Goal: Task Accomplishment & Management: Complete application form

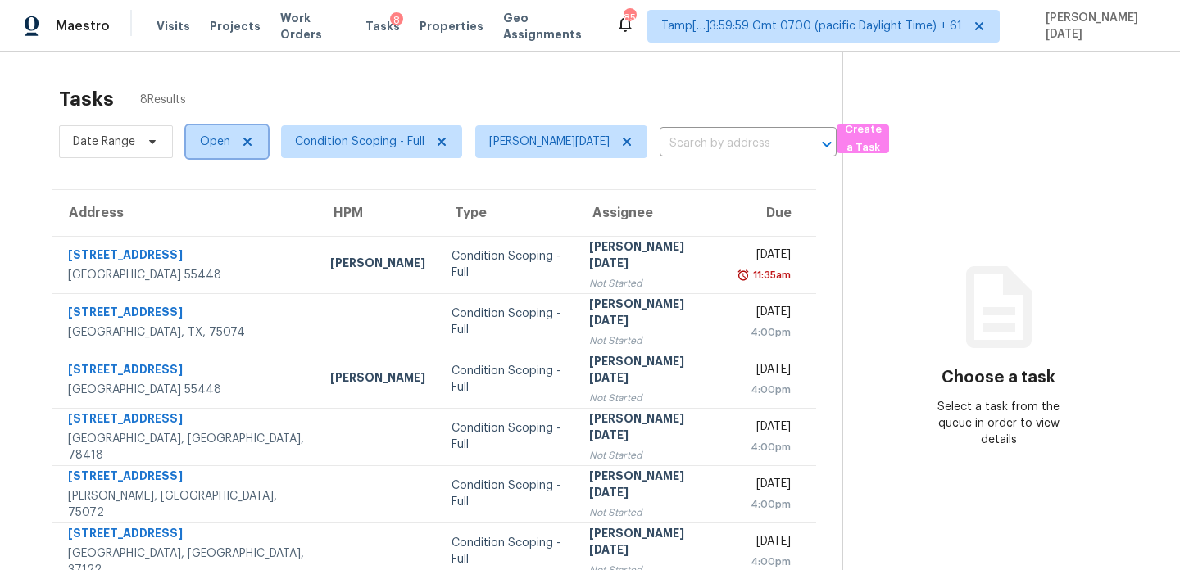
click at [223, 148] on span "Open" at bounding box center [215, 142] width 30 height 16
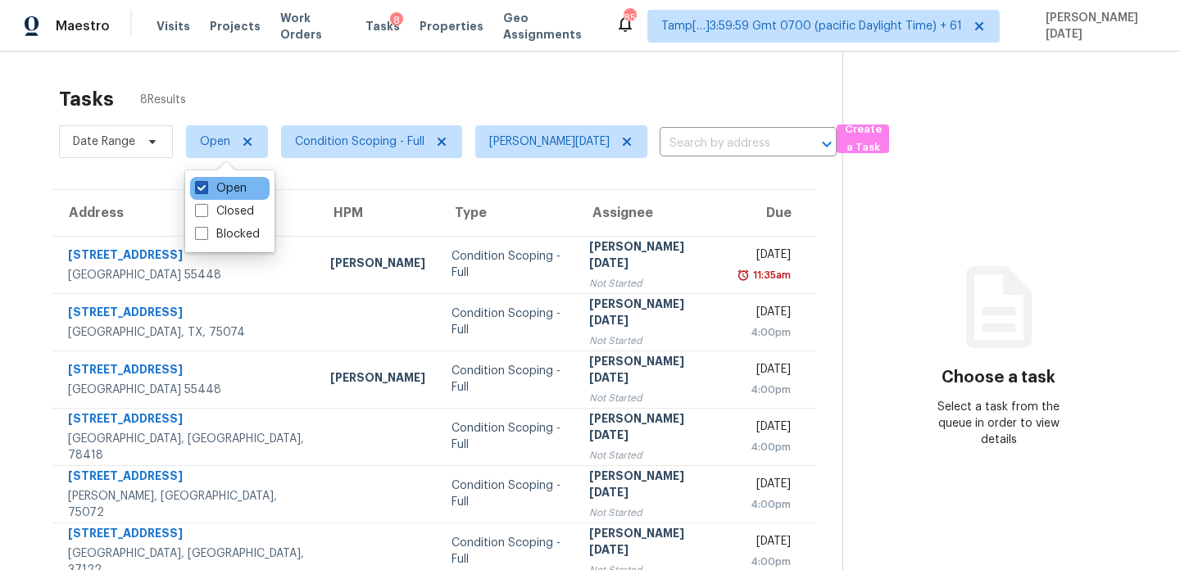
click at [222, 185] on label "Open" at bounding box center [221, 188] width 52 height 16
click at [206, 185] on input "Open" at bounding box center [200, 185] width 11 height 11
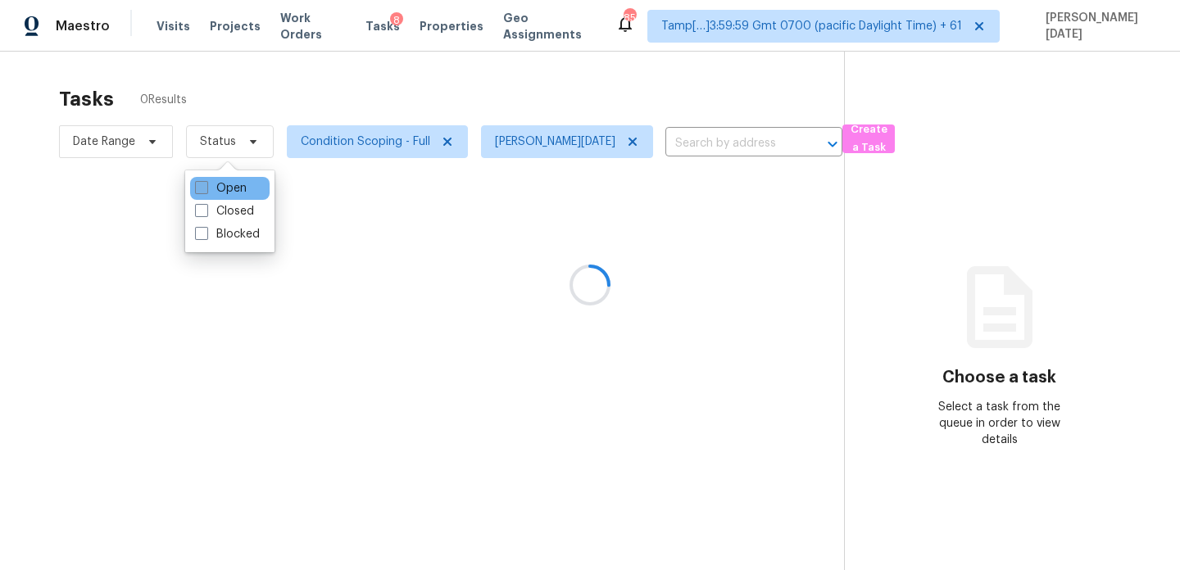
click at [222, 185] on label "Open" at bounding box center [221, 188] width 52 height 16
click at [206, 185] on input "Open" at bounding box center [200, 185] width 11 height 11
checkbox input "true"
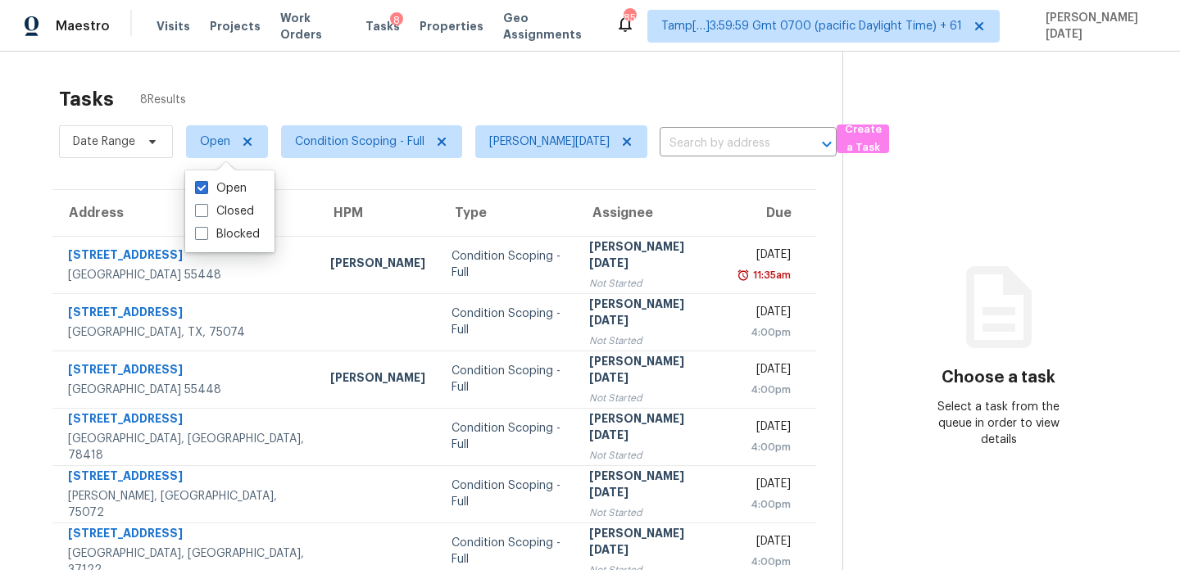
click at [367, 83] on div "Tasks 8 Results" at bounding box center [450, 99] width 783 height 43
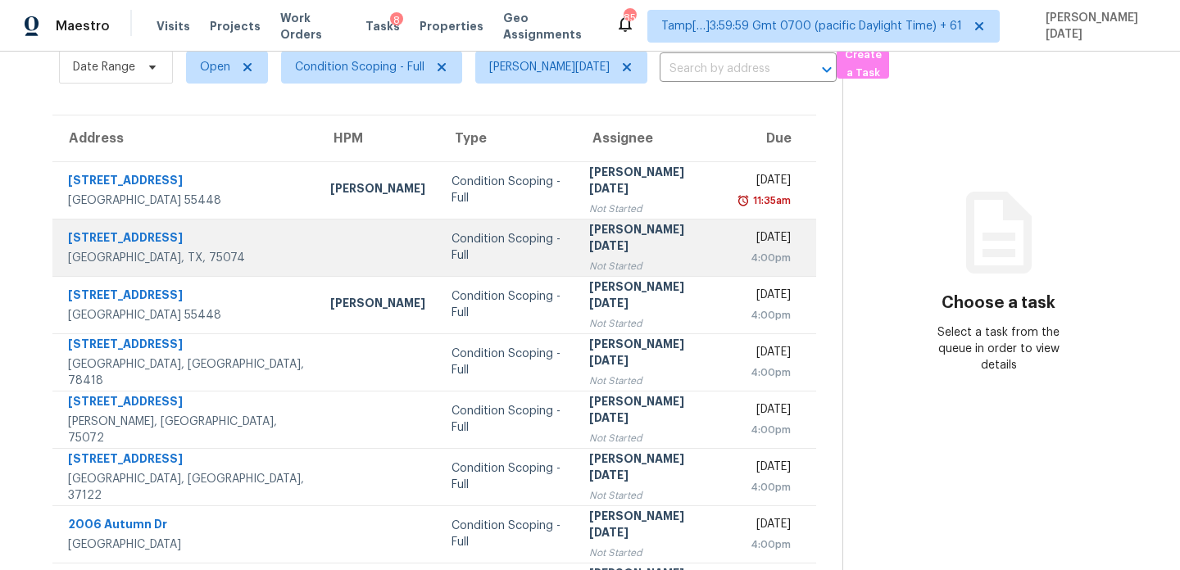
scroll to position [69, 0]
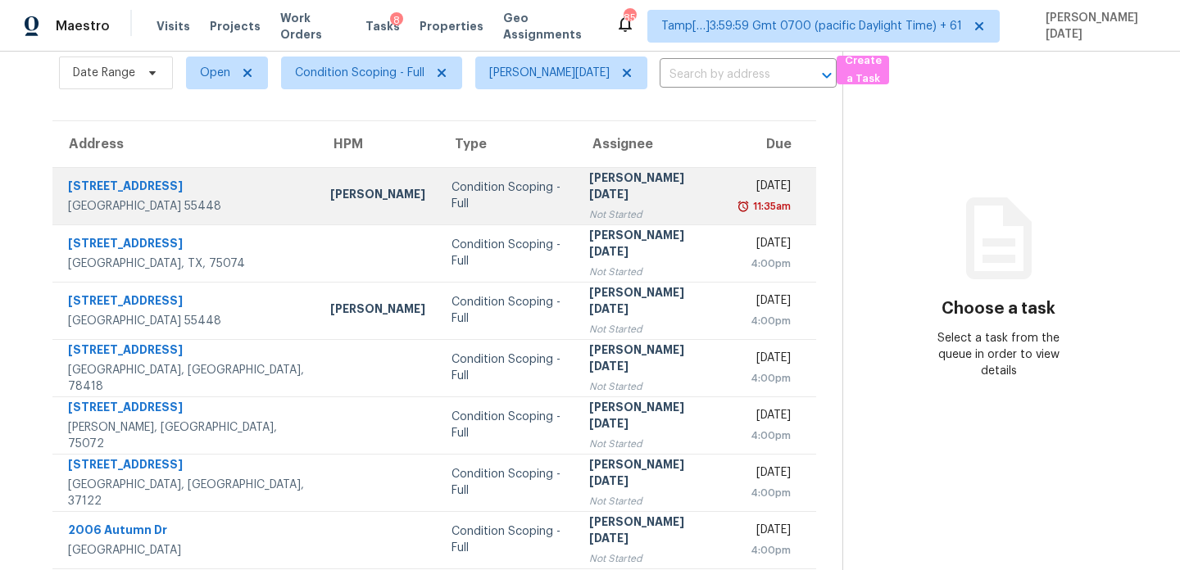
click at [598, 207] on div "Not Started" at bounding box center [651, 215] width 125 height 16
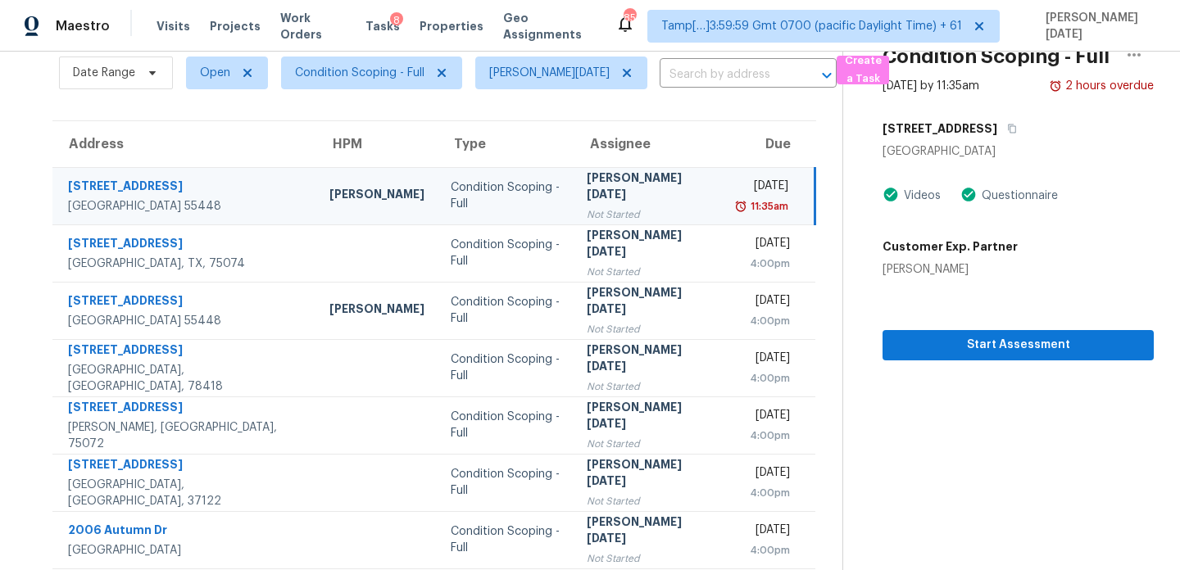
scroll to position [0, 0]
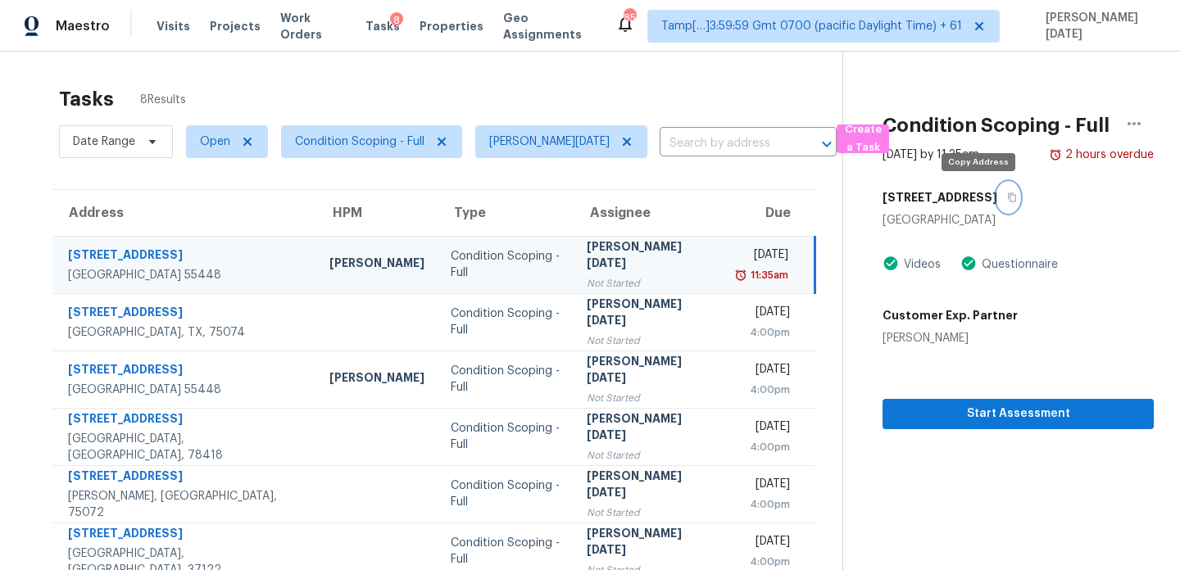
click at [1007, 197] on icon "button" at bounding box center [1012, 198] width 10 height 10
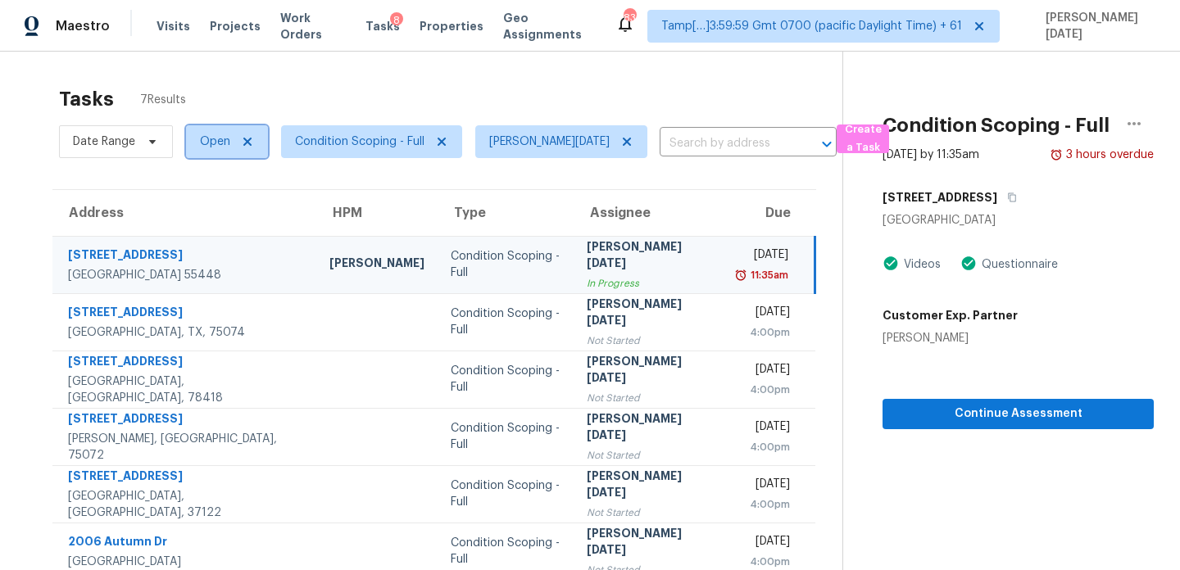
click at [207, 146] on span "Open" at bounding box center [215, 142] width 30 height 16
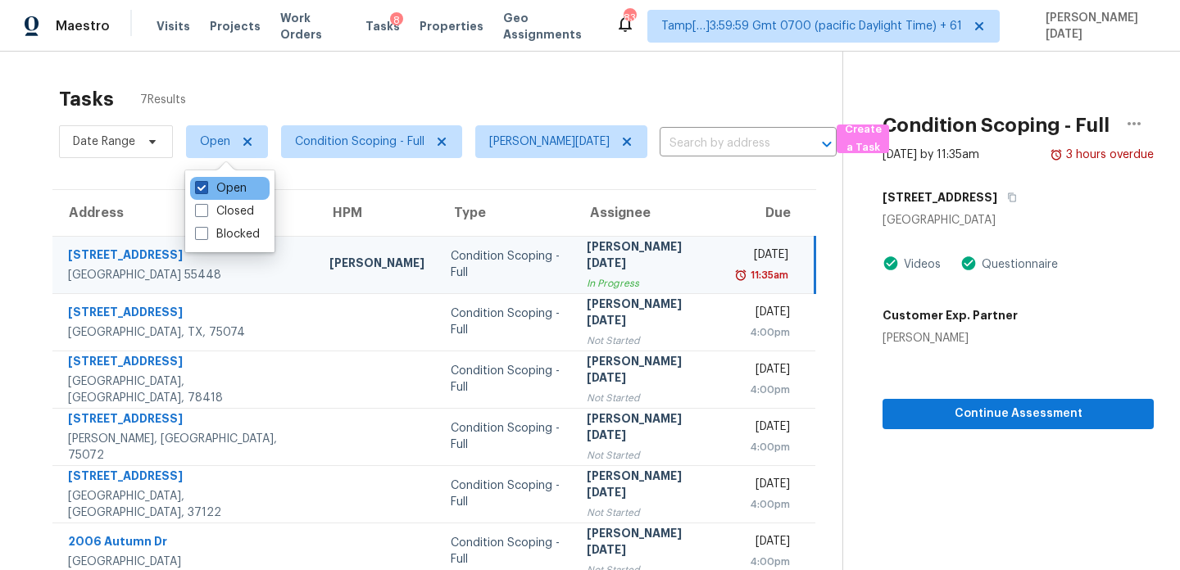
click at [207, 192] on span at bounding box center [201, 187] width 13 height 13
click at [206, 191] on input "Open" at bounding box center [200, 185] width 11 height 11
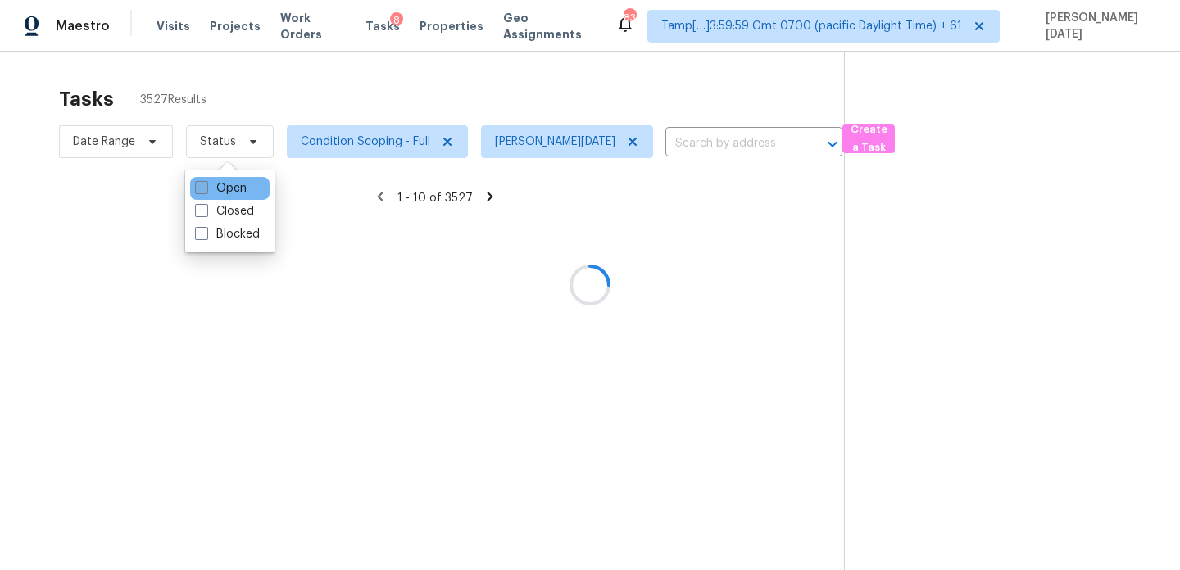
click at [207, 192] on span at bounding box center [201, 187] width 13 height 13
click at [206, 191] on input "Open" at bounding box center [200, 185] width 11 height 11
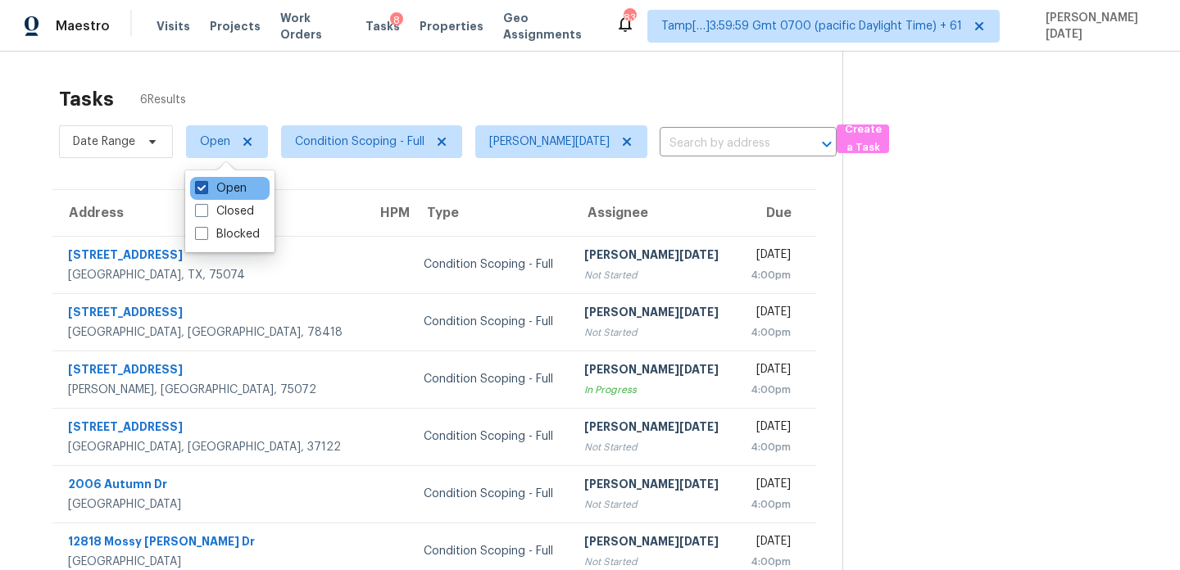
click at [229, 189] on label "Open" at bounding box center [221, 188] width 52 height 16
click at [206, 189] on input "Open" at bounding box center [200, 185] width 11 height 11
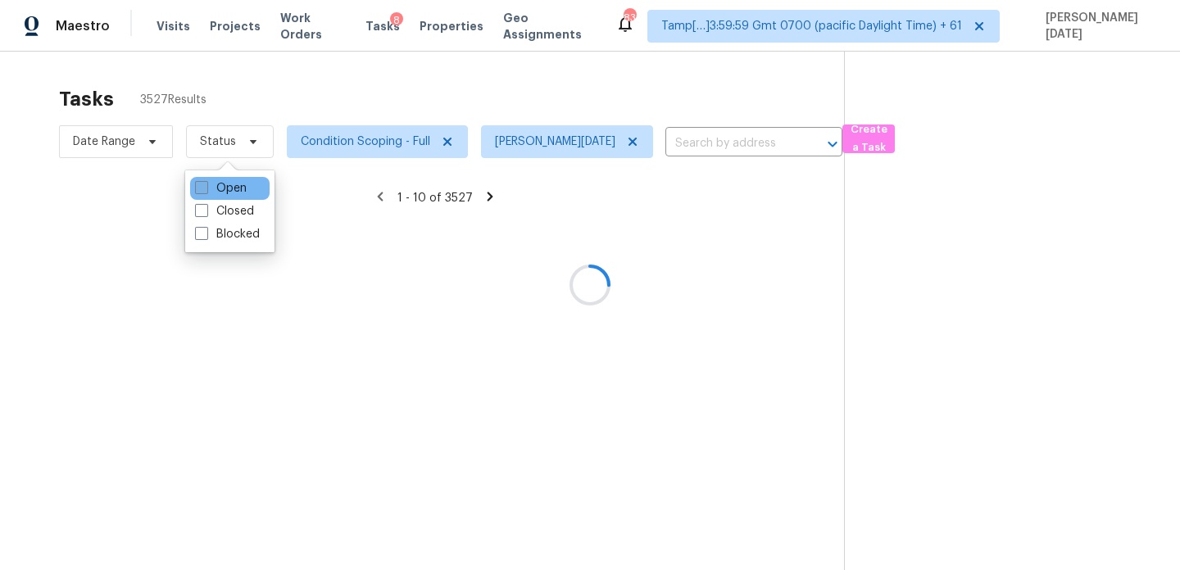
click at [229, 189] on label "Open" at bounding box center [221, 188] width 52 height 16
click at [206, 189] on input "Open" at bounding box center [200, 185] width 11 height 11
checkbox input "true"
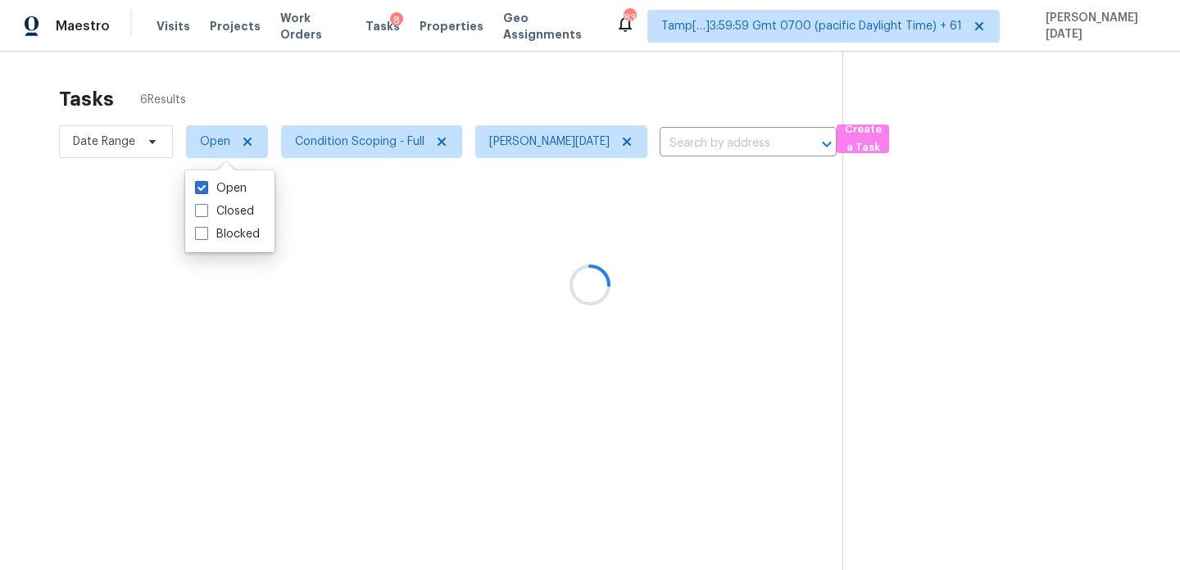
click at [353, 103] on div at bounding box center [590, 285] width 1180 height 570
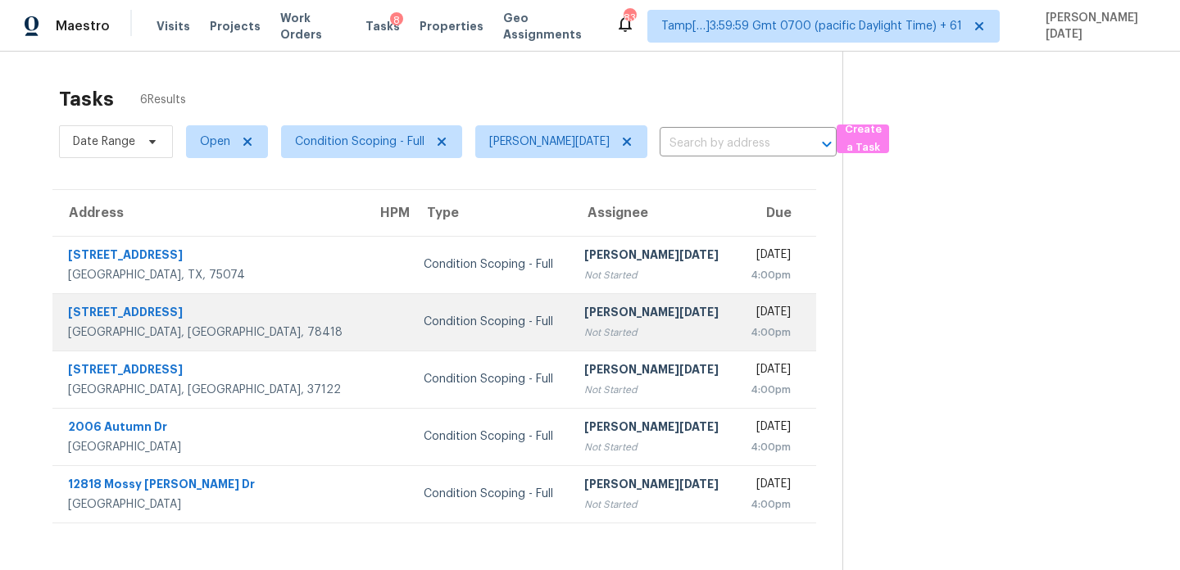
click at [584, 333] on div "Not Started" at bounding box center [653, 333] width 138 height 16
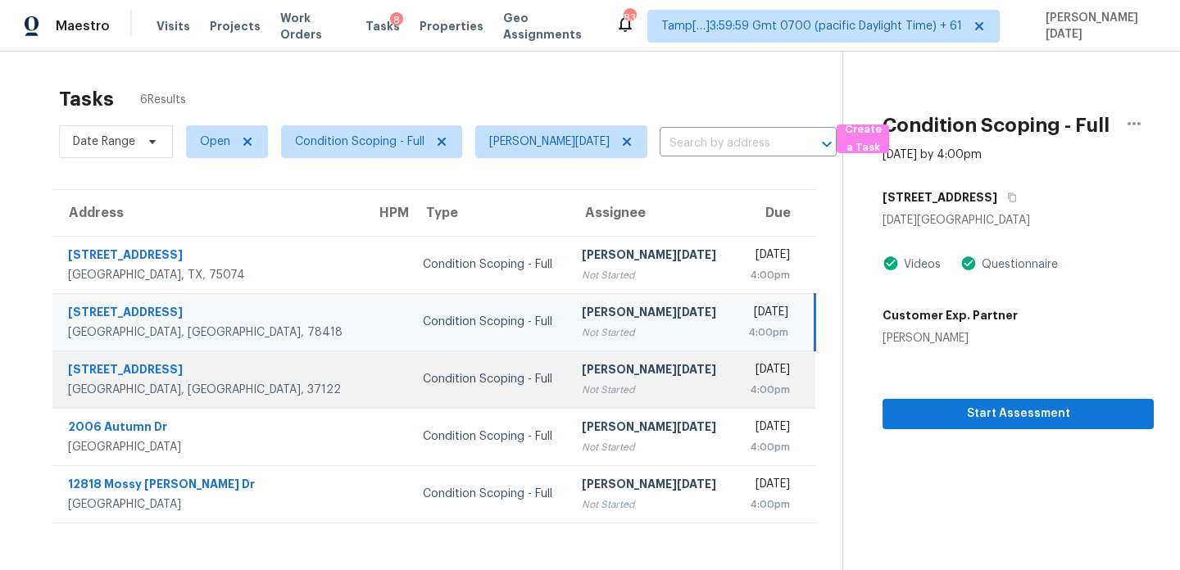
click at [582, 384] on div "Not Started" at bounding box center [651, 390] width 138 height 16
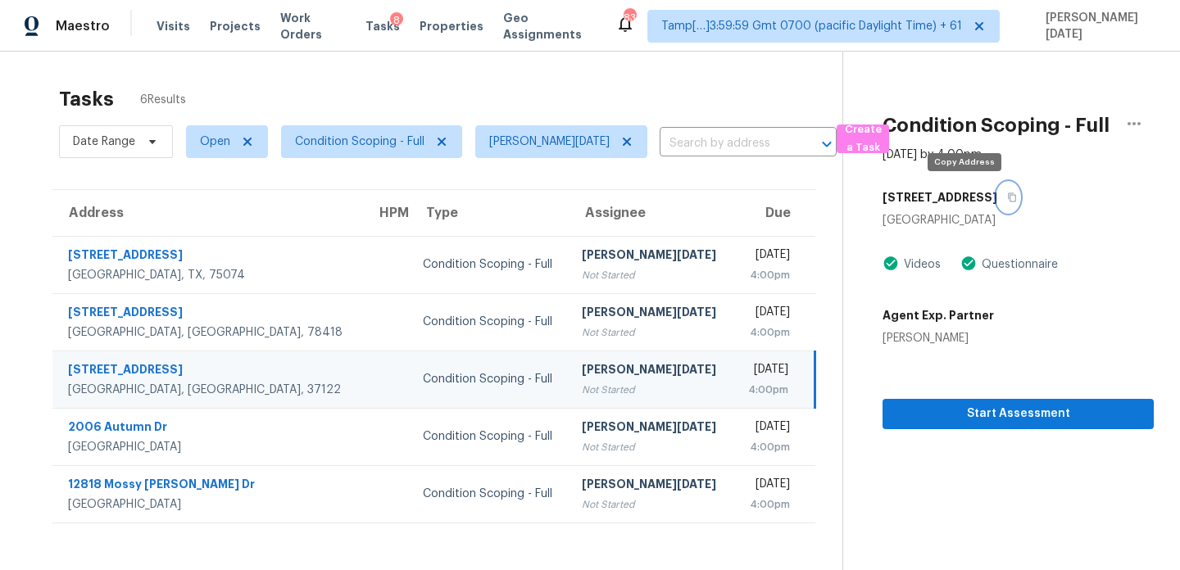
click at [1007, 197] on icon "button" at bounding box center [1012, 198] width 10 height 10
click at [209, 145] on span "Open" at bounding box center [215, 142] width 30 height 16
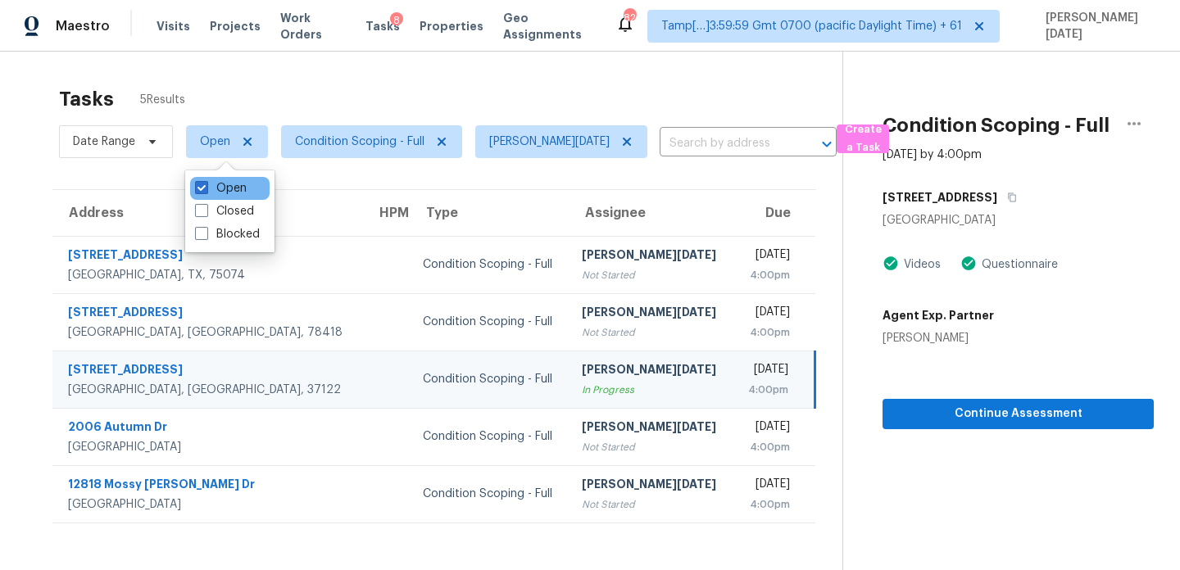
click at [209, 179] on div "Open" at bounding box center [229, 188] width 79 height 23
click at [207, 191] on span at bounding box center [201, 187] width 13 height 13
click at [206, 191] on input "Open" at bounding box center [200, 185] width 11 height 11
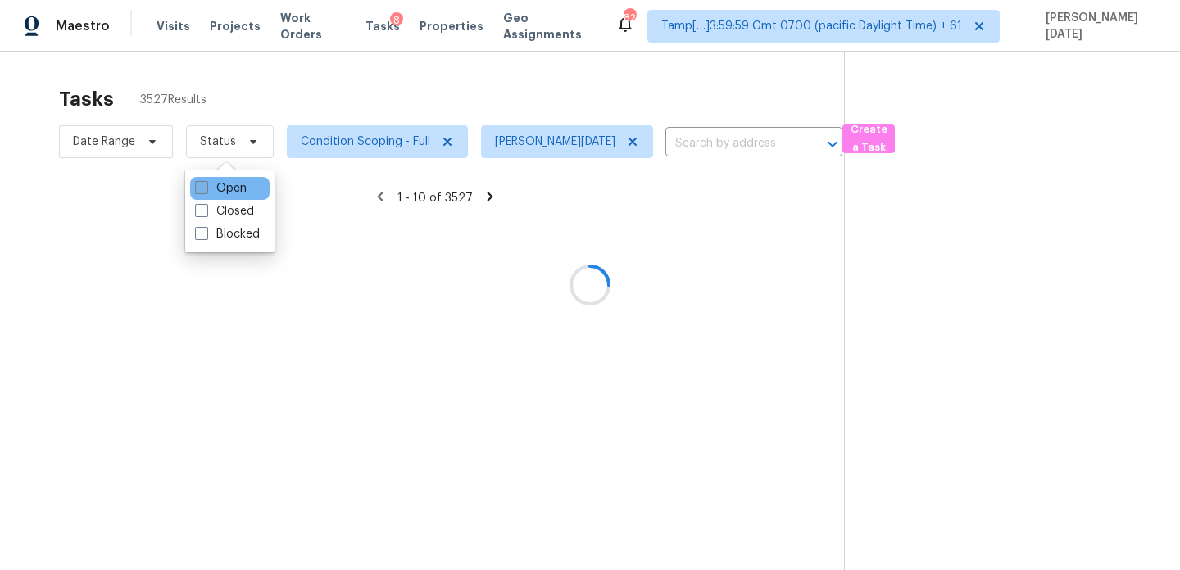
click at [207, 191] on span at bounding box center [201, 187] width 13 height 13
click at [206, 191] on input "Open" at bounding box center [200, 185] width 11 height 11
checkbox input "true"
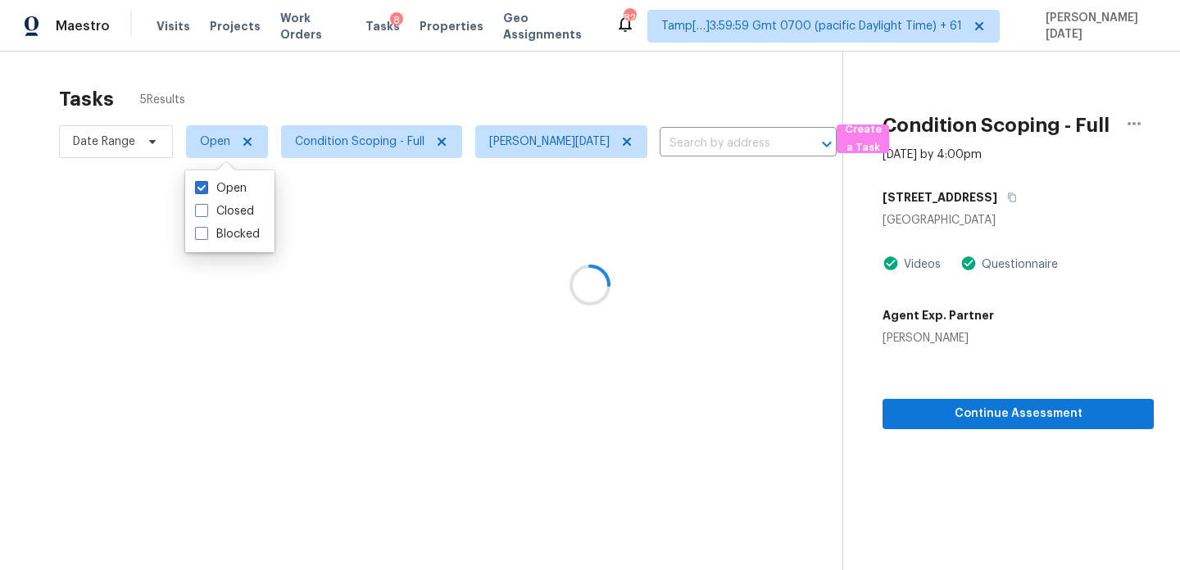
click at [374, 101] on div at bounding box center [590, 285] width 1180 height 570
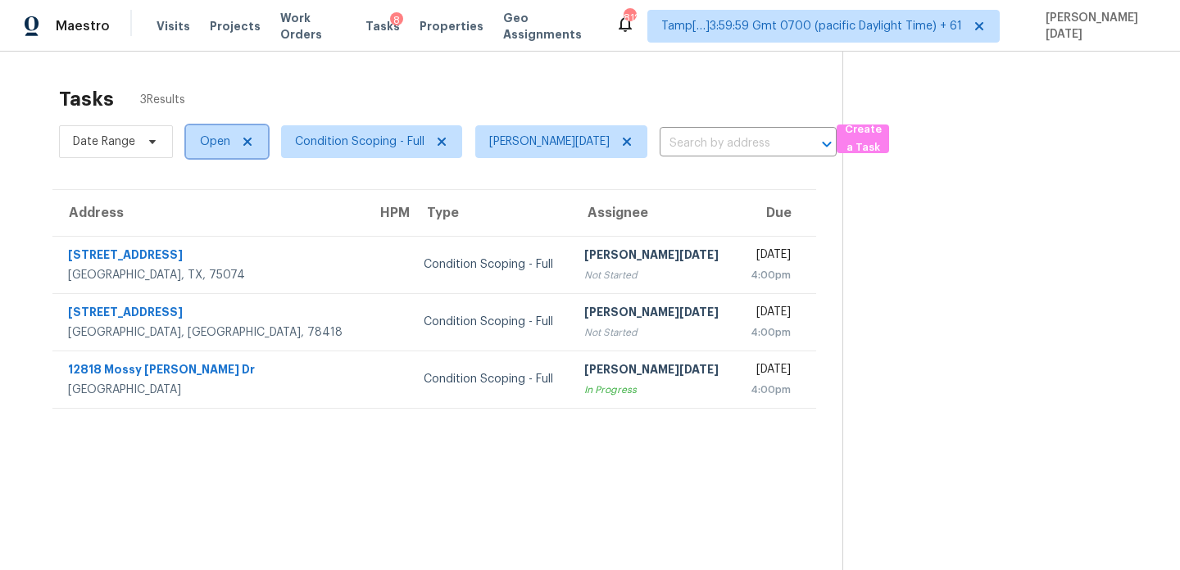
click at [233, 146] on span "Open" at bounding box center [227, 141] width 82 height 33
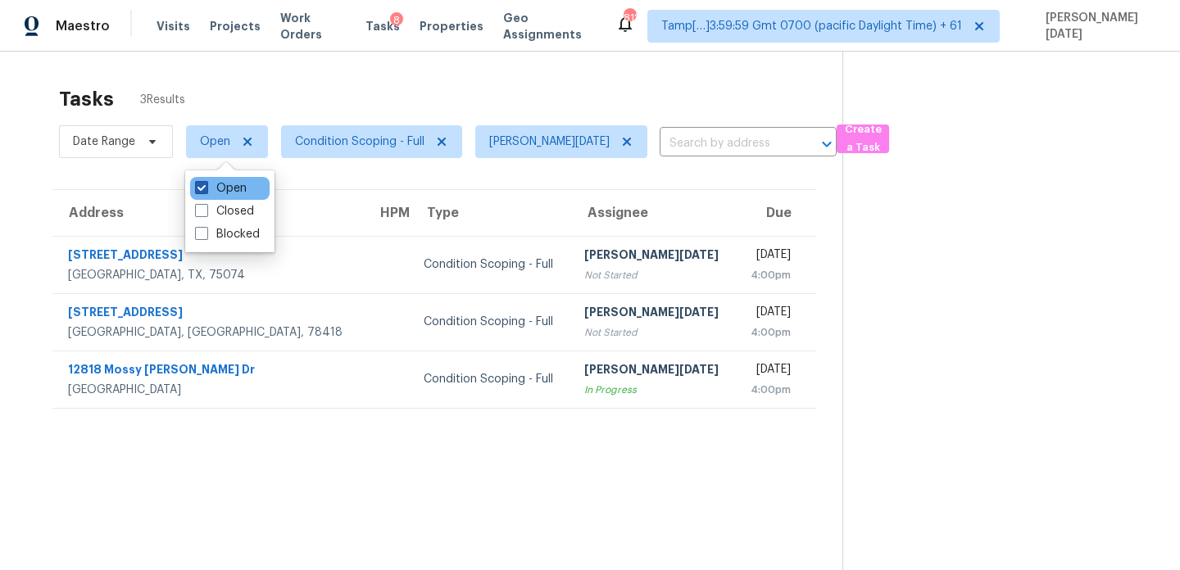
click at [222, 187] on label "Open" at bounding box center [221, 188] width 52 height 16
click at [206, 187] on input "Open" at bounding box center [200, 185] width 11 height 11
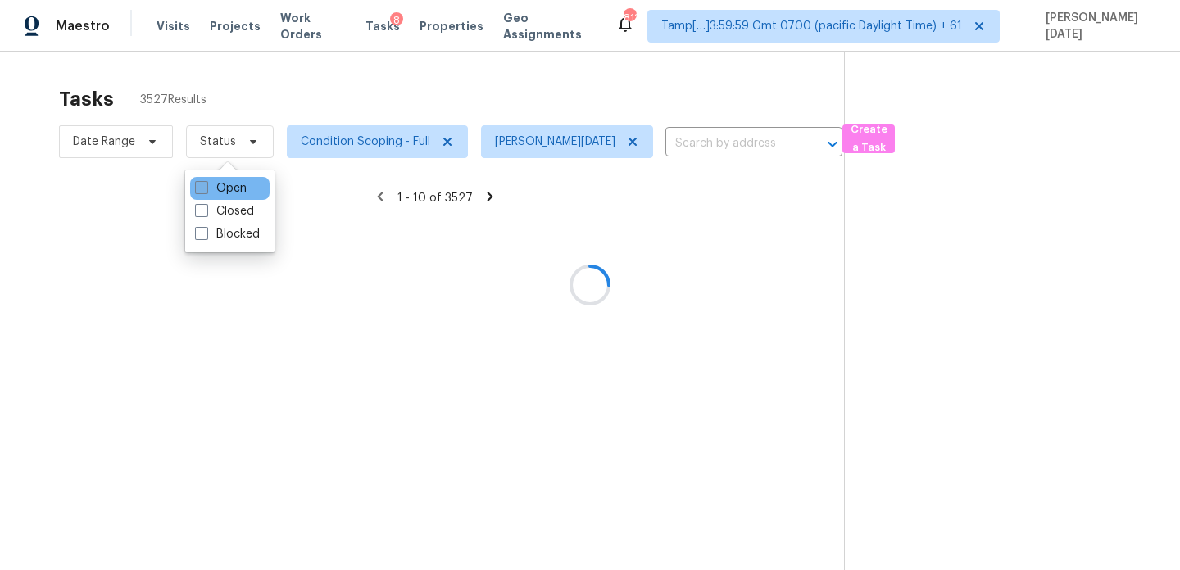
click at [222, 187] on label "Open" at bounding box center [221, 188] width 52 height 16
click at [206, 187] on input "Open" at bounding box center [200, 185] width 11 height 11
checkbox input "true"
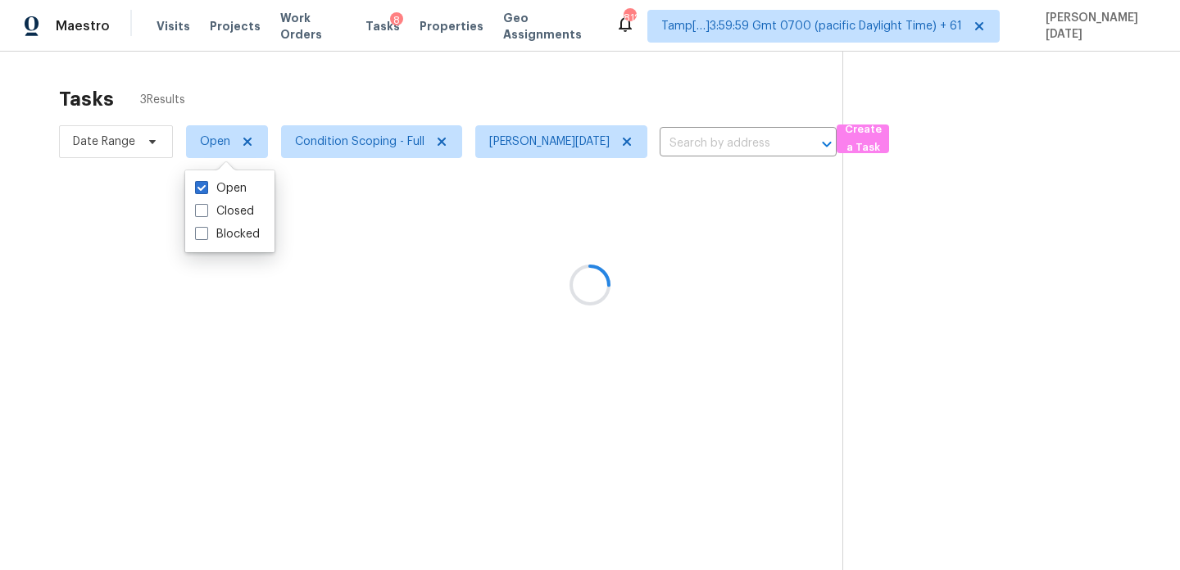
click at [422, 80] on div at bounding box center [590, 285] width 1180 height 570
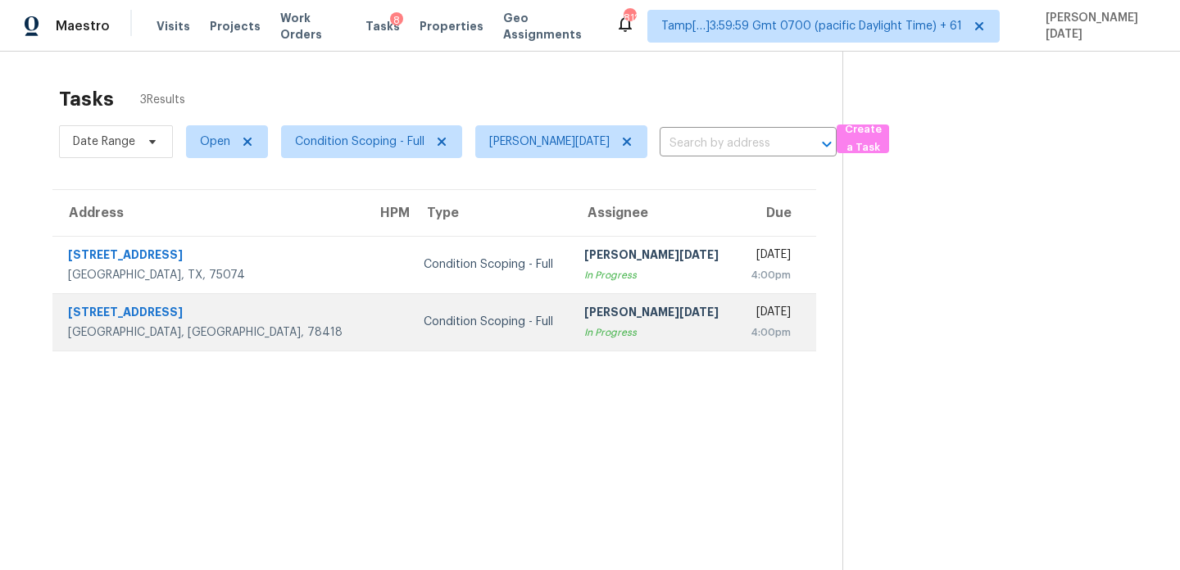
click at [571, 311] on td "Prabhu Raja In Progress" at bounding box center [653, 321] width 165 height 57
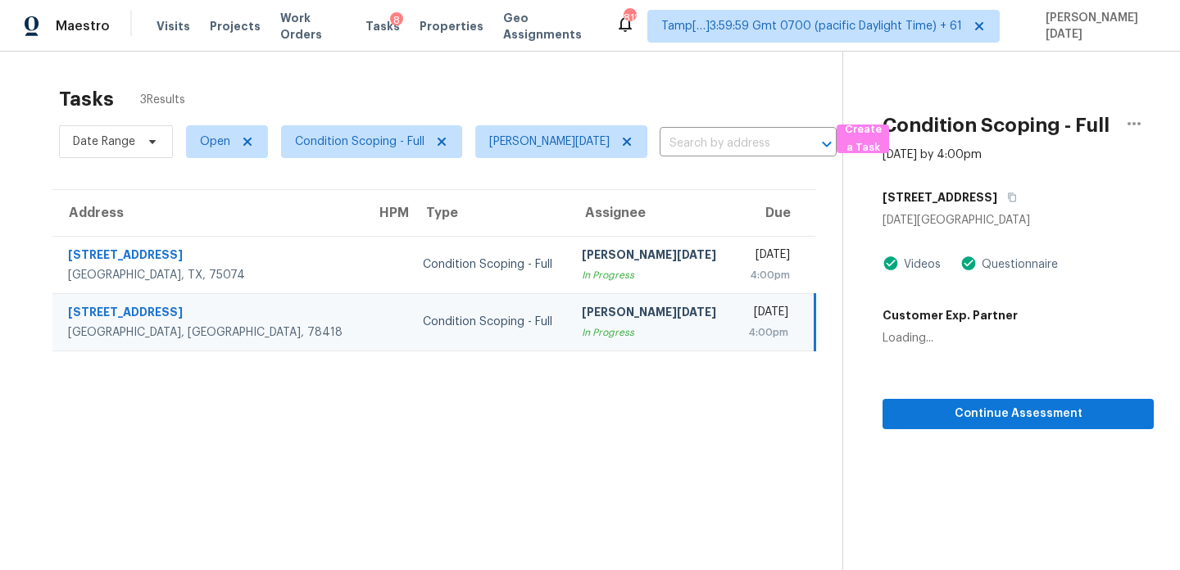
click at [569, 311] on td "Prabhu Raja In Progress" at bounding box center [651, 321] width 165 height 57
click at [733, 341] on td "Mon, Aug 25th 2025 4:00pm" at bounding box center [774, 321] width 82 height 57
click at [1133, 129] on icon "button" at bounding box center [1134, 124] width 20 height 20
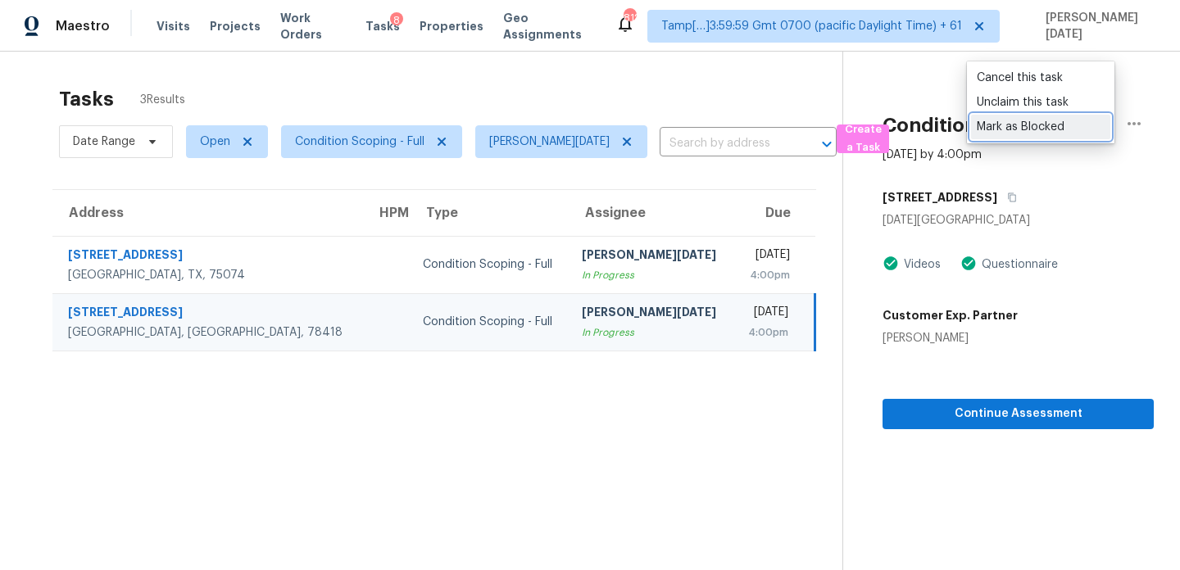
click at [1067, 130] on div "Mark as Blocked" at bounding box center [1041, 127] width 128 height 16
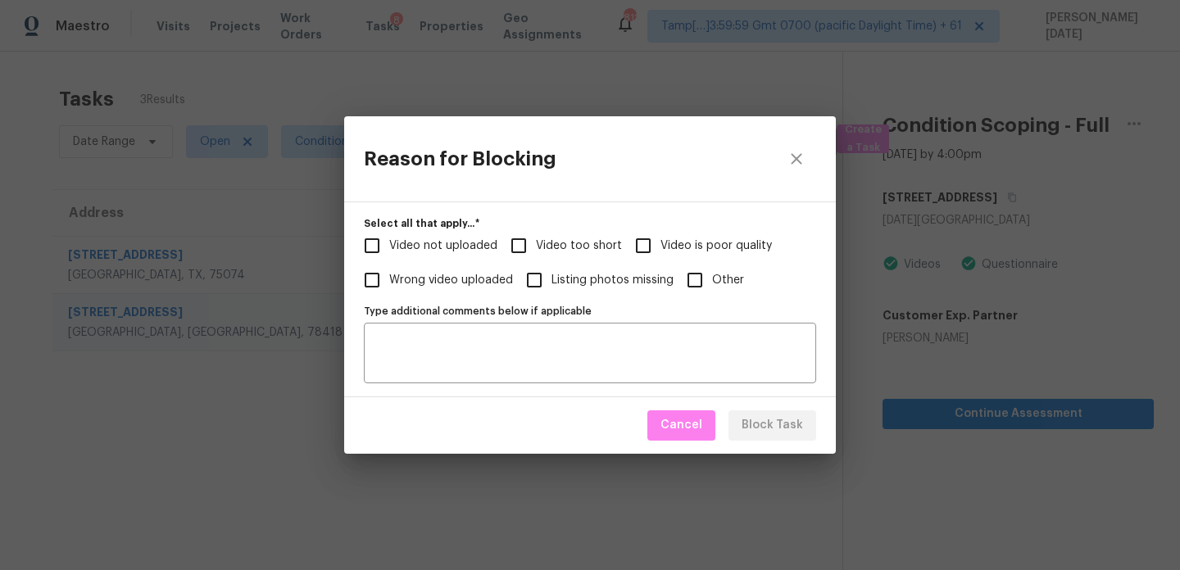
click at [547, 254] on label "Video too short" at bounding box center [562, 246] width 120 height 34
click at [536, 254] on input "Video too short" at bounding box center [519, 246] width 34 height 34
checkbox input "true"
click at [501, 325] on div "Type additional comments below if applicable" at bounding box center [590, 353] width 452 height 61
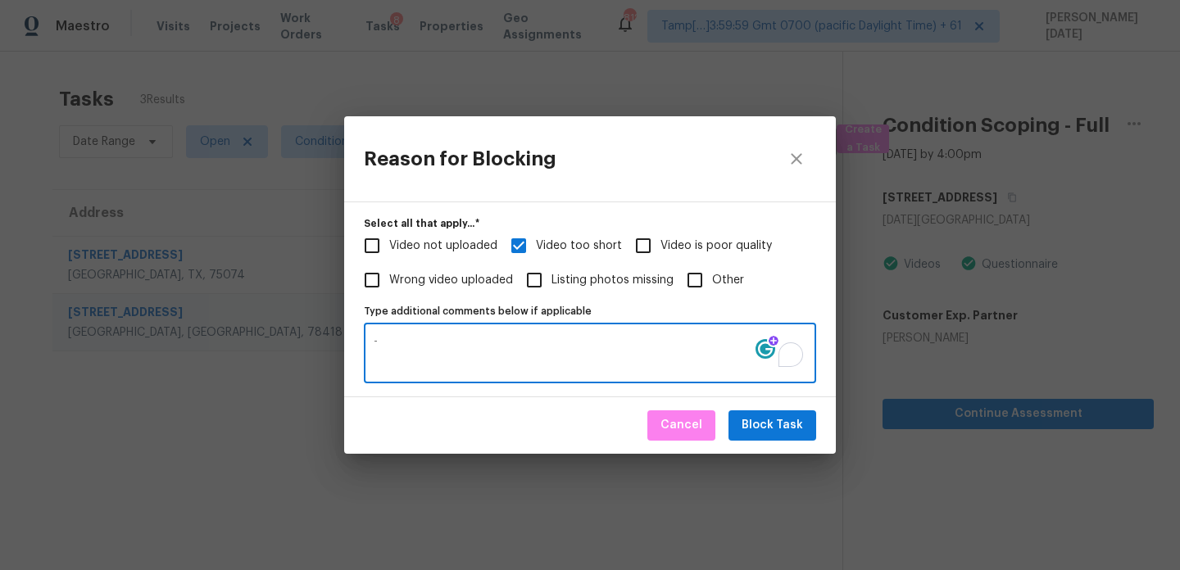
type textarea "-"
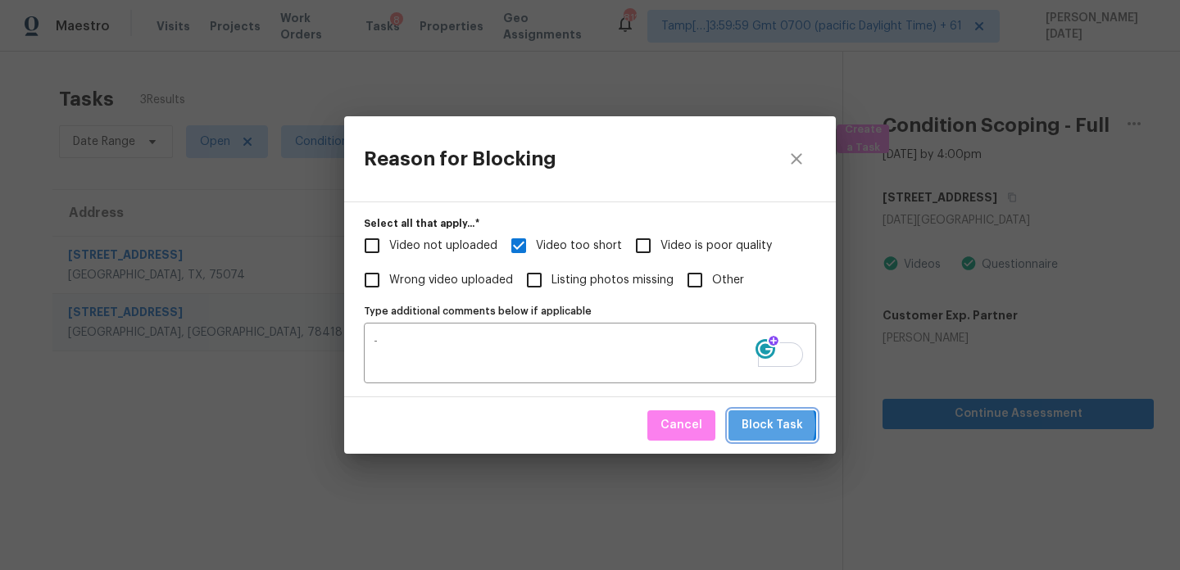
click at [765, 425] on span "Block Task" at bounding box center [772, 425] width 61 height 20
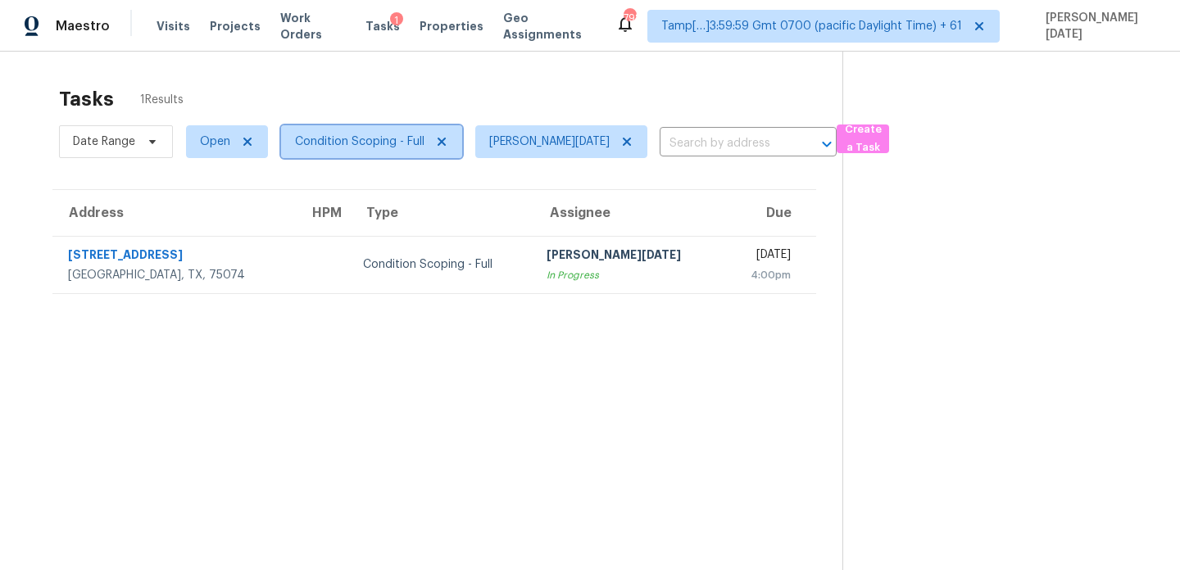
click at [311, 142] on span "Condition Scoping - Full" at bounding box center [359, 142] width 129 height 16
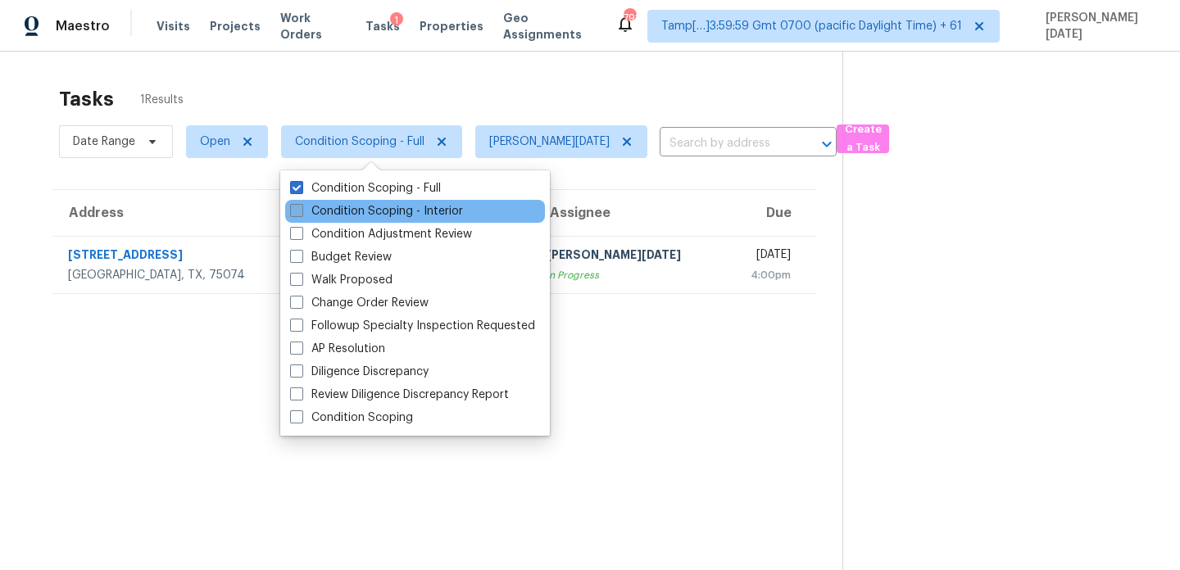
click at [320, 203] on label "Condition Scoping - Interior" at bounding box center [376, 211] width 173 height 16
click at [301, 203] on input "Condition Scoping - Interior" at bounding box center [295, 208] width 11 height 11
checkbox input "true"
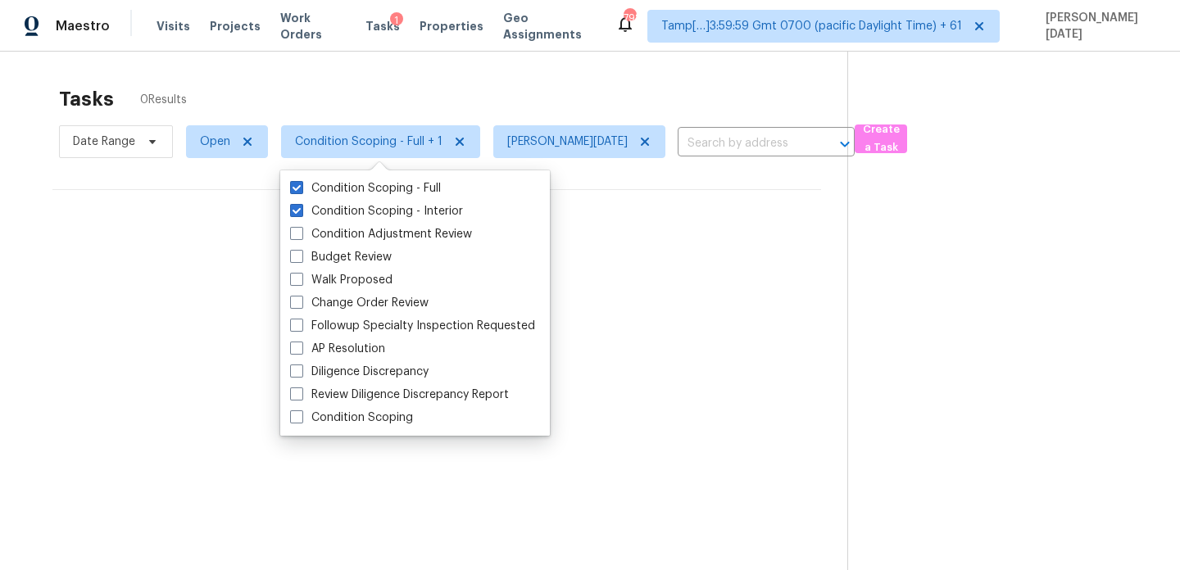
click at [363, 99] on div "Tasks 0 Results" at bounding box center [453, 99] width 788 height 43
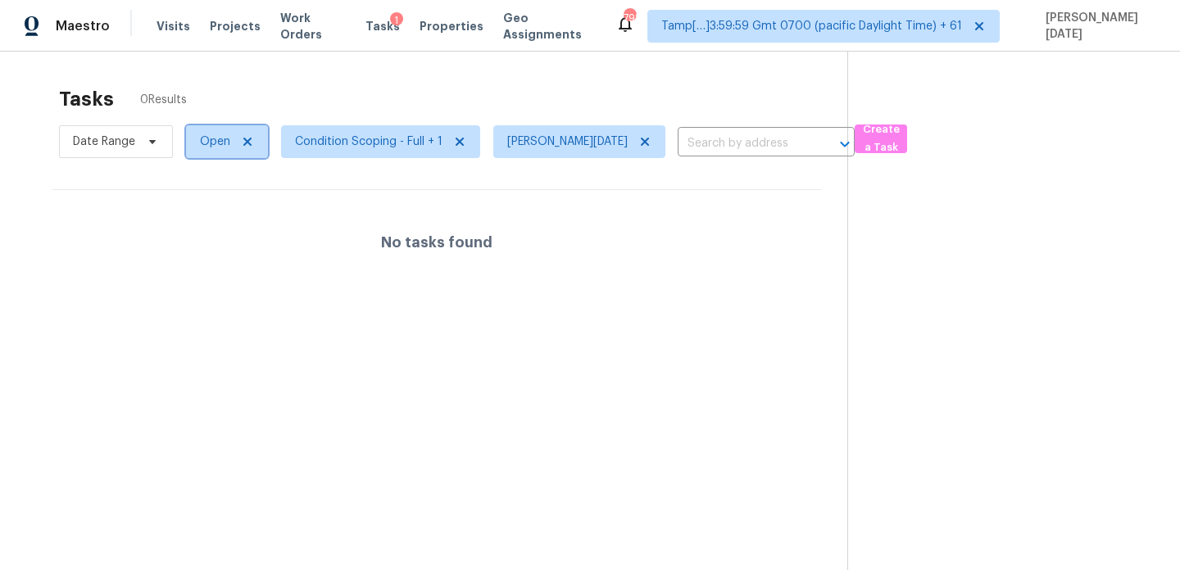
click at [217, 148] on span "Open" at bounding box center [215, 142] width 30 height 16
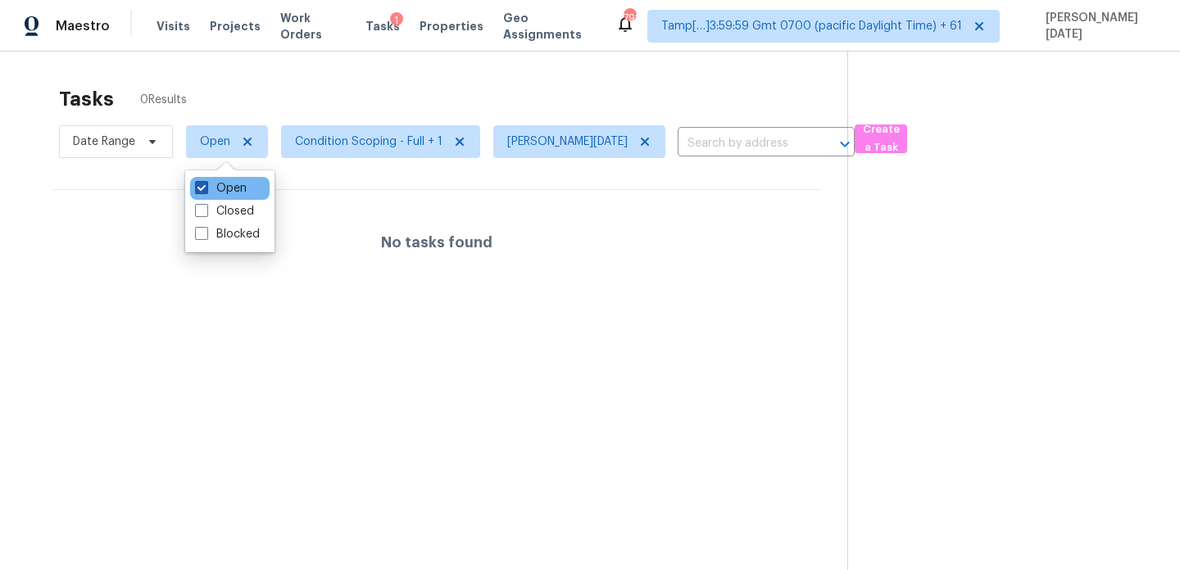
click at [220, 182] on label "Open" at bounding box center [221, 188] width 52 height 16
click at [206, 182] on input "Open" at bounding box center [200, 185] width 11 height 11
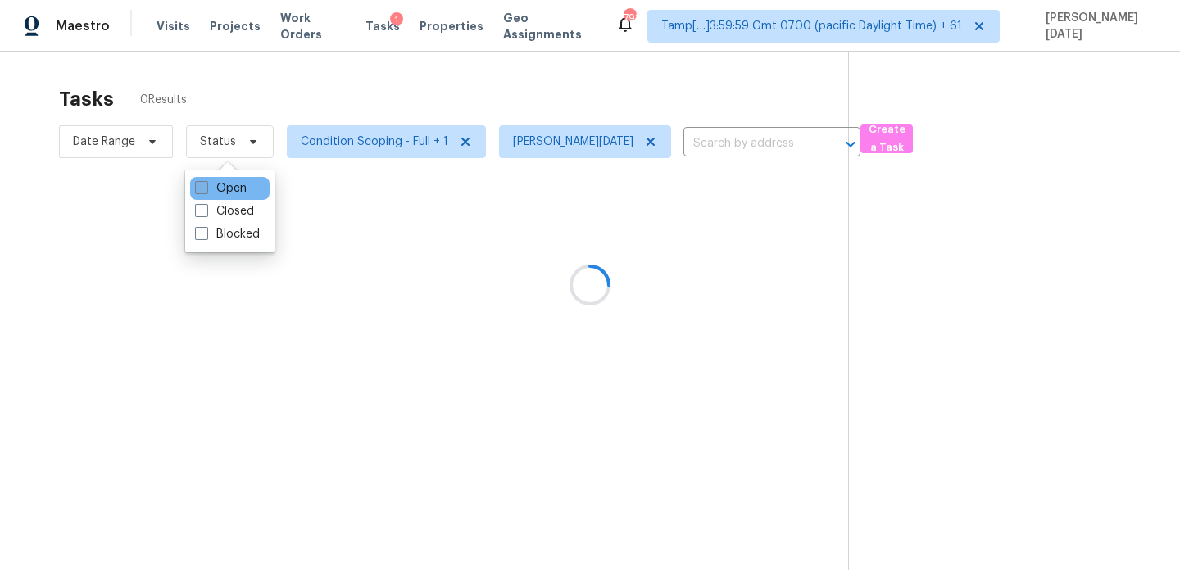
click at [220, 182] on label "Open" at bounding box center [221, 188] width 52 height 16
click at [206, 182] on input "Open" at bounding box center [200, 185] width 11 height 11
checkbox input "true"
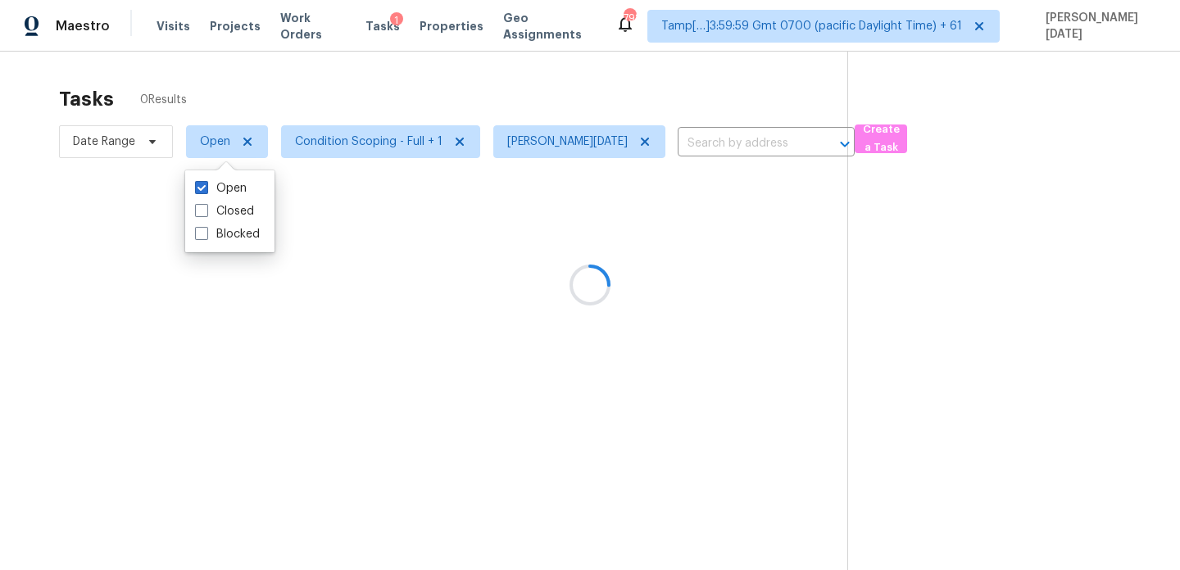
click at [342, 101] on div "Tasks 0 Results" at bounding box center [453, 99] width 788 height 43
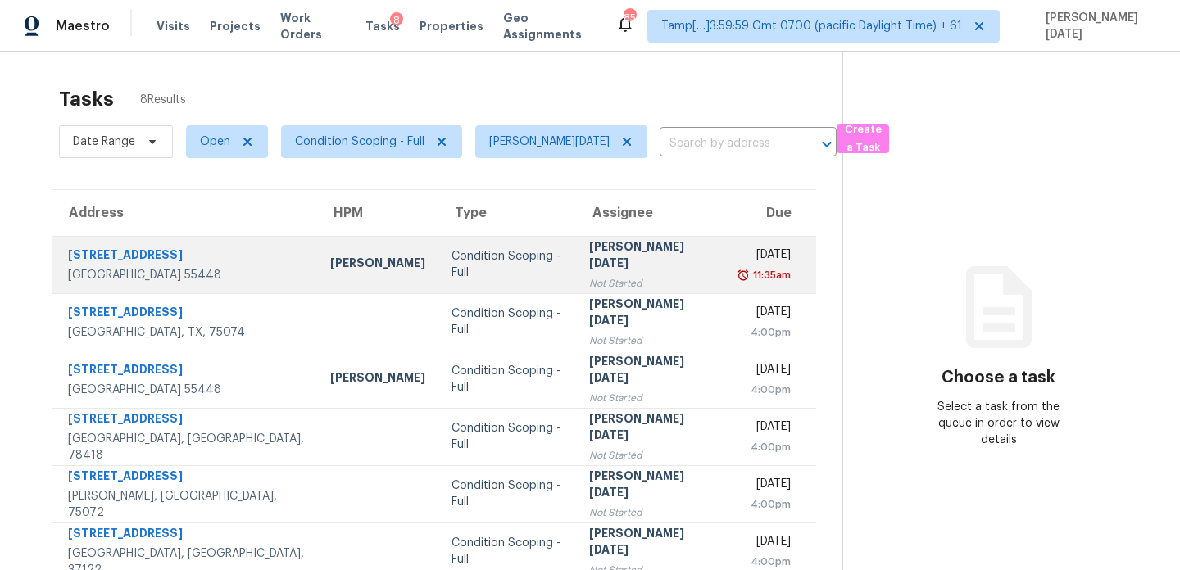
click at [589, 277] on div "Not Started" at bounding box center [651, 283] width 125 height 16
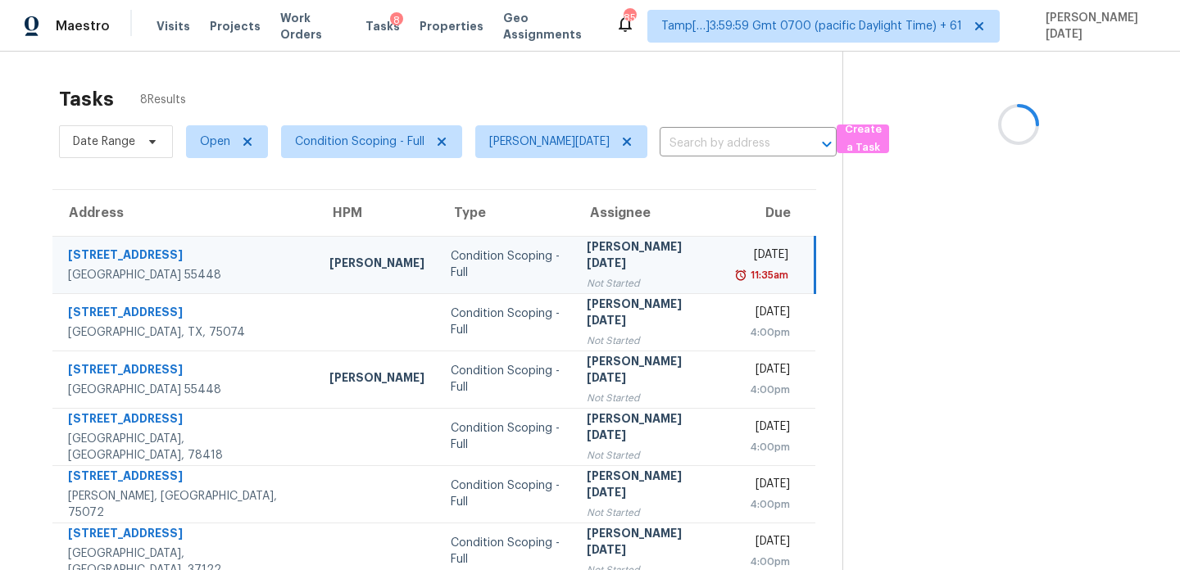
click at [587, 277] on div "Not Started" at bounding box center [649, 283] width 125 height 16
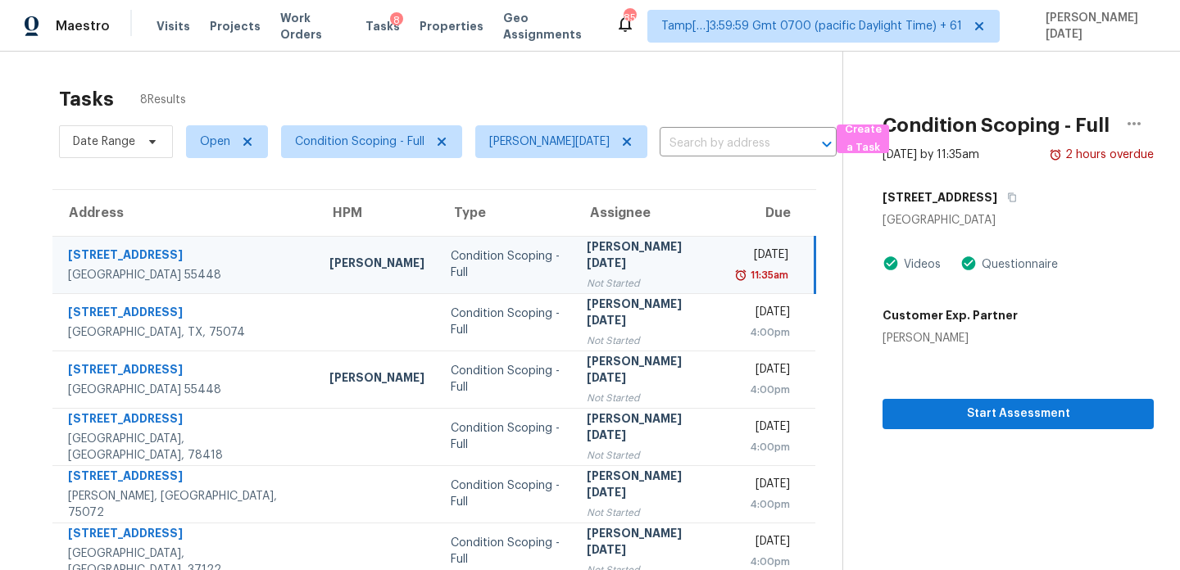
click at [587, 252] on div "[PERSON_NAME][DATE]" at bounding box center [649, 256] width 125 height 37
click at [918, 425] on button "Start Assessment" at bounding box center [1018, 414] width 271 height 30
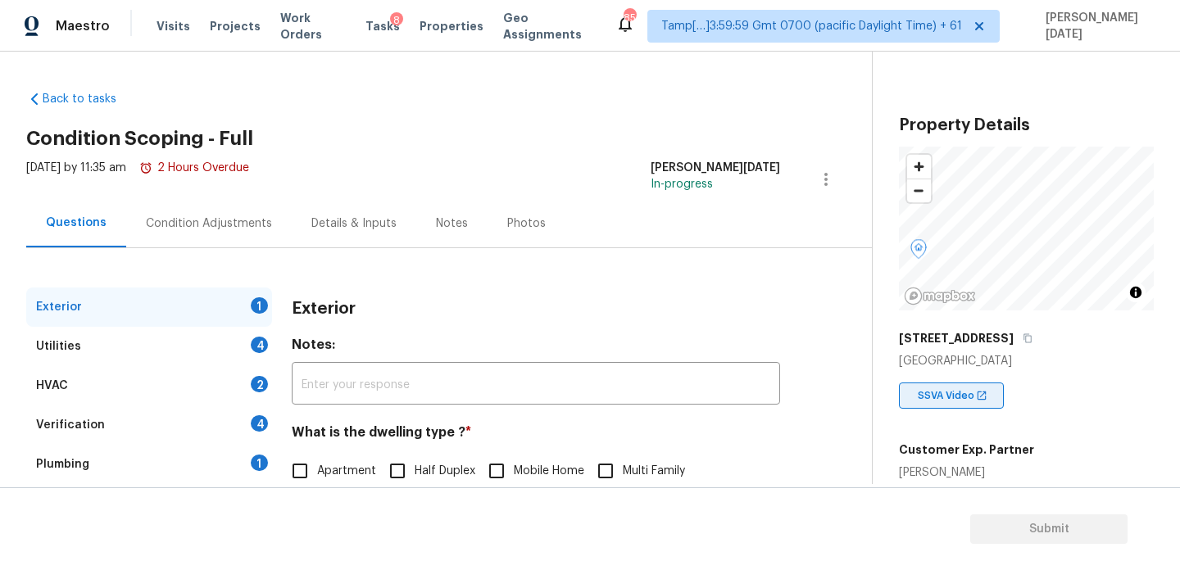
scroll to position [279, 0]
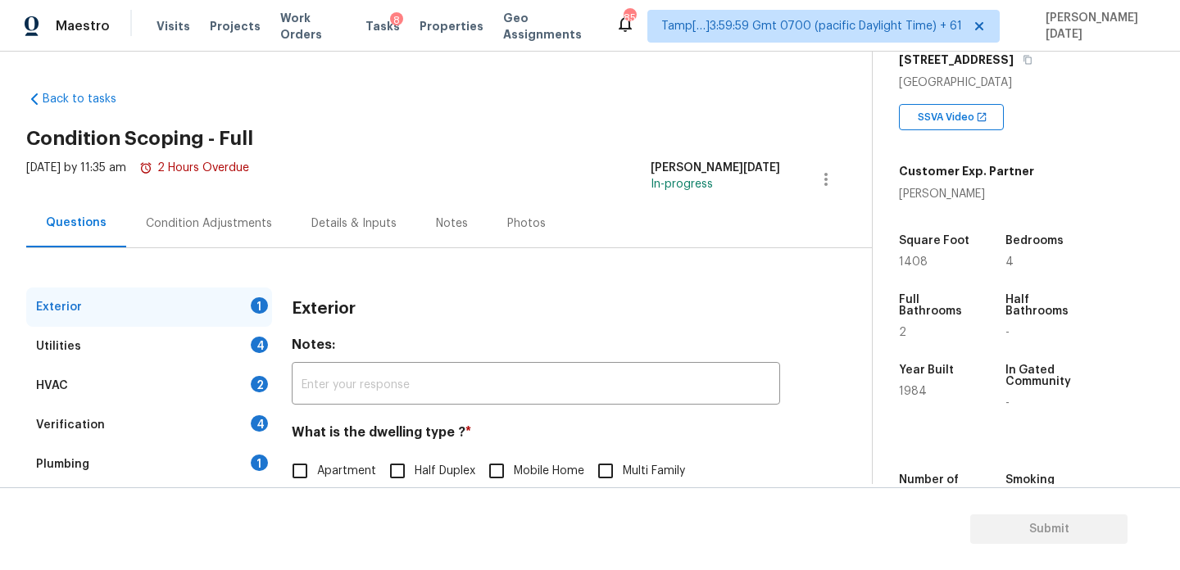
click at [210, 248] on div "Exterior 1 Utilities 4 HVAC 2 Verification 4 Plumbing 1 Roof Gated Community 1 …" at bounding box center [429, 473] width 806 height 450
click at [216, 225] on div "Condition Adjustments" at bounding box center [209, 224] width 126 height 16
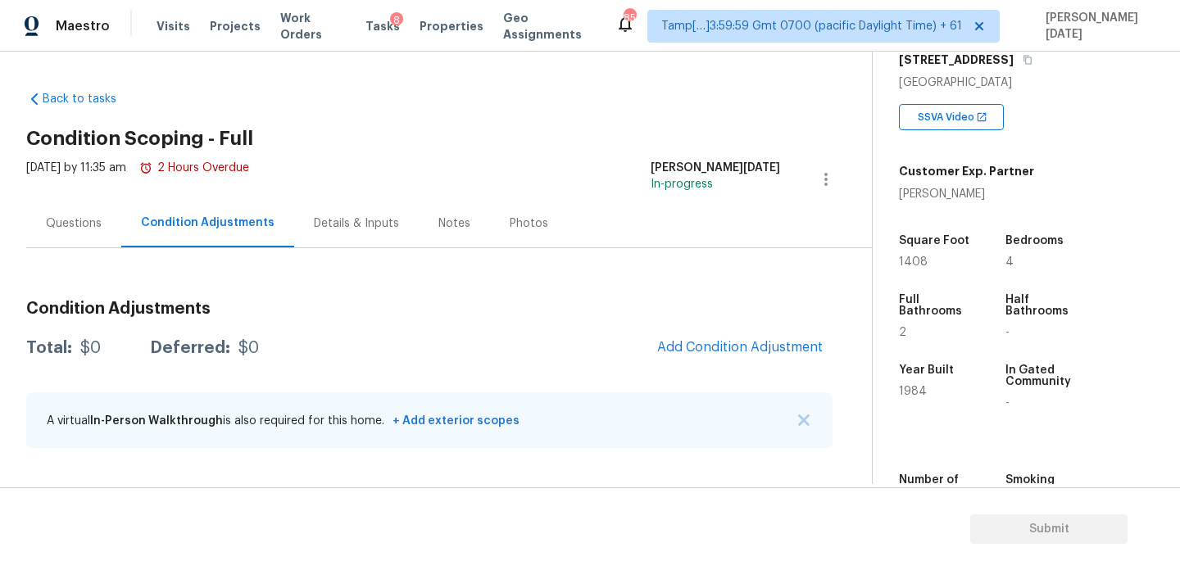
click at [677, 332] on span "Add Condition Adjustment" at bounding box center [739, 348] width 185 height 36
click at [683, 344] on span "Add Condition Adjustment" at bounding box center [740, 347] width 166 height 15
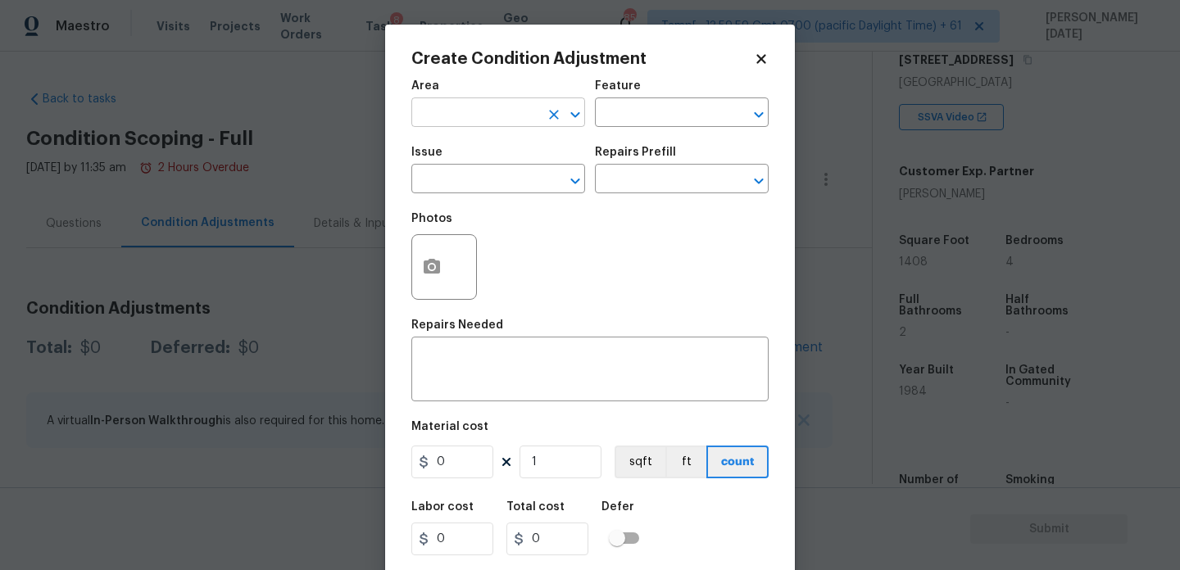
click at [437, 124] on input "text" at bounding box center [475, 114] width 128 height 25
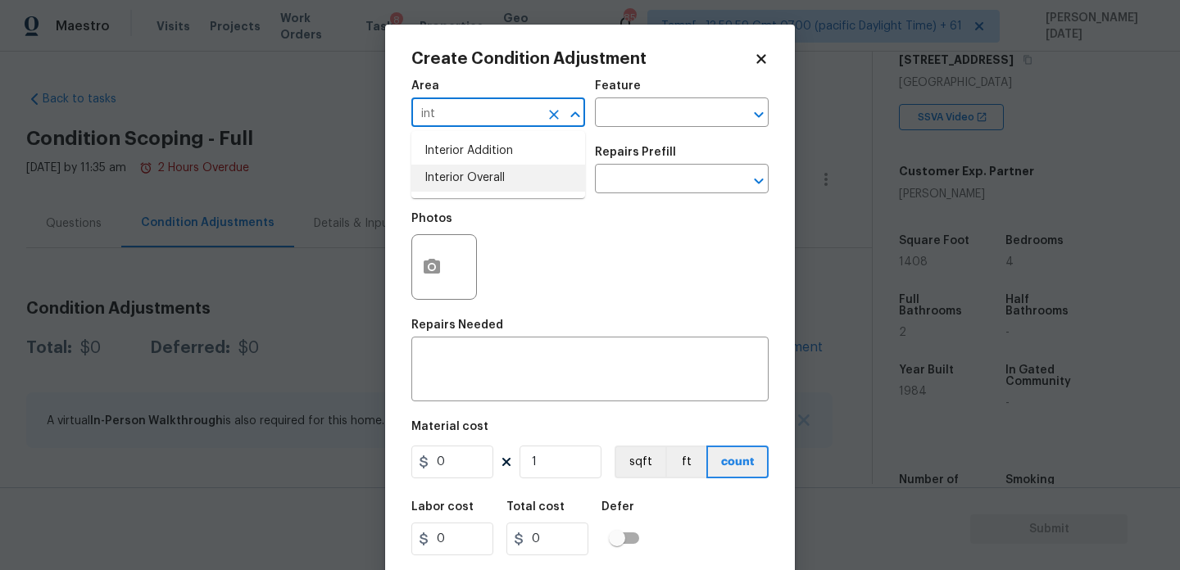
click at [466, 183] on li "Interior Overall" at bounding box center [498, 178] width 174 height 27
type input "Interior Overall"
click at [615, 116] on input "text" at bounding box center [659, 114] width 128 height 25
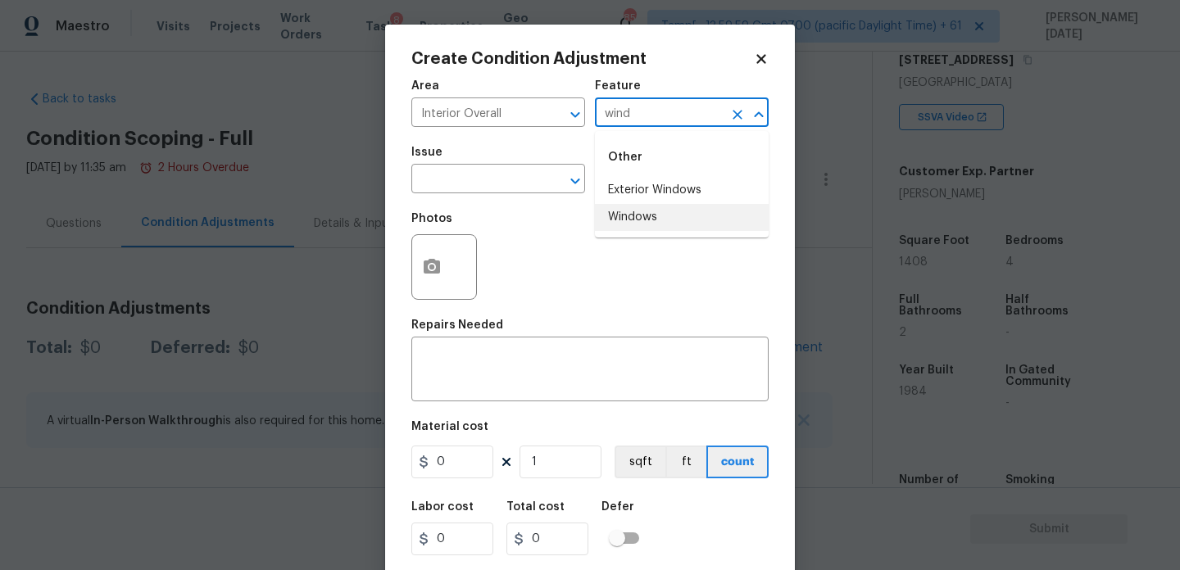
click at [659, 214] on li "Windows" at bounding box center [682, 217] width 174 height 27
type input "Windows"
click at [502, 392] on div "x ​" at bounding box center [589, 371] width 357 height 61
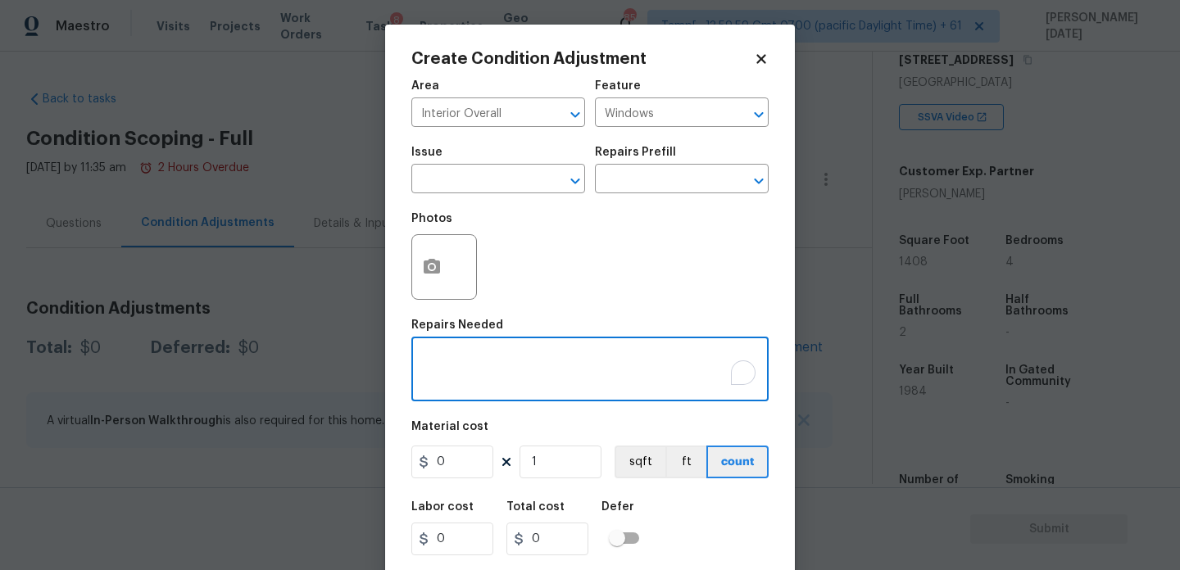
paste textarea "a window has rotting wood around it on the garage"
type textarea "a window has rotting wood around it on the garage"
click at [549, 257] on div "Photos" at bounding box center [589, 256] width 357 height 107
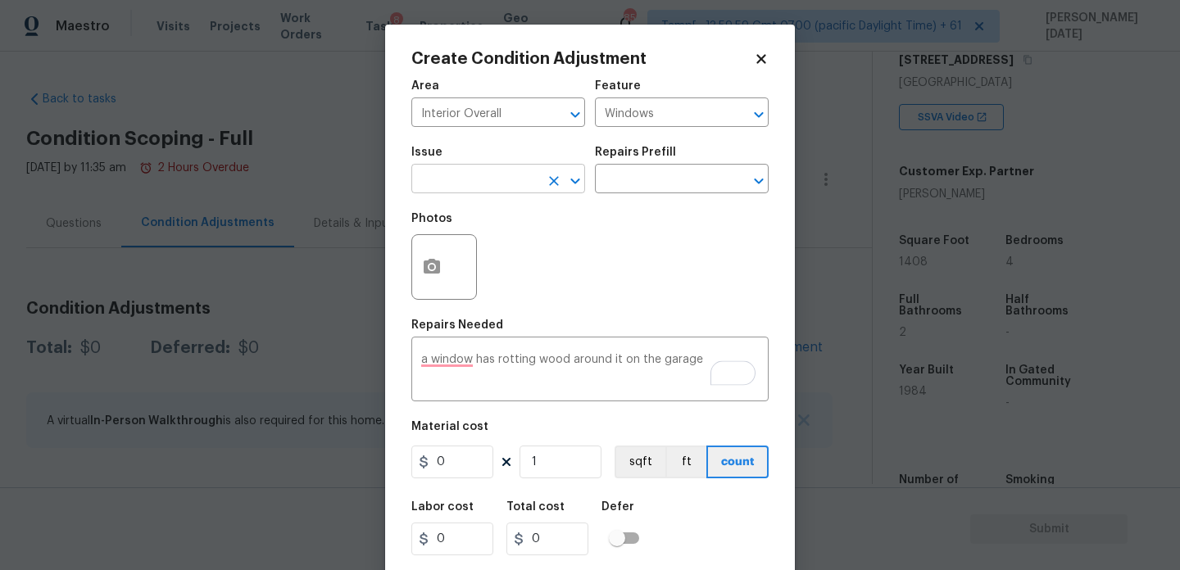
click at [457, 187] on input "text" at bounding box center [475, 180] width 128 height 25
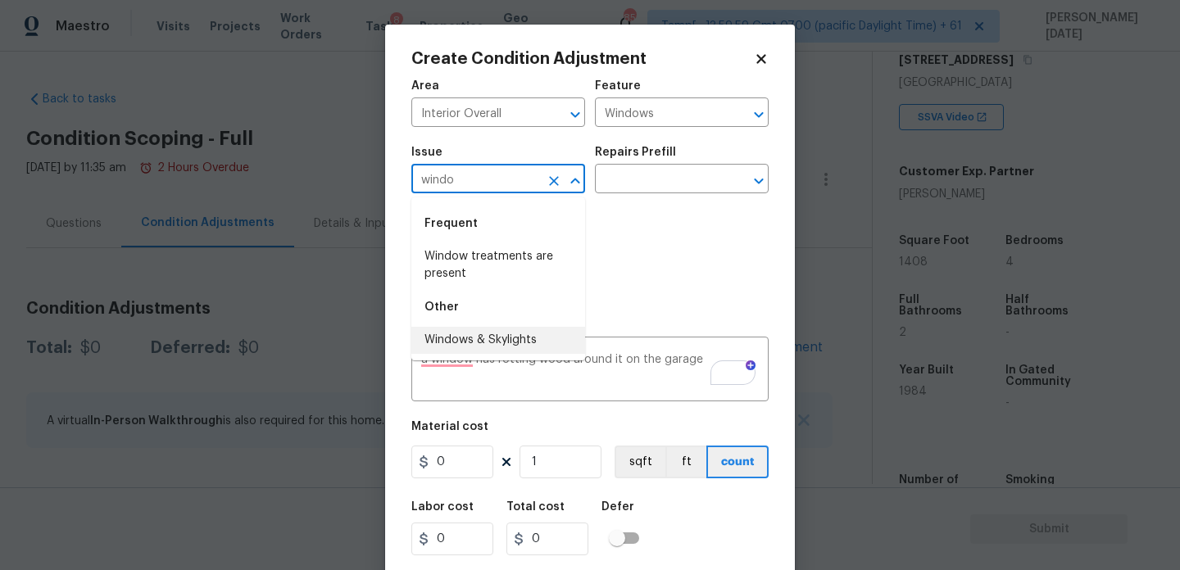
click at [479, 336] on li "Windows & Skylights" at bounding box center [498, 340] width 174 height 27
type input "Windows & Skylights"
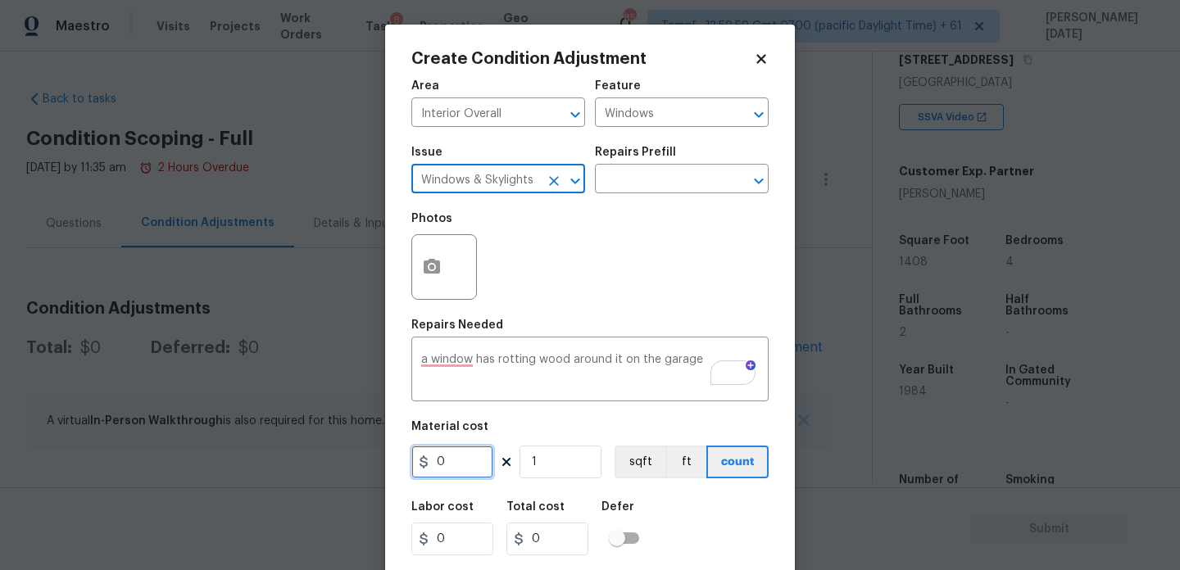
click at [474, 461] on input "0" at bounding box center [452, 462] width 82 height 33
type input "500"
click at [643, 270] on div "Photos" at bounding box center [589, 256] width 357 height 107
type input "500"
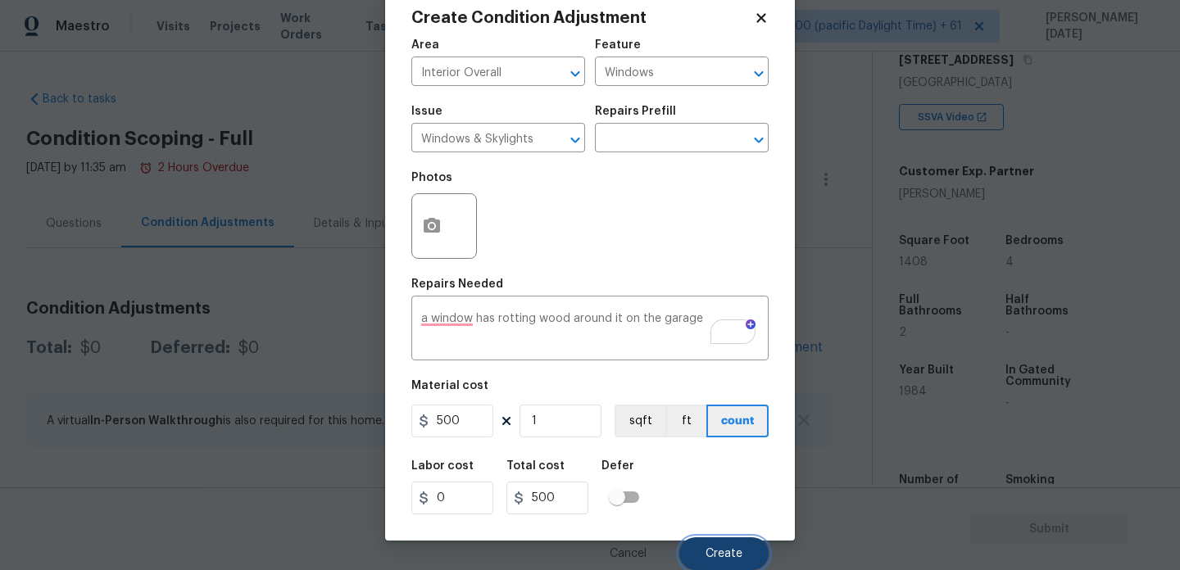
click at [709, 547] on button "Create" at bounding box center [723, 554] width 89 height 33
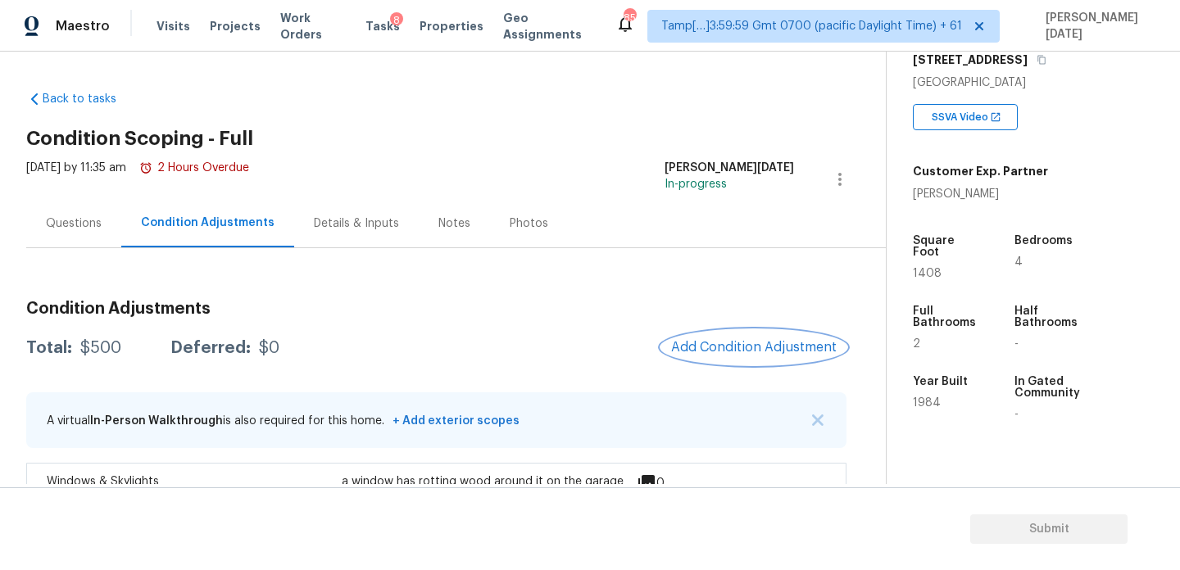
scroll to position [44, 0]
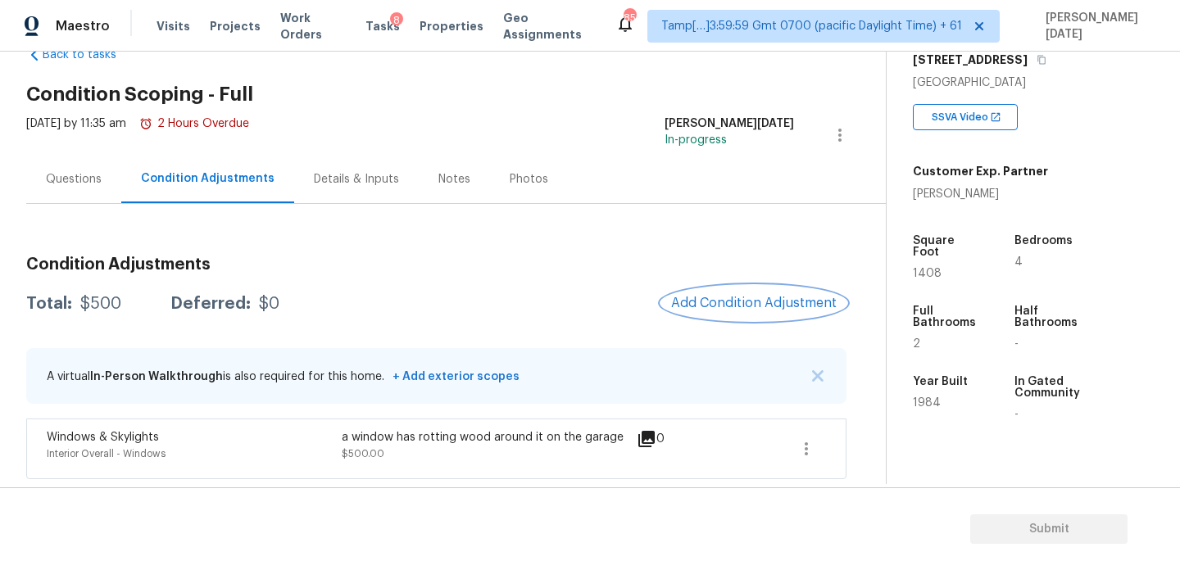
click at [754, 295] on button "Add Condition Adjustment" at bounding box center [753, 303] width 185 height 34
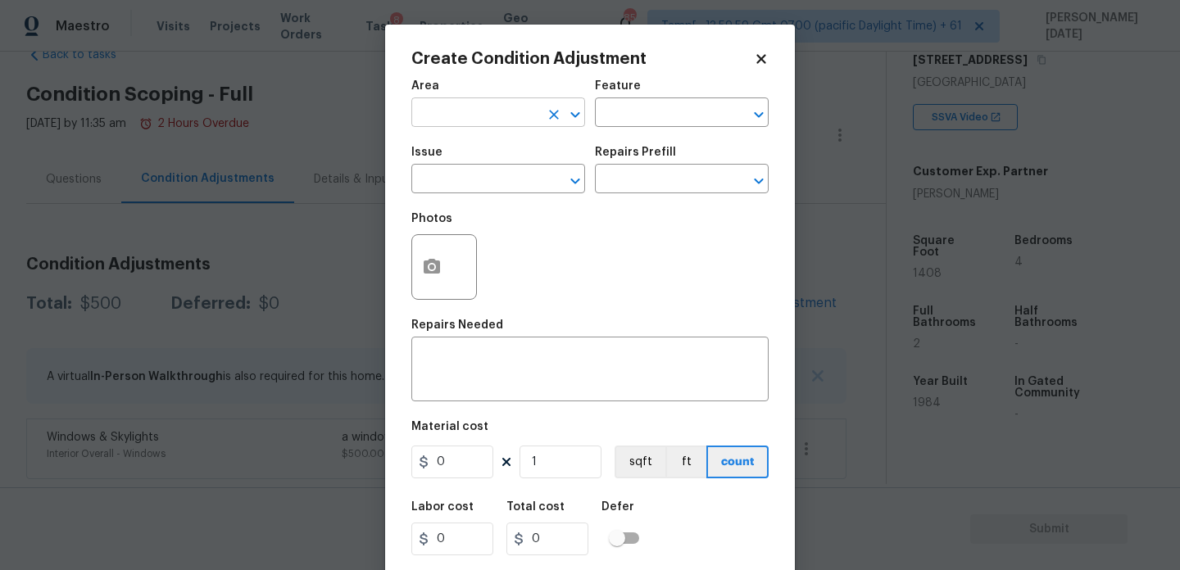
click at [430, 124] on input "text" at bounding box center [475, 114] width 128 height 25
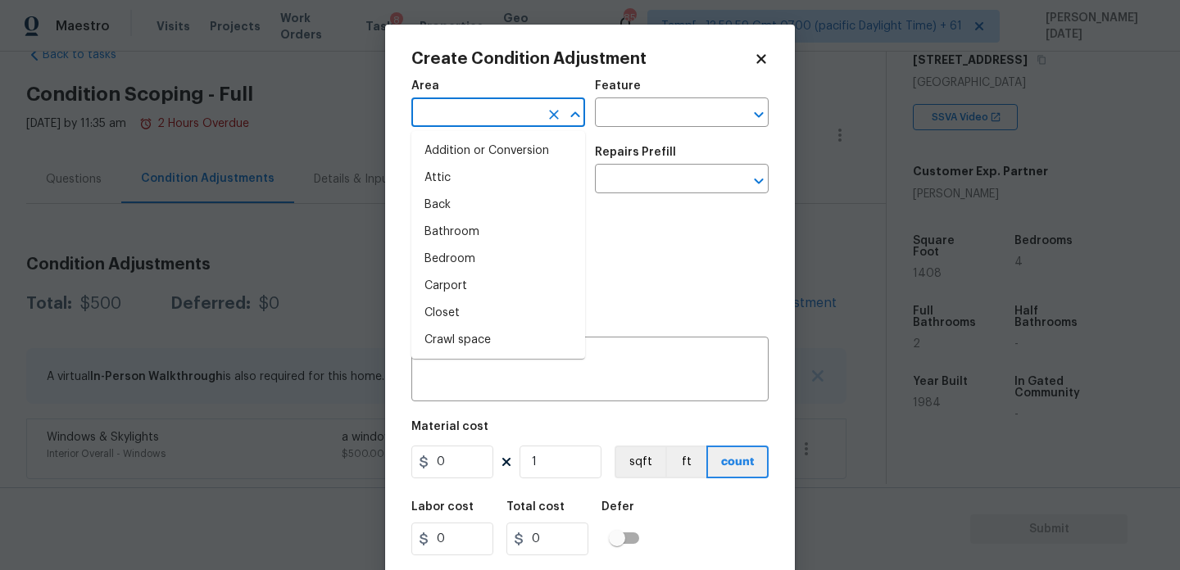
click at [469, 116] on input "text" at bounding box center [475, 114] width 128 height 25
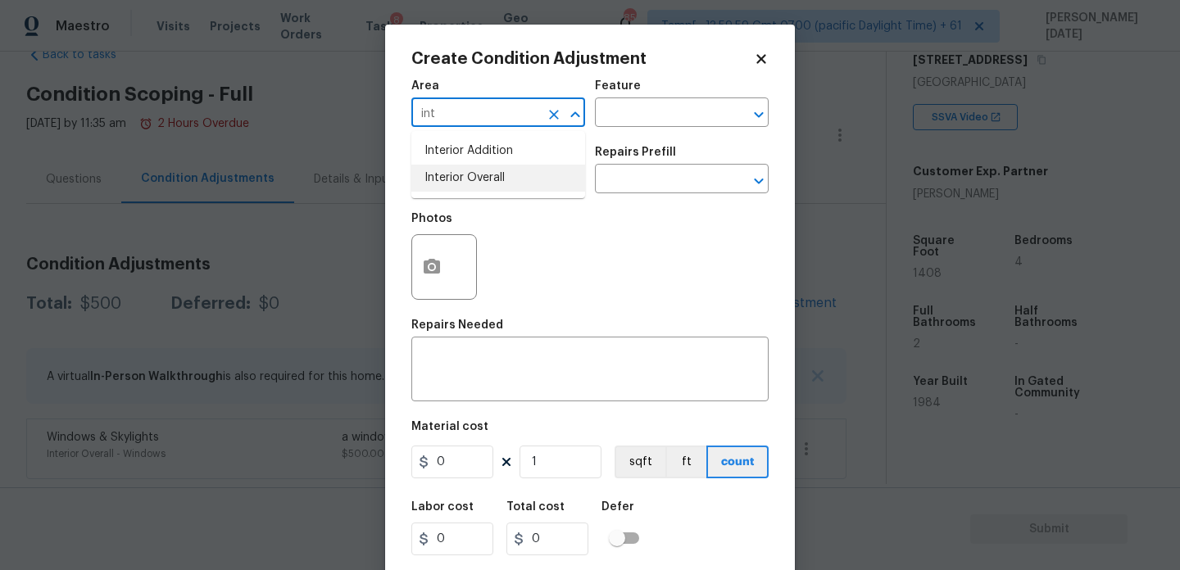
click at [473, 179] on li "Interior Overall" at bounding box center [498, 178] width 174 height 27
type input "Interior Overall"
click at [473, 179] on input "text" at bounding box center [475, 180] width 128 height 25
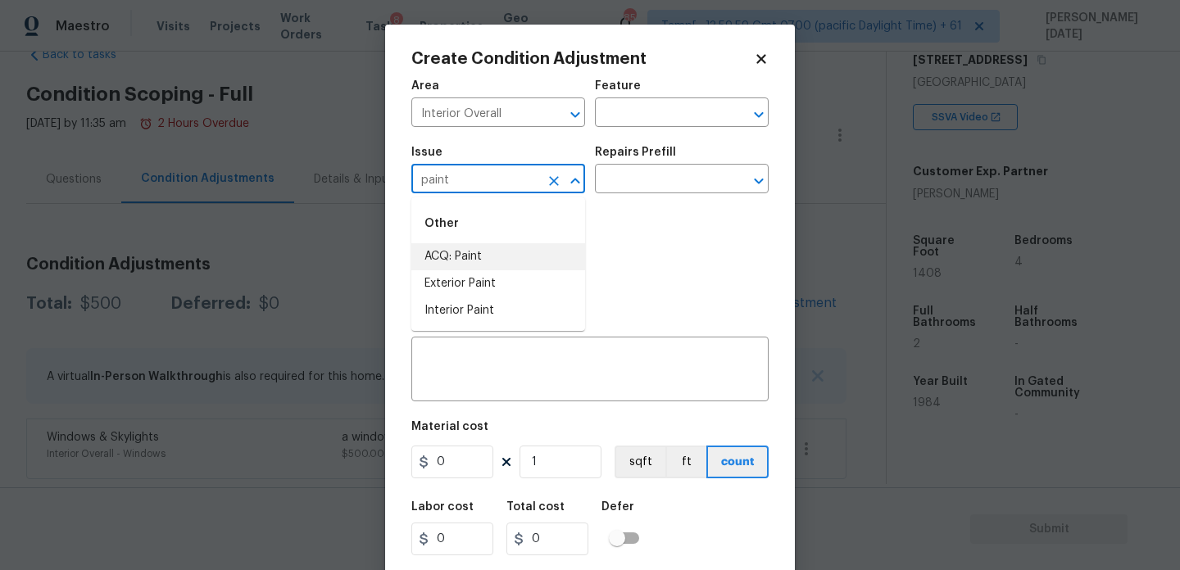
click at [485, 252] on li "ACQ: Paint" at bounding box center [498, 256] width 174 height 27
type input "ACQ: Paint"
click at [638, 193] on input "text" at bounding box center [659, 180] width 128 height 25
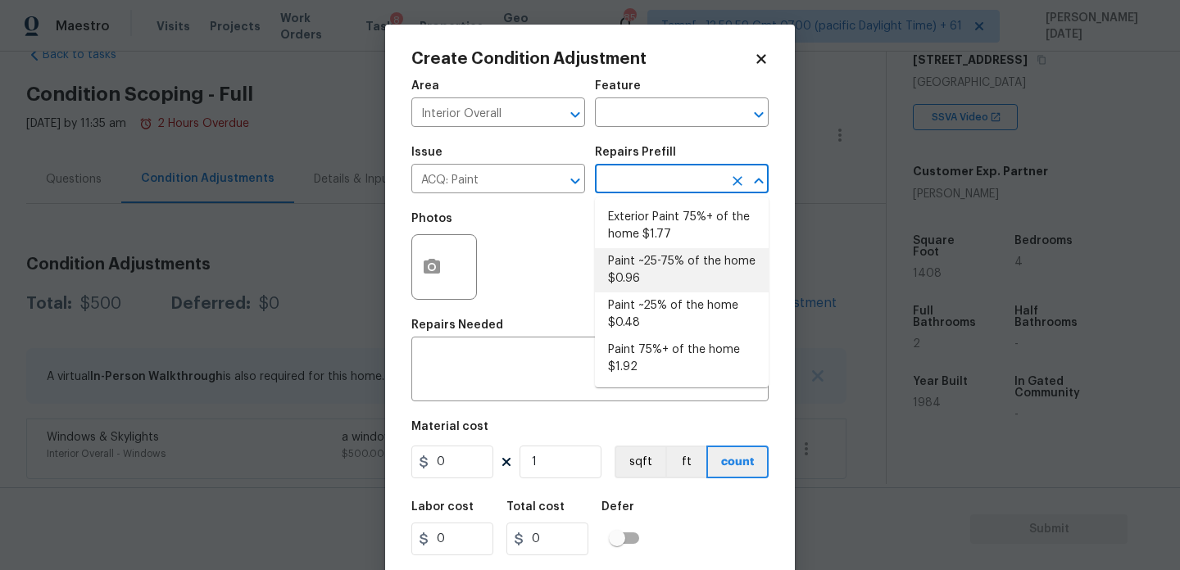
click at [670, 275] on li "Paint ~25-75% of the home $0.96" at bounding box center [682, 270] width 174 height 44
type input "Acquisition"
type textarea "Acquisition Scope: ~25 - 75% of the home needs interior paint"
type input "0.96"
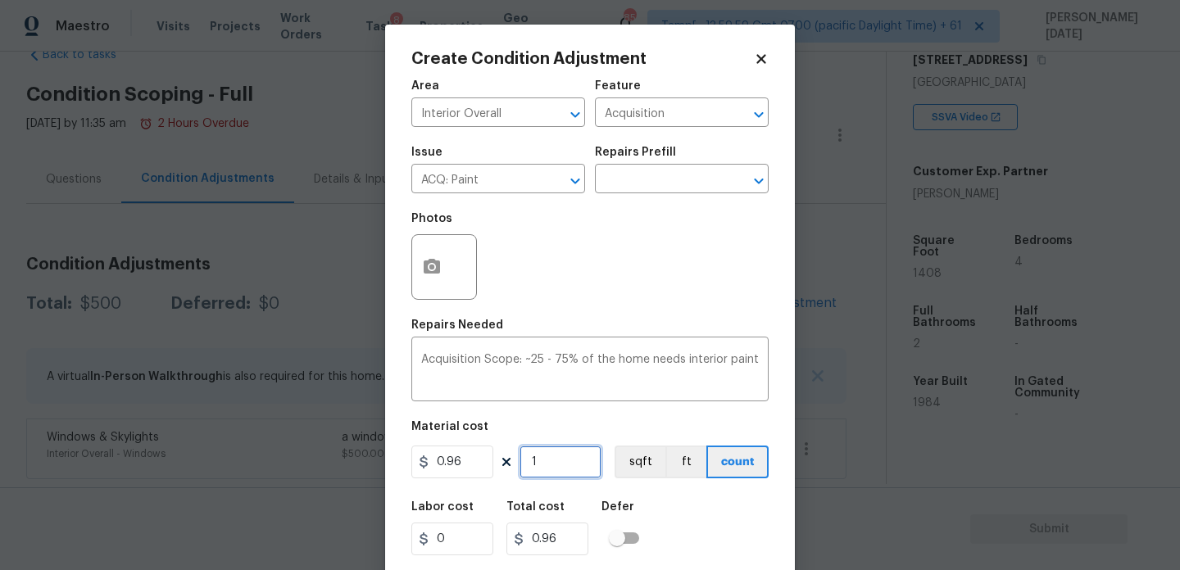
click at [563, 466] on input "1" at bounding box center [561, 462] width 82 height 33
type input "0"
paste input "190"
type input "1900"
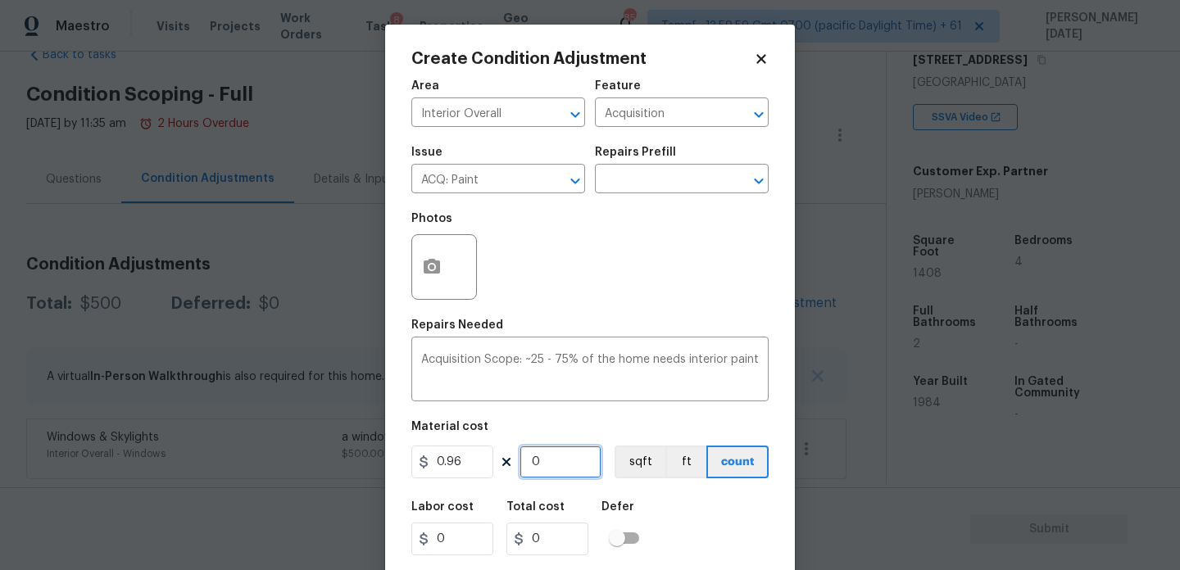
type input "1824"
type input "1900"
click at [421, 278] on button "button" at bounding box center [431, 267] width 39 height 64
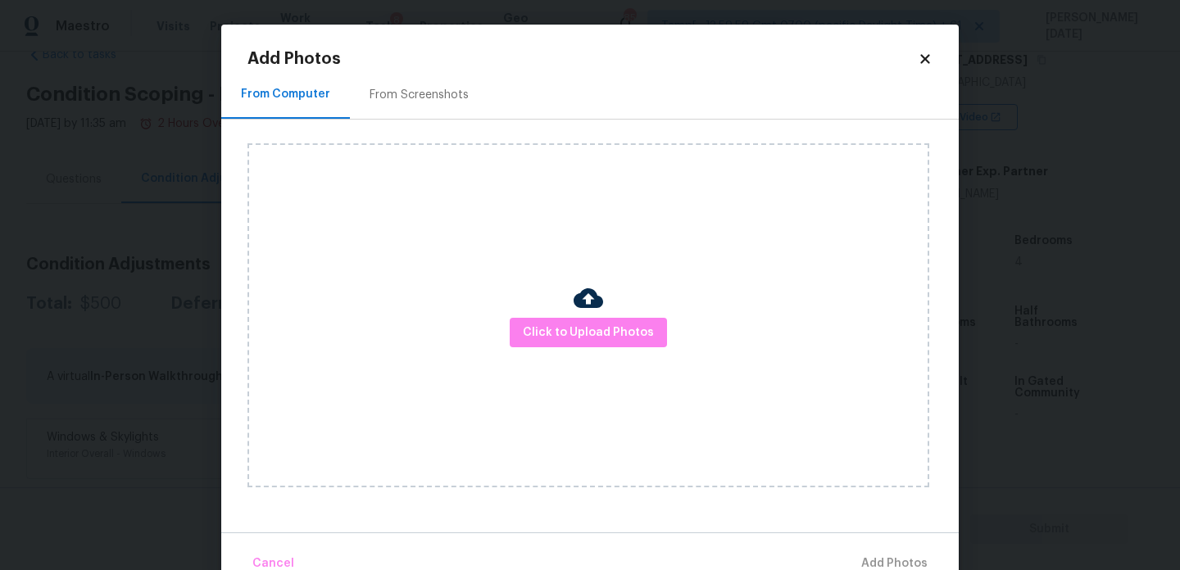
click at [410, 111] on div "From Screenshots" at bounding box center [419, 94] width 138 height 48
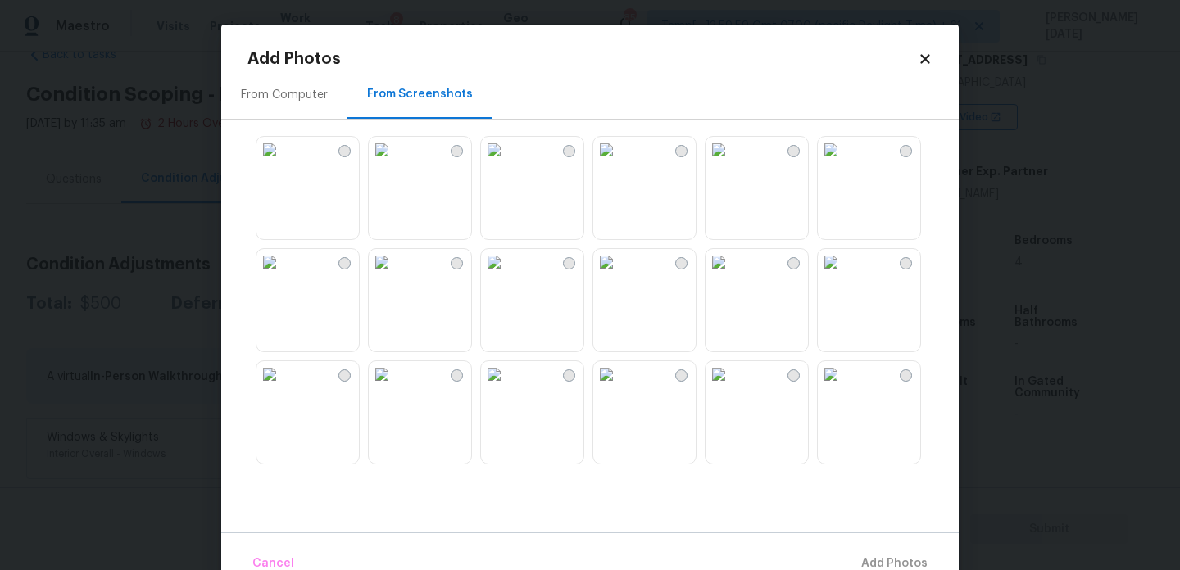
click at [732, 163] on img at bounding box center [719, 150] width 26 height 26
click at [841, 163] on img at bounding box center [831, 150] width 26 height 26
click at [844, 275] on img at bounding box center [831, 262] width 26 height 26
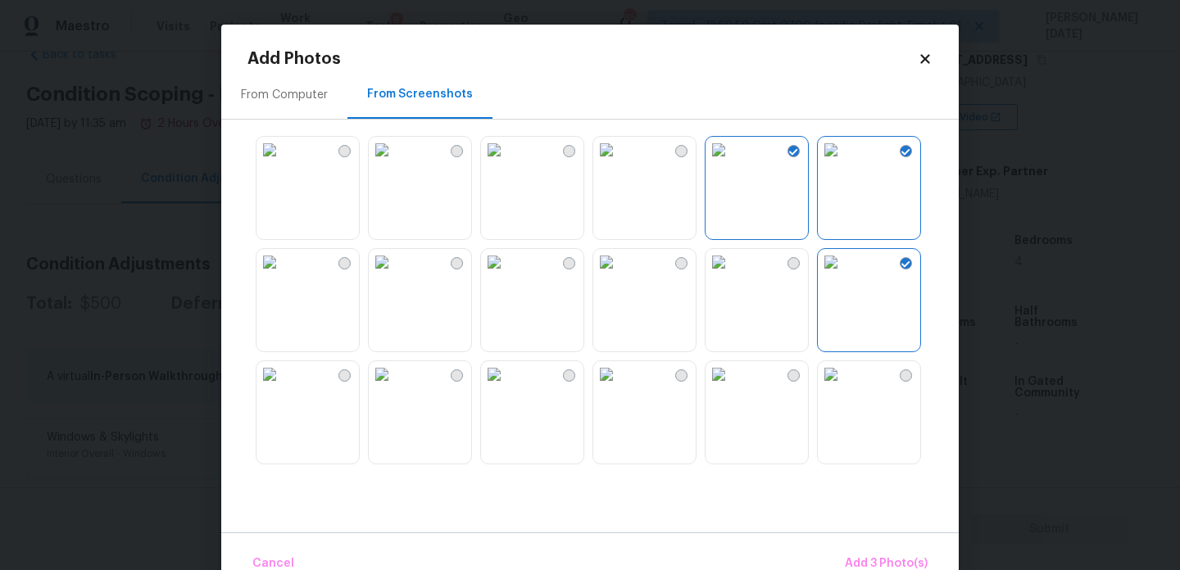
click at [844, 388] on img at bounding box center [831, 374] width 26 height 26
click at [860, 555] on span "Add 4 Photo(s)" at bounding box center [885, 564] width 84 height 20
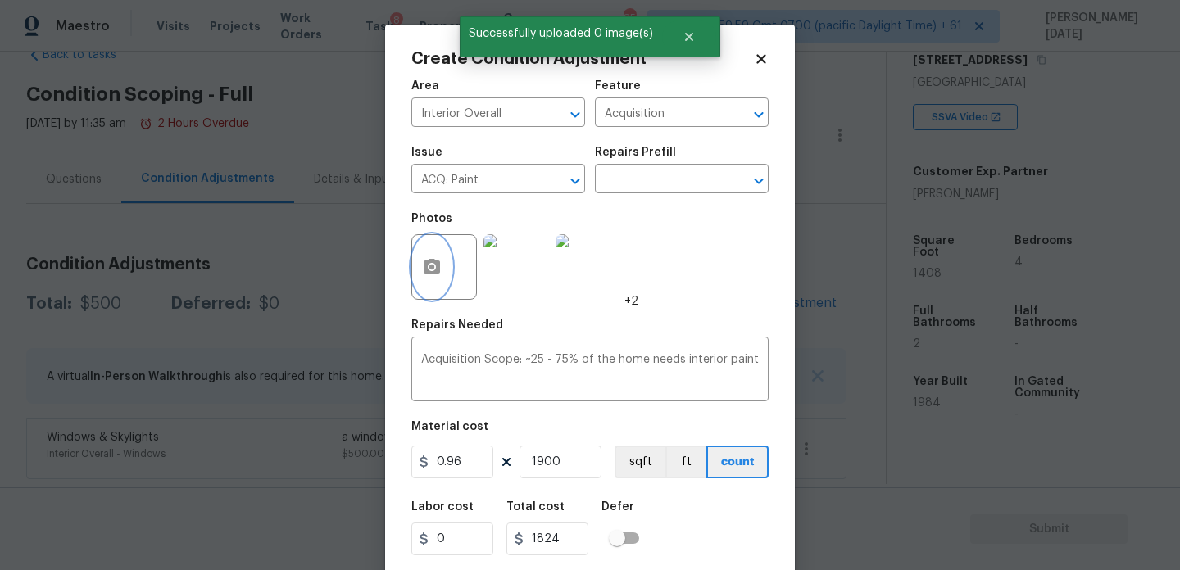
scroll to position [42, 0]
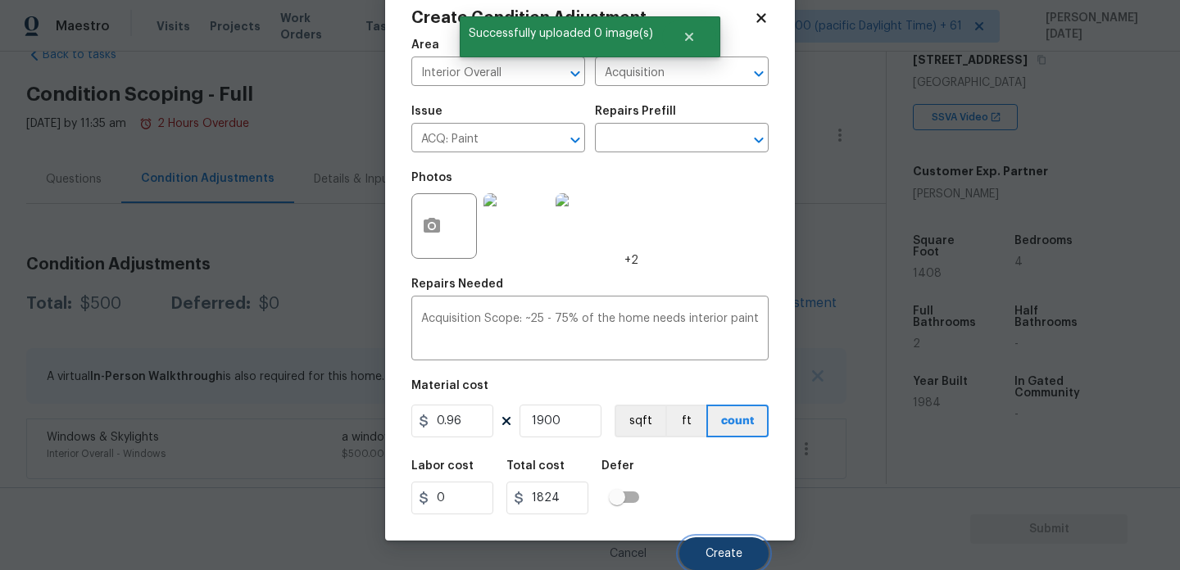
click at [717, 539] on button "Create" at bounding box center [723, 554] width 89 height 33
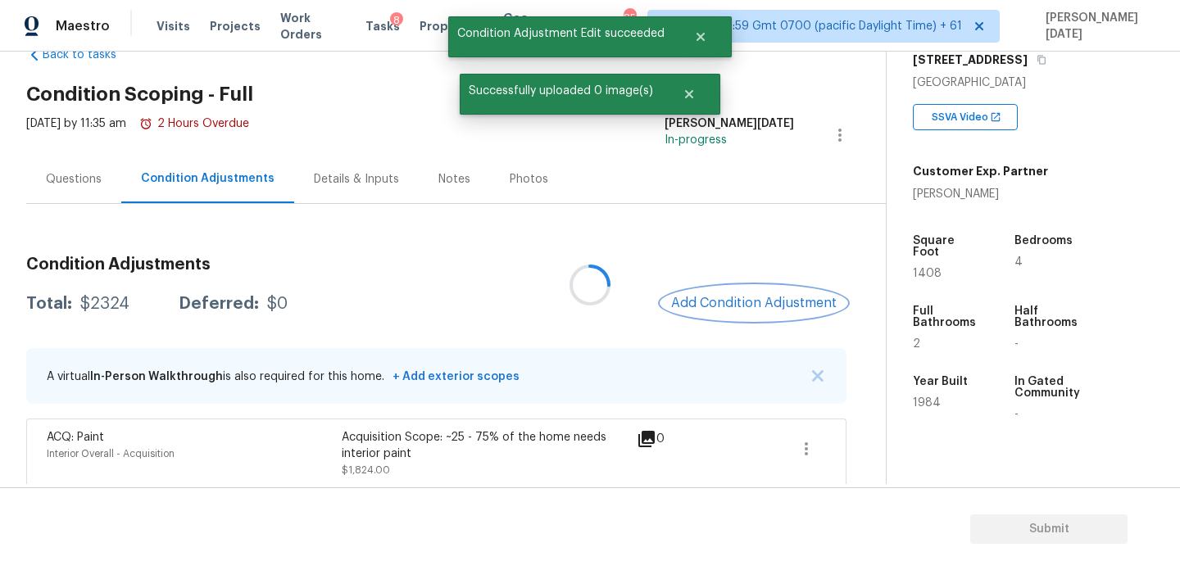
scroll to position [0, 0]
click at [760, 290] on button "Add Condition Adjustment" at bounding box center [753, 303] width 185 height 34
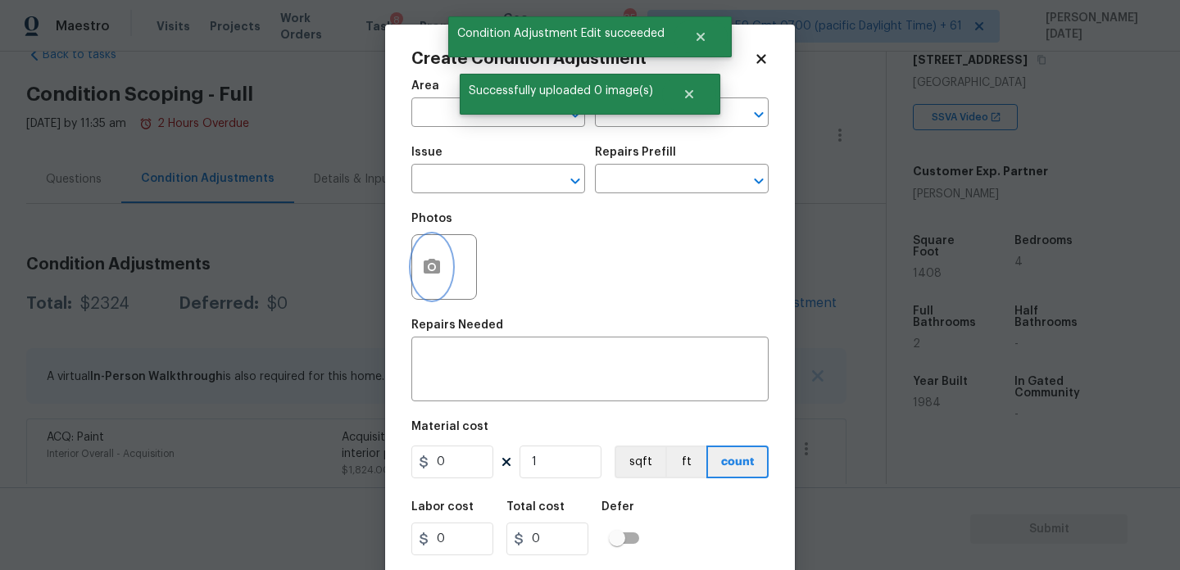
click at [429, 262] on icon "button" at bounding box center [432, 266] width 16 height 15
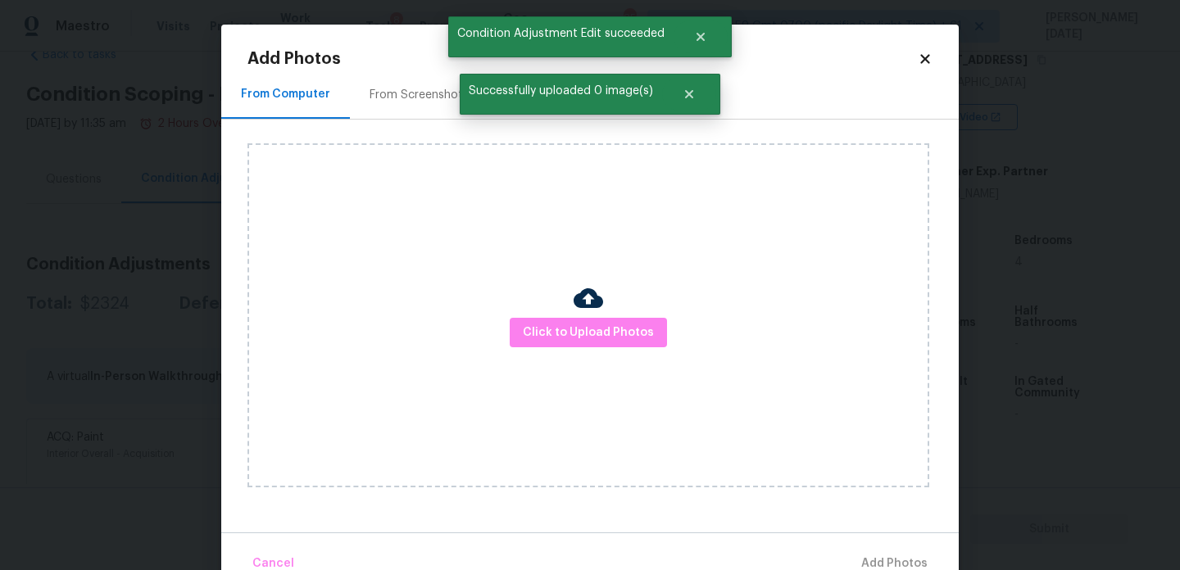
click at [407, 77] on div "From Screenshots" at bounding box center [419, 94] width 138 height 48
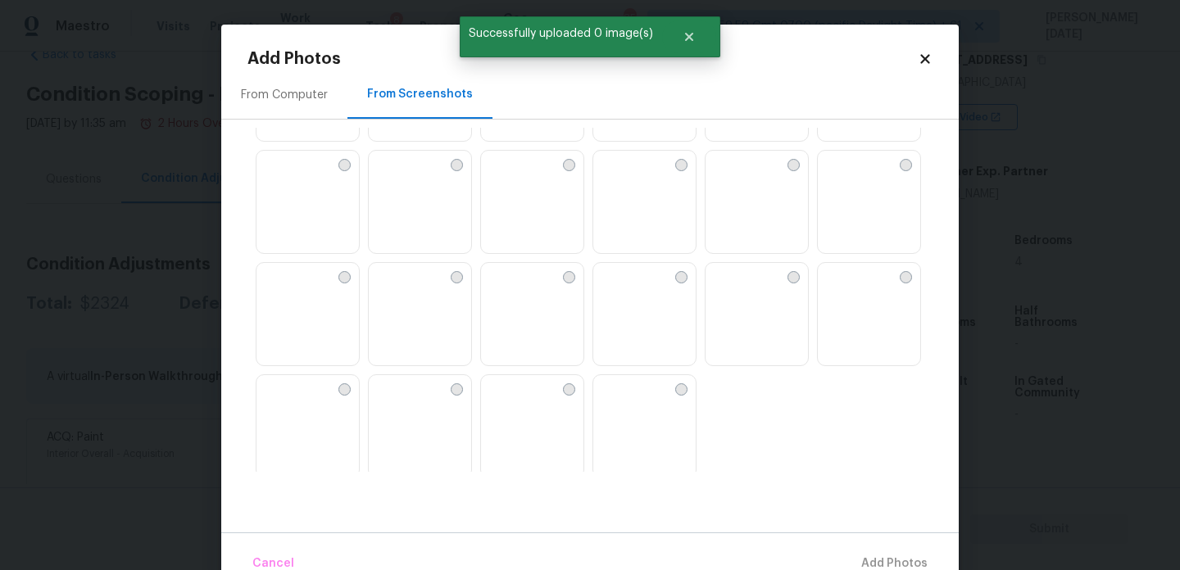
scroll to position [1565, 0]
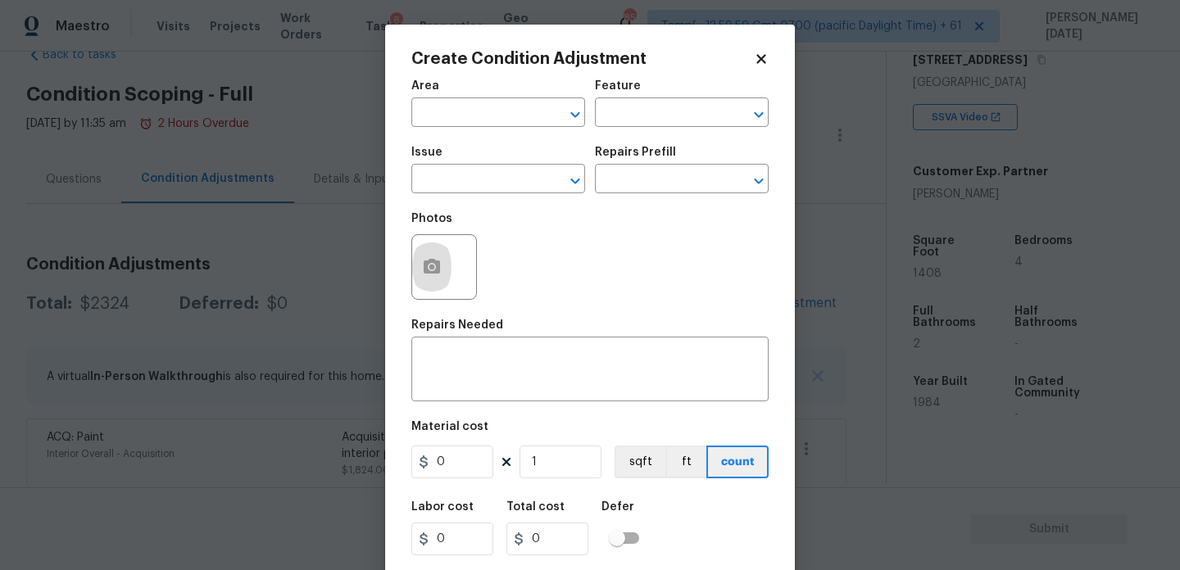
click at [346, 282] on body "Maestro Visits Projects Work Orders Tasks 8 Properties Geo Assignments 851 Tamp…" at bounding box center [590, 285] width 1180 height 570
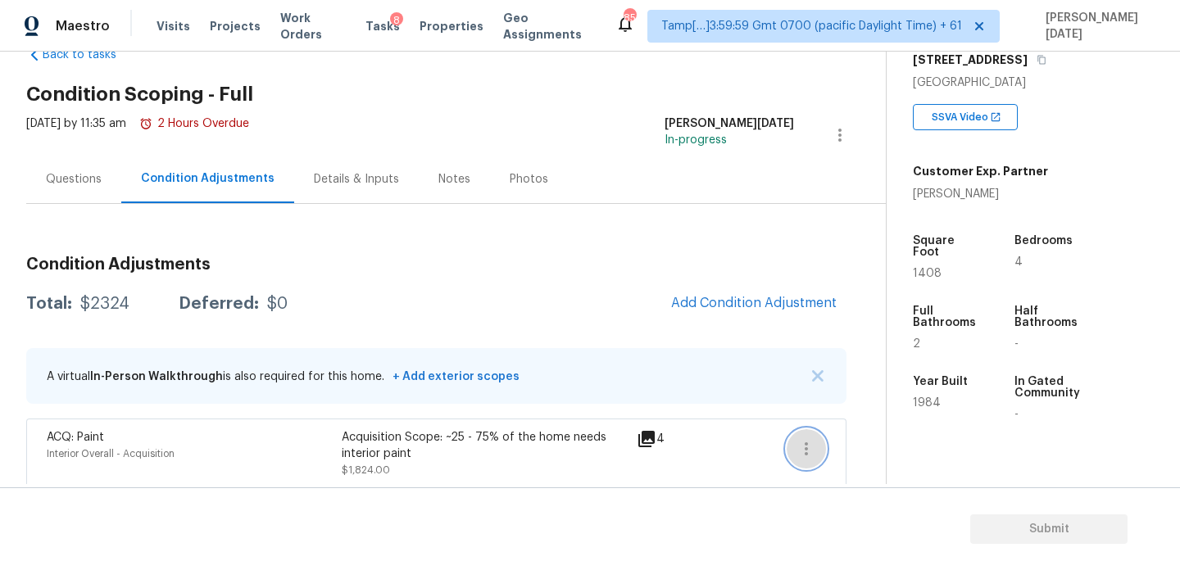
click at [804, 455] on icon "button" at bounding box center [807, 449] width 20 height 20
click at [871, 442] on div "Edit" at bounding box center [900, 446] width 128 height 16
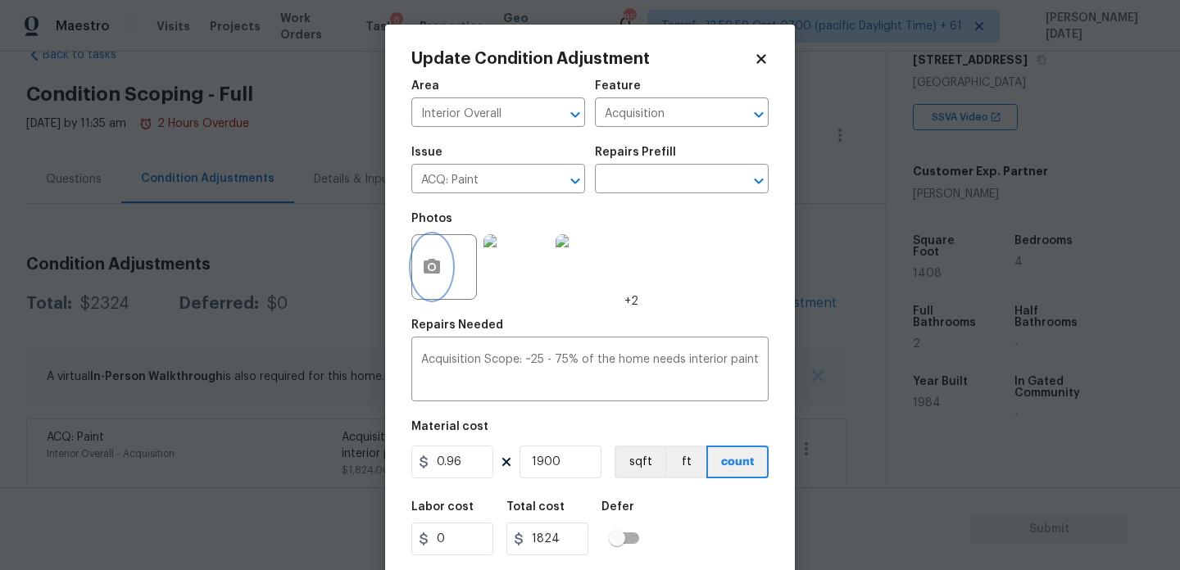
click at [421, 279] on button "button" at bounding box center [431, 267] width 39 height 64
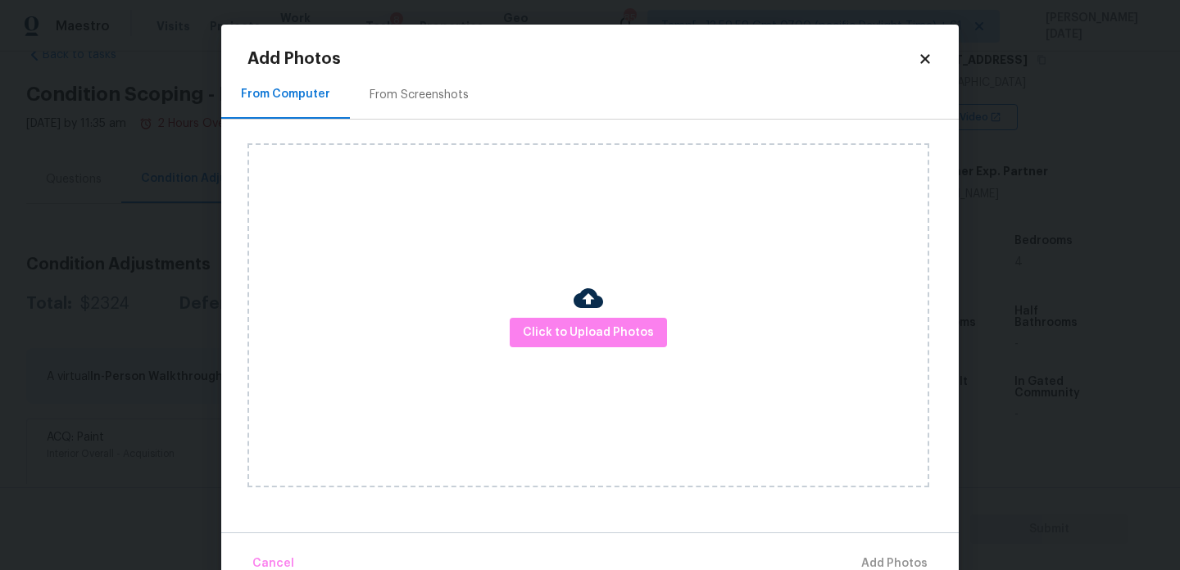
click at [929, 53] on icon at bounding box center [925, 59] width 15 height 15
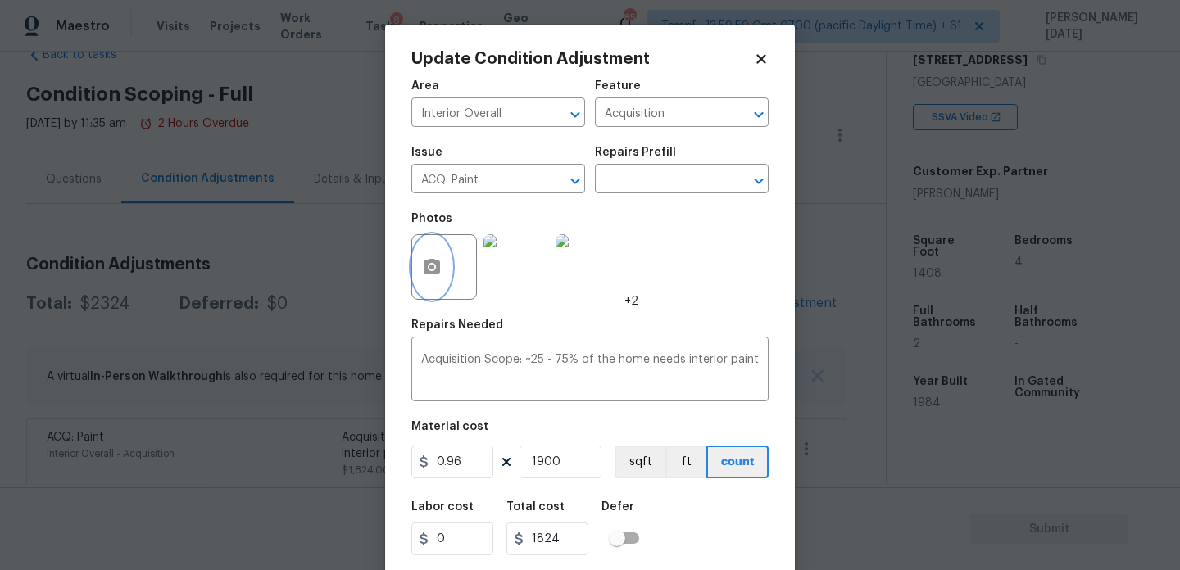
scroll to position [42, 0]
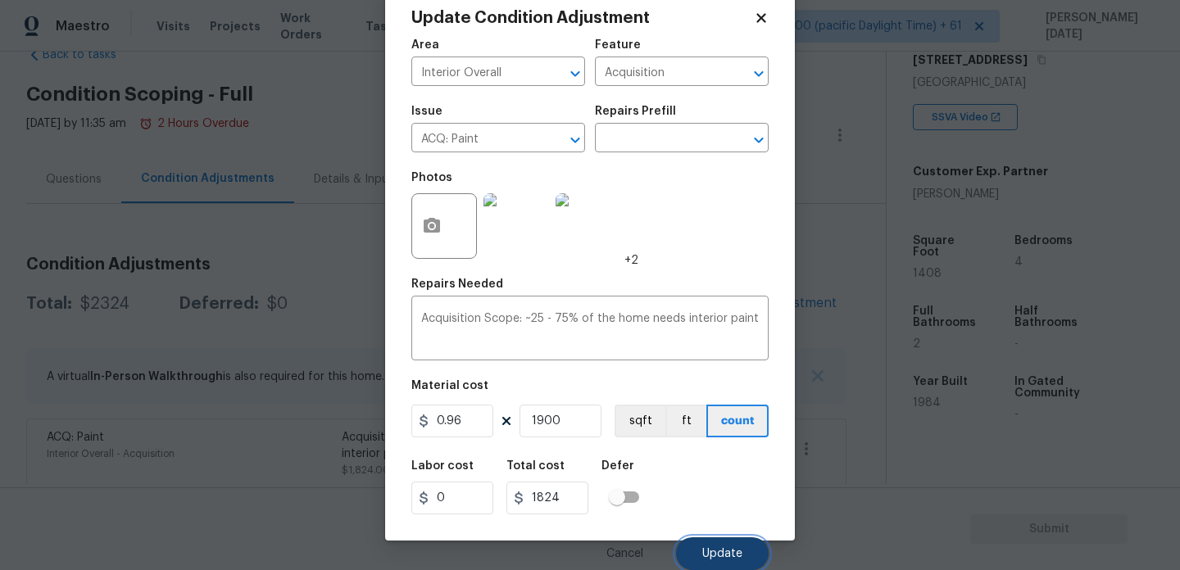
click at [717, 551] on span "Update" at bounding box center [722, 554] width 40 height 12
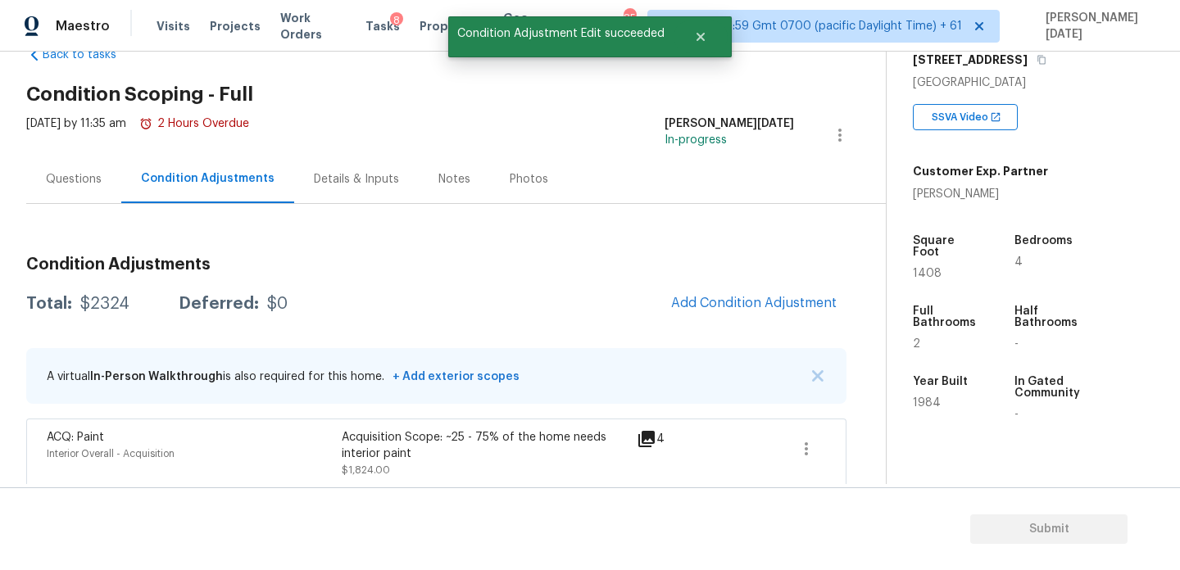
scroll to position [114, 0]
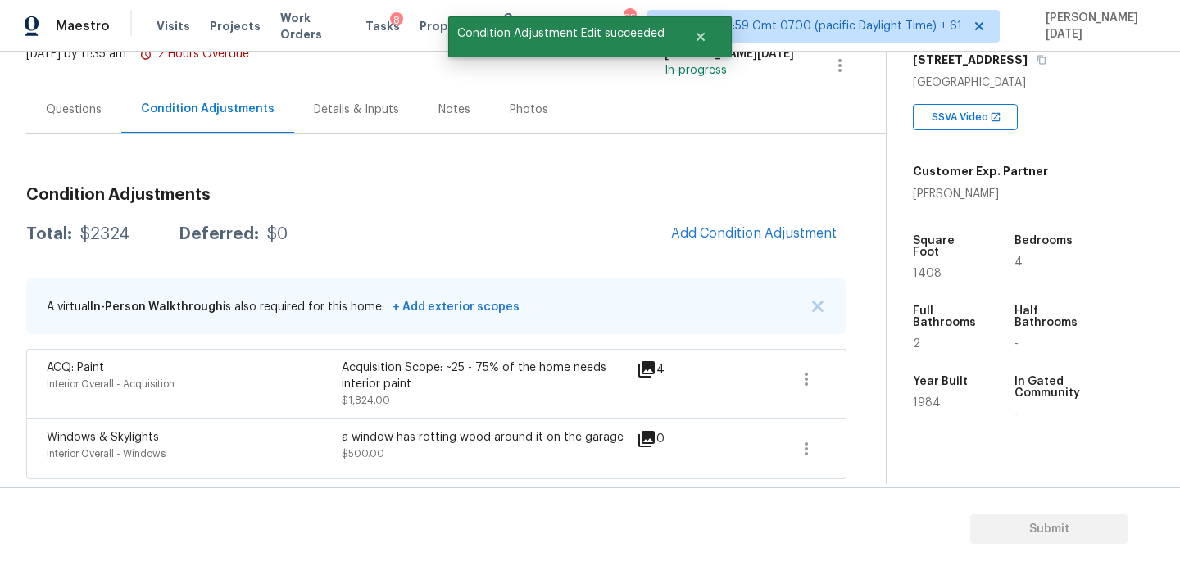
click at [784, 447] on div "Windows & Skylights Interior Overall - Windows a window has rotting wood around…" at bounding box center [436, 448] width 779 height 39
click at [811, 450] on icon "button" at bounding box center [807, 449] width 20 height 20
click at [892, 437] on link "Edit" at bounding box center [899, 446] width 139 height 25
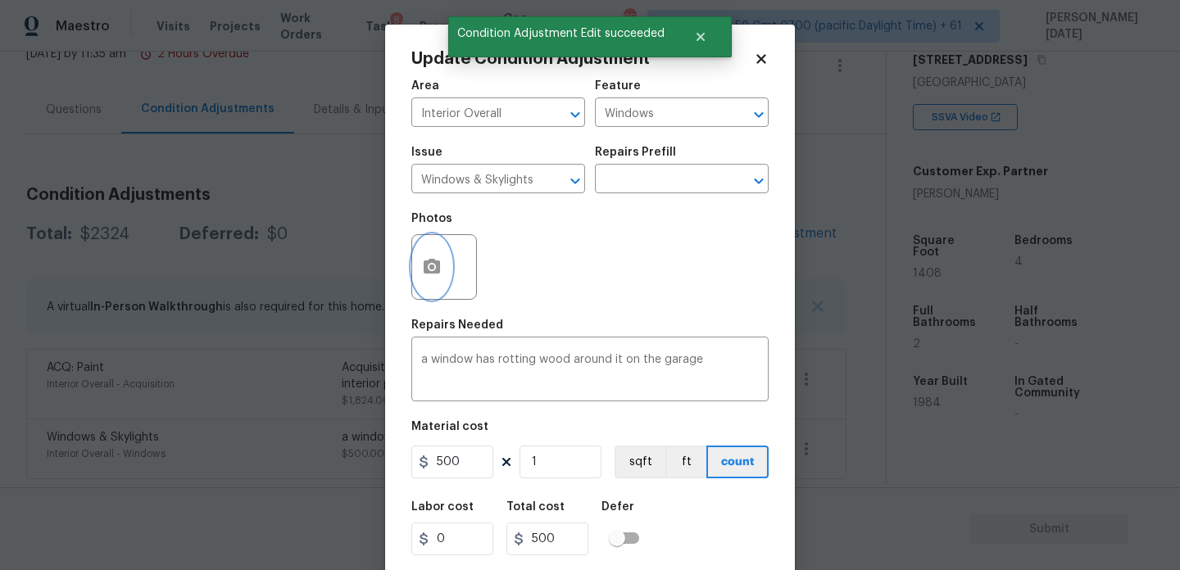
click at [431, 259] on icon "button" at bounding box center [432, 266] width 16 height 15
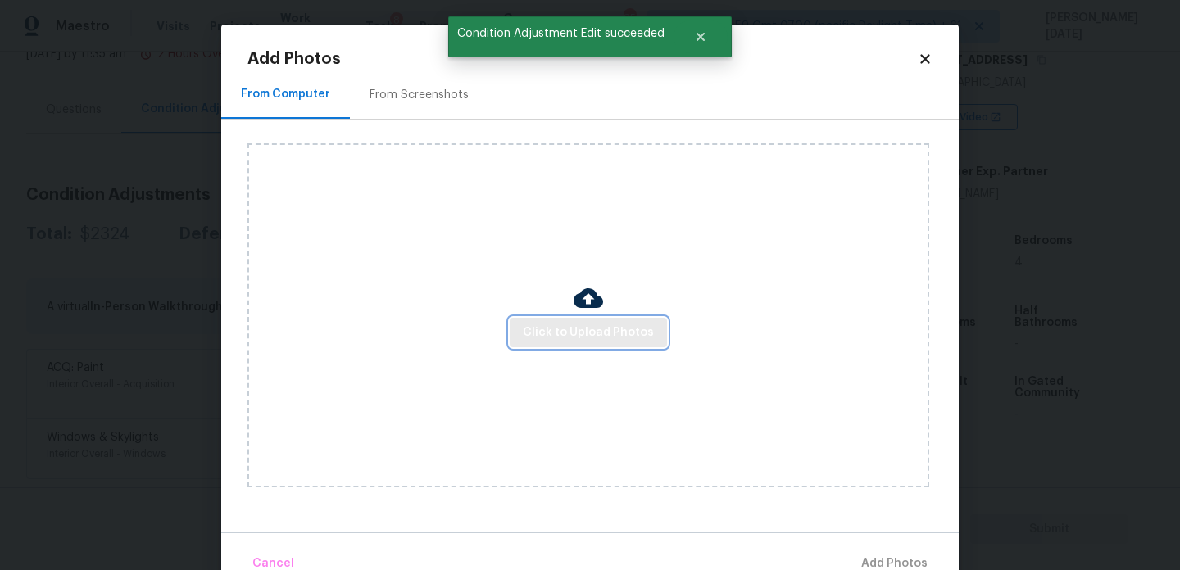
click at [582, 340] on span "Click to Upload Photos" at bounding box center [588, 333] width 131 height 20
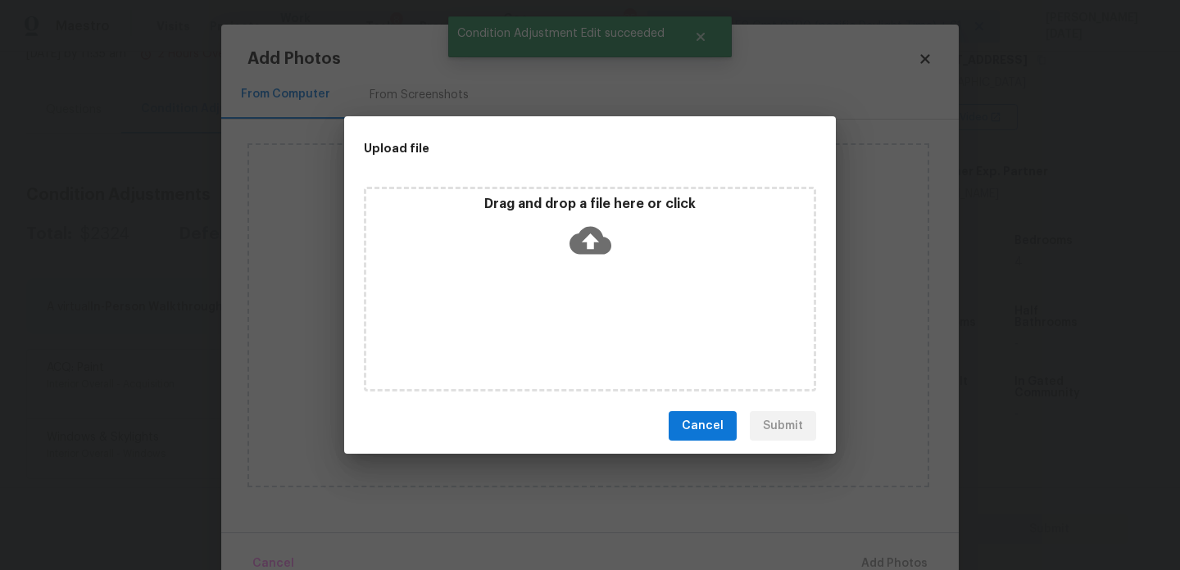
click at [582, 340] on div "Drag and drop a file here or click" at bounding box center [590, 289] width 452 height 205
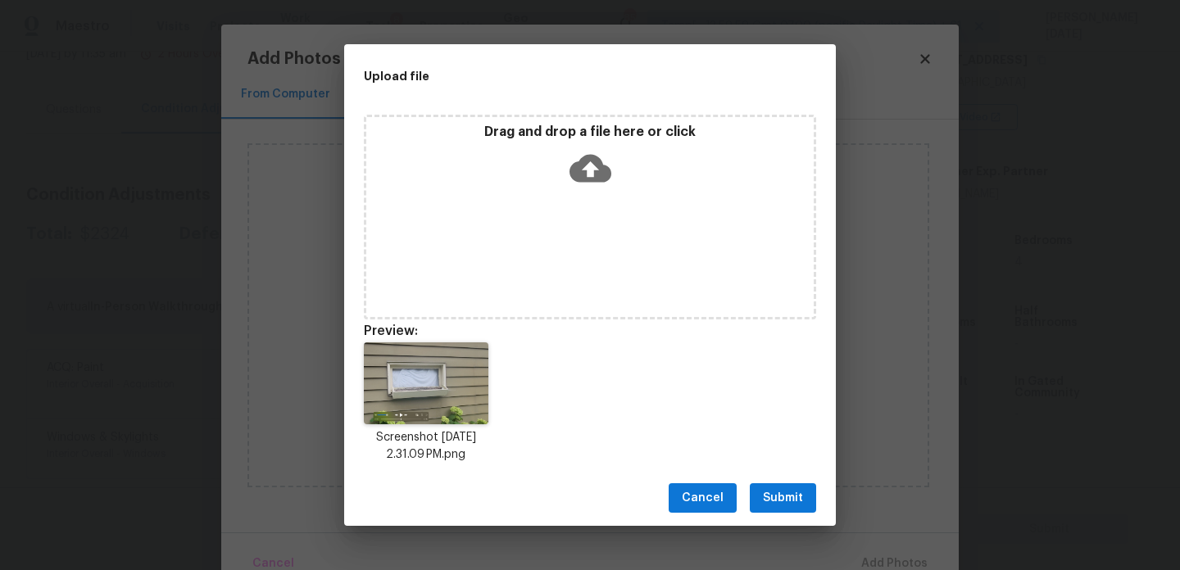
click at [772, 490] on span "Submit" at bounding box center [783, 498] width 40 height 20
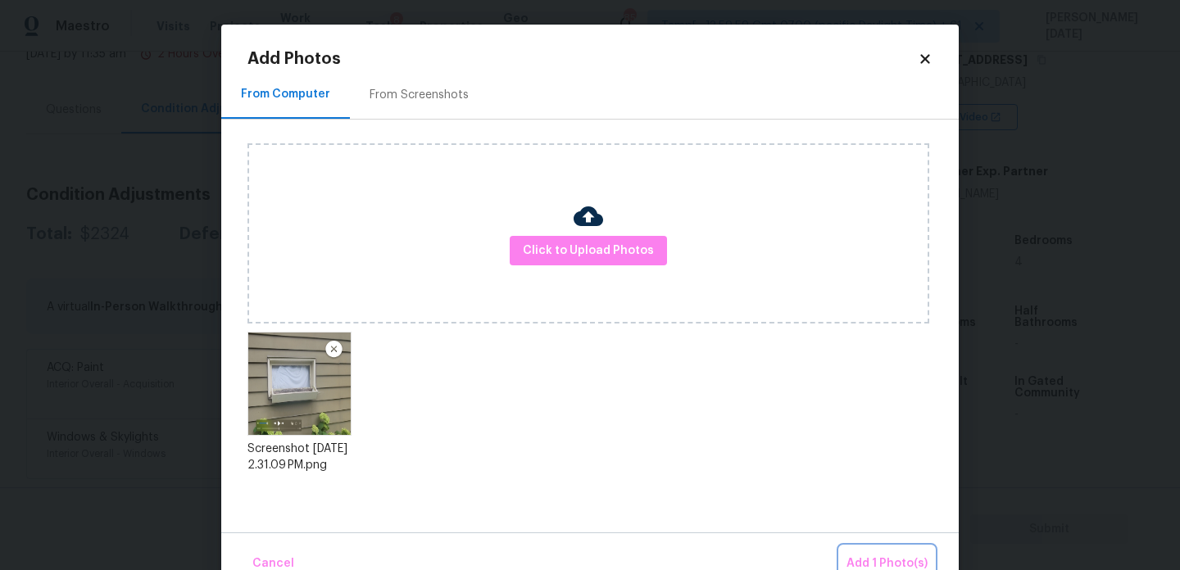
click at [868, 557] on span "Add 1 Photo(s)" at bounding box center [887, 564] width 81 height 20
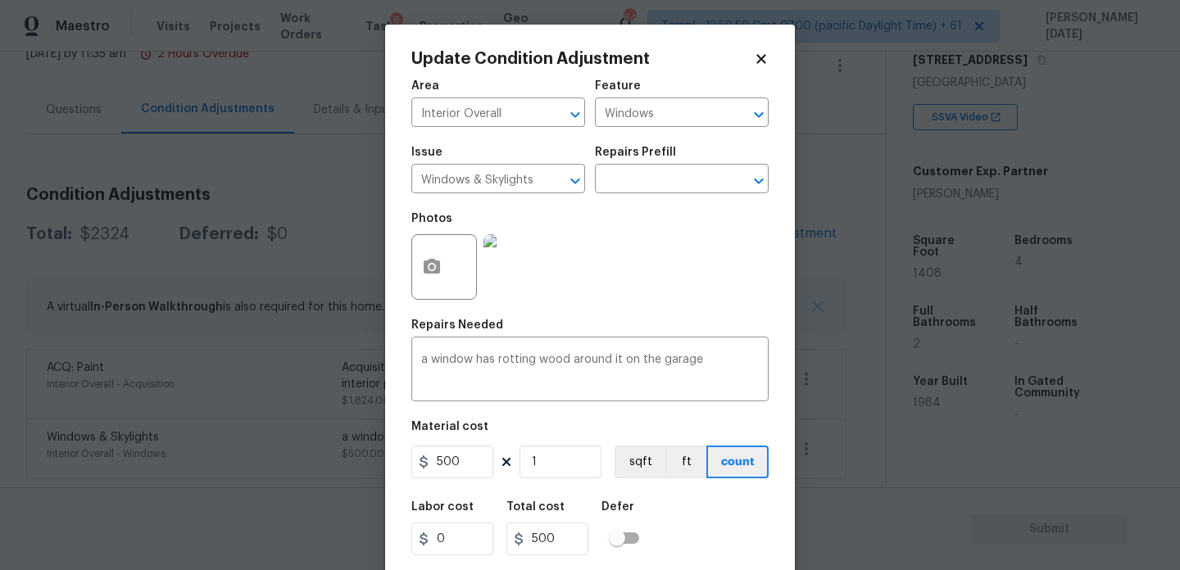
scroll to position [42, 0]
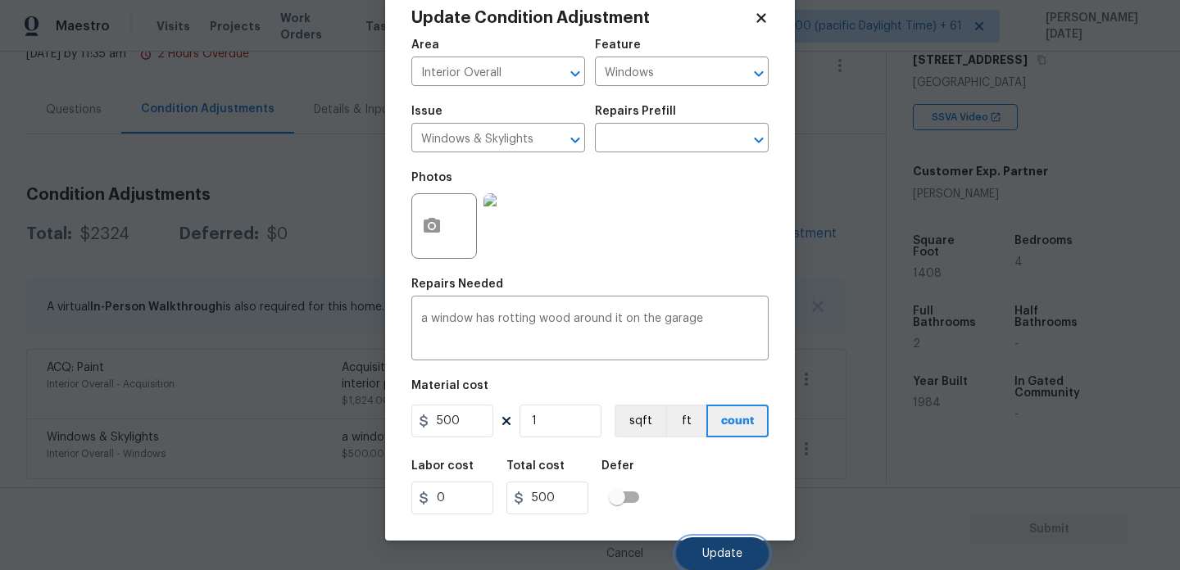
click at [715, 551] on span "Update" at bounding box center [722, 554] width 40 height 12
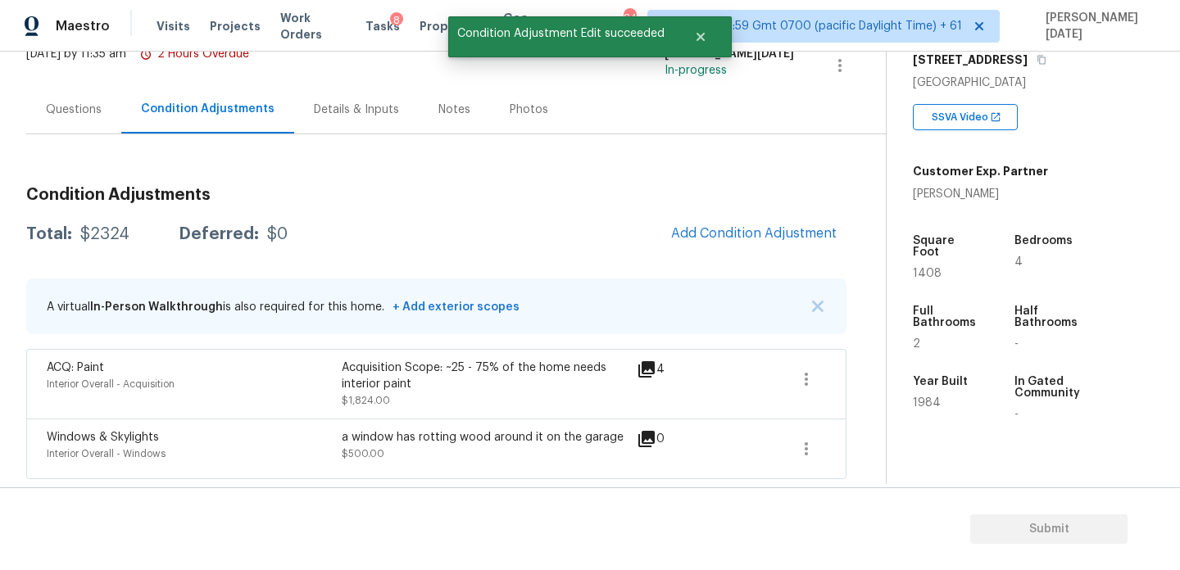
scroll to position [0, 0]
click at [797, 446] on icon "button" at bounding box center [807, 449] width 20 height 20
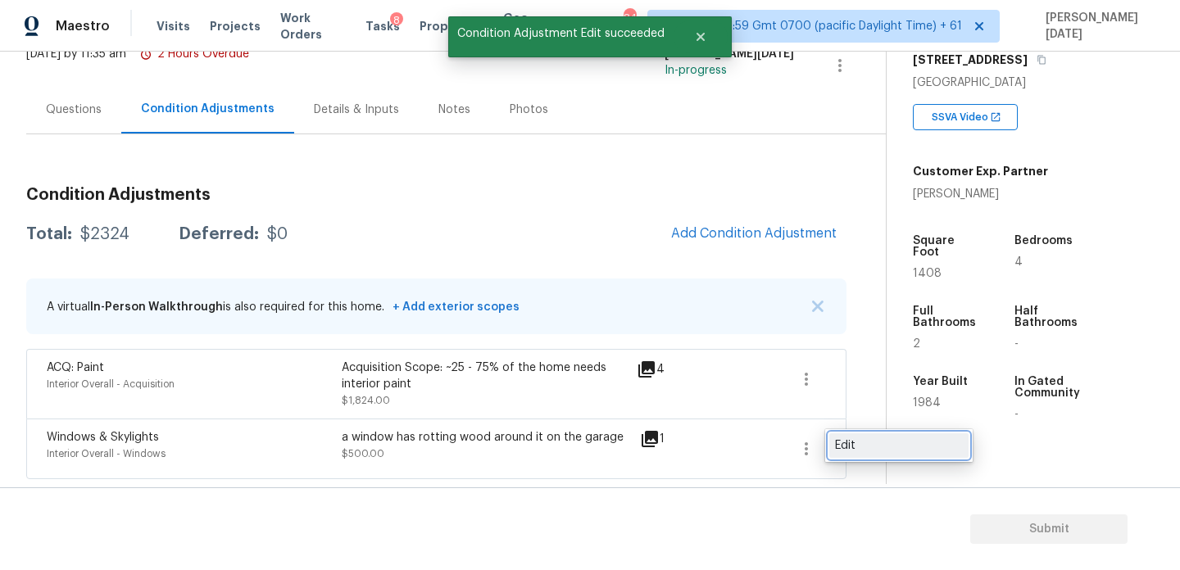
click at [847, 445] on div "Edit" at bounding box center [899, 446] width 128 height 16
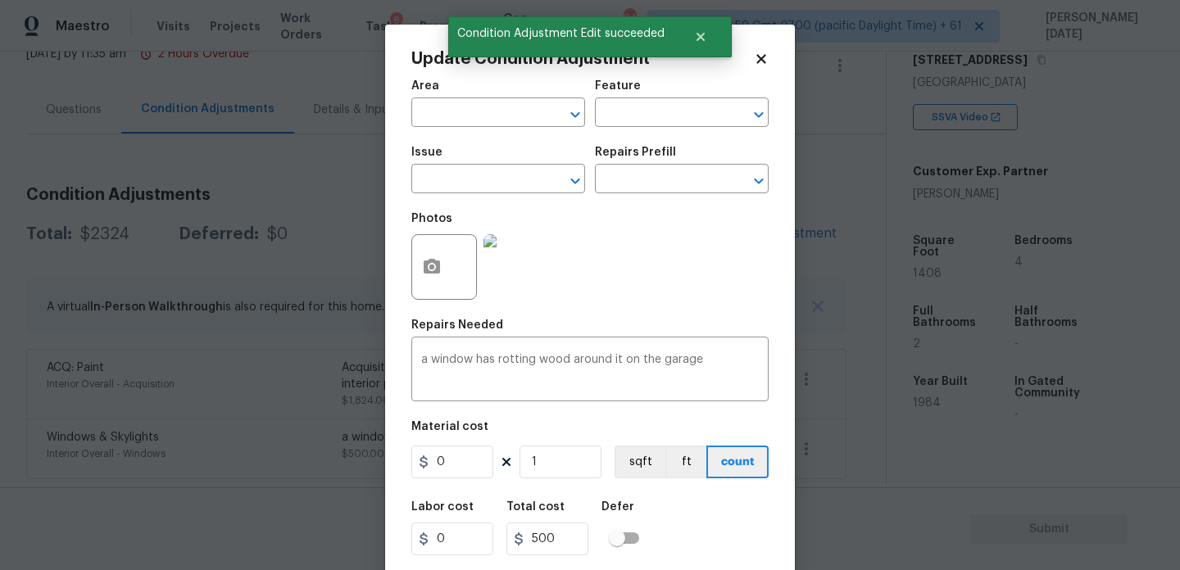
type input "Interior Overall"
type input "Windows"
type input "Windows & Skylights"
drag, startPoint x: 461, startPoint y: 475, endPoint x: 415, endPoint y: 474, distance: 45.1
click at [415, 474] on input "500" at bounding box center [452, 462] width 82 height 33
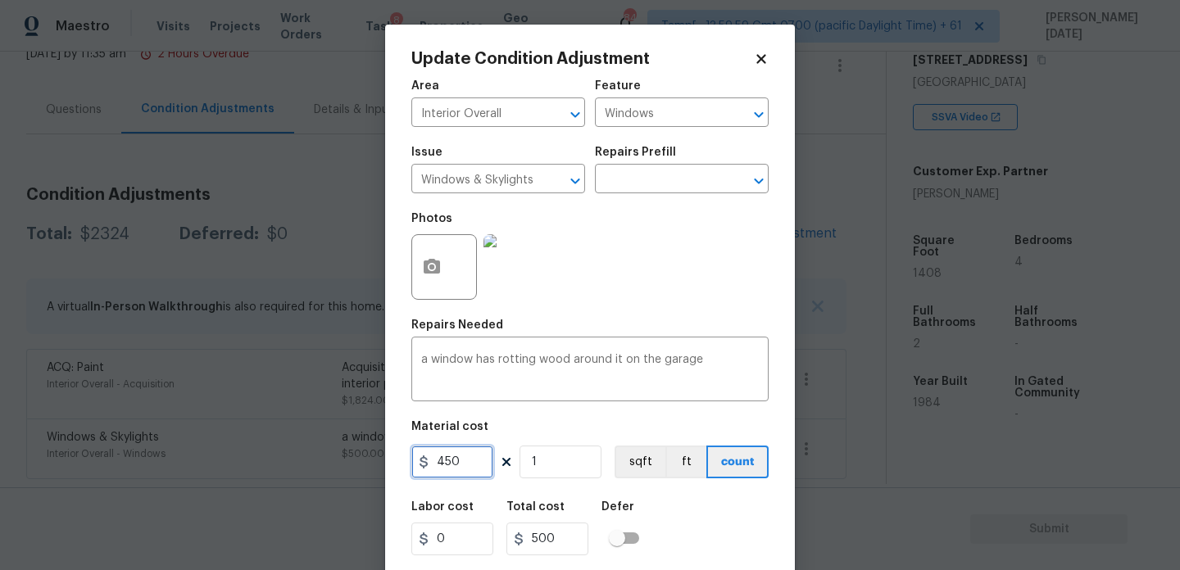
type input "450"
click at [721, 266] on div "Photos" at bounding box center [589, 256] width 357 height 107
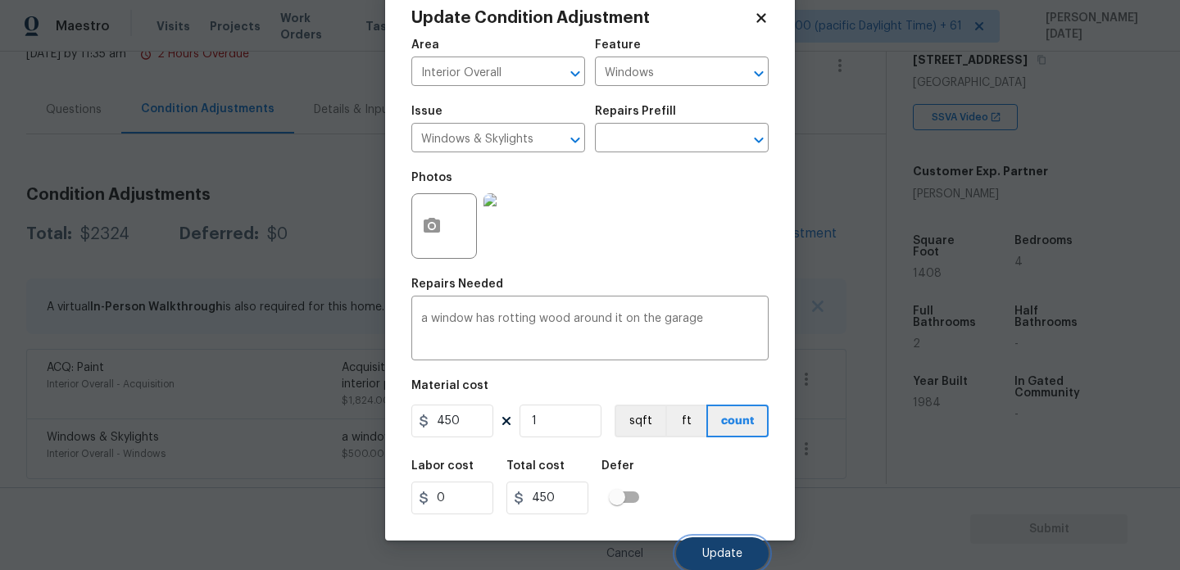
click at [721, 556] on span "Update" at bounding box center [722, 554] width 40 height 12
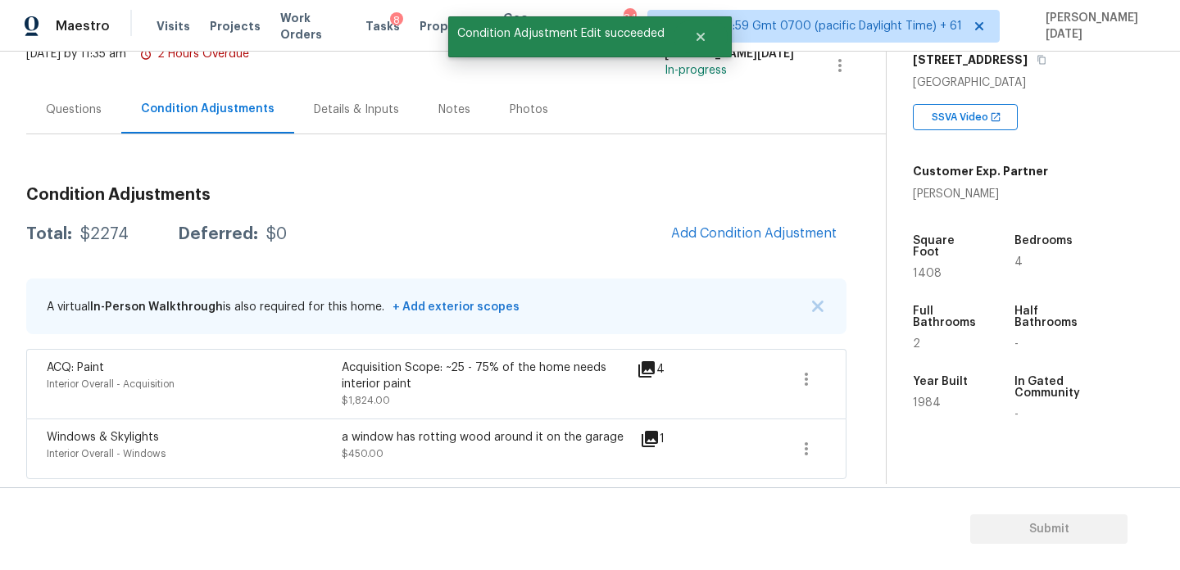
scroll to position [0, 0]
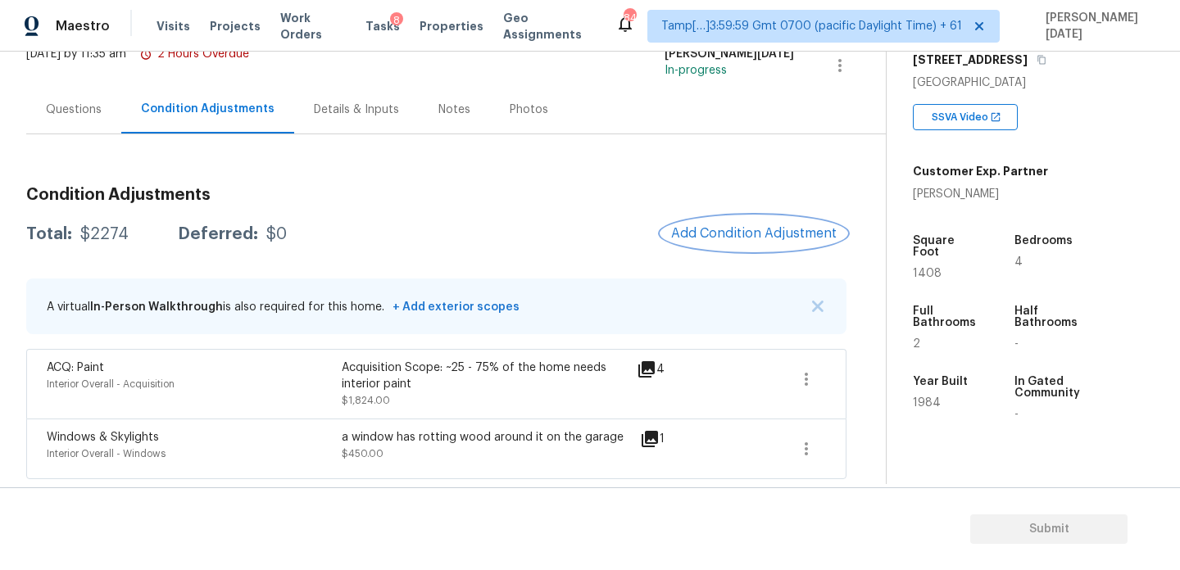
click at [745, 246] on button "Add Condition Adjustment" at bounding box center [753, 233] width 185 height 34
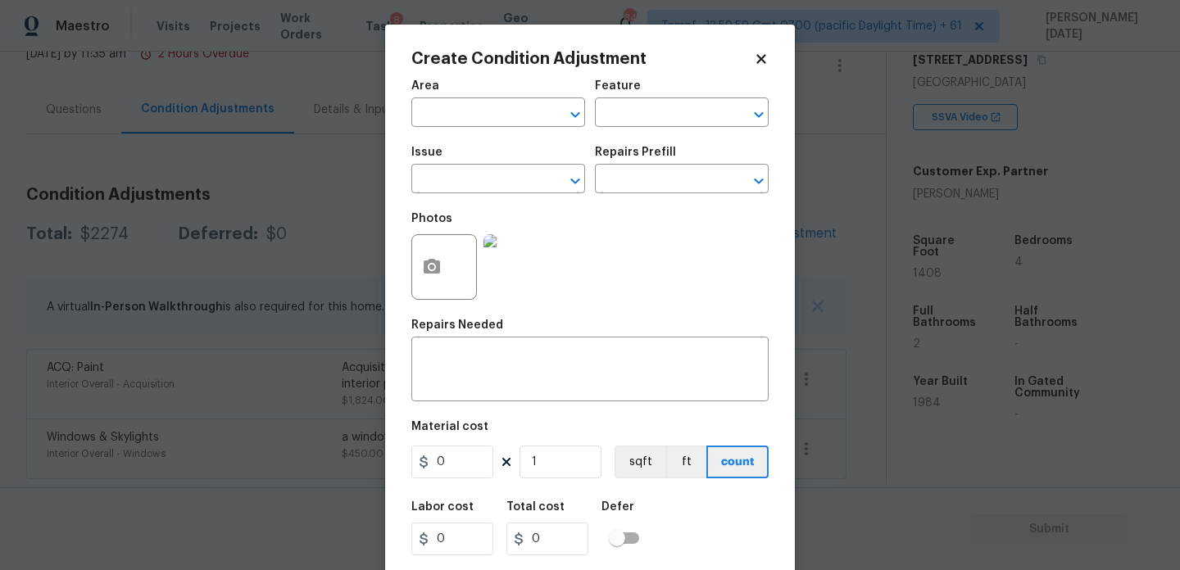
click at [500, 132] on span "Area ​" at bounding box center [498, 103] width 174 height 66
click at [470, 123] on input "text" at bounding box center [475, 114] width 128 height 25
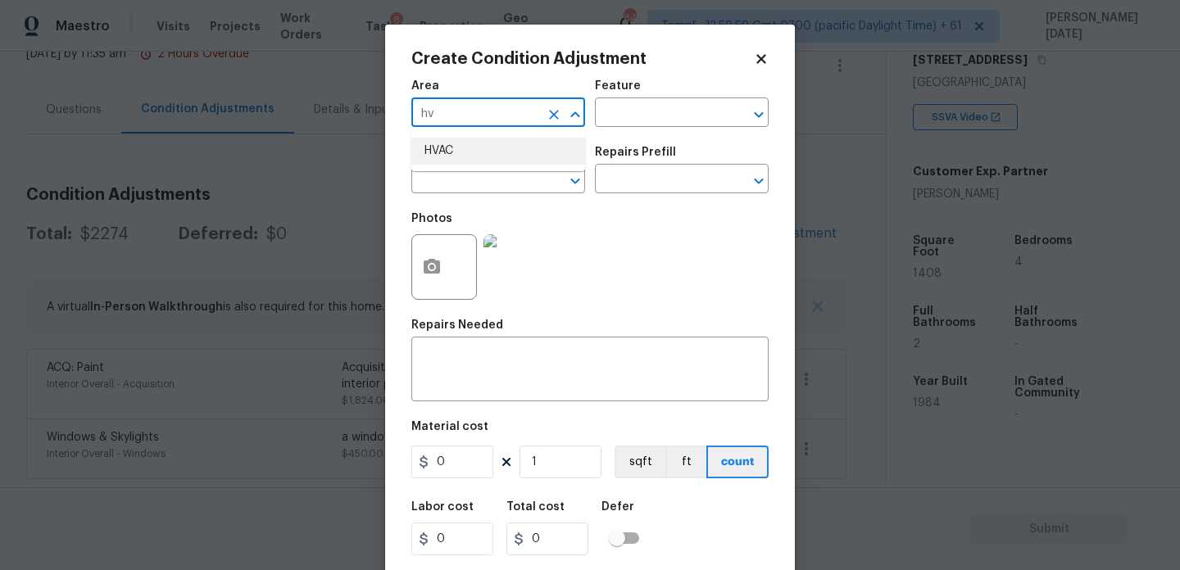
click at [467, 157] on li "HVAC" at bounding box center [498, 151] width 174 height 27
type input "HVAC"
click at [465, 197] on span "Issue ​" at bounding box center [498, 170] width 174 height 66
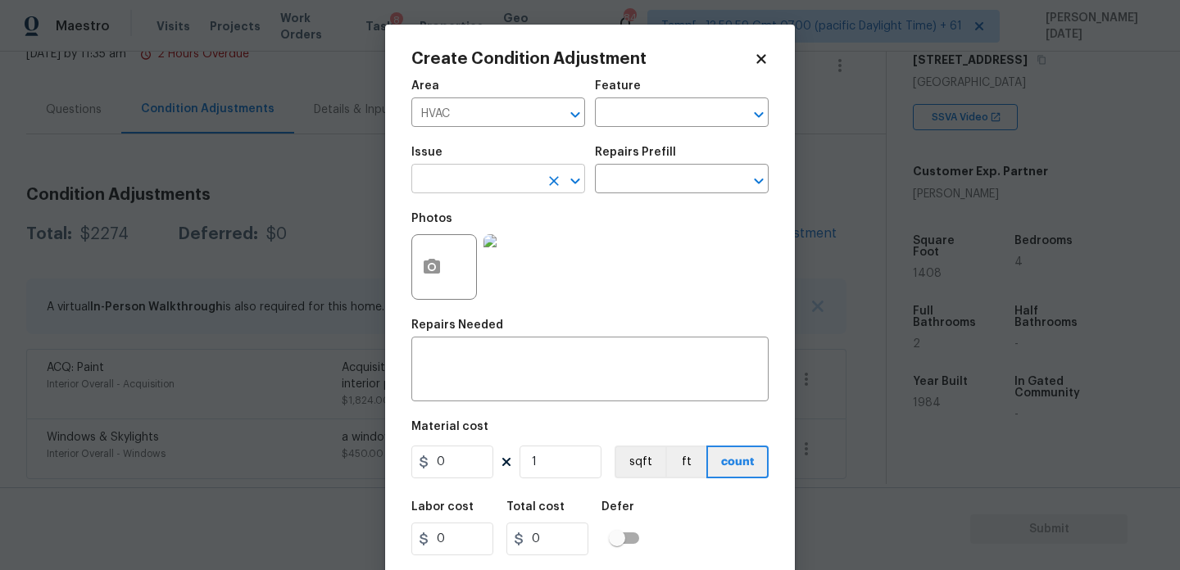
click at [492, 183] on input "text" at bounding box center [475, 180] width 128 height 25
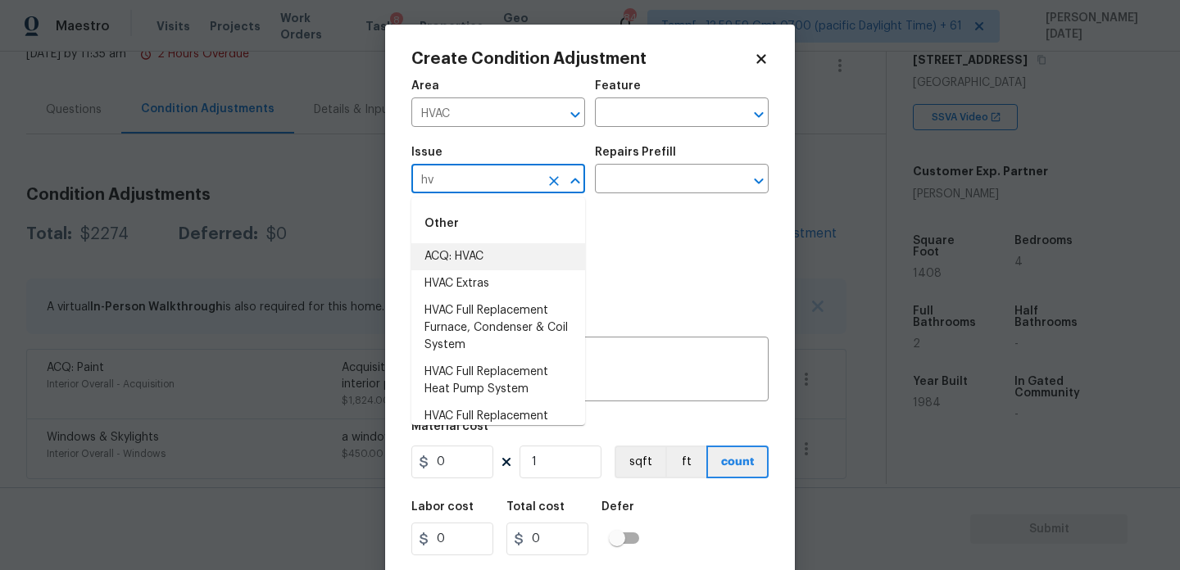
click at [490, 245] on li "ACQ: HVAC" at bounding box center [498, 256] width 174 height 27
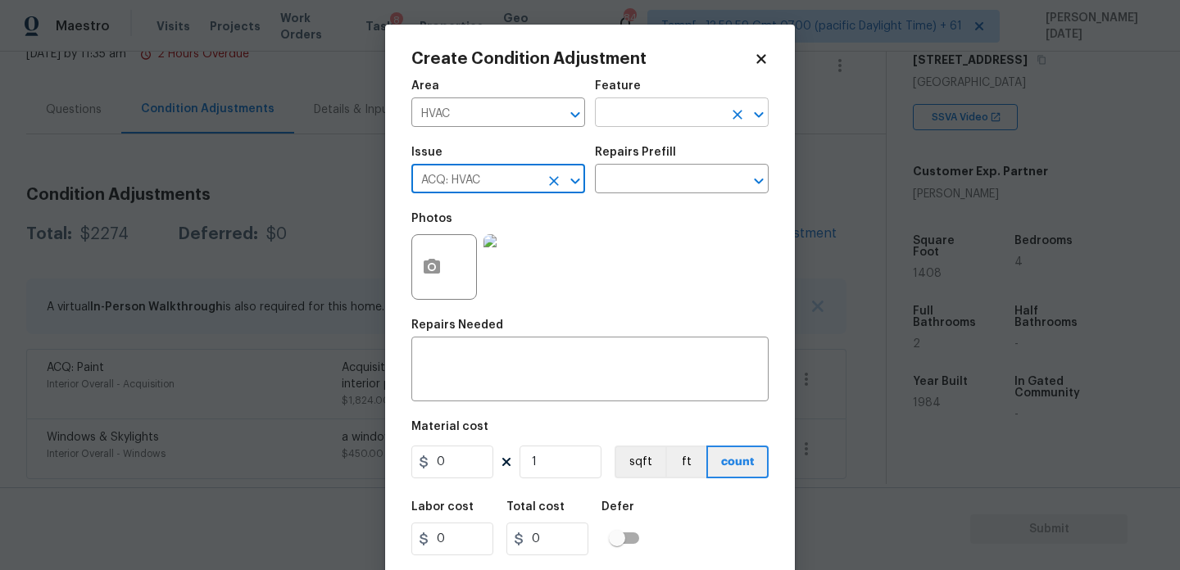
type input "ACQ: HVAC"
click at [643, 110] on input "text" at bounding box center [659, 114] width 128 height 25
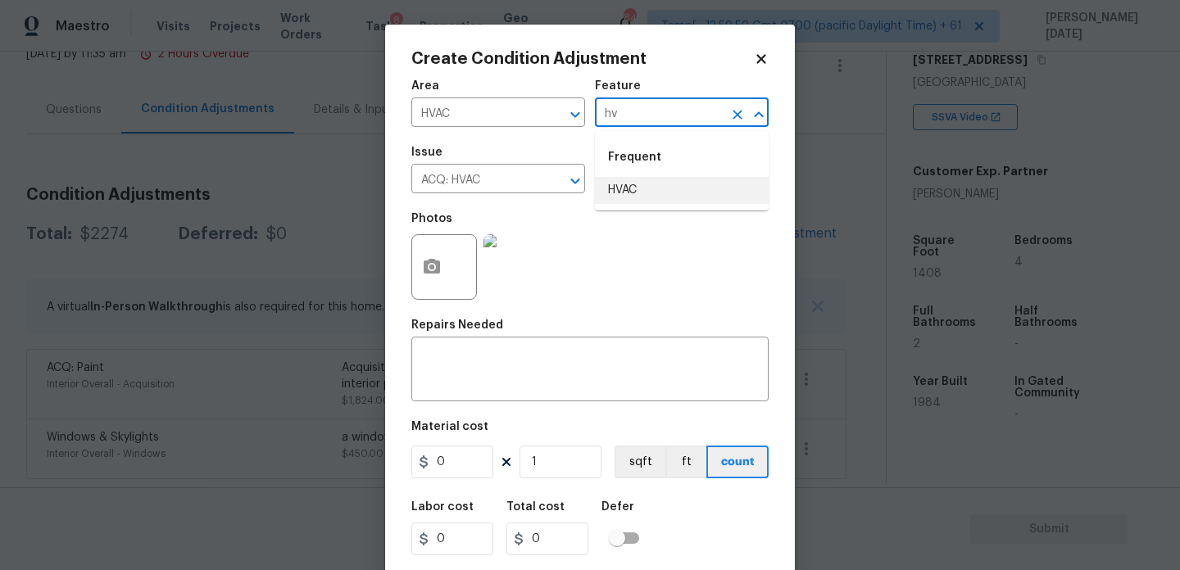
click at [633, 179] on li "HVAC" at bounding box center [682, 190] width 174 height 27
type input "HVAC"
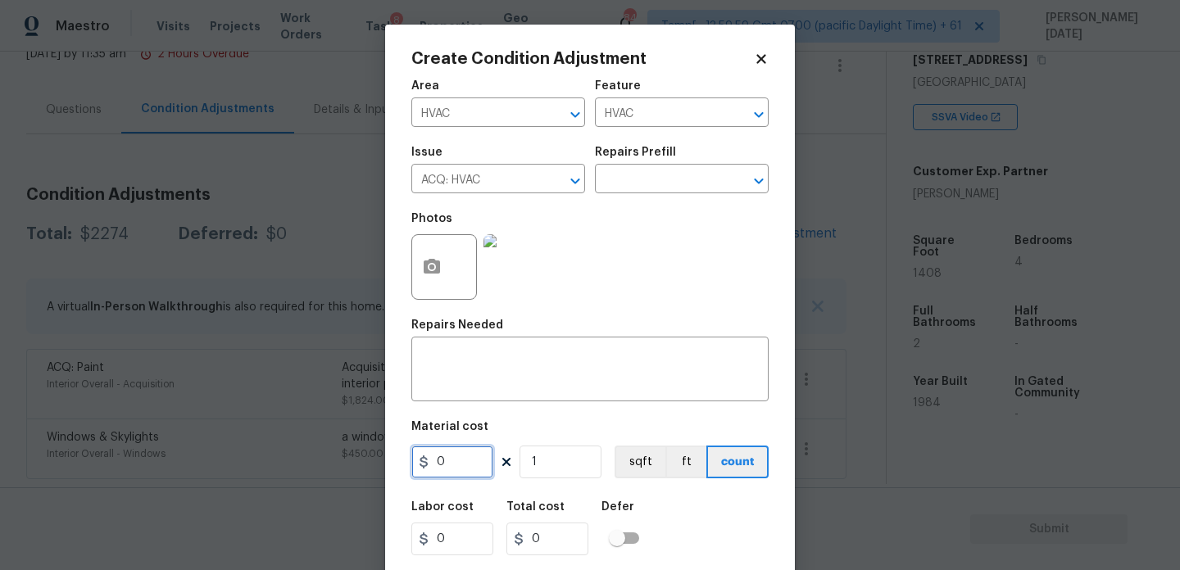
click at [471, 466] on input "0" at bounding box center [452, 462] width 82 height 33
type input "250"
click at [468, 373] on textarea at bounding box center [590, 371] width 338 height 34
type input "250"
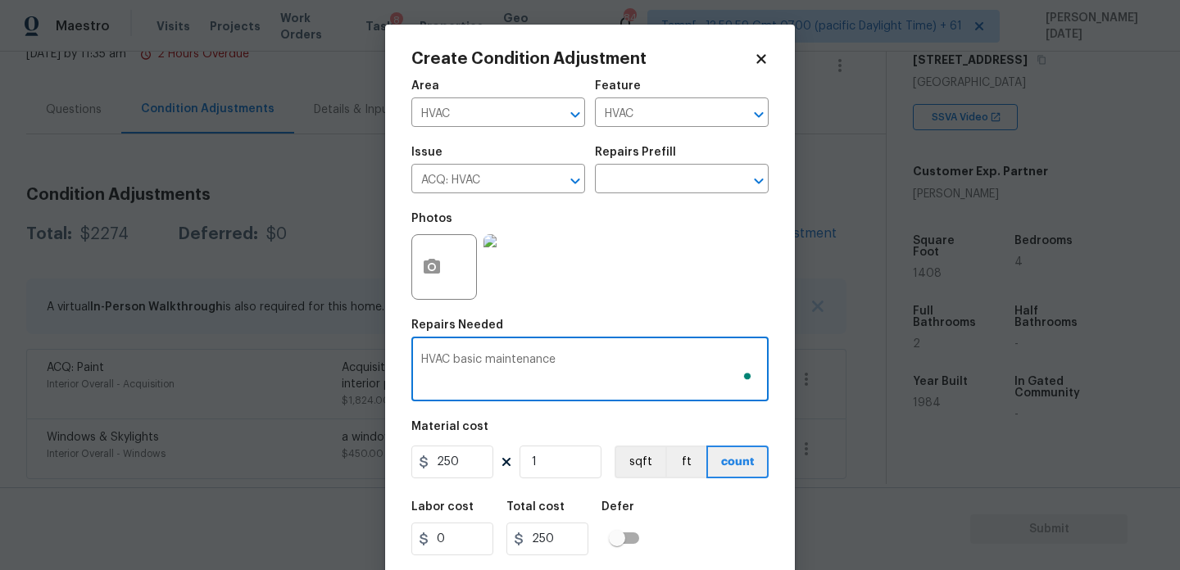
type textarea "HVAC basic maintenance"
click at [598, 276] on div "Photos" at bounding box center [589, 256] width 357 height 107
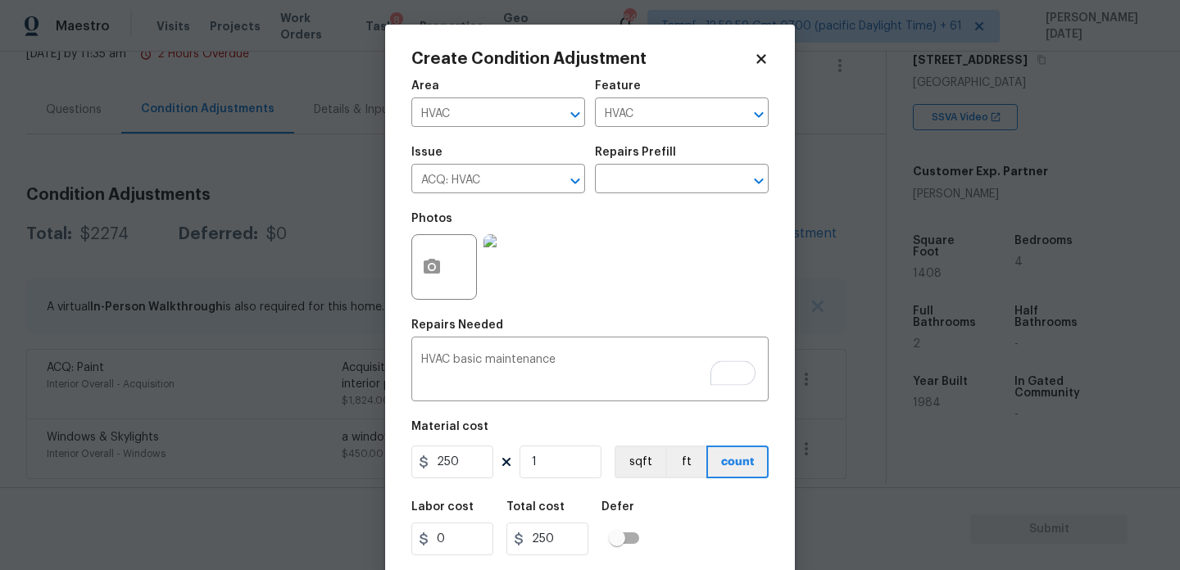
scroll to position [42, 0]
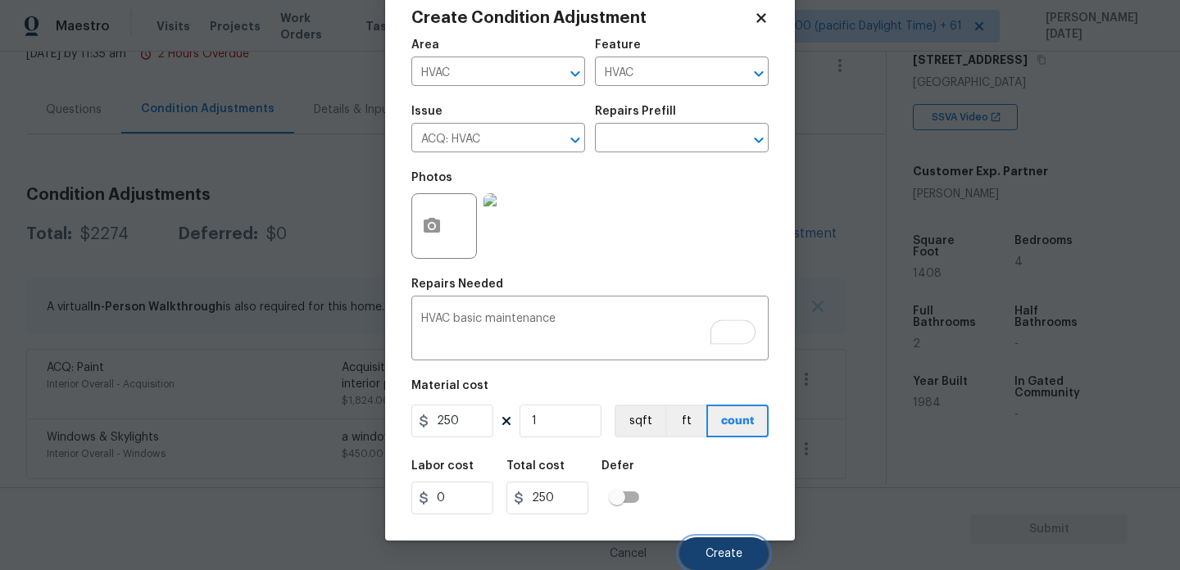
click at [707, 557] on span "Create" at bounding box center [724, 554] width 37 height 12
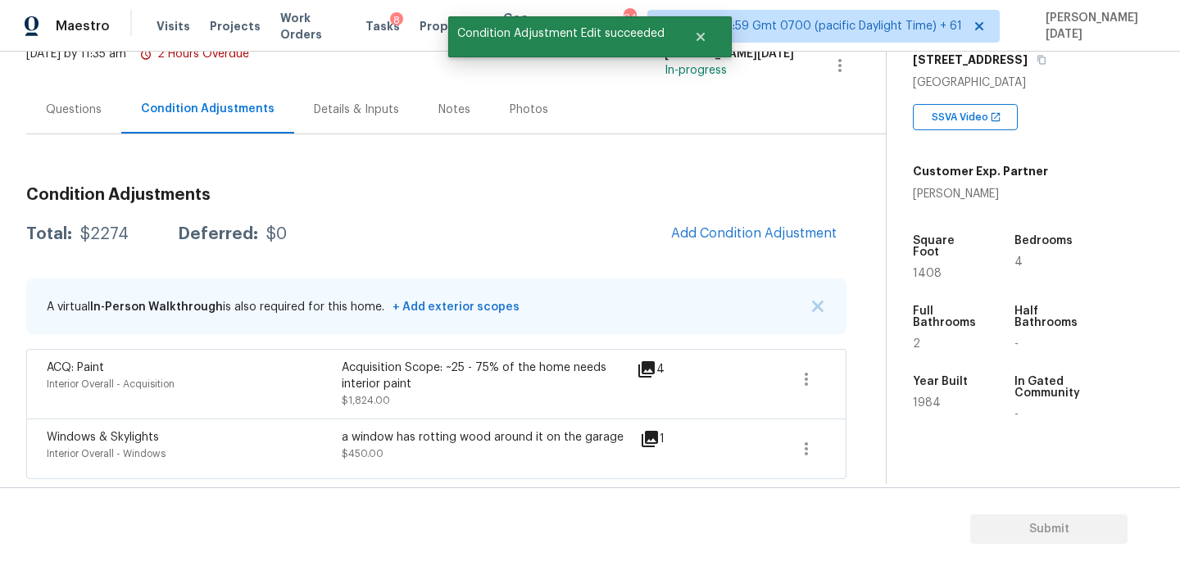
scroll to position [0, 0]
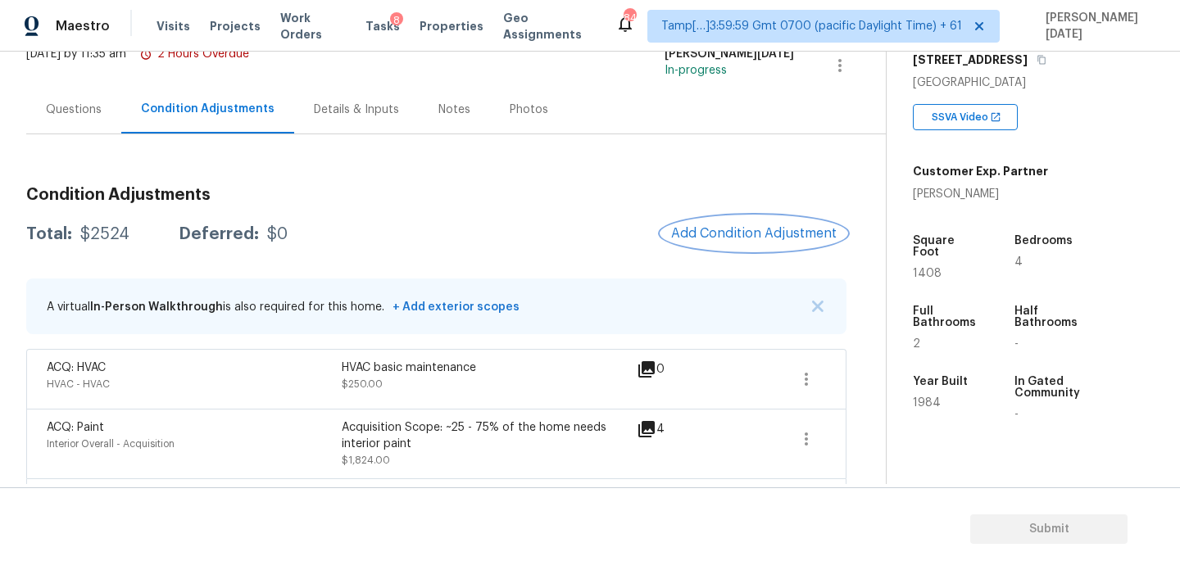
click at [698, 239] on span "Add Condition Adjustment" at bounding box center [754, 233] width 166 height 15
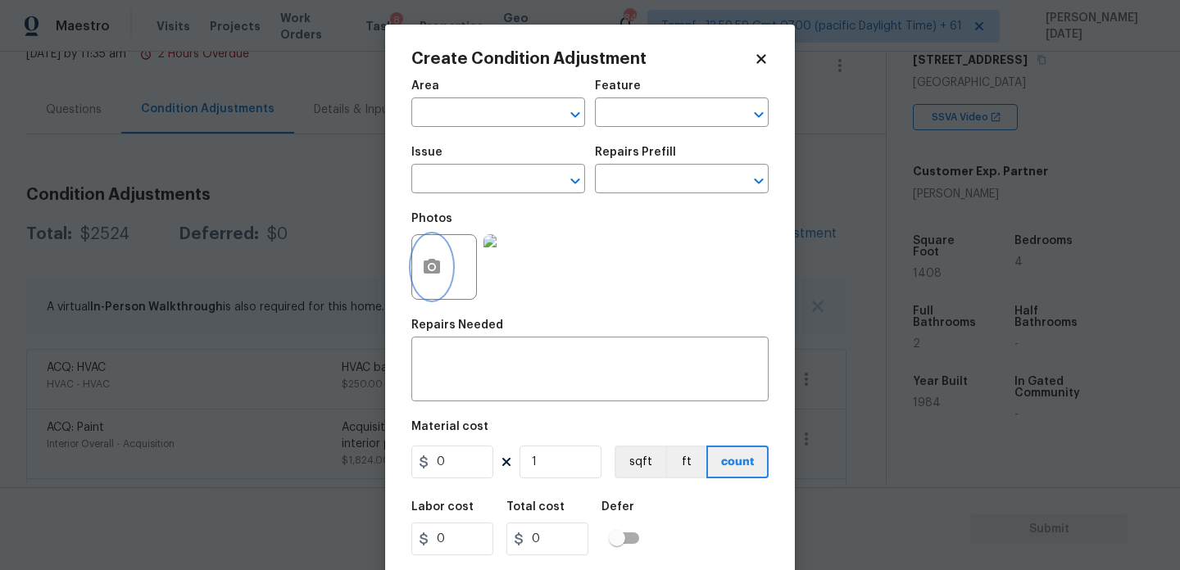
click at [443, 288] on button "button" at bounding box center [431, 267] width 39 height 64
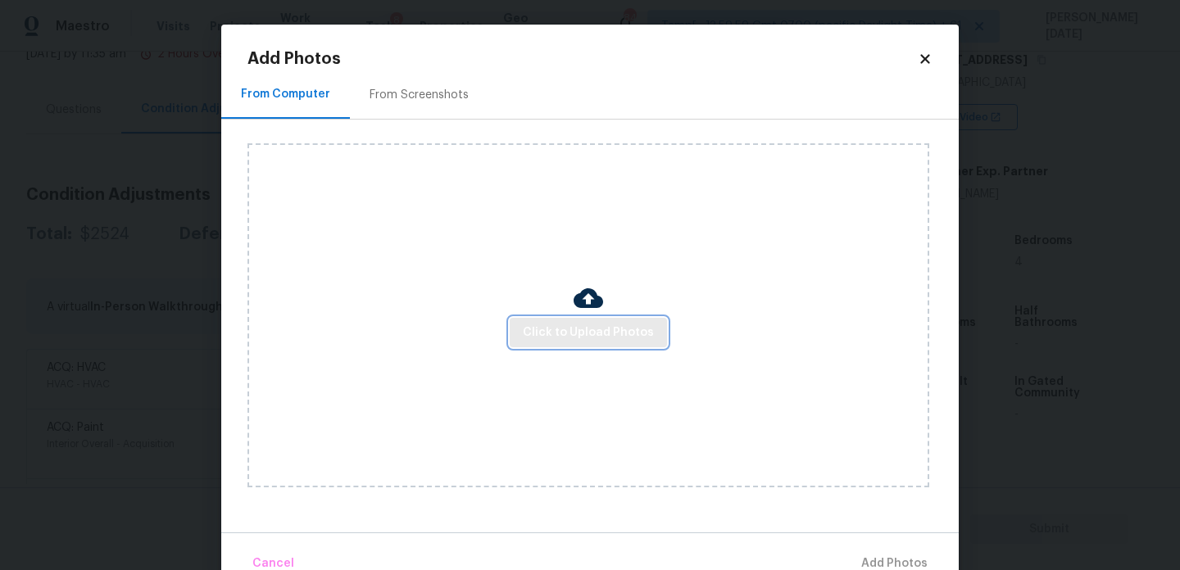
click at [573, 319] on button "Click to Upload Photos" at bounding box center [588, 333] width 157 height 30
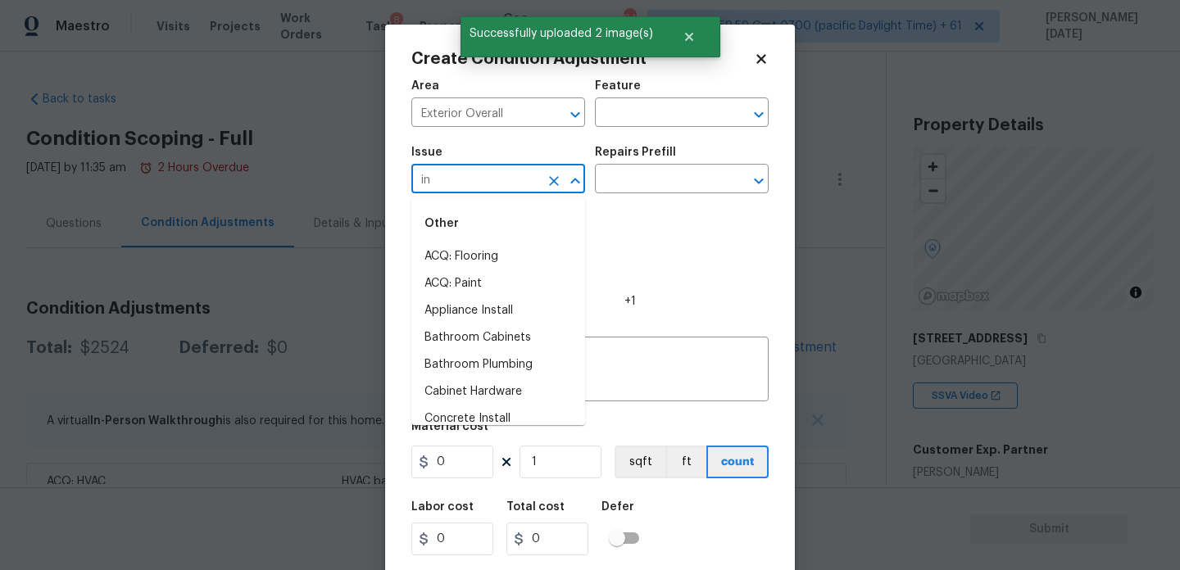
type input "i"
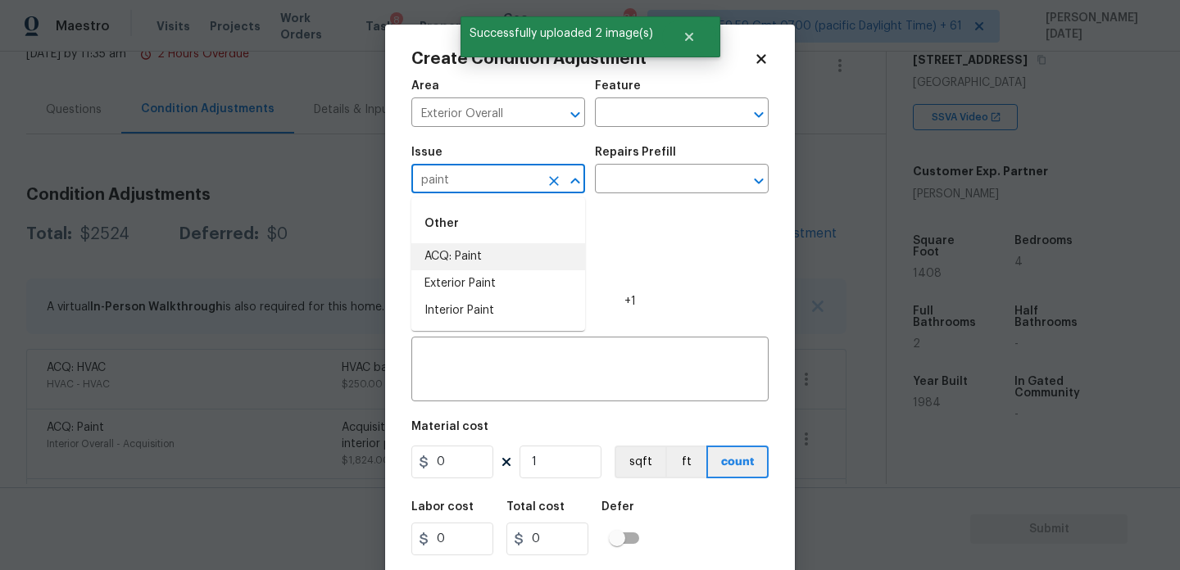
click at [461, 246] on li "ACQ: Paint" at bounding box center [498, 256] width 174 height 27
type input "ACQ: Paint"
click at [628, 170] on input "text" at bounding box center [659, 180] width 128 height 25
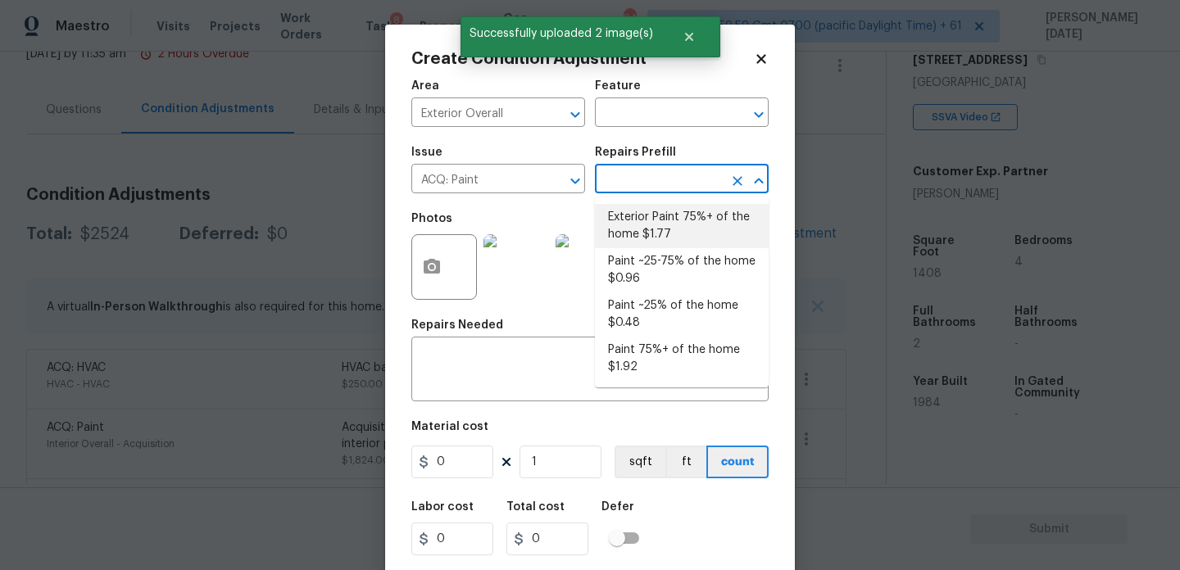
click at [647, 224] on li "Exterior Paint 75%+ of the home $1.77" at bounding box center [682, 226] width 174 height 44
type input "Acquisition"
type input "1.77"
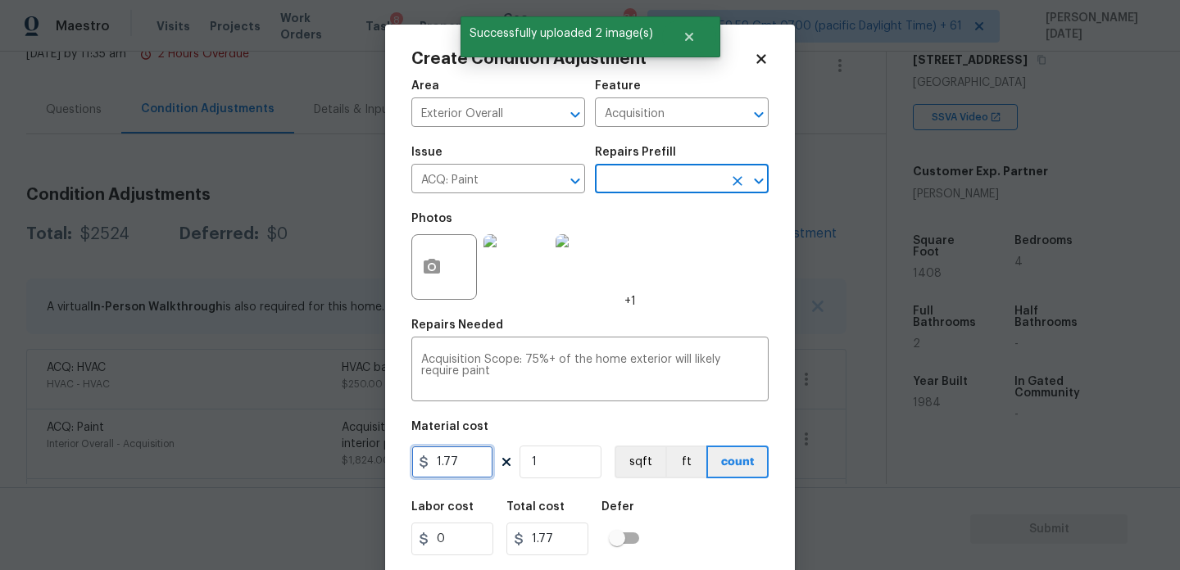
click at [475, 465] on input "1.77" at bounding box center [452, 462] width 82 height 33
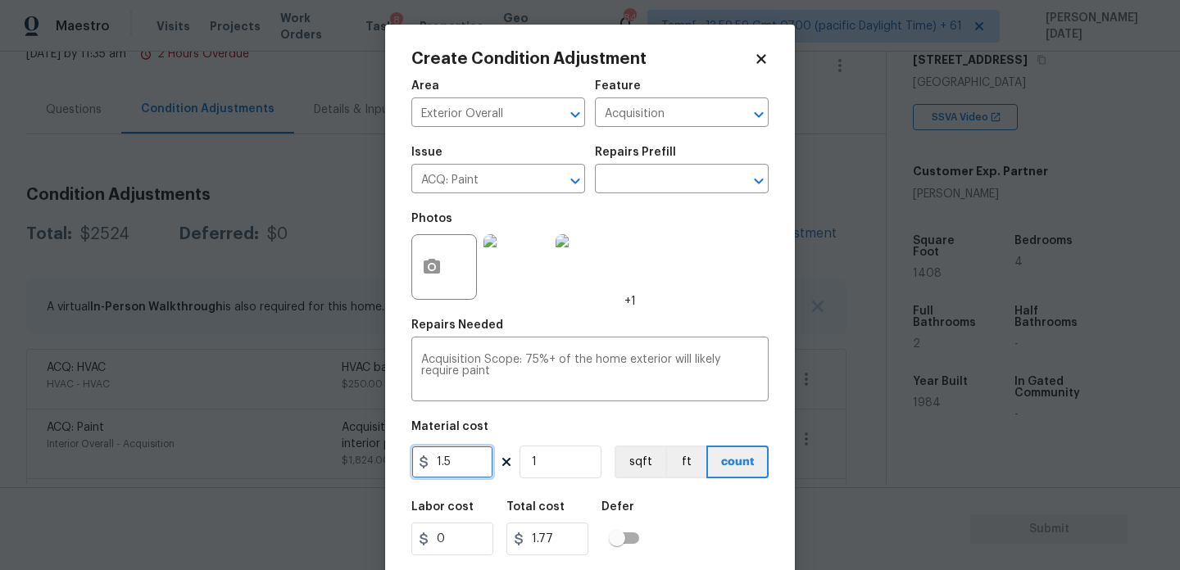
type input "1.5"
click at [558, 461] on input "1" at bounding box center [561, 462] width 82 height 33
type input "0"
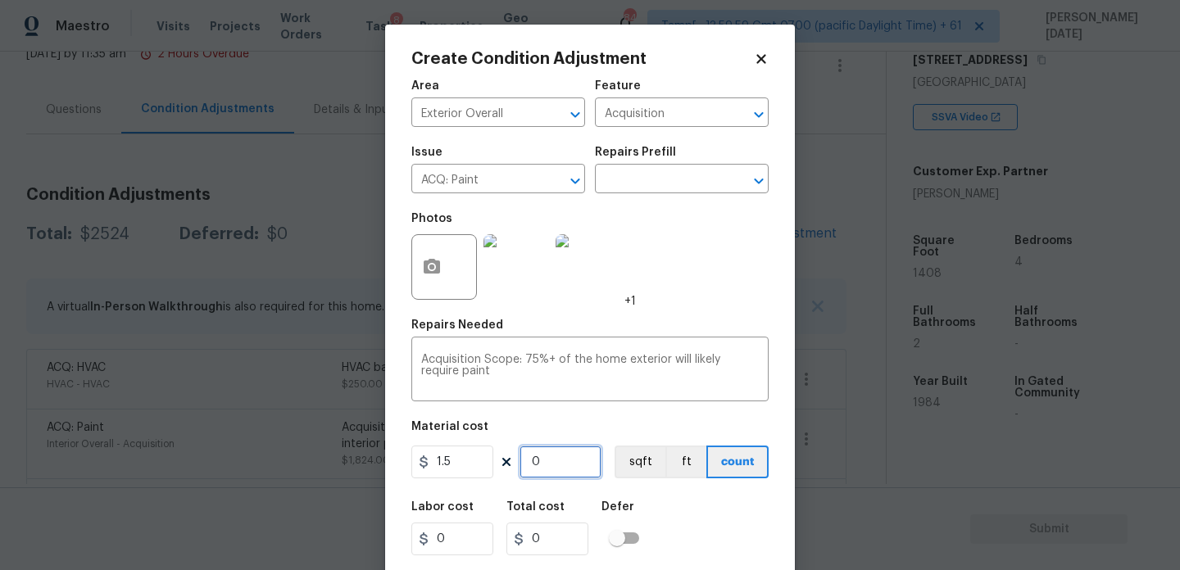
paste input "190"
type input "1900"
type input "2850"
click at [550, 182] on icon "Clear" at bounding box center [554, 181] width 16 height 16
type input "1900"
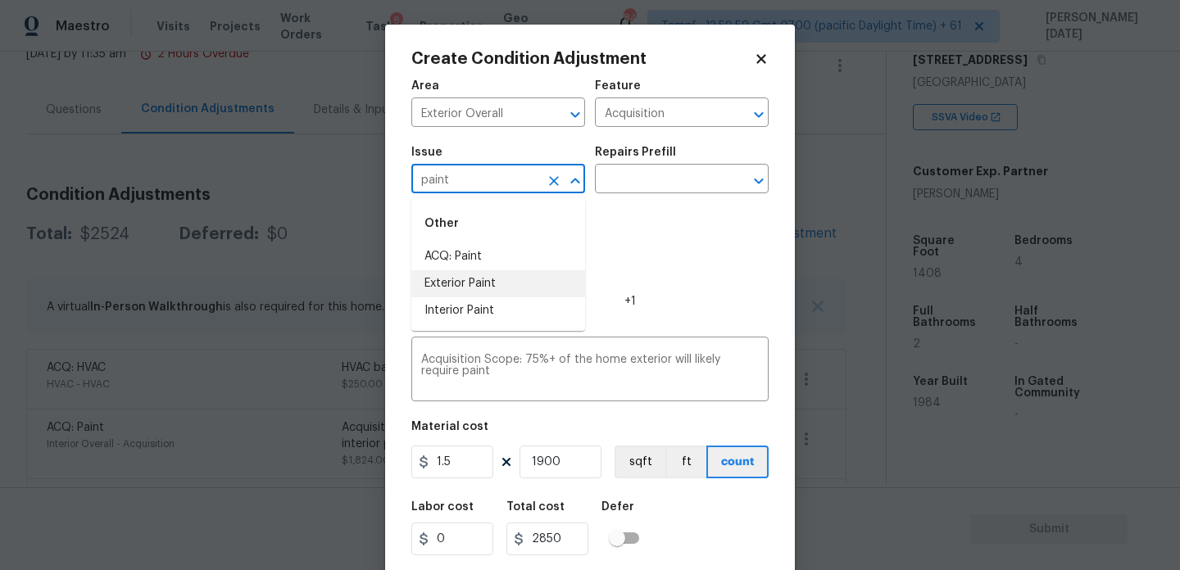
click at [515, 281] on li "Exterior Paint" at bounding box center [498, 283] width 174 height 27
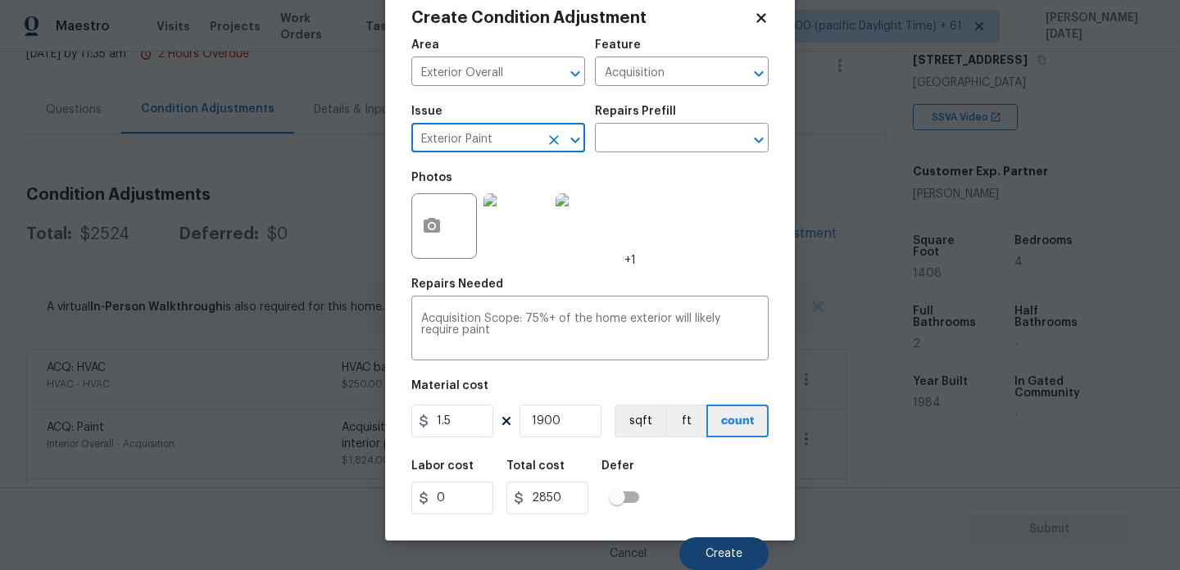
type input "Exterior Paint"
click at [724, 556] on span "Create" at bounding box center [724, 554] width 37 height 12
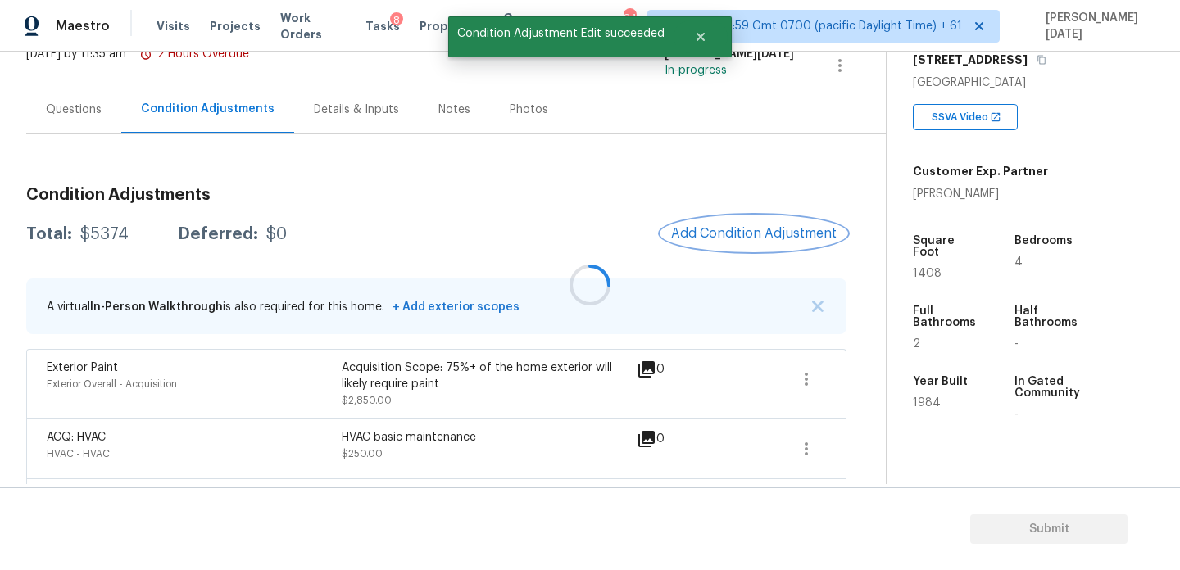
scroll to position [0, 0]
click at [741, 238] on span "Add Condition Adjustment" at bounding box center [754, 233] width 166 height 15
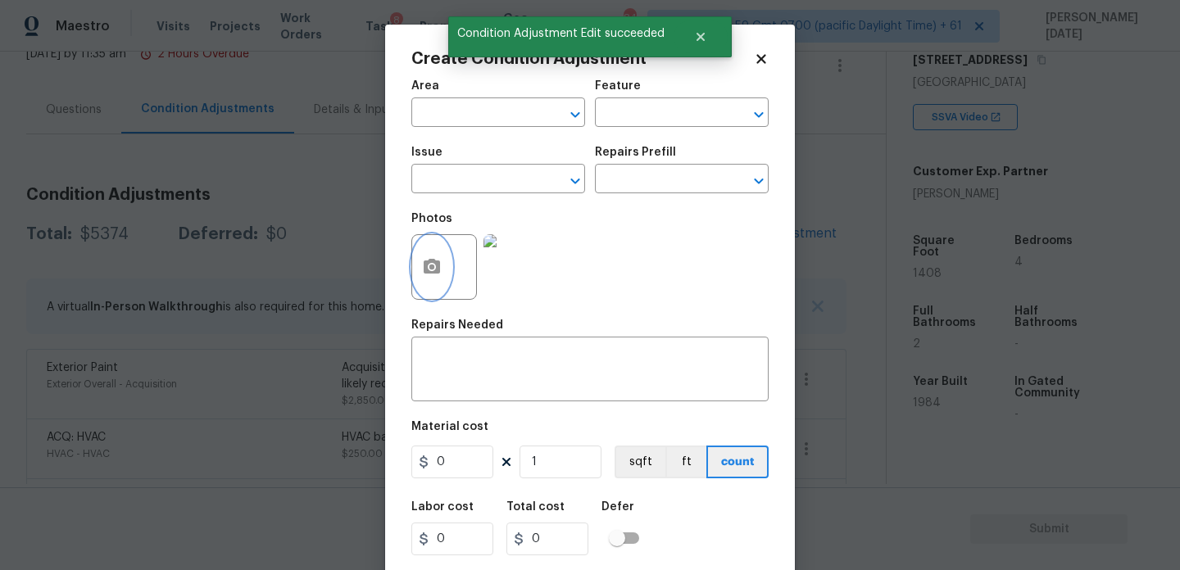
click at [449, 270] on button "button" at bounding box center [431, 267] width 39 height 64
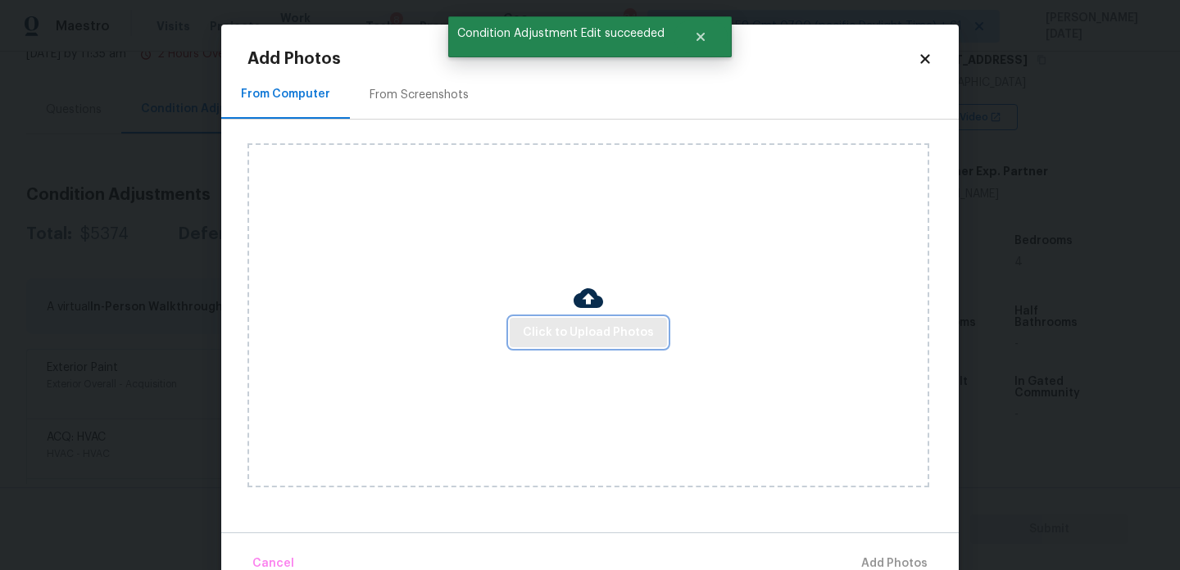
click at [575, 325] on span "Click to Upload Photos" at bounding box center [588, 333] width 131 height 20
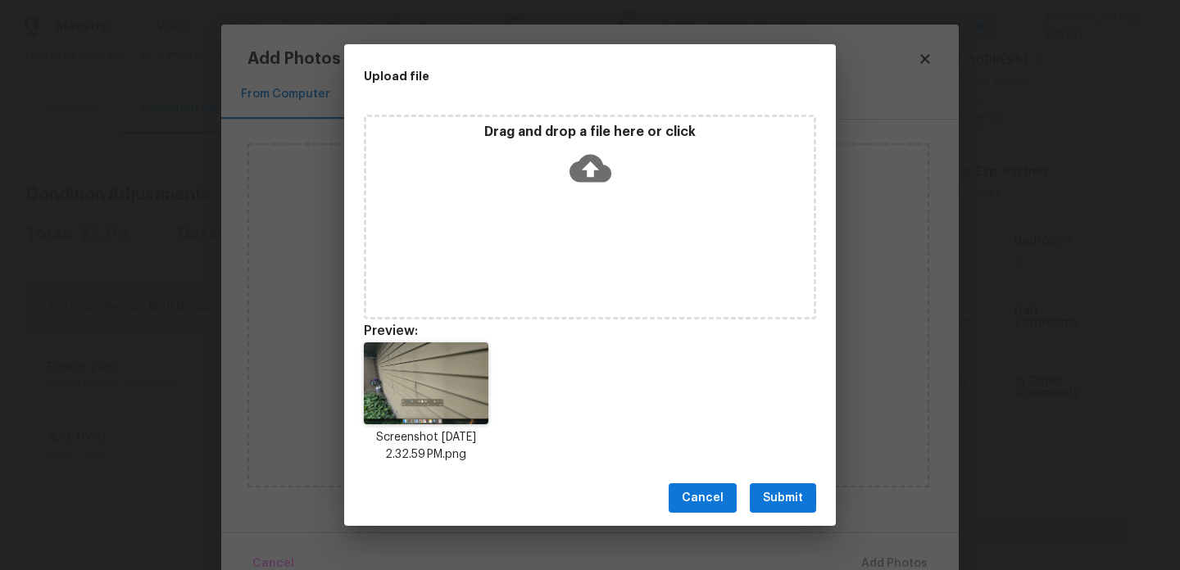
click at [802, 502] on span "Submit" at bounding box center [783, 498] width 40 height 20
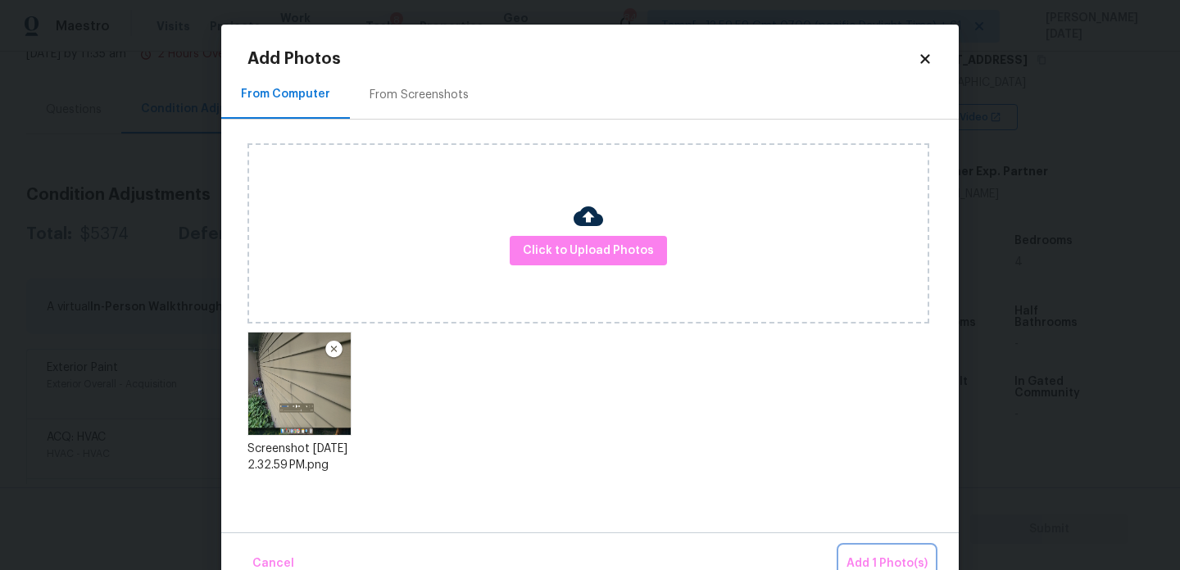
click at [882, 566] on span "Add 1 Photo(s)" at bounding box center [887, 564] width 81 height 20
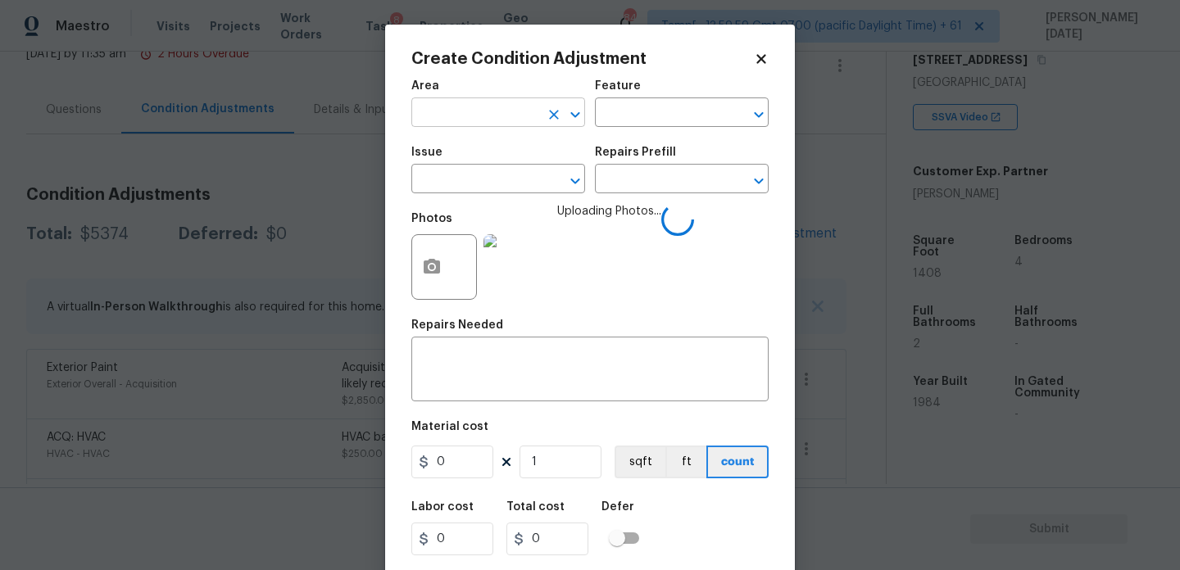
click at [428, 127] on input "text" at bounding box center [475, 114] width 128 height 25
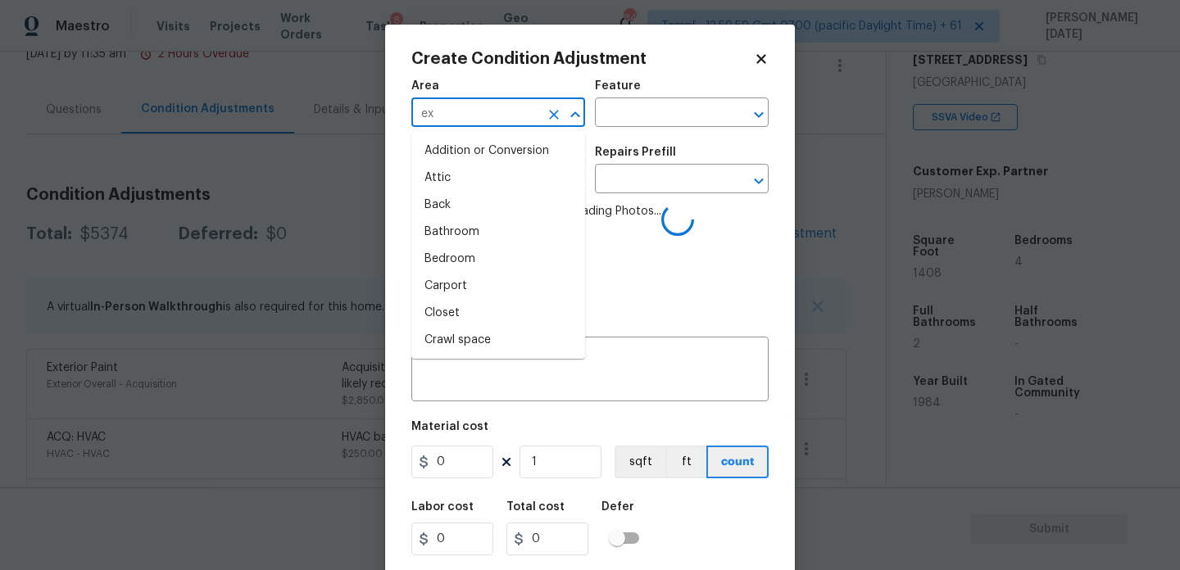
click at [428, 127] on input "ex" at bounding box center [475, 114] width 128 height 25
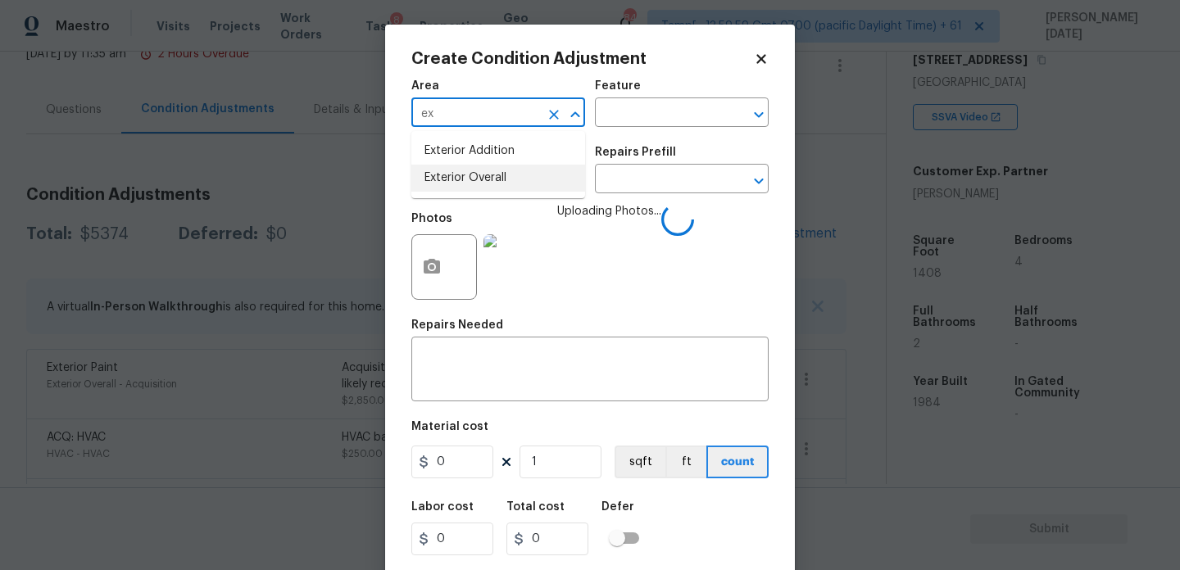
click at [450, 181] on li "Exterior Overall" at bounding box center [498, 178] width 174 height 27
type input "Exterior Overall"
click at [450, 181] on input "text" at bounding box center [475, 180] width 128 height 25
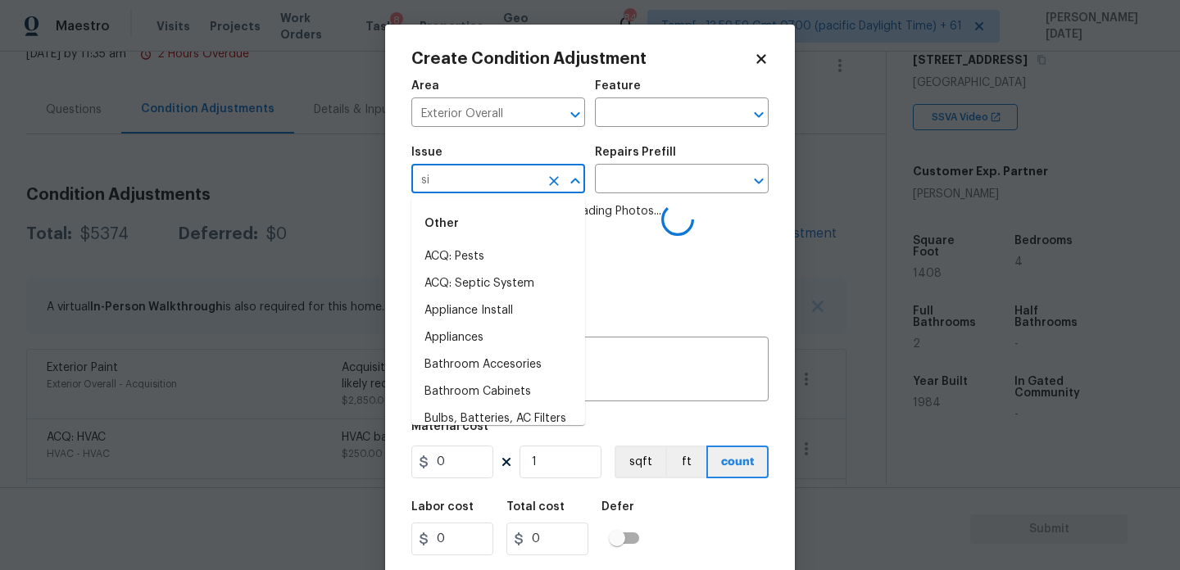
type input "sid"
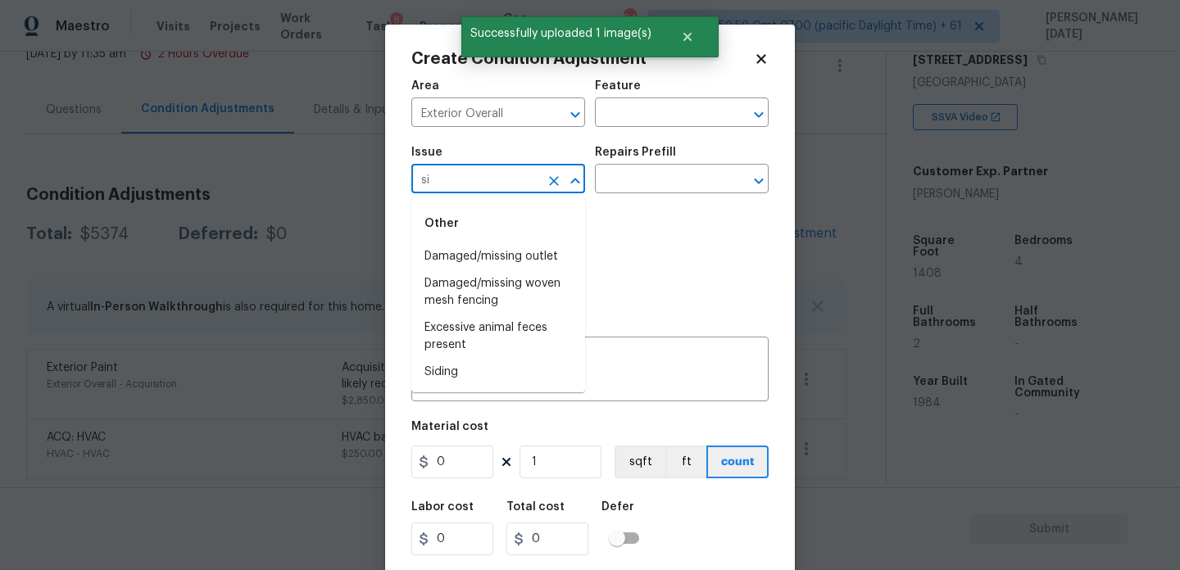
type input "sid"
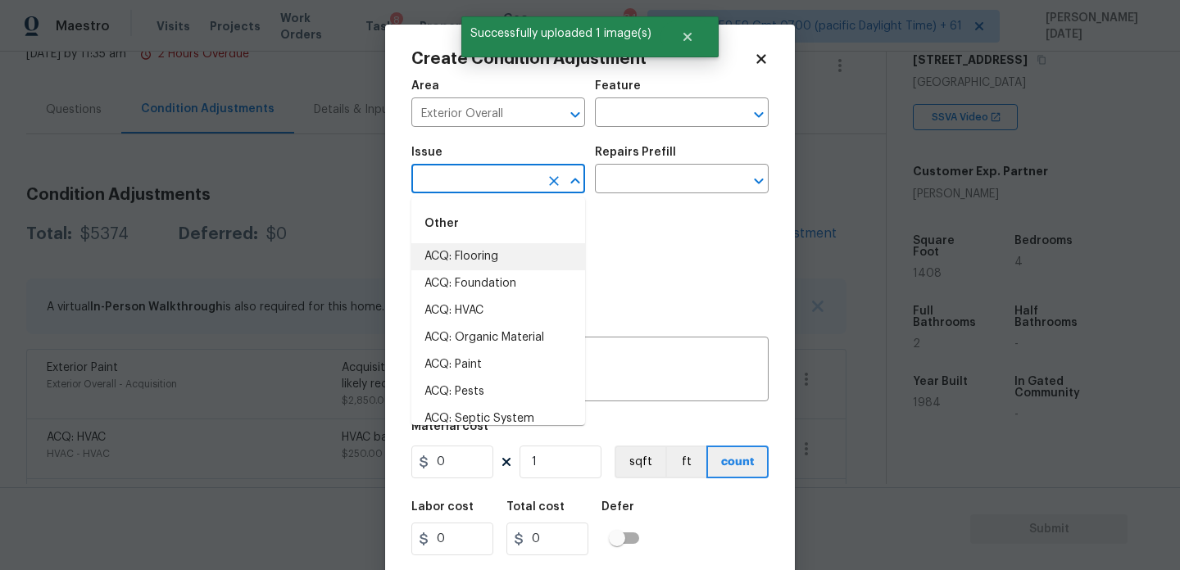
click at [461, 257] on li "ACQ: Flooring" at bounding box center [498, 256] width 174 height 27
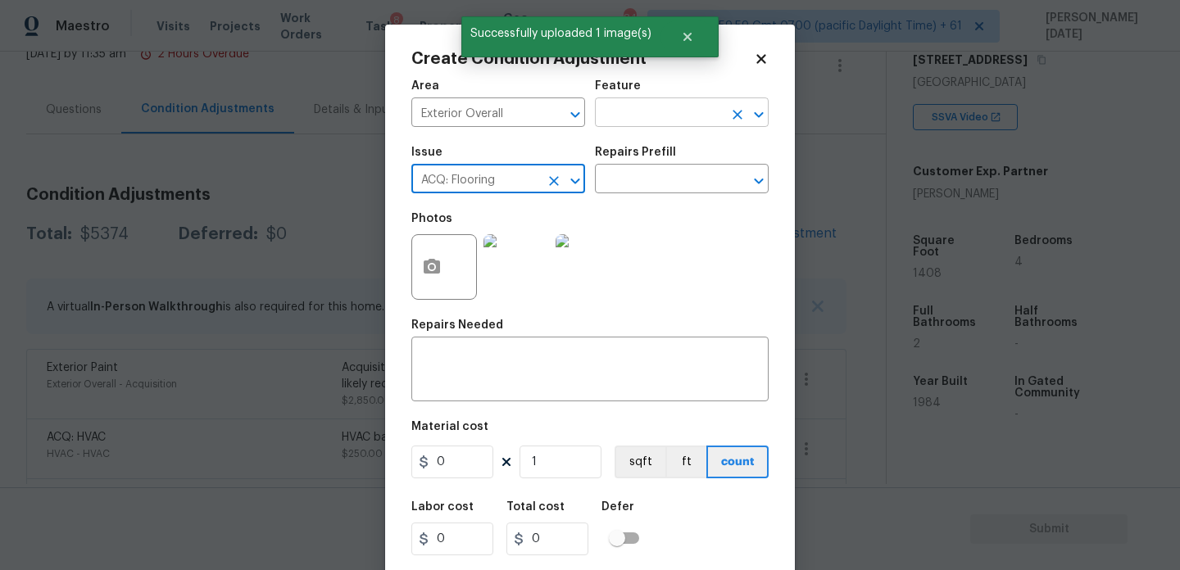
type input "ACQ: Flooring"
click at [651, 109] on input "text" at bounding box center [659, 114] width 128 height 25
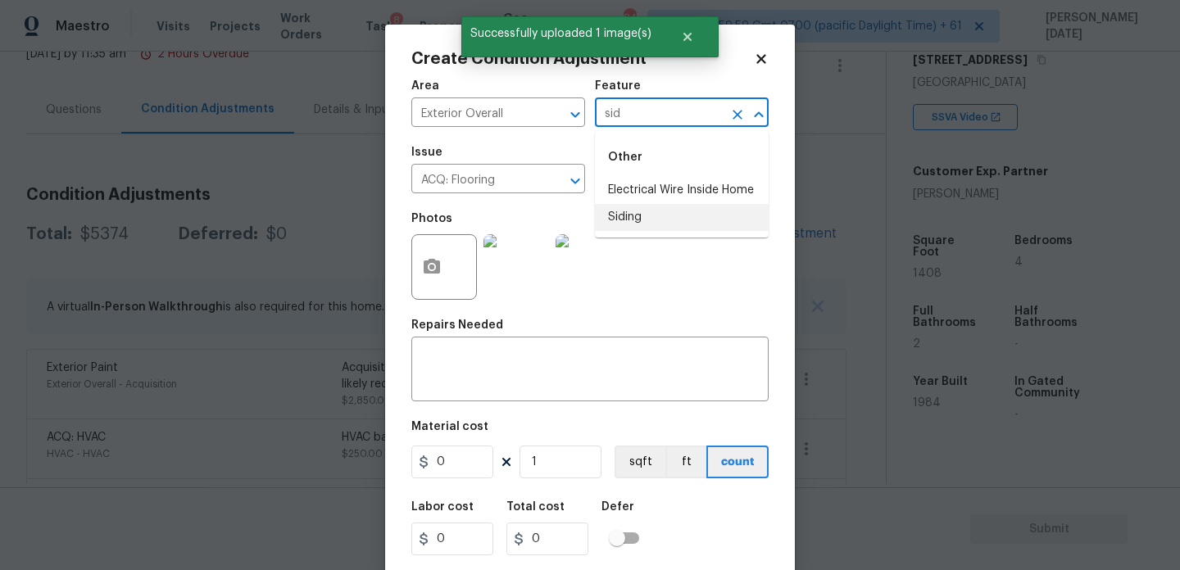
click at [629, 218] on li "Siding" at bounding box center [682, 217] width 174 height 27
click at [554, 186] on icon "Clear" at bounding box center [554, 181] width 16 height 16
type input "Siding"
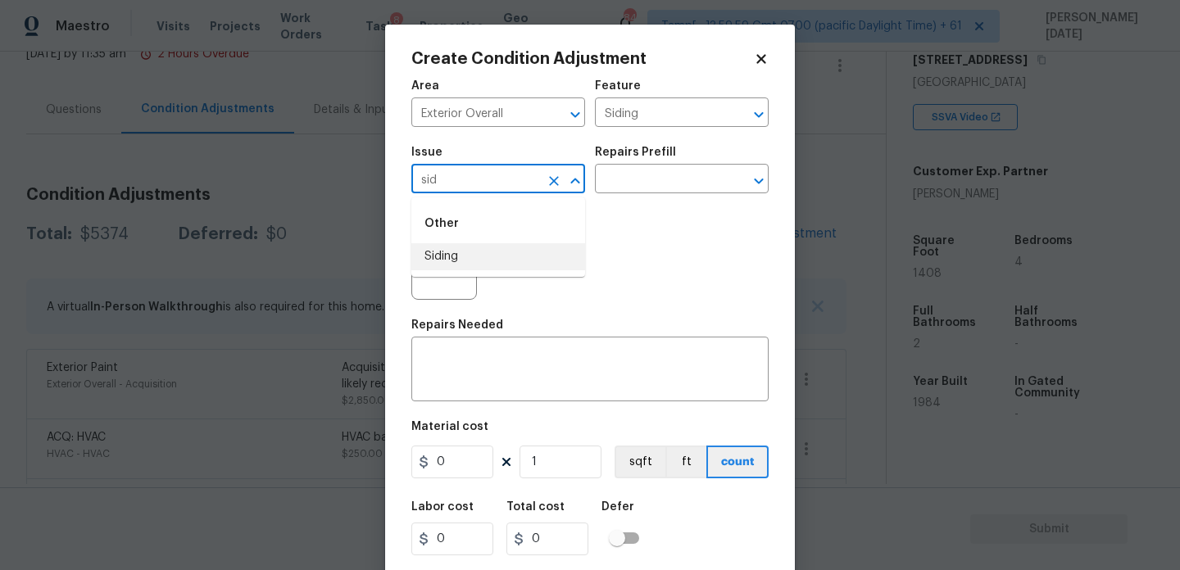
click at [489, 265] on li "Siding" at bounding box center [498, 256] width 174 height 27
type input "Siding"
click at [469, 463] on input "0" at bounding box center [452, 462] width 82 height 33
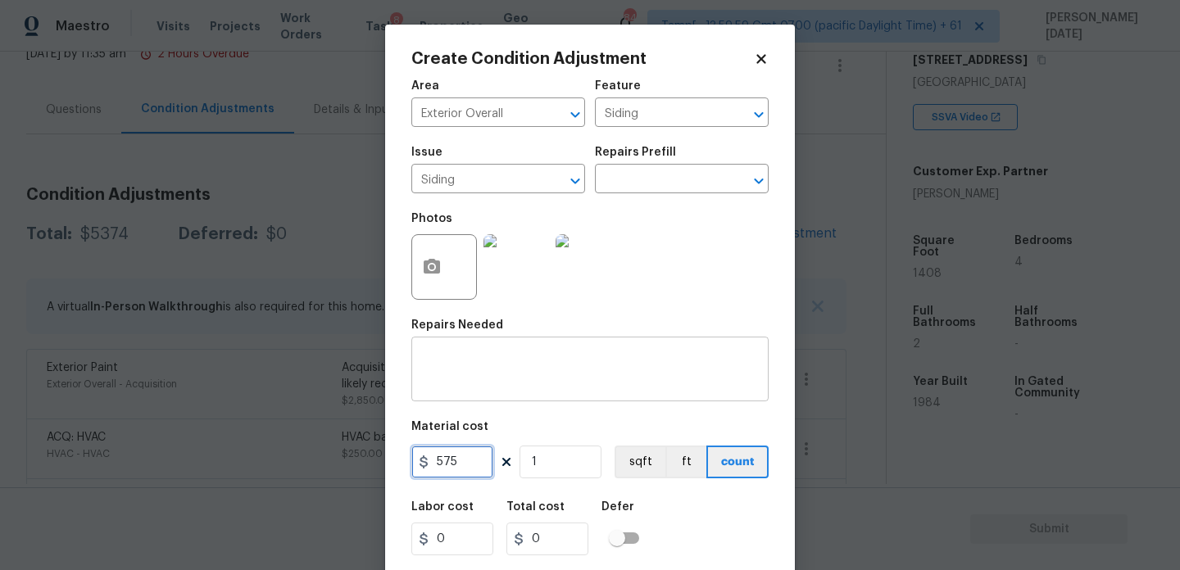
type input "575"
click at [504, 365] on textarea at bounding box center [590, 371] width 338 height 34
type input "575"
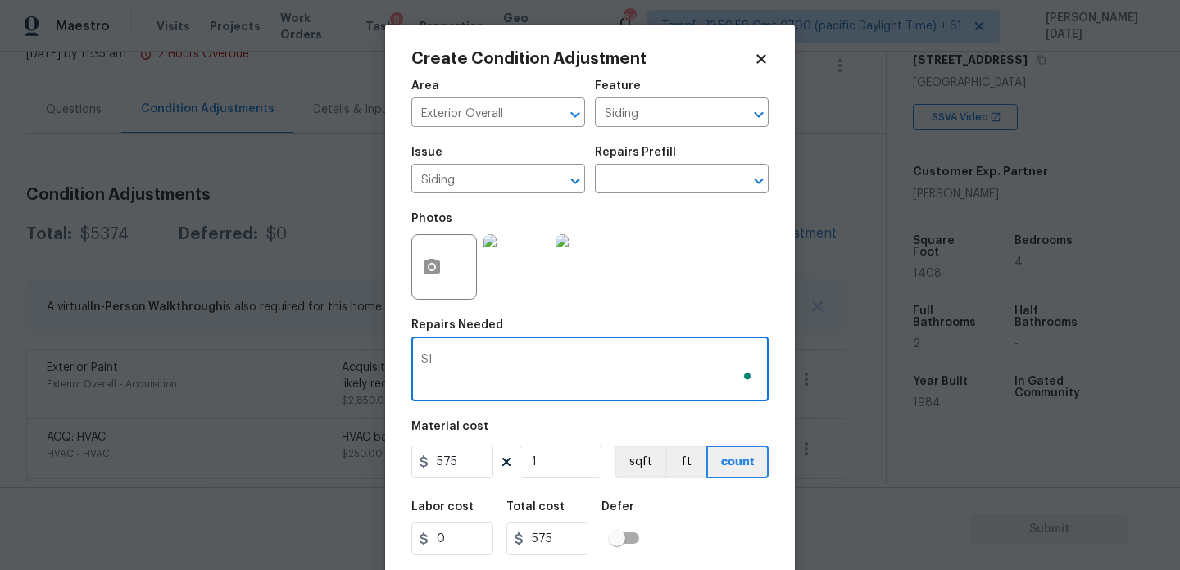
type textarea "S"
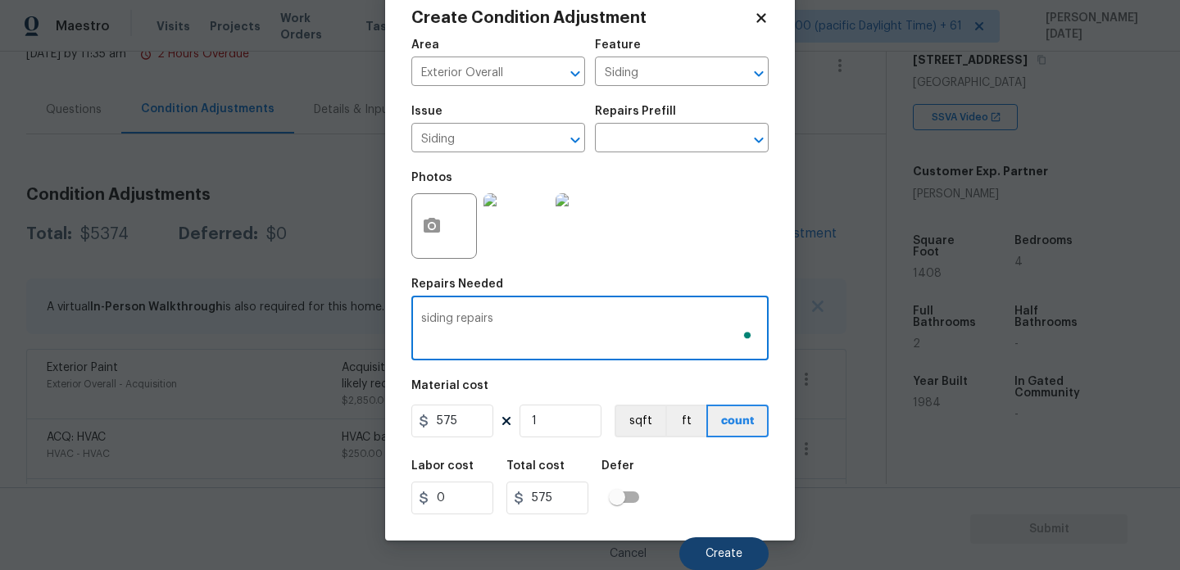
type textarea "siding repairs"
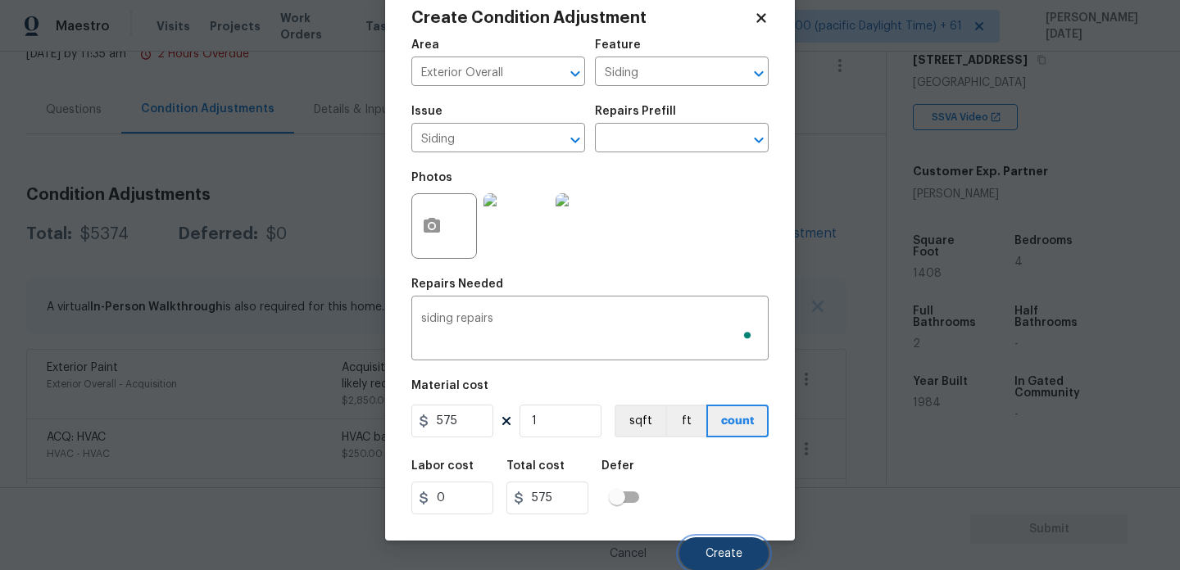
click at [744, 547] on button "Create" at bounding box center [723, 554] width 89 height 33
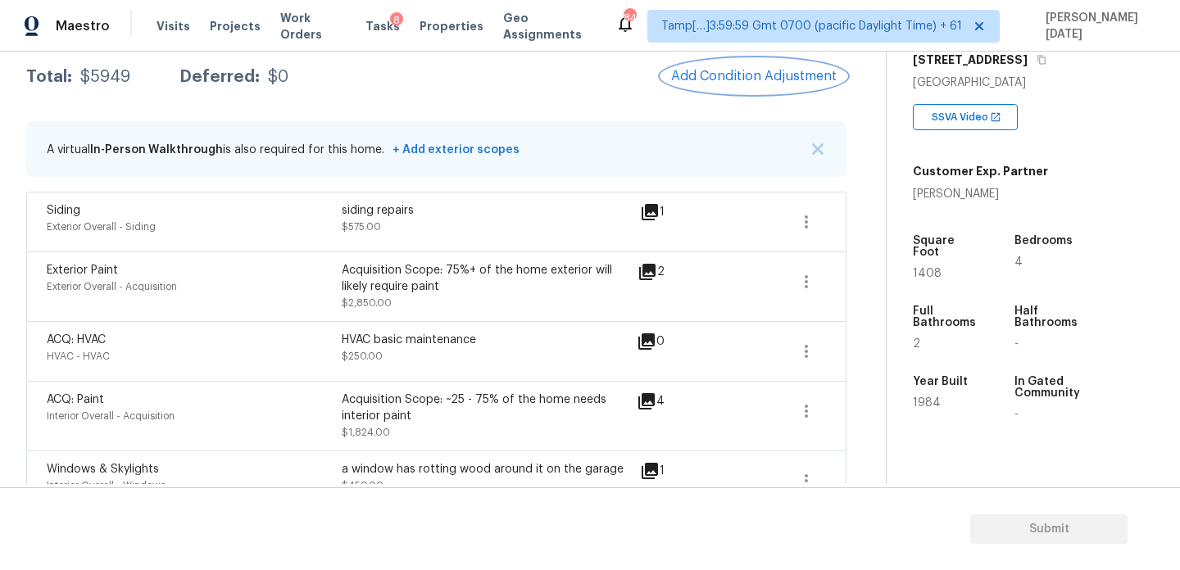
scroll to position [283, 0]
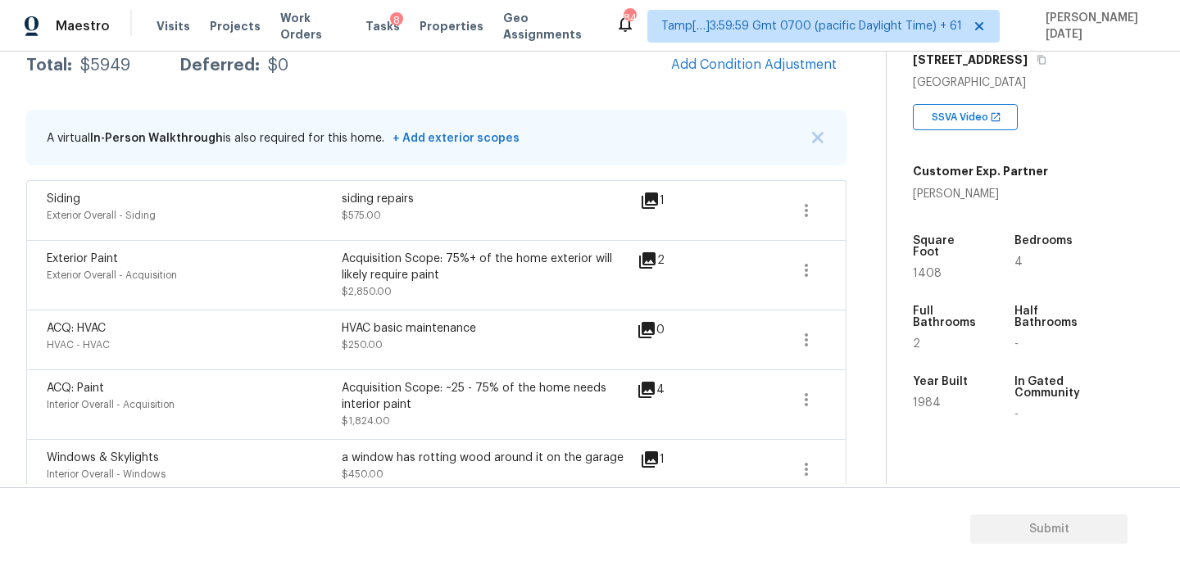
click at [652, 393] on icon at bounding box center [646, 390] width 16 height 16
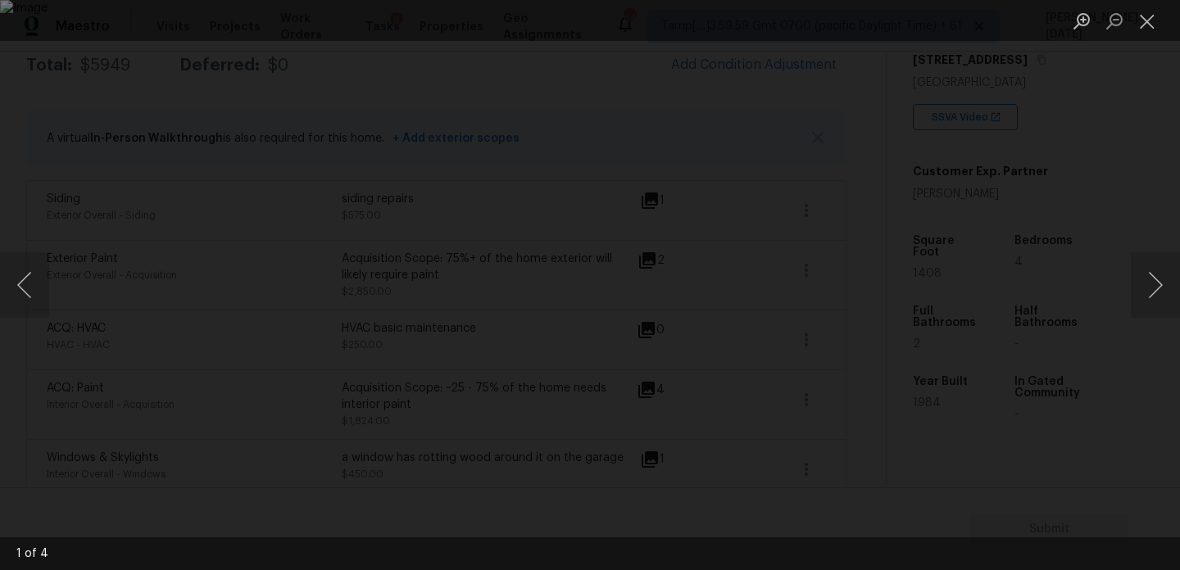
click at [1161, 326] on div "Lightbox" at bounding box center [590, 285] width 1180 height 570
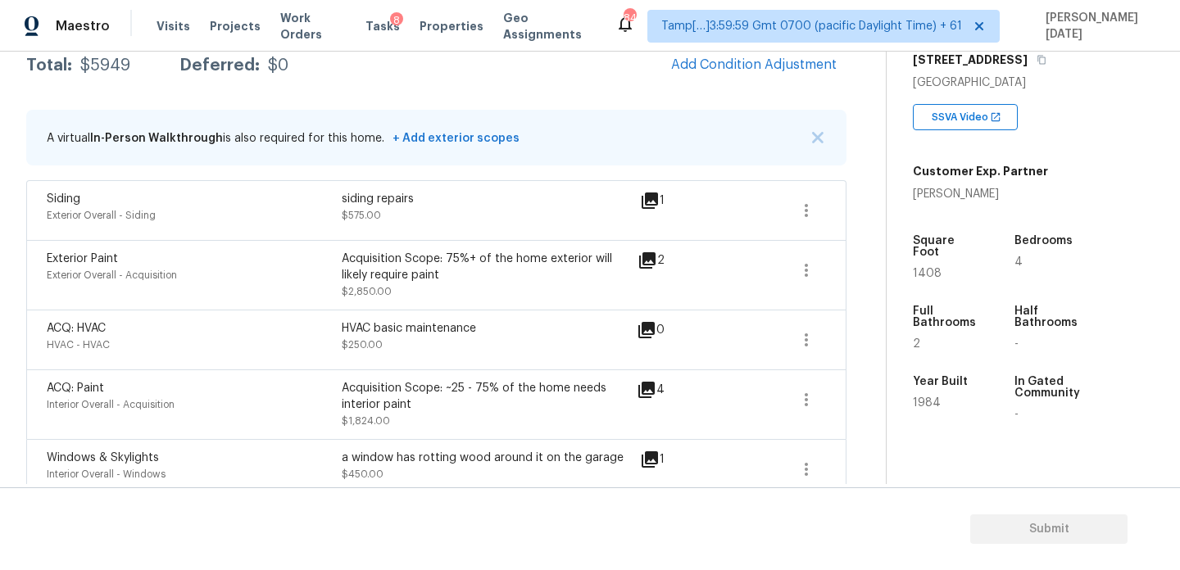
click at [1161, 326] on div "Back to tasks Condition Scoping - Full Mon, Aug 25 2025 by 11:35 am 2 Hours Ove…" at bounding box center [590, 268] width 1180 height 433
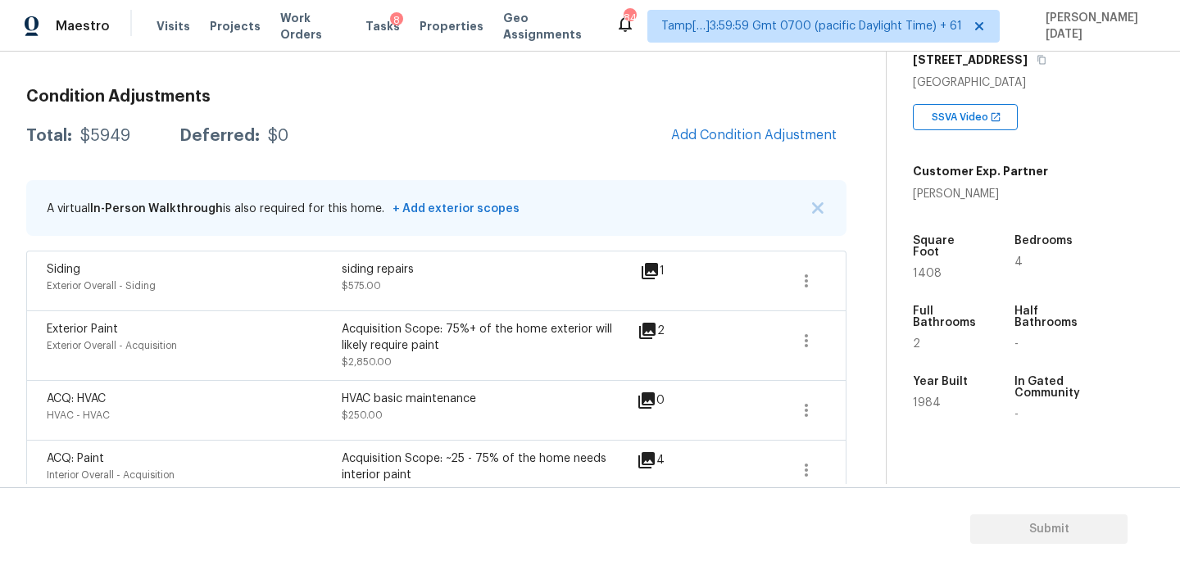
scroll to position [205, 0]
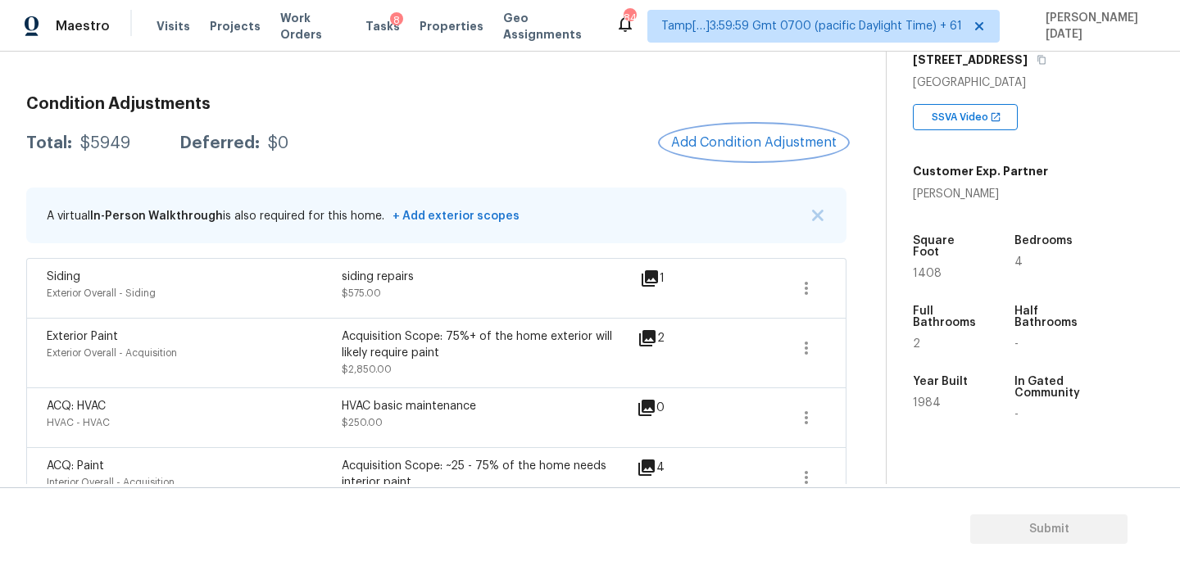
click at [737, 152] on button "Add Condition Adjustment" at bounding box center [753, 142] width 185 height 34
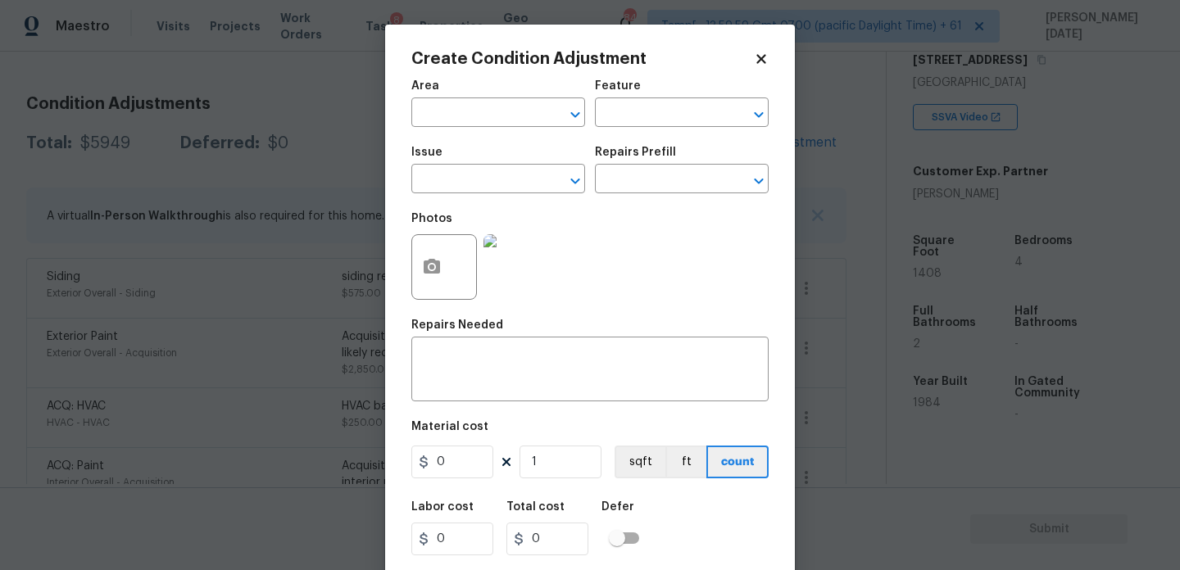
click at [407, 270] on div "Create Condition Adjustment Area ​ Feature ​ Issue ​ Repairs Prefill ​ Photos R…" at bounding box center [590, 303] width 410 height 557
click at [420, 274] on button "button" at bounding box center [431, 267] width 39 height 64
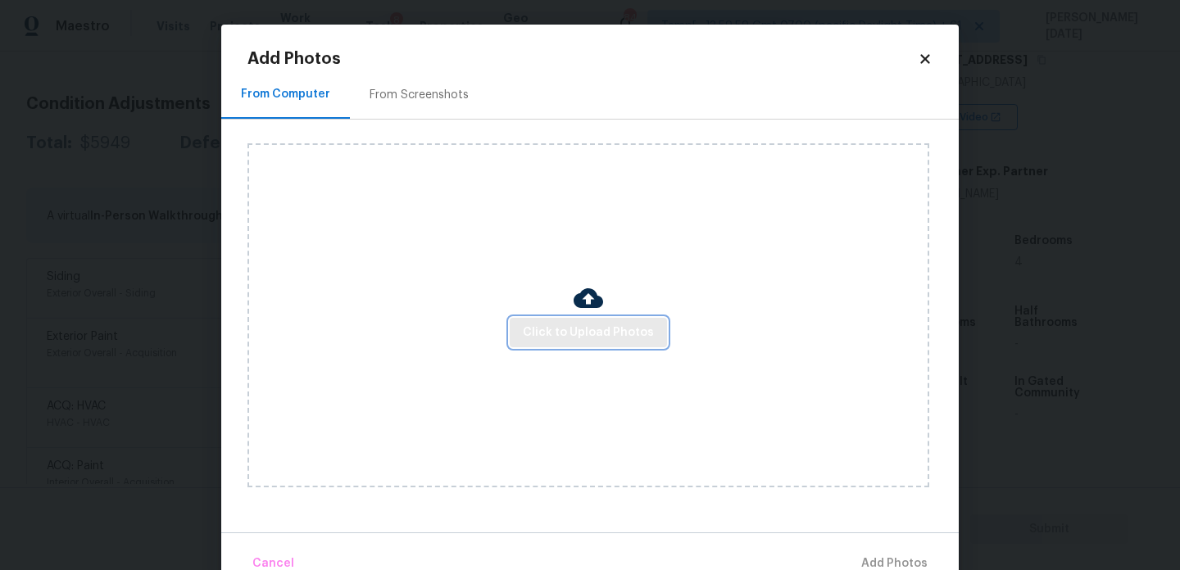
click at [566, 333] on span "Click to Upload Photos" at bounding box center [588, 333] width 131 height 20
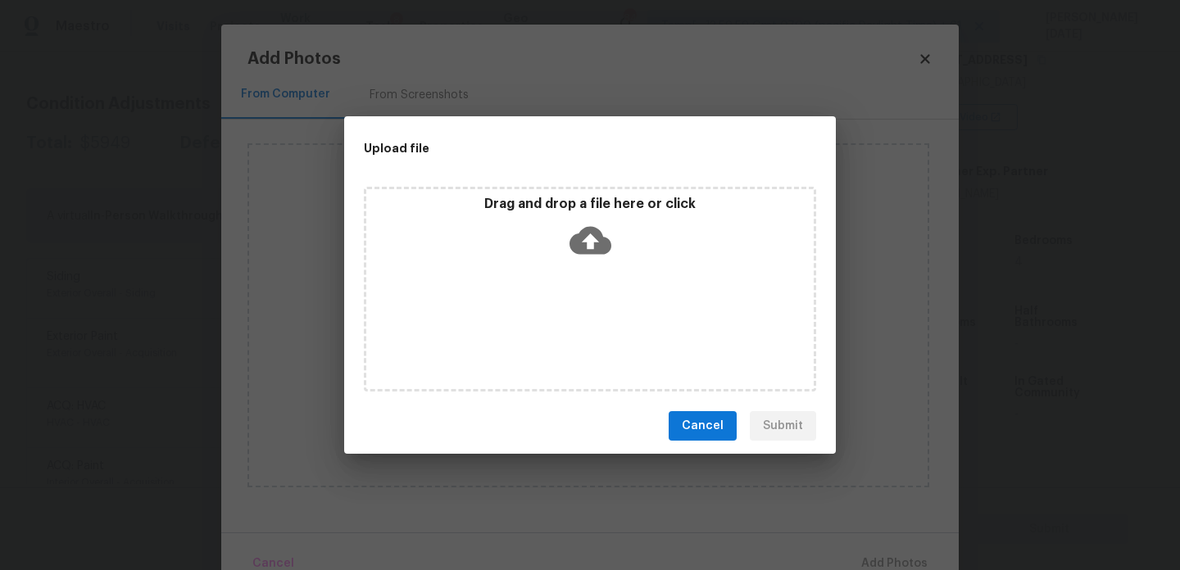
click at [566, 333] on div "Drag and drop a file here or click" at bounding box center [590, 289] width 452 height 205
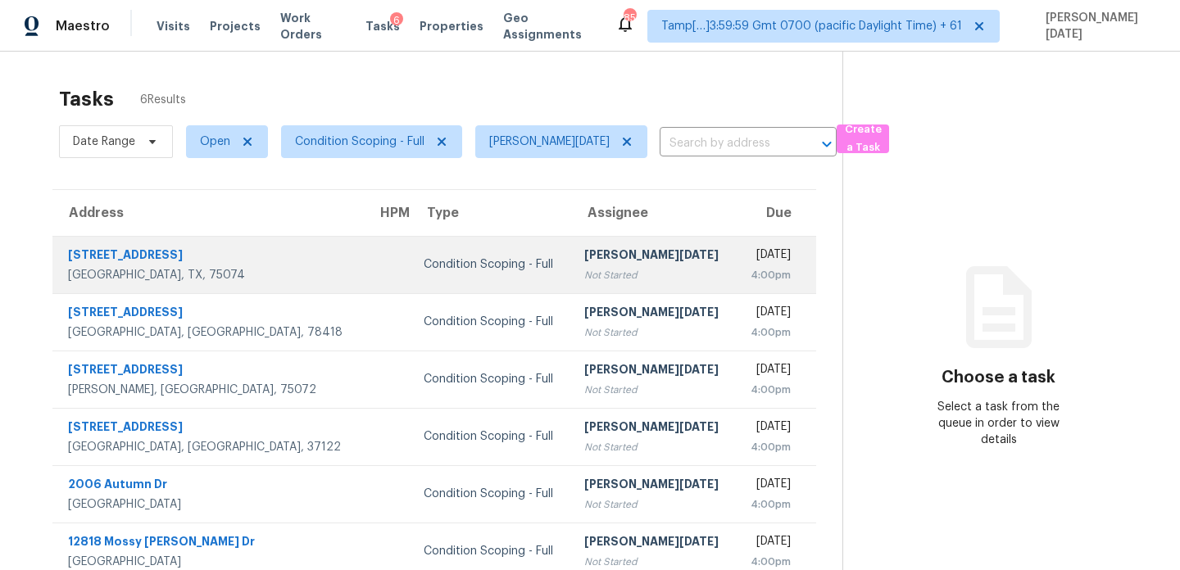
click at [602, 249] on div "[PERSON_NAME][DATE]" at bounding box center [653, 257] width 138 height 20
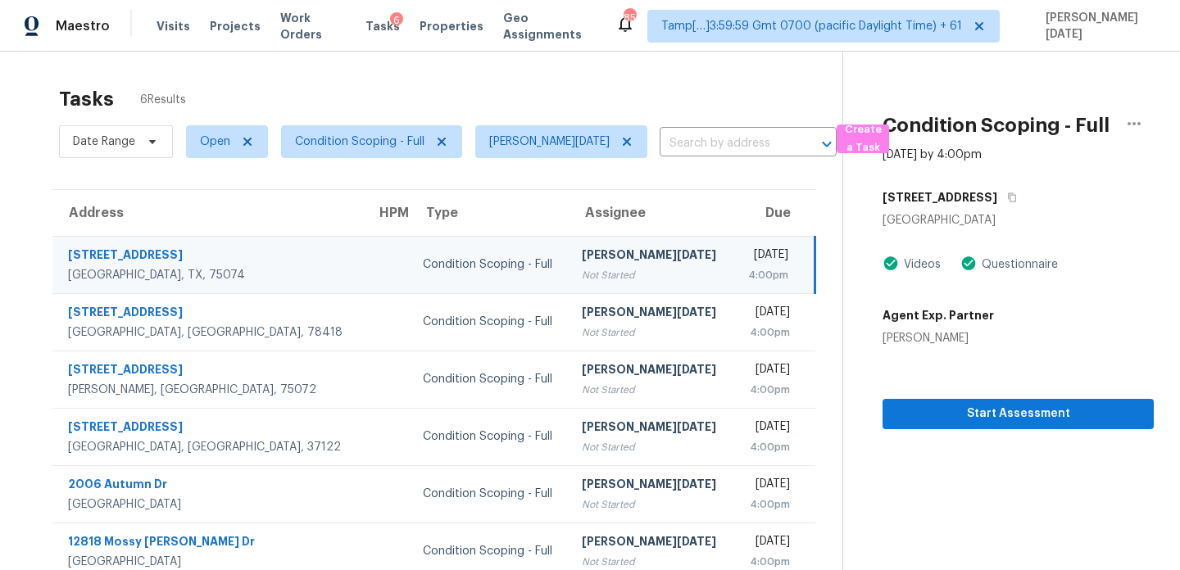
scroll to position [52, 0]
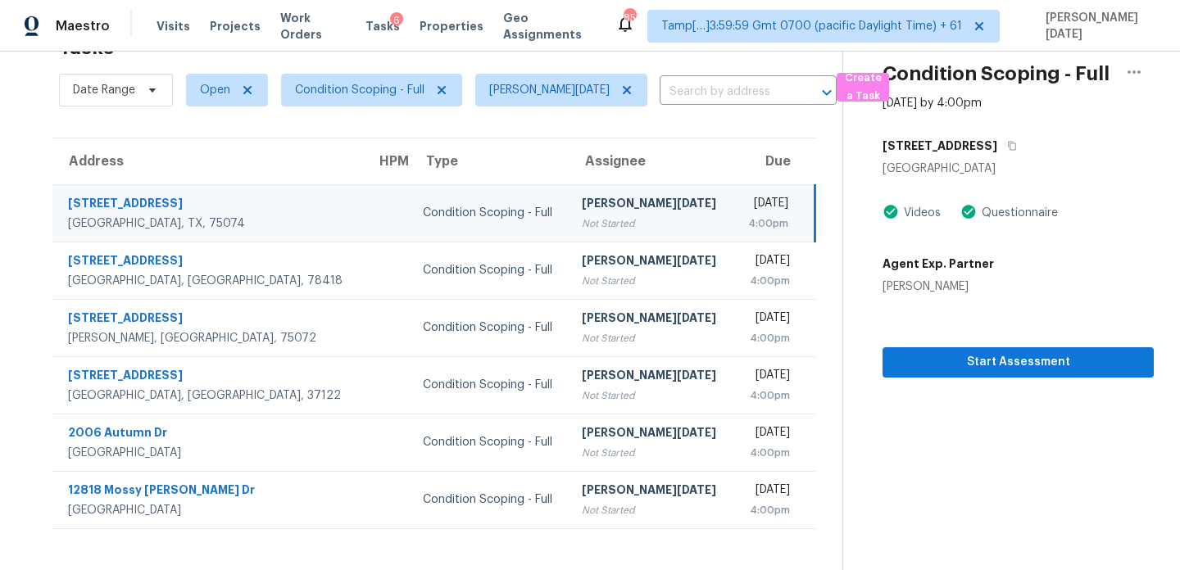
click at [747, 202] on div "[DATE]" at bounding box center [768, 205] width 42 height 20
click at [1007, 148] on icon "button" at bounding box center [1012, 146] width 10 height 10
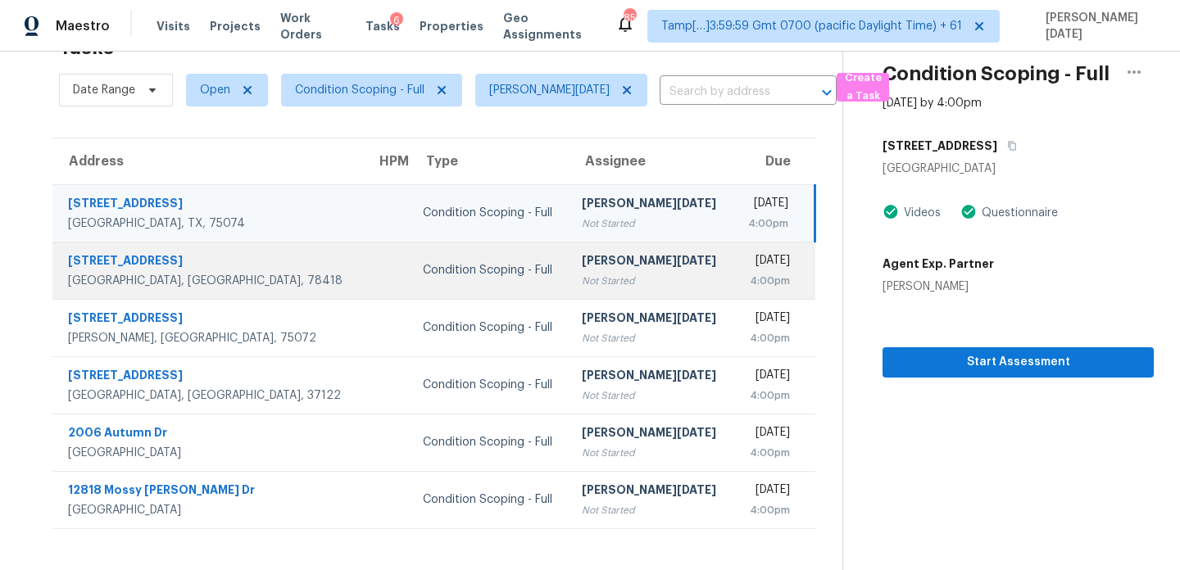
click at [582, 281] on div "Not Started" at bounding box center [651, 281] width 138 height 16
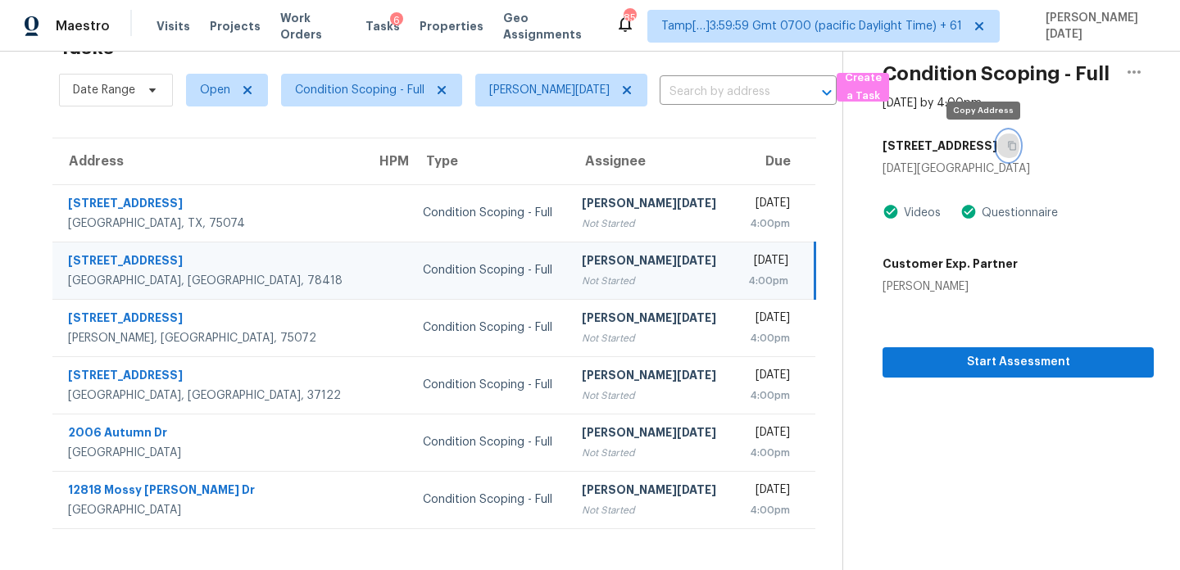
click at [1009, 145] on icon "button" at bounding box center [1013, 146] width 8 height 9
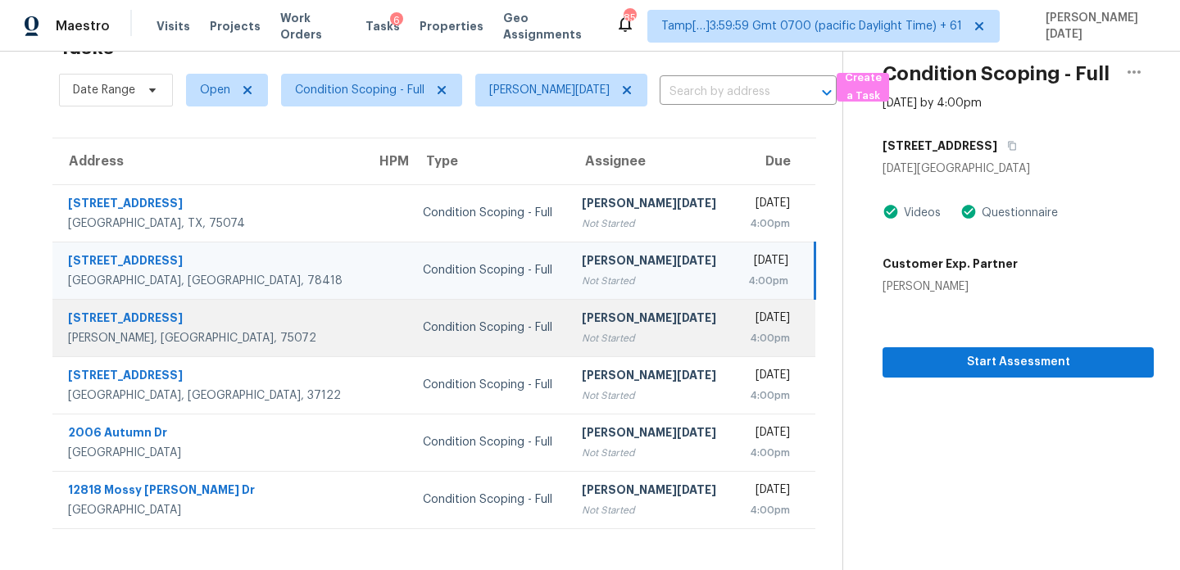
click at [467, 337] on td "Condition Scoping - Full" at bounding box center [489, 327] width 159 height 57
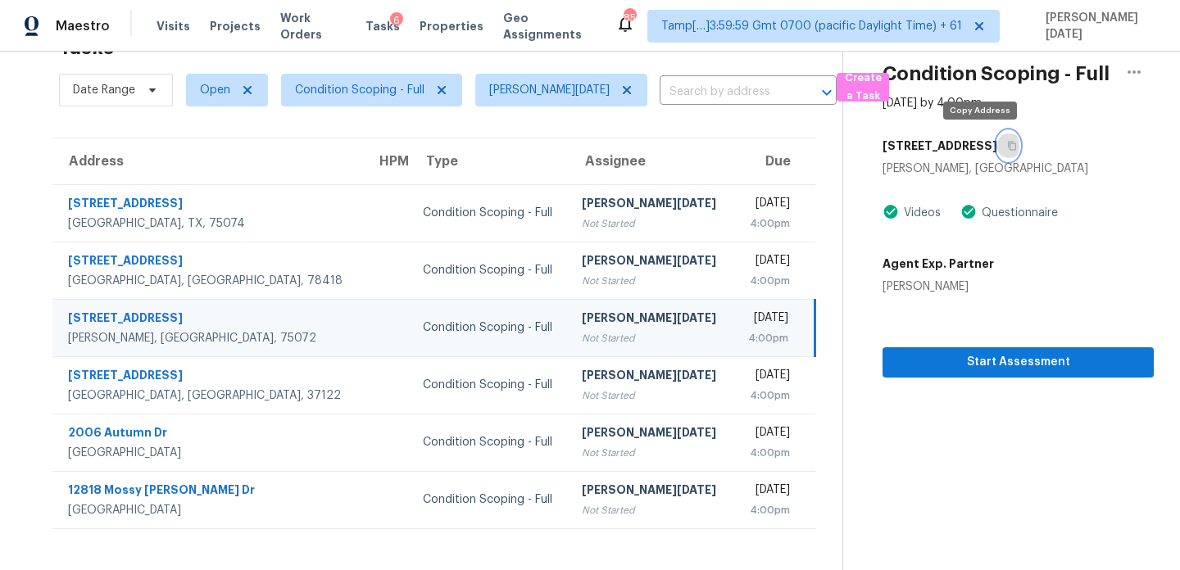
click at [1007, 144] on icon "button" at bounding box center [1012, 146] width 10 height 10
click at [582, 326] on div "[PERSON_NAME][DATE]" at bounding box center [651, 320] width 138 height 20
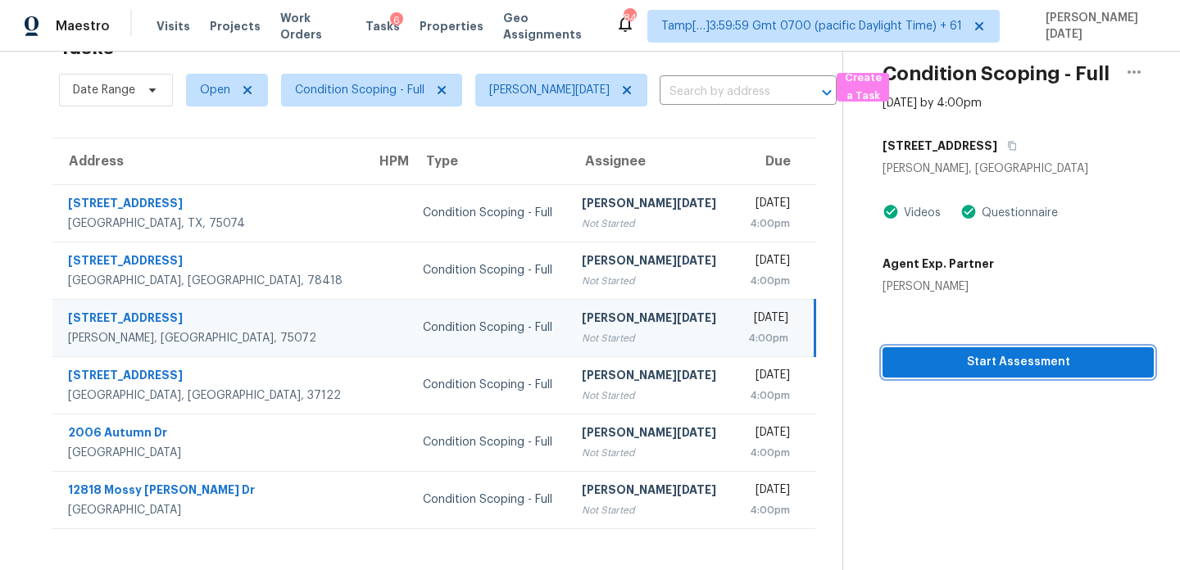
click at [902, 350] on button "Start Assessment" at bounding box center [1018, 362] width 271 height 30
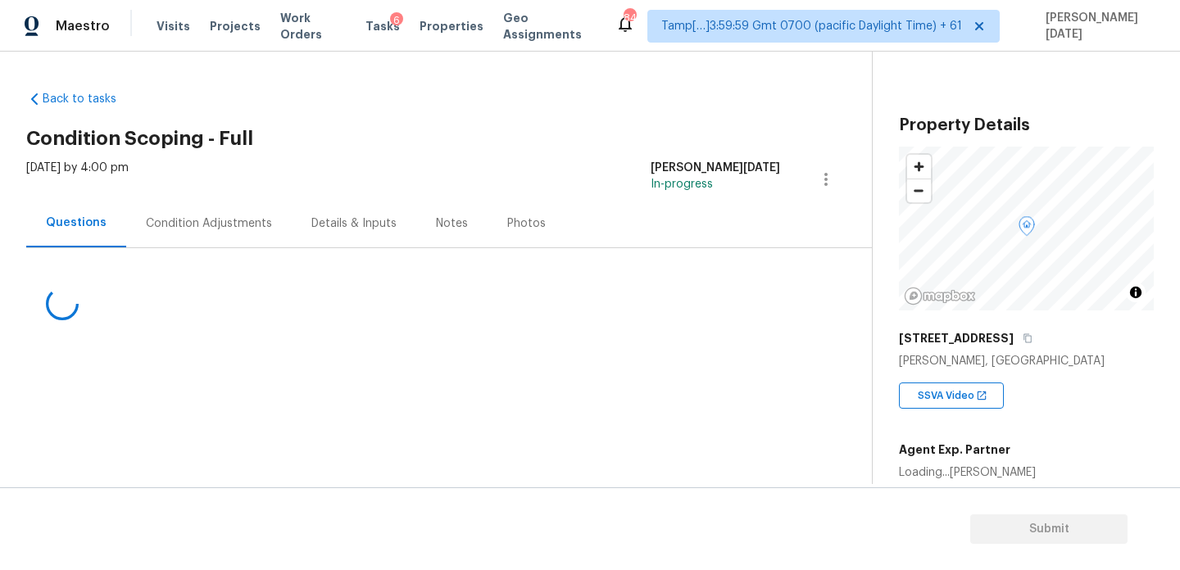
click at [129, 193] on div "[DATE] by 4:00 pm" at bounding box center [77, 179] width 102 height 39
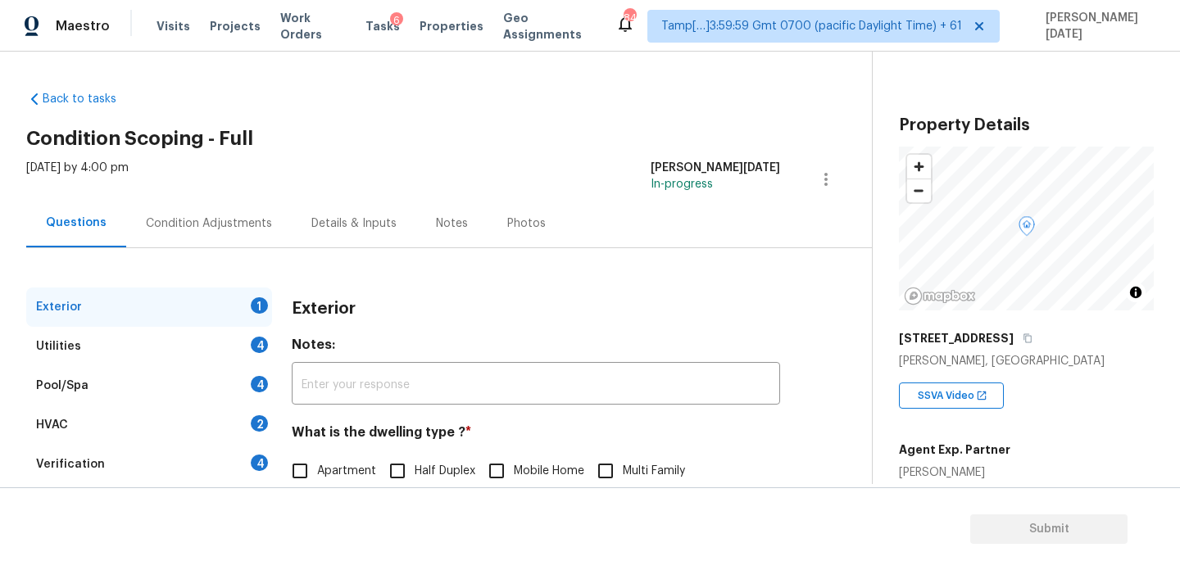
click at [179, 220] on div "Condition Adjustments" at bounding box center [209, 224] width 126 height 16
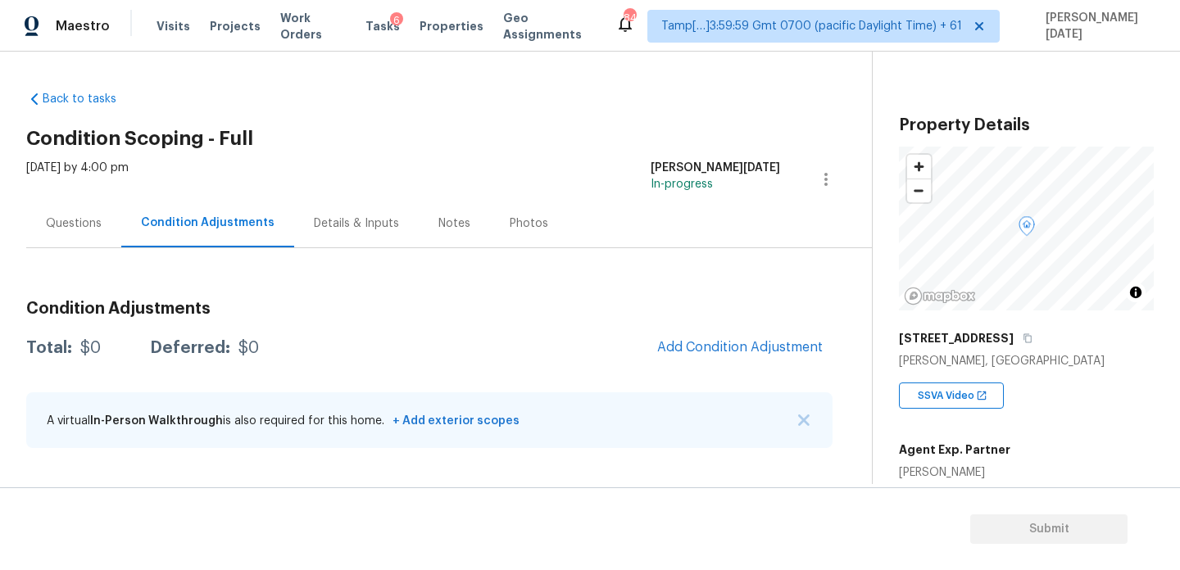
scroll to position [279, 0]
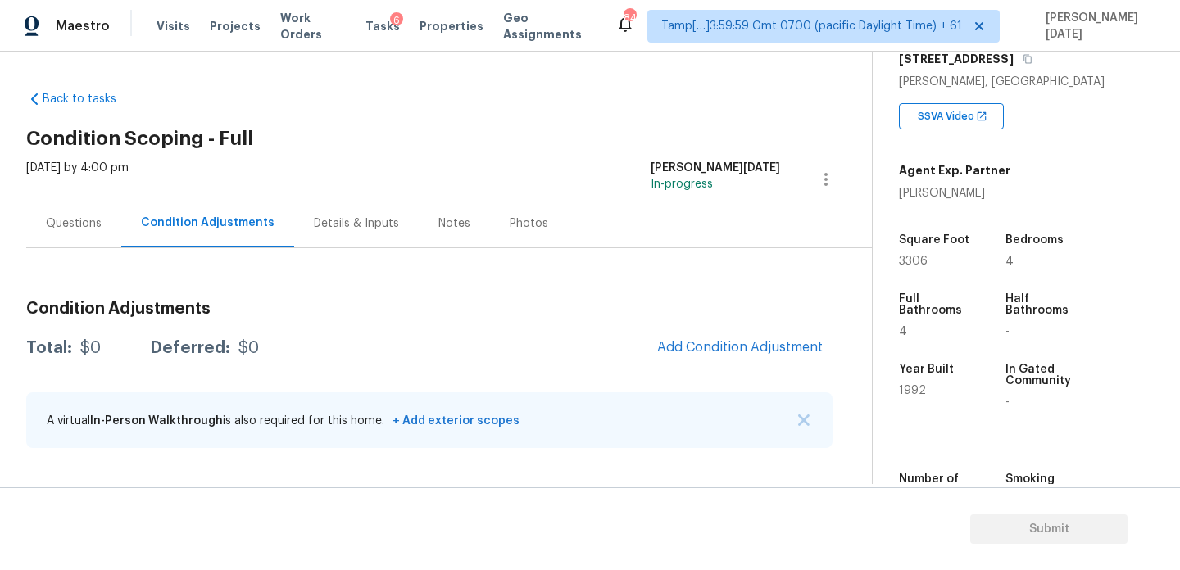
click at [583, 286] on div "Condition Adjustments Total: $0 Deferred: $0 Add Condition Adjustment A virtual…" at bounding box center [429, 355] width 806 height 215
click at [915, 265] on span "3306" at bounding box center [913, 261] width 29 height 11
copy span "3306"
click at [690, 334] on button "Add Condition Adjustment" at bounding box center [739, 347] width 185 height 34
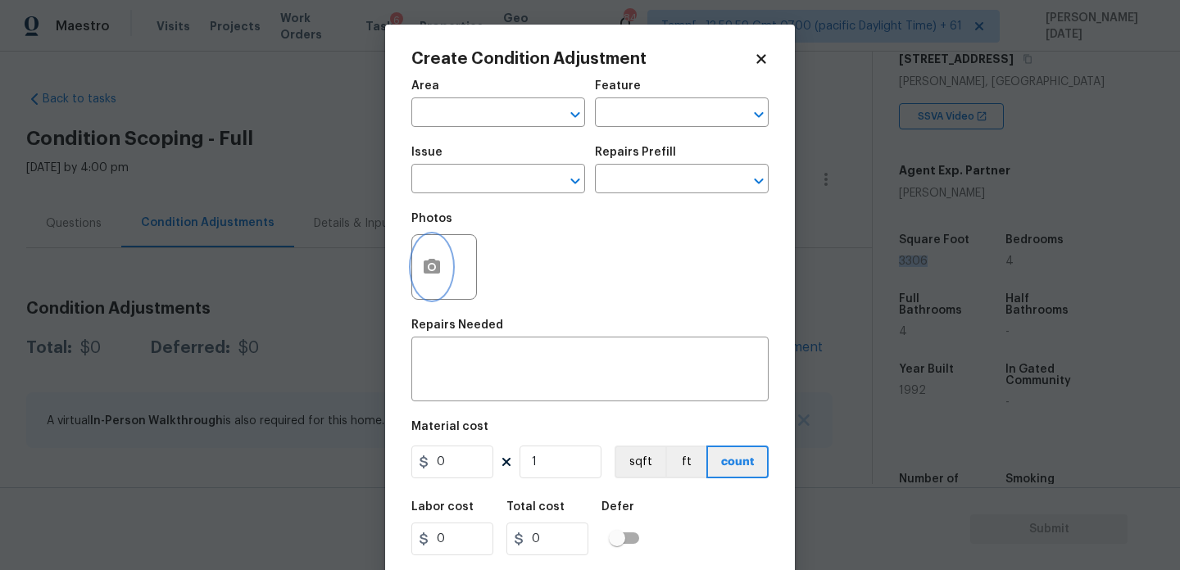
click at [428, 278] on button "button" at bounding box center [431, 267] width 39 height 64
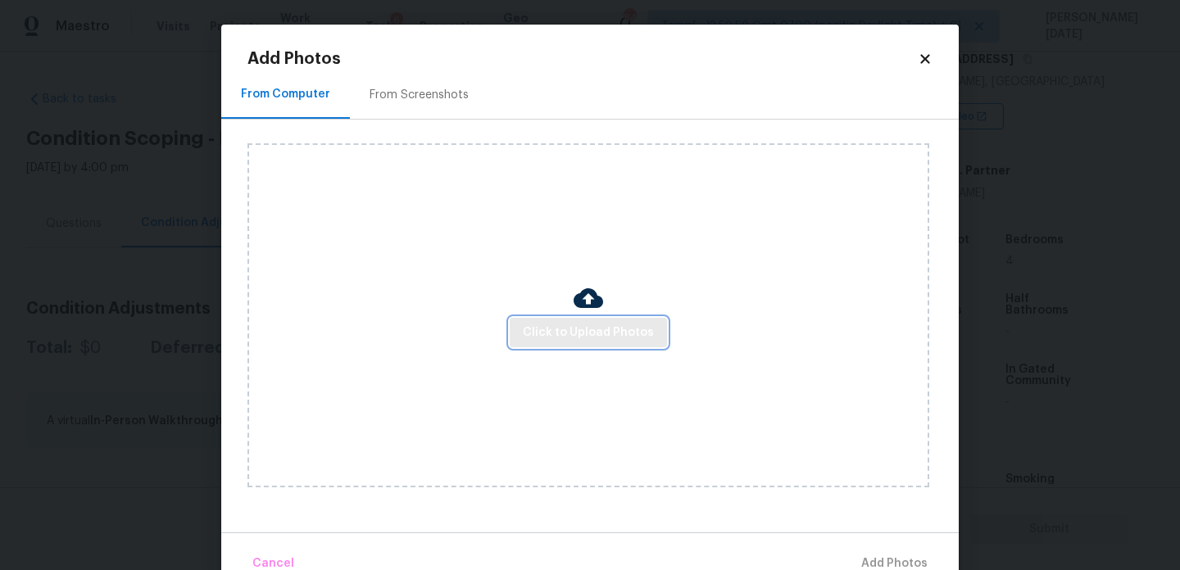
click at [570, 323] on span "Click to Upload Photos" at bounding box center [588, 333] width 131 height 20
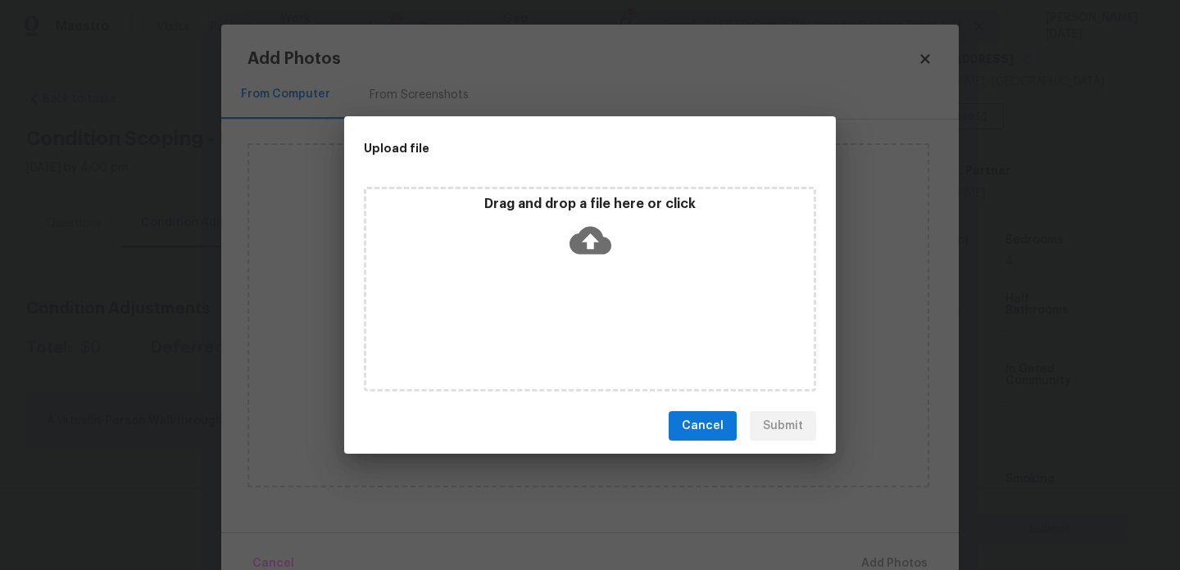
click at [570, 323] on div "Drag and drop a file here or click" at bounding box center [590, 289] width 452 height 205
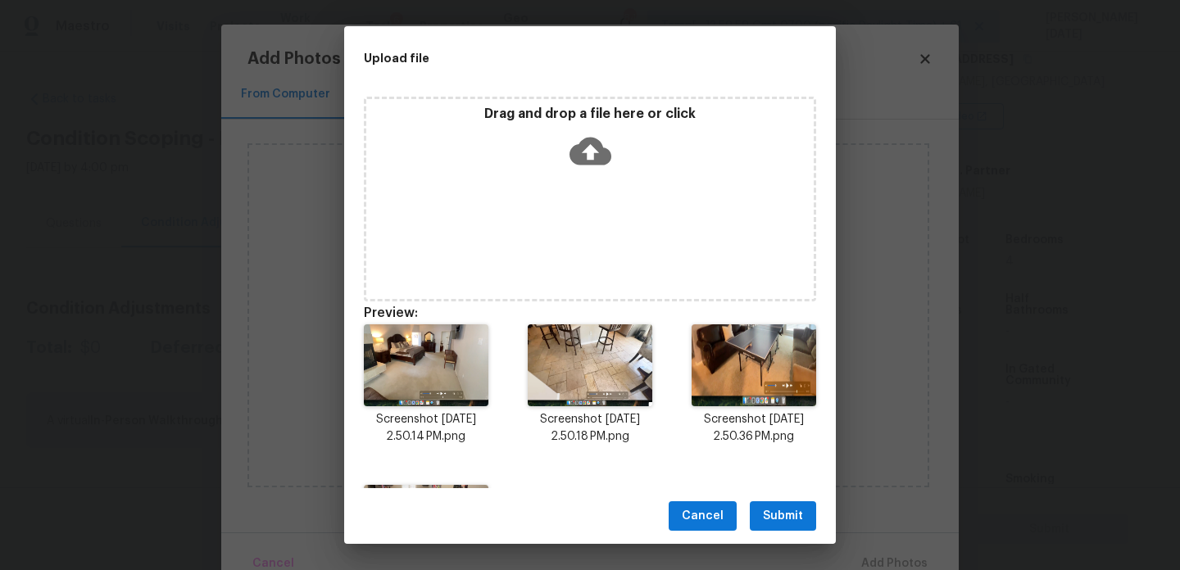
click at [794, 520] on span "Submit" at bounding box center [783, 516] width 40 height 20
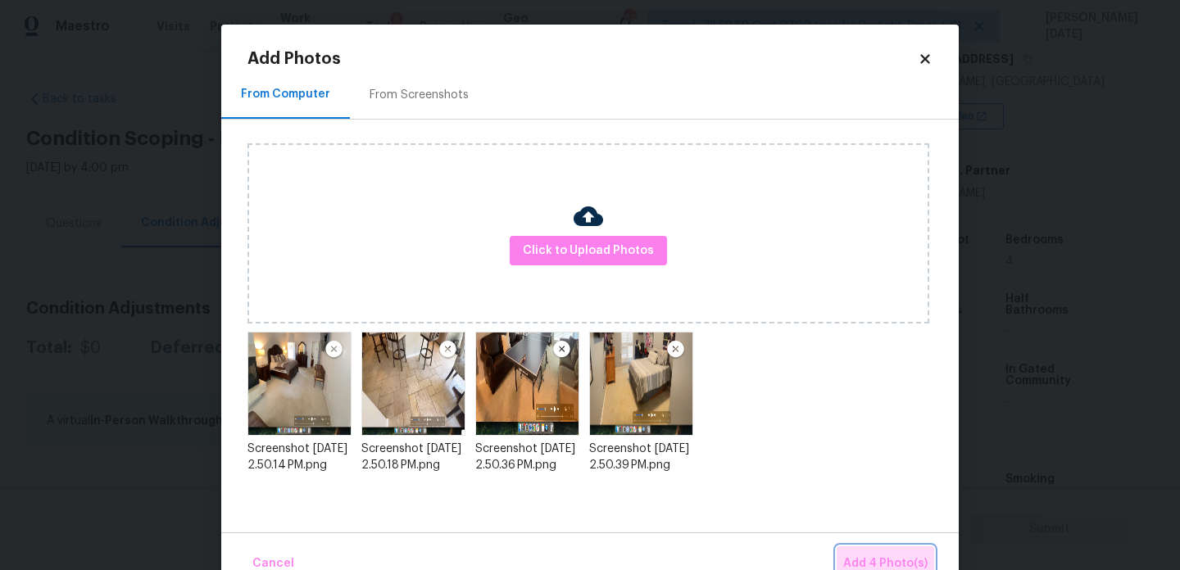
click at [855, 554] on span "Add 4 Photo(s)" at bounding box center [885, 564] width 84 height 20
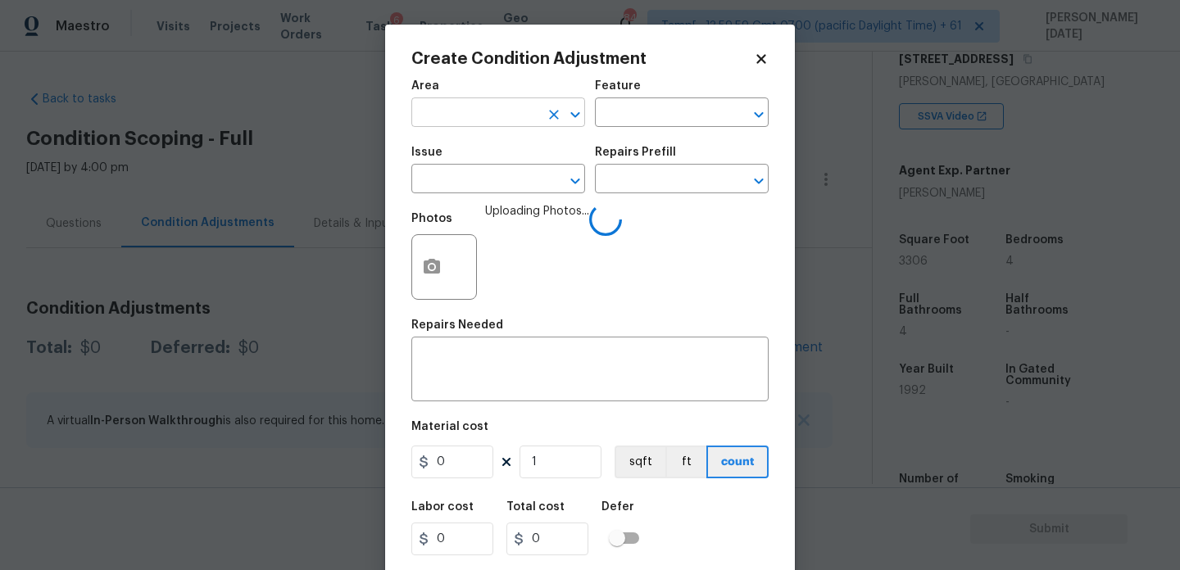
click at [470, 111] on input "text" at bounding box center [475, 114] width 128 height 25
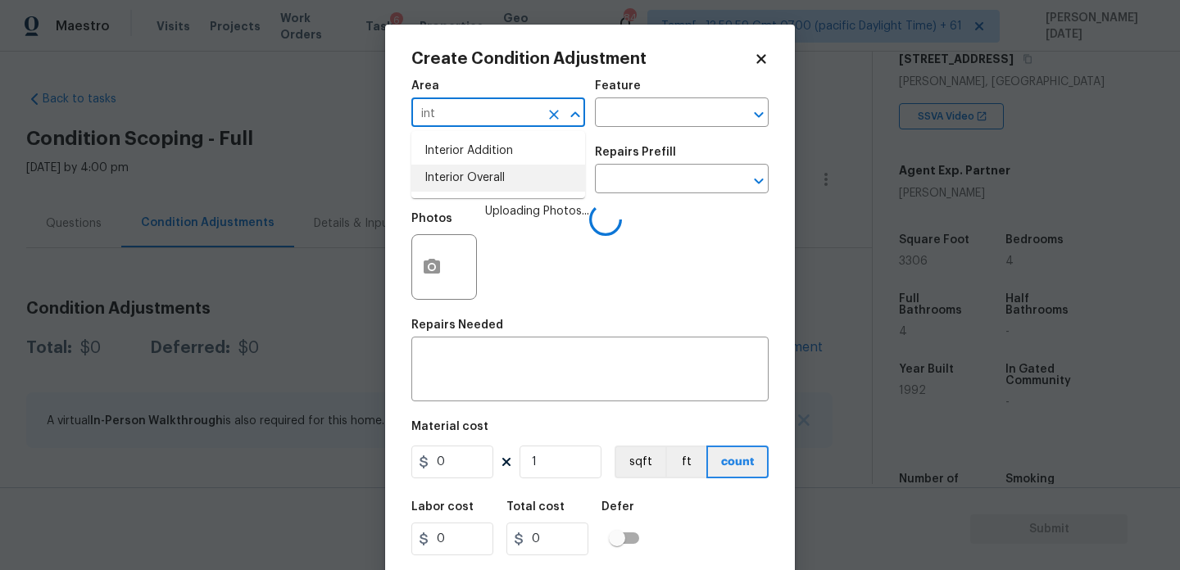
click at [465, 175] on li "Interior Overall" at bounding box center [498, 178] width 174 height 27
type input "Interior Overall"
click at [465, 175] on input "text" at bounding box center [475, 180] width 128 height 25
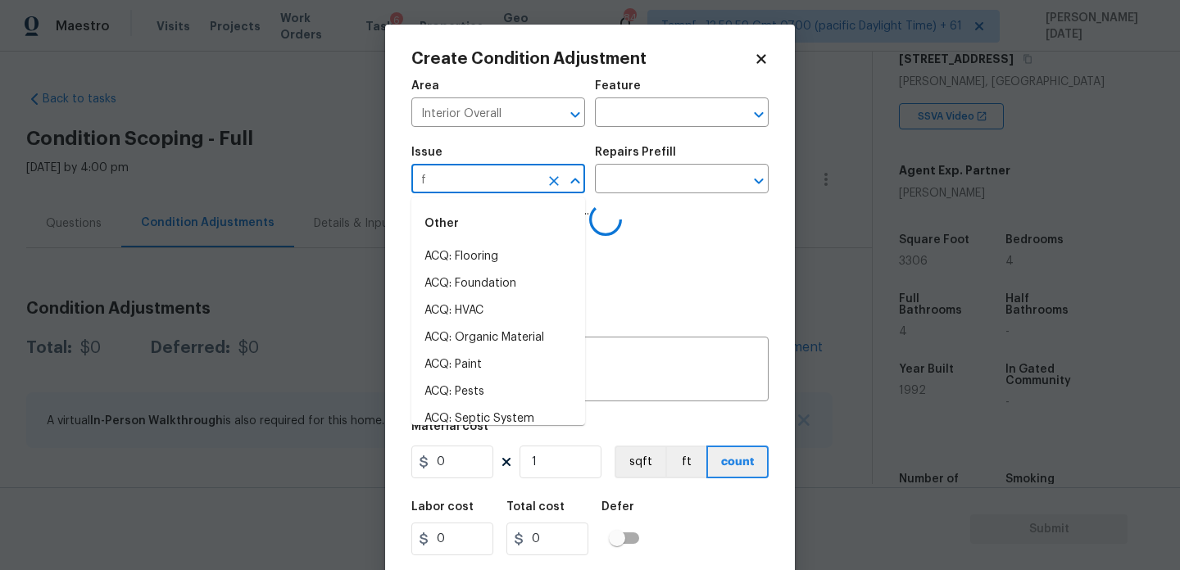
type input "fl"
type input "oo"
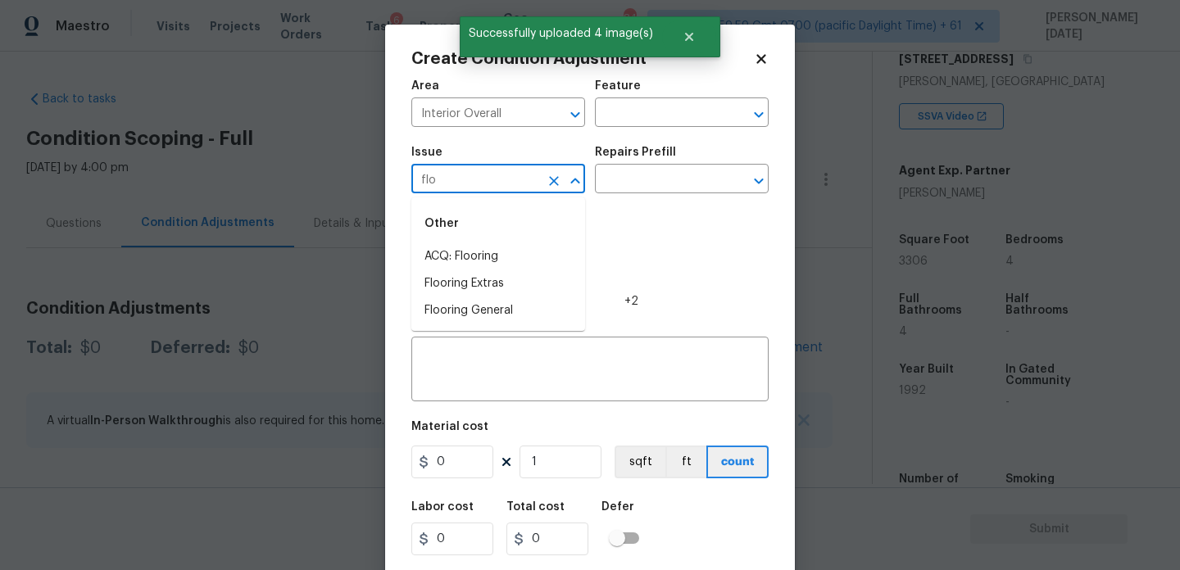
type input "floo"
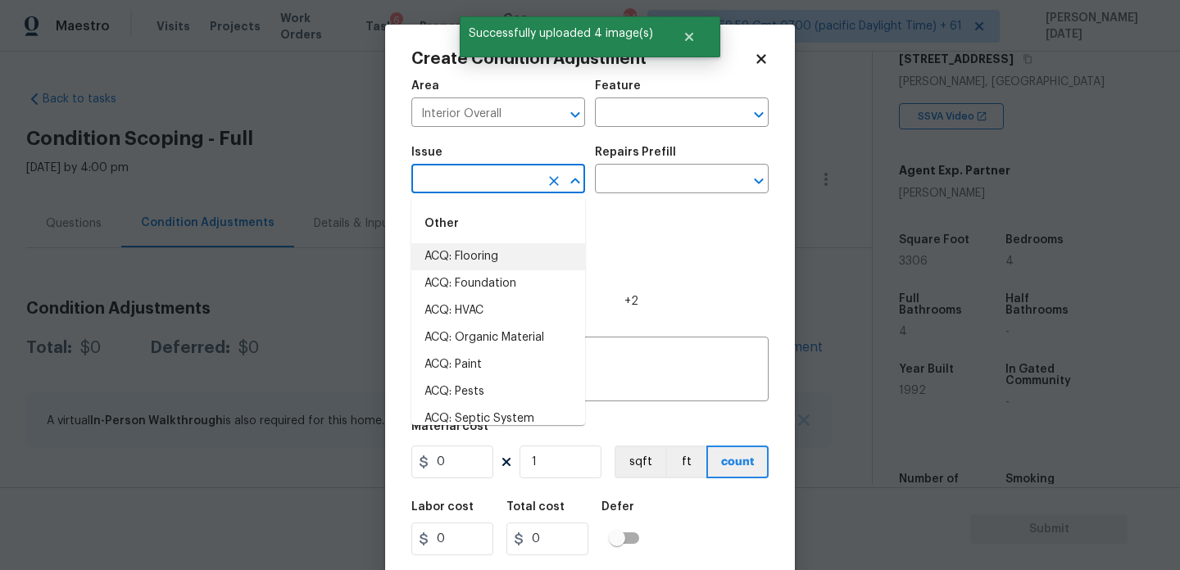
click at [483, 252] on li "ACQ: Flooring" at bounding box center [498, 256] width 174 height 27
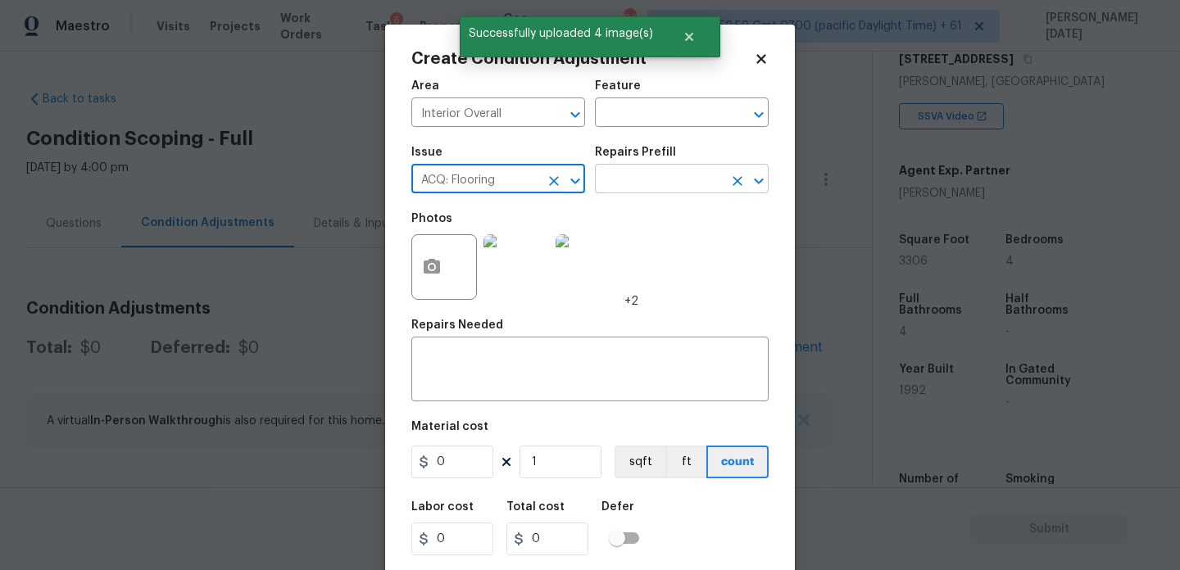
type input "ACQ: Flooring"
click at [681, 180] on input "text" at bounding box center [659, 180] width 128 height 25
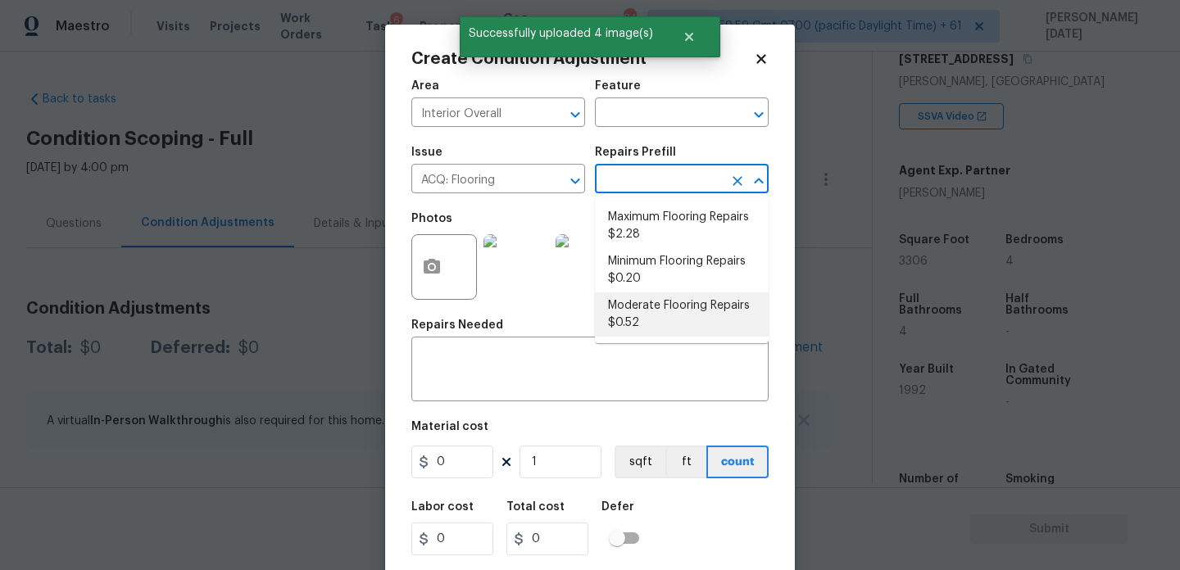
click at [669, 312] on li "Moderate Flooring Repairs $0.52" at bounding box center [682, 315] width 174 height 44
type input "Acquisition"
type textarea "Acquisition Scope: Moderate flooring repairs"
type input "0.52"
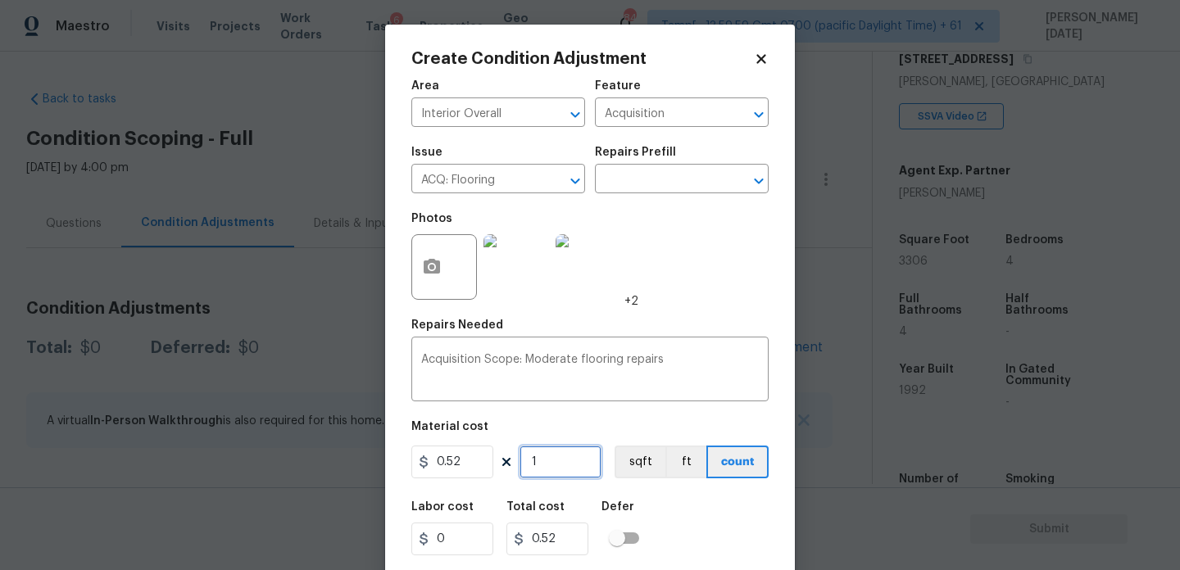
click at [556, 457] on input "1" at bounding box center [561, 462] width 82 height 33
type input "0"
paste input "3306"
type input "3306"
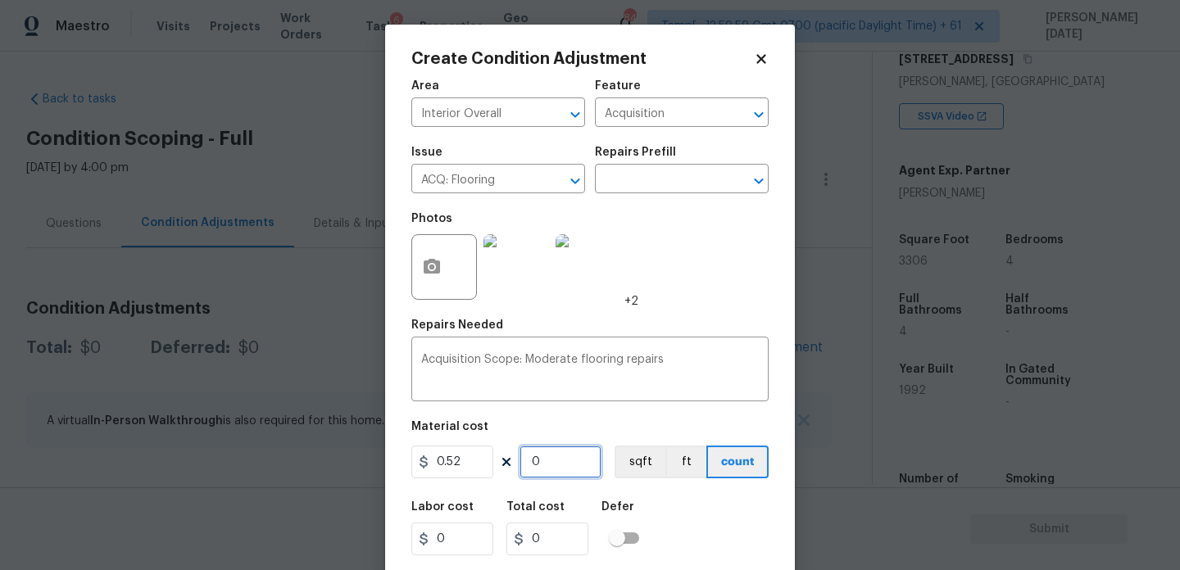
type input "1719.12"
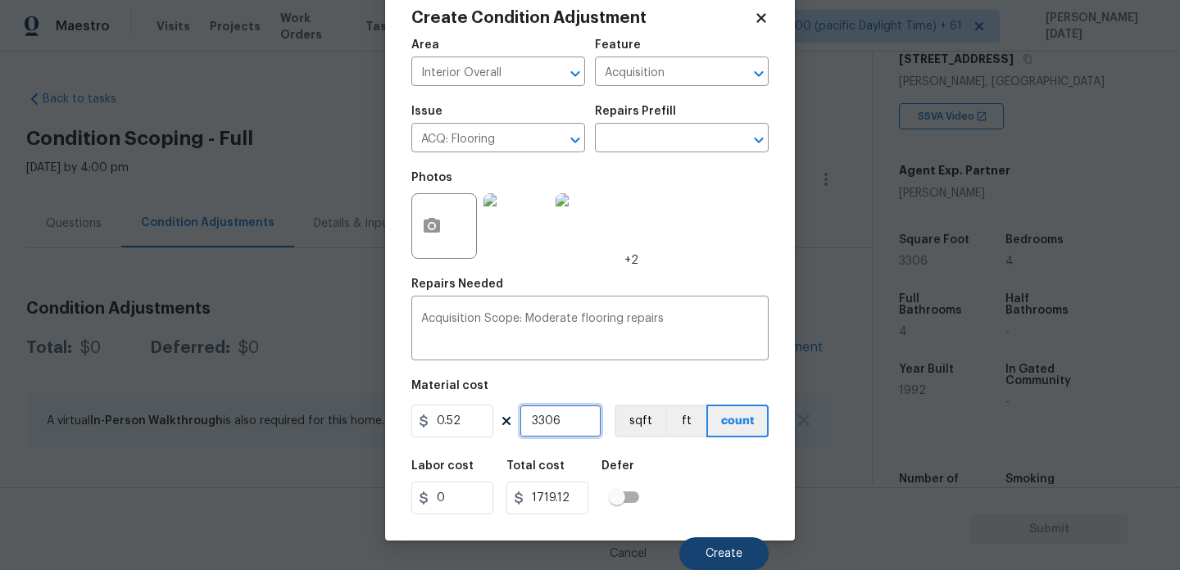
type input "3306"
click at [705, 548] on button "Create" at bounding box center [723, 554] width 89 height 33
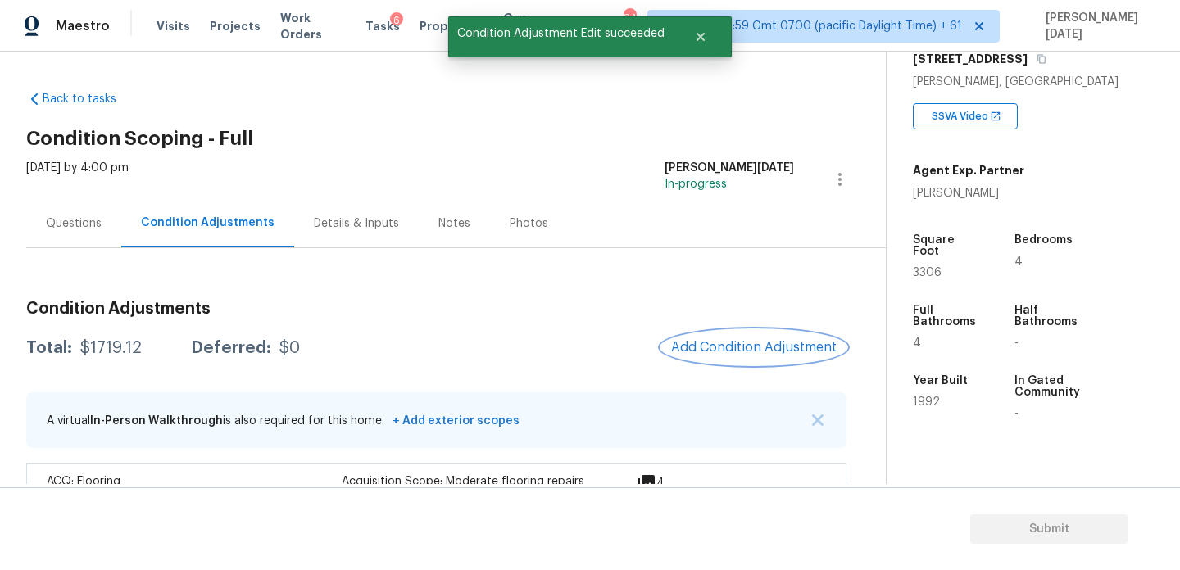
scroll to position [44, 0]
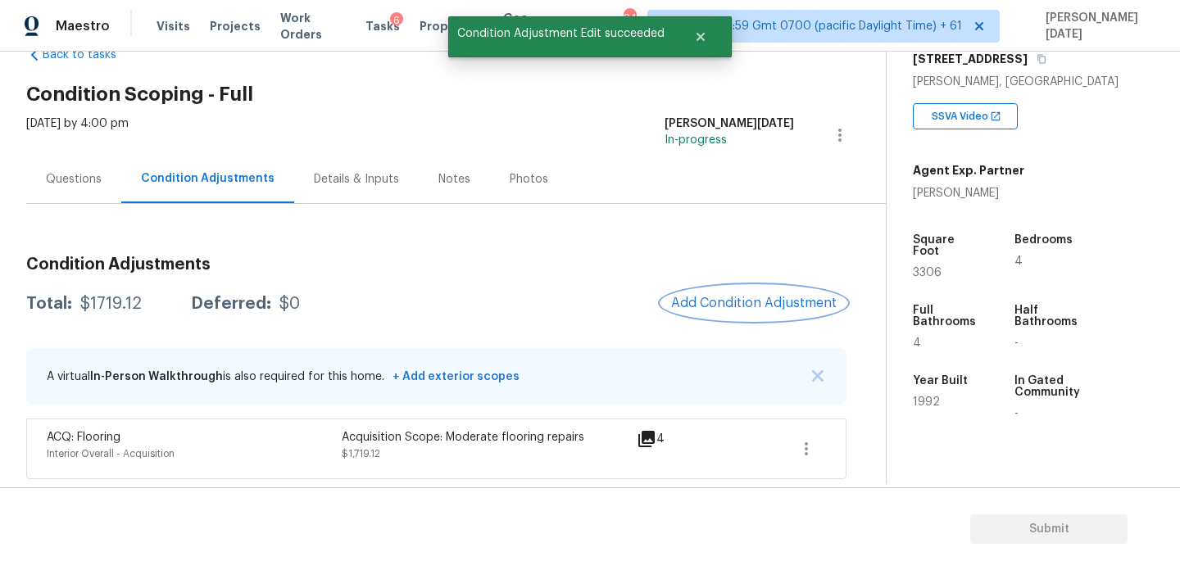
click at [742, 314] on button "Add Condition Adjustment" at bounding box center [753, 303] width 185 height 34
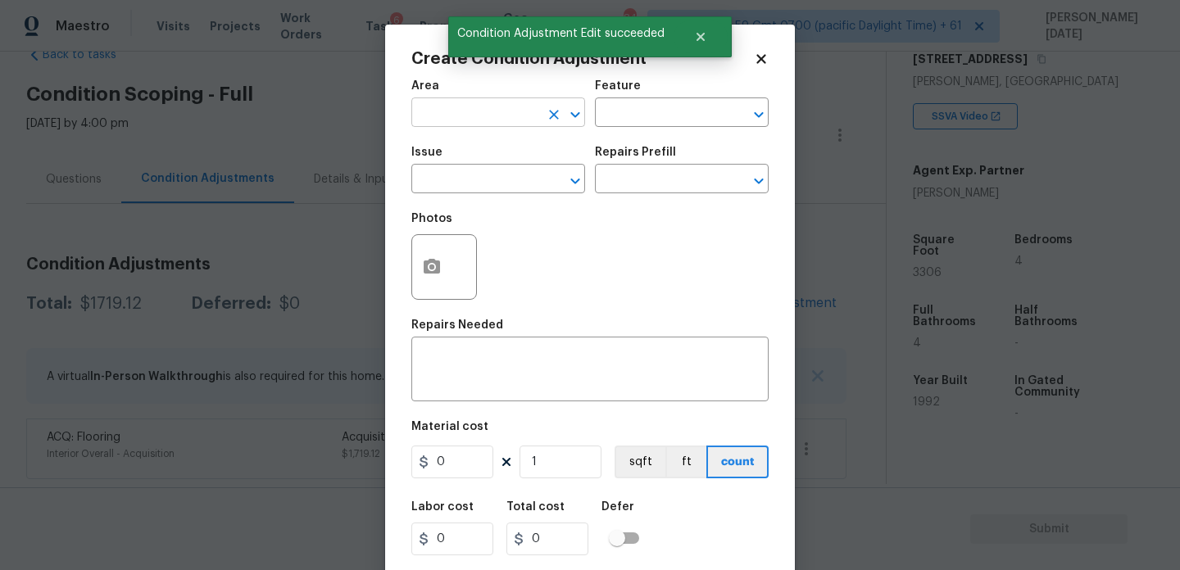
click at [425, 124] on input "text" at bounding box center [475, 114] width 128 height 25
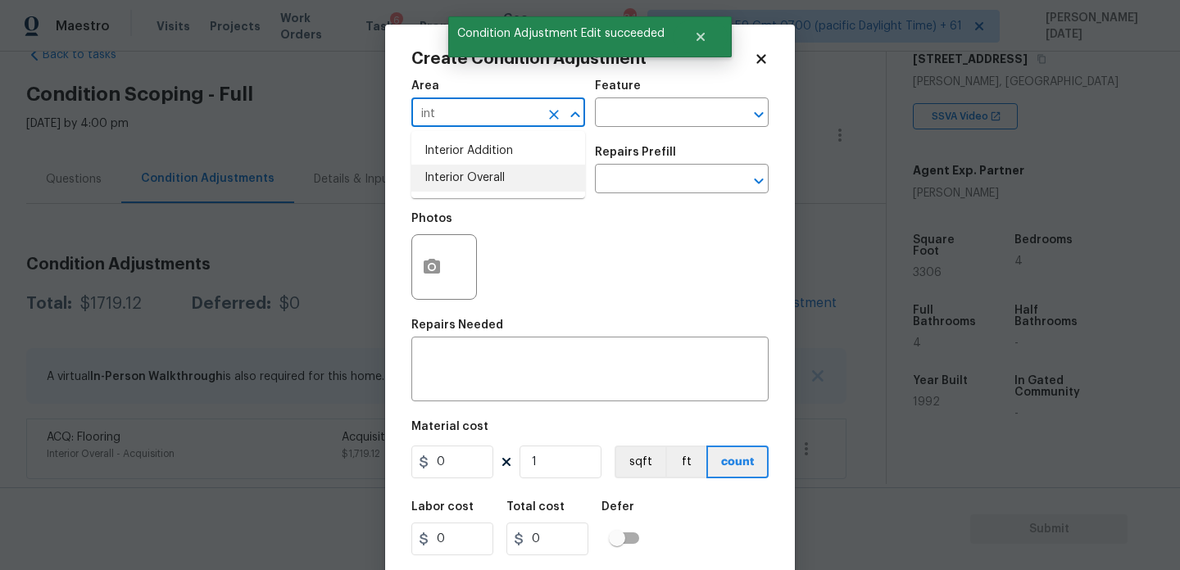
click at [449, 174] on li "Interior Overall" at bounding box center [498, 178] width 174 height 27
type input "Interior Overall"
click at [449, 174] on input "text" at bounding box center [475, 180] width 128 height 25
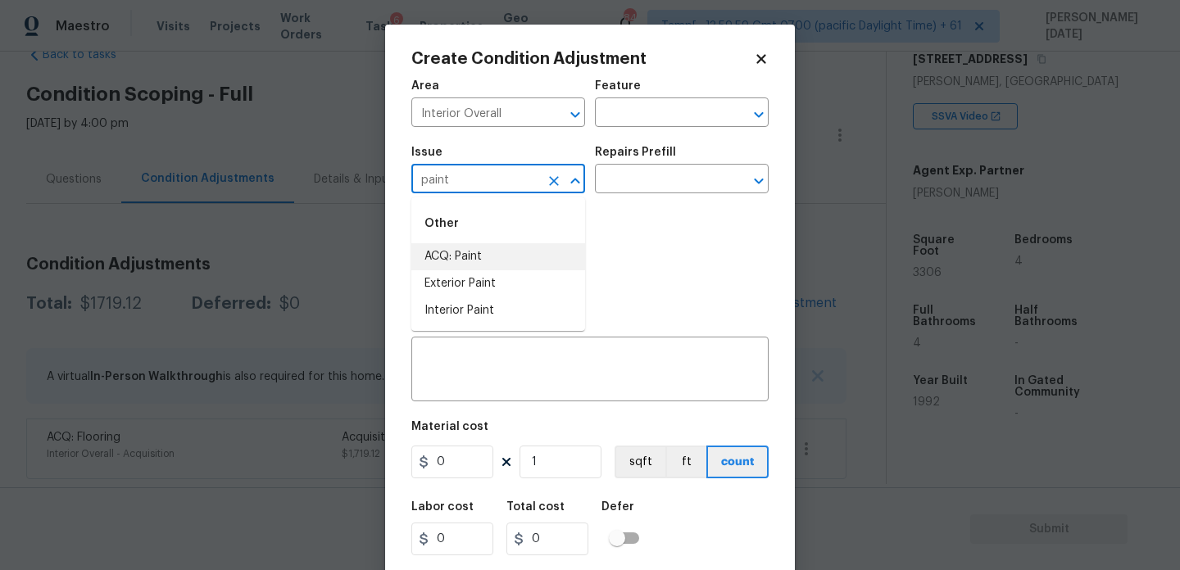
click at [465, 247] on li "ACQ: Paint" at bounding box center [498, 256] width 174 height 27
type input "ACQ: Paint"
click at [633, 191] on input "text" at bounding box center [659, 180] width 128 height 25
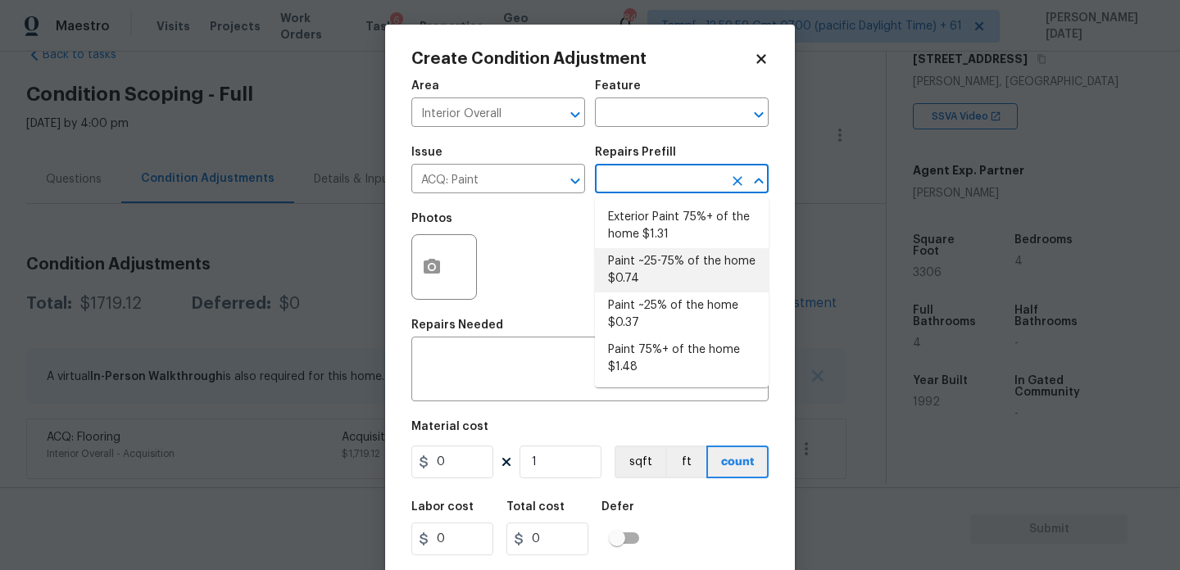
click at [658, 305] on li "Paint ~25% of the home $0.37" at bounding box center [682, 315] width 174 height 44
type input "Acquisition"
type textarea "Acquisition Scope: ~25% of the home needs interior paint"
type input "0.37"
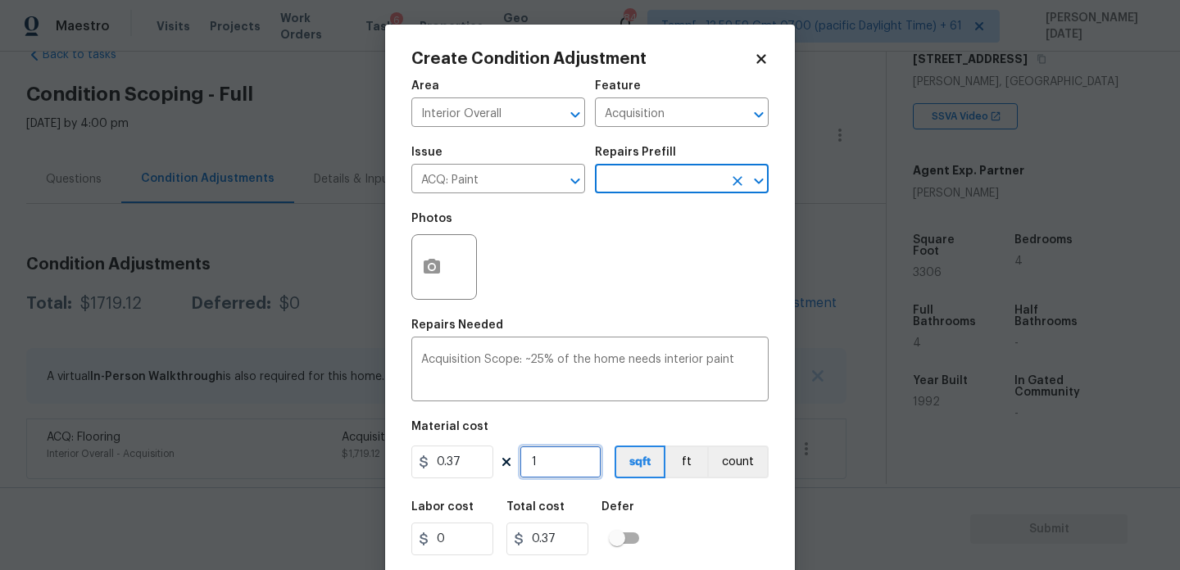
click at [572, 464] on input "1" at bounding box center [561, 462] width 82 height 33
click at [645, 186] on input "text" at bounding box center [659, 180] width 128 height 25
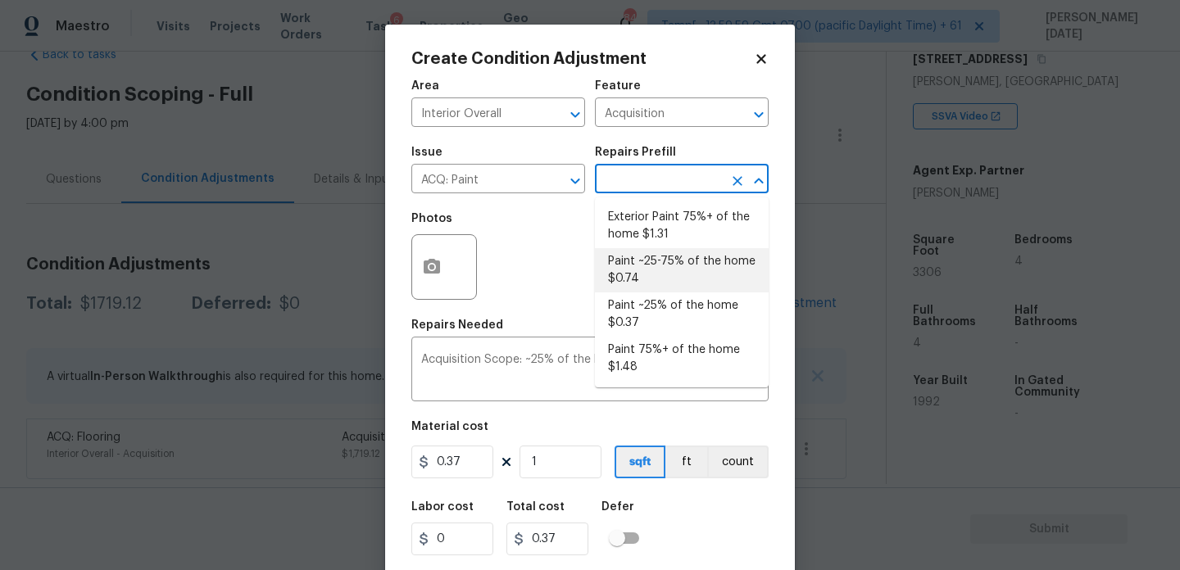
click at [665, 286] on li "Paint ~25-75% of the home $0.74" at bounding box center [682, 270] width 174 height 44
type textarea "Acquisition Scope: ~25 - 75% of the home needs interior paint"
type input "0.74"
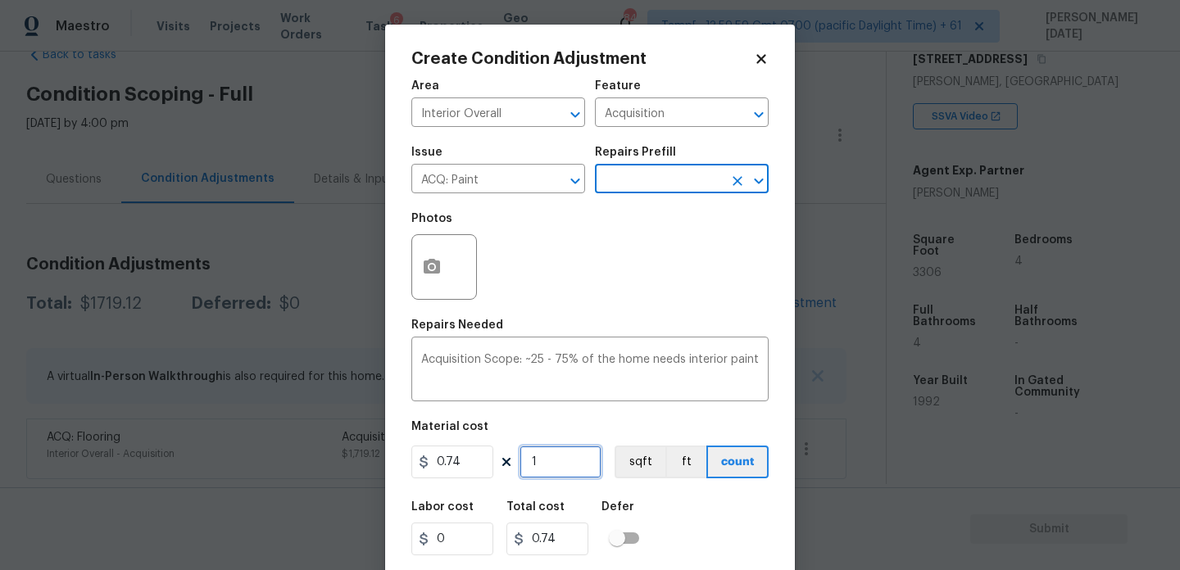
click at [572, 461] on input "1" at bounding box center [561, 462] width 82 height 33
type input "0"
paste input "3306"
type input "3306"
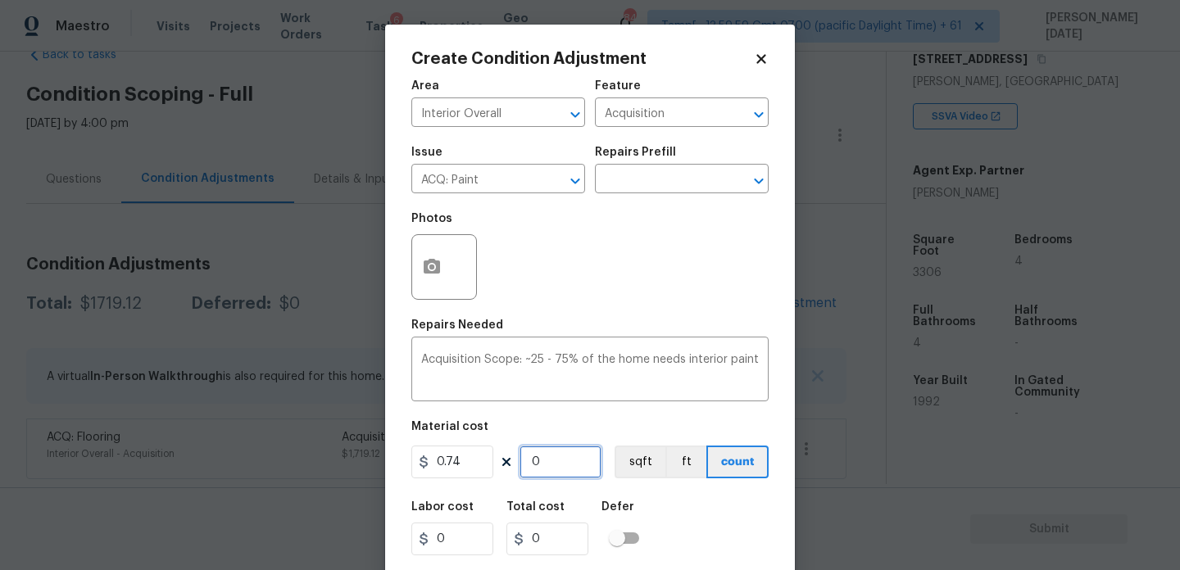
type input "2446.44"
type input "3306"
click at [422, 265] on icon "button" at bounding box center [432, 267] width 20 height 20
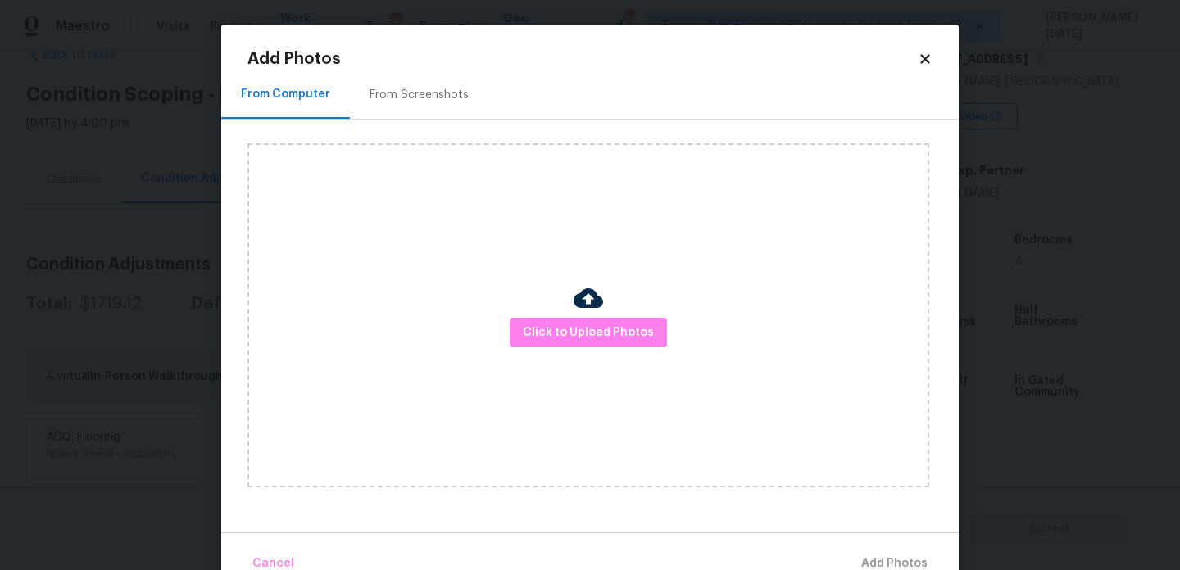
click at [434, 111] on div "From Screenshots" at bounding box center [419, 94] width 138 height 48
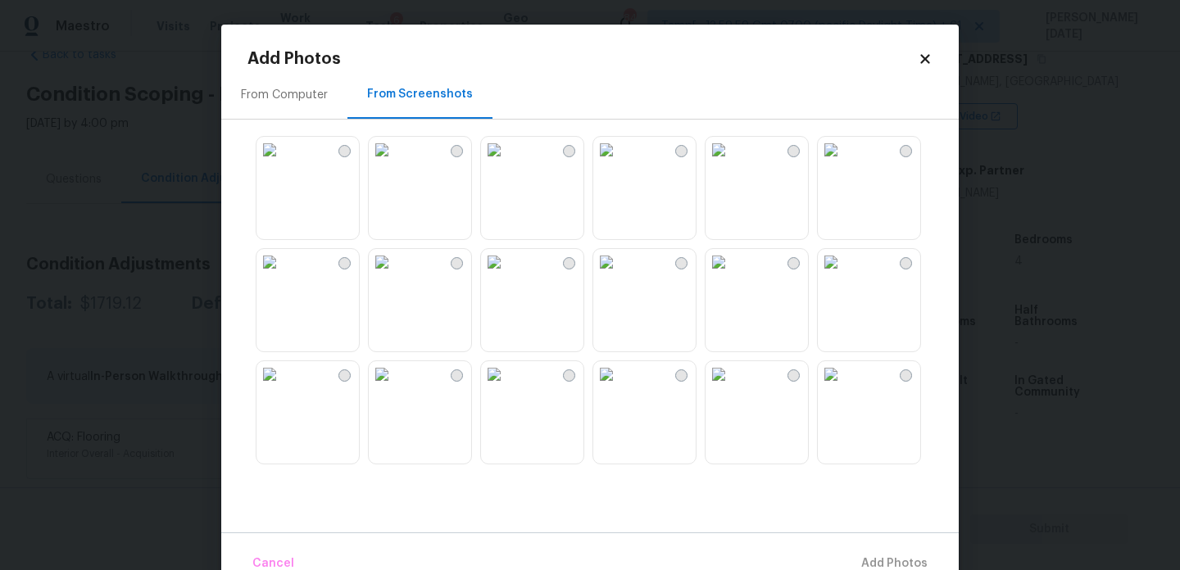
click at [507, 275] on img at bounding box center [494, 262] width 26 height 26
click at [395, 163] on img at bounding box center [382, 150] width 26 height 26
click at [395, 271] on img at bounding box center [382, 262] width 26 height 26
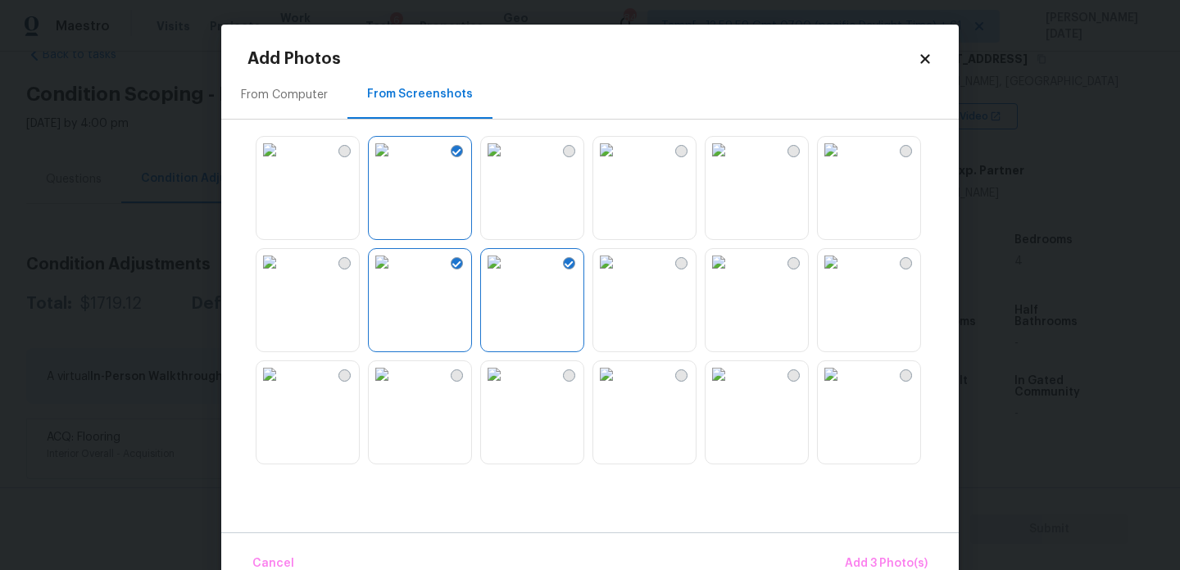
click at [292, 130] on div at bounding box center [602, 300] width 711 height 344
click at [283, 163] on img at bounding box center [270, 150] width 26 height 26
click at [732, 163] on img at bounding box center [719, 150] width 26 height 26
click at [844, 163] on img at bounding box center [831, 150] width 26 height 26
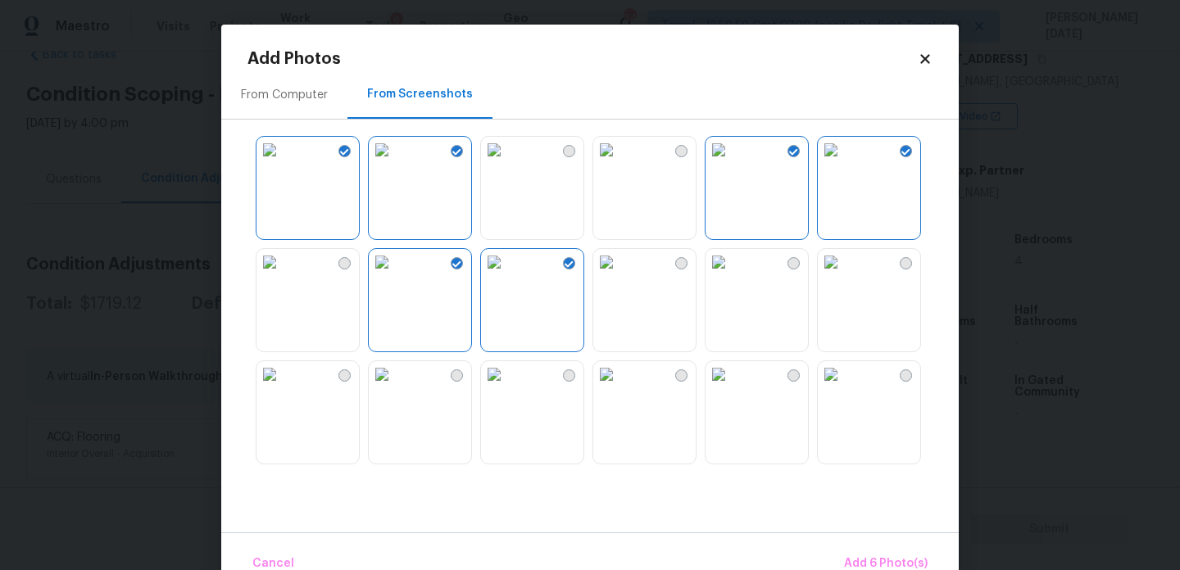
click at [844, 275] on img at bounding box center [831, 262] width 26 height 26
click at [732, 275] on img at bounding box center [719, 262] width 26 height 26
click at [620, 275] on img at bounding box center [606, 262] width 26 height 26
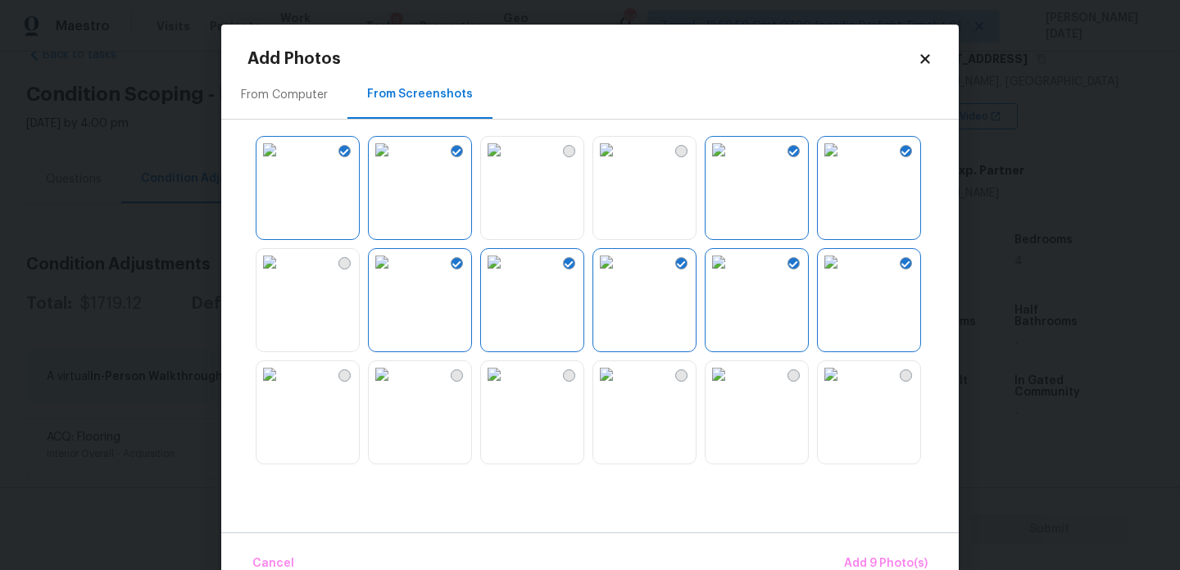
scroll to position [1565, 0]
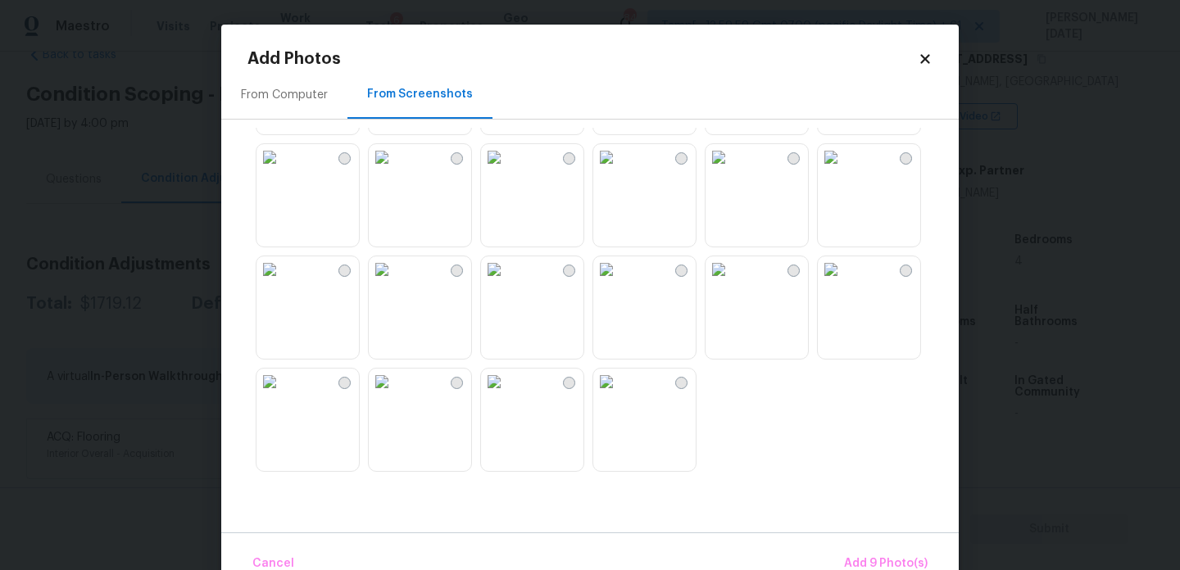
click at [507, 170] on img at bounding box center [494, 157] width 26 height 26
click at [507, 283] on img at bounding box center [494, 270] width 26 height 26
click at [507, 170] on img at bounding box center [494, 157] width 26 height 26
click at [394, 170] on img at bounding box center [382, 157] width 26 height 26
click at [395, 283] on img at bounding box center [382, 270] width 26 height 26
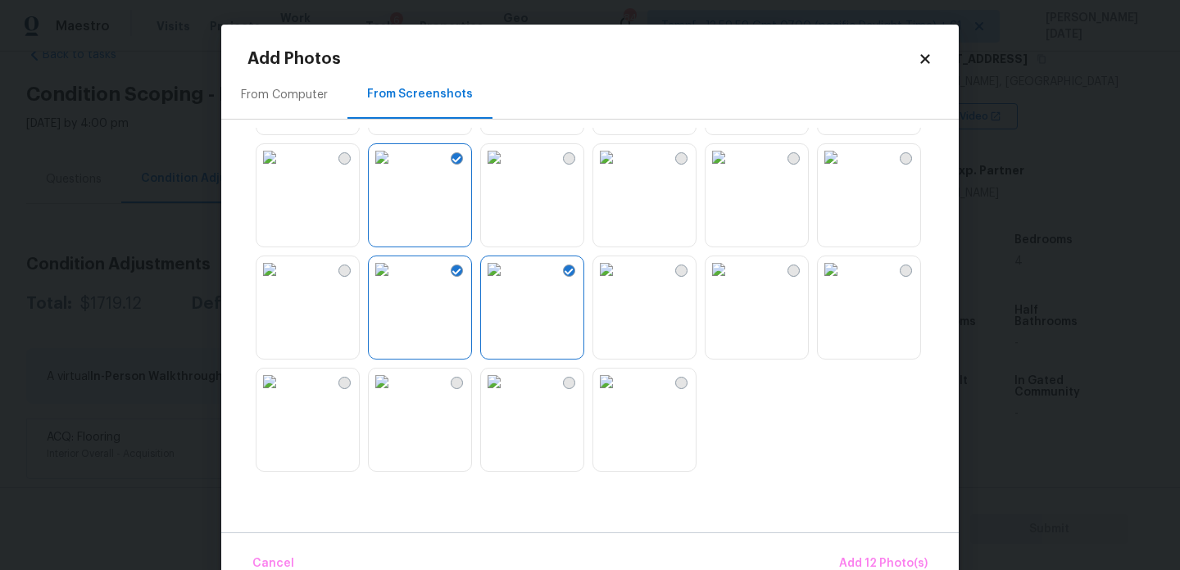
click at [283, 163] on img at bounding box center [270, 157] width 26 height 26
click at [876, 555] on span "Add 13 Photo(s)" at bounding box center [884, 564] width 88 height 20
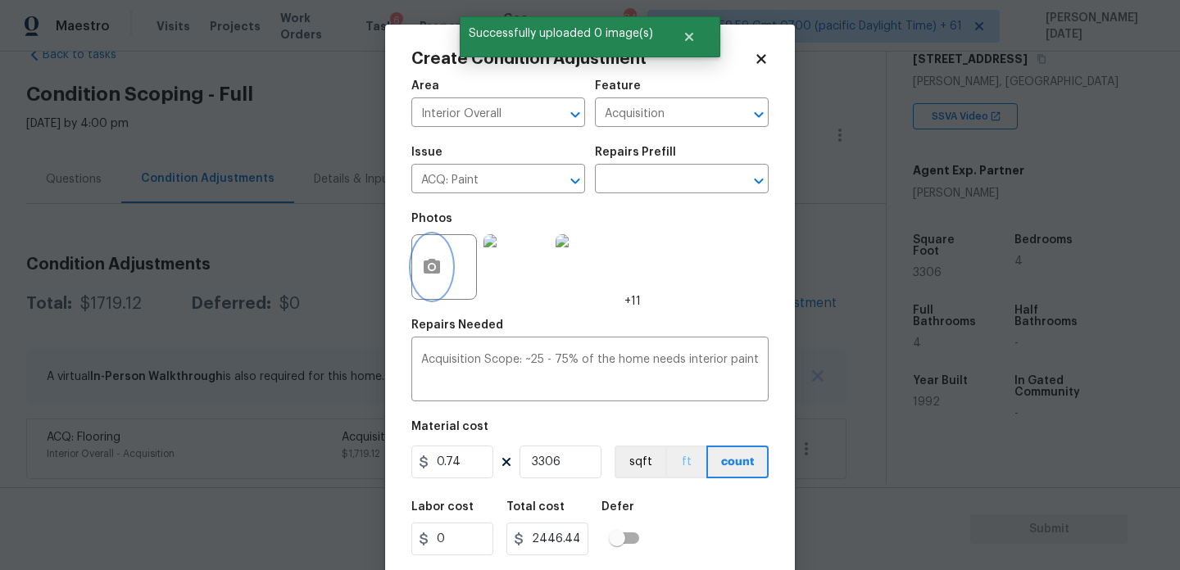
scroll to position [42, 0]
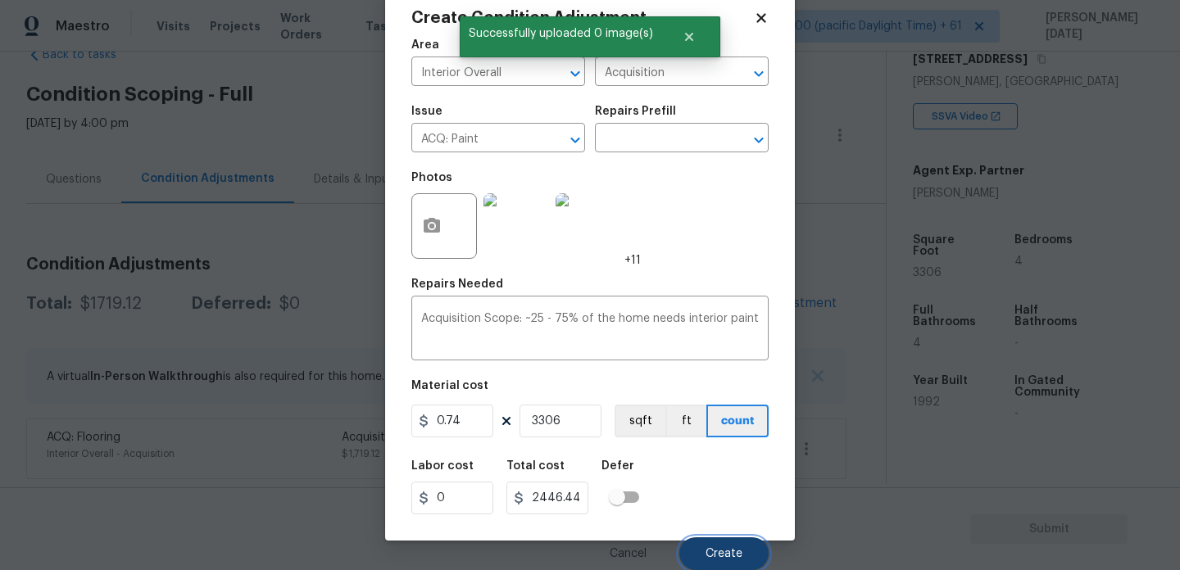
click at [717, 546] on button "Create" at bounding box center [723, 554] width 89 height 33
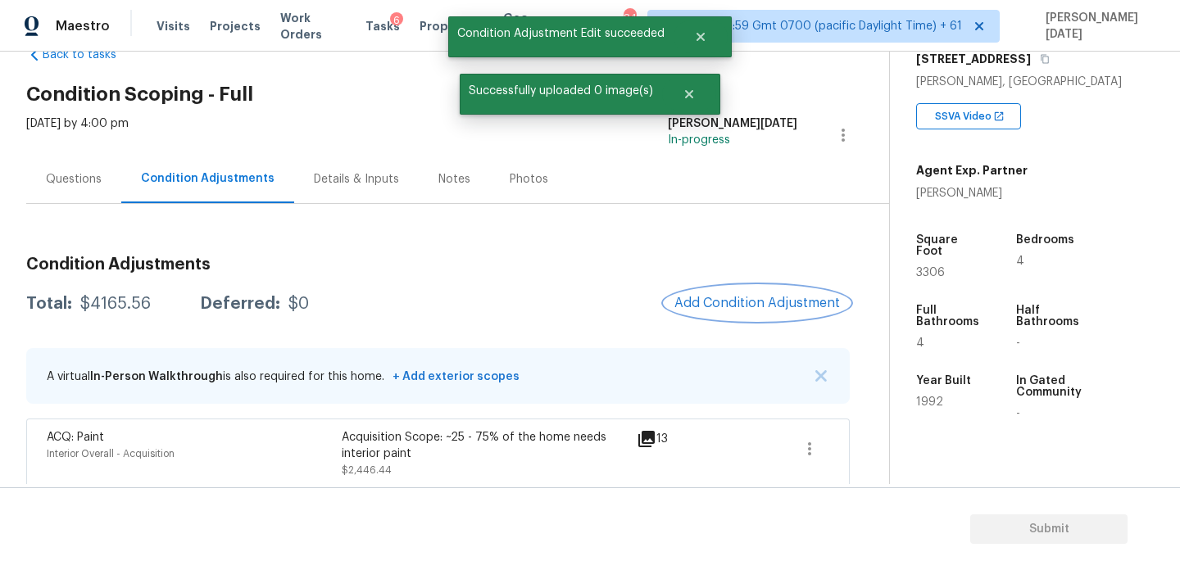
scroll to position [114, 0]
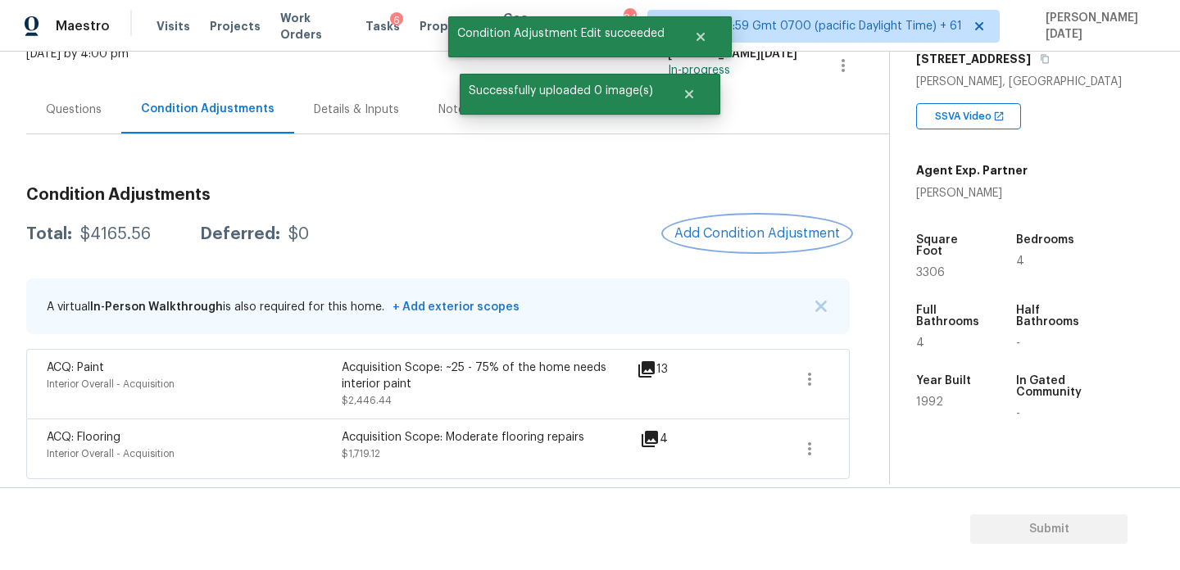
click at [724, 230] on span "Add Condition Adjustment" at bounding box center [757, 233] width 166 height 15
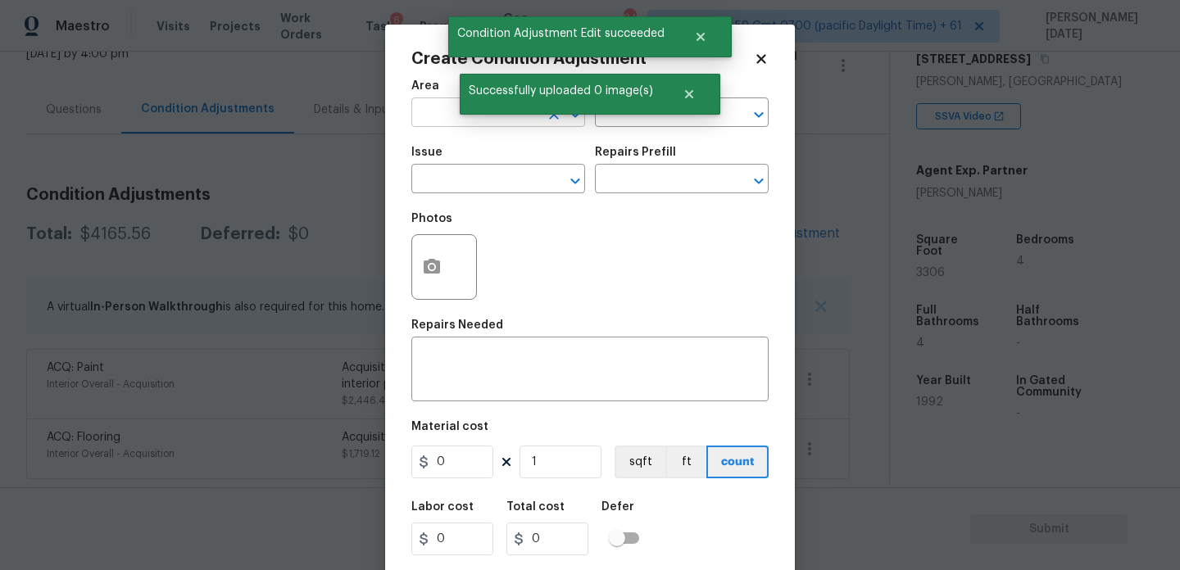
click at [453, 122] on input "text" at bounding box center [475, 114] width 128 height 25
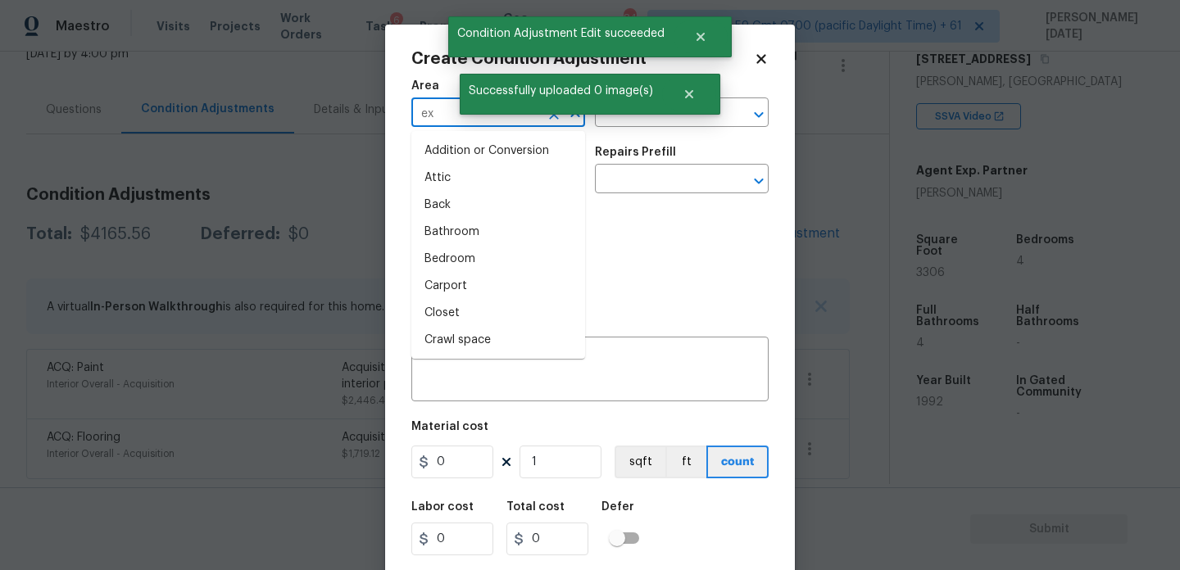
click at [453, 122] on input "ex" at bounding box center [475, 114] width 128 height 25
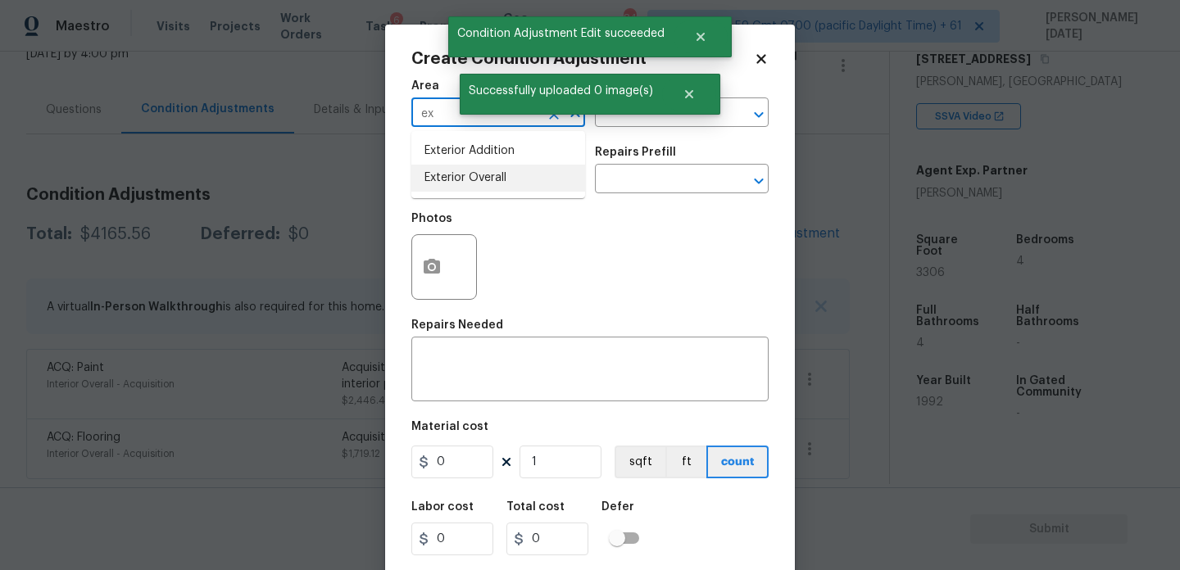
click at [463, 187] on li "Exterior Overall" at bounding box center [498, 178] width 174 height 27
type input "Exterior Overall"
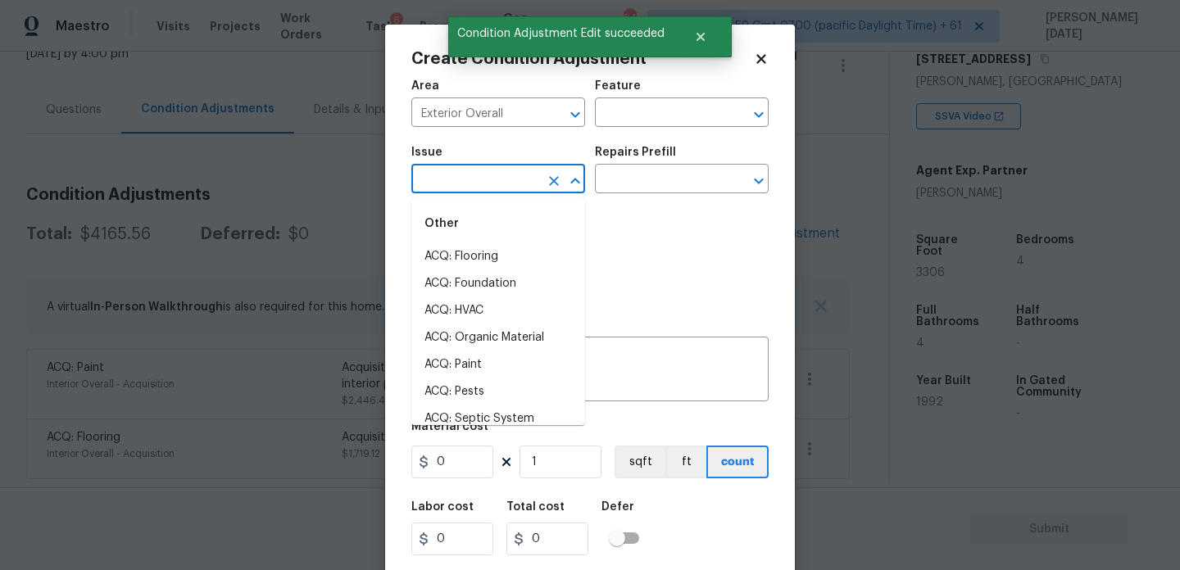
click at [463, 187] on input "text" at bounding box center [475, 180] width 128 height 25
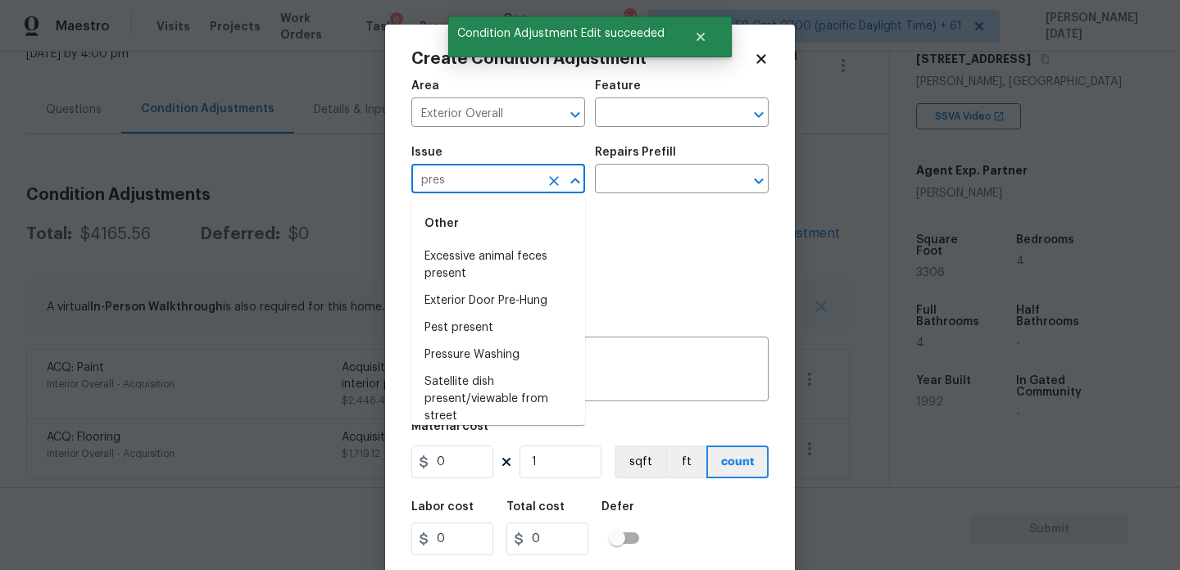
type input "press"
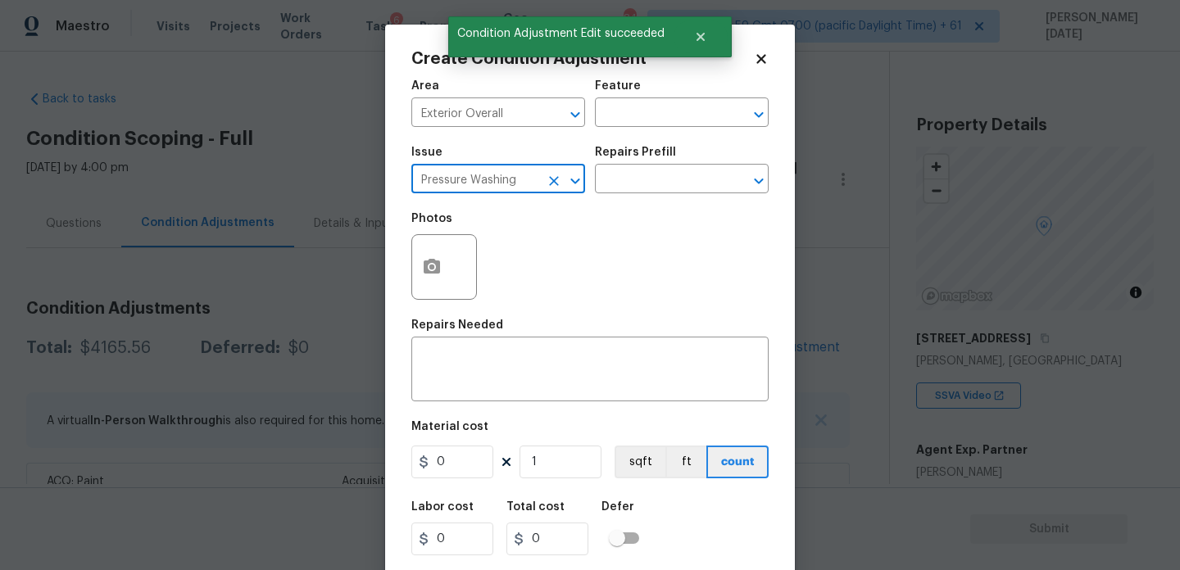
type input "Pressure Washing"
click at [687, 179] on input "text" at bounding box center [659, 180] width 128 height 25
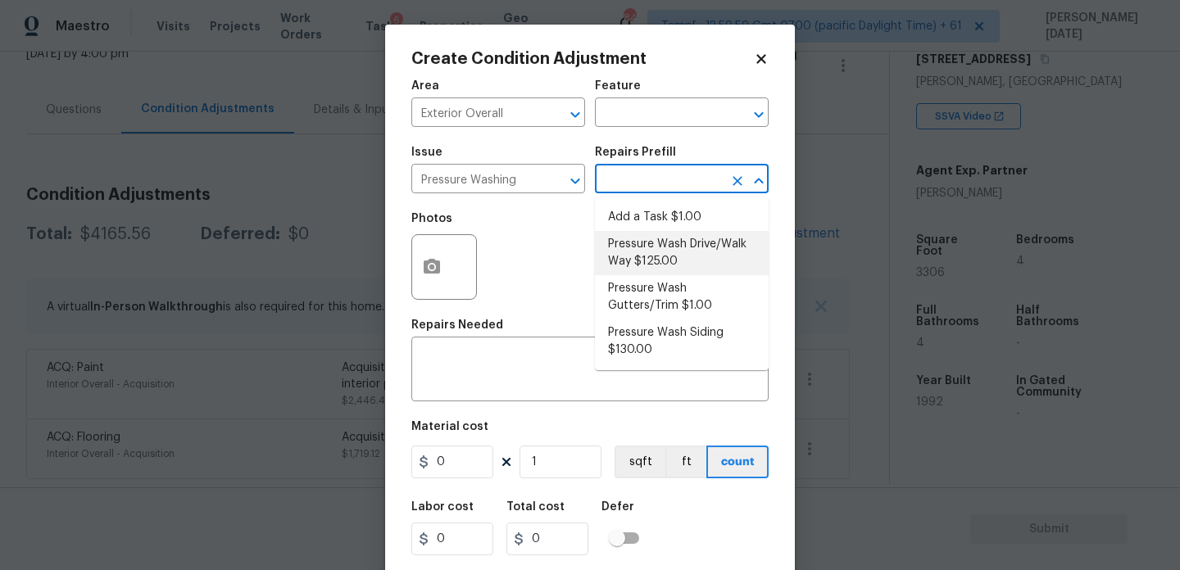
click at [659, 252] on li "Pressure Wash Drive/Walk Way $125.00" at bounding box center [682, 253] width 174 height 44
type input "Siding"
type input "125"
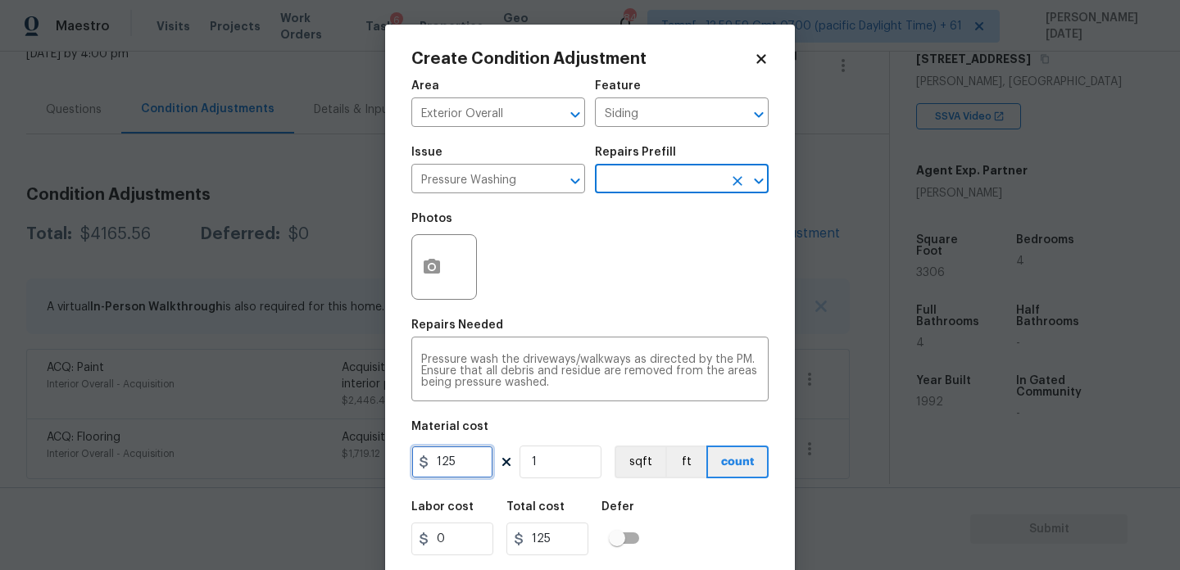
drag, startPoint x: 421, startPoint y: 462, endPoint x: 393, endPoint y: 455, distance: 29.6
click at [393, 455] on div "Create Condition Adjustment Area Exterior Overall ​ Feature Siding ​ Issue Pres…" at bounding box center [590, 303] width 410 height 557
type input "200"
click at [602, 303] on div "Photos" at bounding box center [589, 256] width 357 height 107
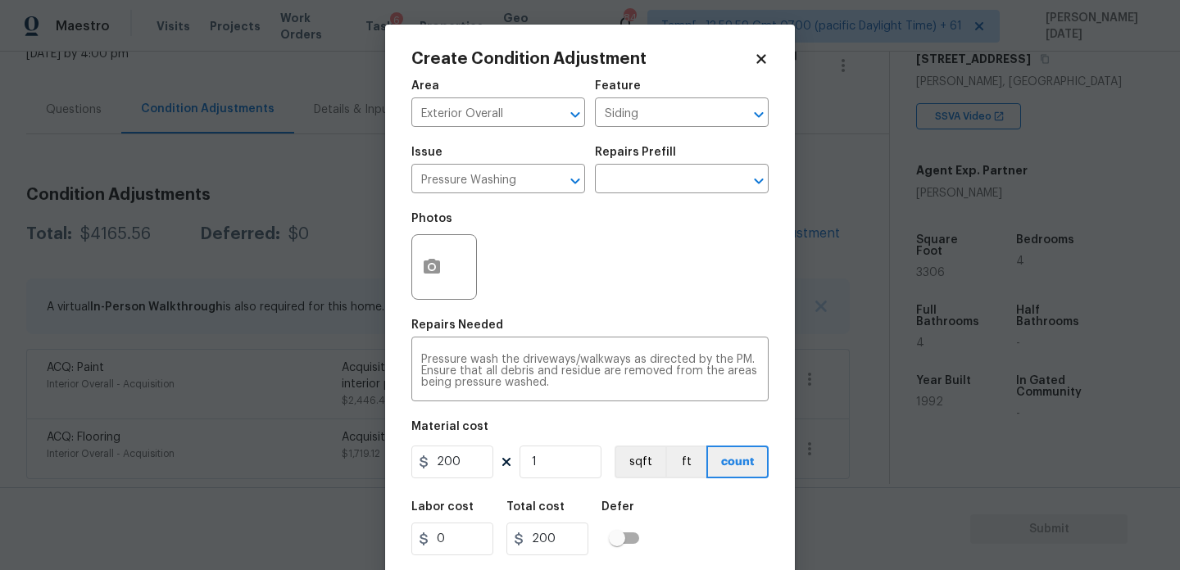
scroll to position [42, 0]
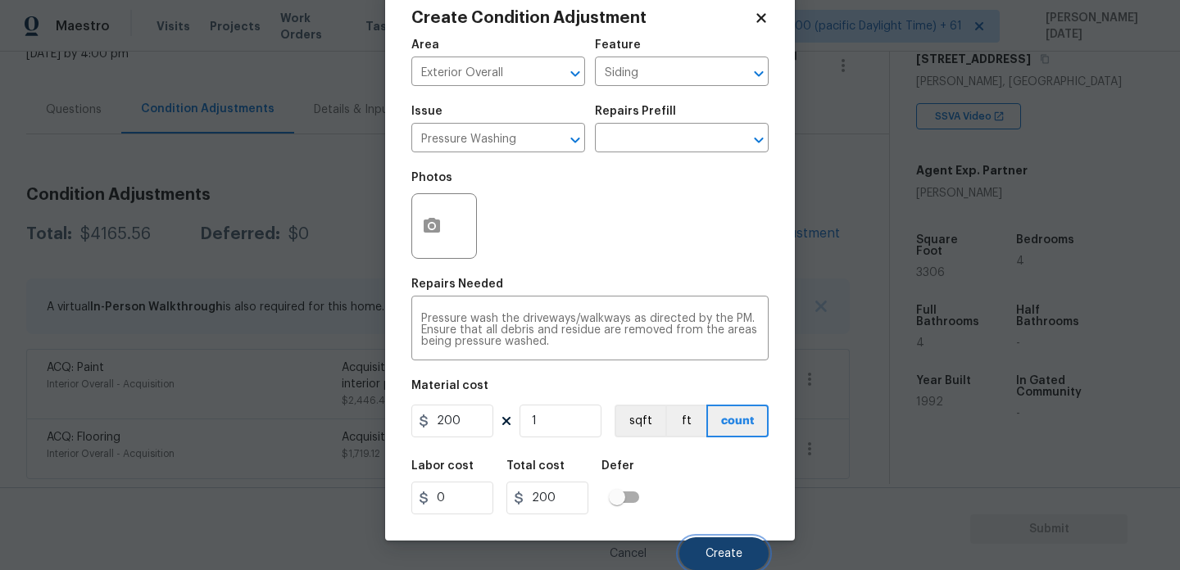
click at [721, 547] on button "Create" at bounding box center [723, 554] width 89 height 33
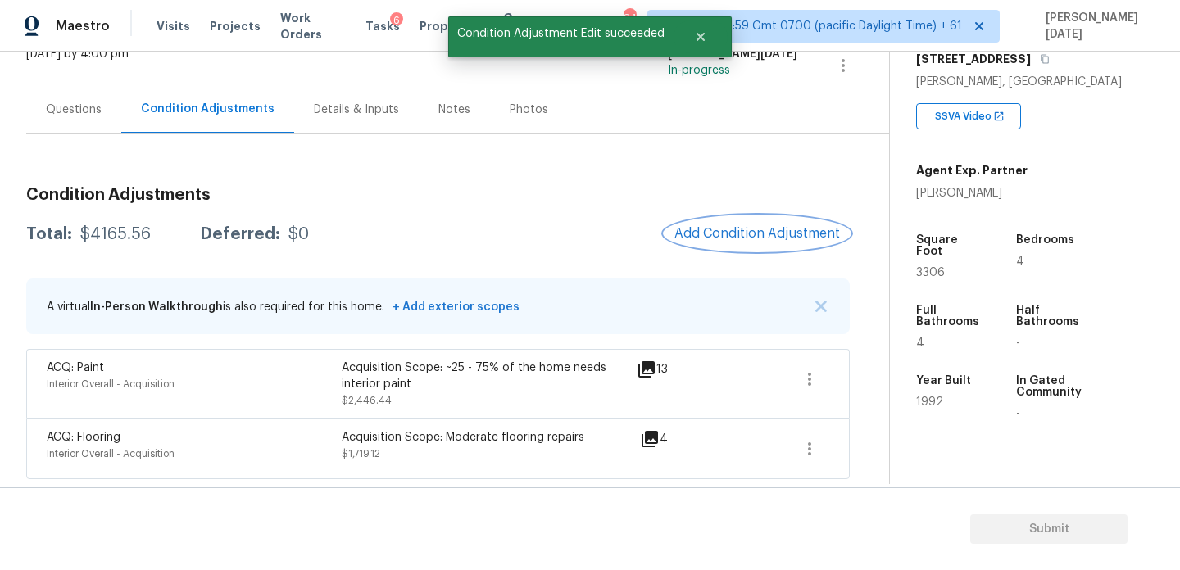
scroll to position [0, 0]
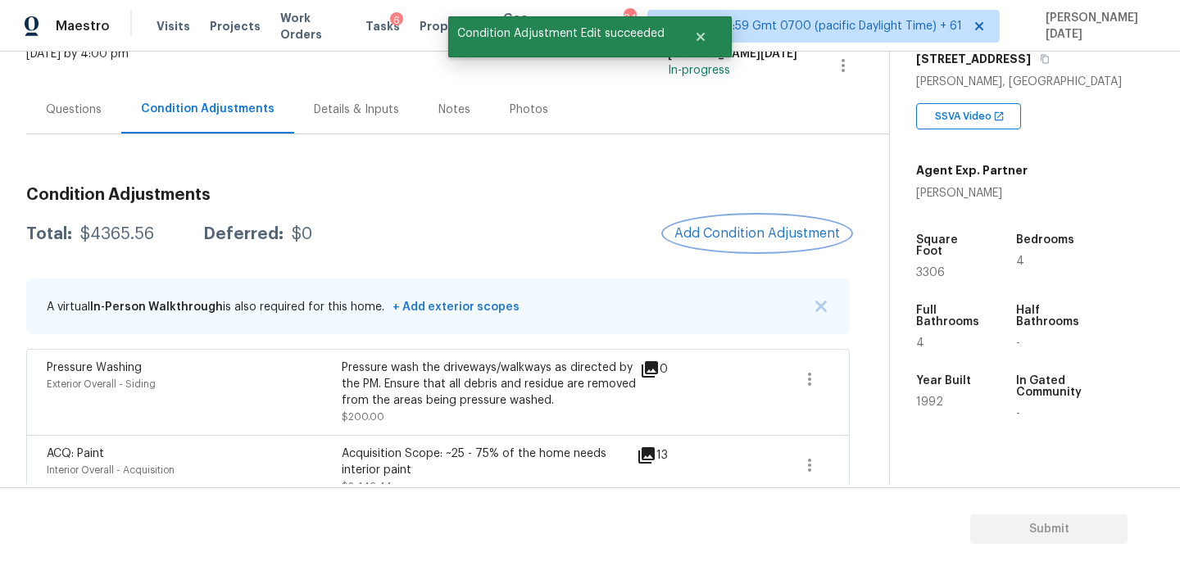
click at [736, 238] on span "Add Condition Adjustment" at bounding box center [757, 233] width 166 height 15
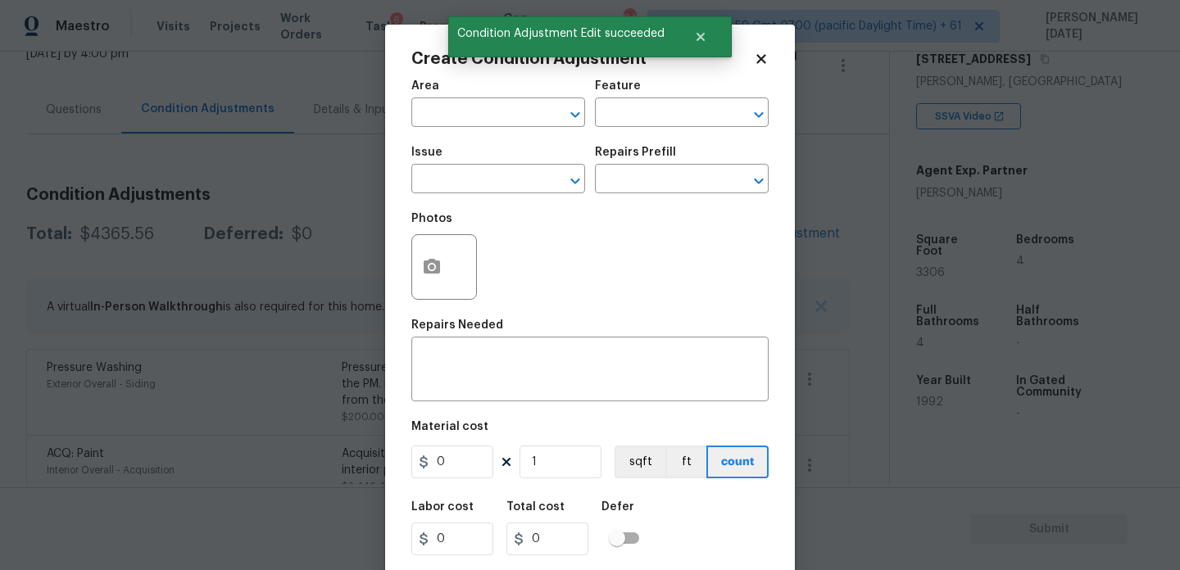
click at [456, 130] on span "Area ​" at bounding box center [498, 103] width 174 height 66
click at [434, 121] on input "text" at bounding box center [475, 114] width 128 height 25
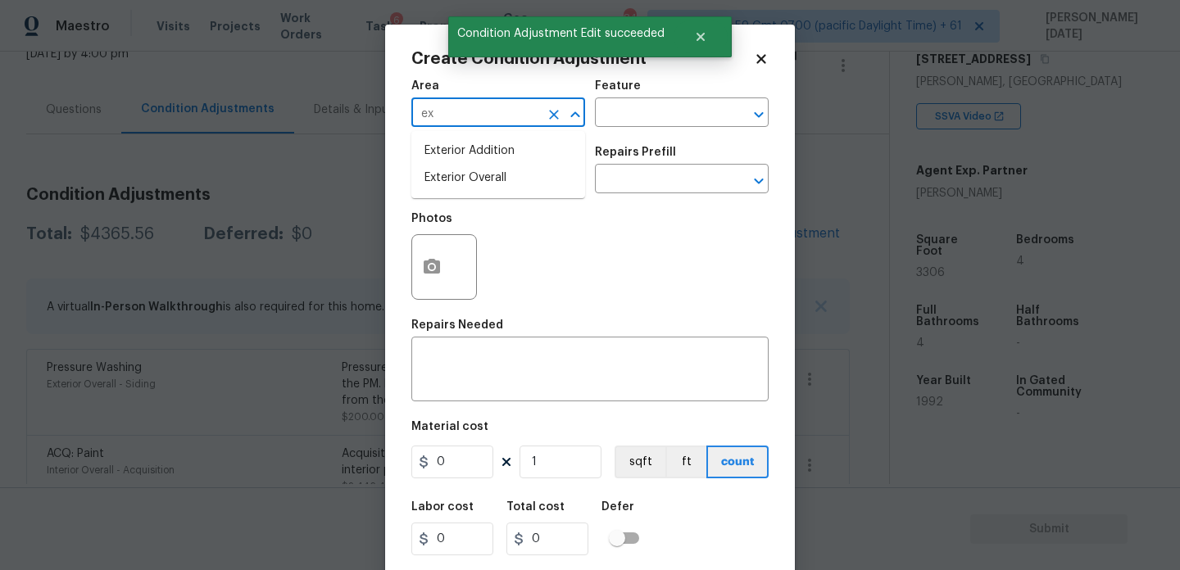
type input "ex"
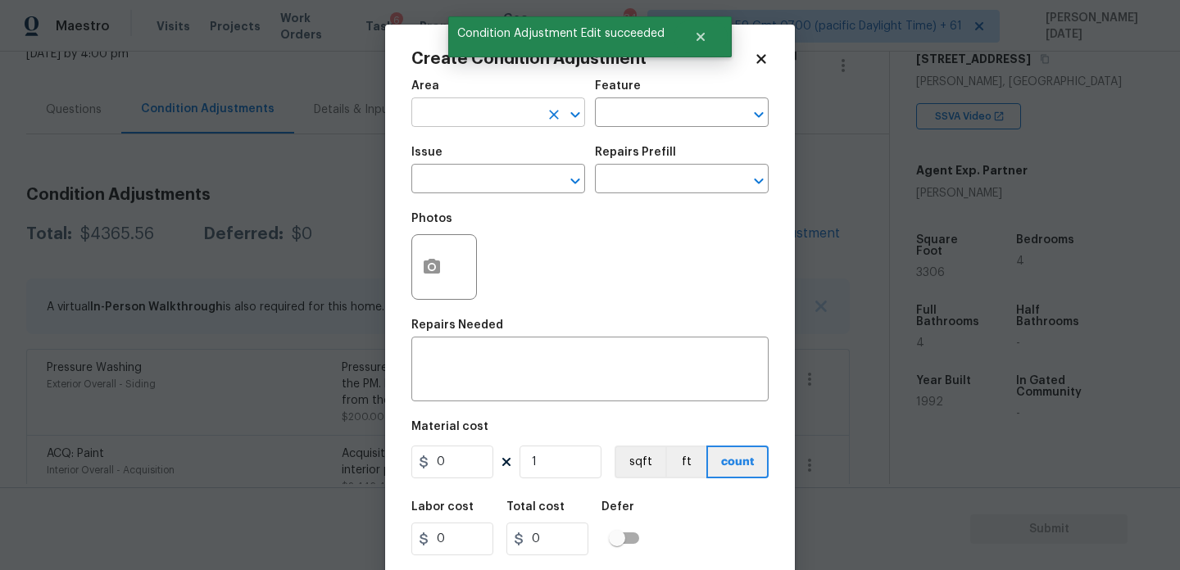
click at [447, 113] on input "text" at bounding box center [475, 114] width 128 height 25
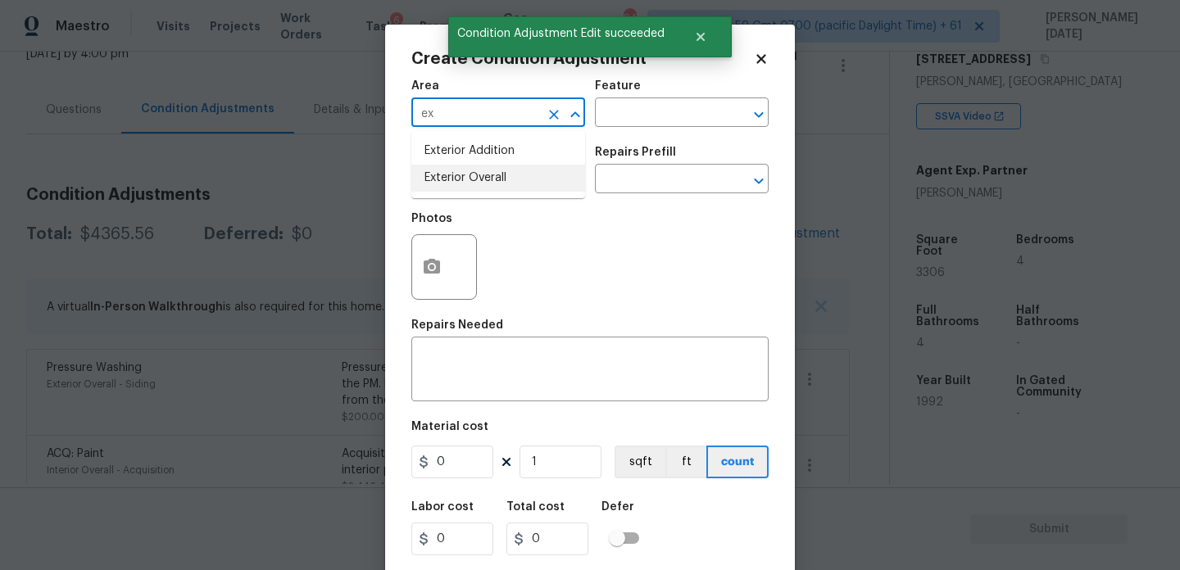
click at [456, 172] on li "Exterior Overall" at bounding box center [498, 178] width 174 height 27
type input "Exterior Overall"
click at [456, 172] on input "text" at bounding box center [475, 180] width 128 height 25
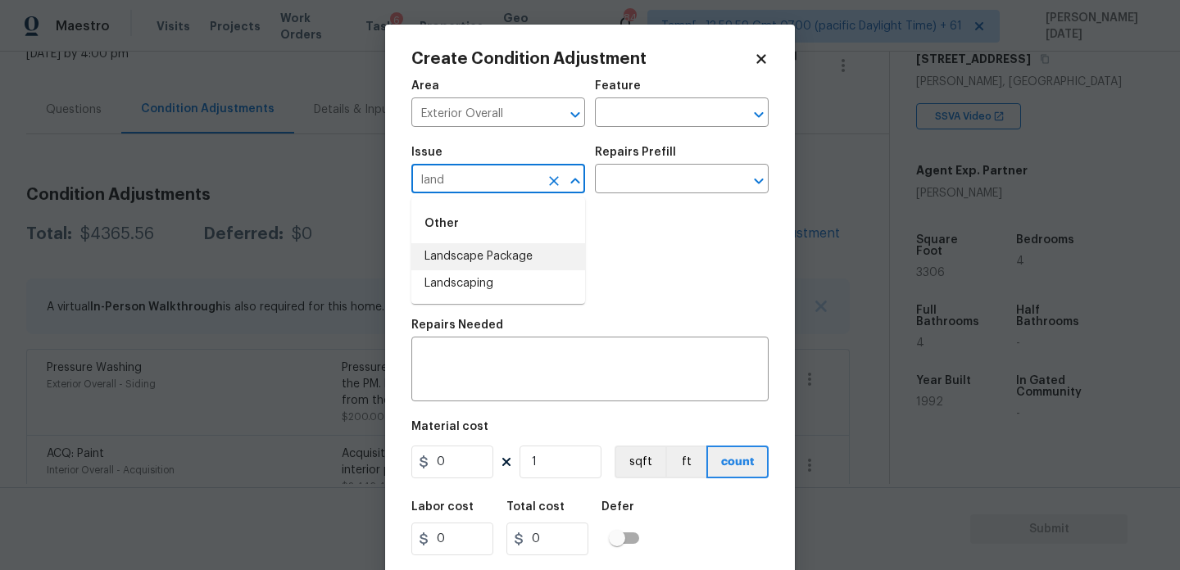
click at [499, 262] on li "Landscape Package" at bounding box center [498, 256] width 174 height 27
type input "Landscape Package"
click at [624, 208] on div "Photos" at bounding box center [589, 256] width 357 height 107
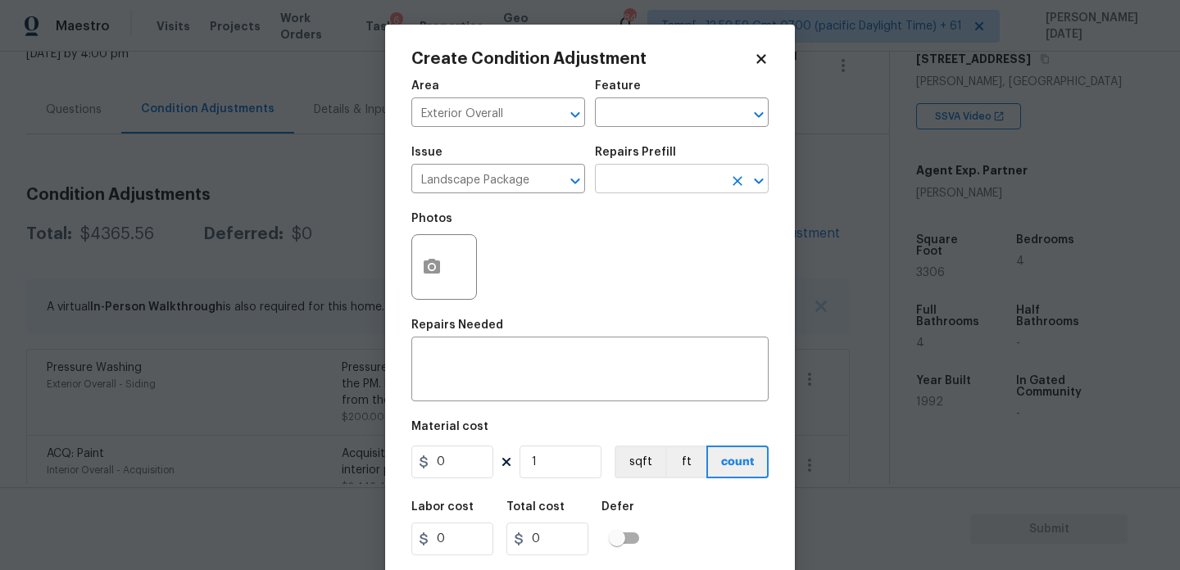
click at [647, 193] on input "text" at bounding box center [659, 180] width 128 height 25
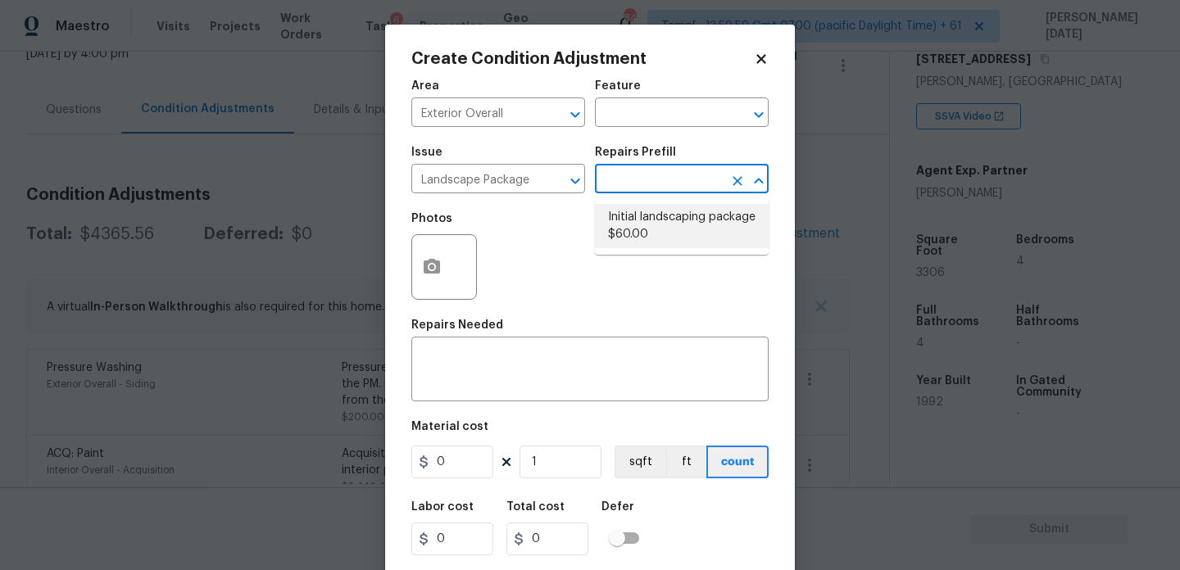
click at [651, 231] on li "Initial landscaping package $60.00" at bounding box center [682, 226] width 174 height 44
type input "Home Readiness Packages"
type textarea "Mowing of grass up to 6" in height. Mow, edge along driveways & sidewalks, trim…"
type input "60"
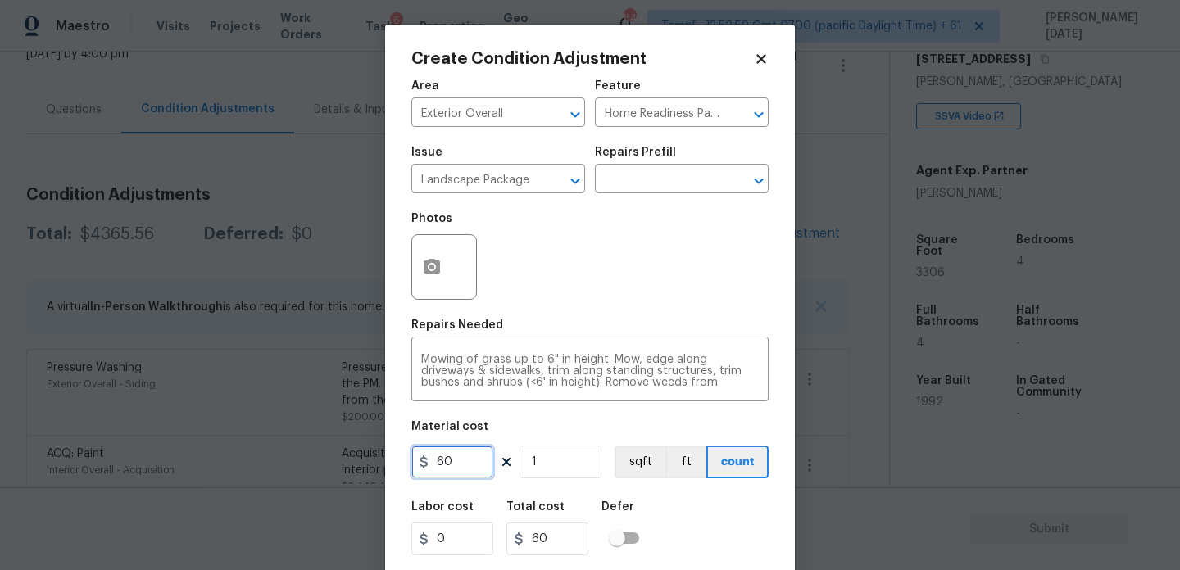
drag, startPoint x: 484, startPoint y: 454, endPoint x: 301, endPoint y: 454, distance: 182.7
click at [301, 454] on div "Create Condition Adjustment Area Exterior Overall ​ Feature Home Readiness Pack…" at bounding box center [590, 285] width 1180 height 570
type input "300"
click at [420, 249] on button "button" at bounding box center [431, 267] width 39 height 64
type input "300"
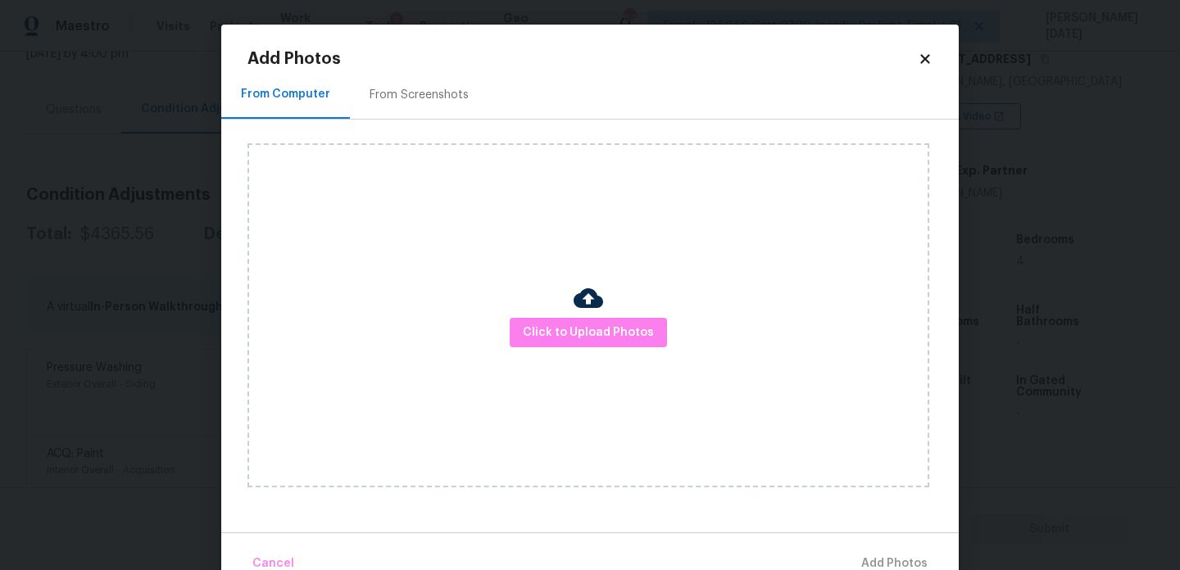
click at [419, 103] on div "From Screenshots" at bounding box center [419, 94] width 138 height 48
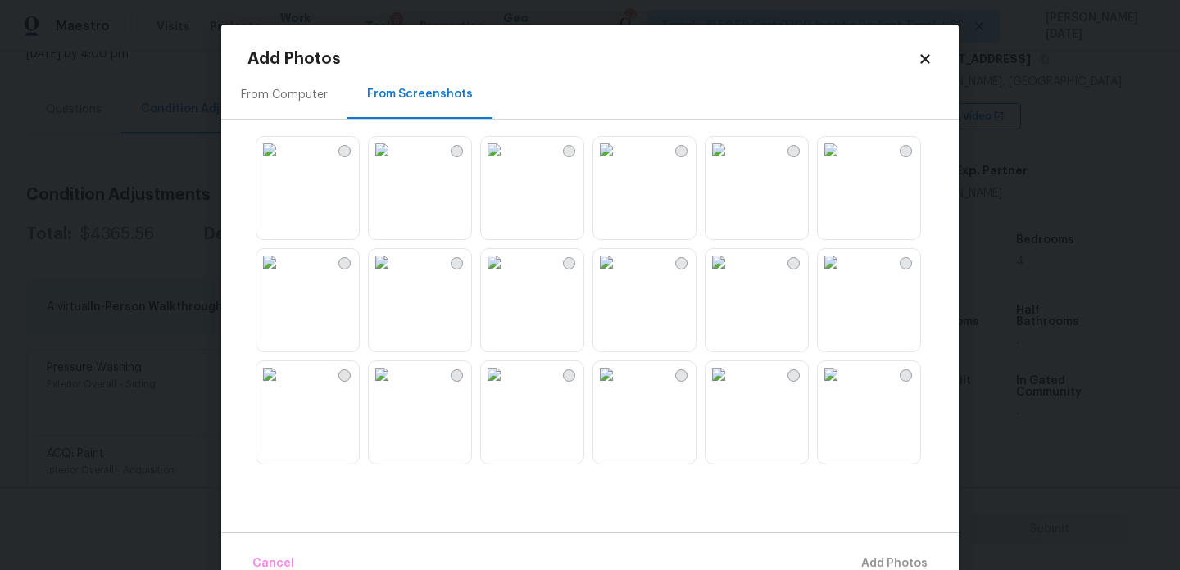
click at [614, 163] on img at bounding box center [606, 150] width 26 height 26
click at [620, 388] on img at bounding box center [606, 374] width 26 height 26
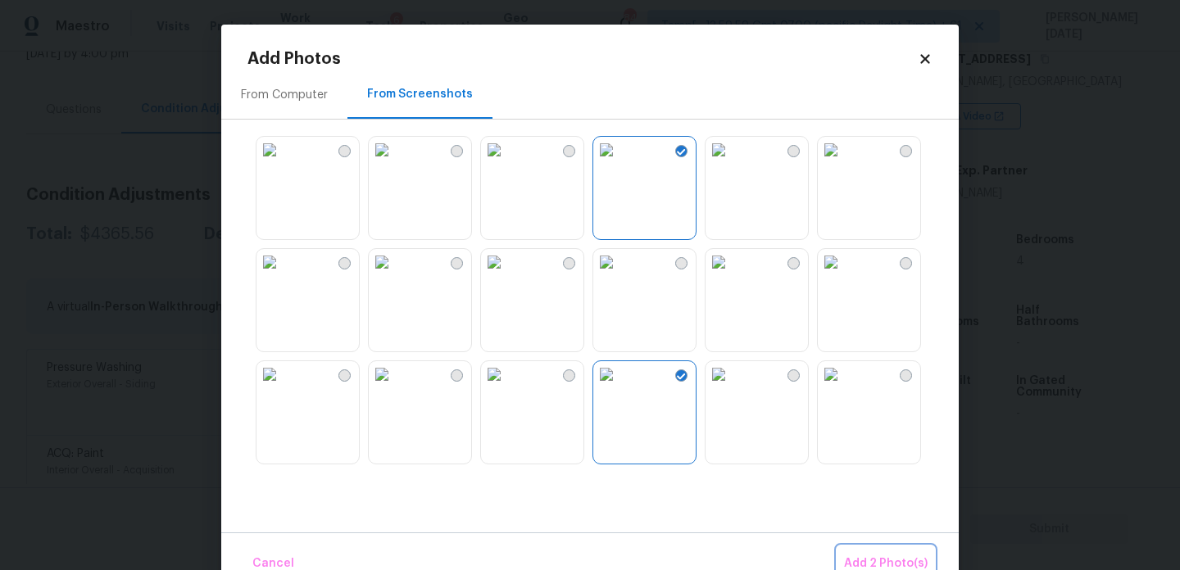
click at [867, 551] on button "Add 2 Photo(s)" at bounding box center [886, 564] width 97 height 35
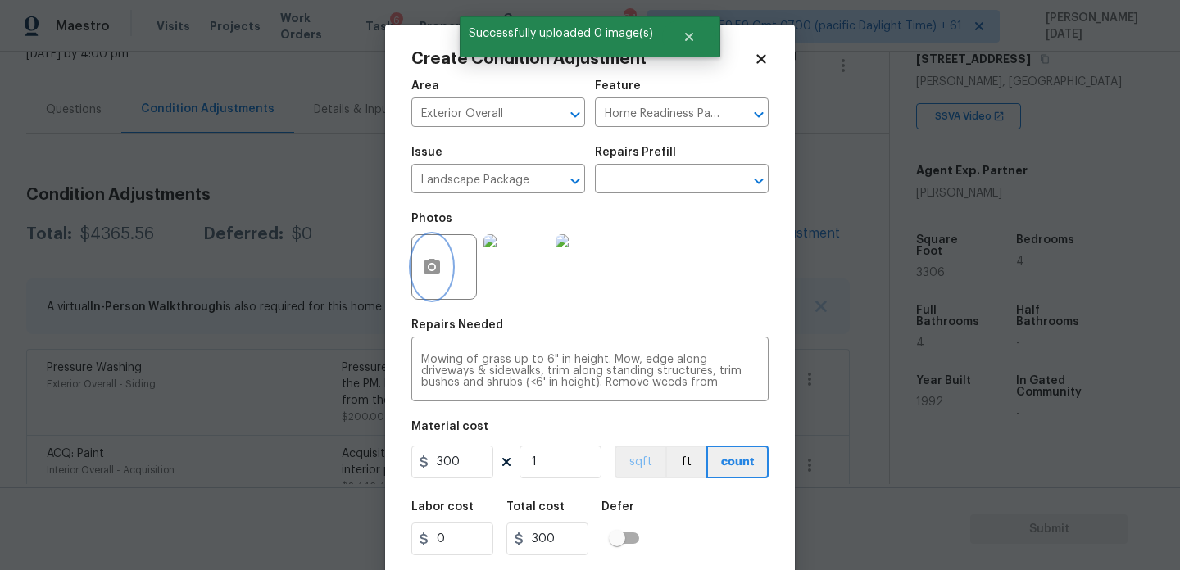
scroll to position [42, 0]
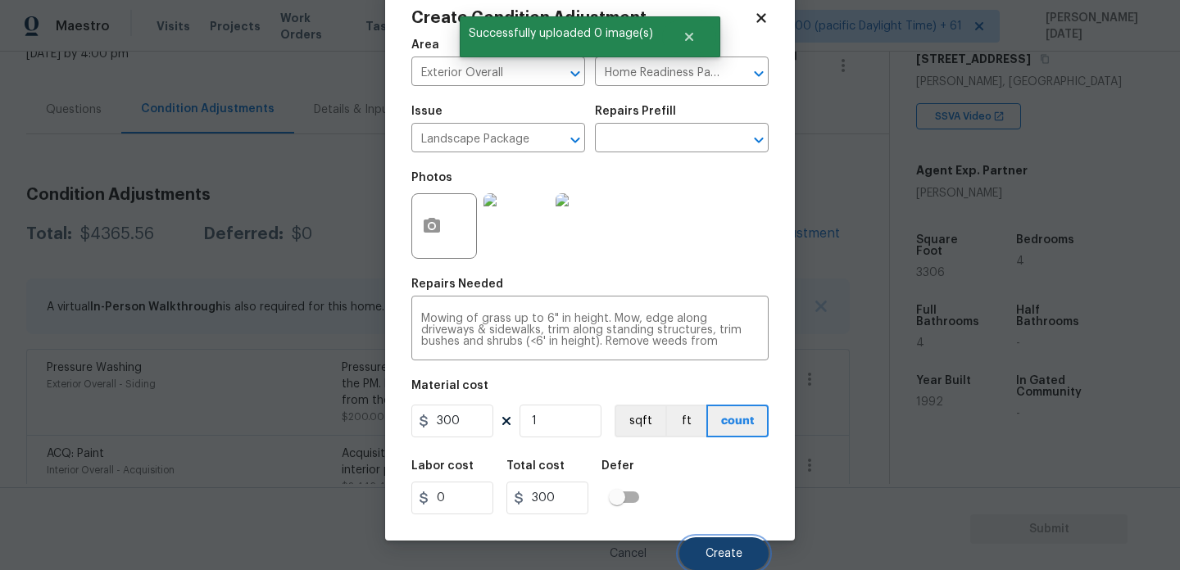
click at [735, 551] on span "Create" at bounding box center [724, 554] width 37 height 12
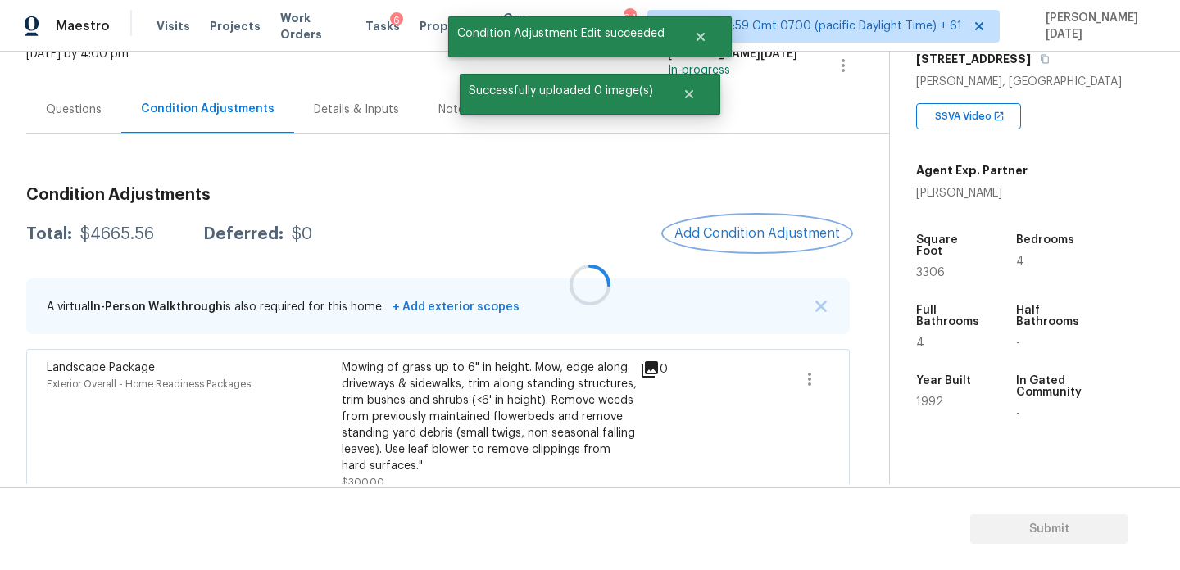
scroll to position [0, 0]
click at [755, 233] on span "Add Condition Adjustment" at bounding box center [757, 233] width 166 height 15
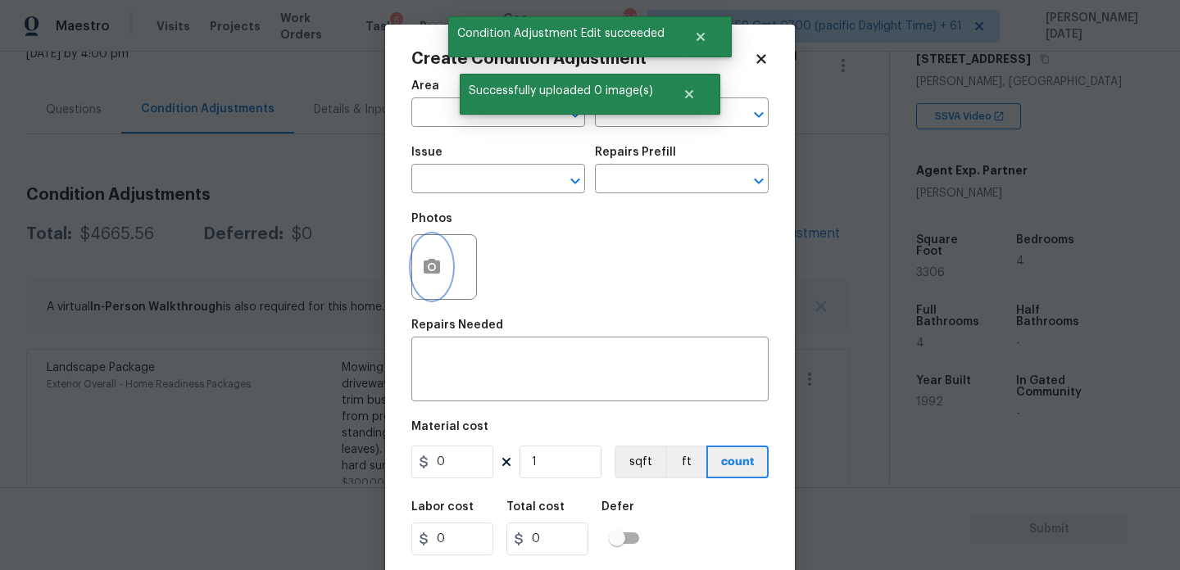
click at [417, 267] on button "button" at bounding box center [431, 267] width 39 height 64
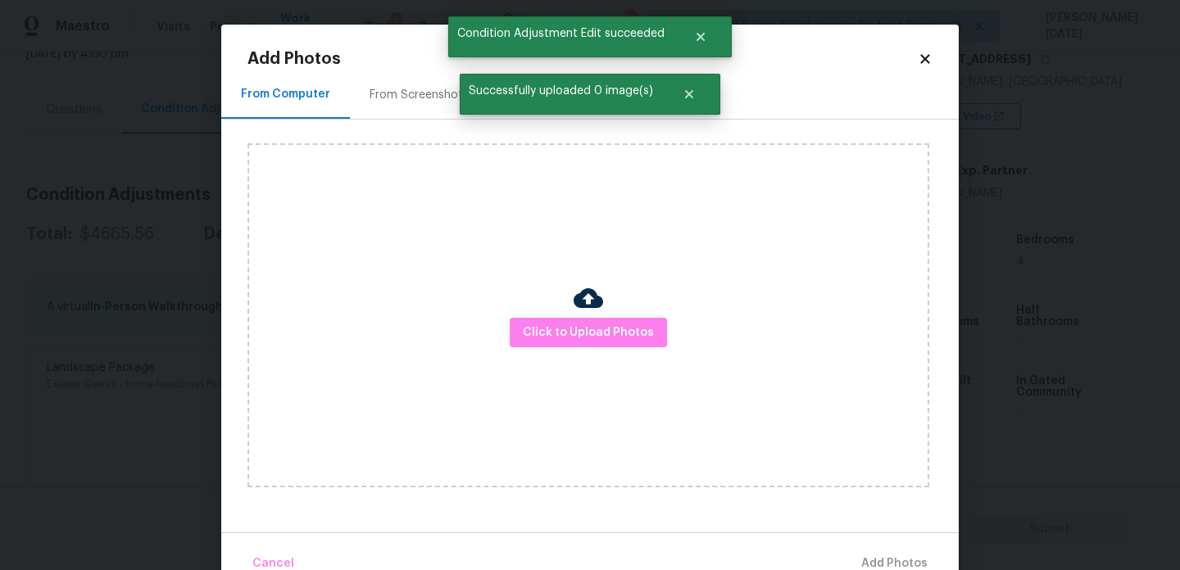
click at [405, 95] on div "From Screenshots" at bounding box center [419, 95] width 99 height 16
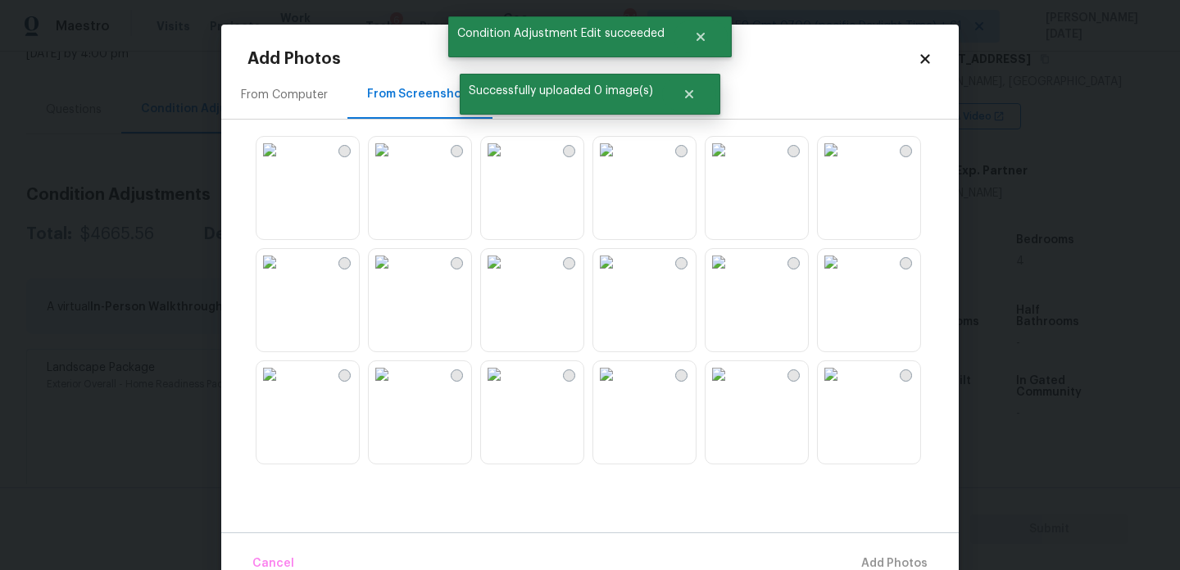
click at [283, 388] on img at bounding box center [270, 374] width 26 height 26
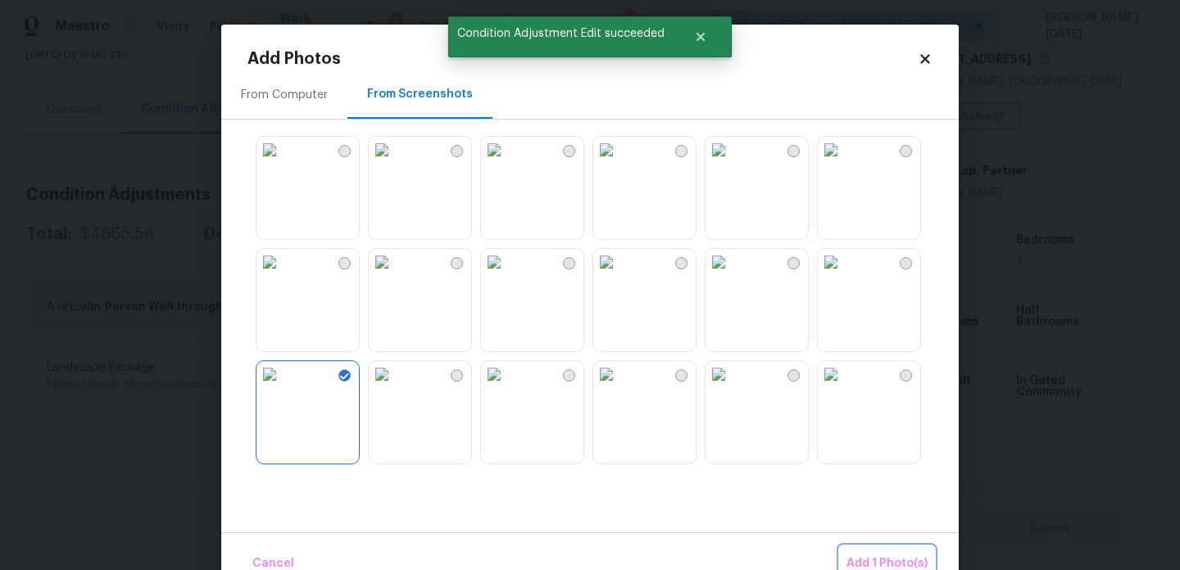
click at [880, 556] on span "Add 1 Photo(s)" at bounding box center [887, 564] width 81 height 20
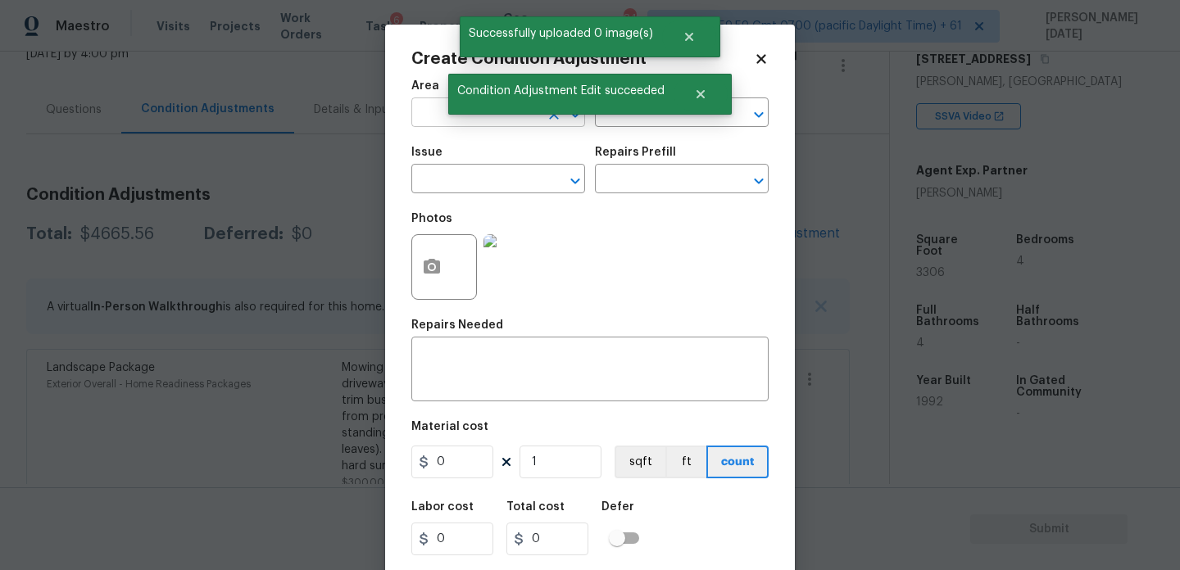
click at [436, 125] on input "text" at bounding box center [475, 114] width 128 height 25
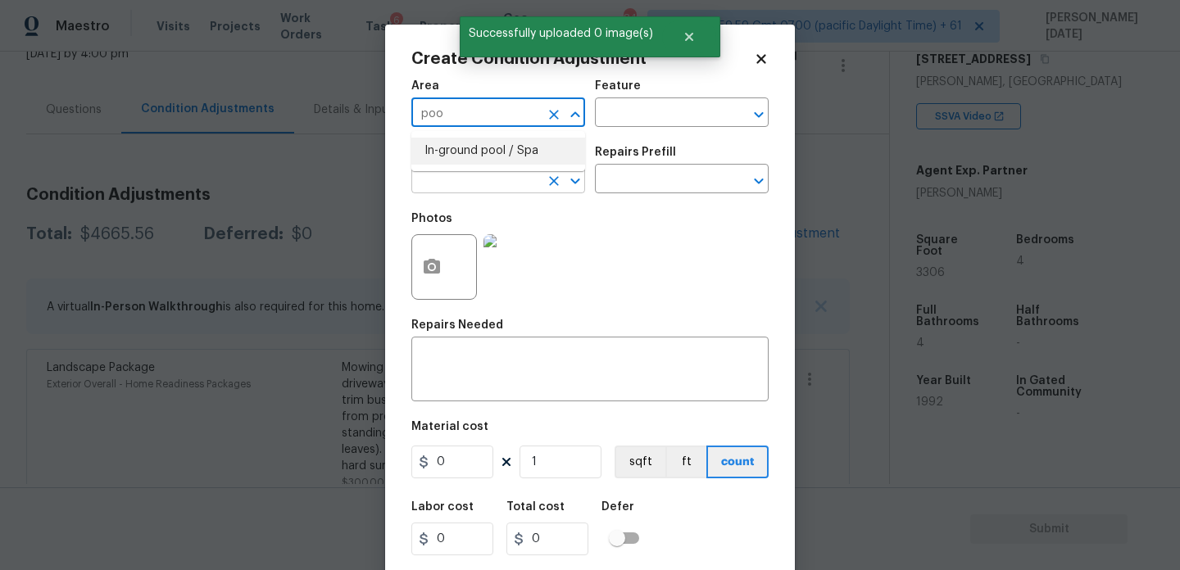
type input "poo"
click at [438, 175] on input "text" at bounding box center [475, 180] width 128 height 25
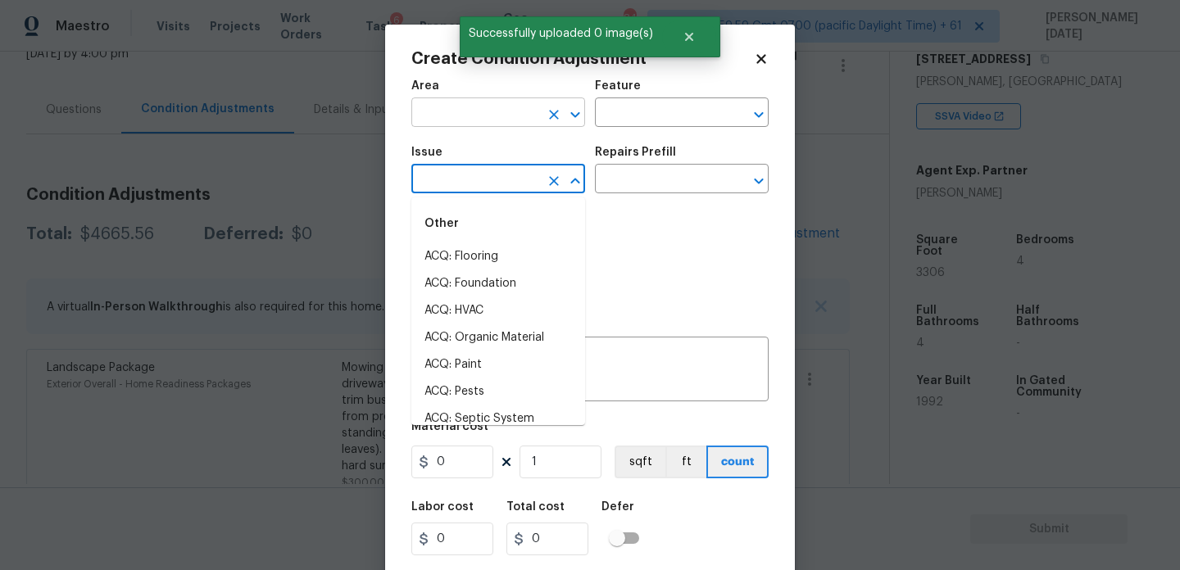
click at [457, 124] on input "text" at bounding box center [475, 114] width 128 height 25
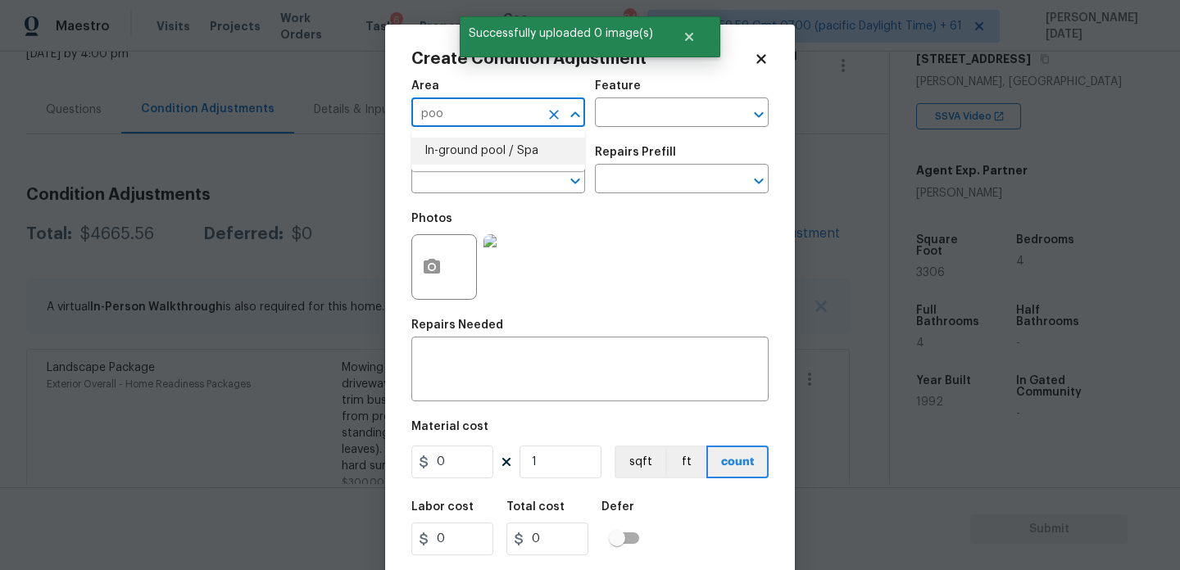
click at [467, 149] on li "In-ground pool / Spa" at bounding box center [498, 151] width 174 height 27
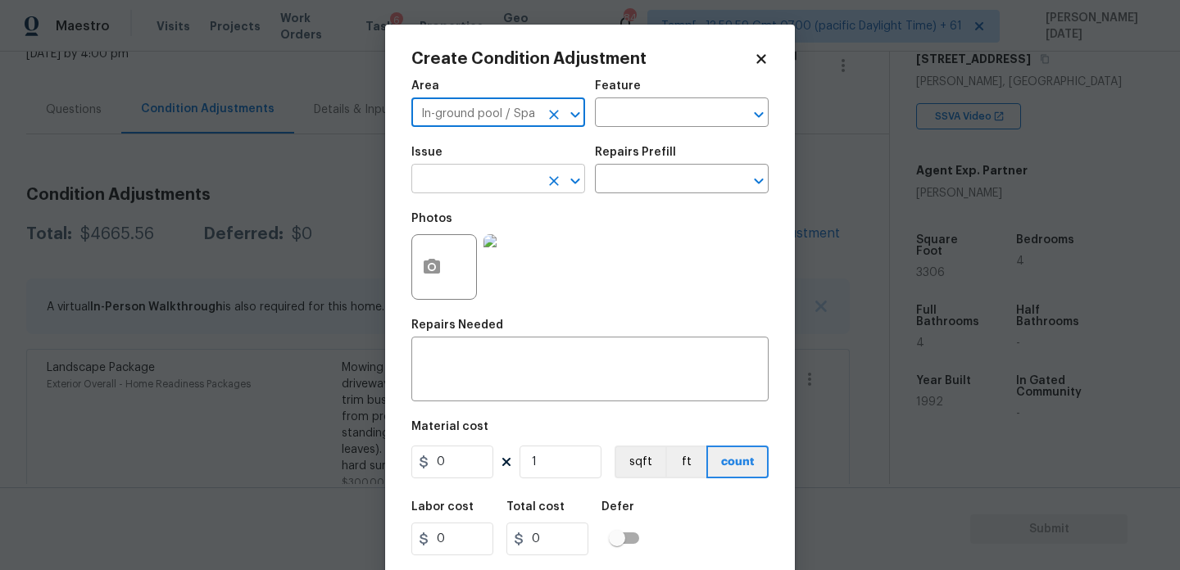
type input "In-ground pool / Spa"
click at [464, 170] on input "text" at bounding box center [475, 180] width 128 height 25
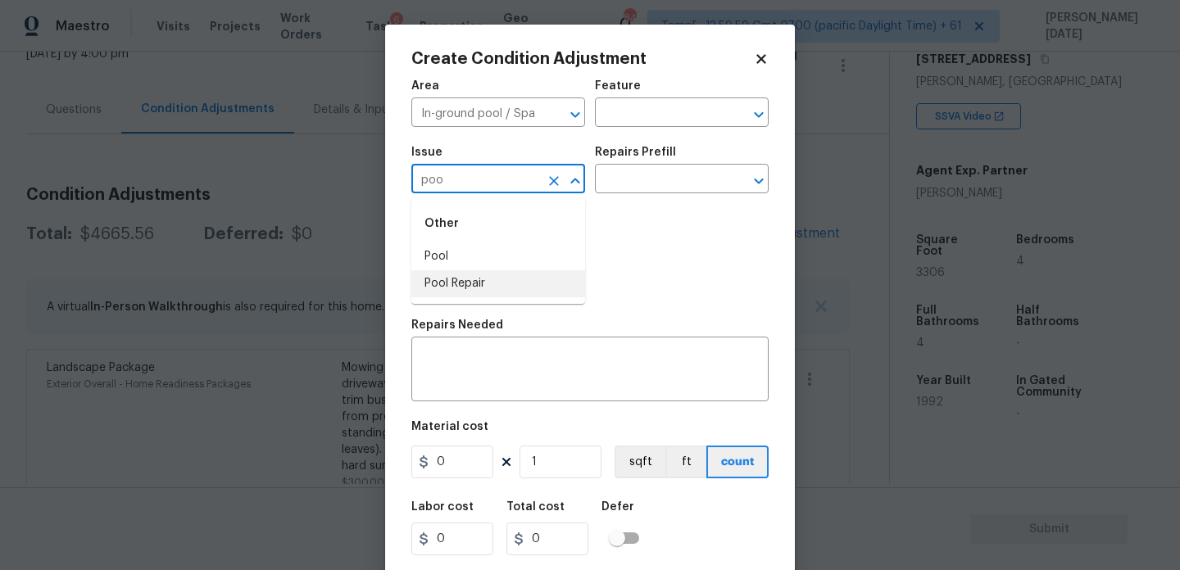
click at [488, 290] on li "Pool Repair" at bounding box center [498, 283] width 174 height 27
type input "Pool Repair"
click at [654, 192] on input "text" at bounding box center [659, 180] width 128 height 25
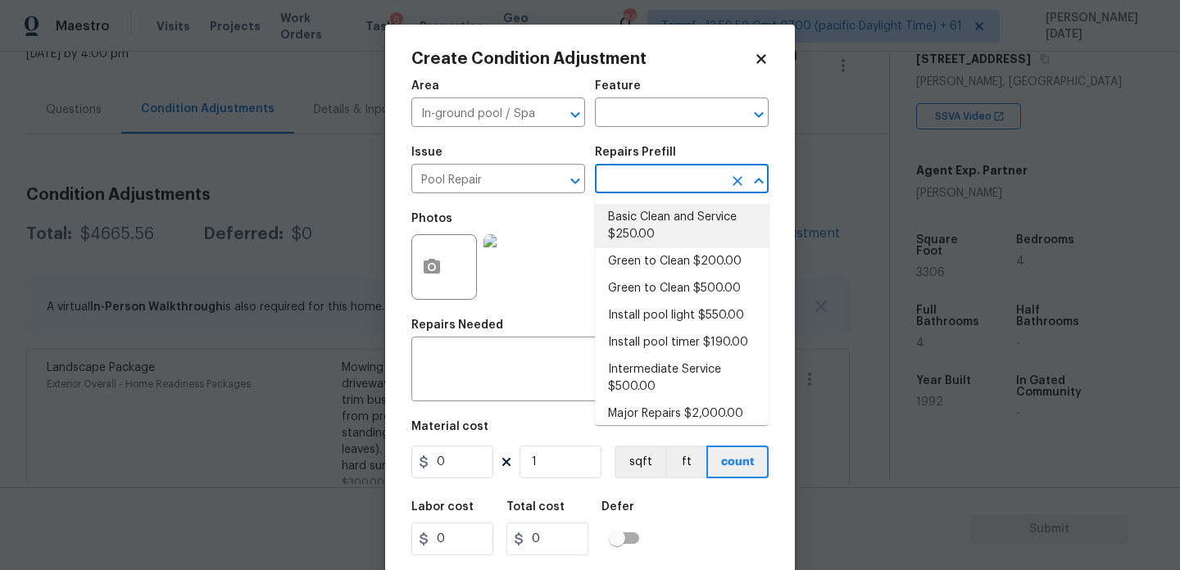
click at [656, 217] on li "Basic Clean and Service $250.00" at bounding box center [682, 226] width 174 height 44
type input "Pool"
type textarea "basic clean and service, balance chems, repair minor leaks at equipment, etc"
type input "250"
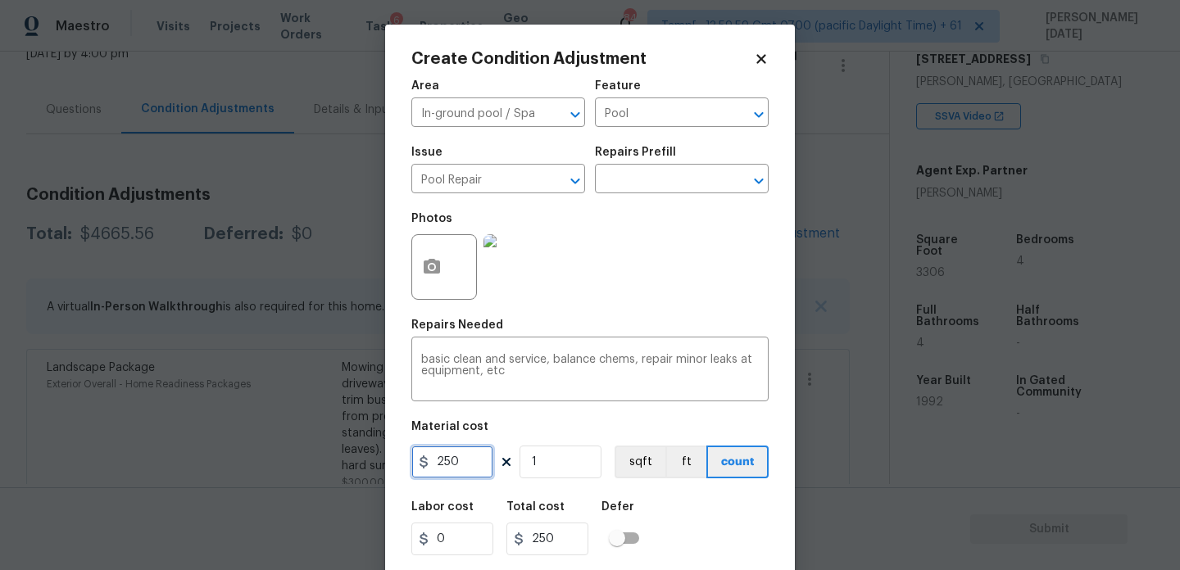
drag, startPoint x: 474, startPoint y: 465, endPoint x: 297, endPoint y: 456, distance: 178.1
click at [297, 456] on div "Create Condition Adjustment Area In-ground pool / Spa ​ Feature Pool ​ Issue Po…" at bounding box center [590, 285] width 1180 height 570
type input "500"
click at [625, 311] on div "Area In-ground pool / Spa ​ Feature Pool ​ Issue Pool Repair ​ Repairs Prefill …" at bounding box center [589, 340] width 357 height 541
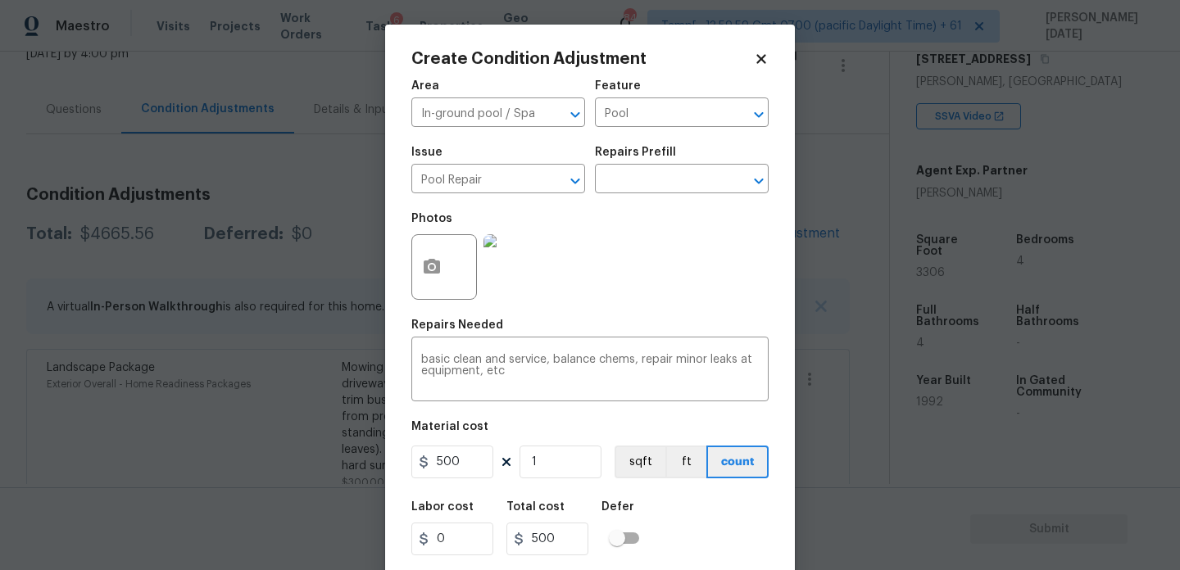
scroll to position [42, 0]
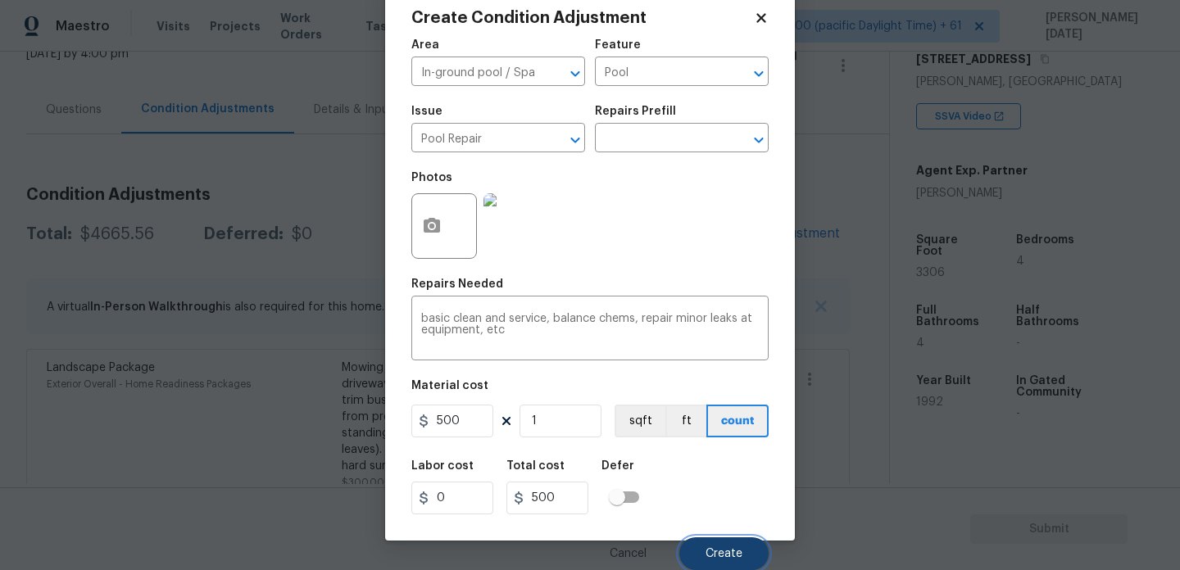
click at [706, 552] on span "Create" at bounding box center [724, 554] width 37 height 12
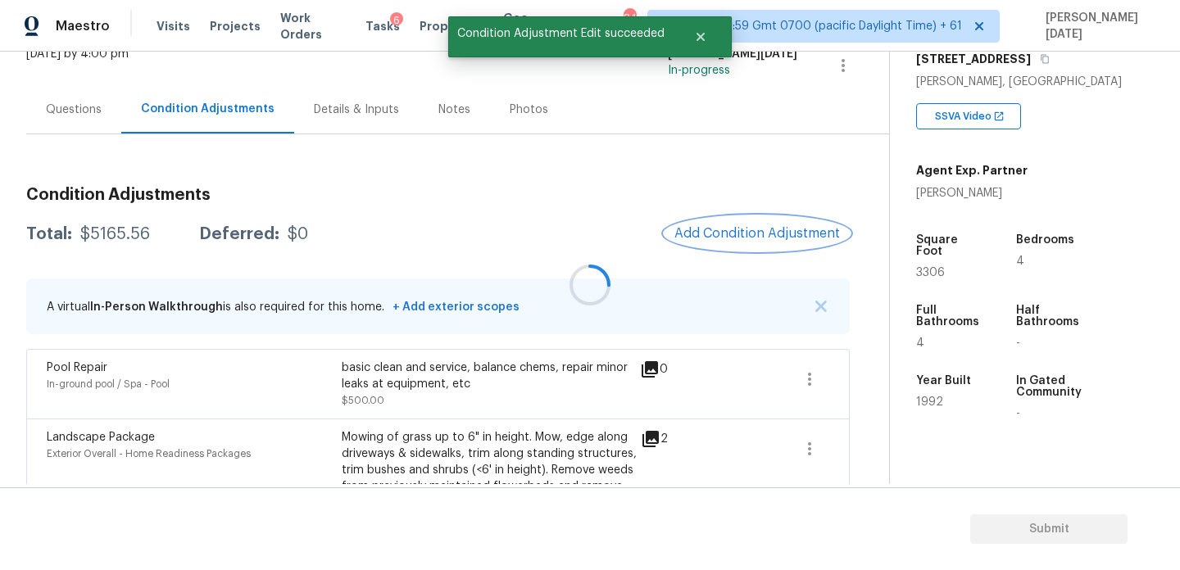
scroll to position [0, 0]
click at [727, 225] on button "Add Condition Adjustment" at bounding box center [757, 233] width 185 height 34
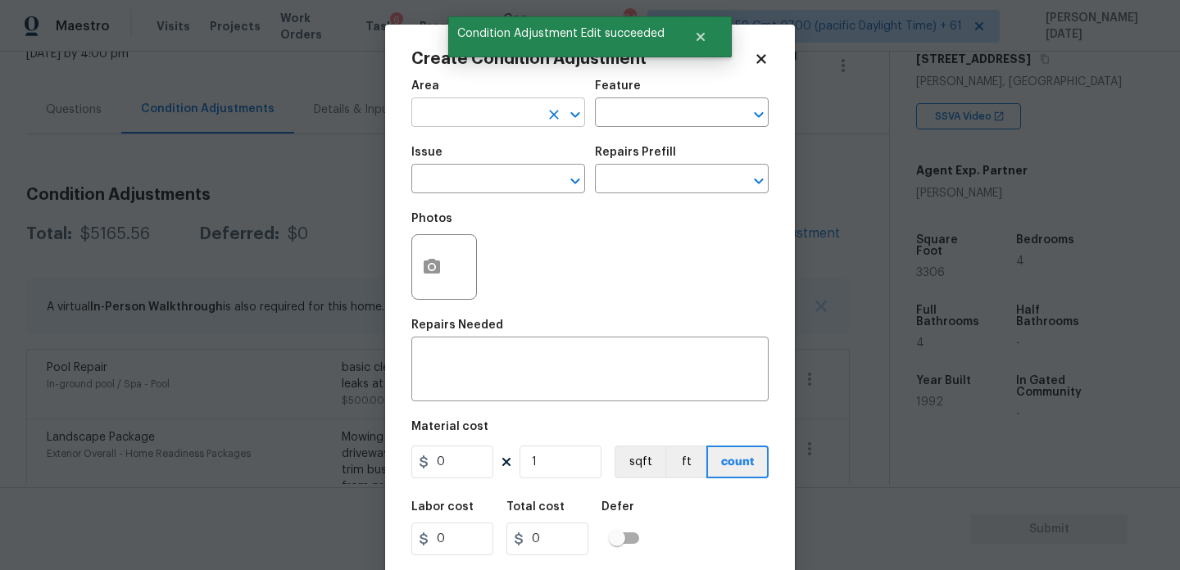
click at [429, 108] on input "text" at bounding box center [475, 114] width 128 height 25
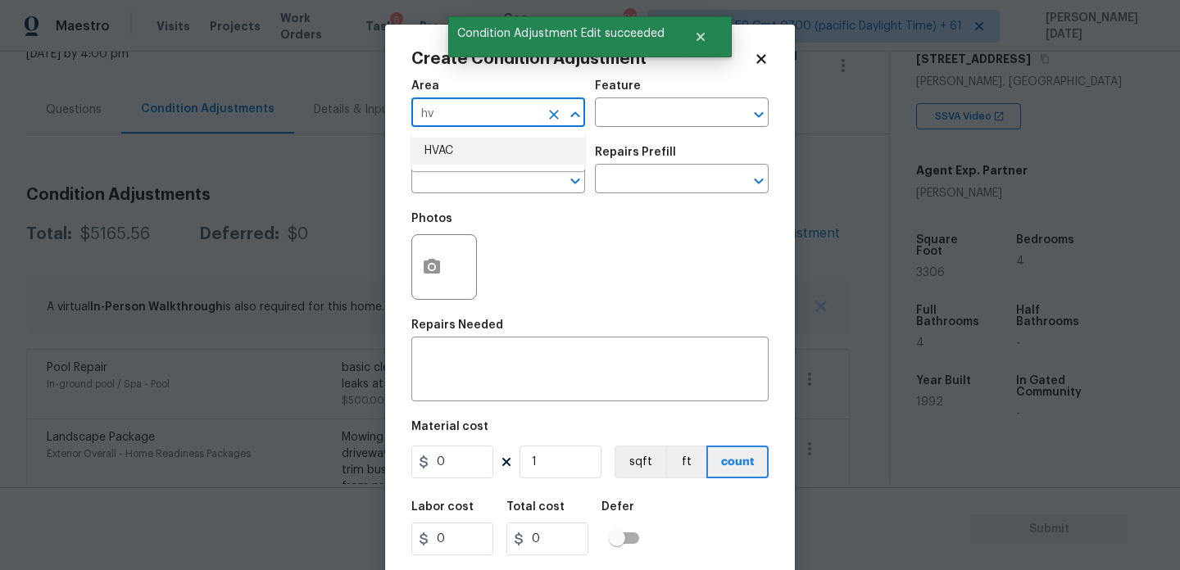
click at [445, 151] on li "HVAC" at bounding box center [498, 151] width 174 height 27
type input "HVAC"
click at [447, 170] on input "text" at bounding box center [475, 180] width 128 height 25
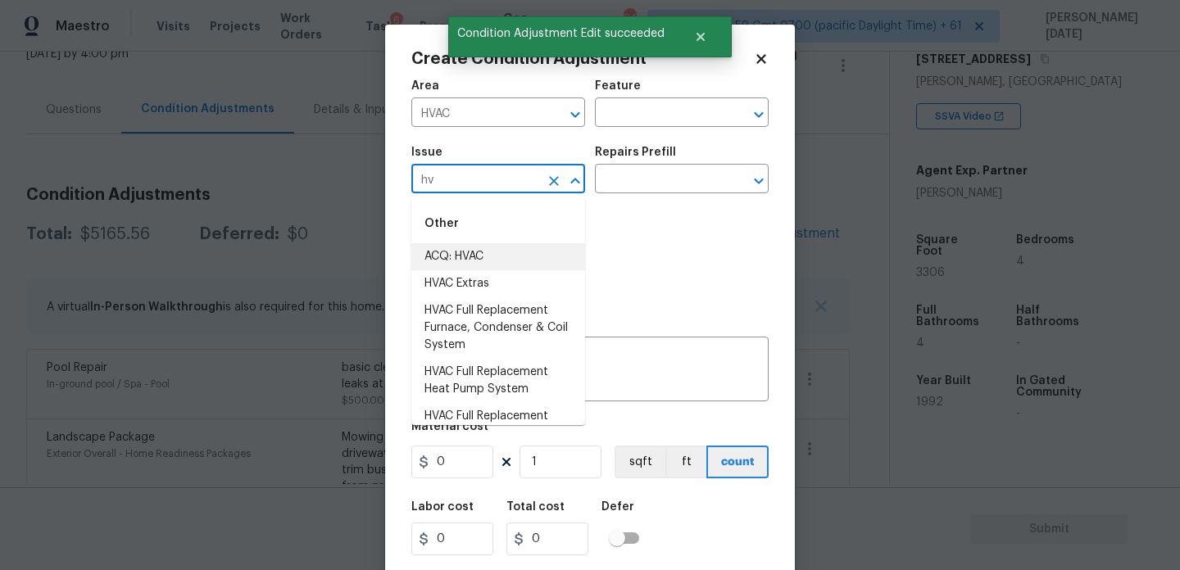
click at [474, 256] on li "ACQ: HVAC" at bounding box center [498, 256] width 174 height 27
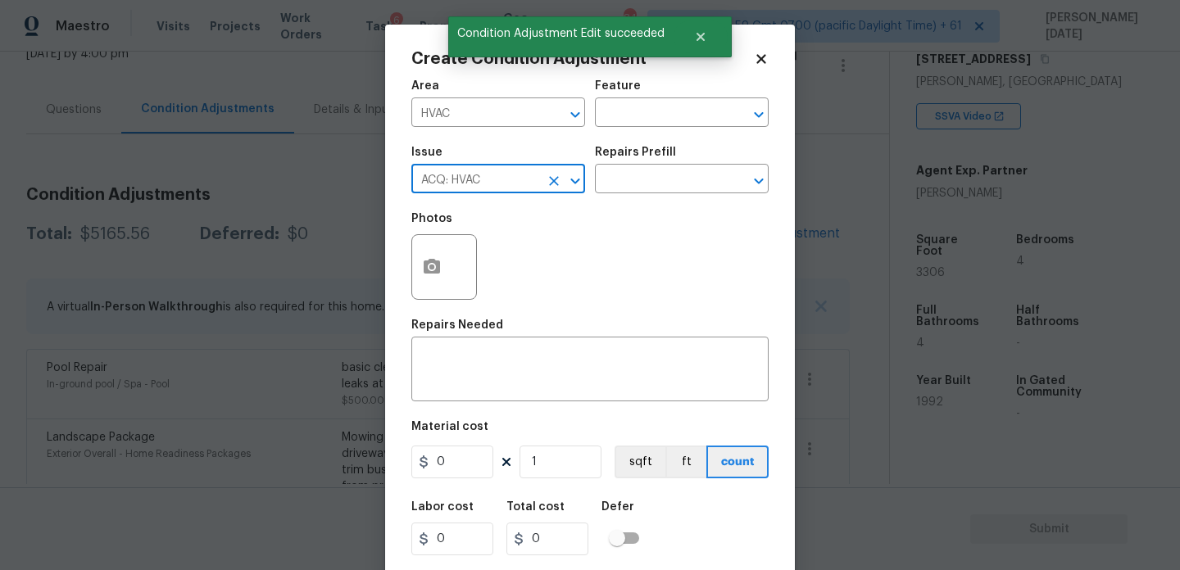
type input "ACQ: HVAC"
click at [760, 158] on div "Repairs Prefill" at bounding box center [682, 157] width 174 height 21
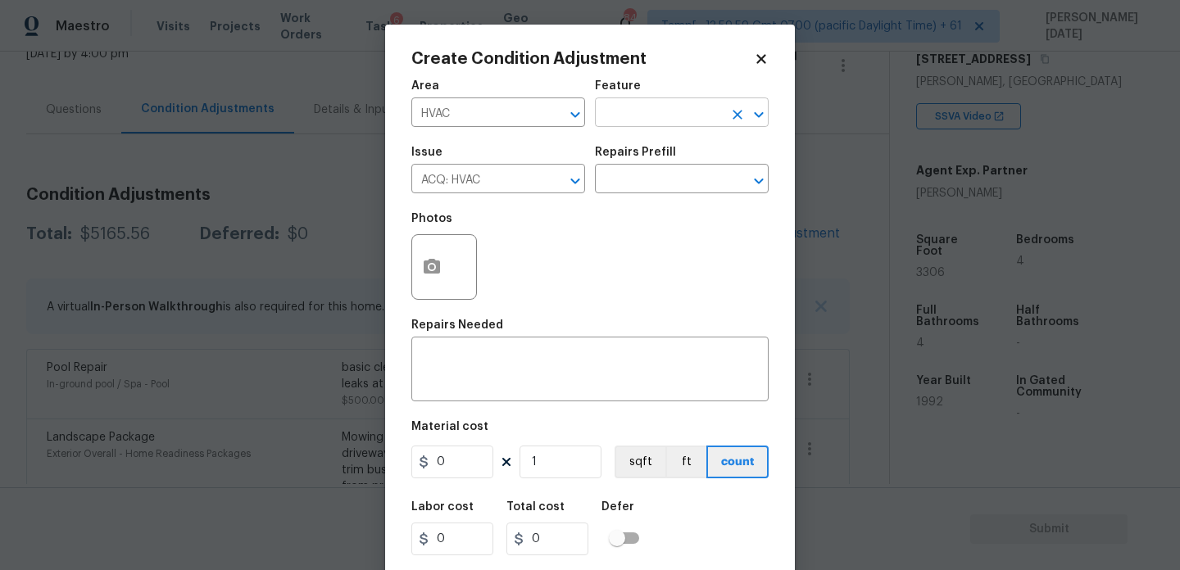
click at [666, 120] on input "text" at bounding box center [659, 114] width 128 height 25
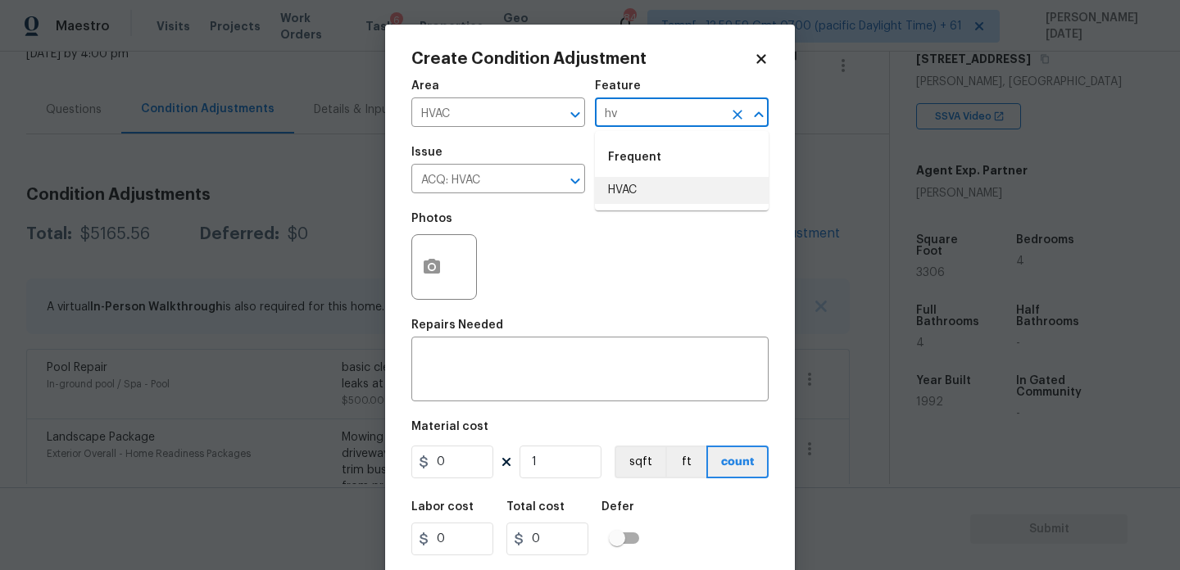
click at [659, 180] on li "HVAC" at bounding box center [682, 190] width 174 height 27
type input "HVAC"
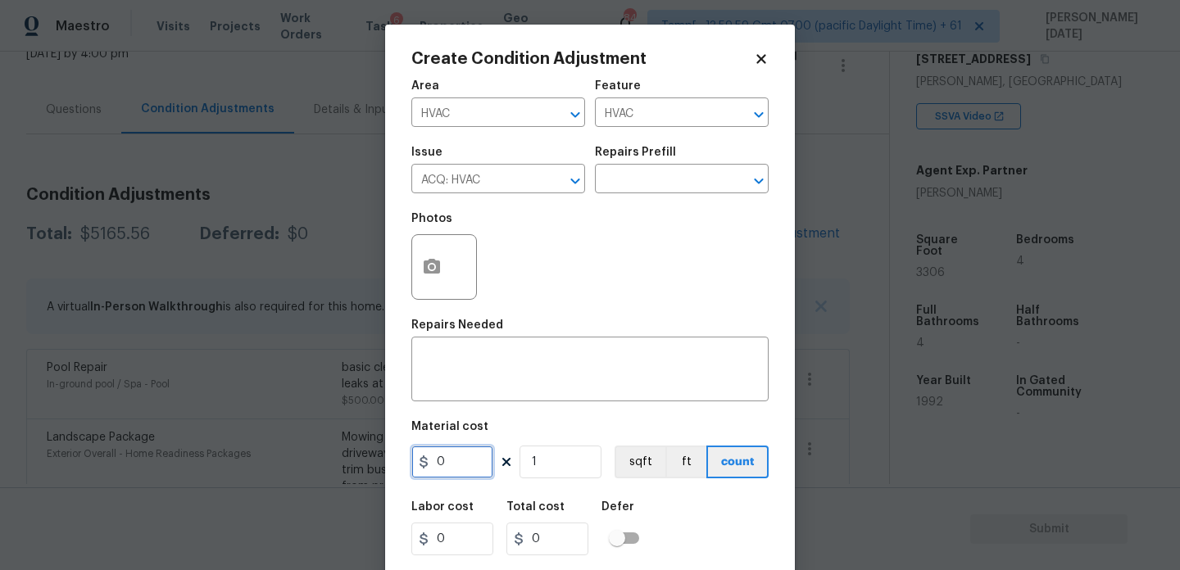
click at [478, 464] on input "0" at bounding box center [452, 462] width 82 height 33
click at [478, 464] on input "25" at bounding box center [452, 462] width 82 height 33
type input "250"
click at [505, 373] on textarea at bounding box center [590, 371] width 338 height 34
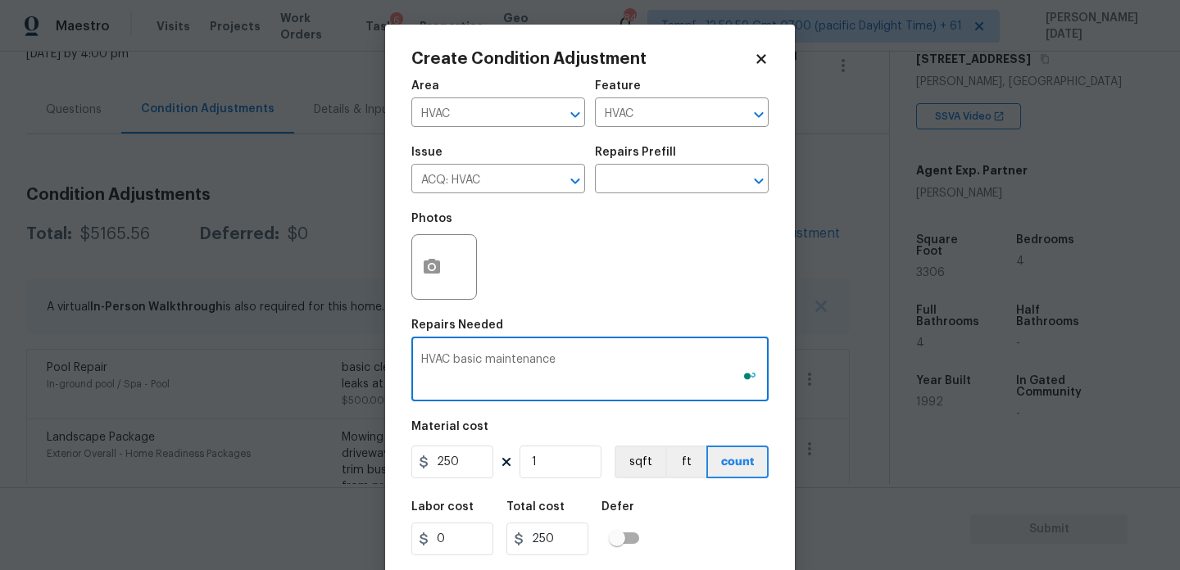
type textarea "HVAC basic maintenance"
click at [624, 296] on div "Photos" at bounding box center [589, 256] width 357 height 107
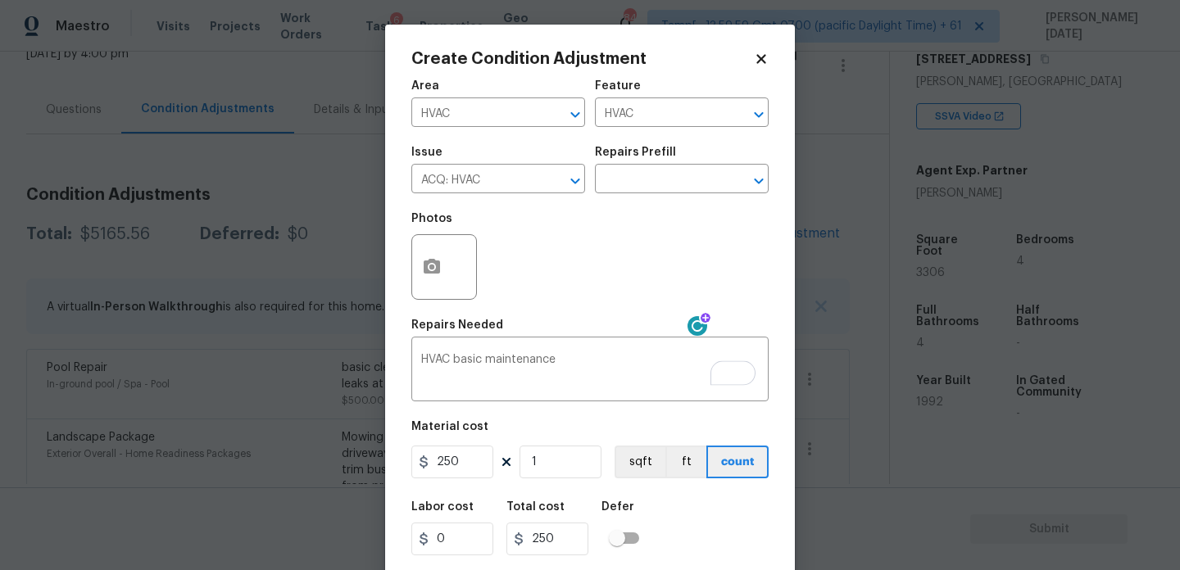
scroll to position [42, 0]
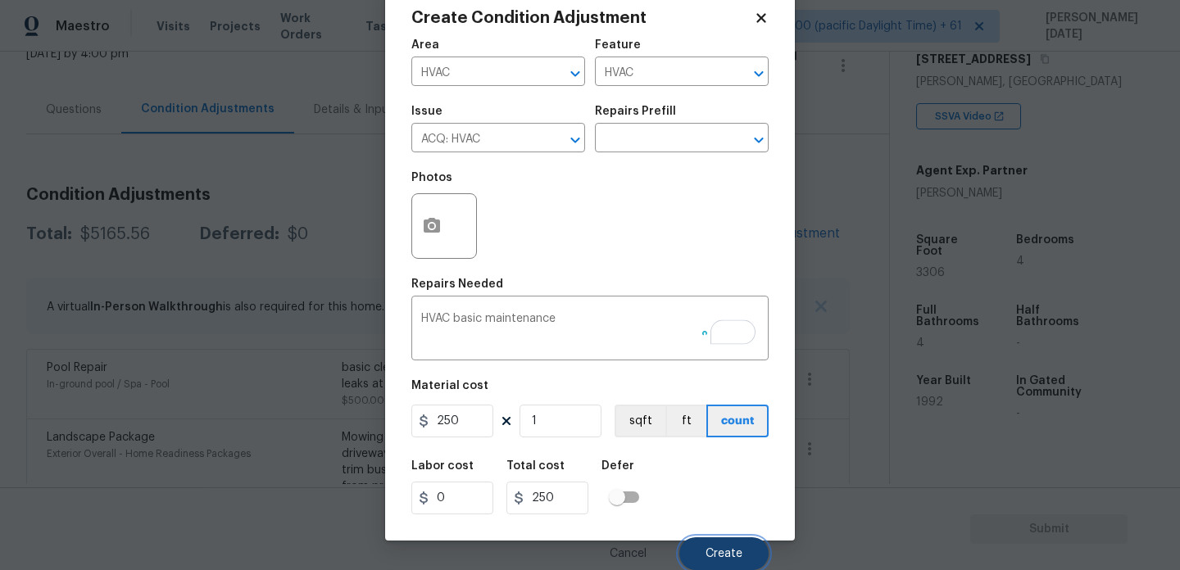
click at [710, 541] on button "Create" at bounding box center [723, 554] width 89 height 33
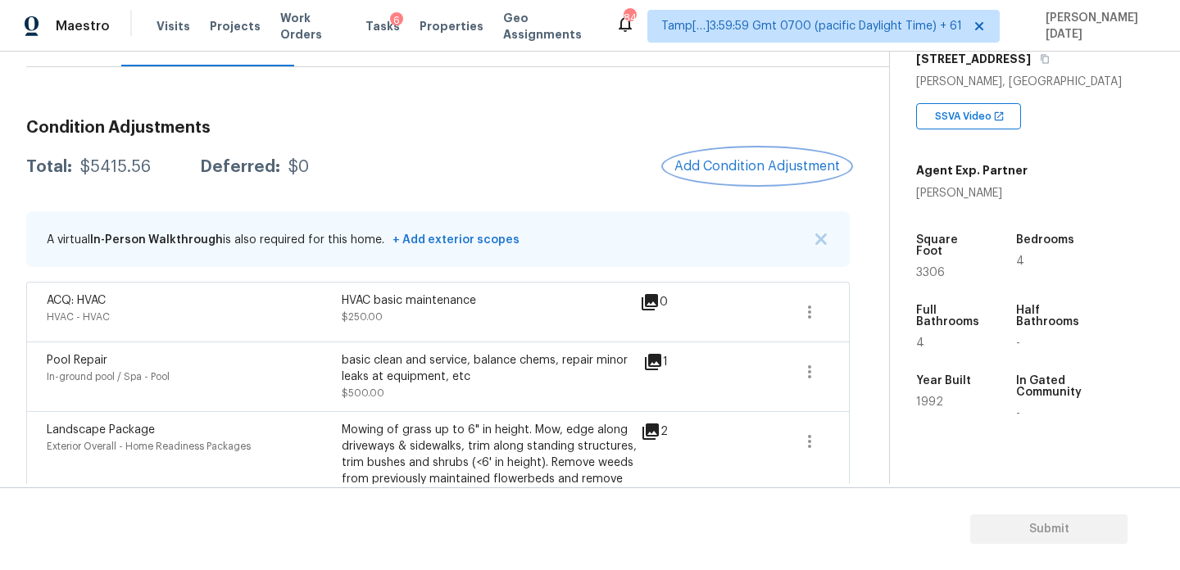
scroll to position [483, 0]
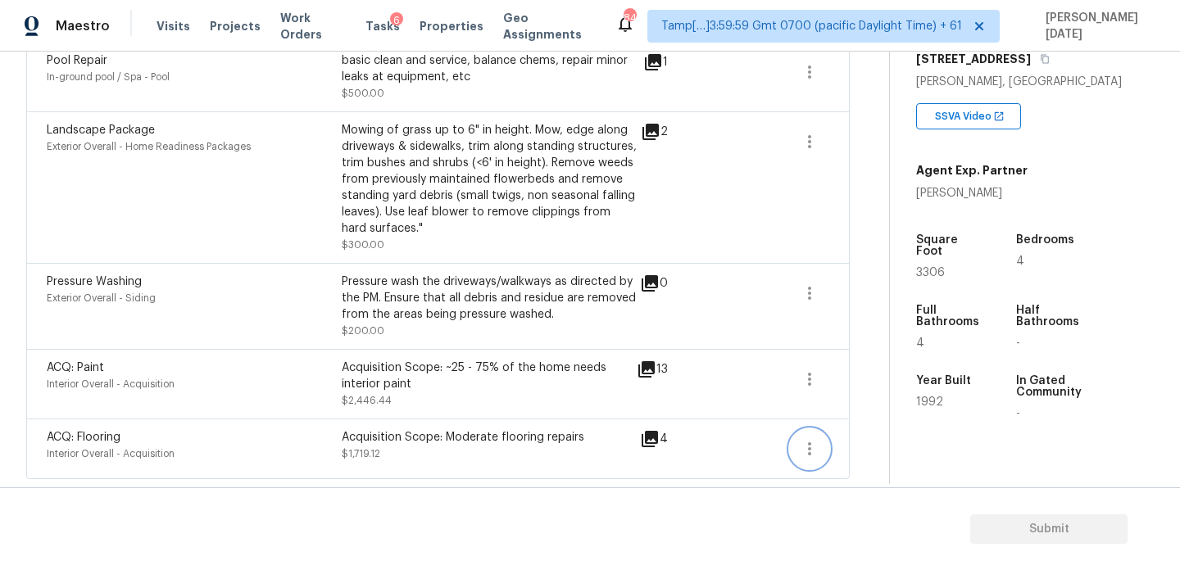
click at [812, 453] on icon "button" at bounding box center [810, 449] width 20 height 20
click at [902, 432] on ul "Edit" at bounding box center [903, 445] width 148 height 33
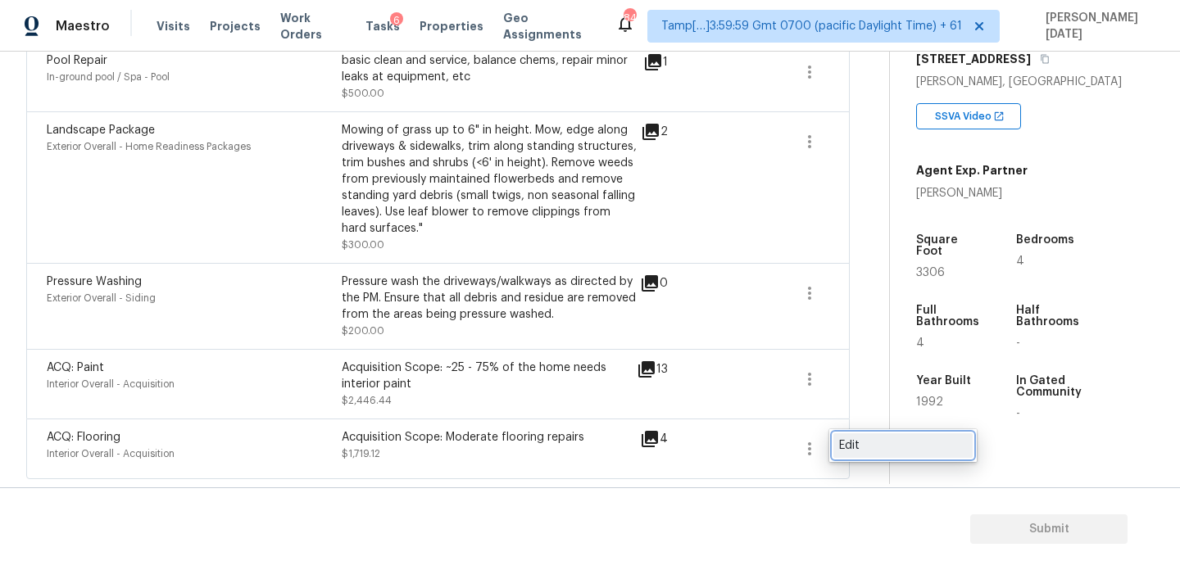
click at [864, 450] on div "Edit" at bounding box center [903, 446] width 128 height 16
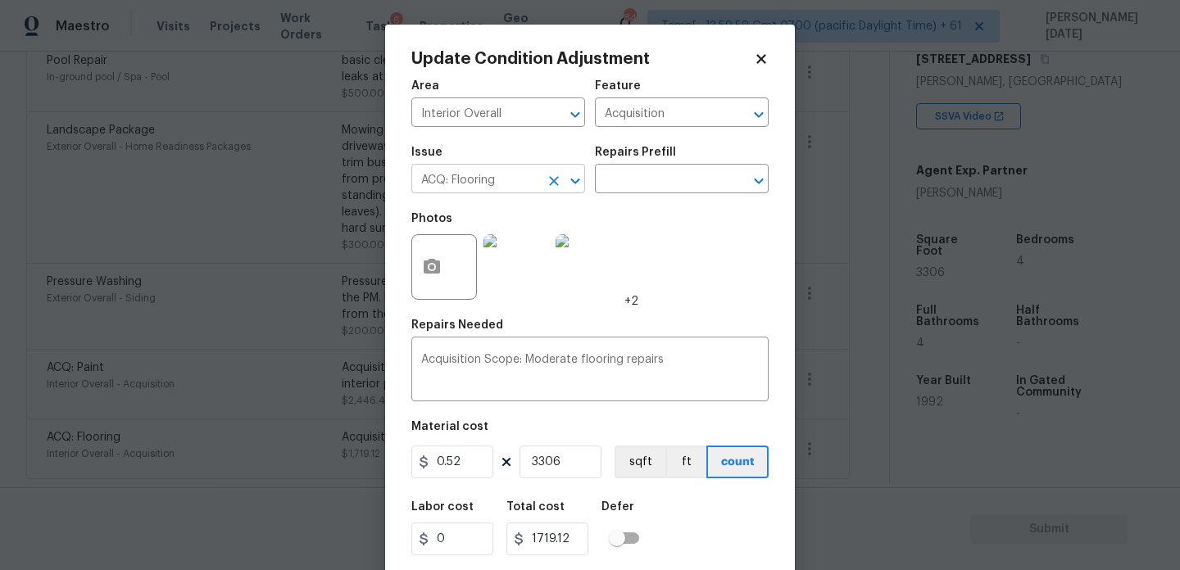
click at [548, 188] on icon "Clear" at bounding box center [554, 181] width 16 height 16
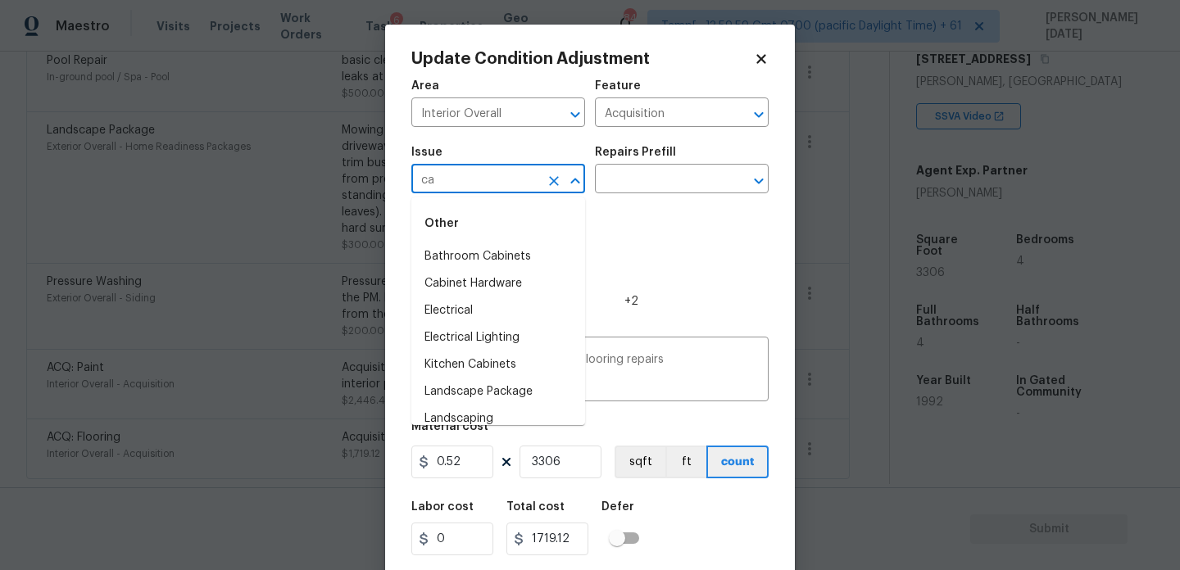
type input "c"
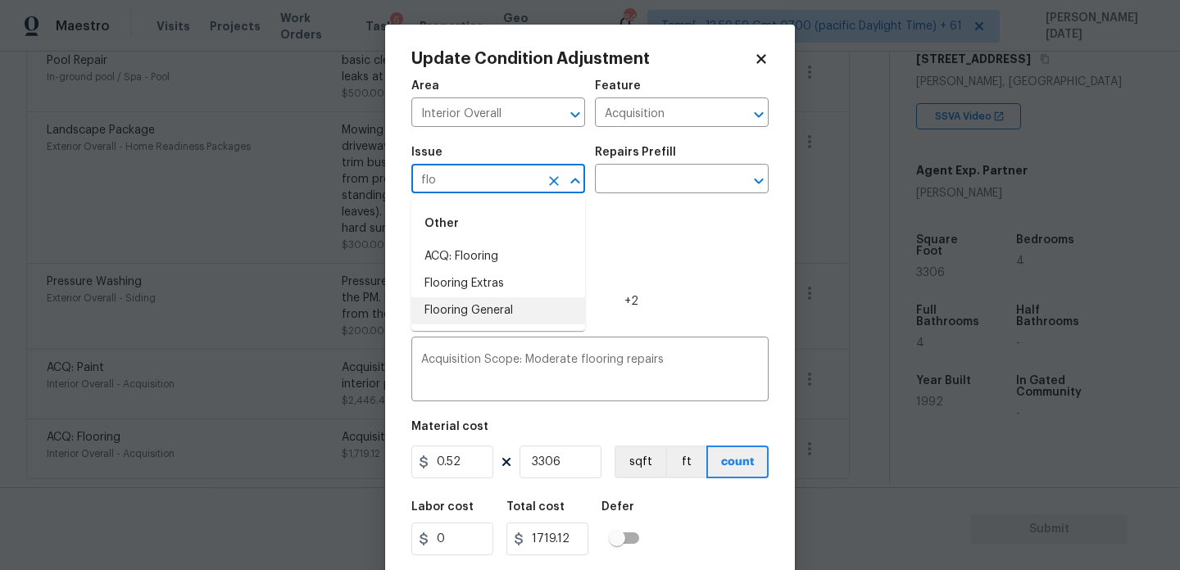
click at [513, 302] on li "Flooring General" at bounding box center [498, 310] width 174 height 27
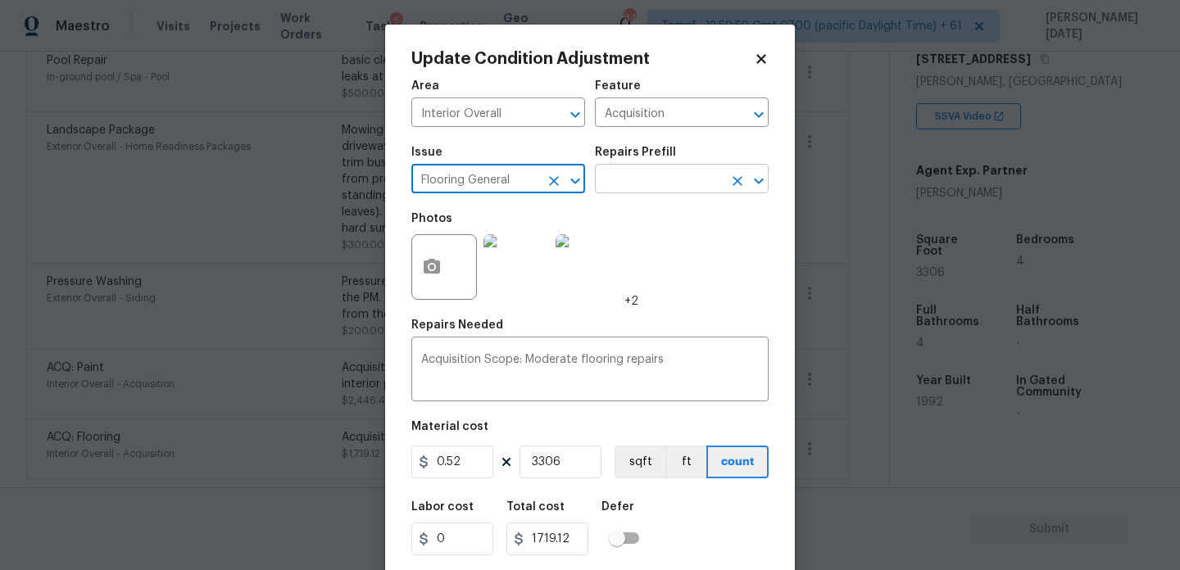
type input "Flooring General"
click at [626, 181] on input "text" at bounding box center [659, 180] width 128 height 25
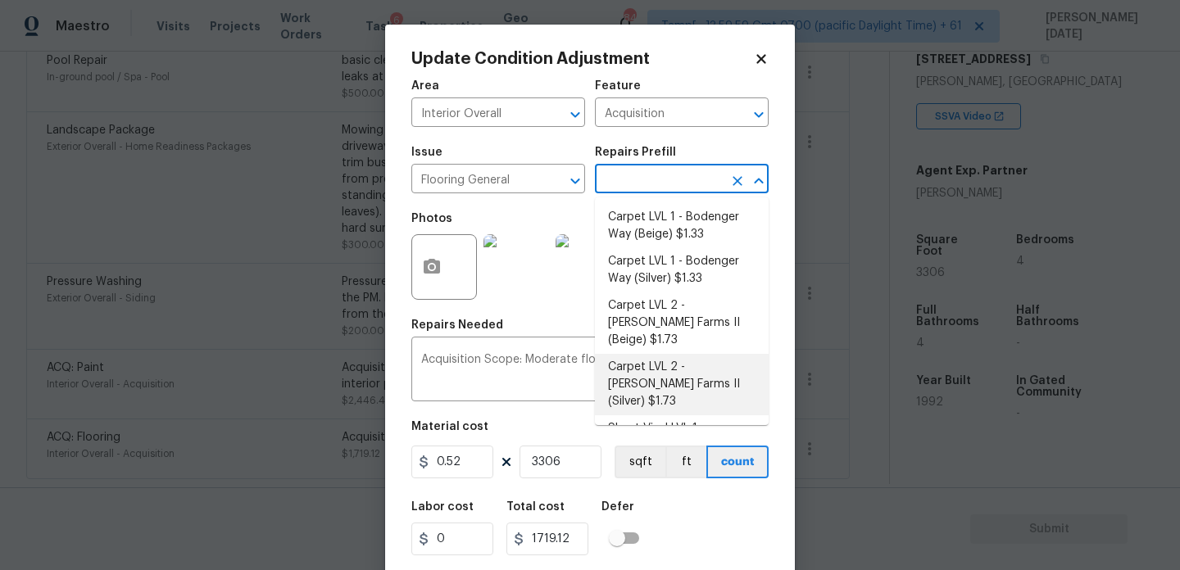
click at [683, 356] on li "Carpet LVL 2 - Abshire Farms II (Silver) $1.73" at bounding box center [682, 384] width 174 height 61
type input "Overall Flooring"
type textarea "Install new carpet (Abshire Farms II - 929 Thin Ice) at all previously carpeted…"
type input "1.73"
type input "5719.38"
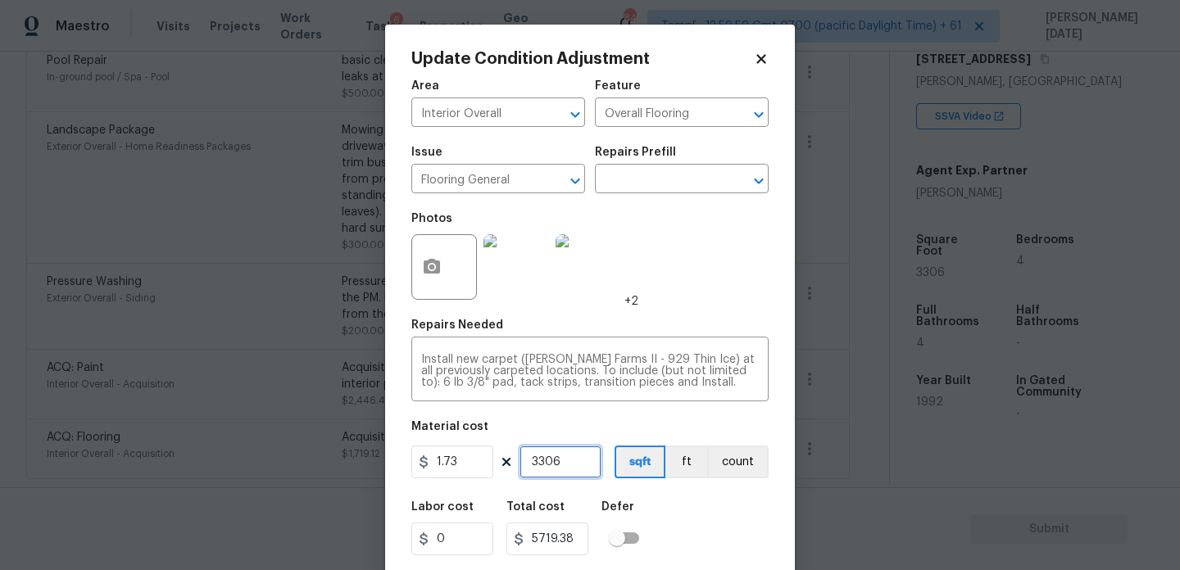
drag, startPoint x: 579, startPoint y: 462, endPoint x: 507, endPoint y: 461, distance: 71.3
click at [507, 461] on div "1.73 3306 sqft ft count" at bounding box center [589, 462] width 357 height 33
type input "0"
type input "1"
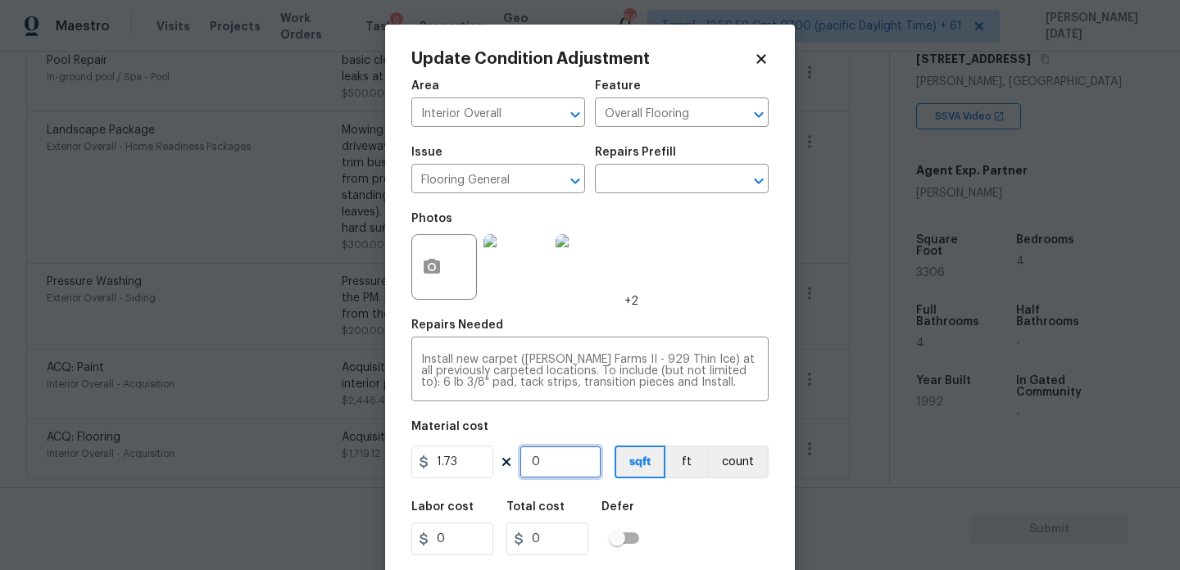
type input "1.73"
type input "15"
type input "25.95"
type input "150"
type input "259.5"
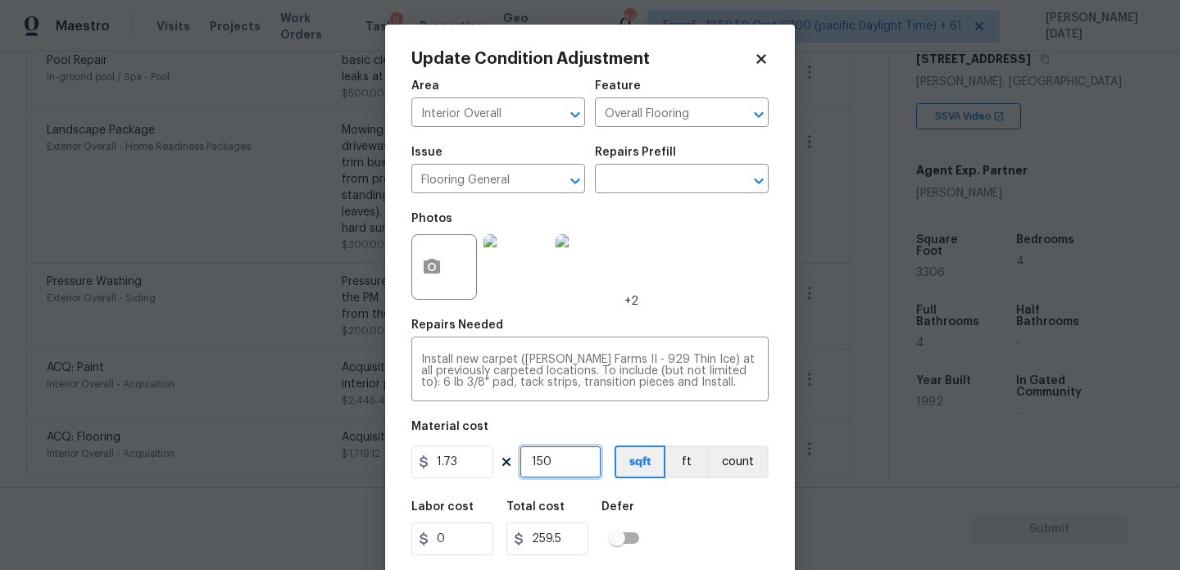
type input "1500"
type input "2595"
type input "1500"
click at [678, 279] on div "Photos +2" at bounding box center [589, 256] width 357 height 107
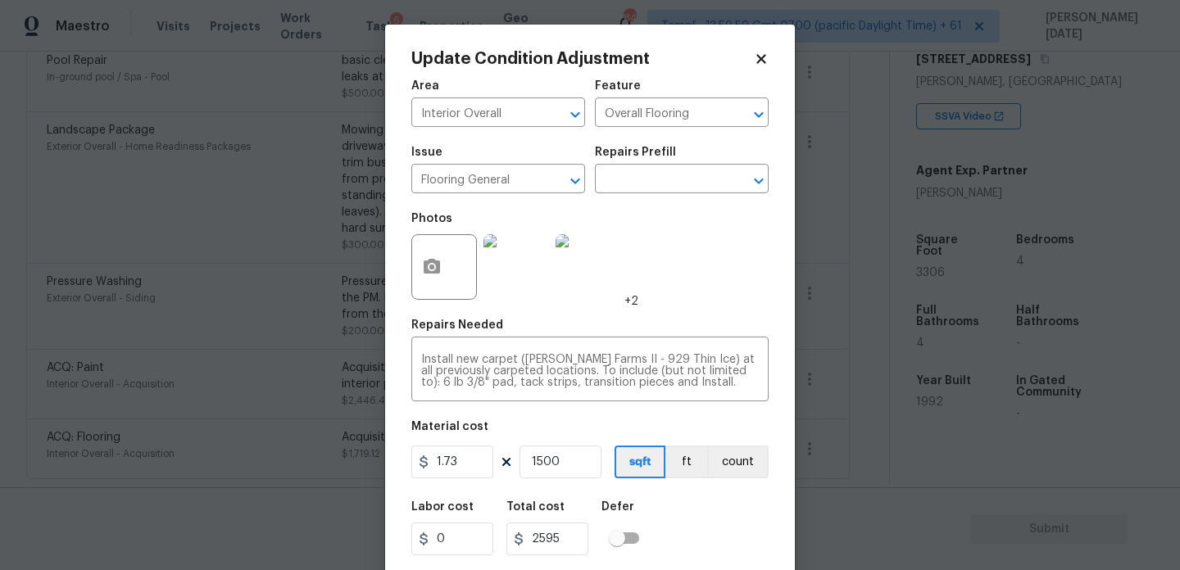
scroll to position [42, 0]
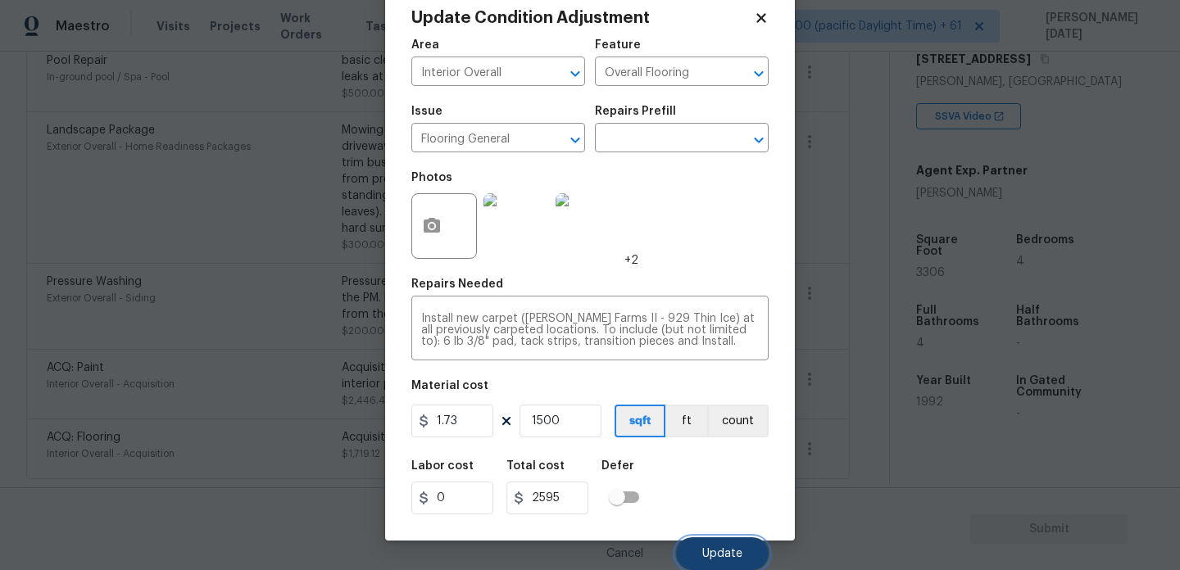
click at [712, 554] on span "Update" at bounding box center [722, 554] width 40 height 12
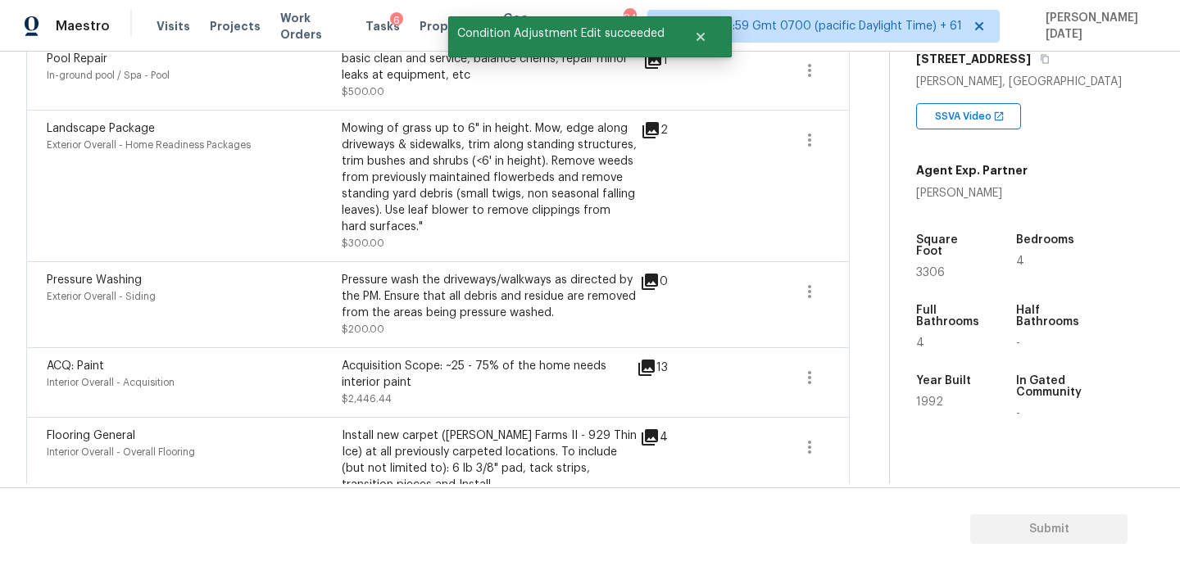
scroll to position [525, 0]
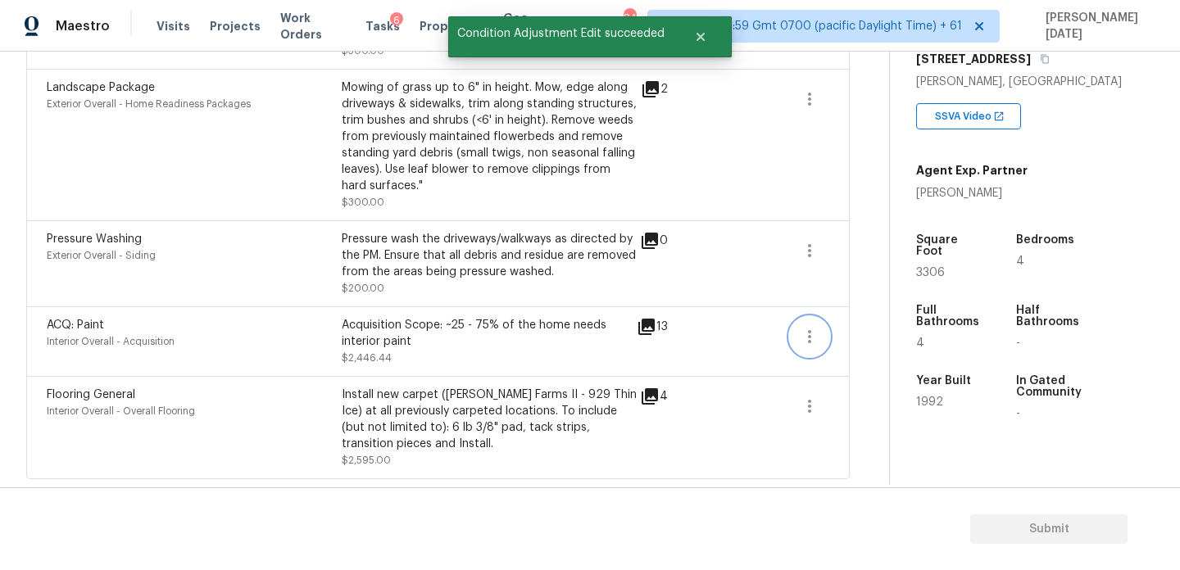
click at [816, 336] on icon "button" at bounding box center [810, 337] width 20 height 20
click at [878, 323] on link "Edit" at bounding box center [902, 332] width 139 height 25
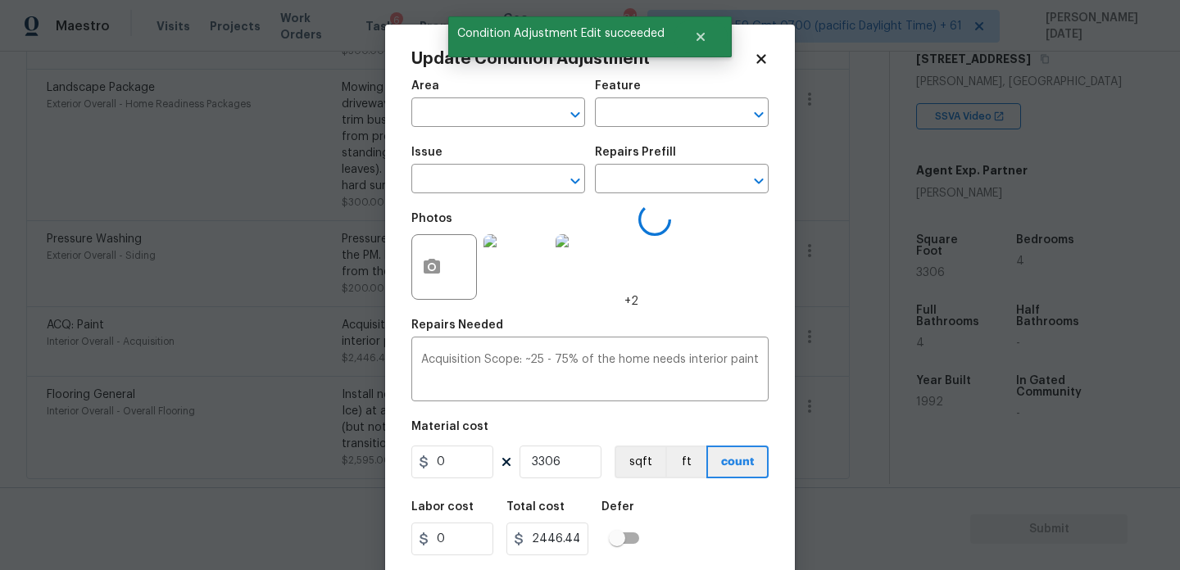
type input "Interior Overall"
type input "Acquisition"
type input "ACQ: Paint"
type input "0.74"
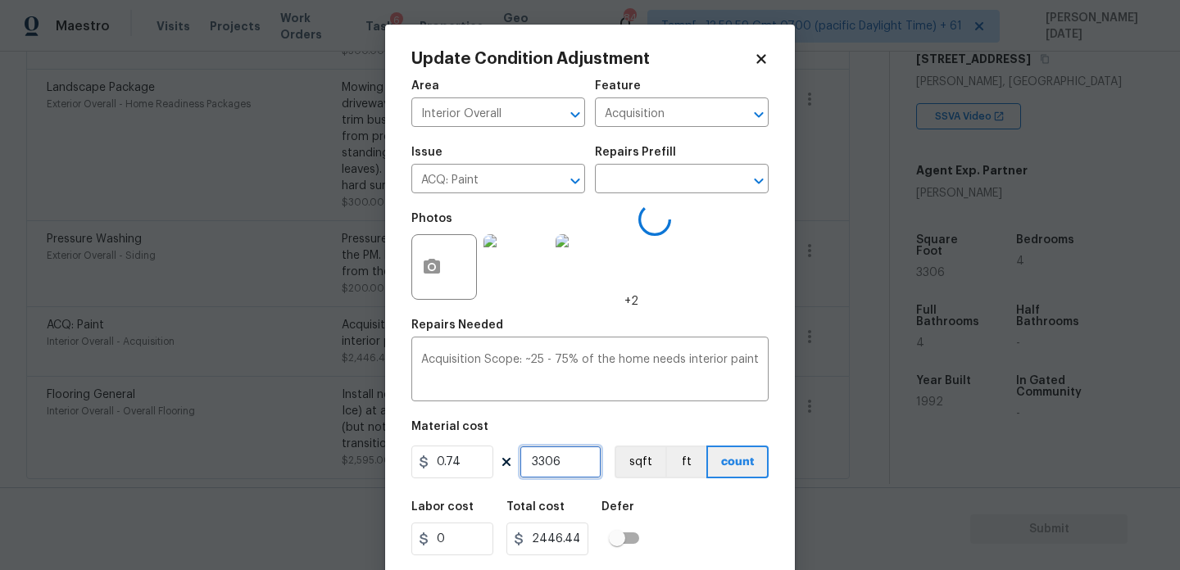
click at [595, 462] on input "3306" at bounding box center [561, 462] width 82 height 33
type input "330"
type input "244.2"
type input "33"
type input "24.42"
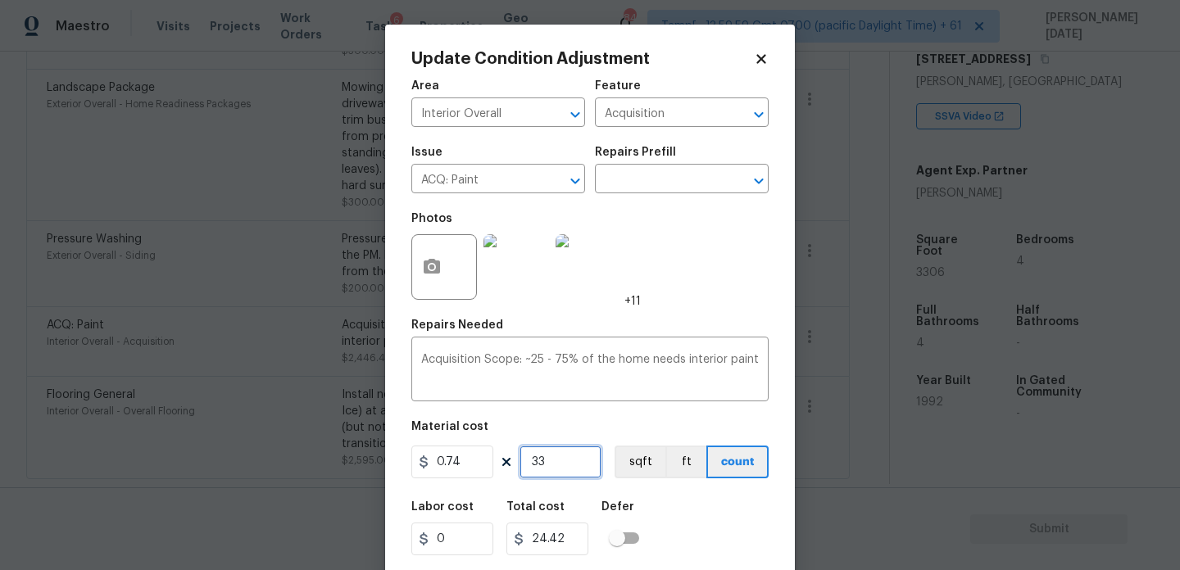
type input "3"
type input "2.22"
type input "0"
type input "1"
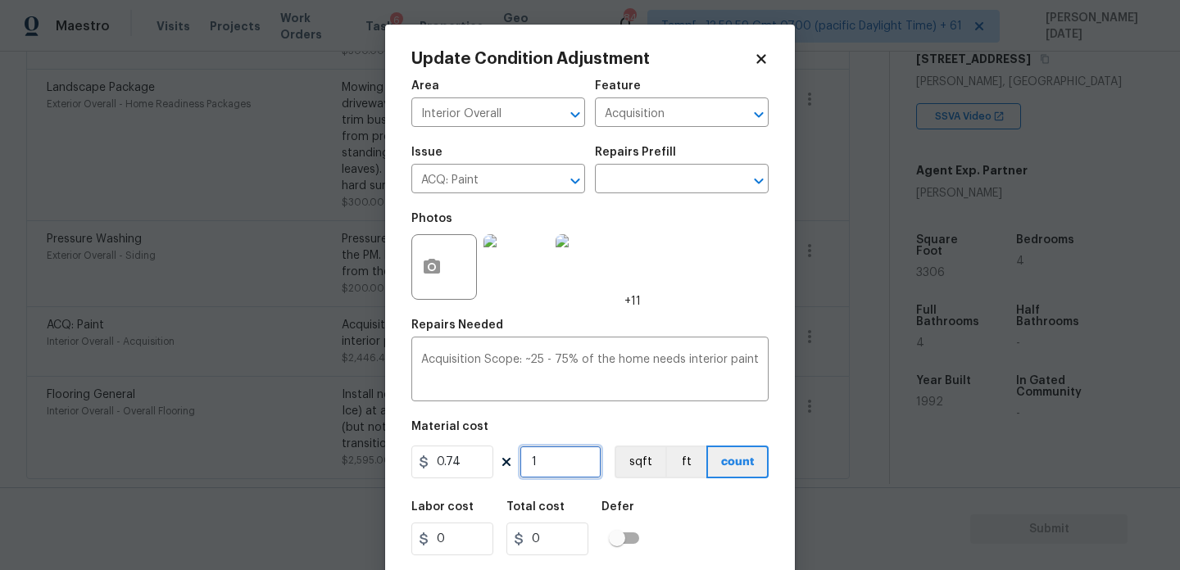
type input "0.74"
type input "16"
type input "11.84"
type input "160"
type input "118.4"
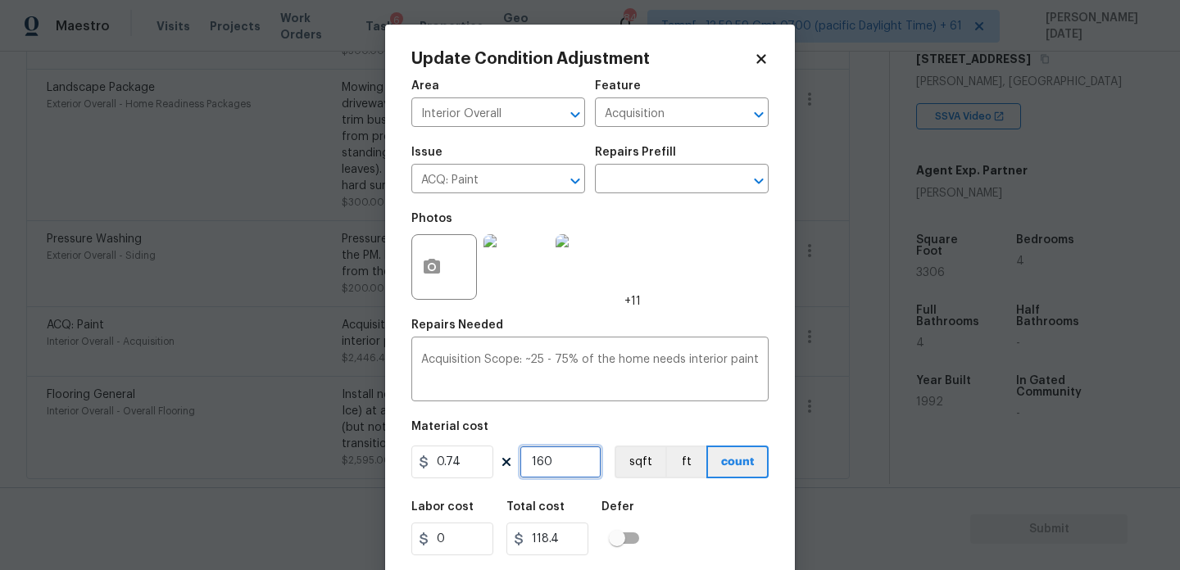
type input "1600"
type input "1184"
type input "1600"
click at [674, 292] on div "Photos +11" at bounding box center [589, 256] width 357 height 107
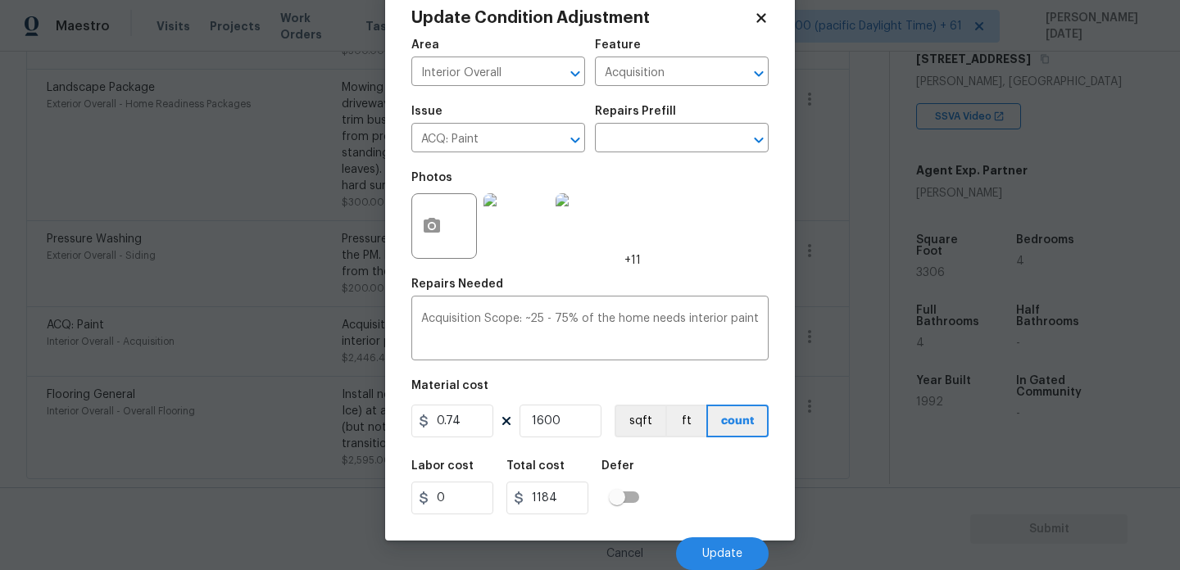
click at [760, 20] on icon at bounding box center [761, 18] width 15 height 15
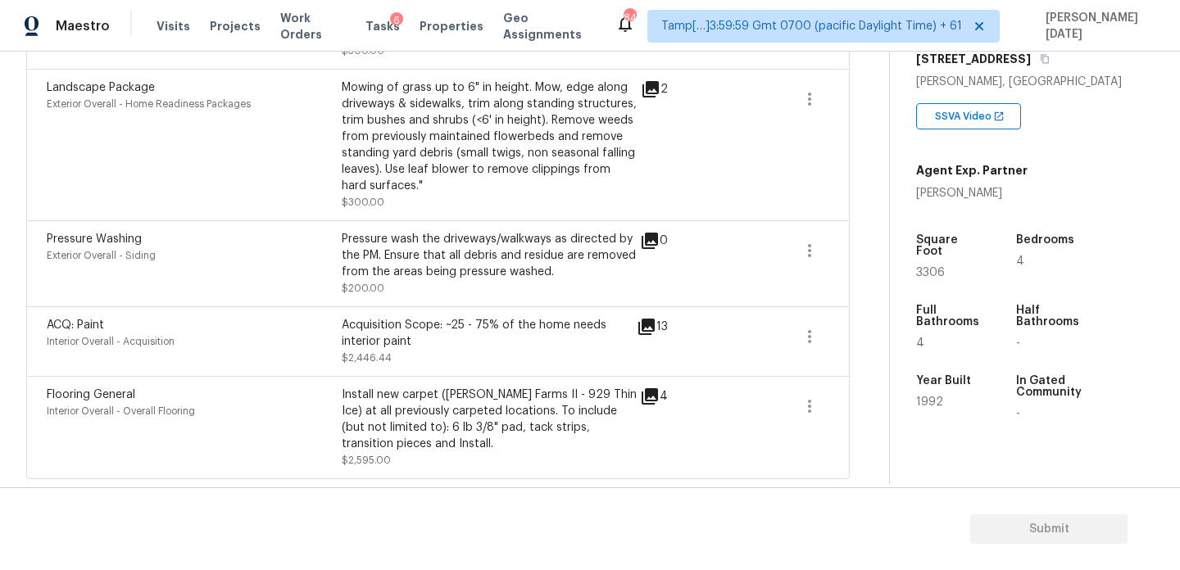
scroll to position [0, 0]
click at [812, 329] on icon "button" at bounding box center [810, 337] width 20 height 20
click at [860, 333] on div "Edit" at bounding box center [903, 333] width 128 height 16
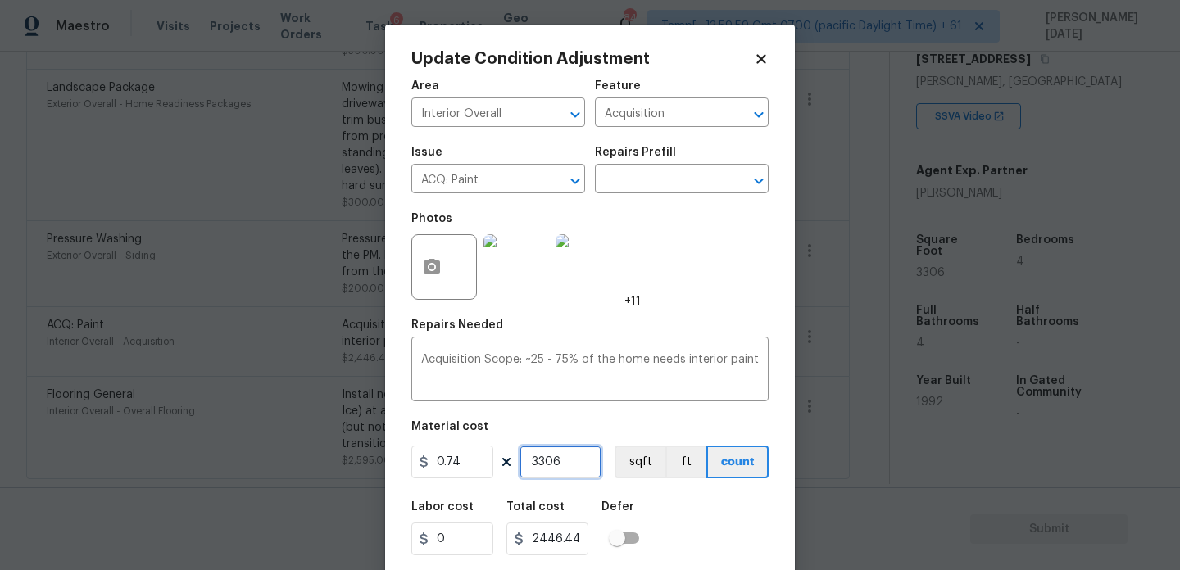
drag, startPoint x: 574, startPoint y: 465, endPoint x: 443, endPoint y: 465, distance: 130.3
click at [443, 465] on div "0.74 3306 sqft ft count" at bounding box center [589, 462] width 357 height 33
click at [626, 270] on div "Photos +11" at bounding box center [525, 256] width 229 height 107
click at [362, 271] on body "Maestro Visits Projects Work Orders Tasks 6 Properties Geo Assignments 847 Tamp…" at bounding box center [590, 285] width 1180 height 570
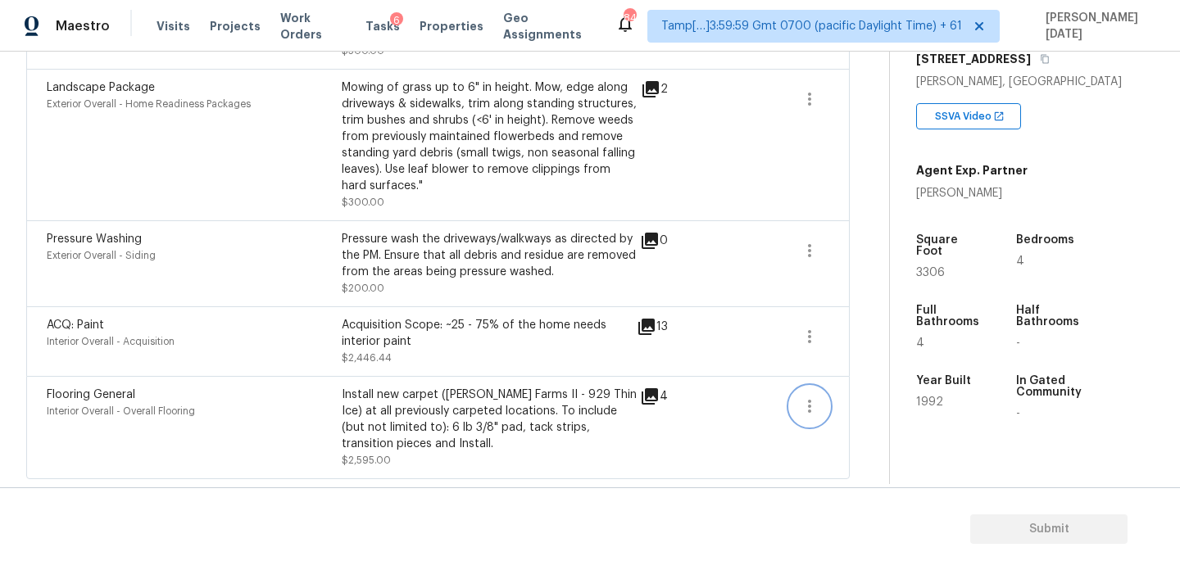
click at [815, 409] on icon "button" at bounding box center [810, 407] width 20 height 20
click at [878, 408] on div "Edit" at bounding box center [903, 403] width 128 height 16
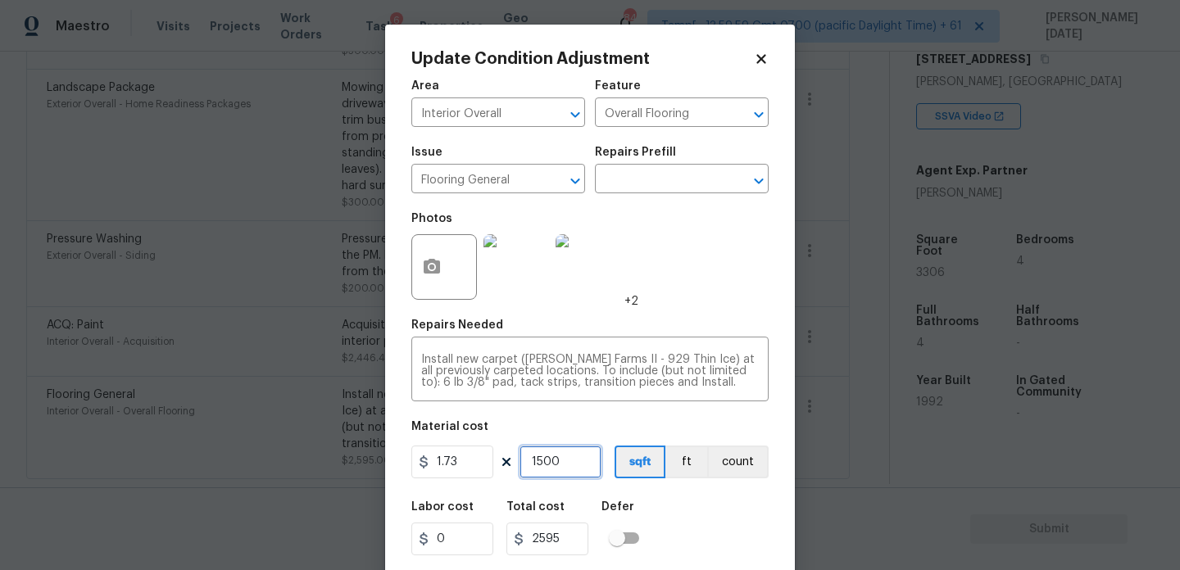
drag, startPoint x: 568, startPoint y: 468, endPoint x: 479, endPoint y: 467, distance: 89.3
click at [479, 467] on div "1.73 1500 sqft ft count" at bounding box center [589, 462] width 357 height 33
type input "0"
type input "1"
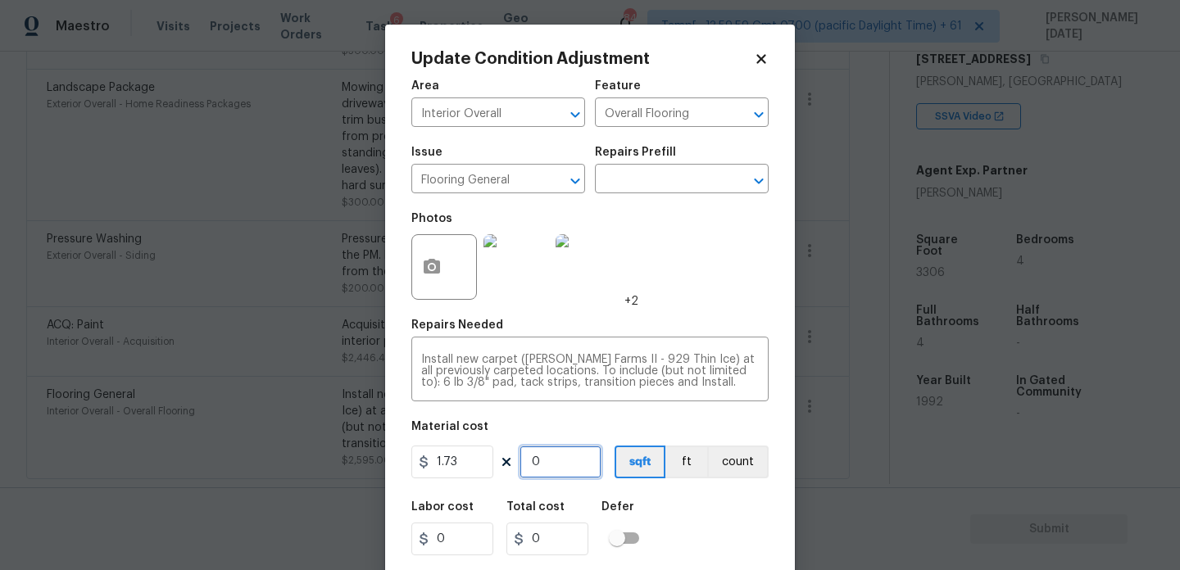
type input "1.73"
type input "16"
type input "27.68"
type input "160"
type input "276.8"
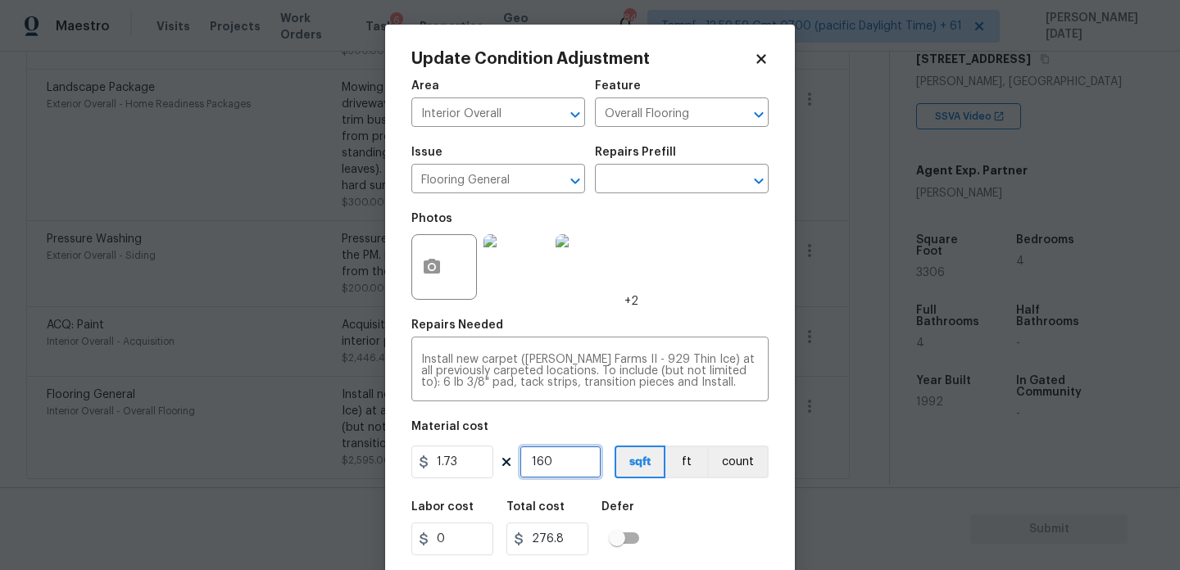
type input "1600"
type input "2768"
type input "1600"
click at [697, 311] on div "Area Interior Overall ​ Feature Overall Flooring ​ Issue Flooring General ​ Rep…" at bounding box center [589, 340] width 357 height 541
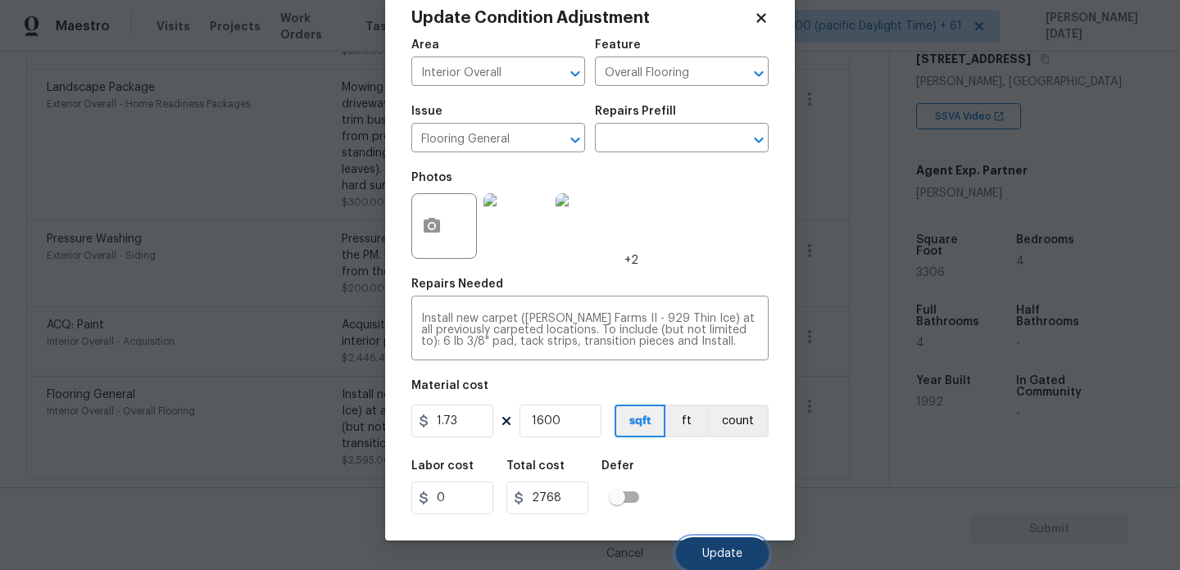
click at [723, 555] on span "Update" at bounding box center [722, 554] width 40 height 12
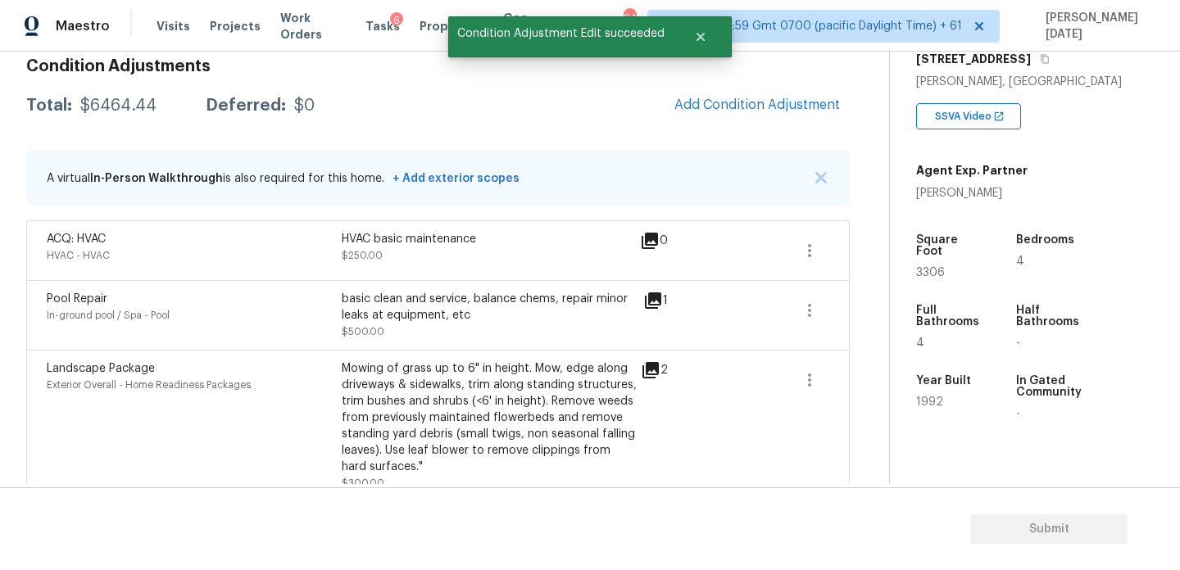
scroll to position [226, 0]
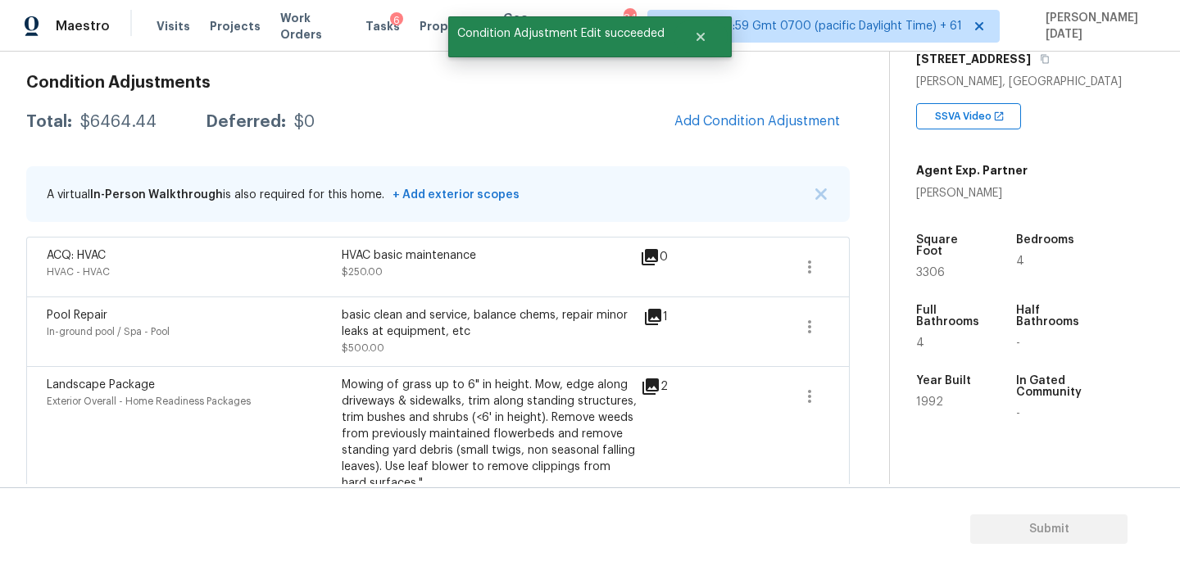
click at [745, 142] on div "Condition Adjustments Total: $6464.44 Deferred: $0 Add Condition Adjustment A v…" at bounding box center [438, 418] width 824 height 715
click at [732, 132] on button "Add Condition Adjustment" at bounding box center [757, 121] width 185 height 34
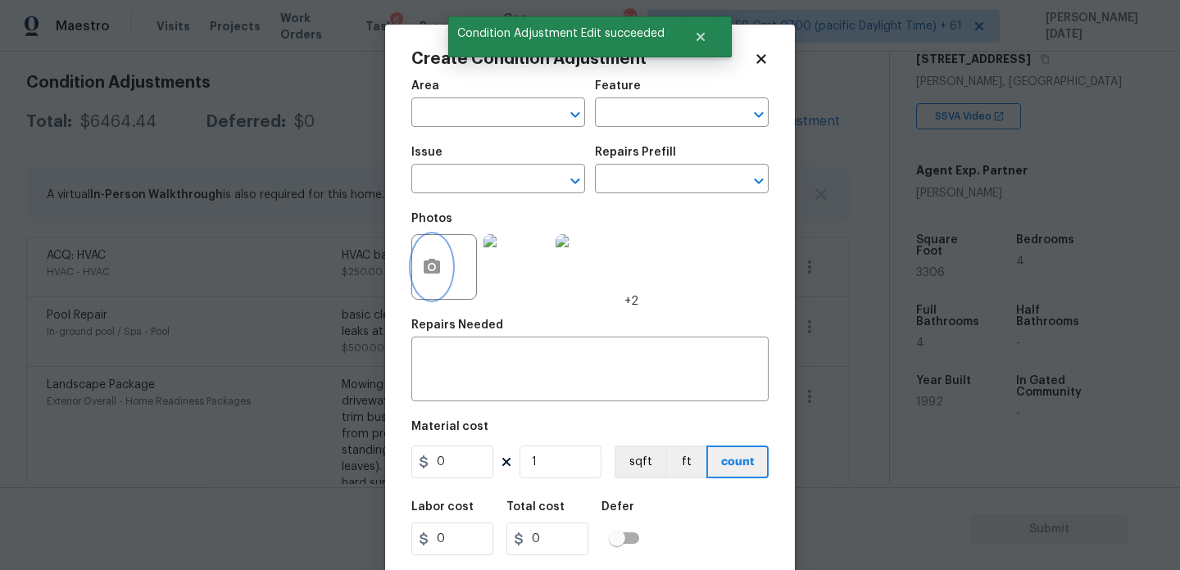
click at [420, 279] on button "button" at bounding box center [431, 267] width 39 height 64
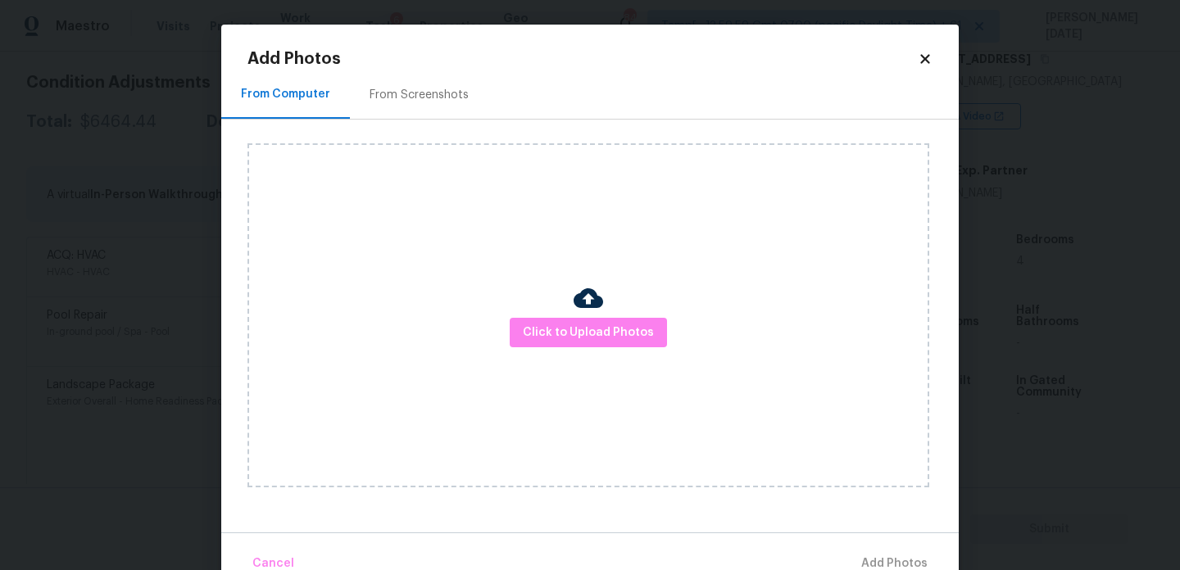
click at [406, 81] on div "From Screenshots" at bounding box center [419, 94] width 138 height 48
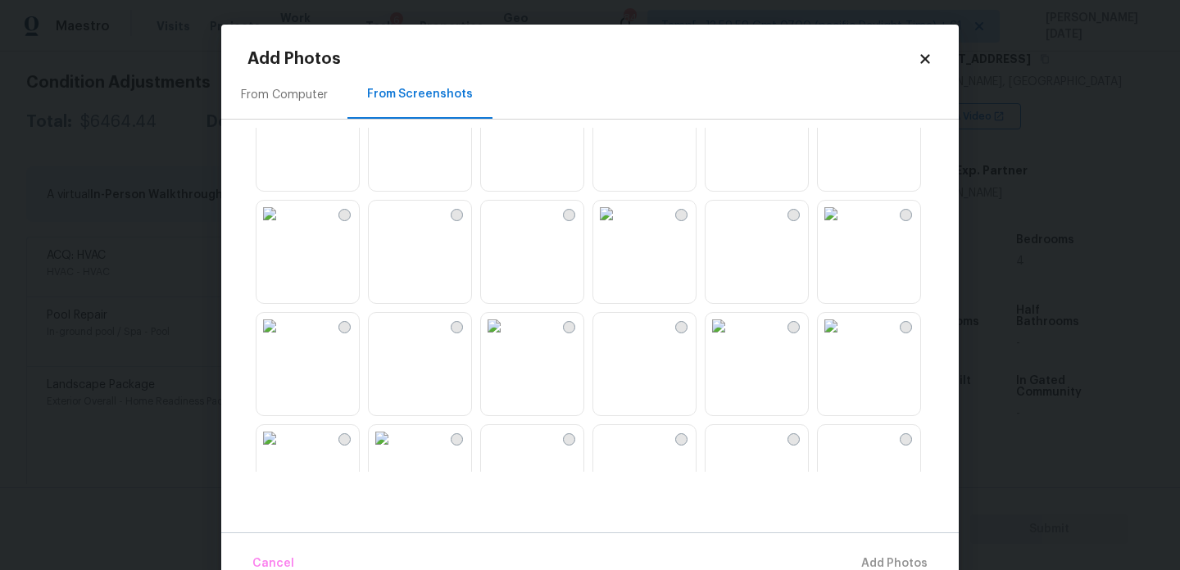
scroll to position [1060, 0]
click at [395, 226] on img at bounding box center [382, 213] width 26 height 26
click at [876, 550] on button "Add 1 Photo(s)" at bounding box center [887, 564] width 94 height 35
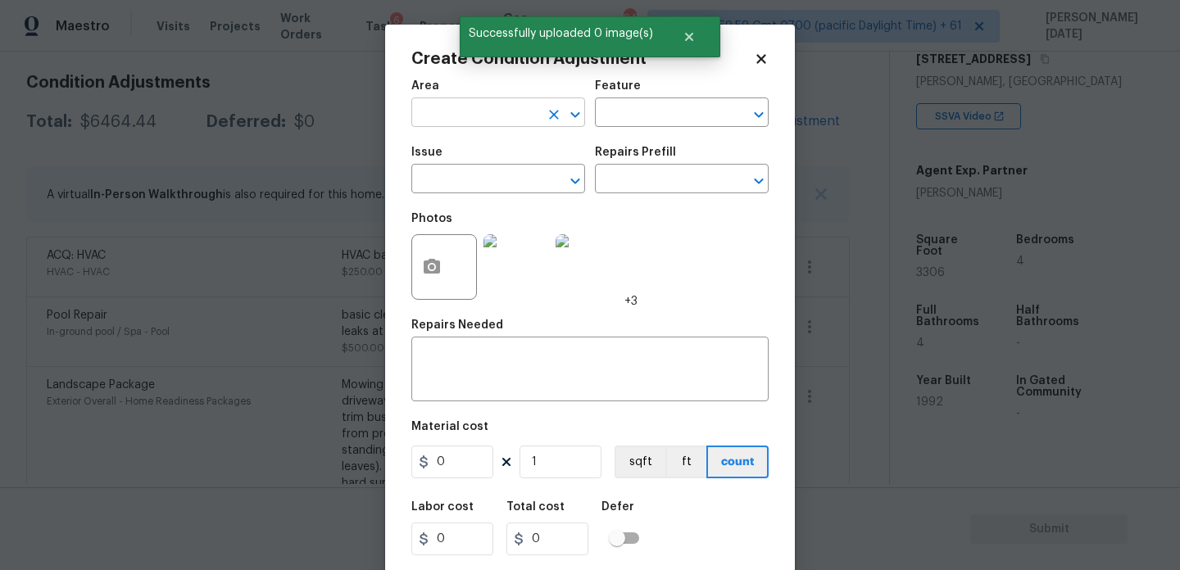
click at [478, 107] on input "text" at bounding box center [475, 114] width 128 height 25
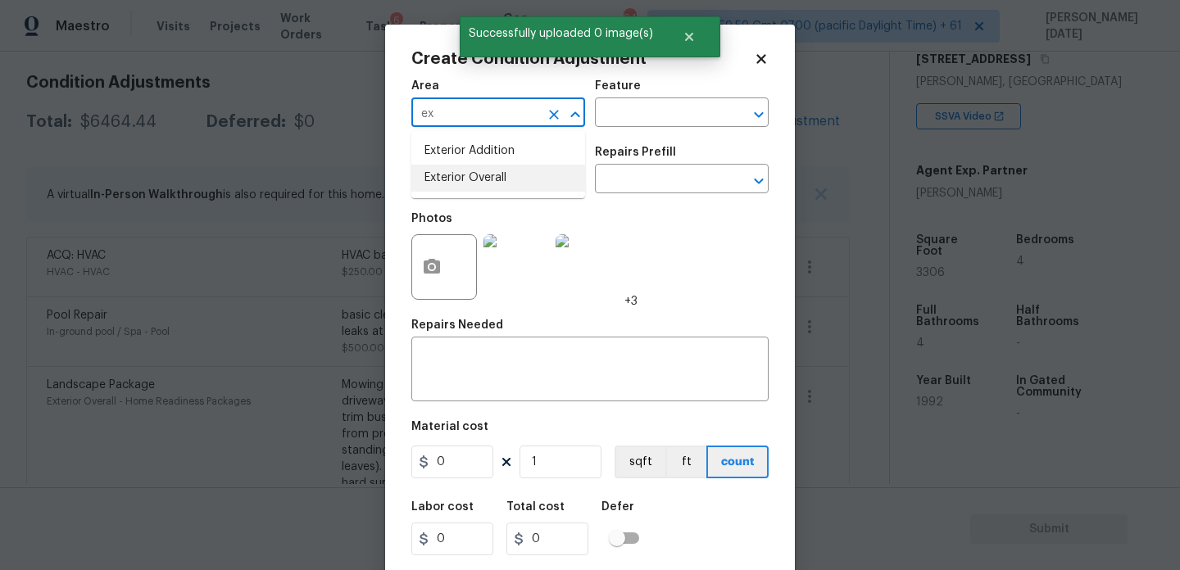
click at [468, 179] on li "Exterior Overall" at bounding box center [498, 178] width 174 height 27
type input "Exterior Overall"
click at [468, 179] on input "text" at bounding box center [475, 180] width 128 height 25
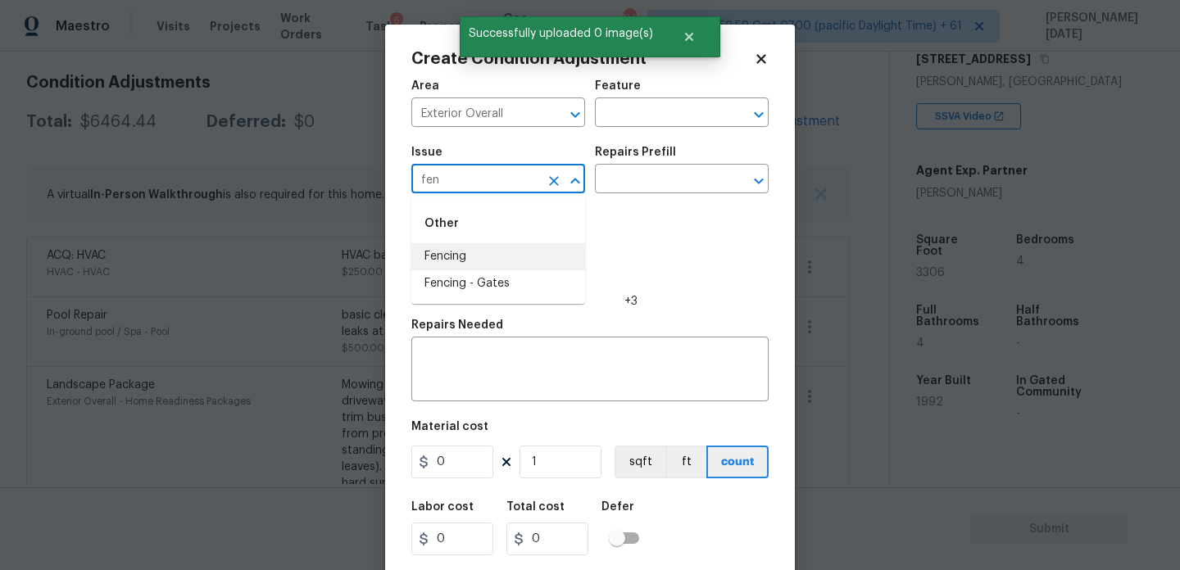
click at [485, 252] on li "Fencing" at bounding box center [498, 256] width 174 height 27
type input "Fencing"
click at [606, 120] on input "text" at bounding box center [659, 114] width 128 height 25
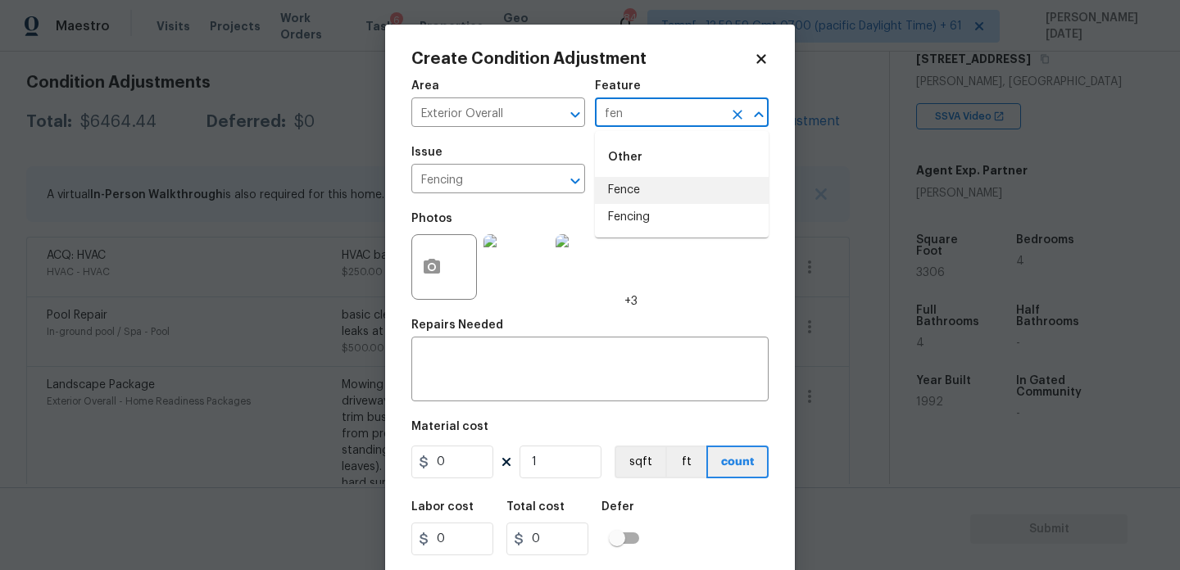
click at [628, 203] on li "Fence" at bounding box center [682, 190] width 174 height 27
type input "Fence"
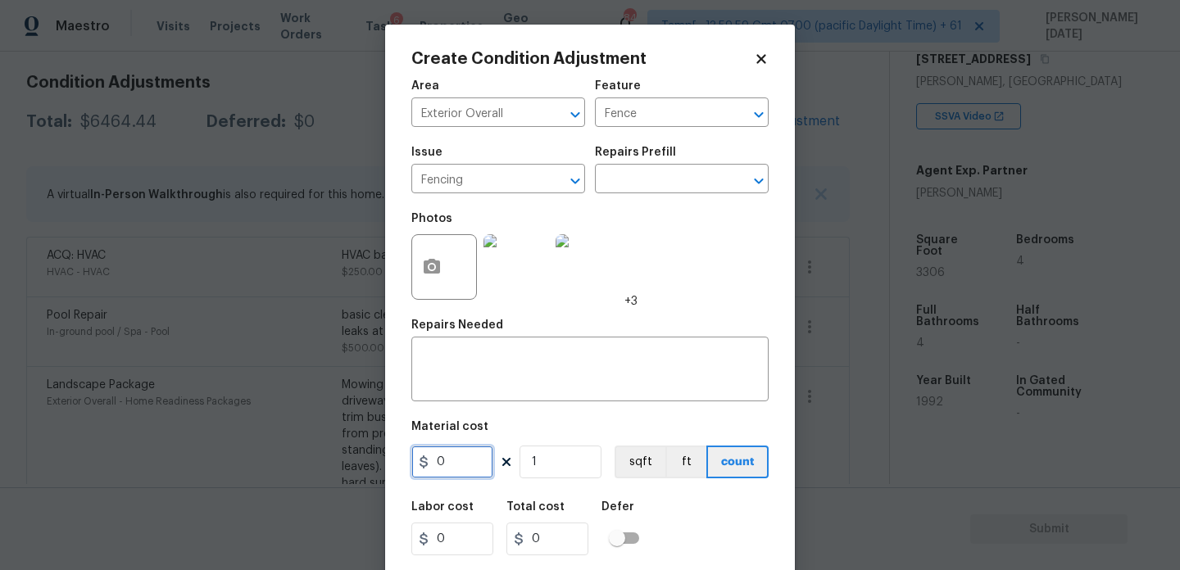
click at [456, 475] on input "0" at bounding box center [452, 462] width 82 height 33
type input "600"
click at [465, 387] on textarea at bounding box center [590, 371] width 338 height 34
type input "600"
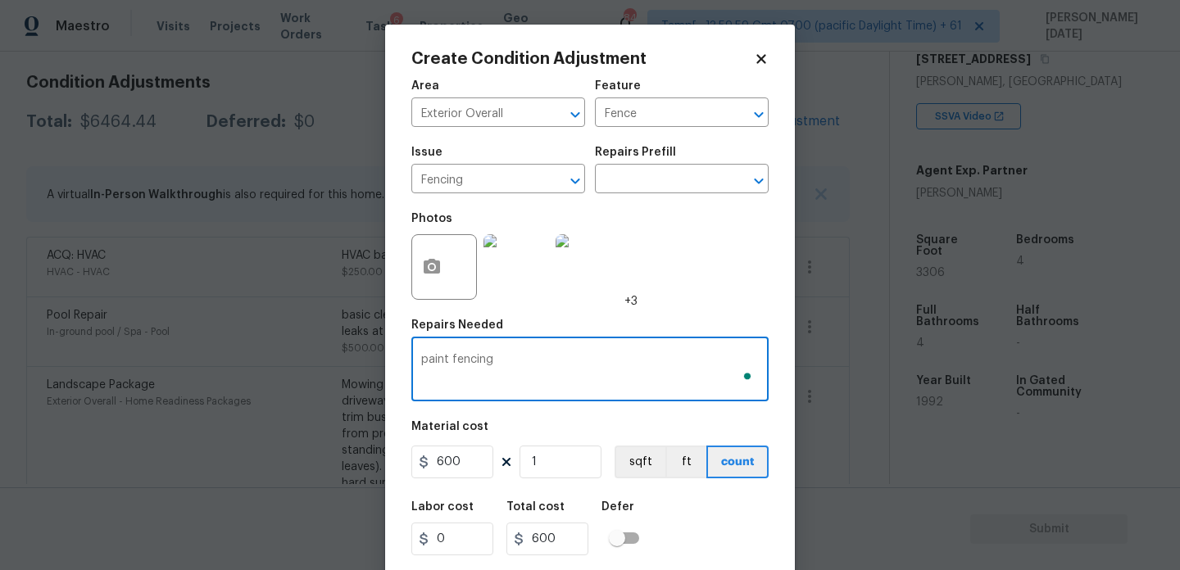
scroll to position [42, 0]
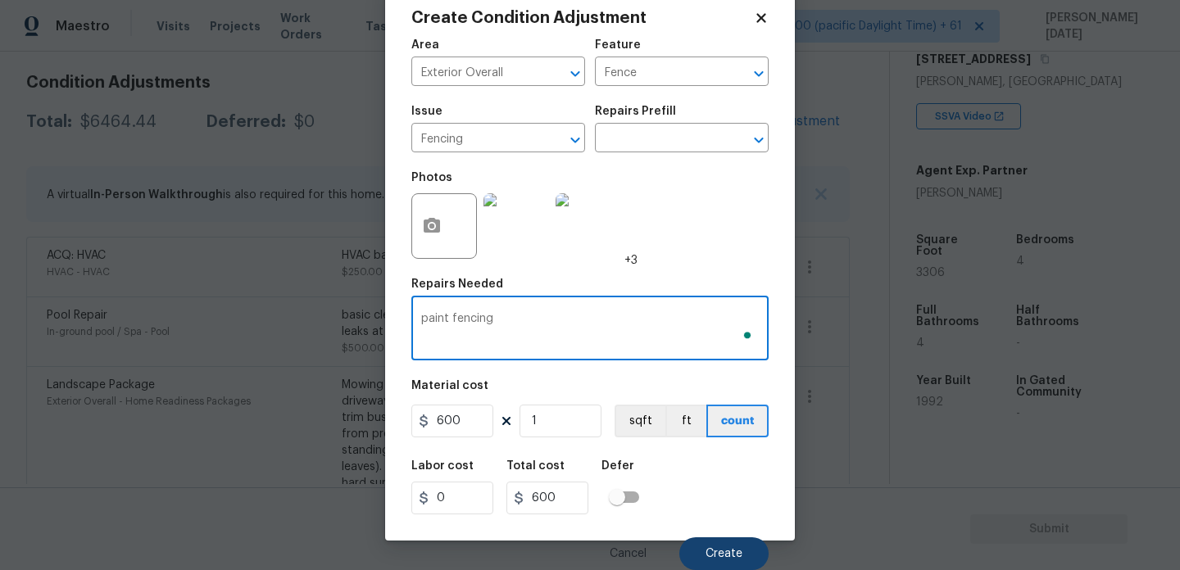
type textarea "paint fencing"
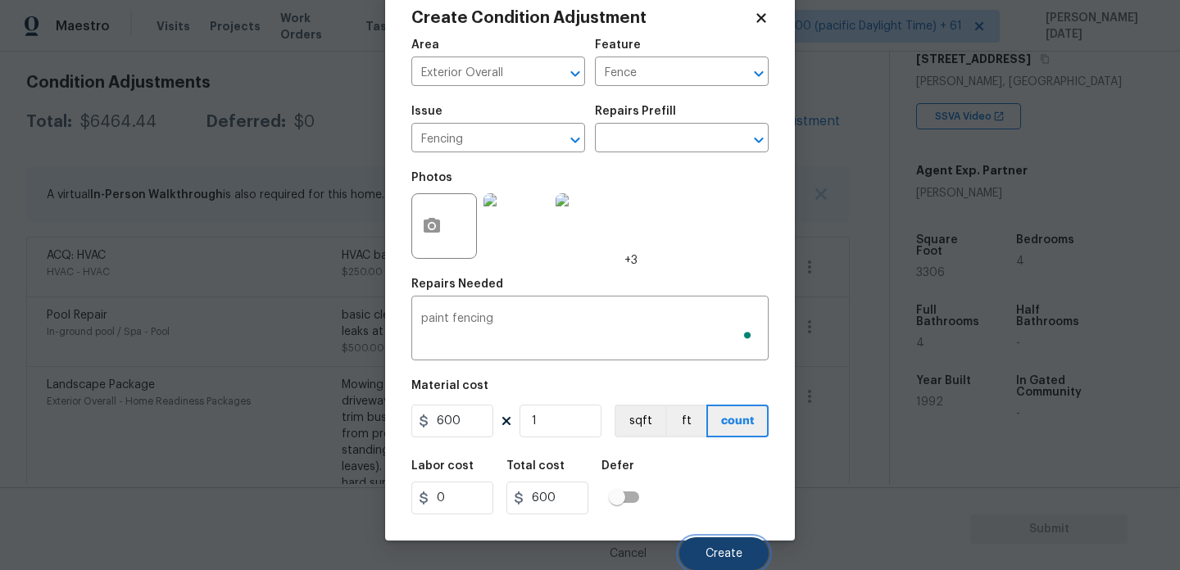
click at [716, 553] on span "Create" at bounding box center [724, 554] width 37 height 12
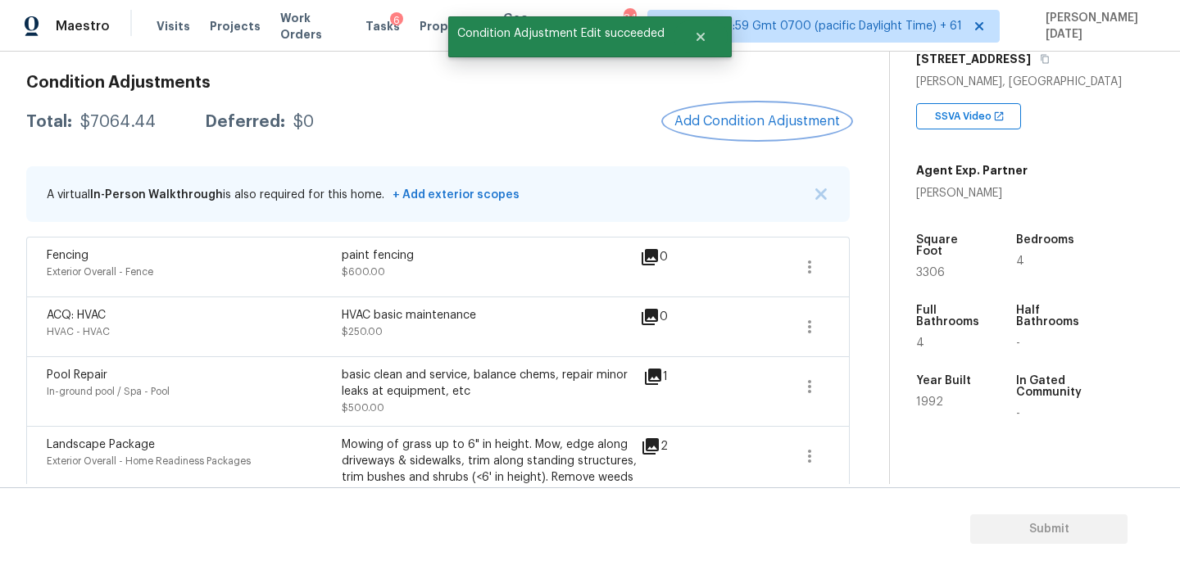
scroll to position [0, 0]
drag, startPoint x: 79, startPoint y: 120, endPoint x: 157, endPoint y: 120, distance: 77.9
click at [157, 120] on div "Total: $7064.44 Deferred: $0" at bounding box center [170, 122] width 288 height 16
copy div "$7064.44"
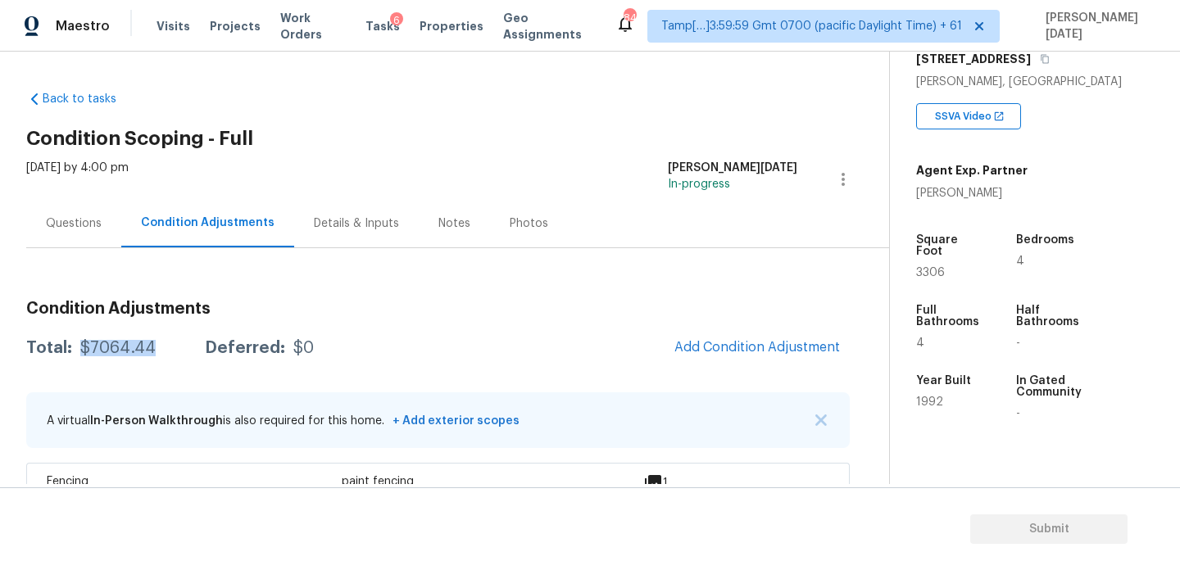
click at [103, 198] on div "[DATE] by 4:00 pm" at bounding box center [77, 179] width 102 height 39
click at [87, 219] on div "Questions" at bounding box center [74, 224] width 56 height 16
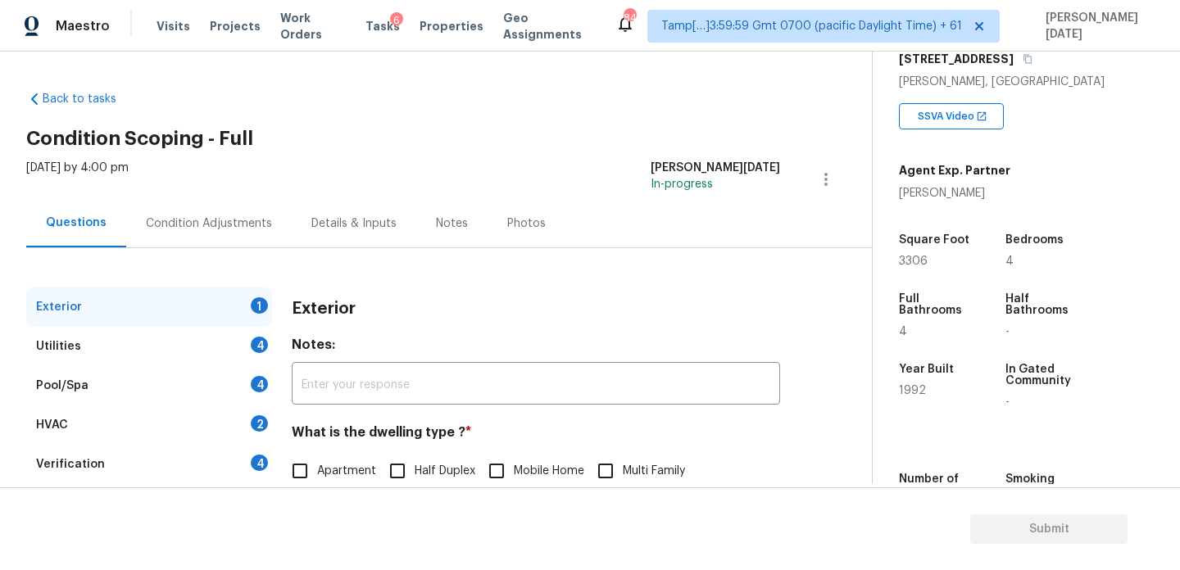
scroll to position [219, 0]
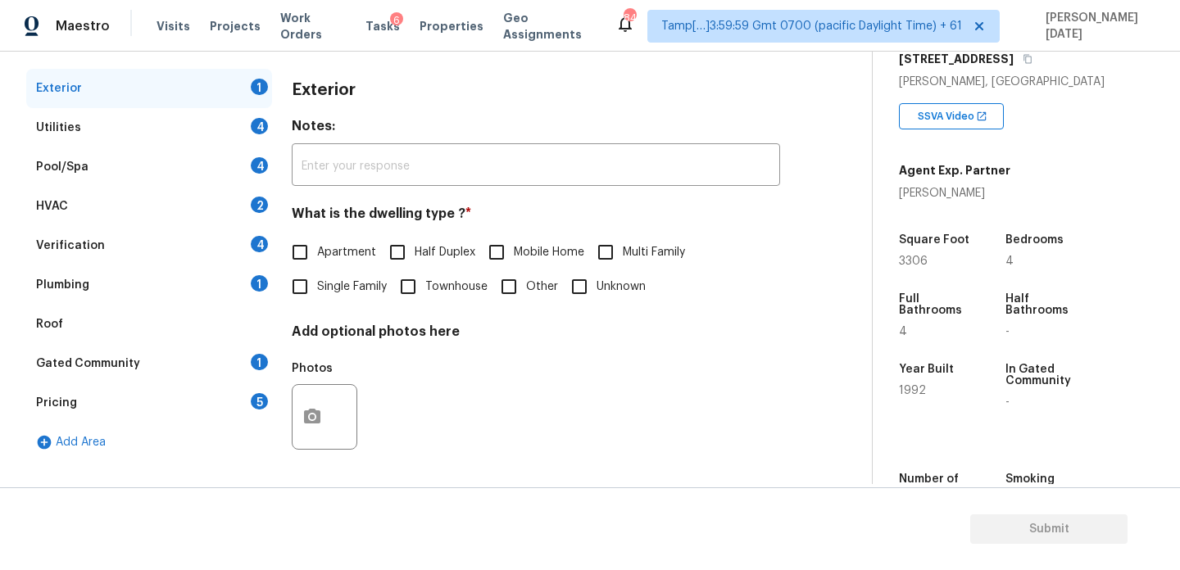
click at [310, 294] on input "Single Family" at bounding box center [300, 287] width 34 height 34
checkbox input "true"
click at [247, 132] on div "Utilities 4" at bounding box center [149, 127] width 246 height 39
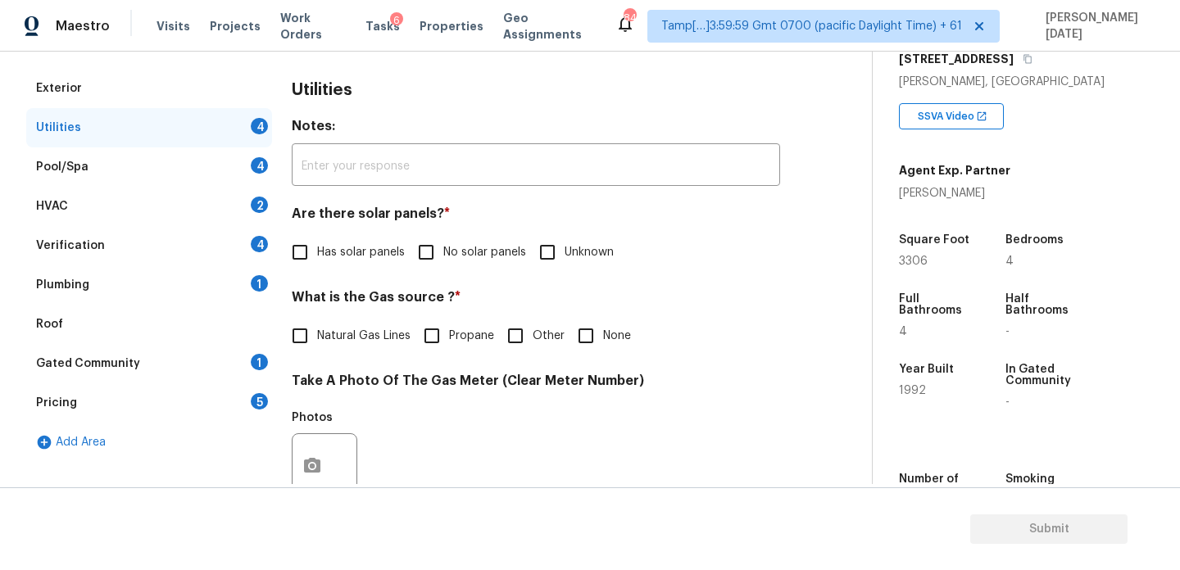
click at [449, 266] on label "No solar panels" at bounding box center [467, 252] width 117 height 34
click at [443, 266] on input "No solar panels" at bounding box center [426, 252] width 34 height 34
checkbox input "true"
click at [569, 329] on input "None" at bounding box center [586, 337] width 34 height 34
checkbox input "true"
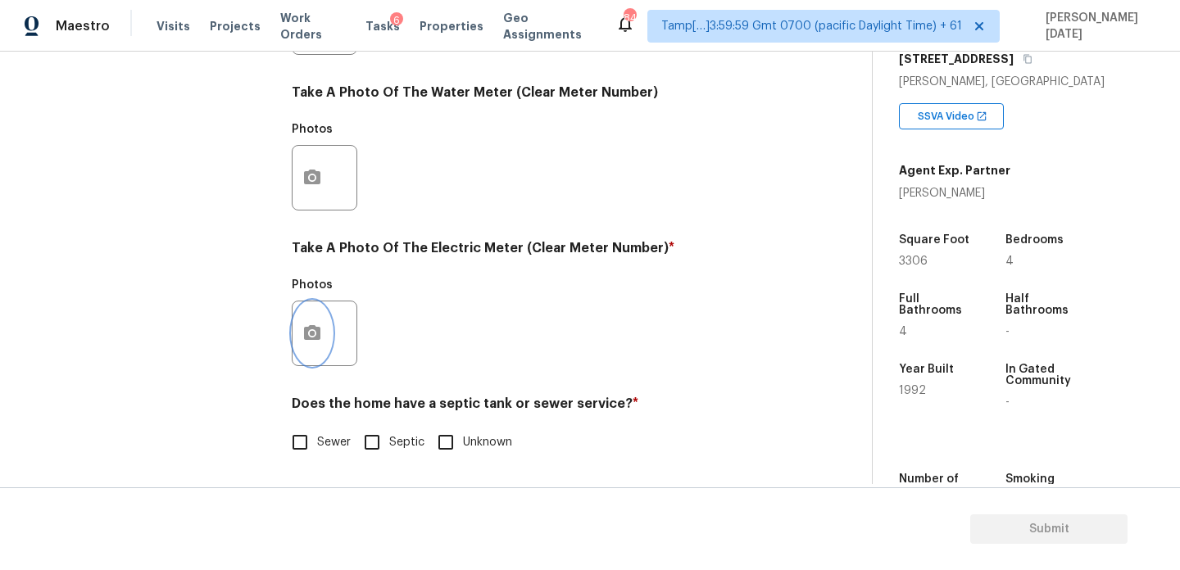
click at [302, 330] on icon "button" at bounding box center [312, 334] width 20 height 20
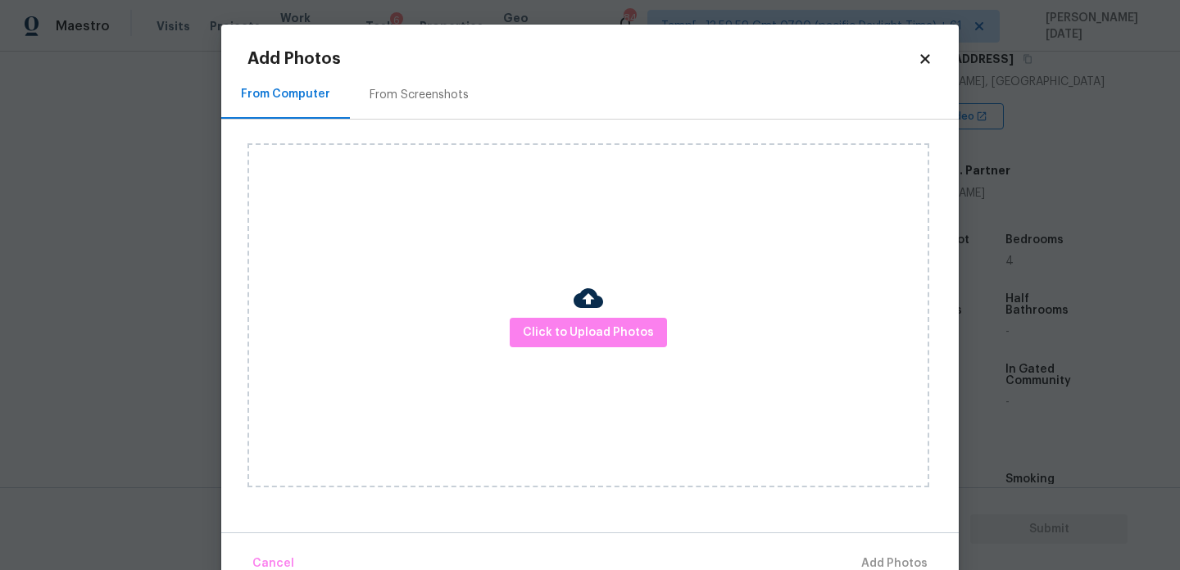
scroll to position [663, 0]
click at [567, 324] on span "Click to Upload Photos" at bounding box center [588, 333] width 131 height 20
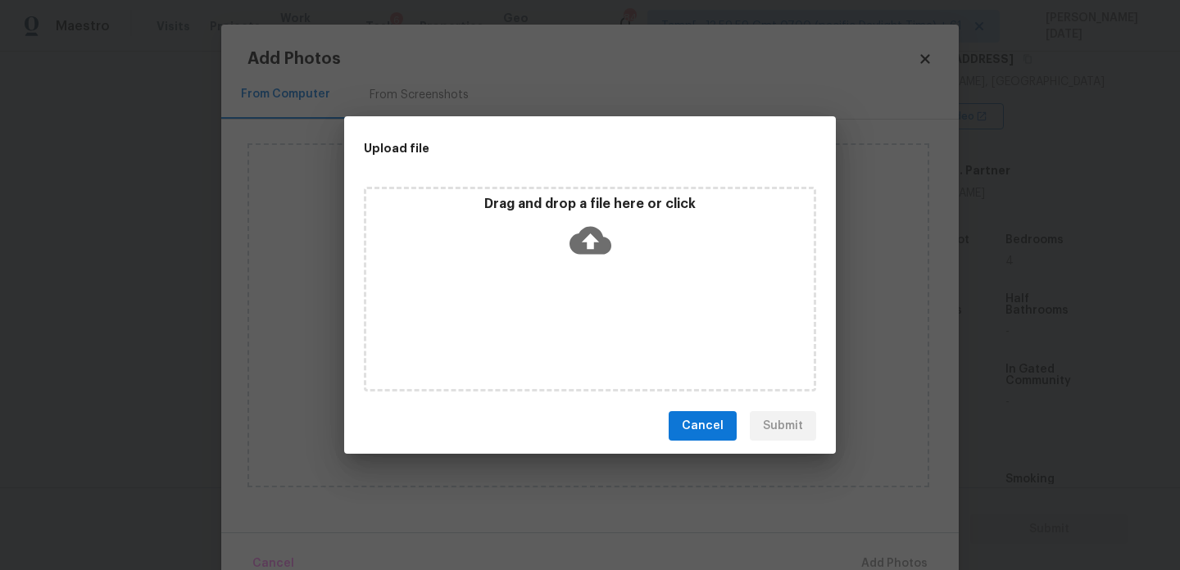
click at [567, 324] on div "Drag and drop a file here or click" at bounding box center [590, 289] width 452 height 205
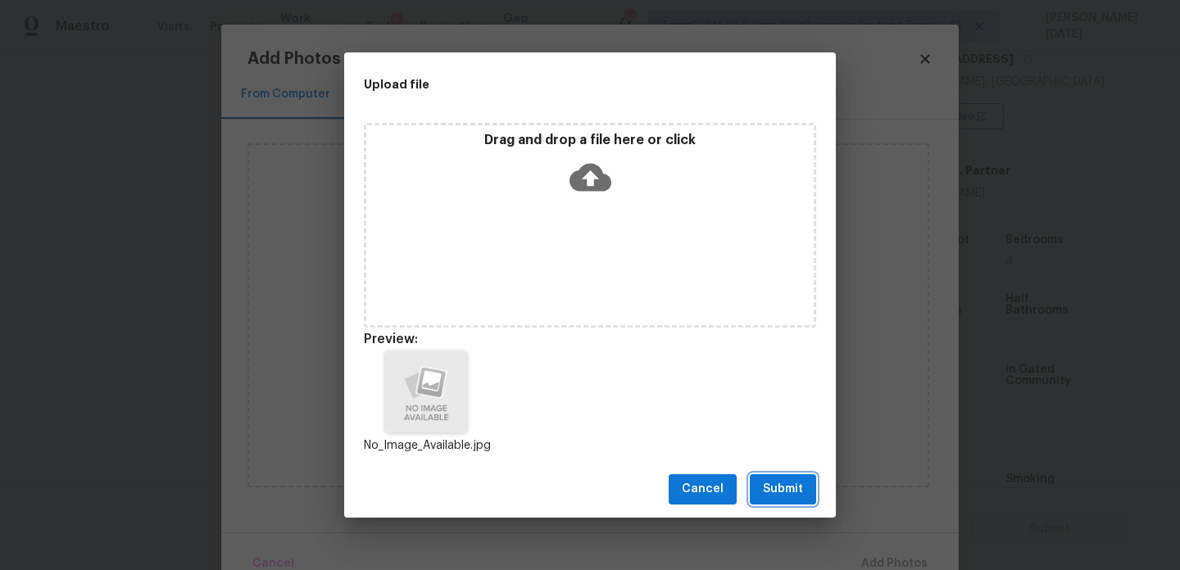
click at [774, 491] on span "Submit" at bounding box center [783, 489] width 40 height 20
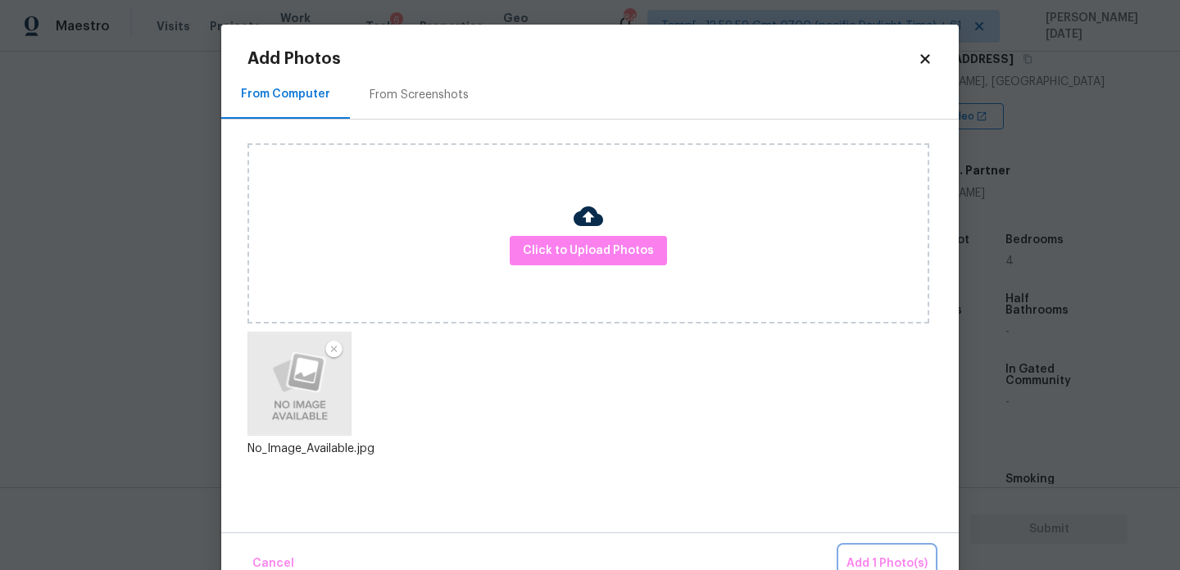
click at [875, 556] on span "Add 1 Photo(s)" at bounding box center [887, 564] width 81 height 20
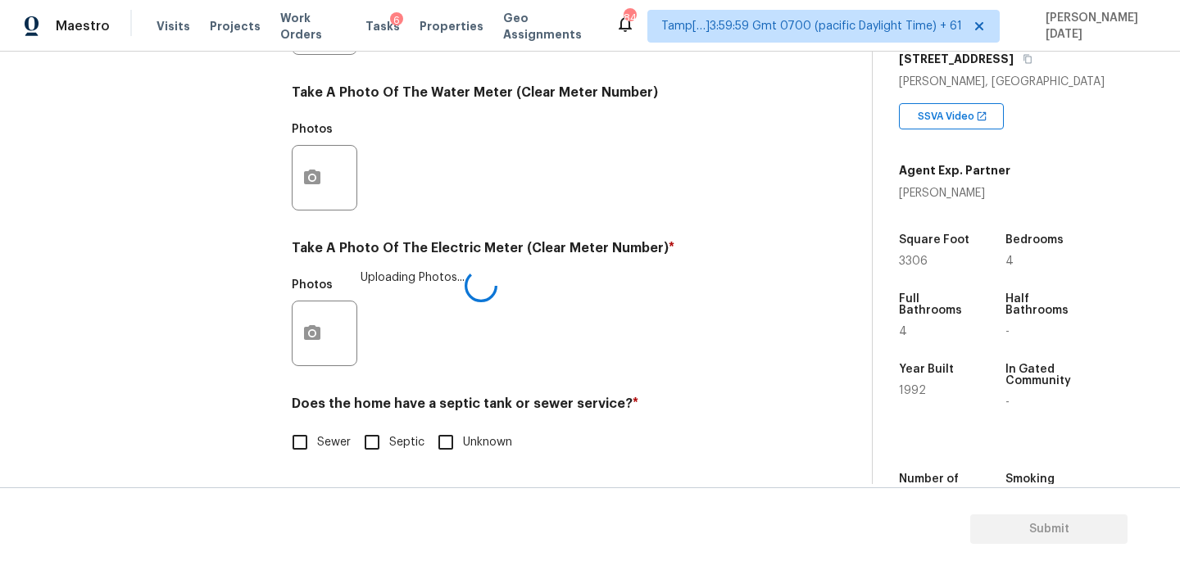
click at [318, 452] on label "Sewer" at bounding box center [317, 442] width 68 height 34
click at [317, 452] on input "Sewer" at bounding box center [300, 442] width 34 height 34
checkbox input "true"
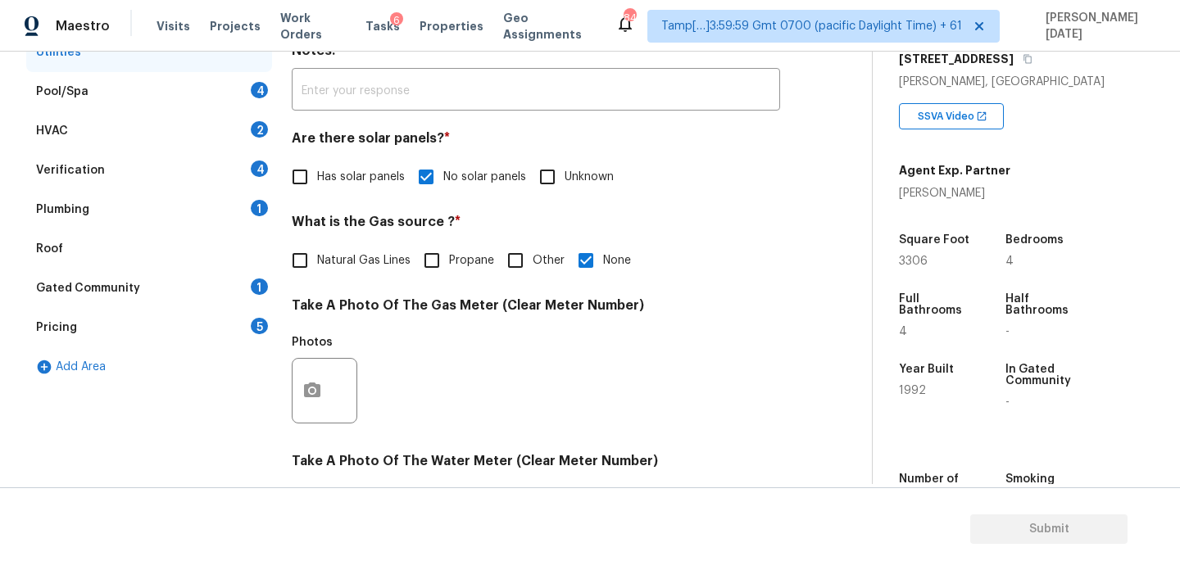
scroll to position [228, 0]
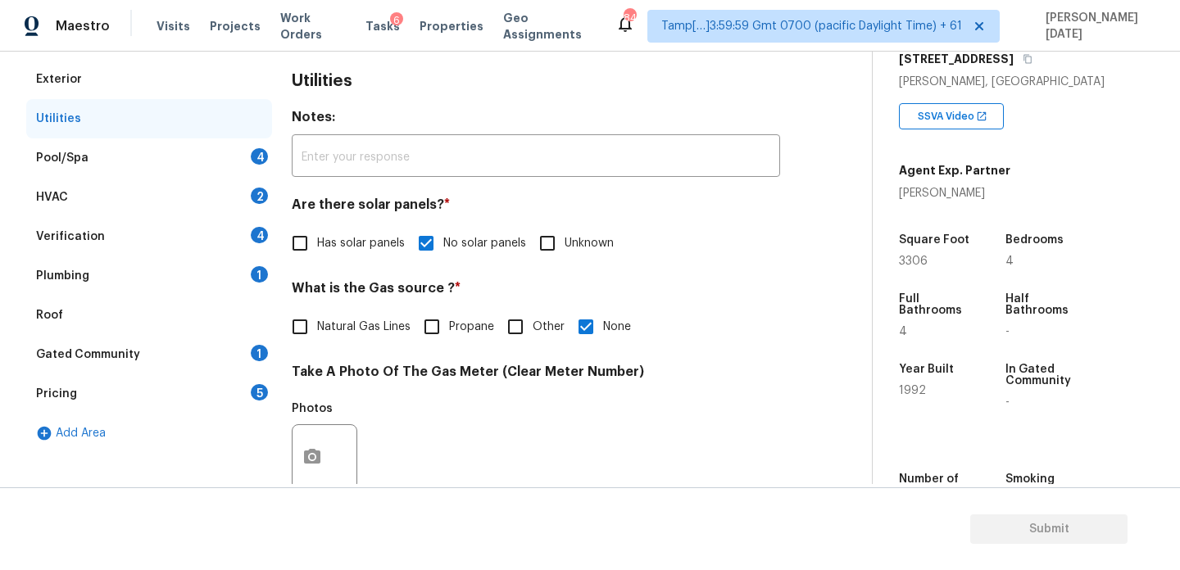
click at [236, 159] on div "Pool/Spa 4" at bounding box center [149, 157] width 246 height 39
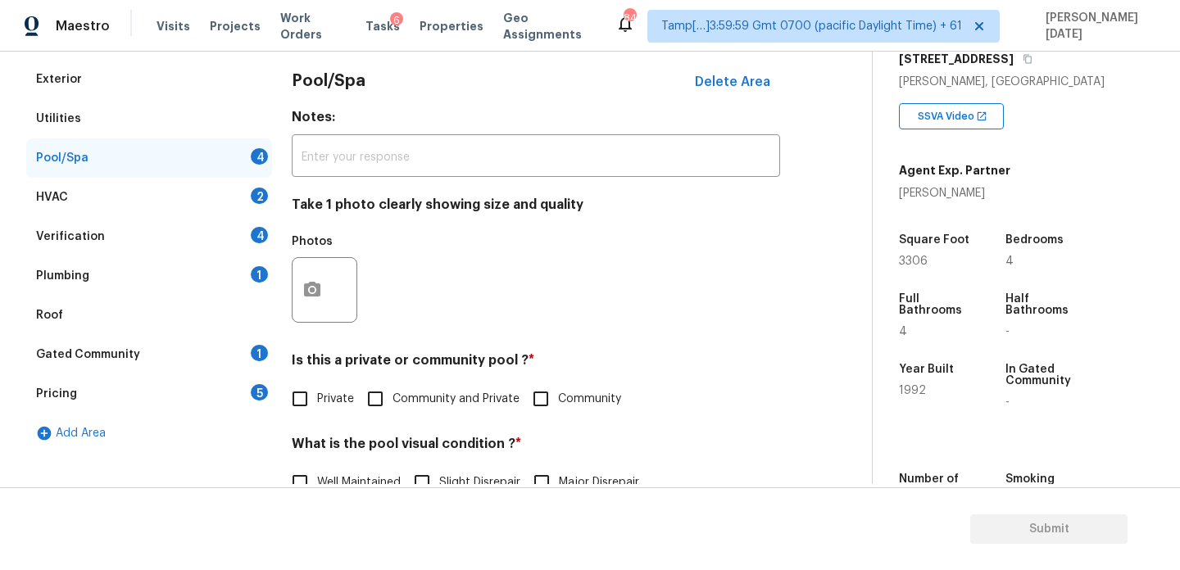
click at [311, 376] on div "Is this a private or community pool ? * Private Community and Private Community" at bounding box center [536, 384] width 488 height 64
click at [303, 404] on input "Private" at bounding box center [300, 399] width 34 height 34
checkbox input "true"
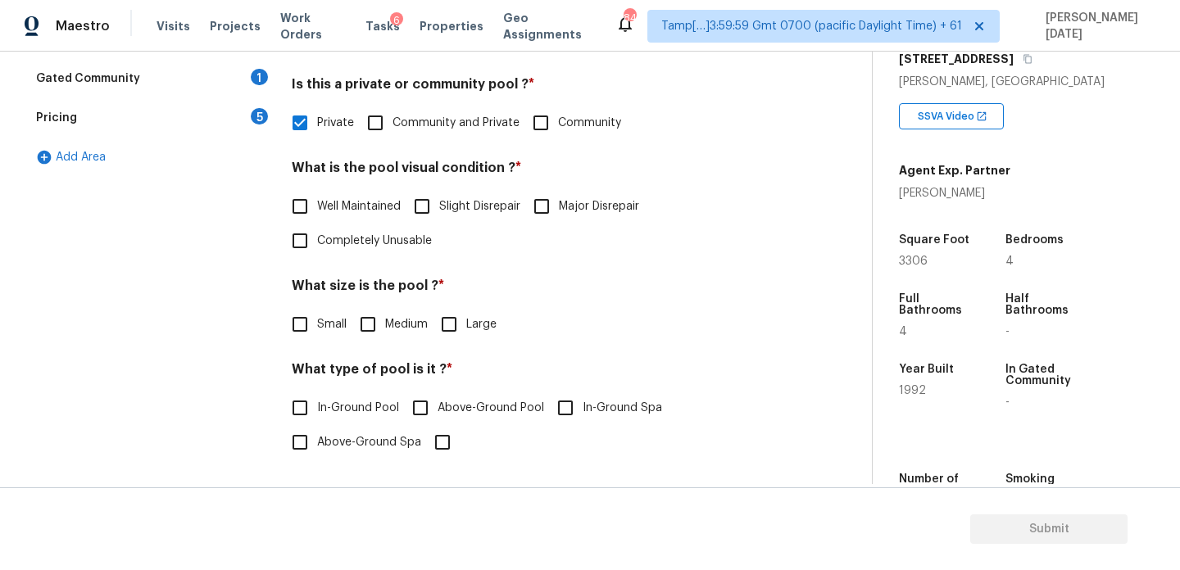
click at [321, 207] on span "Well Maintained" at bounding box center [359, 206] width 84 height 17
click at [317, 207] on input "Well Maintained" at bounding box center [300, 206] width 34 height 34
checkbox input "true"
click at [455, 323] on input "Large" at bounding box center [449, 324] width 34 height 34
checkbox input "true"
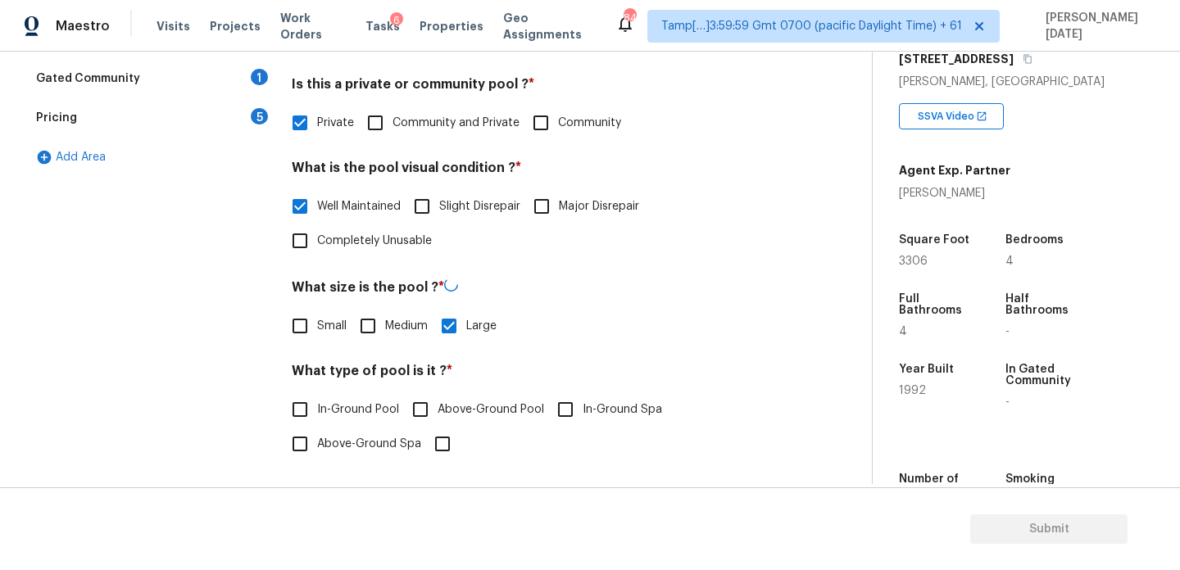
click at [300, 409] on input "In-Ground Pool" at bounding box center [300, 410] width 34 height 34
checkbox input "true"
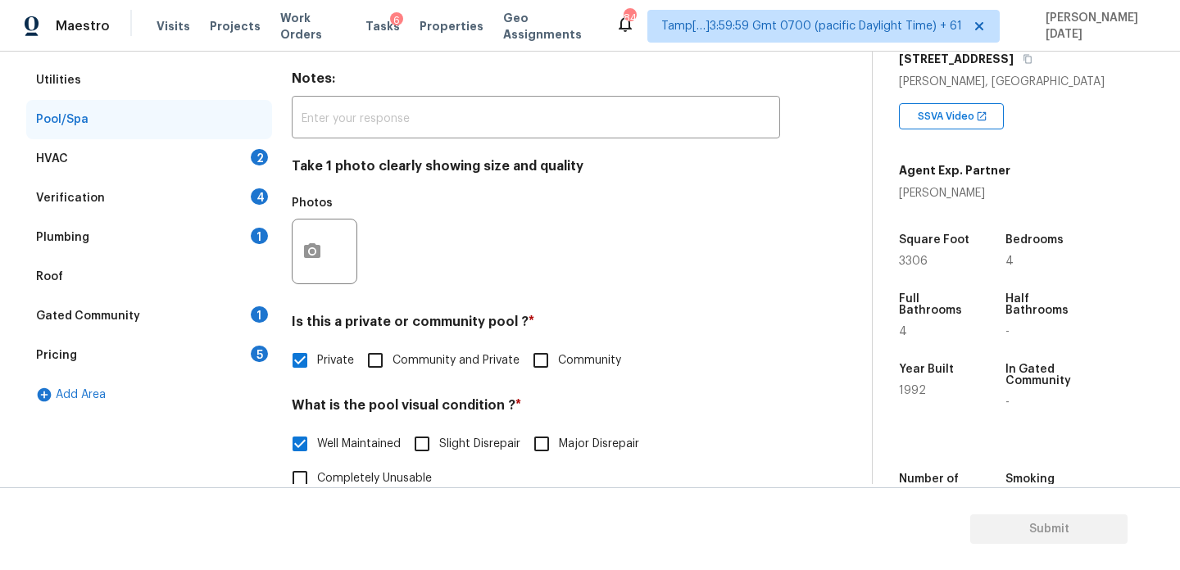
scroll to position [240, 0]
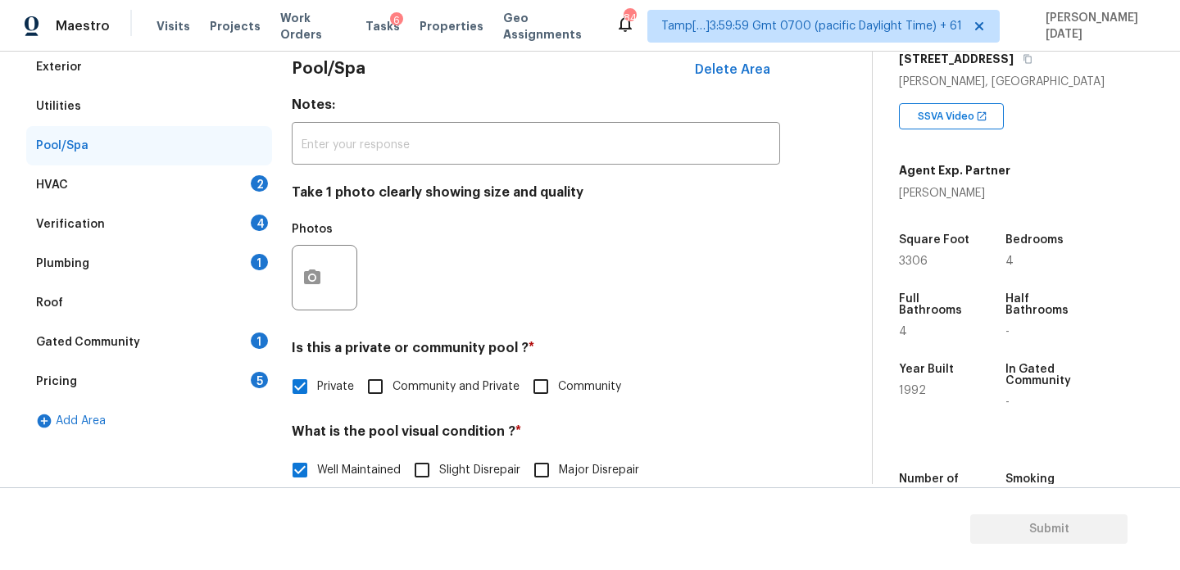
click at [270, 166] on div "Exterior Utilities Pool/Spa HVAC 2 Verification 4 Plumbing 1 Roof Gated Communi…" at bounding box center [149, 396] width 246 height 696
click at [247, 178] on div "HVAC 2" at bounding box center [149, 185] width 246 height 39
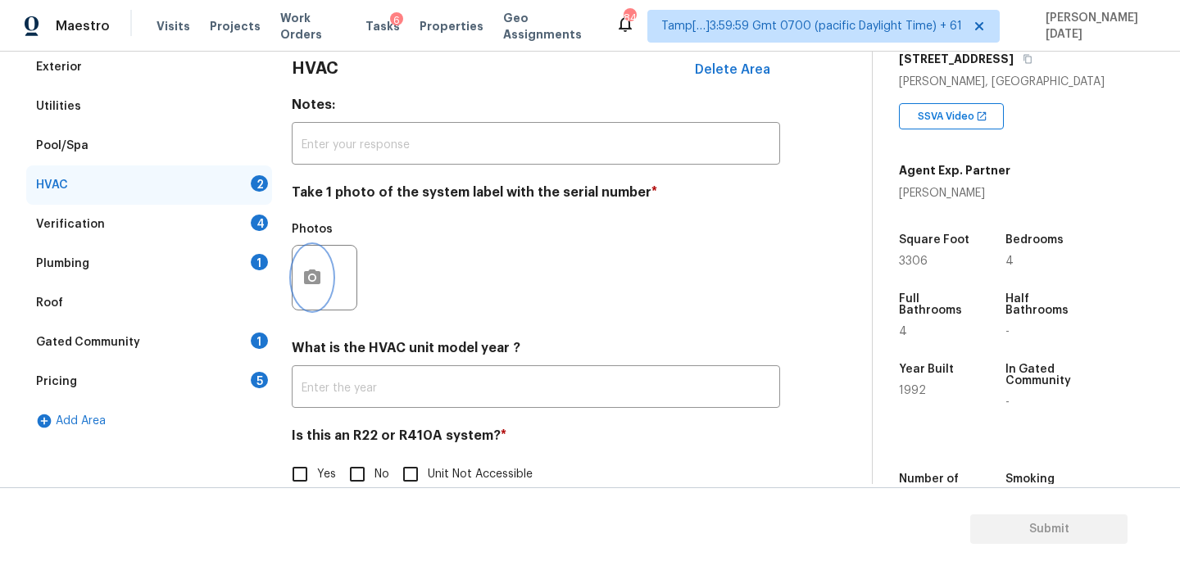
click at [318, 294] on button "button" at bounding box center [312, 278] width 39 height 64
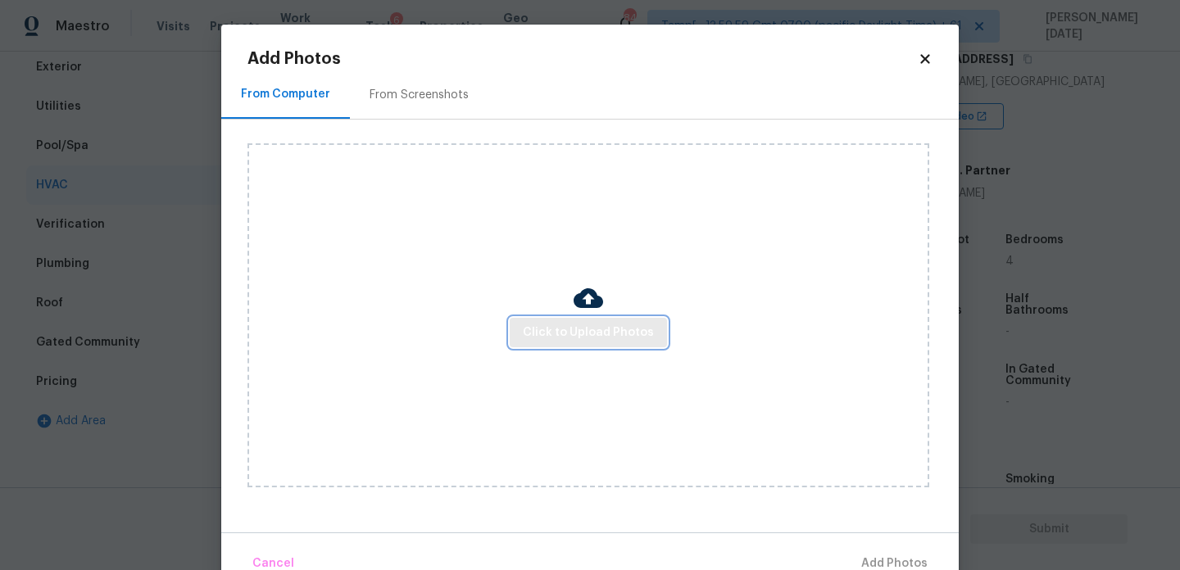
click at [579, 341] on span "Click to Upload Photos" at bounding box center [588, 333] width 131 height 20
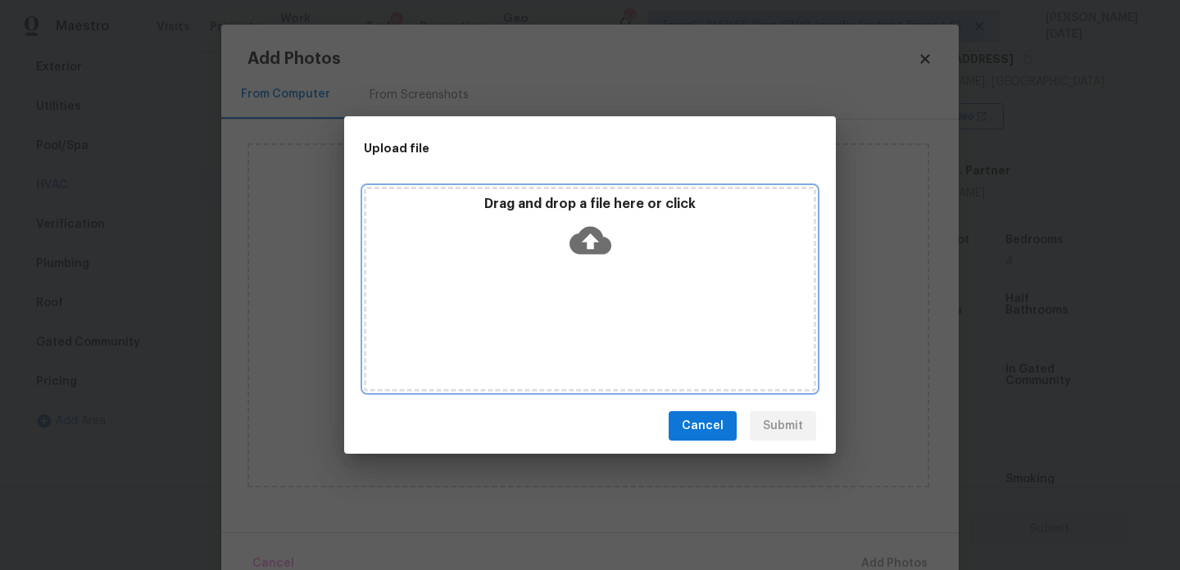
click at [579, 341] on div "Drag and drop a file here or click" at bounding box center [590, 289] width 452 height 205
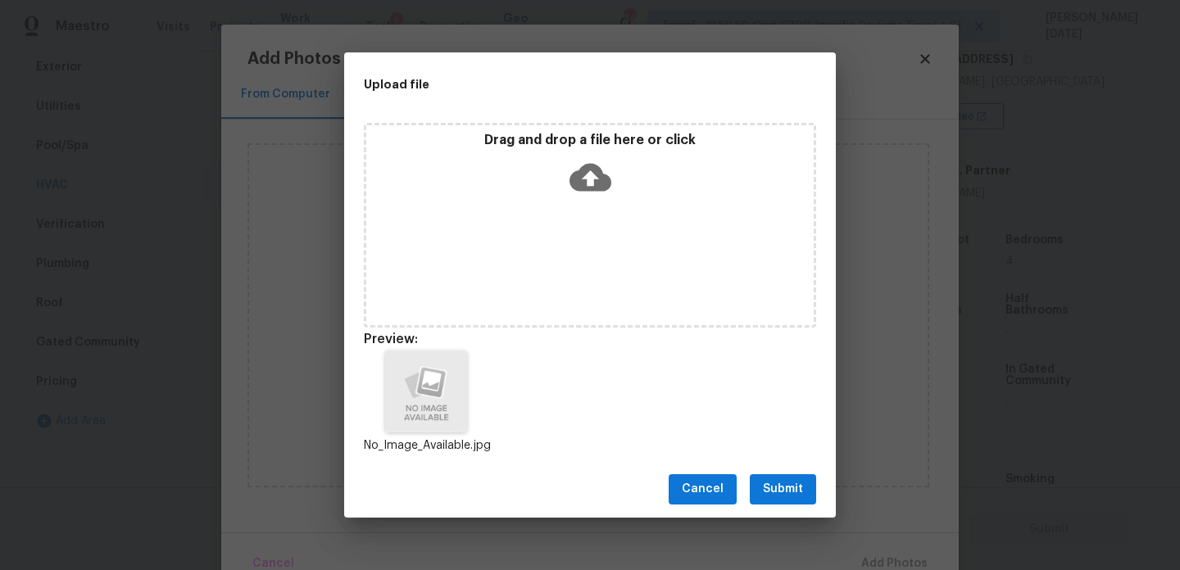
click at [785, 486] on span "Submit" at bounding box center [783, 489] width 40 height 20
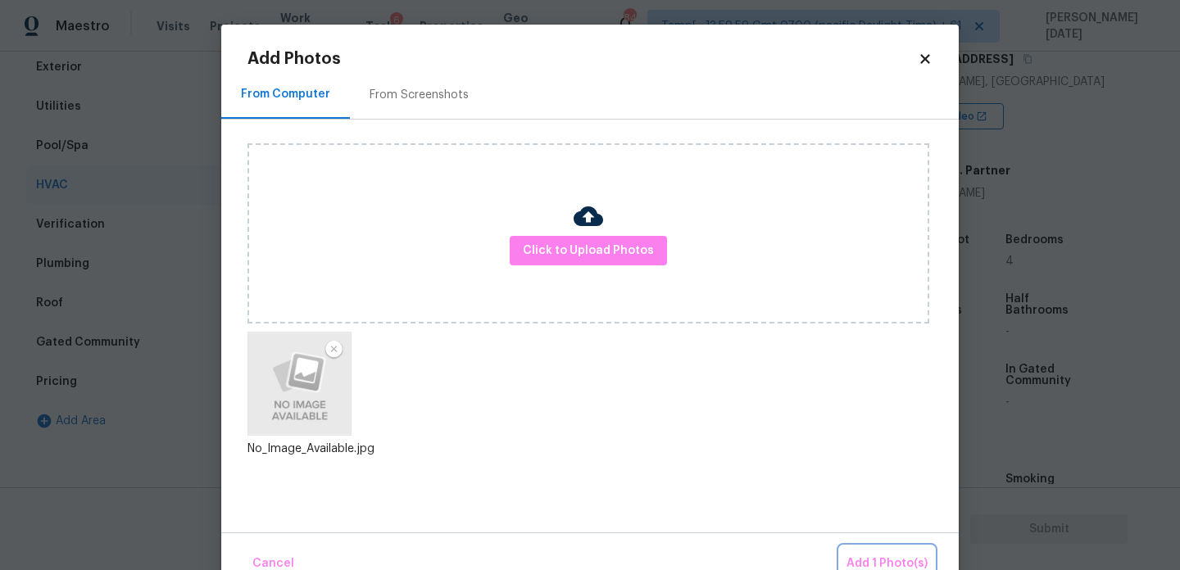
click at [871, 562] on span "Add 1 Photo(s)" at bounding box center [887, 564] width 81 height 20
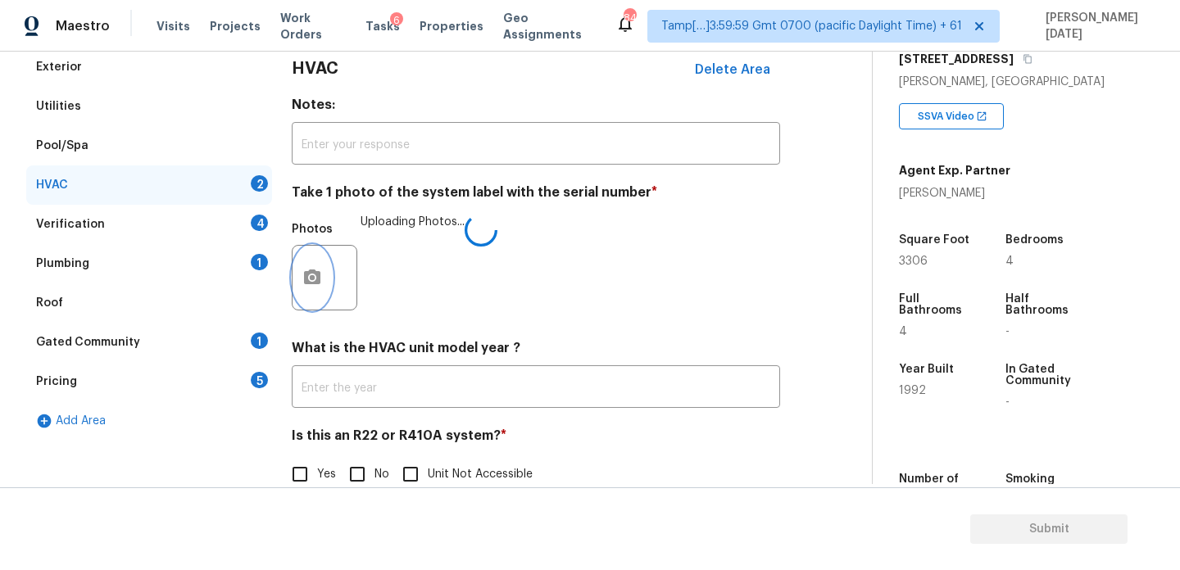
scroll to position [273, 0]
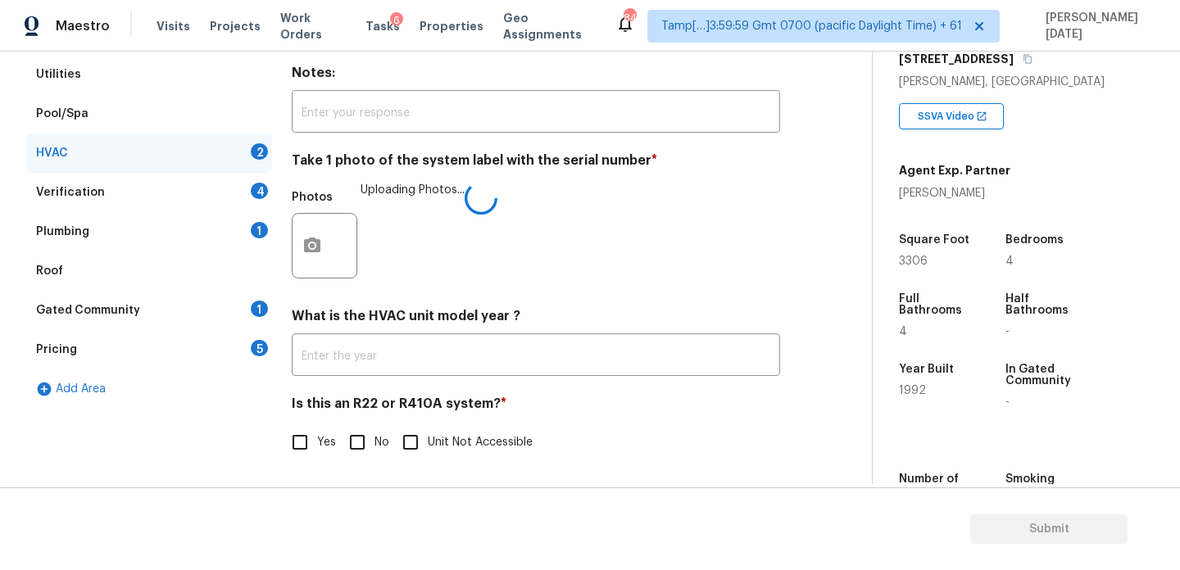
click at [375, 438] on span "No" at bounding box center [382, 442] width 15 height 17
click at [375, 438] on input "No" at bounding box center [357, 442] width 34 height 34
checkbox input "true"
click at [251, 186] on div "Verification 4" at bounding box center [149, 192] width 246 height 39
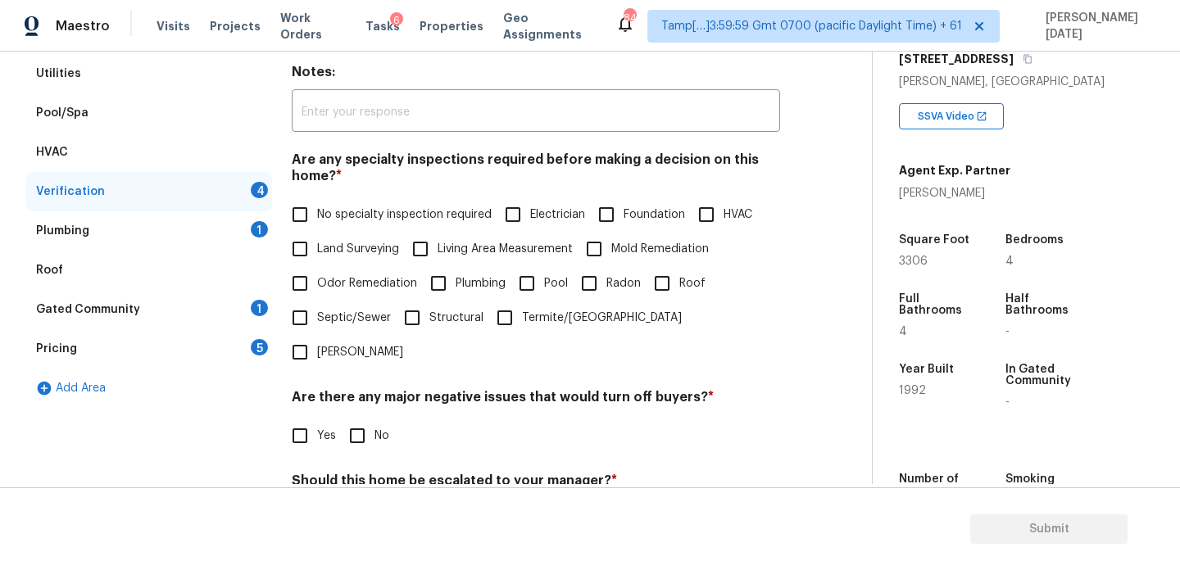
click at [312, 214] on input "No specialty inspection required" at bounding box center [300, 214] width 34 height 34
checkbox input "true"
click at [356, 419] on input "No" at bounding box center [357, 436] width 34 height 34
checkbox input "true"
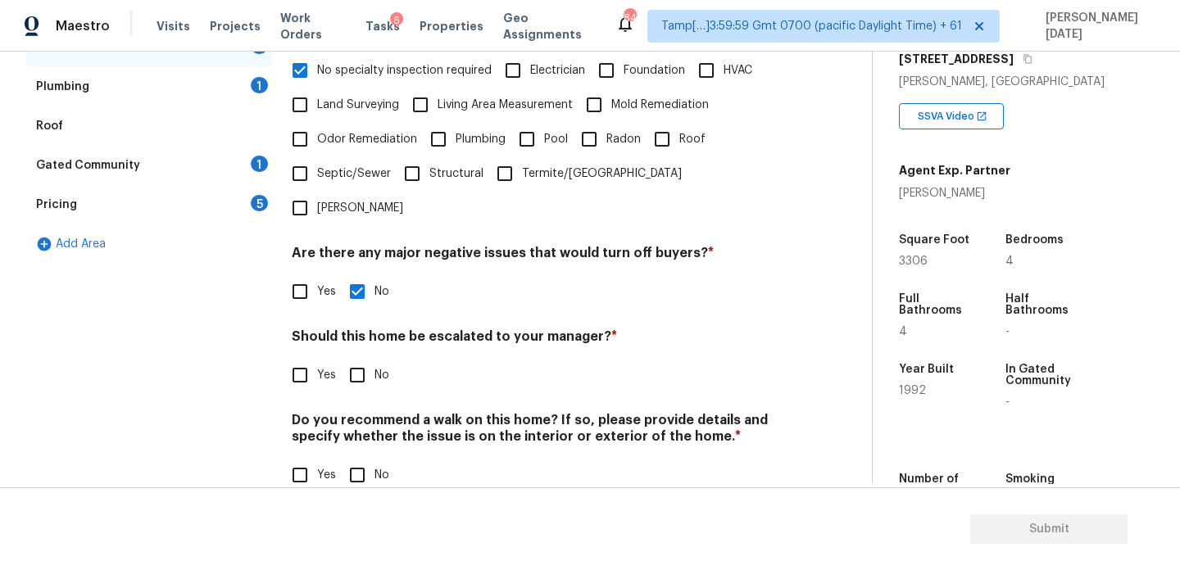
scroll to position [415, 0]
click at [355, 360] on input "No" at bounding box center [357, 377] width 34 height 34
checkbox input "true"
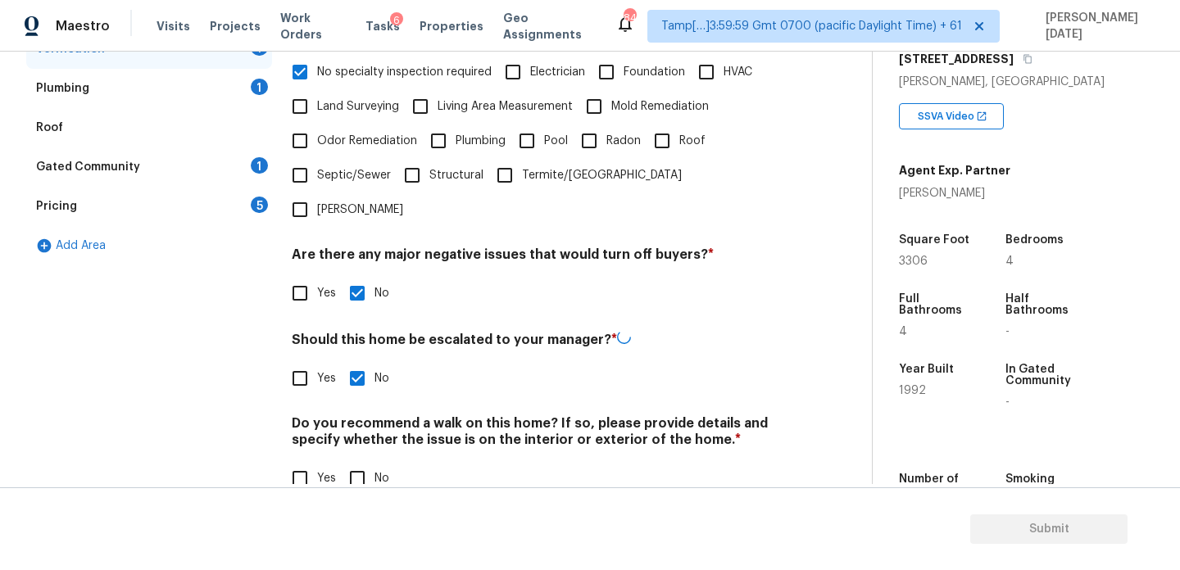
click at [359, 461] on input "No" at bounding box center [357, 478] width 34 height 34
checkbox input "true"
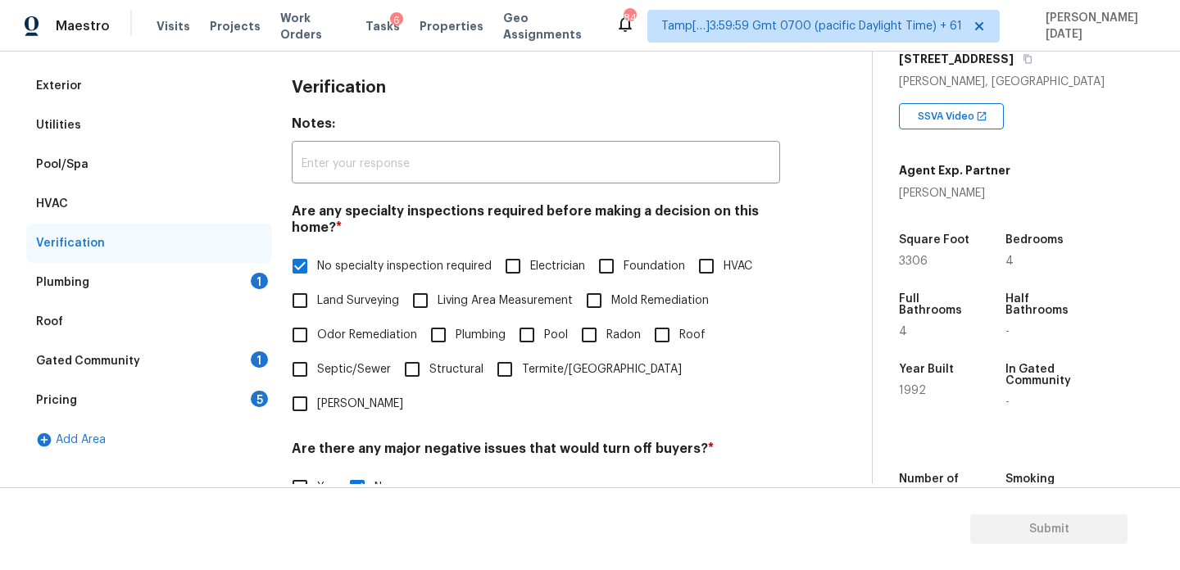
click at [255, 286] on div "1" at bounding box center [259, 281] width 17 height 16
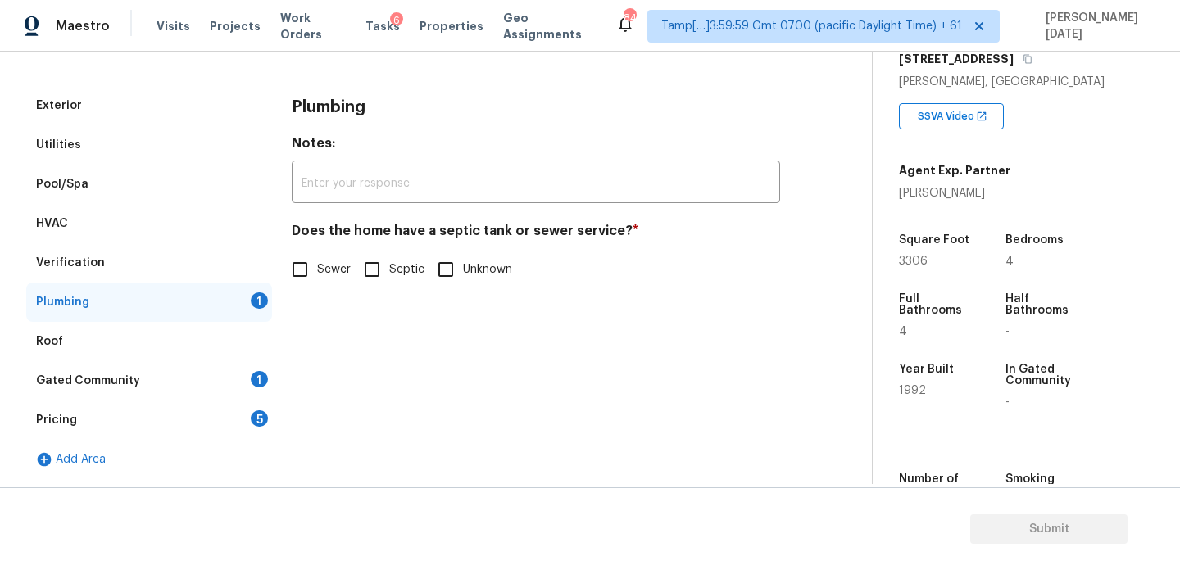
scroll to position [202, 0]
click at [302, 284] on input "Sewer" at bounding box center [300, 269] width 34 height 34
checkbox input "true"
click at [243, 377] on div "Gated Community 1" at bounding box center [149, 380] width 246 height 39
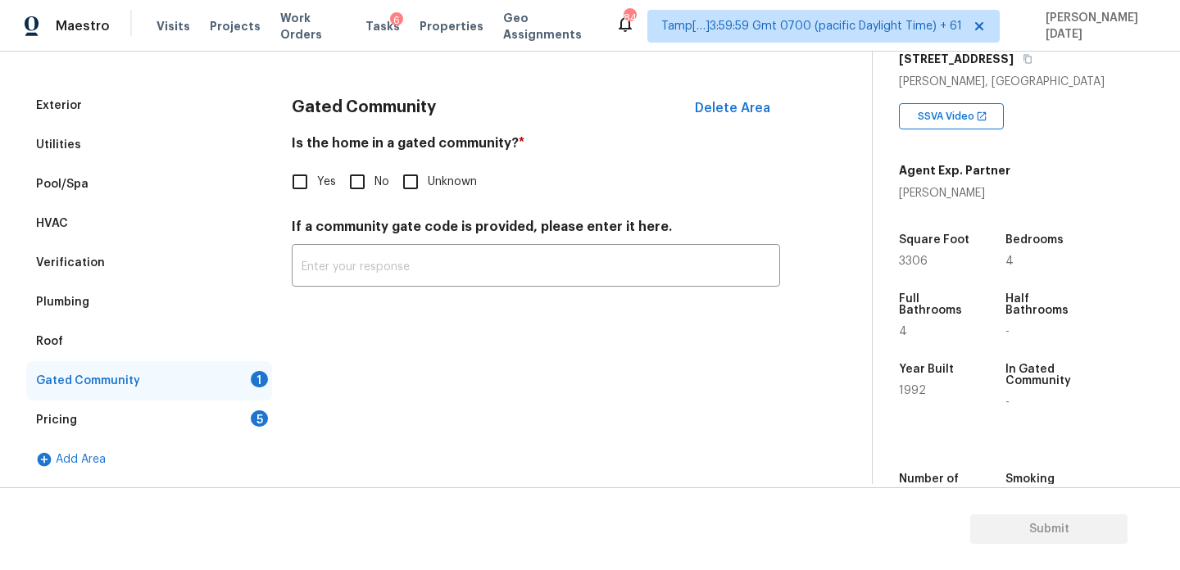
click at [360, 177] on input "No" at bounding box center [357, 182] width 34 height 34
checkbox input "true"
click at [241, 427] on div "Pricing 5" at bounding box center [149, 420] width 246 height 39
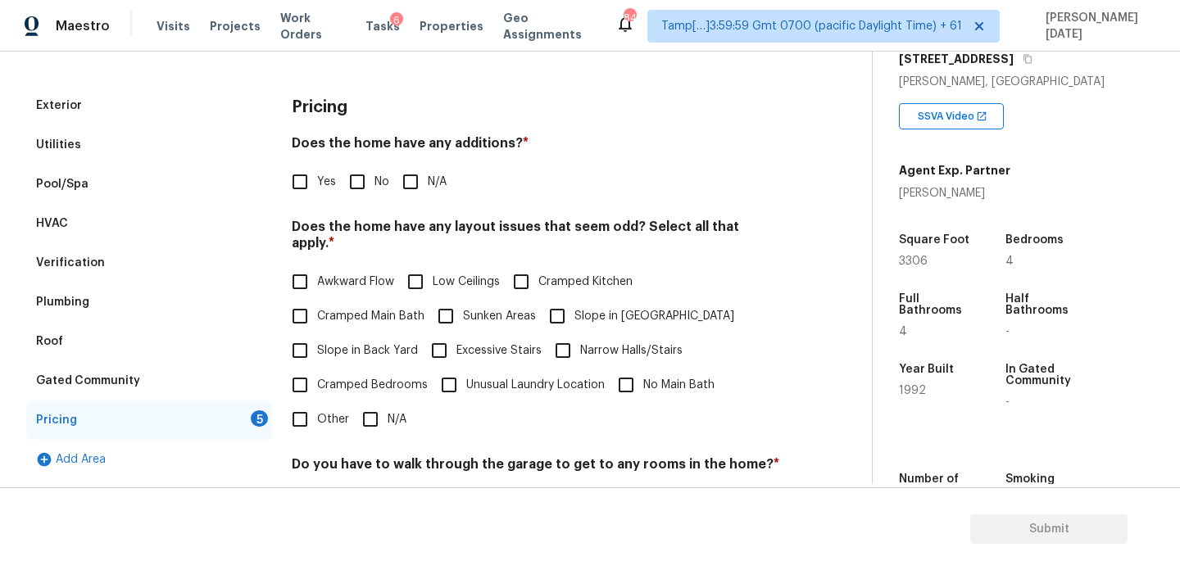
click at [355, 220] on h4 "Does the home have any layout issues that seem odd? Select all that apply. *" at bounding box center [536, 238] width 488 height 39
click at [375, 188] on span "No" at bounding box center [382, 182] width 15 height 17
click at [375, 188] on input "No" at bounding box center [357, 182] width 34 height 34
checkbox input "true"
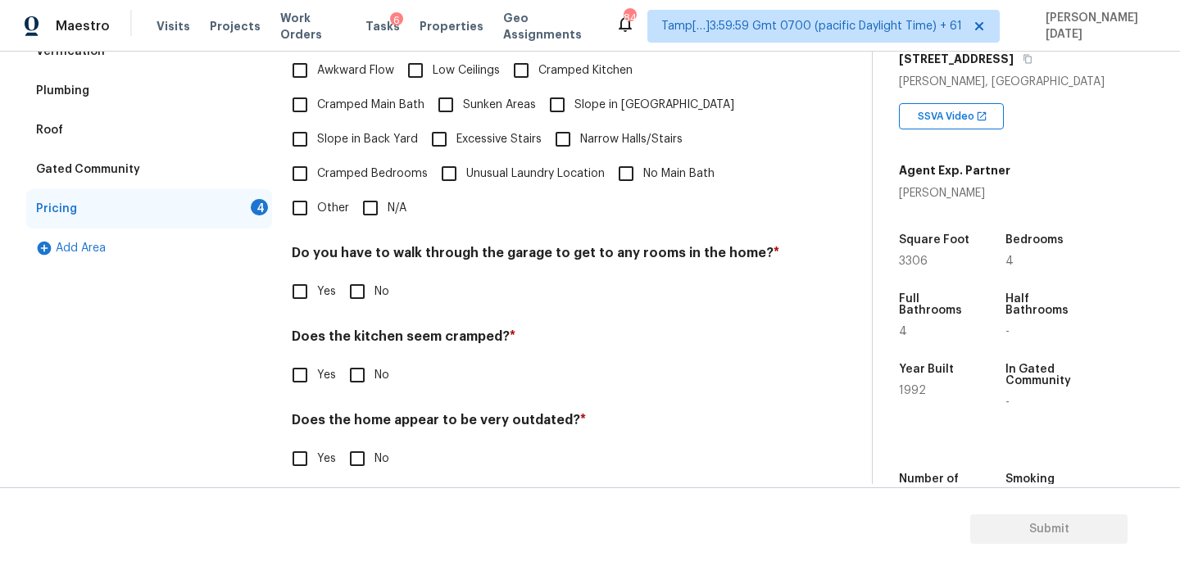
click at [377, 209] on div "Pricing Does the home have any additions? * Yes No N/A Does the home have any l…" at bounding box center [536, 185] width 488 height 621
click at [377, 191] on input "N/A" at bounding box center [370, 208] width 34 height 34
checkbox input "true"
click at [350, 293] on div "Pricing Does the home have any additions? * Yes No N/A Does the home have any l…" at bounding box center [536, 186] width 488 height 623
click at [369, 361] on input "No" at bounding box center [357, 375] width 34 height 34
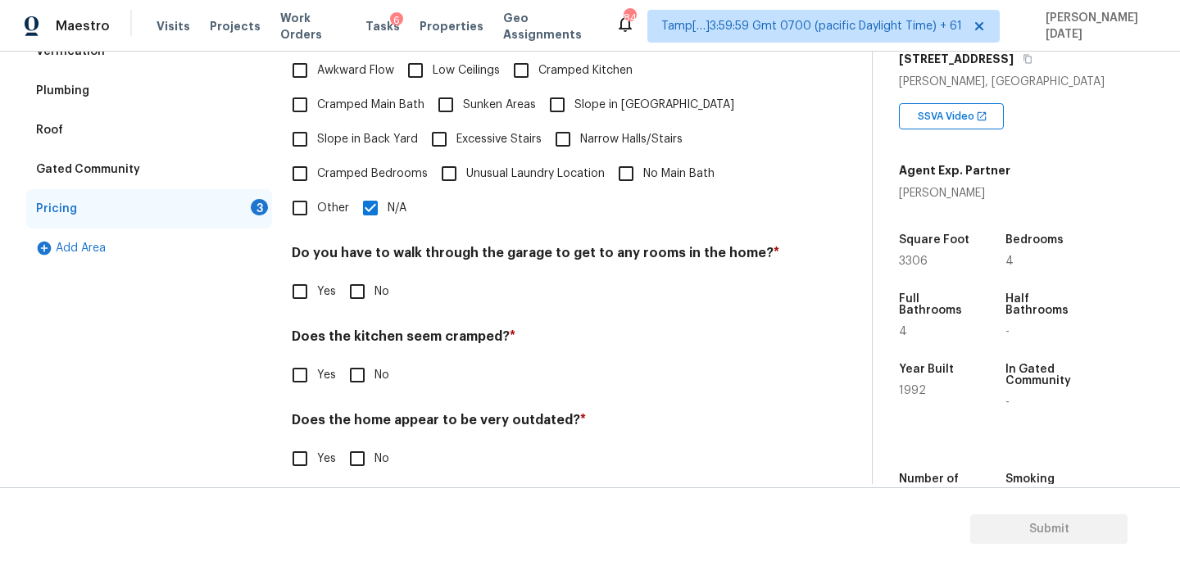
checkbox input "true"
click at [364, 443] on input "No" at bounding box center [357, 460] width 34 height 34
checkbox input "true"
click at [380, 288] on label "No" at bounding box center [364, 292] width 49 height 34
click at [375, 288] on input "No" at bounding box center [357, 292] width 34 height 34
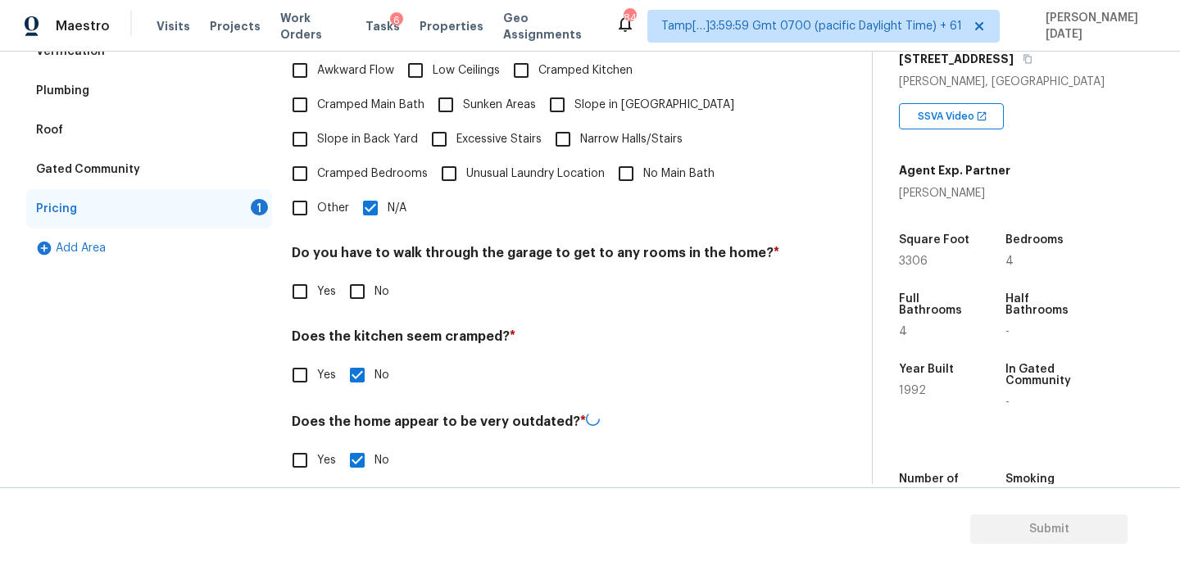
checkbox input "true"
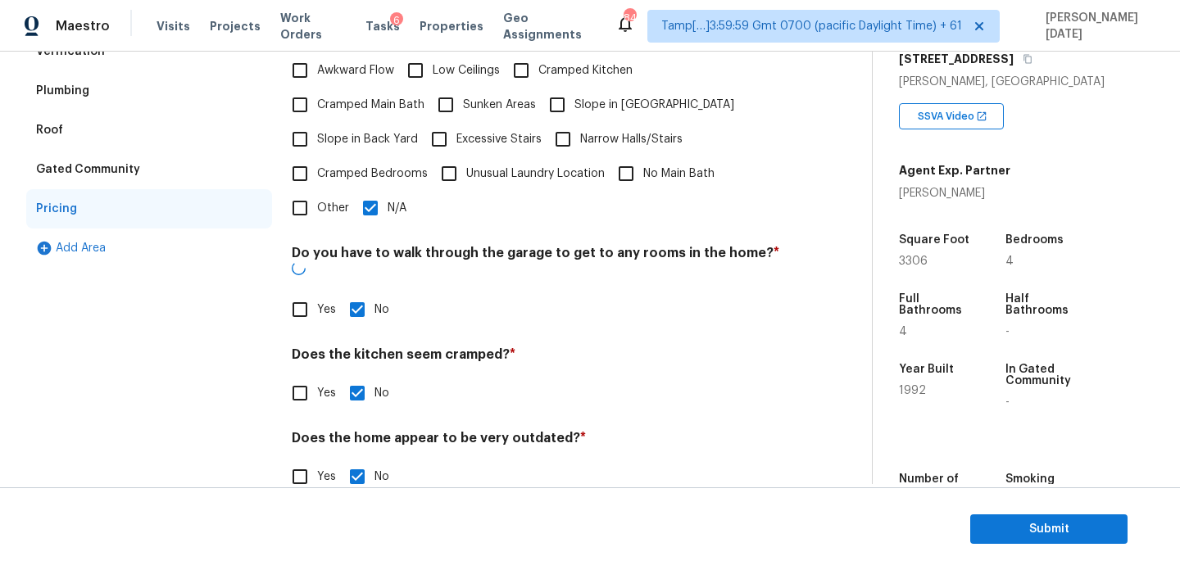
scroll to position [0, 0]
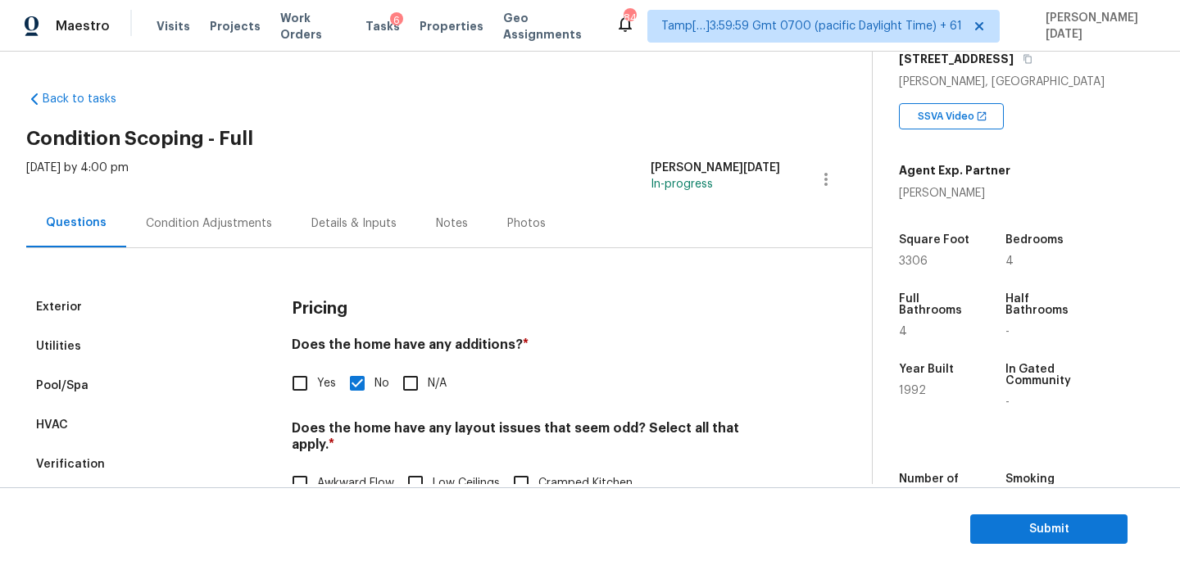
click at [222, 220] on div "Condition Adjustments" at bounding box center [209, 224] width 126 height 16
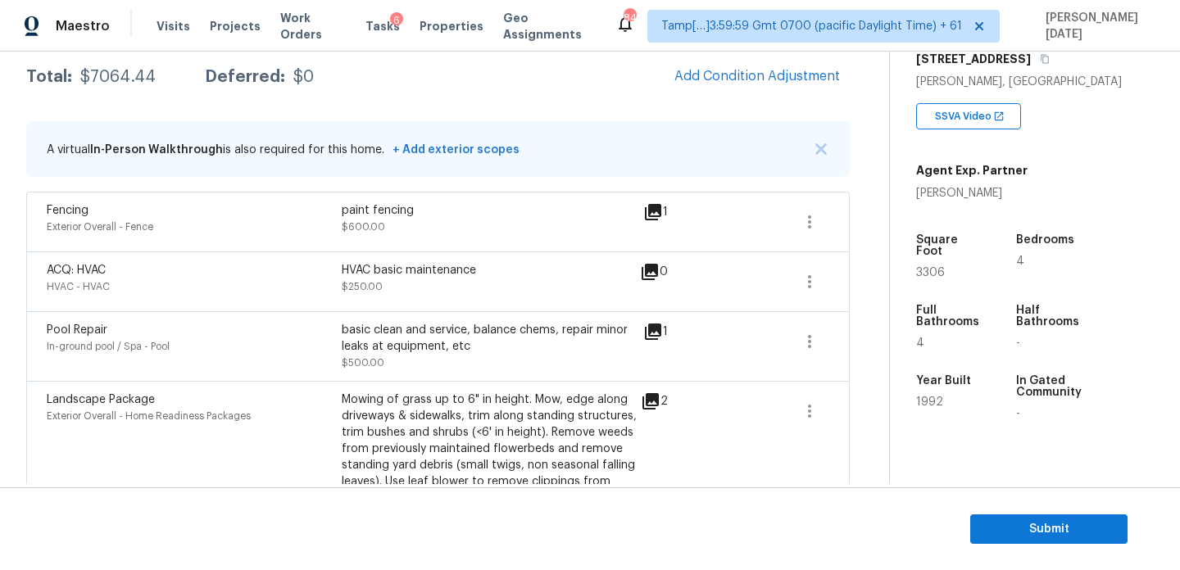
scroll to position [270, 0]
click at [992, 521] on span "Submit" at bounding box center [1048, 530] width 131 height 20
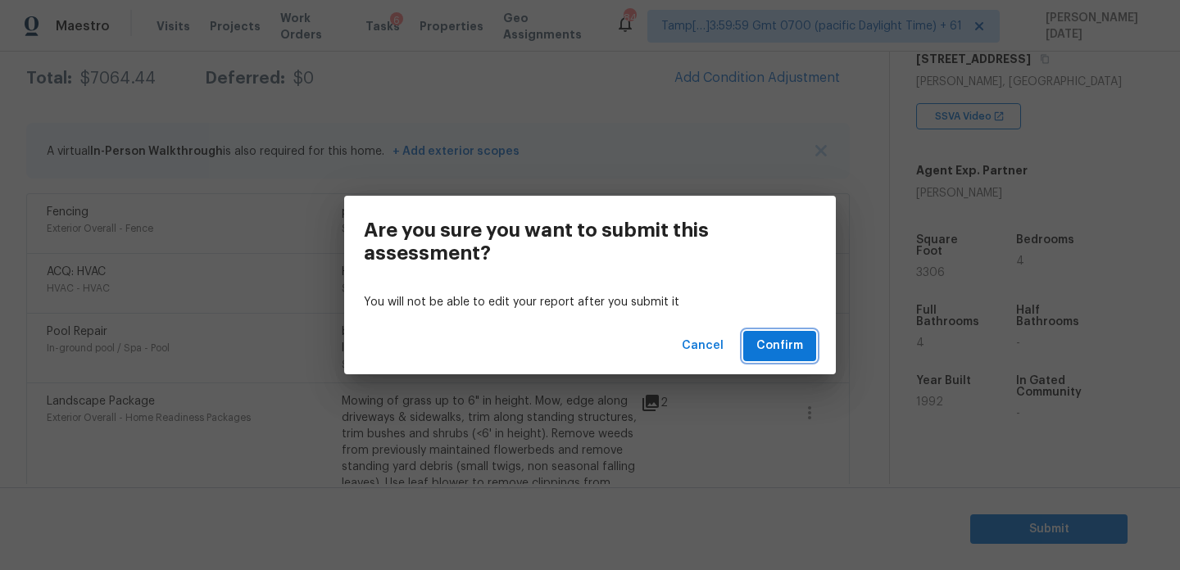
click at [783, 347] on span "Confirm" at bounding box center [779, 346] width 47 height 20
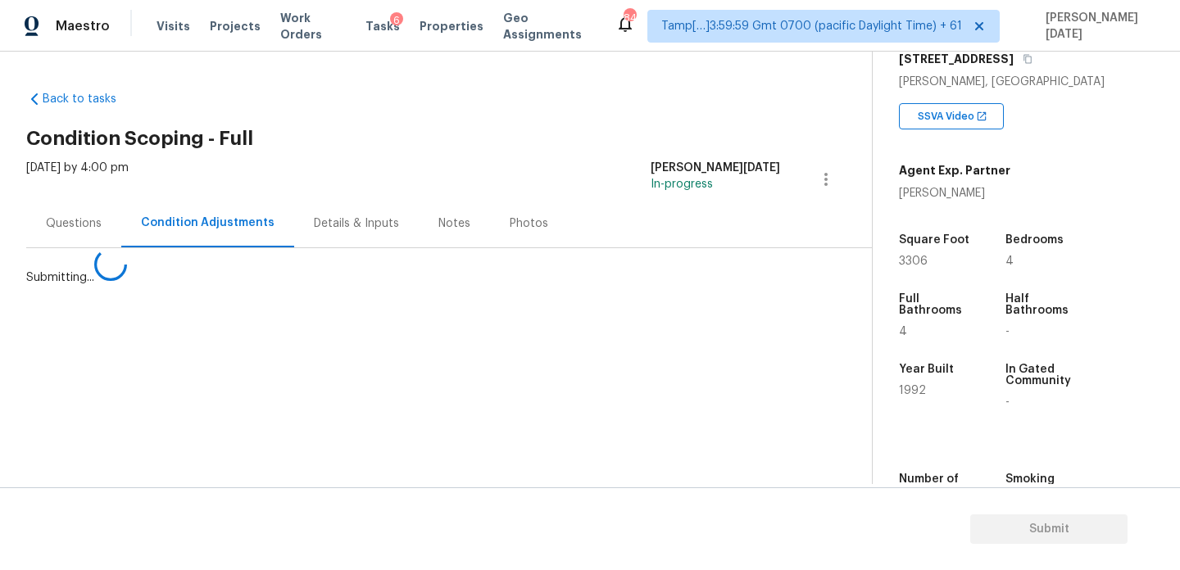
scroll to position [0, 0]
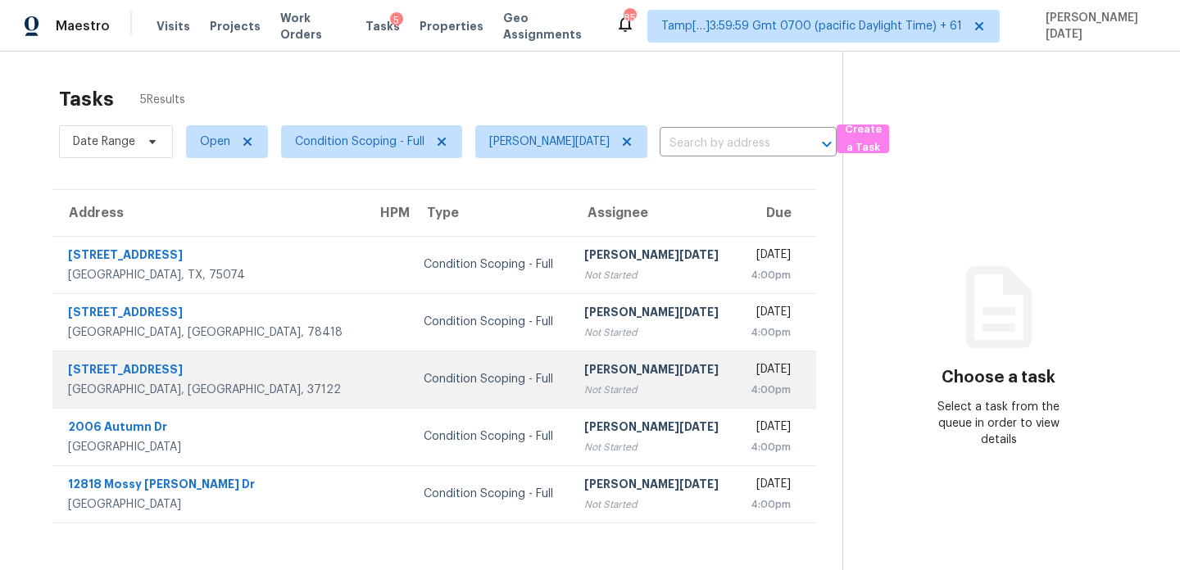
click at [597, 385] on div "Not Started" at bounding box center [653, 390] width 138 height 16
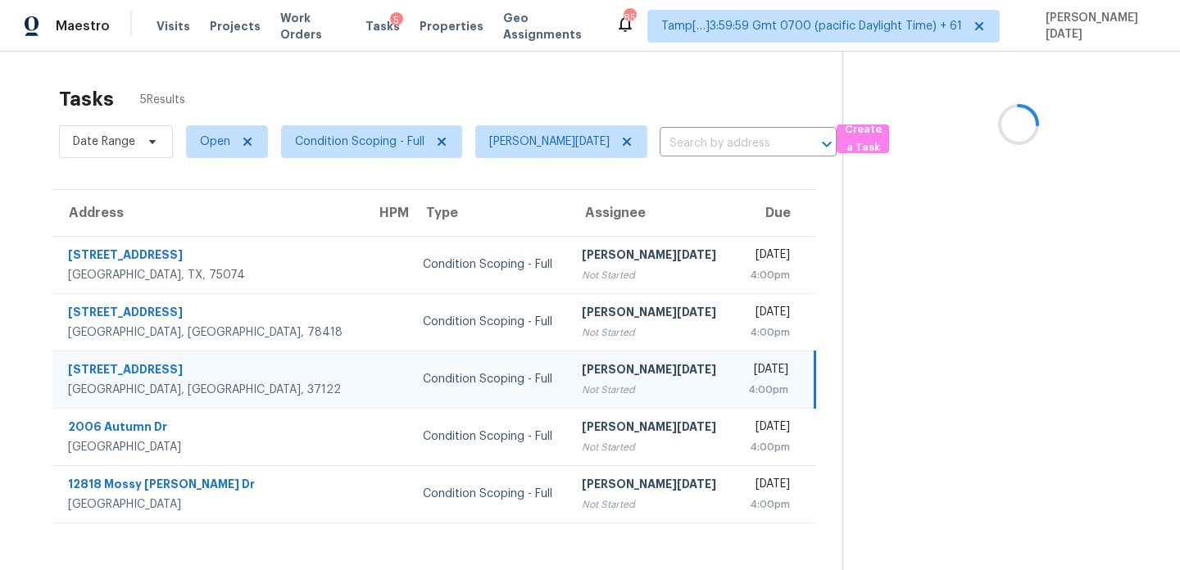
click at [597, 385] on div "Not Started" at bounding box center [651, 390] width 138 height 16
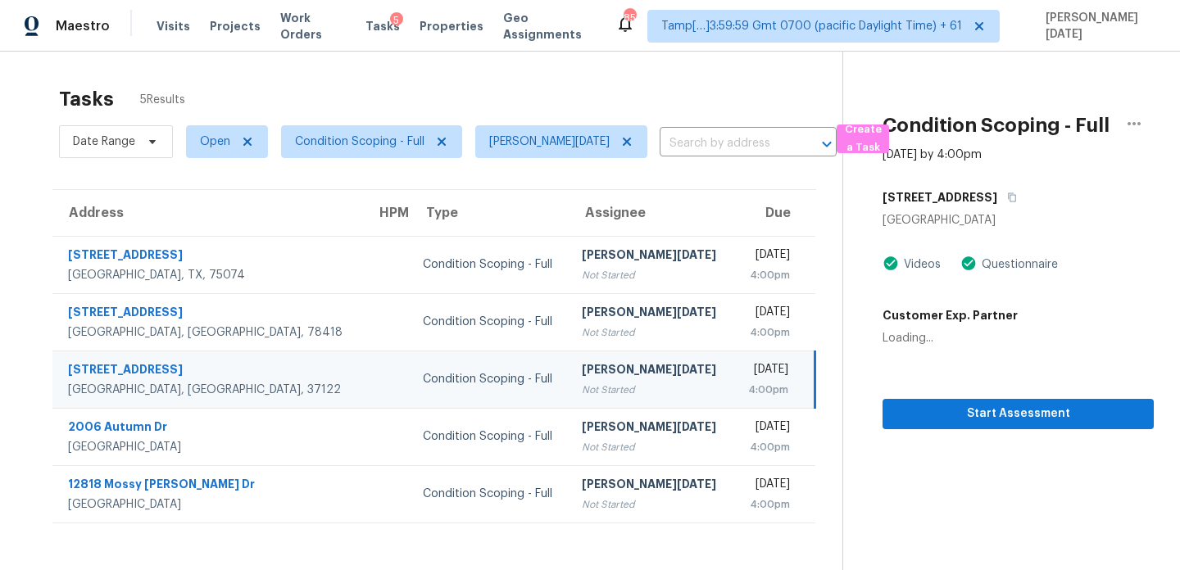
click at [597, 385] on div "Not Started" at bounding box center [651, 390] width 138 height 16
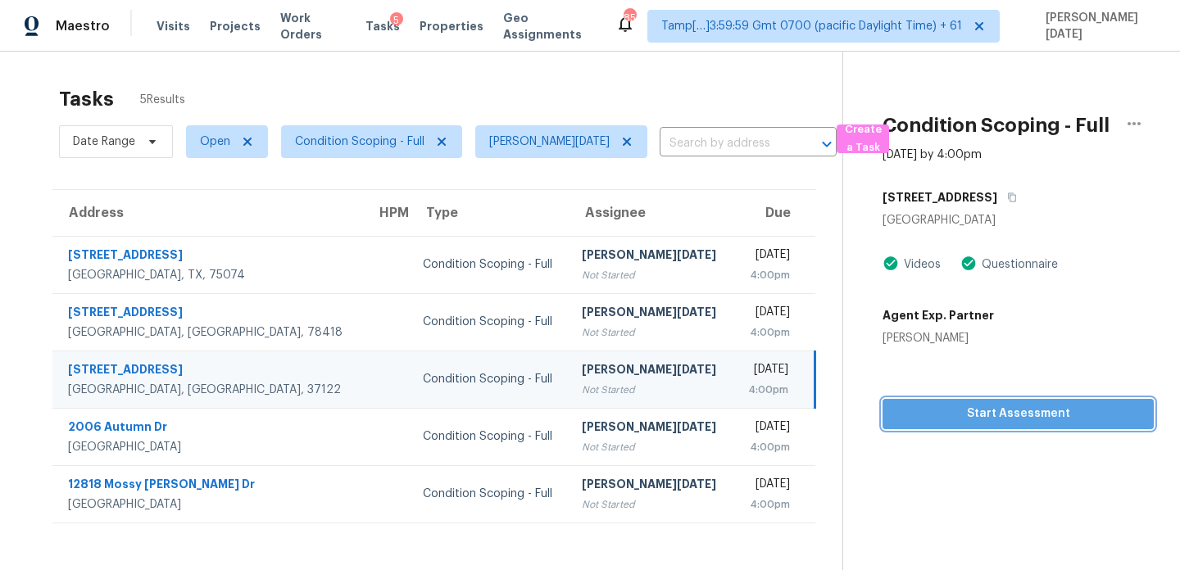
click at [933, 411] on span "Start Assessment" at bounding box center [1018, 414] width 245 height 20
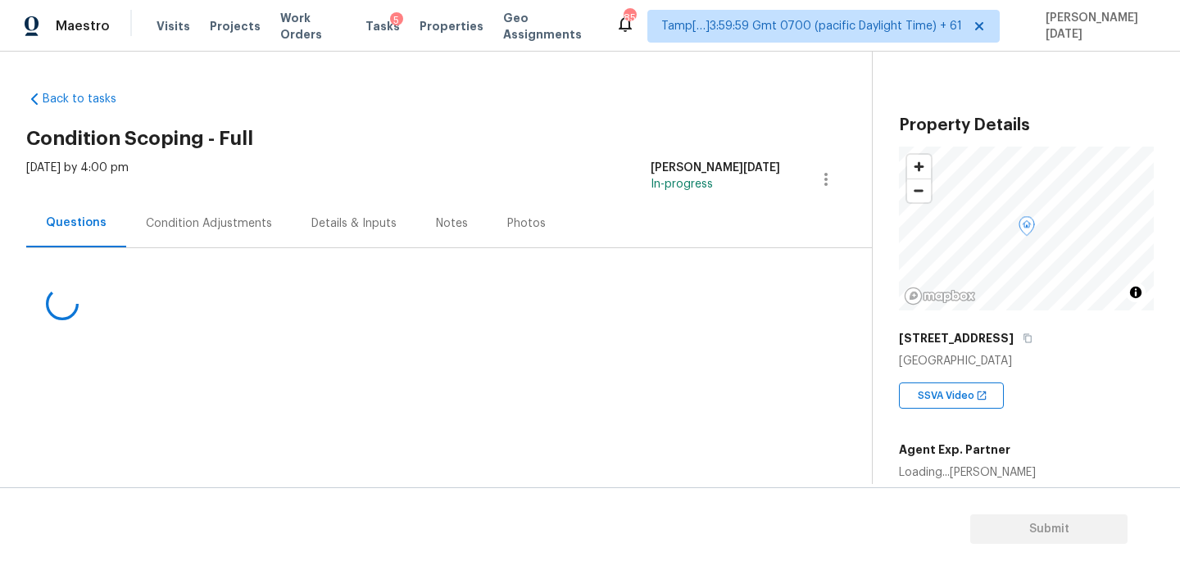
click at [193, 222] on div "Condition Adjustments" at bounding box center [209, 224] width 126 height 16
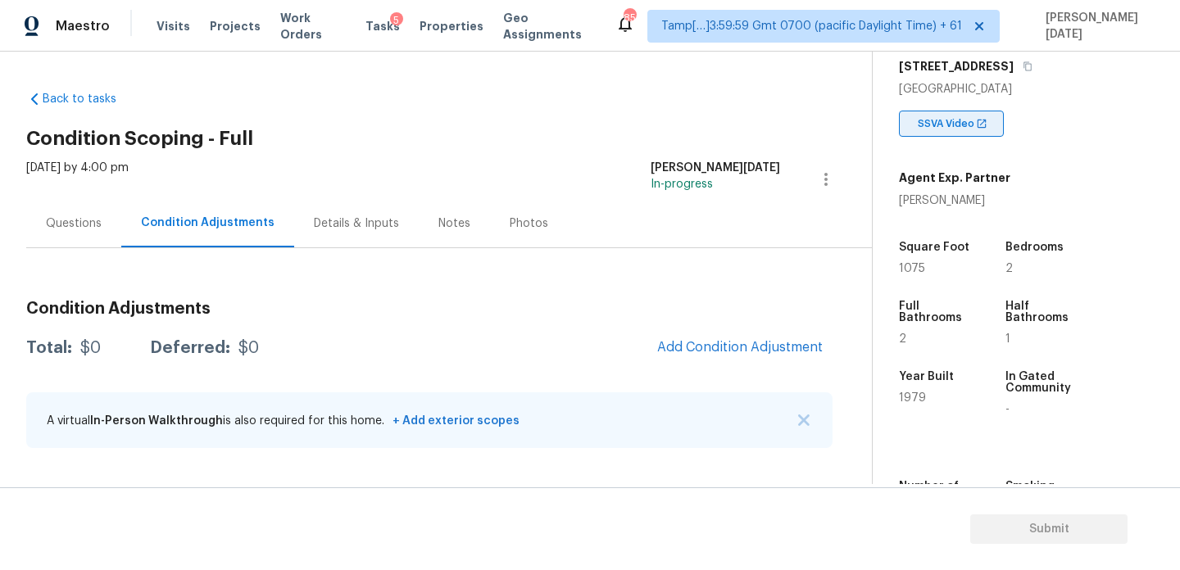
scroll to position [273, 0]
click at [613, 313] on h3 "Condition Adjustments" at bounding box center [429, 309] width 806 height 16
click at [913, 265] on span "1075" at bounding box center [912, 267] width 26 height 11
copy span "1075"
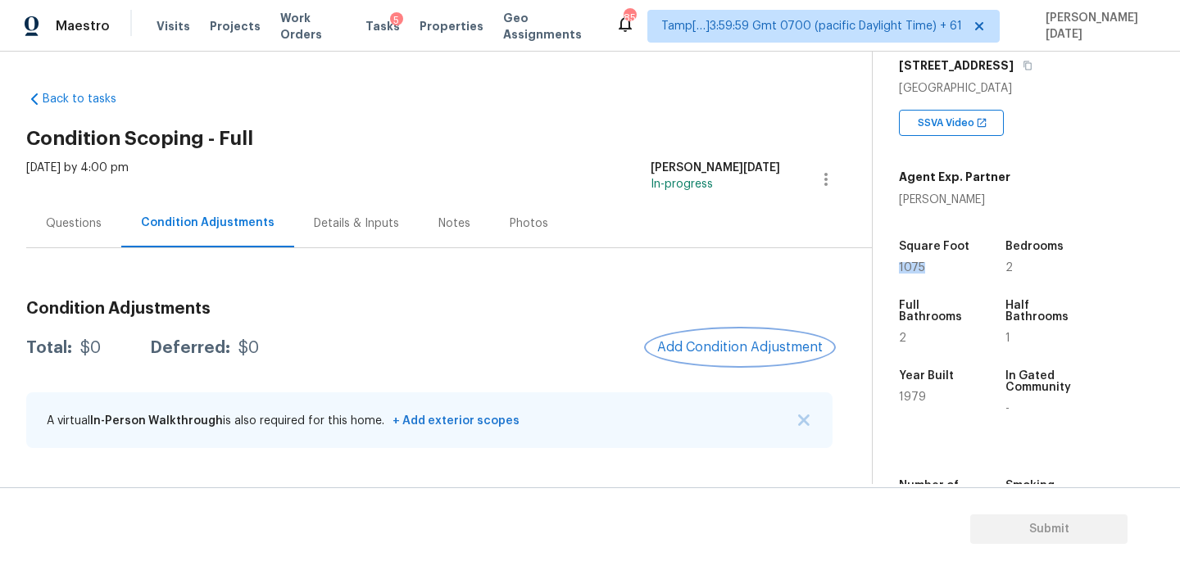
click at [704, 353] on span "Add Condition Adjustment" at bounding box center [740, 347] width 166 height 15
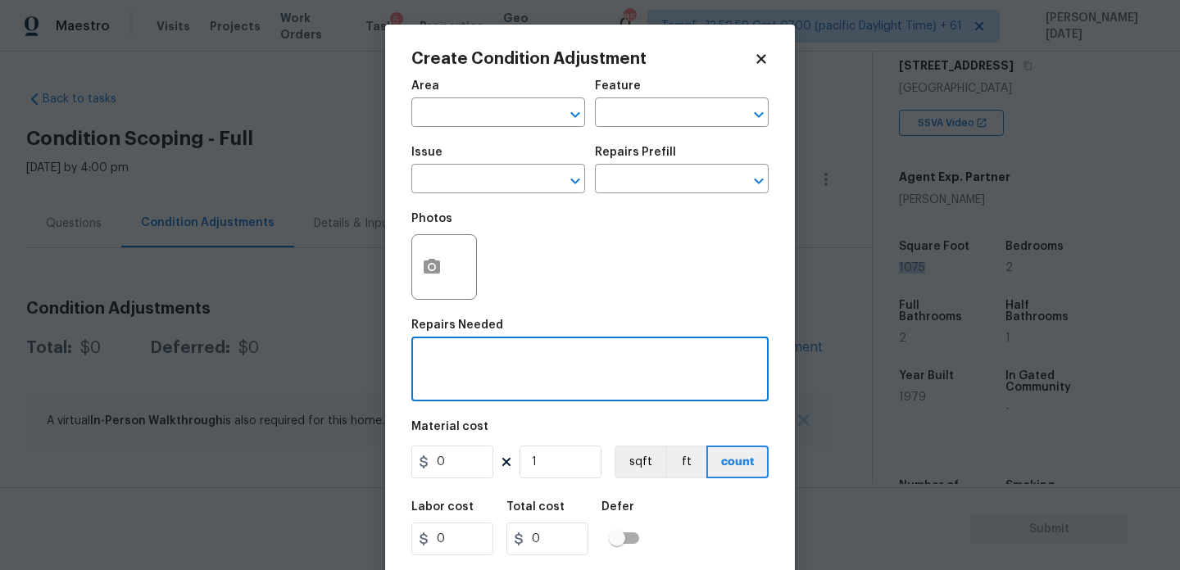
click at [704, 353] on div "x ​" at bounding box center [589, 371] width 357 height 61
click at [443, 120] on input "text" at bounding box center [475, 114] width 128 height 25
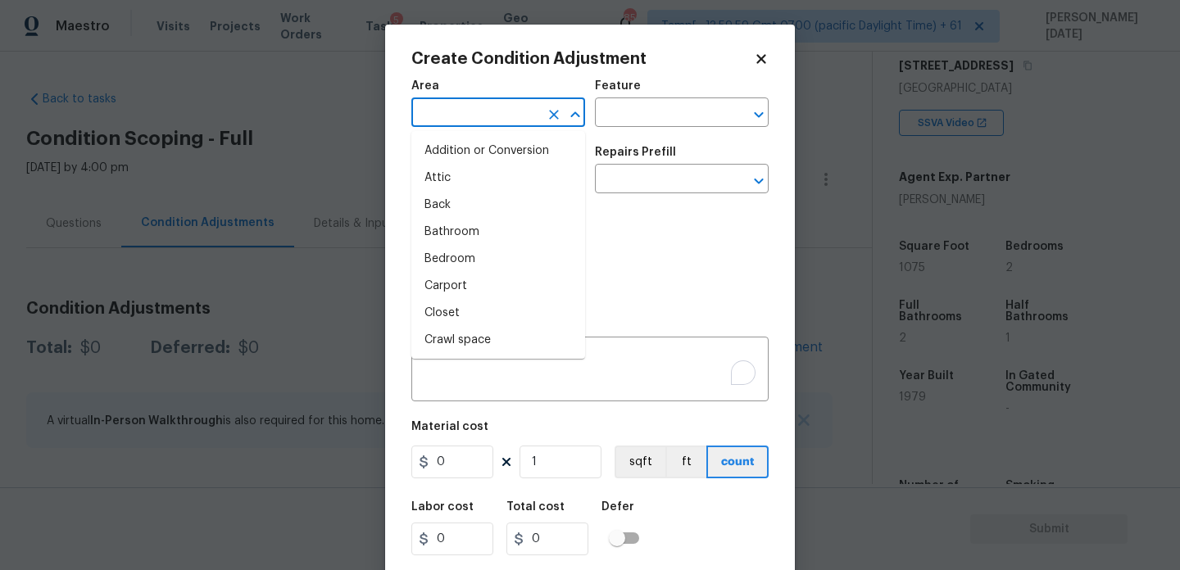
type input "r"
type input "o"
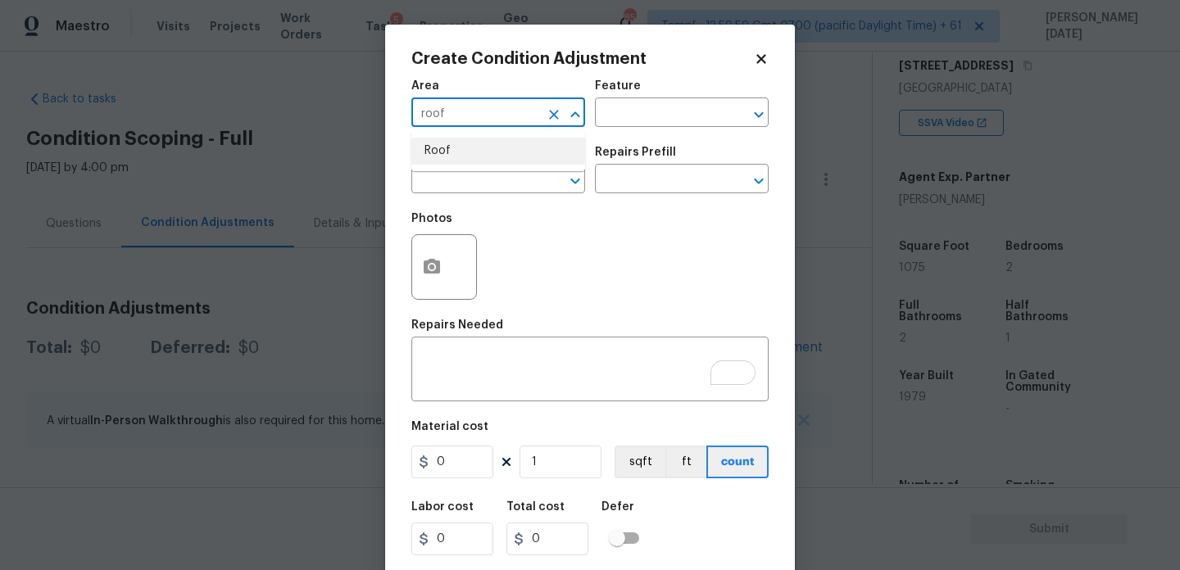
click at [440, 153] on li "Roof" at bounding box center [498, 151] width 174 height 27
type input "Roof"
click at [465, 168] on input "text" at bounding box center [475, 180] width 128 height 25
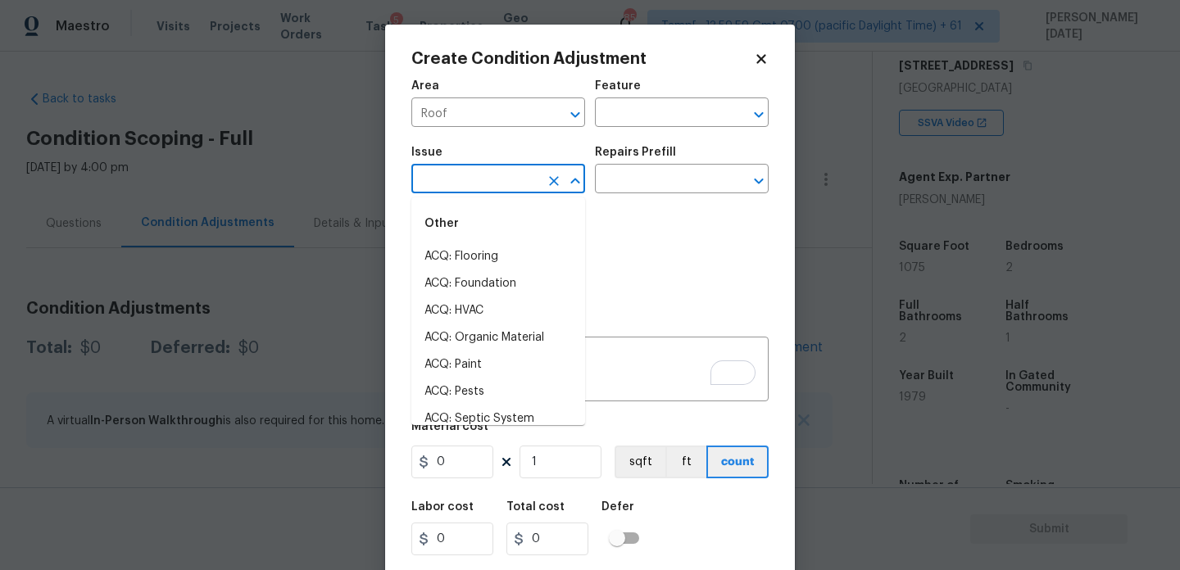
click at [457, 175] on input "text" at bounding box center [475, 180] width 128 height 25
click at [472, 243] on div "Other" at bounding box center [498, 223] width 174 height 39
click at [474, 254] on li "ACQ: Shingle Roof" at bounding box center [498, 256] width 174 height 27
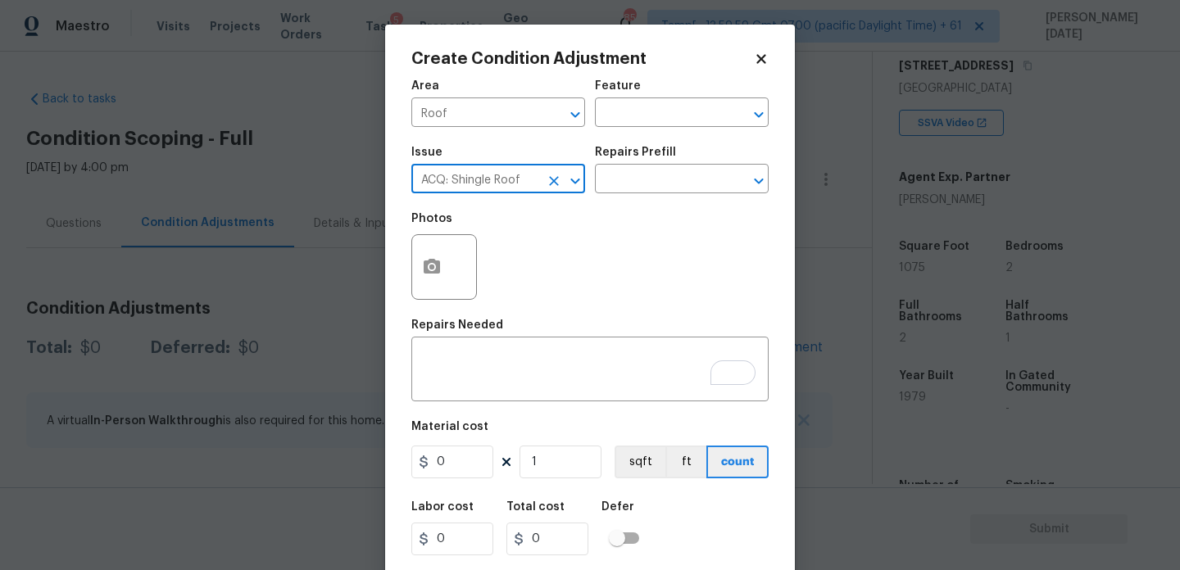
type input "ACQ: Shingle Roof"
click at [576, 211] on div "Photos" at bounding box center [589, 256] width 357 height 107
click at [632, 178] on input "text" at bounding box center [659, 180] width 128 height 25
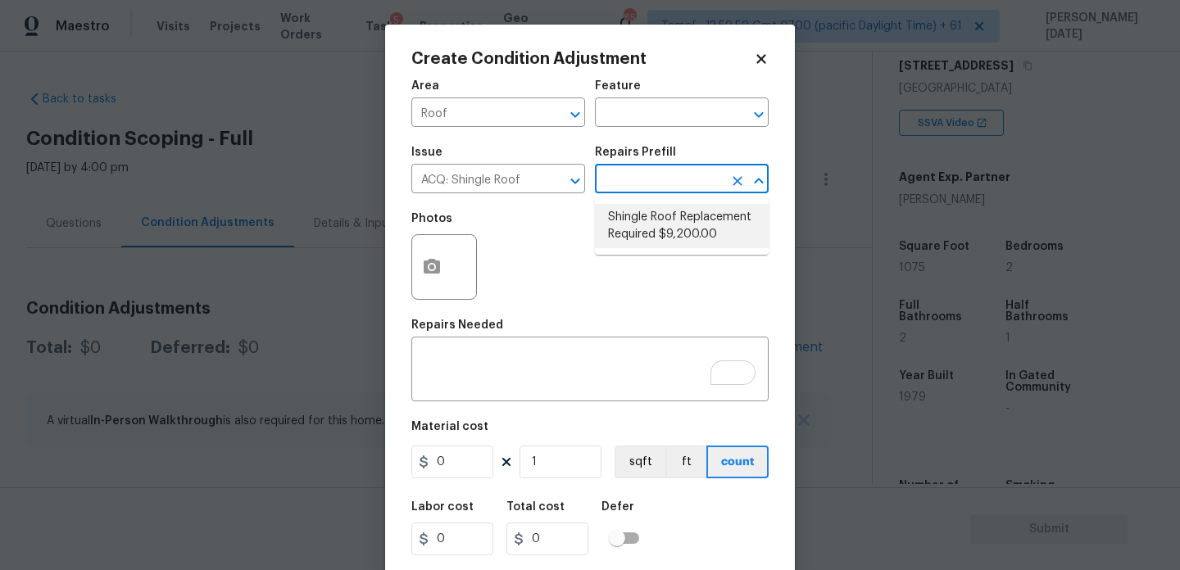
click at [651, 211] on li "Shingle Roof Replacement Required $9,200.00" at bounding box center [682, 226] width 174 height 44
type input "Acquisition"
type textarea "Acquisition Scope: Shingle Roof Replacement required."
type input "9200"
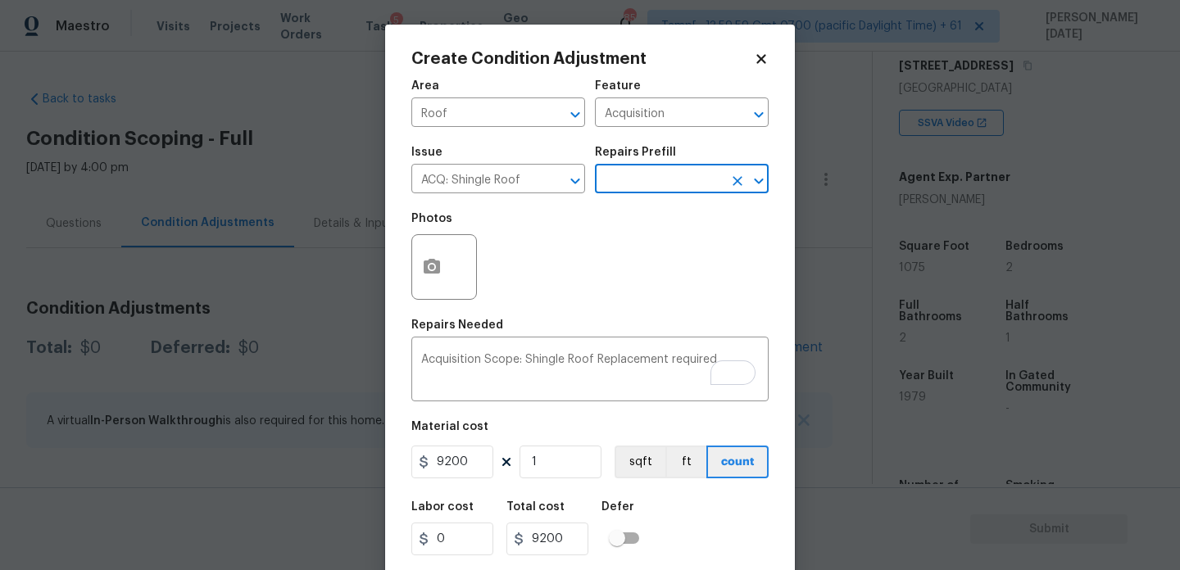
scroll to position [42, 0]
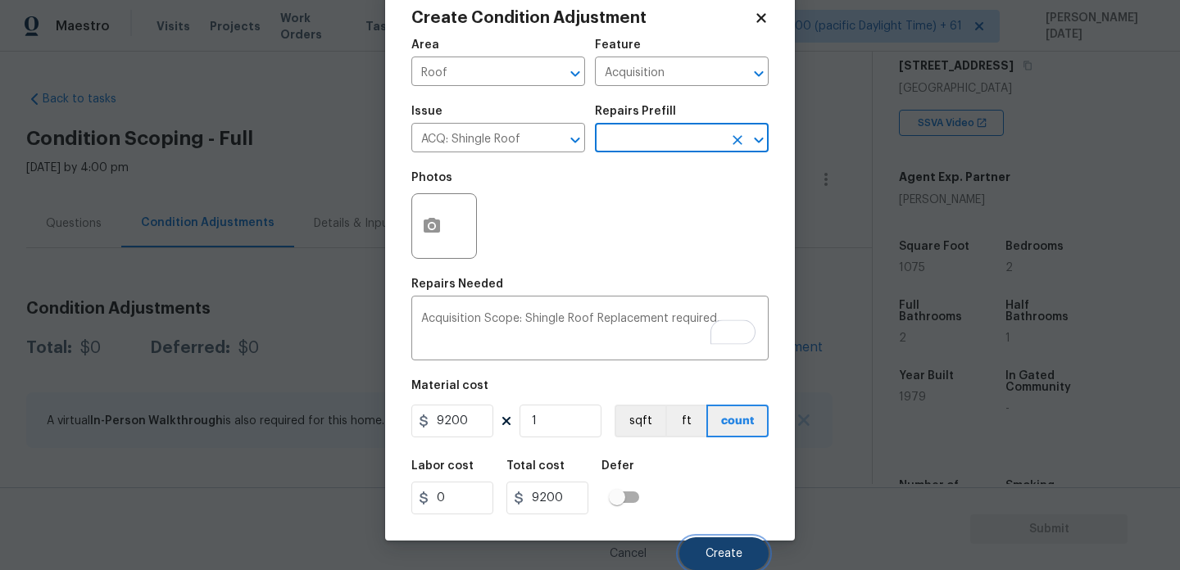
click at [711, 542] on button "Create" at bounding box center [723, 554] width 89 height 33
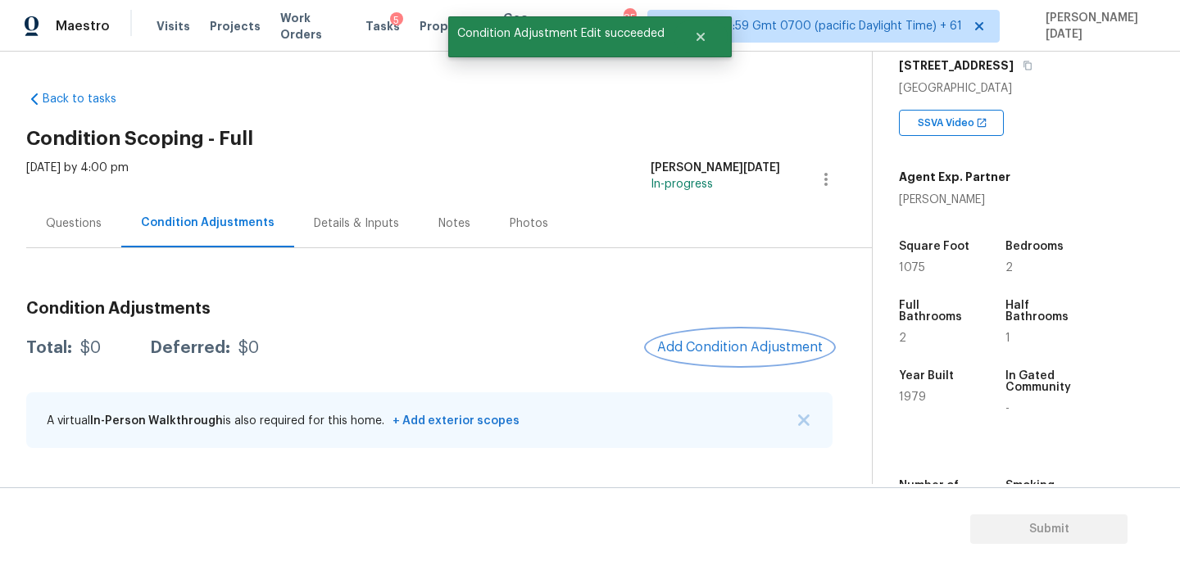
scroll to position [0, 0]
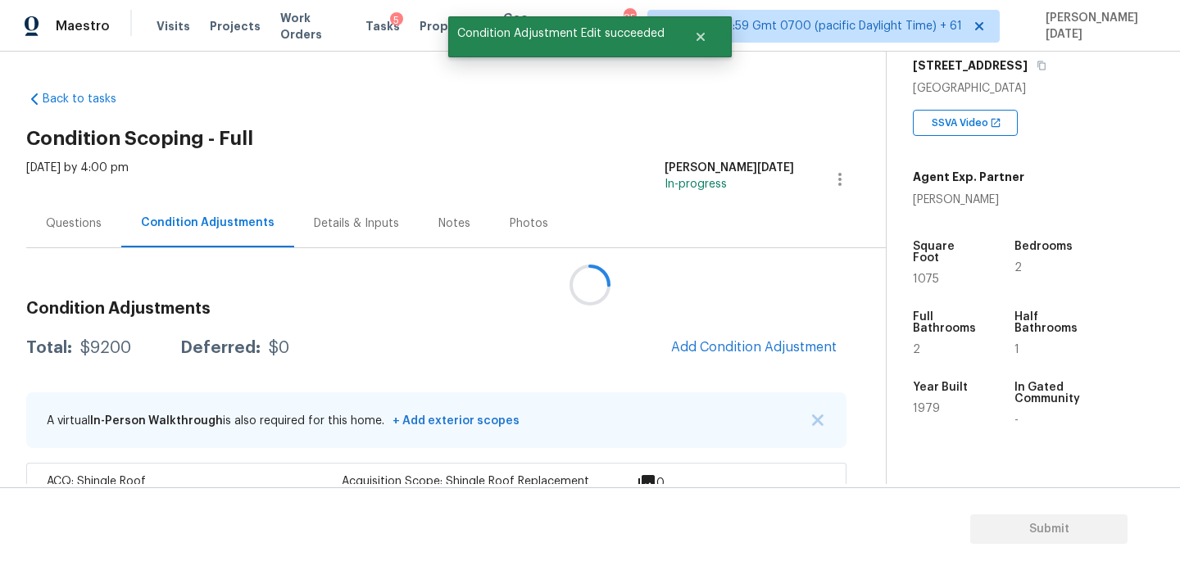
click at [644, 264] on div at bounding box center [590, 285] width 1180 height 570
click at [710, 345] on span "Add Condition Adjustment" at bounding box center [754, 347] width 166 height 15
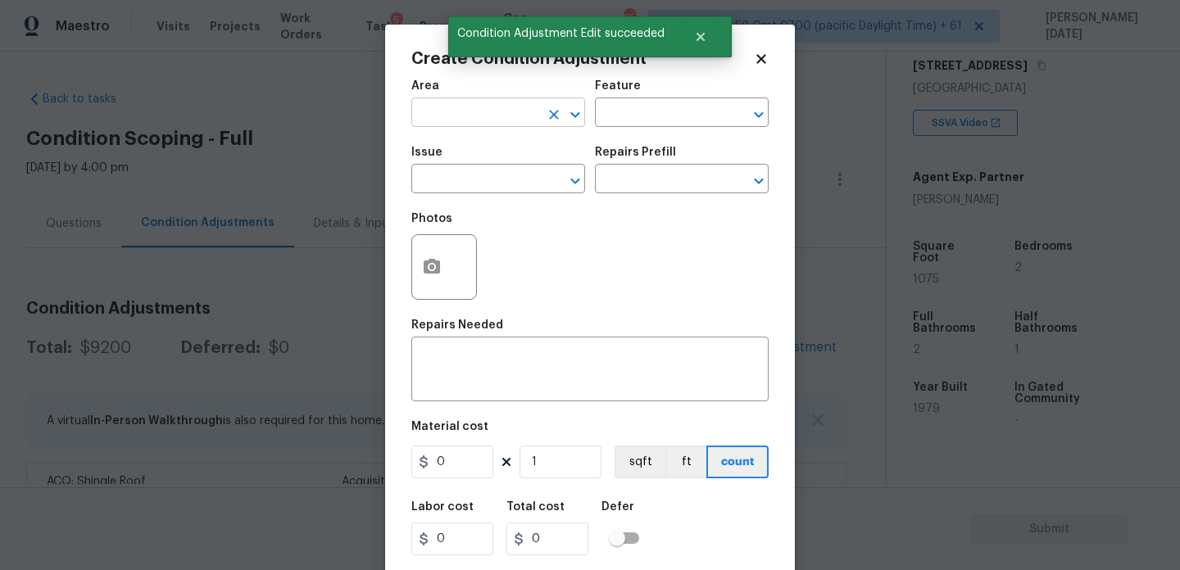
click at [431, 114] on input "text" at bounding box center [475, 114] width 128 height 25
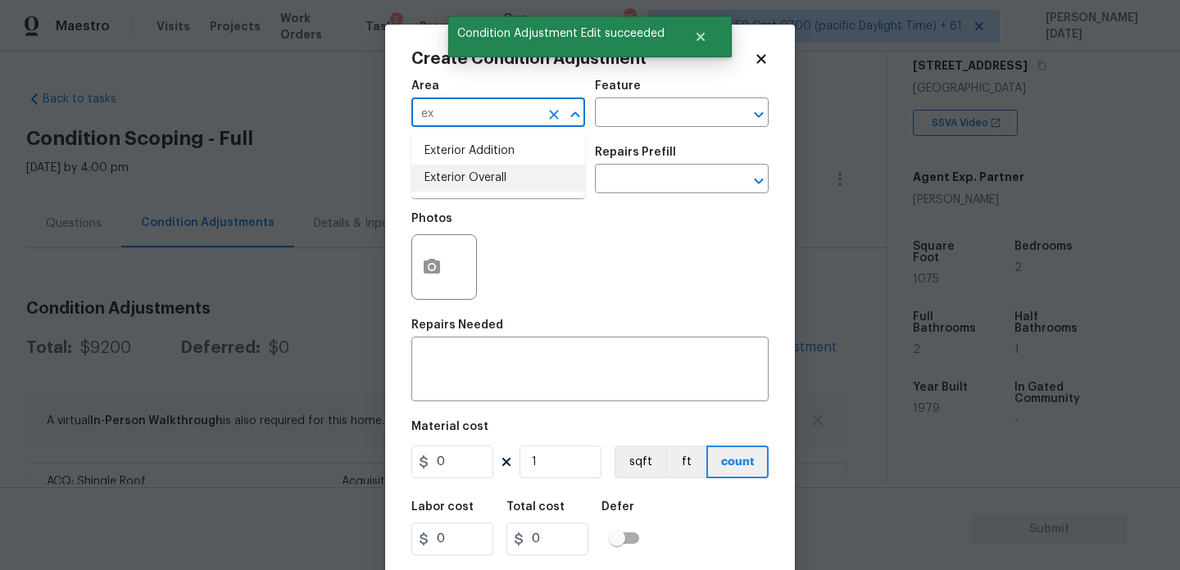
click at [455, 175] on li "Exterior Overall" at bounding box center [498, 178] width 174 height 27
type input "Exterior Overall"
click at [455, 175] on input "text" at bounding box center [475, 180] width 128 height 25
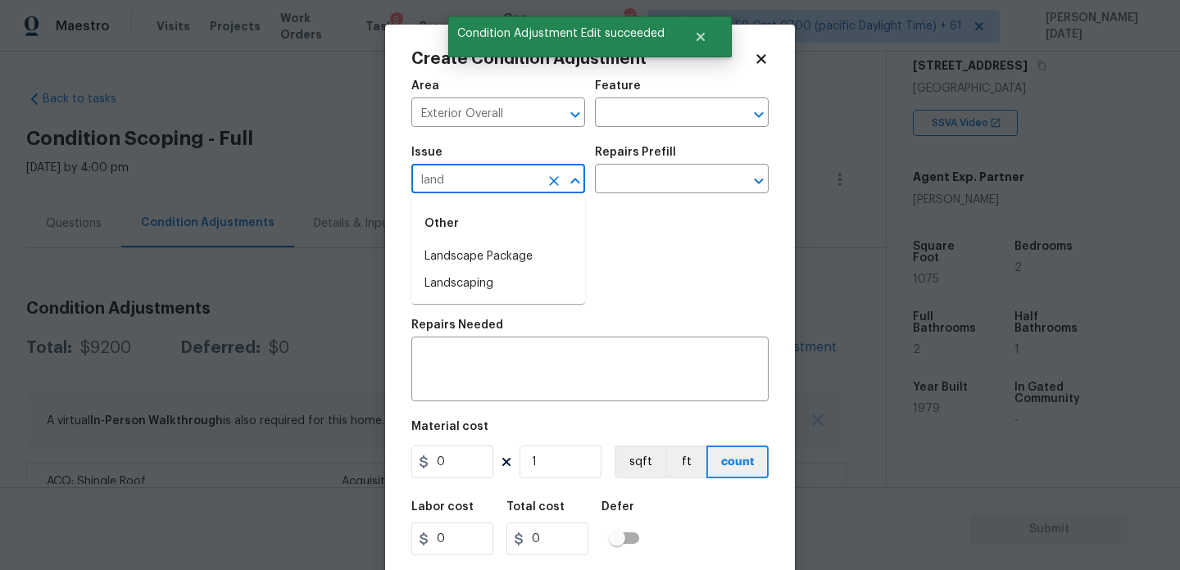
click at [476, 243] on div "Other" at bounding box center [498, 223] width 174 height 39
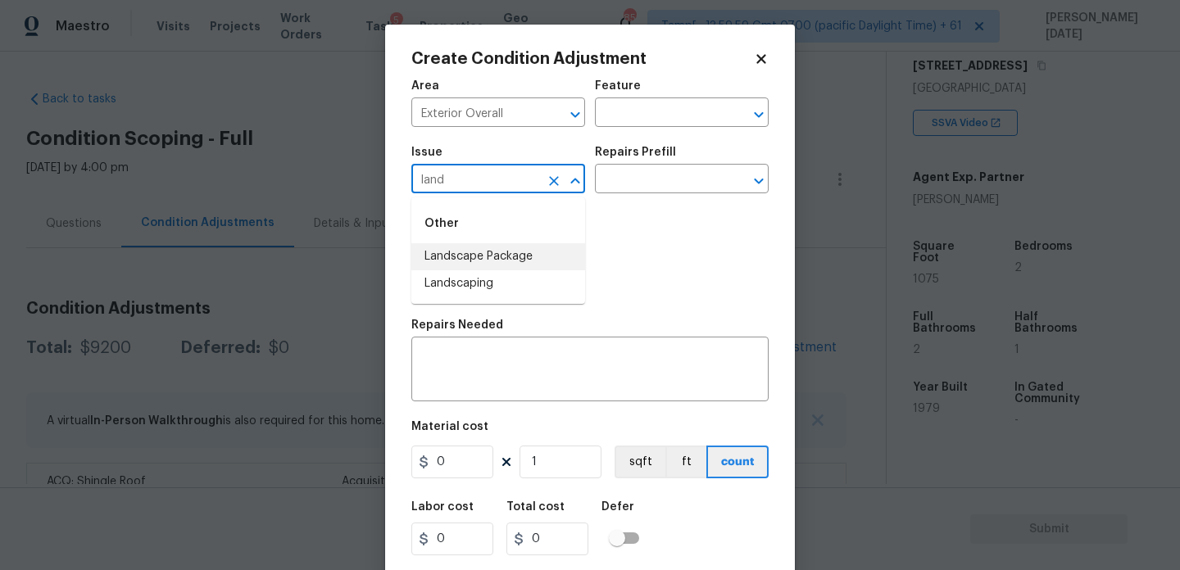
click at [489, 255] on li "Landscape Package" at bounding box center [498, 256] width 174 height 27
type input "Landscape Package"
click at [640, 187] on input "text" at bounding box center [659, 180] width 128 height 25
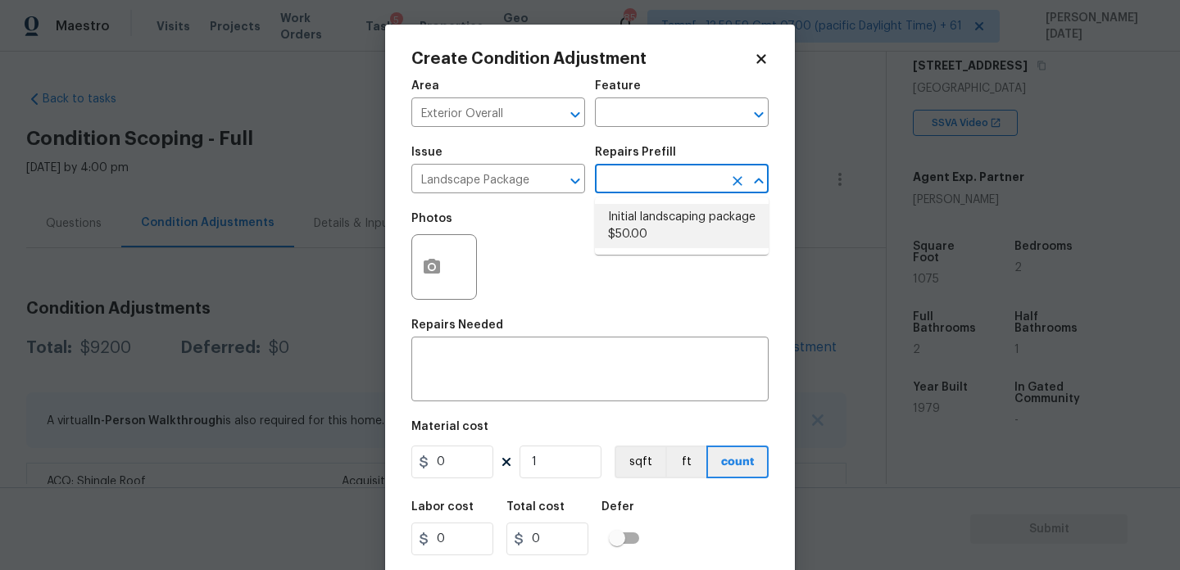
click at [647, 221] on li "Initial landscaping package $50.00" at bounding box center [682, 226] width 174 height 44
type input "Home Readiness Packages"
type textarea "Mowing of grass up to 6" in height. Mow, edge along driveways & sidewalks, trim…"
type input "50"
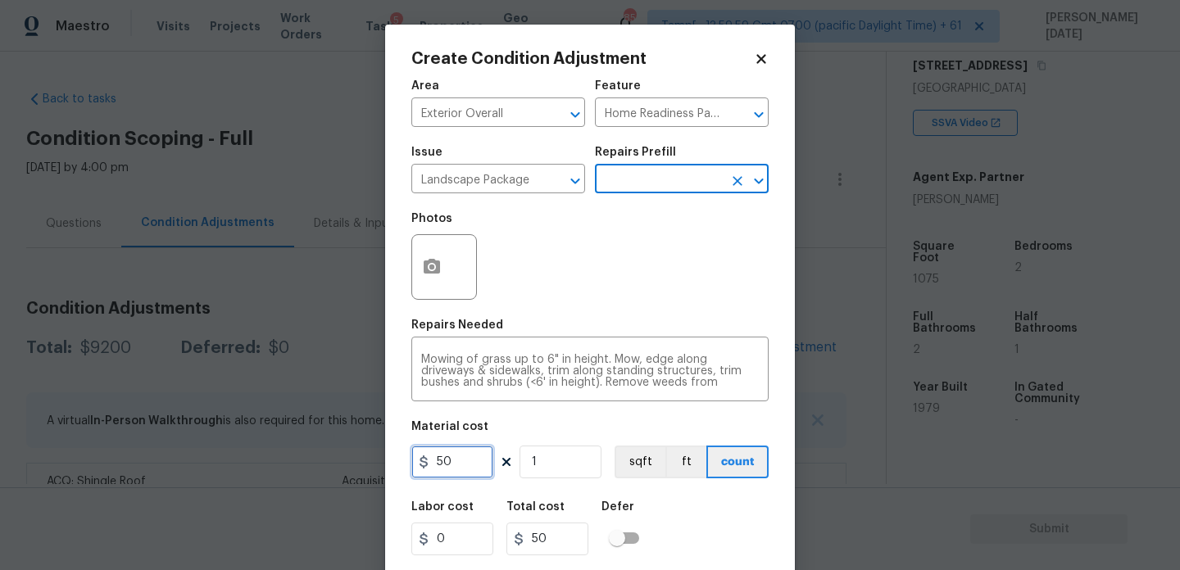
drag, startPoint x: 468, startPoint y: 452, endPoint x: 340, endPoint y: 450, distance: 127.9
click at [340, 450] on div "Create Condition Adjustment Area Exterior Overall ​ Feature Home Readiness Pack…" at bounding box center [590, 285] width 1180 height 570
type input "750"
click at [460, 284] on div at bounding box center [444, 267] width 66 height 66
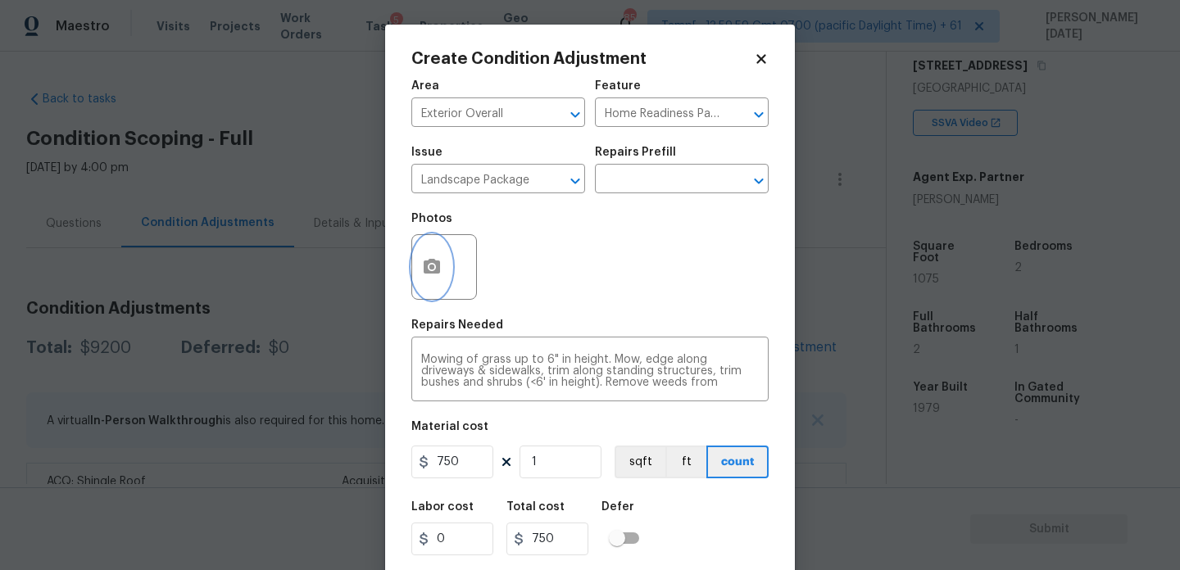
click at [429, 269] on circle "button" at bounding box center [431, 267] width 5 height 5
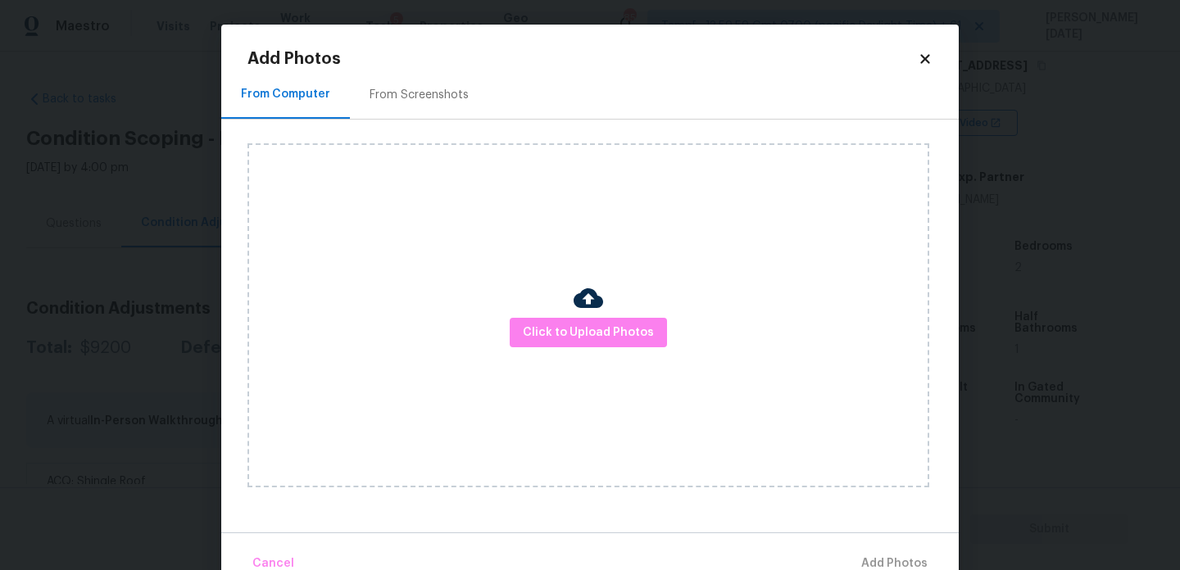
click at [433, 107] on div "From Screenshots" at bounding box center [419, 94] width 138 height 48
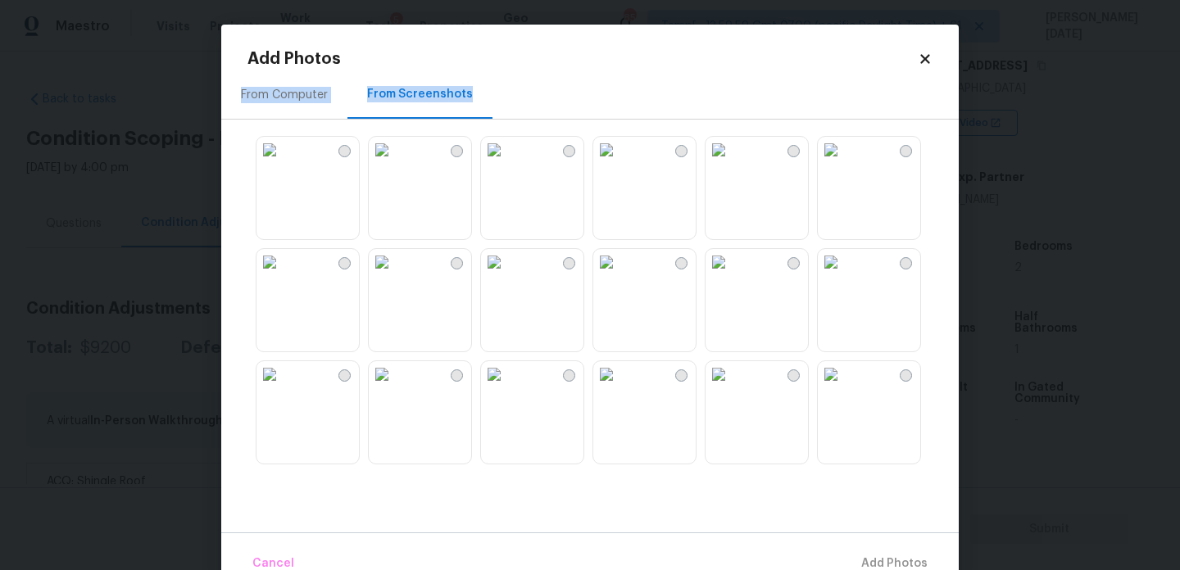
click at [507, 275] on img at bounding box center [494, 262] width 26 height 26
click at [507, 163] on img at bounding box center [494, 150] width 26 height 26
click at [283, 275] on img at bounding box center [270, 262] width 26 height 26
click at [620, 163] on img at bounding box center [606, 150] width 26 height 26
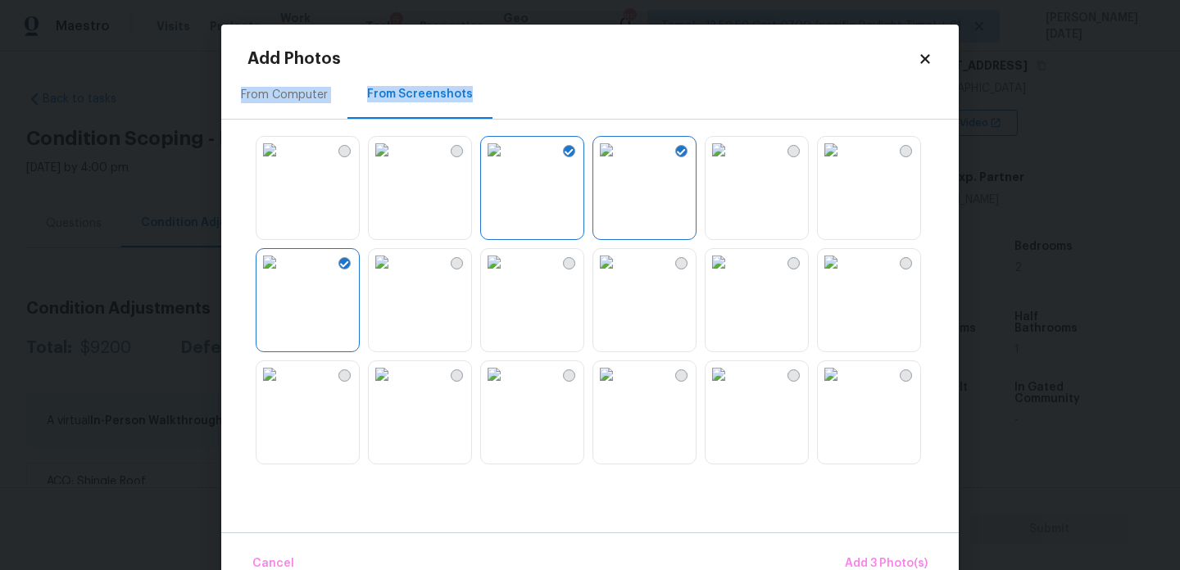
click at [730, 275] on img at bounding box center [719, 262] width 26 height 26
click at [865, 552] on button "Add 4 Photo(s)" at bounding box center [886, 564] width 98 height 35
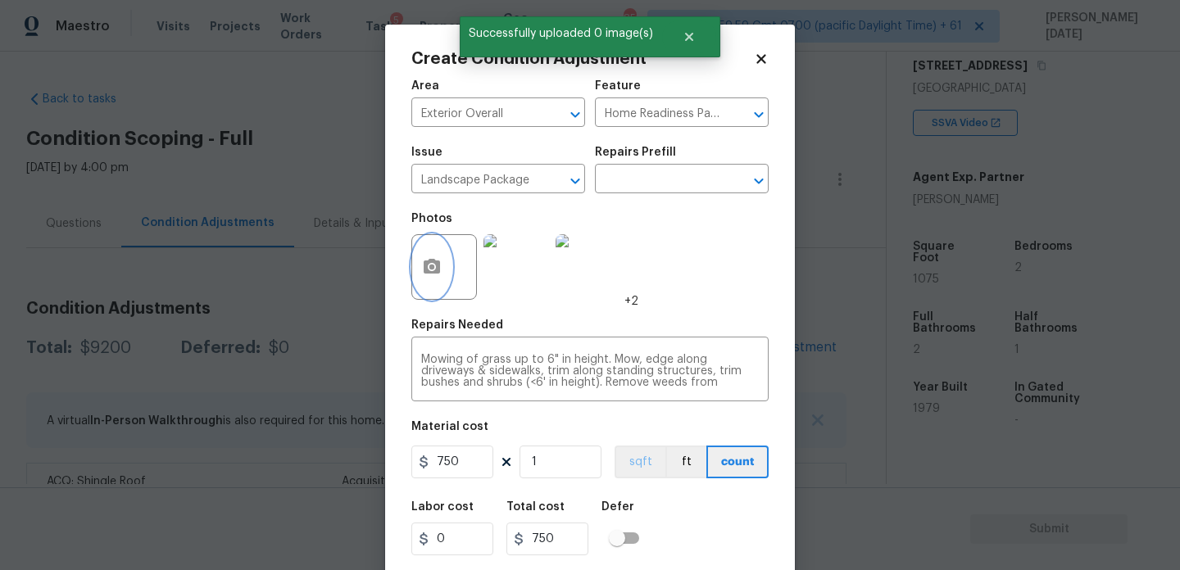
scroll to position [42, 0]
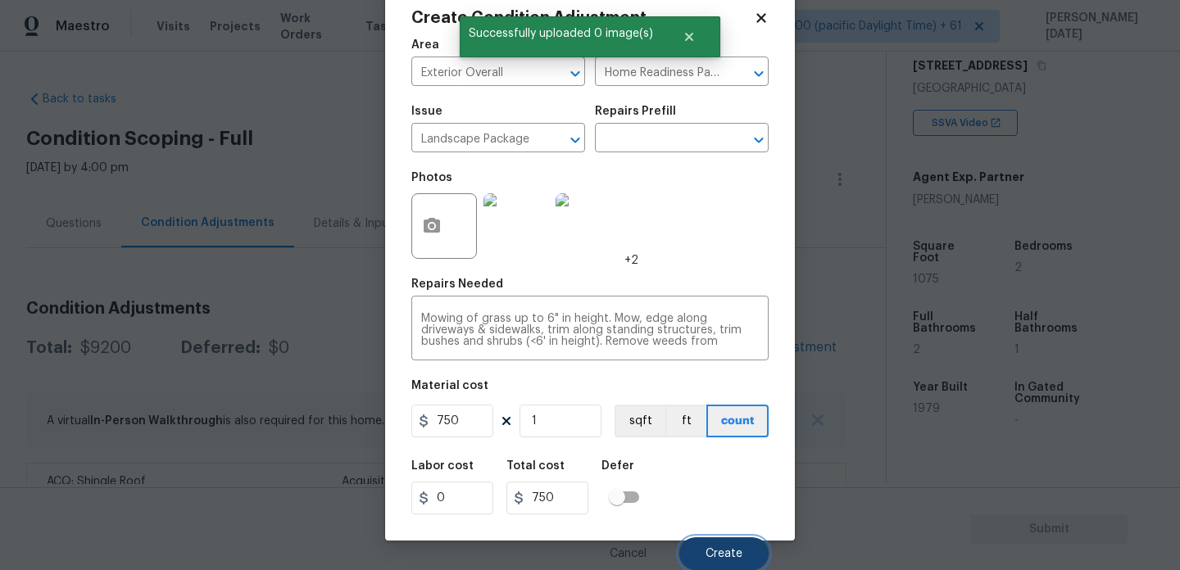
click at [729, 561] on button "Create" at bounding box center [723, 554] width 89 height 33
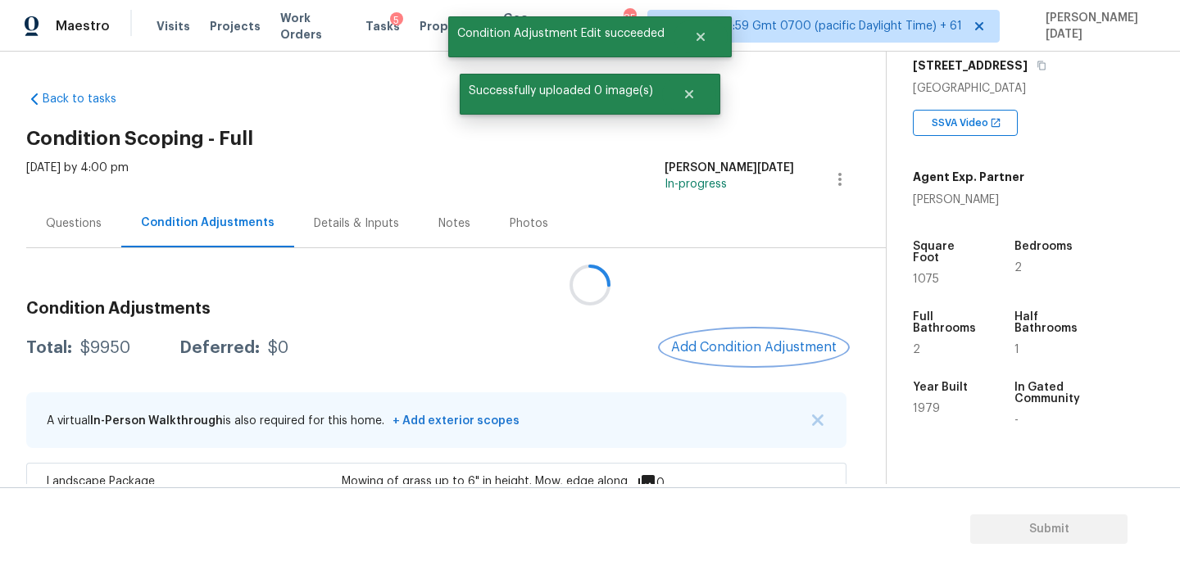
scroll to position [0, 0]
click at [742, 354] on span "Add Condition Adjustment" at bounding box center [754, 347] width 166 height 15
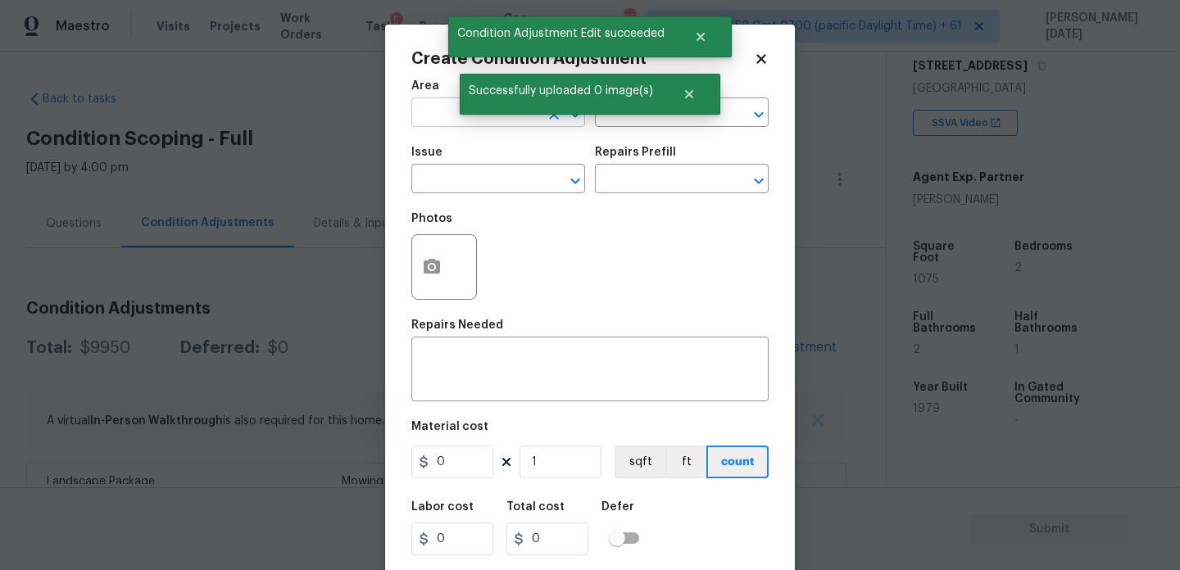
click at [419, 120] on input "text" at bounding box center [475, 114] width 128 height 25
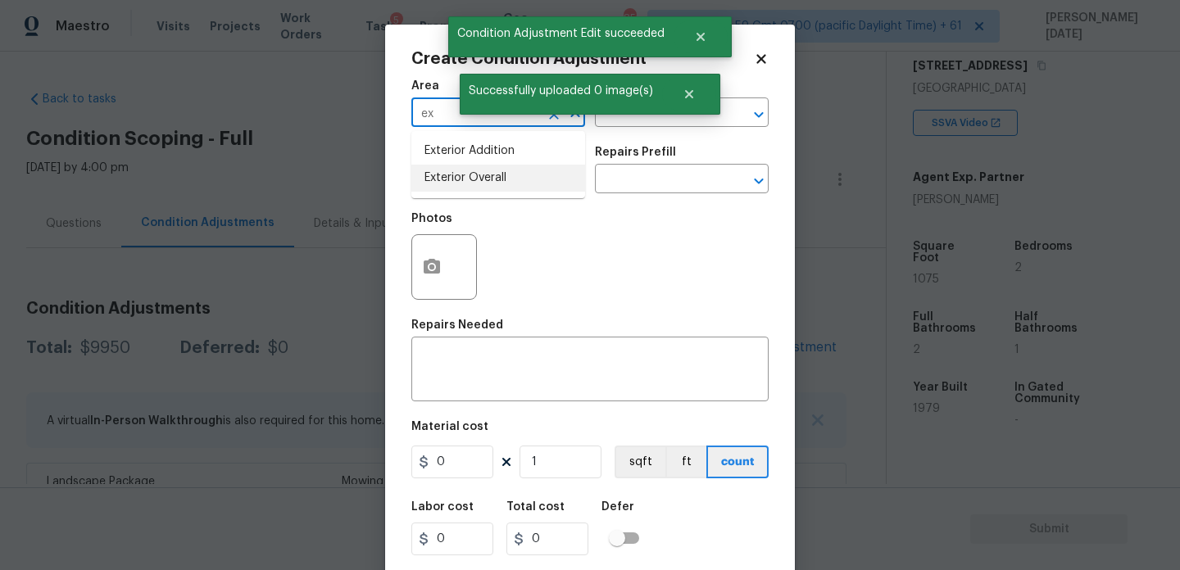
click at [462, 188] on li "Exterior Overall" at bounding box center [498, 178] width 174 height 27
type input "Exterior Overall"
click at [462, 188] on input "text" at bounding box center [475, 180] width 128 height 25
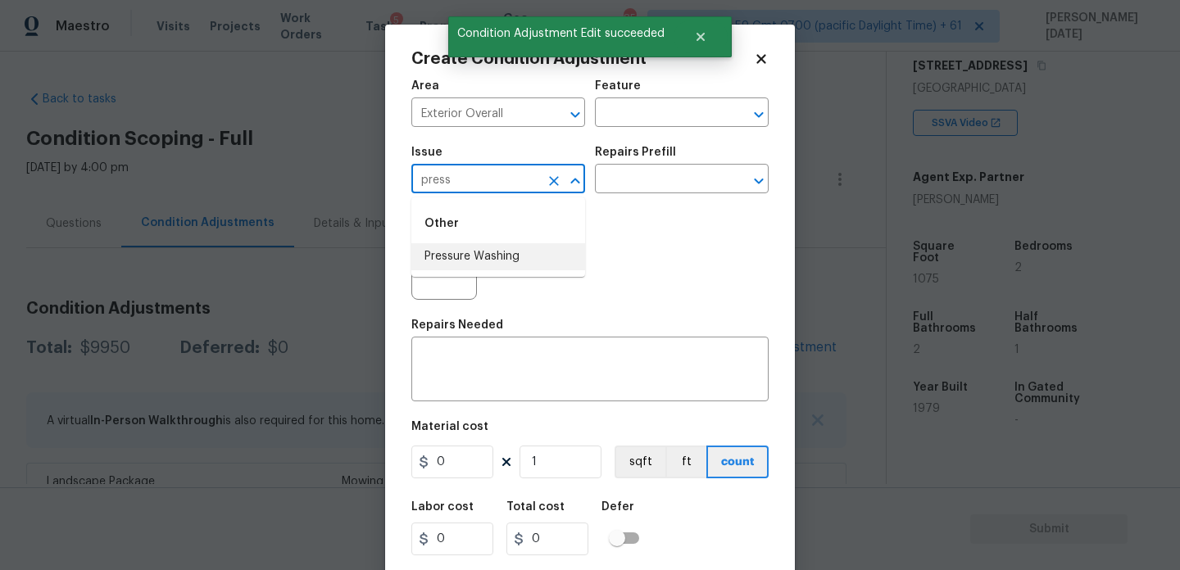
click at [486, 257] on li "Pressure Washing" at bounding box center [498, 256] width 174 height 27
type input "Pressure Washing"
click at [645, 184] on input "text" at bounding box center [659, 180] width 128 height 25
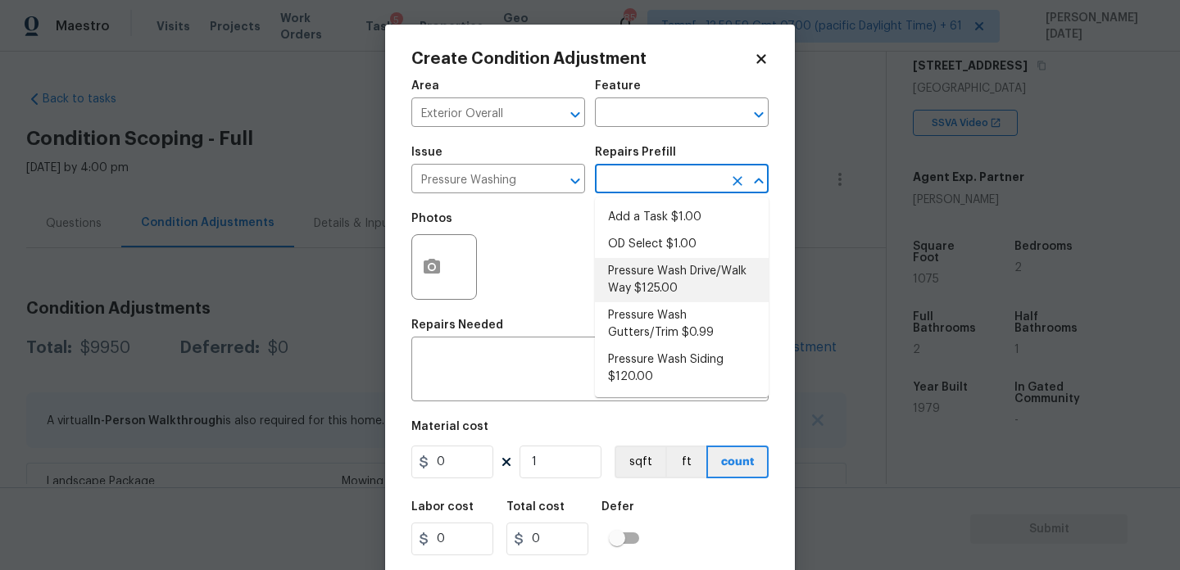
click at [673, 277] on li "Pressure Wash Drive/Walk Way $125.00" at bounding box center [682, 280] width 174 height 44
type input "Siding"
type textarea "Pressure wash the driveways/walkways as directed by the PM. Ensure that all deb…"
type input "125"
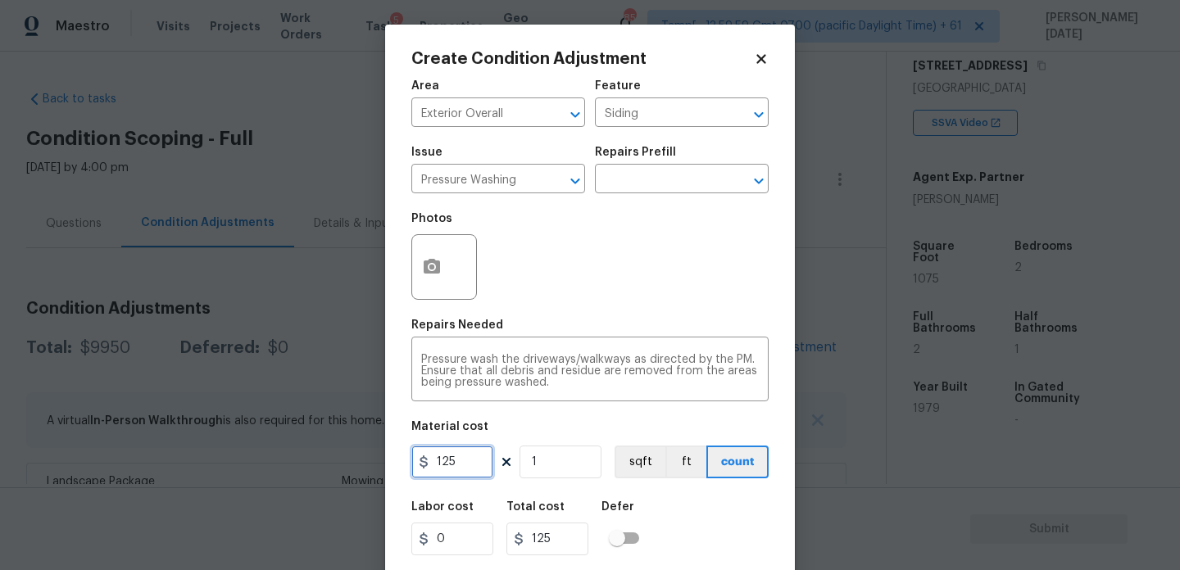
drag, startPoint x: 478, startPoint y: 465, endPoint x: 376, endPoint y: 465, distance: 101.6
click at [376, 465] on div "Create Condition Adjustment Area Exterior Overall ​ Feature Siding ​ Issue Pres…" at bounding box center [590, 285] width 1180 height 570
type input "200"
click at [633, 253] on div "Photos" at bounding box center [589, 256] width 357 height 107
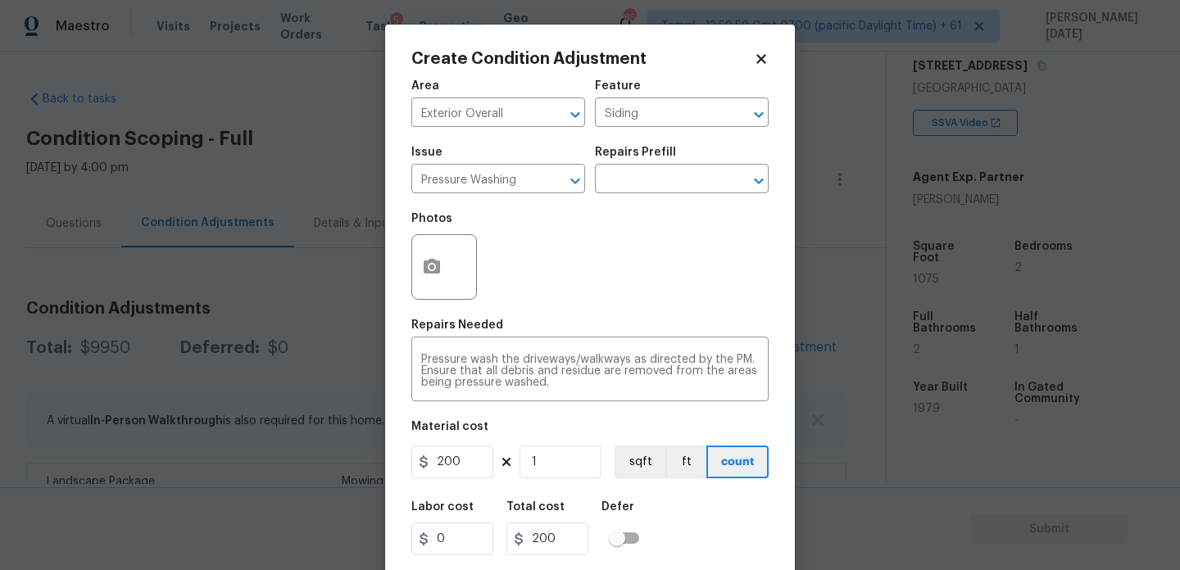
scroll to position [42, 0]
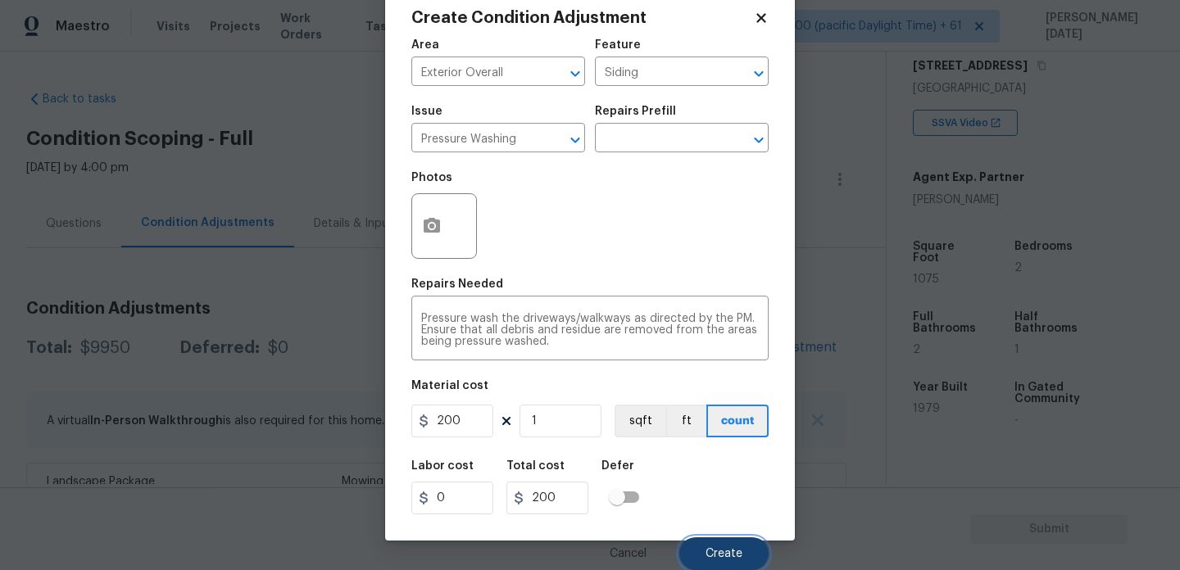
click at [701, 543] on button "Create" at bounding box center [723, 554] width 89 height 33
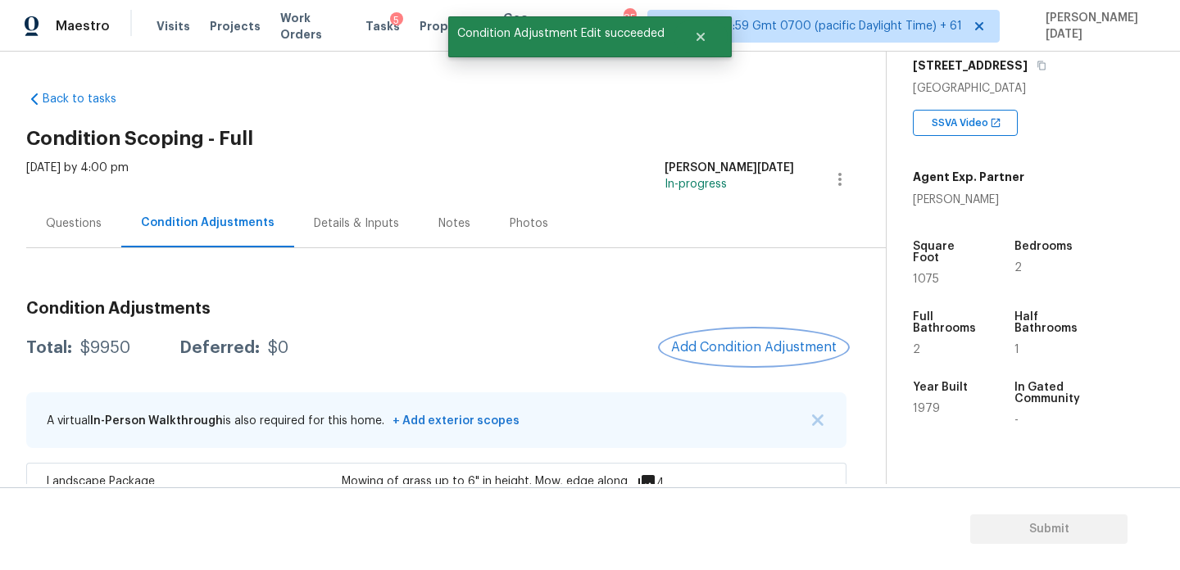
scroll to position [0, 0]
click at [742, 373] on div at bounding box center [590, 285] width 1180 height 570
click at [758, 346] on span "Add Condition Adjustment" at bounding box center [754, 347] width 166 height 15
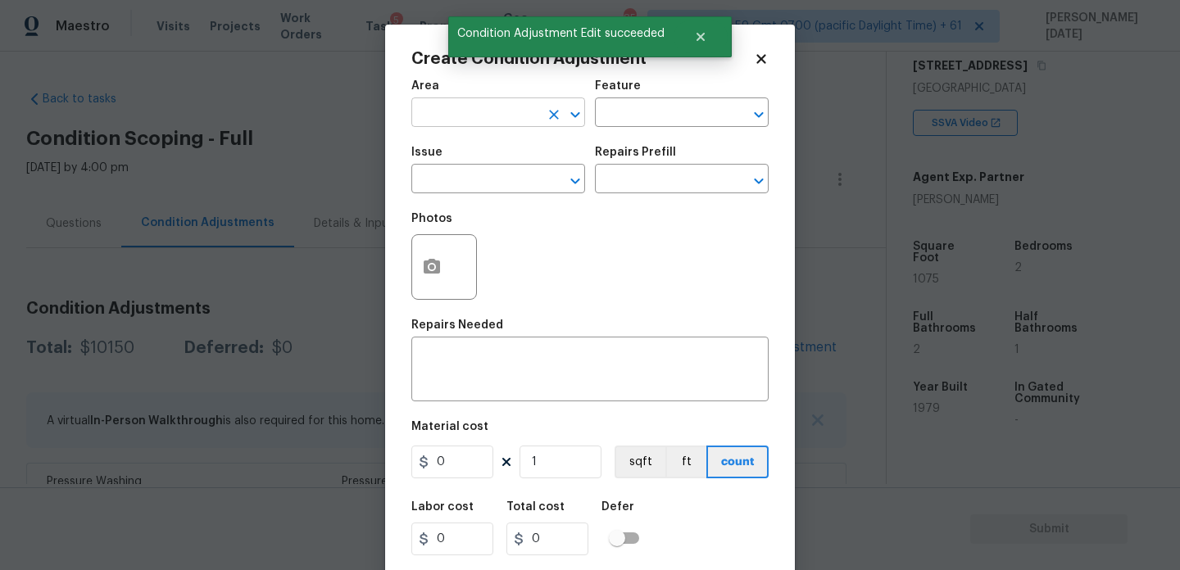
click at [438, 108] on input "text" at bounding box center [475, 114] width 128 height 25
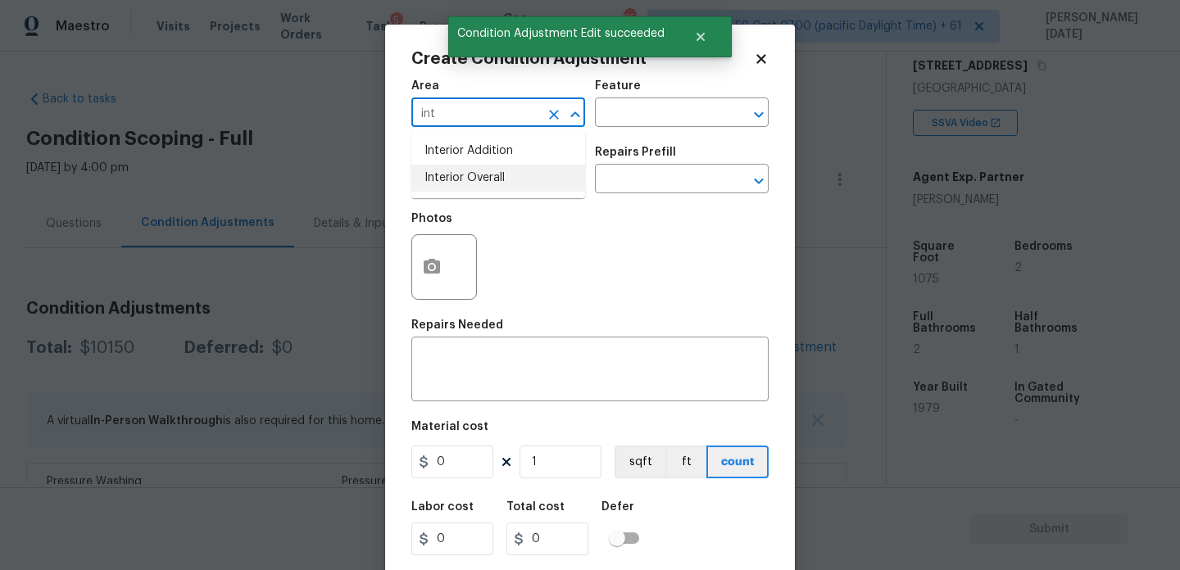
click at [457, 182] on li "Interior Overall" at bounding box center [498, 178] width 174 height 27
type input "Interior Overall"
click at [457, 182] on input "text" at bounding box center [475, 180] width 128 height 25
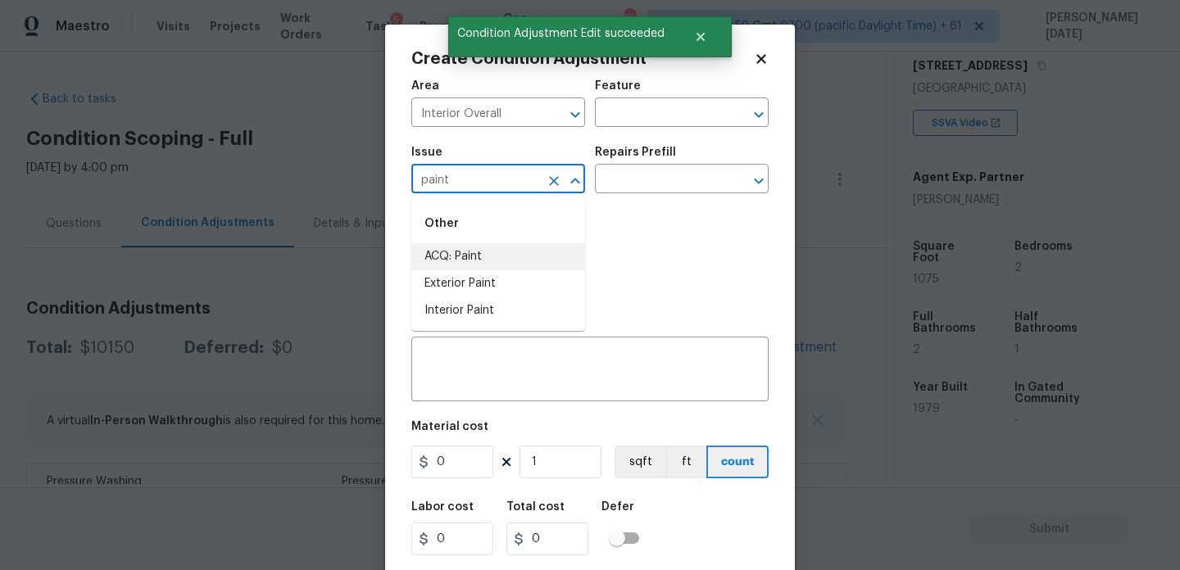
click at [486, 254] on li "ACQ: Paint" at bounding box center [498, 256] width 174 height 27
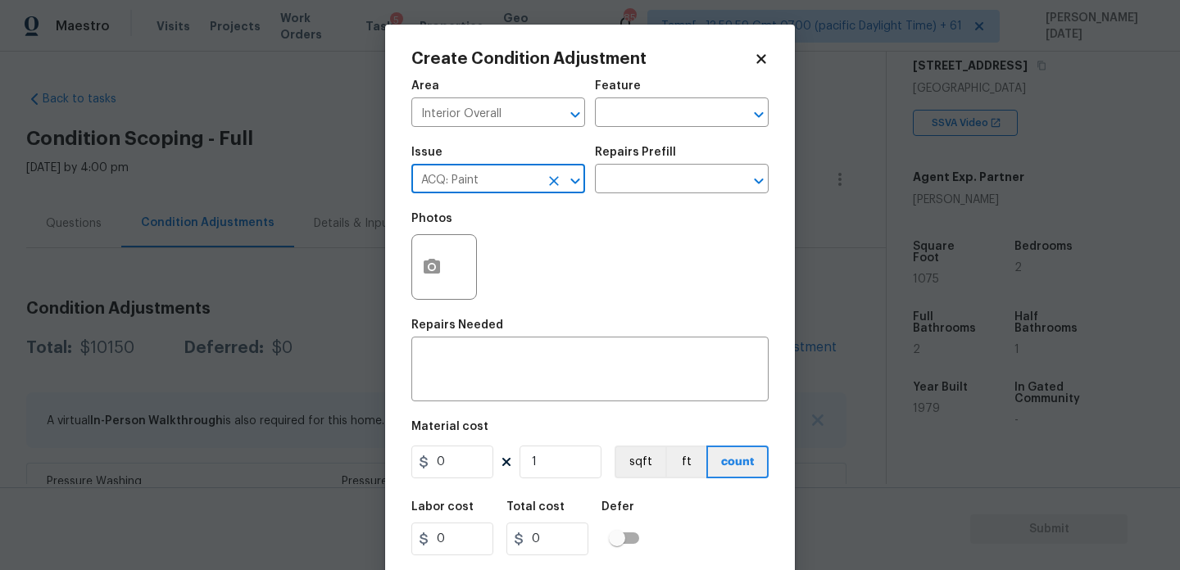
type input "ACQ: Paint"
click at [622, 203] on div "Photos" at bounding box center [589, 256] width 357 height 107
click at [665, 181] on input "text" at bounding box center [659, 180] width 128 height 25
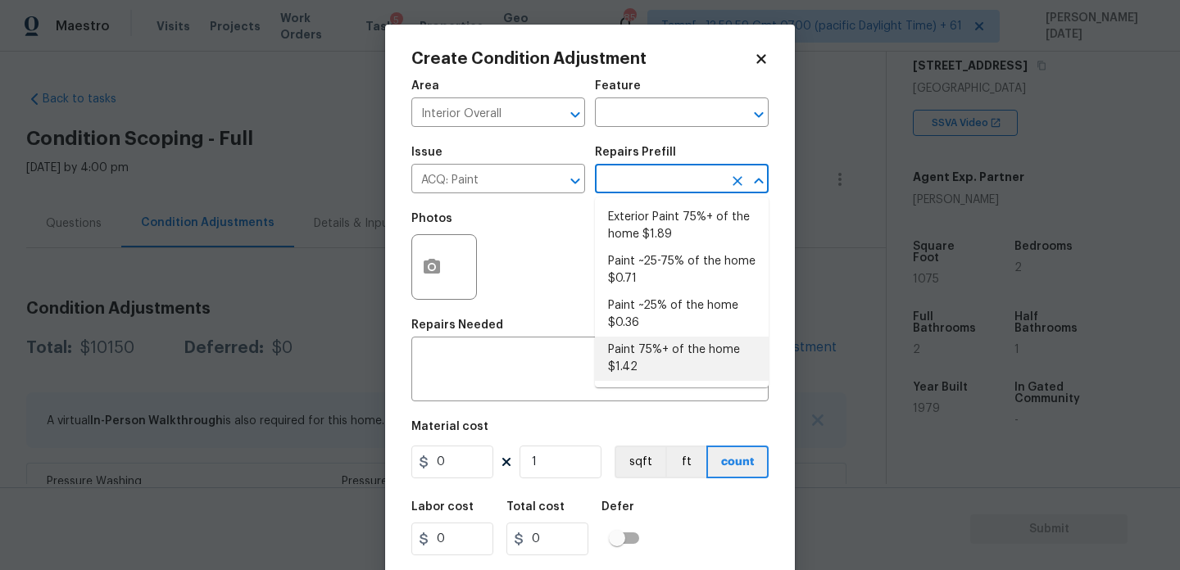
click at [670, 352] on li "Paint 75%+ of the home $1.42" at bounding box center [682, 359] width 174 height 44
type input "Acquisition"
type textarea "Acquisition Scope: 75%+ of the home will likely require interior paint"
type input "1.42"
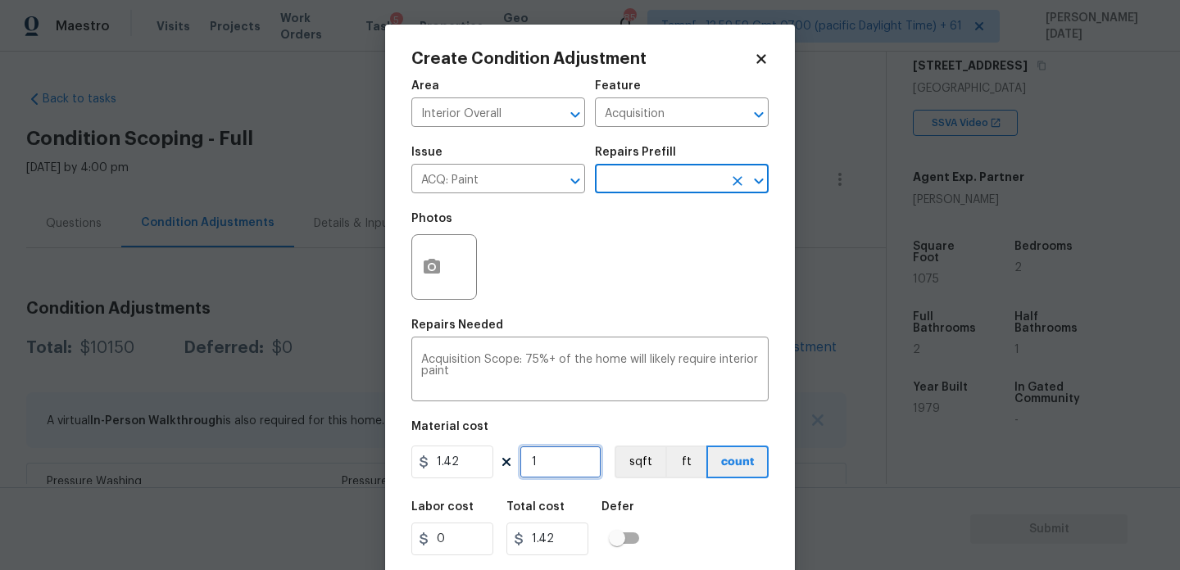
click at [576, 466] on input "1" at bounding box center [561, 462] width 82 height 33
type input "0"
paste input "1075"
type input "1075"
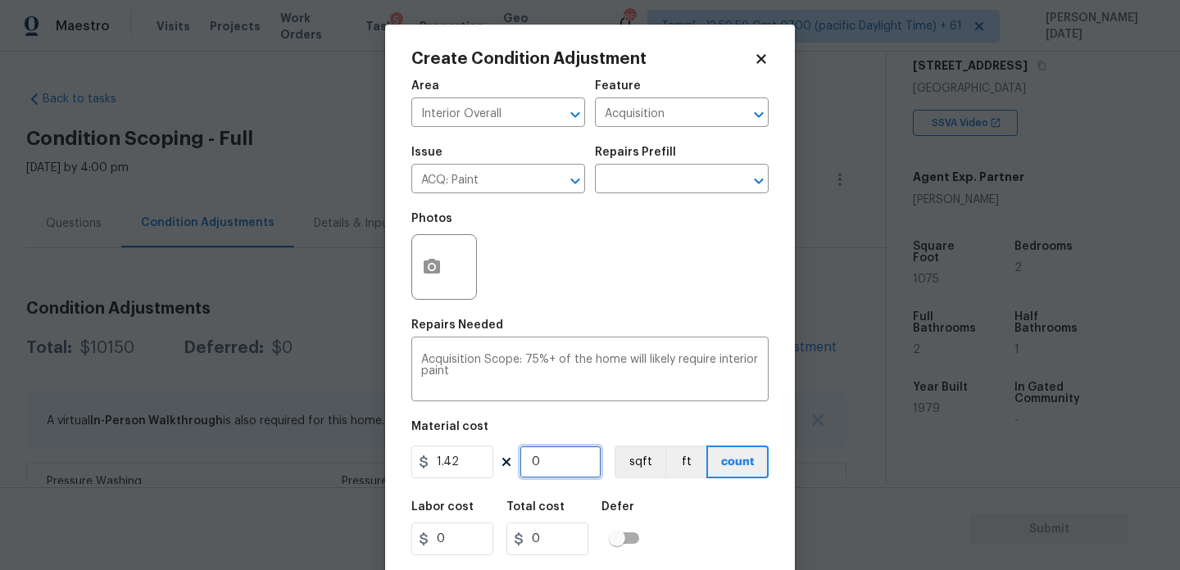
type input "1526.5"
type input "1075"
click at [435, 274] on icon "button" at bounding box center [432, 266] width 16 height 15
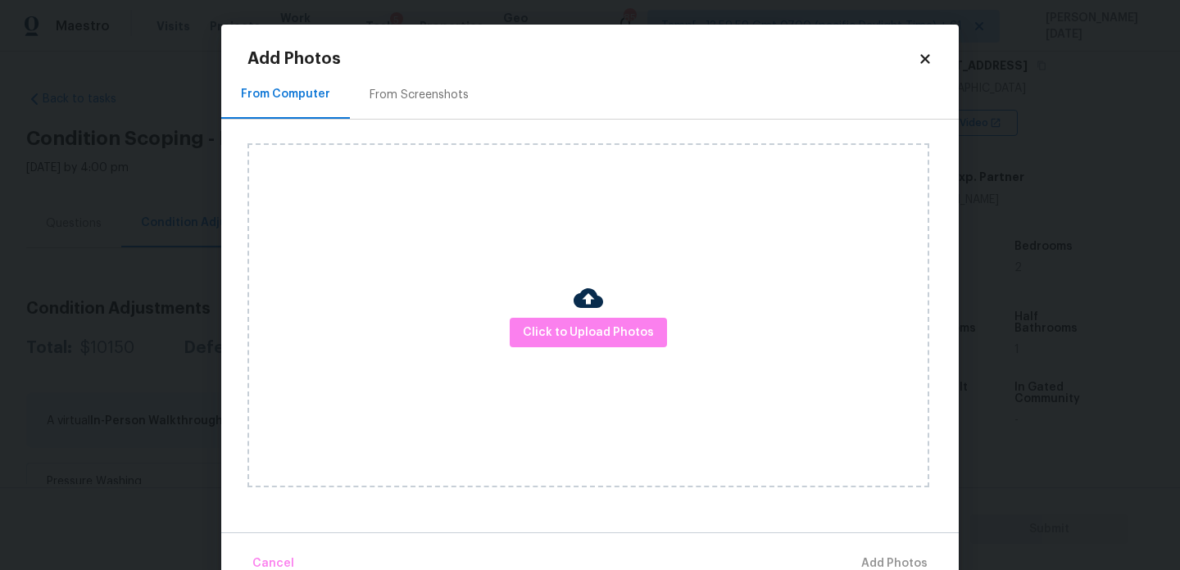
click at [433, 100] on div "From Screenshots" at bounding box center [419, 95] width 99 height 16
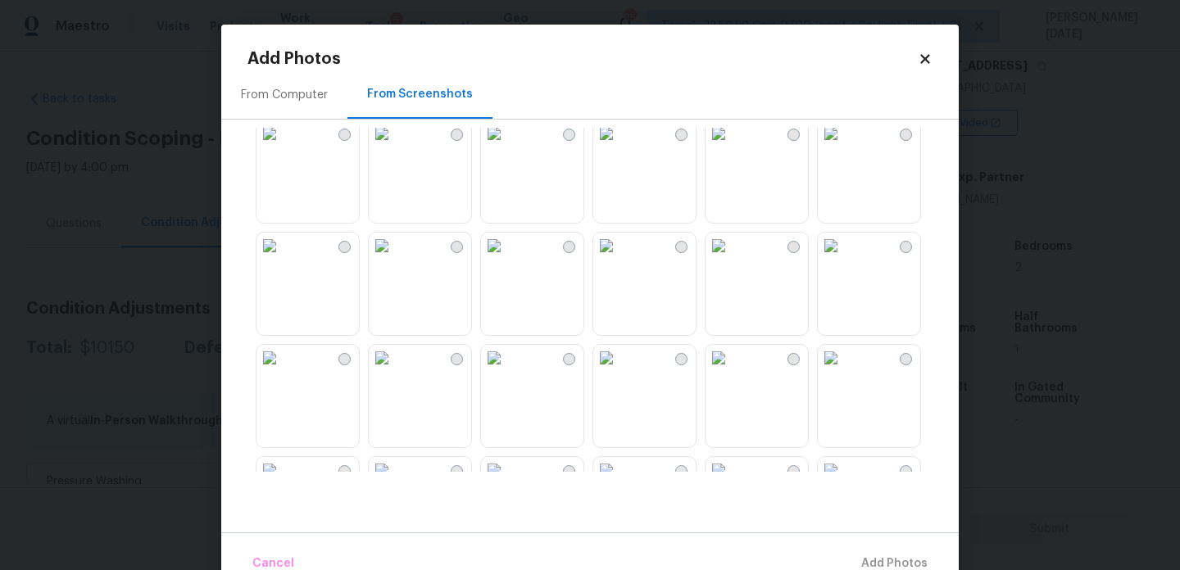
scroll to position [134, 0]
click at [620, 253] on img at bounding box center [606, 240] width 26 height 26
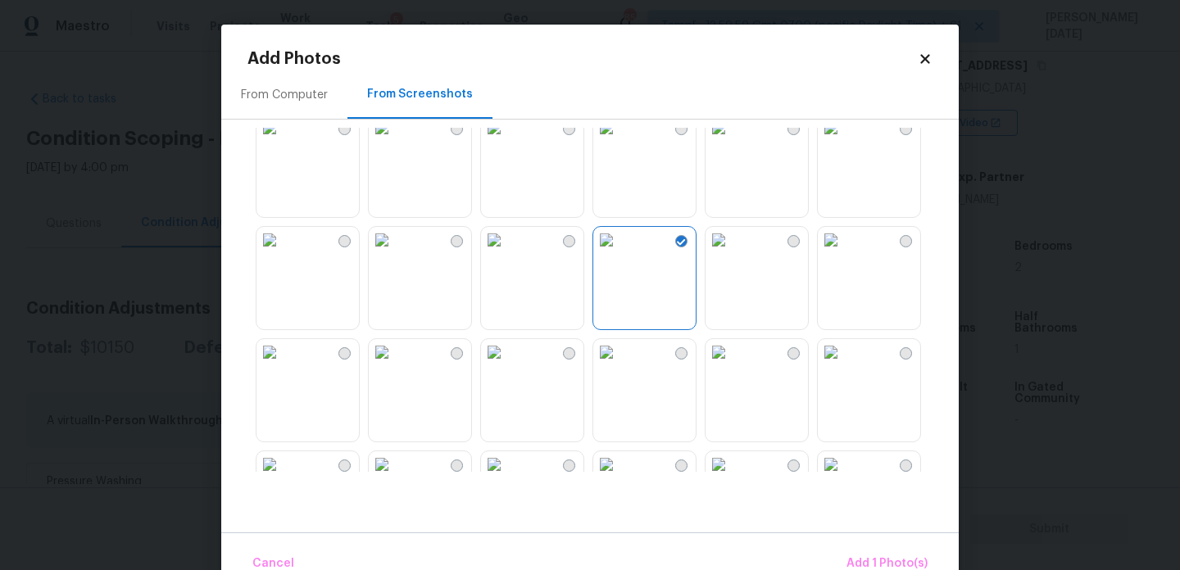
click at [507, 253] on img at bounding box center [494, 240] width 26 height 26
click at [471, 278] on div at bounding box center [420, 278] width 104 height 104
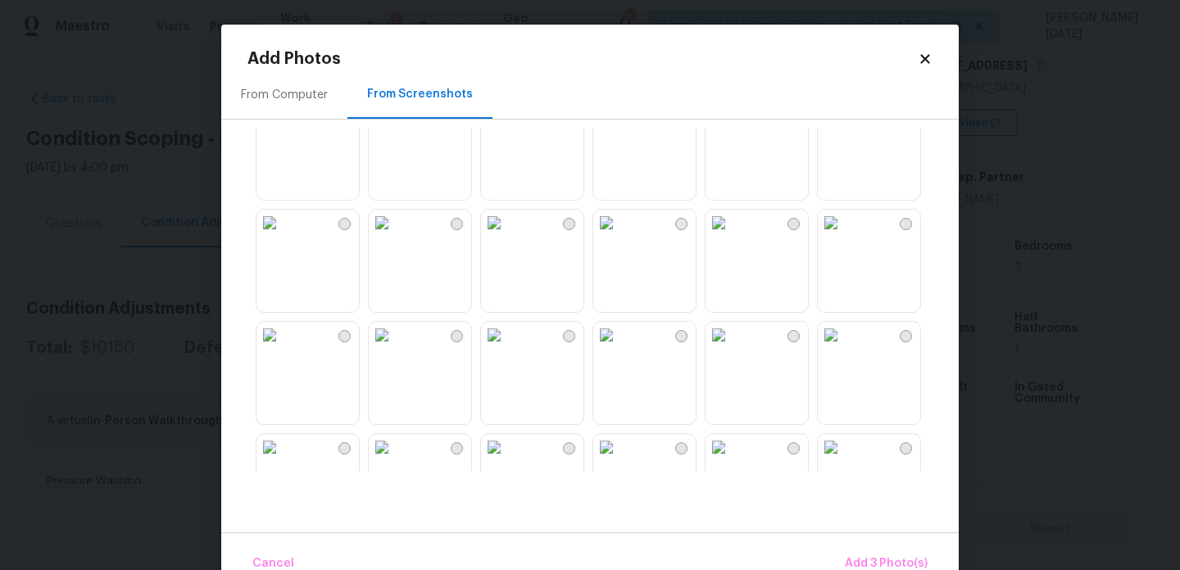
scroll to position [602, 0]
click at [620, 322] on img at bounding box center [606, 334] width 26 height 26
click at [620, 234] on img at bounding box center [606, 222] width 26 height 26
click at [507, 235] on img at bounding box center [494, 222] width 26 height 26
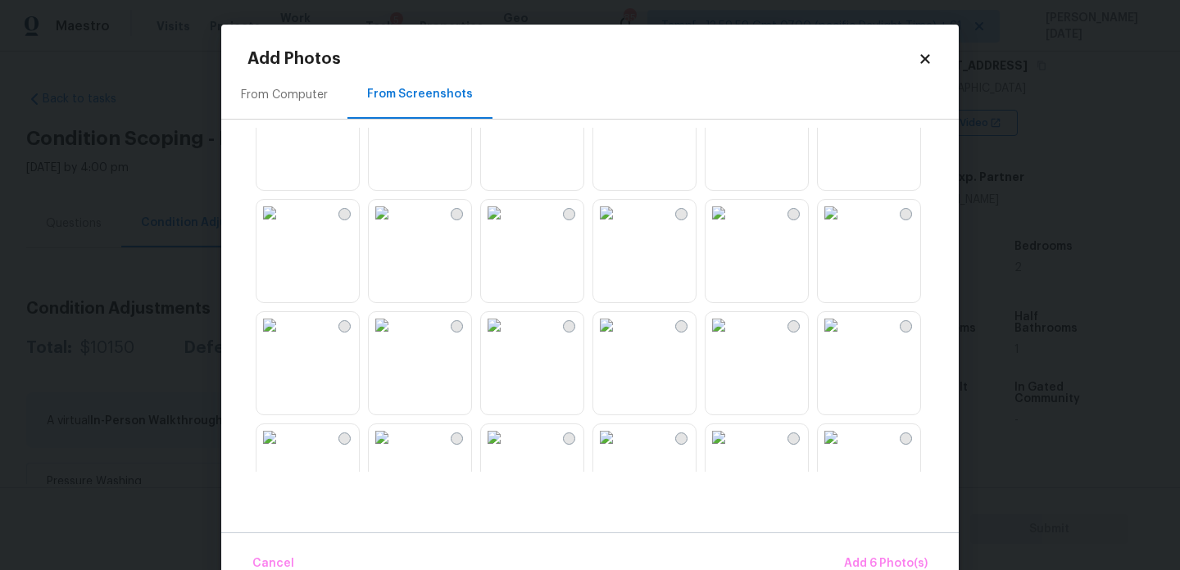
scroll to position [1072, 0]
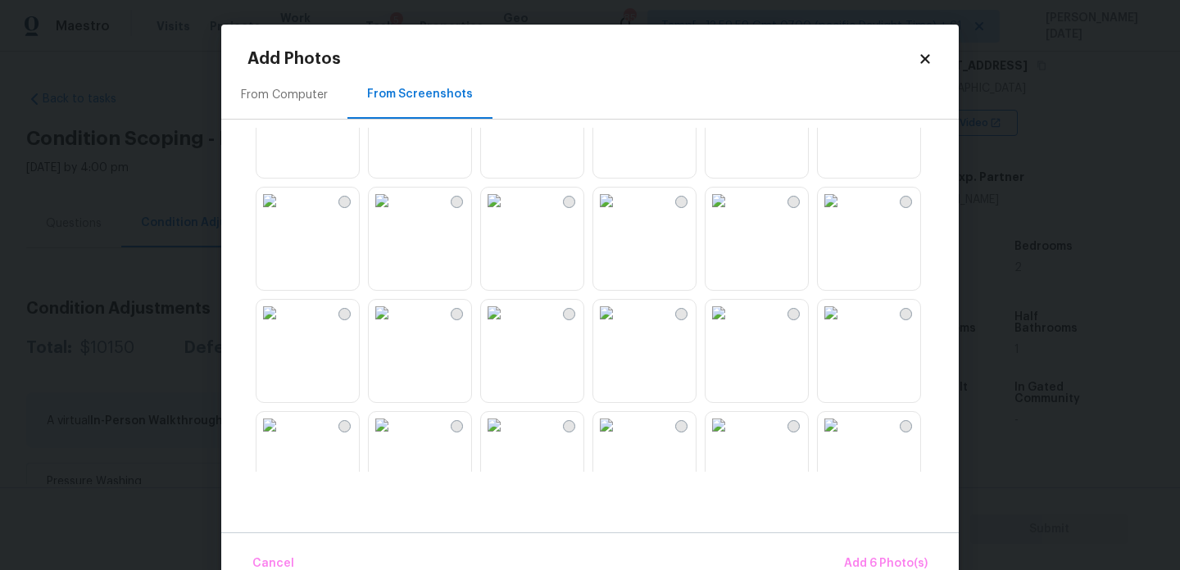
click at [844, 214] on img at bounding box center [831, 201] width 26 height 26
click at [732, 214] on img at bounding box center [719, 201] width 26 height 26
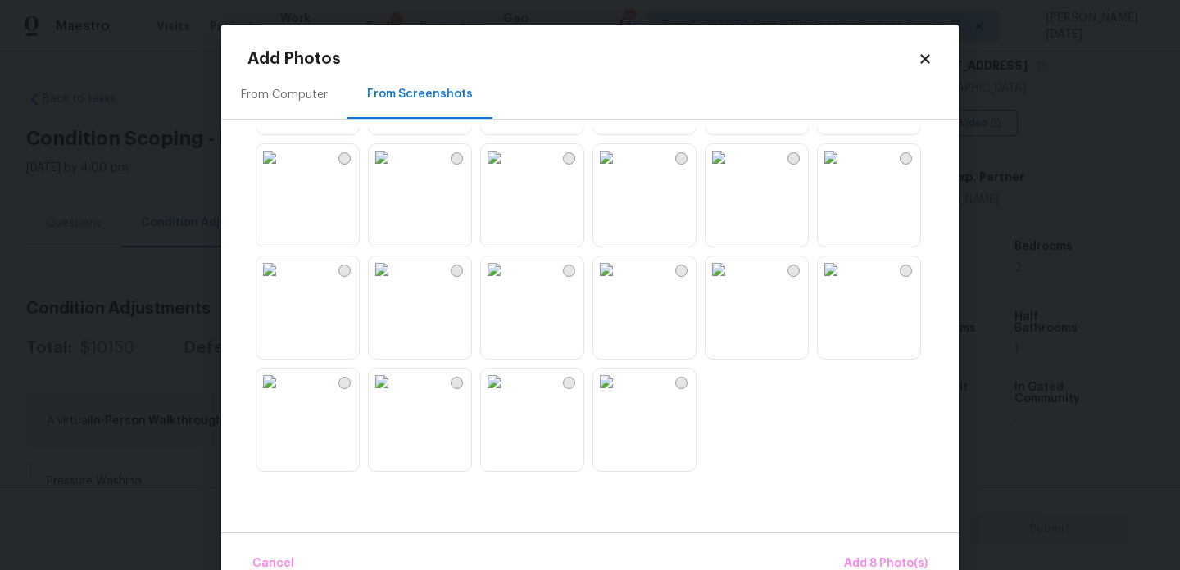
click at [620, 283] on img at bounding box center [606, 270] width 26 height 26
click at [507, 283] on img at bounding box center [494, 270] width 26 height 26
click at [395, 283] on img at bounding box center [382, 270] width 26 height 26
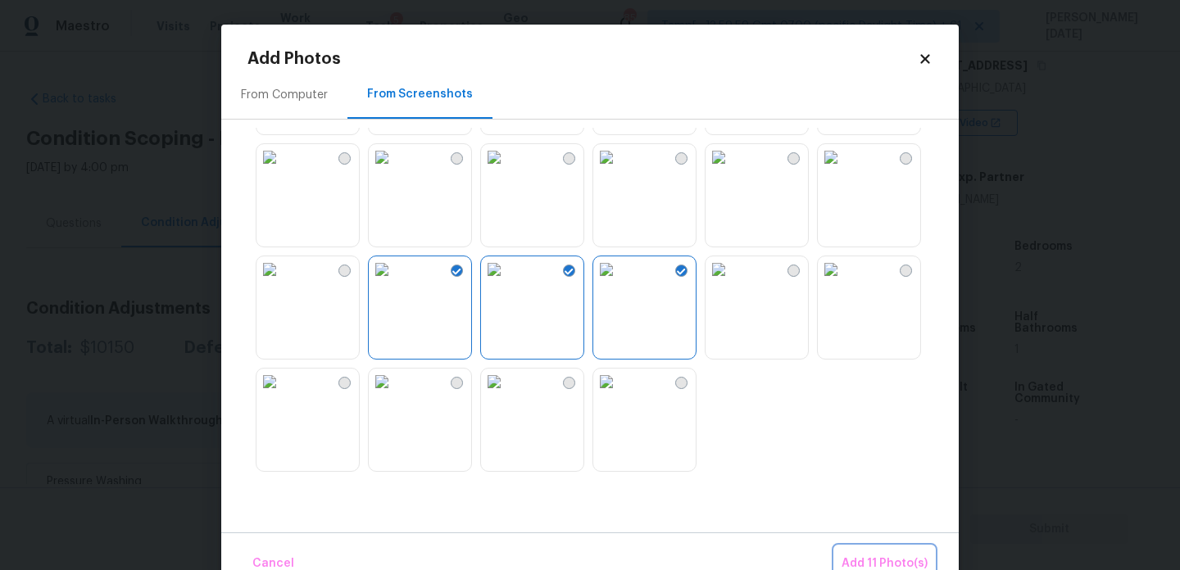
click at [884, 557] on span "Add 11 Photo(s)" at bounding box center [885, 564] width 86 height 20
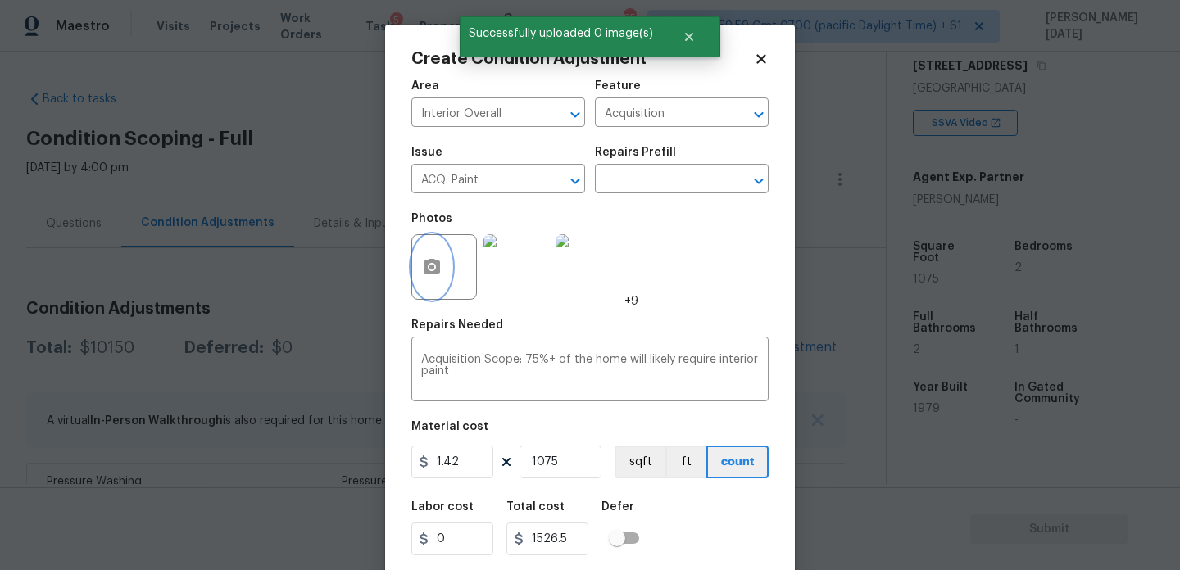
scroll to position [42, 0]
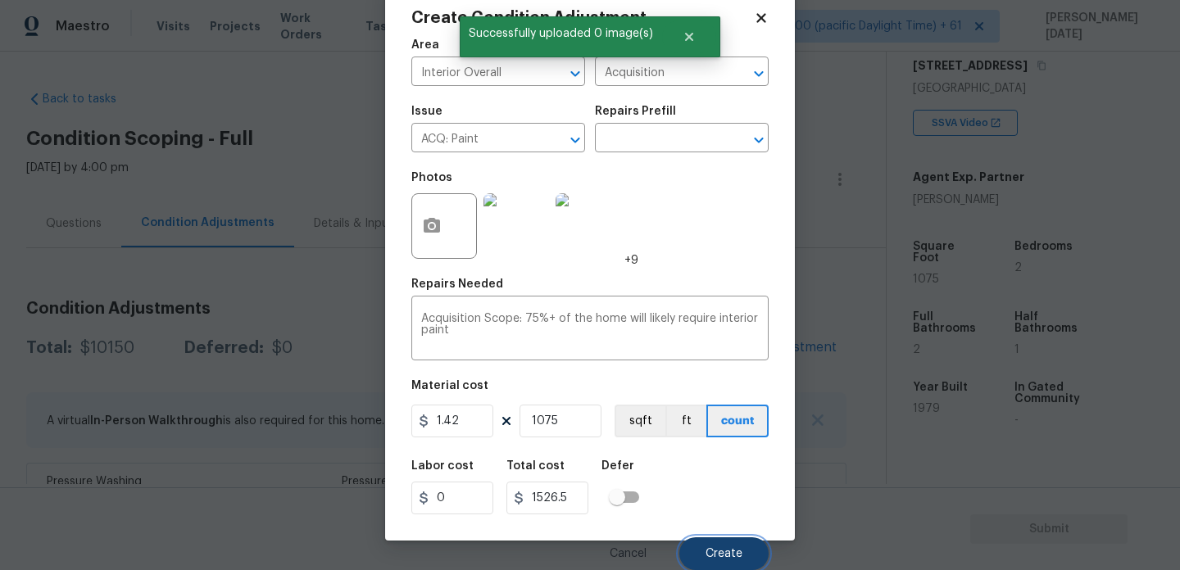
click at [729, 542] on button "Create" at bounding box center [723, 554] width 89 height 33
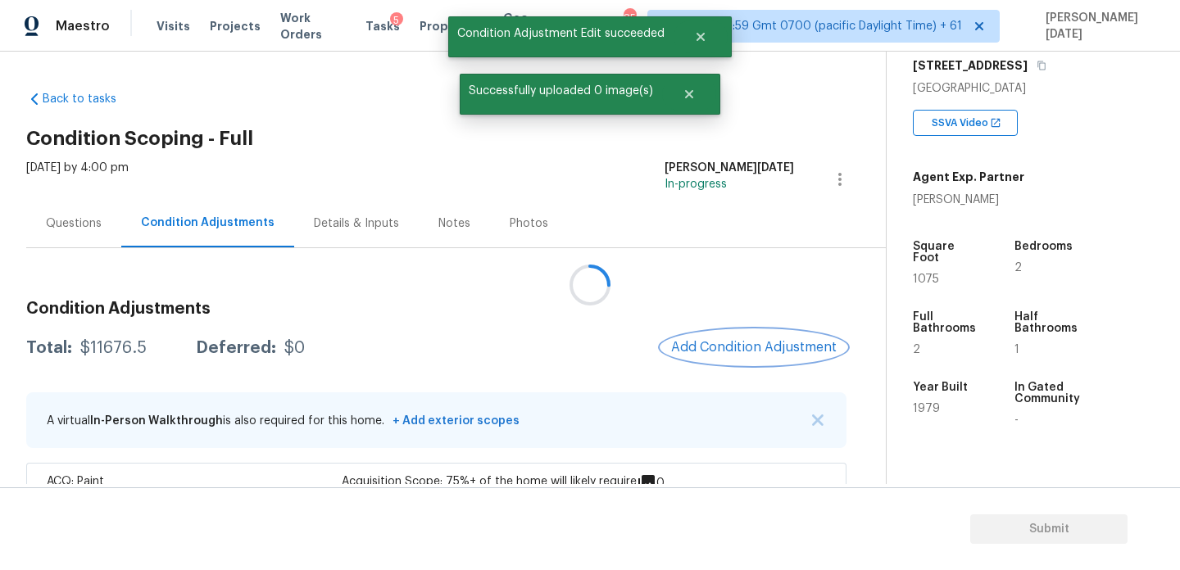
scroll to position [0, 0]
click at [740, 375] on div "Condition Adjustments Total: $11676.5 Deferred: $0 Add Condition Adjustment A v…" at bounding box center [437, 564] width 822 height 553
click at [751, 356] on button "Add Condition Adjustment" at bounding box center [755, 347] width 185 height 34
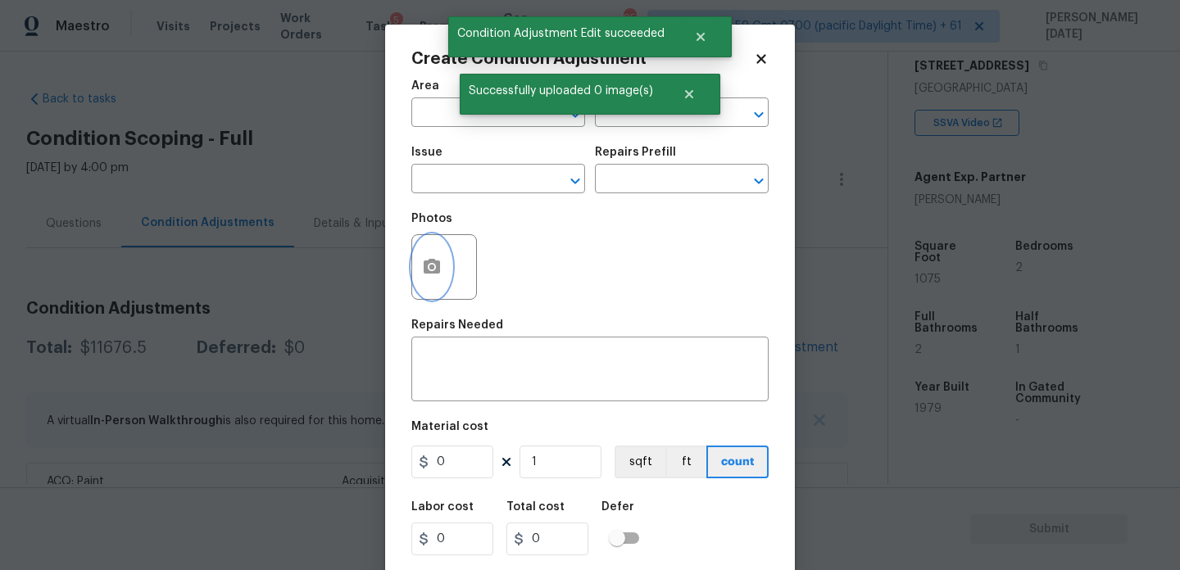
click at [415, 257] on button "button" at bounding box center [431, 267] width 39 height 64
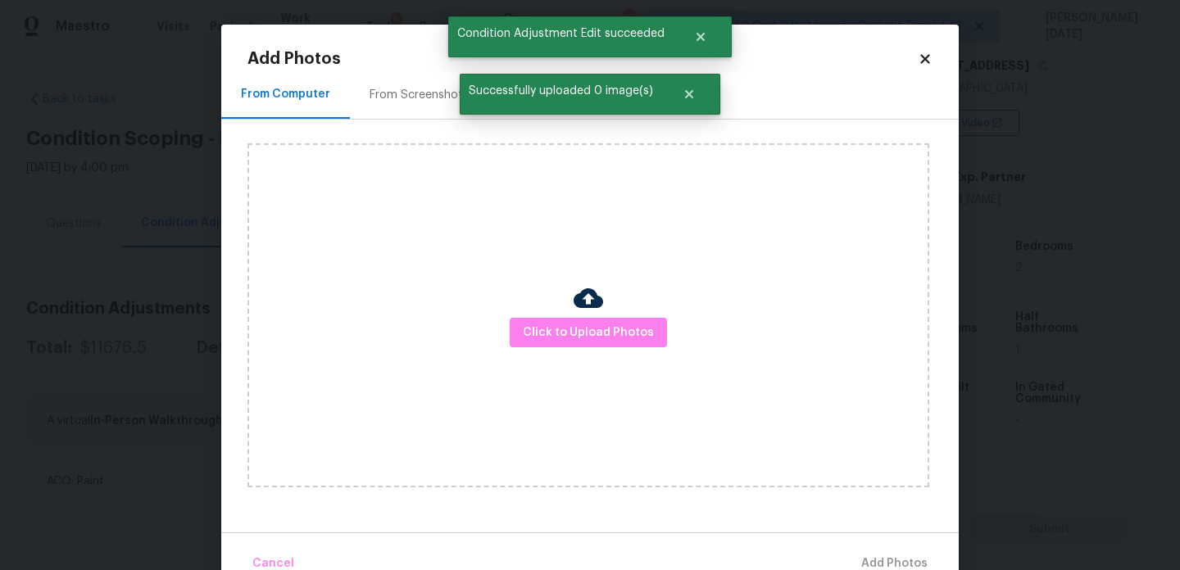
click at [403, 70] on div "From Screenshots" at bounding box center [419, 94] width 138 height 48
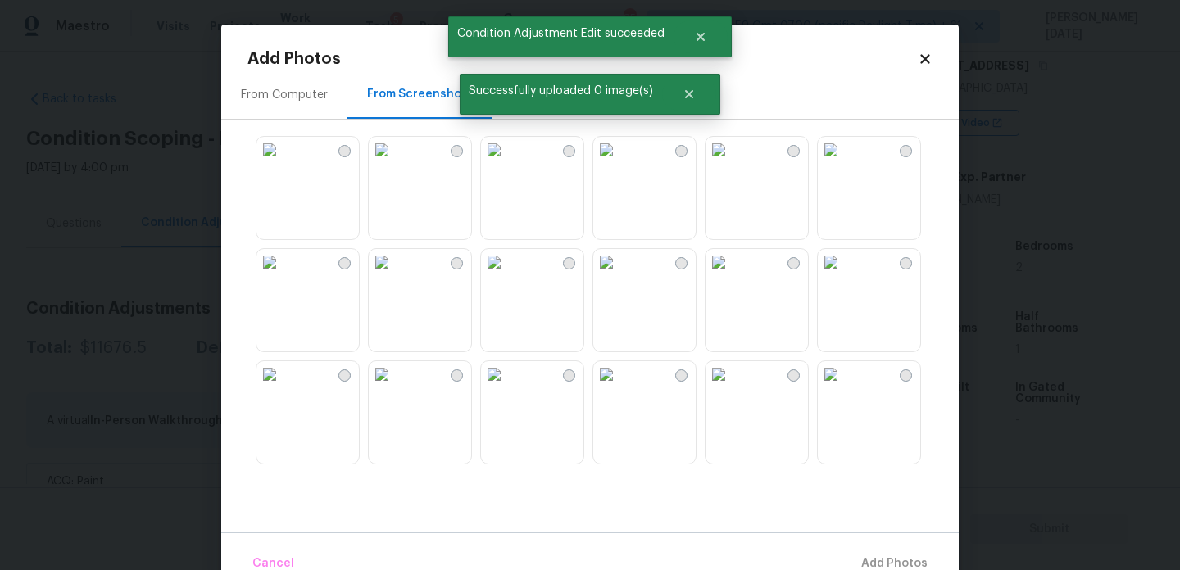
scroll to position [1565, 0]
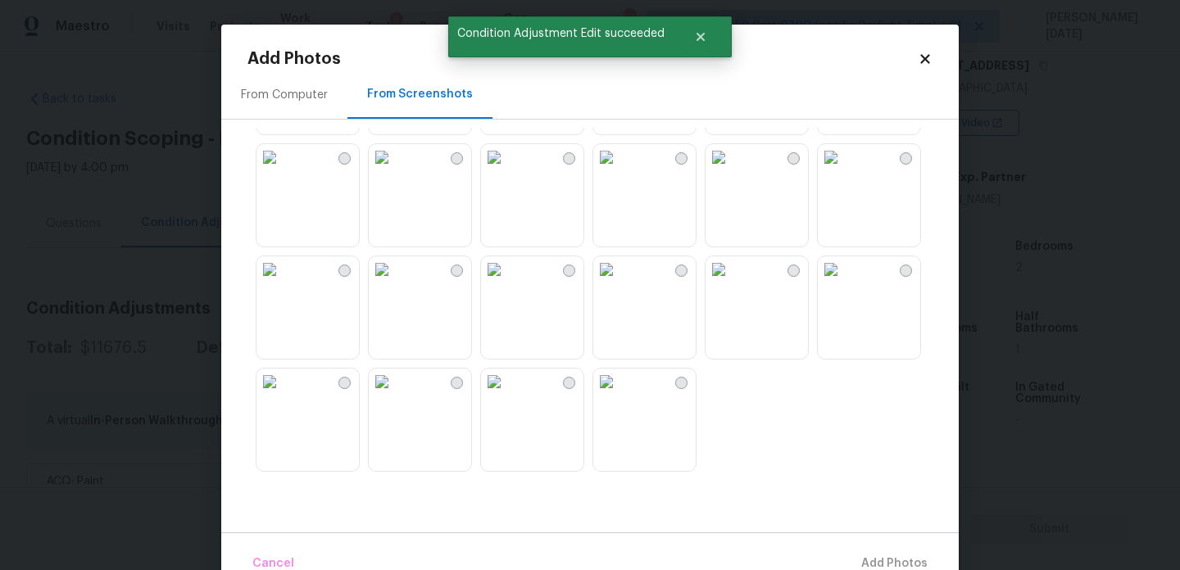
click at [844, 283] on img at bounding box center [831, 270] width 26 height 26
click at [778, 251] on div at bounding box center [602, 300] width 711 height 344
click at [620, 283] on img at bounding box center [606, 270] width 26 height 26
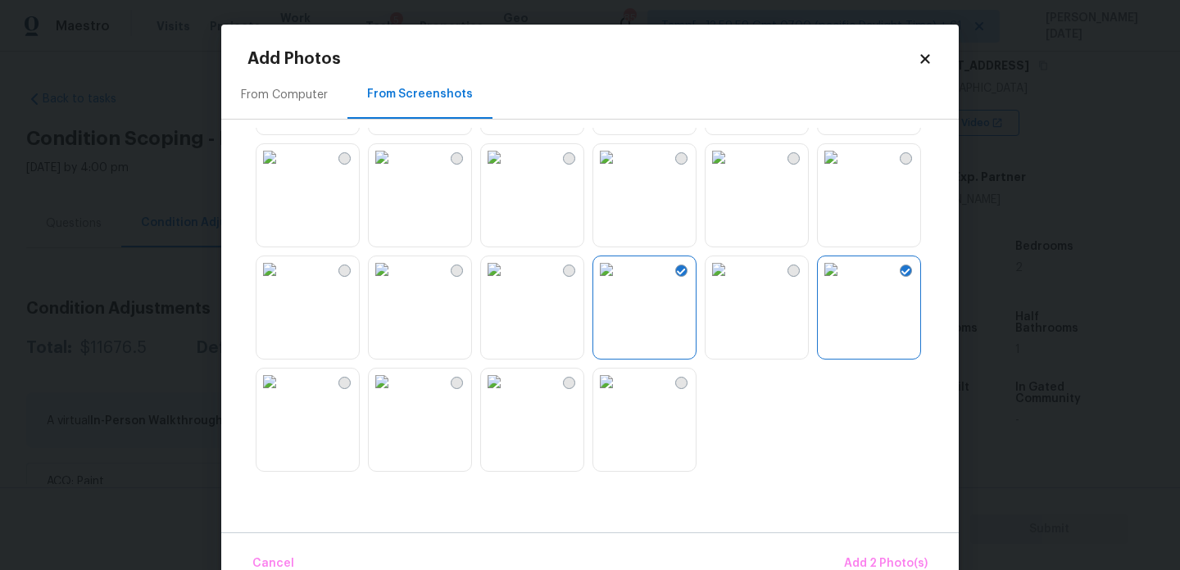
click at [507, 283] on img at bounding box center [494, 270] width 26 height 26
click at [395, 283] on img at bounding box center [382, 270] width 26 height 26
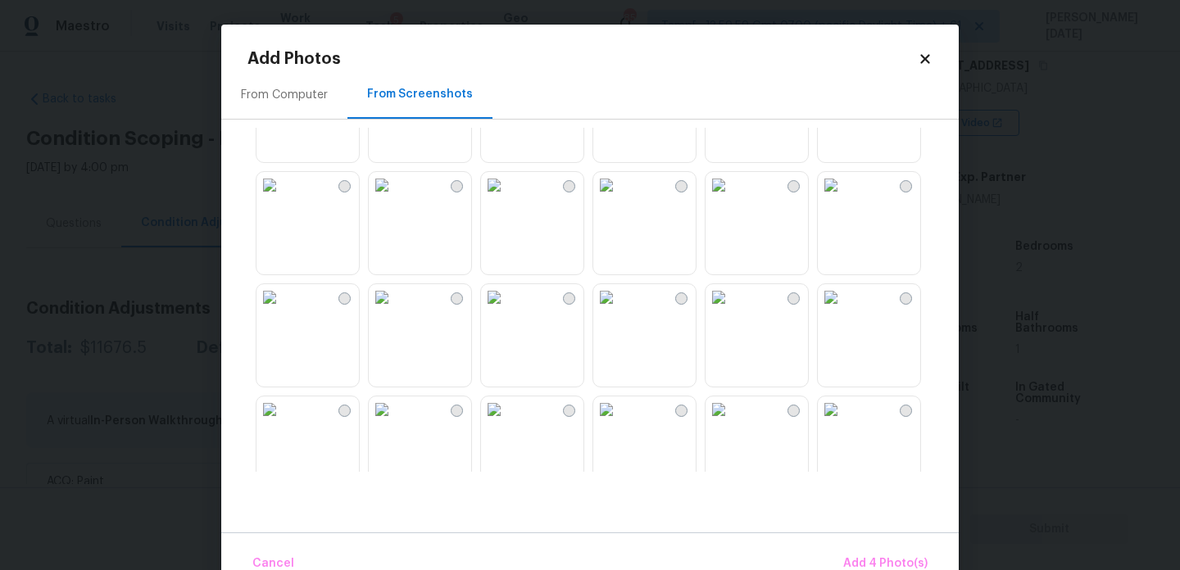
scroll to position [1199, 0]
click at [507, 199] on img at bounding box center [494, 186] width 26 height 26
click at [395, 199] on img at bounding box center [382, 186] width 26 height 26
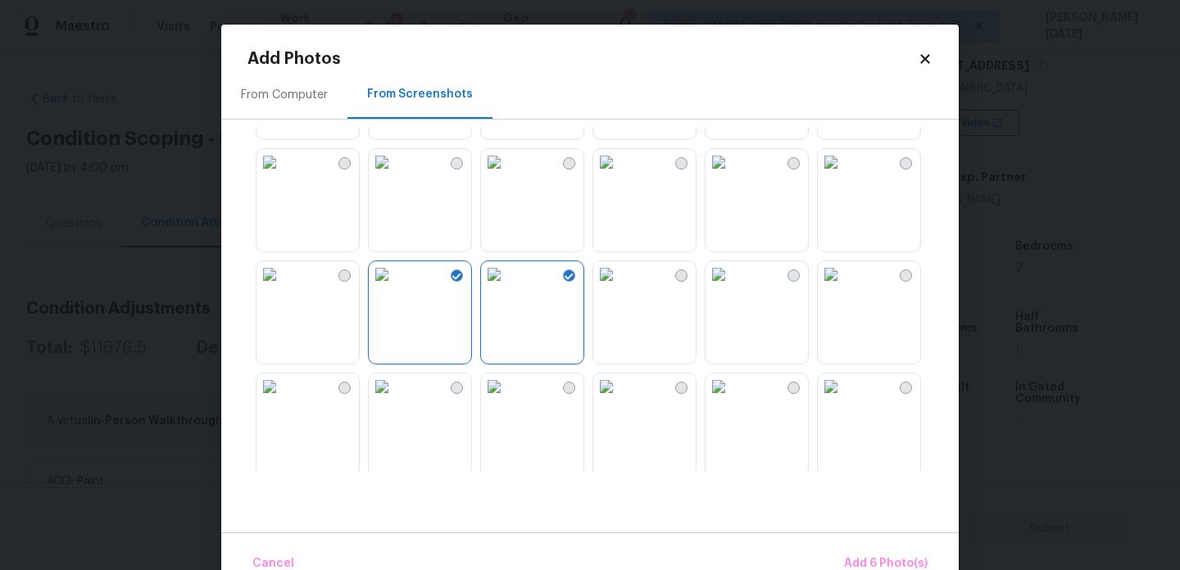
scroll to position [1083, 0]
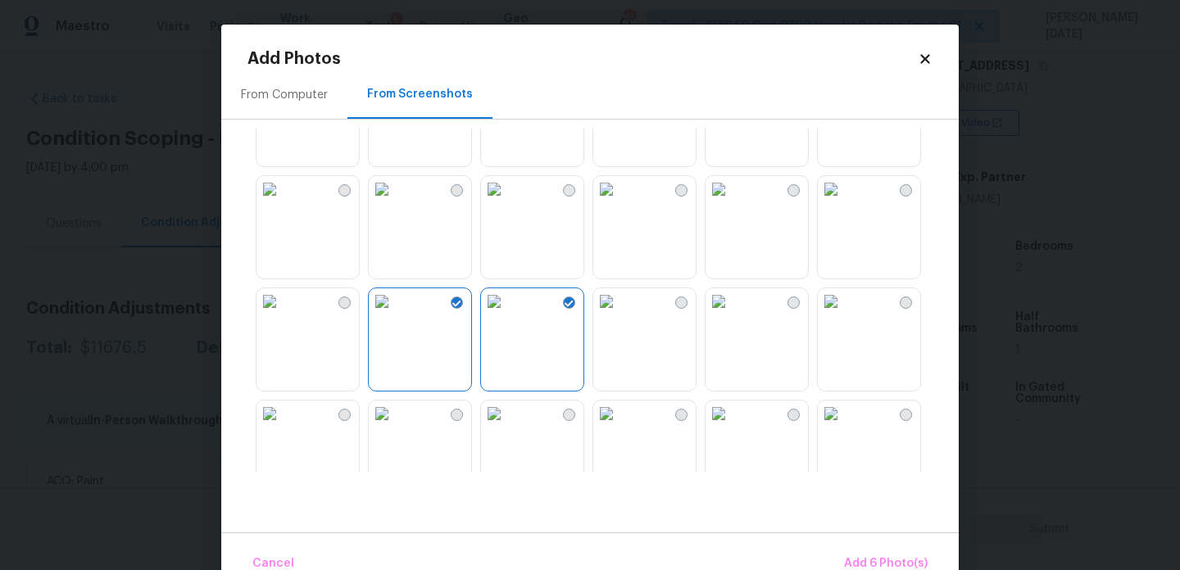
click at [283, 315] on img at bounding box center [270, 301] width 26 height 26
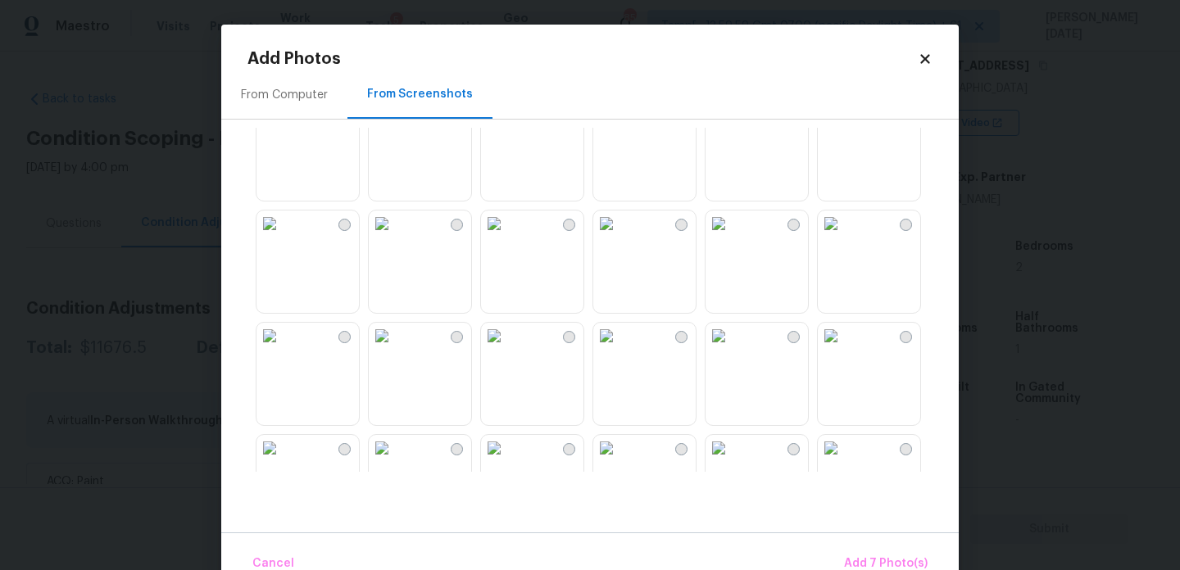
scroll to position [652, 0]
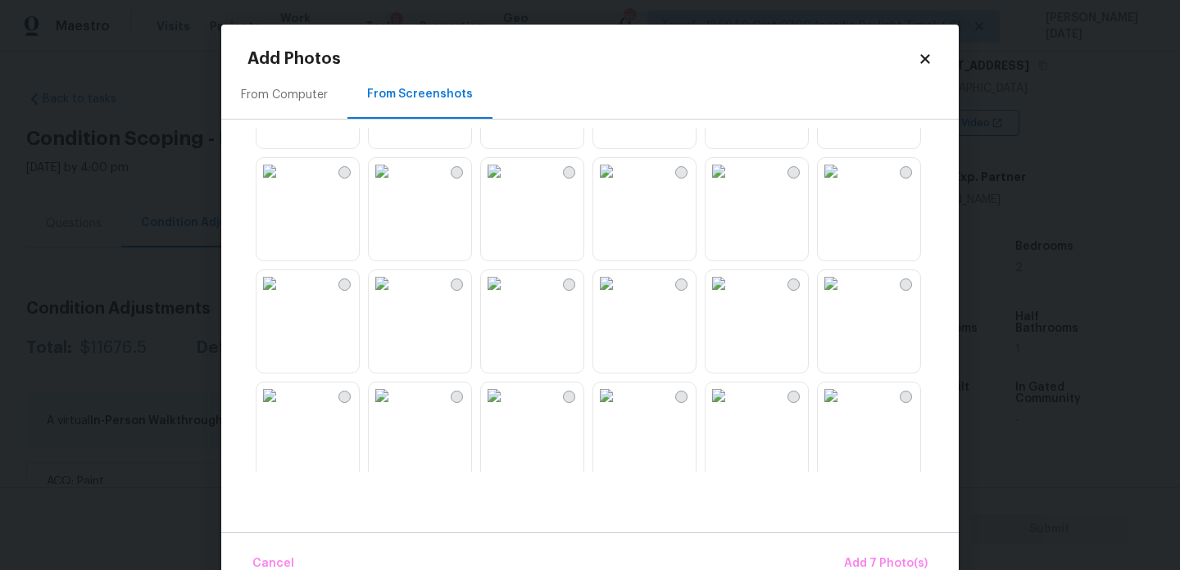
click at [507, 184] on img at bounding box center [494, 171] width 26 height 26
click at [395, 184] on img at bounding box center [382, 171] width 26 height 26
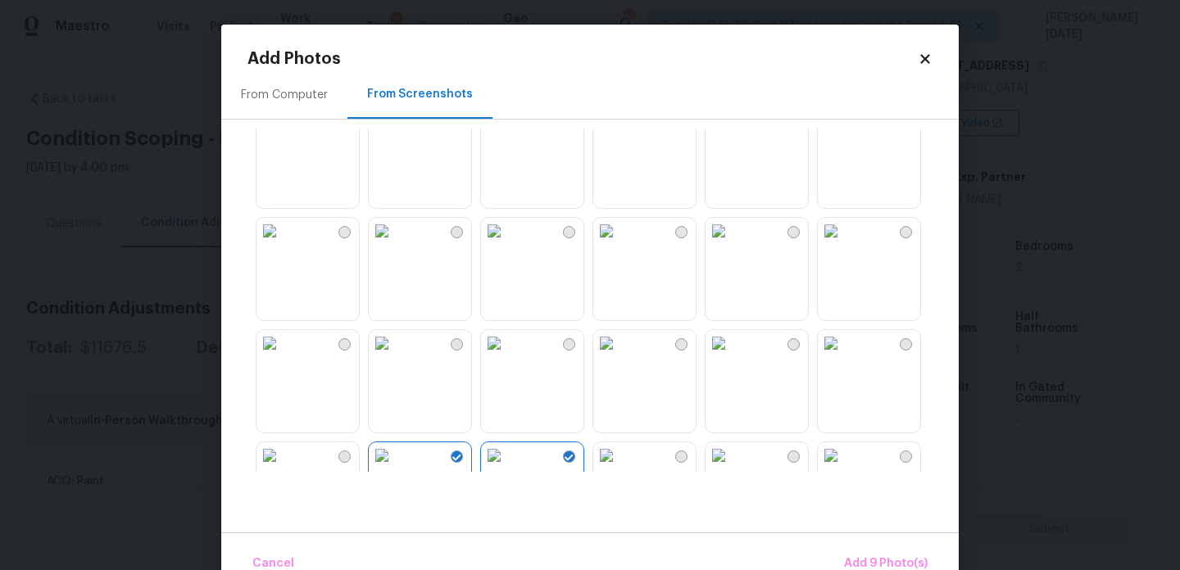
scroll to position [277, 0]
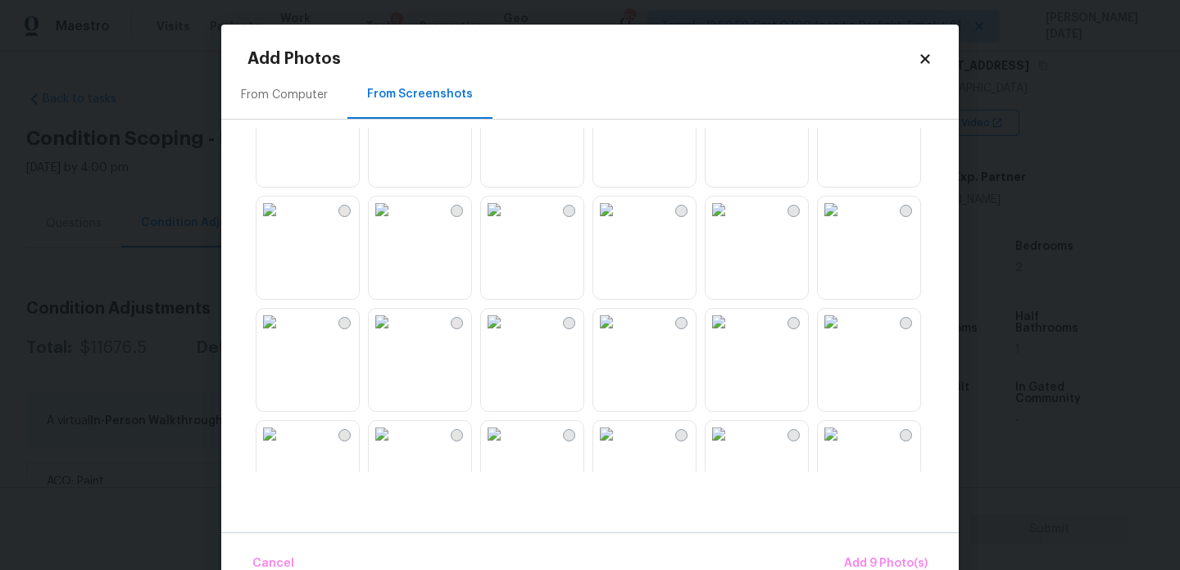
click at [379, 223] on img at bounding box center [382, 210] width 26 height 26
click at [395, 223] on img at bounding box center [382, 210] width 26 height 26
click at [283, 223] on img at bounding box center [270, 210] width 26 height 26
click at [732, 111] on img at bounding box center [719, 97] width 26 height 26
click at [870, 565] on span "Add 11 Photo(s)" at bounding box center [885, 564] width 86 height 20
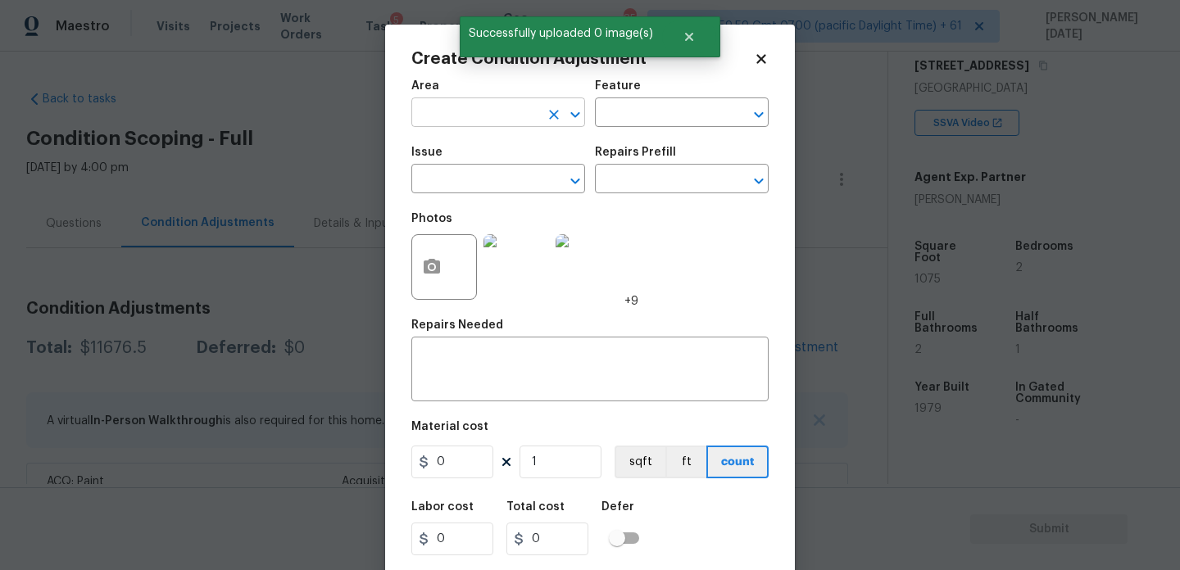
click at [424, 113] on input "text" at bounding box center [475, 114] width 128 height 25
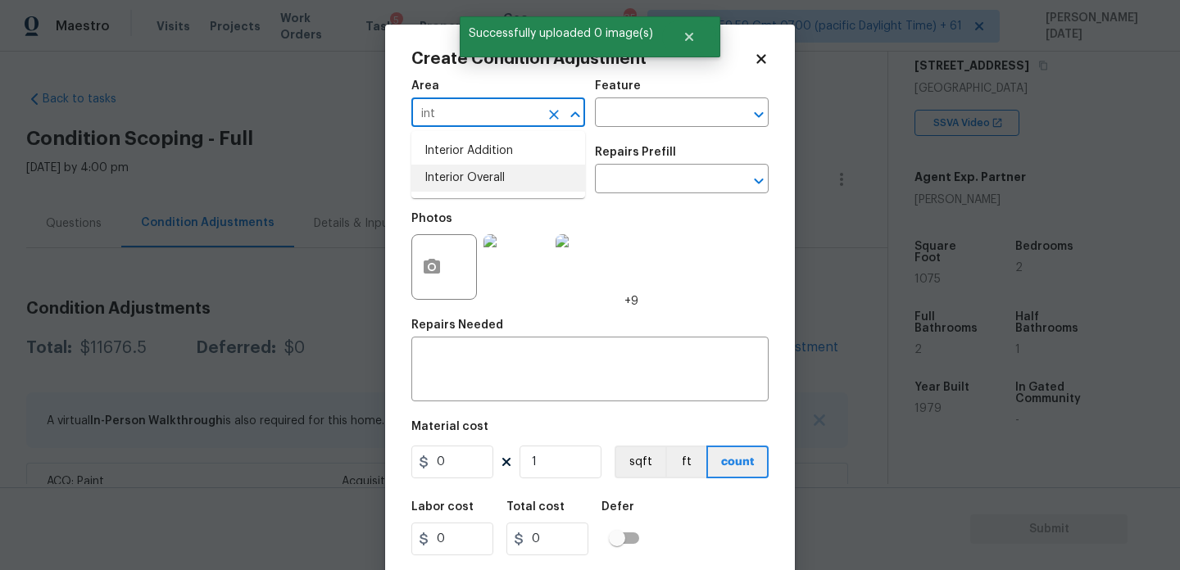
click at [504, 188] on li "Interior Overall" at bounding box center [498, 178] width 174 height 27
type input "Interior Overall"
click at [504, 188] on input "text" at bounding box center [475, 180] width 128 height 25
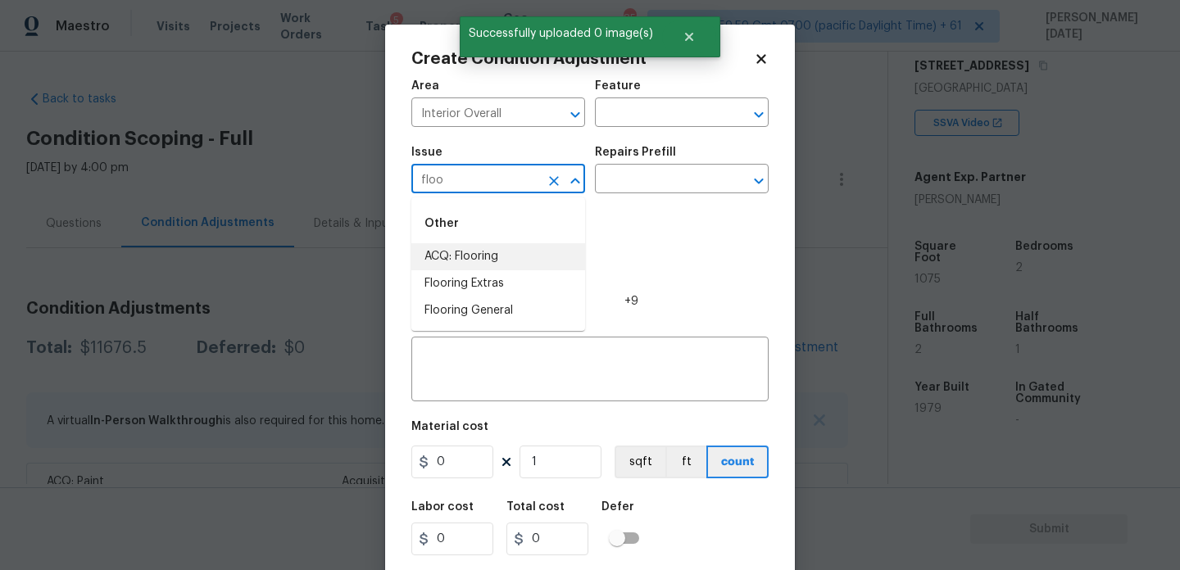
click at [513, 259] on li "ACQ: Flooring" at bounding box center [498, 256] width 174 height 27
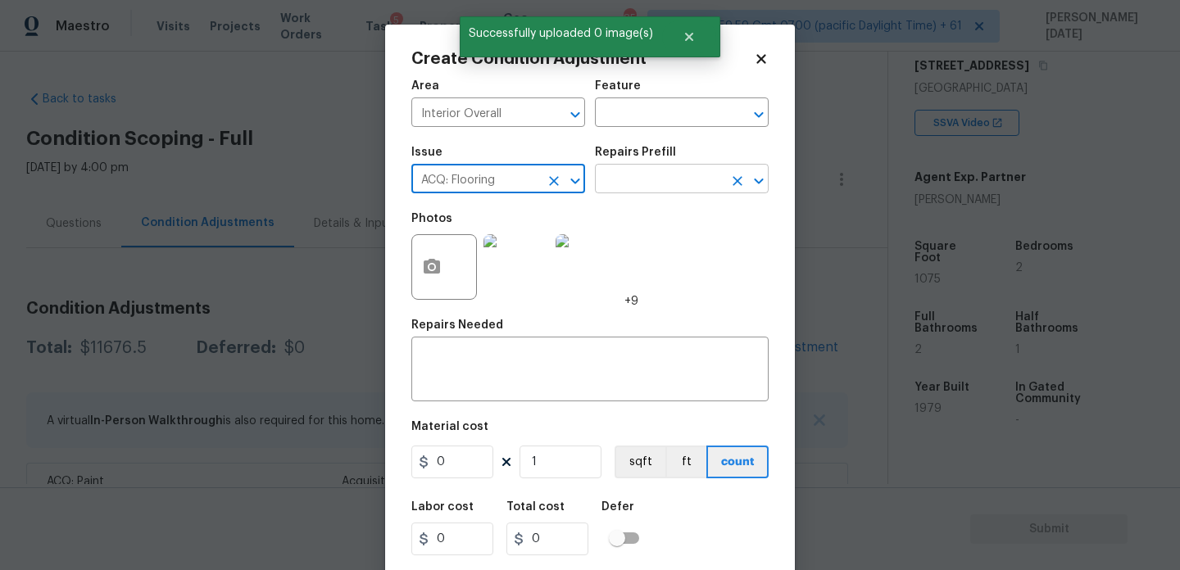
type input "ACQ: Flooring"
click at [648, 193] on input "text" at bounding box center [659, 180] width 128 height 25
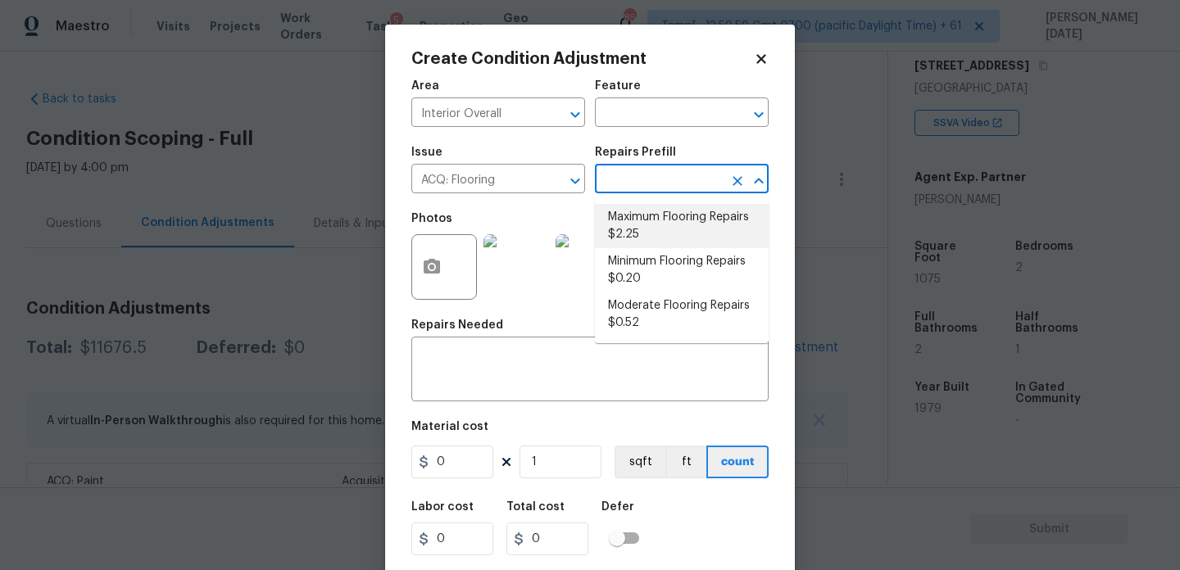
click at [662, 235] on li "Maximum Flooring Repairs $2.25" at bounding box center [682, 226] width 174 height 44
type input "Acquisition"
type textarea "Acquisition Scope: Maximum flooring repairs"
type input "2.25"
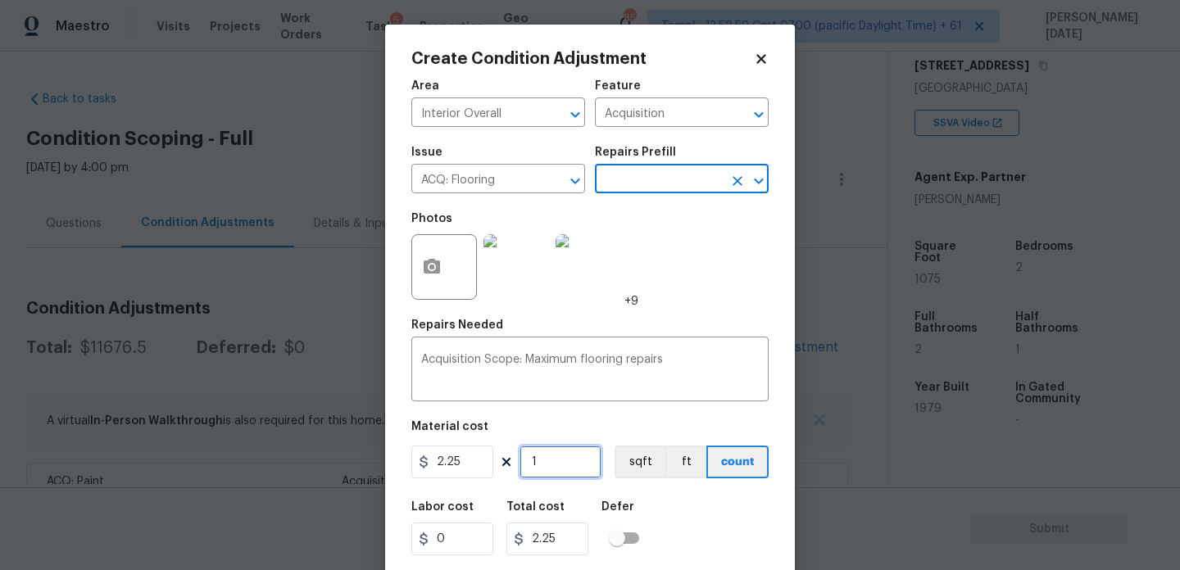
click at [570, 465] on input "1" at bounding box center [561, 462] width 82 height 33
type input "0"
paste input "1075"
type input "1075"
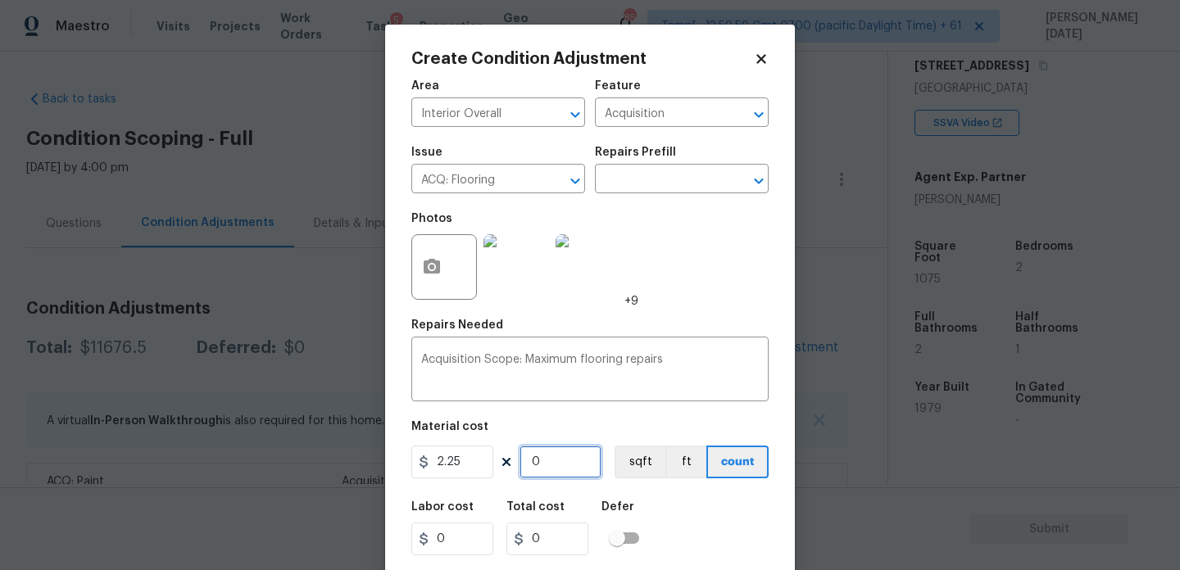
type input "2418.75"
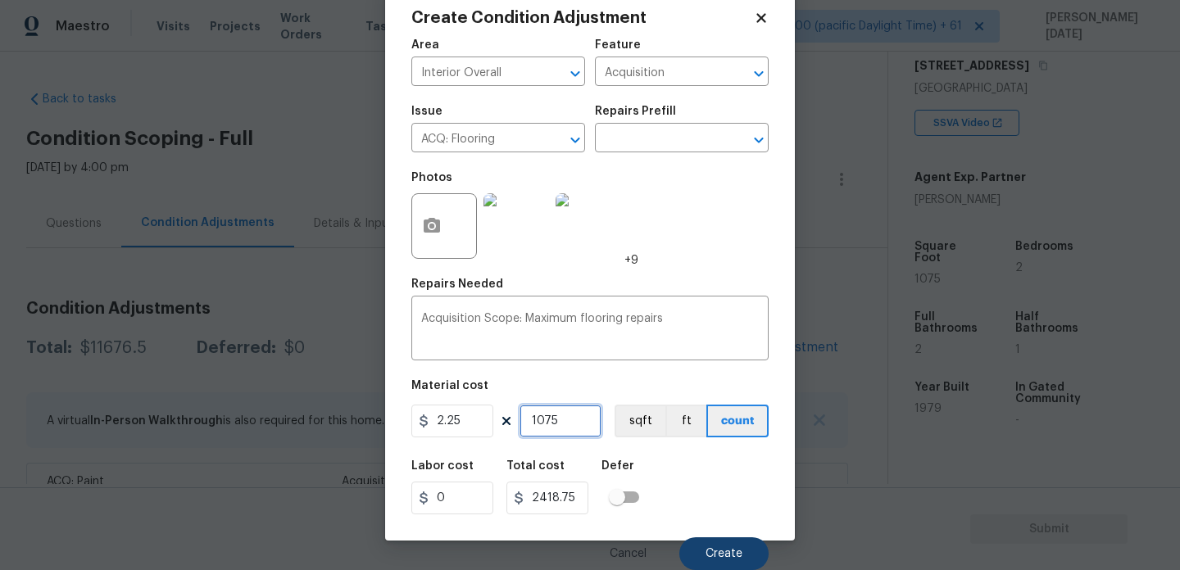
type input "1075"
click at [716, 563] on button "Create" at bounding box center [723, 554] width 89 height 33
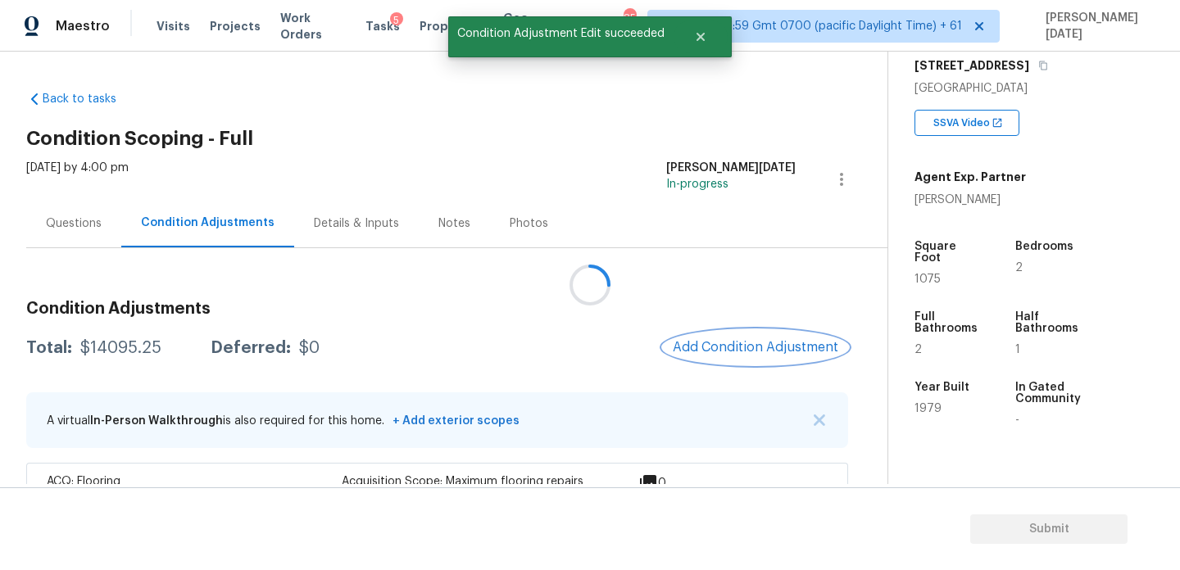
scroll to position [0, 0]
click at [708, 337] on button "Add Condition Adjustment" at bounding box center [755, 347] width 185 height 34
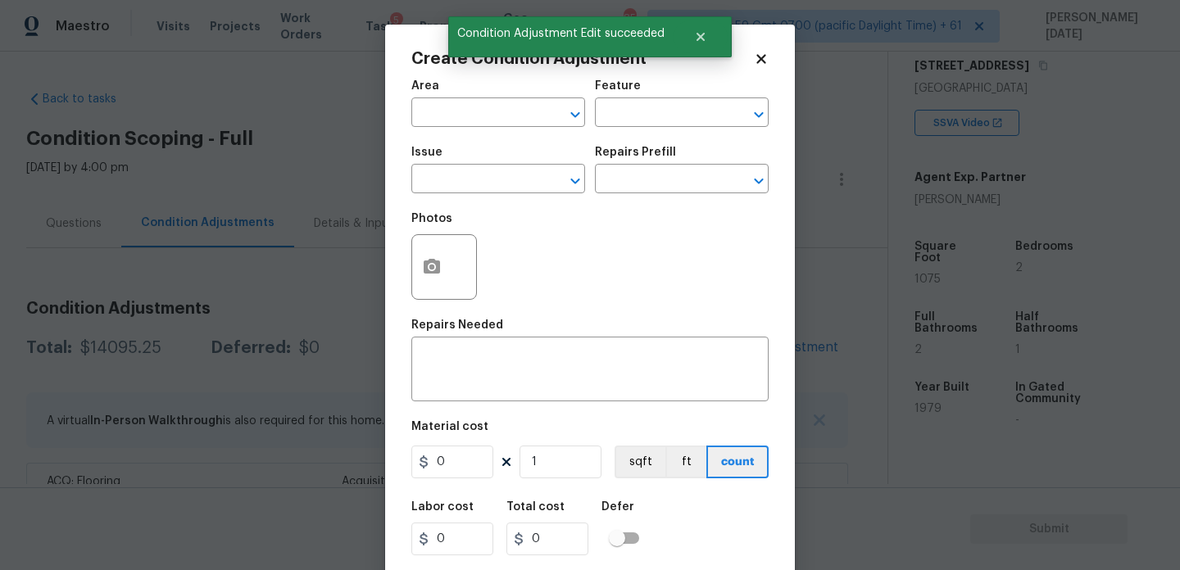
click at [708, 337] on div "Repairs Needed" at bounding box center [589, 330] width 357 height 21
click at [406, 252] on div "Create Condition Adjustment Area ​ Feature ​ Issue ​ Repairs Prefill ​ Photos R…" at bounding box center [590, 303] width 410 height 557
click at [418, 264] on button "button" at bounding box center [431, 267] width 39 height 64
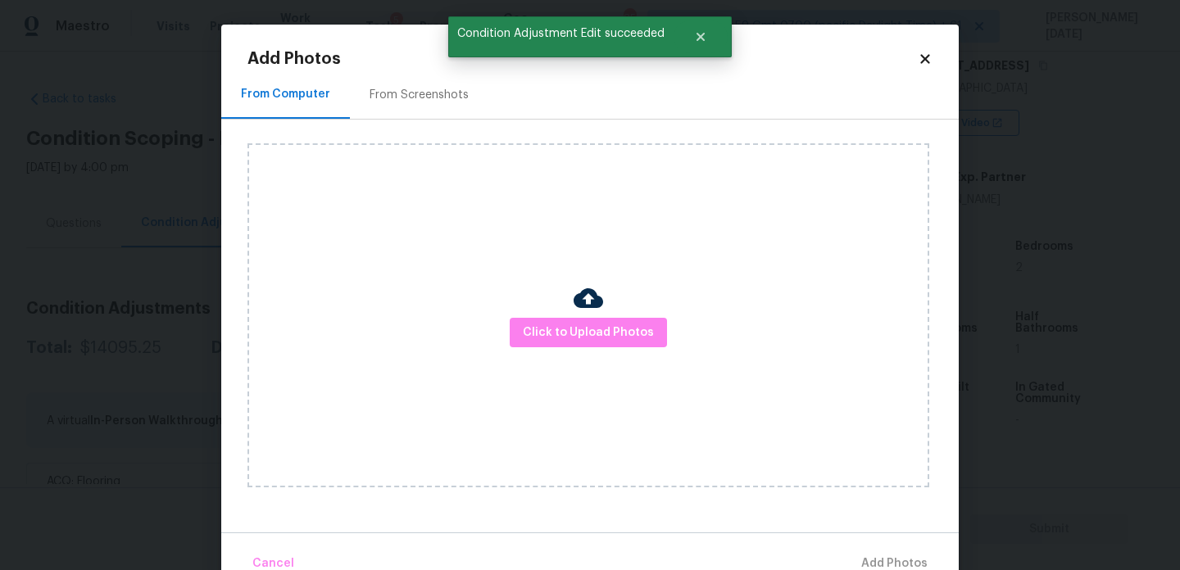
click at [397, 101] on div "From Screenshots" at bounding box center [419, 95] width 99 height 16
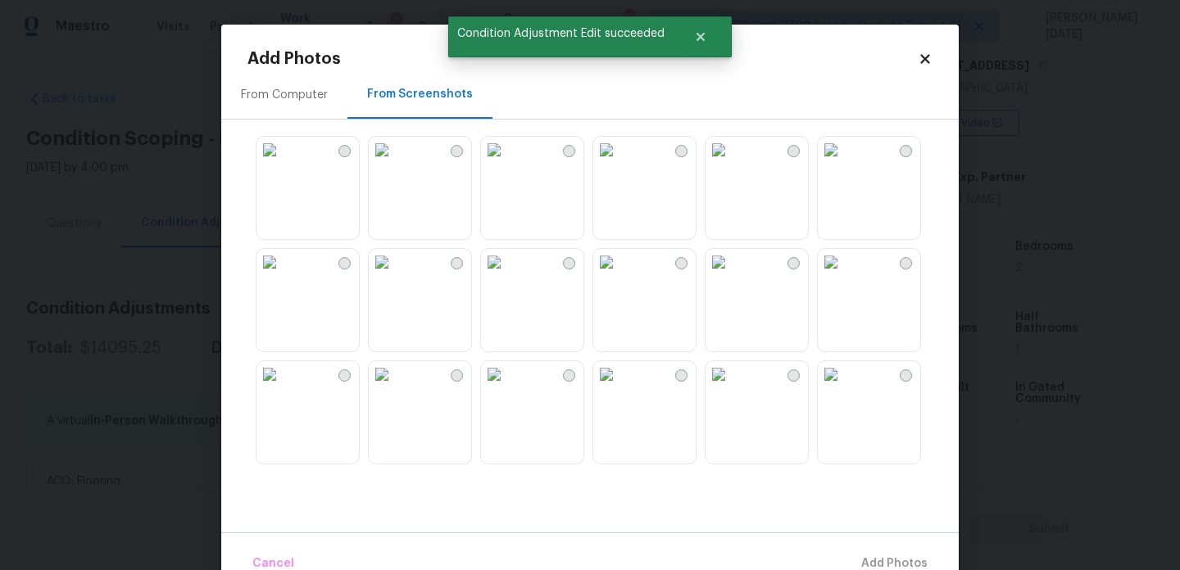
scroll to position [223, 0]
click at [391, 165] on img at bounding box center [382, 151] width 26 height 26
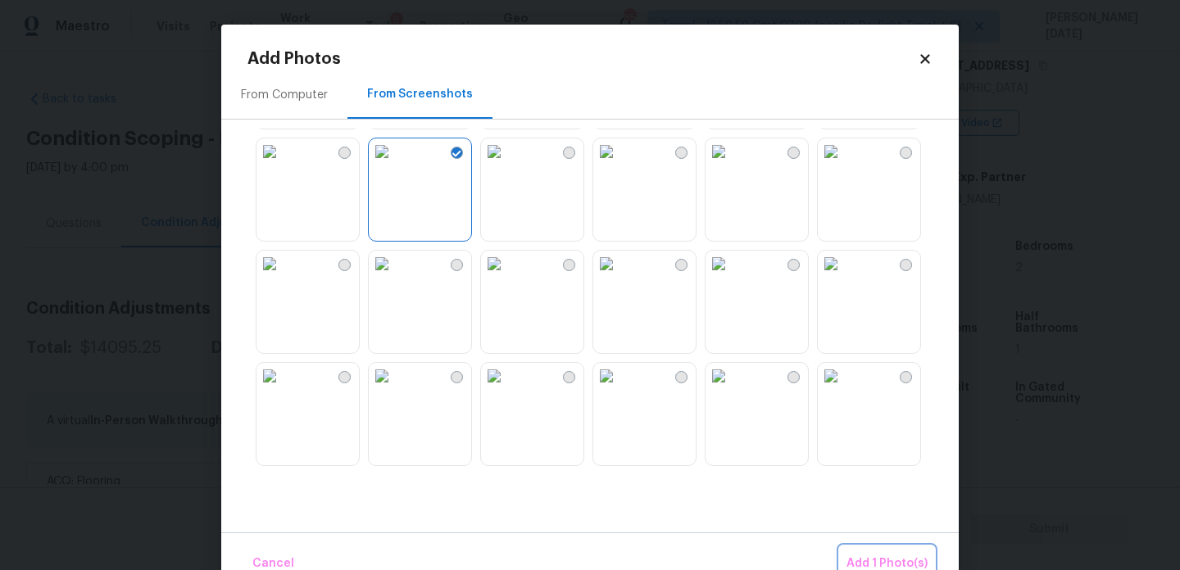
click at [869, 548] on button "Add 1 Photo(s)" at bounding box center [887, 564] width 94 height 35
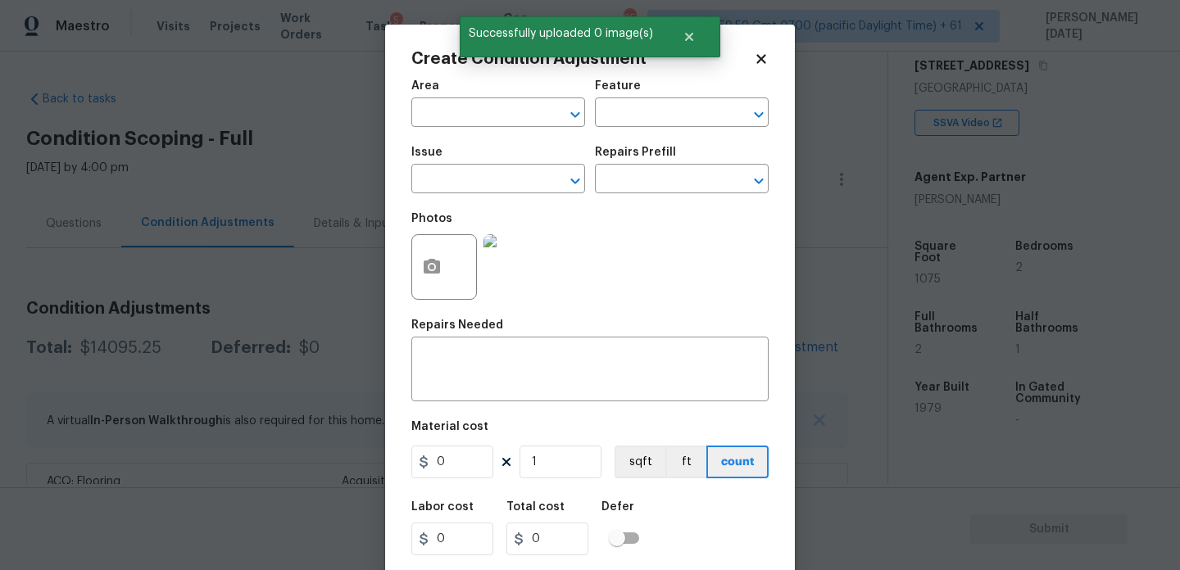
click at [452, 130] on span "Area ​" at bounding box center [498, 103] width 174 height 66
click at [440, 128] on span "Area ​" at bounding box center [498, 103] width 174 height 66
click at [435, 120] on input "text" at bounding box center [475, 114] width 128 height 25
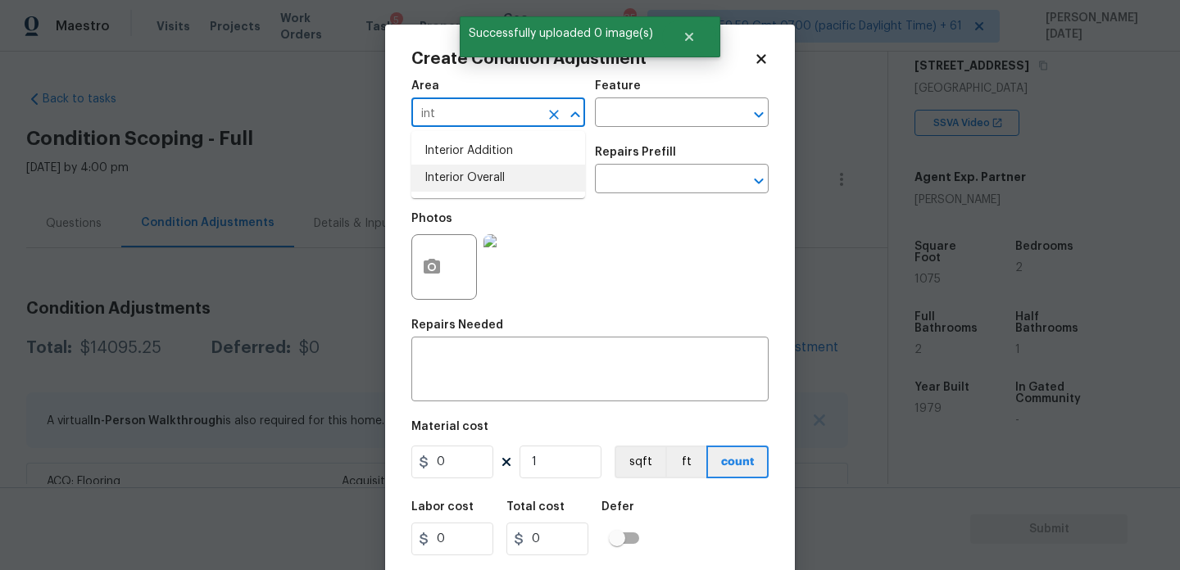
click at [489, 196] on ul "Interior Addition Interior Overall" at bounding box center [498, 164] width 174 height 67
click at [502, 186] on li "Interior Overall" at bounding box center [498, 178] width 174 height 27
type input "Interior Overall"
click at [502, 186] on input "text" at bounding box center [475, 180] width 128 height 25
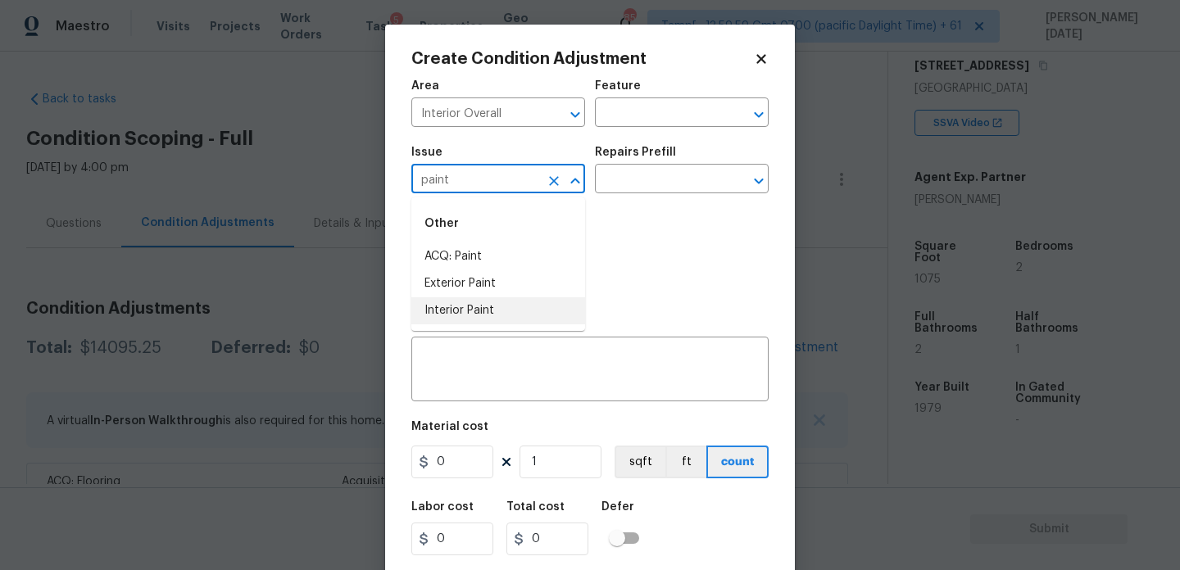
click at [507, 301] on li "Interior Paint" at bounding box center [498, 310] width 174 height 27
type input "Interior Paint"
click at [507, 301] on div at bounding box center [516, 267] width 72 height 85
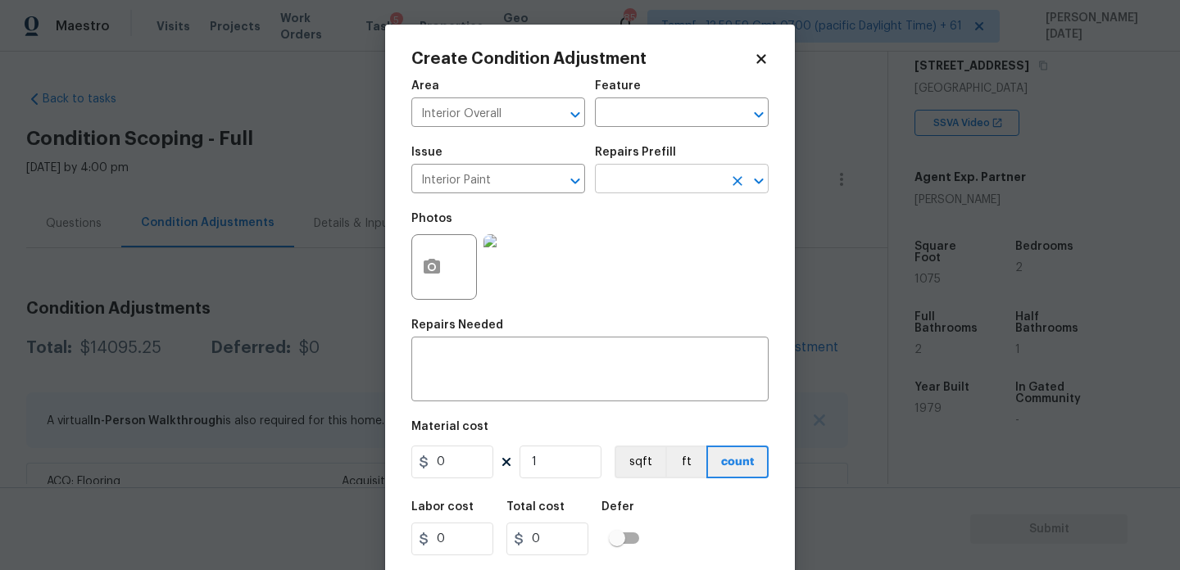
click at [634, 177] on input "text" at bounding box center [659, 180] width 128 height 25
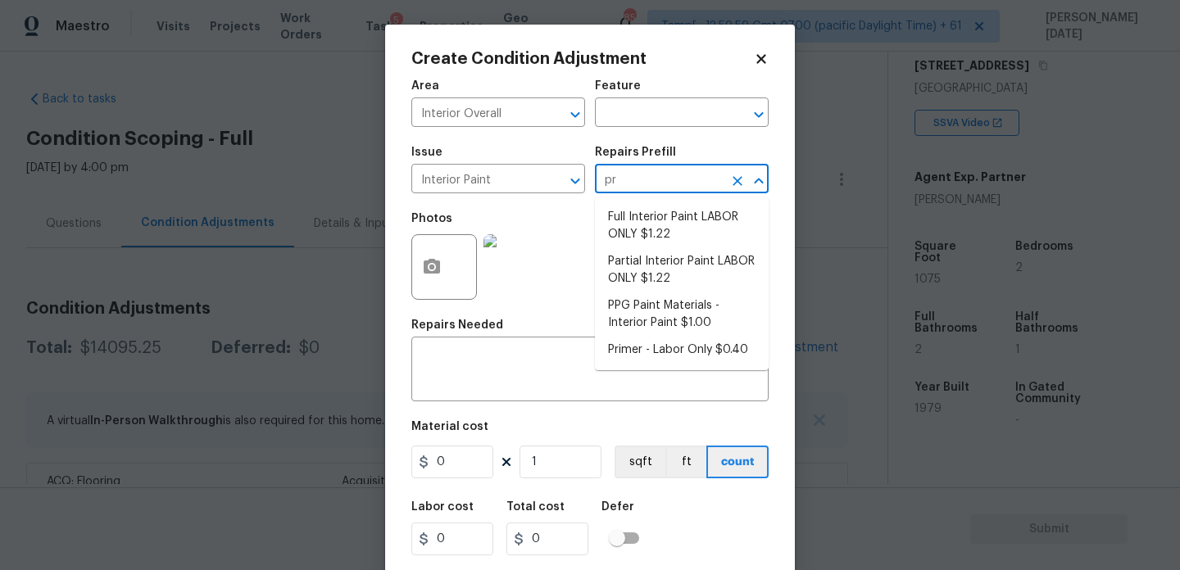
type input "pri"
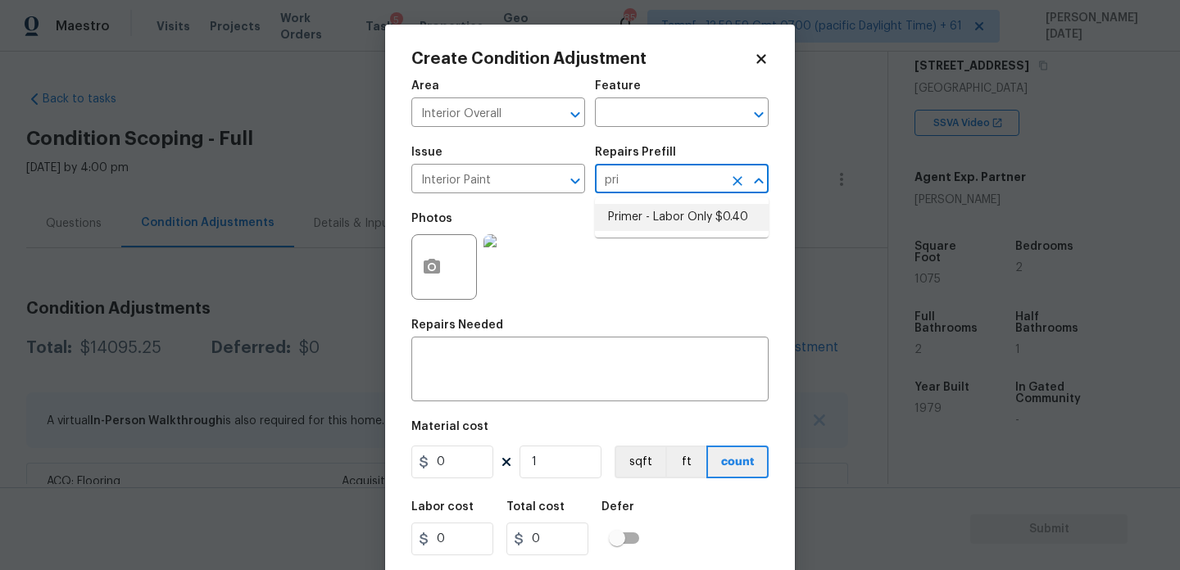
click at [677, 215] on li "Primer - Labor Only $0.40" at bounding box center [682, 217] width 174 height 27
type input "Overall Paint"
type textarea "Interior primer - PRIMER PROVIDED BY OPENDOOR - All nails, screws, drywall anch…"
type input "0.4"
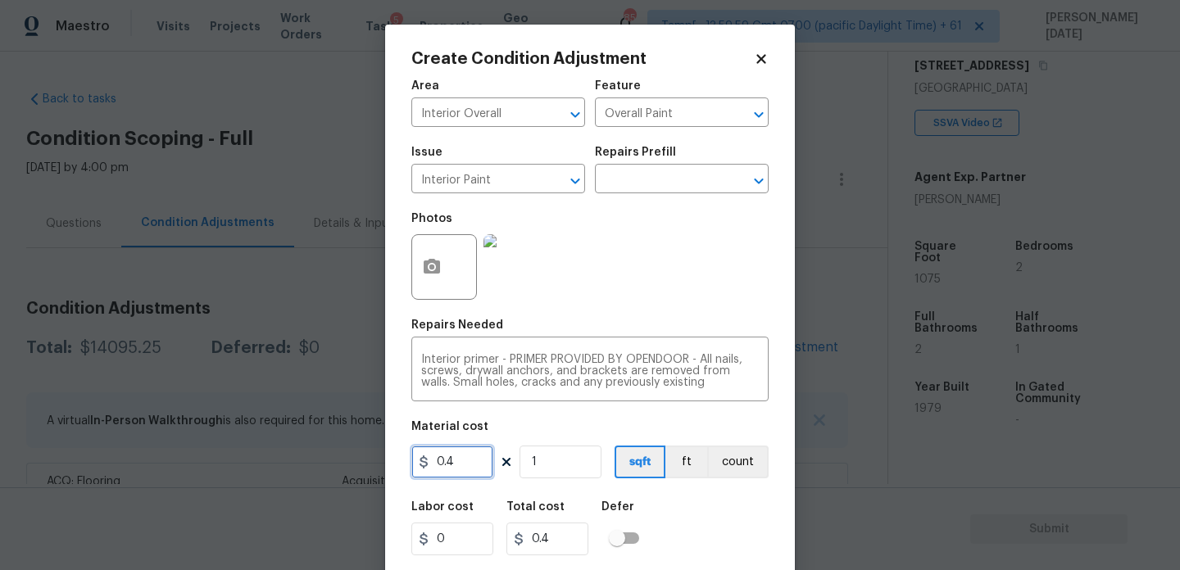
drag, startPoint x: 475, startPoint y: 462, endPoint x: 343, endPoint y: 461, distance: 132.8
click at [343, 461] on div "Create Condition Adjustment Area Interior Overall ​ Feature Overall Paint ​ Iss…" at bounding box center [590, 285] width 1180 height 570
type input "500"
click at [606, 332] on div "Repairs Needed" at bounding box center [589, 330] width 357 height 21
type input "500"
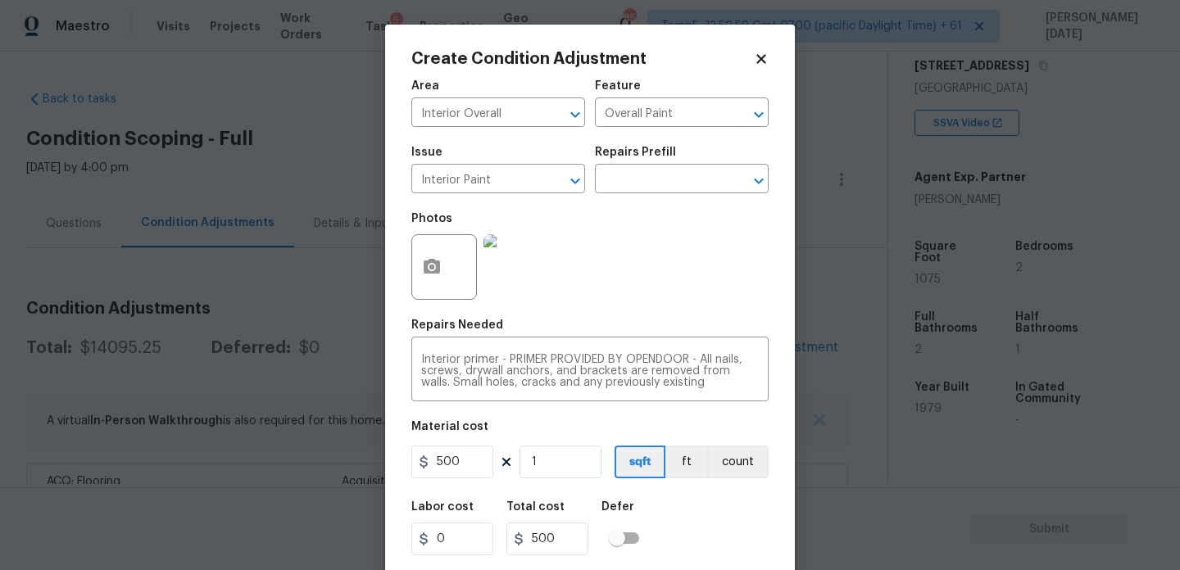
scroll to position [42, 0]
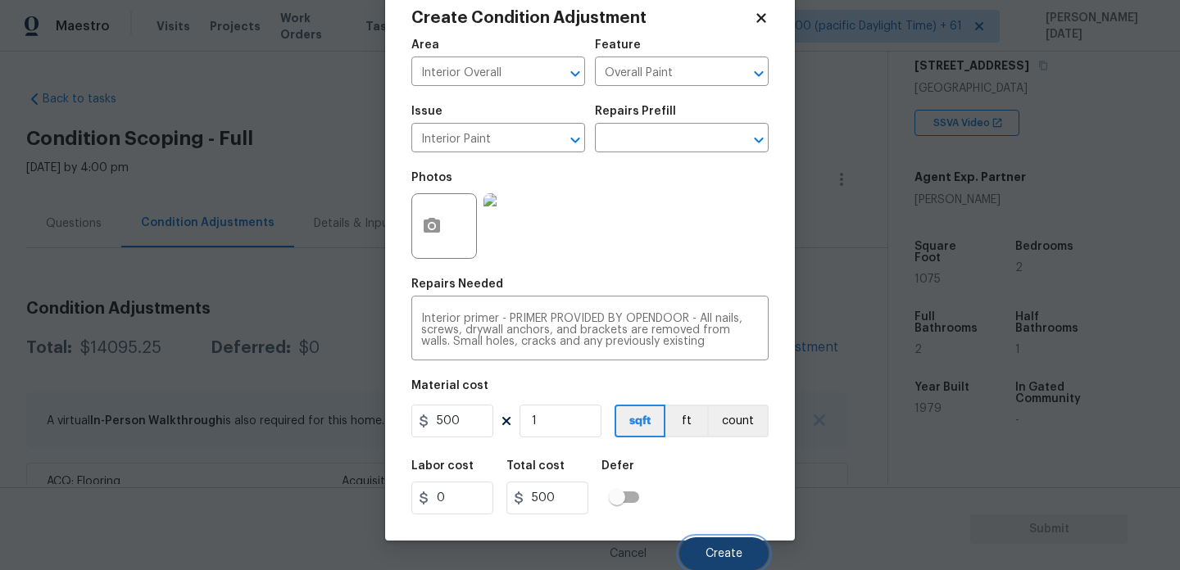
click at [719, 554] on span "Create" at bounding box center [724, 554] width 37 height 12
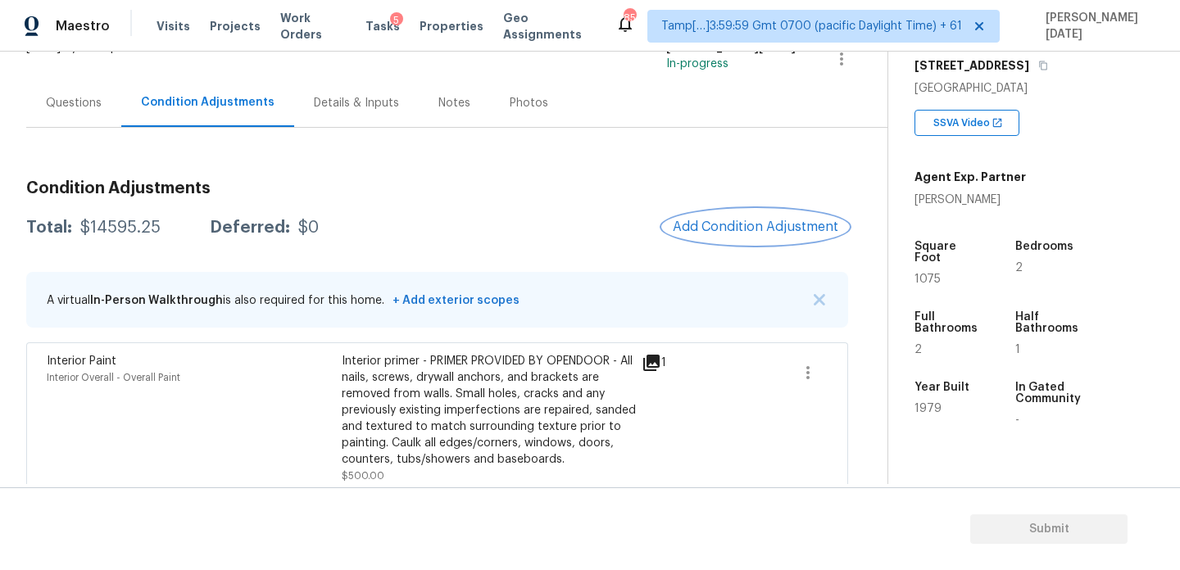
scroll to position [107, 0]
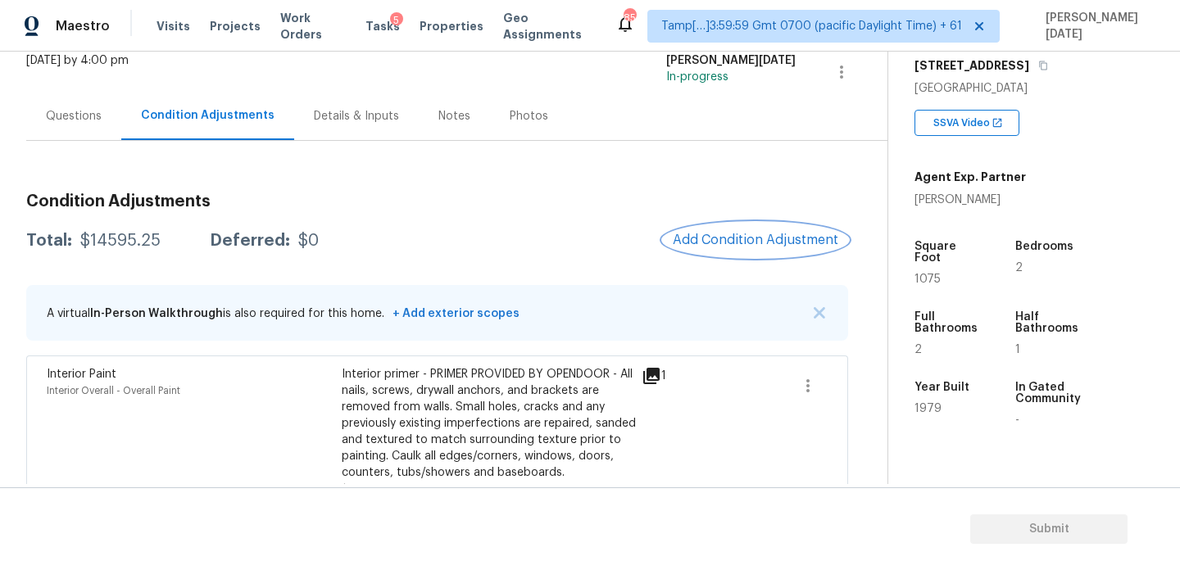
click at [745, 223] on button "Add Condition Adjustment" at bounding box center [755, 240] width 185 height 34
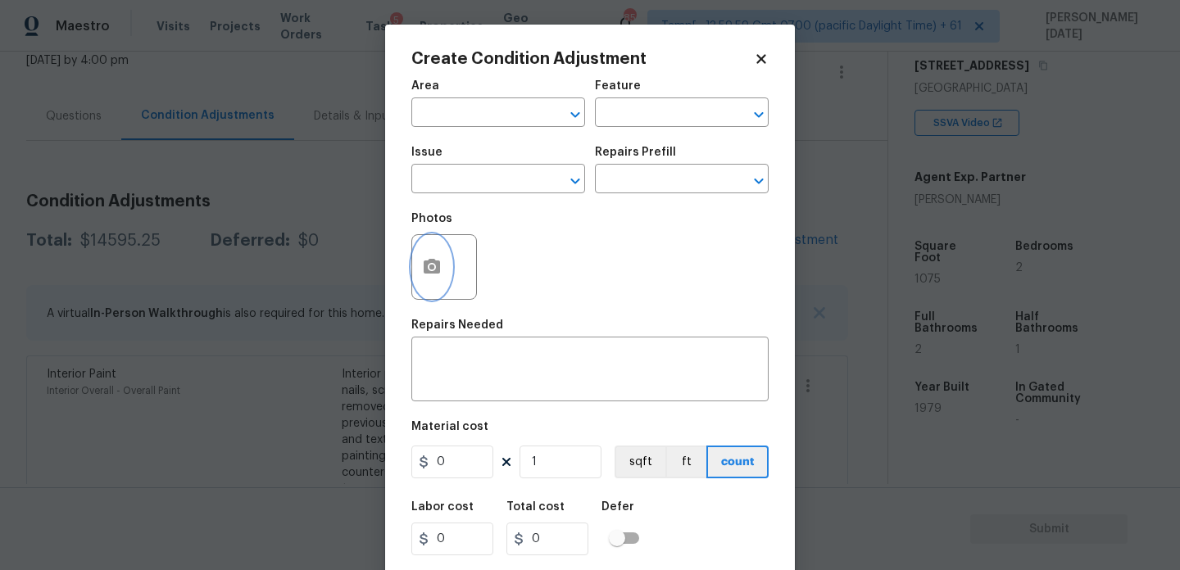
click at [417, 269] on button "button" at bounding box center [431, 267] width 39 height 64
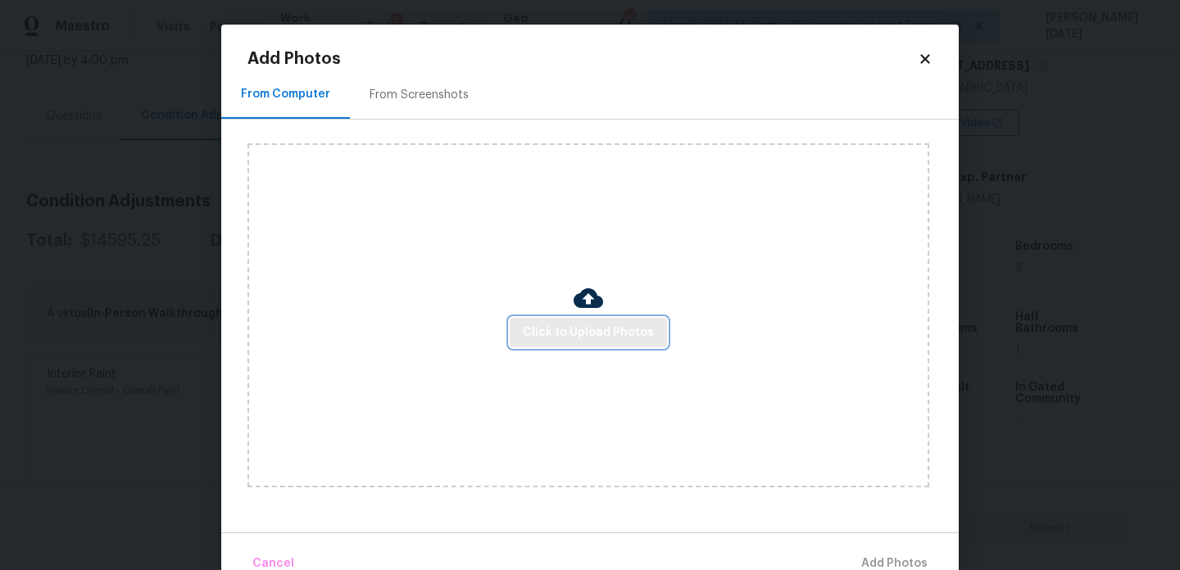
click at [535, 333] on span "Click to Upload Photos" at bounding box center [588, 333] width 131 height 20
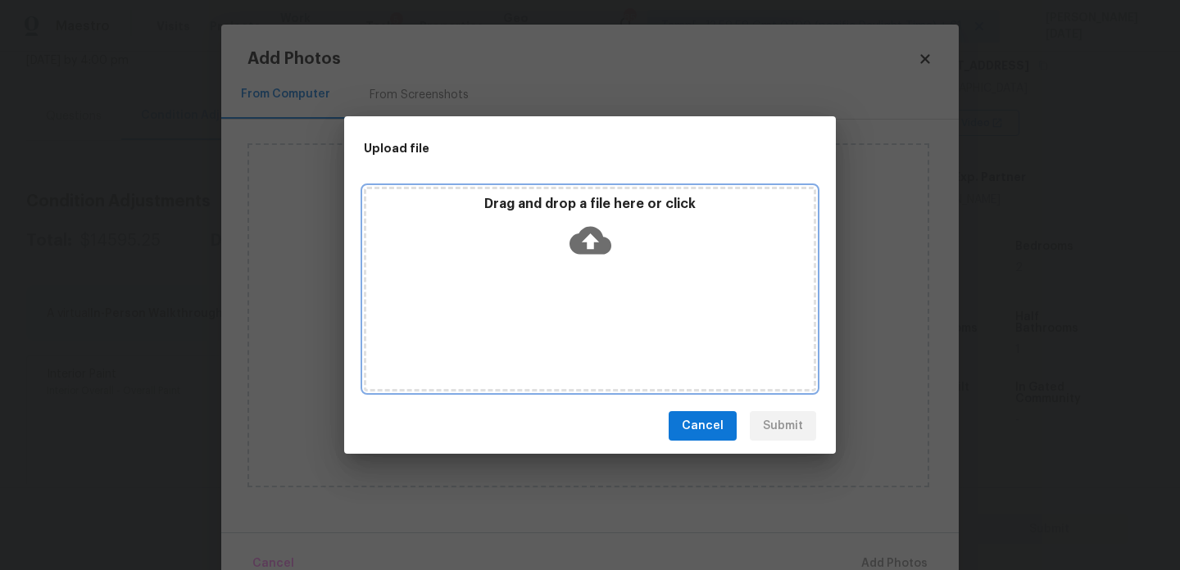
click at [535, 333] on div "Drag and drop a file here or click" at bounding box center [590, 289] width 452 height 205
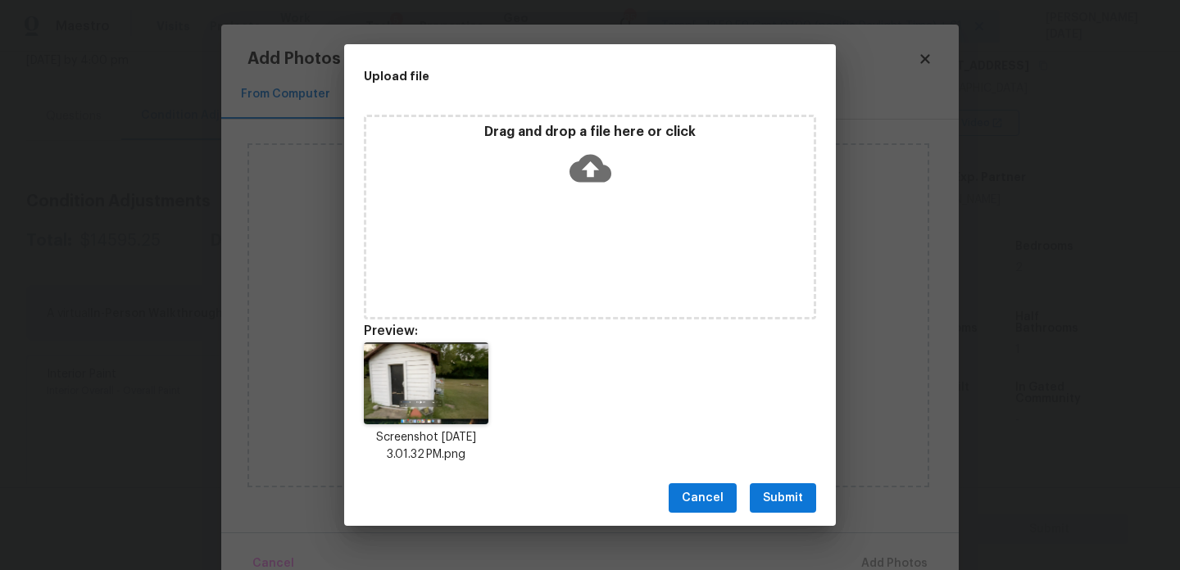
click at [783, 501] on span "Submit" at bounding box center [783, 498] width 40 height 20
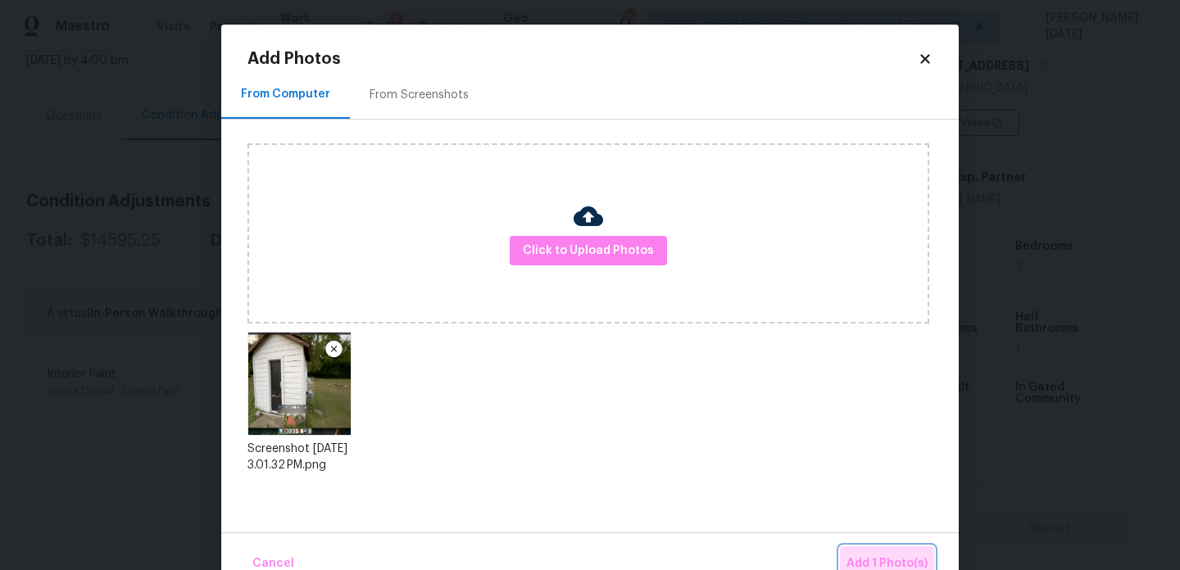
click at [906, 565] on span "Add 1 Photo(s)" at bounding box center [887, 564] width 81 height 20
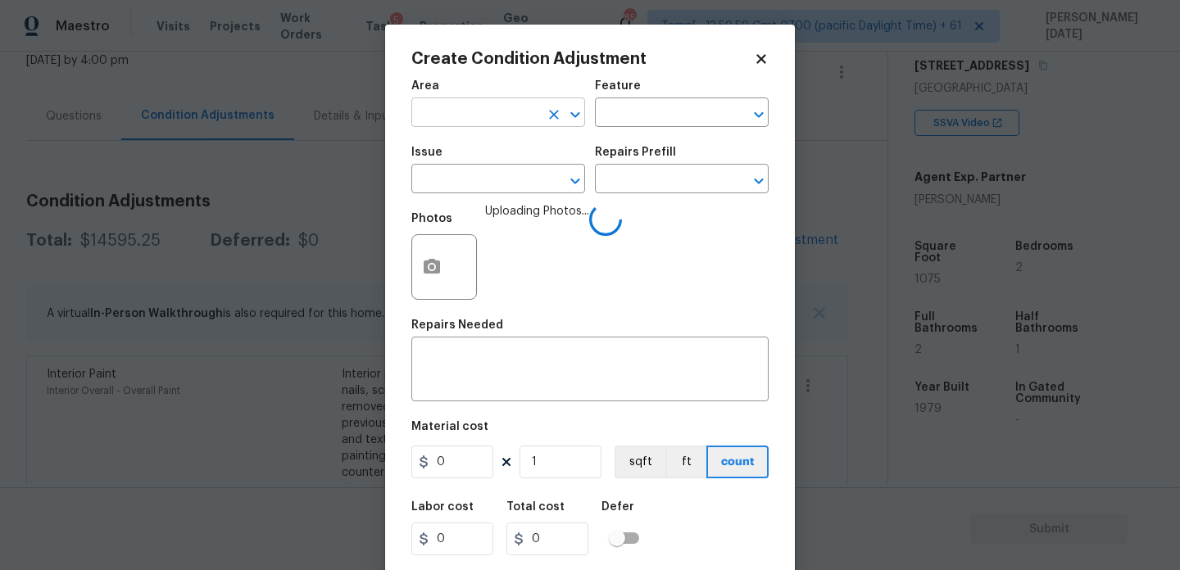
click at [482, 122] on input "text" at bounding box center [475, 114] width 128 height 25
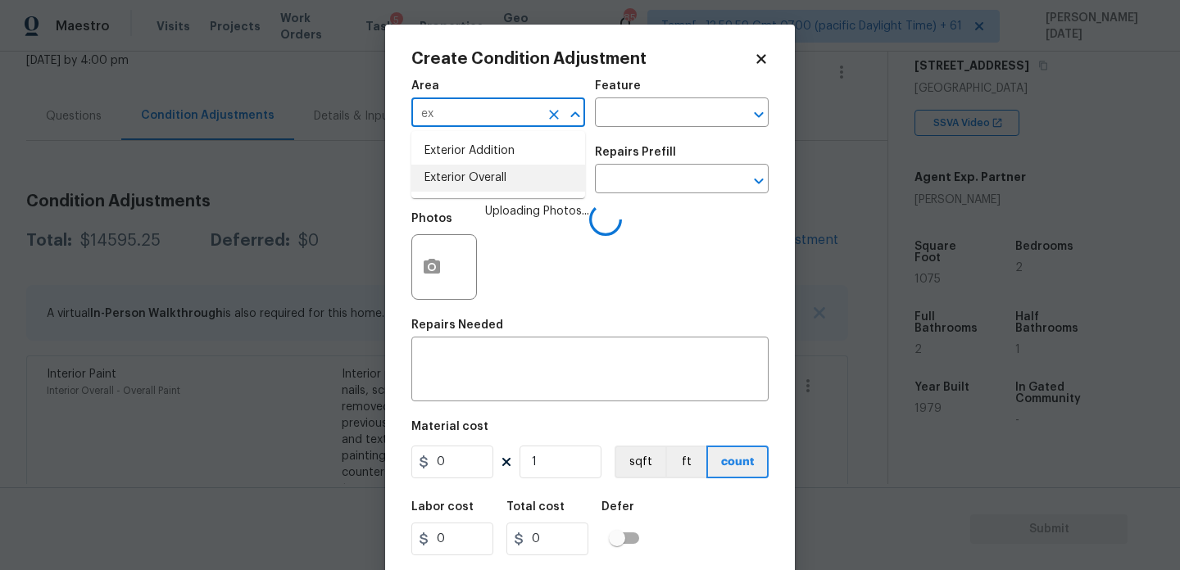
click at [481, 183] on li "Exterior Overall" at bounding box center [498, 178] width 174 height 27
type input "Exterior Overall"
click at [481, 183] on input "text" at bounding box center [475, 180] width 128 height 25
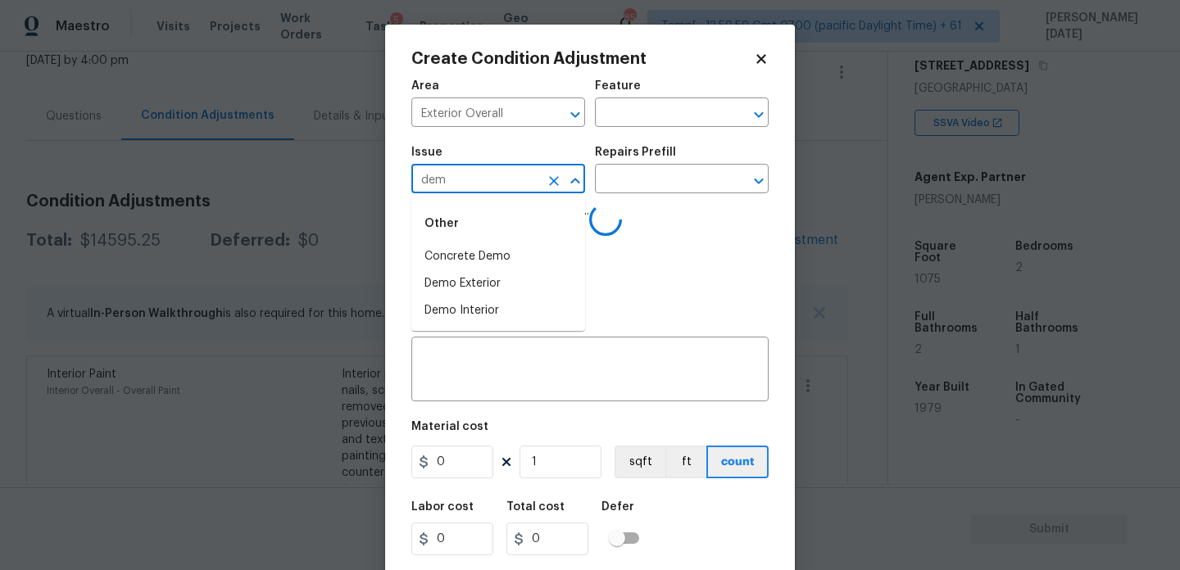
type input "demo"
click at [485, 284] on li "ACQ: Foundation" at bounding box center [498, 283] width 174 height 27
type input "ACQ: Foundation"
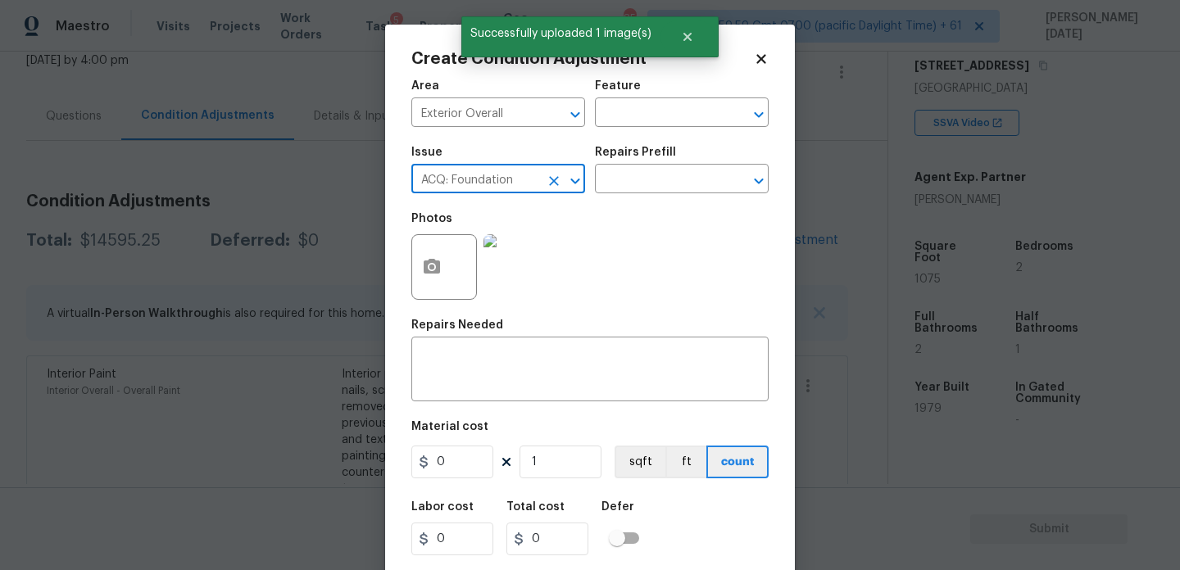
click at [554, 179] on icon "Clear" at bounding box center [554, 181] width 16 height 16
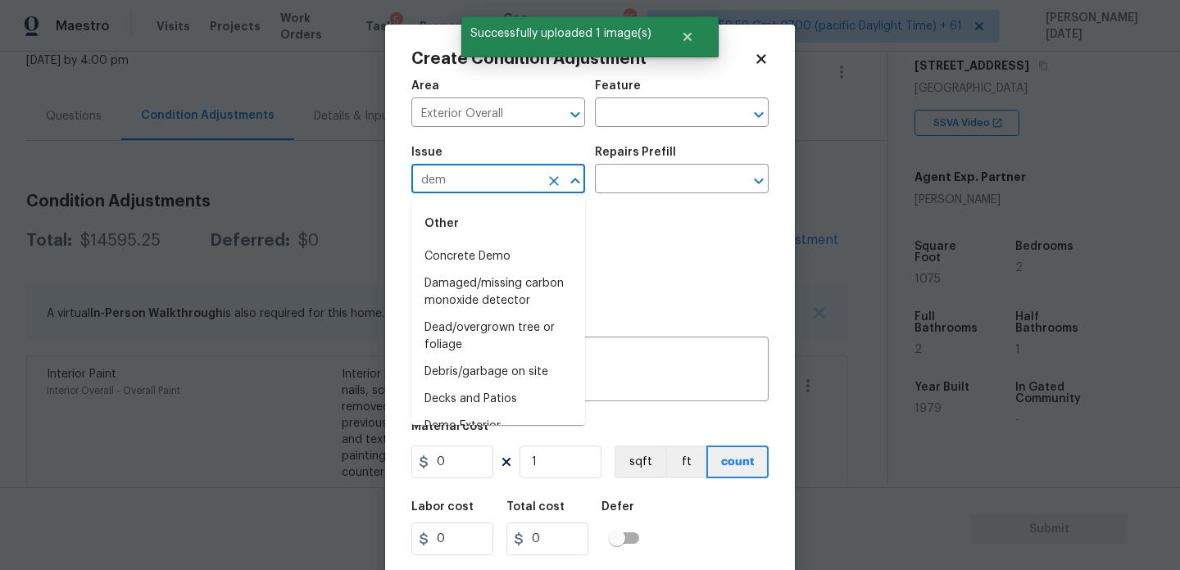
type input "demo"
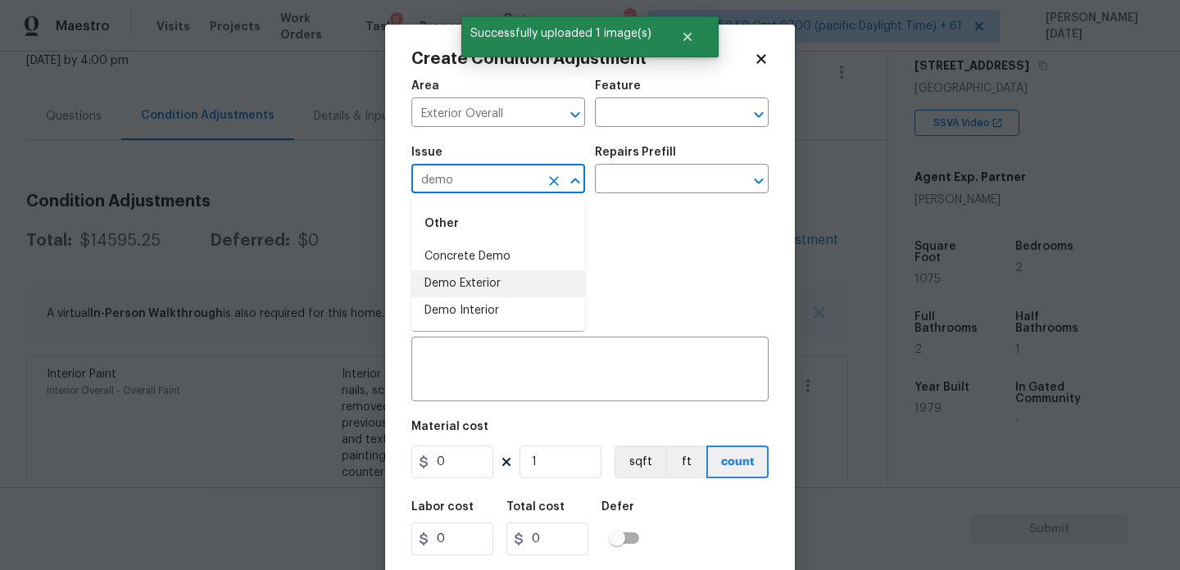
click at [540, 279] on li "Demo Exterior" at bounding box center [498, 283] width 174 height 27
type input "Demo Exterior"
click at [691, 179] on input "text" at bounding box center [659, 180] width 128 height 25
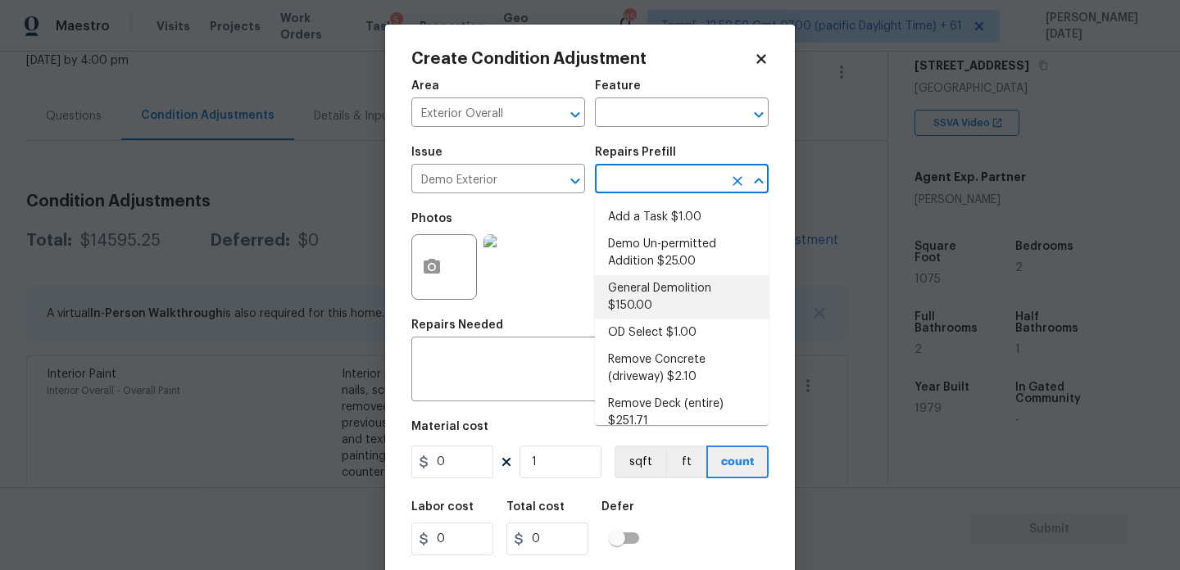
click at [688, 302] on li "General Demolition $150.00" at bounding box center [682, 297] width 174 height 44
type input "Demolition"
type textarea "Decks, sheds, above ground pools,"
type input "150"
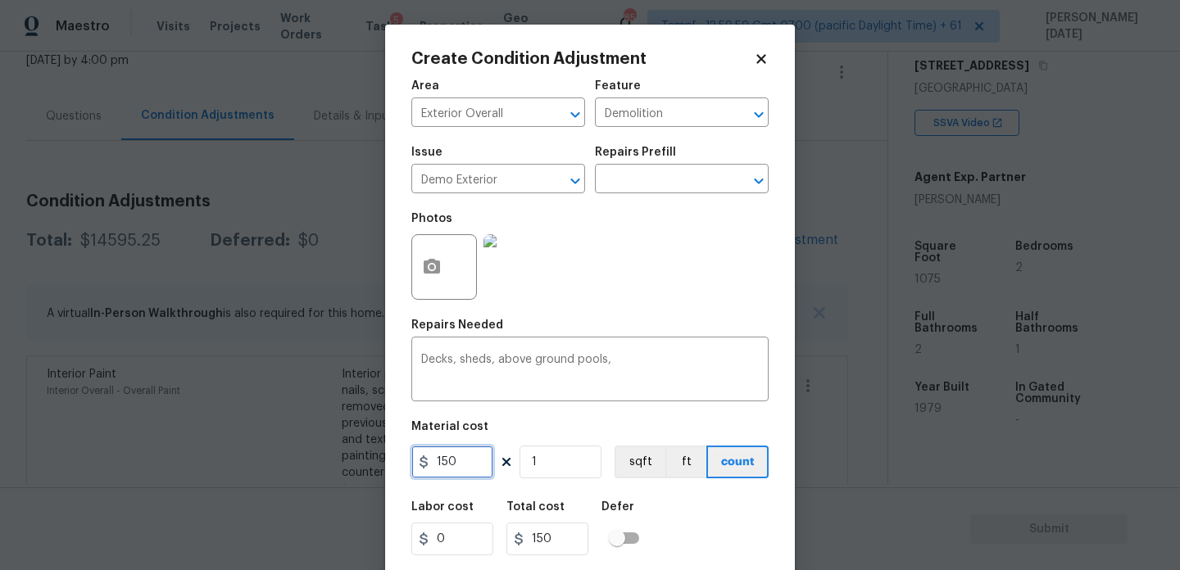
click at [470, 473] on input "150" at bounding box center [452, 462] width 82 height 33
type input "1500"
click at [647, 272] on div "Photos" at bounding box center [589, 256] width 357 height 107
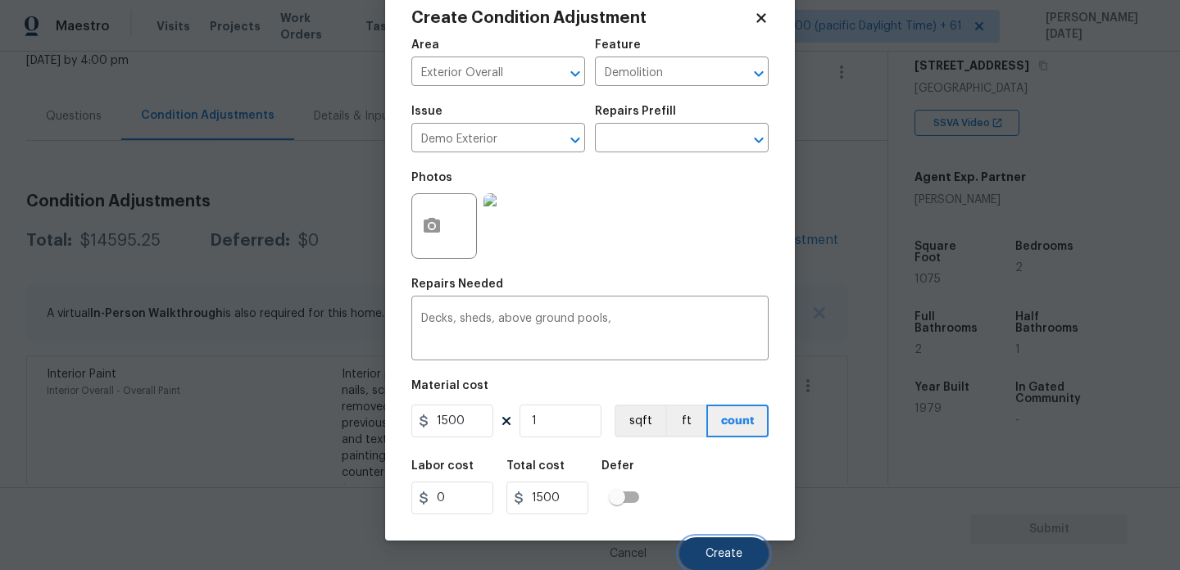
click at [756, 552] on button "Create" at bounding box center [723, 554] width 89 height 33
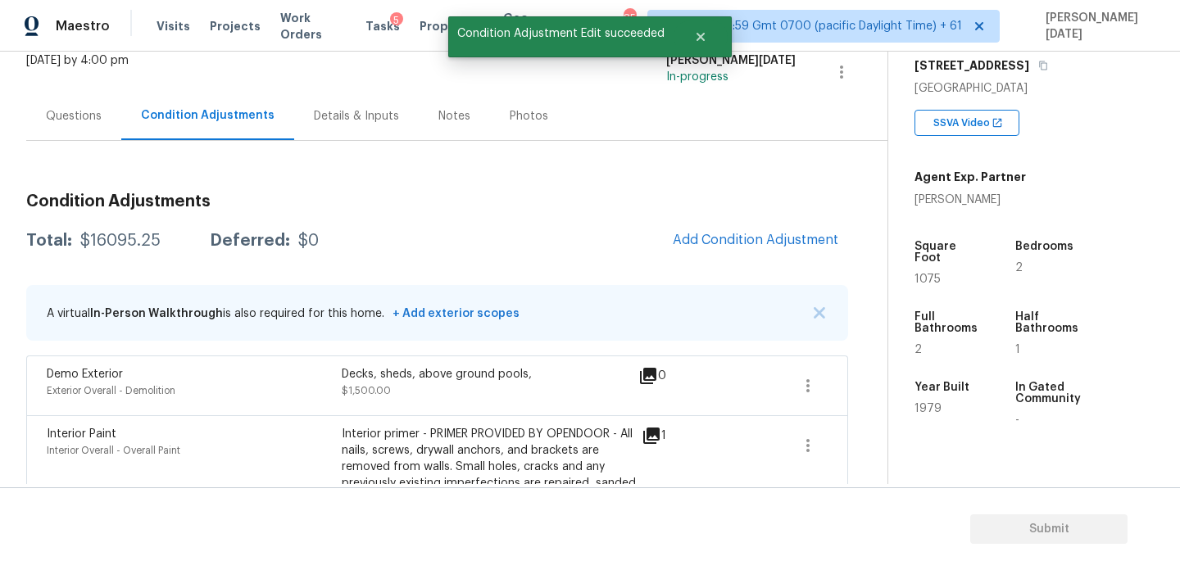
scroll to position [0, 0]
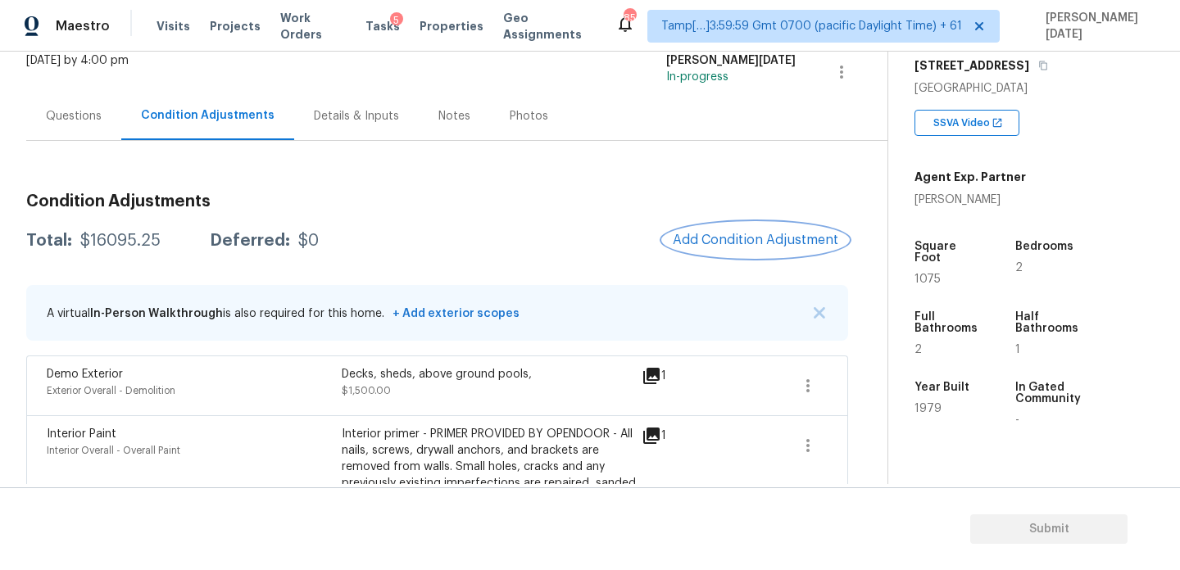
click at [721, 233] on span "Add Condition Adjustment" at bounding box center [756, 240] width 166 height 15
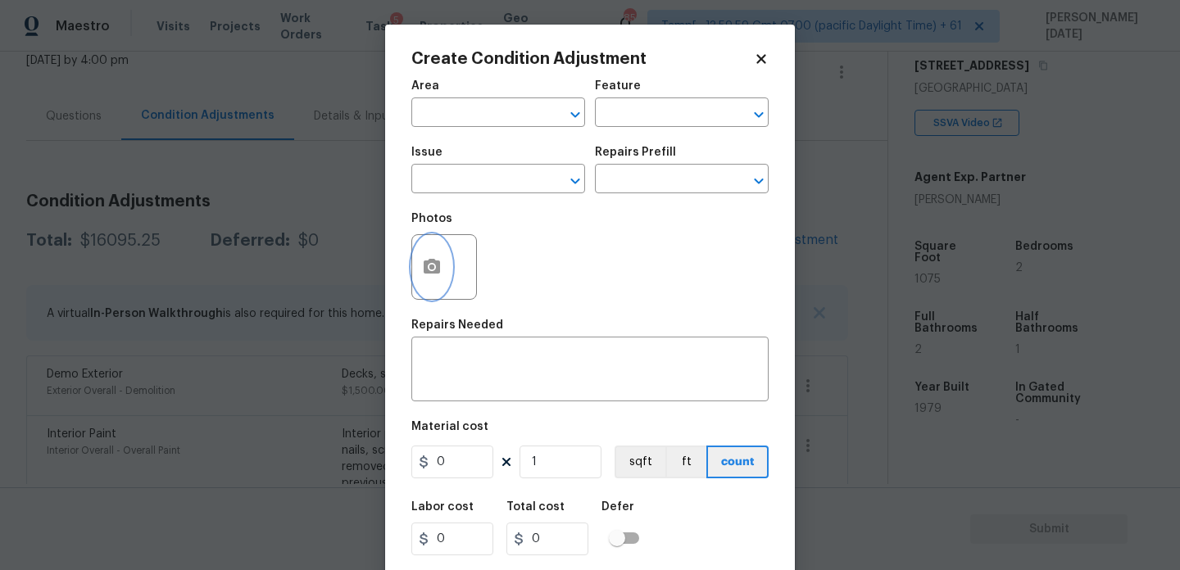
click at [428, 266] on icon "button" at bounding box center [432, 266] width 16 height 15
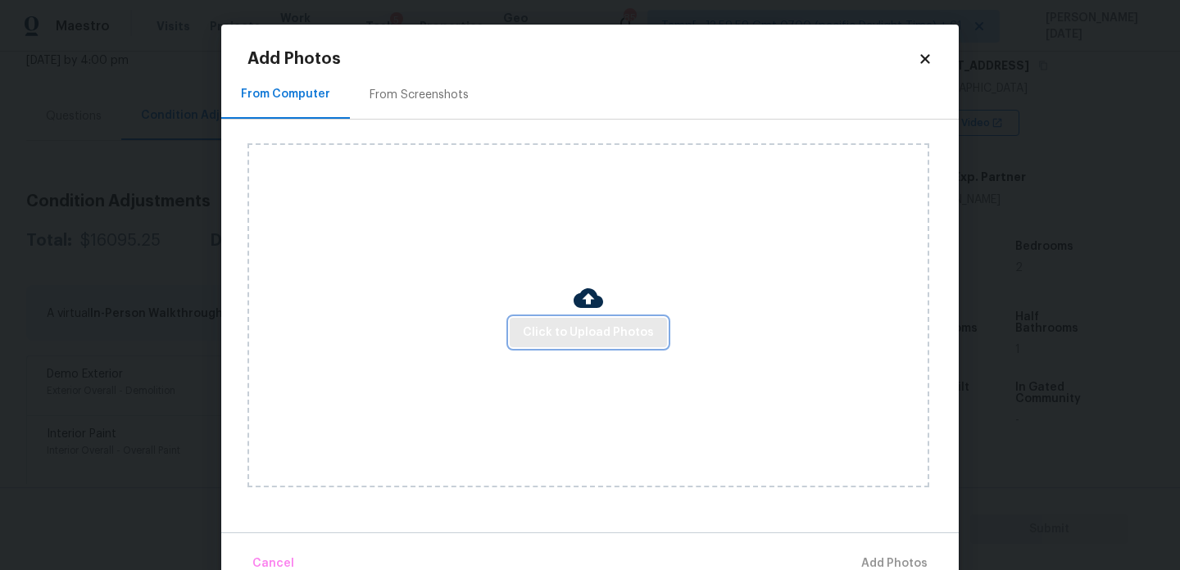
click at [573, 334] on span "Click to Upload Photos" at bounding box center [588, 333] width 131 height 20
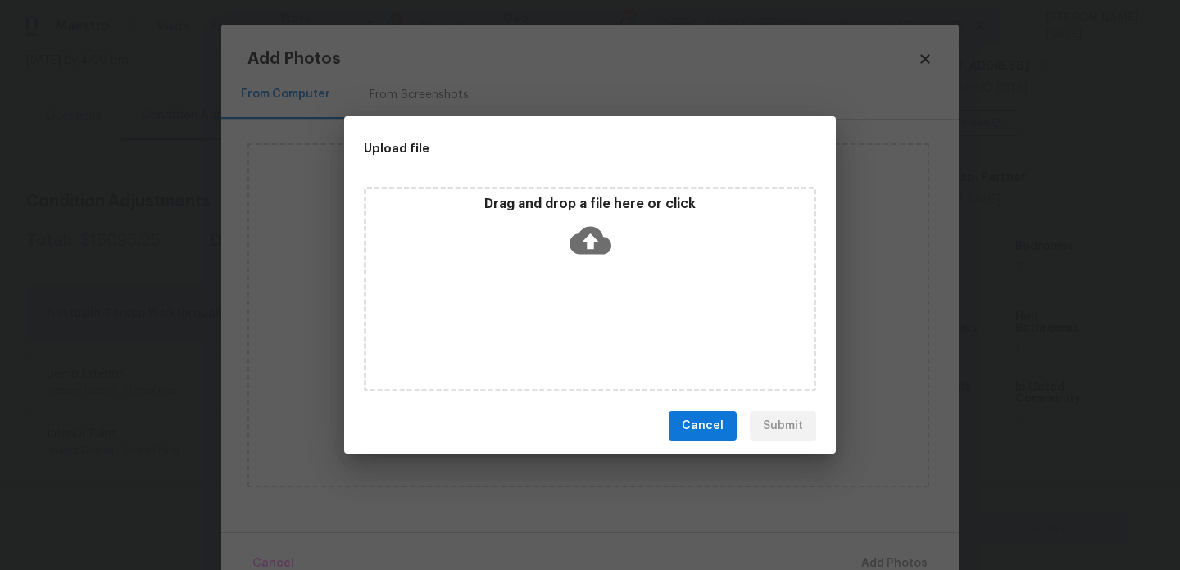
click at [573, 334] on div "Drag and drop a file here or click" at bounding box center [590, 289] width 452 height 205
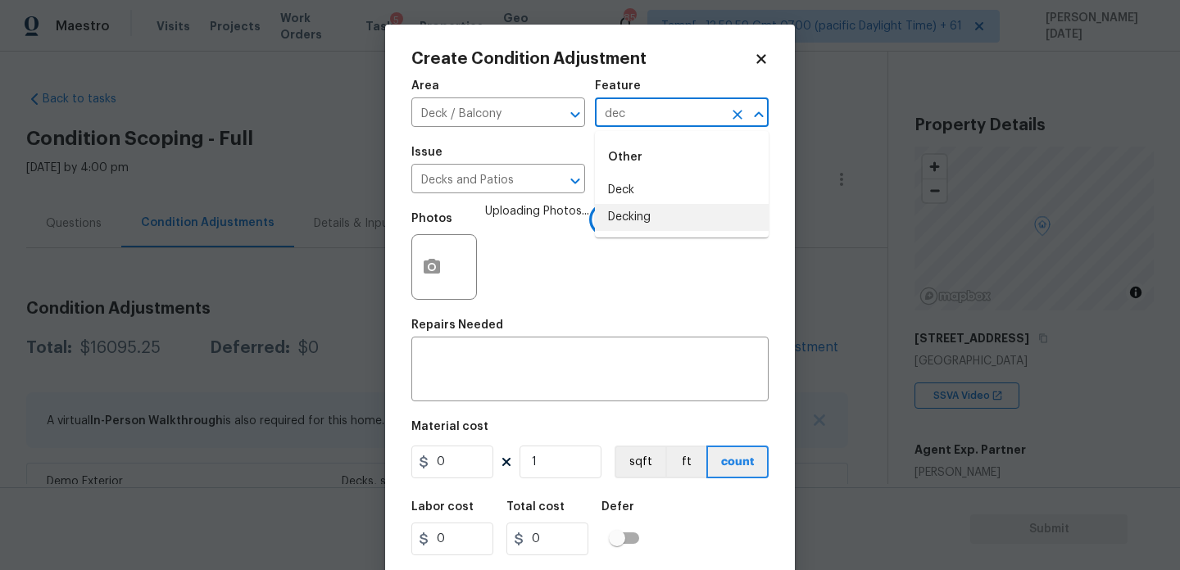
scroll to position [273, 0]
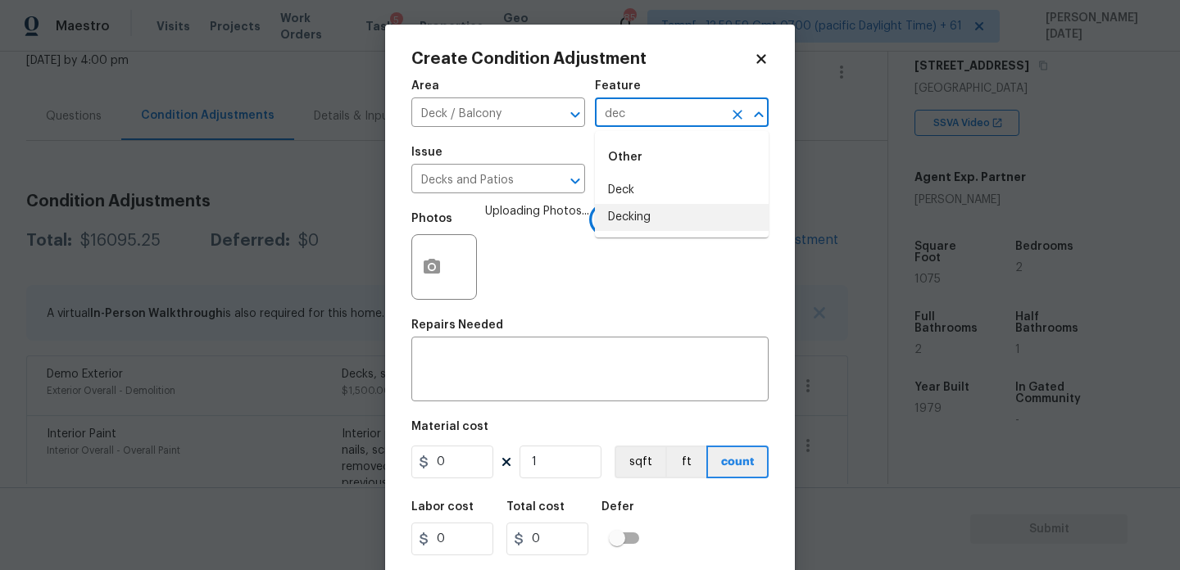
click at [643, 221] on li "Decking" at bounding box center [682, 217] width 174 height 27
type input "Decking"
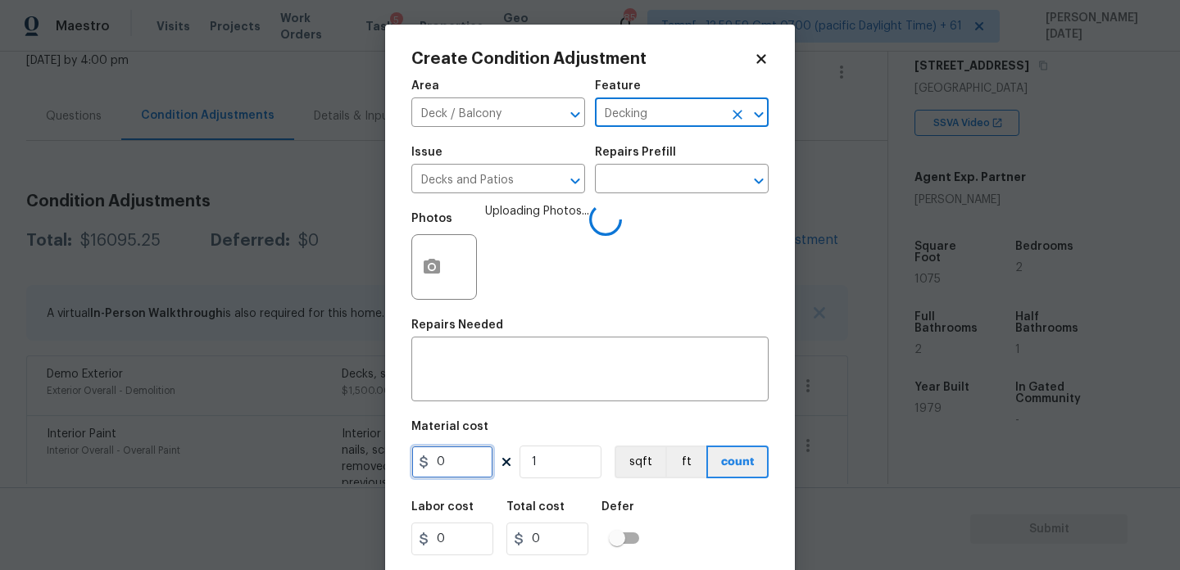
click at [457, 474] on input "0" at bounding box center [452, 462] width 82 height 33
type input "5000"
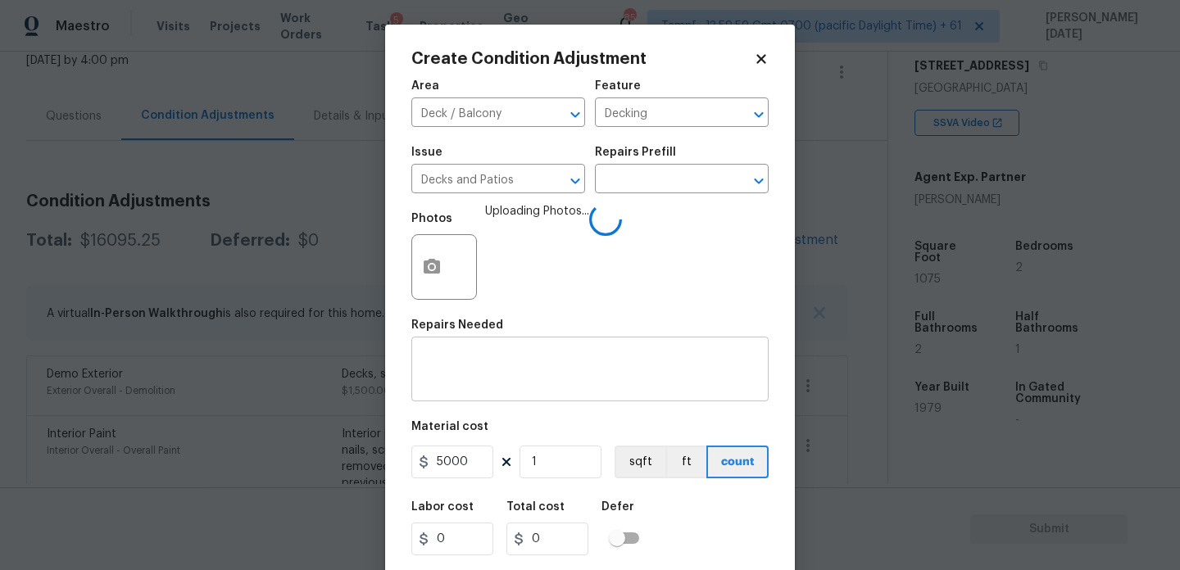
click at [484, 386] on textarea at bounding box center [590, 371] width 338 height 34
type input "5000"
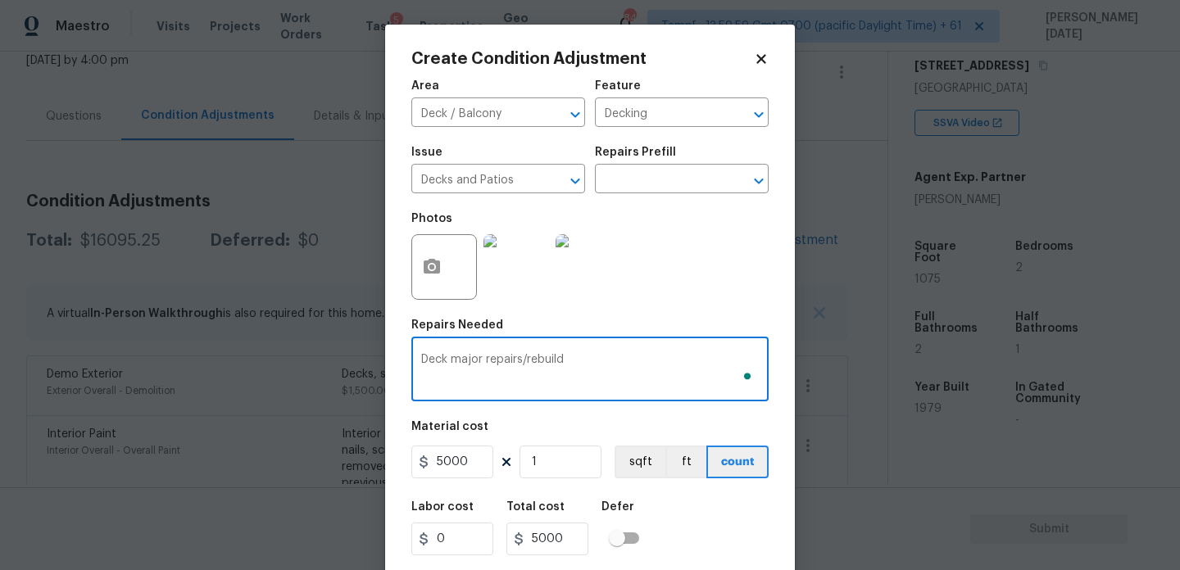
scroll to position [42, 0]
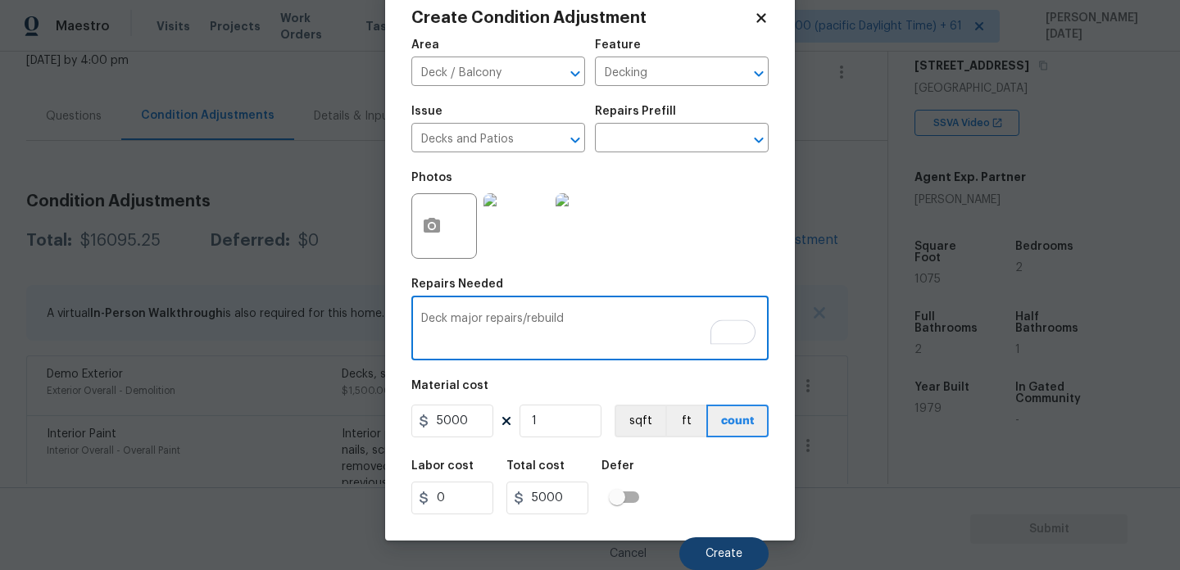
type textarea "Deck major repairs/rebuild"
click at [728, 556] on span "Create" at bounding box center [724, 554] width 37 height 12
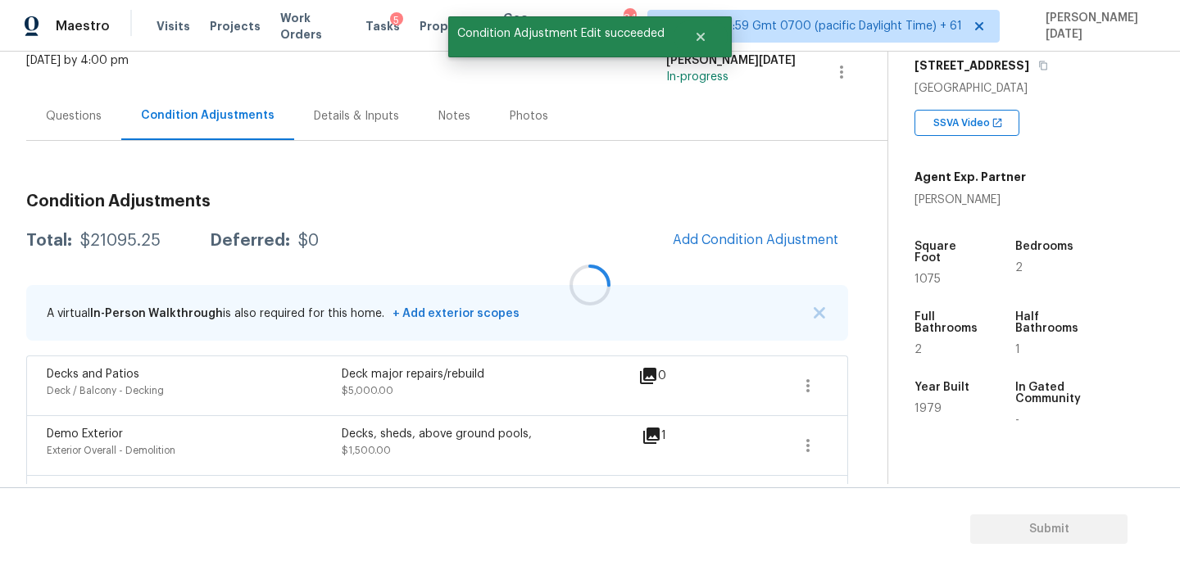
scroll to position [0, 0]
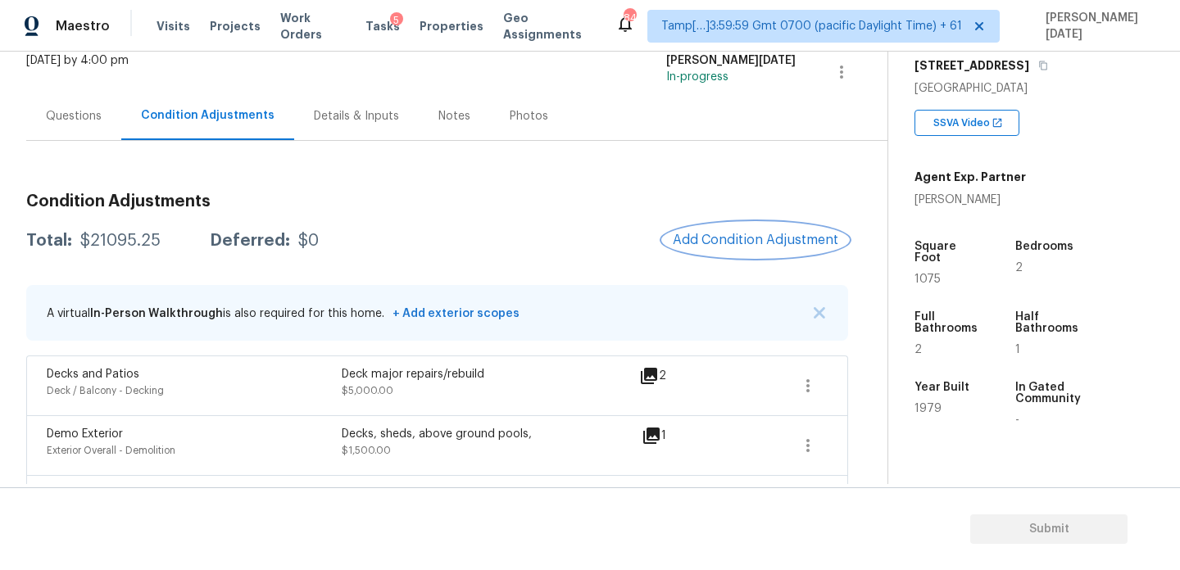
click at [738, 252] on button "Add Condition Adjustment" at bounding box center [755, 240] width 185 height 34
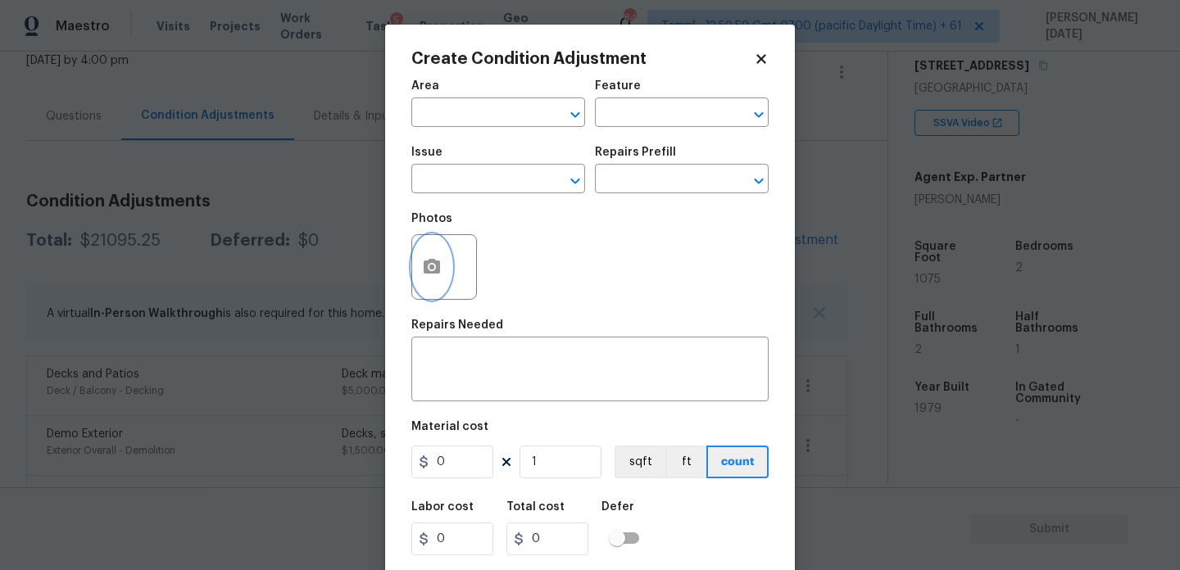
click at [450, 263] on button "button" at bounding box center [431, 267] width 39 height 64
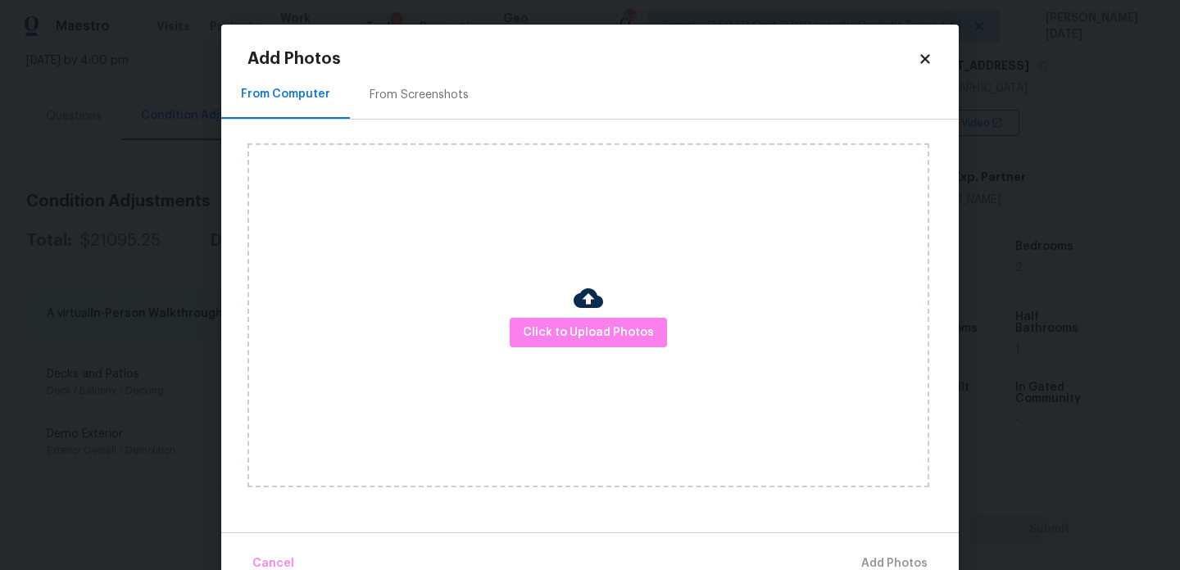
click at [609, 352] on div "Click to Upload Photos" at bounding box center [588, 315] width 682 height 344
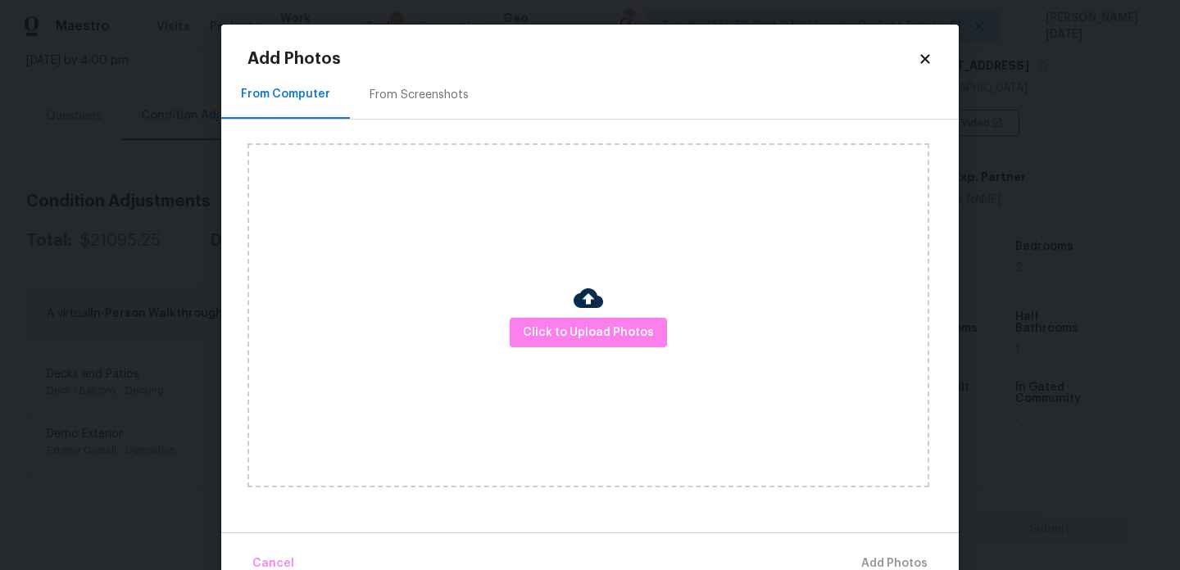
click at [609, 352] on div "Click to Upload Photos" at bounding box center [588, 315] width 682 height 344
click at [592, 327] on span "Click to Upload Photos" at bounding box center [588, 333] width 131 height 20
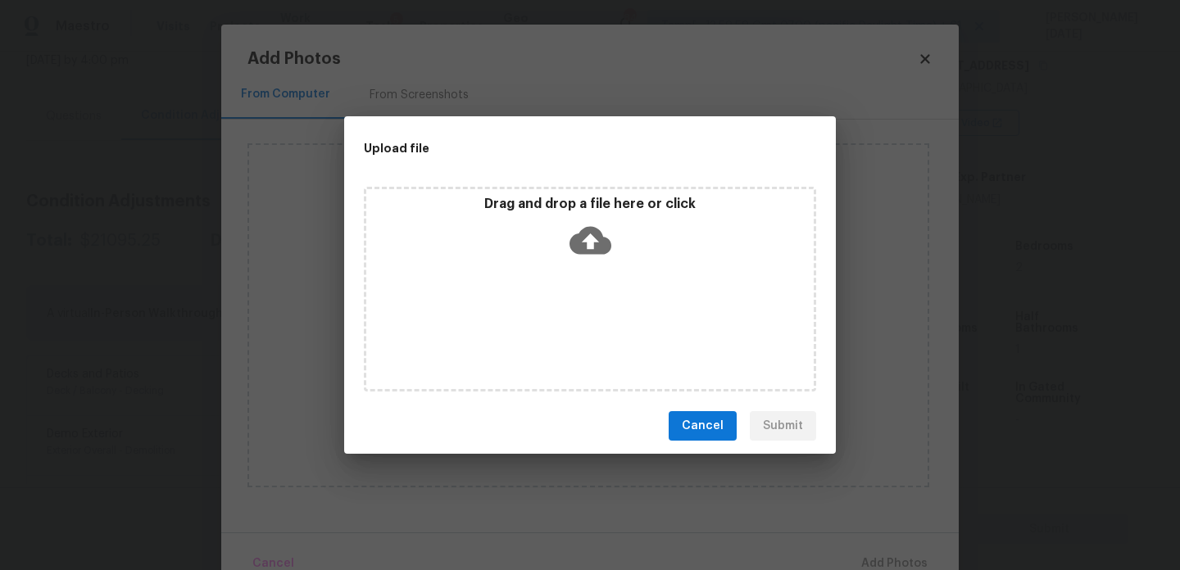
click at [592, 327] on div "Drag and drop a file here or click" at bounding box center [590, 289] width 452 height 205
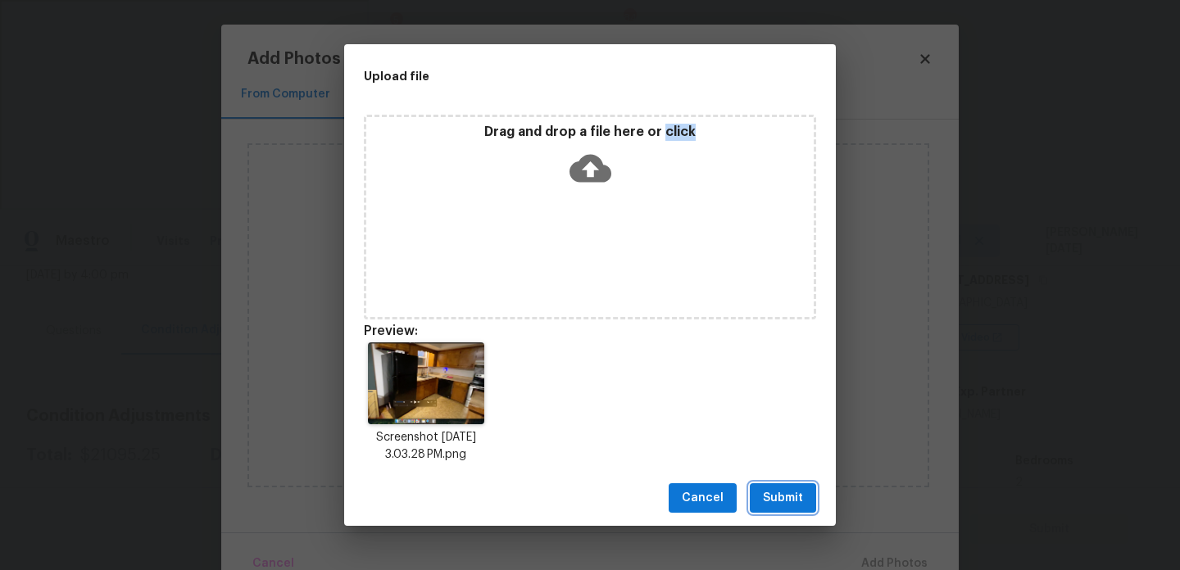
click at [770, 490] on span "Submit" at bounding box center [783, 498] width 40 height 20
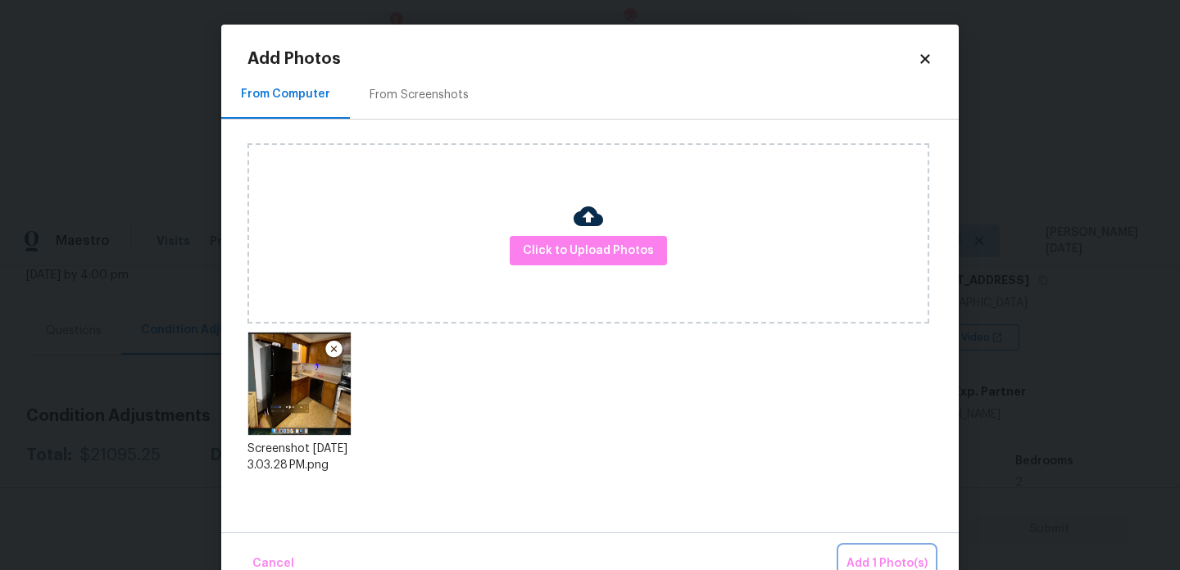
click at [887, 557] on span "Add 1 Photo(s)" at bounding box center [887, 564] width 81 height 20
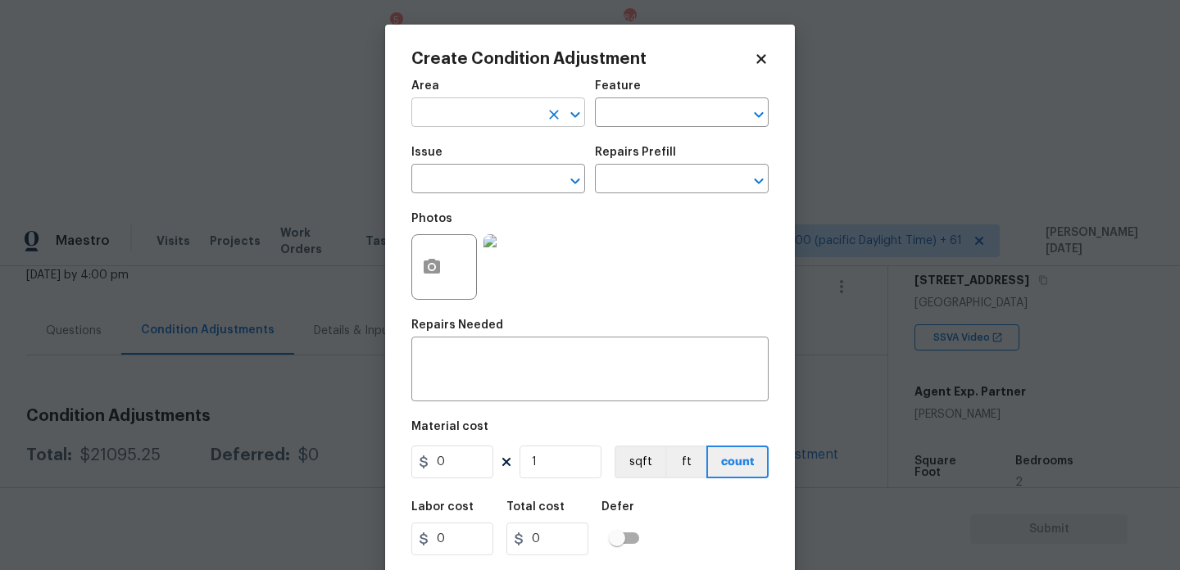
click at [451, 121] on input "text" at bounding box center [475, 114] width 128 height 25
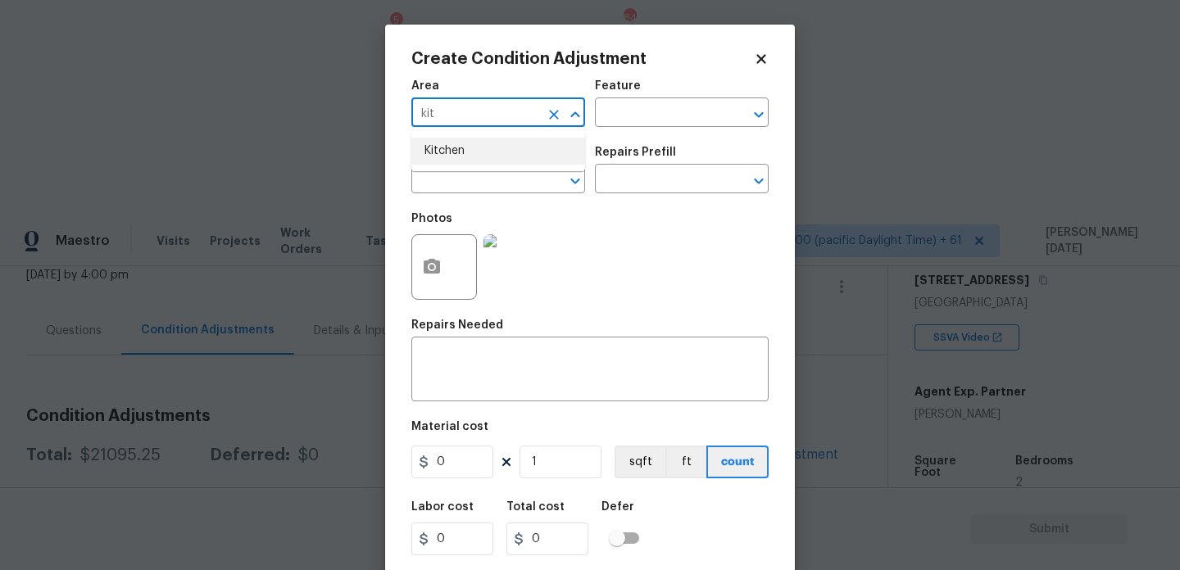
click at [454, 142] on li "Kitchen" at bounding box center [498, 151] width 174 height 27
type input "Kitchen"
click at [454, 161] on div "Issue" at bounding box center [498, 157] width 174 height 21
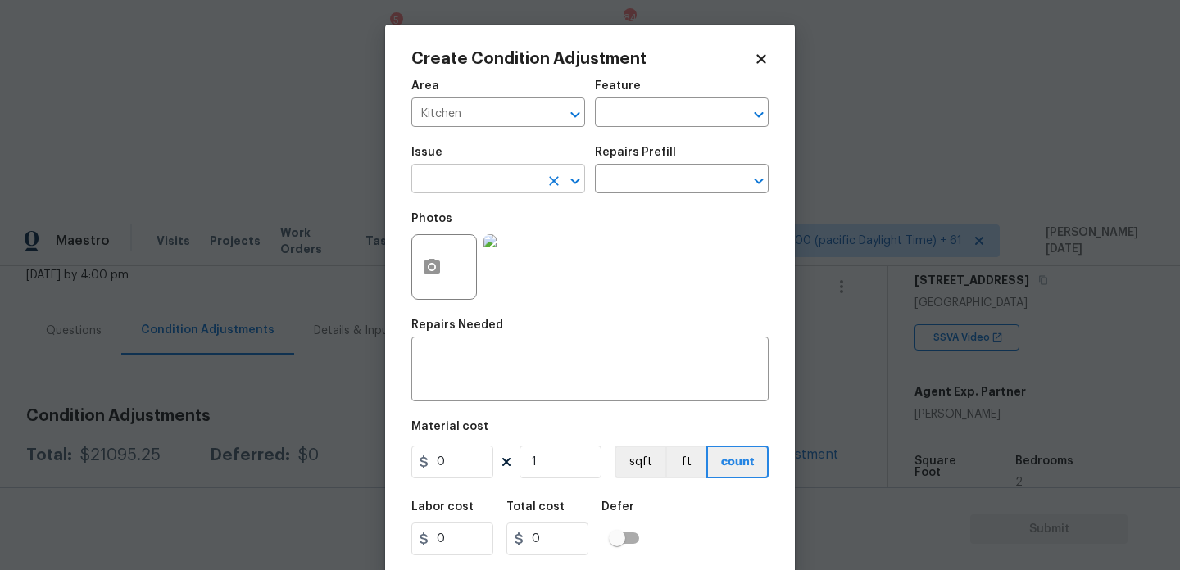
click at [456, 179] on input "text" at bounding box center [475, 180] width 128 height 25
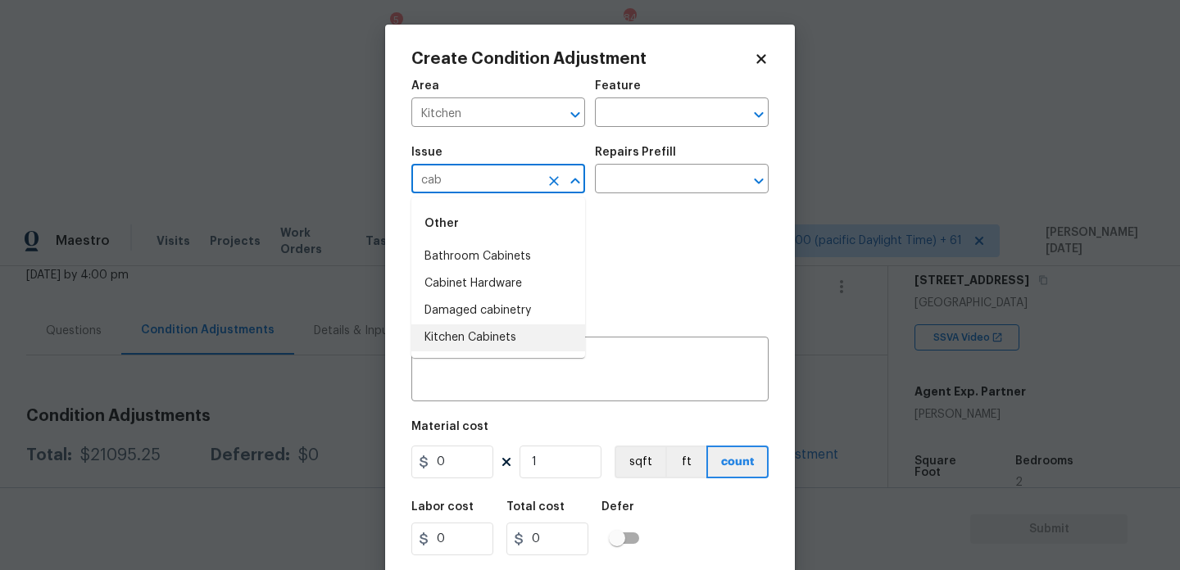
click at [500, 337] on li "Kitchen Cabinets" at bounding box center [498, 338] width 174 height 27
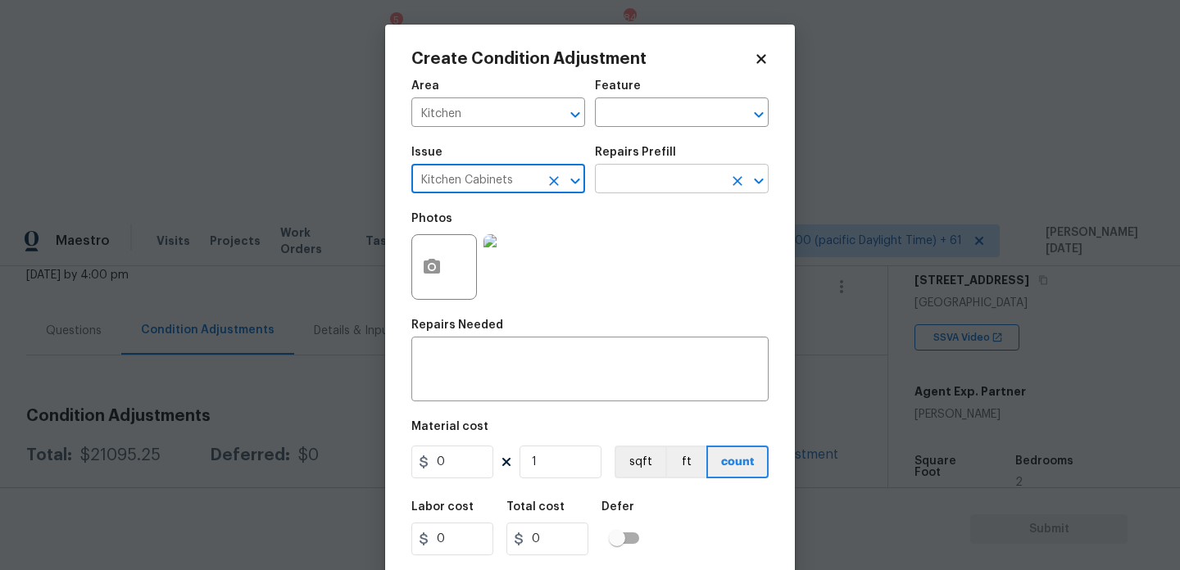
type input "Kitchen Cabinets"
click at [624, 192] on input "text" at bounding box center [659, 180] width 128 height 25
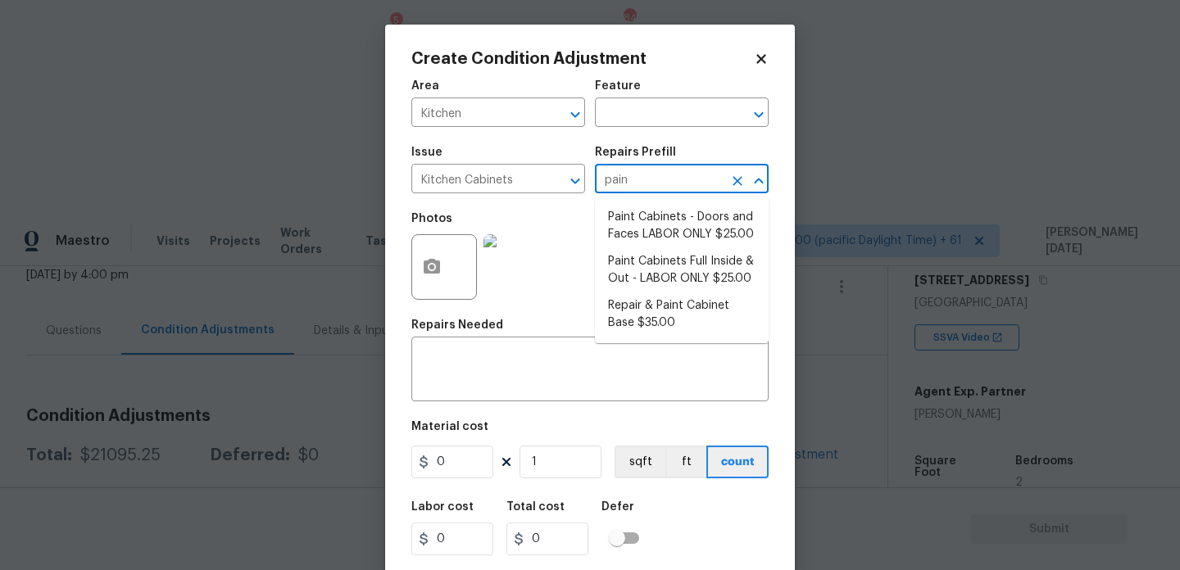
type input "paint"
click at [644, 220] on li "Paint Cabinets - Doors and Faces LABOR ONLY $25.00" at bounding box center [682, 226] width 174 height 44
type input "Cabinets"
type textarea "Prep, sand, mask and apply 2 coats of paint to the kitchen cabinet doors and bo…"
type input "25"
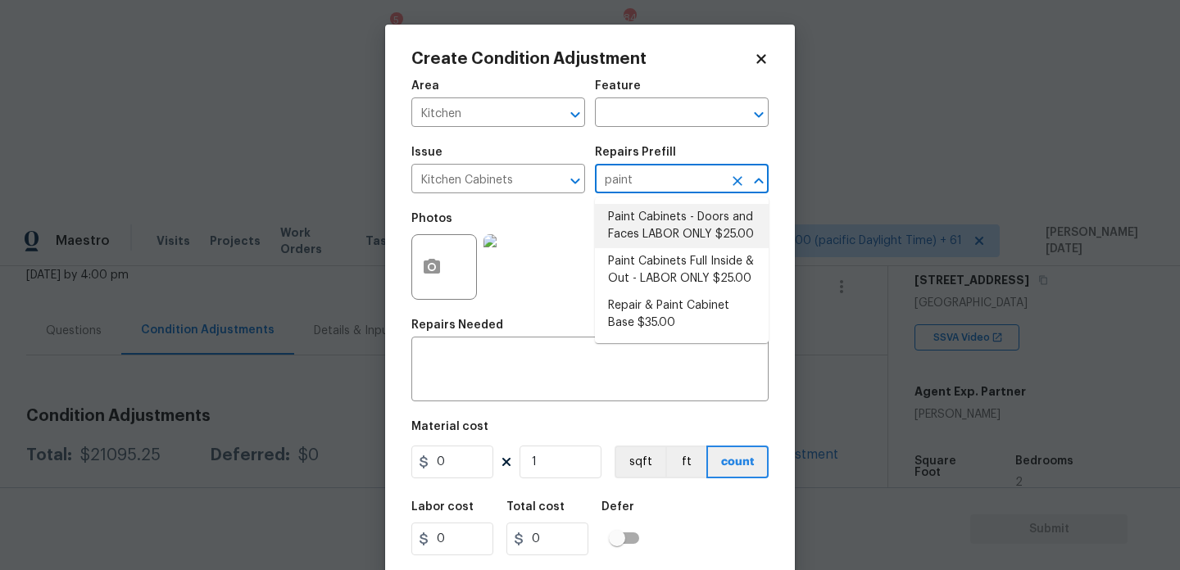
type input "25"
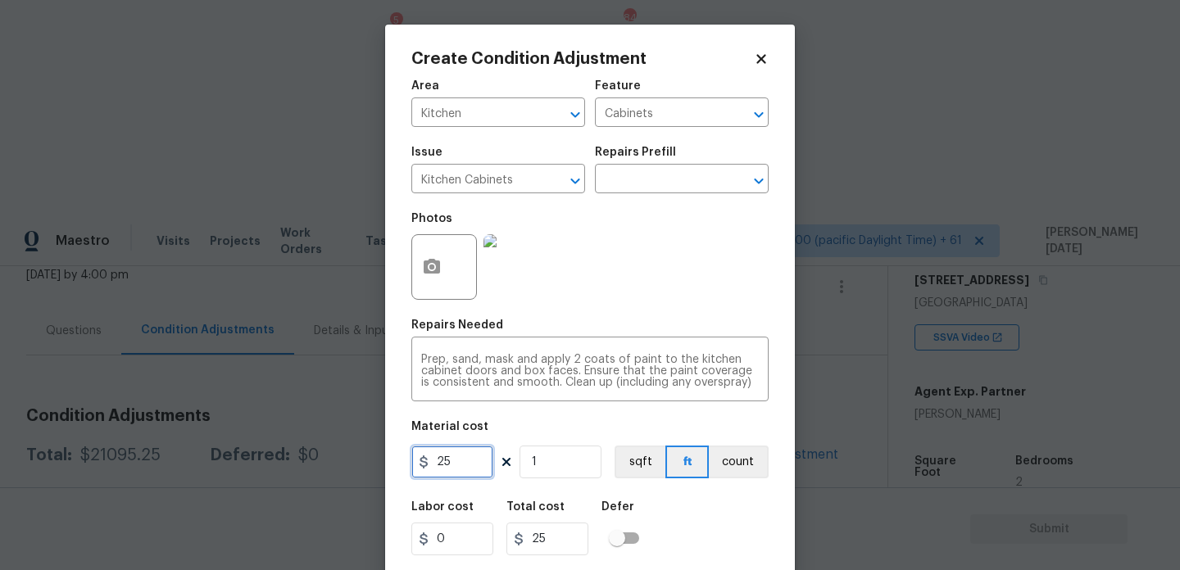
drag, startPoint x: 463, startPoint y: 468, endPoint x: 282, endPoint y: 467, distance: 181.1
click at [282, 467] on div "Create Condition Adjustment Area Kitchen ​ Feature Cabinets ​ Issue Kitchen Cab…" at bounding box center [590, 285] width 1180 height 570
type input "1200"
click at [697, 276] on div "Photos" at bounding box center [589, 256] width 357 height 107
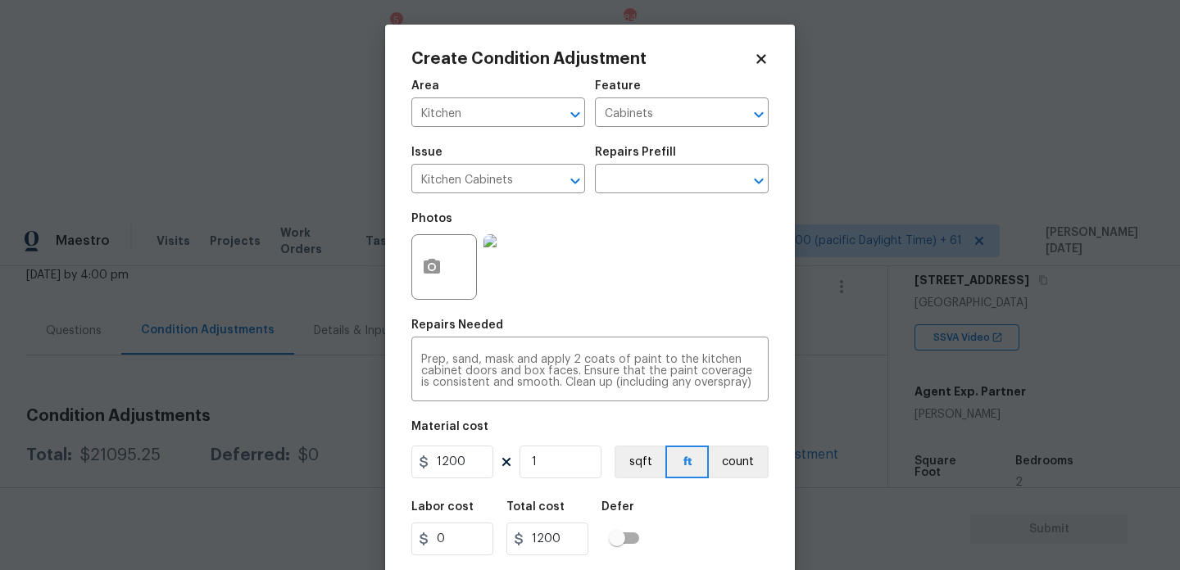
scroll to position [42, 0]
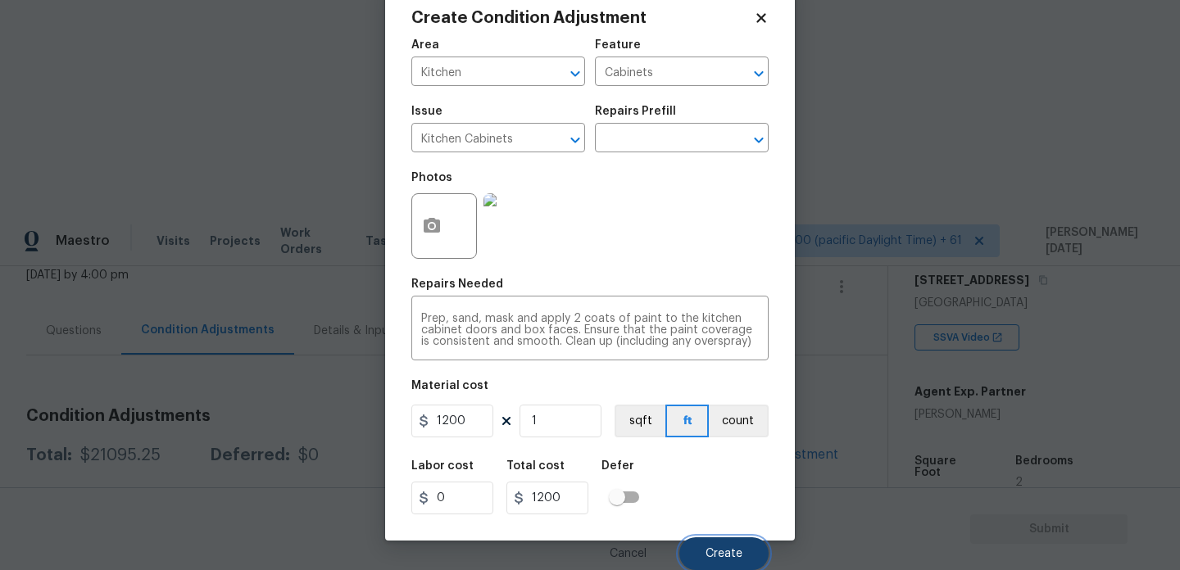
click at [709, 564] on button "Create" at bounding box center [723, 554] width 89 height 33
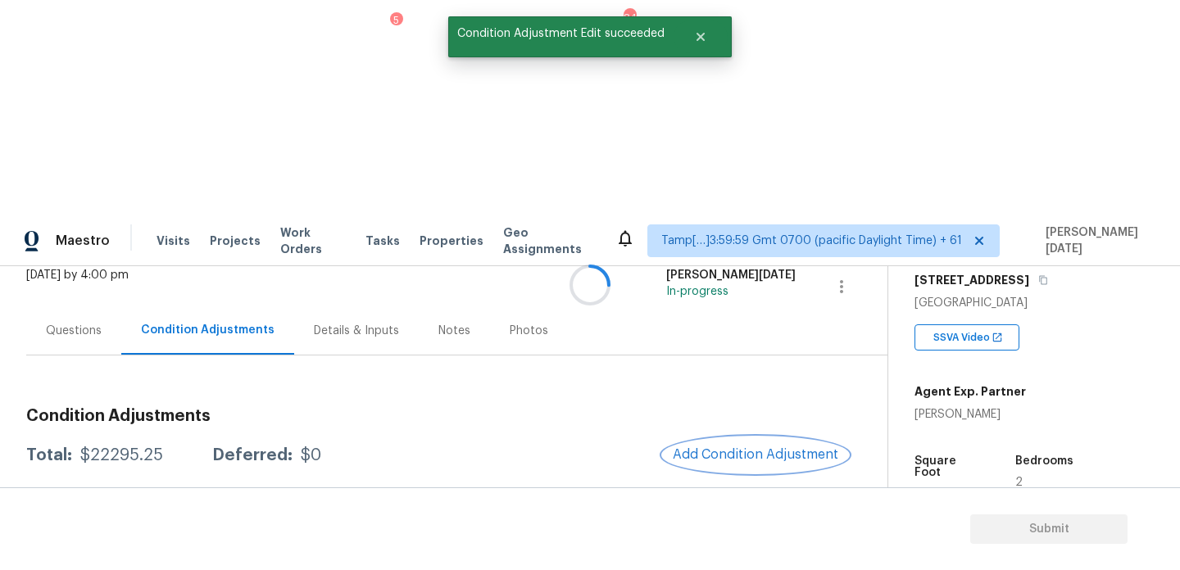
scroll to position [0, 0]
click at [712, 447] on span "Add Condition Adjustment" at bounding box center [756, 454] width 166 height 15
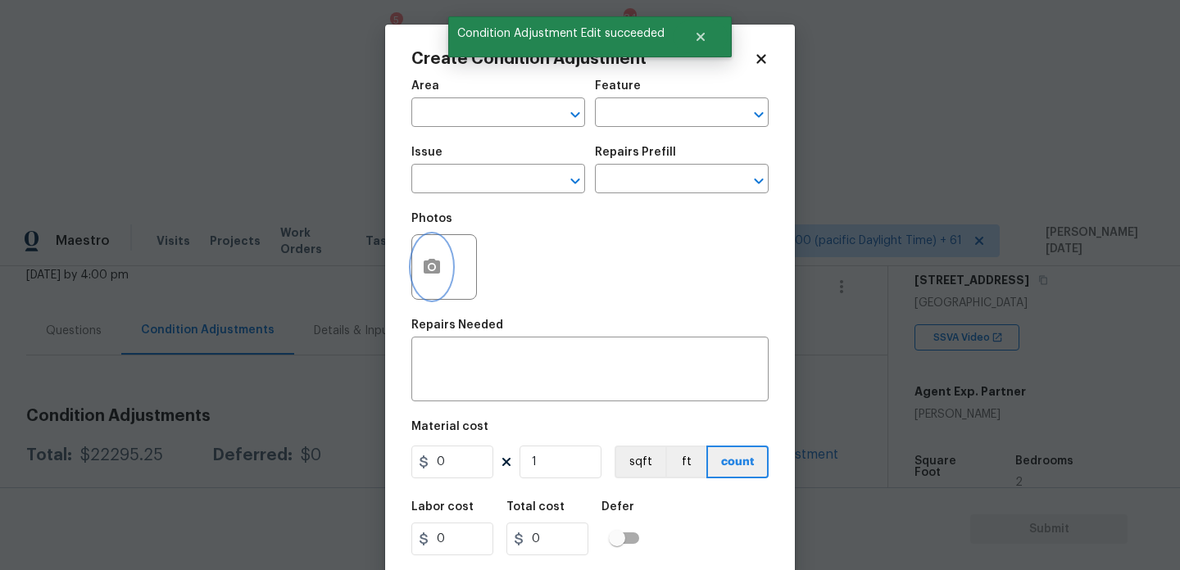
click at [424, 283] on button "button" at bounding box center [431, 267] width 39 height 64
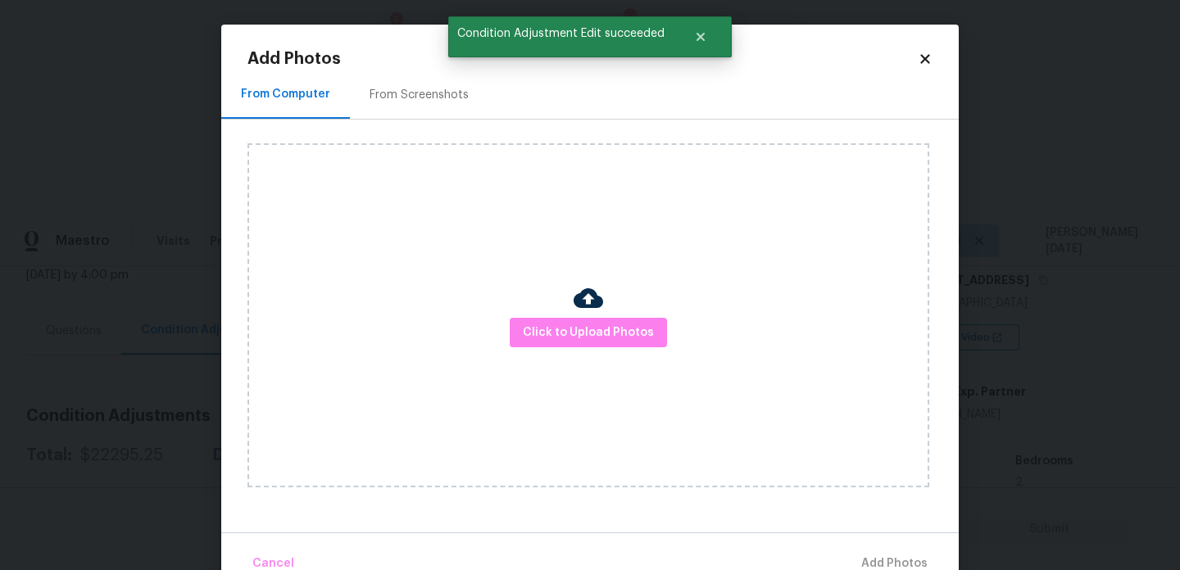
click at [498, 313] on div "Click to Upload Photos" at bounding box center [588, 315] width 682 height 344
click at [572, 342] on span "Click to Upload Photos" at bounding box center [588, 333] width 131 height 20
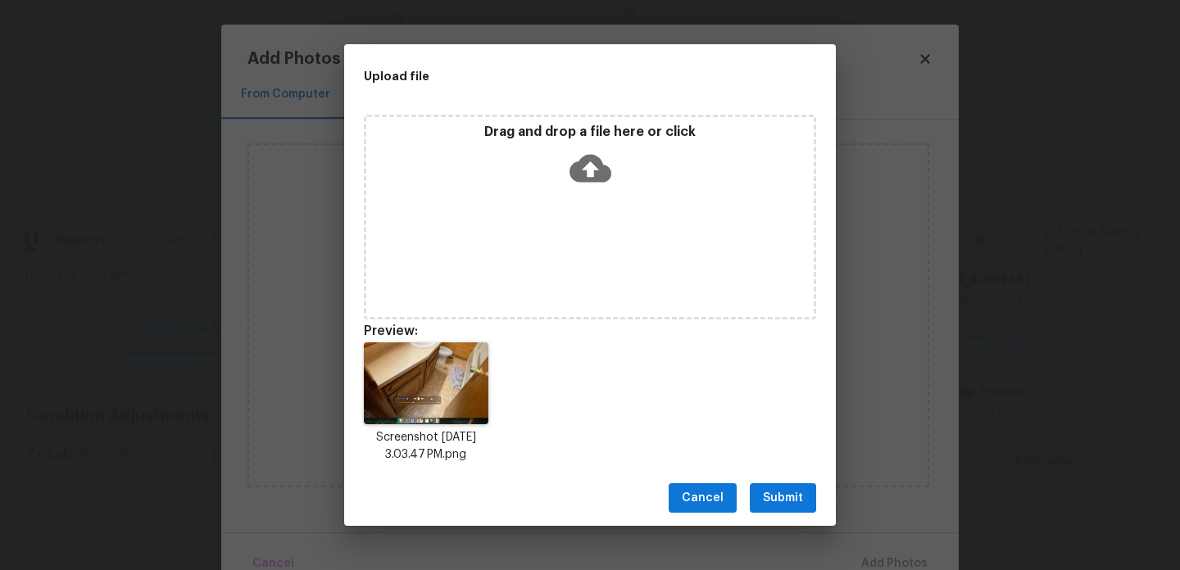
click at [779, 502] on span "Submit" at bounding box center [783, 498] width 40 height 20
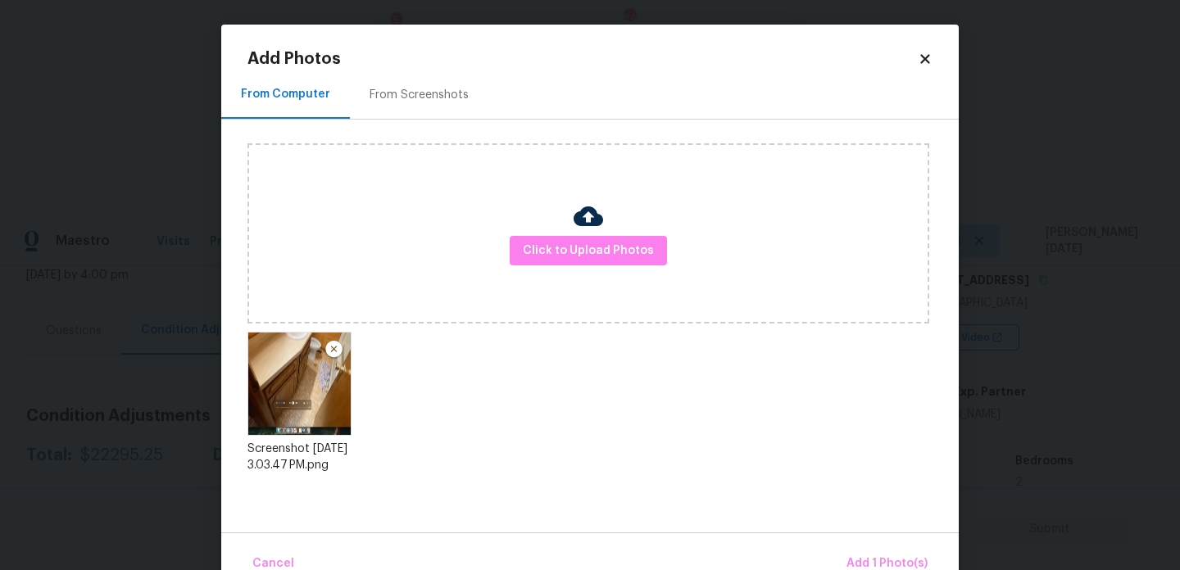
click at [861, 545] on div "Cancel Add 1 Photo(s)" at bounding box center [590, 557] width 738 height 49
click at [869, 556] on span "Add 1 Photo(s)" at bounding box center [887, 564] width 81 height 20
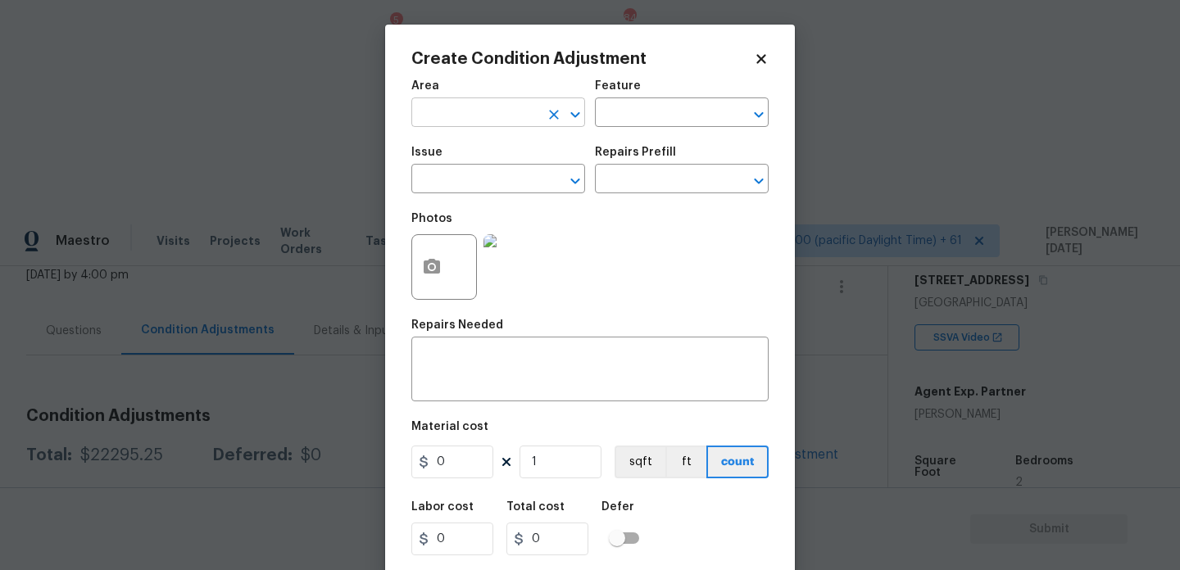
click at [434, 113] on input "text" at bounding box center [475, 114] width 128 height 25
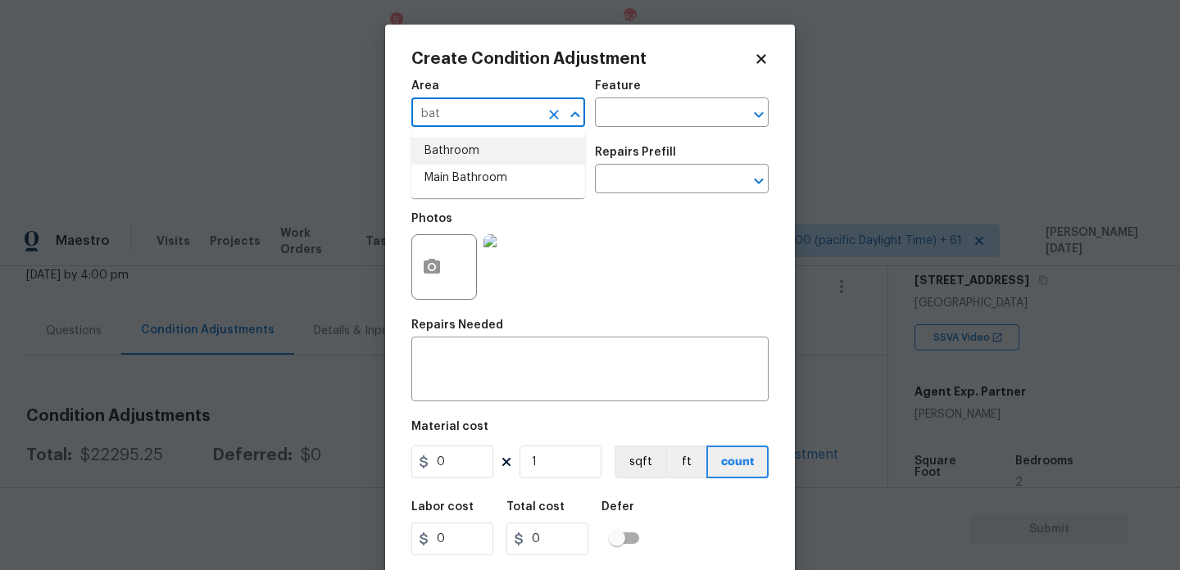
click at [446, 148] on li "Bathroom" at bounding box center [498, 151] width 174 height 27
type input "Bathroom"
click at [446, 171] on input "text" at bounding box center [475, 180] width 128 height 25
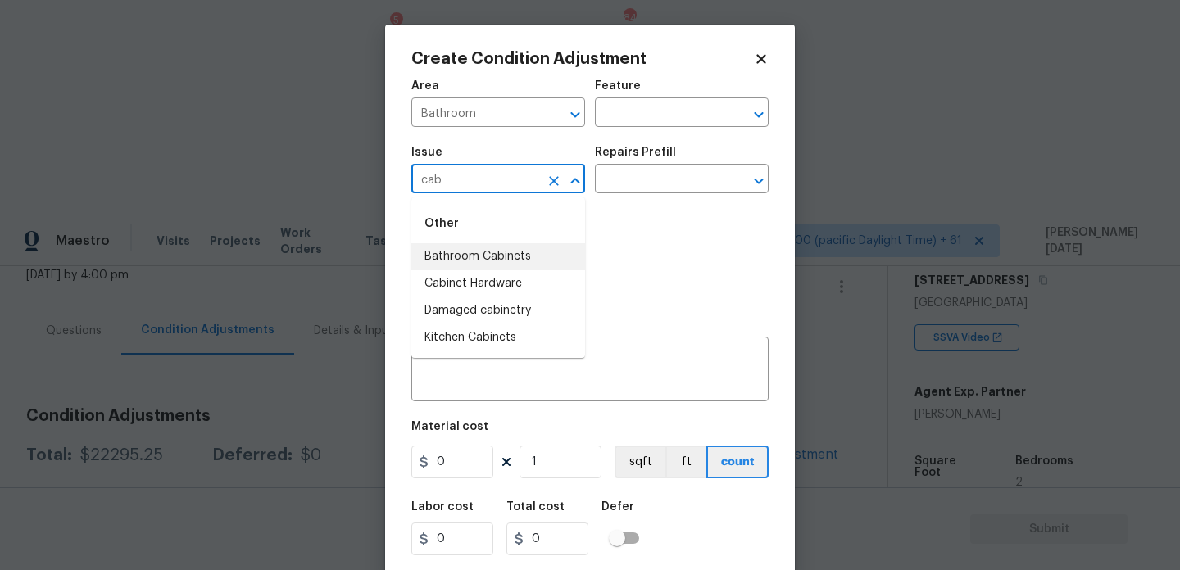
click at [527, 261] on li "Bathroom Cabinets" at bounding box center [498, 256] width 174 height 27
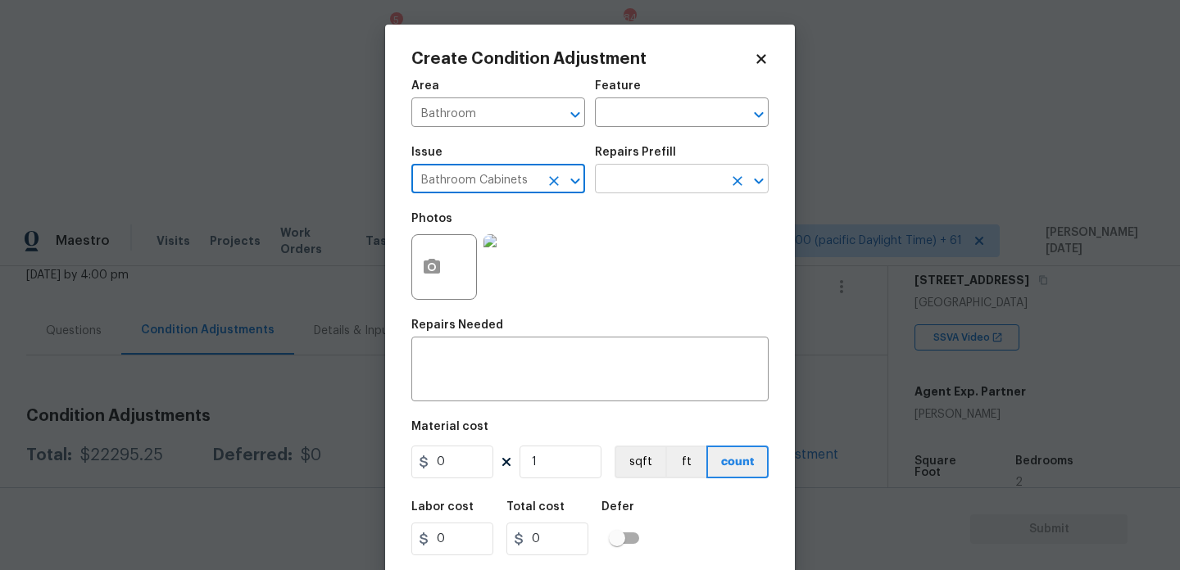
type input "Bathroom Cabinets"
click at [656, 170] on input "text" at bounding box center [659, 180] width 128 height 25
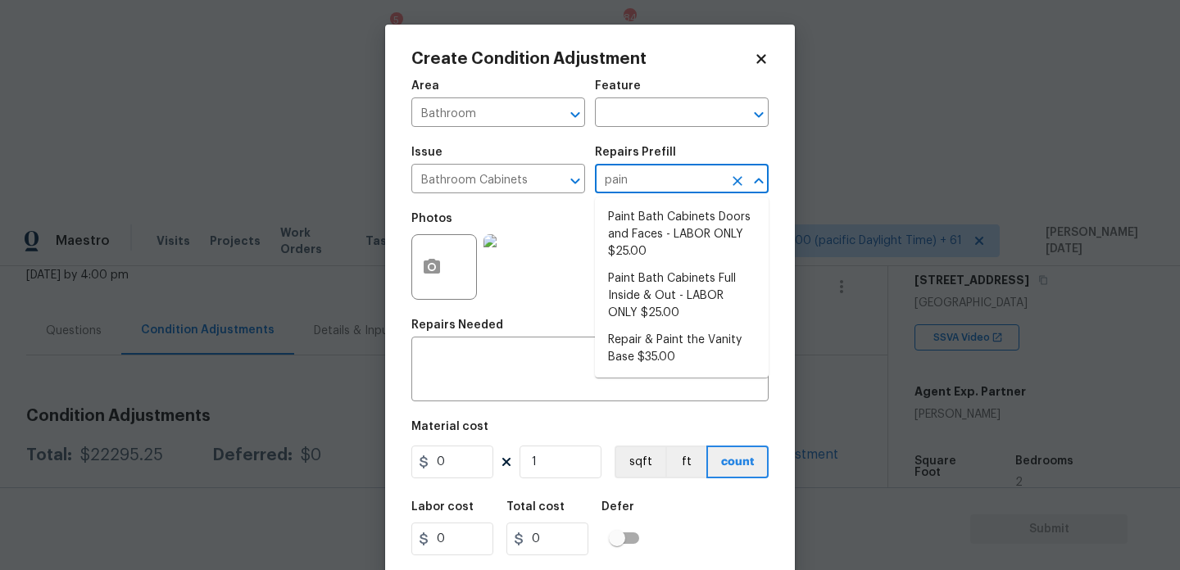
type input "paint"
click at [670, 213] on li "Paint Bath Cabinets Doors and Faces - LABOR ONLY $25.00" at bounding box center [682, 234] width 174 height 61
type input "Cabinets"
type textarea "Prep, sand, mask and apply 2 coats of paint to the bathroom cabinet doors and b…"
type input "25"
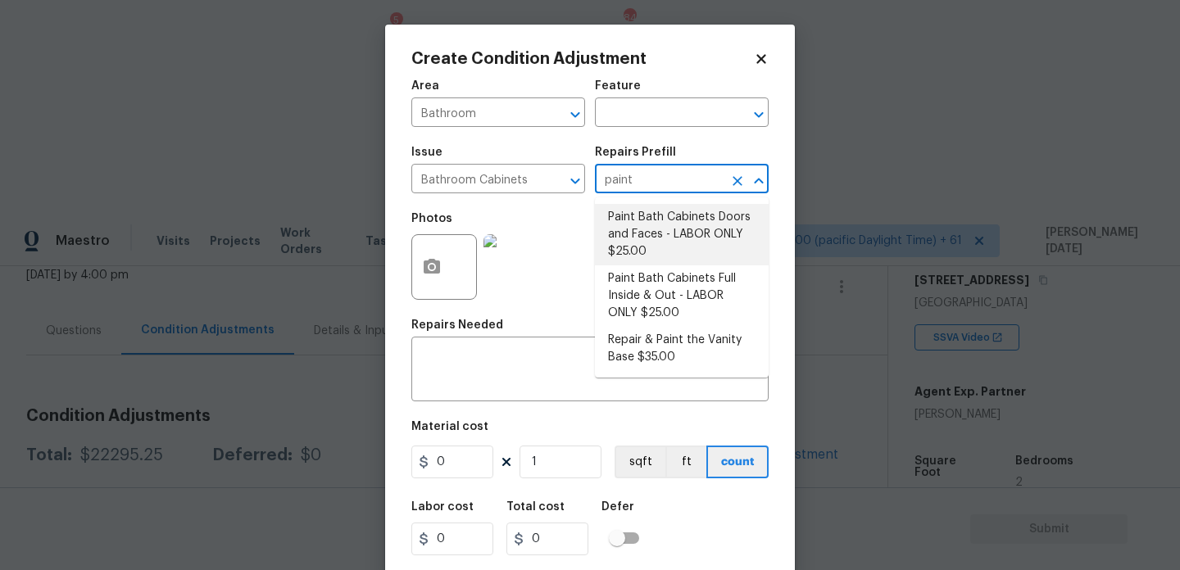
type input "25"
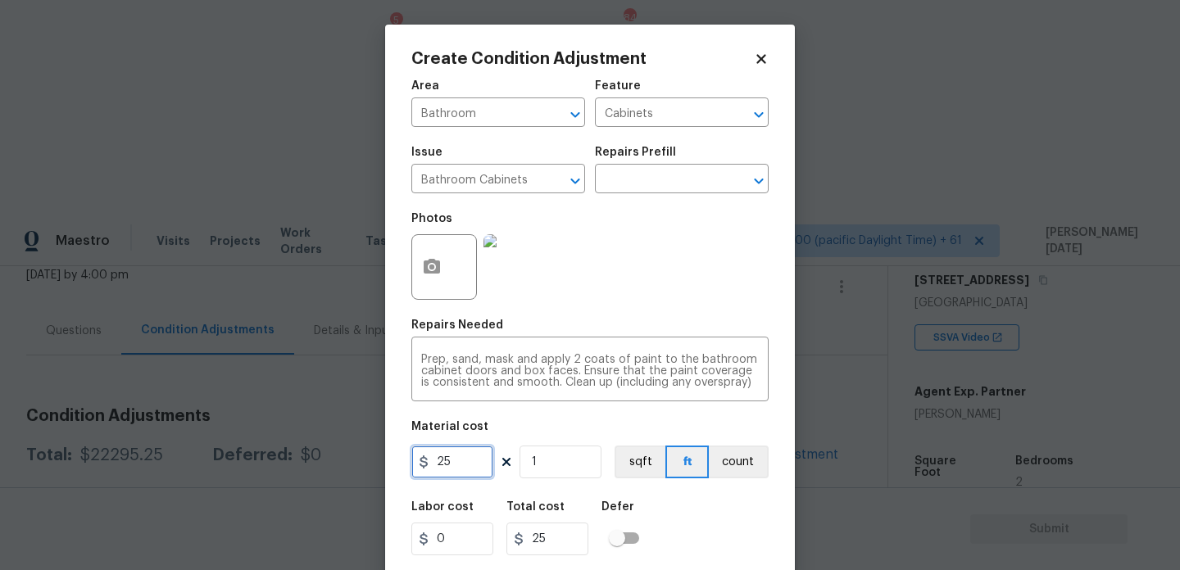
drag, startPoint x: 458, startPoint y: 469, endPoint x: 372, endPoint y: 465, distance: 86.1
click at [372, 465] on div "Create Condition Adjustment Area Bathroom ​ Feature Cabinets ​ Issue Bathroom C…" at bounding box center [590, 285] width 1180 height 570
type input "1000"
click at [682, 323] on div "Repairs Needed" at bounding box center [589, 330] width 357 height 21
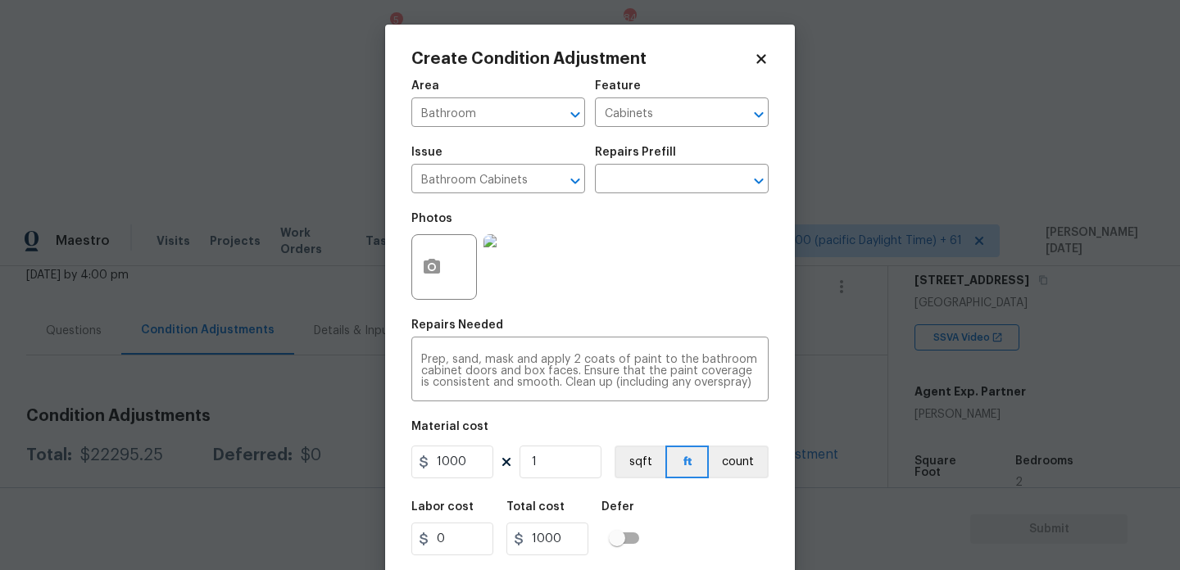
scroll to position [42, 0]
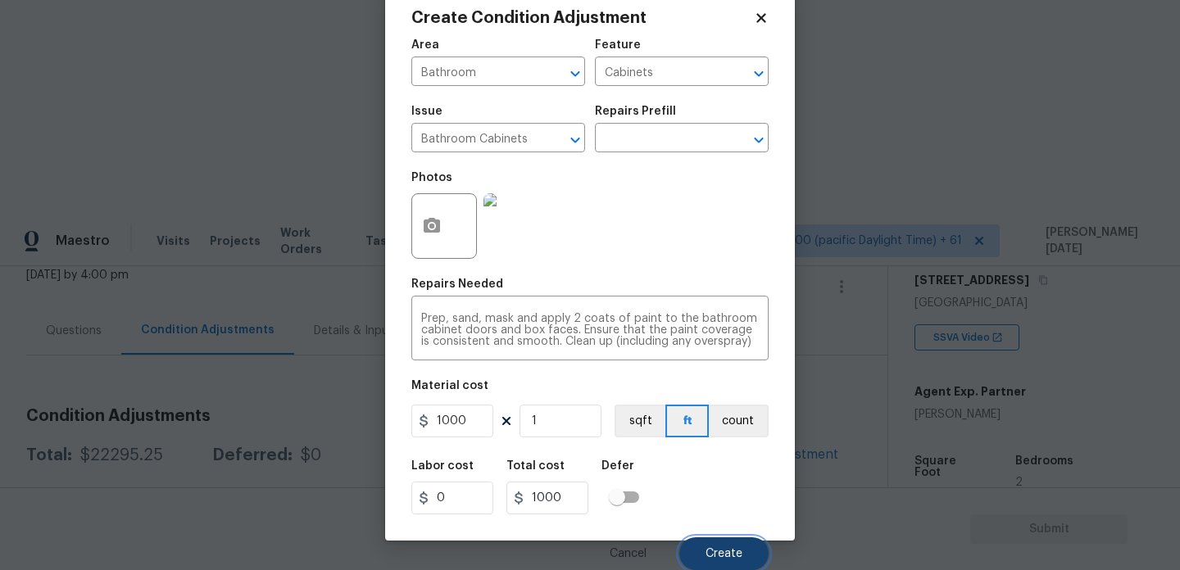
click at [723, 563] on button "Create" at bounding box center [723, 554] width 89 height 33
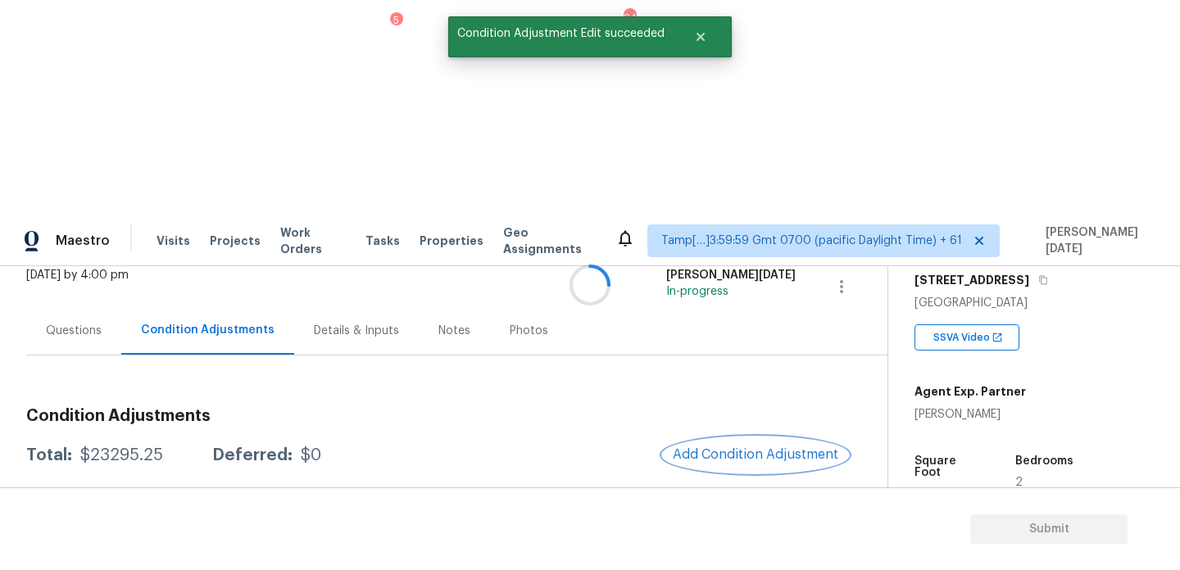
scroll to position [0, 0]
click at [759, 438] on button "Add Condition Adjustment" at bounding box center [755, 455] width 185 height 34
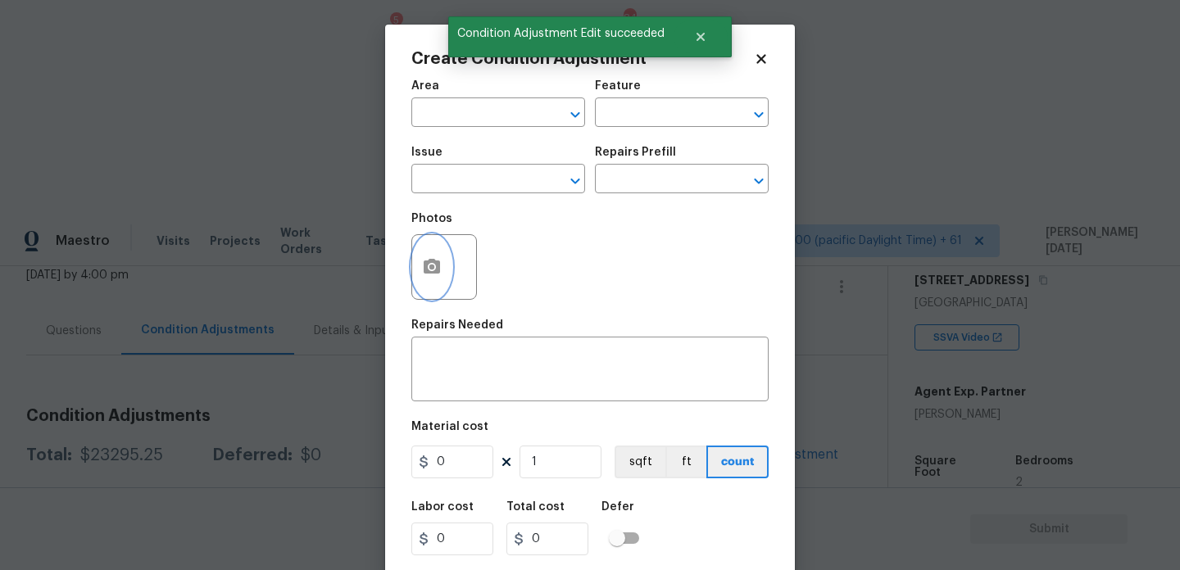
click at [429, 283] on button "button" at bounding box center [431, 267] width 39 height 64
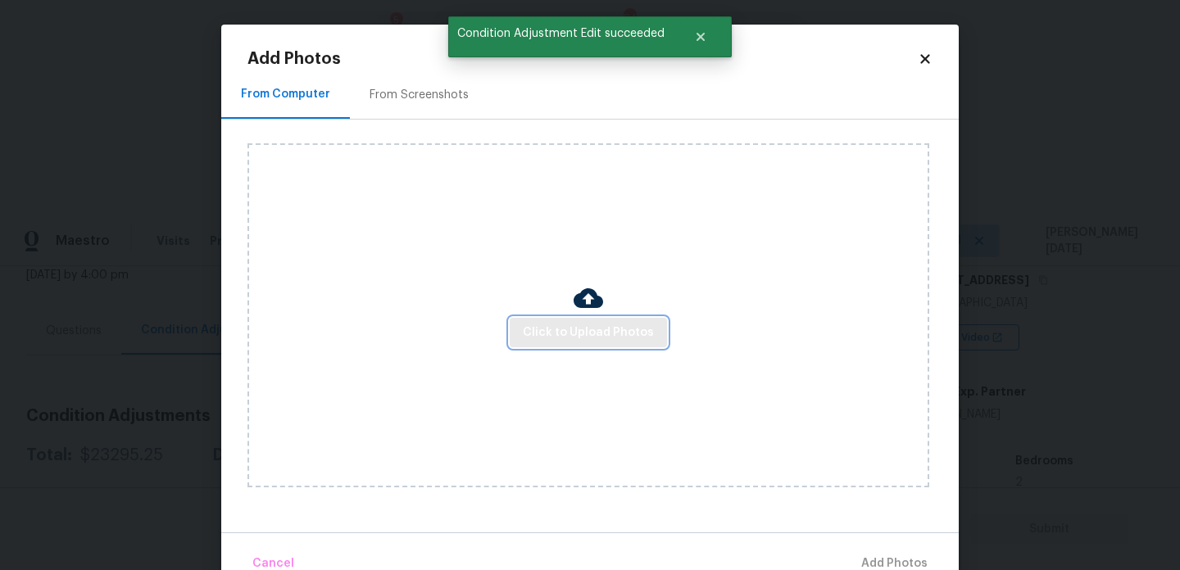
click at [564, 334] on span "Click to Upload Photos" at bounding box center [588, 333] width 131 height 20
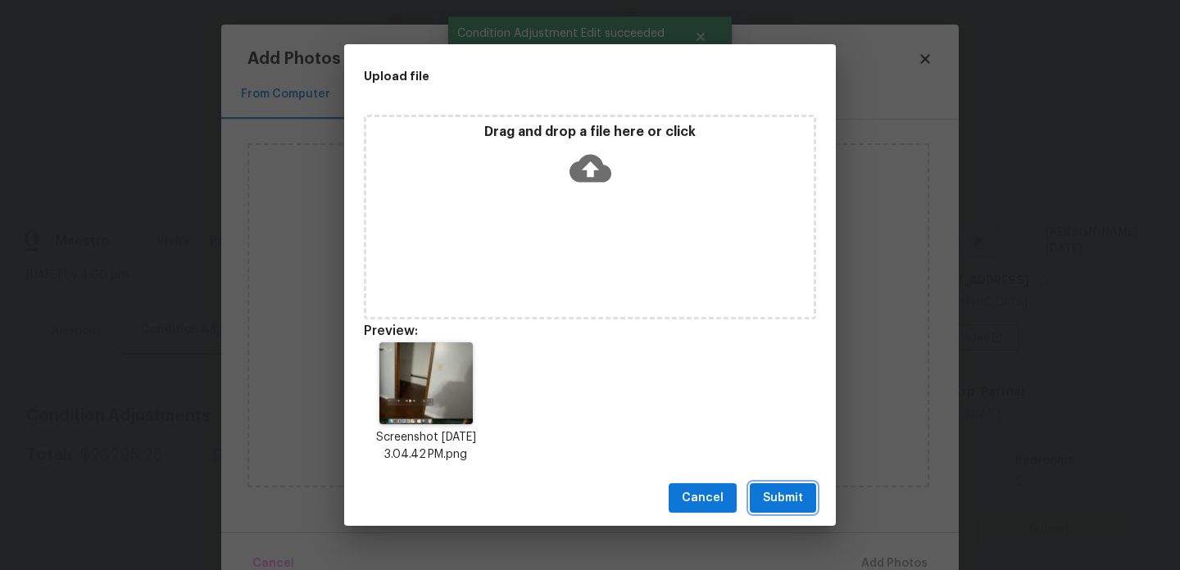
click at [786, 502] on span "Submit" at bounding box center [783, 498] width 40 height 20
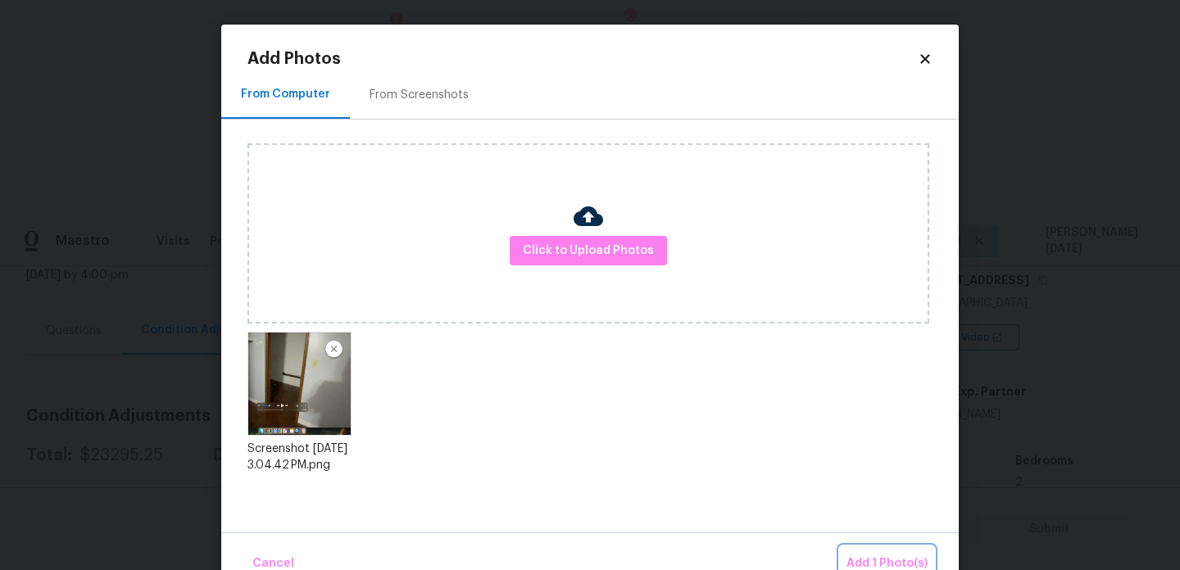
click at [883, 562] on span "Add 1 Photo(s)" at bounding box center [887, 564] width 81 height 20
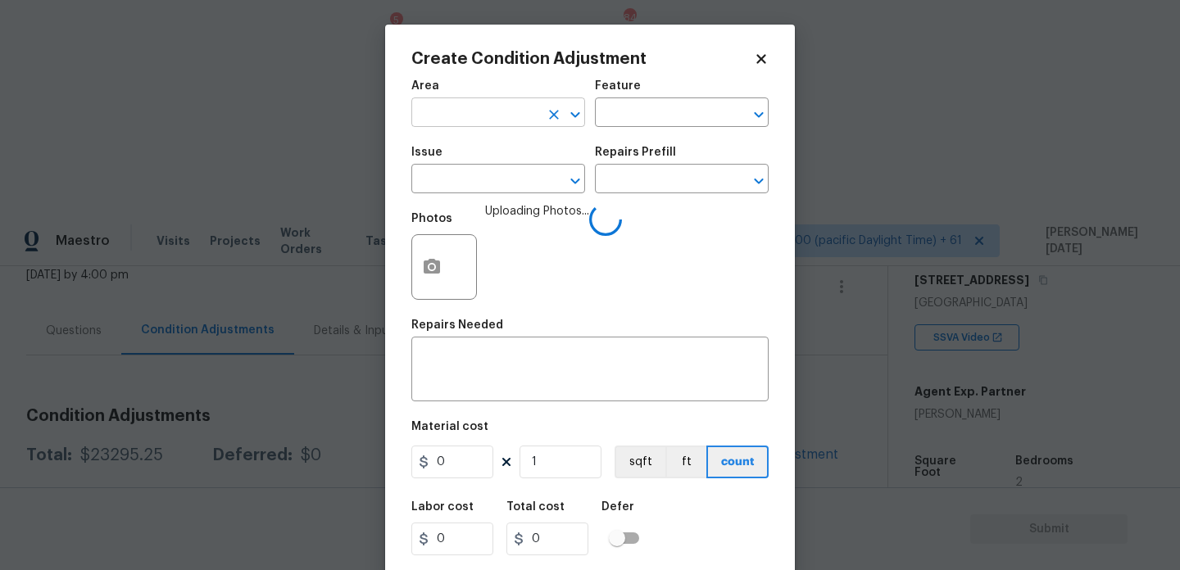
click at [461, 108] on input "text" at bounding box center [475, 114] width 128 height 25
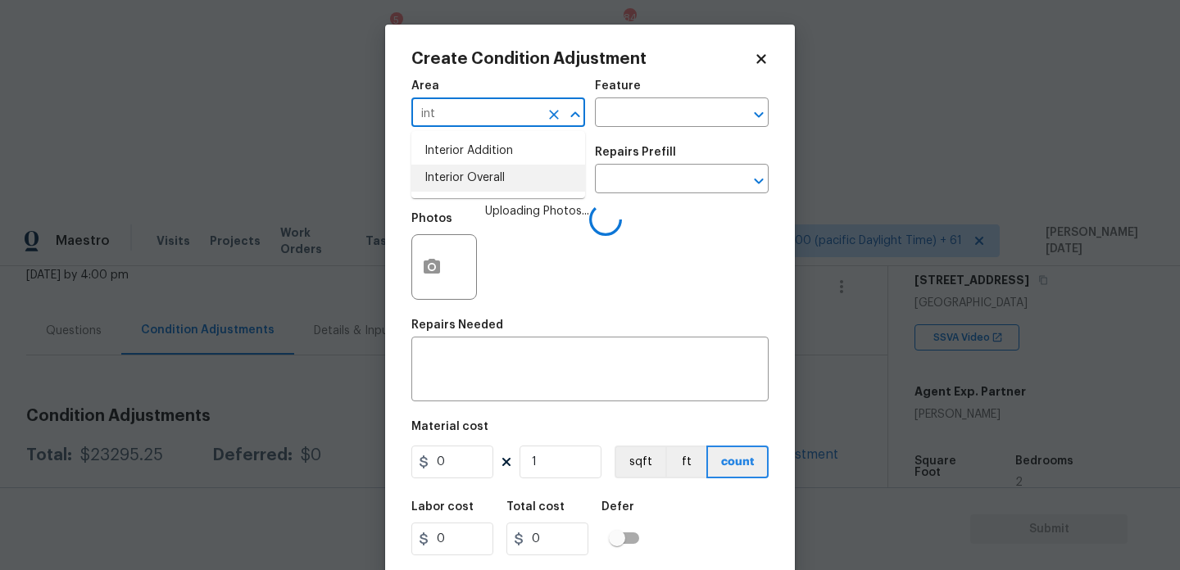
click at [461, 183] on li "Interior Overall" at bounding box center [498, 178] width 174 height 27
type input "Interior Overall"
click at [461, 183] on input "text" at bounding box center [475, 180] width 128 height 25
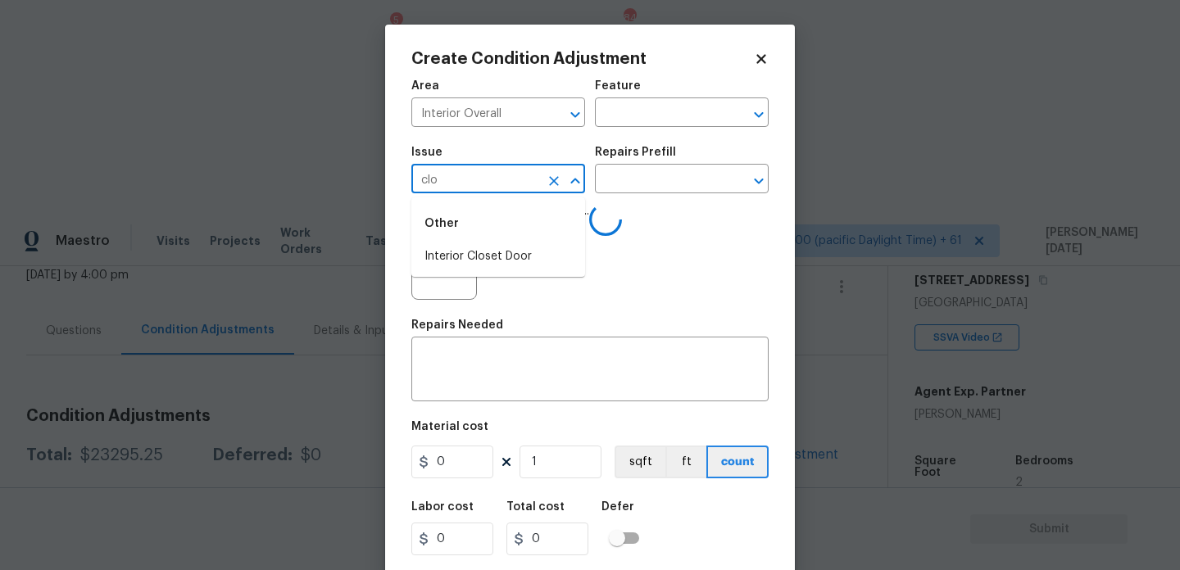
type input "clos"
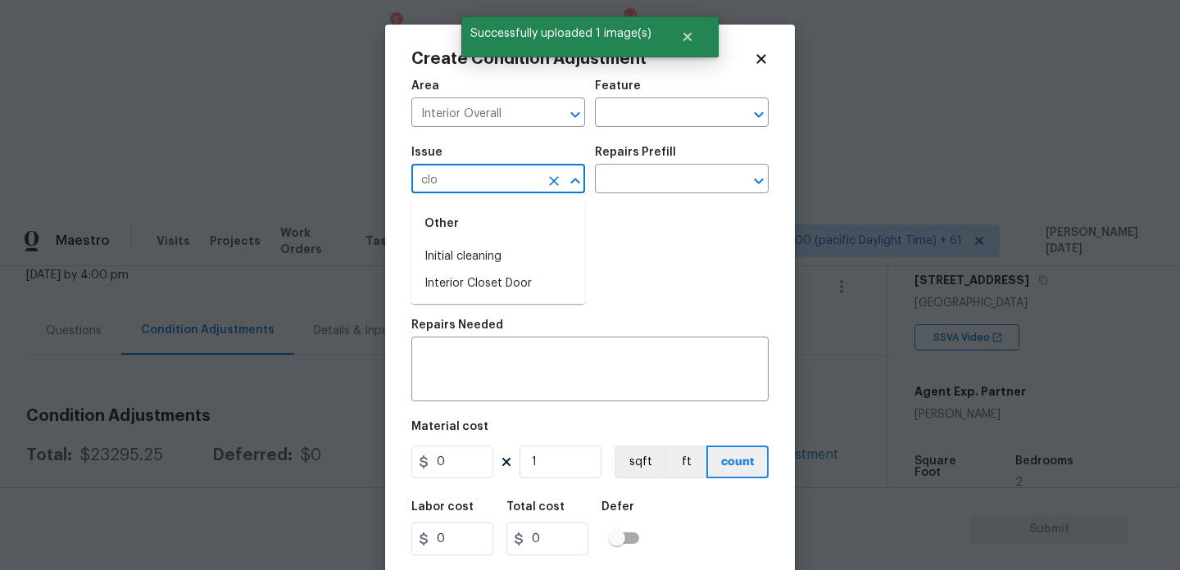
type input "clos"
click at [473, 252] on li "Interior Closet Door" at bounding box center [498, 256] width 174 height 27
type input "Interior Closet Door"
click at [644, 188] on input "text" at bounding box center [659, 180] width 128 height 25
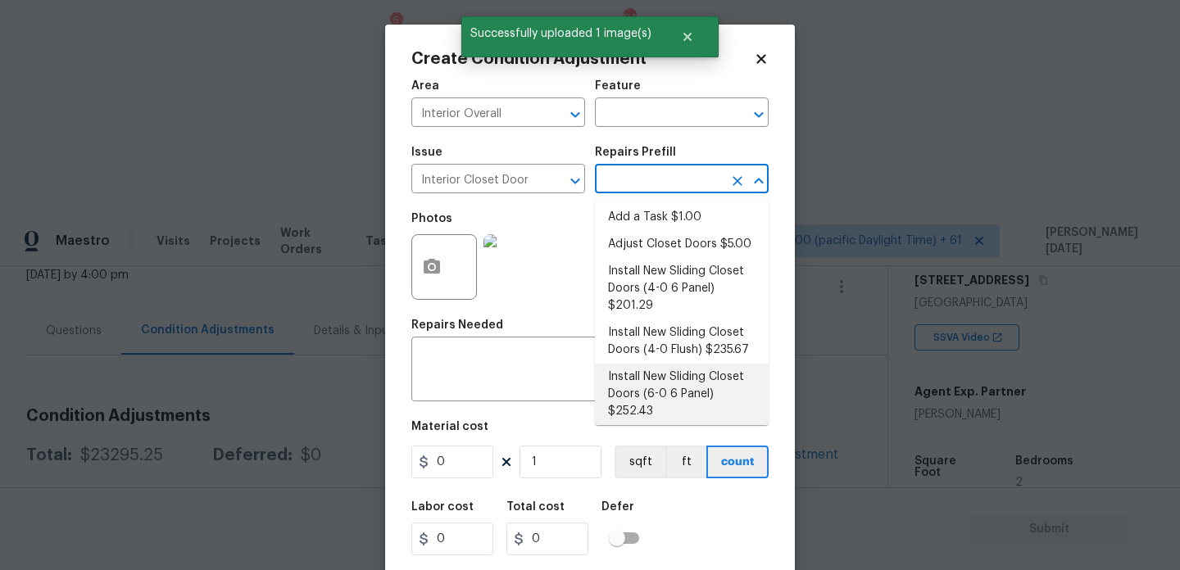
scroll to position [77, 0]
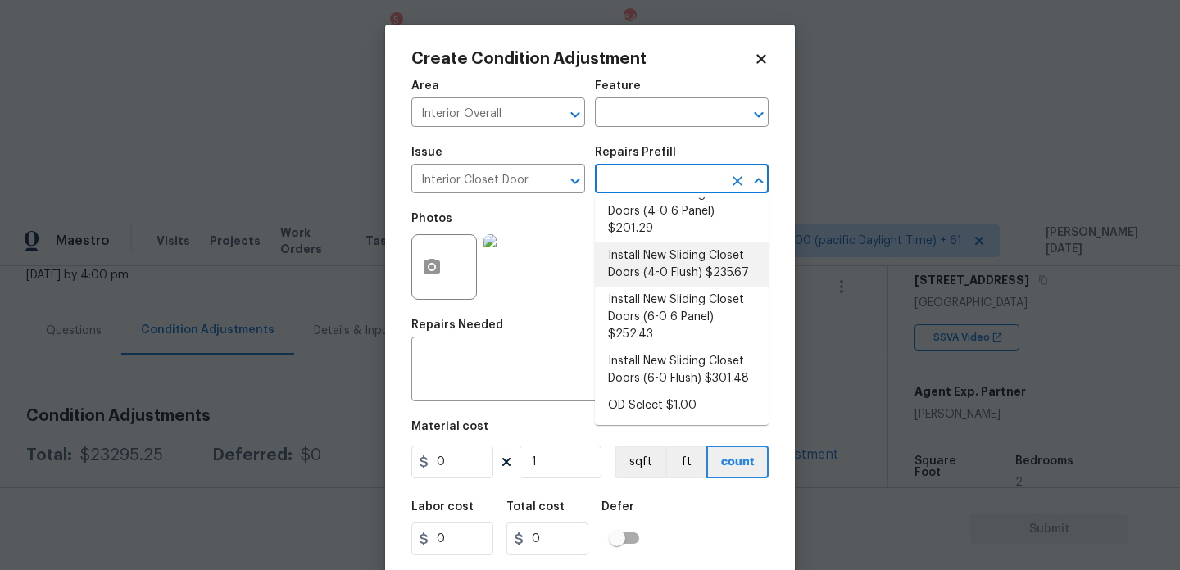
click at [674, 270] on li "Install New Sliding Closet Doors (4-0 Flush) $235.67" at bounding box center [682, 265] width 174 height 44
type input "Interior Door"
type textarea "Remove the existing door (if present). Install a new 4-0 bi-fold flush panel in…"
type input "235.67"
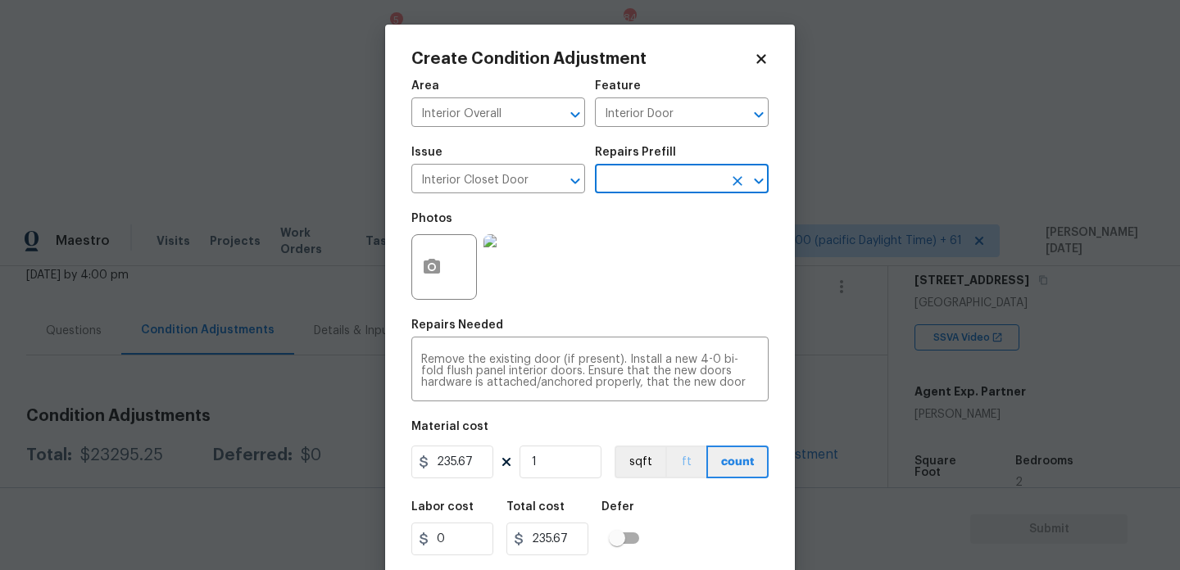
scroll to position [42, 0]
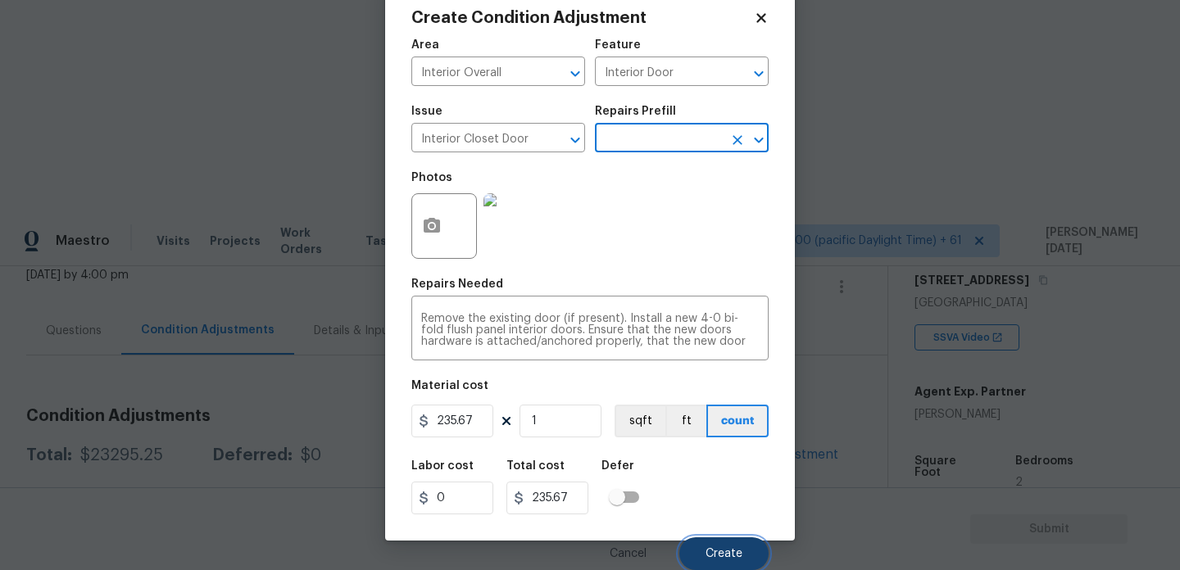
click at [713, 555] on span "Create" at bounding box center [724, 554] width 37 height 12
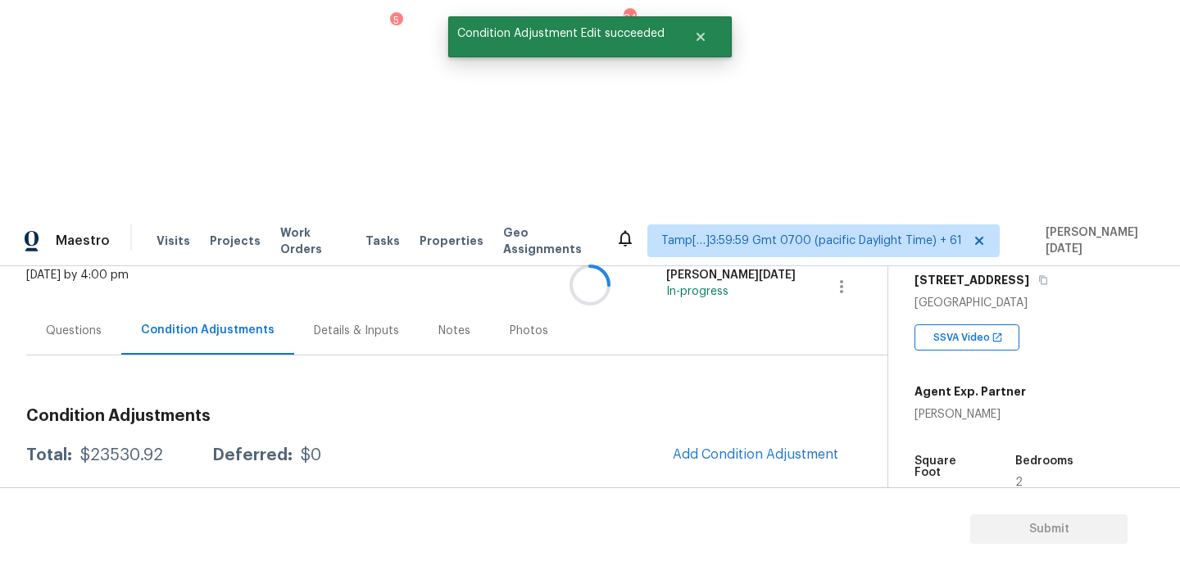
scroll to position [0, 0]
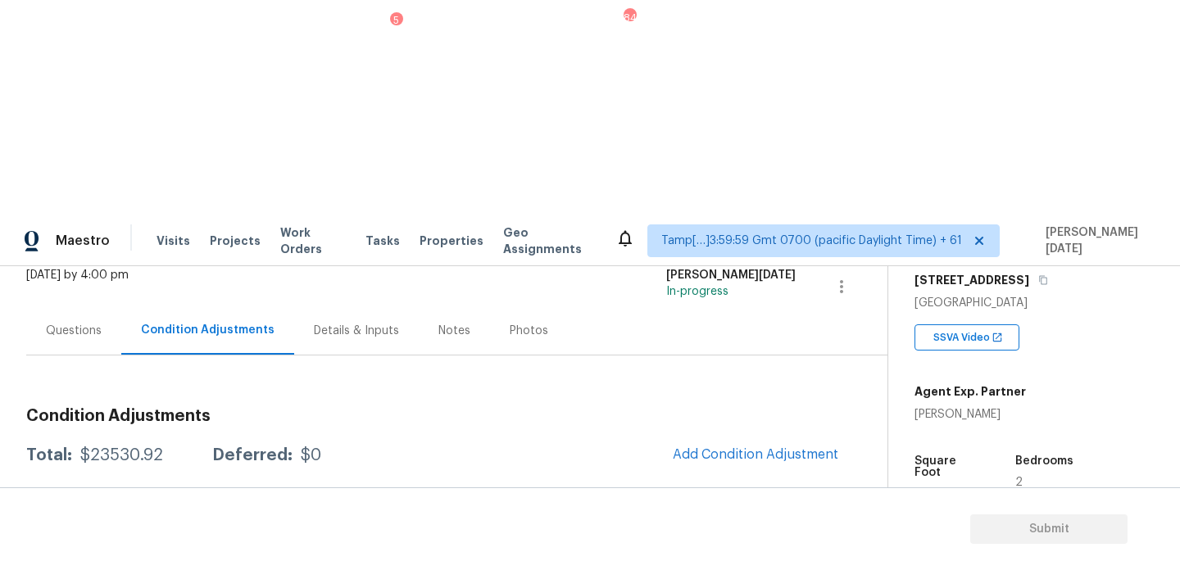
click at [860, 383] on div "Edit" at bounding box center [901, 383] width 128 height 16
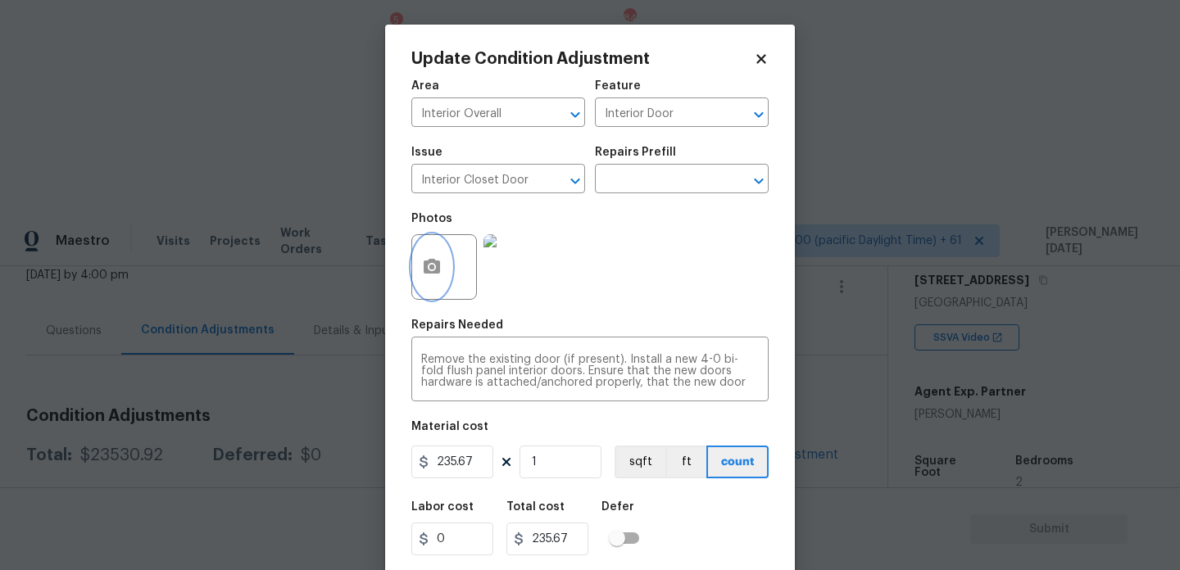
click at [414, 270] on button "button" at bounding box center [431, 267] width 39 height 64
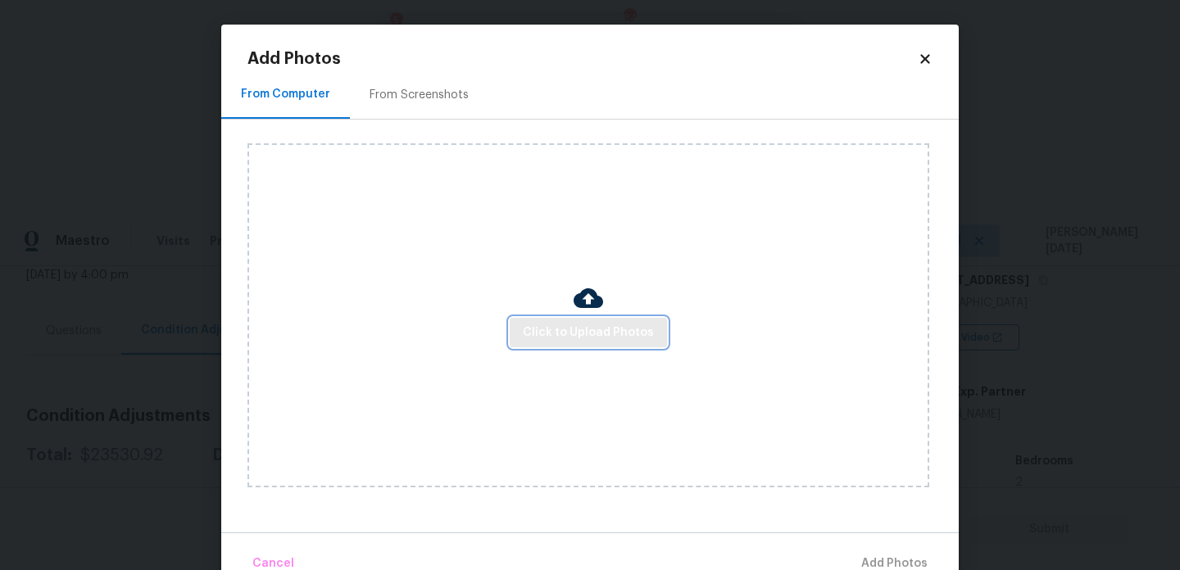
click at [576, 346] on button "Click to Upload Photos" at bounding box center [588, 333] width 157 height 30
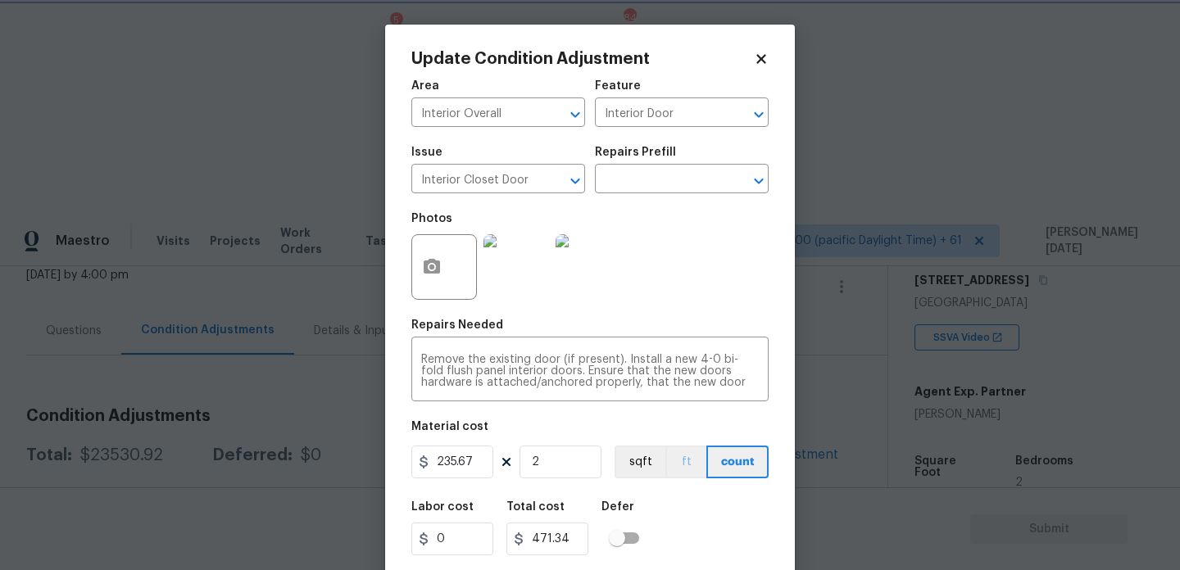
scroll to position [42, 0]
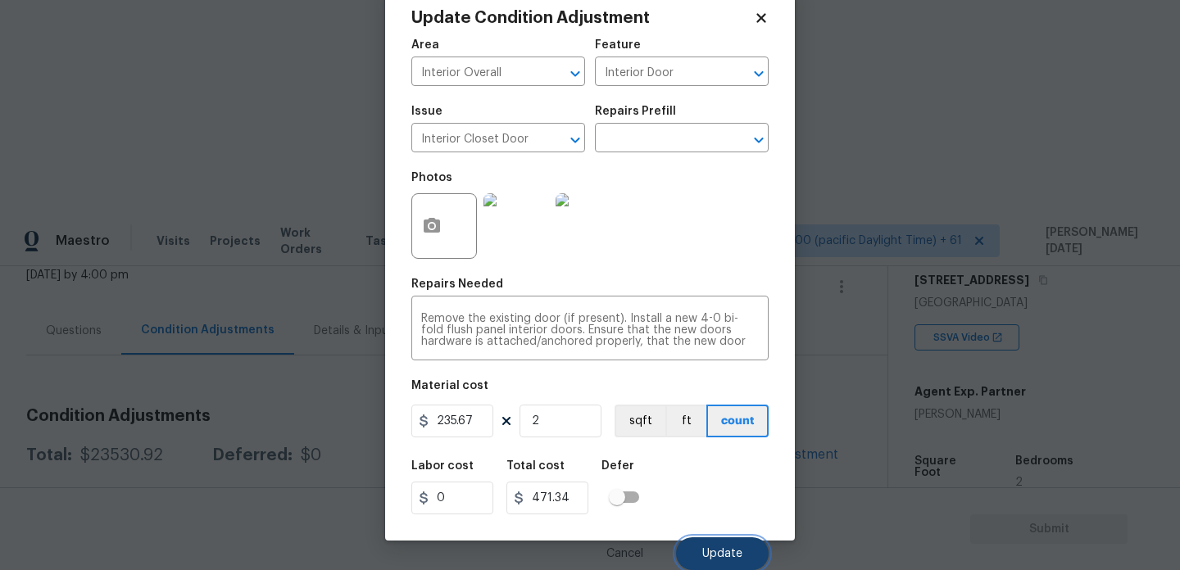
click at [707, 543] on button "Update" at bounding box center [722, 554] width 93 height 33
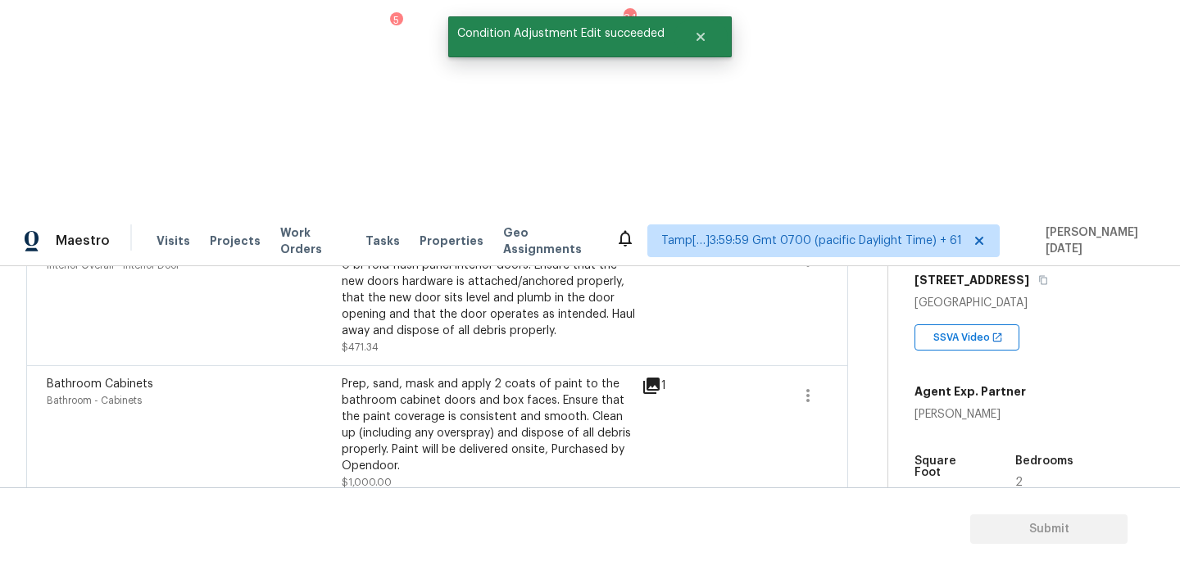
scroll to position [449, 0]
click at [776, 375] on span at bounding box center [750, 432] width 63 height 115
click at [801, 384] on icon "button" at bounding box center [808, 394] width 20 height 20
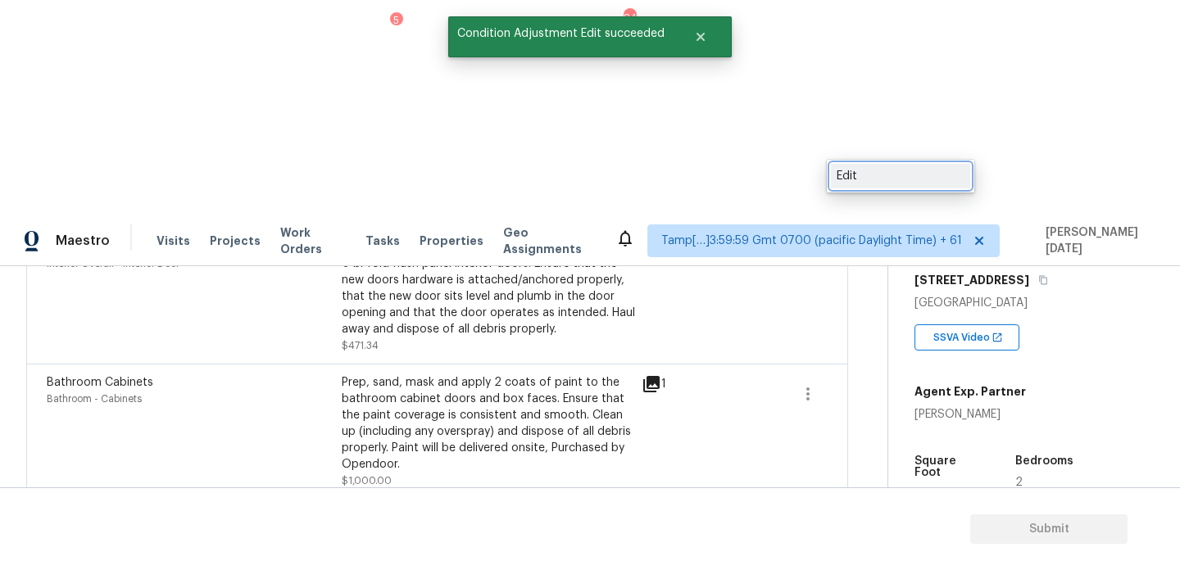
click at [868, 184] on div "Edit" at bounding box center [901, 176] width 128 height 16
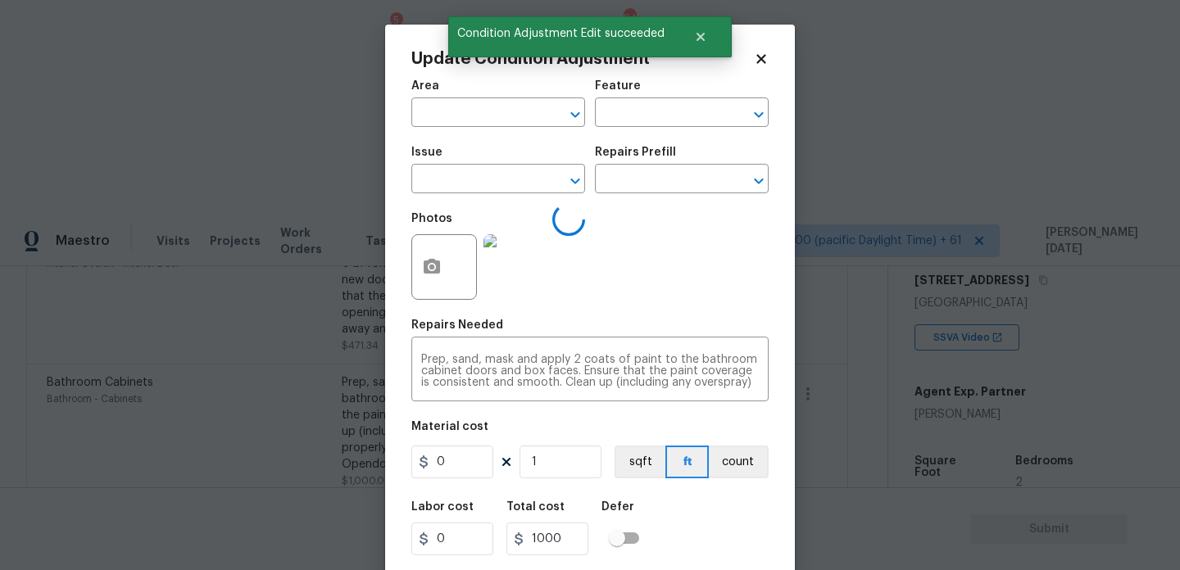
type input "Bathroom"
type input "Cabinets"
type input "Bathroom Cabinets"
type input "1000"
click at [424, 267] on icon "button" at bounding box center [432, 266] width 16 height 15
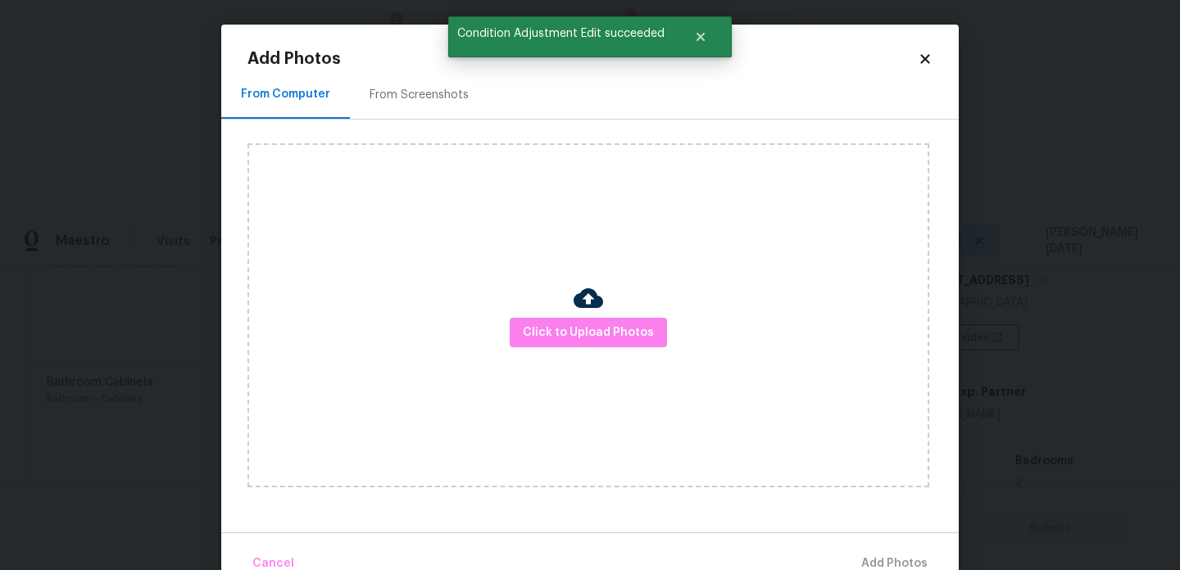
click at [633, 349] on div "Click to Upload Photos" at bounding box center [588, 315] width 682 height 344
click at [611, 332] on span "Click to Upload Photos" at bounding box center [588, 333] width 131 height 20
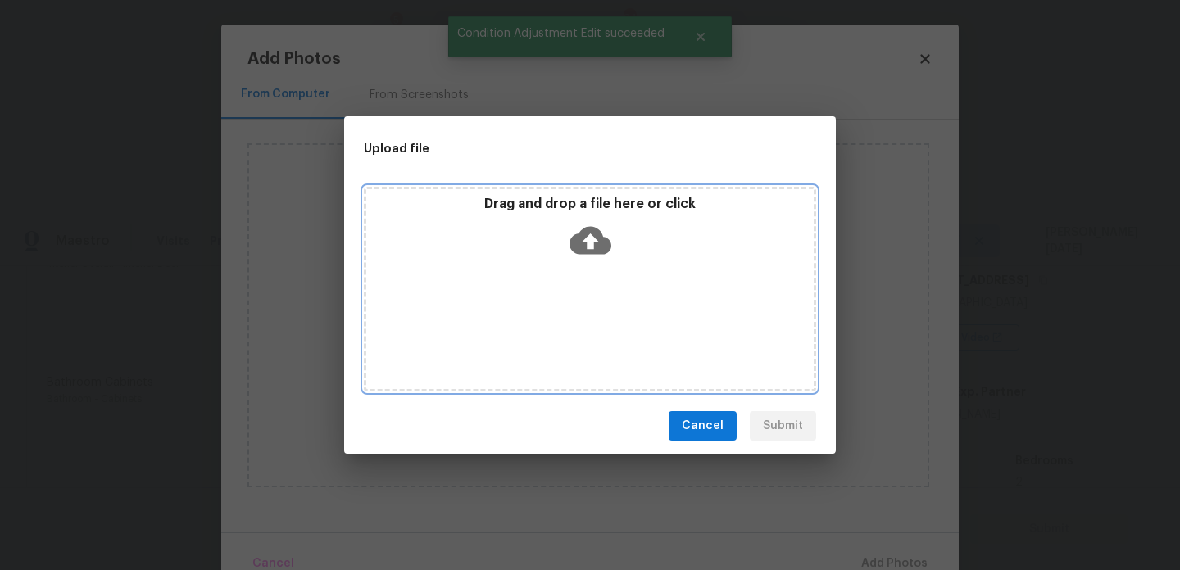
click at [611, 332] on div "Drag and drop a file here or click" at bounding box center [590, 289] width 452 height 205
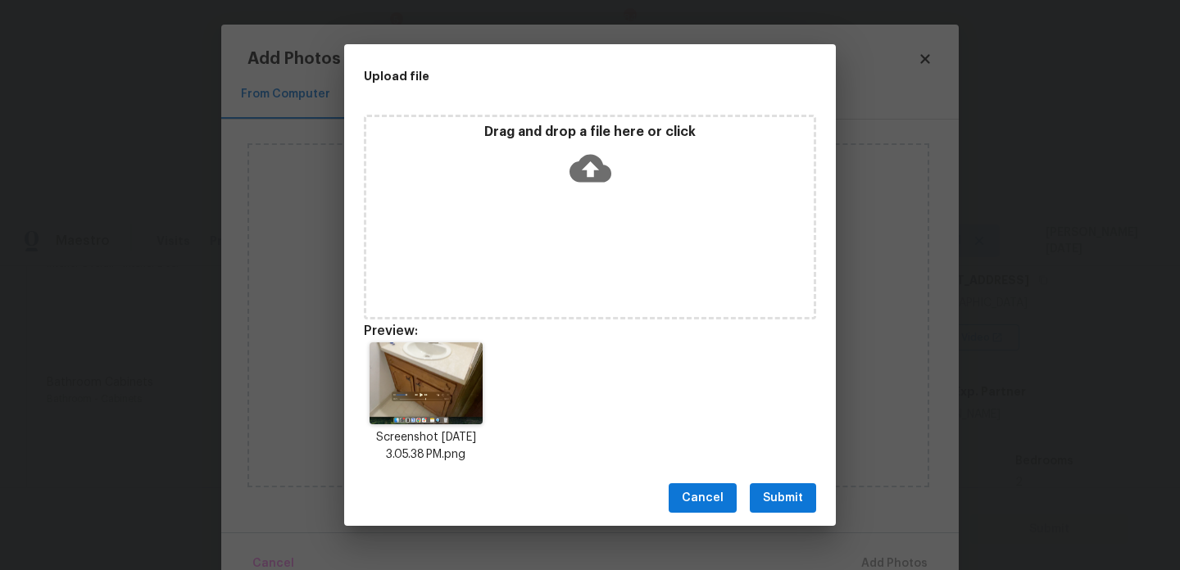
click at [798, 483] on div "Cancel Submit" at bounding box center [590, 498] width 492 height 57
click at [795, 495] on span "Submit" at bounding box center [783, 498] width 40 height 20
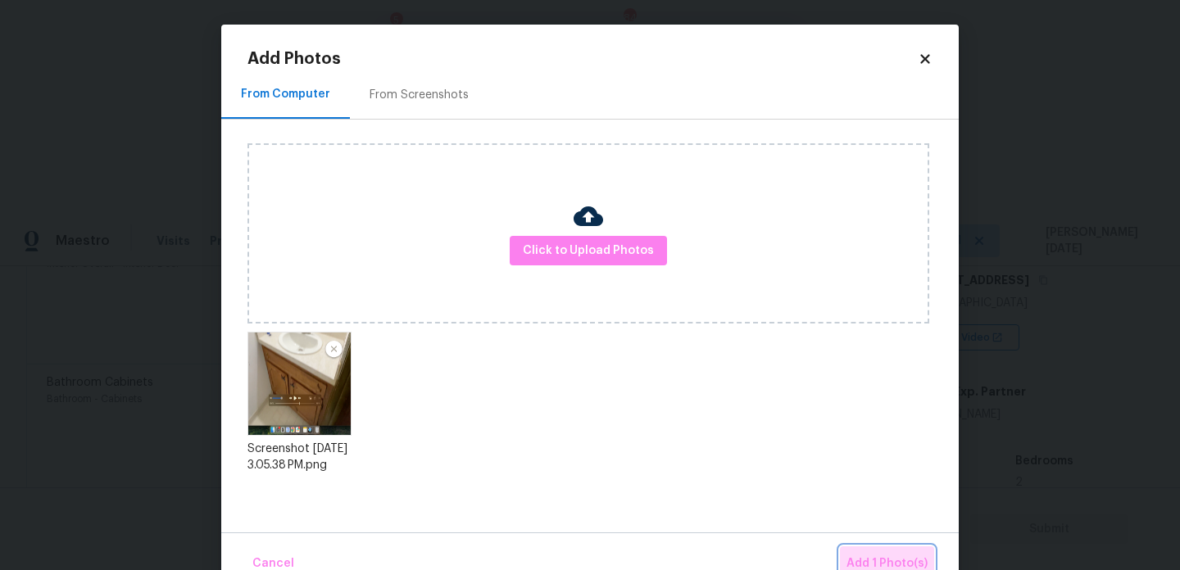
click at [867, 555] on span "Add 1 Photo(s)" at bounding box center [887, 564] width 81 height 20
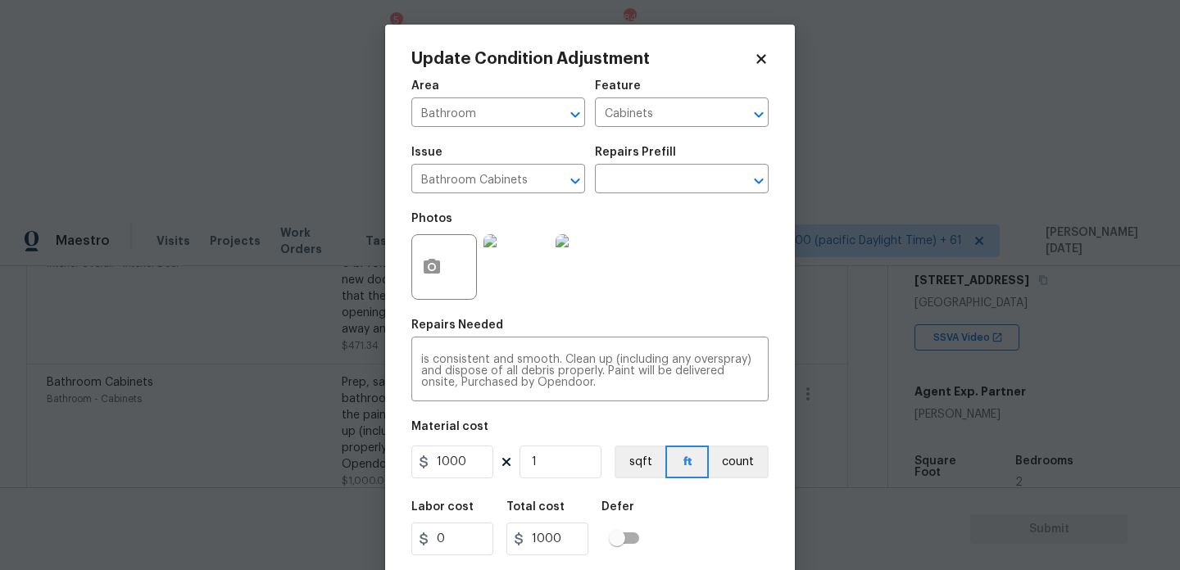
scroll to position [42, 0]
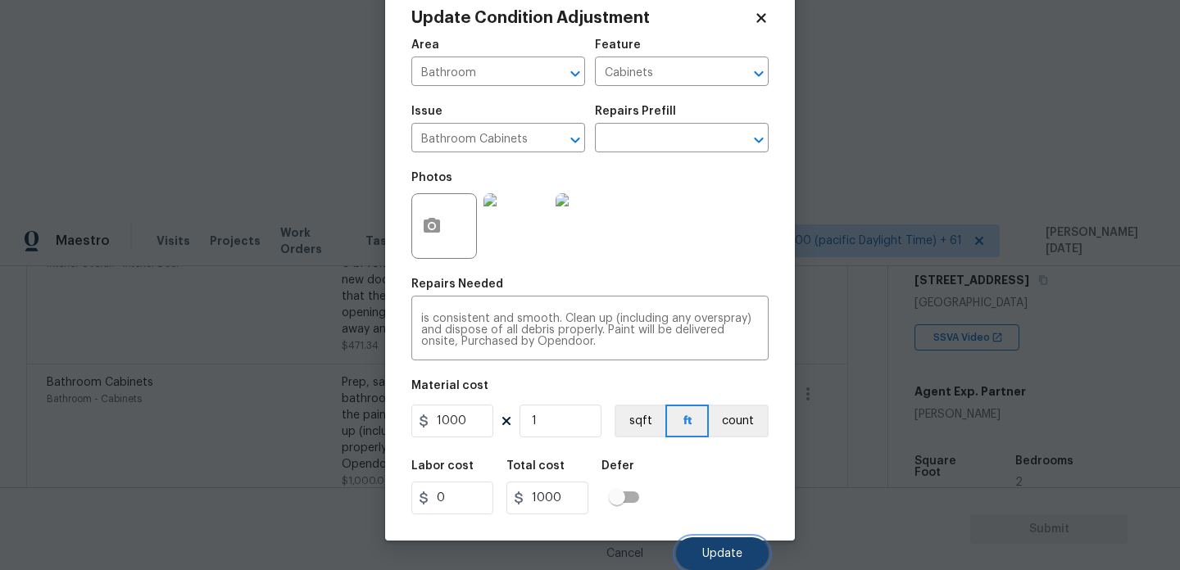
click at [711, 557] on span "Update" at bounding box center [722, 554] width 40 height 12
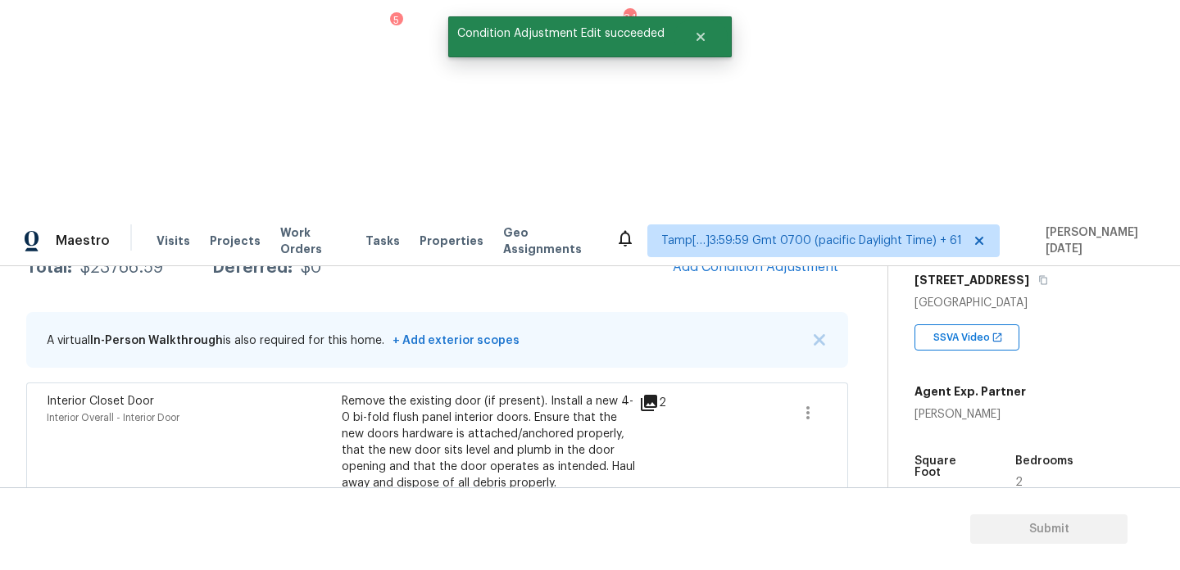
scroll to position [282, 0]
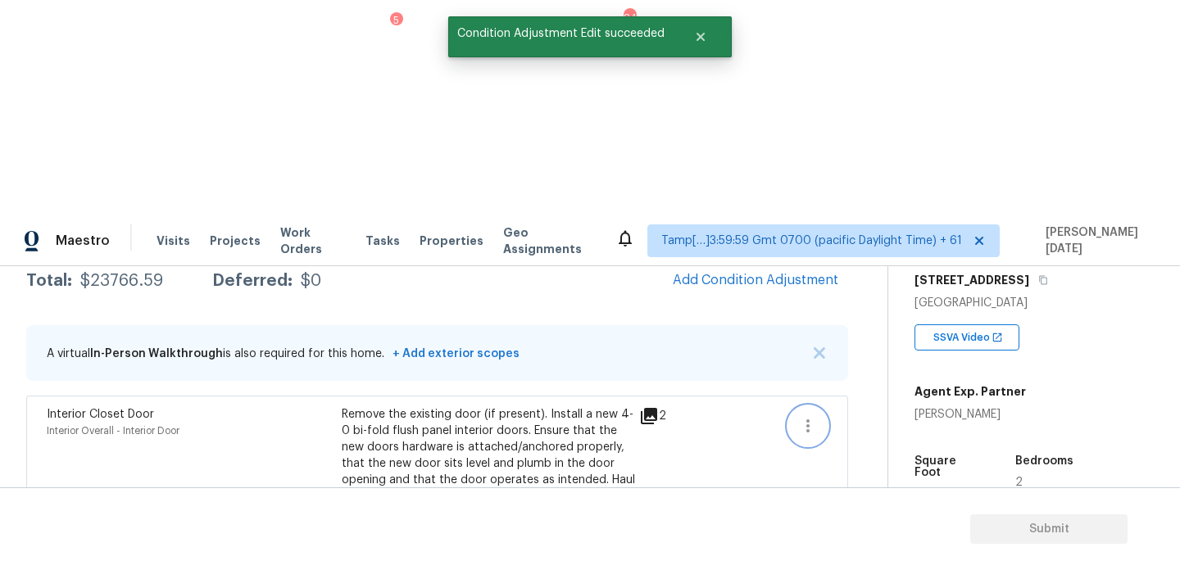
click at [798, 416] on icon "button" at bounding box center [808, 426] width 20 height 20
click at [853, 216] on div "Edit" at bounding box center [901, 208] width 128 height 16
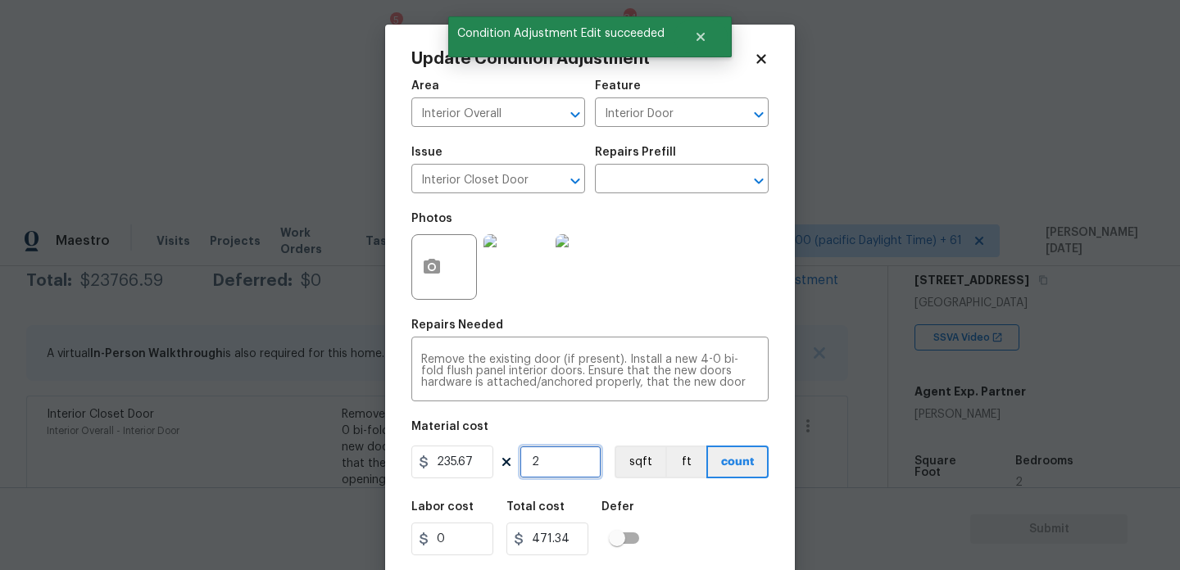
click at [553, 456] on input "2" at bounding box center [561, 462] width 82 height 33
type input "0"
type input "3"
type input "707.01"
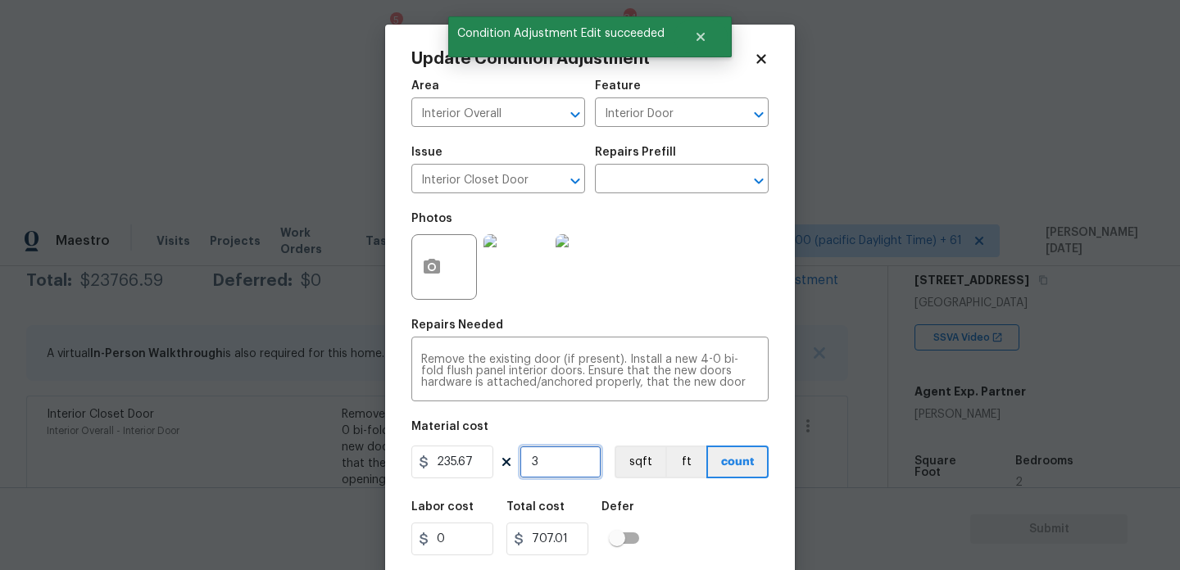
type input "3"
click at [411, 275] on div at bounding box center [444, 267] width 66 height 66
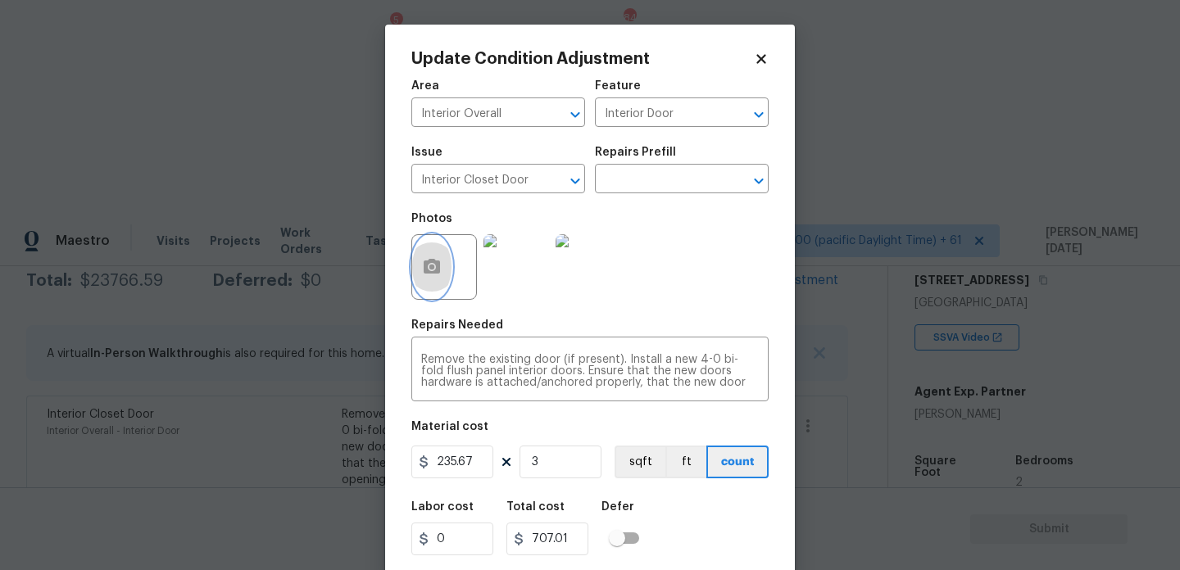
click at [435, 275] on icon "button" at bounding box center [432, 267] width 20 height 20
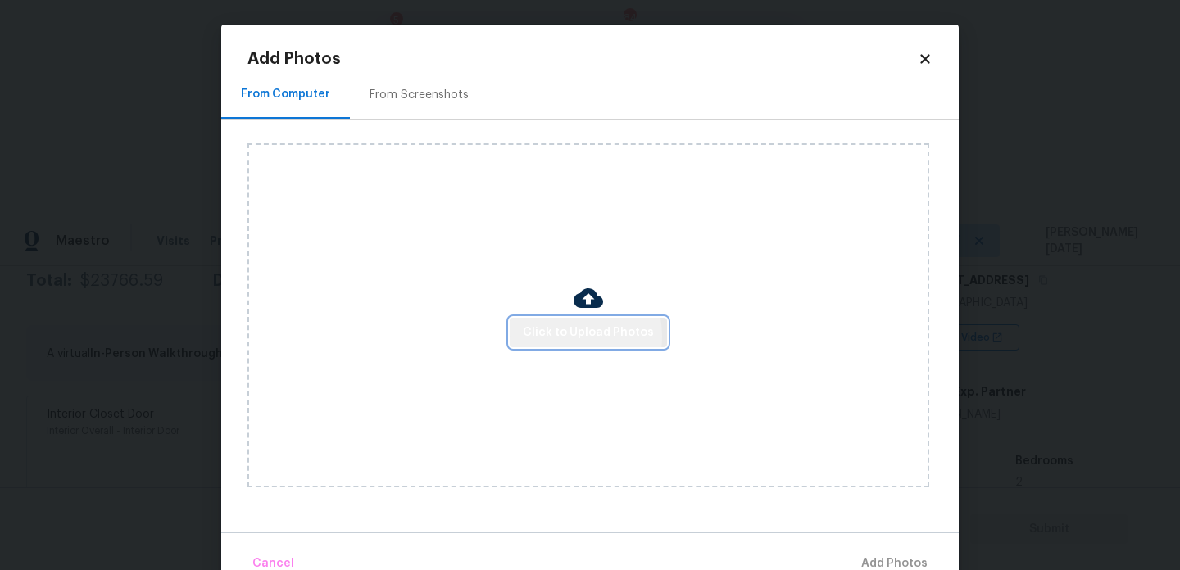
click at [565, 336] on span "Click to Upload Photos" at bounding box center [588, 333] width 131 height 20
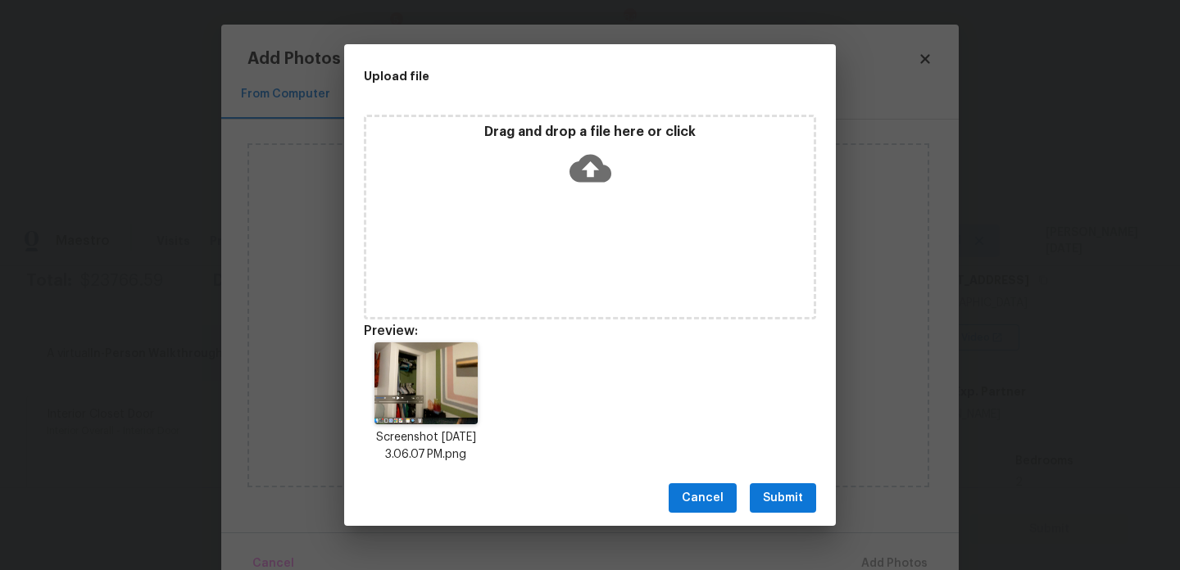
click at [775, 493] on span "Submit" at bounding box center [783, 498] width 40 height 20
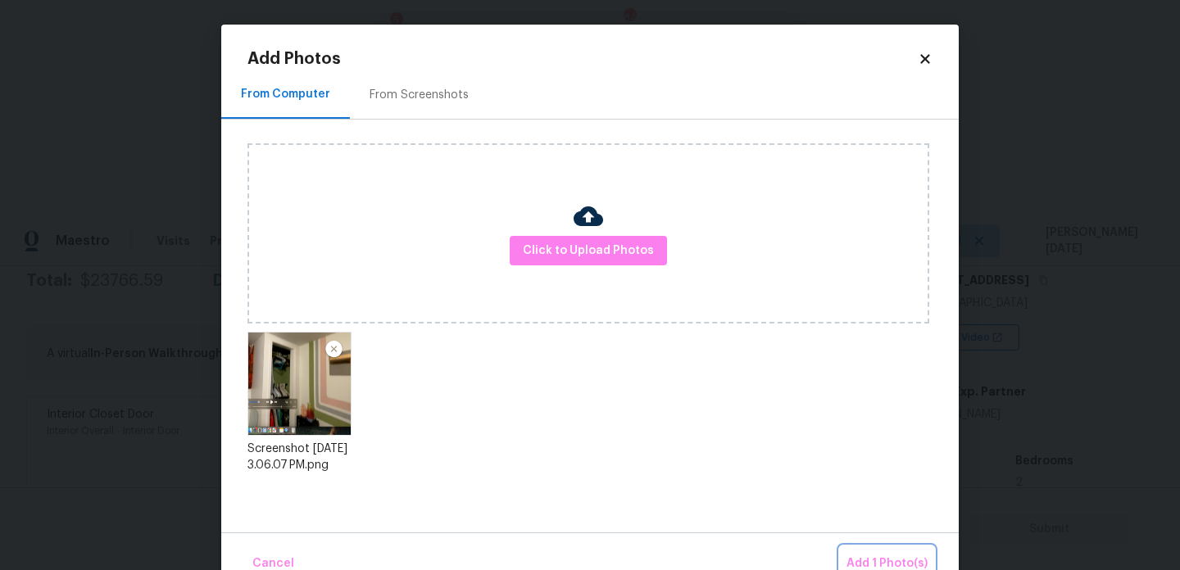
click at [869, 547] on button "Add 1 Photo(s)" at bounding box center [887, 564] width 94 height 35
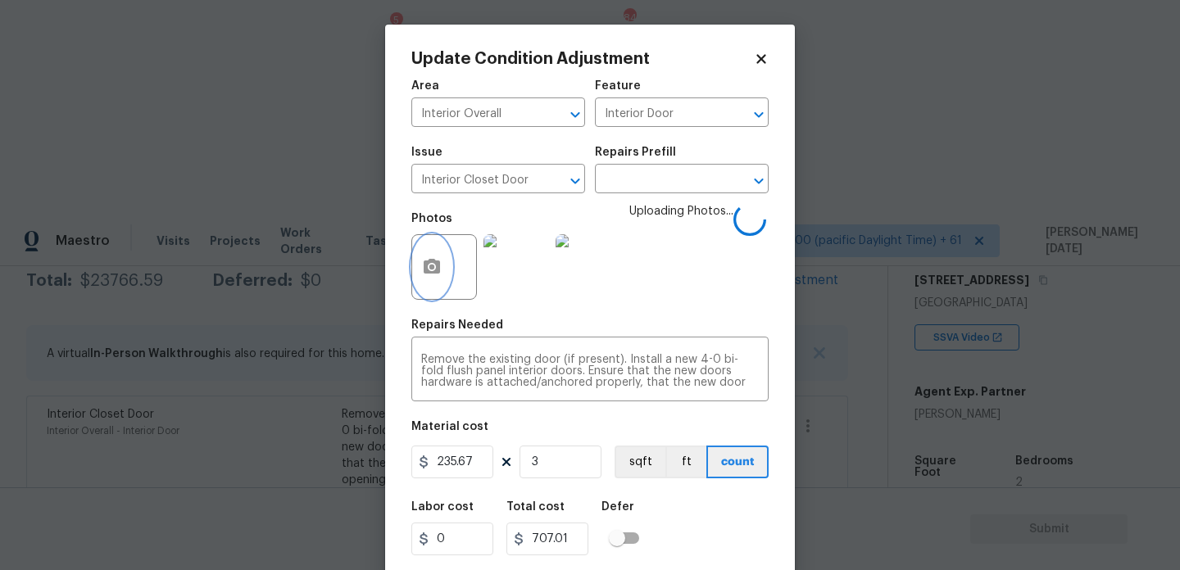
scroll to position [42, 0]
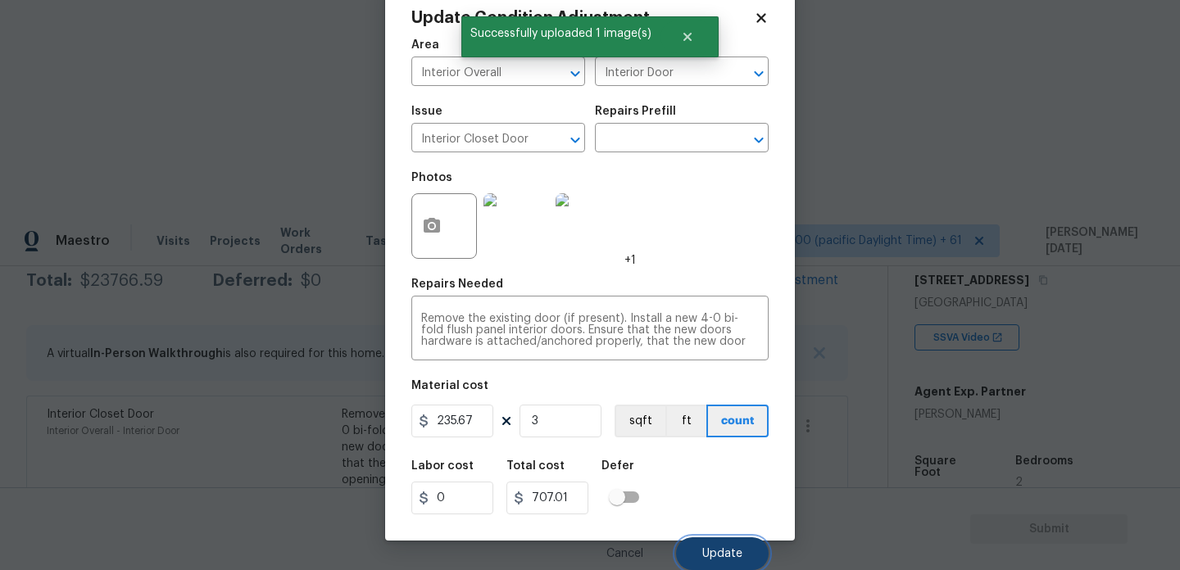
click at [720, 553] on span "Update" at bounding box center [722, 554] width 40 height 12
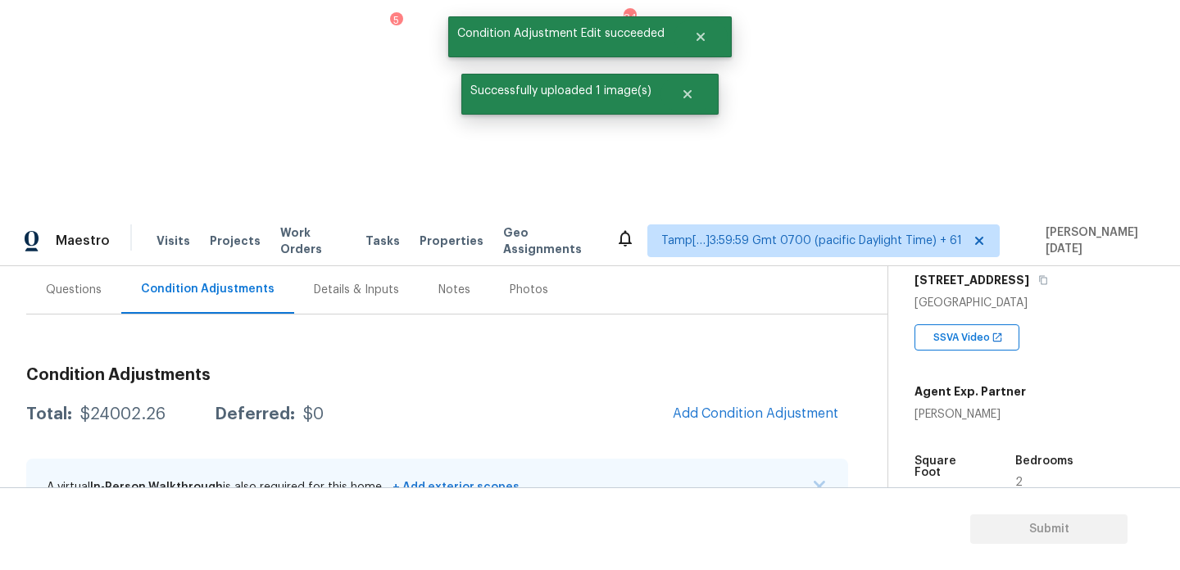
scroll to position [138, 0]
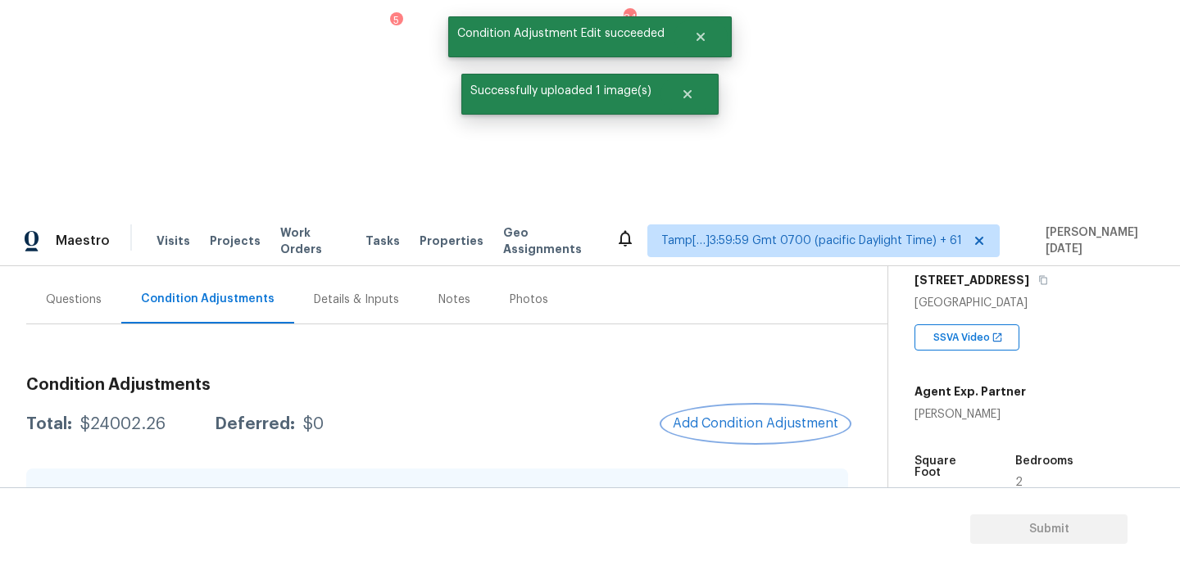
click at [732, 406] on button "Add Condition Adjustment" at bounding box center [755, 423] width 185 height 34
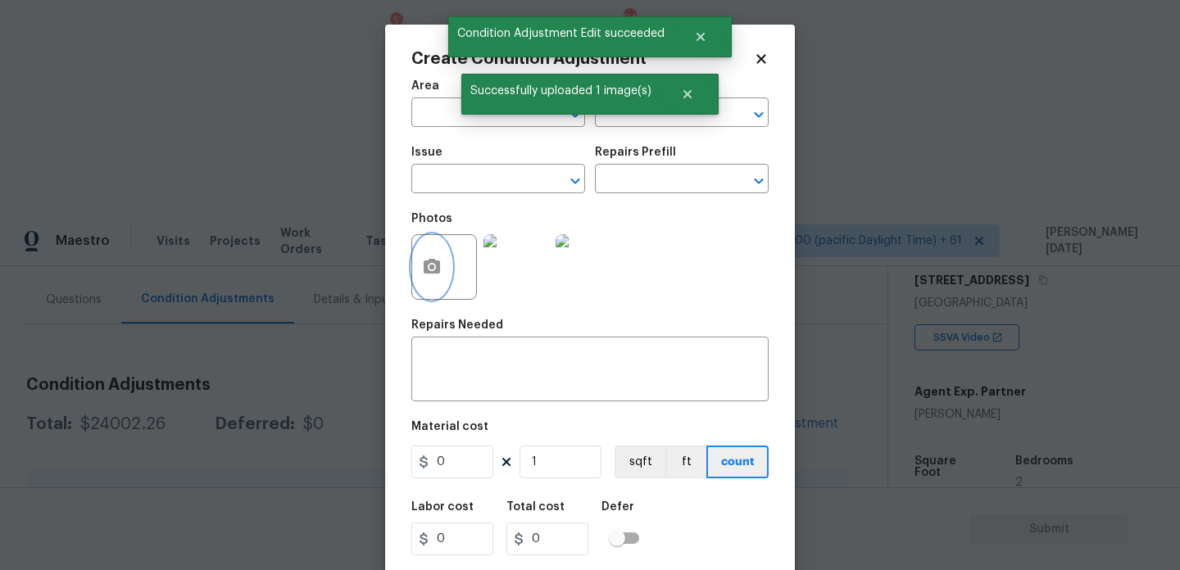
click at [447, 272] on button "button" at bounding box center [431, 267] width 39 height 64
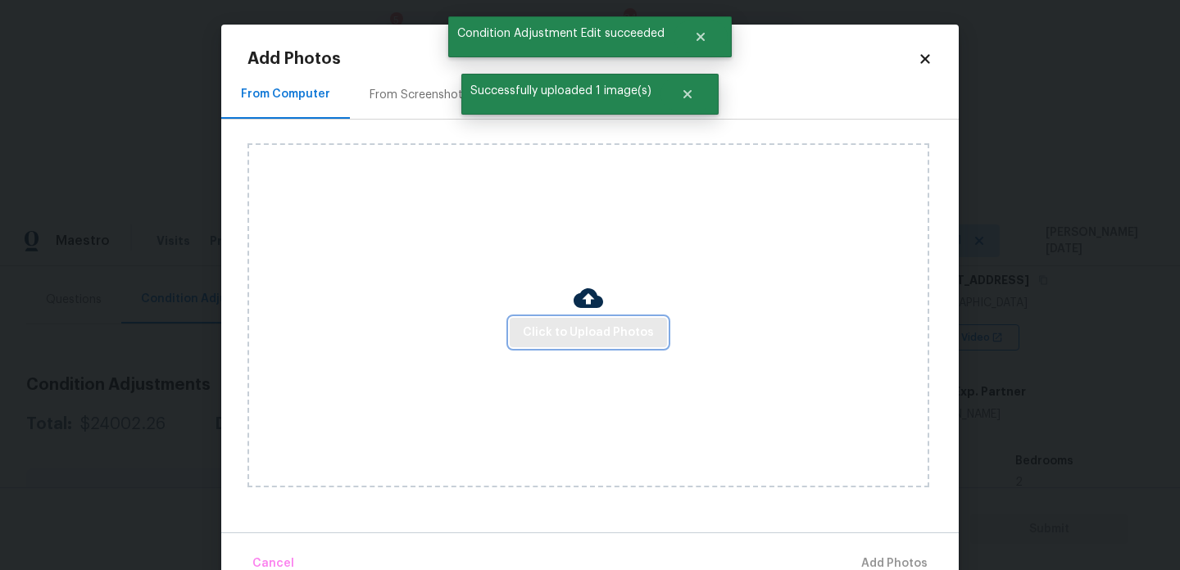
click at [582, 338] on span "Click to Upload Photos" at bounding box center [588, 333] width 131 height 20
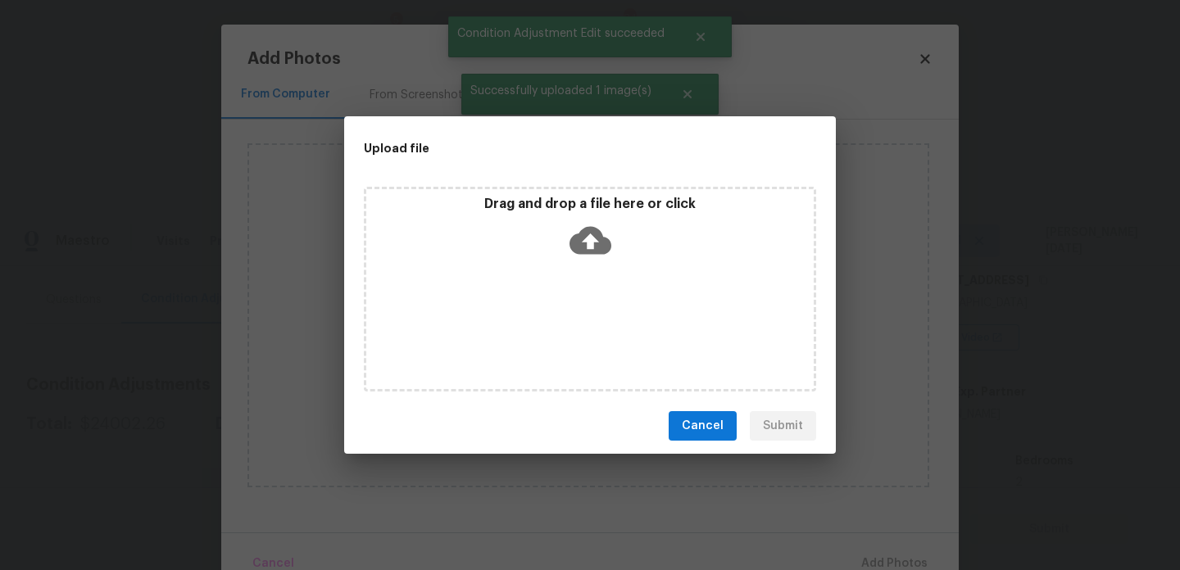
click at [582, 338] on div "Drag and drop a file here or click" at bounding box center [590, 289] width 452 height 205
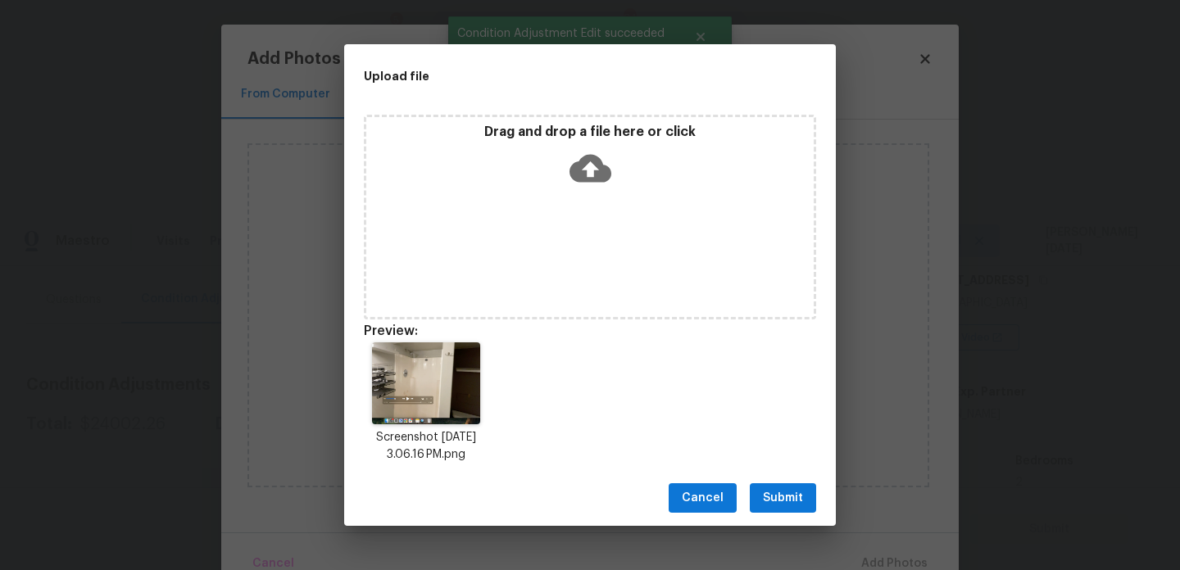
click at [765, 485] on button "Submit" at bounding box center [783, 499] width 66 height 30
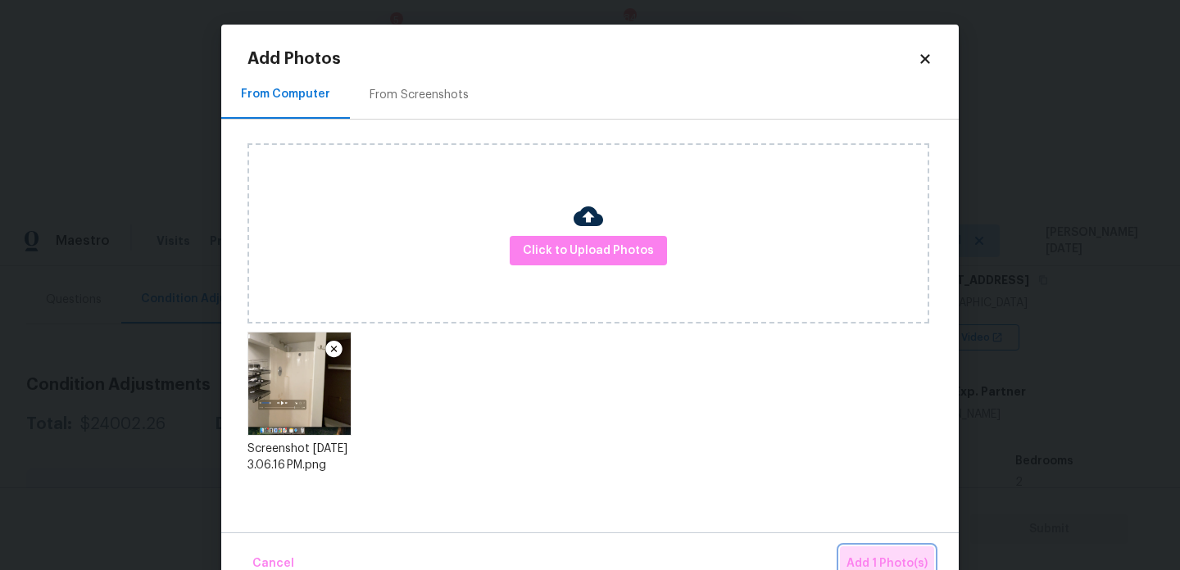
click at [871, 553] on button "Add 1 Photo(s)" at bounding box center [887, 564] width 94 height 35
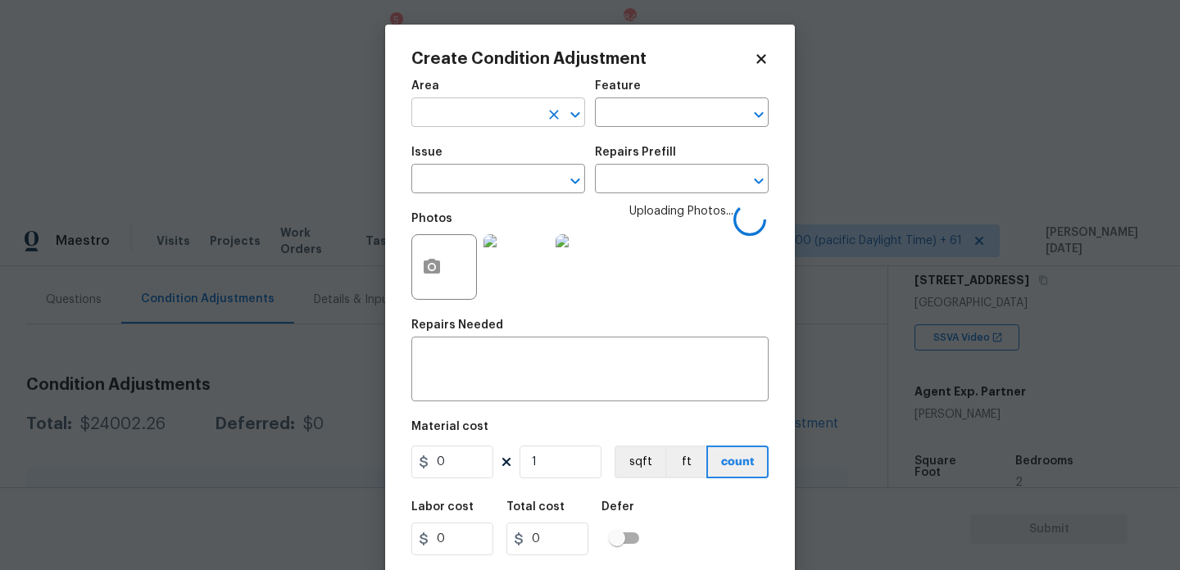
click at [479, 107] on input "text" at bounding box center [475, 114] width 128 height 25
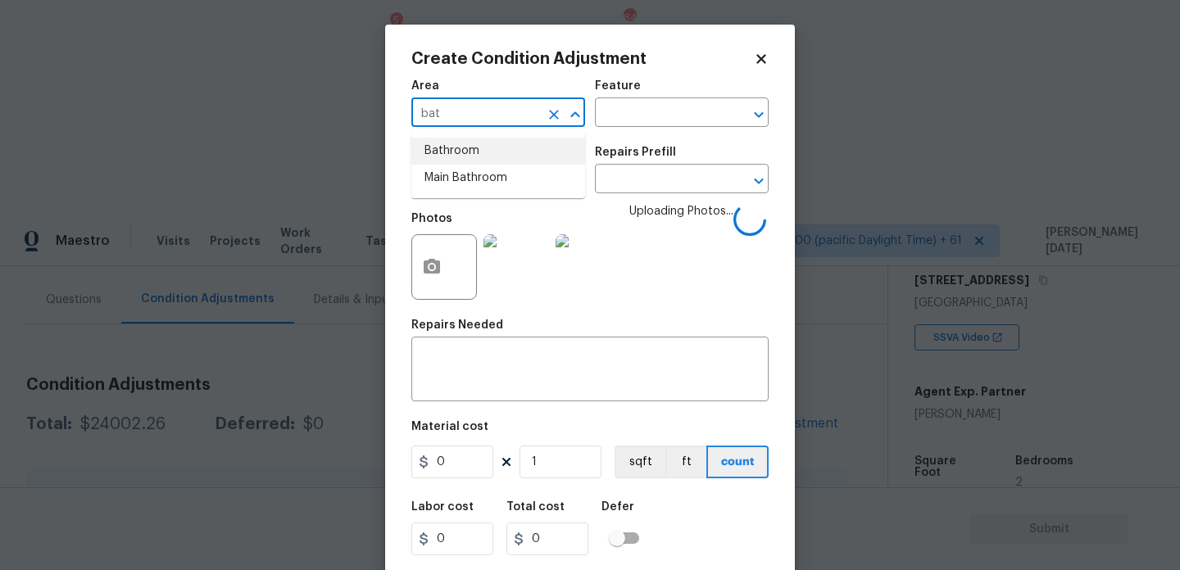
click at [475, 152] on li "Bathroom" at bounding box center [498, 151] width 174 height 27
type input "Bathroom"
click at [466, 179] on input "text" at bounding box center [475, 180] width 128 height 25
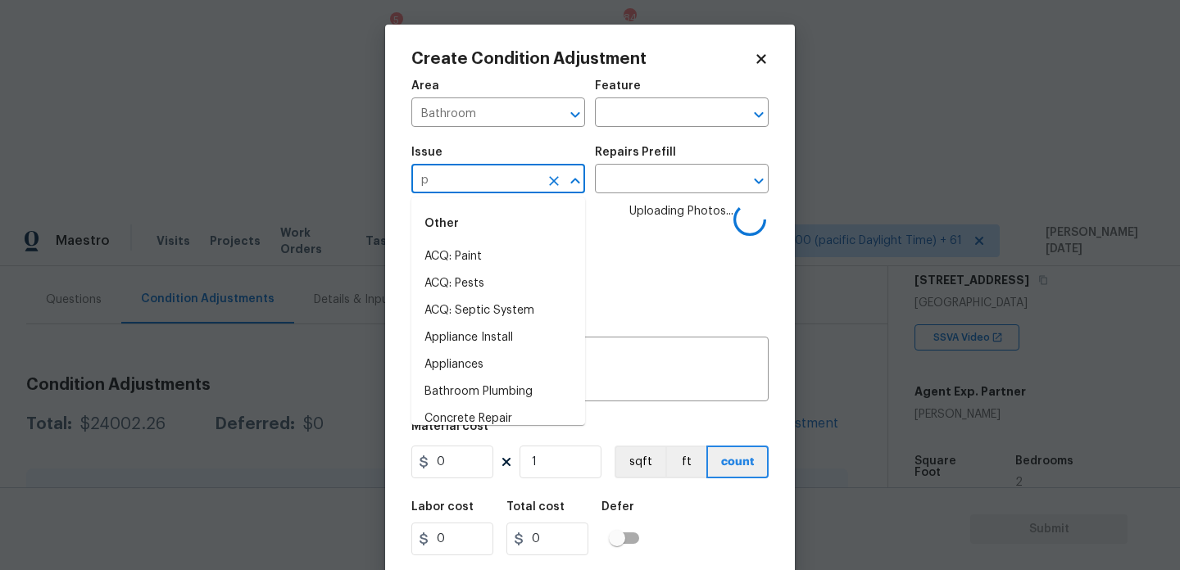
type input "pl"
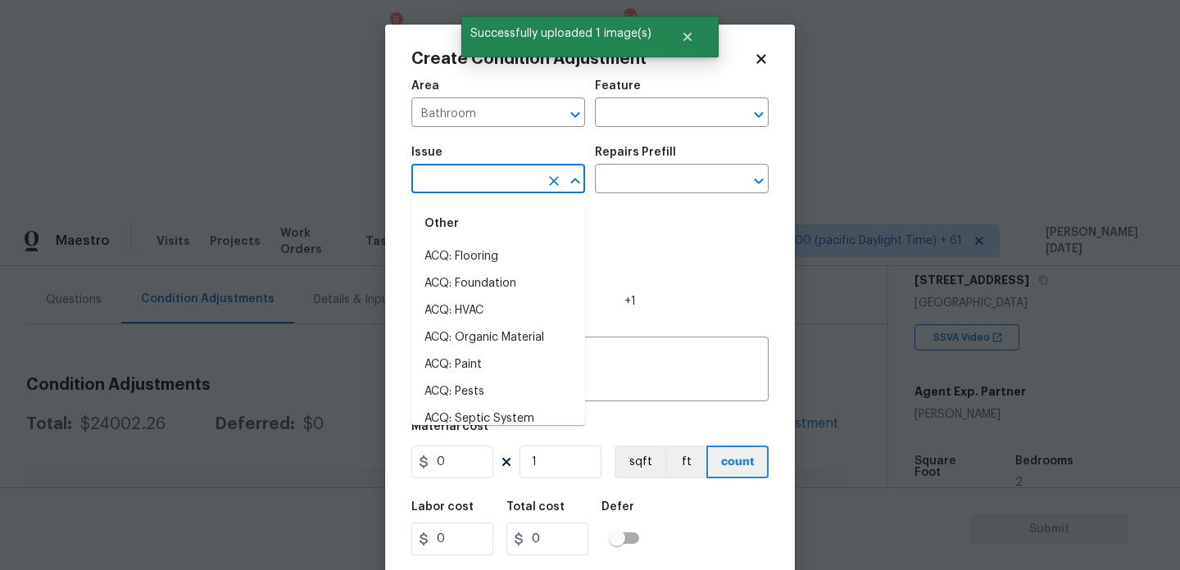
type input "u"
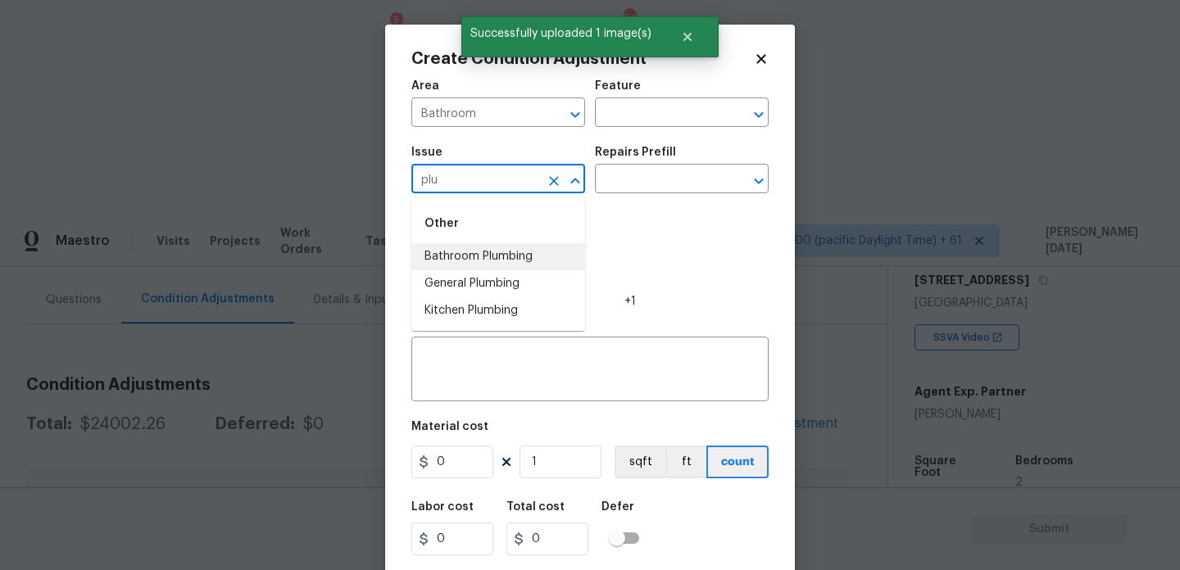
click at [484, 257] on li "Bathroom Plumbing" at bounding box center [498, 256] width 174 height 27
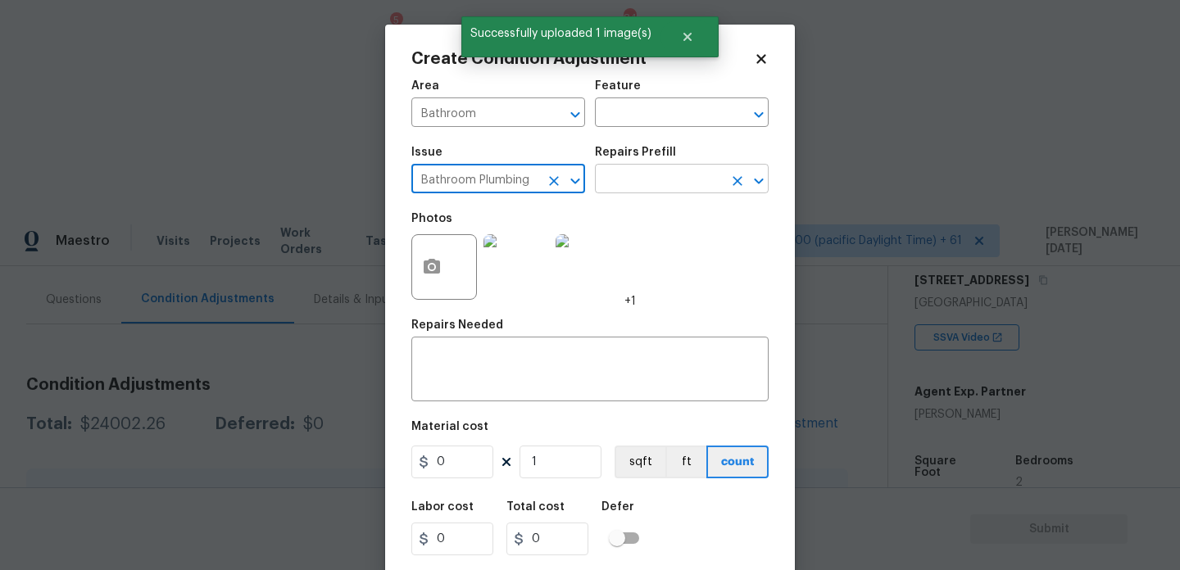
type input "Bathroom Plumbing"
click at [628, 174] on input "text" at bounding box center [659, 180] width 128 height 25
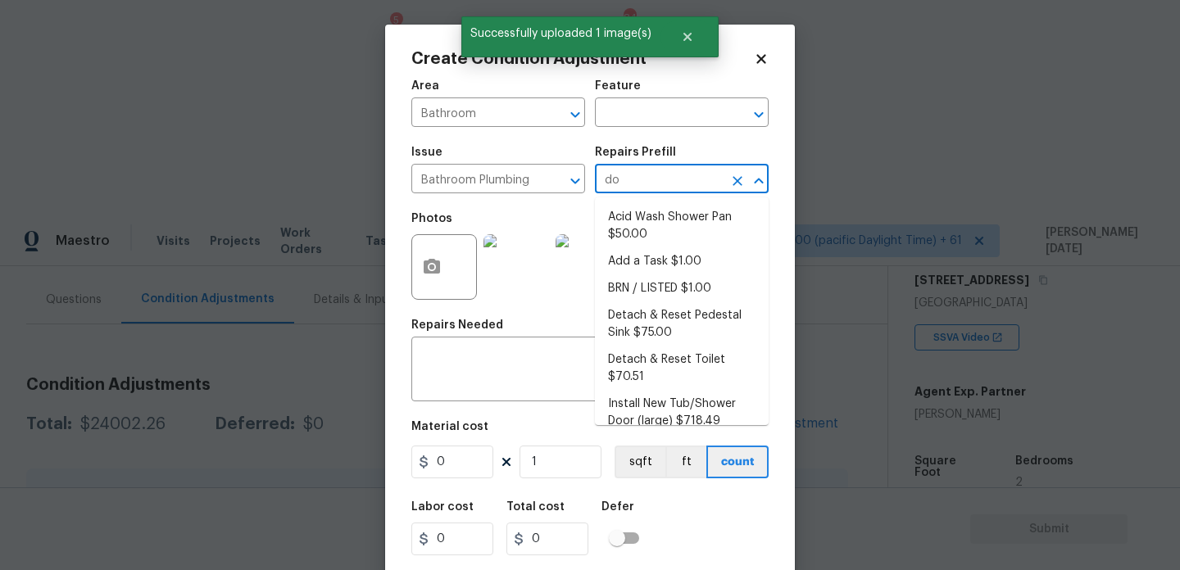
type input "doo"
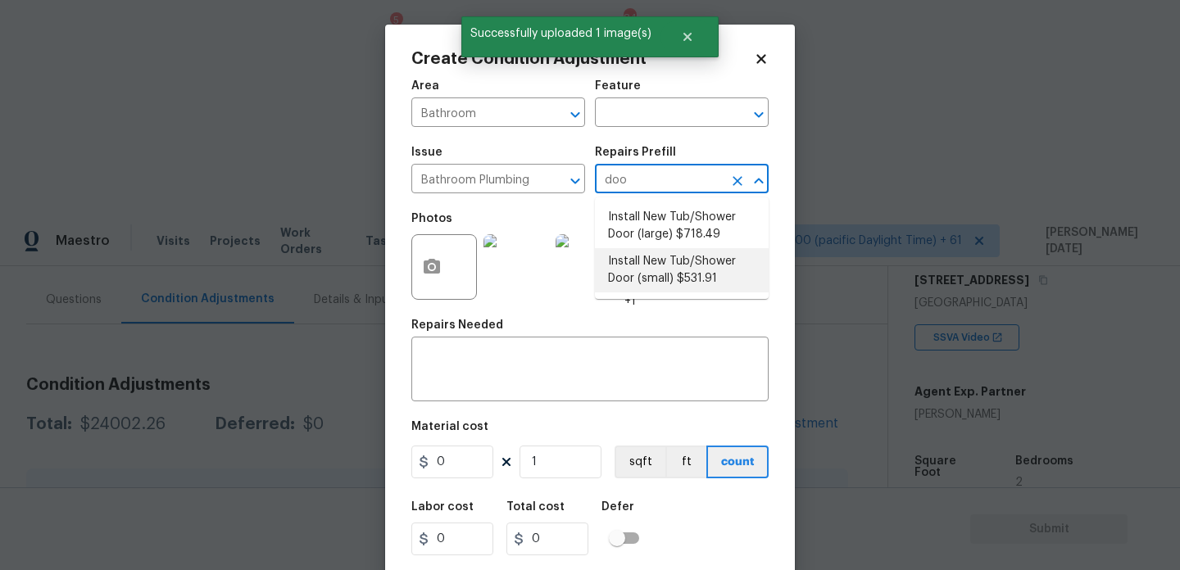
click at [655, 270] on li "Install New Tub/Shower Door (small) $531.91" at bounding box center [682, 270] width 174 height 44
type input "Plumbing"
type textarea "Prep the tub/shower surround and install a new 32''-36'' tempered shower door. …"
type input "531.91"
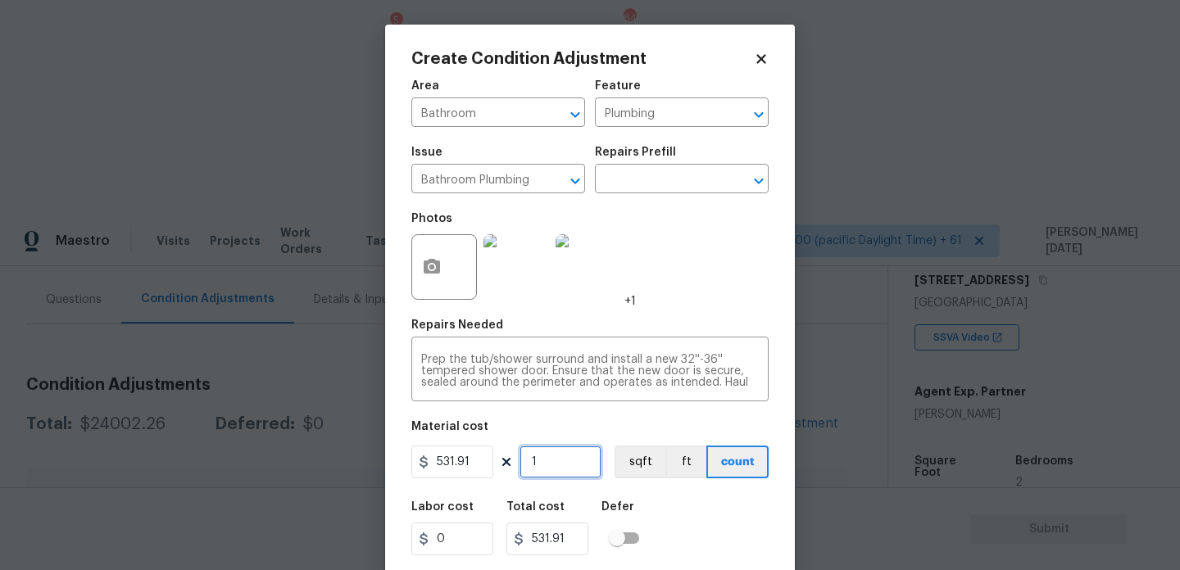
click at [579, 465] on input "1" at bounding box center [561, 462] width 82 height 33
type input "0"
type input "2"
type input "1063.82"
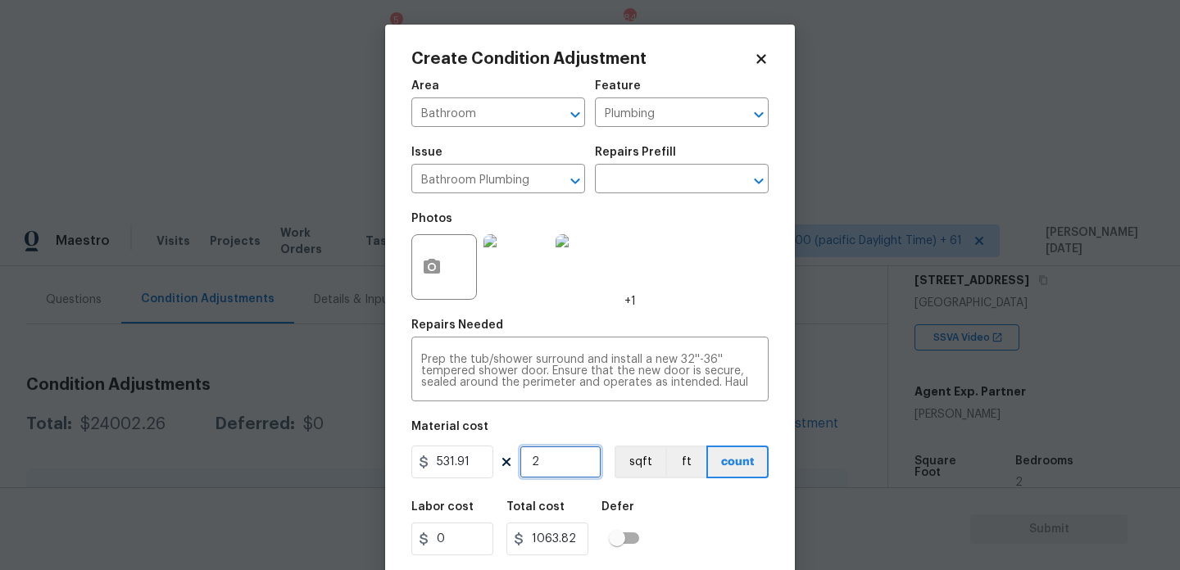
type input "2"
click at [725, 291] on div "Photos +1" at bounding box center [589, 256] width 357 height 107
click at [443, 265] on button "button" at bounding box center [431, 267] width 39 height 64
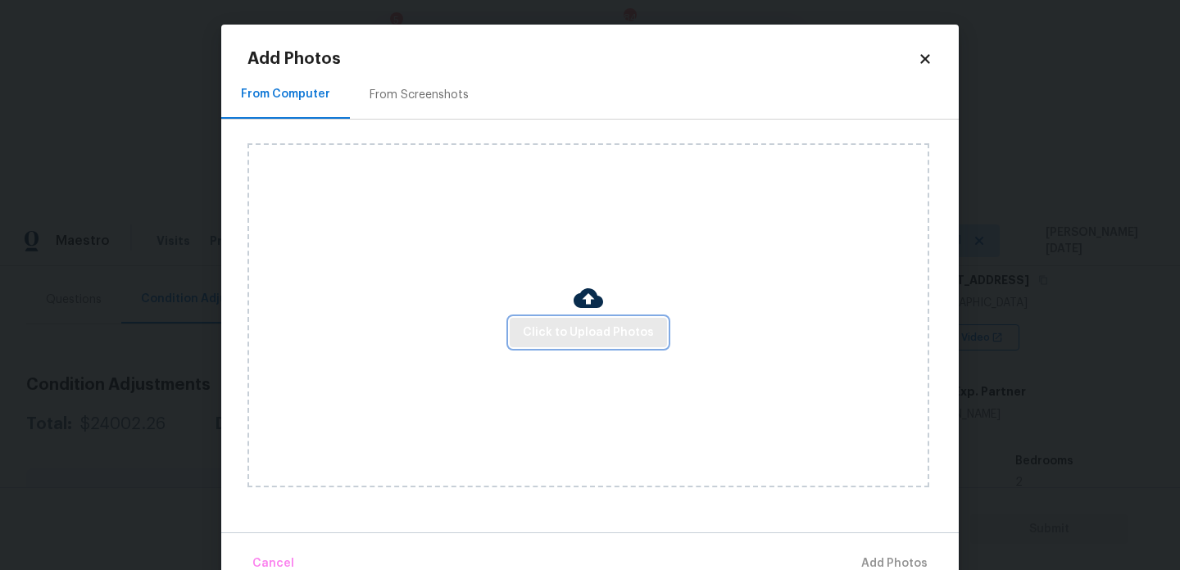
click at [602, 339] on span "Click to Upload Photos" at bounding box center [588, 333] width 131 height 20
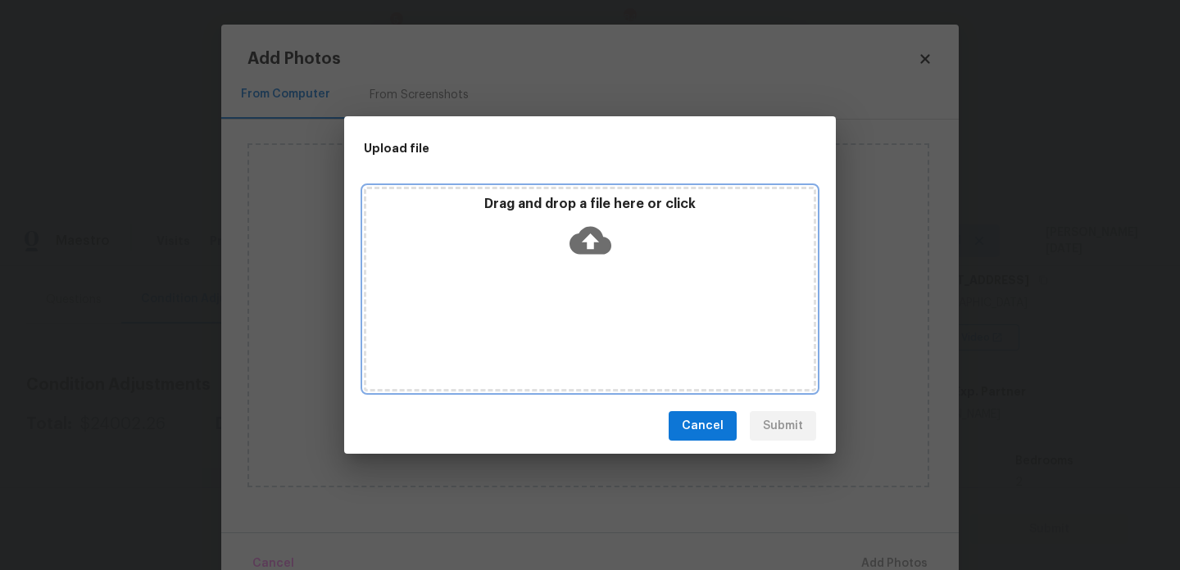
click at [602, 339] on div "Drag and drop a file here or click" at bounding box center [590, 289] width 452 height 205
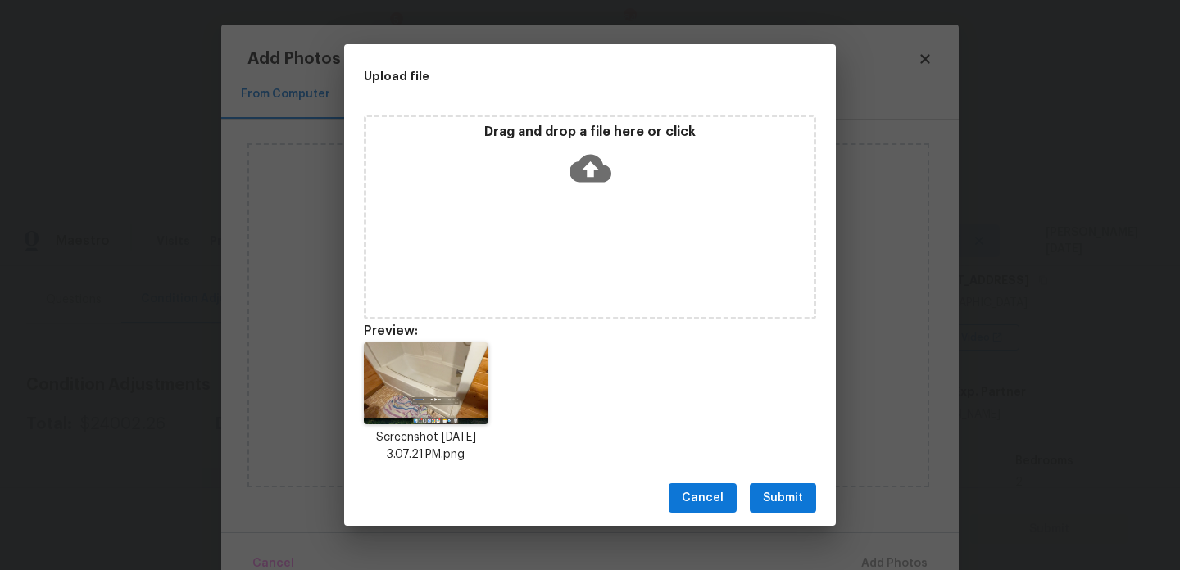
click at [796, 495] on span "Submit" at bounding box center [783, 498] width 40 height 20
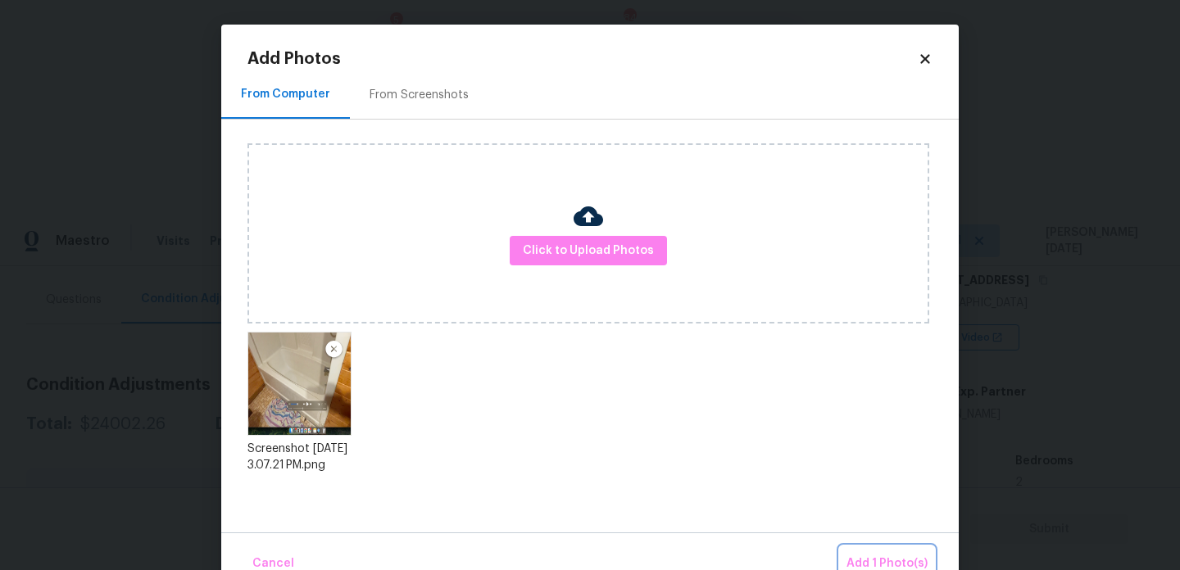
click at [877, 553] on button "Add 1 Photo(s)" at bounding box center [887, 564] width 94 height 35
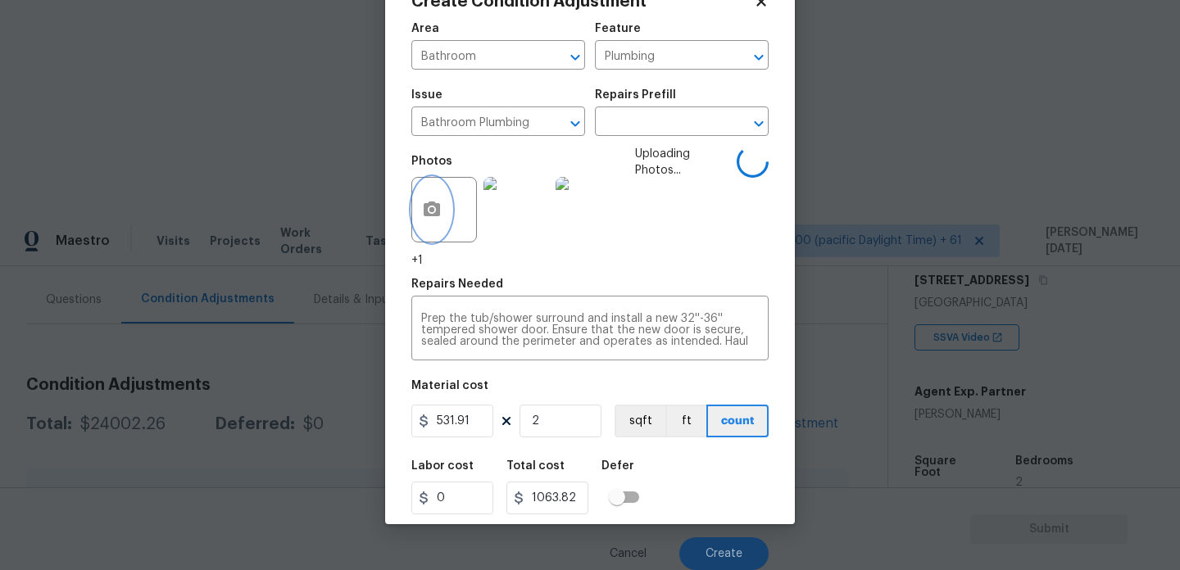
scroll to position [42, 0]
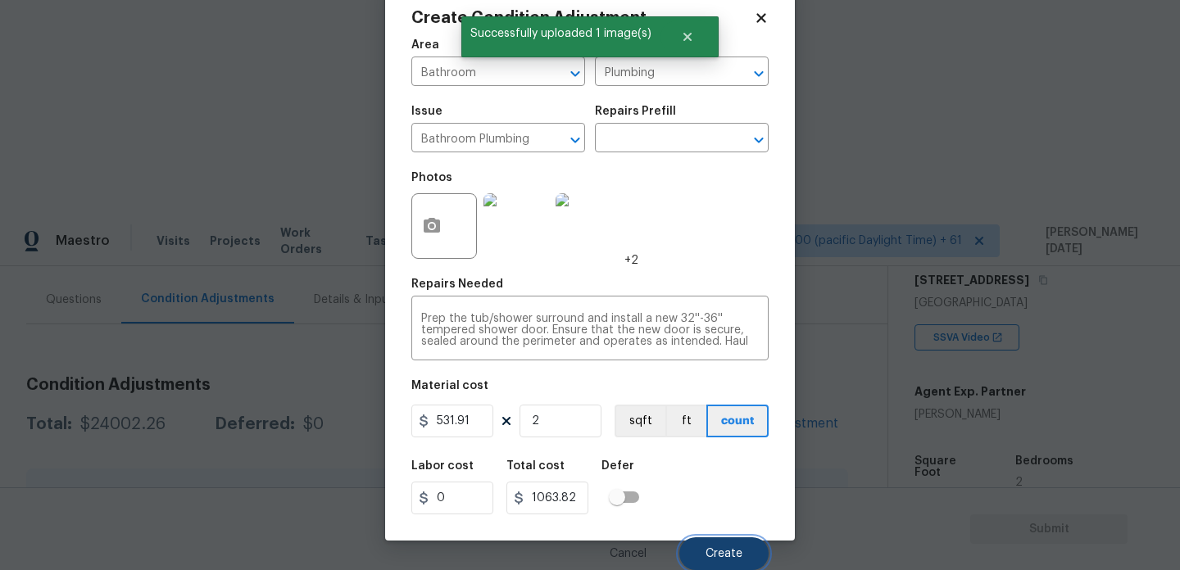
click at [719, 543] on button "Create" at bounding box center [723, 554] width 89 height 33
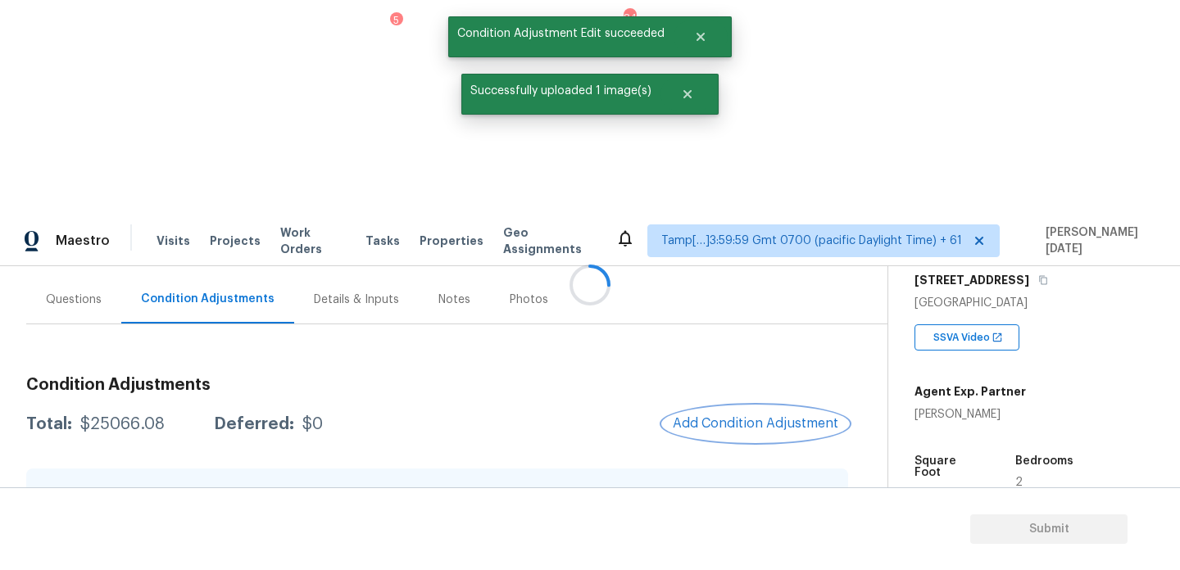
scroll to position [0, 0]
click at [738, 416] on span "Add Condition Adjustment" at bounding box center [756, 423] width 166 height 15
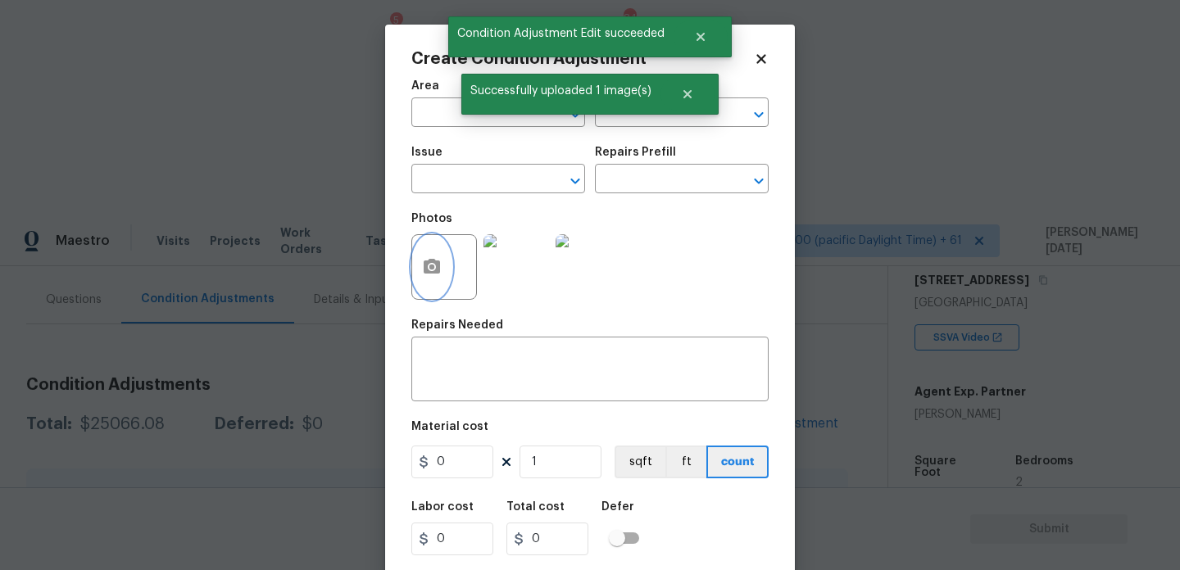
click at [445, 261] on button "button" at bounding box center [431, 267] width 39 height 64
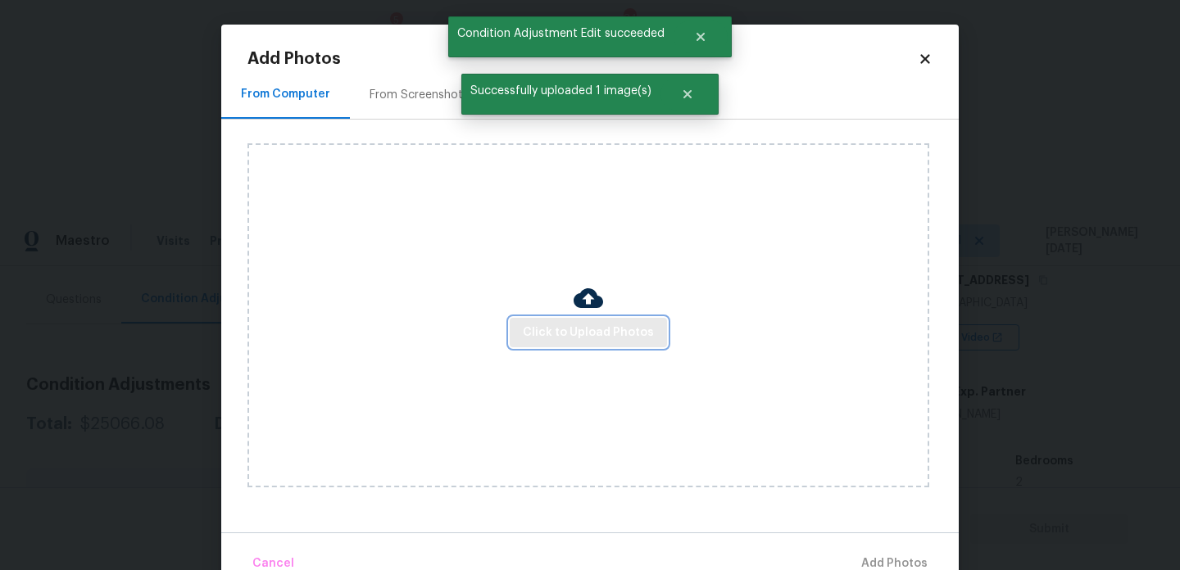
click at [532, 320] on button "Click to Upload Photos" at bounding box center [588, 333] width 157 height 30
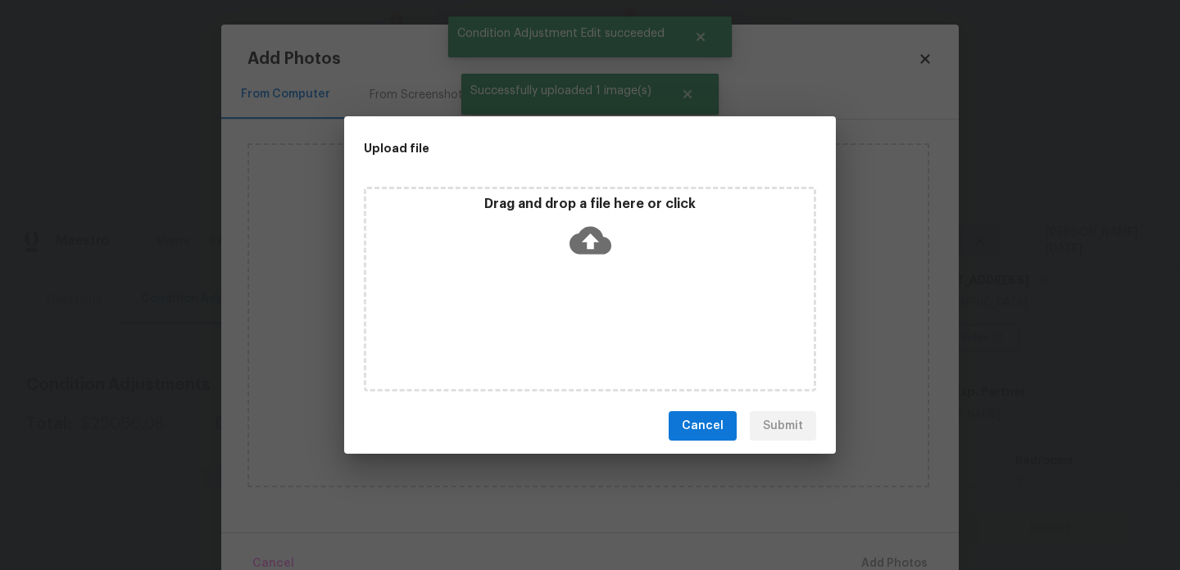
click at [532, 320] on div "Drag and drop a file here or click" at bounding box center [590, 289] width 452 height 205
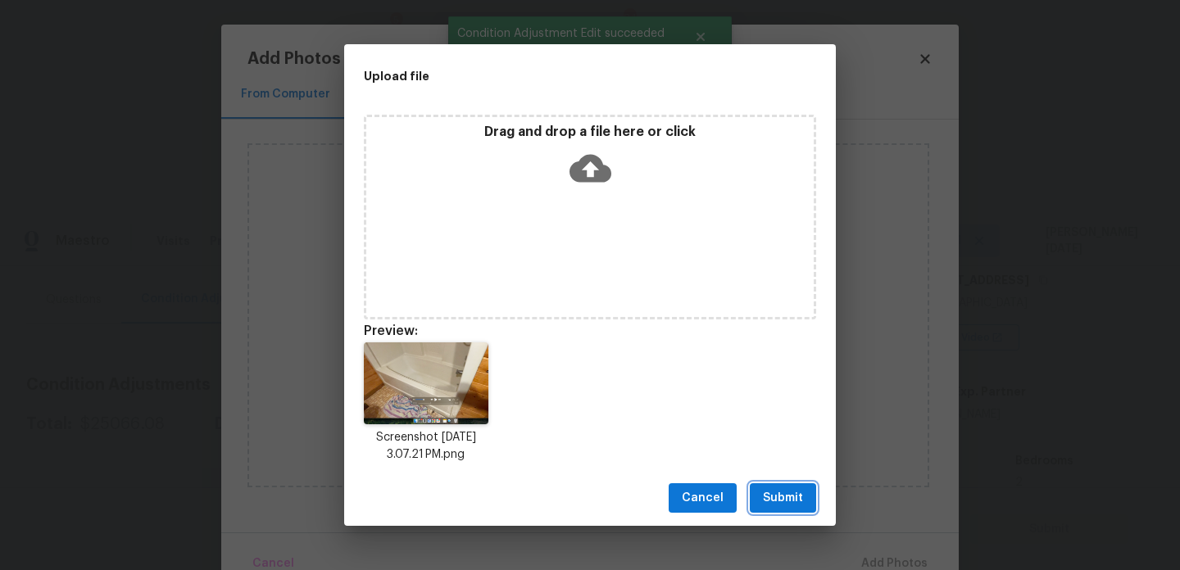
click at [766, 484] on button "Submit" at bounding box center [783, 499] width 66 height 30
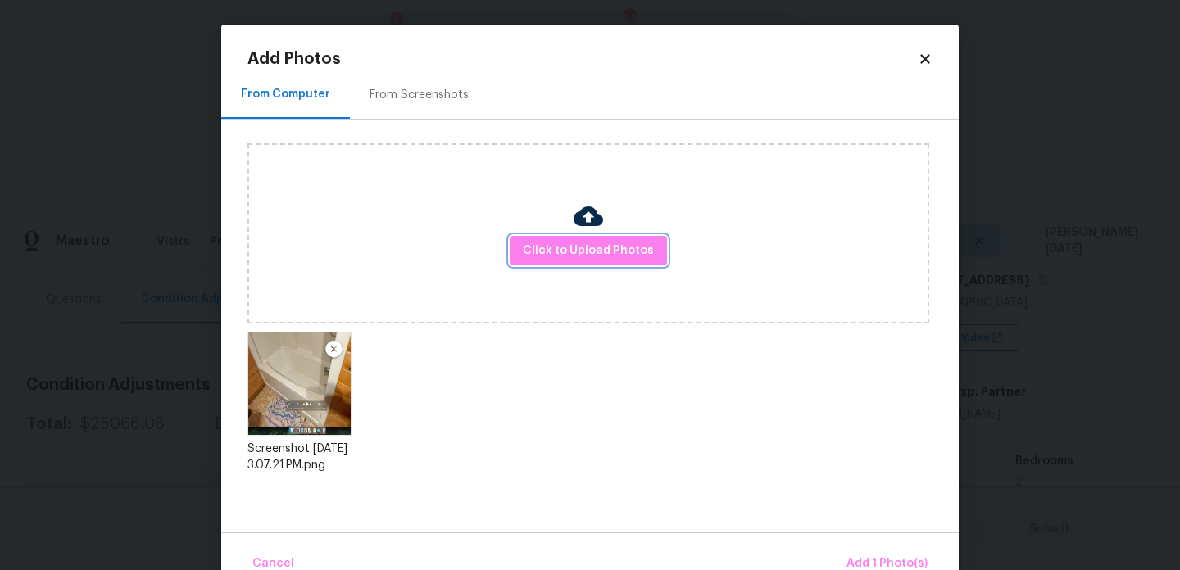
scroll to position [36, 0]
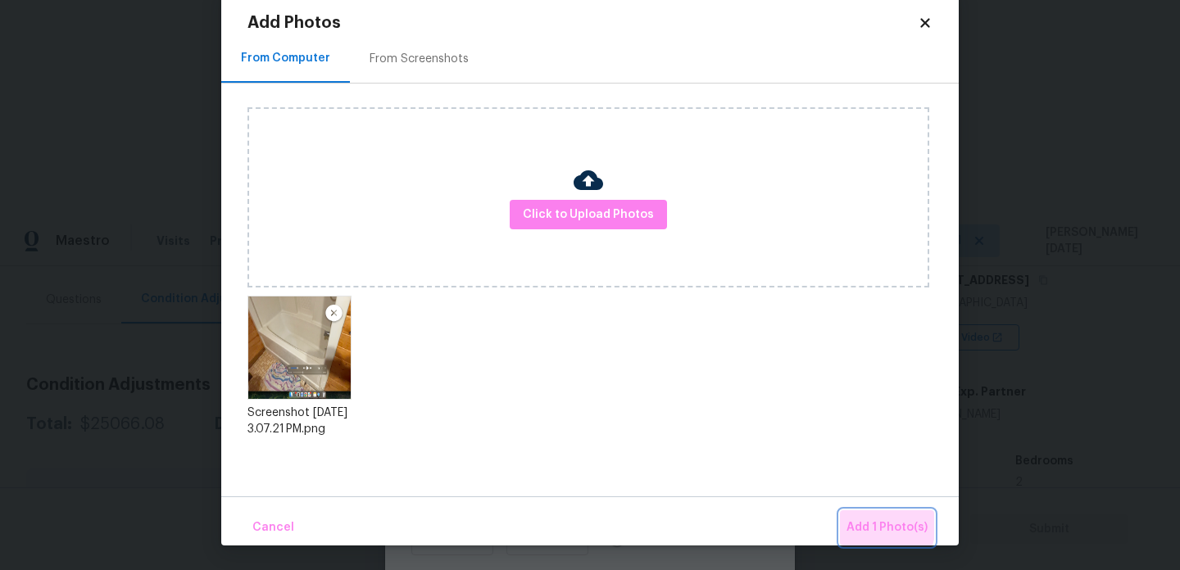
click at [865, 524] on span "Add 1 Photo(s)" at bounding box center [887, 528] width 81 height 20
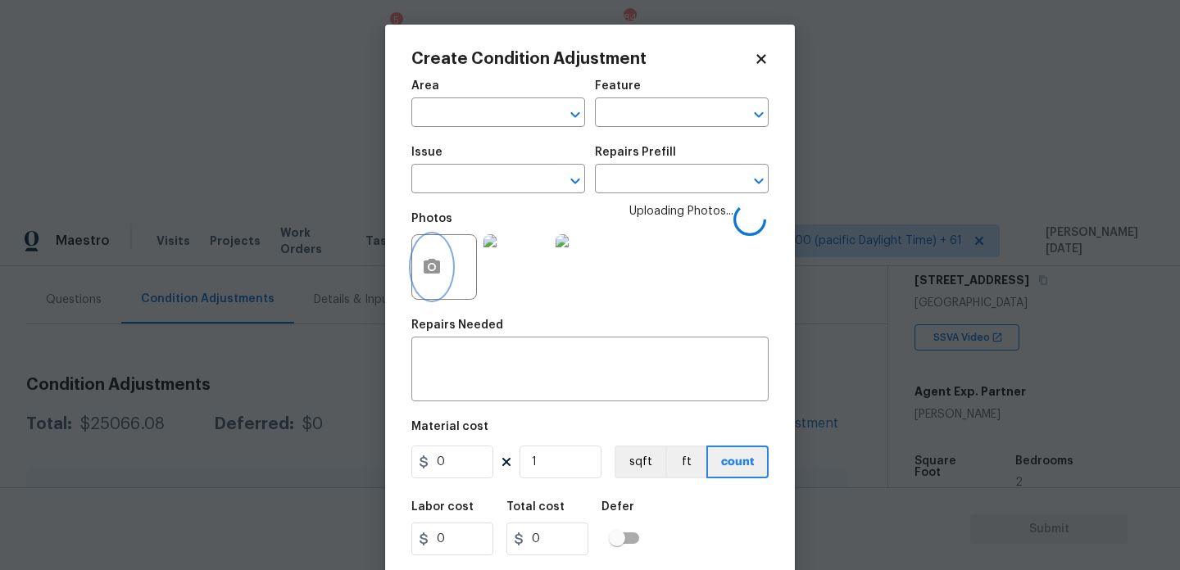
scroll to position [0, 0]
click at [460, 120] on input "text" at bounding box center [475, 114] width 128 height 25
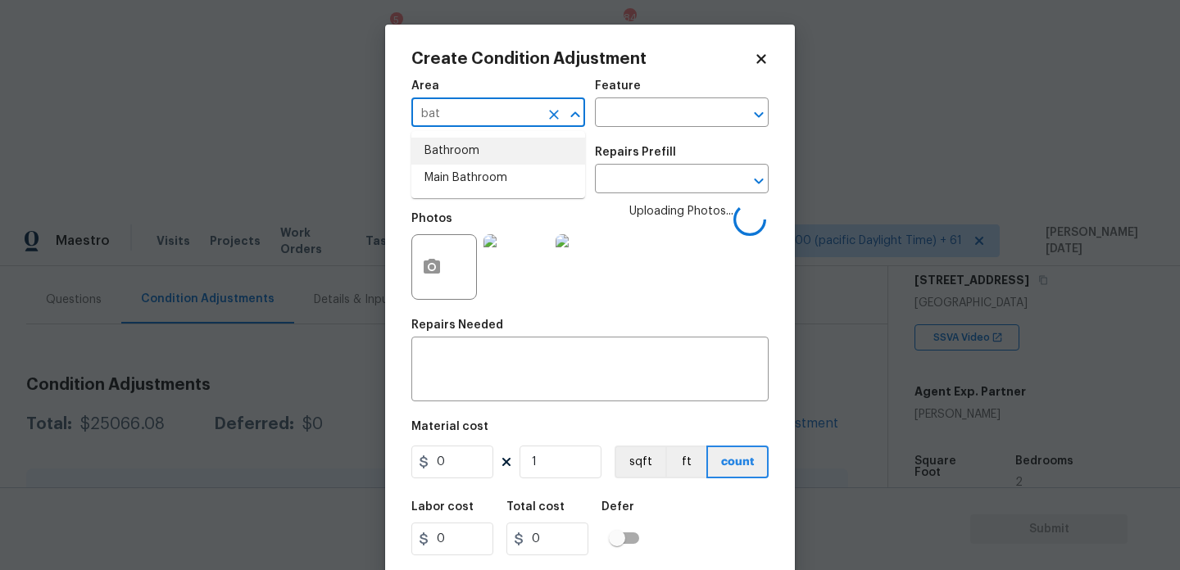
click at [465, 160] on li "Bathroom" at bounding box center [498, 151] width 174 height 27
type input "Bathroom"
click at [461, 179] on input "text" at bounding box center [475, 180] width 128 height 25
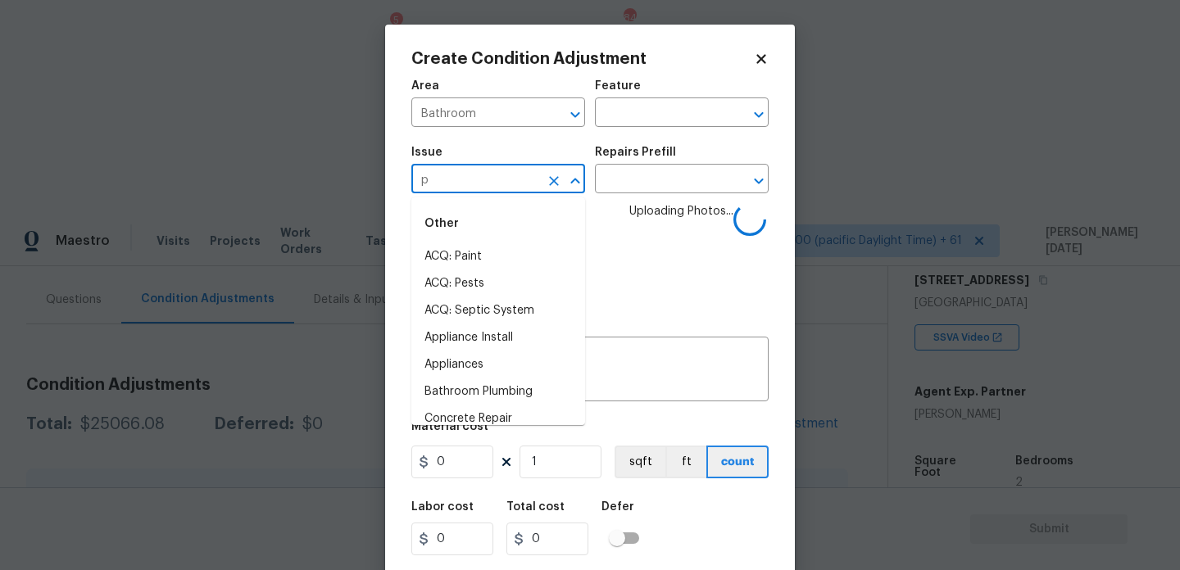
type input "pl"
type input "u"
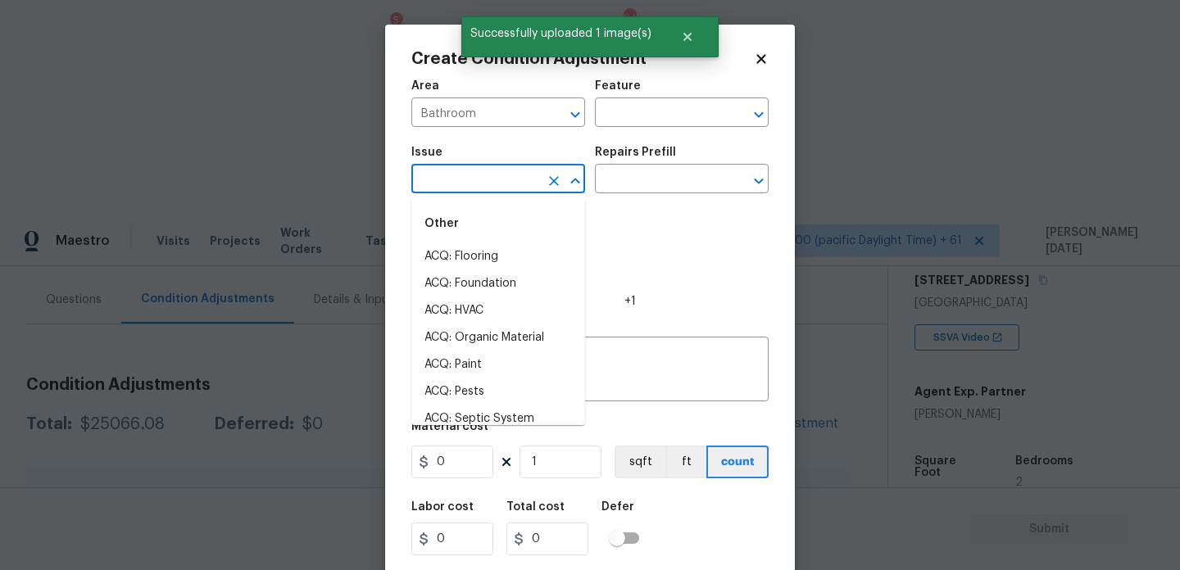
type input "p"
type input "l"
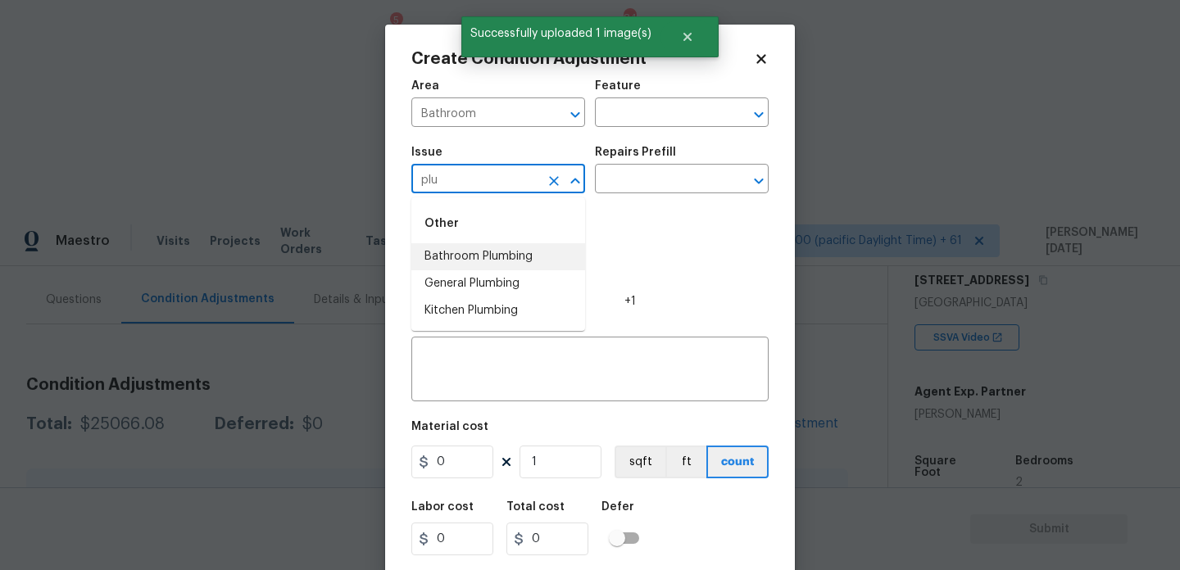
click at [472, 251] on li "Bathroom Plumbing" at bounding box center [498, 256] width 174 height 27
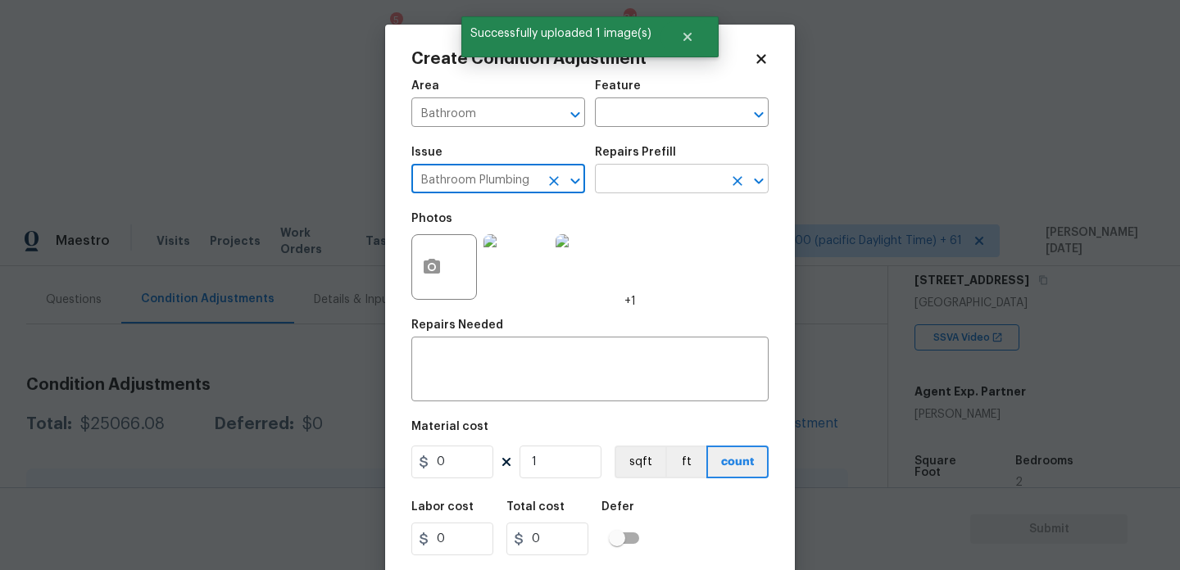
type input "Bathroom Plumbing"
click at [609, 188] on input "text" at bounding box center [659, 180] width 128 height 25
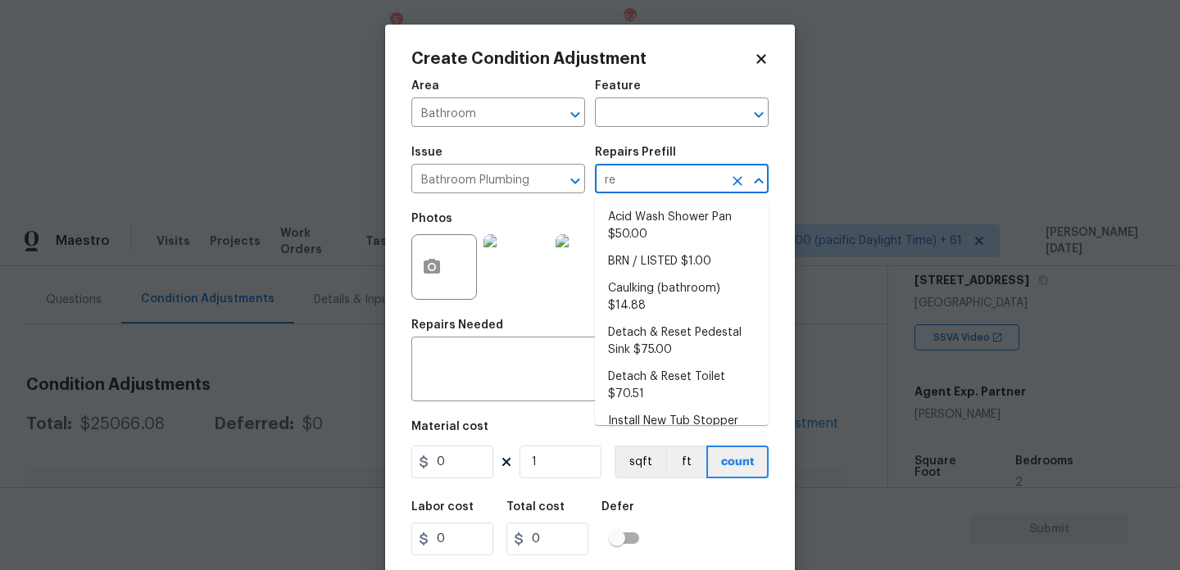
type input "ref"
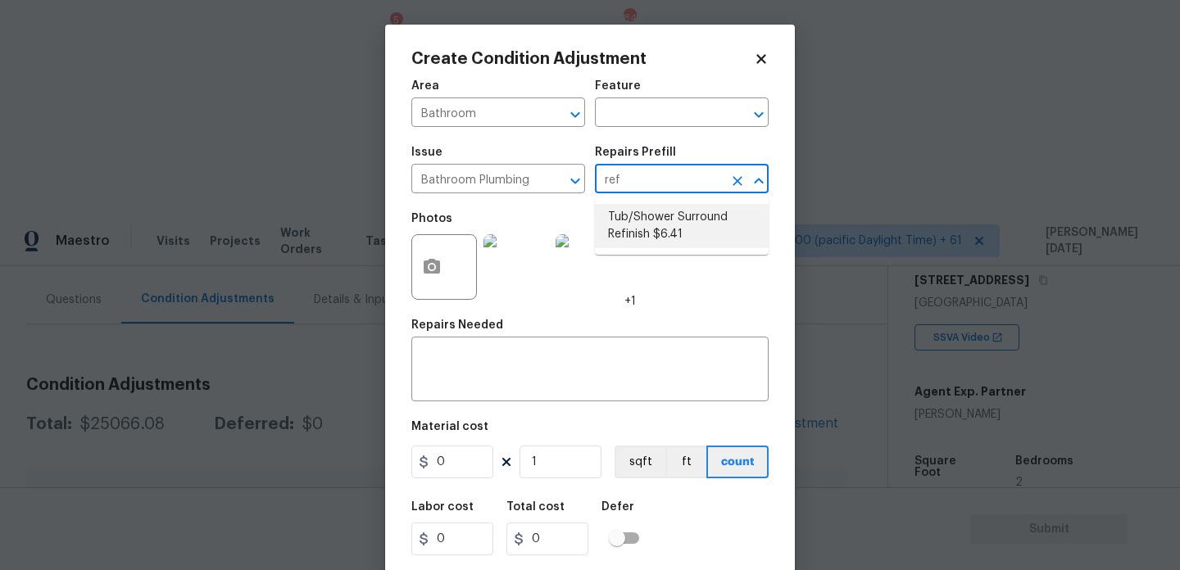
click at [642, 224] on li "Tub/Shower Surround Refinish $6.41" at bounding box center [682, 226] width 174 height 44
type input "Plumbing"
type textarea "Prep, mask, clean and refinish the tub/shower tile surround both all sides ensu…"
type input "6.41"
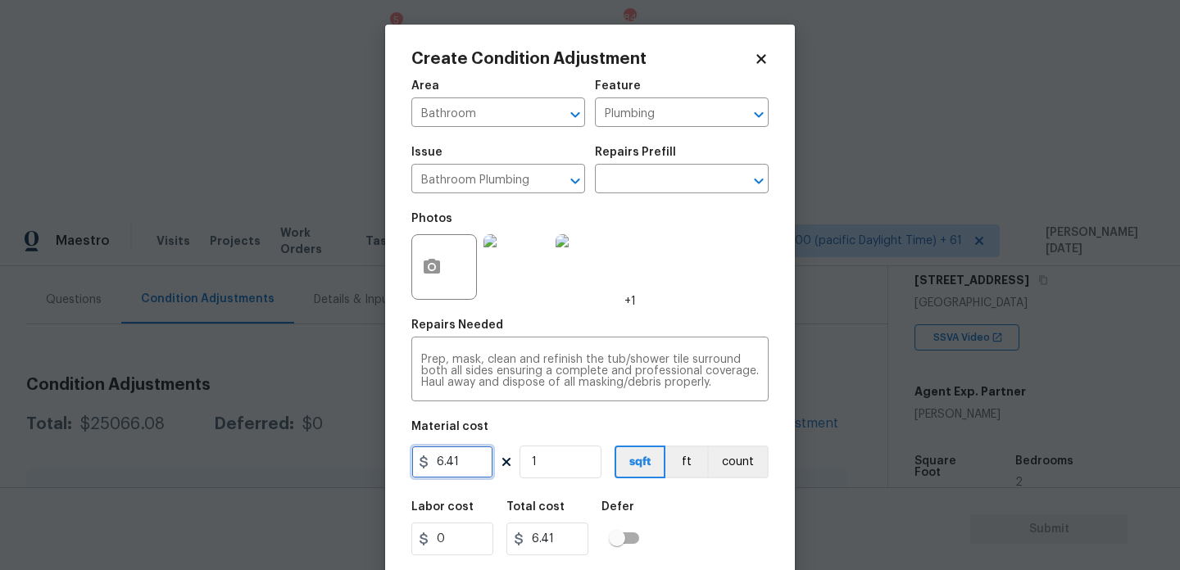
drag, startPoint x: 470, startPoint y: 465, endPoint x: 372, endPoint y: 458, distance: 97.7
click at [372, 458] on div "Create Condition Adjustment Area Bathroom ​ Feature Plumbing ​ Issue Bathroom P…" at bounding box center [590, 285] width 1180 height 570
type input "350"
click at [756, 301] on div "Photos +1" at bounding box center [589, 256] width 357 height 107
type input "350"
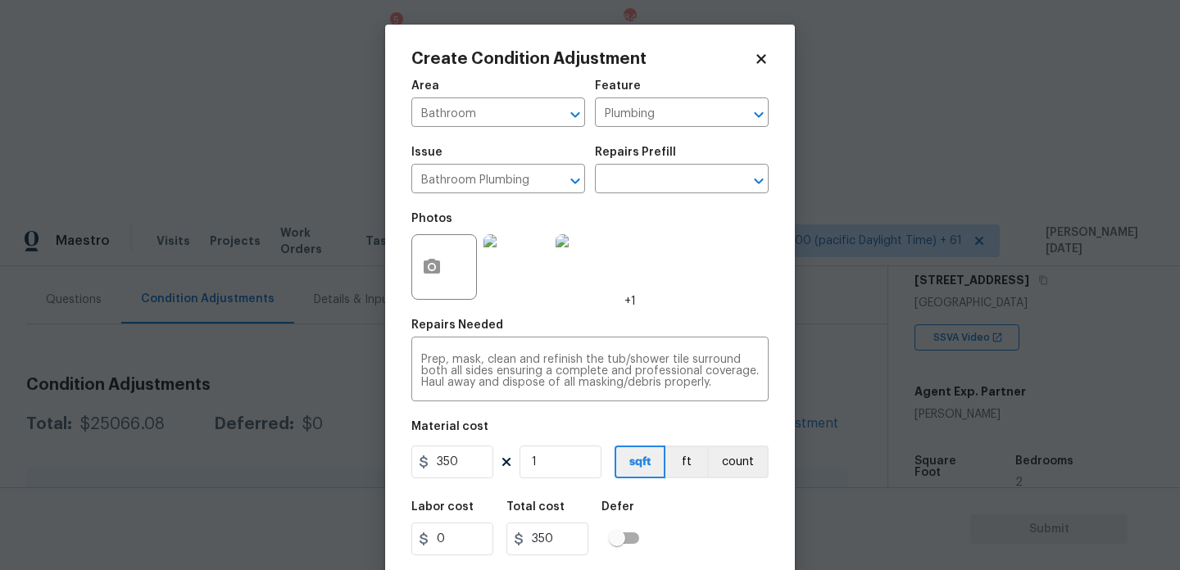
scroll to position [42, 0]
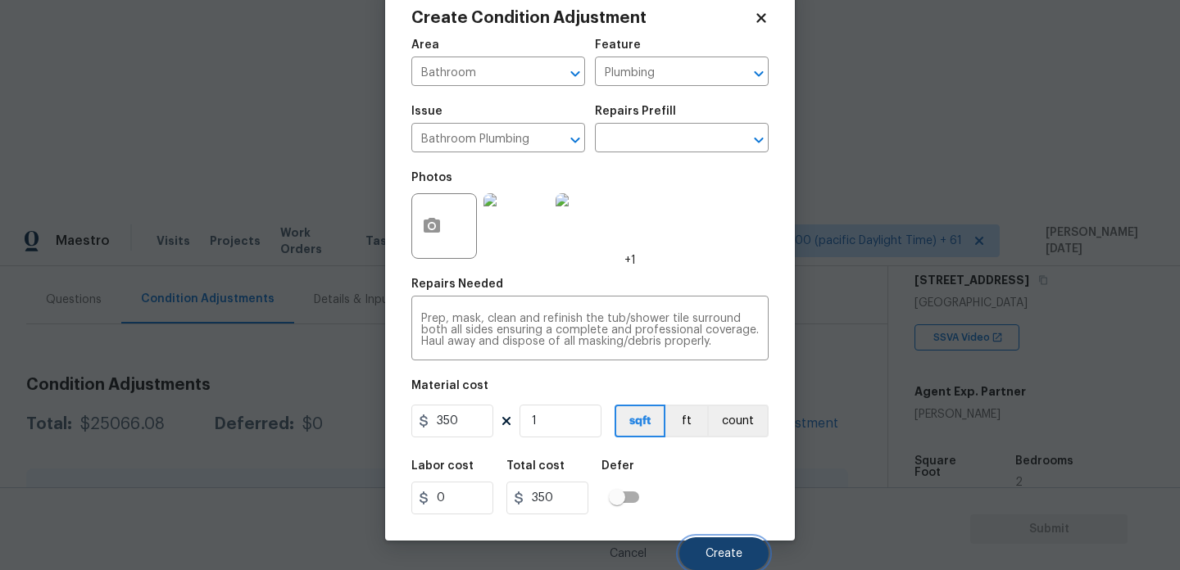
click at [711, 558] on span "Create" at bounding box center [724, 554] width 37 height 12
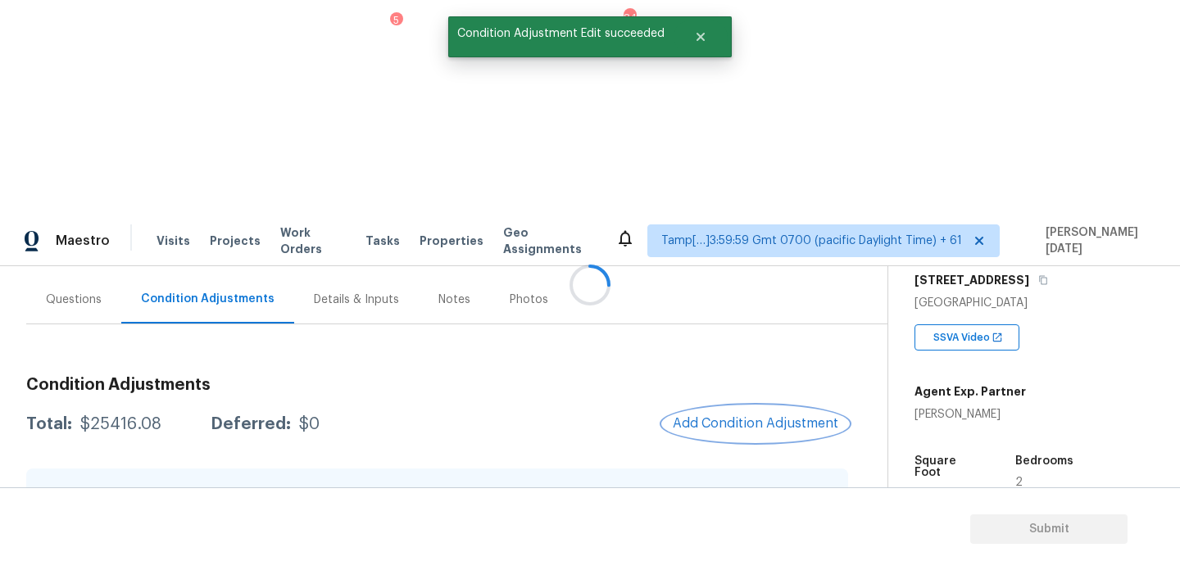
scroll to position [0, 0]
drag, startPoint x: 80, startPoint y: 207, endPoint x: 157, endPoint y: 210, distance: 77.1
click at [157, 416] on div "Total: $25416.08 Deferred: $0" at bounding box center [172, 424] width 293 height 16
copy div "$25416.08"
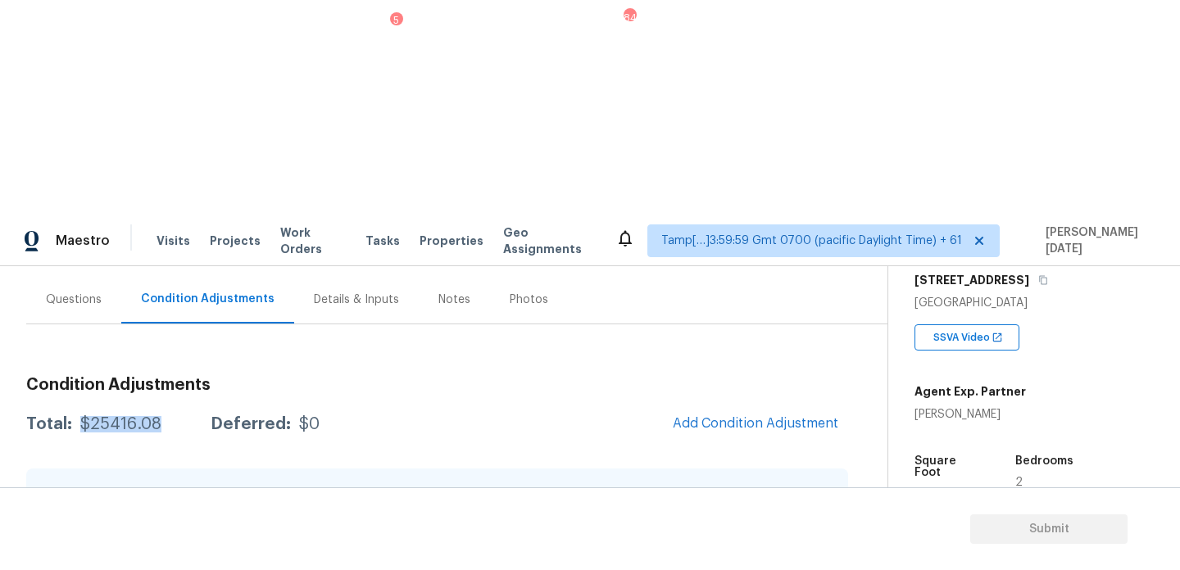
click at [65, 292] on div "Questions" at bounding box center [74, 300] width 56 height 16
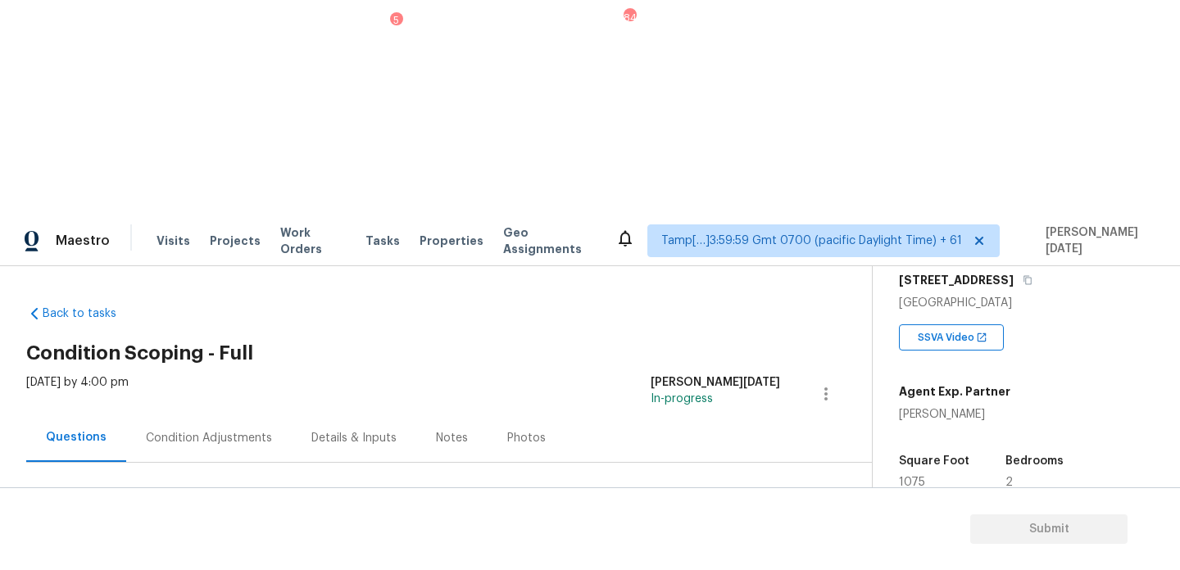
scroll to position [219, 0]
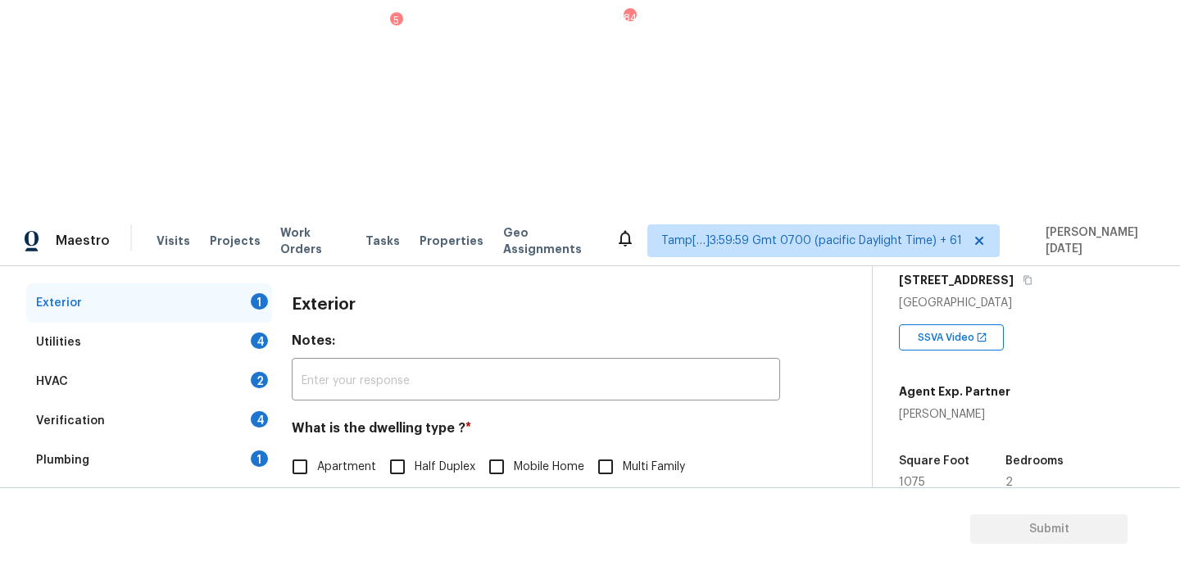
click at [299, 484] on input "Single Family" at bounding box center [300, 501] width 34 height 34
checkbox input "true"
click at [252, 333] on div "4" at bounding box center [259, 341] width 17 height 16
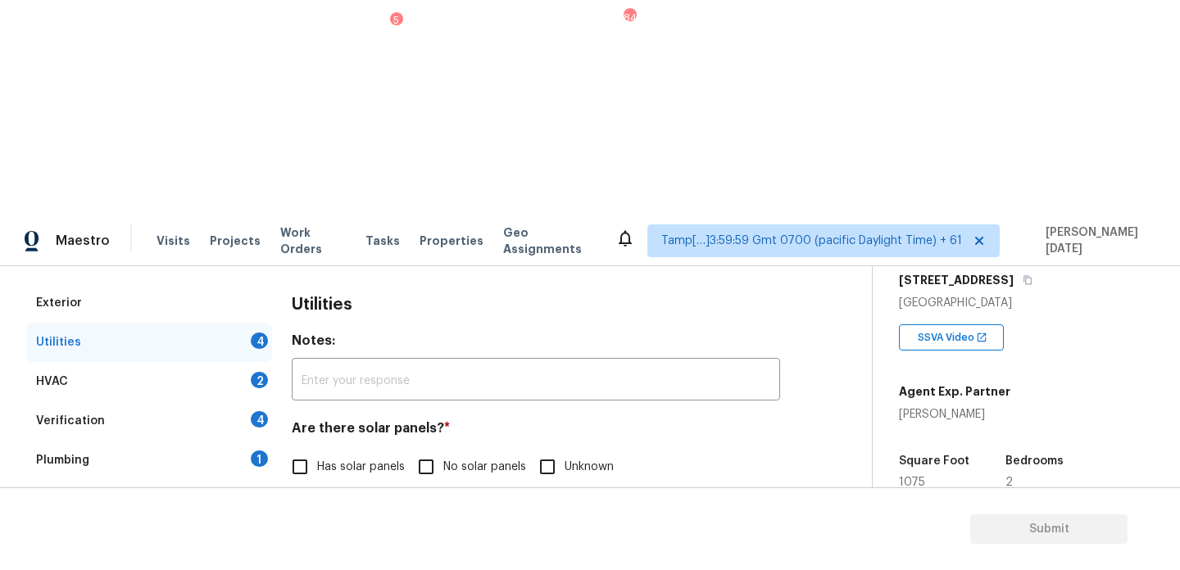
click at [432, 450] on input "No solar panels" at bounding box center [426, 467] width 34 height 34
checkbox input "true"
click at [628, 543] on span "None" at bounding box center [617, 551] width 28 height 17
click at [603, 533] on input "None" at bounding box center [586, 550] width 34 height 34
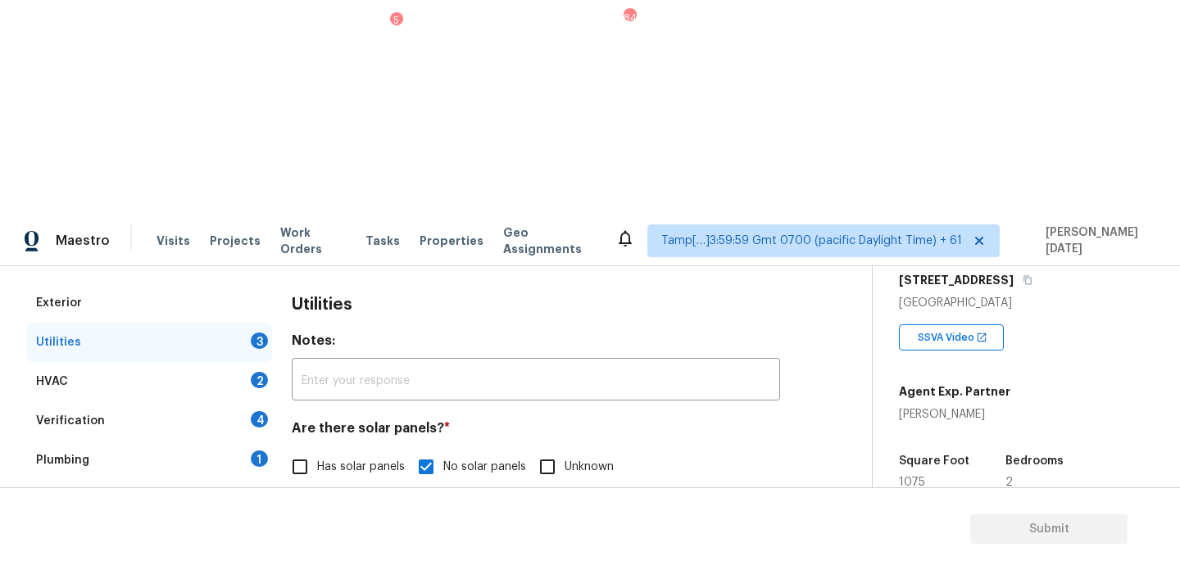
checkbox input "true"
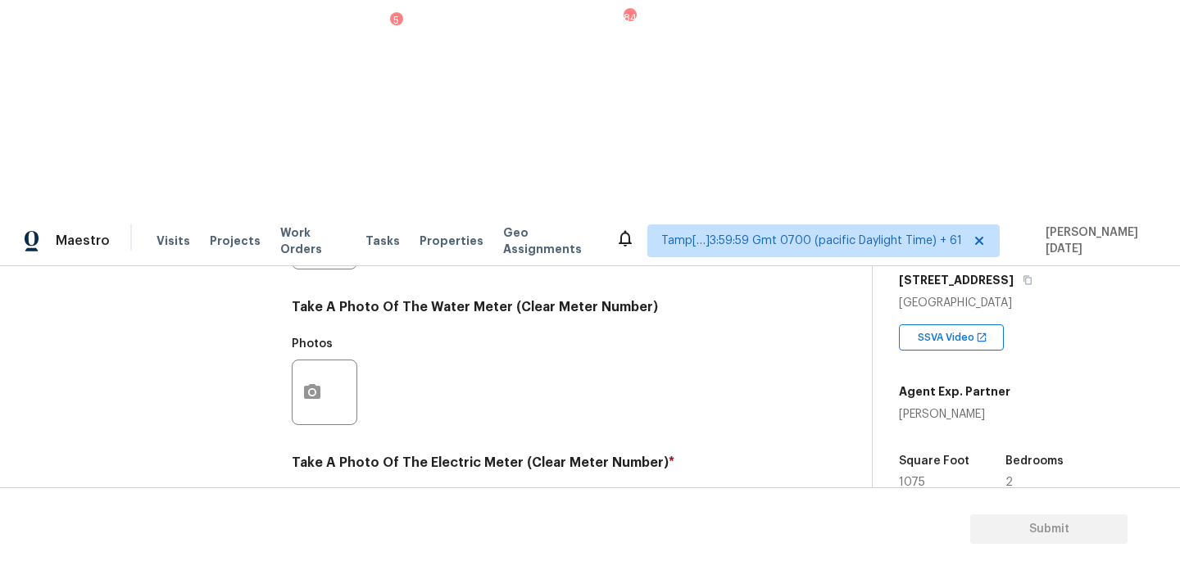
click at [320, 540] on icon "button" at bounding box center [312, 547] width 16 height 15
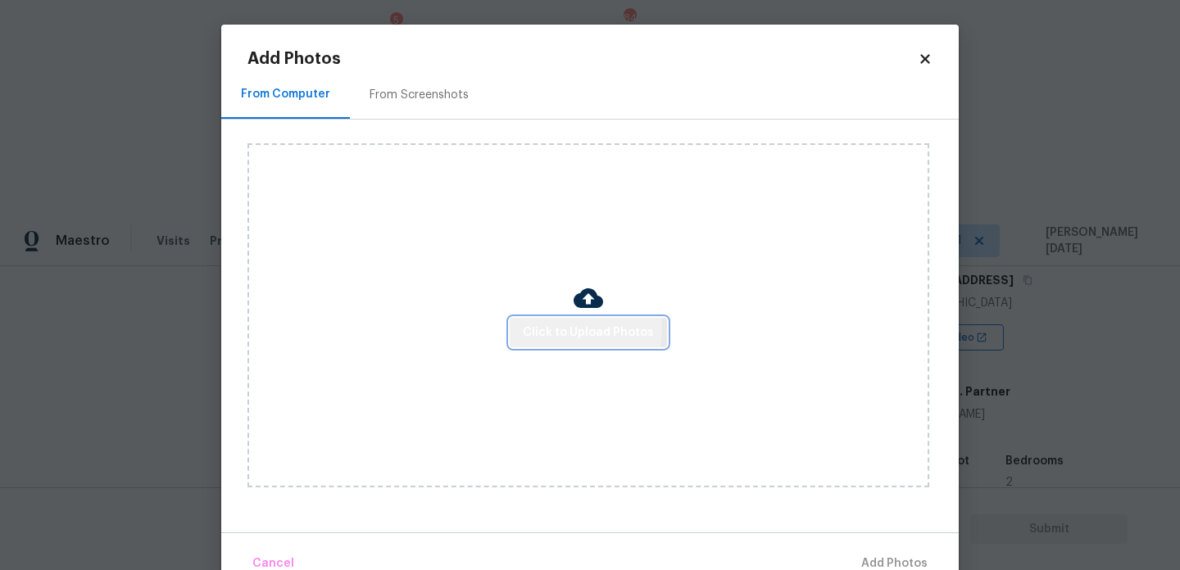
click at [568, 329] on span "Click to Upload Photos" at bounding box center [588, 333] width 131 height 20
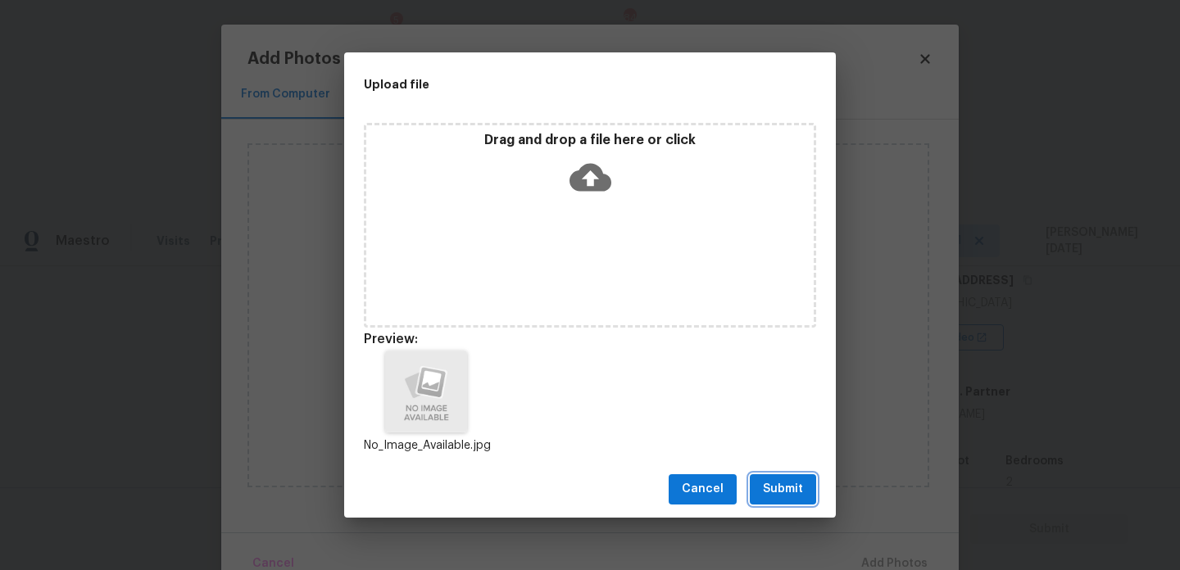
click at [781, 495] on span "Submit" at bounding box center [783, 489] width 40 height 20
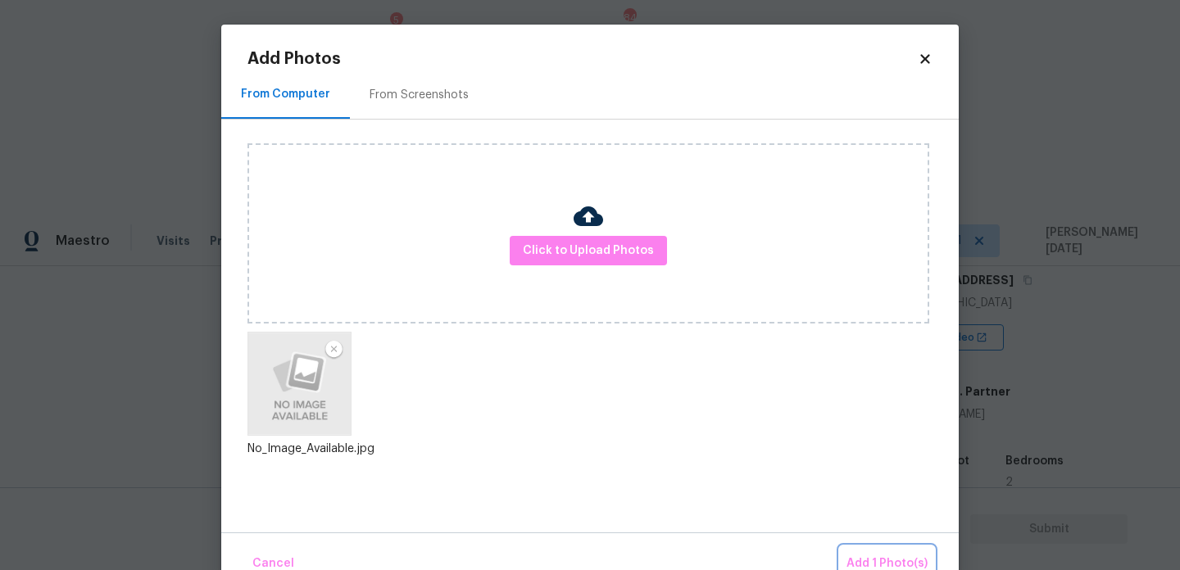
click at [861, 554] on span "Add 1 Photo(s)" at bounding box center [887, 564] width 81 height 20
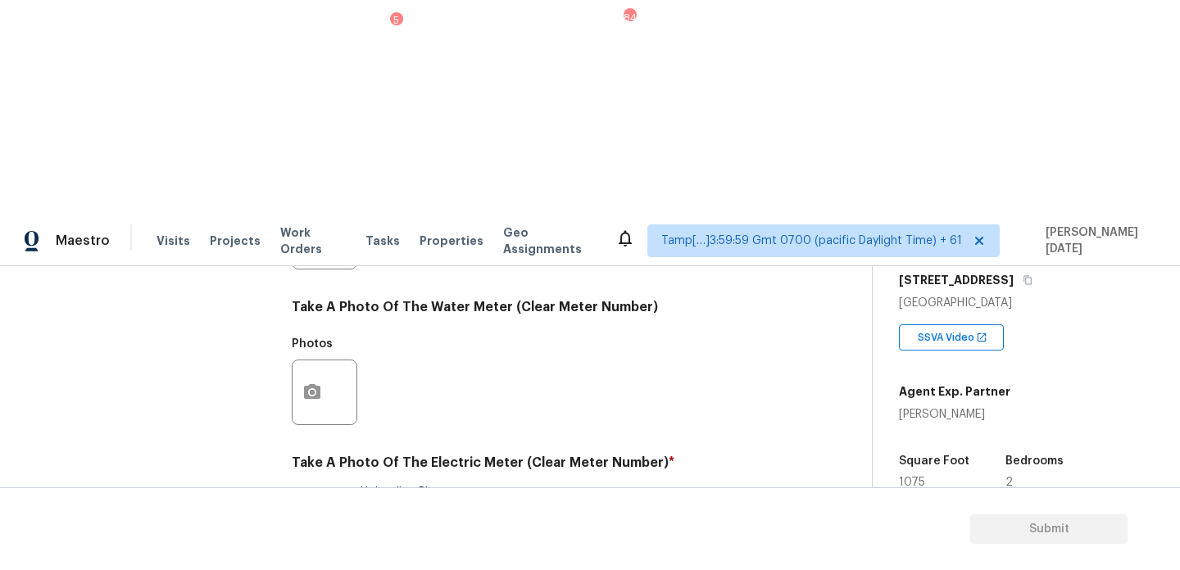
checkbox input "true"
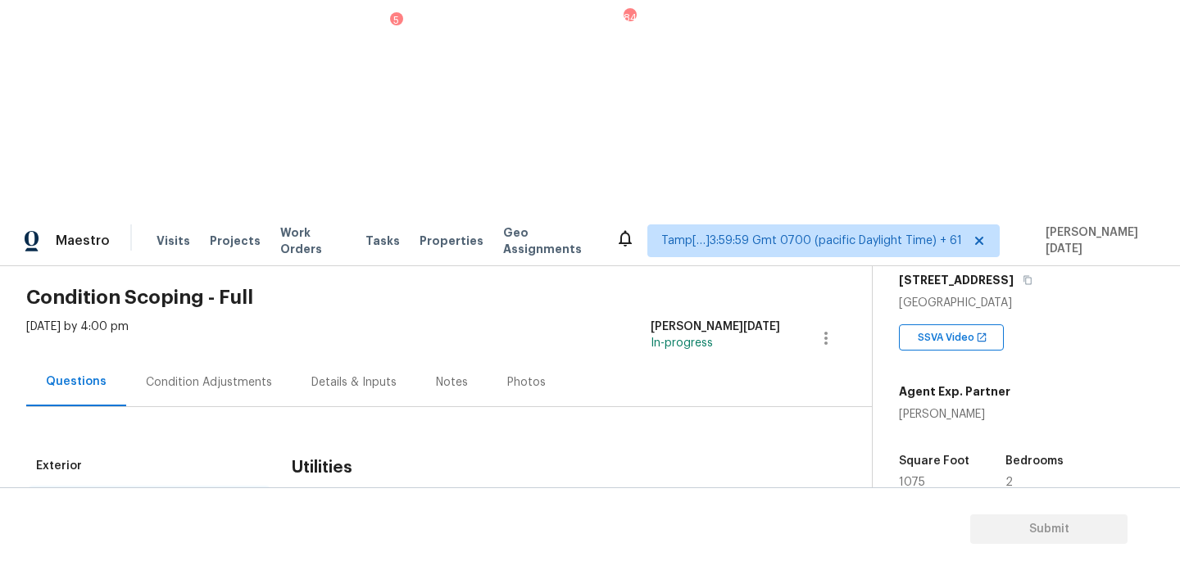
scroll to position [1, 0]
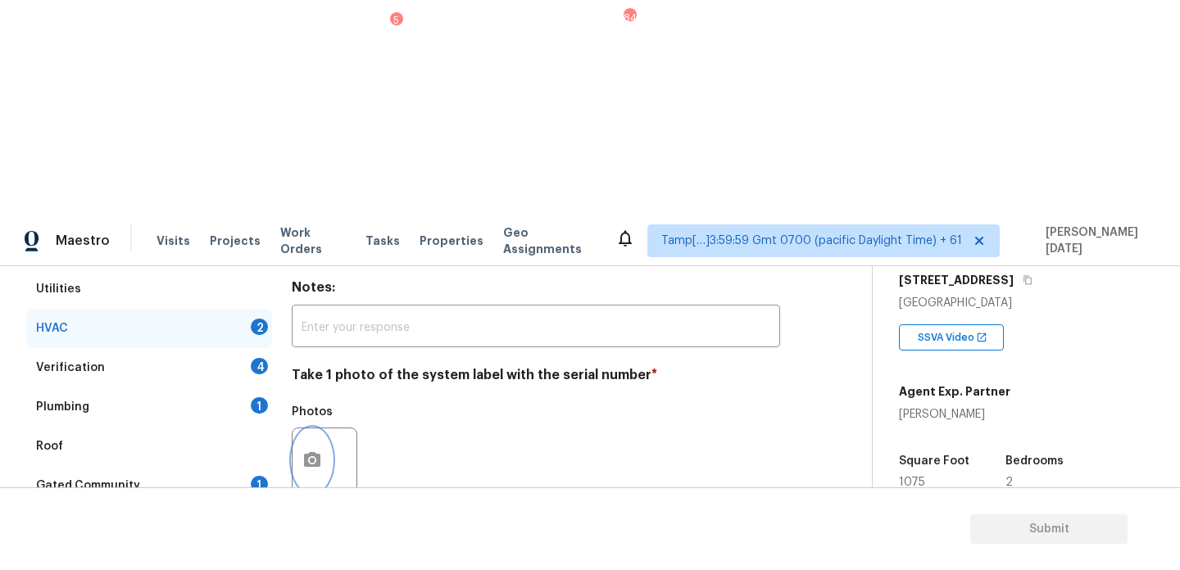
click at [309, 429] on button "button" at bounding box center [312, 461] width 39 height 64
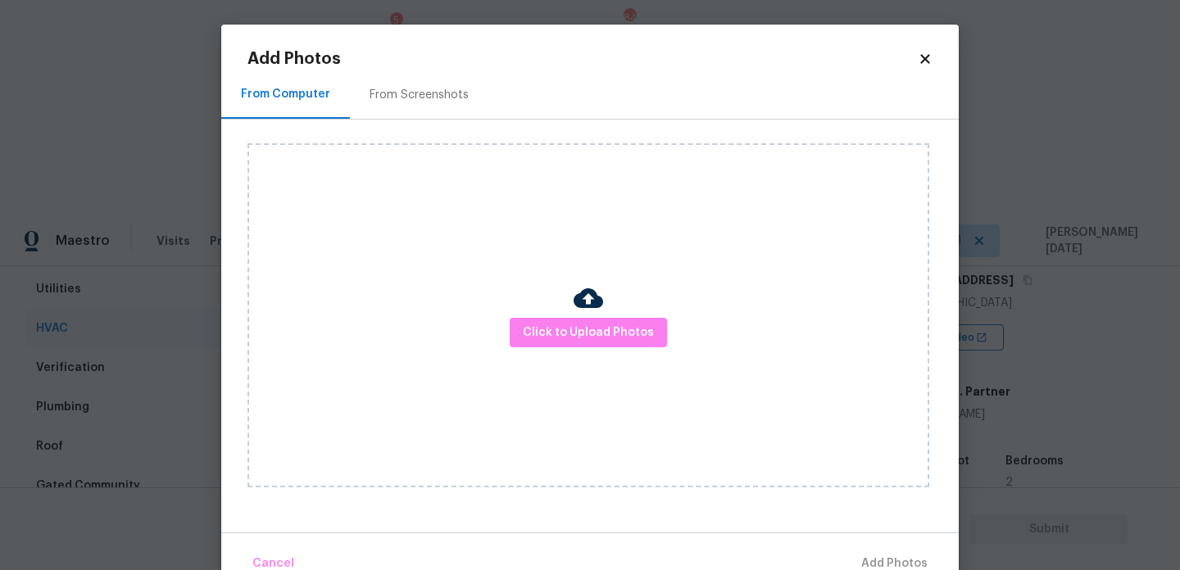
click at [496, 313] on div "Click to Upload Photos" at bounding box center [588, 315] width 682 height 344
click at [561, 347] on div "Click to Upload Photos" at bounding box center [588, 315] width 682 height 344
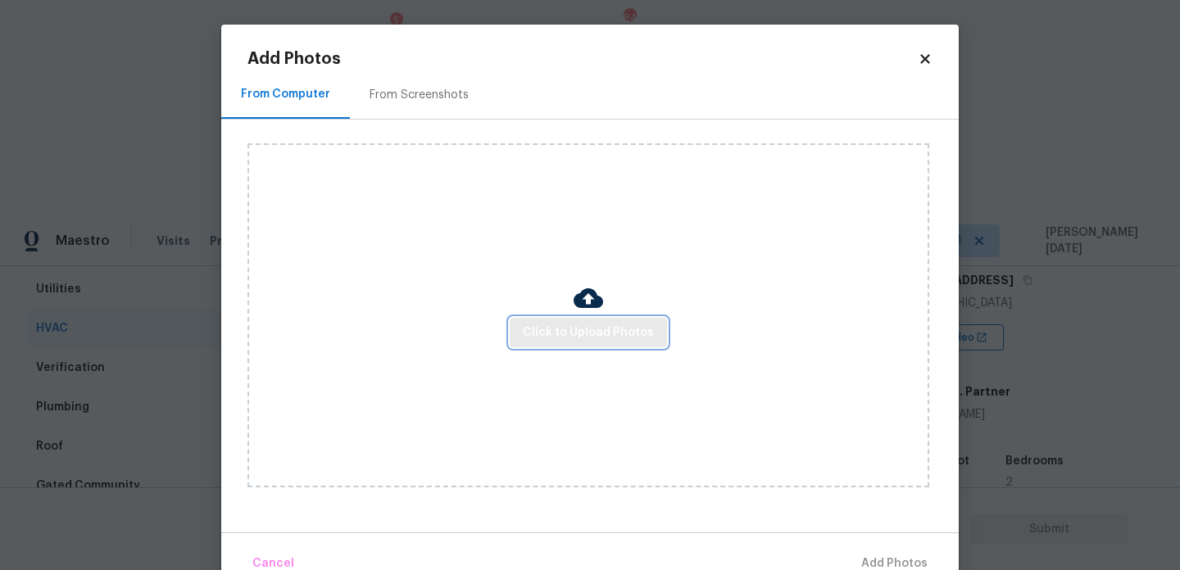
click at [596, 333] on span "Click to Upload Photos" at bounding box center [588, 333] width 131 height 20
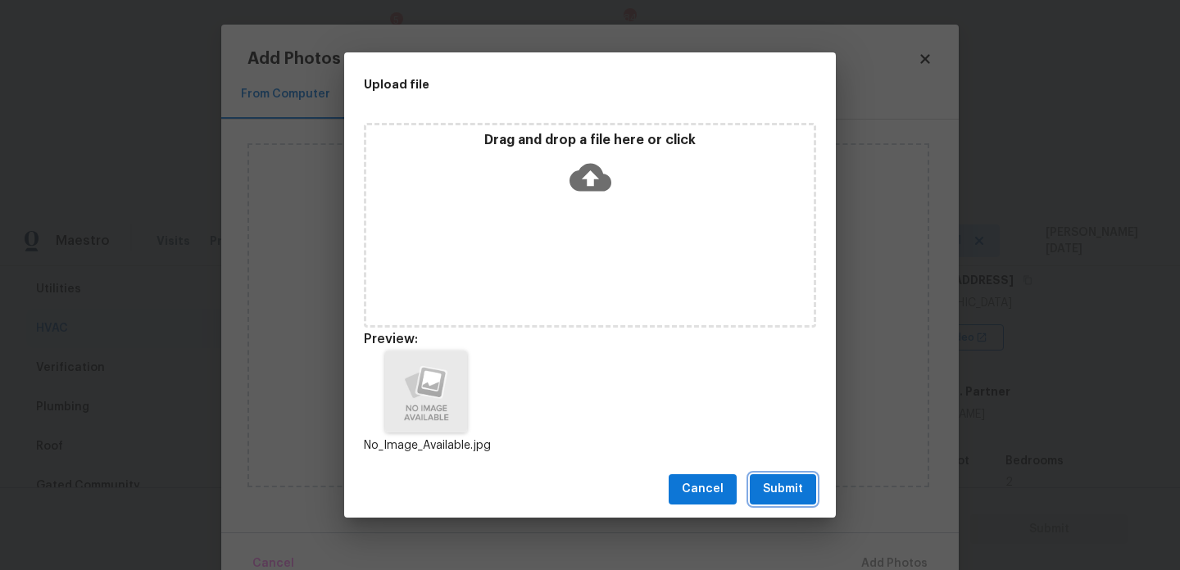
click at [786, 474] on button "Submit" at bounding box center [783, 489] width 66 height 30
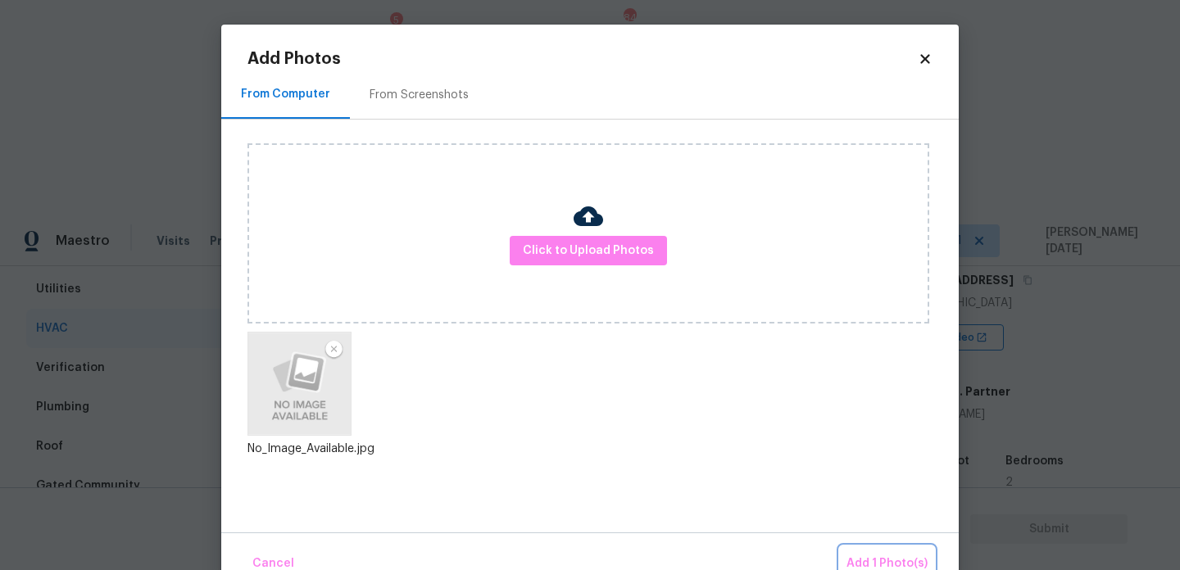
click at [878, 553] on button "Add 1 Photo(s)" at bounding box center [887, 564] width 94 height 35
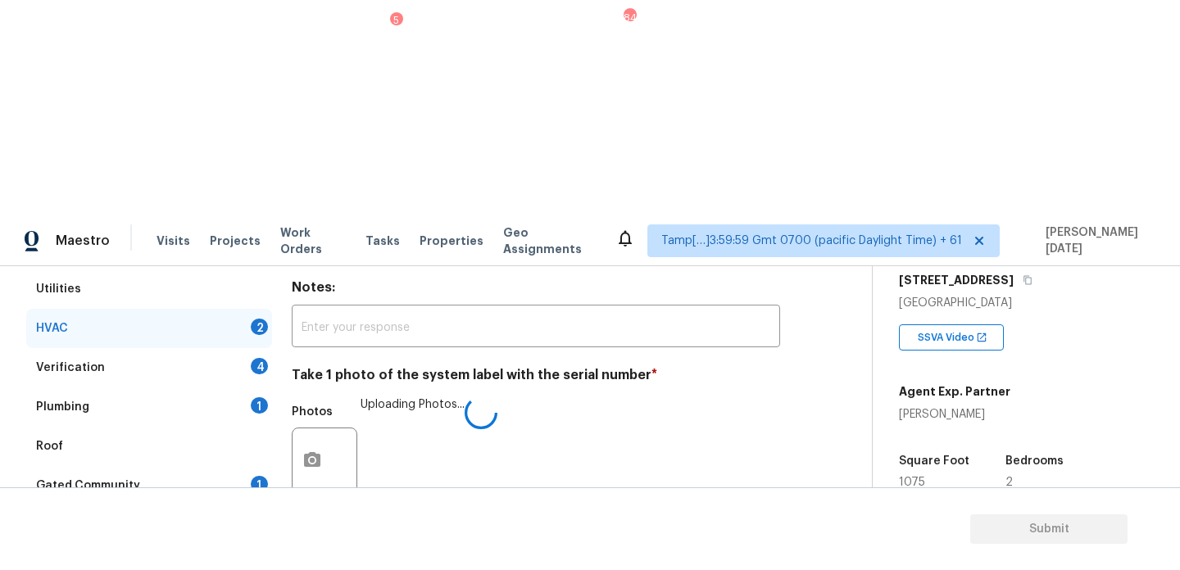
checkbox input "true"
click at [257, 358] on div "4" at bounding box center [259, 366] width 17 height 16
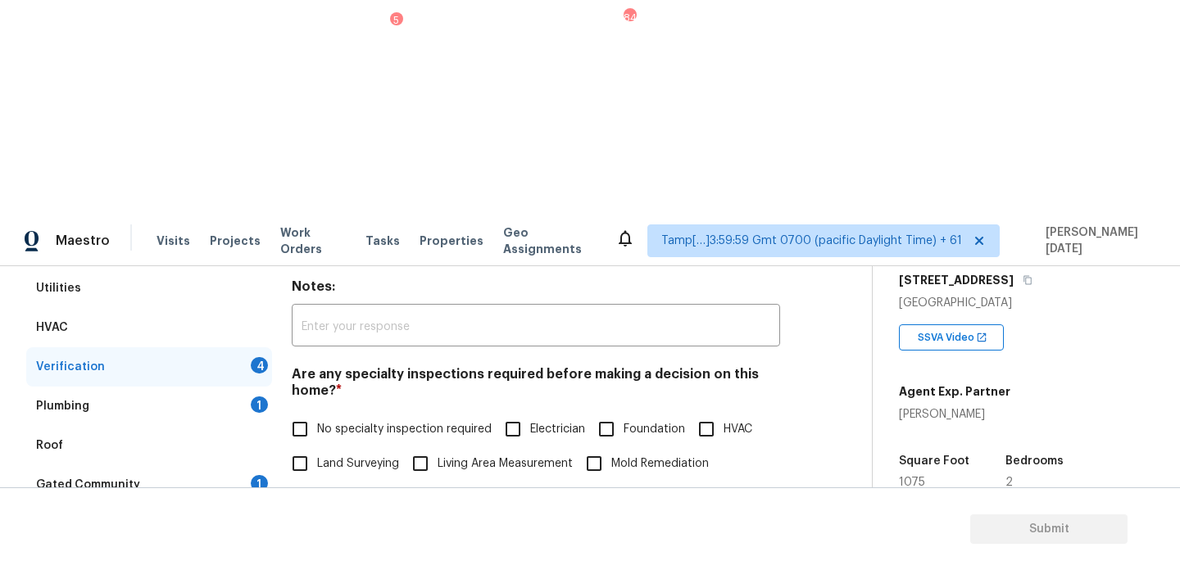
click at [313, 412] on input "No specialty inspection required" at bounding box center [300, 429] width 34 height 34
checkbox input "true"
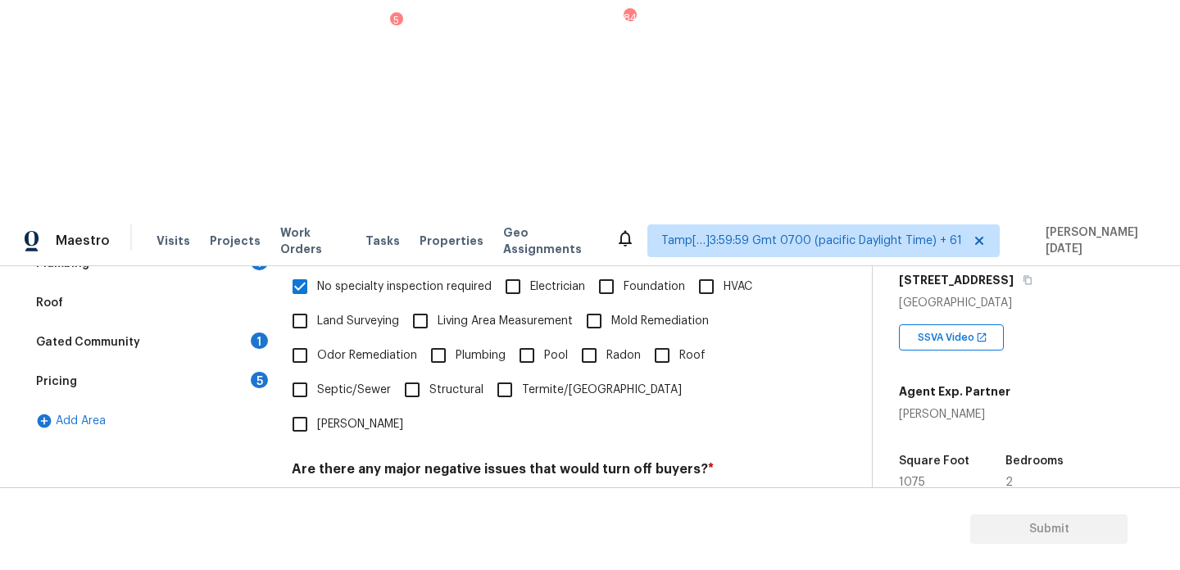
checkbox input "true"
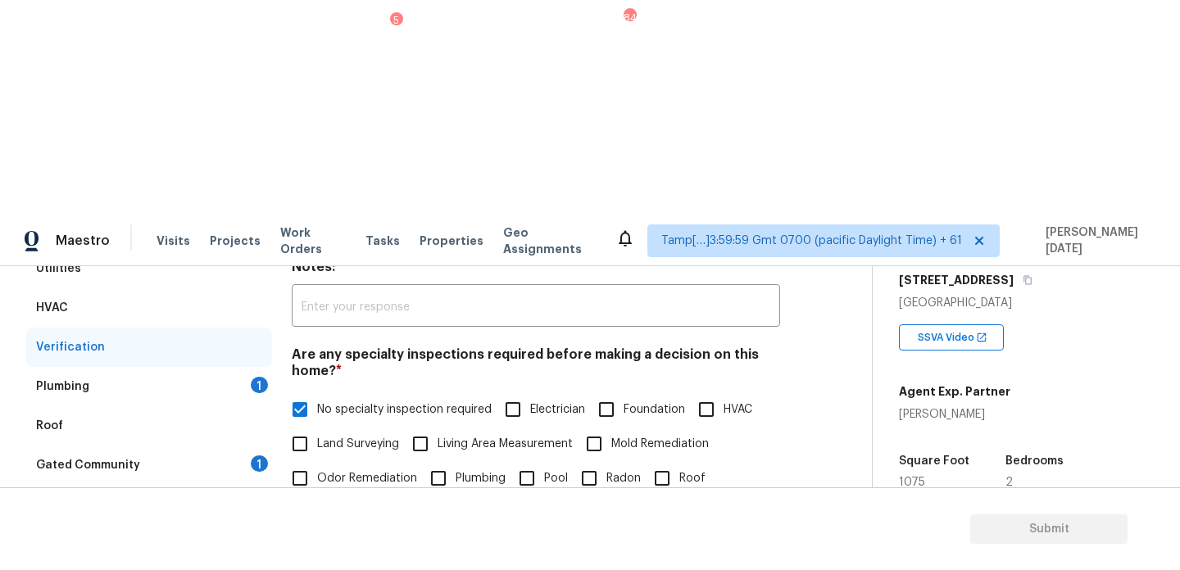
click at [260, 377] on div "1" at bounding box center [259, 385] width 17 height 16
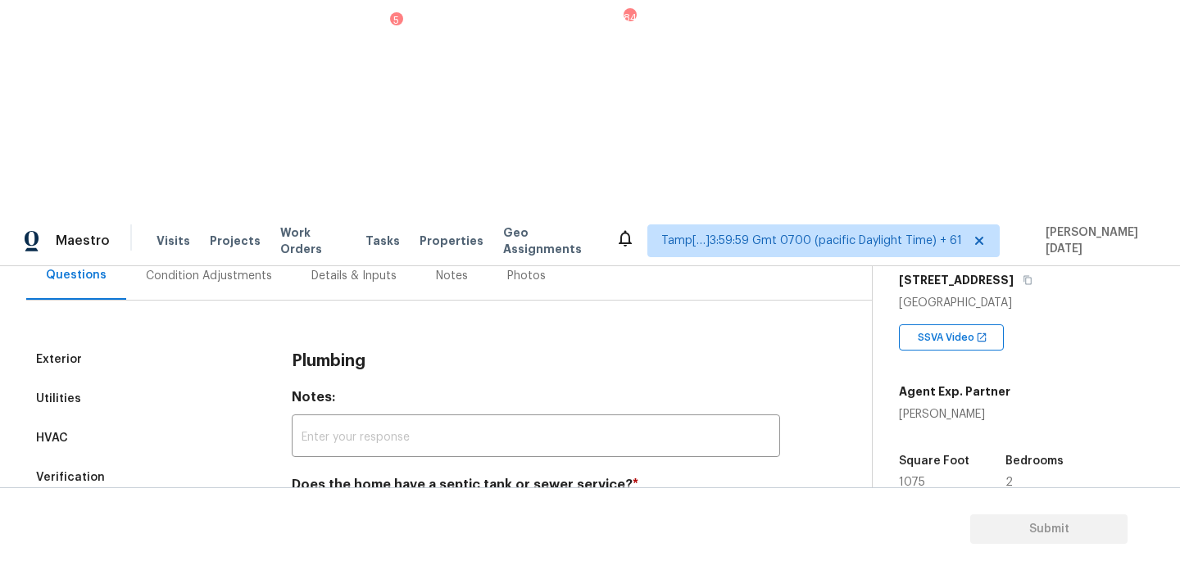
click at [307, 477] on h4 "Does the home have a septic tank or sewer service? *" at bounding box center [536, 488] width 488 height 23
click at [306, 506] on input "Sewer" at bounding box center [300, 523] width 34 height 34
checkbox input "true"
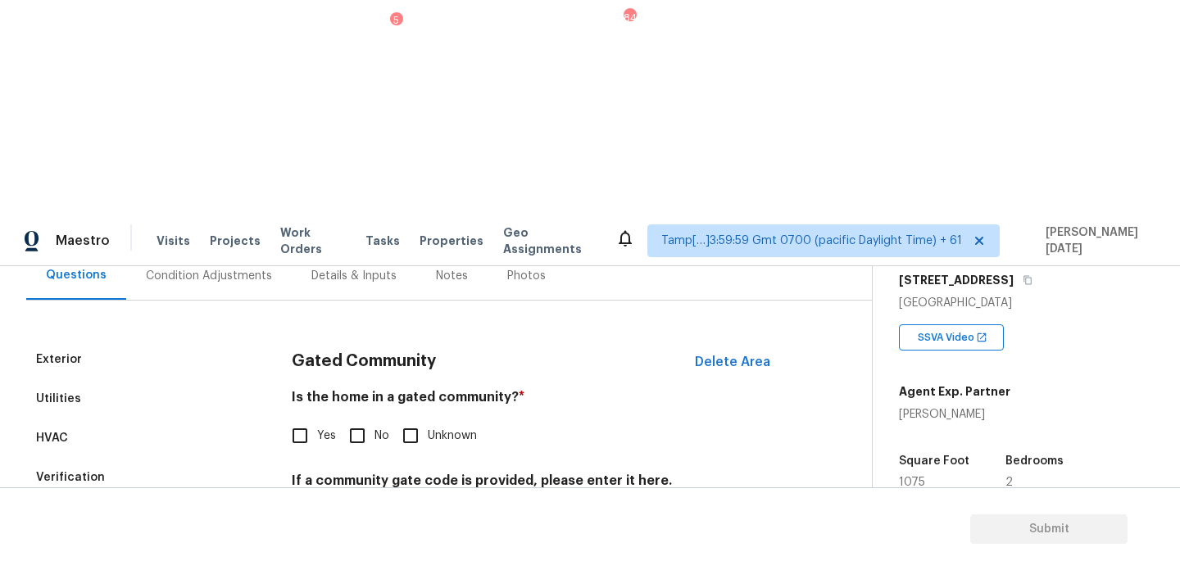
click at [349, 419] on input "No" at bounding box center [357, 436] width 34 height 34
checkbox input "true"
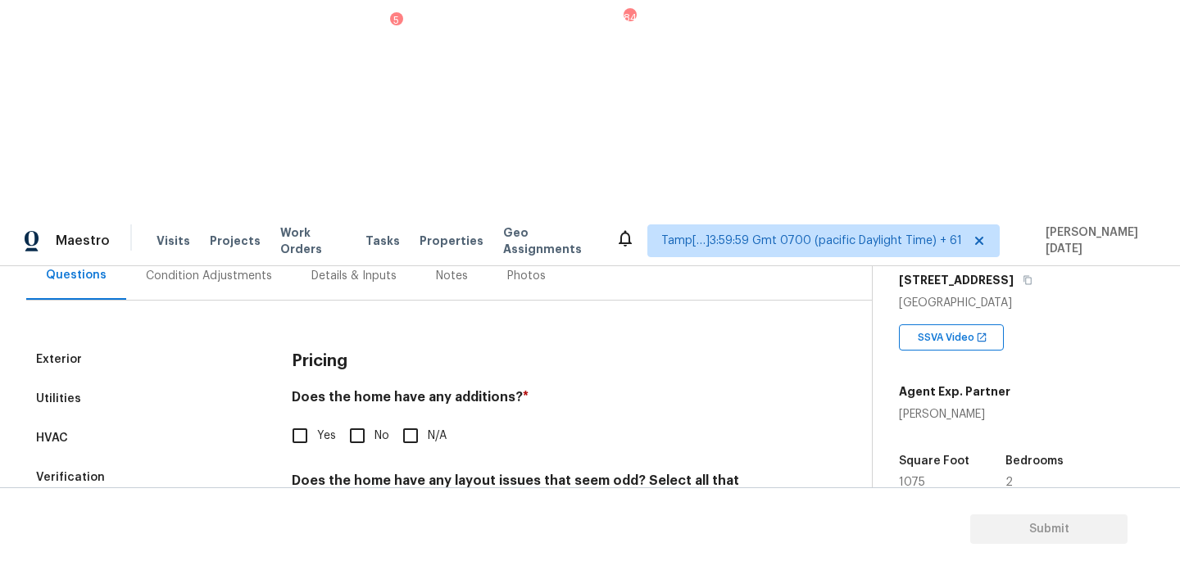
click at [361, 419] on input "No" at bounding box center [357, 436] width 34 height 34
checkbox input "true"
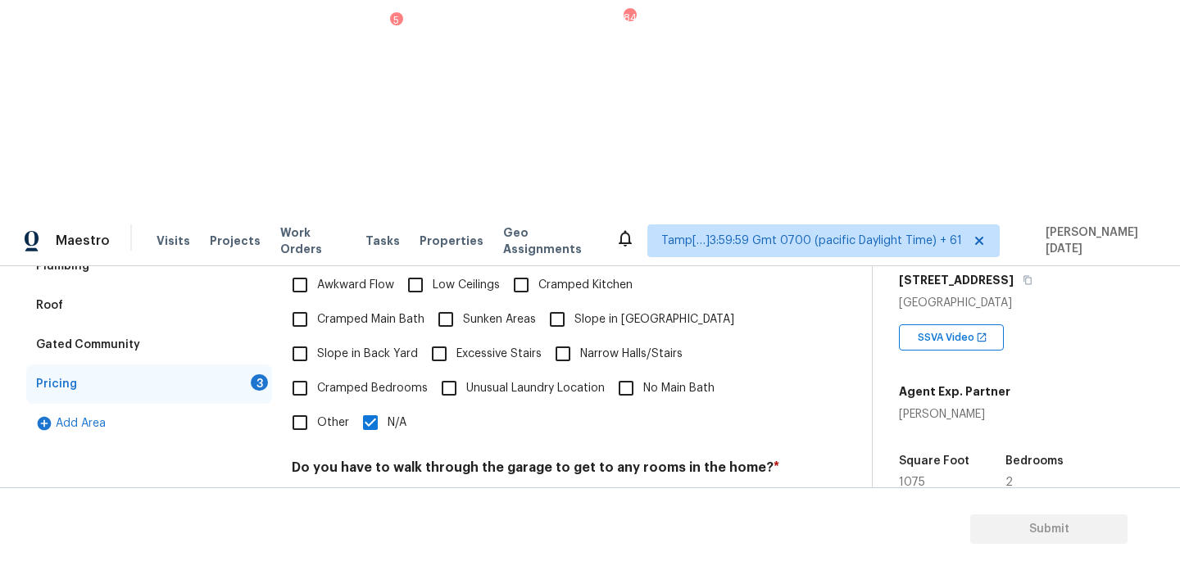
click at [362, 489] on input "No" at bounding box center [357, 506] width 34 height 34
checkbox input "true"
click at [365, 385] on div "Pricing Does the home have any additions? * Yes No N/A Does the home have any l…" at bounding box center [536, 408] width 488 height 639
checkbox input "true"
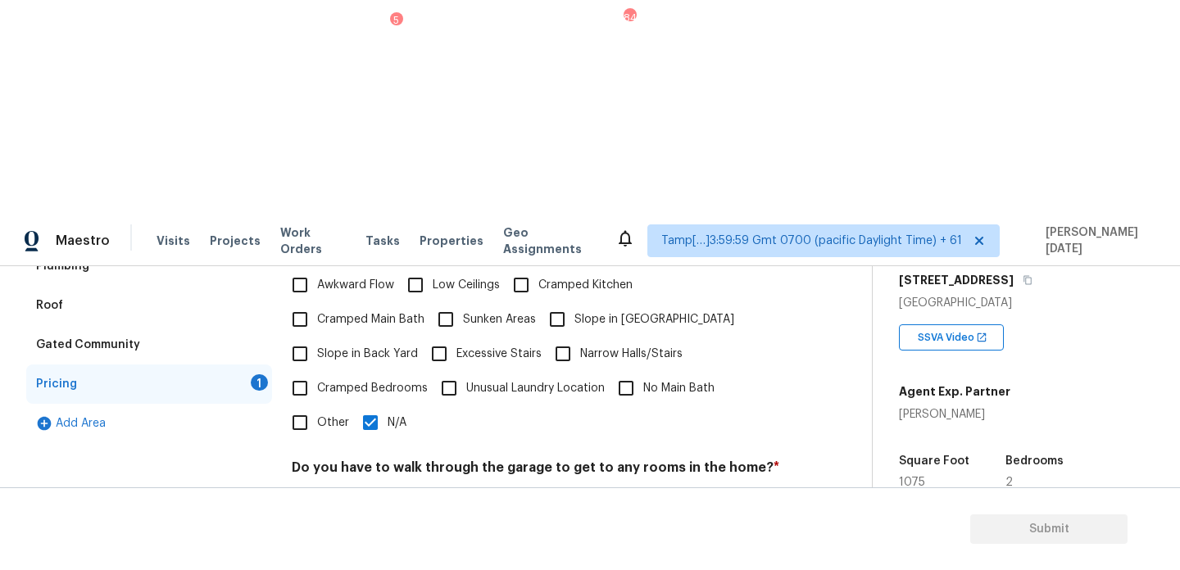
checkbox input "true"
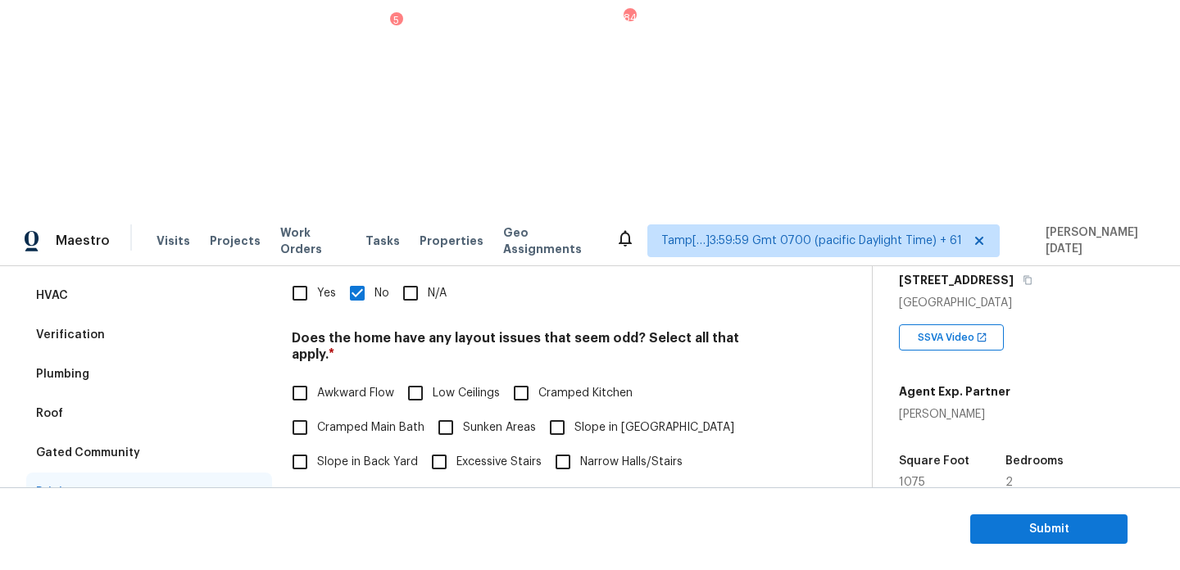
scroll to position [175, 0]
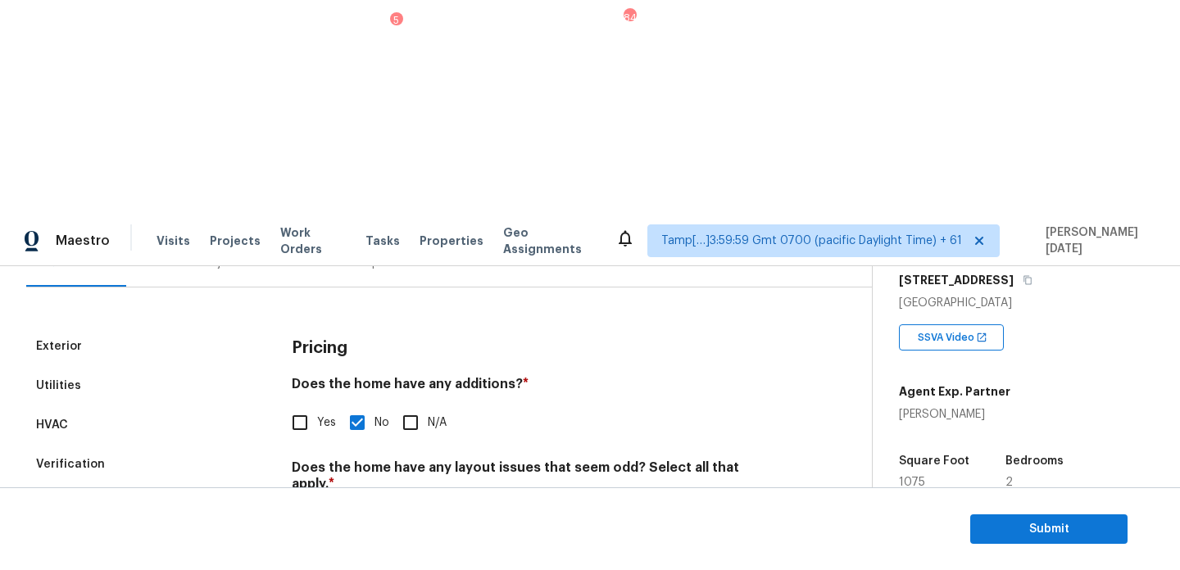
click at [303, 406] on input "Yes" at bounding box center [300, 423] width 34 height 34
checkbox input "true"
checkbox input "false"
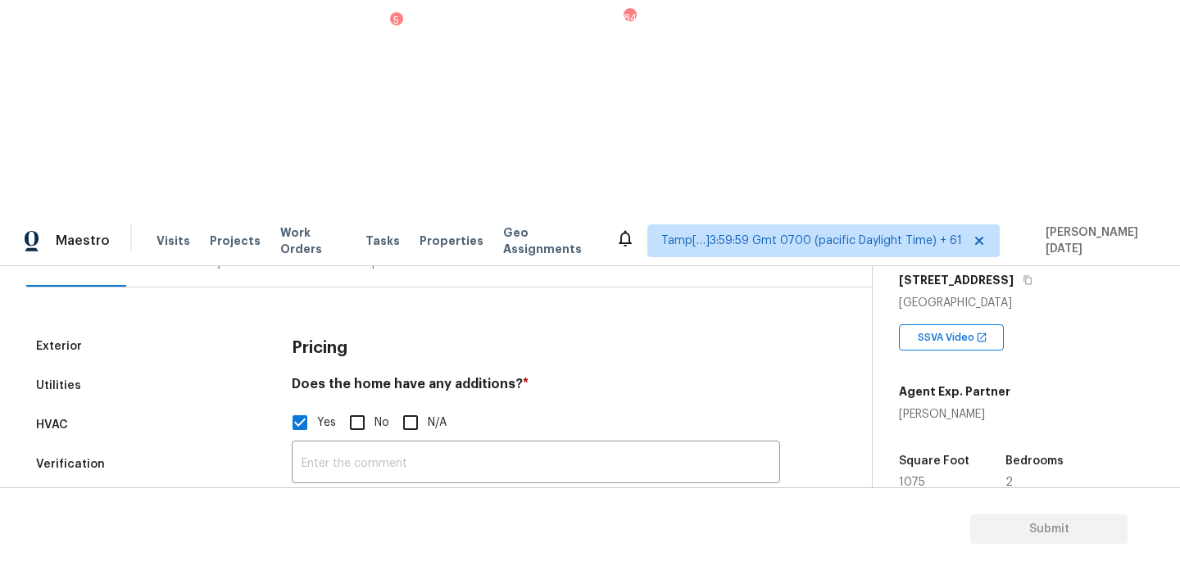
click at [309, 544] on icon "button" at bounding box center [312, 551] width 16 height 15
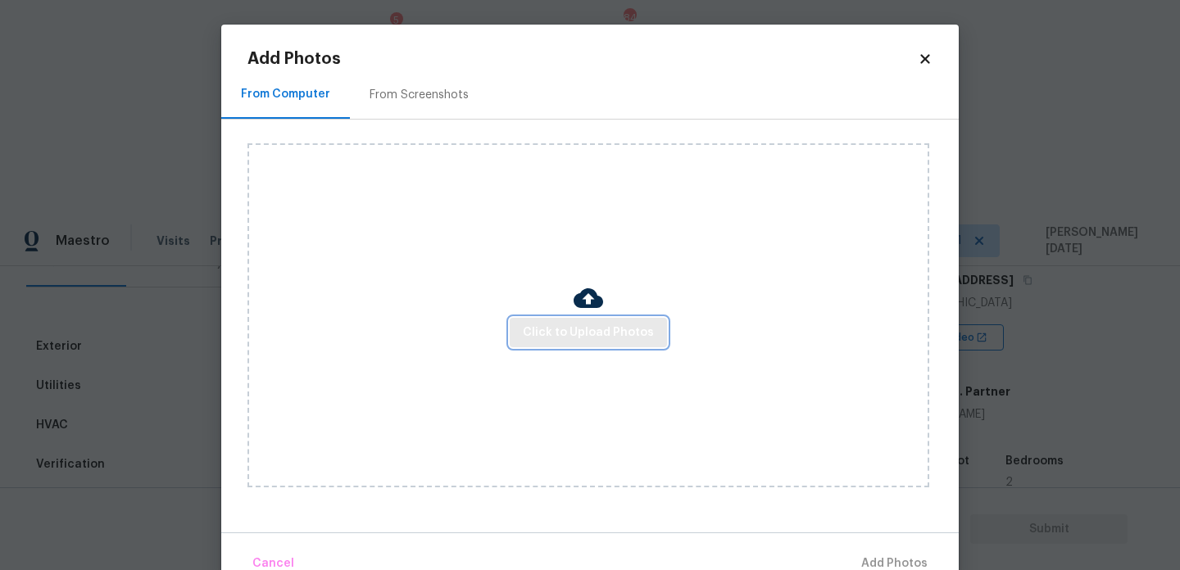
click at [614, 318] on button "Click to Upload Photos" at bounding box center [588, 333] width 157 height 30
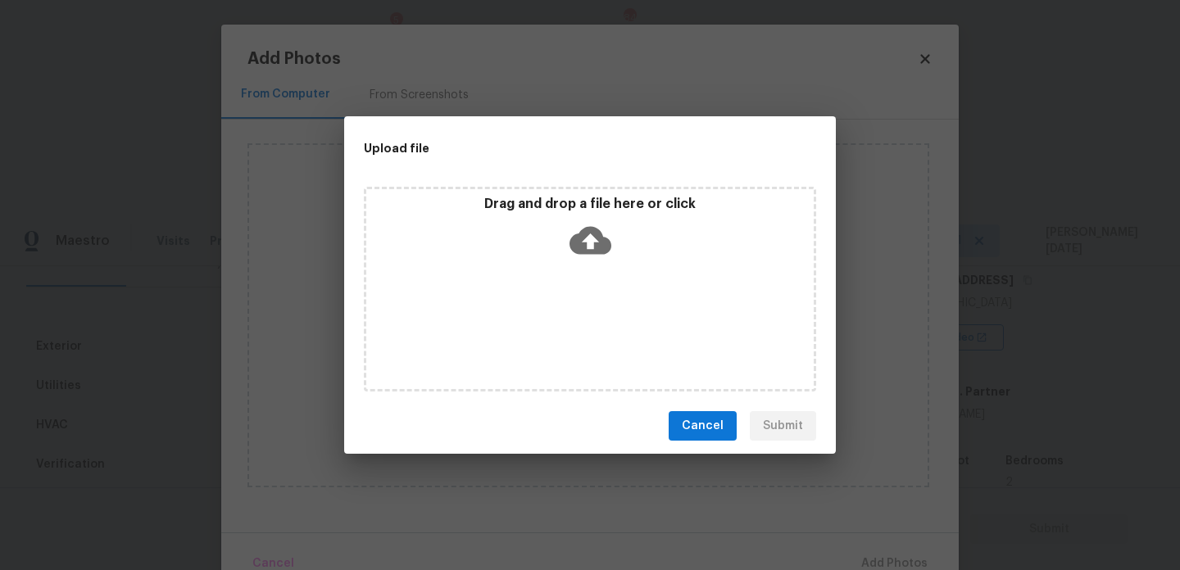
click at [614, 322] on div "Drag and drop a file here or click" at bounding box center [590, 289] width 452 height 205
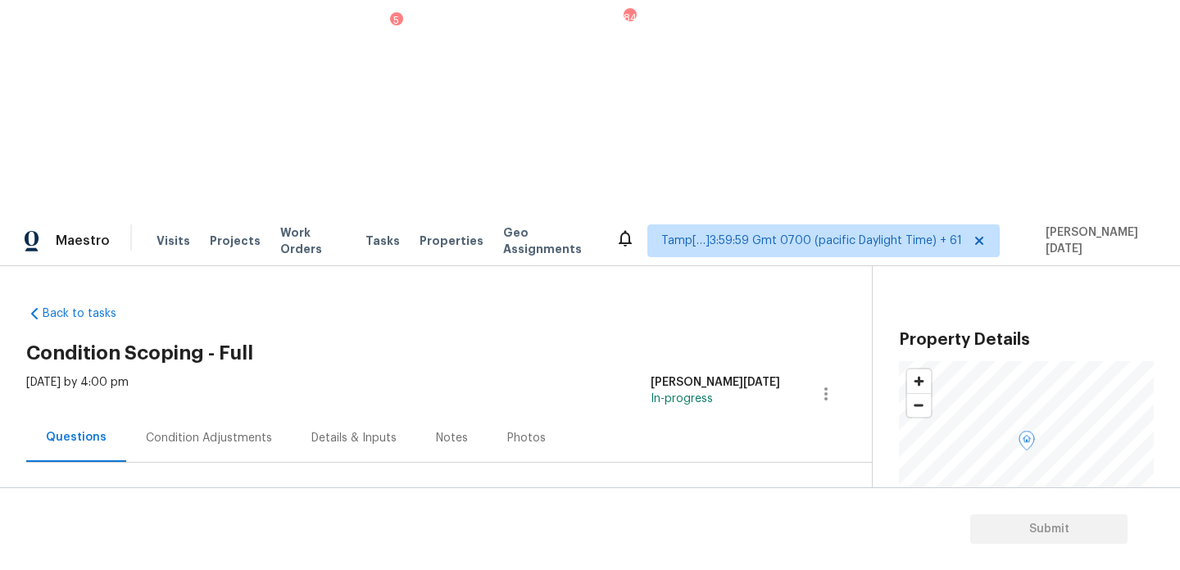
scroll to position [273, 0]
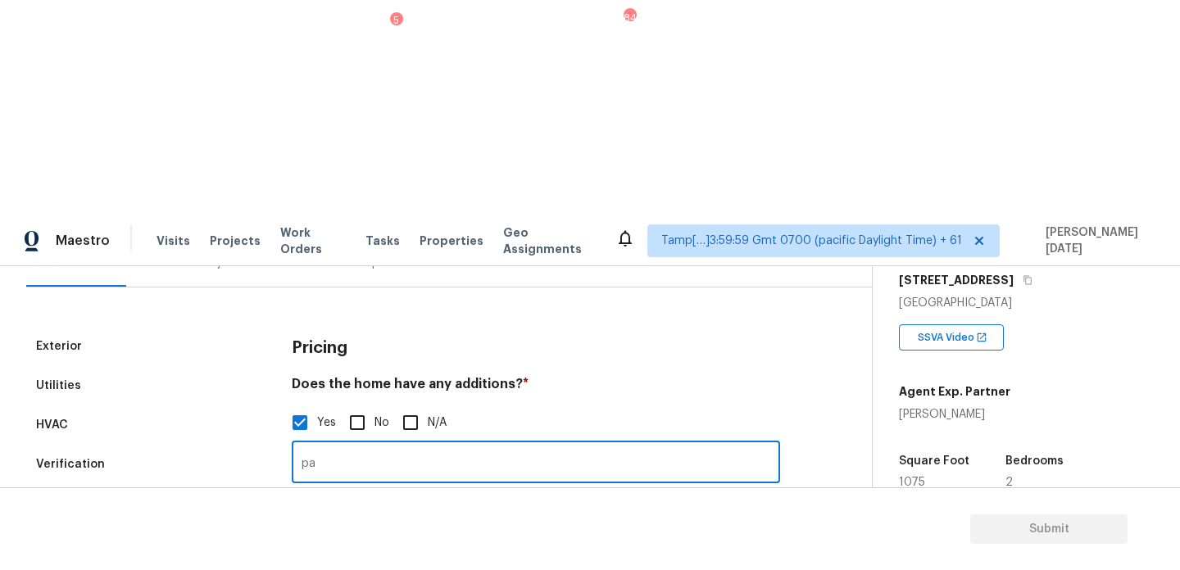
type input "p"
type input "b"
drag, startPoint x: 345, startPoint y: 251, endPoint x: 294, endPoint y: 251, distance: 50.8
click at [294, 445] on input "Partially finished basement" at bounding box center [536, 464] width 488 height 39
click at [489, 445] on input "half of the basement is finished basement" at bounding box center [536, 464] width 488 height 39
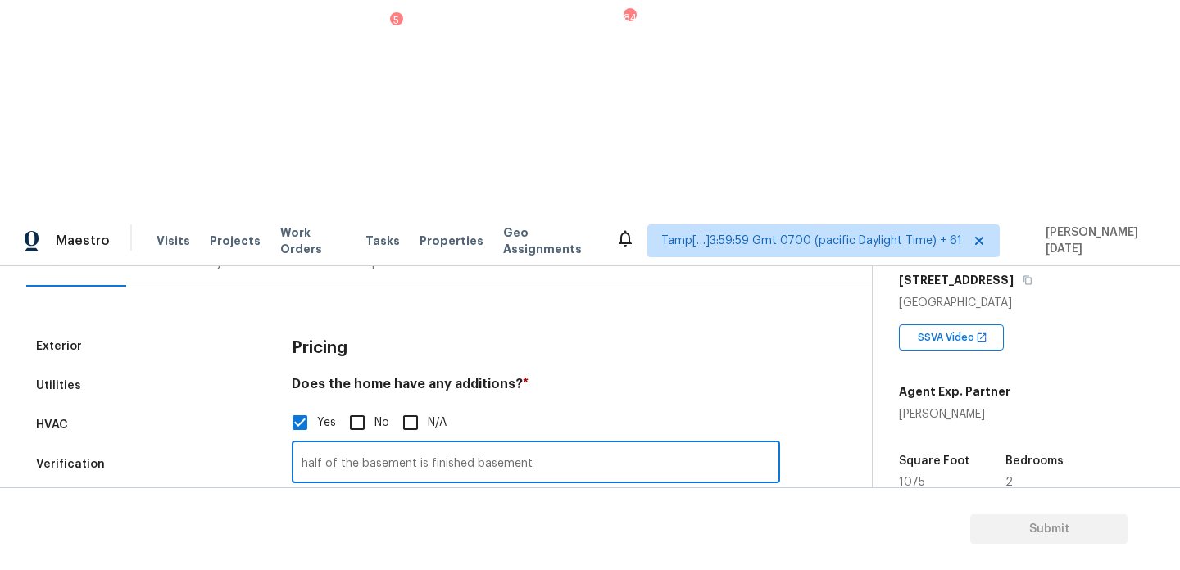
click at [489, 445] on input "half of the basement is finished basement" at bounding box center [536, 464] width 488 height 39
click at [512, 445] on input "half of the basement is finished baement" at bounding box center [536, 464] width 488 height 39
type input "half of the basement is finished"
click at [591, 488] on div "Photos" at bounding box center [536, 541] width 488 height 107
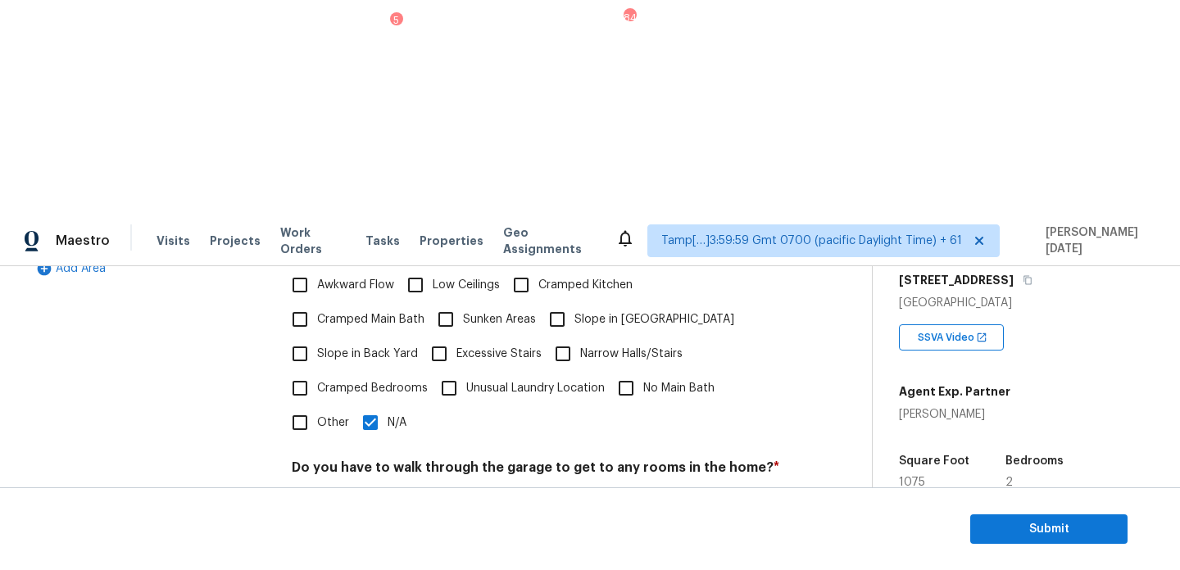
click at [544, 543] on div "Does the kitchen seem cramped? * Yes No" at bounding box center [536, 575] width 488 height 64
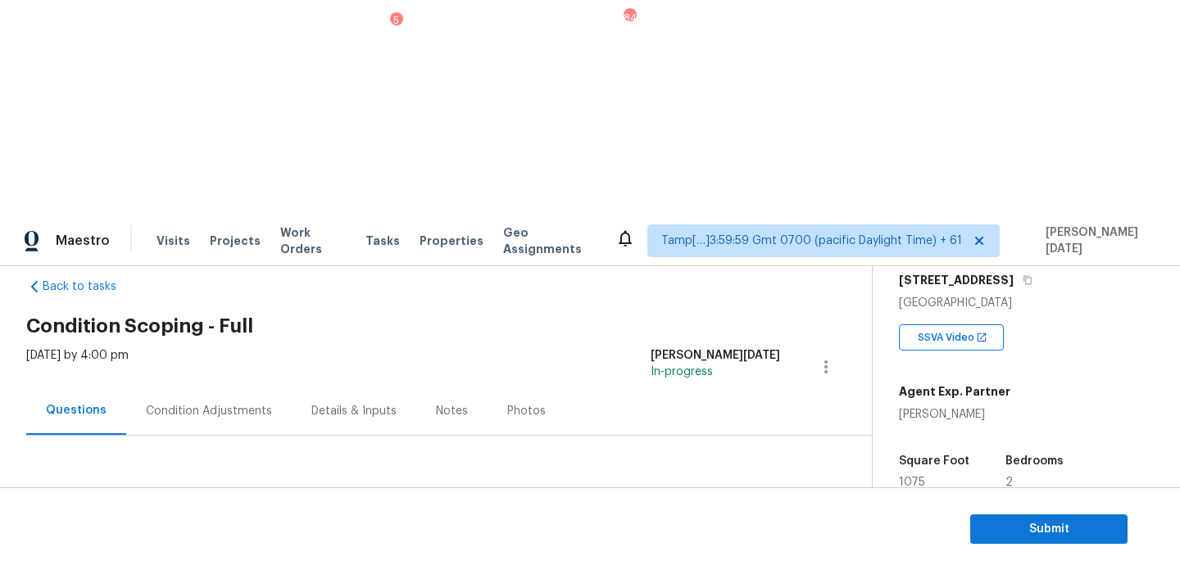
scroll to position [0, 0]
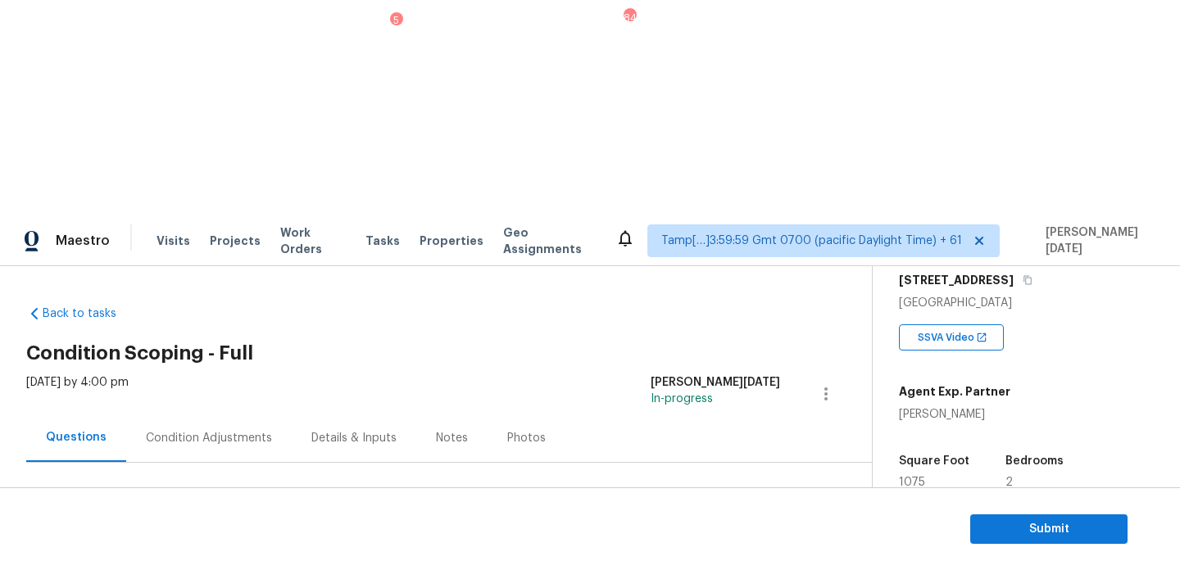
click at [213, 430] on div "Condition Adjustments" at bounding box center [209, 438] width 126 height 16
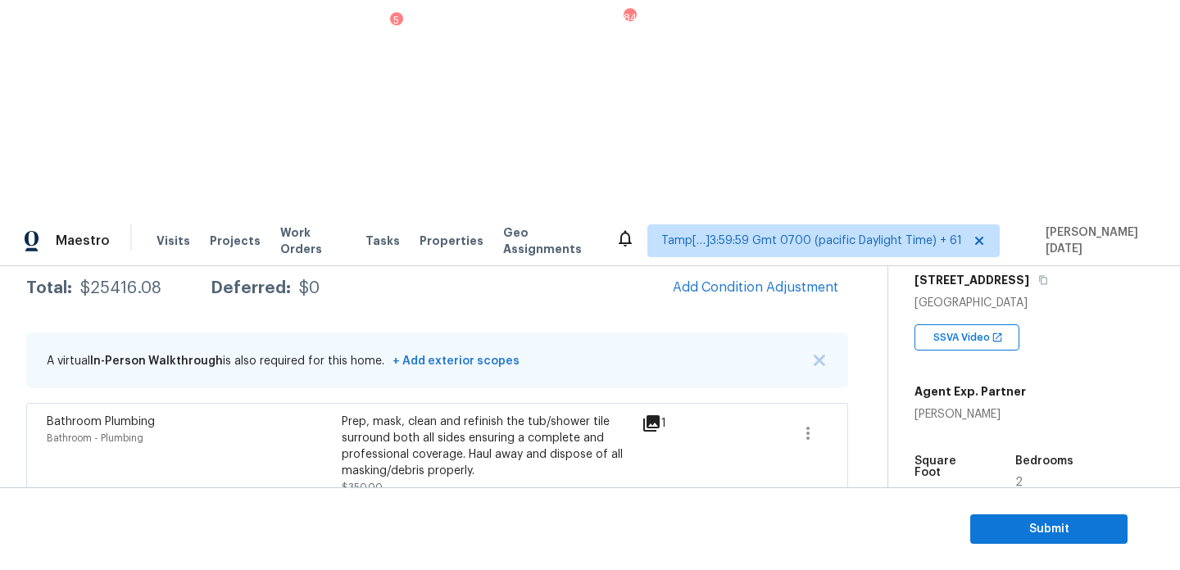
scroll to position [225, 0]
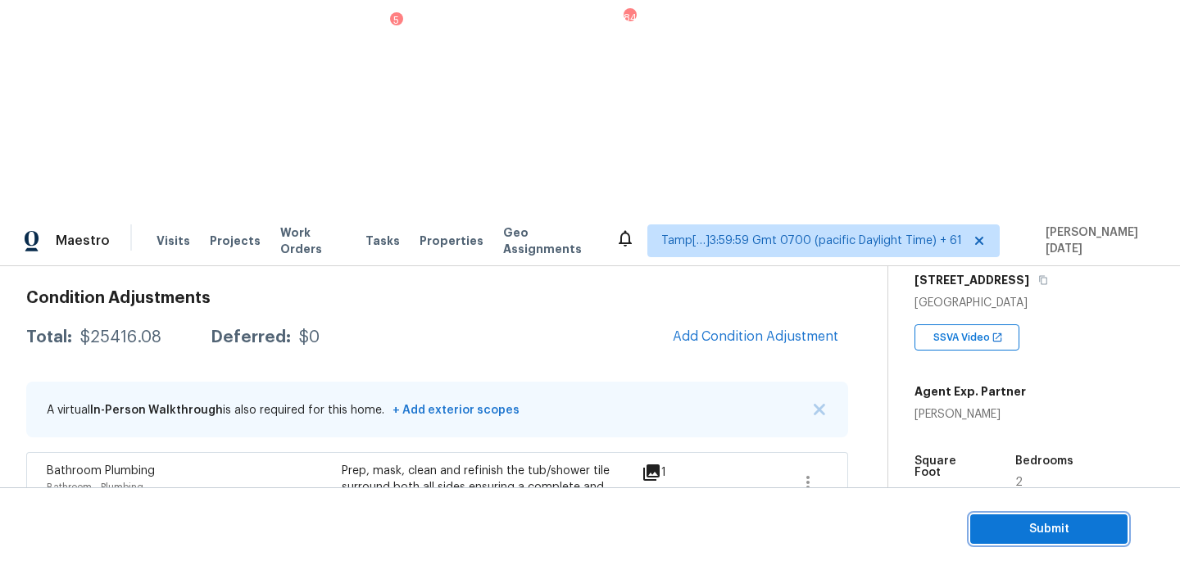
click at [992, 525] on span "Submit" at bounding box center [1048, 530] width 131 height 20
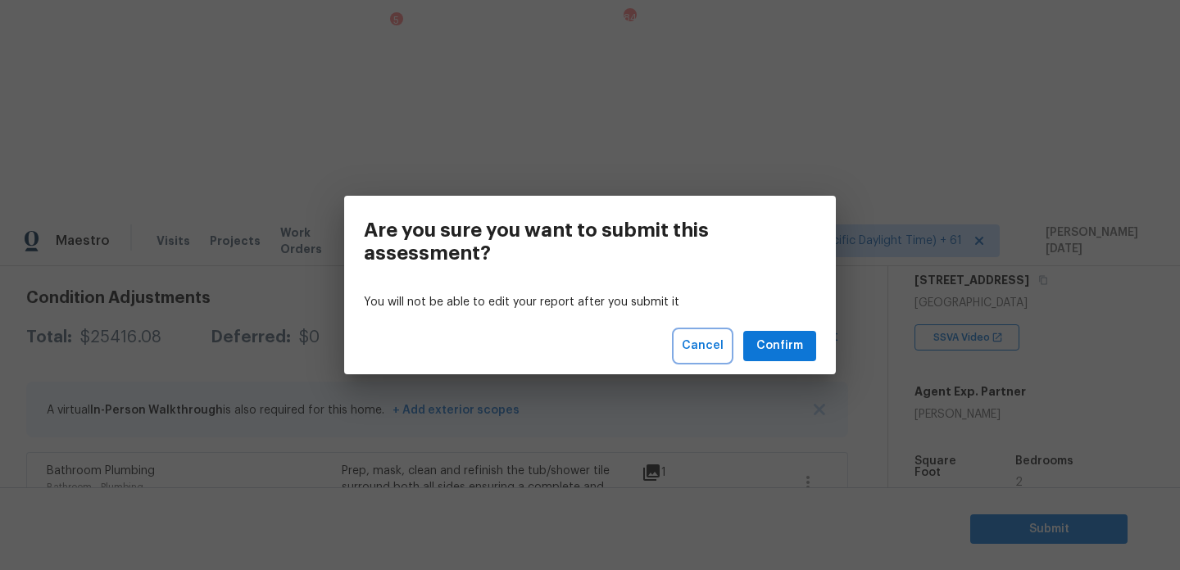
click at [711, 347] on span "Cancel" at bounding box center [703, 346] width 42 height 20
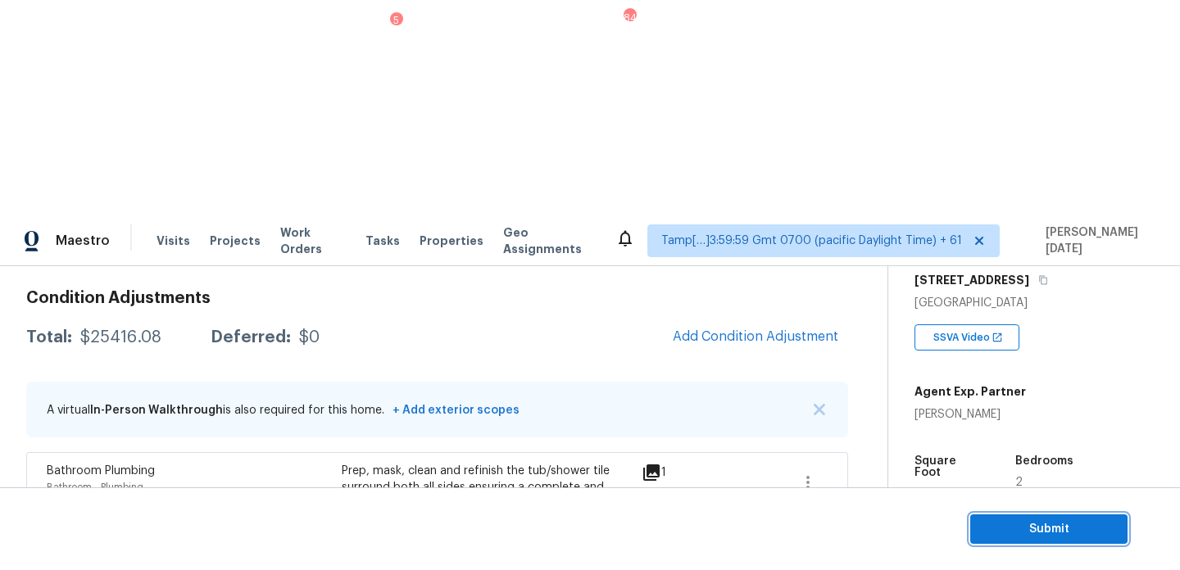
scroll to position [0, 0]
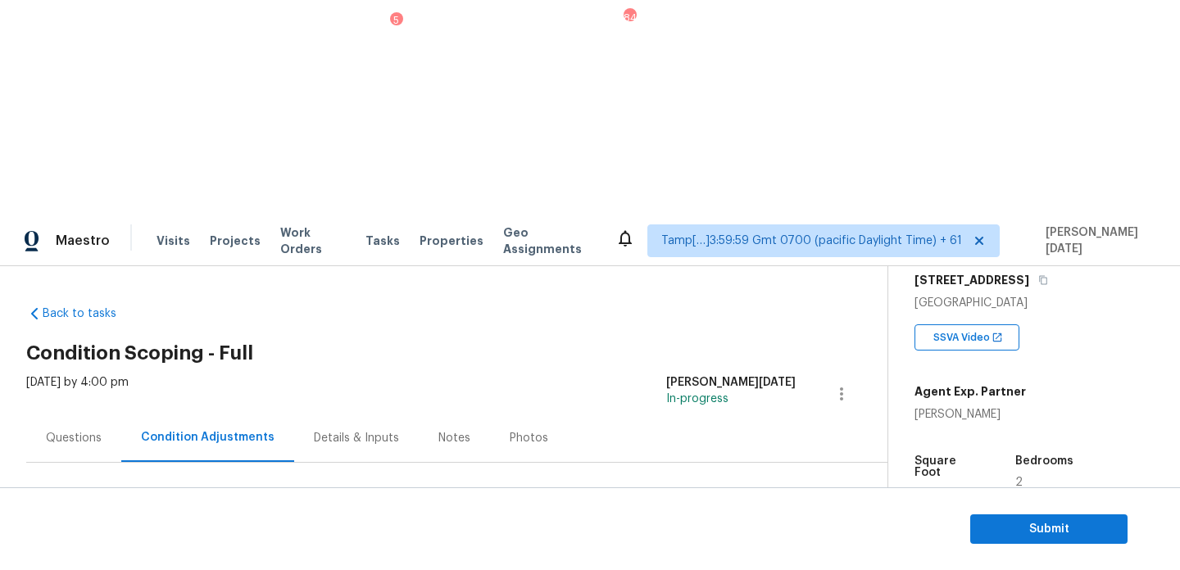
click at [71, 430] on div "Questions" at bounding box center [74, 438] width 56 height 16
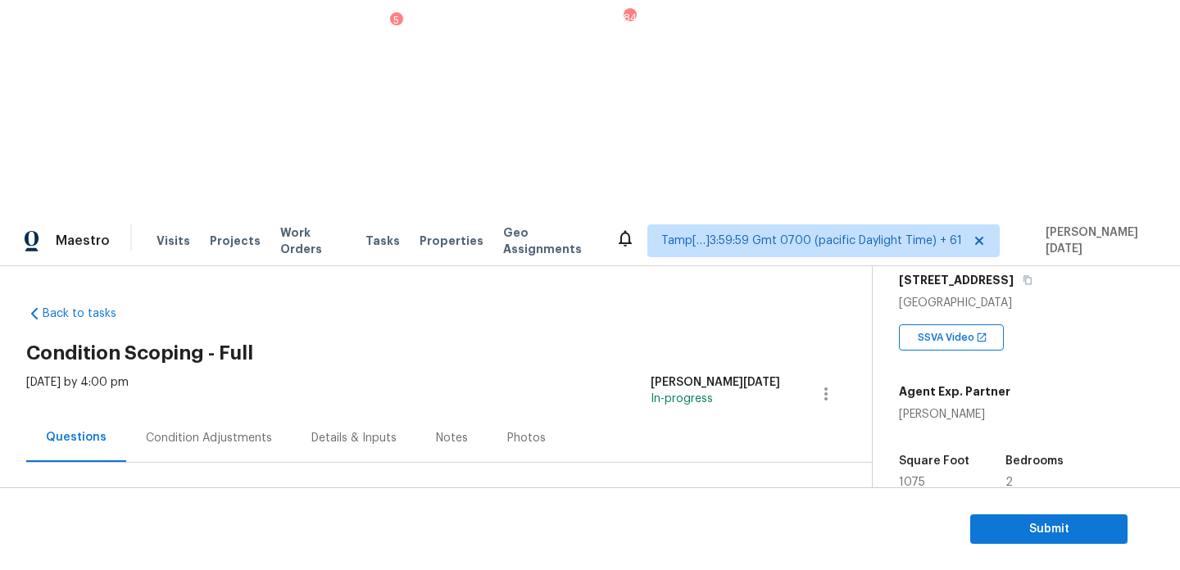
scroll to position [219, 0]
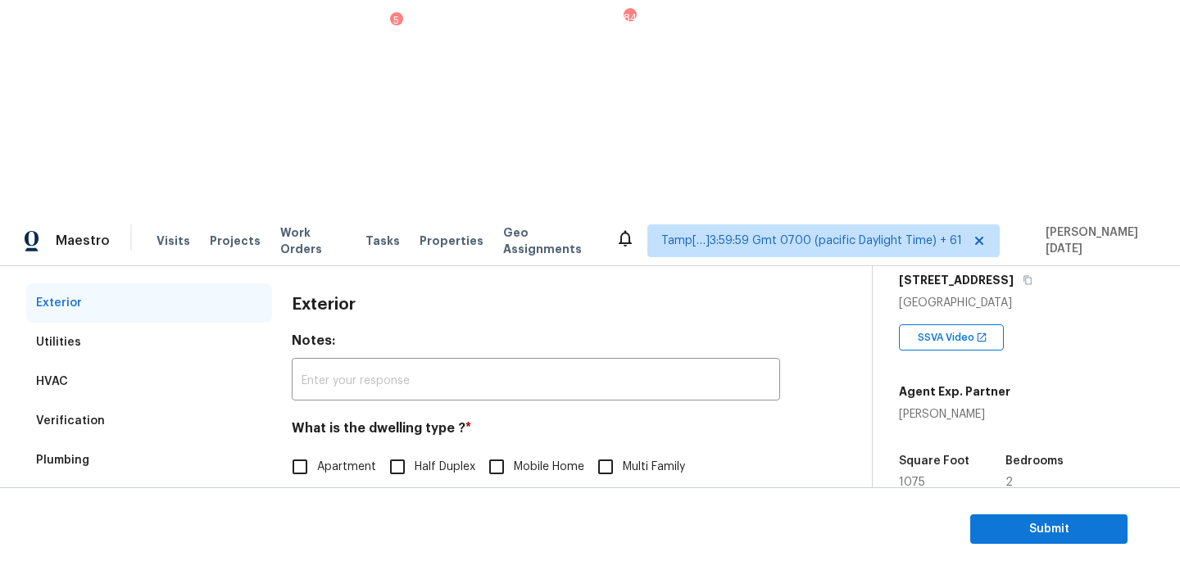
click at [117, 402] on div "Verification" at bounding box center [149, 421] width 246 height 39
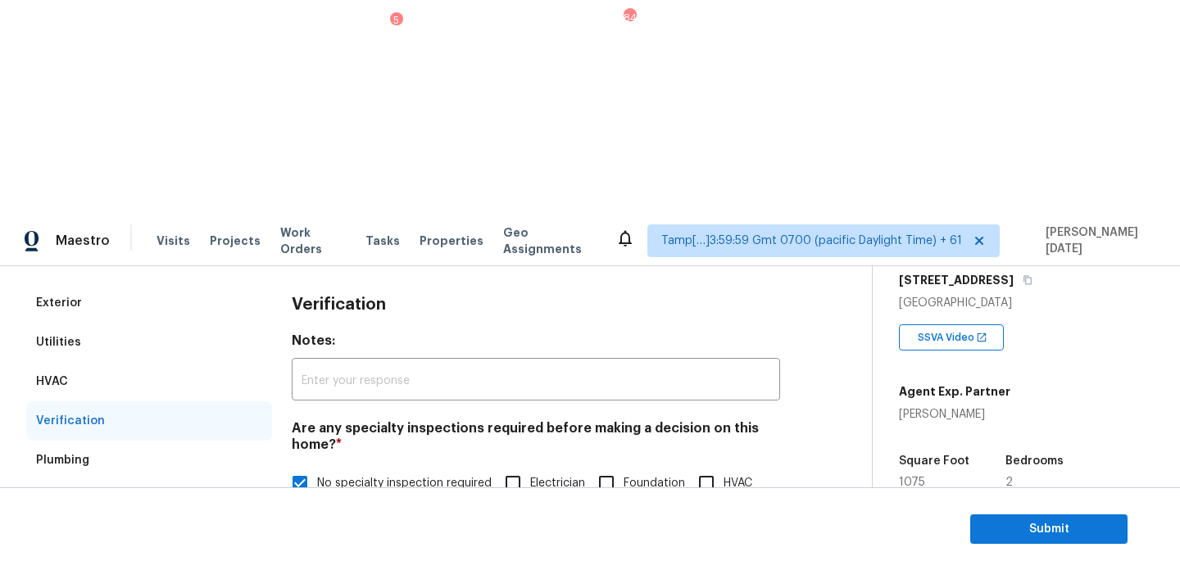
scroll to position [415, 0]
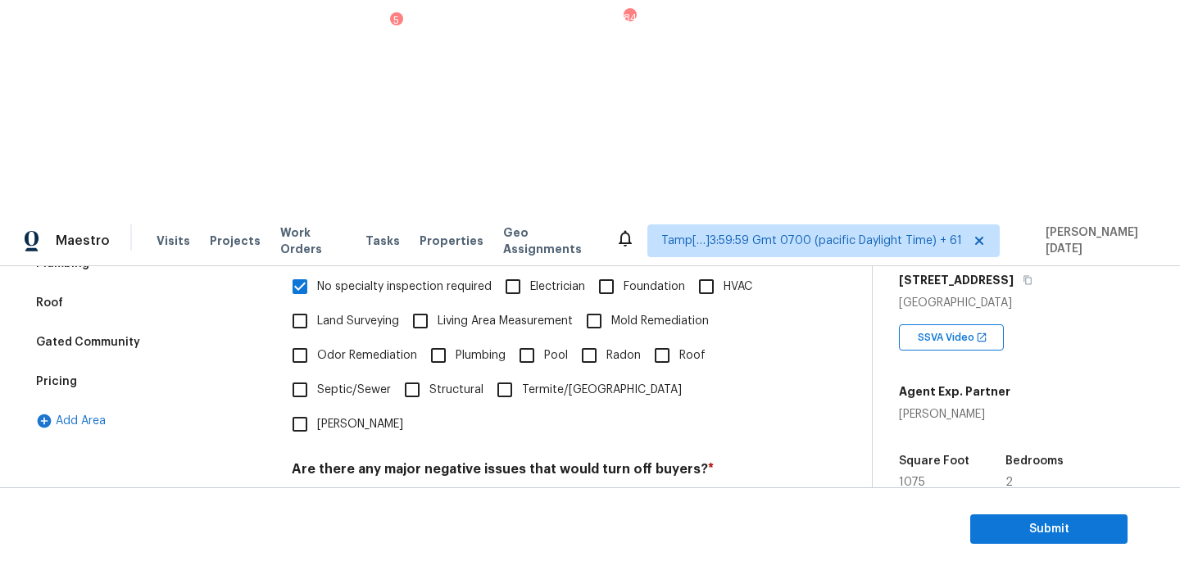
checkbox input "true"
checkbox input "false"
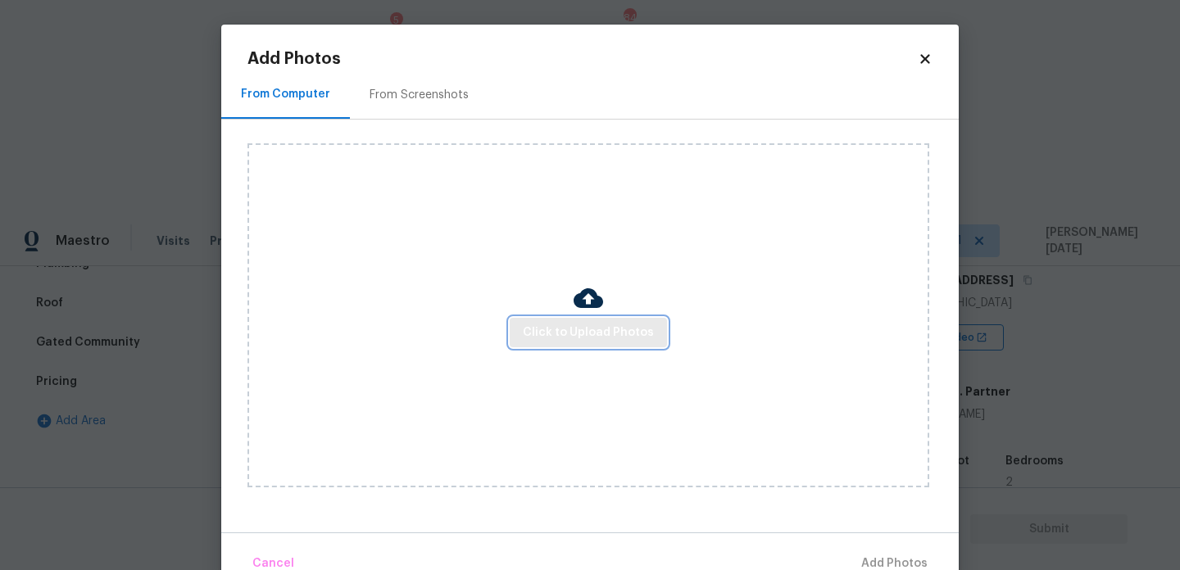
click at [559, 334] on span "Click to Upload Photos" at bounding box center [588, 333] width 131 height 20
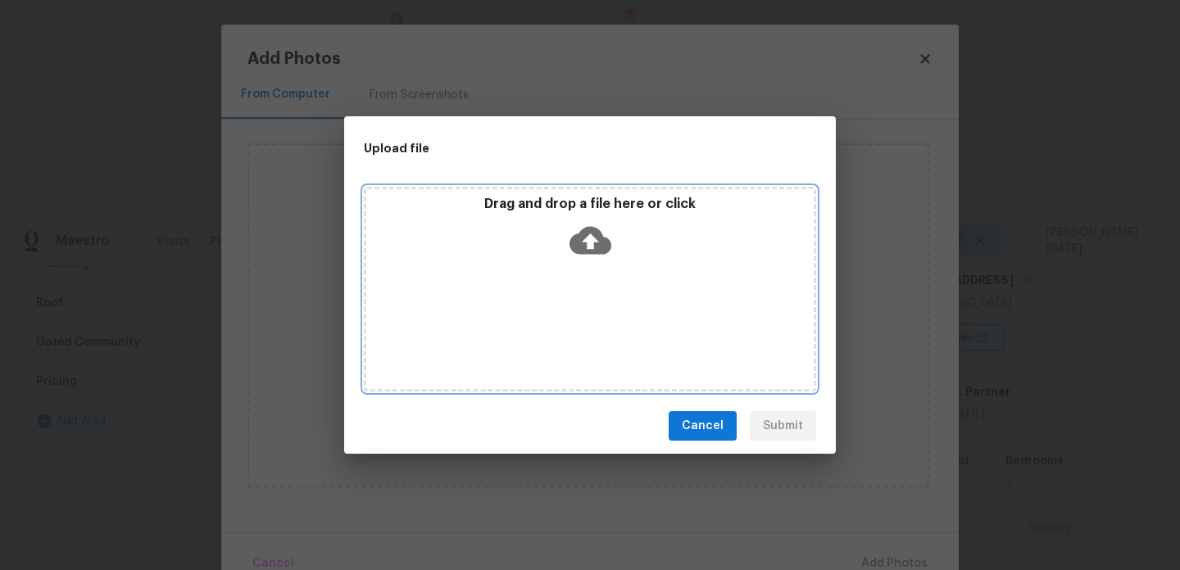
click at [559, 334] on div "Drag and drop a file here or click" at bounding box center [590, 289] width 452 height 205
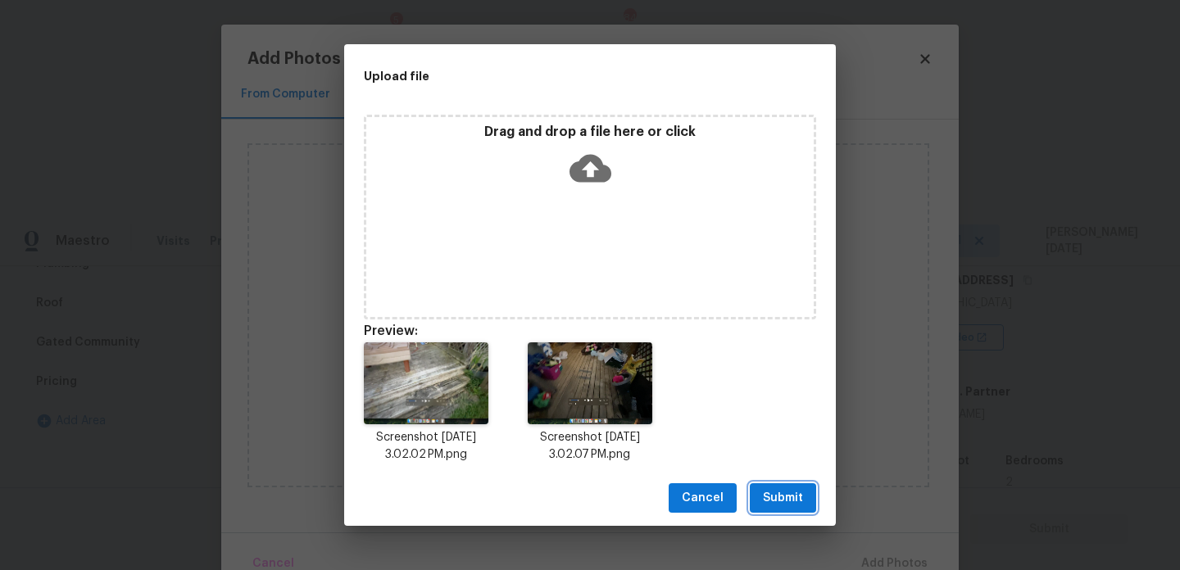
click at [768, 491] on span "Submit" at bounding box center [783, 498] width 40 height 20
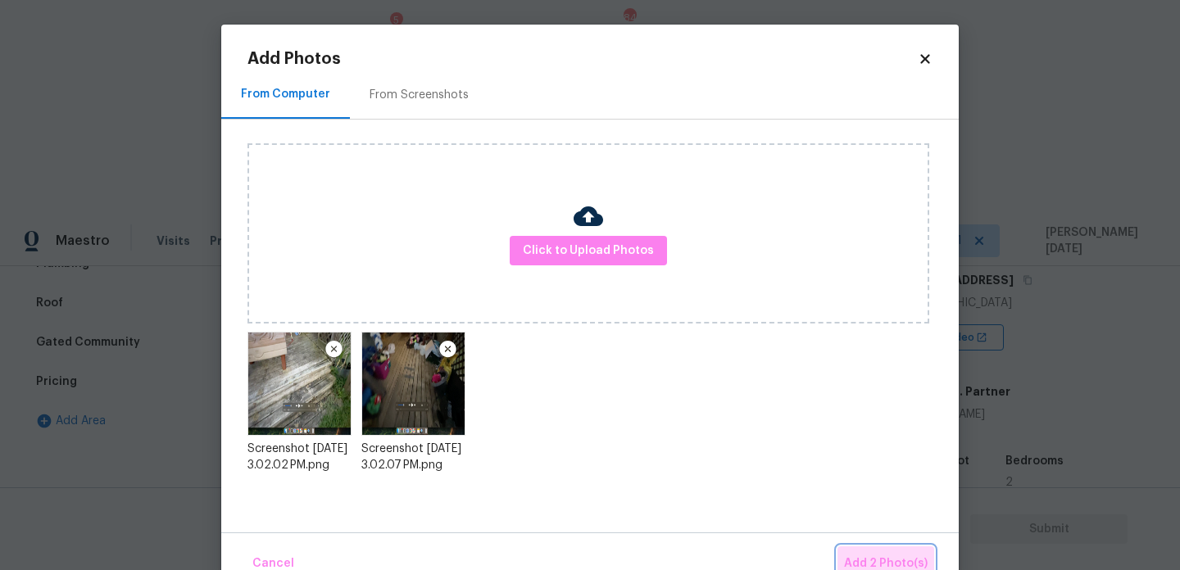
click at [869, 554] on span "Add 2 Photo(s)" at bounding box center [886, 564] width 84 height 20
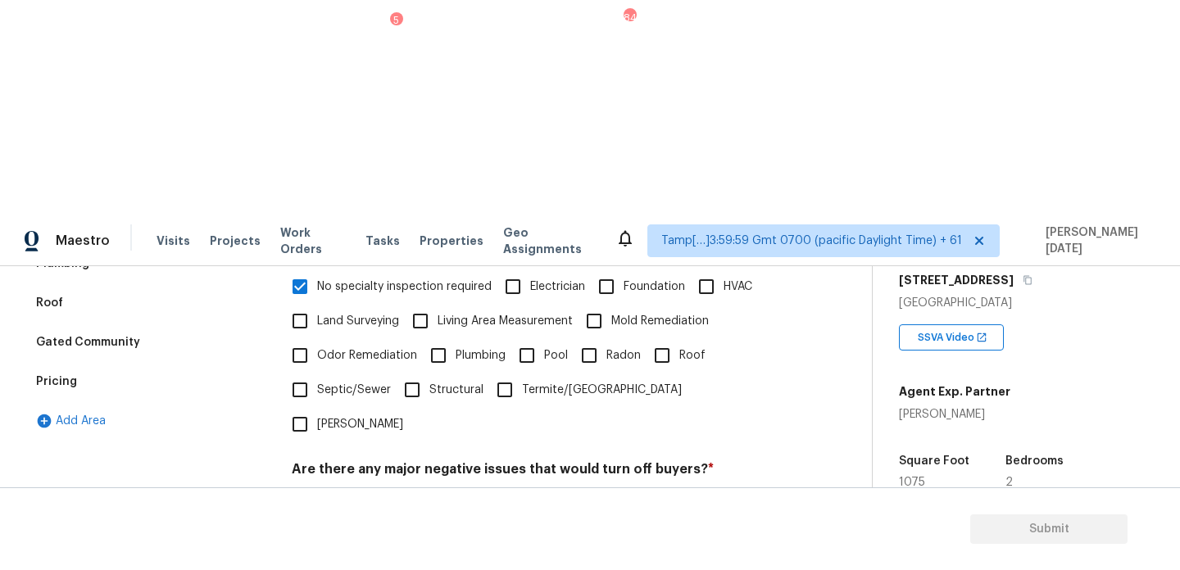
scroll to position [436, 0]
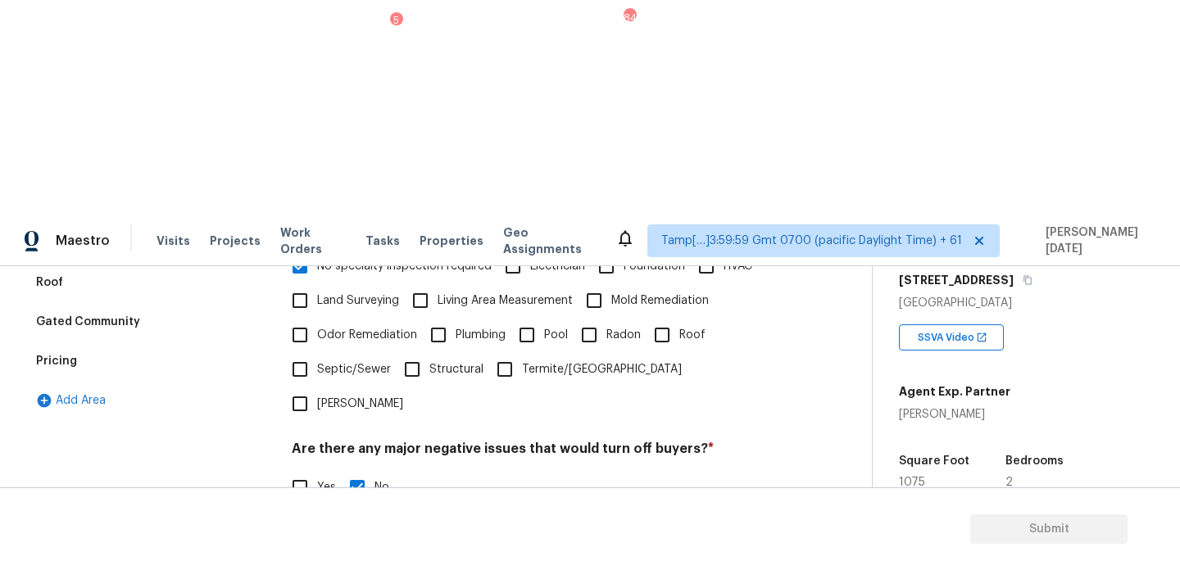
type input "A"
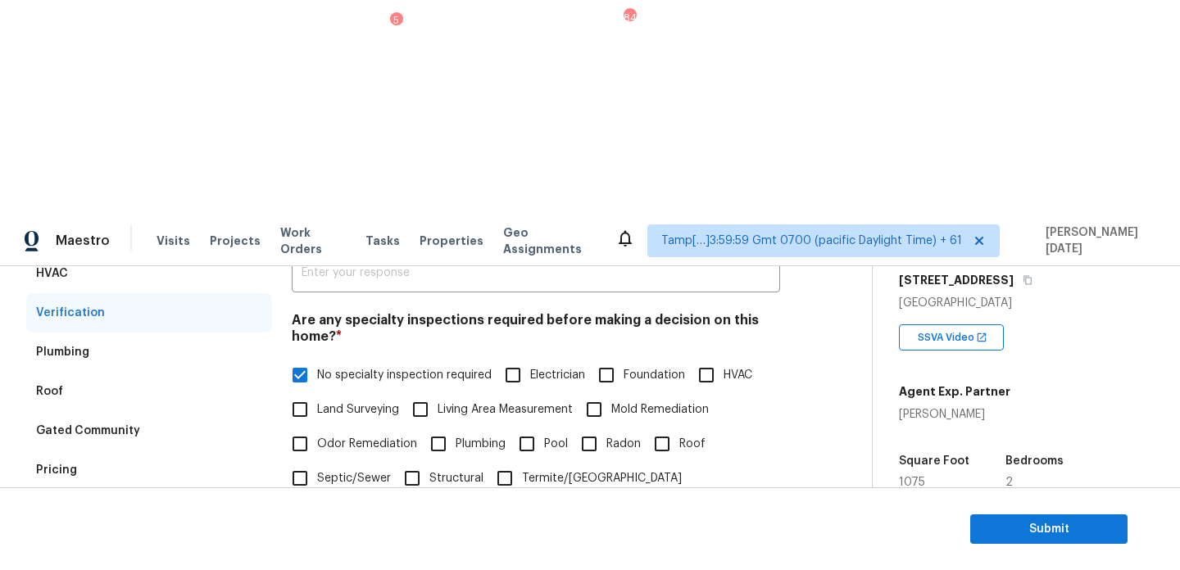
scroll to position [333, 0]
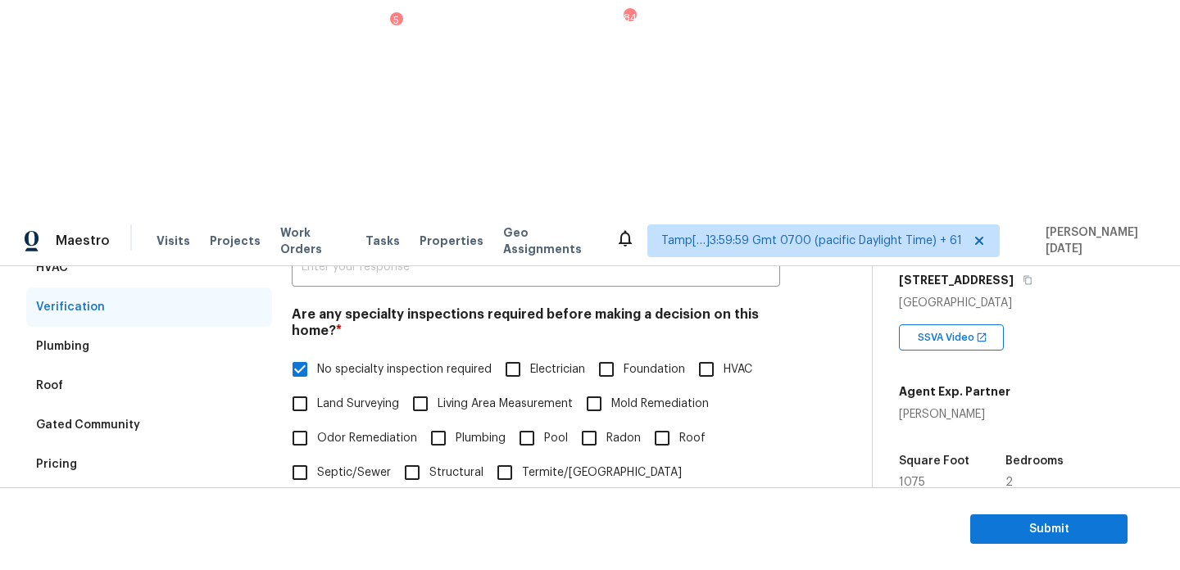
drag, startPoint x: 471, startPoint y: 467, endPoint x: 551, endPoint y: 467, distance: 79.5
type input "@0: 32 - deck has major repairs"
click at [763, 544] on h4 "Are there any major negative issues that would turn off buyers? *" at bounding box center [536, 555] width 488 height 23
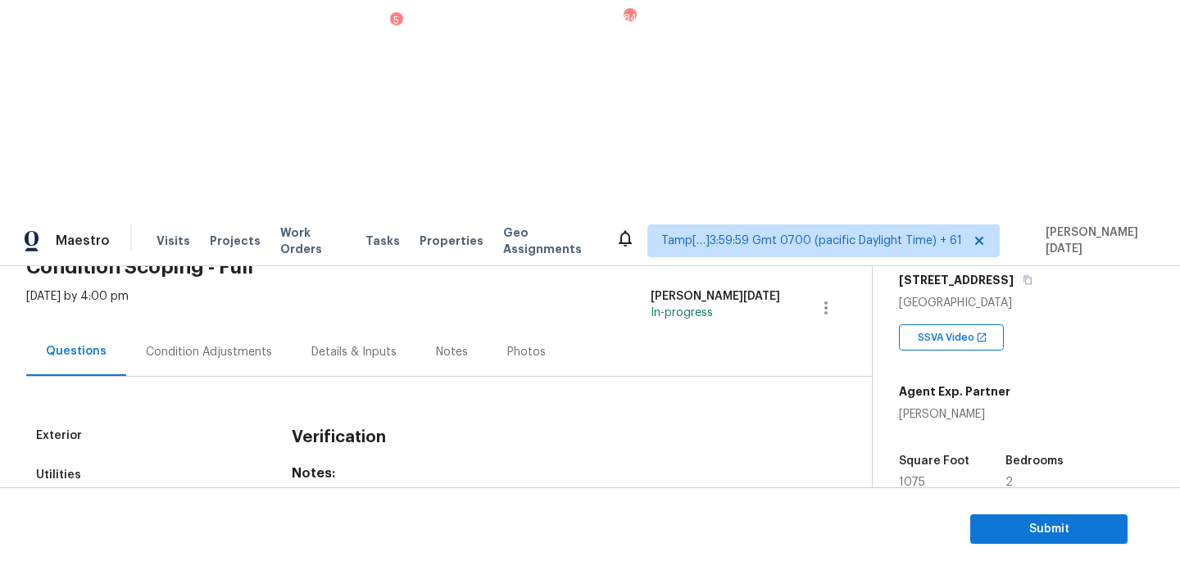
scroll to position [0, 0]
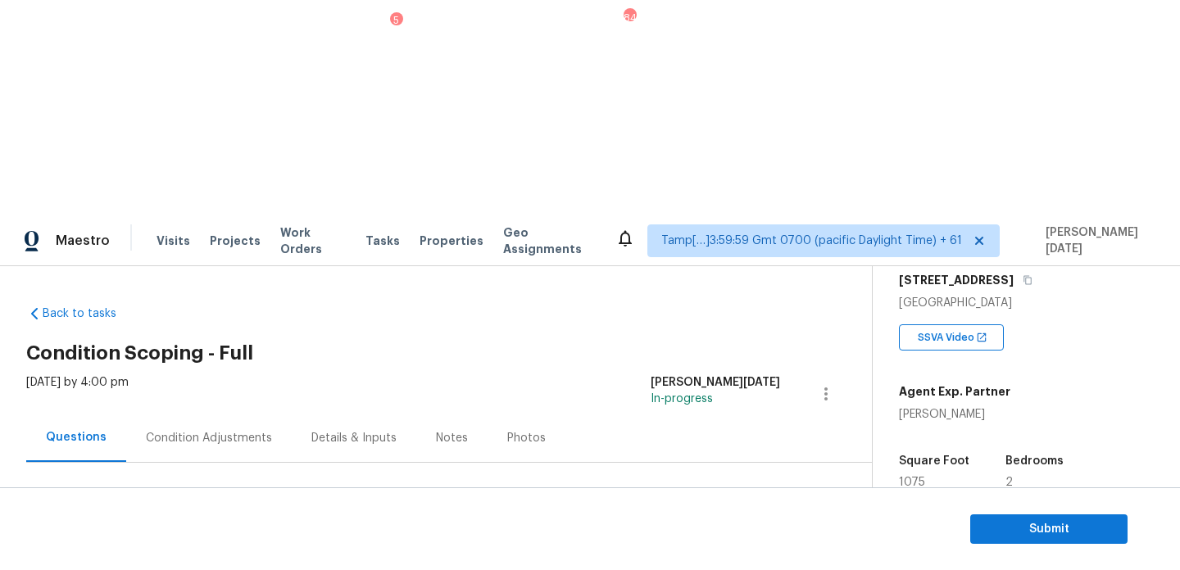
click at [232, 430] on div "Condition Adjustments" at bounding box center [209, 438] width 126 height 16
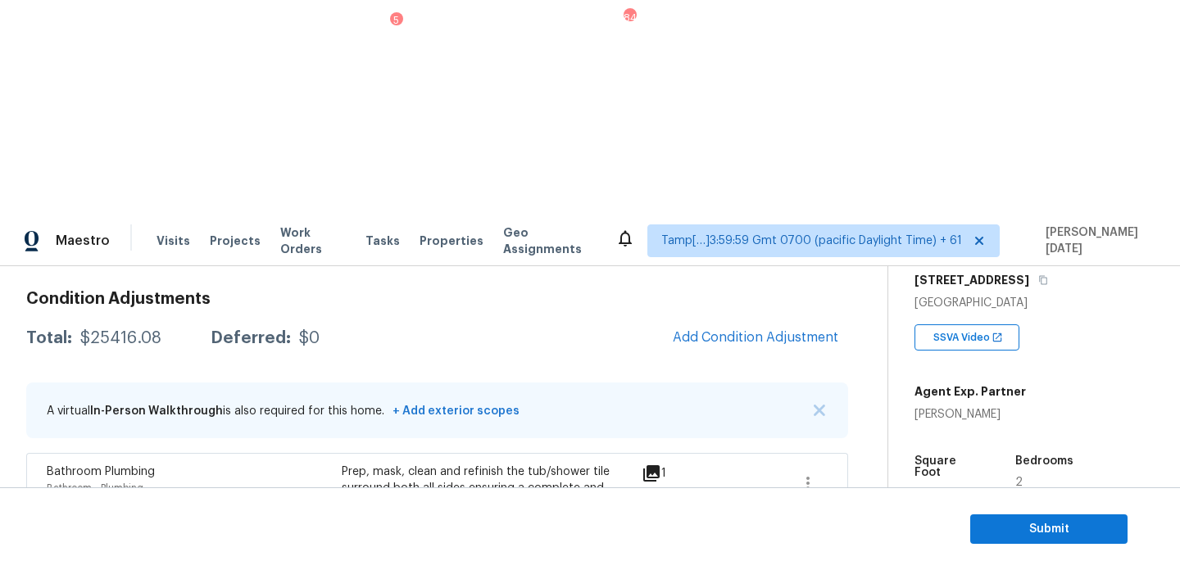
scroll to position [226, 0]
click at [1001, 529] on span "Submit" at bounding box center [1048, 530] width 131 height 20
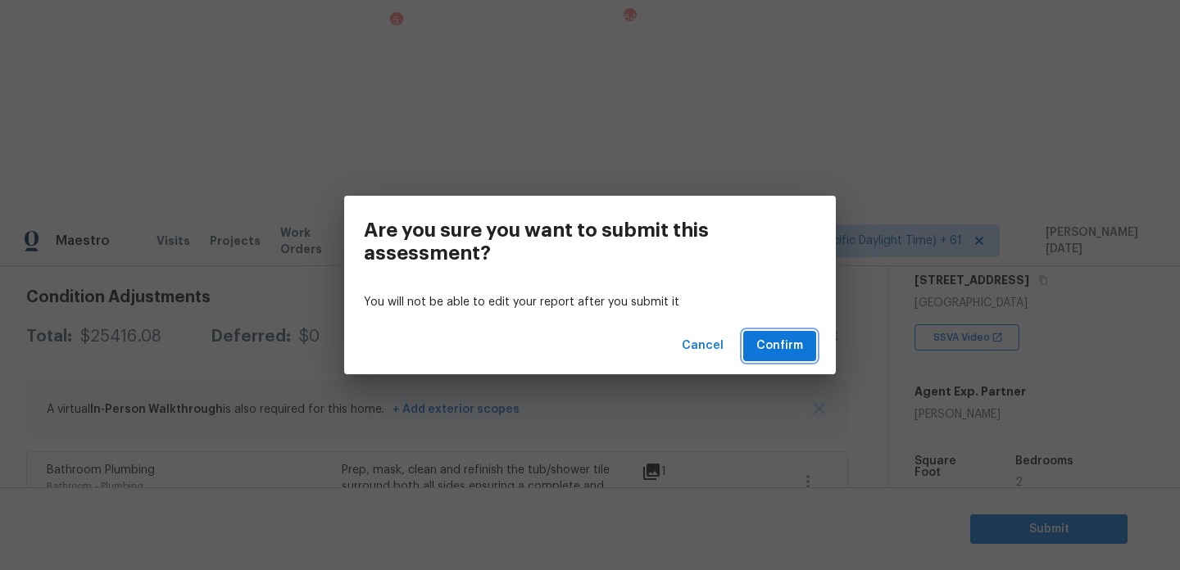
click at [769, 338] on span "Confirm" at bounding box center [779, 346] width 47 height 20
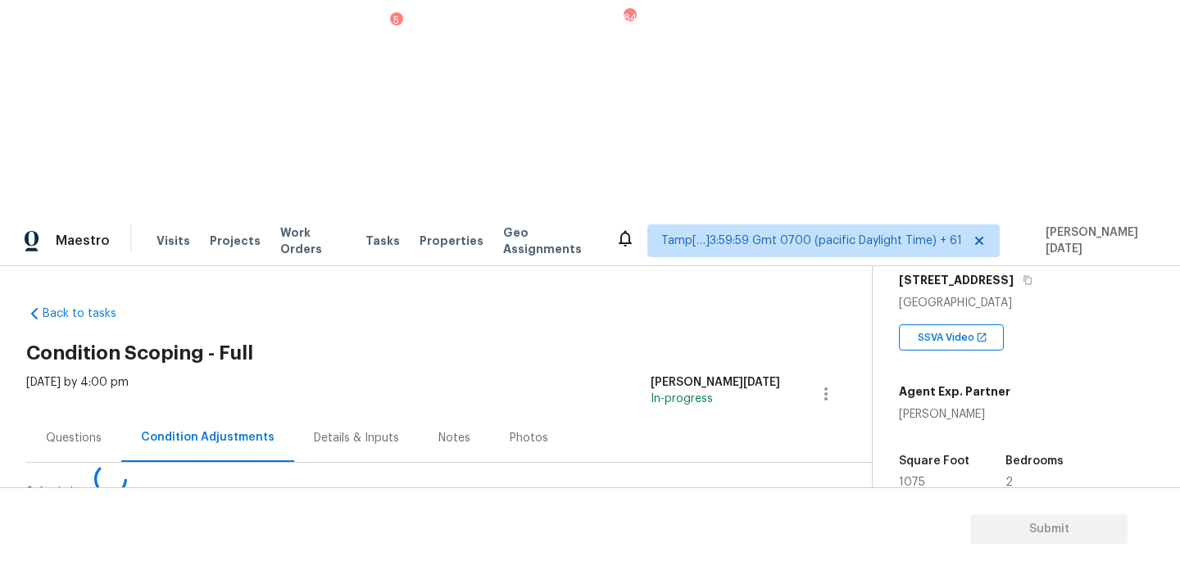
scroll to position [0, 0]
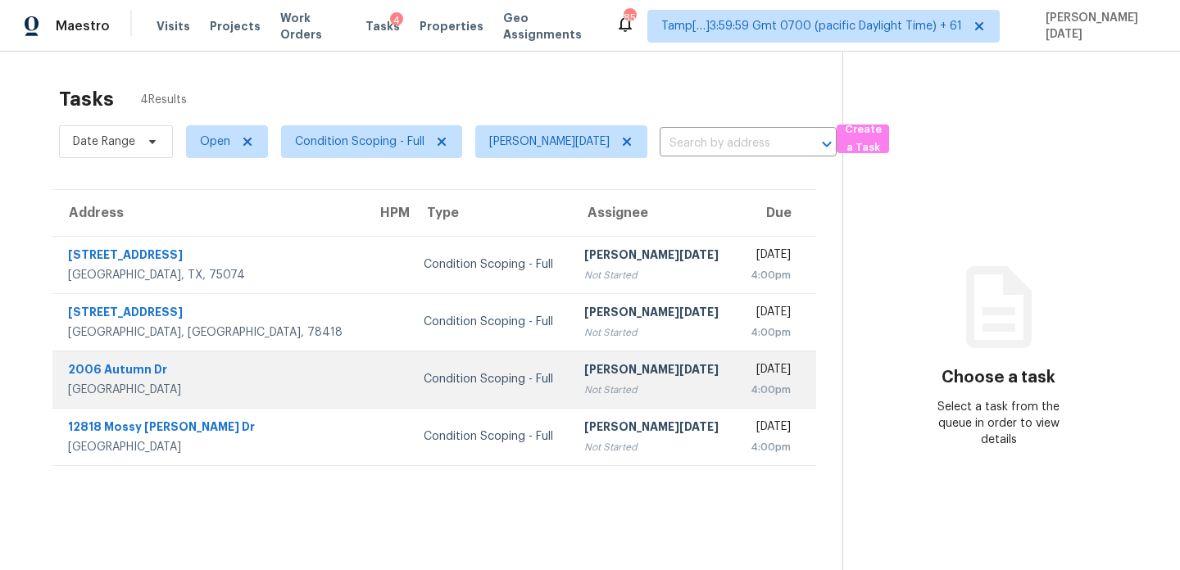
click at [584, 363] on div "[PERSON_NAME][DATE]" at bounding box center [653, 371] width 138 height 20
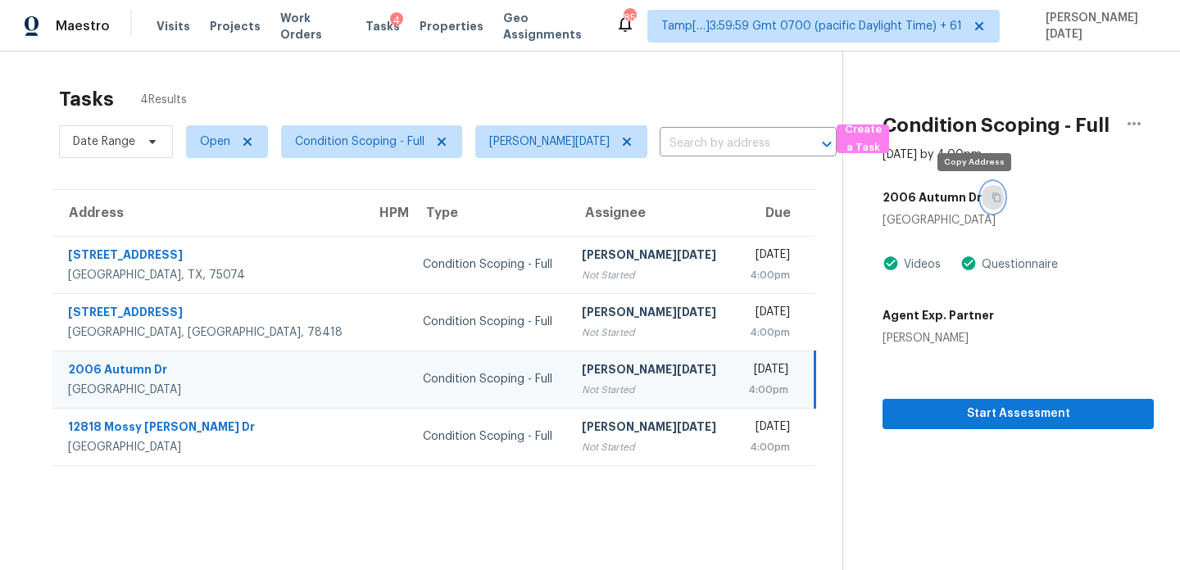
click at [992, 199] on icon "button" at bounding box center [997, 198] width 10 height 10
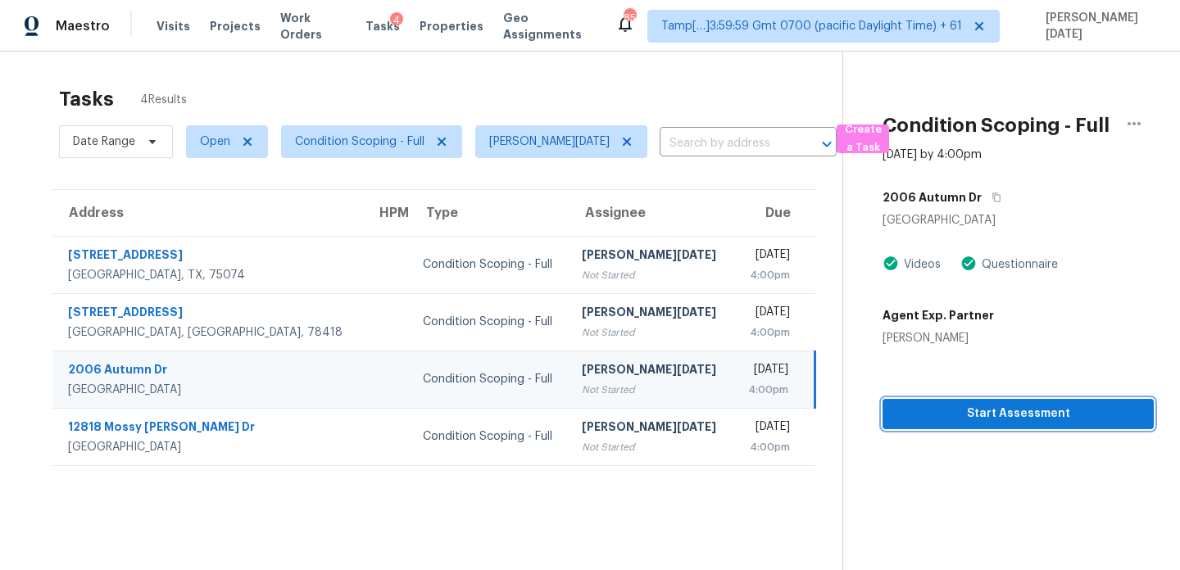
click at [924, 412] on span "Start Assessment" at bounding box center [1018, 414] width 245 height 20
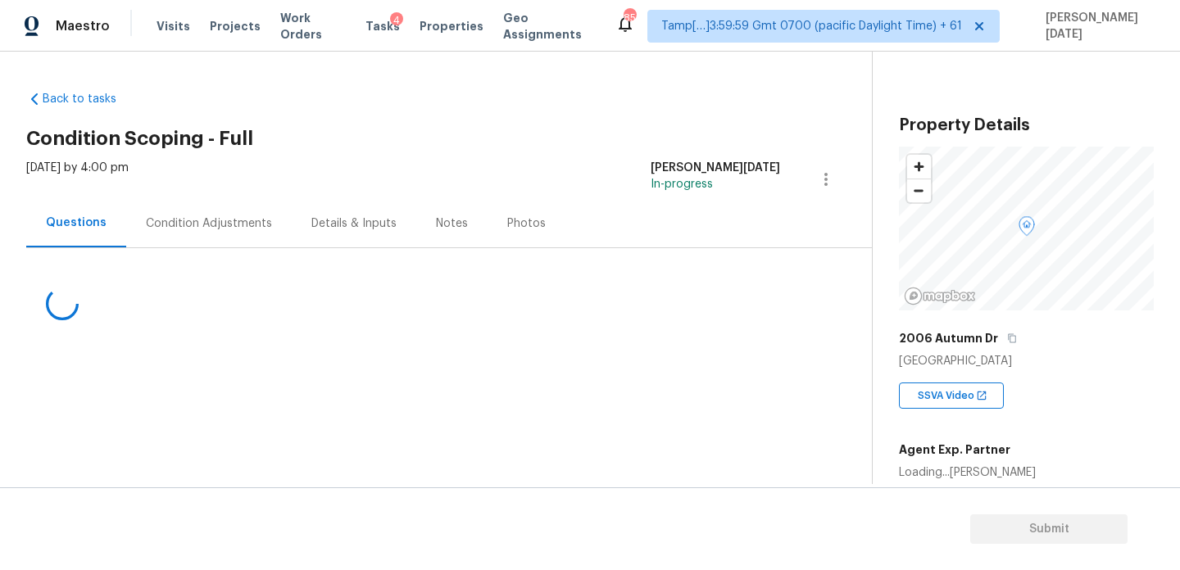
click at [170, 238] on div "Condition Adjustments" at bounding box center [209, 223] width 166 height 48
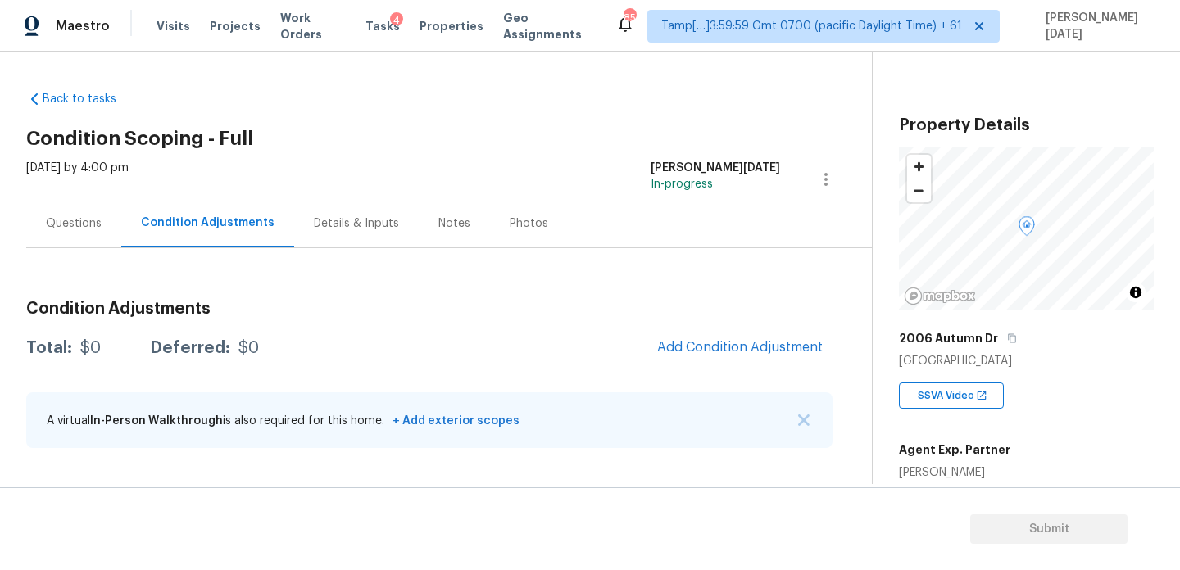
scroll to position [220, 0]
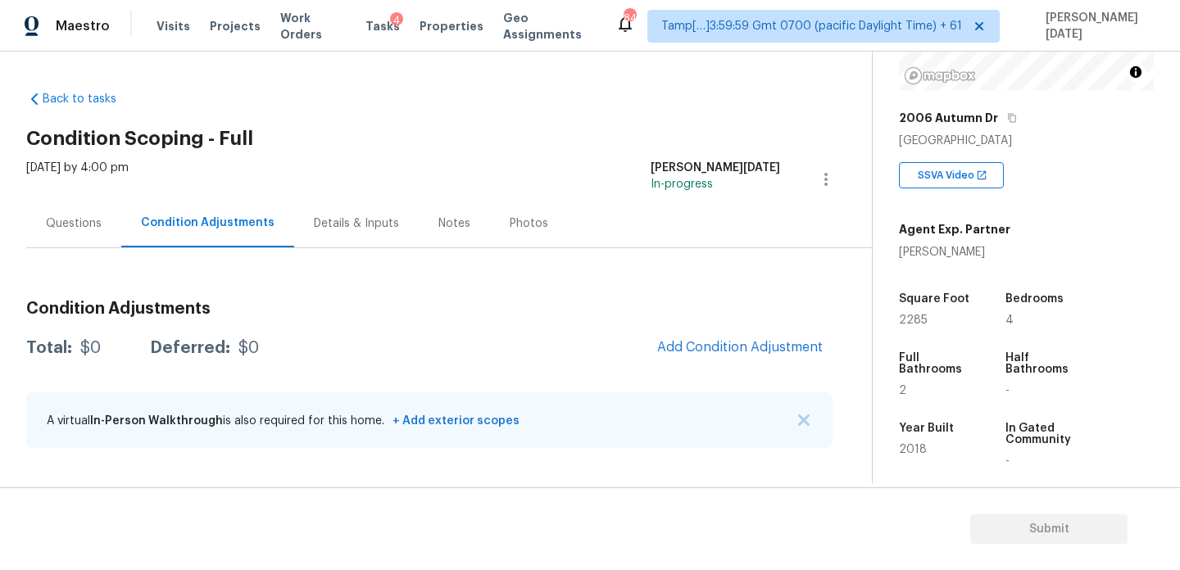
click at [910, 319] on span "2285" at bounding box center [913, 320] width 29 height 11
copy span "2285"
click at [750, 353] on span "Add Condition Adjustment" at bounding box center [740, 347] width 166 height 15
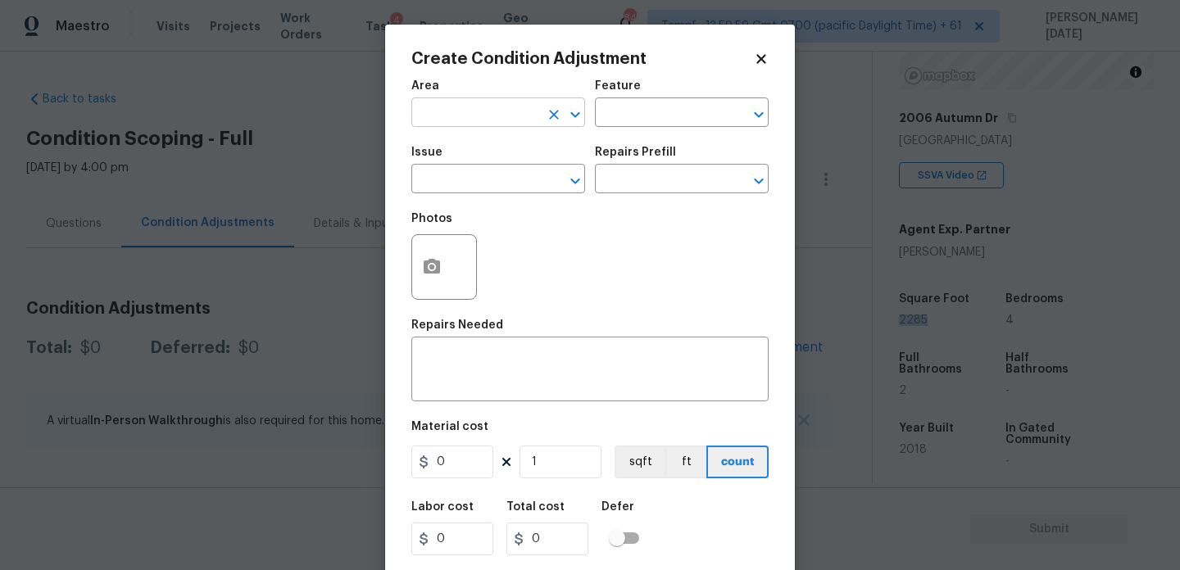
click at [447, 117] on input "text" at bounding box center [475, 114] width 128 height 25
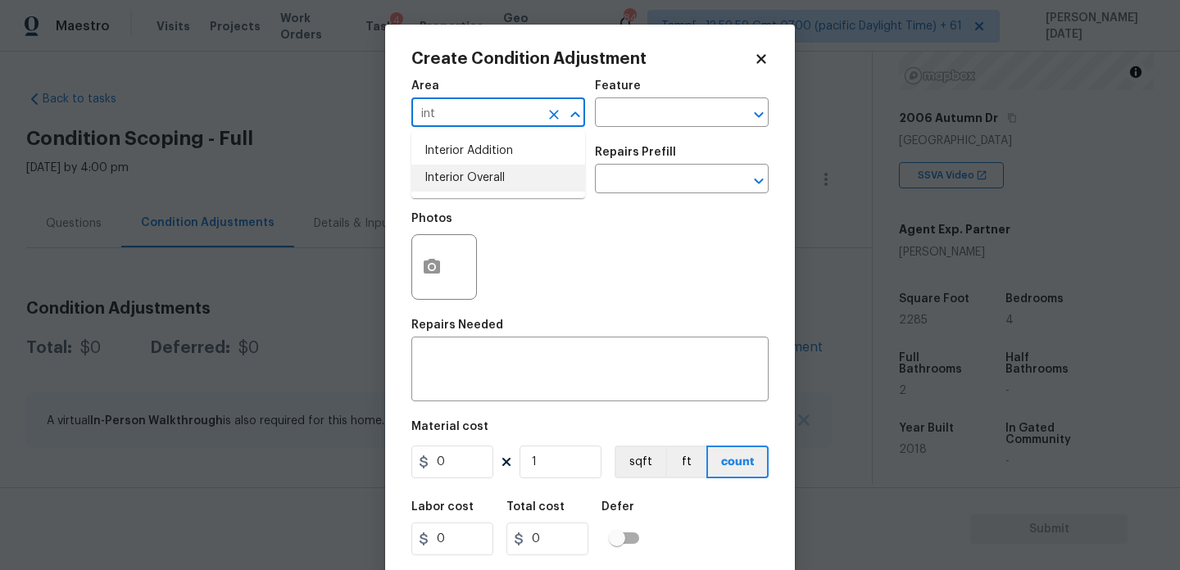
click at [465, 193] on ul "Interior Addition Interior Overall" at bounding box center [498, 164] width 174 height 67
click at [483, 179] on li "Interior Overall" at bounding box center [498, 178] width 174 height 27
type input "Interior Overall"
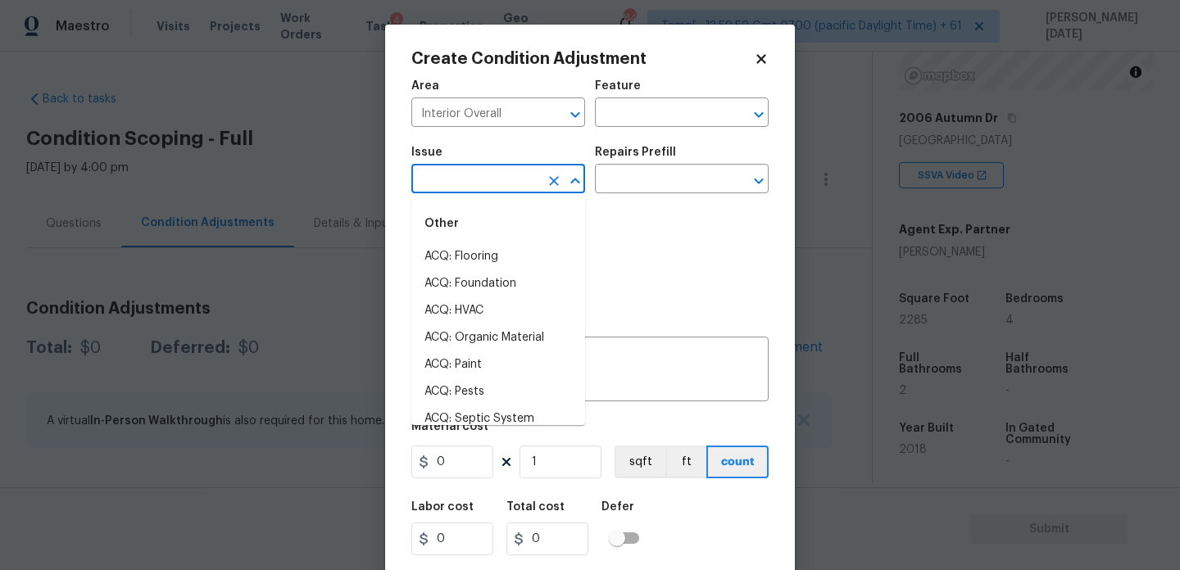
click at [483, 179] on input "text" at bounding box center [475, 180] width 128 height 25
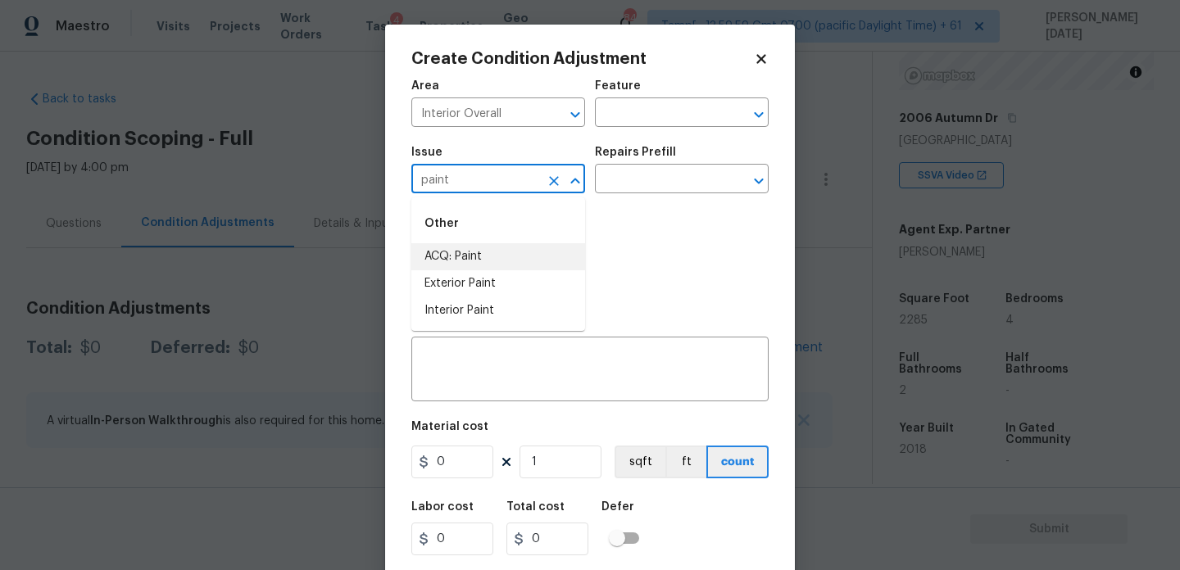
click at [494, 247] on li "ACQ: Paint" at bounding box center [498, 256] width 174 height 27
type input "ACQ: Paint"
click at [692, 175] on input "text" at bounding box center [659, 180] width 128 height 25
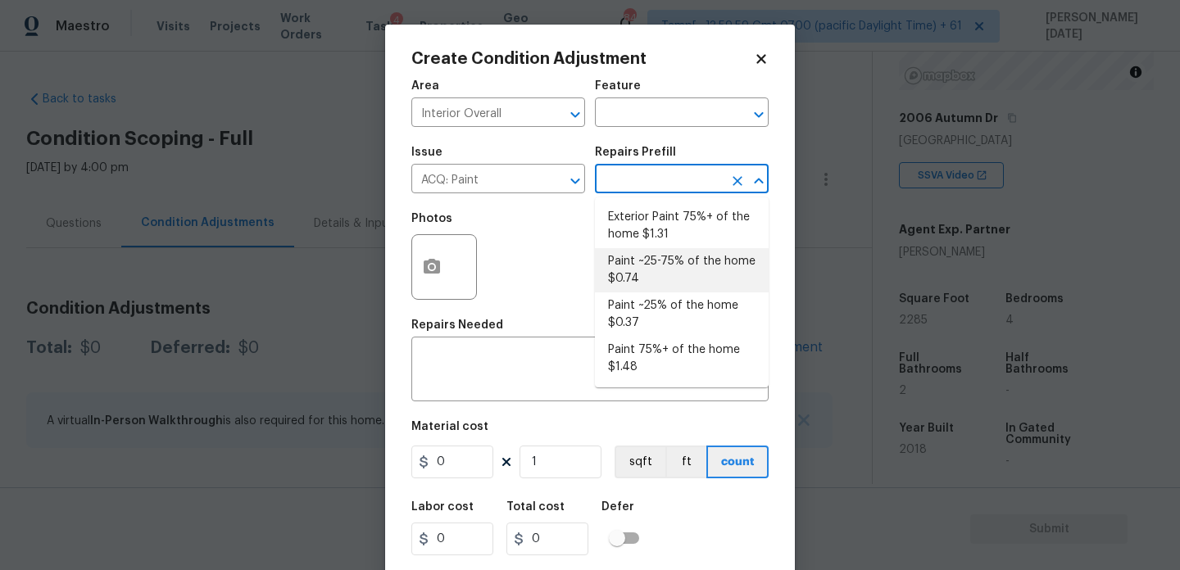
click at [681, 270] on li "Paint ~25-75% of the home $0.74" at bounding box center [682, 270] width 174 height 44
type input "Acquisition"
type textarea "Acquisition Scope: ~25 - 75% of the home needs interior paint"
type input "0.74"
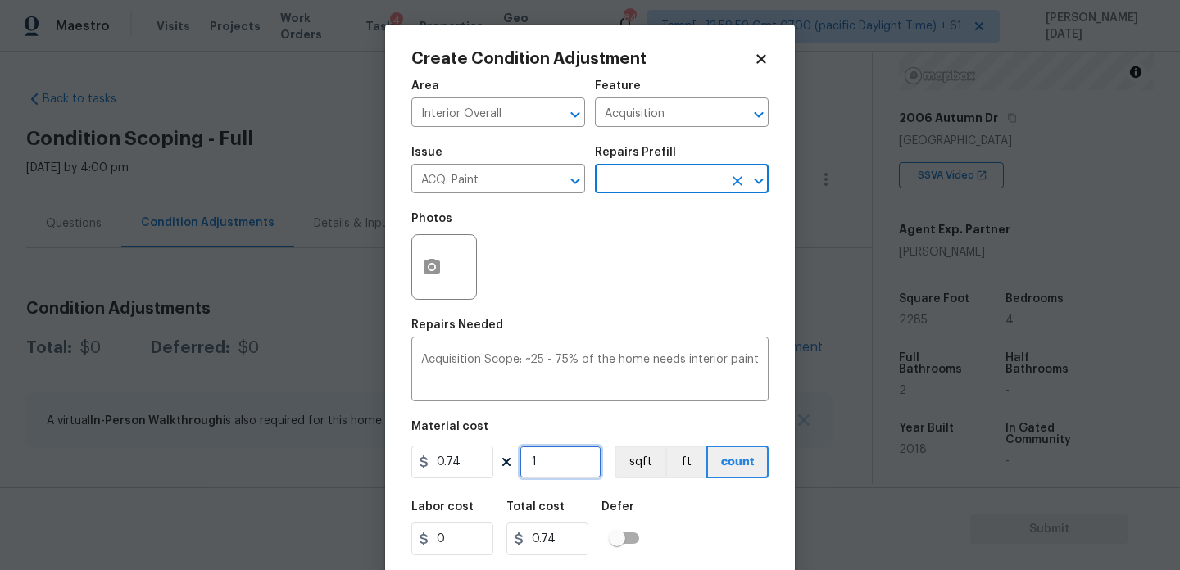
click at [580, 463] on input "1" at bounding box center [561, 462] width 82 height 33
type input "0"
paste input "2285"
type input "2285"
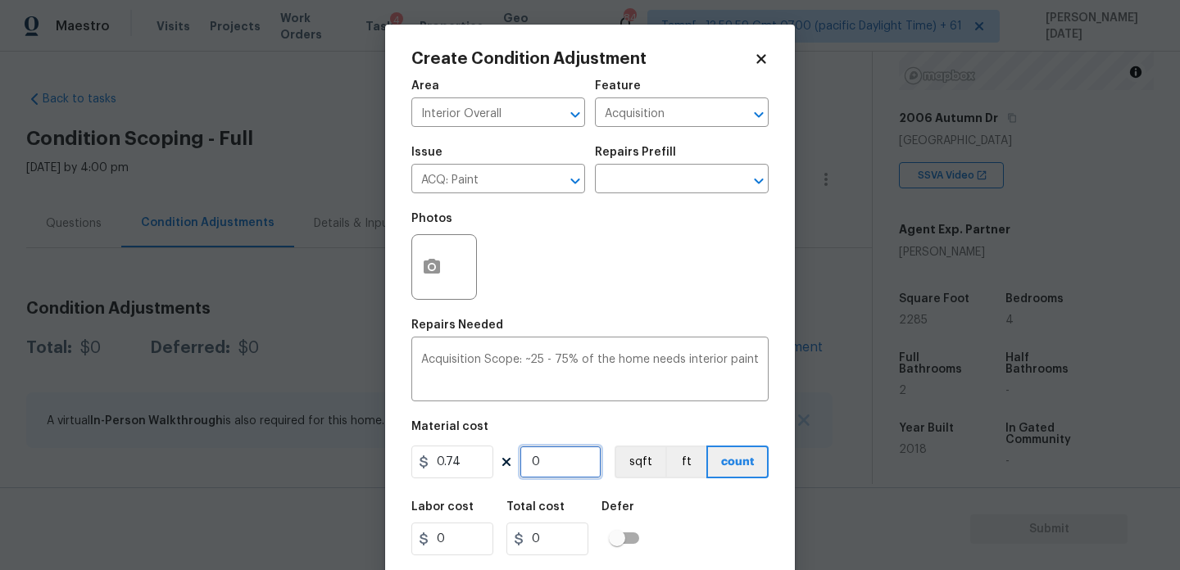
type input "1690.9"
type input "2285"
click at [431, 272] on icon "button" at bounding box center [432, 266] width 16 height 15
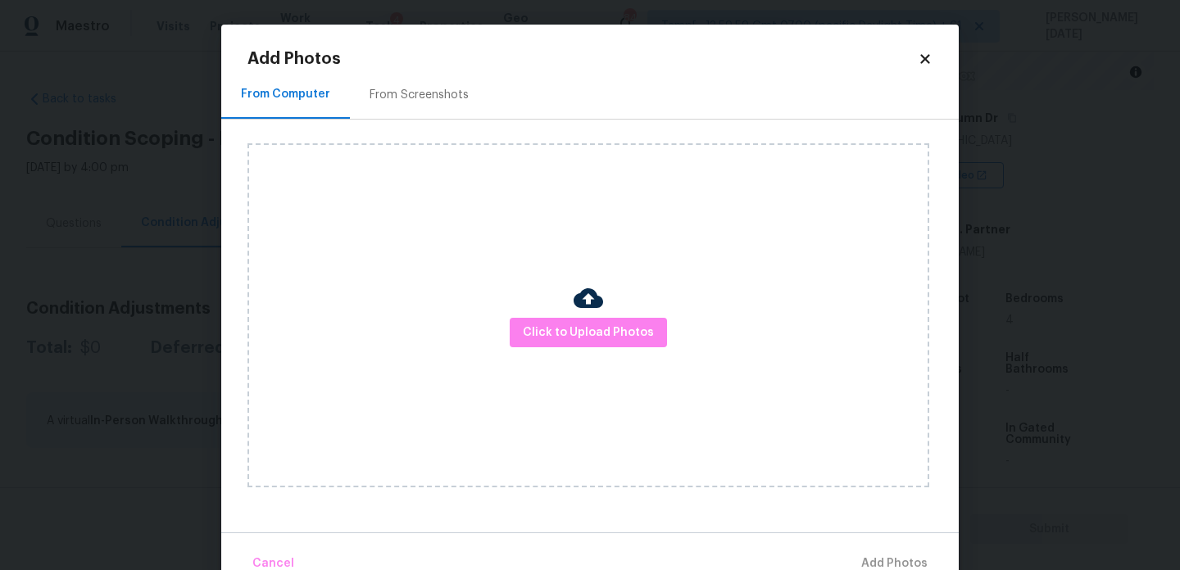
click at [436, 81] on div "From Screenshots" at bounding box center [419, 94] width 138 height 48
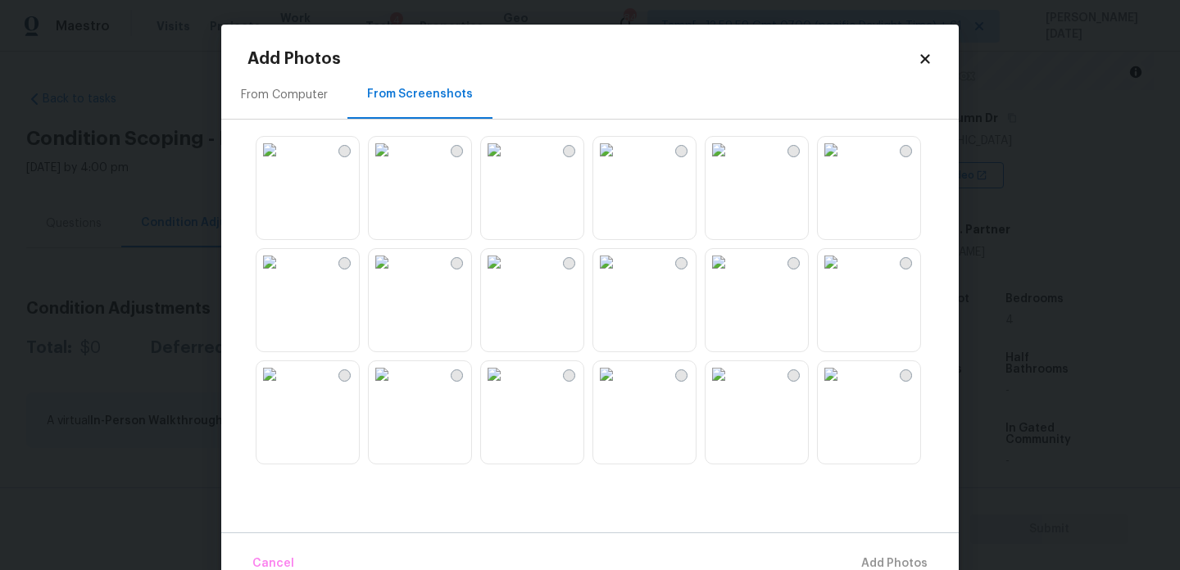
click at [283, 163] on img at bounding box center [270, 150] width 26 height 26
click at [732, 275] on img at bounding box center [719, 262] width 26 height 26
click at [283, 163] on img at bounding box center [270, 150] width 26 height 26
click at [507, 275] on img at bounding box center [494, 262] width 26 height 26
click at [732, 275] on img at bounding box center [719, 262] width 26 height 26
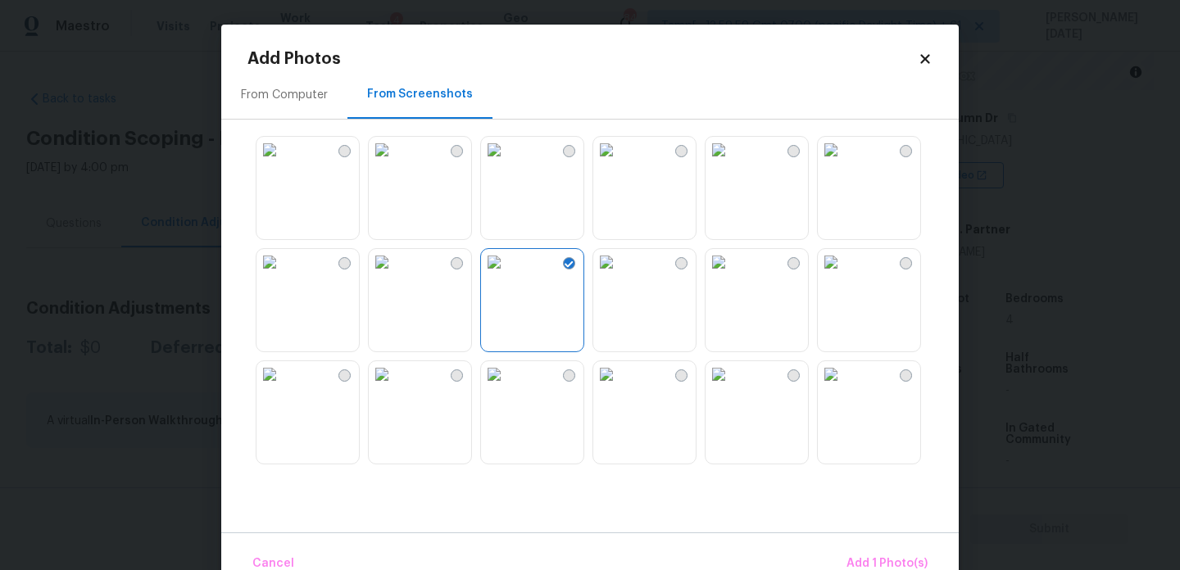
click at [507, 275] on img at bounding box center [494, 262] width 26 height 26
click at [620, 152] on img at bounding box center [606, 148] width 26 height 26
click at [620, 260] on img at bounding box center [606, 260] width 26 height 26
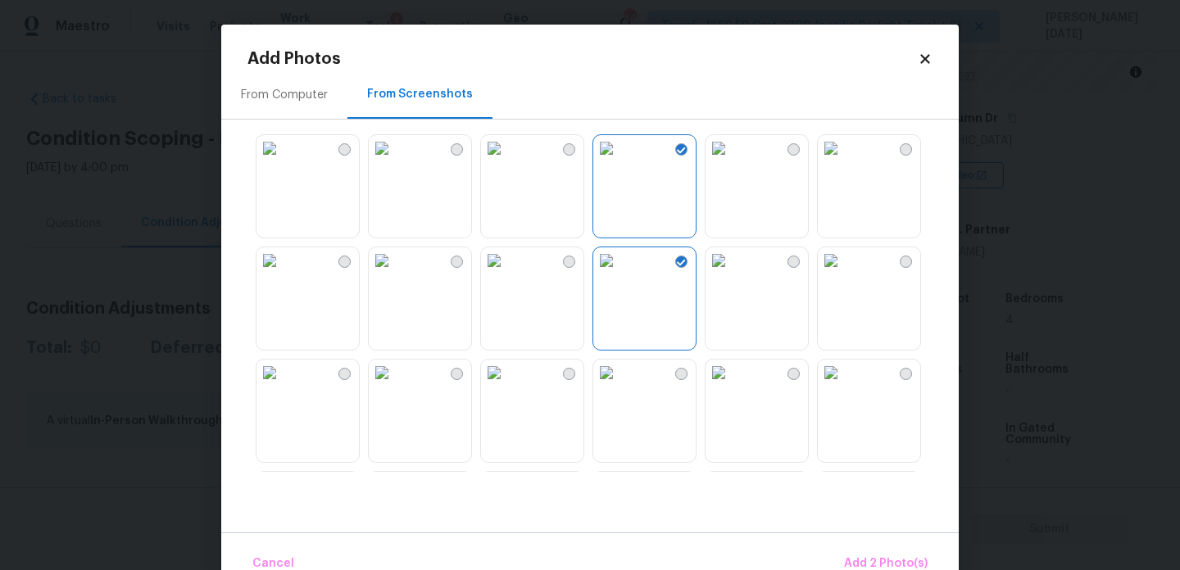
click at [507, 274] on img at bounding box center [494, 260] width 26 height 26
click at [395, 274] on img at bounding box center [382, 260] width 26 height 26
click at [589, 434] on div at bounding box center [602, 300] width 711 height 344
click at [395, 386] on img at bounding box center [382, 373] width 26 height 26
click at [507, 386] on img at bounding box center [494, 373] width 26 height 26
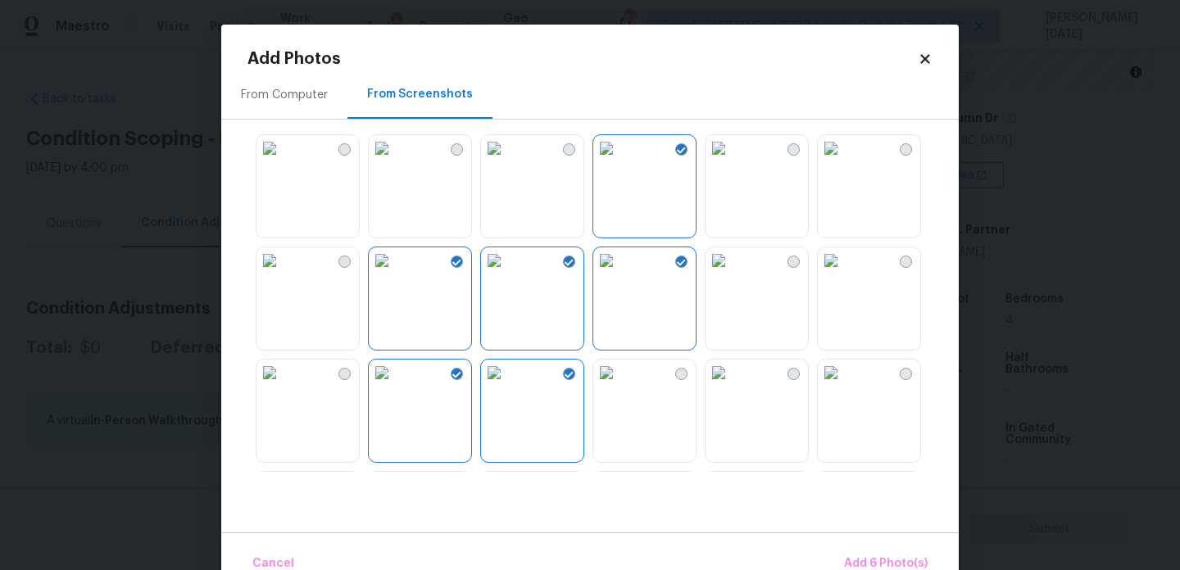
click at [283, 386] on img at bounding box center [270, 373] width 26 height 26
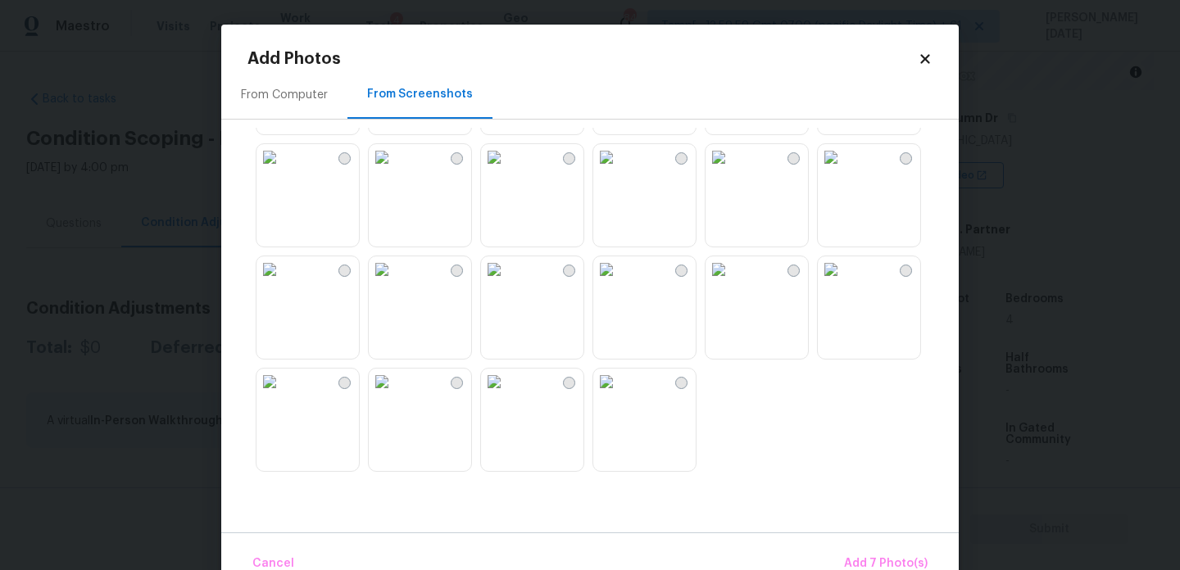
click at [619, 170] on img at bounding box center [606, 157] width 26 height 26
click at [395, 170] on img at bounding box center [382, 157] width 26 height 26
click at [395, 283] on img at bounding box center [382, 270] width 26 height 26
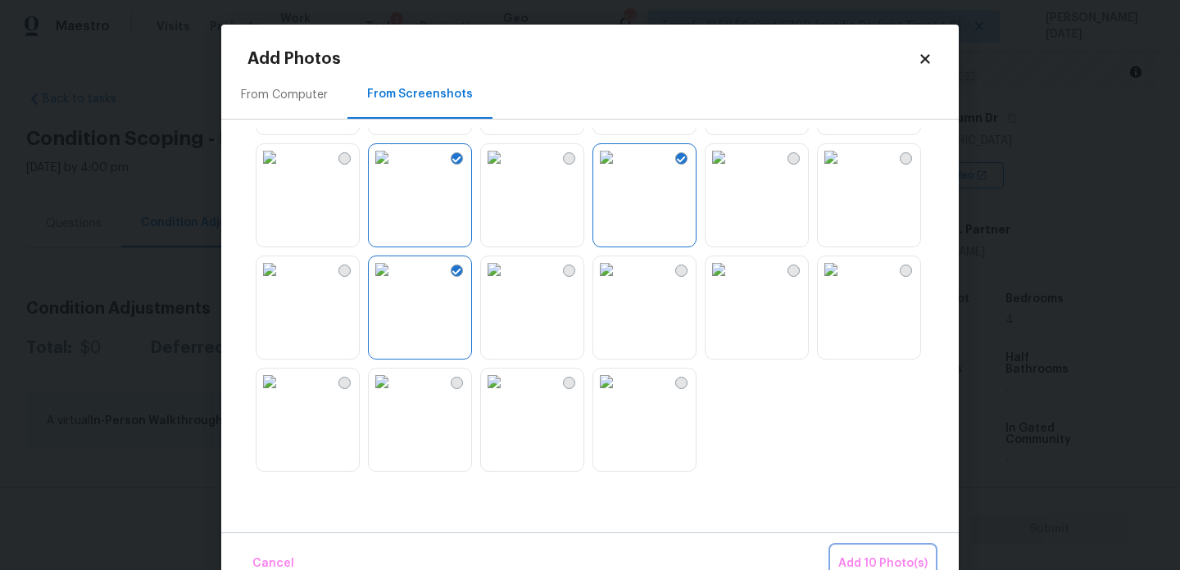
click at [905, 555] on span "Add 10 Photo(s)" at bounding box center [882, 564] width 89 height 20
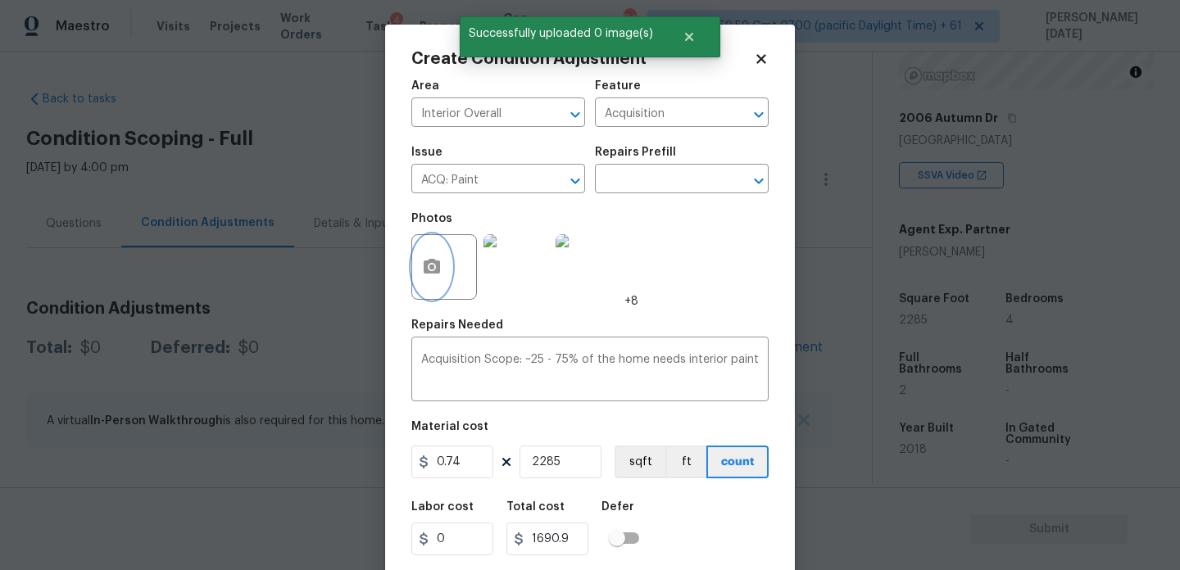
scroll to position [42, 0]
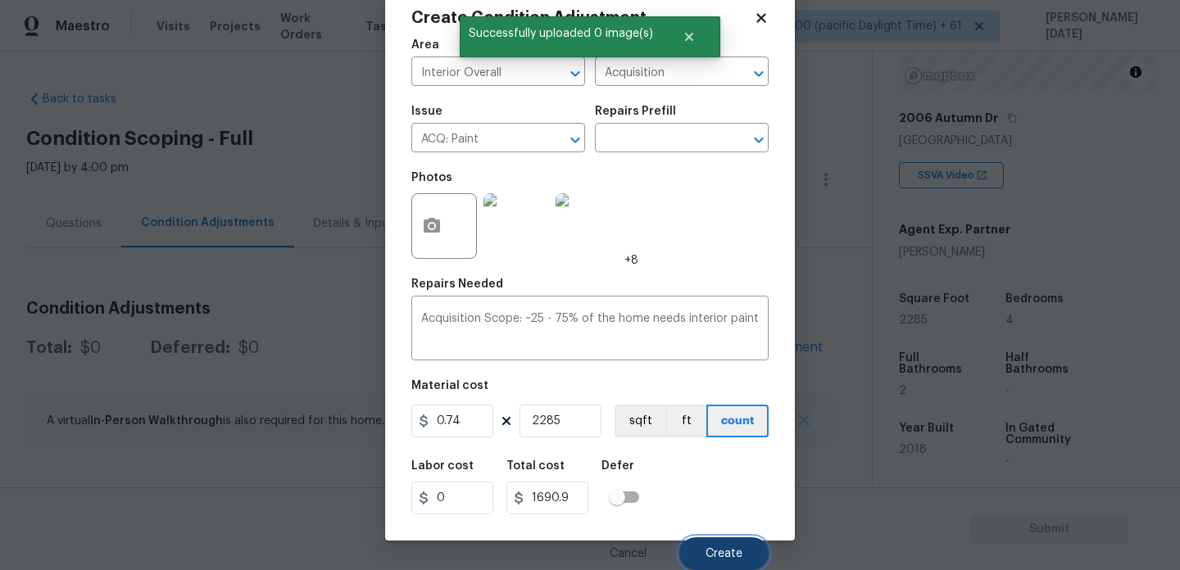
click at [709, 561] on button "Create" at bounding box center [723, 554] width 89 height 33
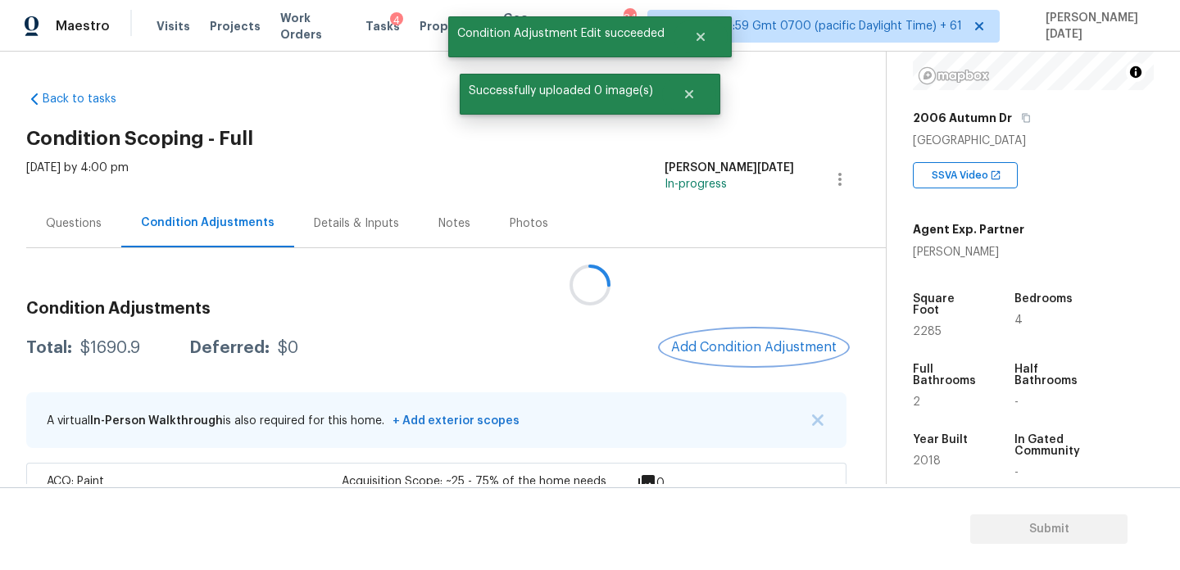
scroll to position [0, 0]
click at [710, 338] on button "Add Condition Adjustment" at bounding box center [758, 347] width 185 height 34
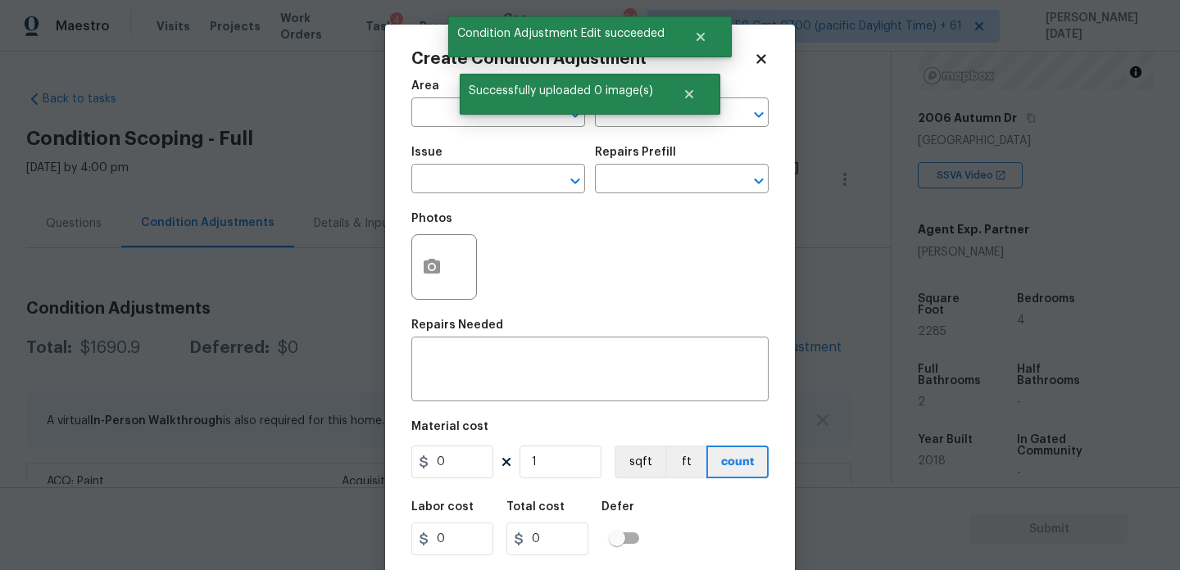
click at [457, 279] on div at bounding box center [444, 267] width 66 height 66
click at [451, 276] on div at bounding box center [444, 267] width 66 height 66
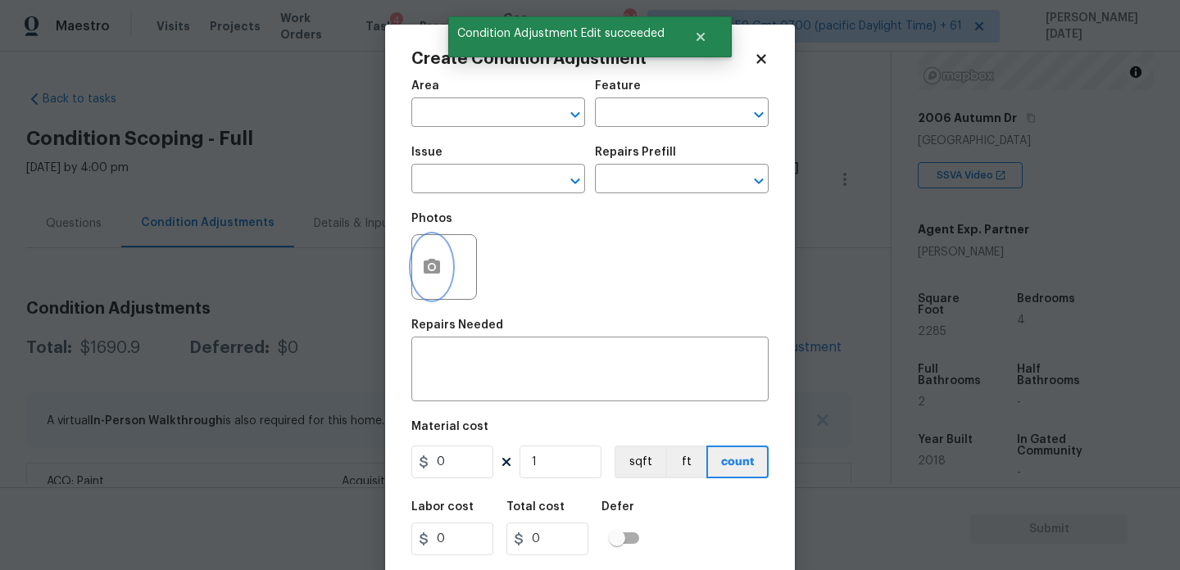
click at [421, 254] on button "button" at bounding box center [431, 267] width 39 height 64
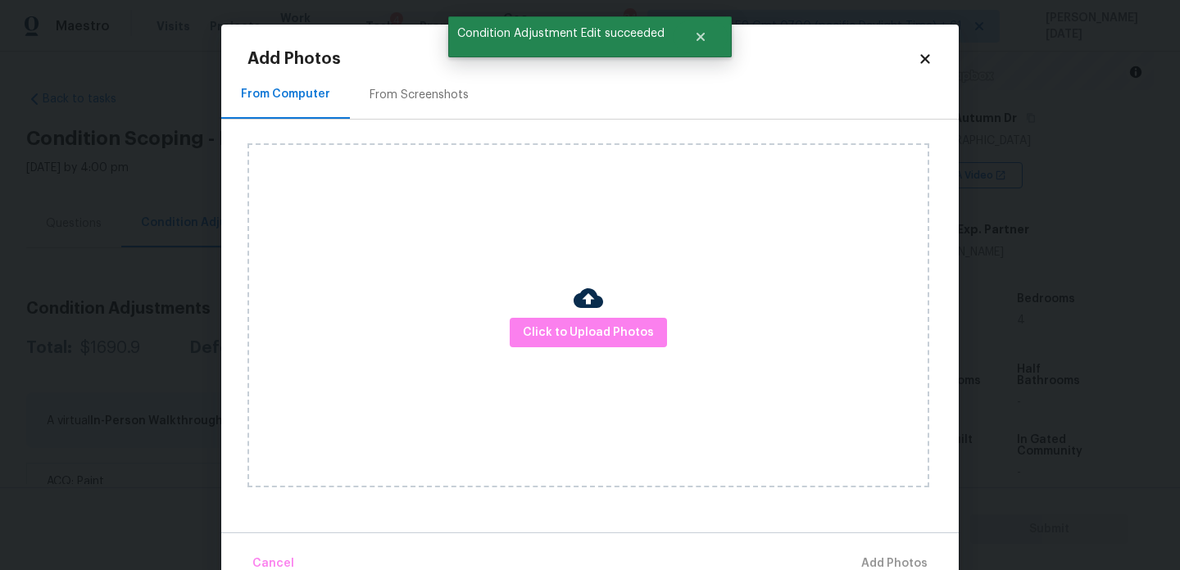
click at [407, 115] on div "From Screenshots" at bounding box center [419, 94] width 138 height 48
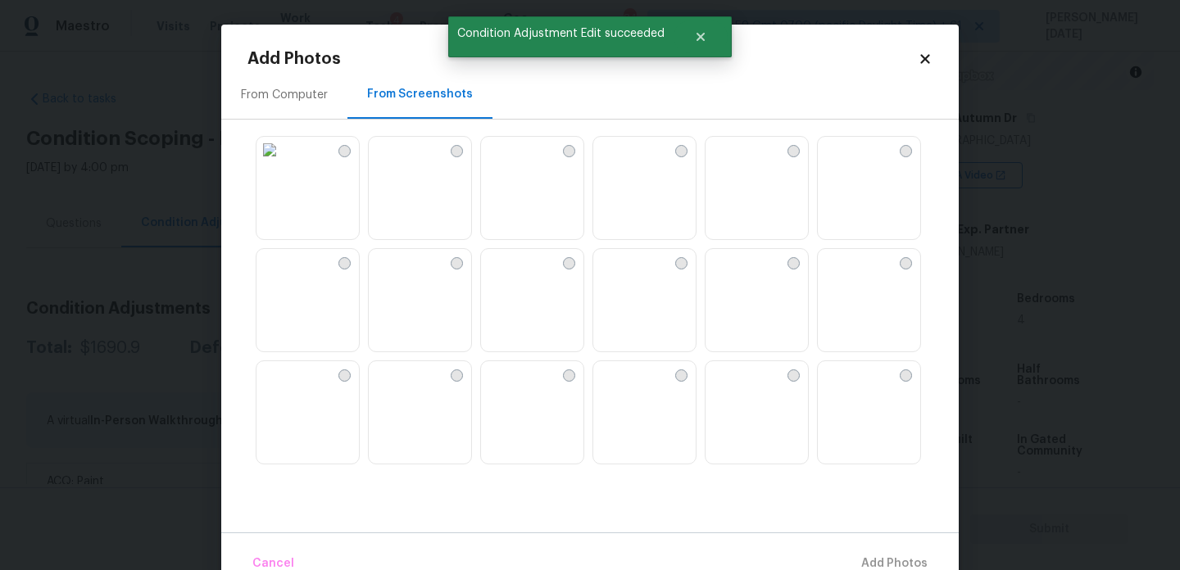
click at [395, 163] on img at bounding box center [382, 150] width 26 height 26
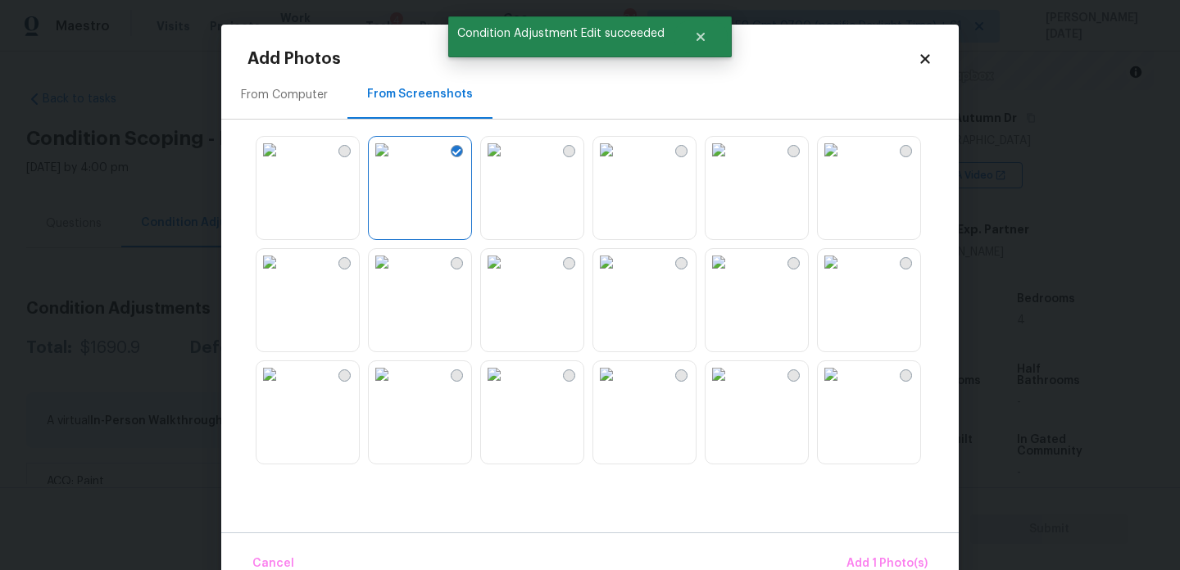
scroll to position [513, 0]
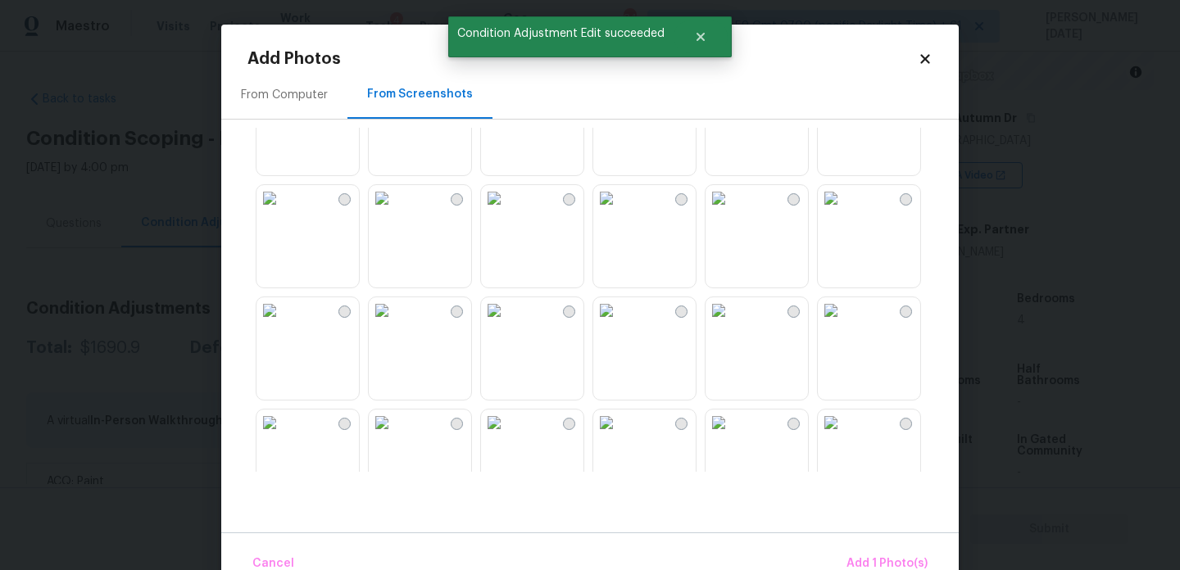
click at [620, 211] on img at bounding box center [606, 198] width 26 height 26
click at [620, 324] on img at bounding box center [606, 310] width 26 height 26
click at [732, 211] on img at bounding box center [719, 198] width 26 height 26
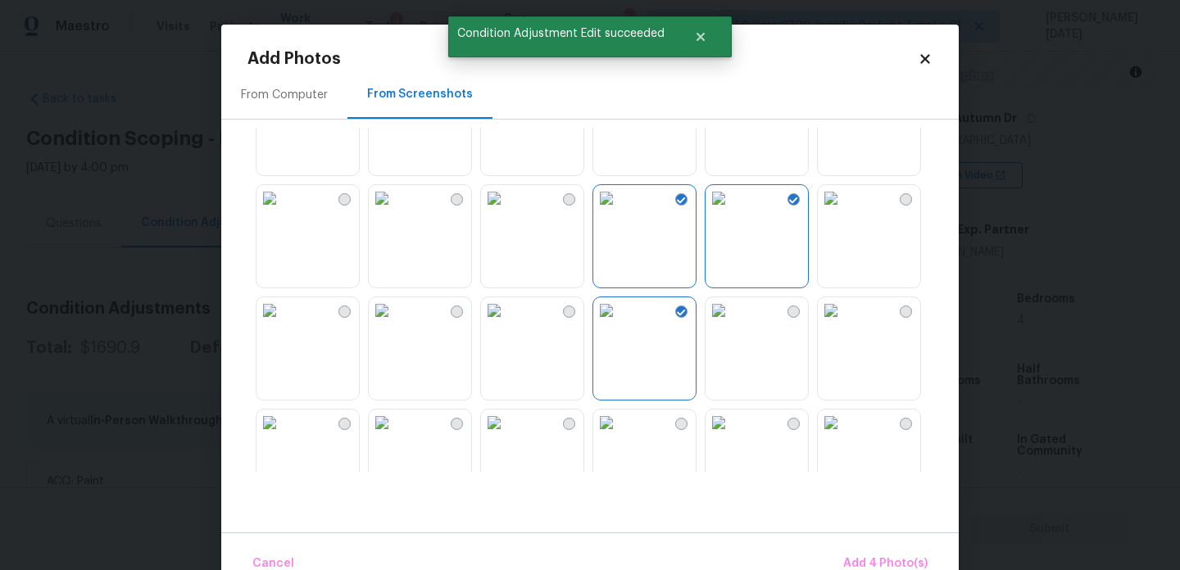
click at [732, 211] on img at bounding box center [719, 198] width 26 height 26
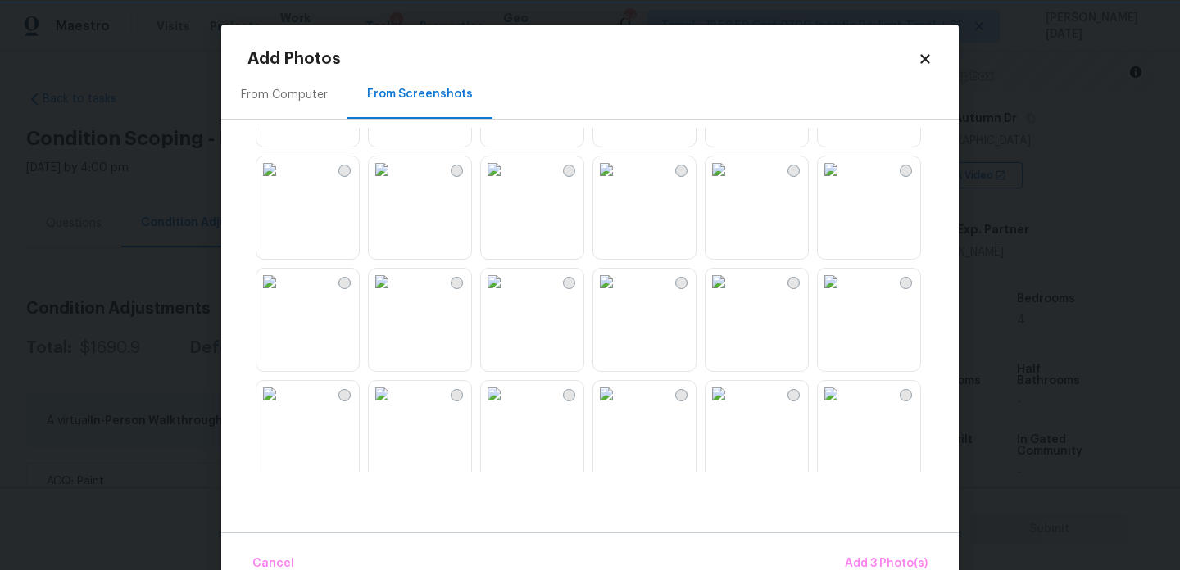
scroll to position [1328, 0]
click at [283, 182] on img at bounding box center [270, 169] width 26 height 26
click at [283, 294] on img at bounding box center [270, 281] width 26 height 26
click at [507, 294] on img at bounding box center [494, 281] width 26 height 26
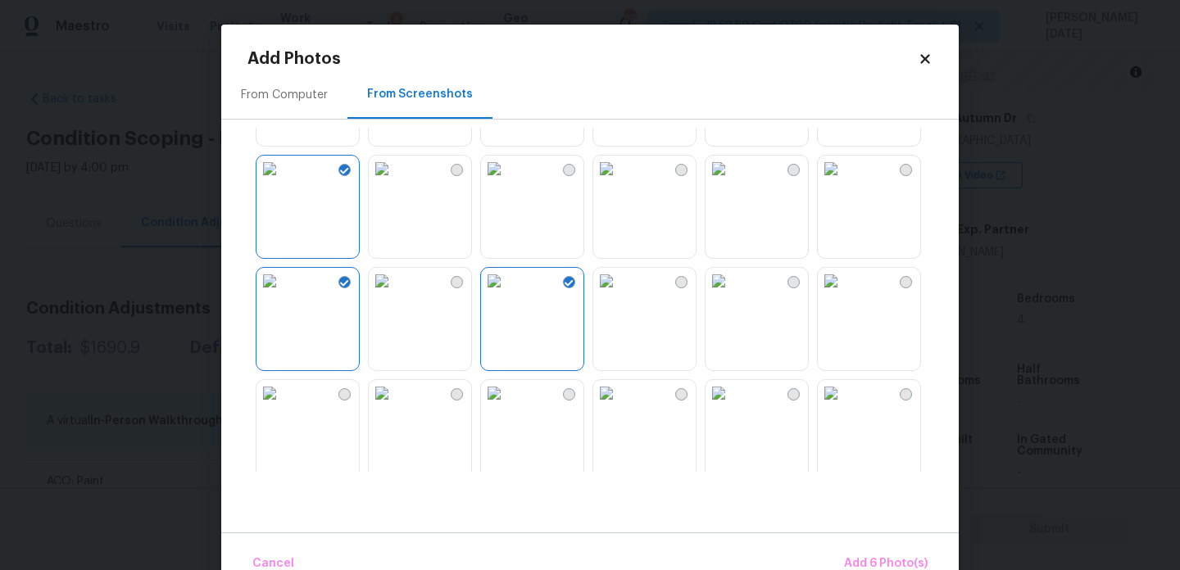
click at [725, 182] on img at bounding box center [719, 169] width 26 height 26
click at [844, 182] on img at bounding box center [831, 169] width 26 height 26
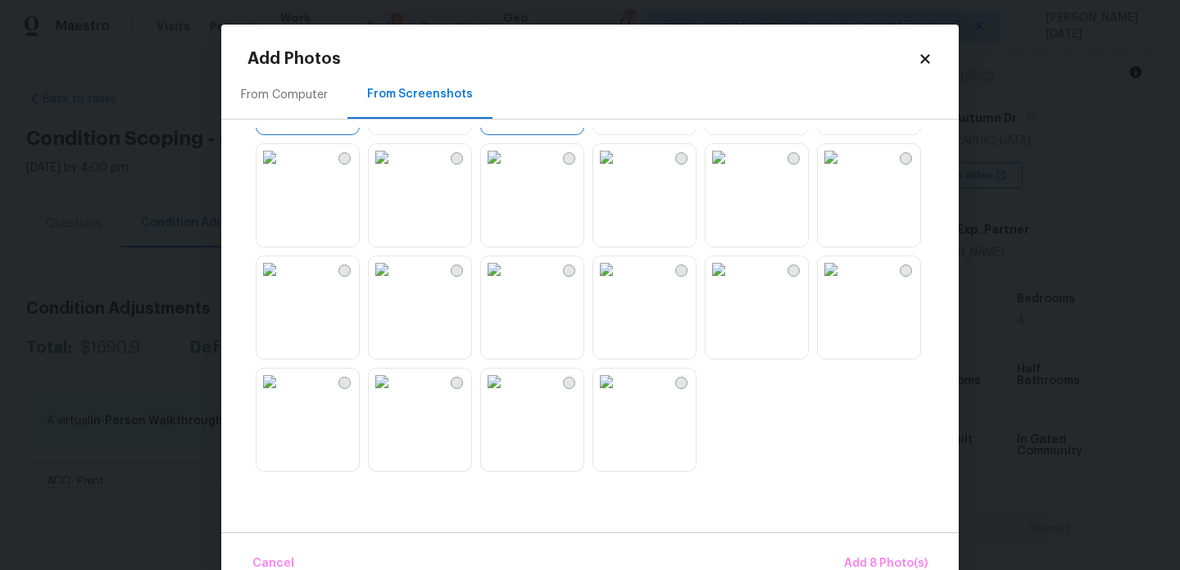
click at [507, 170] on img at bounding box center [494, 157] width 26 height 26
click at [395, 170] on img at bounding box center [382, 157] width 26 height 26
click at [283, 283] on img at bounding box center [270, 270] width 26 height 26
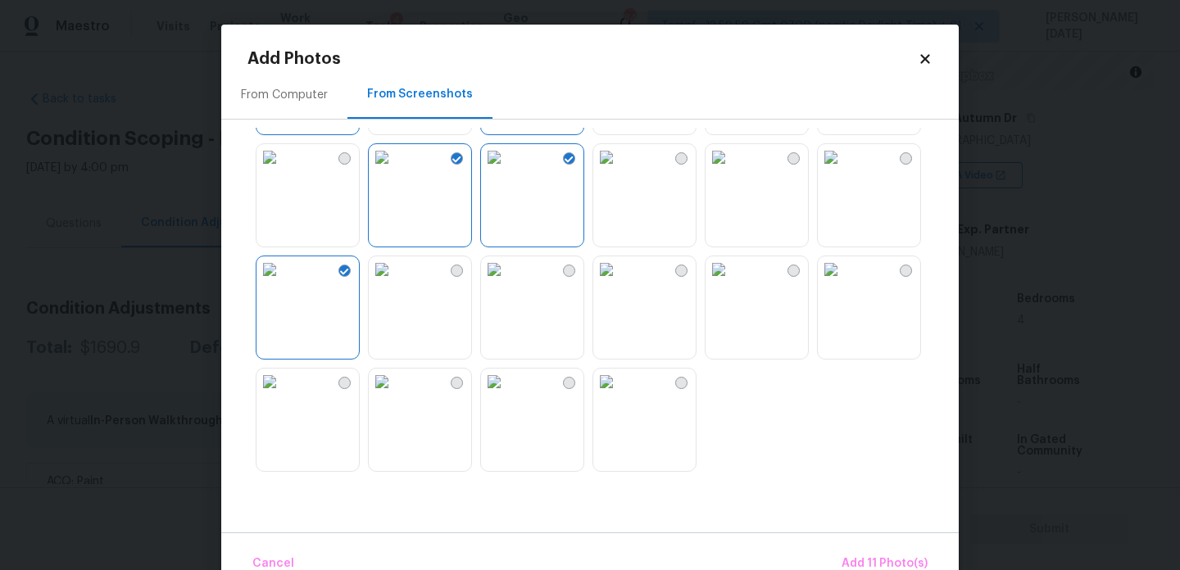
click at [395, 283] on img at bounding box center [382, 270] width 26 height 26
click at [904, 555] on span "Add 12 Photo(s)" at bounding box center [883, 564] width 89 height 20
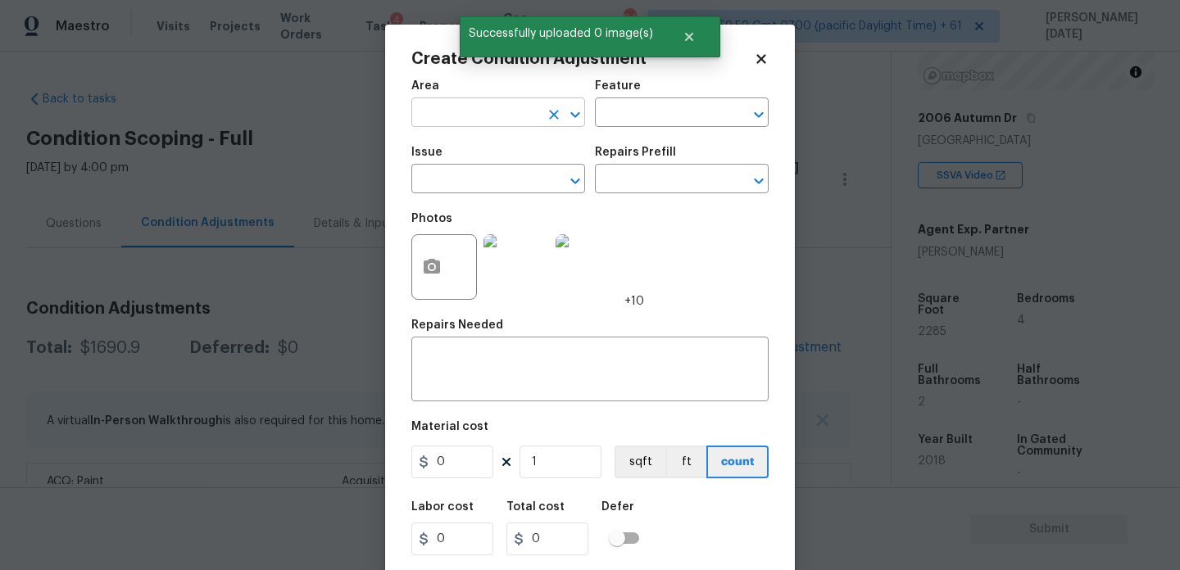
click at [469, 113] on input "text" at bounding box center [475, 114] width 128 height 25
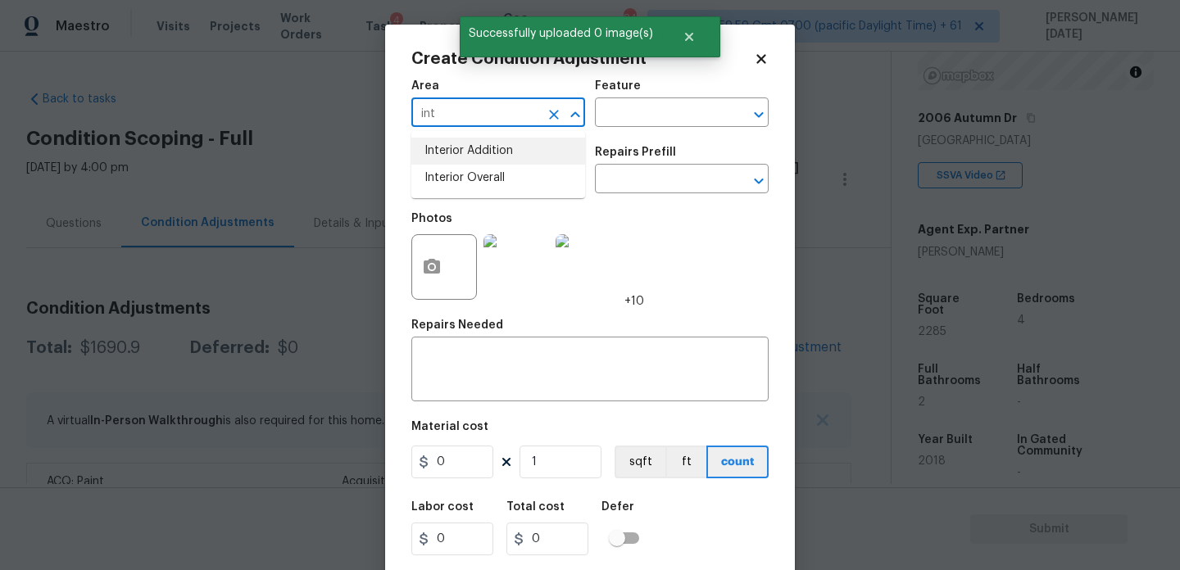
click at [483, 190] on li "Interior Overall" at bounding box center [498, 178] width 174 height 27
type input "Interior Overall"
click at [483, 190] on input "text" at bounding box center [475, 180] width 128 height 25
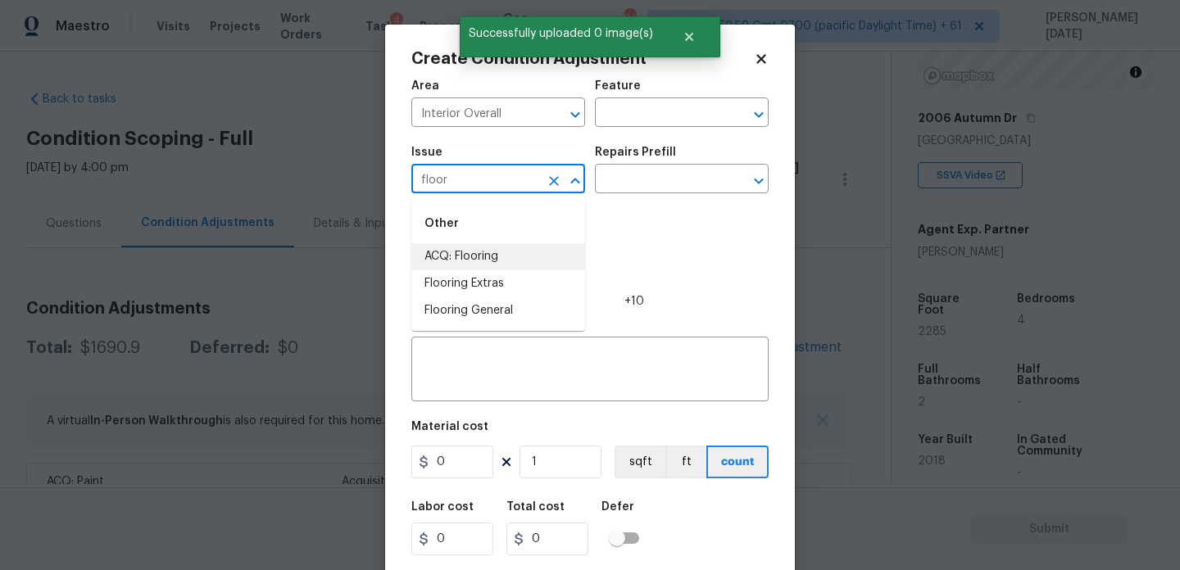
click at [488, 257] on li "ACQ: Flooring" at bounding box center [498, 256] width 174 height 27
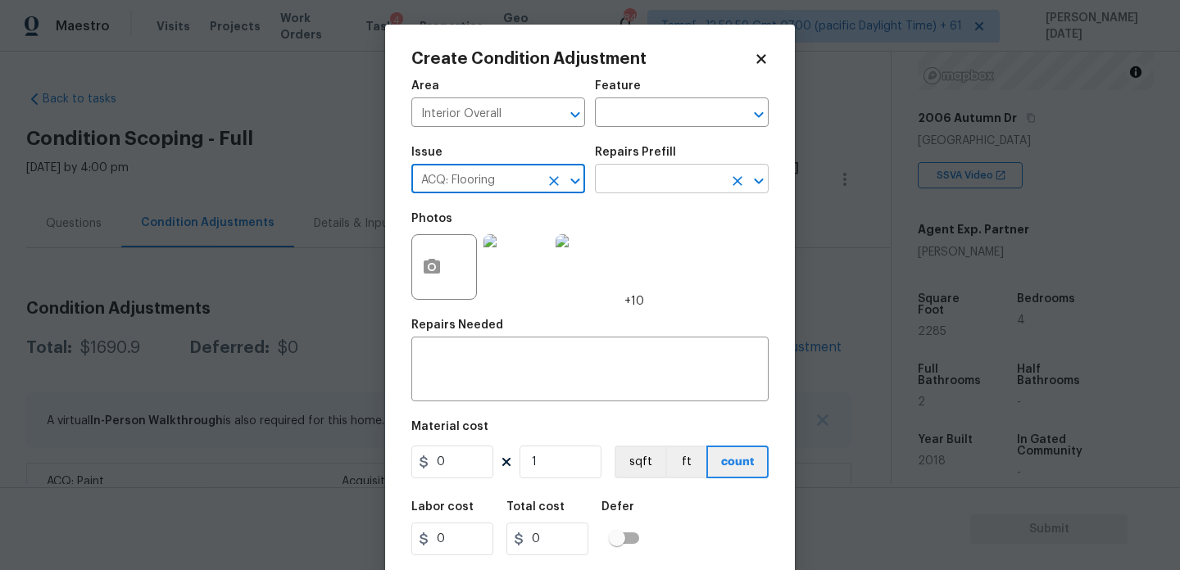
type input "ACQ: Flooring"
click at [640, 179] on input "text" at bounding box center [659, 180] width 128 height 25
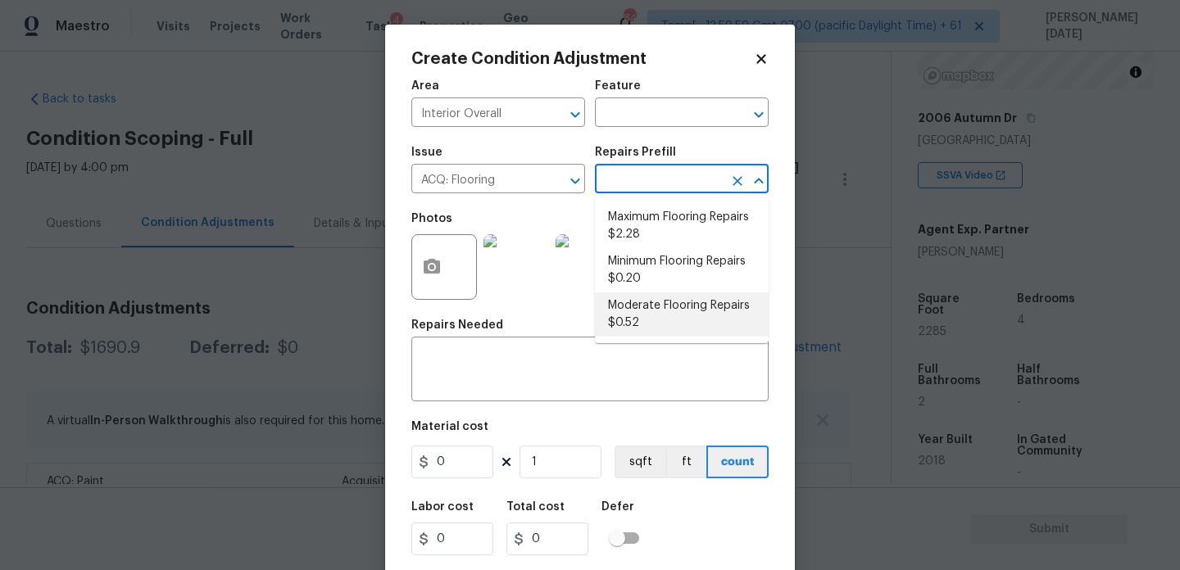
click at [679, 296] on li "Moderate Flooring Repairs $0.52" at bounding box center [682, 315] width 174 height 44
type input "Acquisition"
type textarea "Acquisition Scope: Moderate flooring repairs"
type input "0.52"
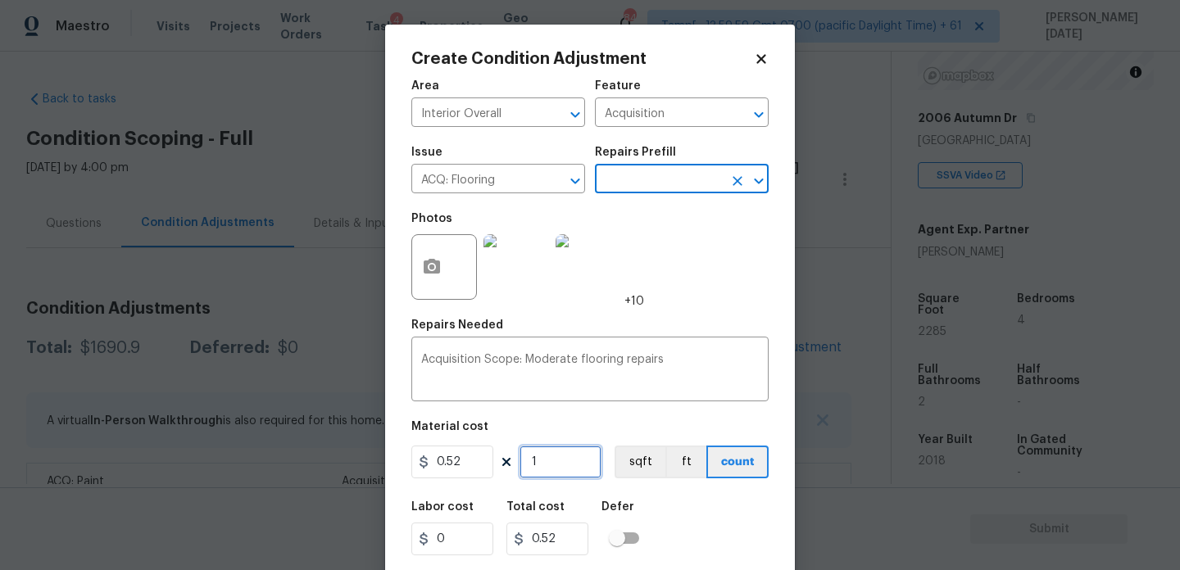
click at [558, 455] on input "1" at bounding box center [561, 462] width 82 height 33
type input "0"
paste input "2285"
type input "2285"
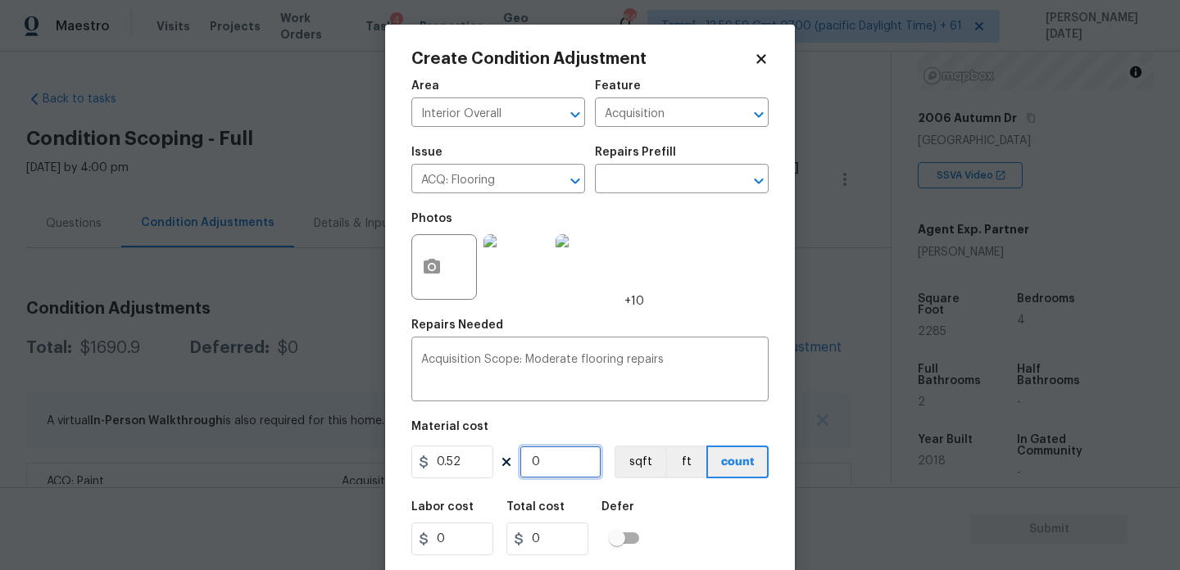
type input "1188.2"
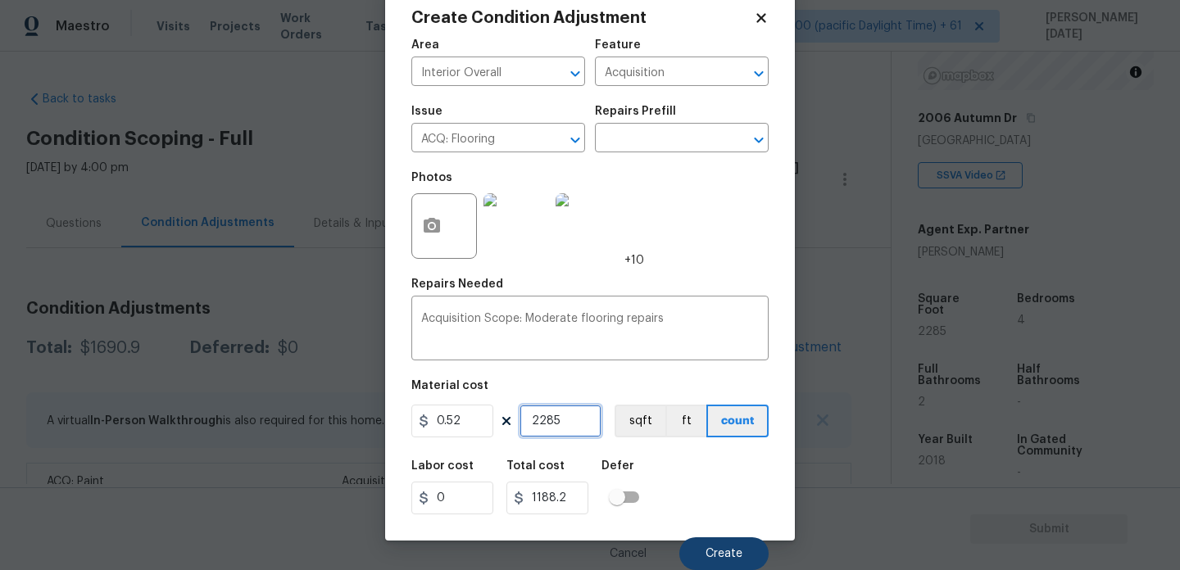
type input "2285"
click at [716, 556] on span "Create" at bounding box center [724, 554] width 37 height 12
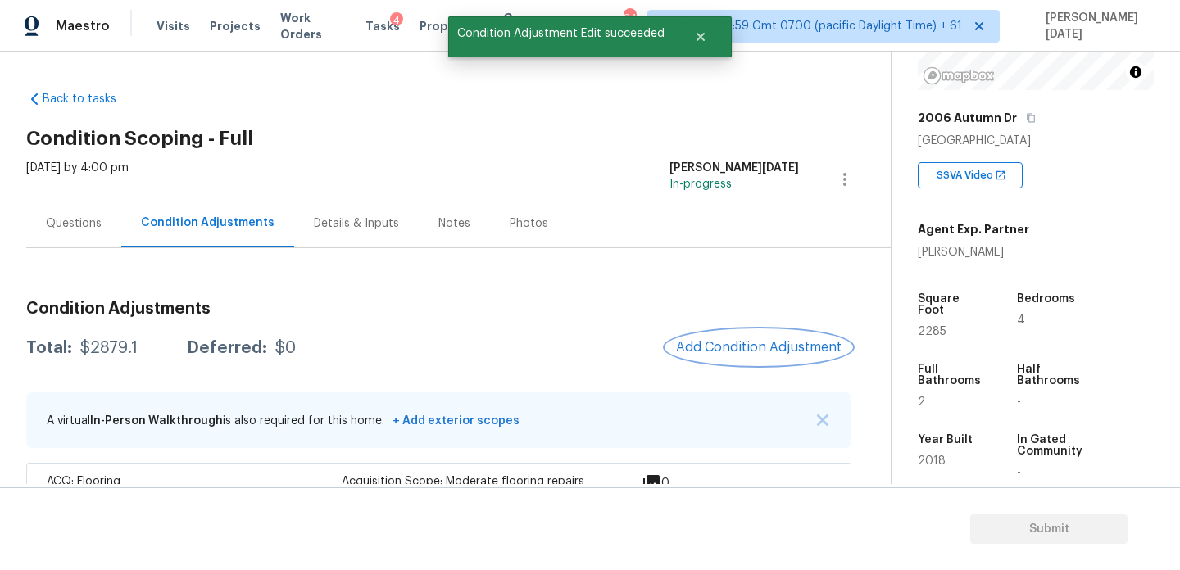
scroll to position [0, 0]
click at [729, 361] on button "Add Condition Adjustment" at bounding box center [758, 347] width 185 height 34
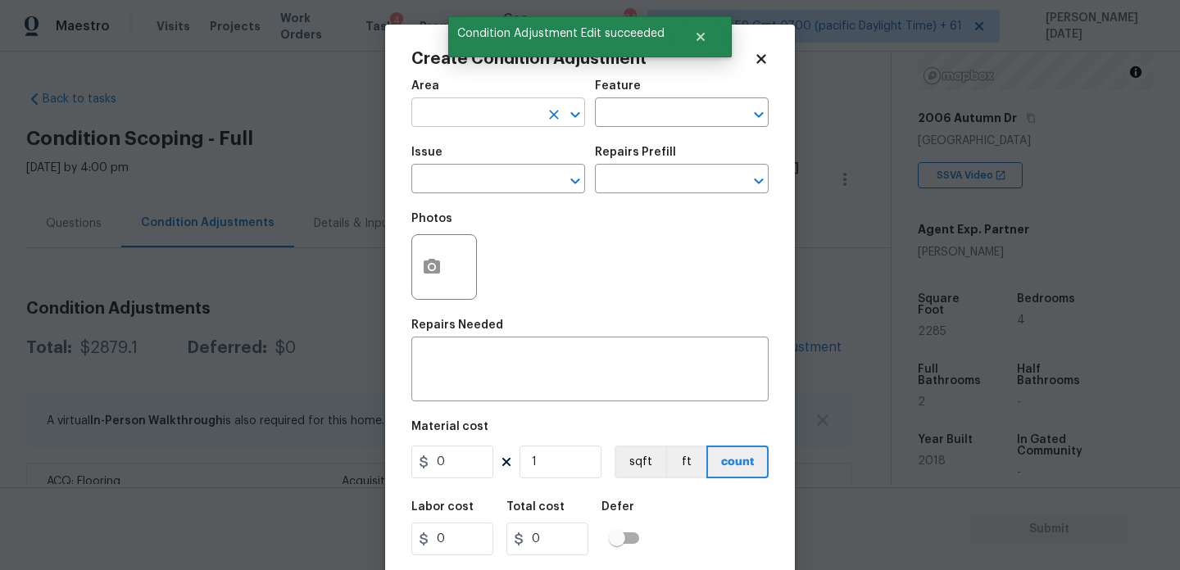
click at [471, 114] on input "text" at bounding box center [475, 114] width 128 height 25
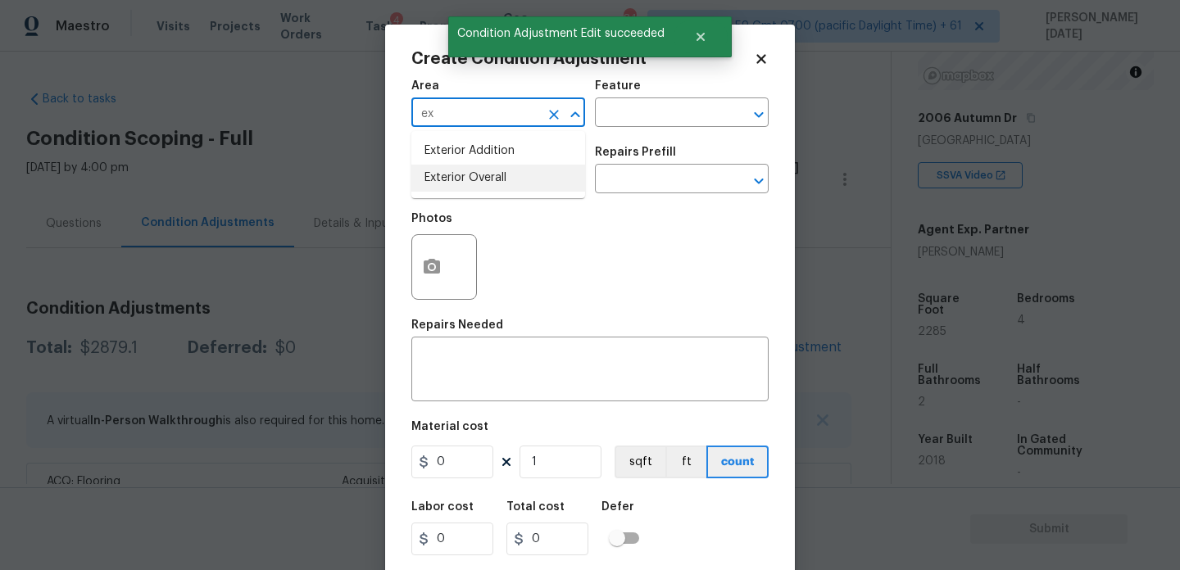
click at [468, 188] on li "Exterior Overall" at bounding box center [498, 178] width 174 height 27
type input "Exterior Overall"
click at [468, 188] on input "text" at bounding box center [475, 180] width 128 height 25
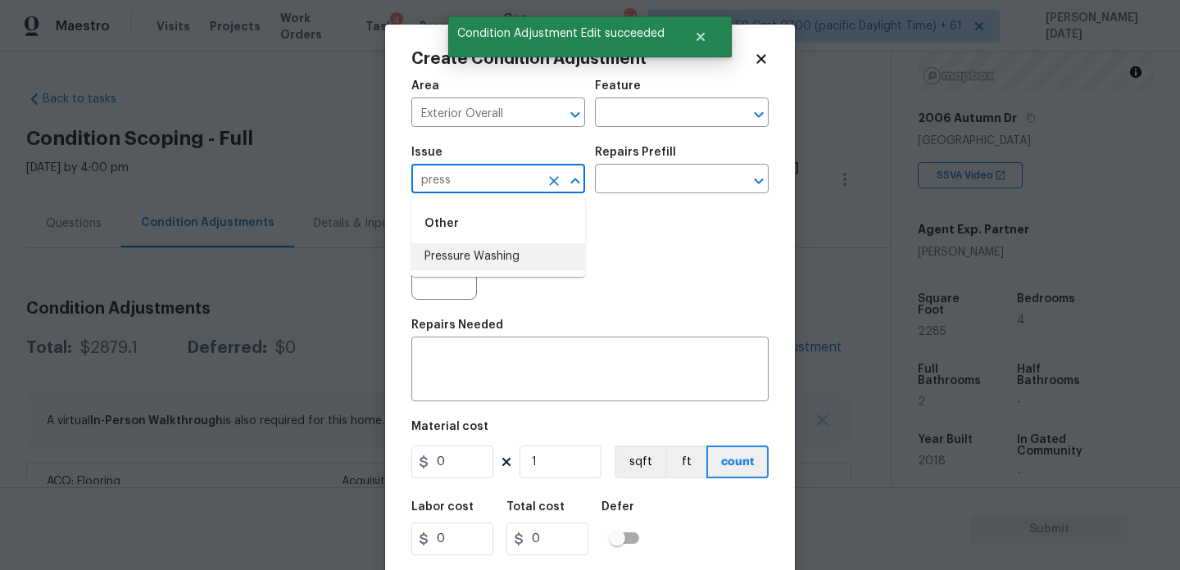
click at [484, 250] on li "Pressure Washing" at bounding box center [498, 256] width 174 height 27
type input "Pressure Washing"
click at [580, 219] on div "Photos" at bounding box center [589, 256] width 357 height 107
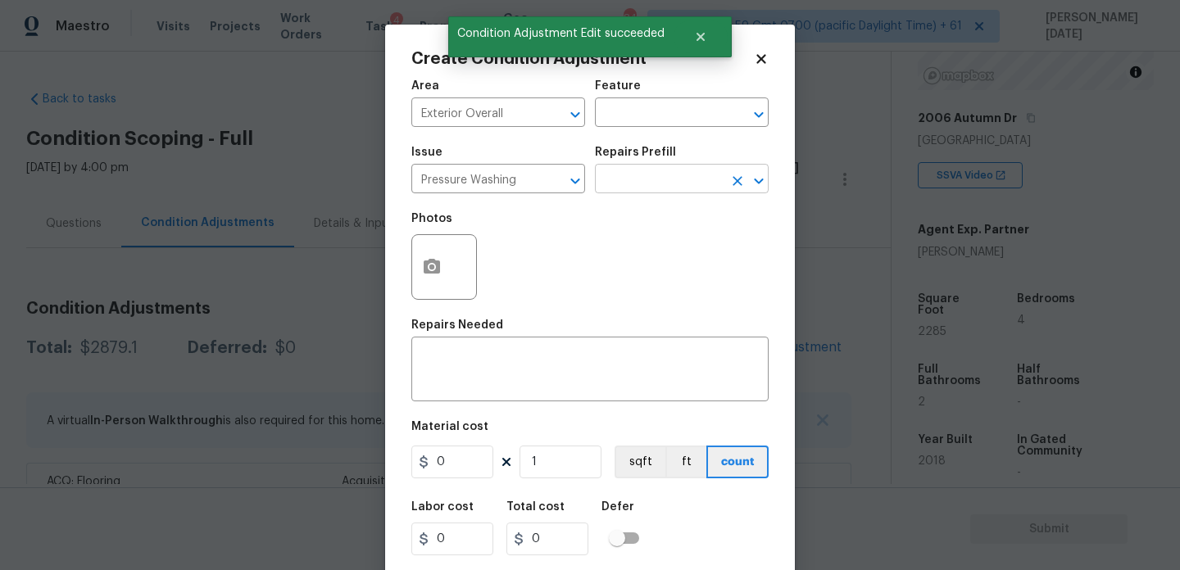
click at [633, 191] on input "text" at bounding box center [659, 180] width 128 height 25
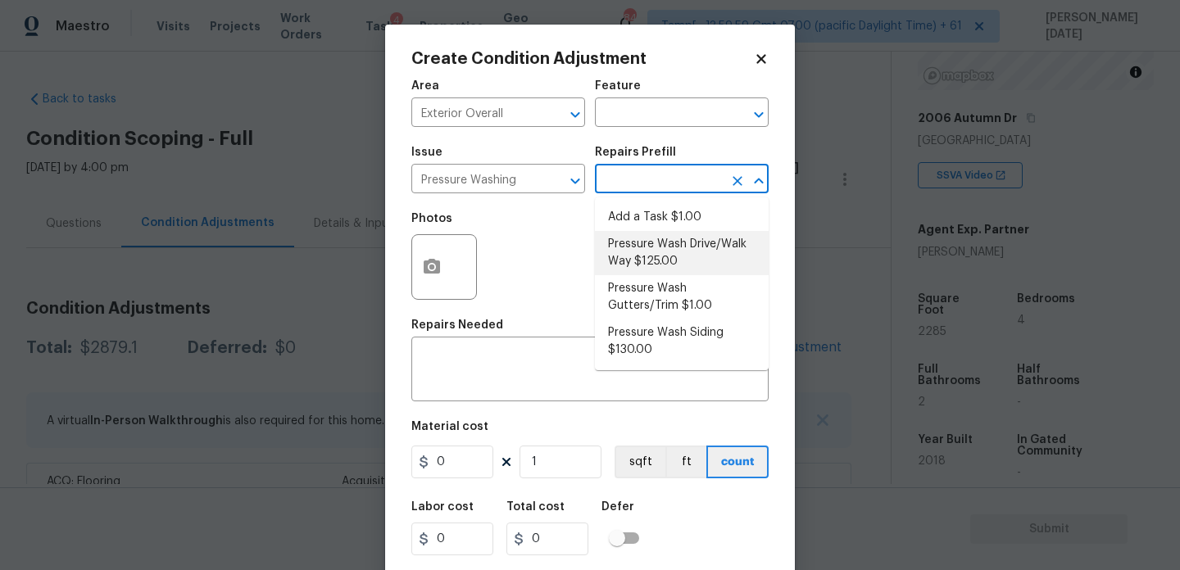
click at [649, 252] on li "Pressure Wash Drive/Walk Way $125.00" at bounding box center [682, 253] width 174 height 44
type input "Siding"
type textarea "Pressure wash the driveways/walkways as directed by the PM. Ensure that all deb…"
type input "125"
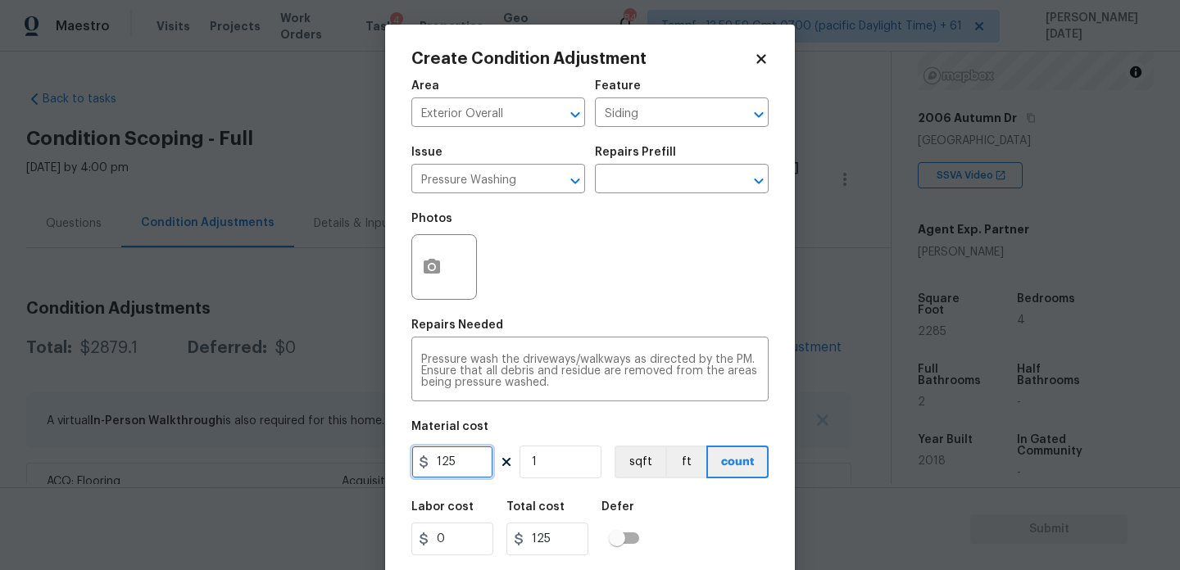
drag, startPoint x: 462, startPoint y: 470, endPoint x: 324, endPoint y: 468, distance: 138.5
click at [324, 468] on div "Create Condition Adjustment Area Exterior Overall ​ Feature Siding ​ Issue Pres…" at bounding box center [590, 285] width 1180 height 570
type input "200"
click at [525, 322] on div "Repairs Needed" at bounding box center [589, 330] width 357 height 21
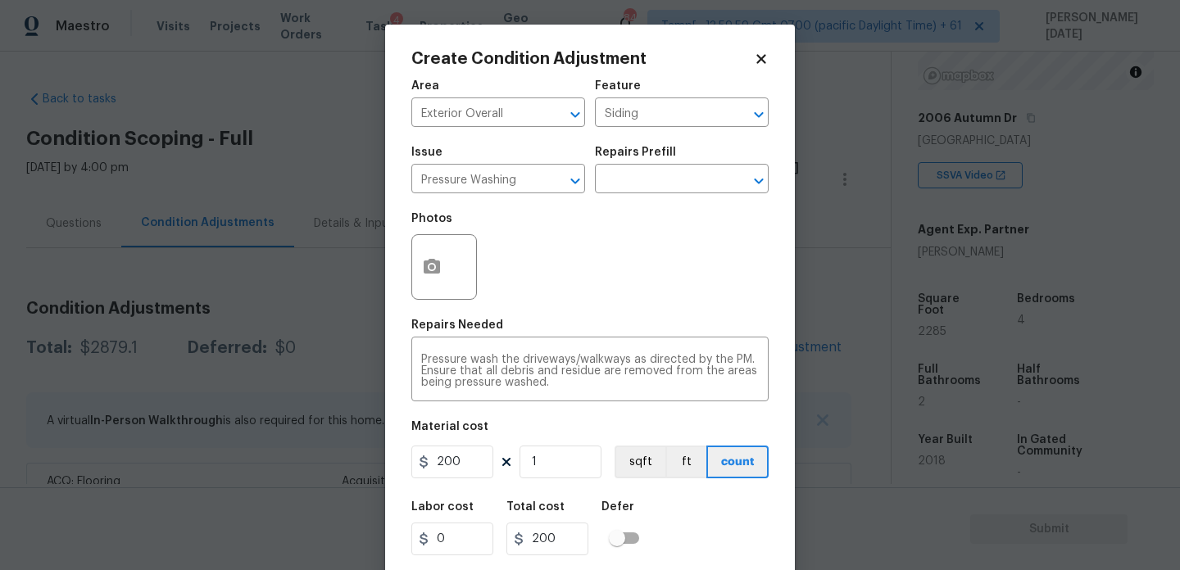
scroll to position [42, 0]
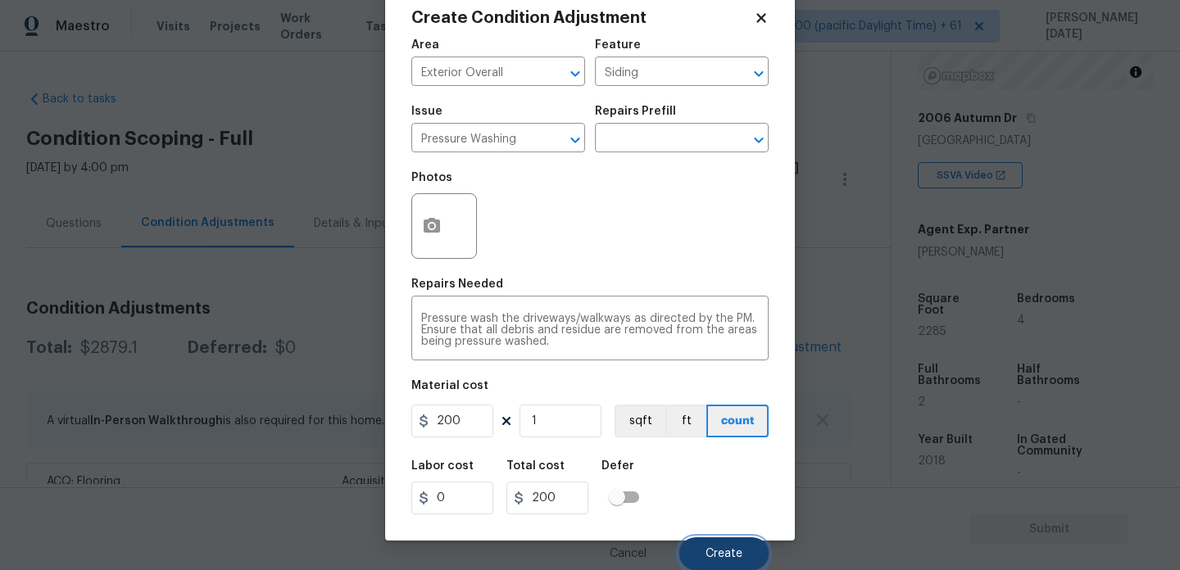
click at [707, 552] on span "Create" at bounding box center [724, 554] width 37 height 12
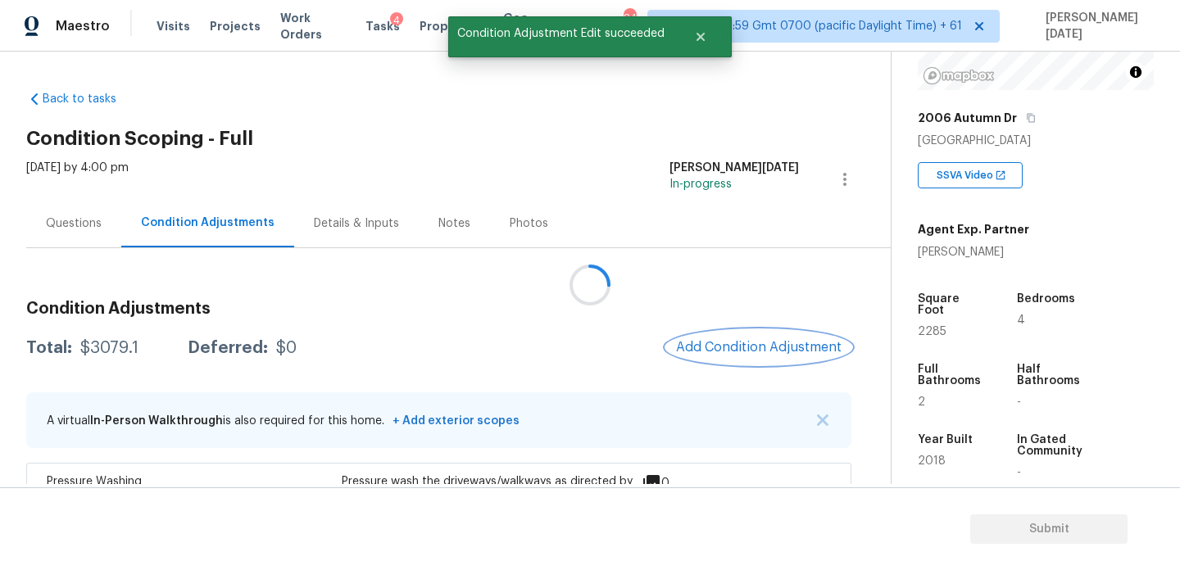
scroll to position [0, 0]
click at [726, 356] on button "Add Condition Adjustment" at bounding box center [758, 347] width 185 height 34
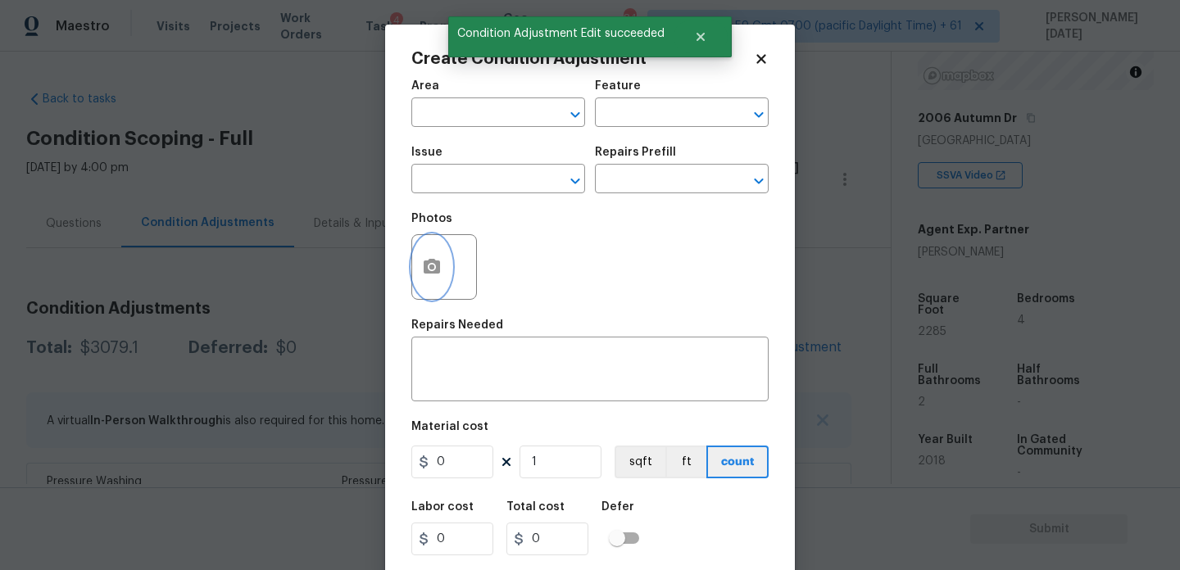
click at [448, 273] on button "button" at bounding box center [431, 267] width 39 height 64
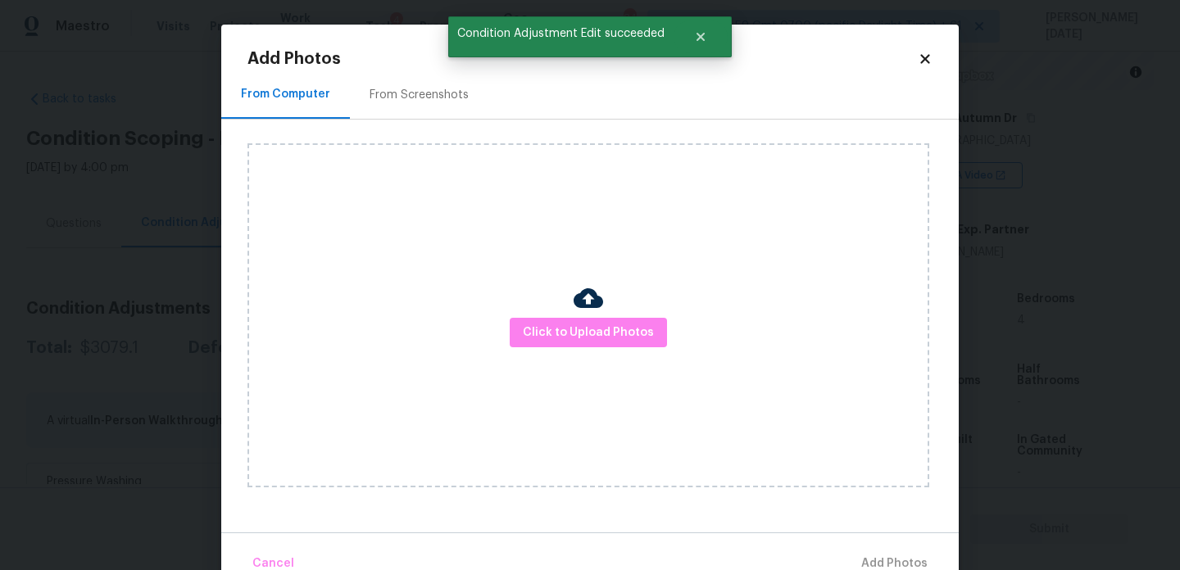
click at [404, 123] on div "Click to Upload Photos" at bounding box center [602, 316] width 711 height 392
click at [412, 102] on div "From Screenshots" at bounding box center [419, 94] width 138 height 48
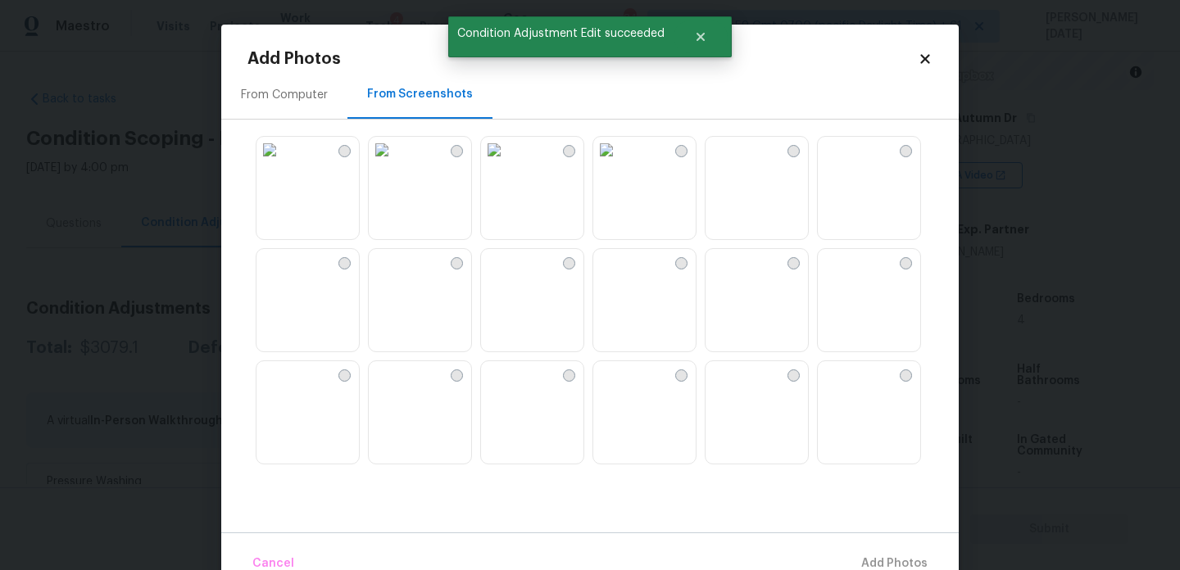
click at [283, 163] on img at bounding box center [270, 150] width 26 height 26
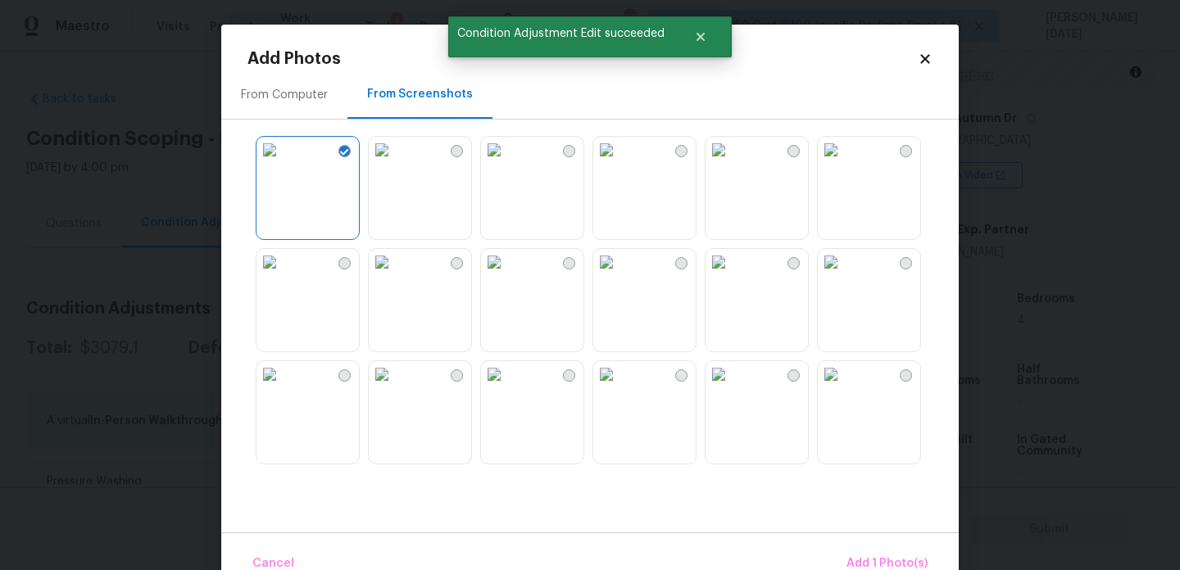
click at [732, 275] on img at bounding box center [719, 262] width 26 height 26
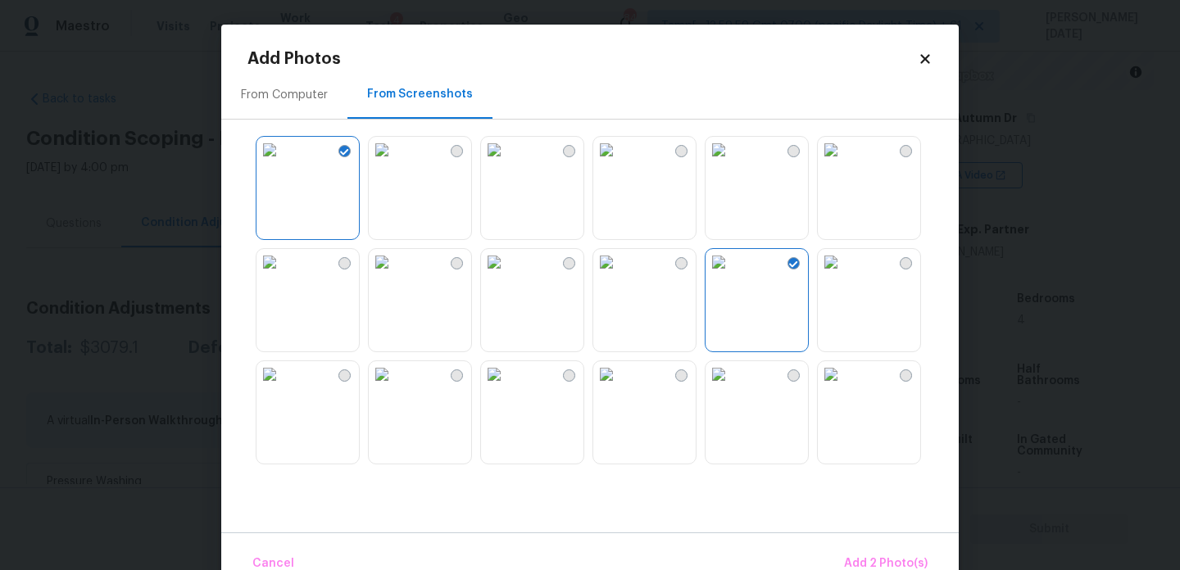
click at [732, 163] on img at bounding box center [719, 150] width 26 height 26
click at [844, 163] on img at bounding box center [831, 150] width 26 height 26
click at [866, 556] on span "Add 4 Photo(s)" at bounding box center [885, 564] width 84 height 20
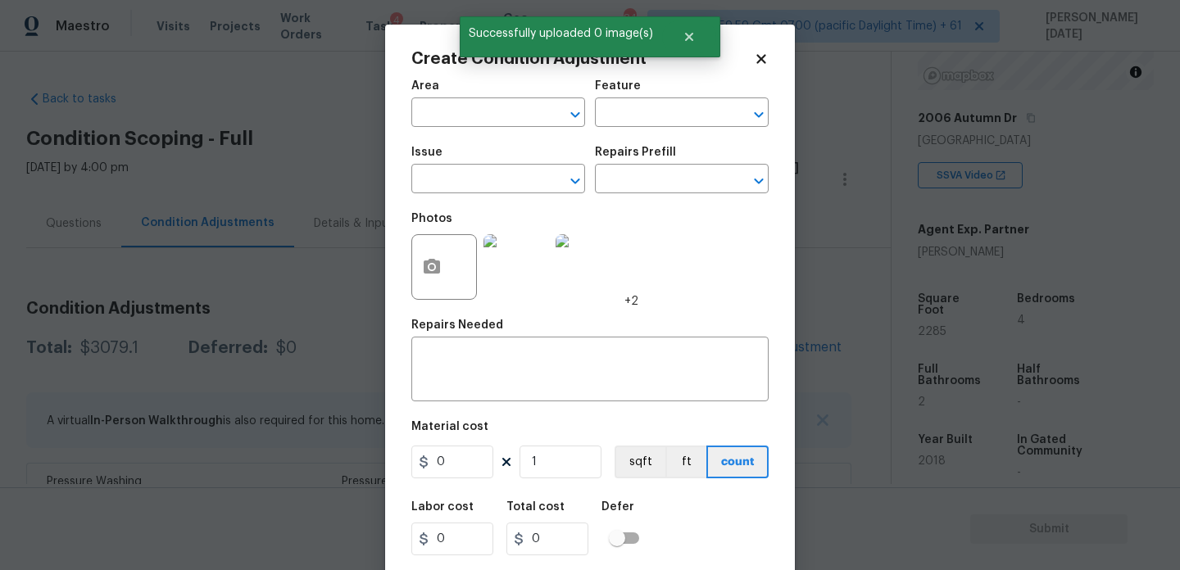
click at [438, 127] on span "Area ​" at bounding box center [498, 103] width 174 height 66
click at [447, 115] on input "text" at bounding box center [475, 114] width 128 height 25
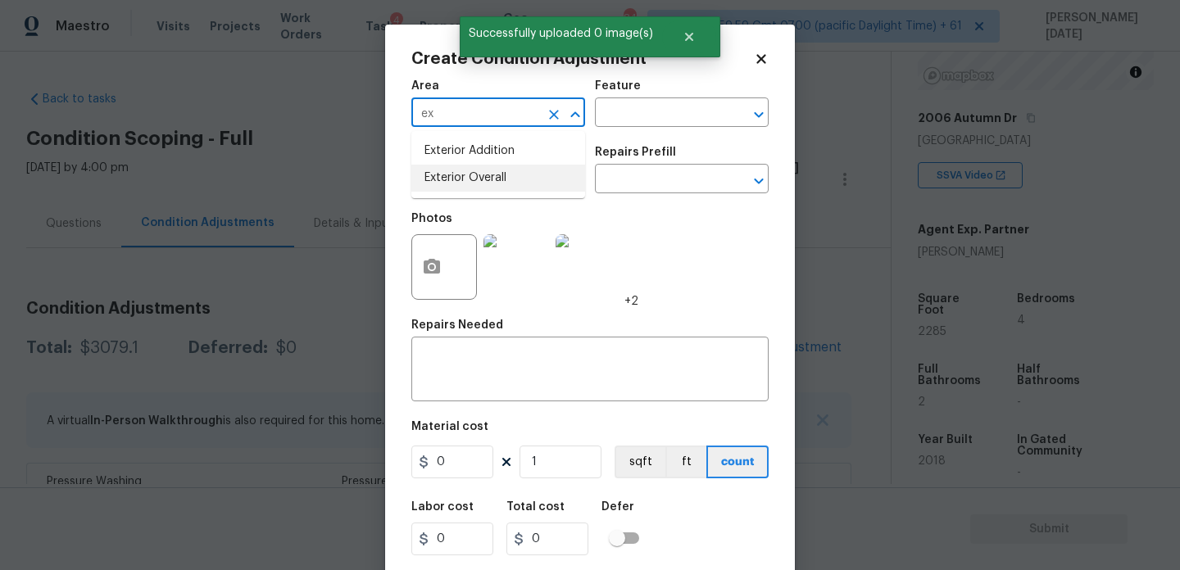
click at [459, 179] on li "Exterior Overall" at bounding box center [498, 178] width 174 height 27
type input "Exterior Overall"
click at [459, 179] on input "text" at bounding box center [475, 180] width 128 height 25
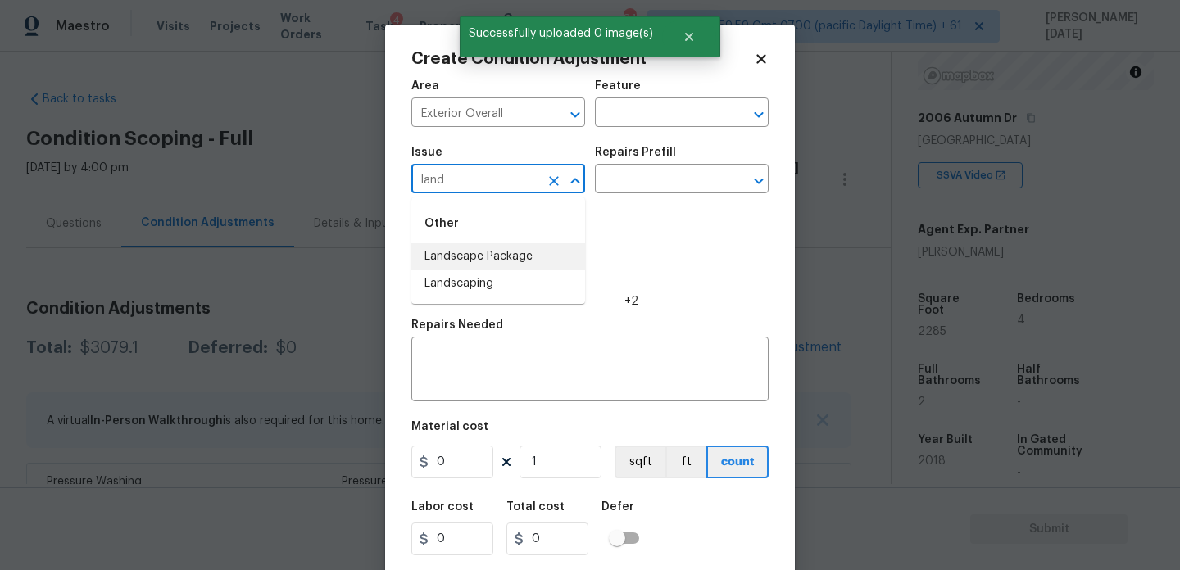
click at [504, 257] on li "Landscape Package" at bounding box center [498, 256] width 174 height 27
type input "Landscape Package"
click at [664, 188] on input "text" at bounding box center [659, 180] width 128 height 25
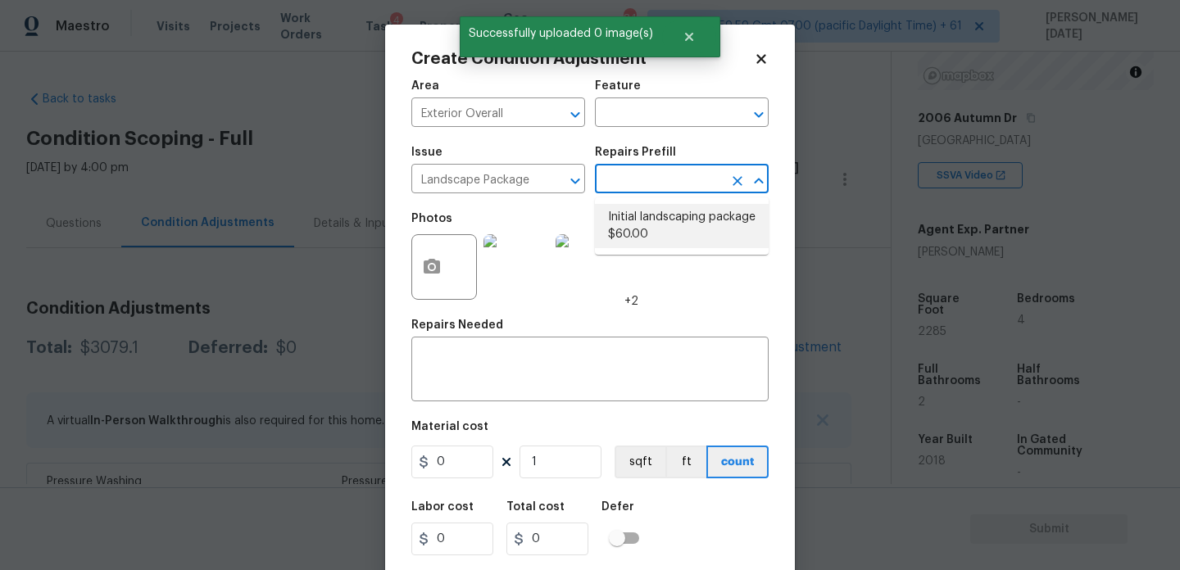
click at [666, 223] on li "Initial landscaping package $60.00" at bounding box center [682, 226] width 174 height 44
type input "Home Readiness Packages"
type textarea "Mowing of grass up to 6" in height. Mow, edge along driveways & sidewalks, trim…"
type input "60"
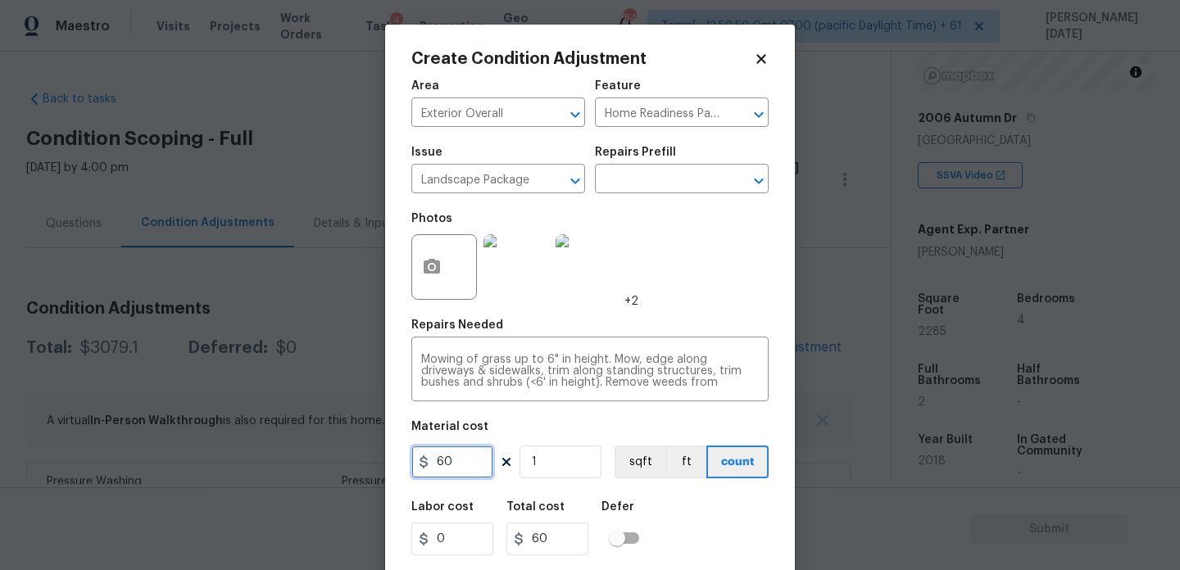
drag, startPoint x: 431, startPoint y: 464, endPoint x: 368, endPoint y: 461, distance: 63.1
click at [368, 461] on div "Create Condition Adjustment Area Exterior Overall ​ Feature Home Readiness Pack…" at bounding box center [590, 285] width 1180 height 570
type input "300"
click at [679, 322] on div "Repairs Needed" at bounding box center [589, 330] width 357 height 21
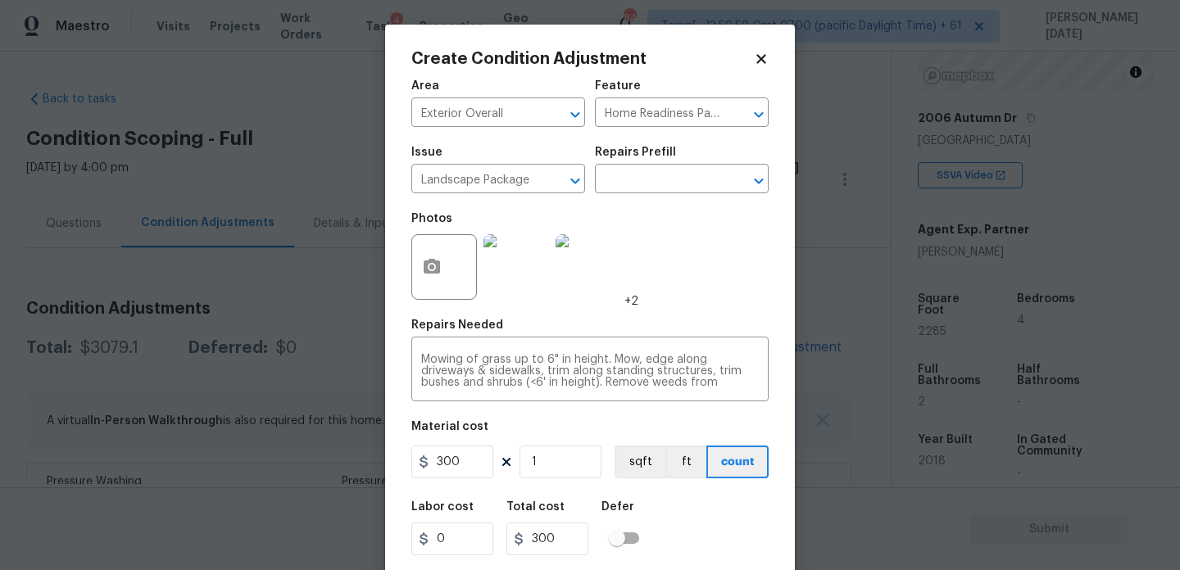
scroll to position [42, 0]
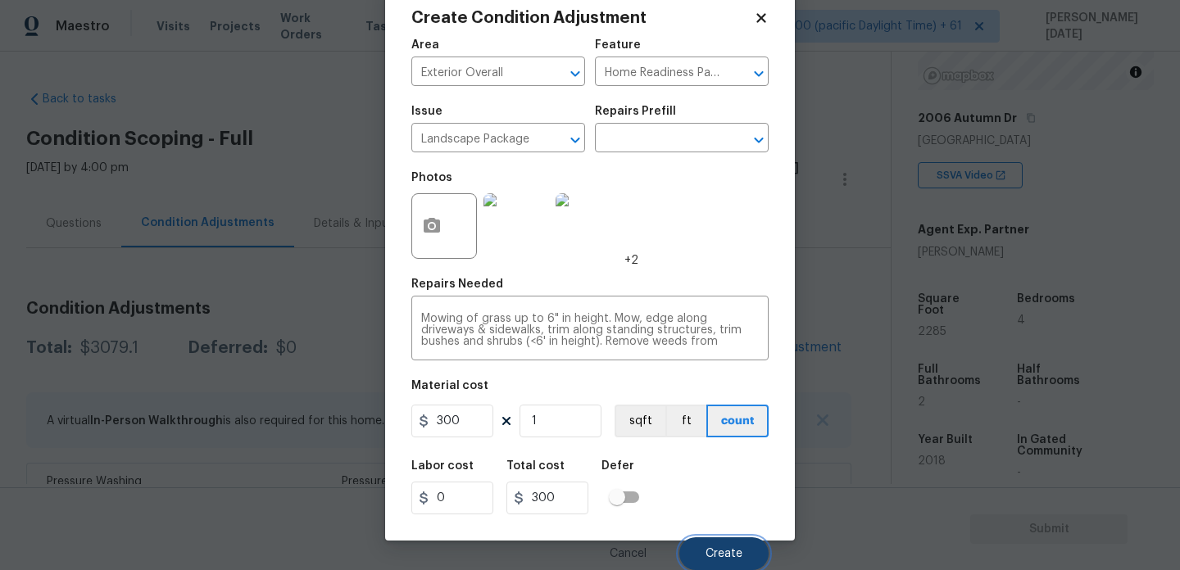
click at [720, 558] on span "Create" at bounding box center [724, 554] width 37 height 12
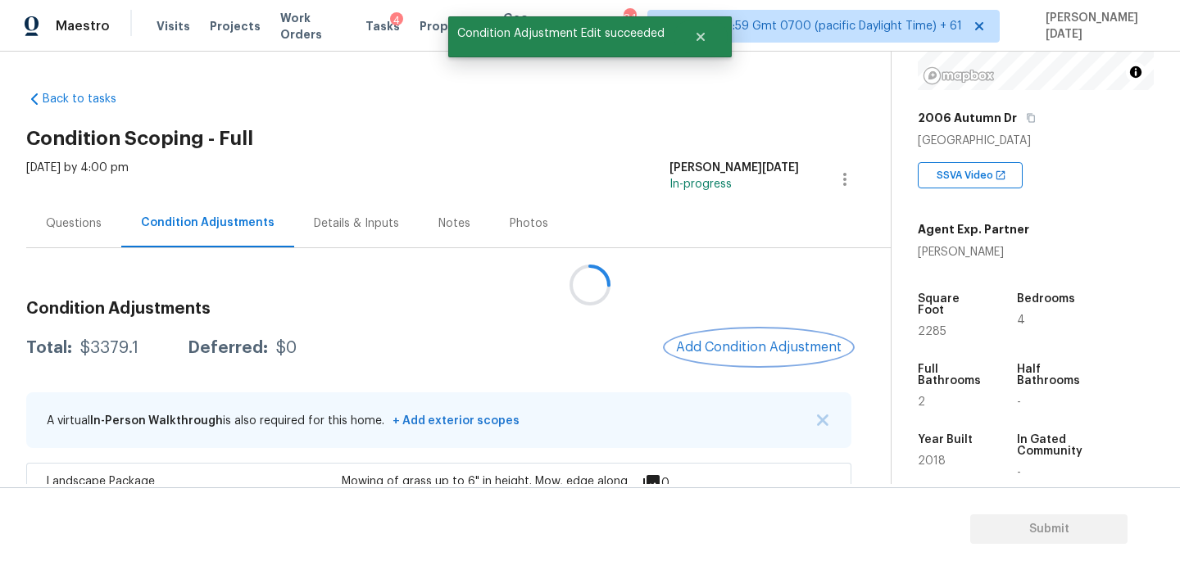
scroll to position [0, 0]
click at [63, 214] on div "Questions" at bounding box center [73, 223] width 95 height 48
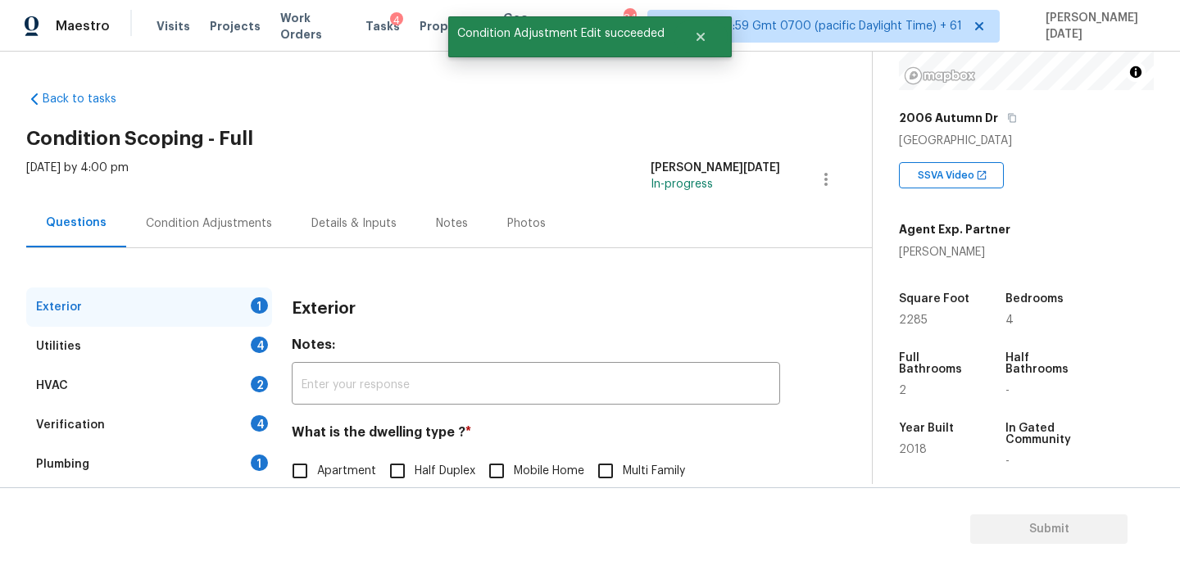
scroll to position [219, 0]
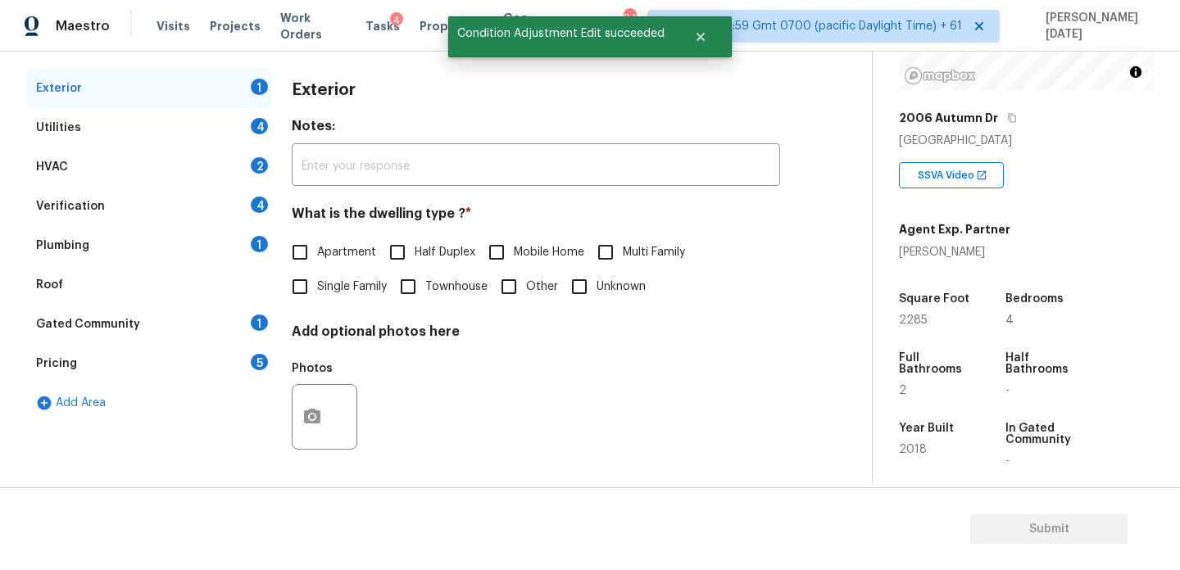
click at [331, 289] on span "Single Family" at bounding box center [352, 287] width 70 height 17
click at [317, 289] on input "Single Family" at bounding box center [300, 287] width 34 height 34
checkbox input "true"
click at [244, 139] on div "Utilities 4" at bounding box center [149, 127] width 246 height 39
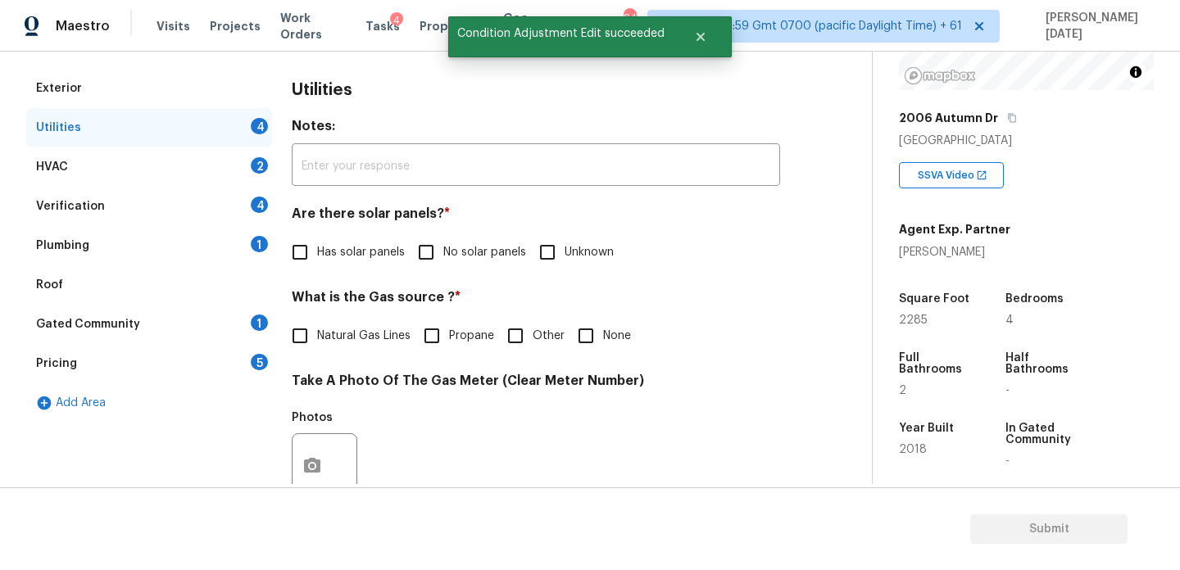
click at [438, 253] on input "No solar panels" at bounding box center [426, 252] width 34 height 34
checkbox input "true"
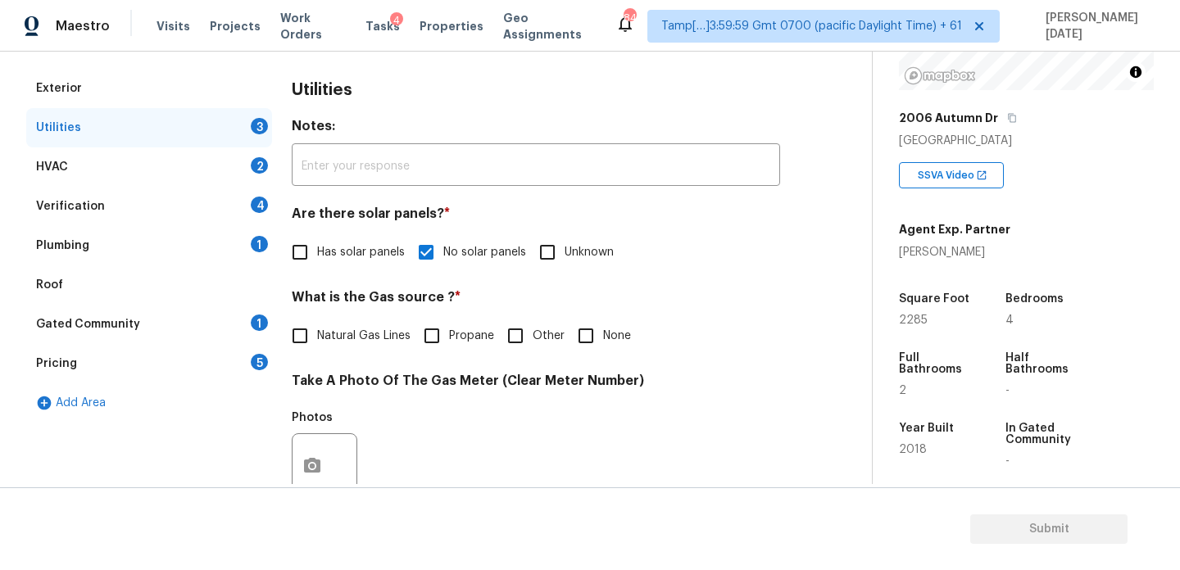
click at [356, 336] on span "Natural Gas Lines" at bounding box center [363, 336] width 93 height 17
click at [317, 336] on input "Natural Gas Lines" at bounding box center [300, 336] width 34 height 34
checkbox input "true"
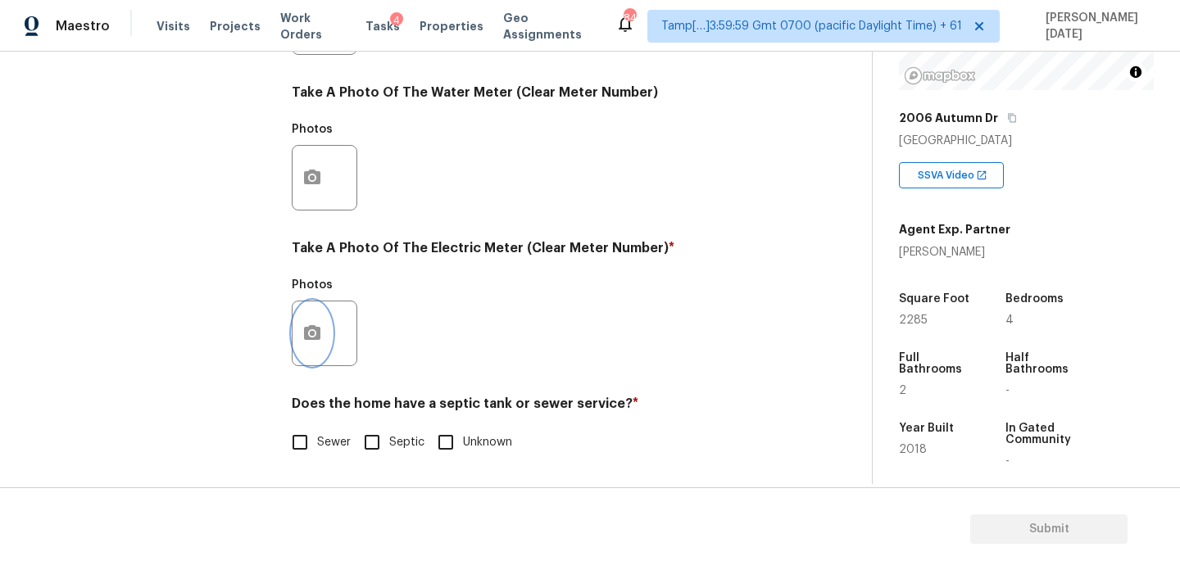
click at [312, 340] on icon "button" at bounding box center [312, 334] width 20 height 20
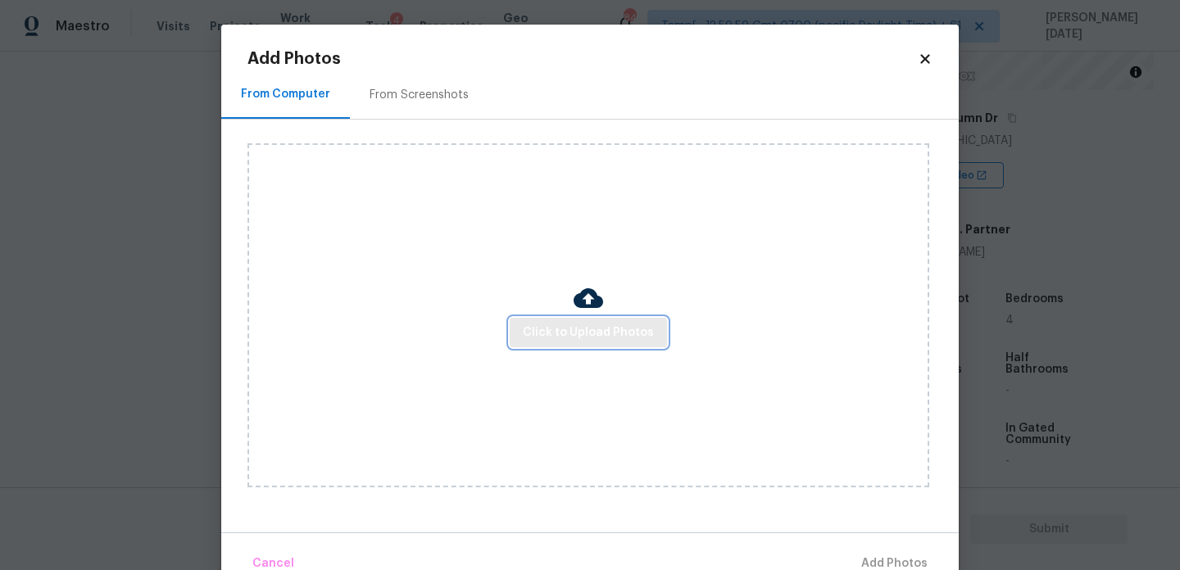
click at [599, 342] on span "Click to Upload Photos" at bounding box center [588, 333] width 131 height 20
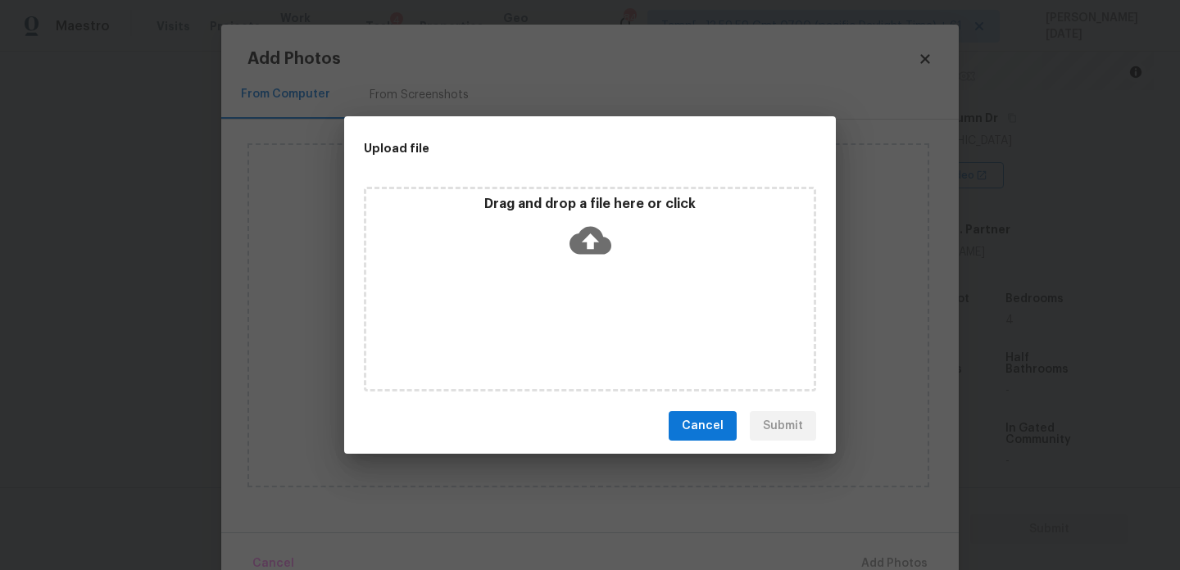
click at [599, 342] on div "Drag and drop a file here or click" at bounding box center [590, 289] width 452 height 205
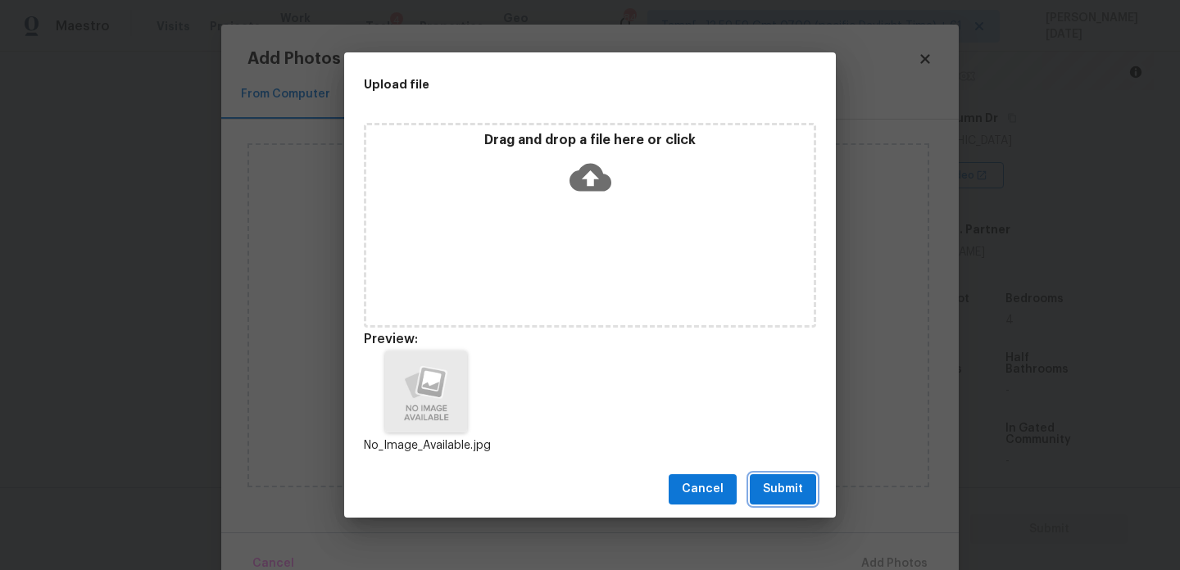
click at [765, 490] on span "Submit" at bounding box center [783, 489] width 40 height 20
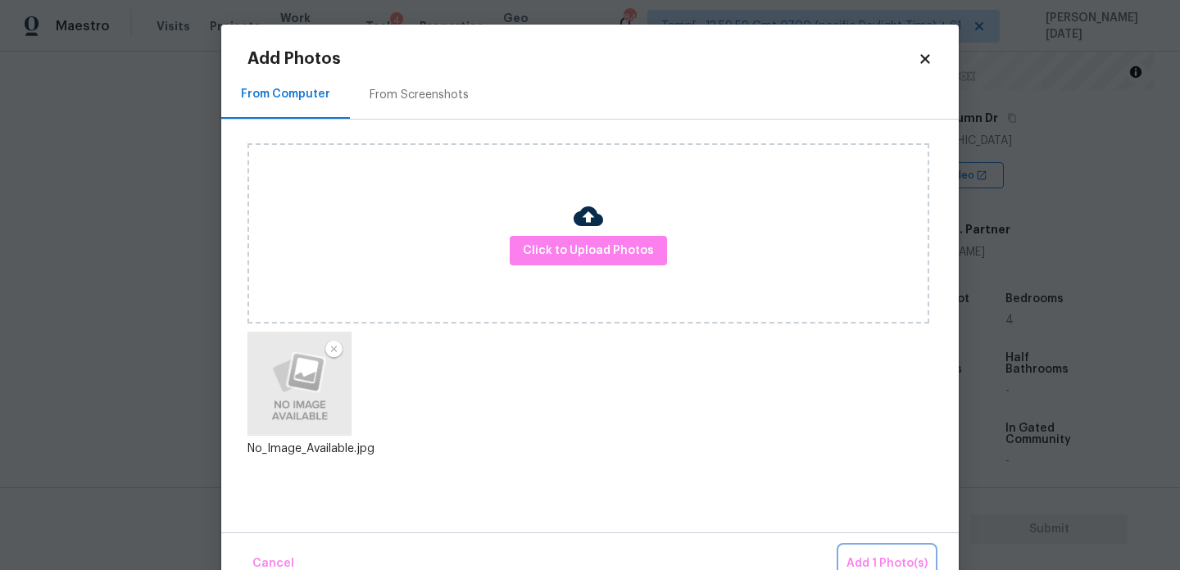
click at [898, 566] on span "Add 1 Photo(s)" at bounding box center [887, 564] width 81 height 20
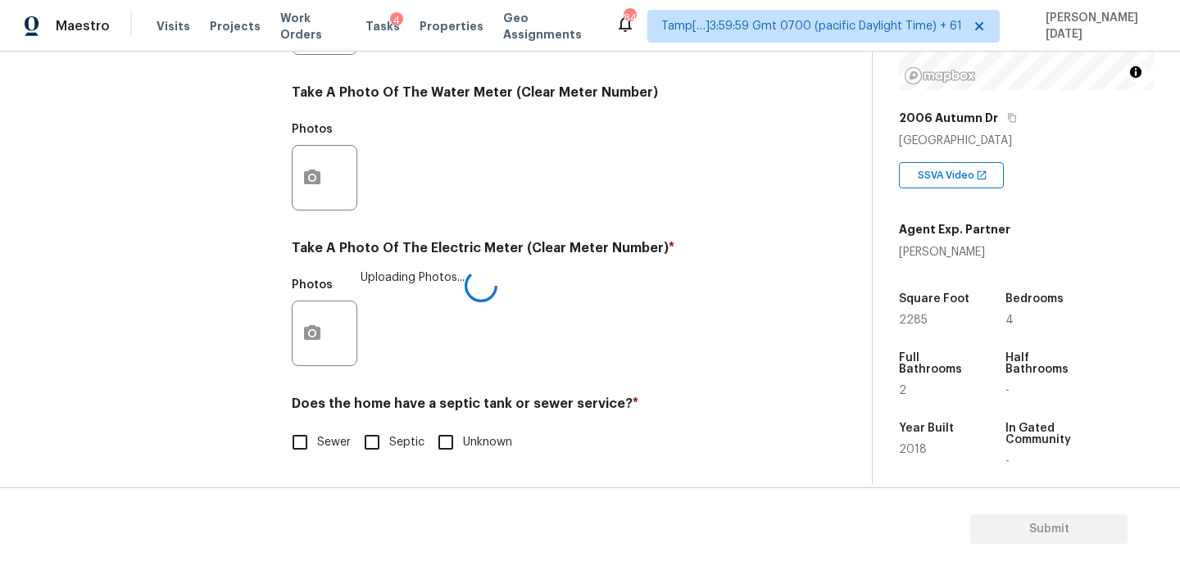
click at [300, 446] on input "Sewer" at bounding box center [300, 442] width 34 height 34
checkbox input "true"
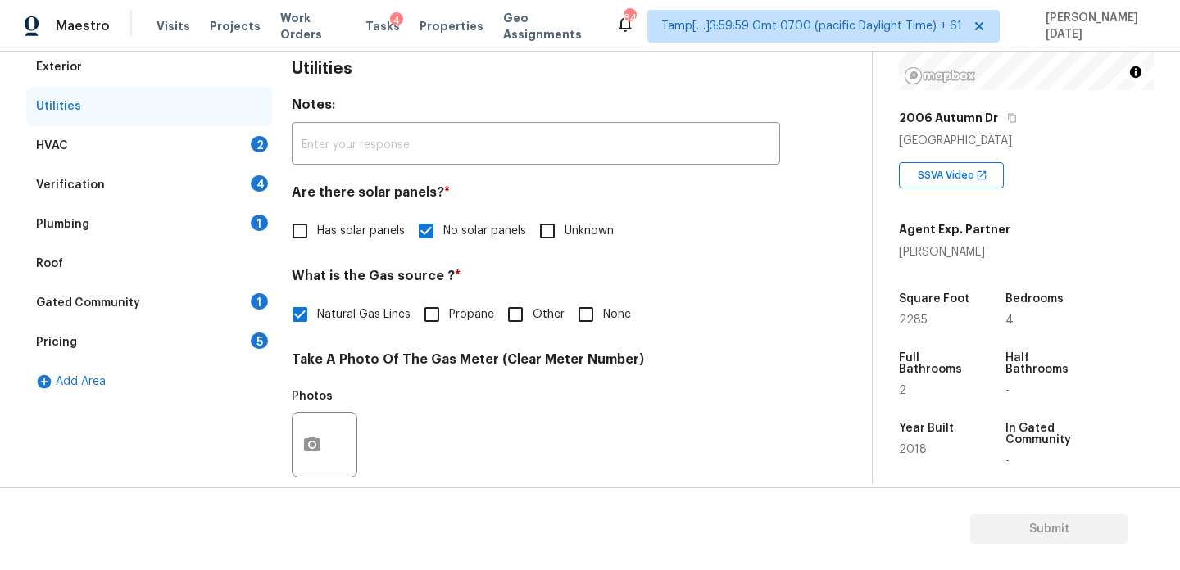
scroll to position [231, 0]
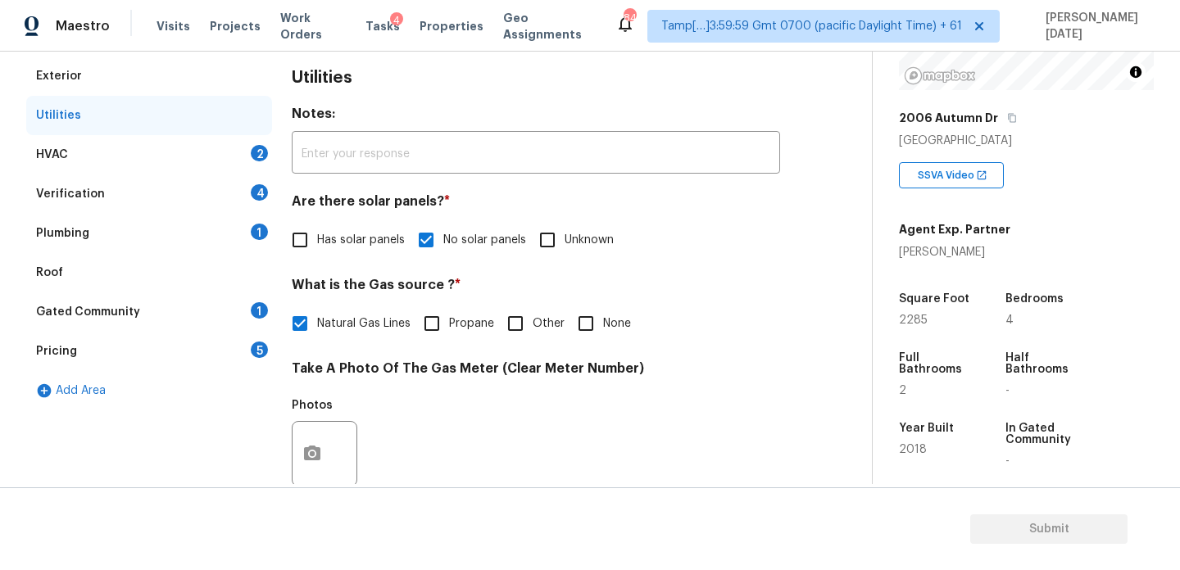
click at [248, 158] on div "HVAC 2" at bounding box center [149, 154] width 246 height 39
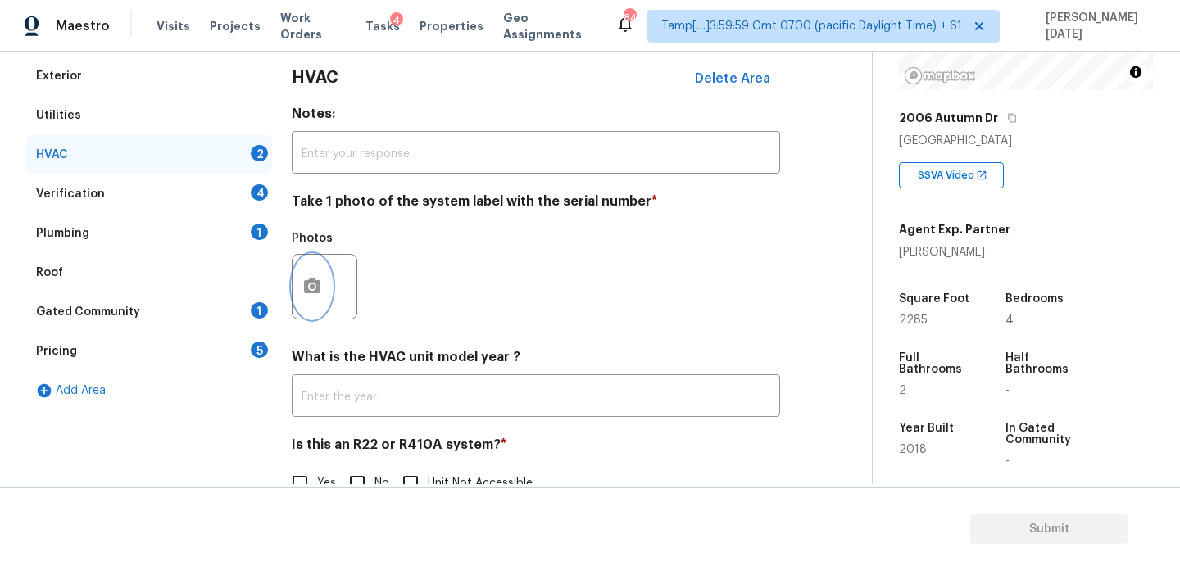
click at [300, 293] on button "button" at bounding box center [312, 287] width 39 height 64
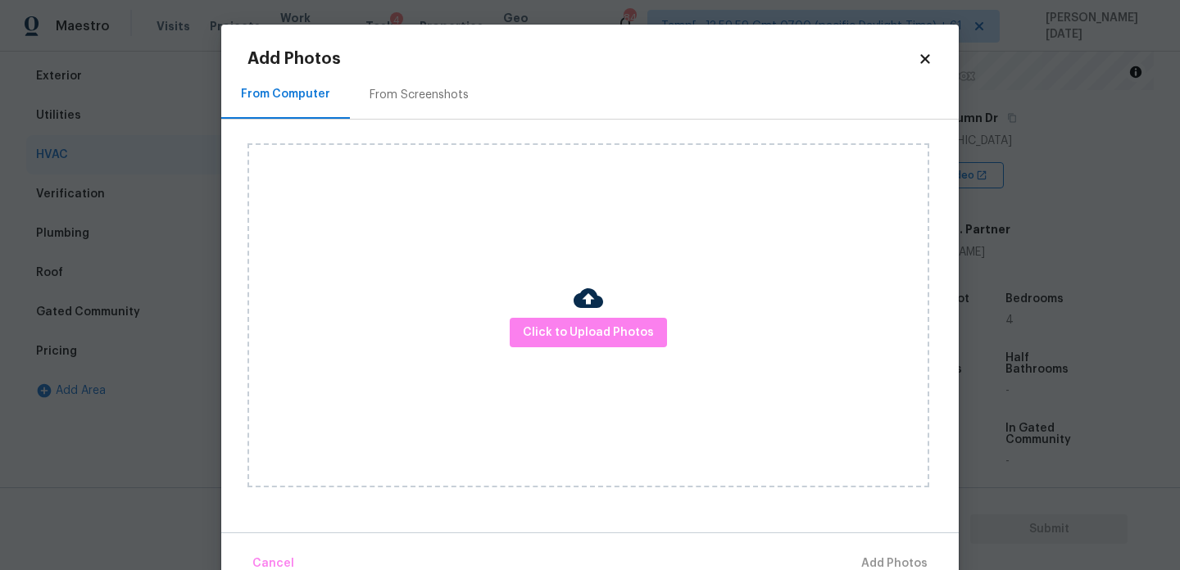
click at [533, 315] on div "Click to Upload Photos" at bounding box center [588, 315] width 682 height 344
click at [549, 338] on span "Click to Upload Photos" at bounding box center [588, 333] width 131 height 20
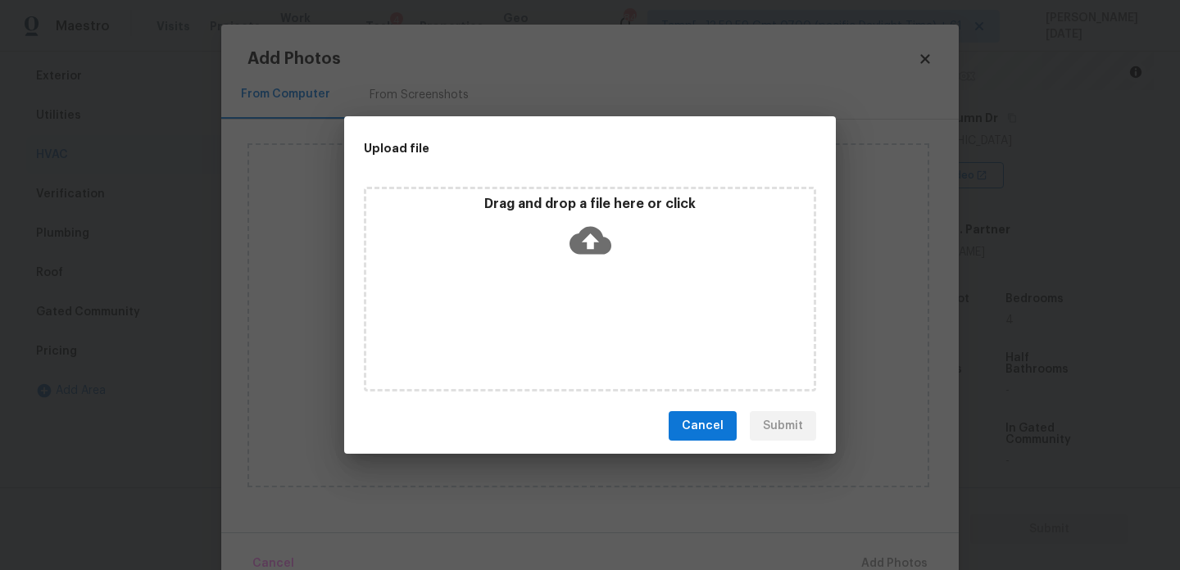
click at [549, 338] on div "Drag and drop a file here or click" at bounding box center [590, 289] width 452 height 205
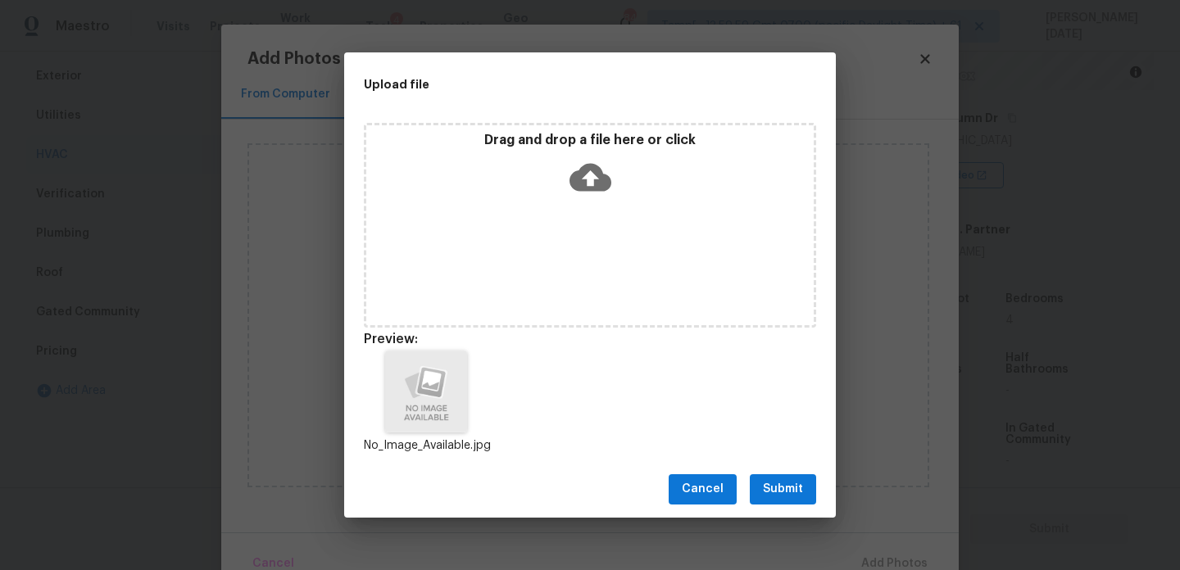
click at [779, 487] on span "Submit" at bounding box center [783, 489] width 40 height 20
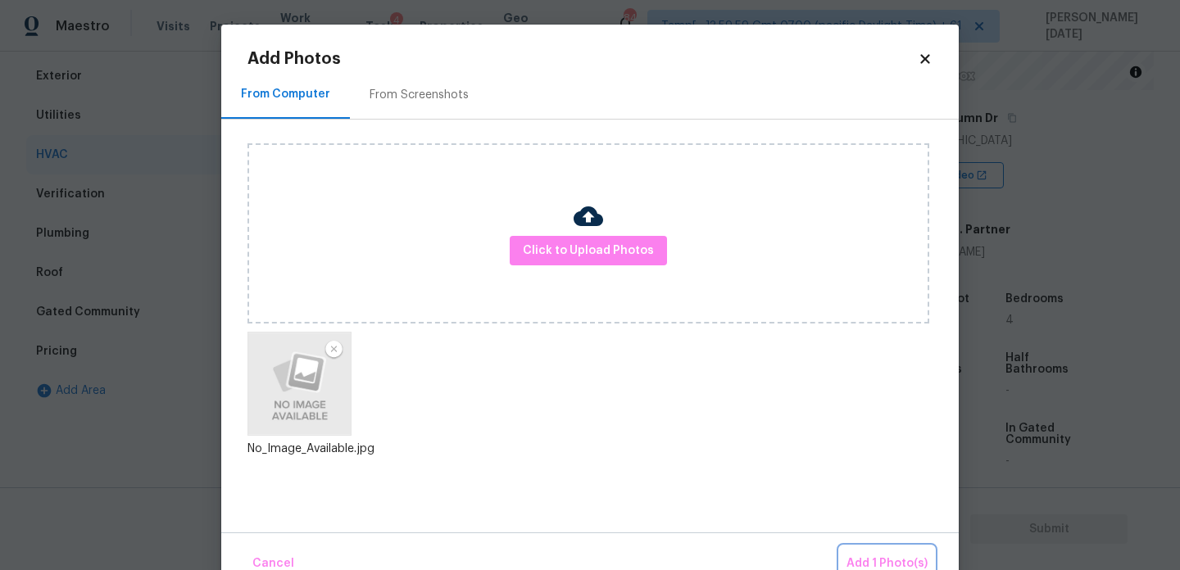
click at [879, 554] on span "Add 1 Photo(s)" at bounding box center [887, 564] width 81 height 20
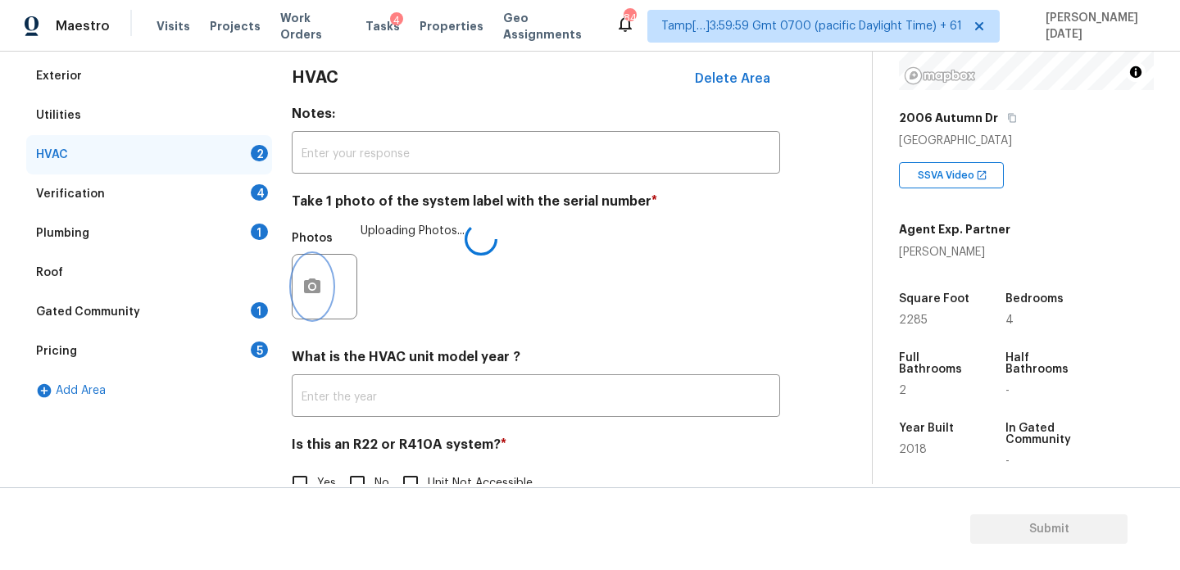
scroll to position [273, 0]
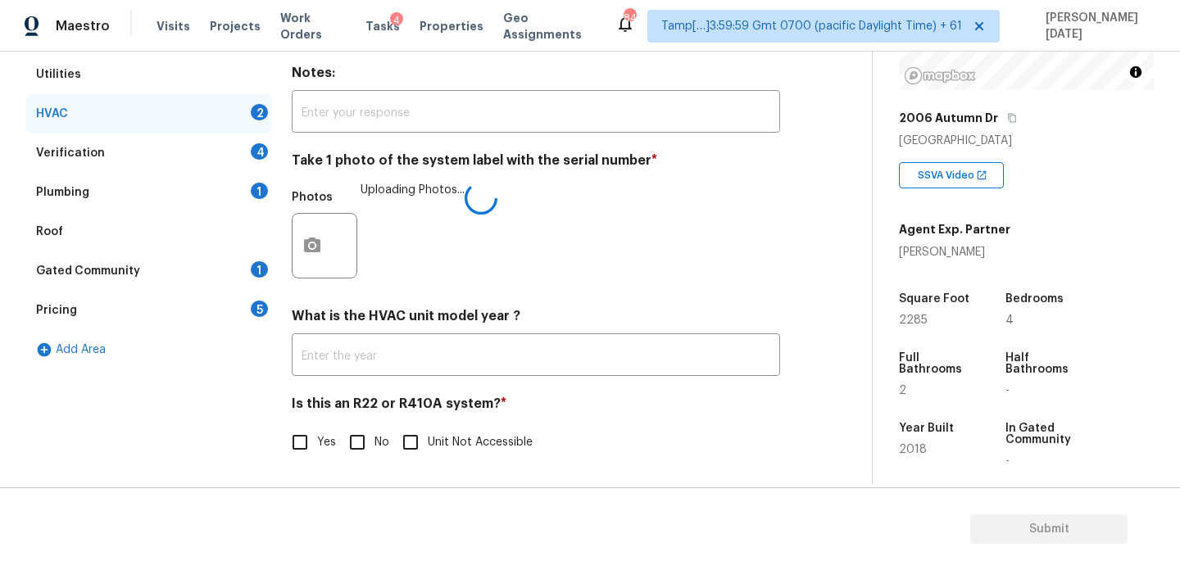
click at [296, 464] on div "HVAC Delete Area Notes: ​ Take 1 photo of the system label with the serial numb…" at bounding box center [536, 248] width 488 height 464
click at [315, 443] on input "Yes" at bounding box center [300, 442] width 34 height 34
checkbox input "true"
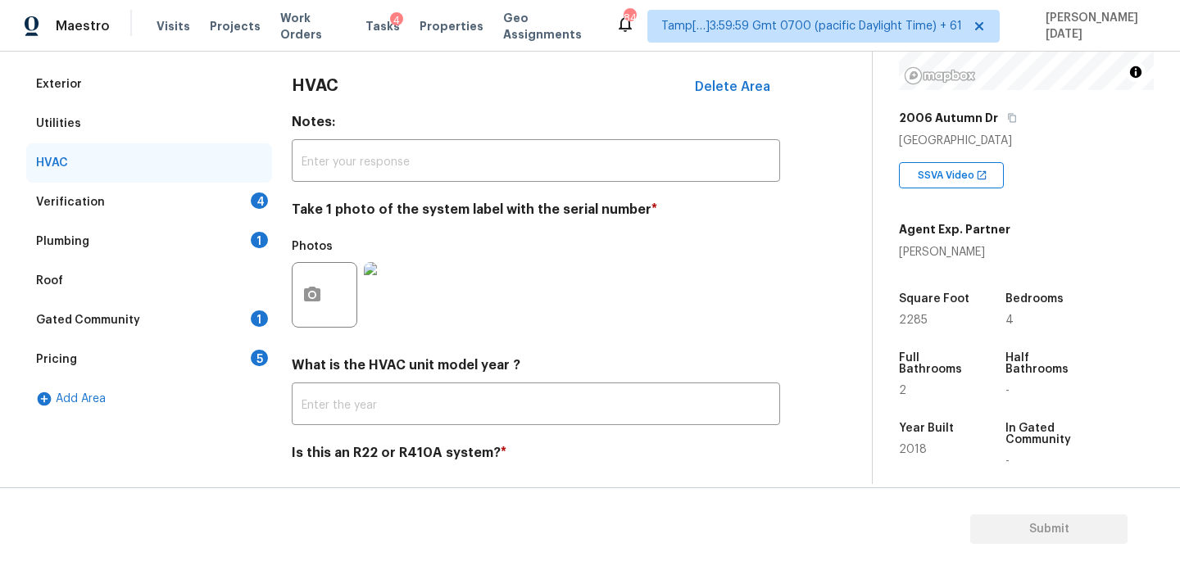
click at [229, 193] on div "Verification 4" at bounding box center [149, 202] width 246 height 39
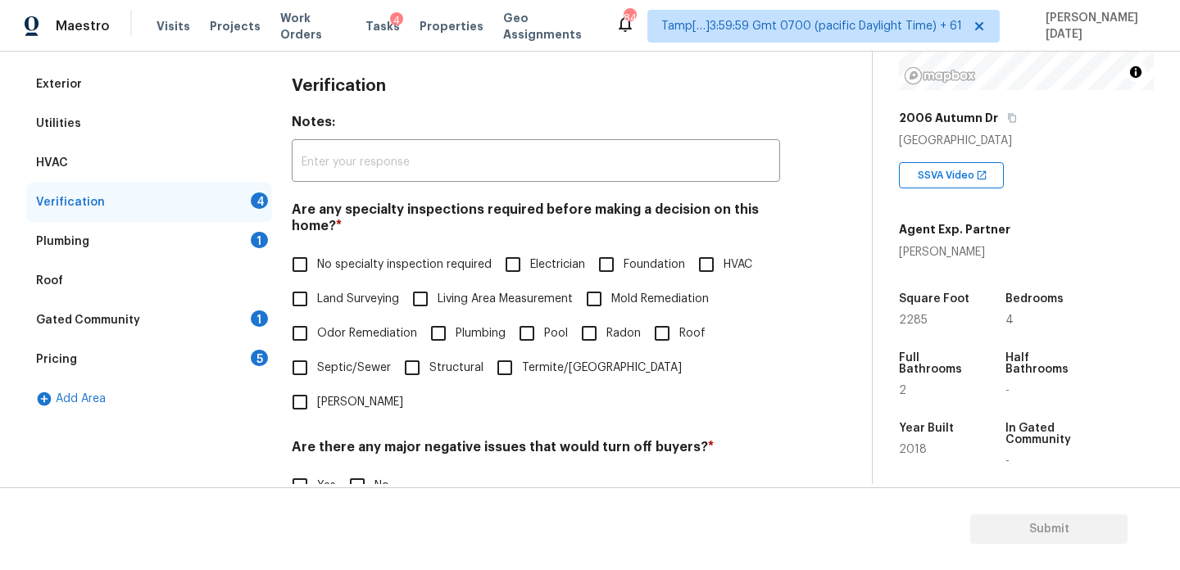
click at [296, 260] on input "No specialty inspection required" at bounding box center [300, 264] width 34 height 34
checkbox input "true"
click at [368, 469] on input "No" at bounding box center [357, 486] width 34 height 34
checkbox input "true"
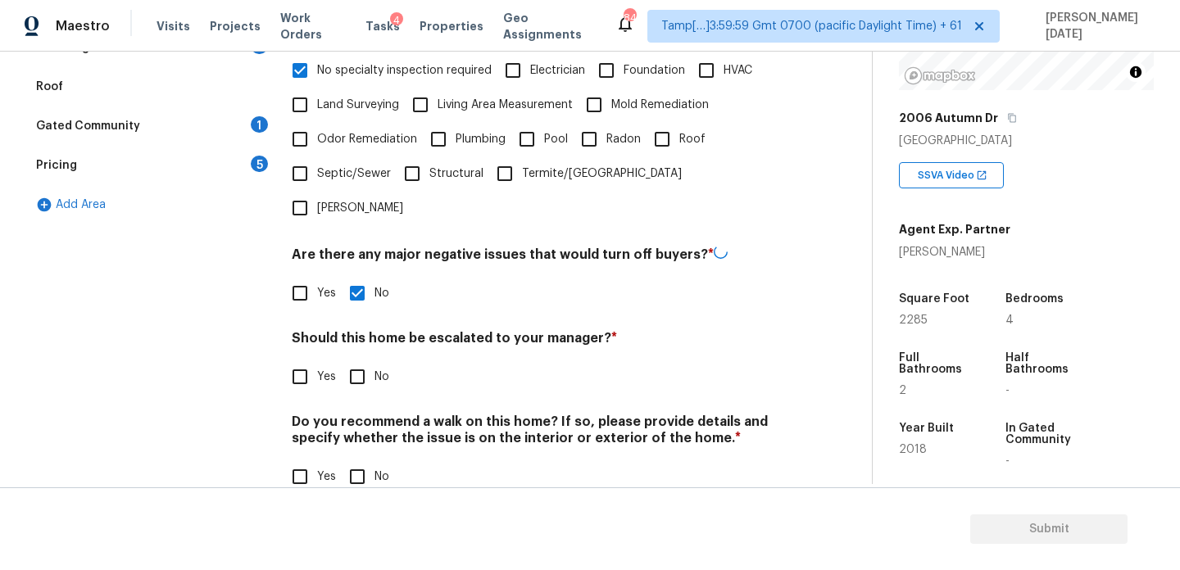
scroll to position [415, 0]
click at [359, 360] on input "No" at bounding box center [357, 377] width 34 height 34
checkbox input "true"
click at [359, 461] on input "No" at bounding box center [357, 478] width 34 height 34
checkbox input "true"
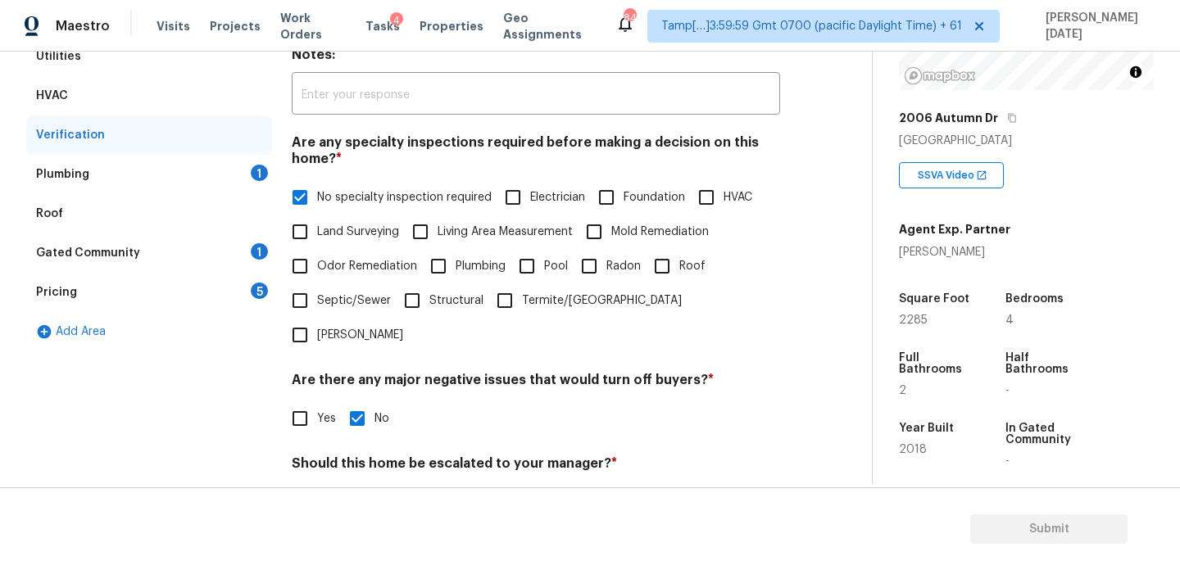
click at [257, 178] on div "1" at bounding box center [259, 173] width 17 height 16
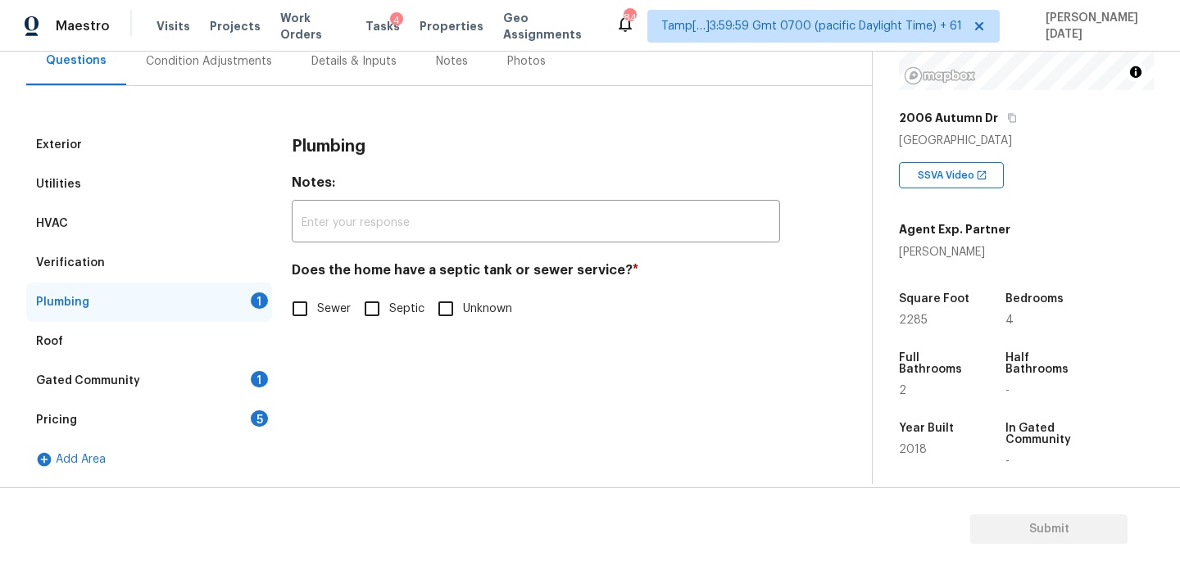
click at [296, 309] on input "Sewer" at bounding box center [300, 309] width 34 height 34
checkbox input "true"
click at [229, 388] on div "Gated Community 1" at bounding box center [149, 380] width 246 height 39
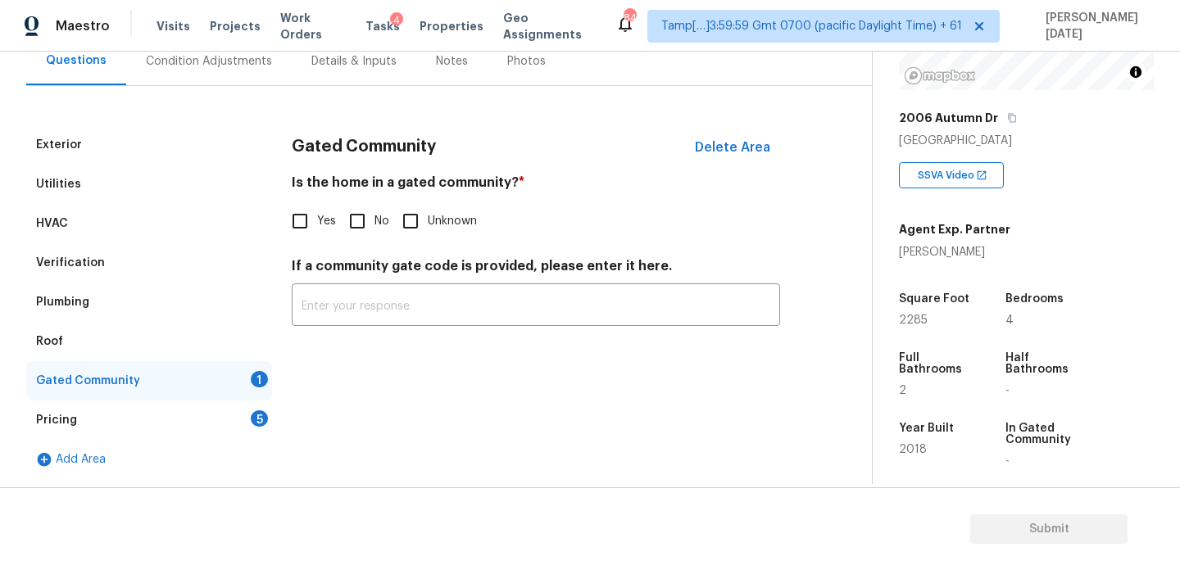
click at [361, 227] on input "No" at bounding box center [357, 221] width 34 height 34
checkbox input "true"
click at [264, 419] on div "5" at bounding box center [259, 419] width 17 height 16
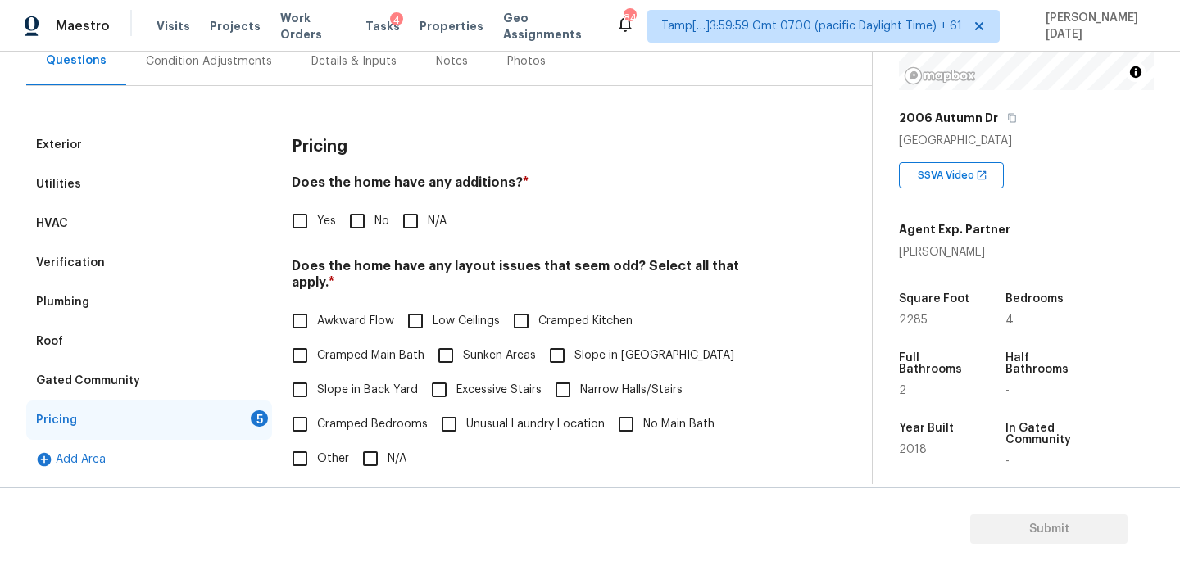
click at [362, 225] on input "No" at bounding box center [357, 221] width 34 height 34
checkbox input "true"
click at [378, 442] on input "N/A" at bounding box center [370, 459] width 34 height 34
checkbox input "true"
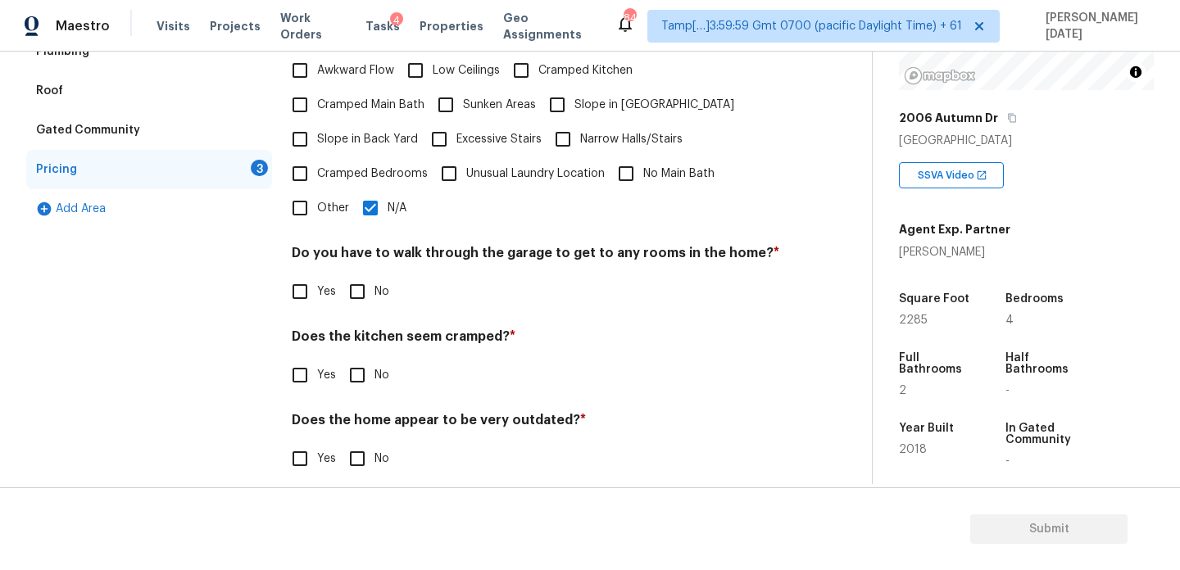
click at [367, 277] on input "No" at bounding box center [357, 292] width 34 height 34
checkbox input "true"
click at [369, 358] on input "No" at bounding box center [357, 375] width 34 height 34
checkbox input "true"
click at [366, 461] on div "Pricing Does the home have any additions? * Yes No N/A Does the home have any l…" at bounding box center [536, 186] width 488 height 623
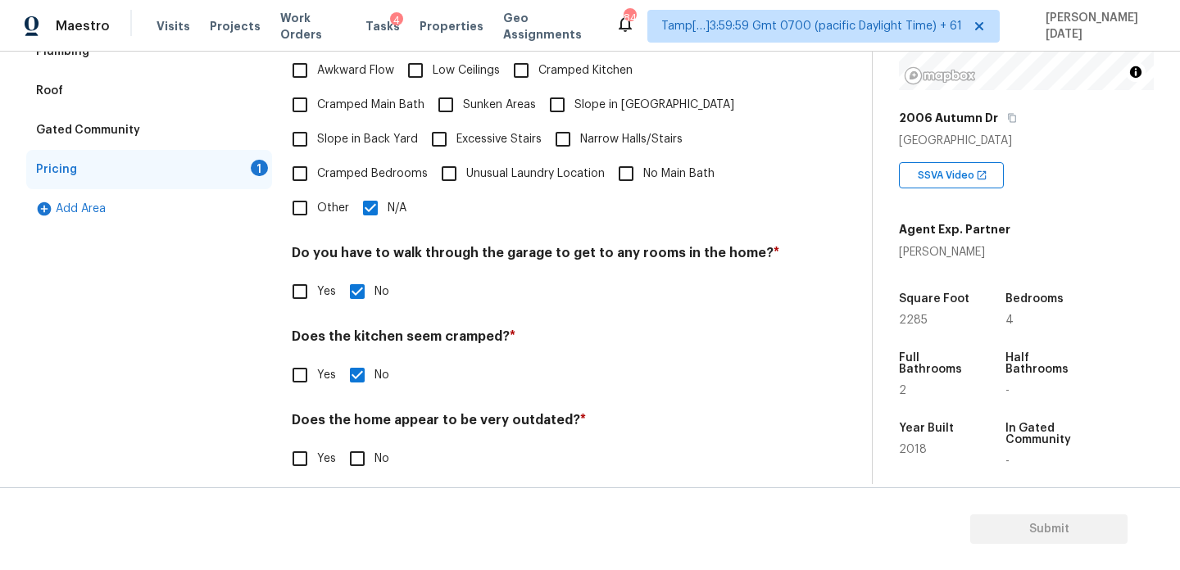
click at [367, 452] on input "No" at bounding box center [357, 459] width 34 height 34
checkbox input "true"
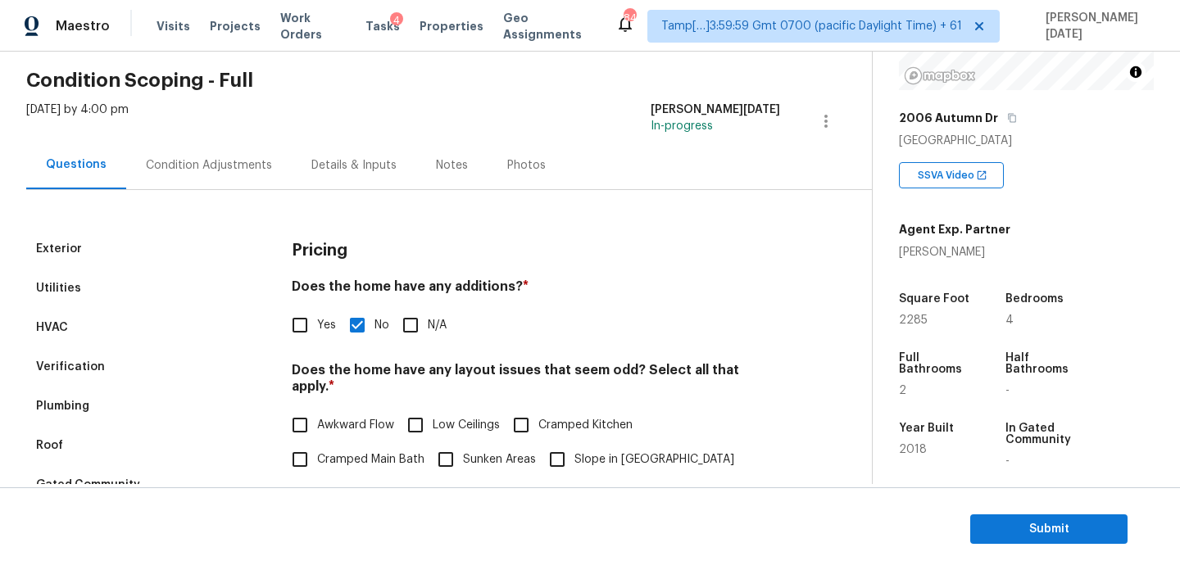
scroll to position [0, 0]
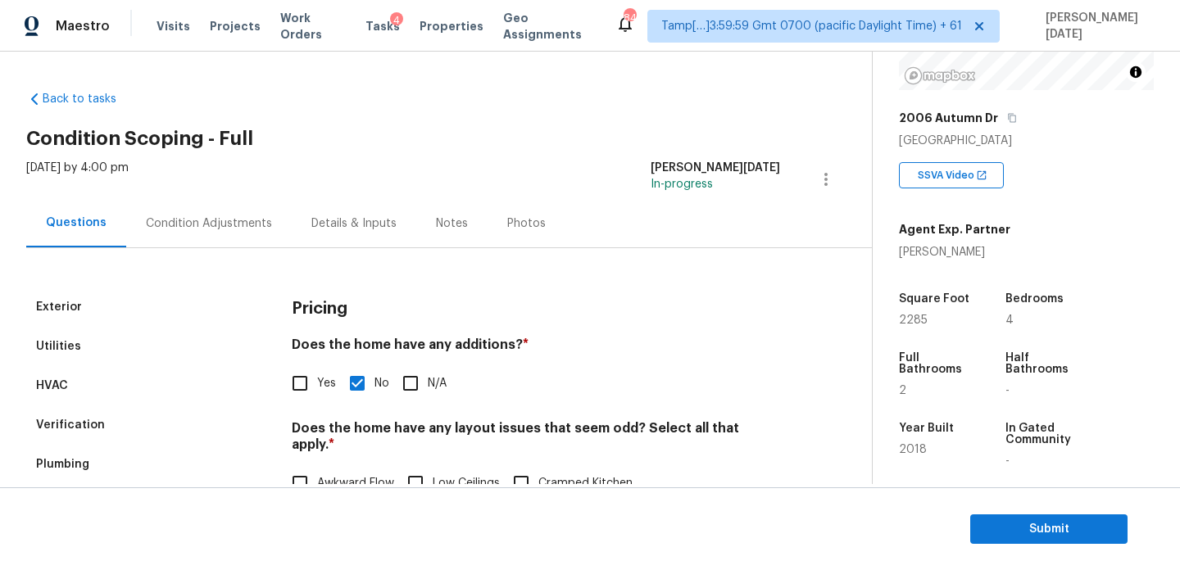
click at [175, 226] on div "Condition Adjustments" at bounding box center [209, 224] width 126 height 16
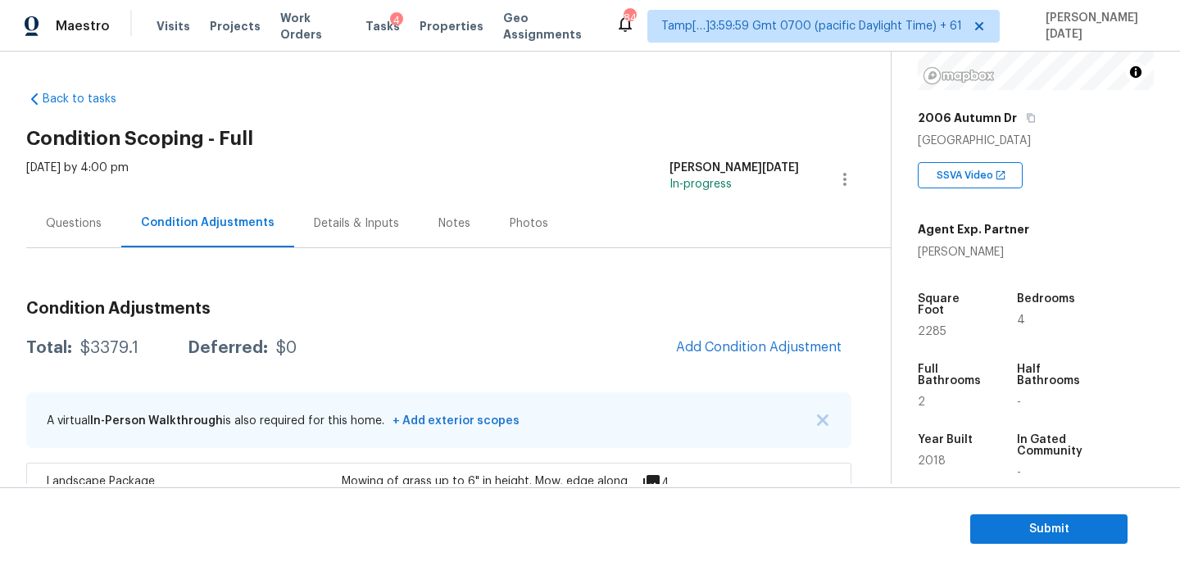
scroll to position [352, 0]
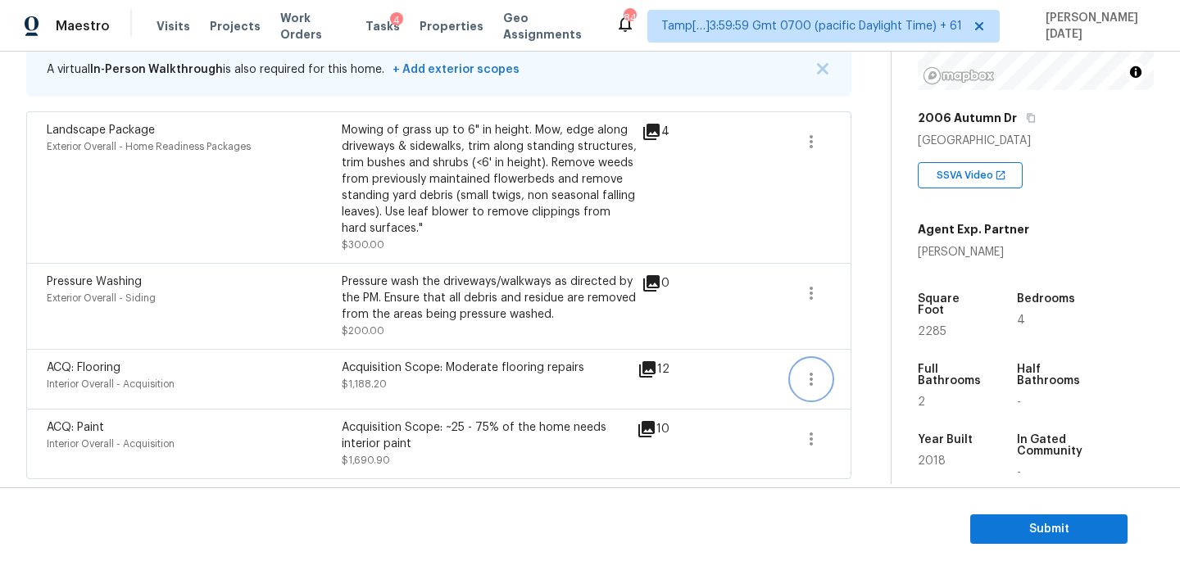
click at [821, 378] on button "button" at bounding box center [811, 379] width 39 height 39
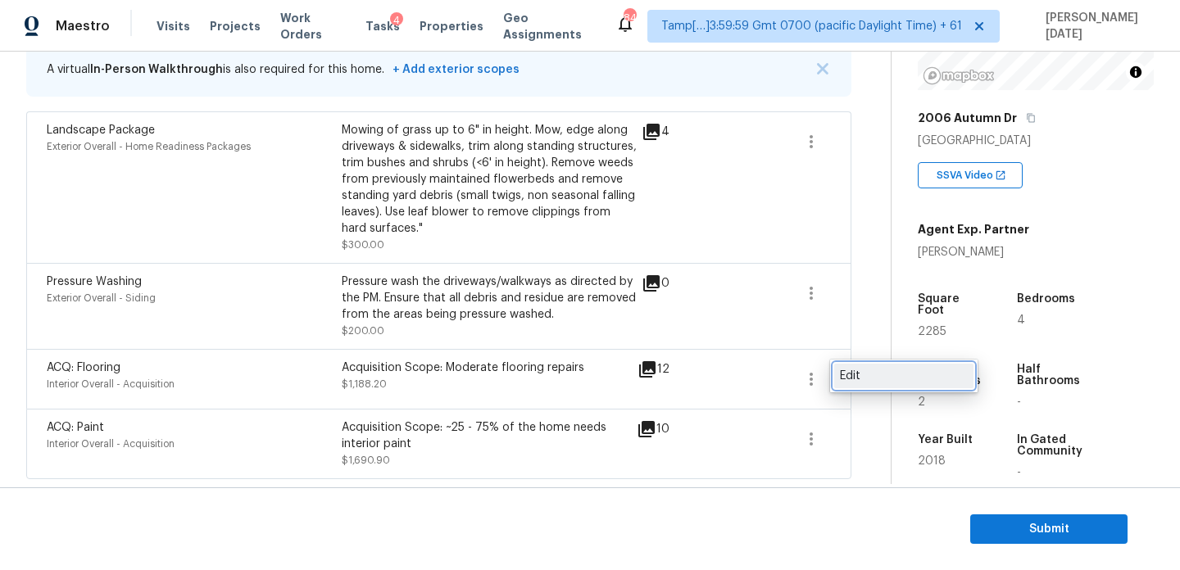
click at [890, 378] on div "Edit" at bounding box center [904, 376] width 128 height 16
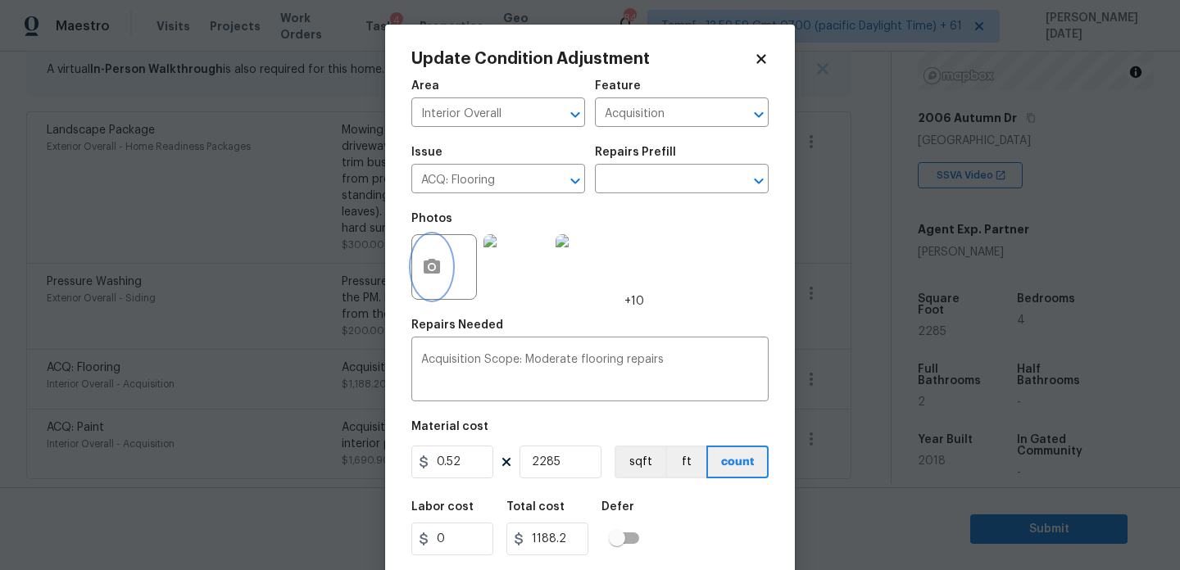
click at [436, 288] on button "button" at bounding box center [431, 267] width 39 height 64
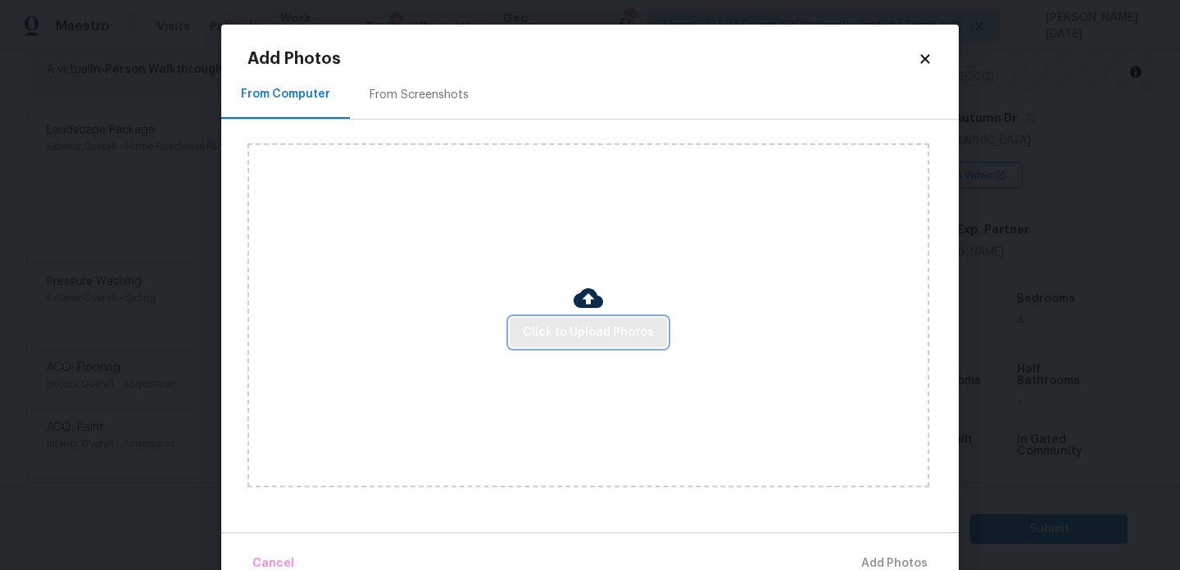
click at [589, 332] on span "Click to Upload Photos" at bounding box center [588, 333] width 131 height 20
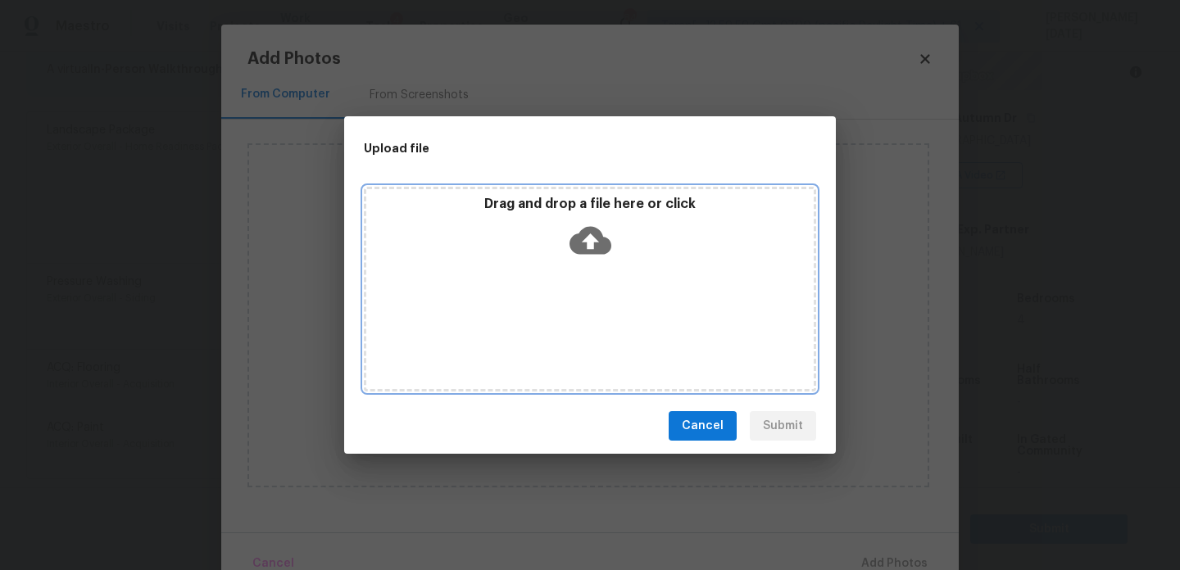
click at [589, 332] on div "Drag and drop a file here or click" at bounding box center [590, 289] width 452 height 205
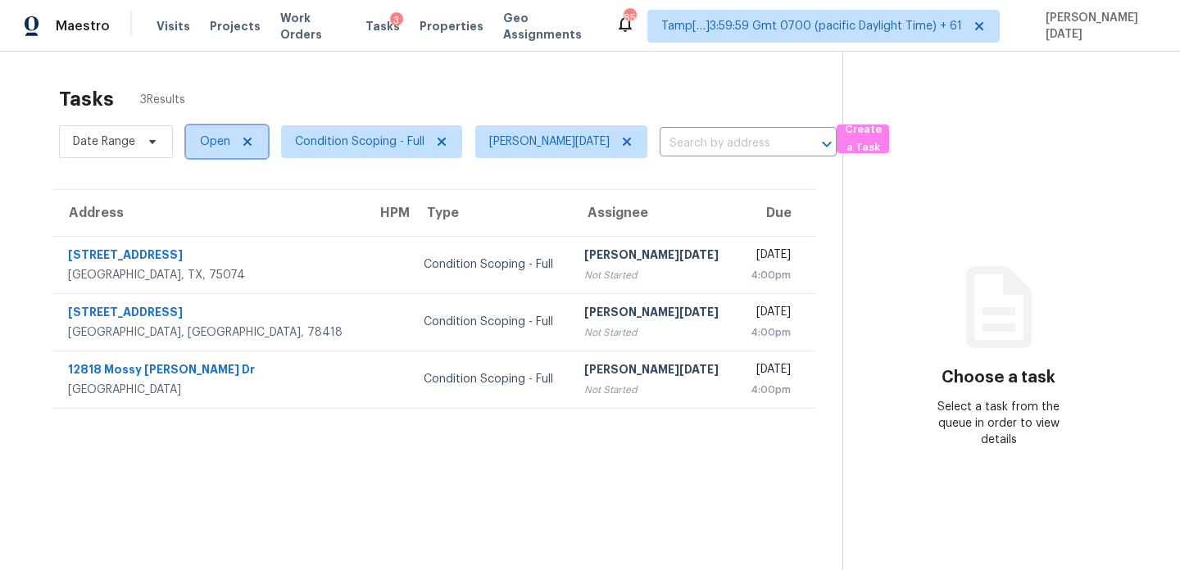
click at [213, 141] on span "Open" at bounding box center [215, 142] width 30 height 16
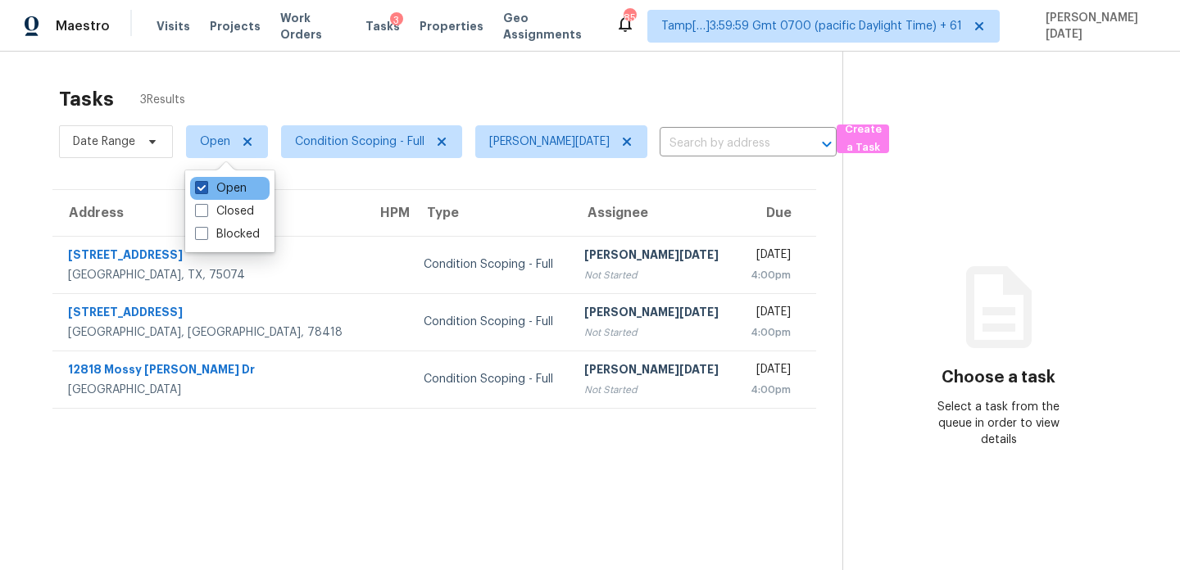
click at [213, 187] on label "Open" at bounding box center [221, 188] width 52 height 16
click at [206, 187] on input "Open" at bounding box center [200, 185] width 11 height 11
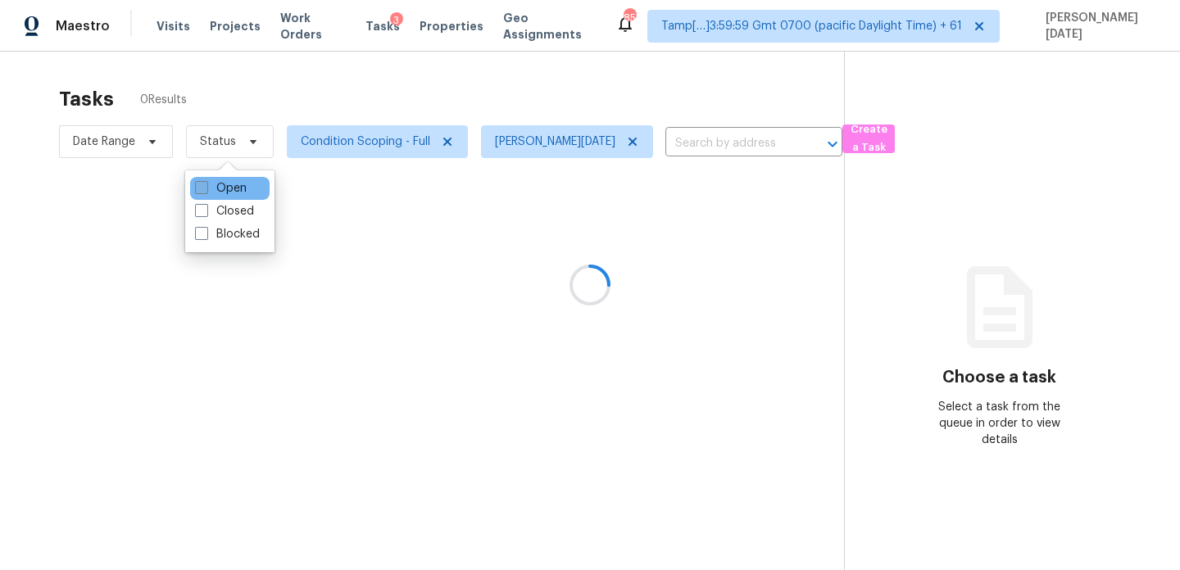
click at [213, 187] on label "Open" at bounding box center [221, 188] width 52 height 16
click at [206, 187] on input "Open" at bounding box center [200, 185] width 11 height 11
checkbox input "true"
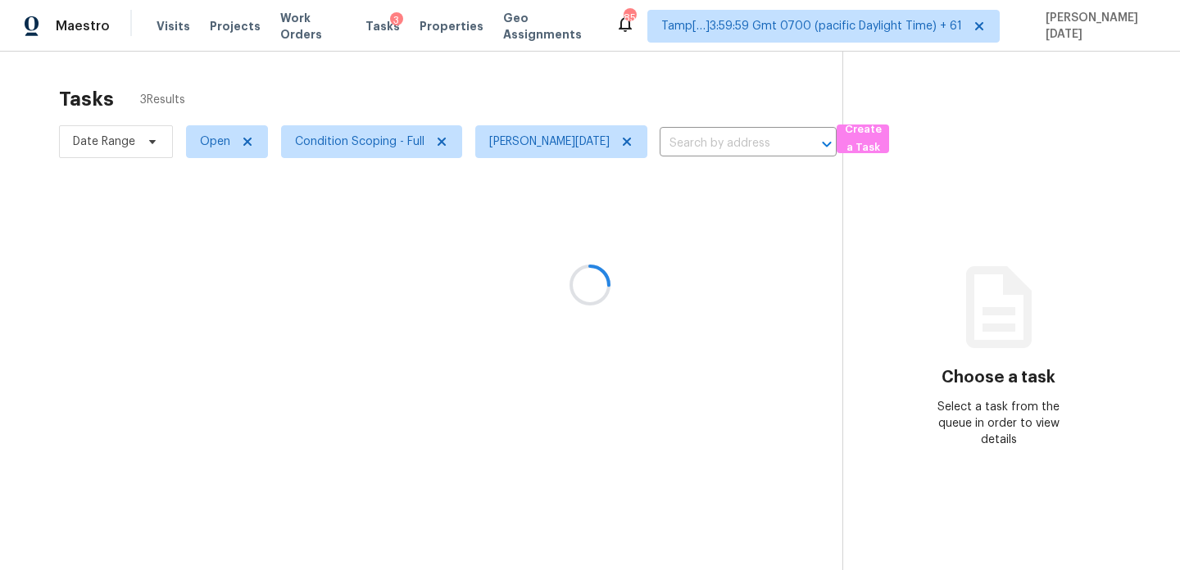
click at [451, 49] on div at bounding box center [590, 285] width 1180 height 570
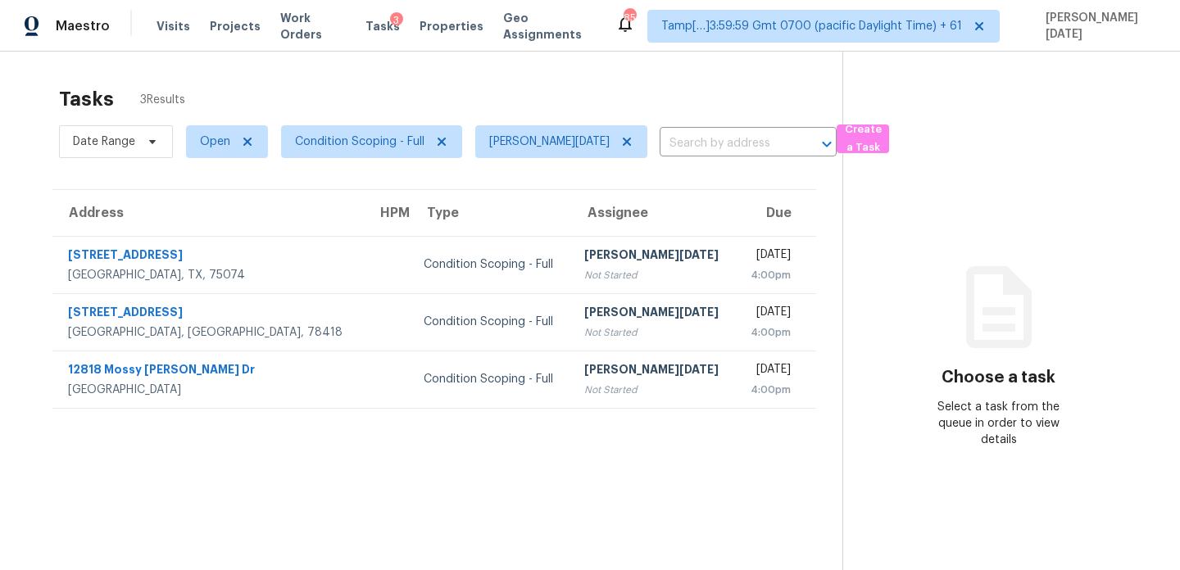
click at [552, 433] on section "Tasks 3 Results Date Range Open Condition Scoping - Full Prabhu [DATE] ​ Create…" at bounding box center [434, 350] width 816 height 544
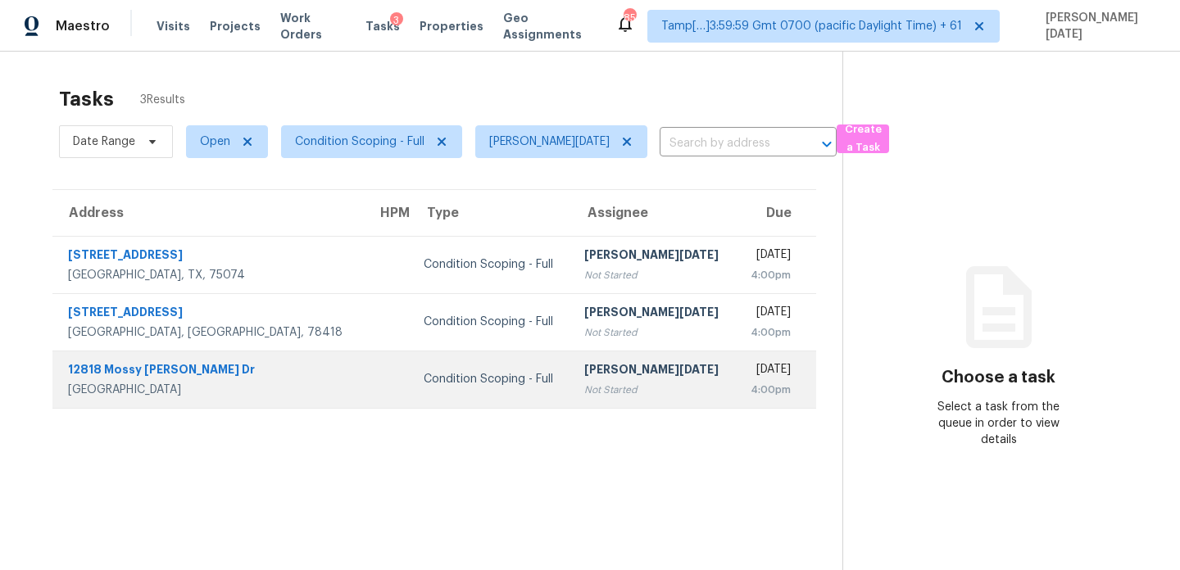
click at [584, 388] on div "Not Started" at bounding box center [653, 390] width 138 height 16
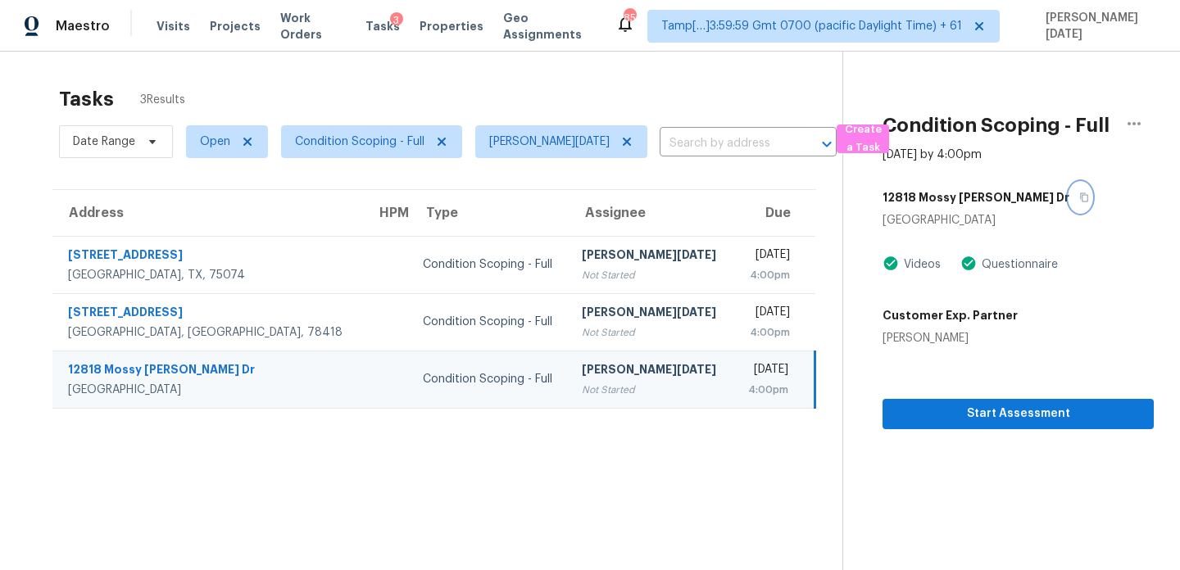
click at [1081, 202] on icon "button" at bounding box center [1085, 197] width 8 height 9
click at [963, 420] on span "Start Assessment" at bounding box center [1018, 414] width 245 height 20
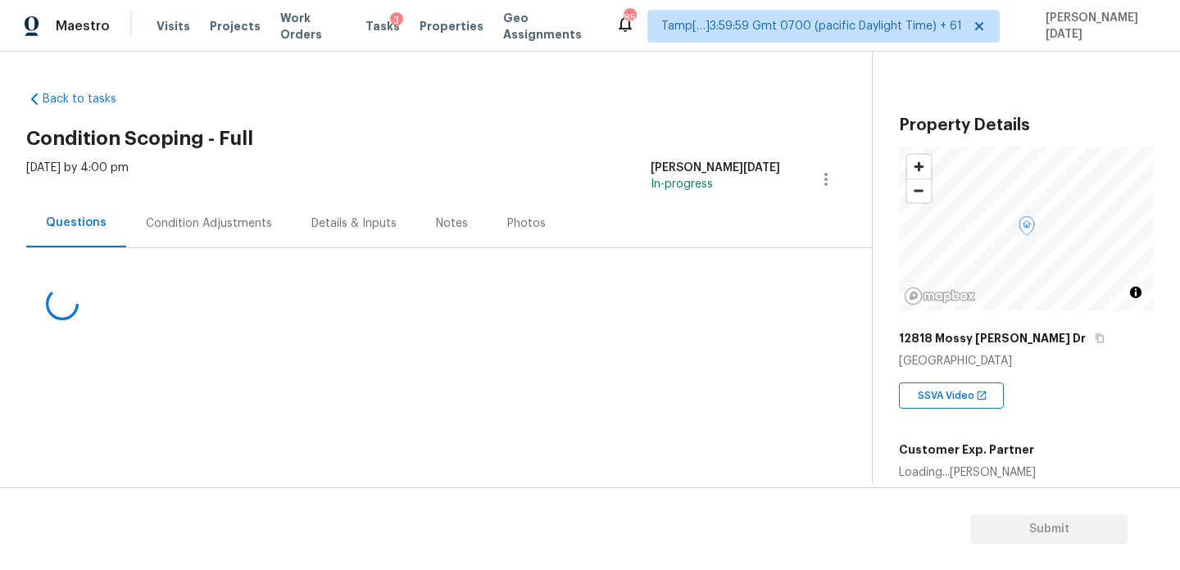
click at [184, 236] on div "Condition Adjustments" at bounding box center [209, 223] width 166 height 48
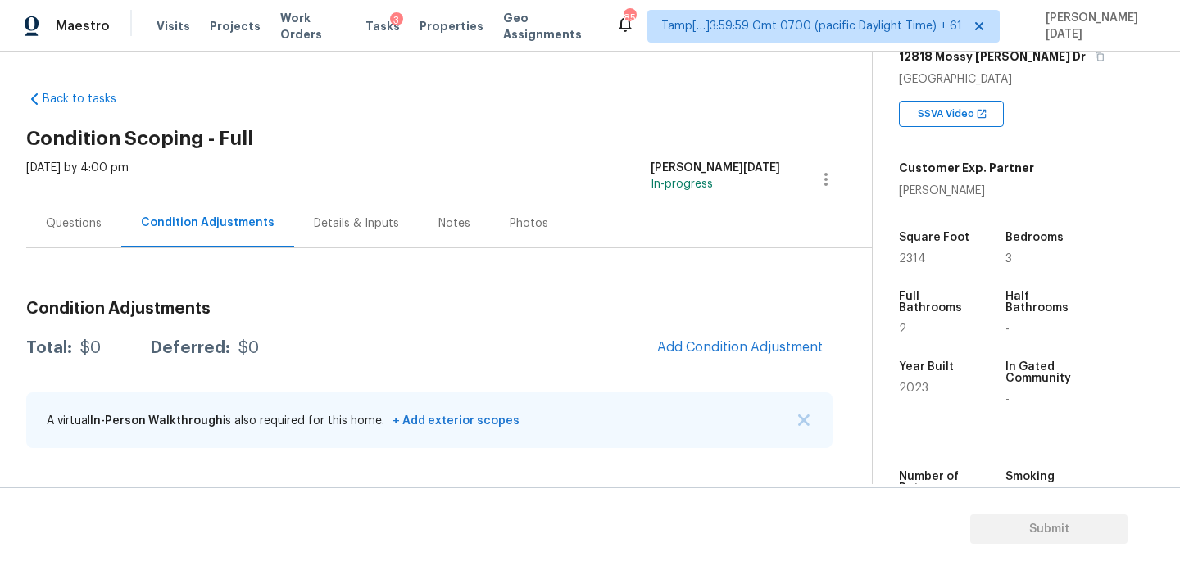
scroll to position [314, 0]
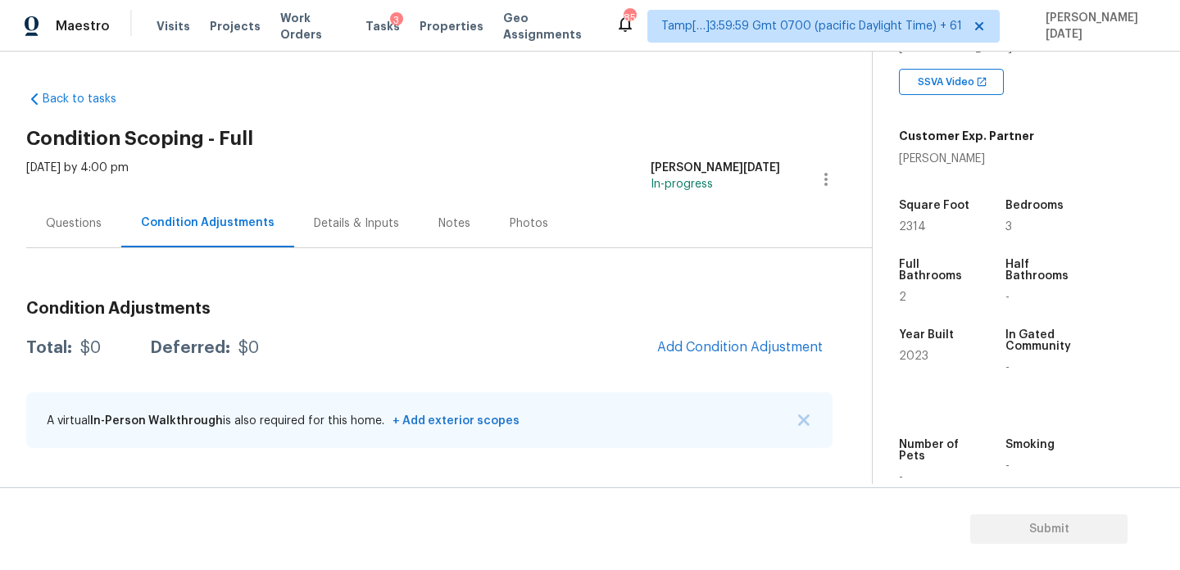
click at [910, 234] on div "Square Foot 2314" at bounding box center [950, 216] width 102 height 59
click at [915, 223] on span "2314" at bounding box center [912, 226] width 27 height 11
copy span "2314"
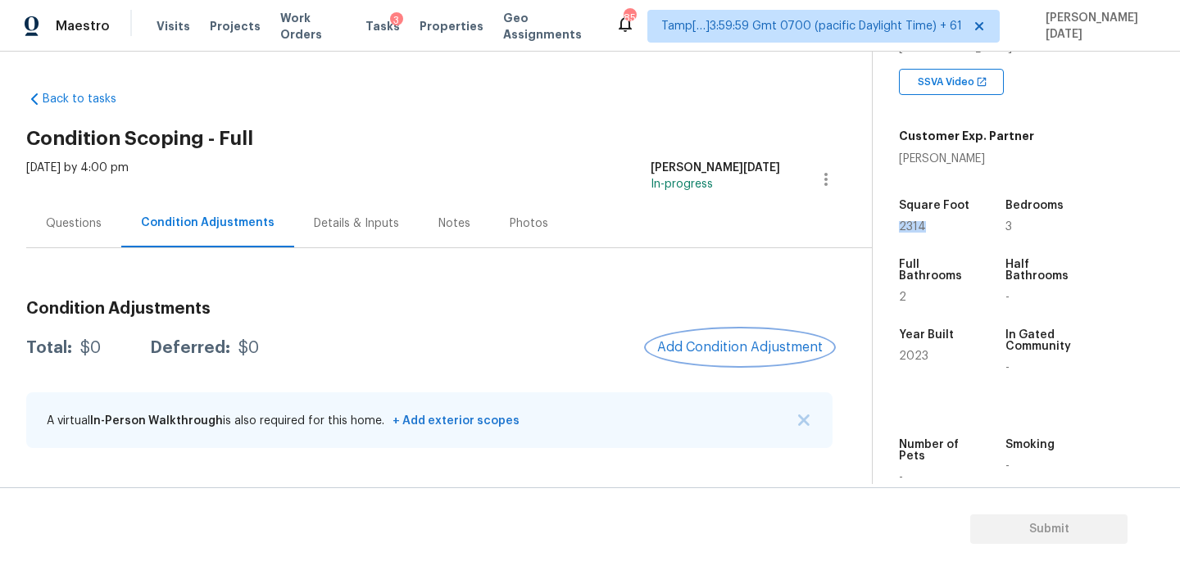
click at [725, 335] on button "Add Condition Adjustment" at bounding box center [739, 347] width 185 height 34
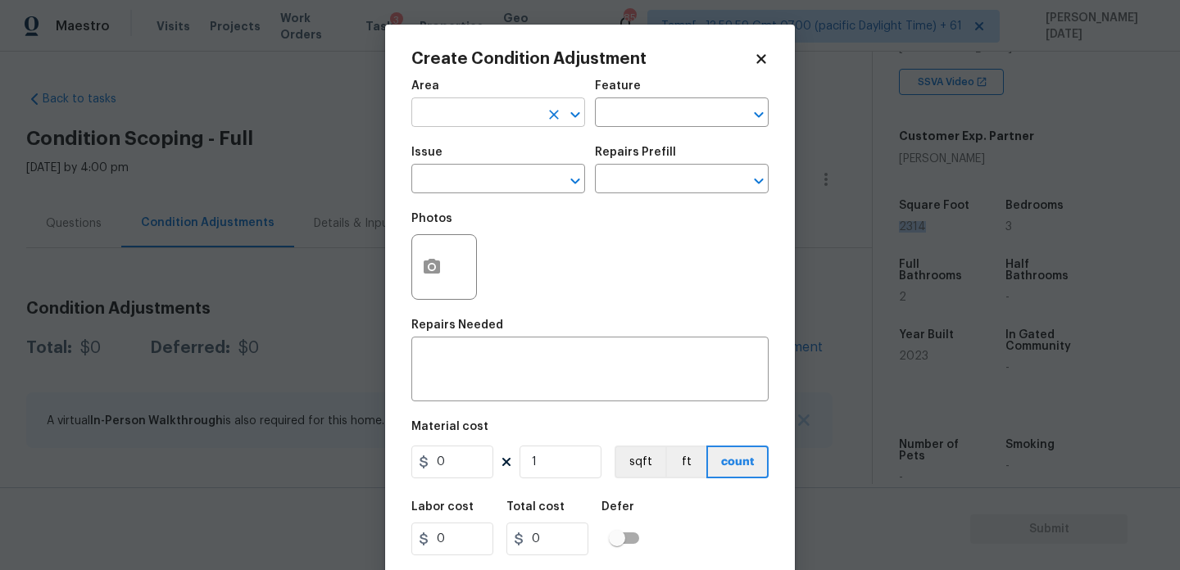
click at [434, 115] on input "text" at bounding box center [475, 114] width 128 height 25
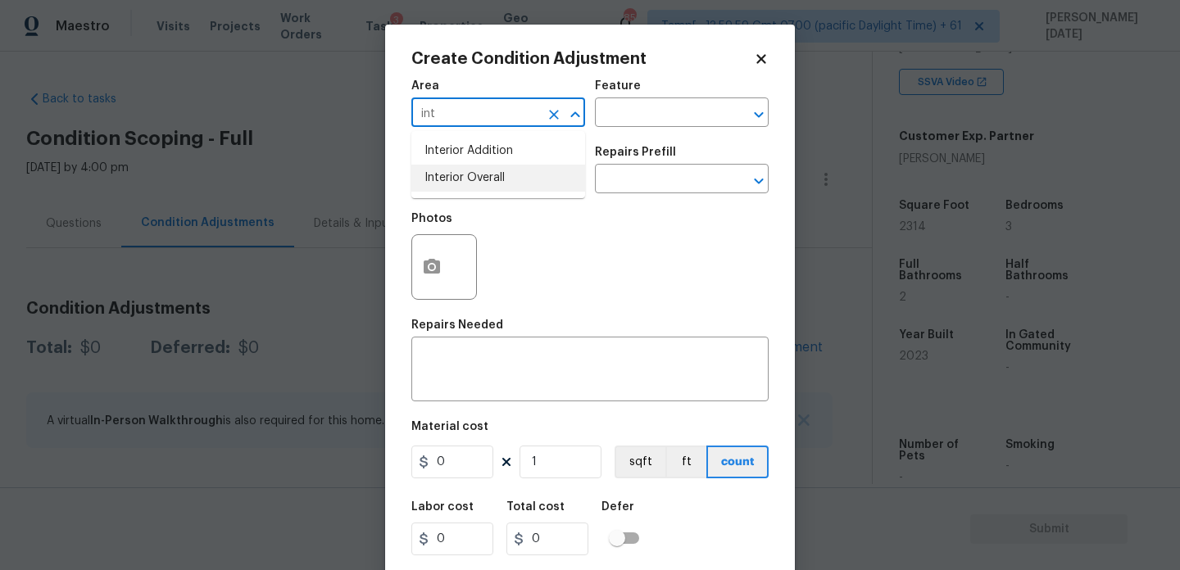
click at [473, 172] on li "Interior Overall" at bounding box center [498, 178] width 174 height 27
type input "Interior Overall"
click at [473, 172] on input "text" at bounding box center [475, 180] width 128 height 25
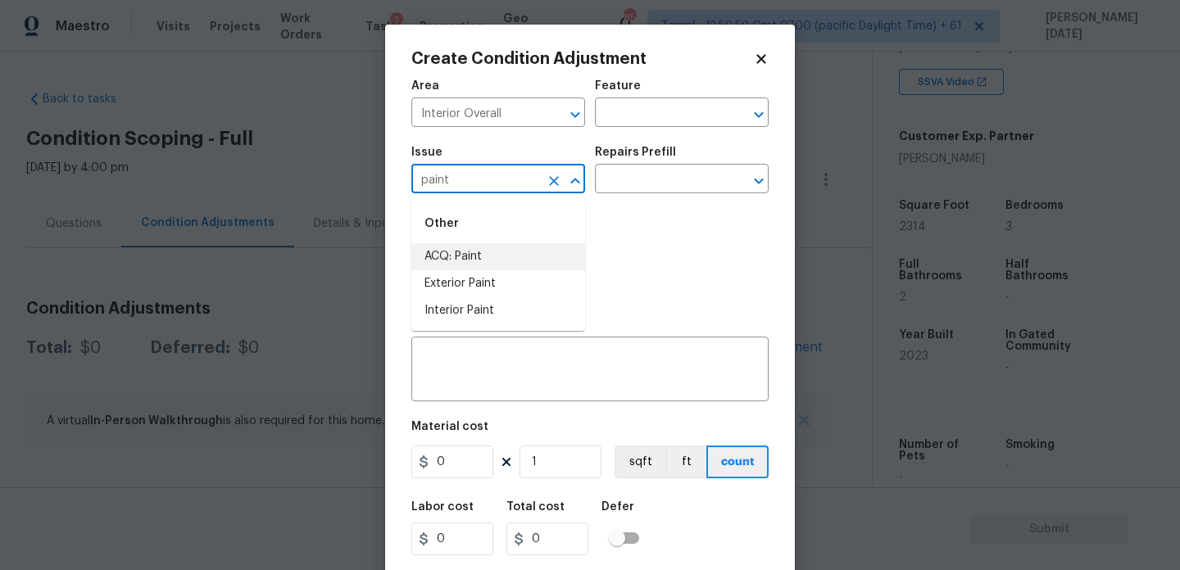
click at [499, 254] on li "ACQ: Paint" at bounding box center [498, 256] width 174 height 27
type input "ACQ: Paint"
click at [629, 185] on input "text" at bounding box center [659, 180] width 128 height 25
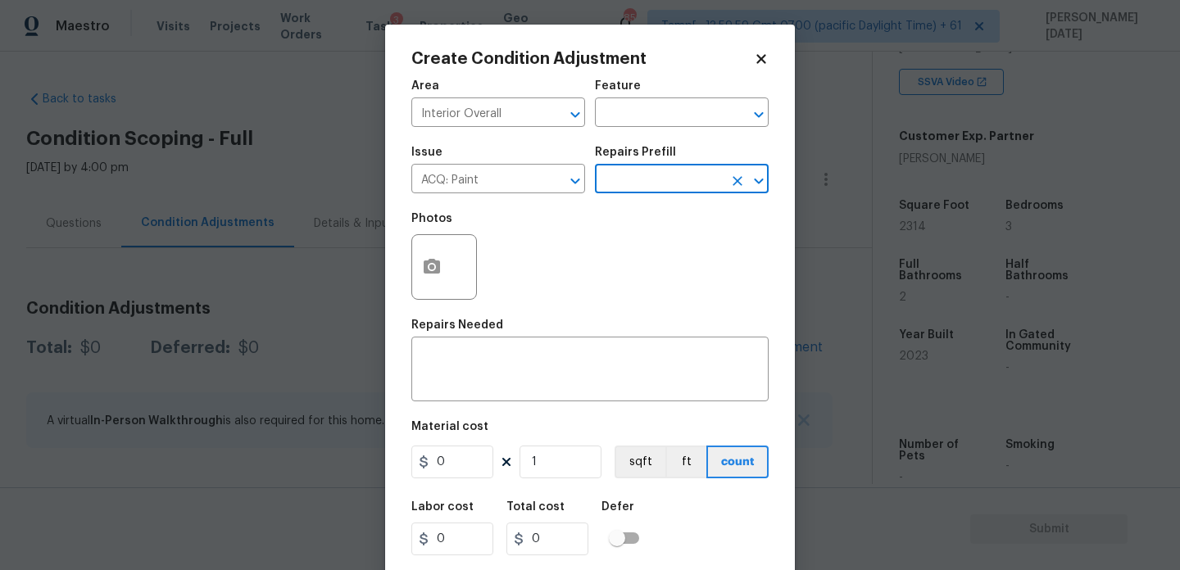
click at [656, 181] on input "text" at bounding box center [659, 180] width 128 height 25
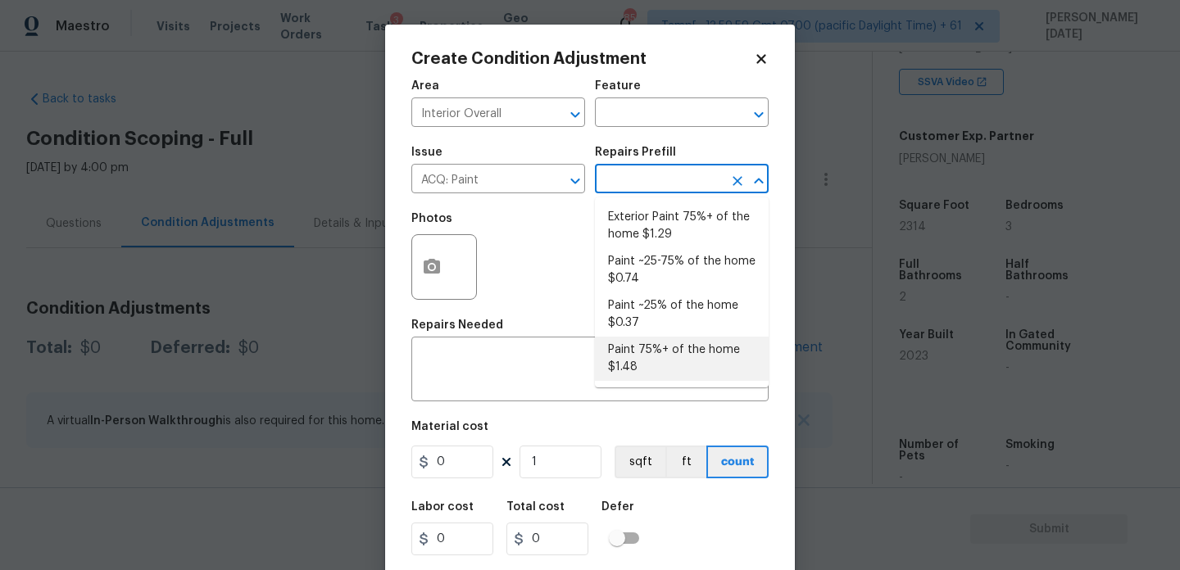
click at [663, 352] on li "Paint 75%+ of the home $1.48" at bounding box center [682, 359] width 174 height 44
type input "Acquisition"
type textarea "Acquisition Scope: 75%+ of the home will likely require interior paint"
type input "1.48"
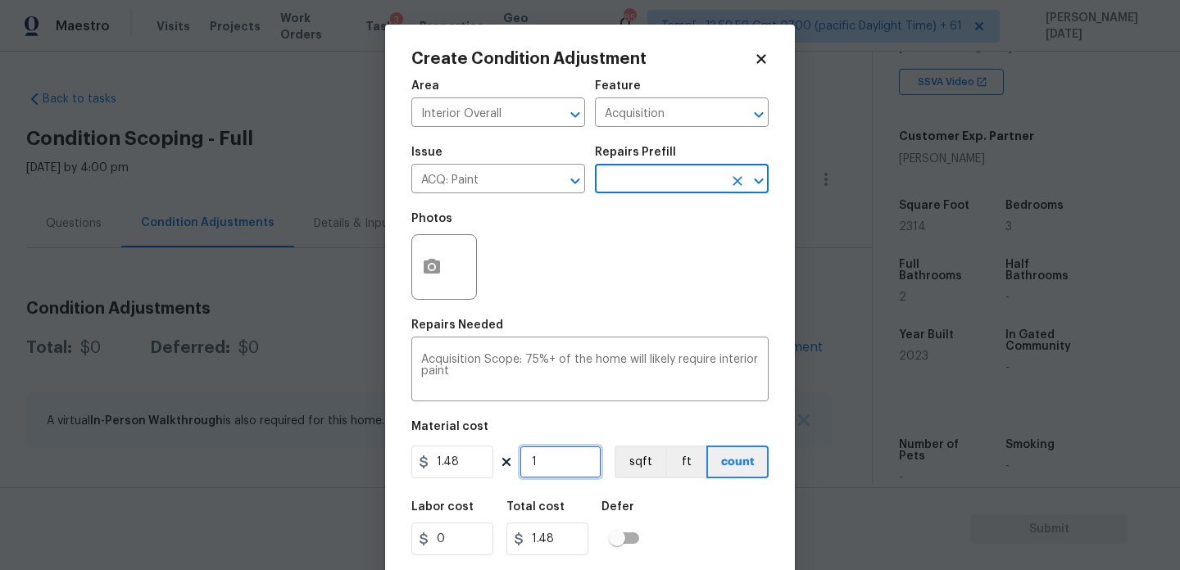
click at [590, 461] on input "1" at bounding box center [561, 462] width 82 height 33
type input "0"
paste input "2314"
type input "2314"
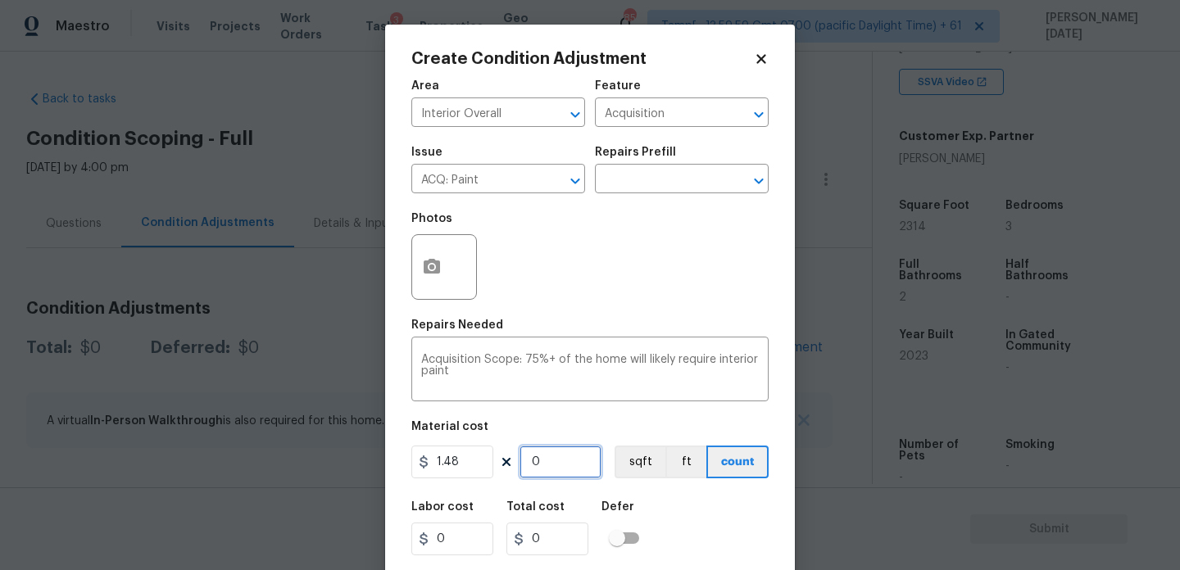
type input "3424.72"
type input "2314"
click at [426, 270] on icon "button" at bounding box center [432, 266] width 16 height 15
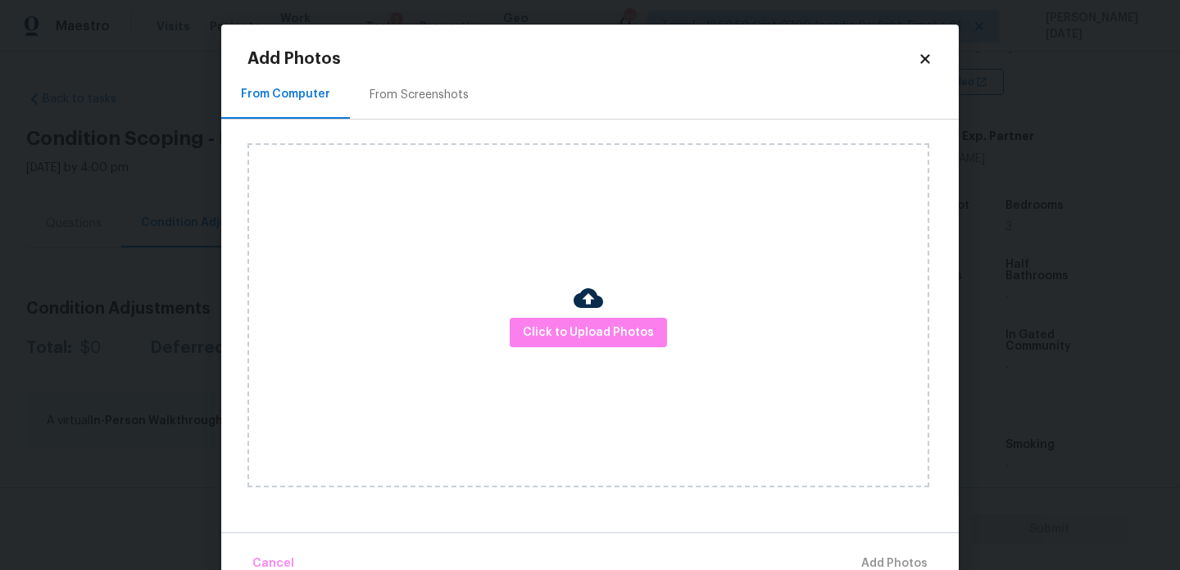
click at [430, 115] on div "From Screenshots" at bounding box center [419, 94] width 138 height 48
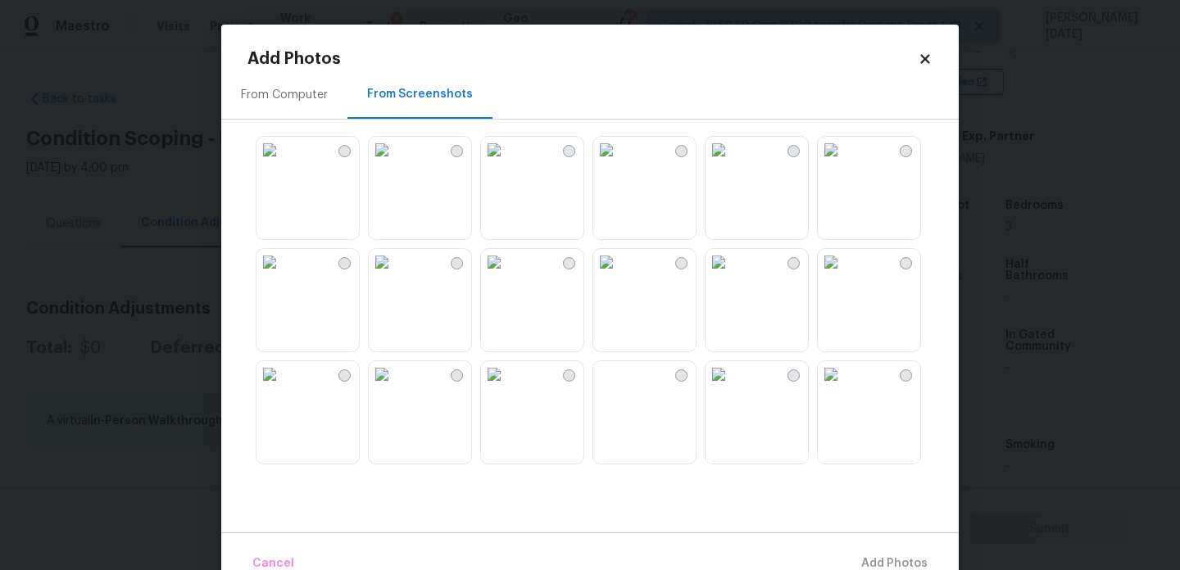
click at [605, 163] on img at bounding box center [606, 150] width 26 height 26
click at [507, 163] on img at bounding box center [494, 150] width 26 height 26
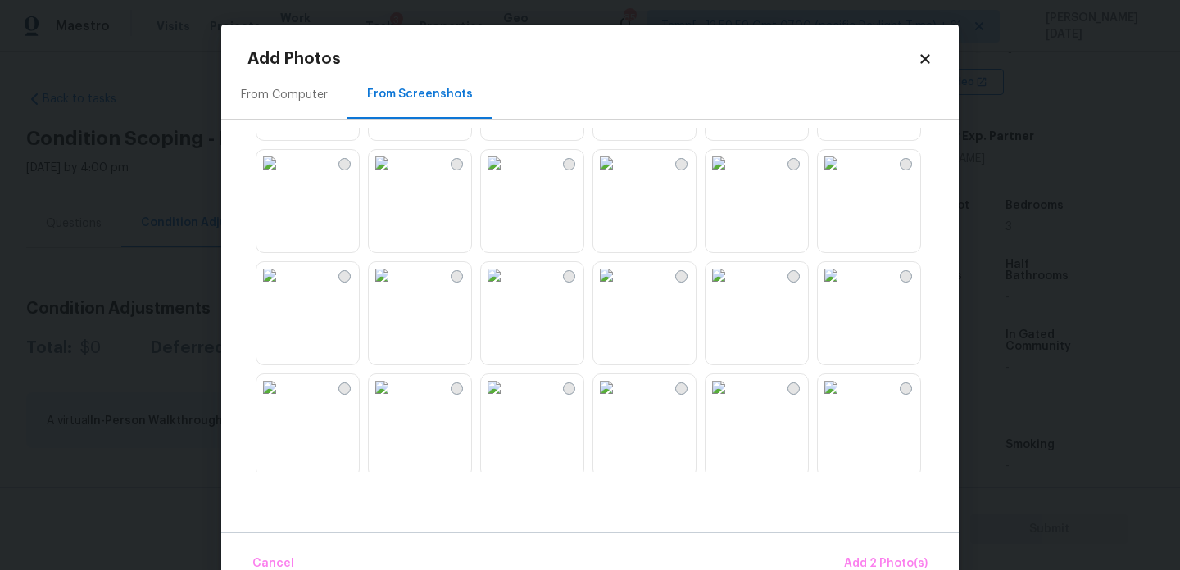
scroll to position [234, 0]
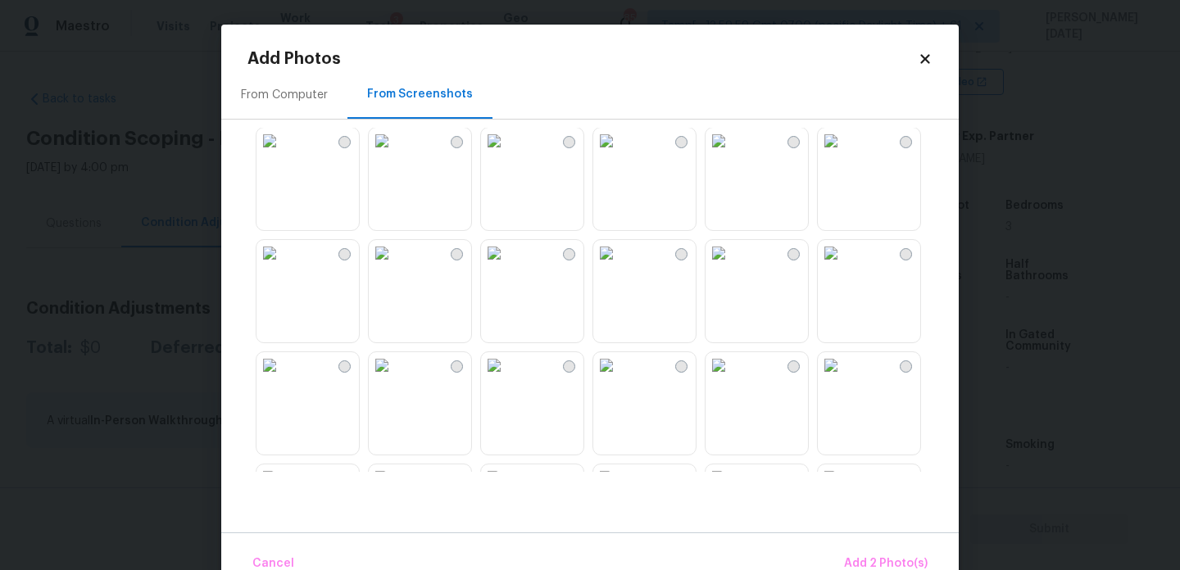
click at [620, 154] on img at bounding box center [606, 141] width 26 height 26
click at [620, 266] on img at bounding box center [606, 253] width 26 height 26
click at [507, 266] on img at bounding box center [494, 253] width 26 height 26
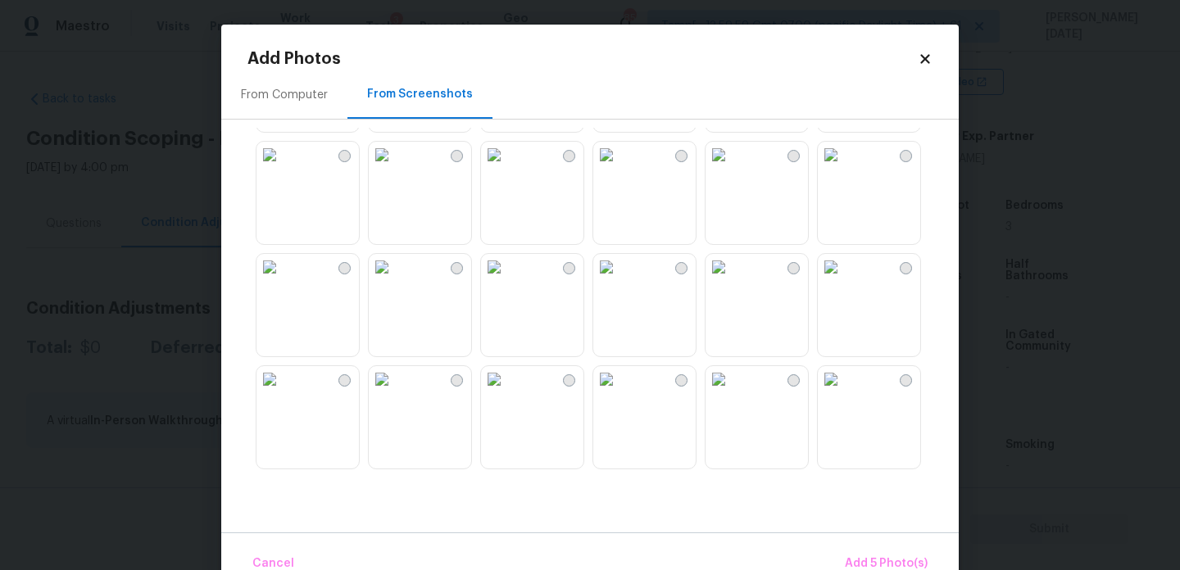
scroll to position [925, 0]
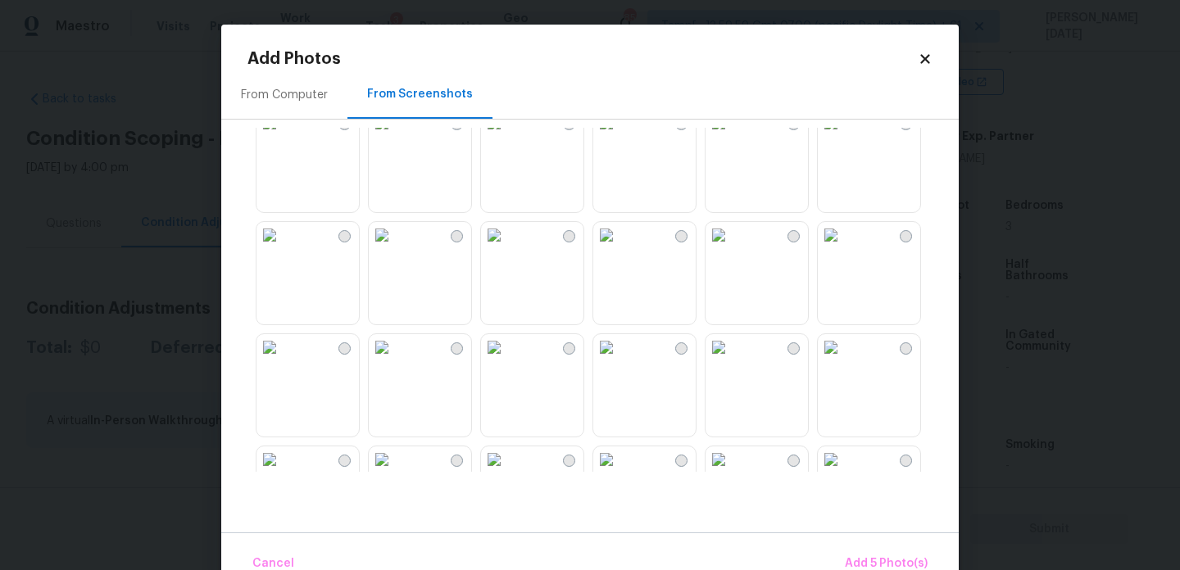
click at [620, 248] on img at bounding box center [606, 235] width 26 height 26
click at [500, 248] on img at bounding box center [494, 235] width 26 height 26
click at [507, 361] on img at bounding box center [494, 347] width 26 height 26
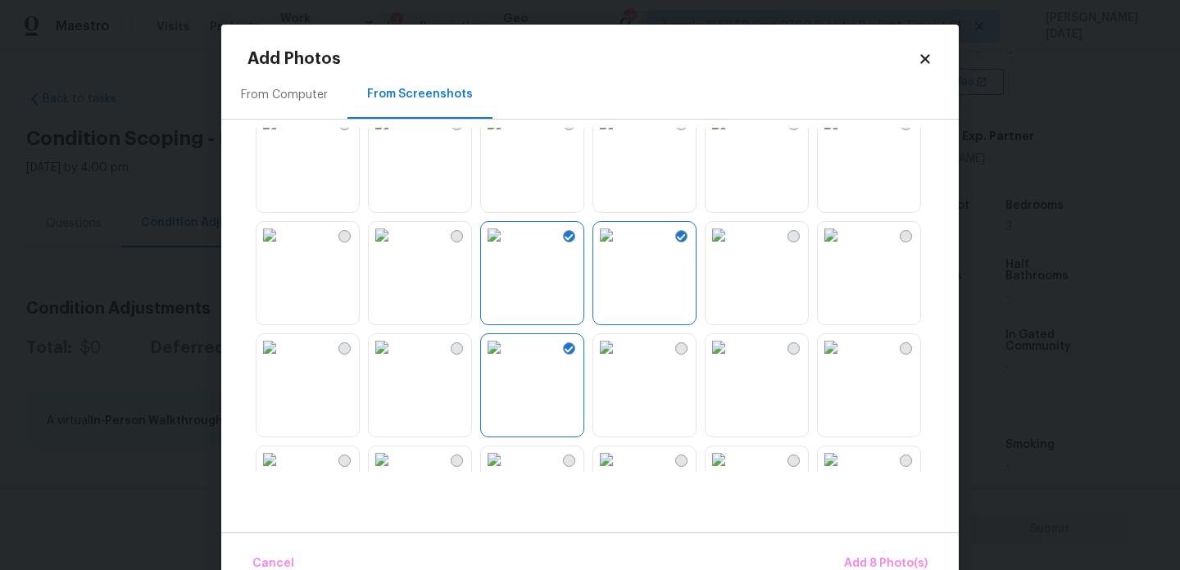
scroll to position [1565, 0]
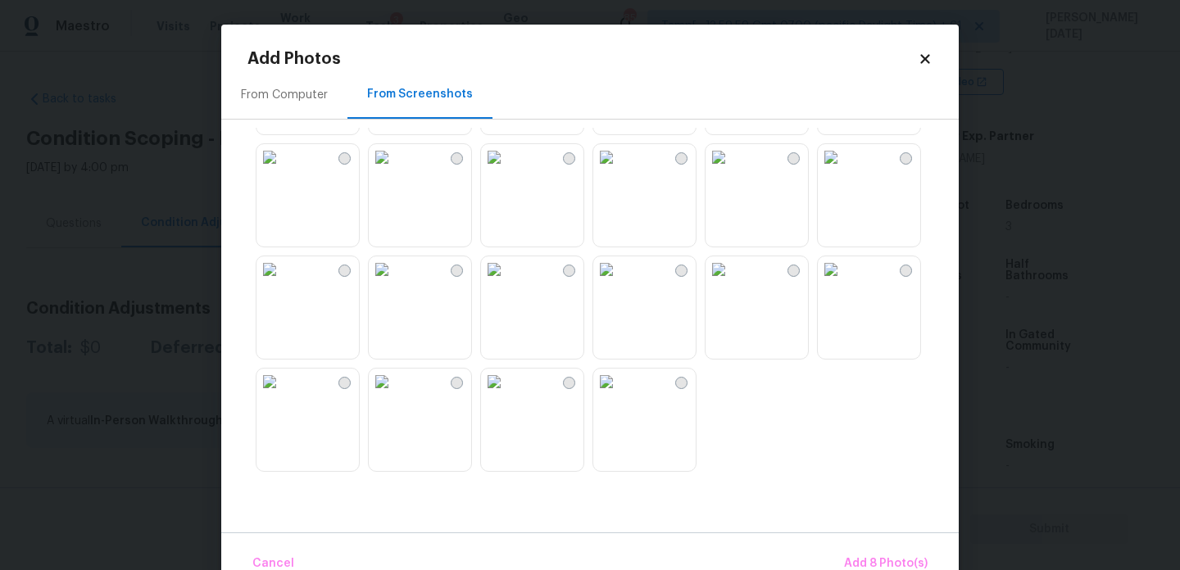
click at [620, 283] on img at bounding box center [606, 270] width 26 height 26
click at [507, 283] on img at bounding box center [494, 270] width 26 height 26
click at [283, 283] on img at bounding box center [270, 270] width 26 height 26
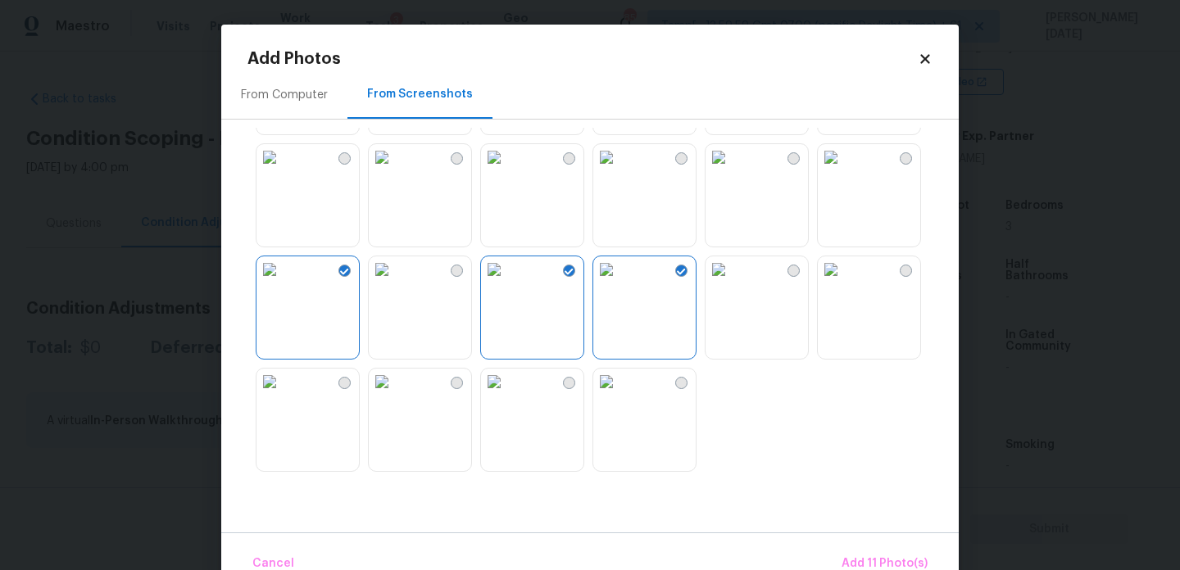
click at [395, 283] on img at bounding box center [382, 270] width 26 height 26
click at [891, 554] on span "Add 12 Photo(s)" at bounding box center [883, 564] width 89 height 20
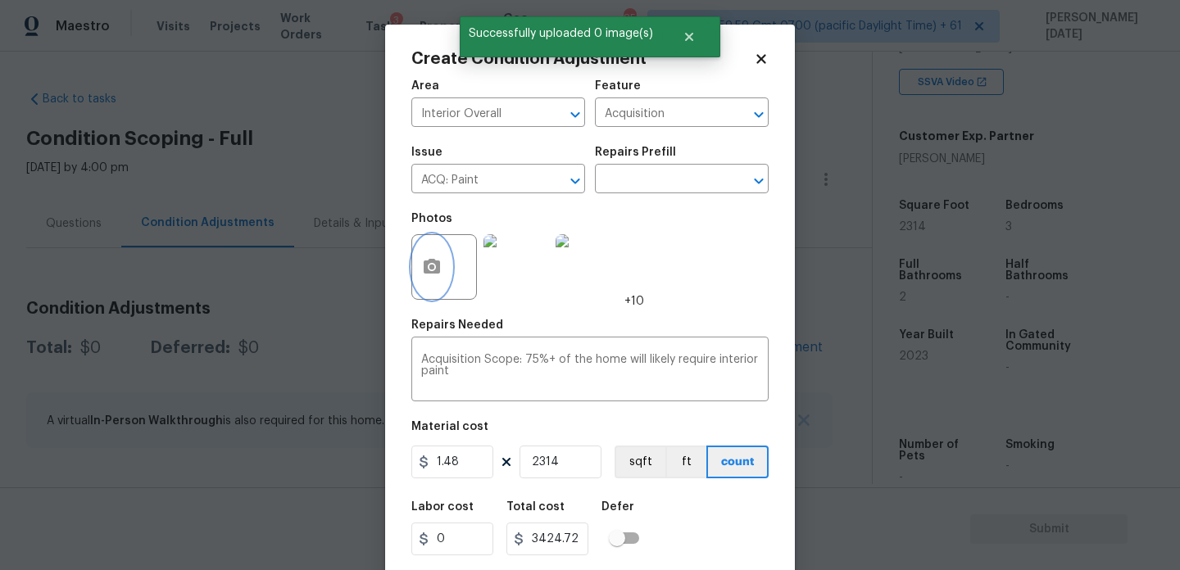
scroll to position [42, 0]
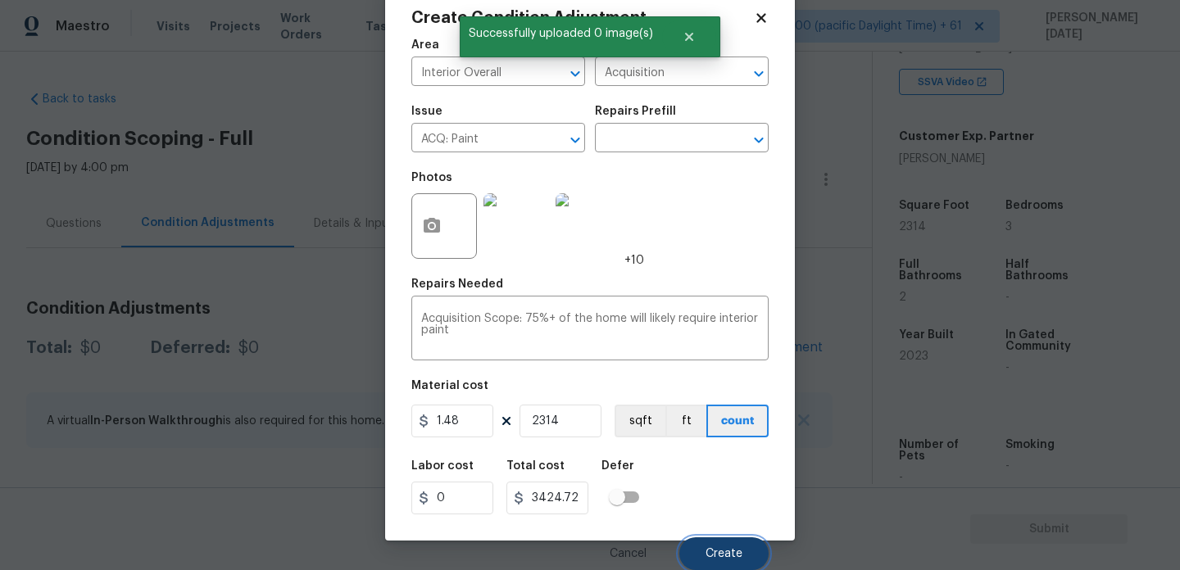
click at [693, 541] on button "Create" at bounding box center [723, 554] width 89 height 33
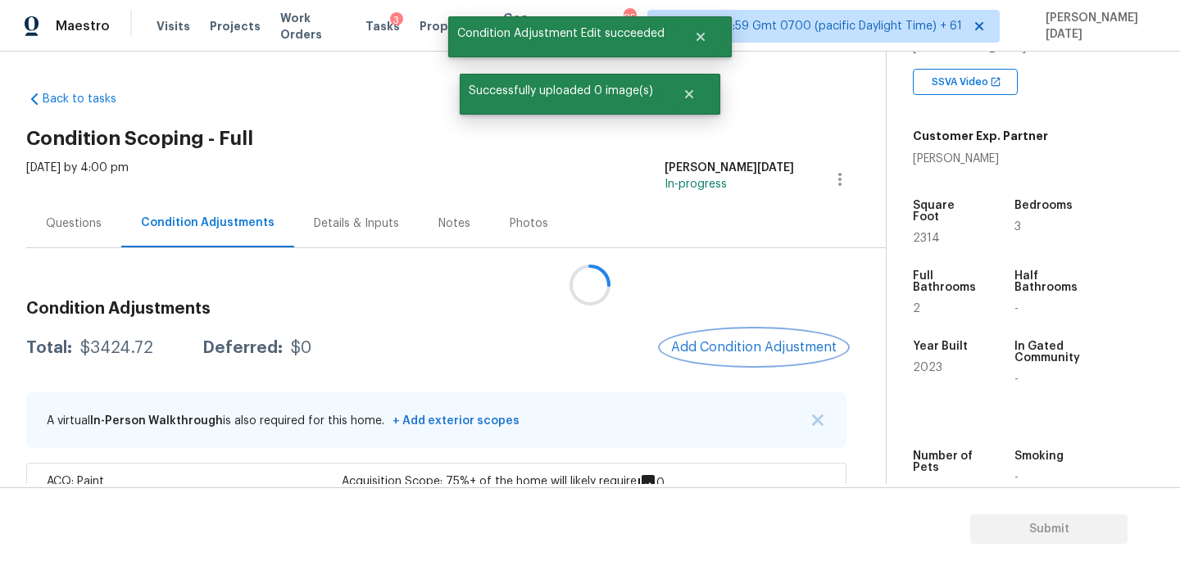
scroll to position [0, 0]
click at [728, 343] on span "Add Condition Adjustment" at bounding box center [758, 347] width 166 height 15
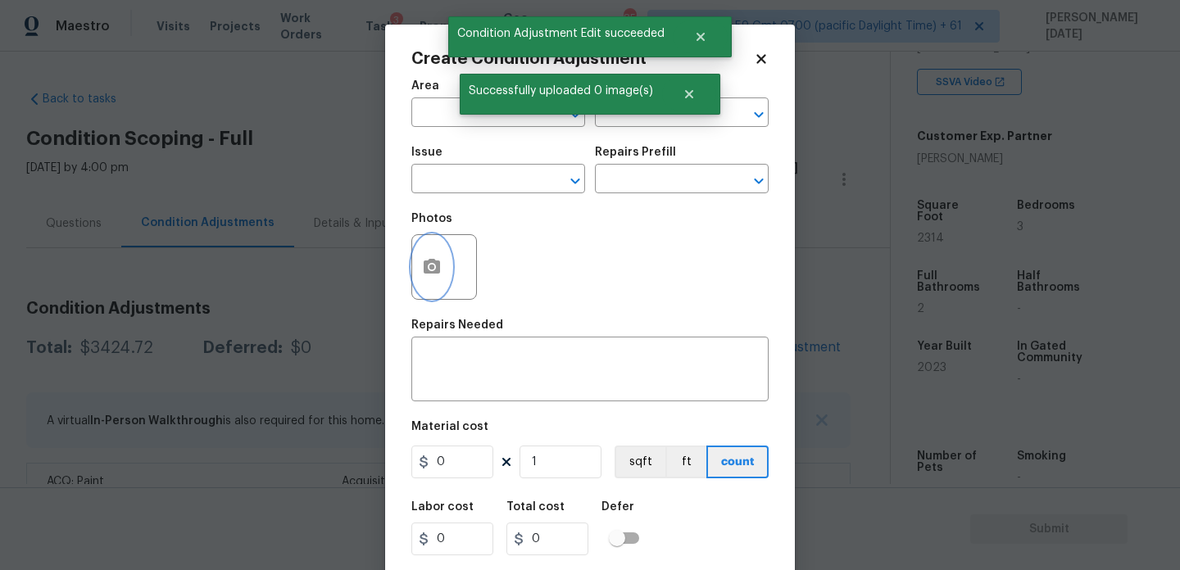
click at [440, 279] on button "button" at bounding box center [431, 267] width 39 height 64
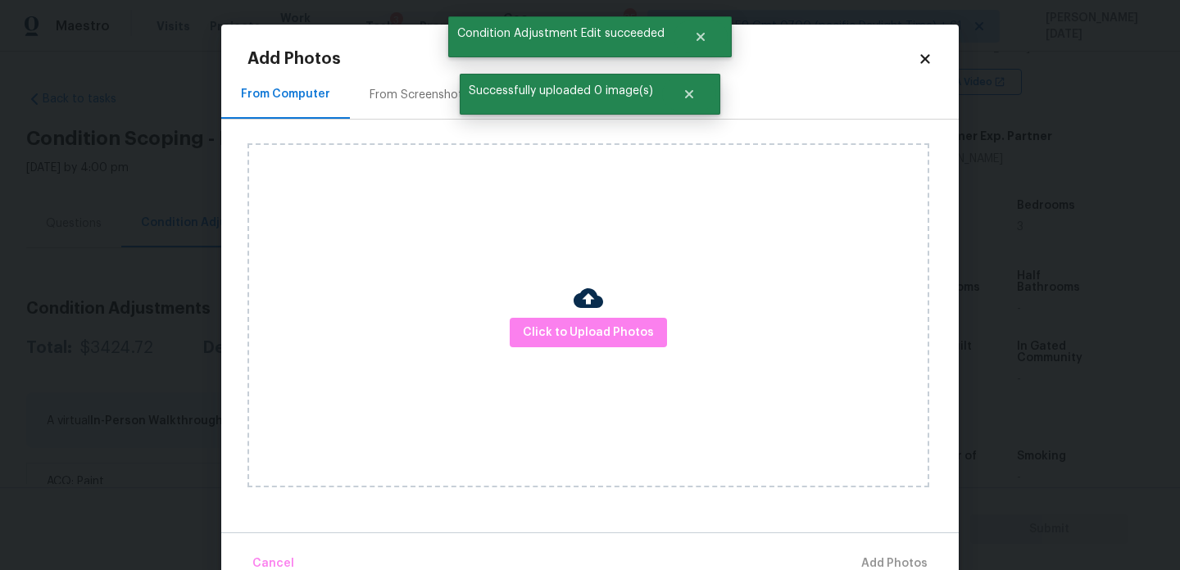
click at [408, 92] on div "From Screenshots" at bounding box center [419, 95] width 99 height 16
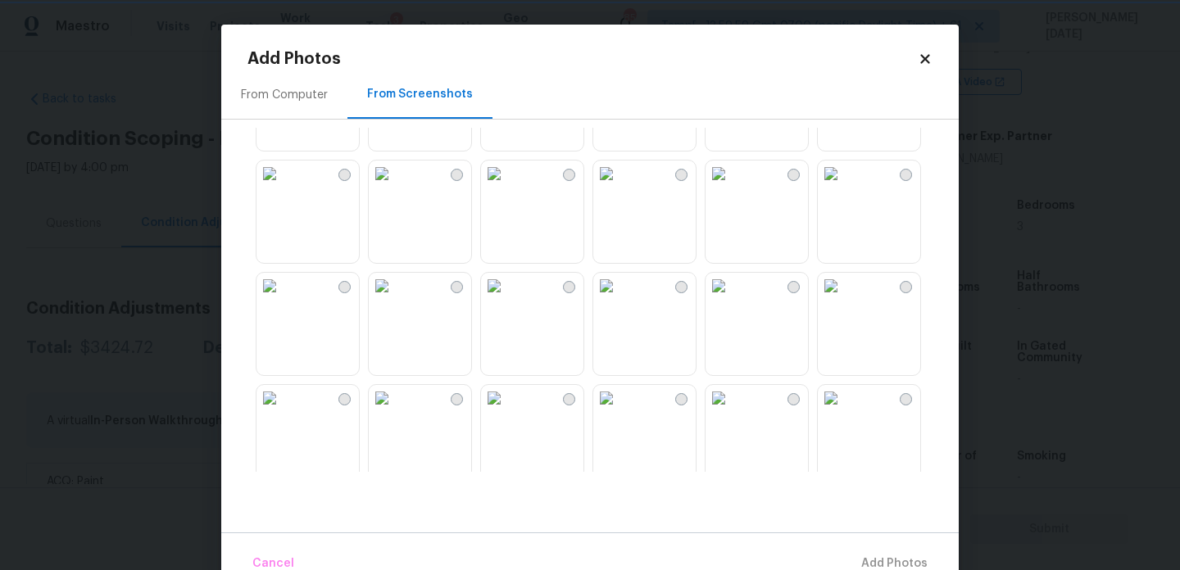
scroll to position [641, 0]
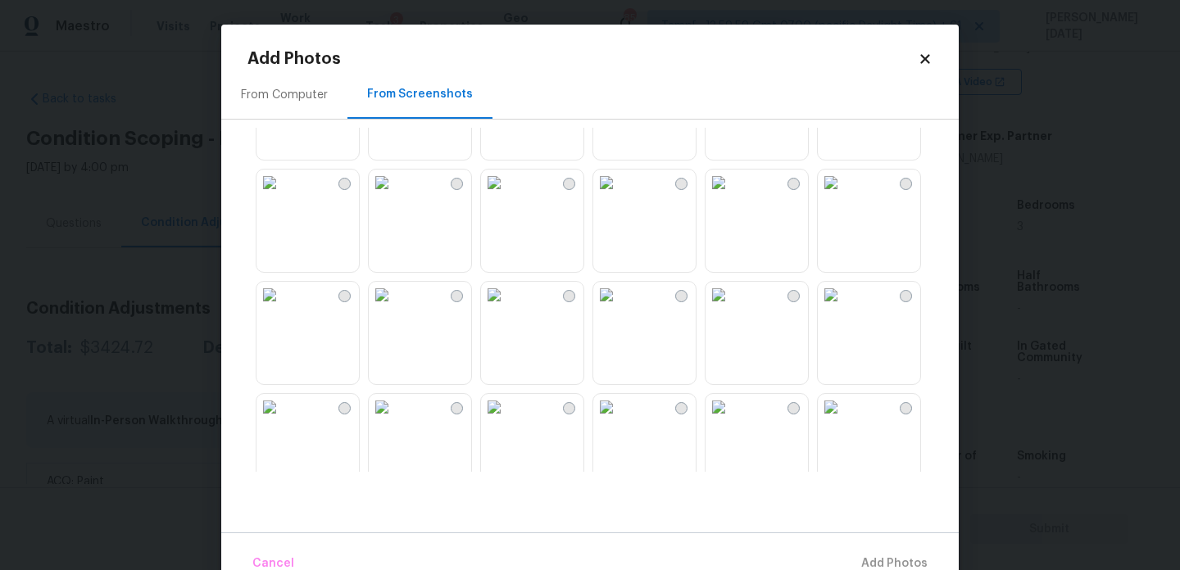
click at [395, 196] on img at bounding box center [382, 183] width 26 height 26
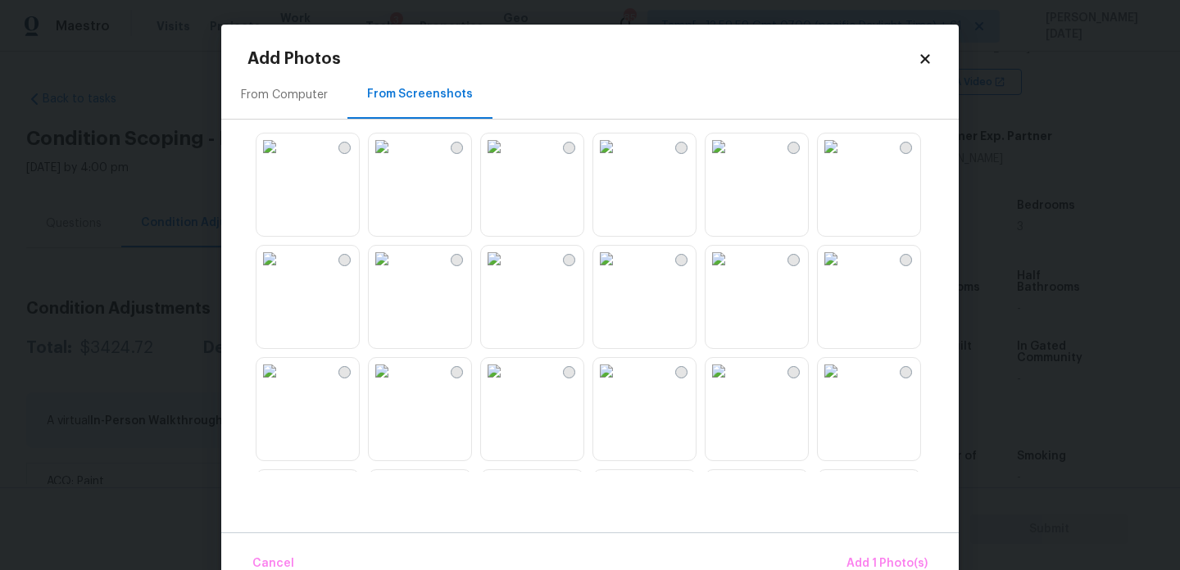
scroll to position [1000, 0]
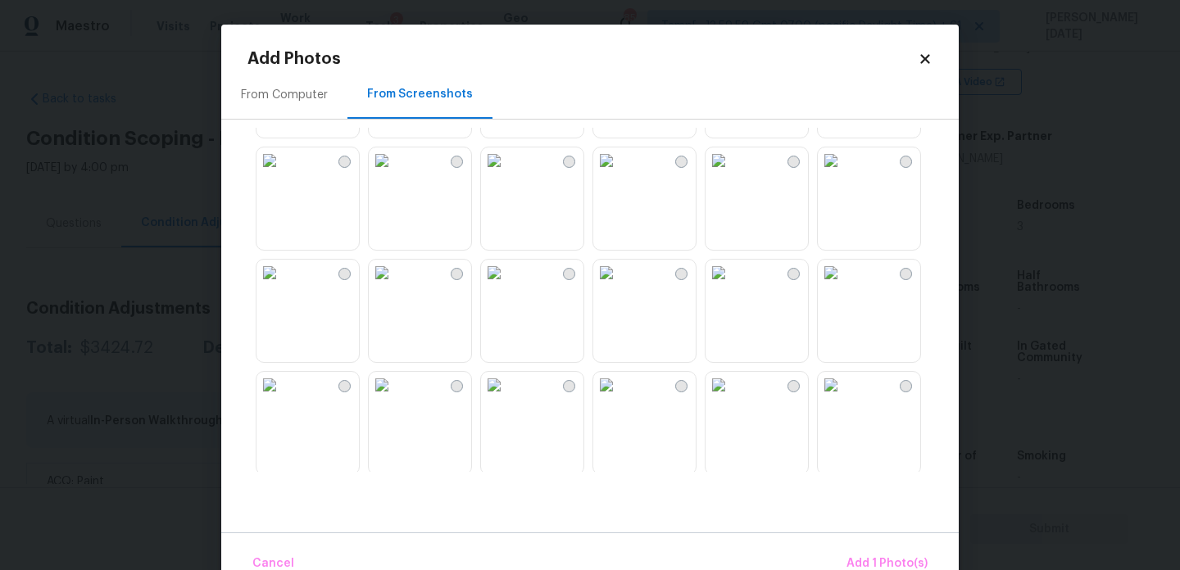
click at [732, 174] on img at bounding box center [719, 161] width 26 height 26
click at [283, 283] on img at bounding box center [270, 270] width 26 height 26
click at [395, 283] on img at bounding box center [382, 270] width 26 height 26
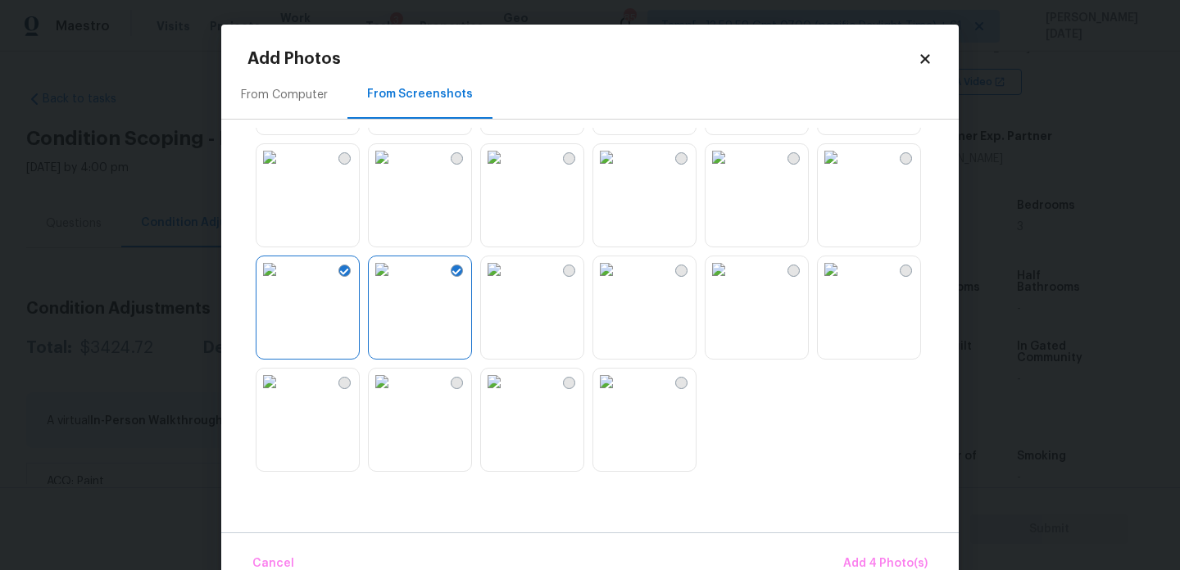
click at [507, 283] on img at bounding box center [494, 270] width 26 height 26
click at [395, 283] on img at bounding box center [382, 270] width 26 height 26
click at [620, 283] on img at bounding box center [606, 270] width 26 height 26
click at [894, 563] on span "Add 4 Photo(s)" at bounding box center [885, 564] width 84 height 20
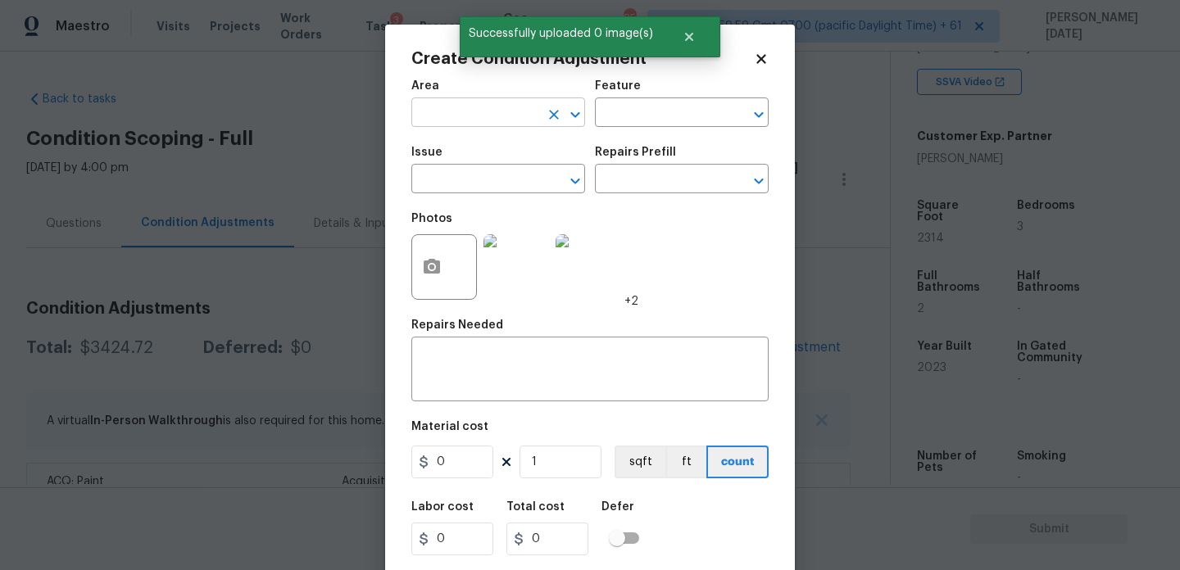
click at [452, 124] on input "text" at bounding box center [475, 114] width 128 height 25
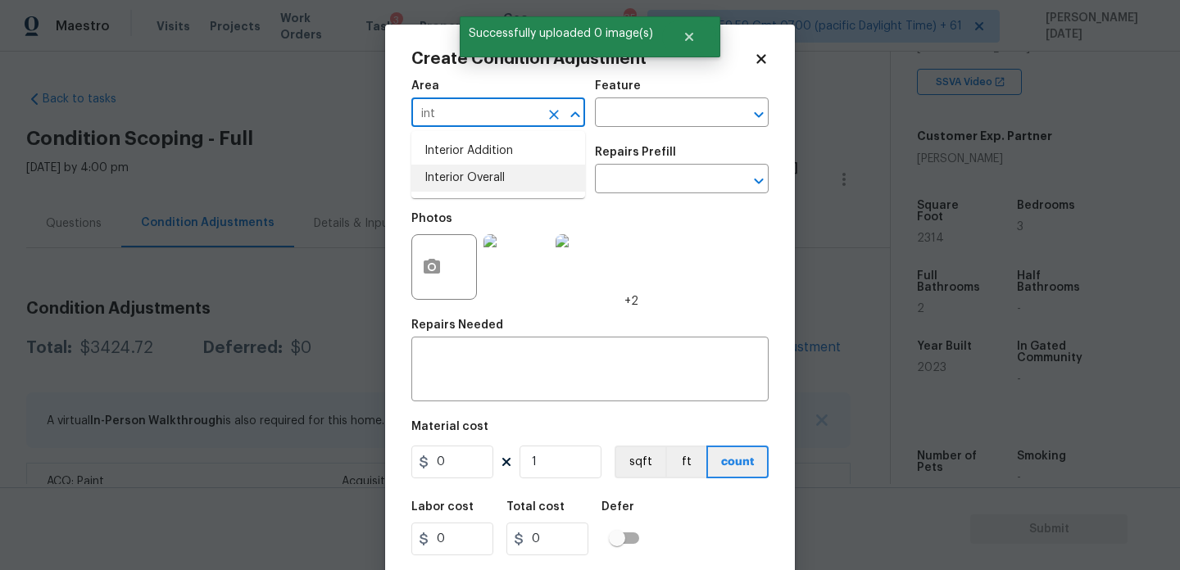
click at [472, 175] on li "Interior Overall" at bounding box center [498, 178] width 174 height 27
type input "Interior Overall"
click at [472, 175] on input "text" at bounding box center [475, 180] width 128 height 25
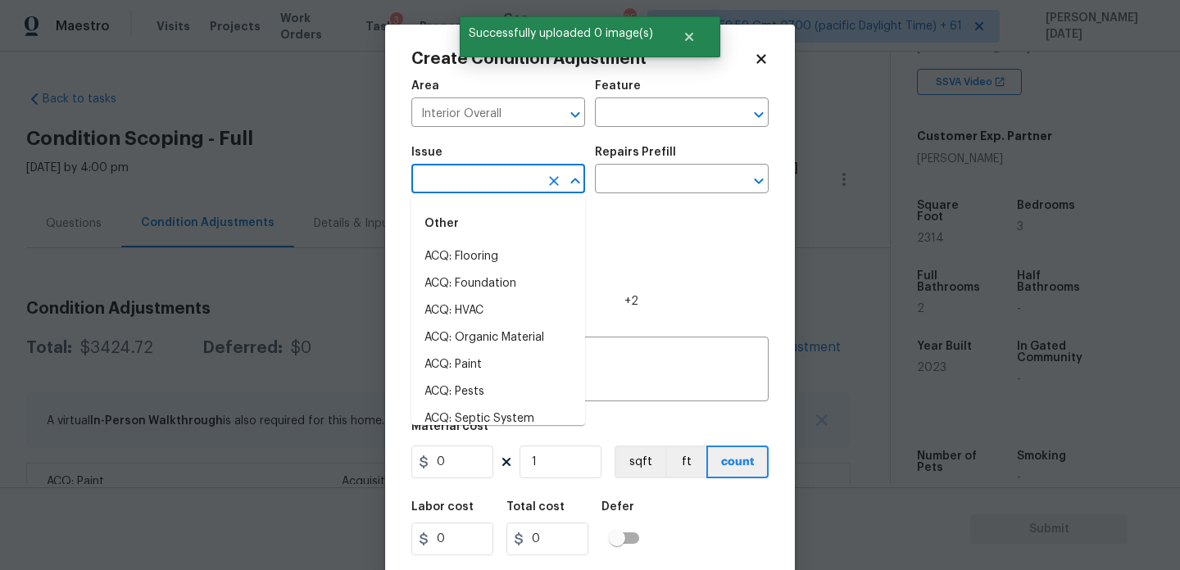
type input "f"
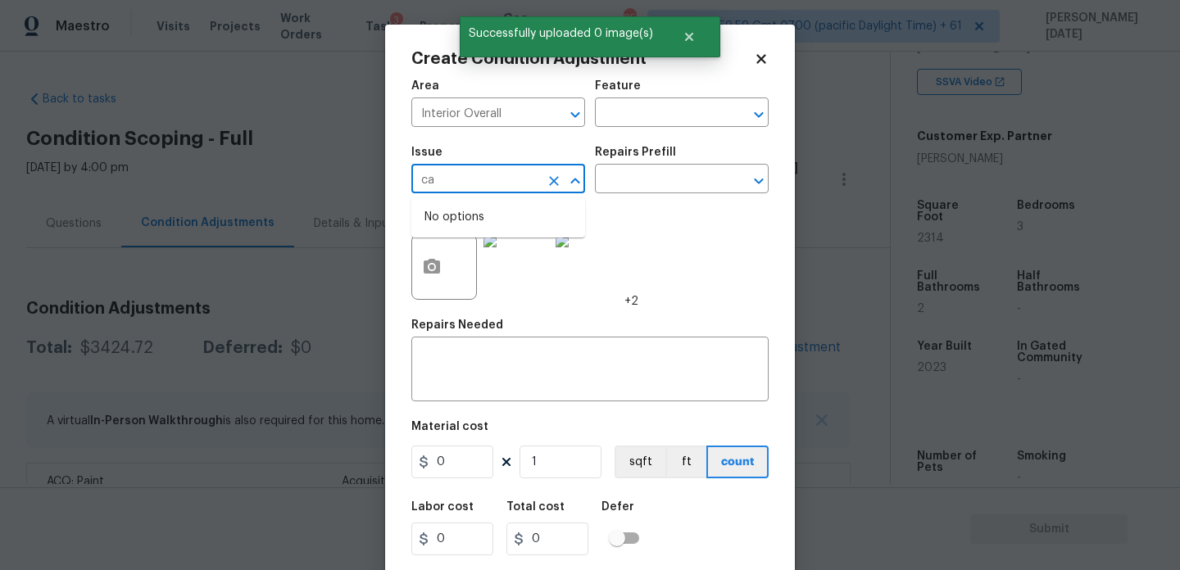
type input "c"
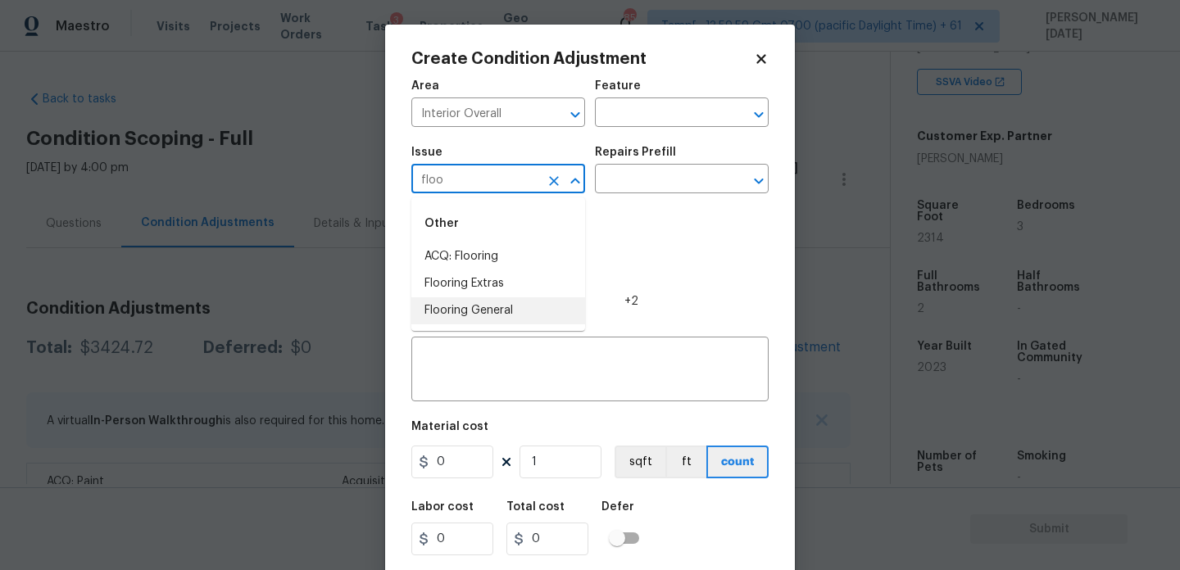
click at [493, 309] on li "Flooring General" at bounding box center [498, 310] width 174 height 27
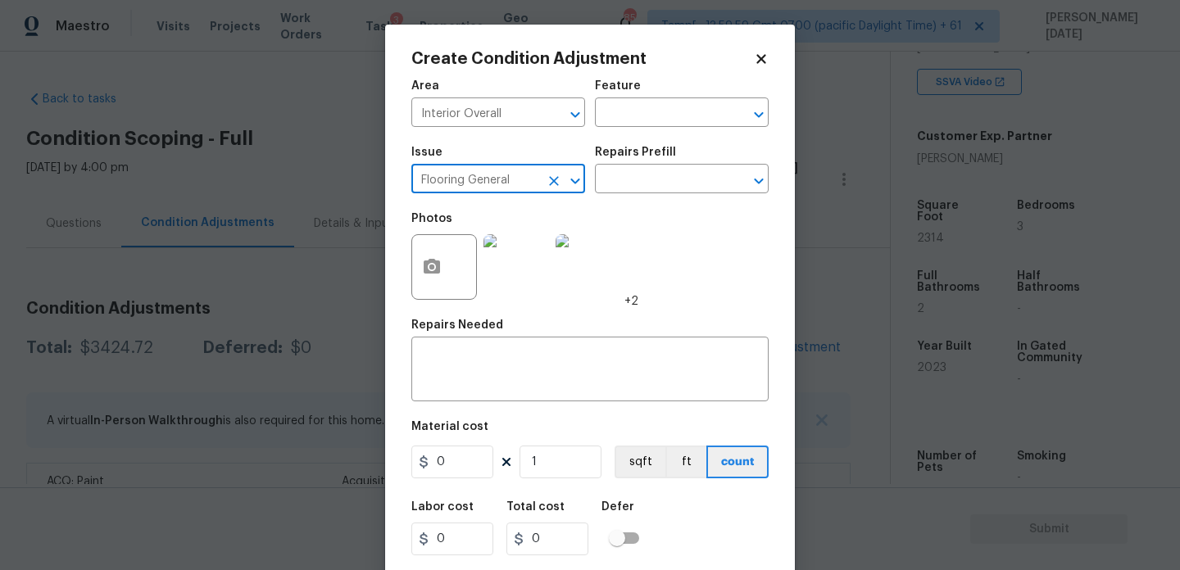
type input "Flooring General"
click at [655, 167] on div "Repairs Prefill" at bounding box center [682, 157] width 174 height 21
click at [655, 186] on input "text" at bounding box center [659, 180] width 128 height 25
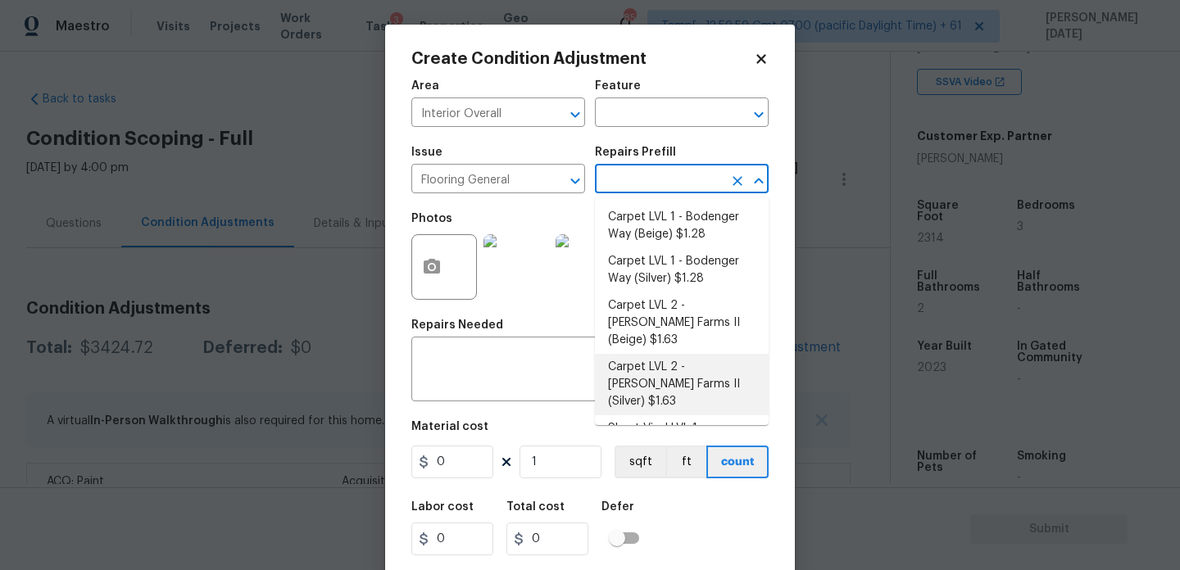
click at [693, 360] on li "Carpet LVL 2 - [PERSON_NAME] Farms II (Silver) $1.63" at bounding box center [682, 384] width 174 height 61
type input "Overall Flooring"
type textarea "Install new carpet ([PERSON_NAME] Farms II - 929 Thin Ice) at all previously ca…"
type input "1.63"
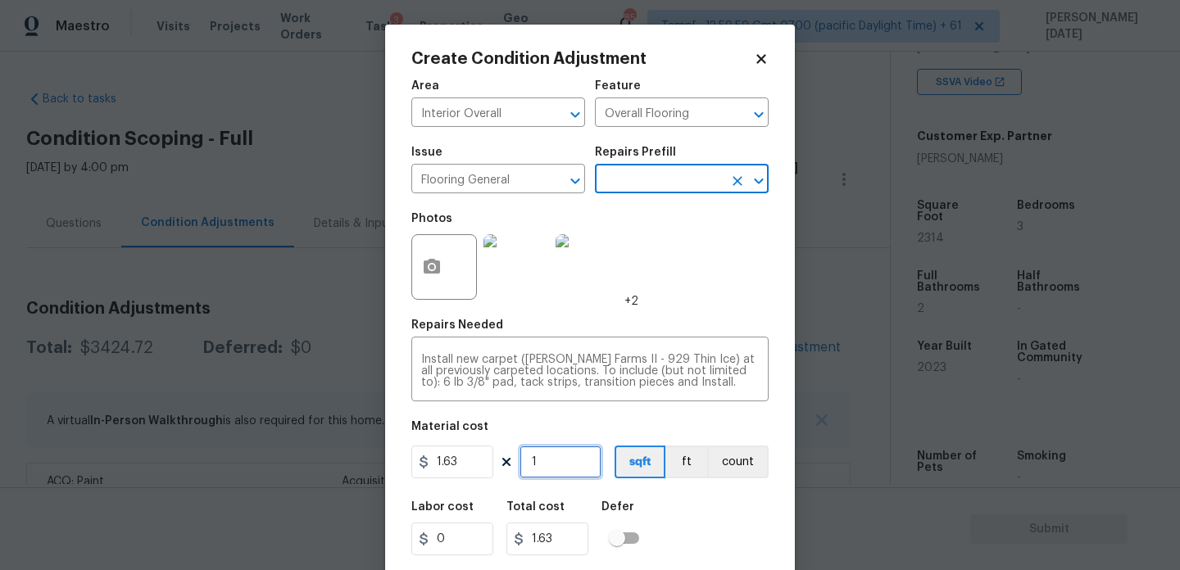
click at [580, 465] on input "1" at bounding box center [561, 462] width 82 height 33
type input "13"
type input "21.19"
type input "130"
type input "211.9"
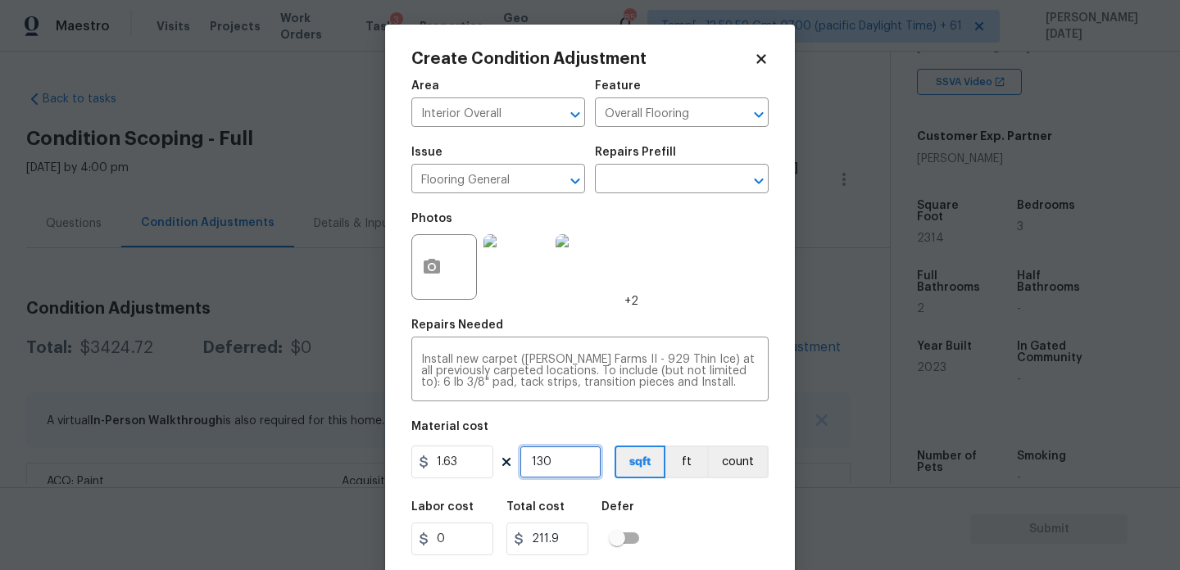
type input "1300"
type input "2119"
type input "1300"
click at [644, 281] on div "Photos +2" at bounding box center [589, 256] width 357 height 107
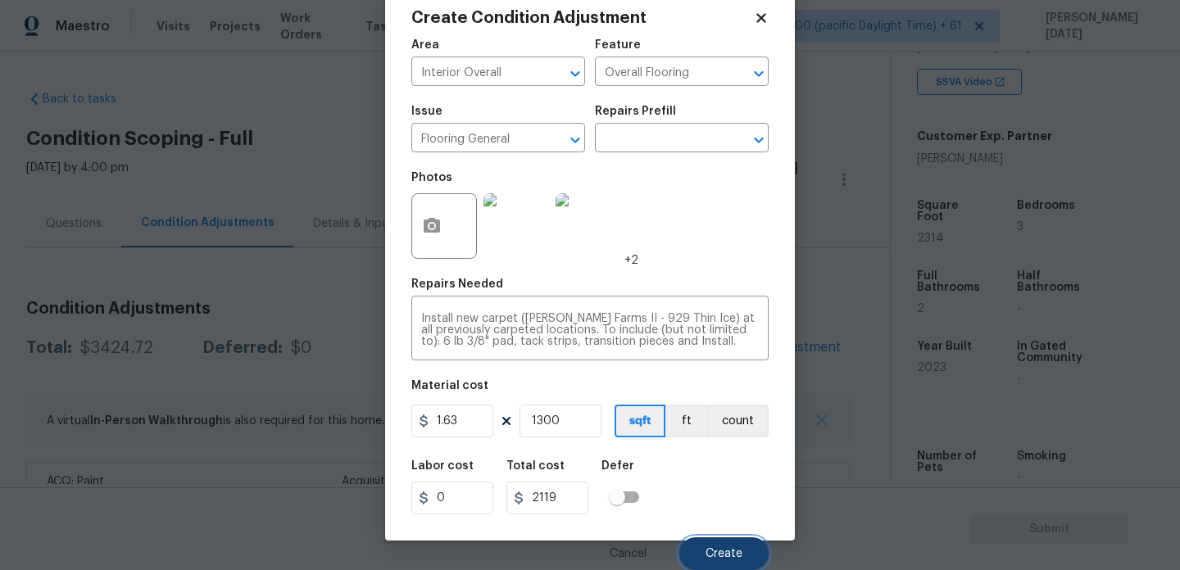
click at [731, 550] on span "Create" at bounding box center [724, 554] width 37 height 12
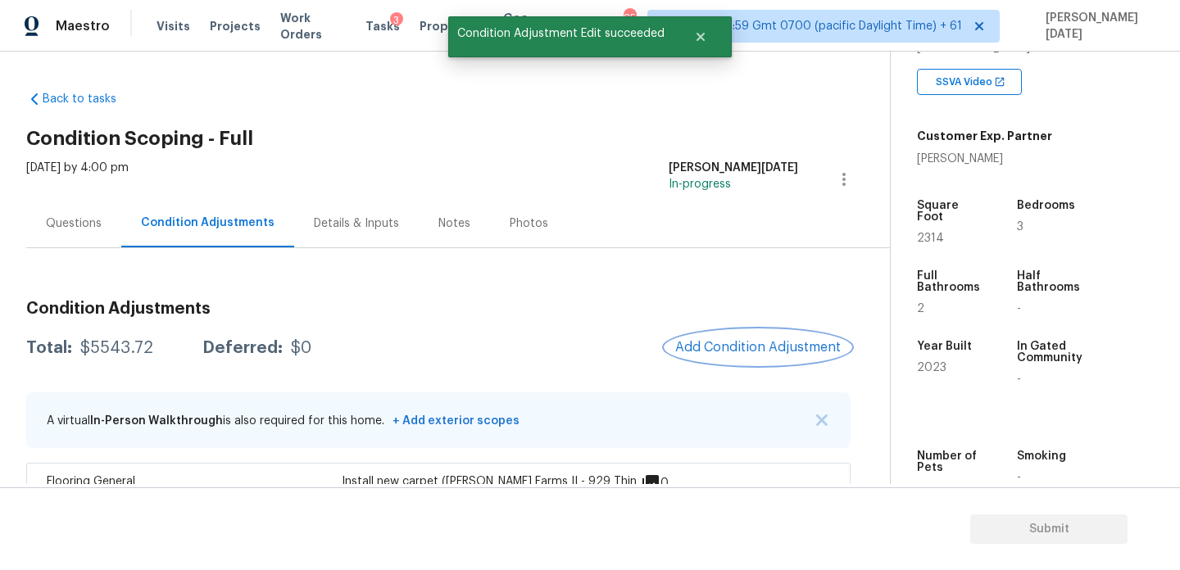
scroll to position [157, 0]
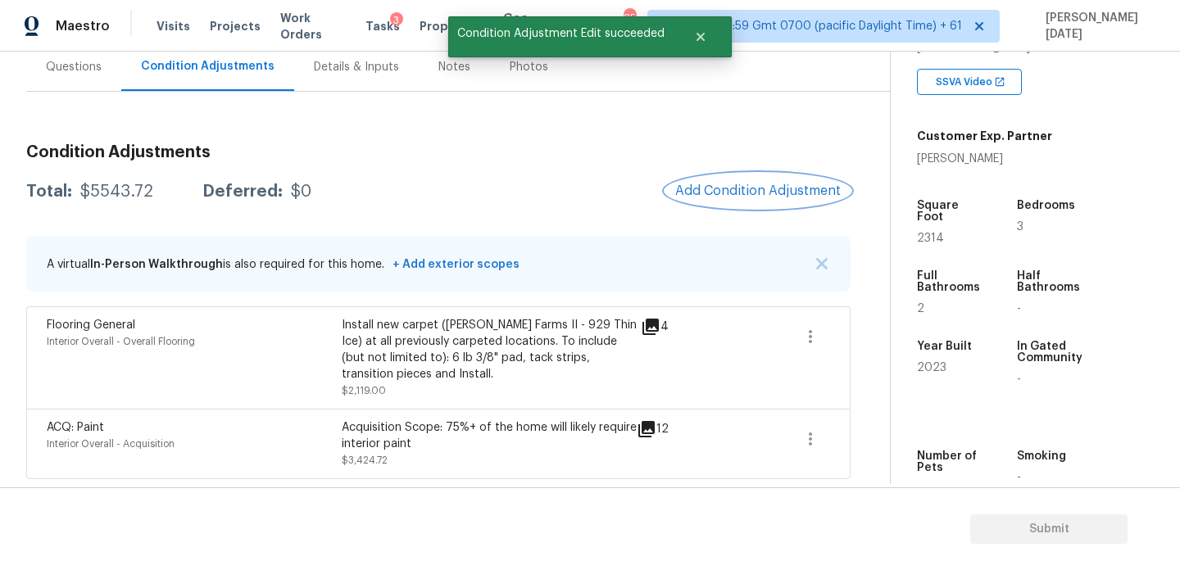
click at [757, 199] on button "Add Condition Adjustment" at bounding box center [757, 191] width 185 height 34
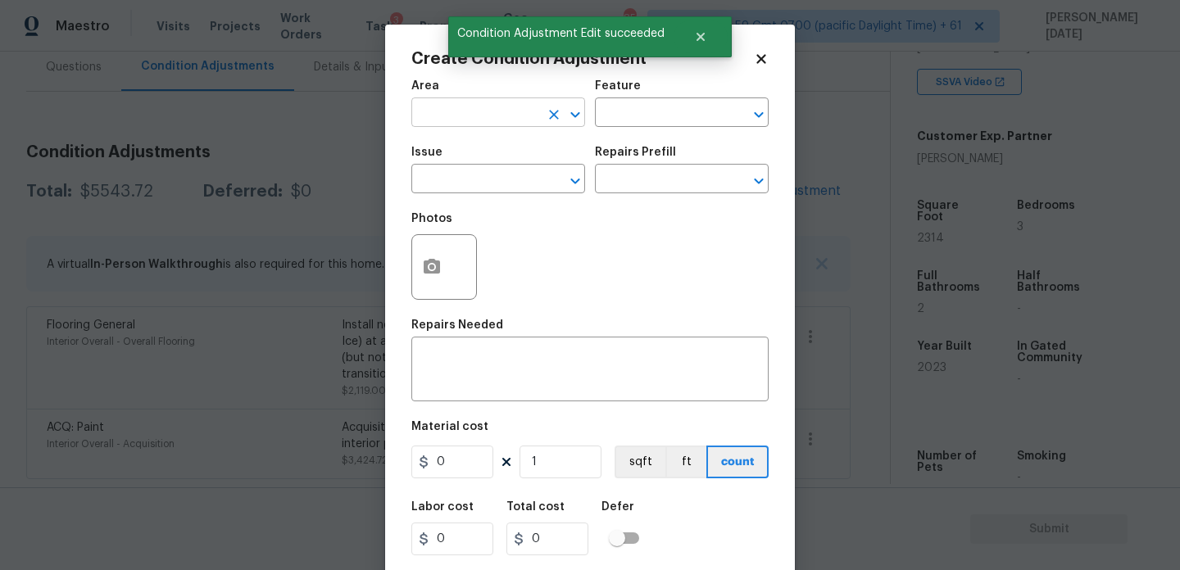
click at [461, 111] on input "text" at bounding box center [475, 114] width 128 height 25
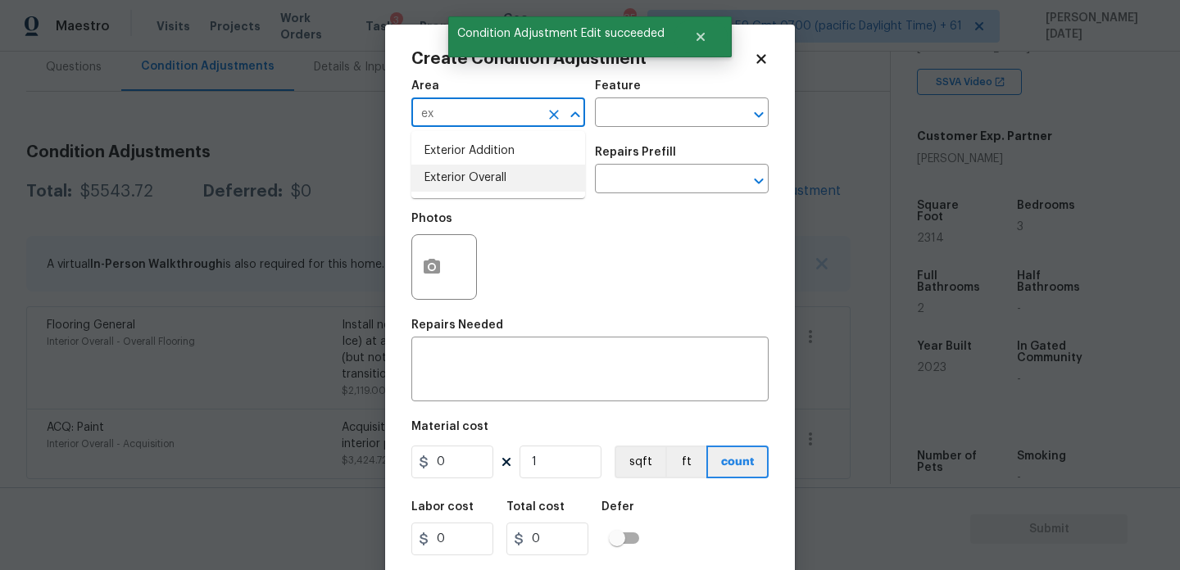
click at [469, 177] on li "Exterior Overall" at bounding box center [498, 178] width 174 height 27
type input "Exterior Overall"
click at [469, 177] on input "text" at bounding box center [475, 180] width 128 height 25
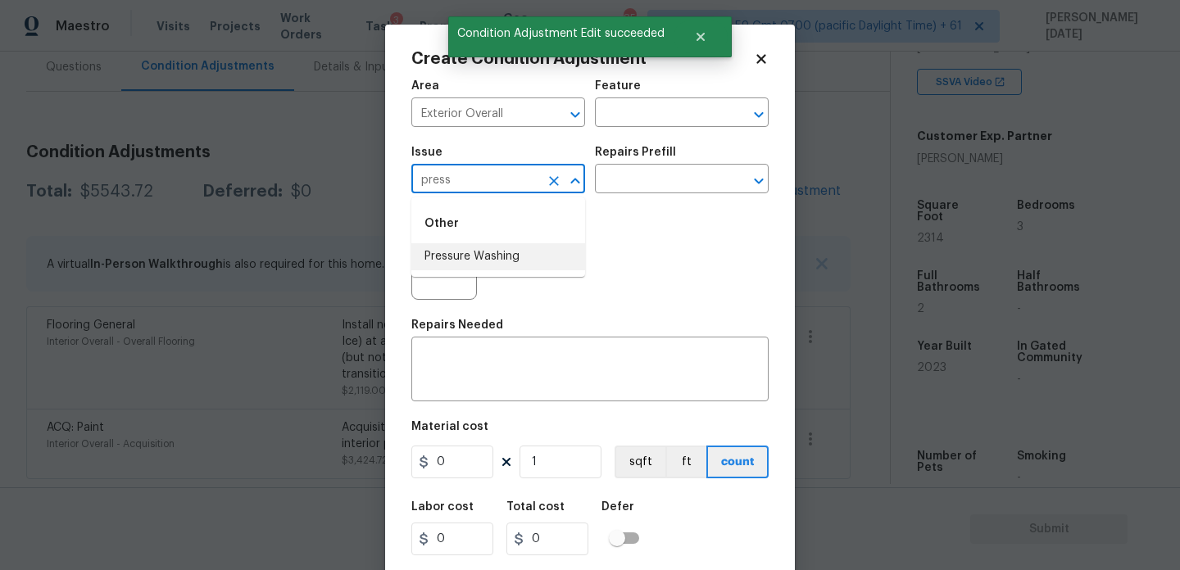
click at [483, 252] on li "Pressure Washing" at bounding box center [498, 256] width 174 height 27
type input "Pressure Washing"
click at [671, 161] on div "Repairs Prefill" at bounding box center [682, 157] width 174 height 21
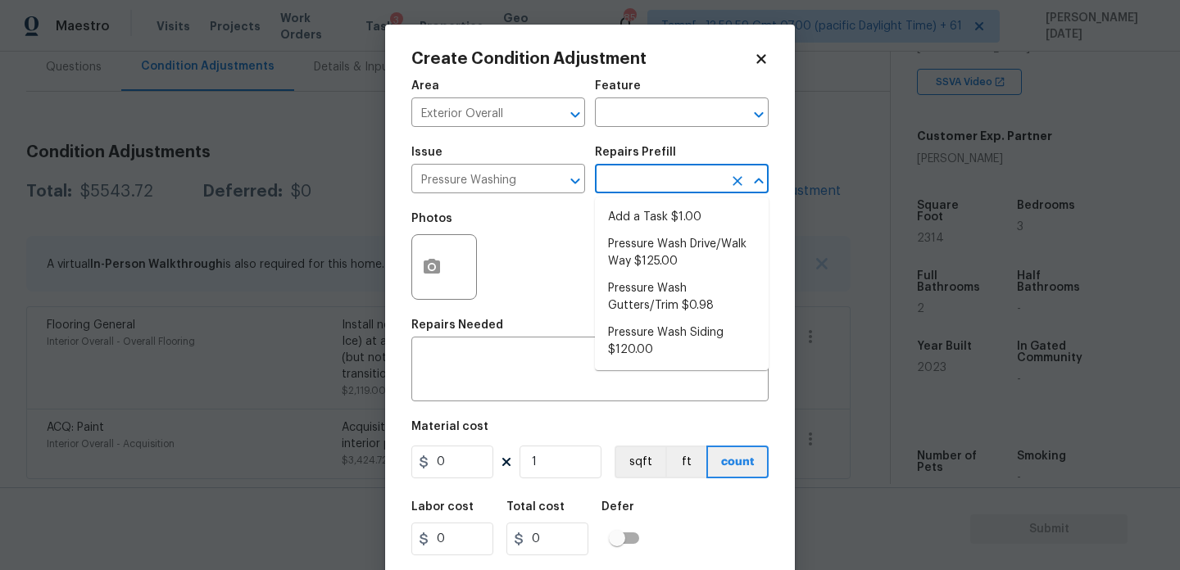
click at [664, 179] on input "text" at bounding box center [659, 180] width 128 height 25
click at [664, 261] on li "Pressure Wash Drive/Walk Way $125.00" at bounding box center [682, 253] width 174 height 44
type input "Siding"
type textarea "Pressure wash the driveways/walkways as directed by the PM. Ensure that all deb…"
type input "125"
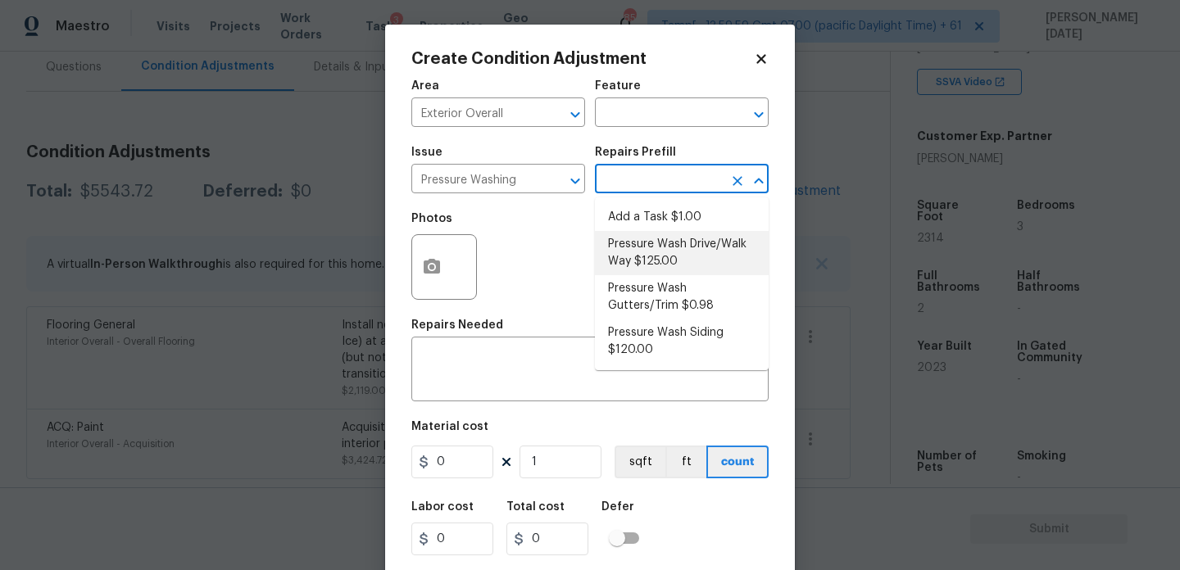
type input "125"
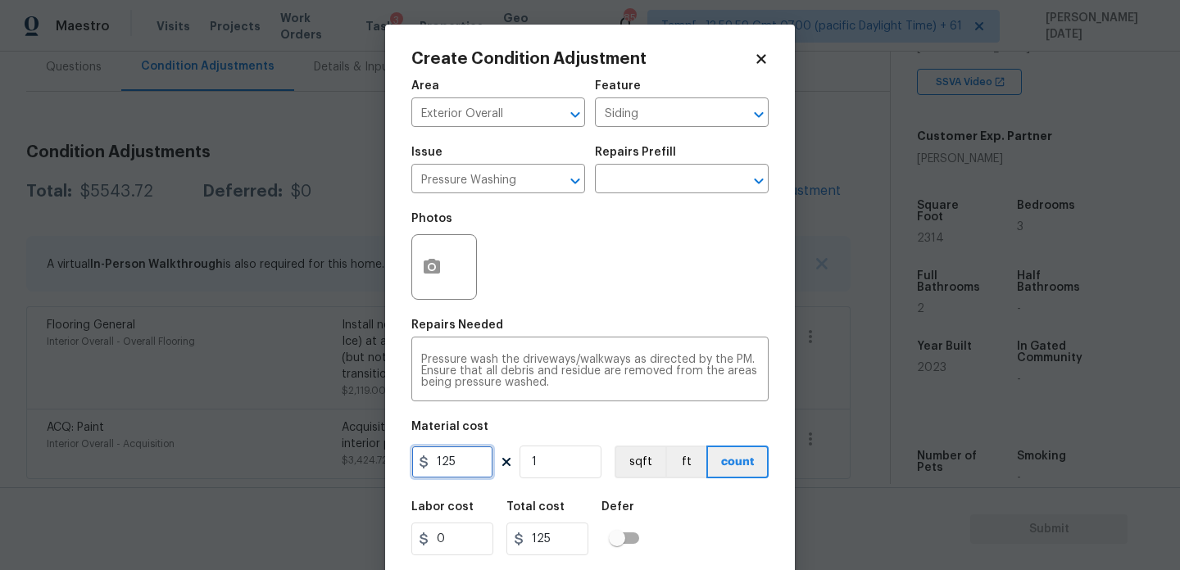
drag, startPoint x: 488, startPoint y: 456, endPoint x: 344, endPoint y: 455, distance: 143.4
click at [344, 455] on div "Create Condition Adjustment Area Exterior Overall ​ Feature Siding ​ Issue Pres…" at bounding box center [590, 285] width 1180 height 570
type input "200"
click at [642, 199] on div "Issue Pressure Washing ​ Repairs Prefill ​" at bounding box center [589, 170] width 357 height 66
type input "200"
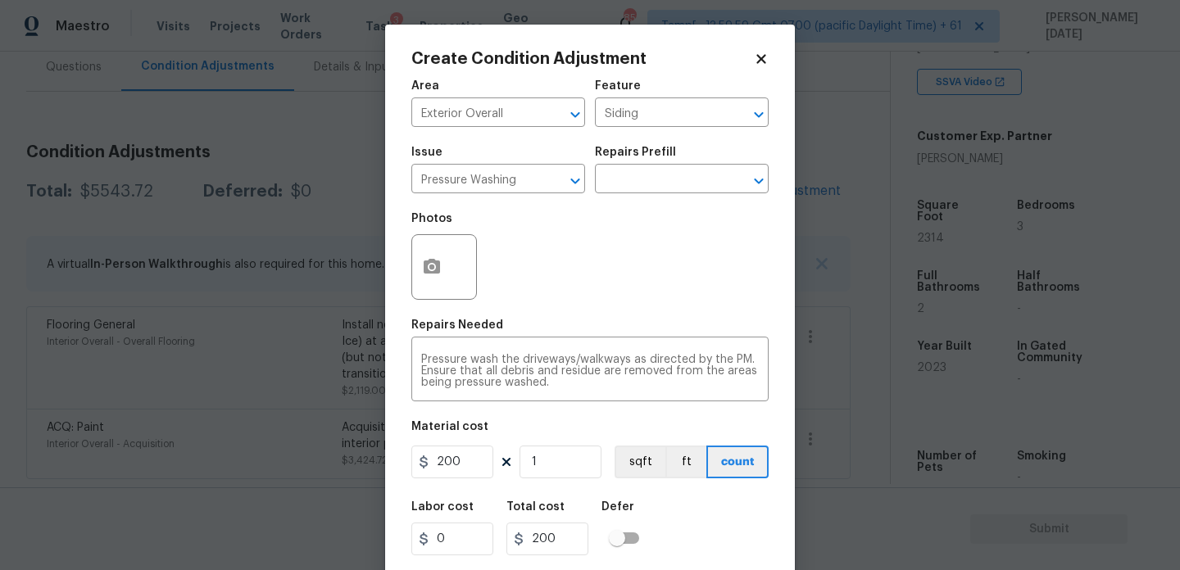
scroll to position [42, 0]
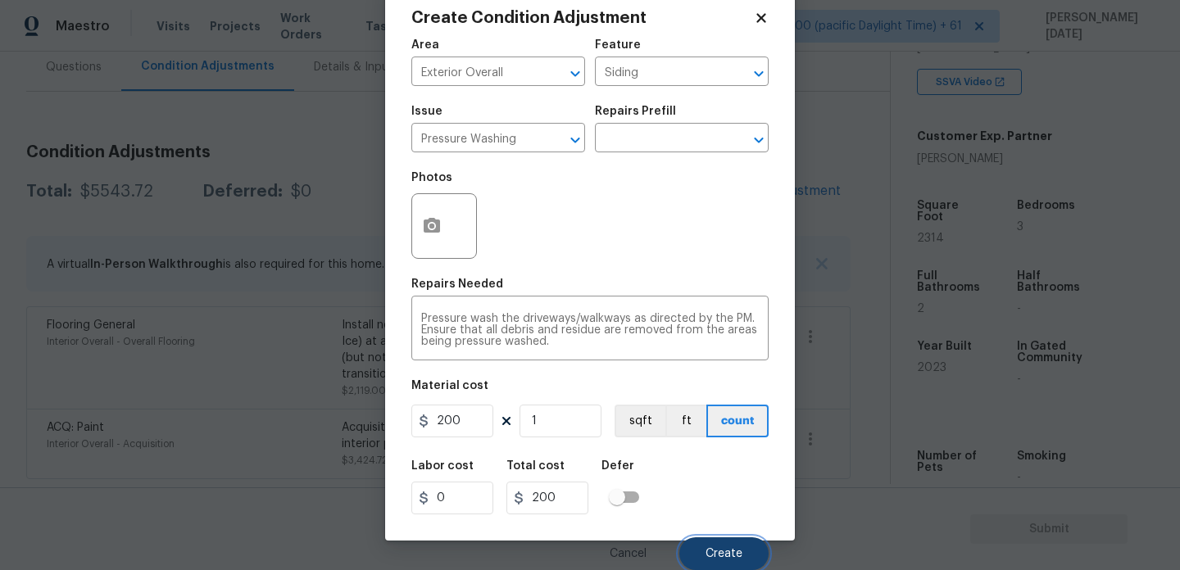
click at [712, 540] on button "Create" at bounding box center [723, 554] width 89 height 33
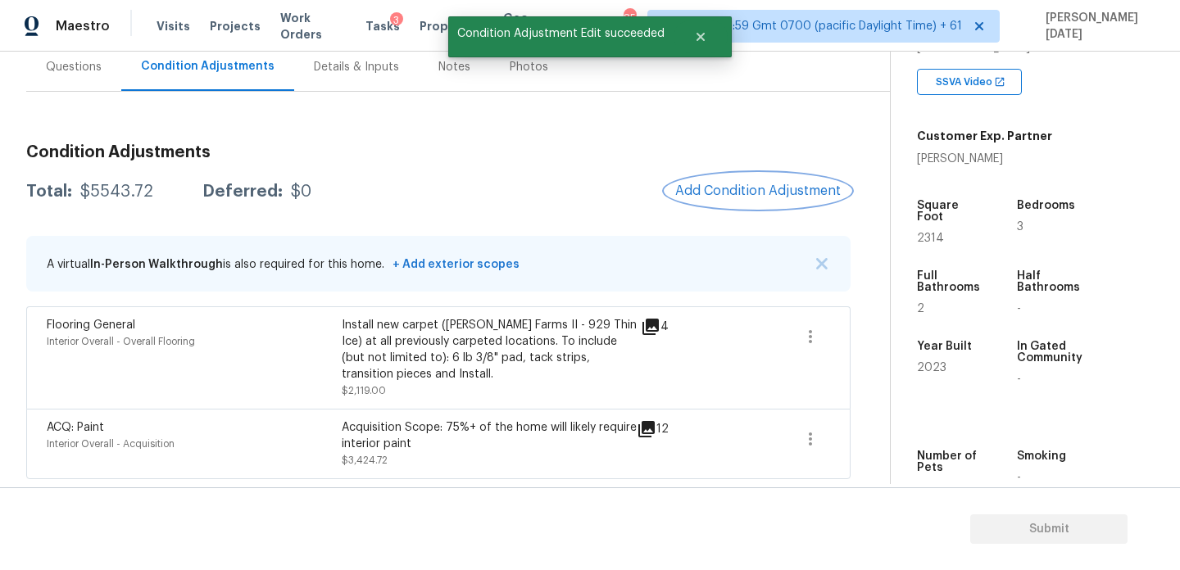
scroll to position [0, 0]
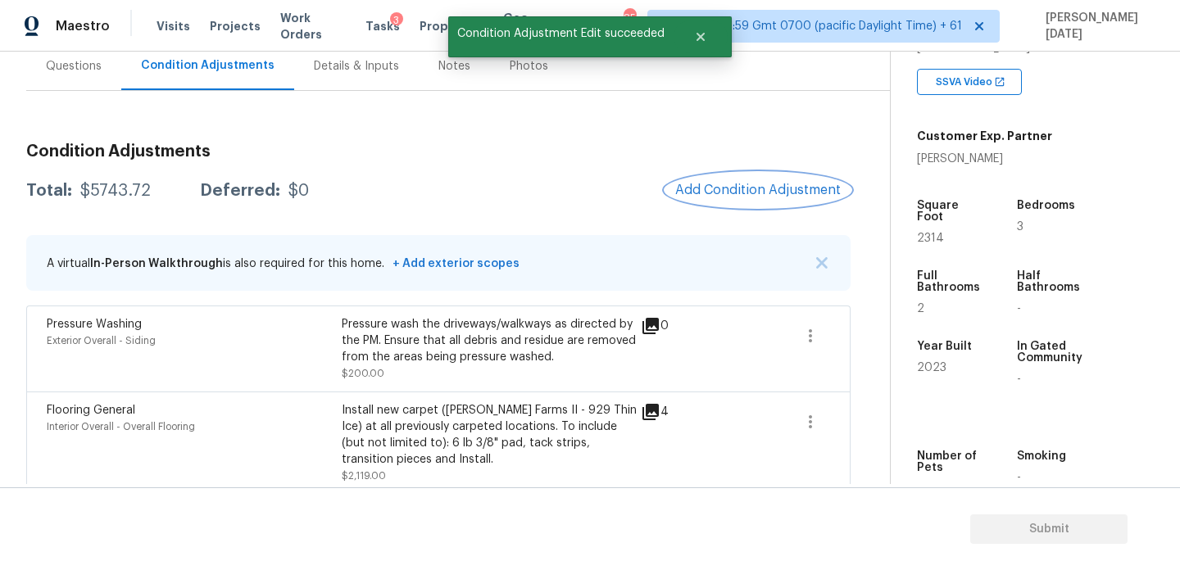
click at [761, 206] on button "Add Condition Adjustment" at bounding box center [757, 190] width 185 height 34
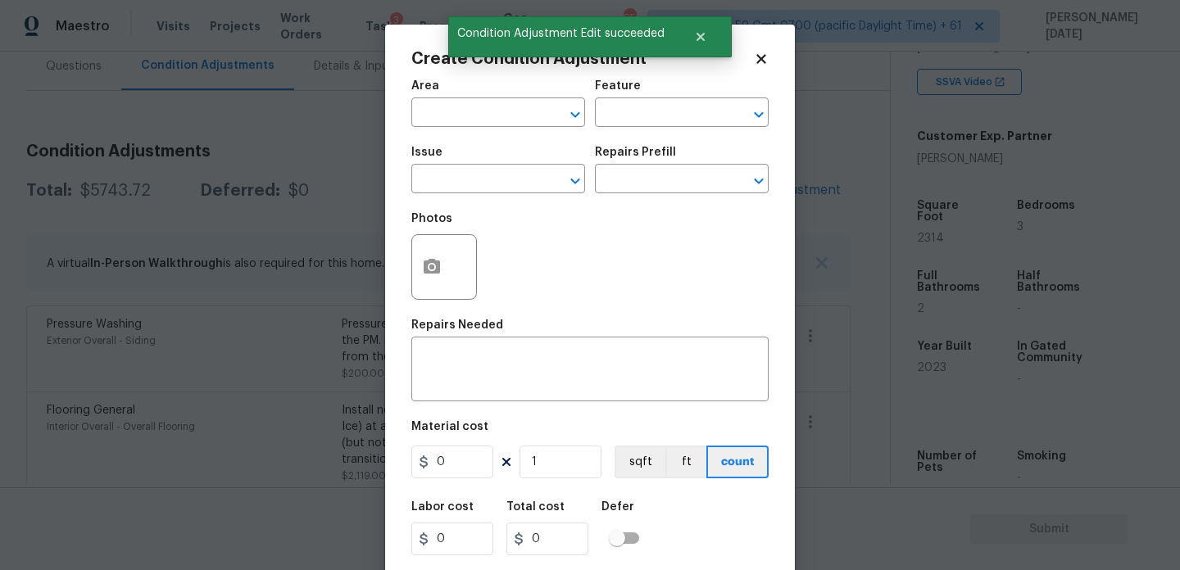
click at [413, 293] on div at bounding box center [444, 267] width 66 height 66
click at [435, 251] on button "button" at bounding box center [431, 267] width 39 height 64
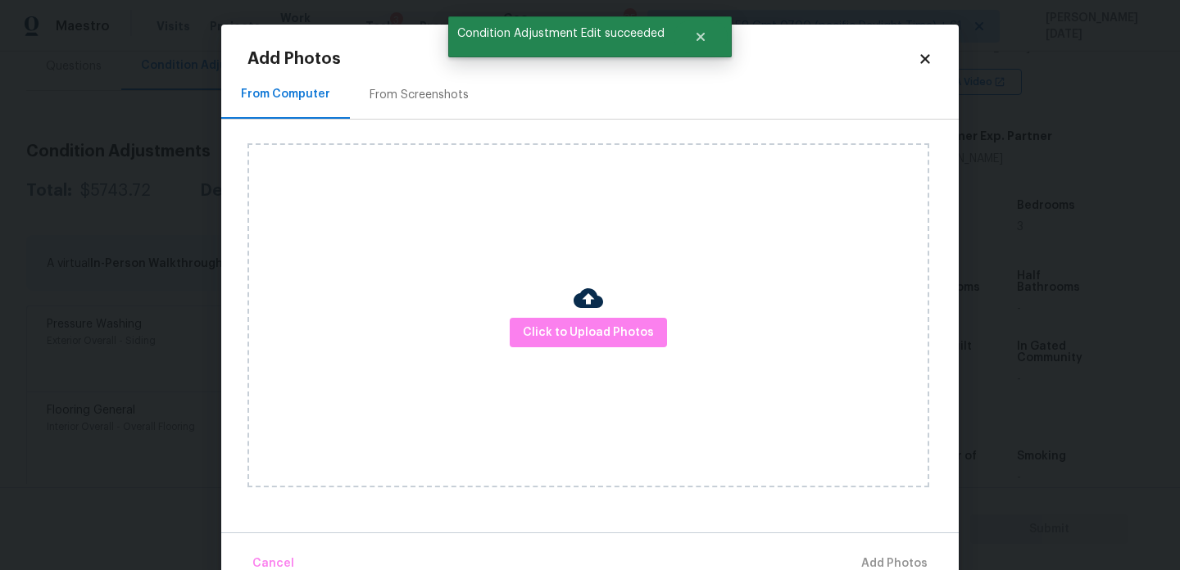
click at [414, 111] on div "From Screenshots" at bounding box center [419, 94] width 138 height 48
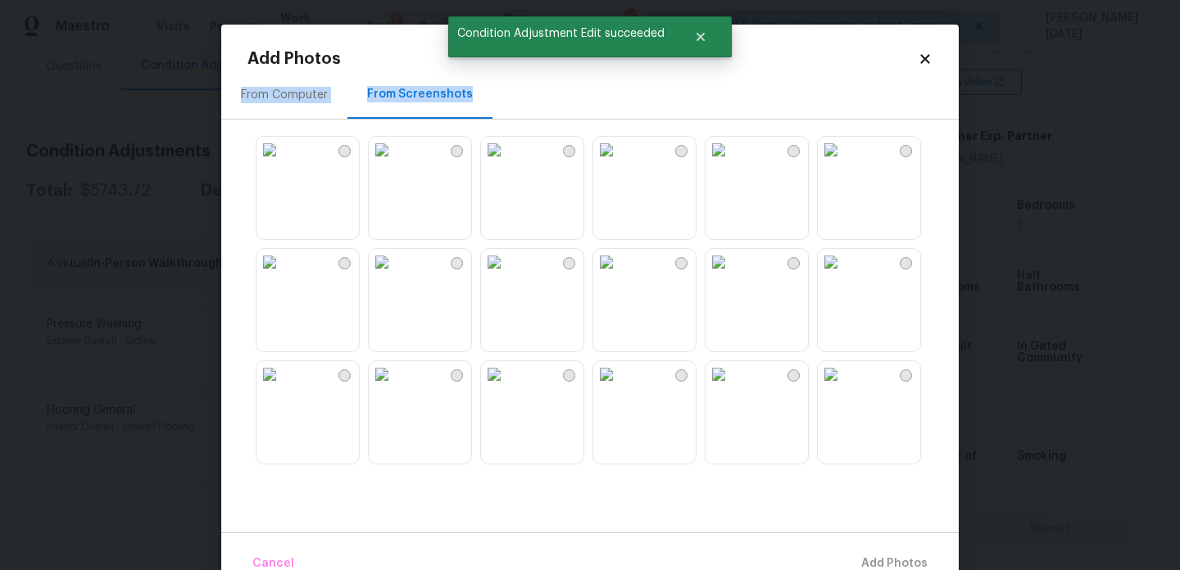
click at [620, 275] on img at bounding box center [606, 262] width 26 height 26
click at [764, 116] on div "From Computer From Screenshots" at bounding box center [590, 94] width 738 height 49
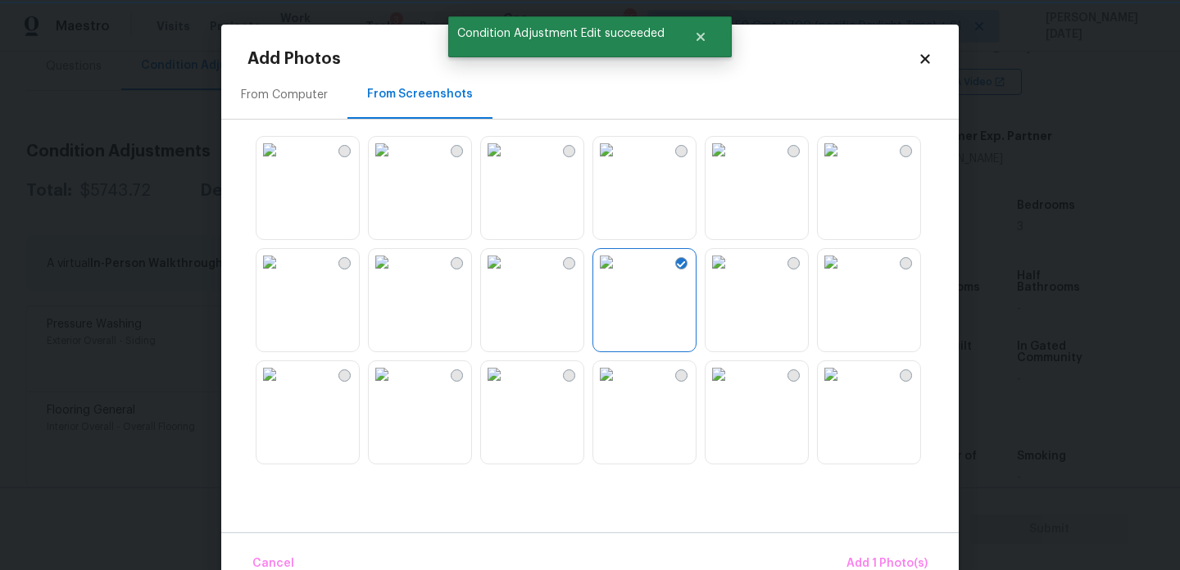
click at [732, 163] on img at bounding box center [719, 150] width 26 height 26
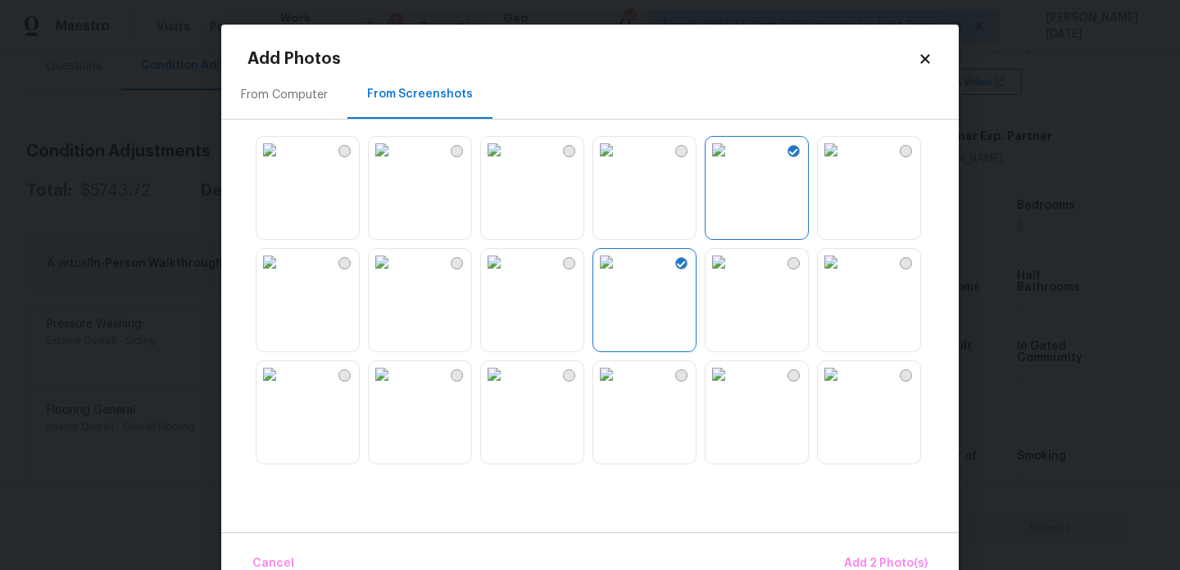
click at [844, 163] on img at bounding box center [831, 150] width 26 height 26
click at [885, 554] on span "Add 3 Photo(s)" at bounding box center [886, 564] width 83 height 20
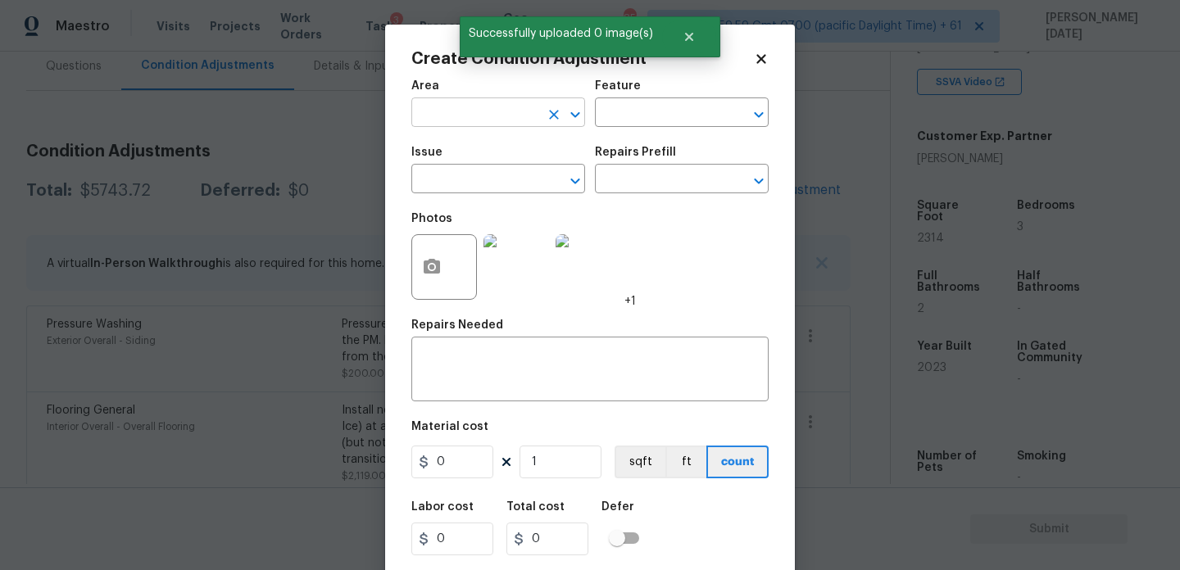
click at [435, 122] on input "text" at bounding box center [475, 114] width 128 height 25
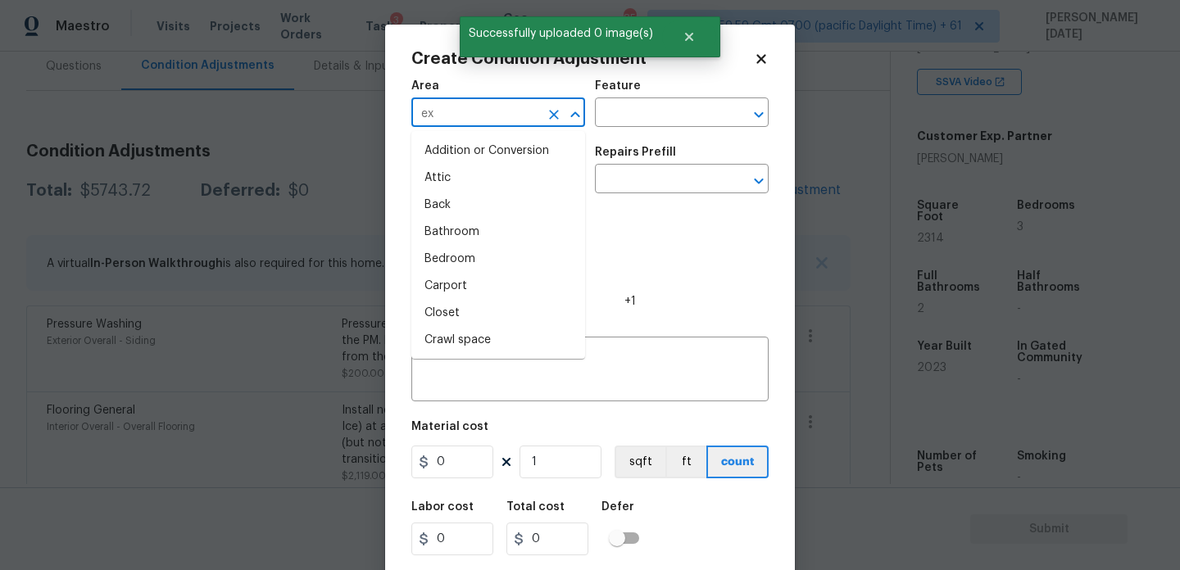
click at [435, 122] on input "ex" at bounding box center [475, 114] width 128 height 25
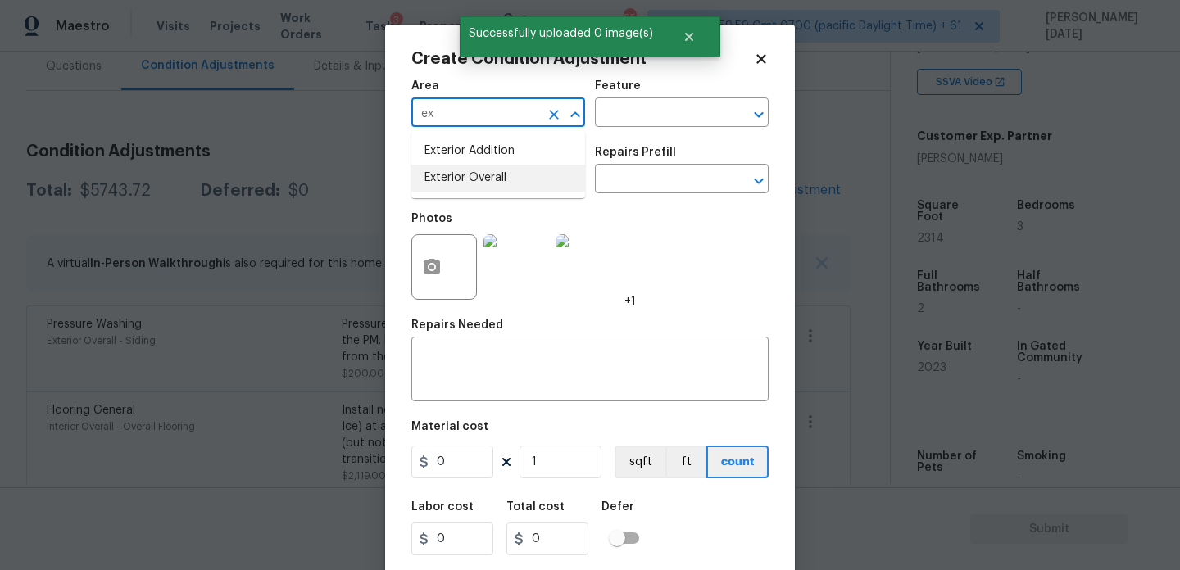
click at [456, 179] on li "Exterior Overall" at bounding box center [498, 178] width 174 height 27
type input "Exterior Overall"
click at [456, 179] on input "text" at bounding box center [475, 180] width 128 height 25
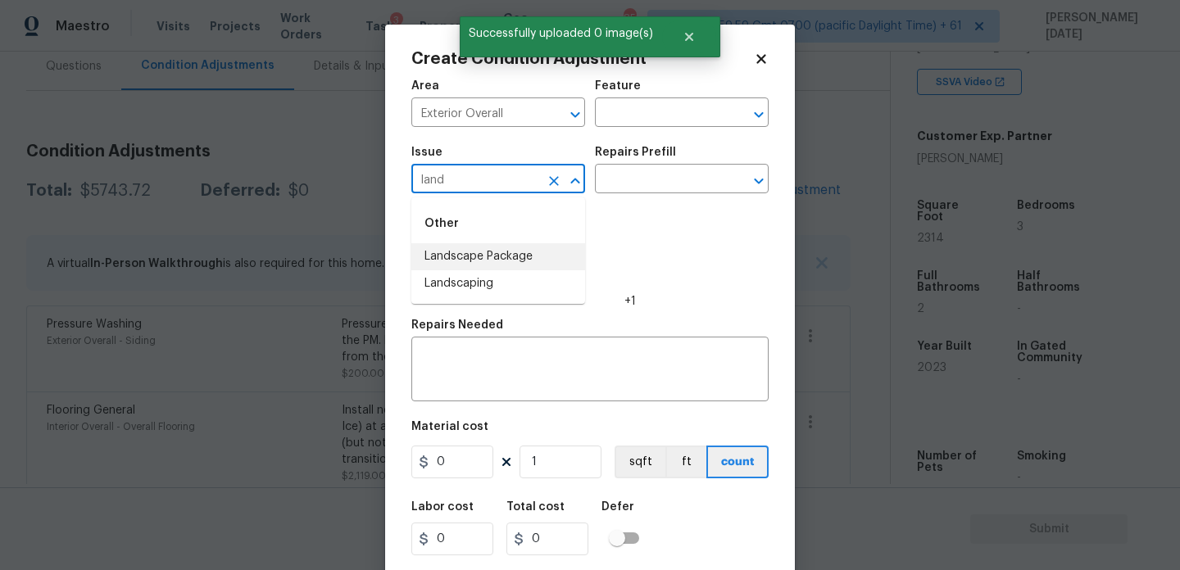
click at [502, 264] on li "Landscape Package" at bounding box center [498, 256] width 174 height 27
type input "Landscape Package"
click at [635, 216] on div "Photos +1" at bounding box center [589, 256] width 357 height 107
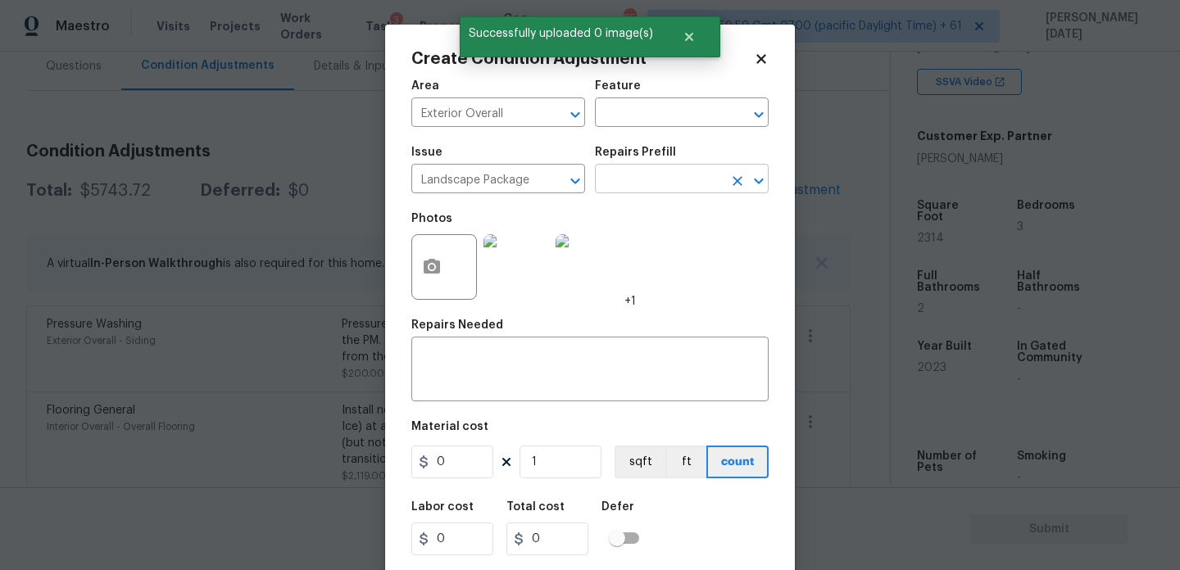
click at [657, 180] on input "text" at bounding box center [659, 180] width 128 height 25
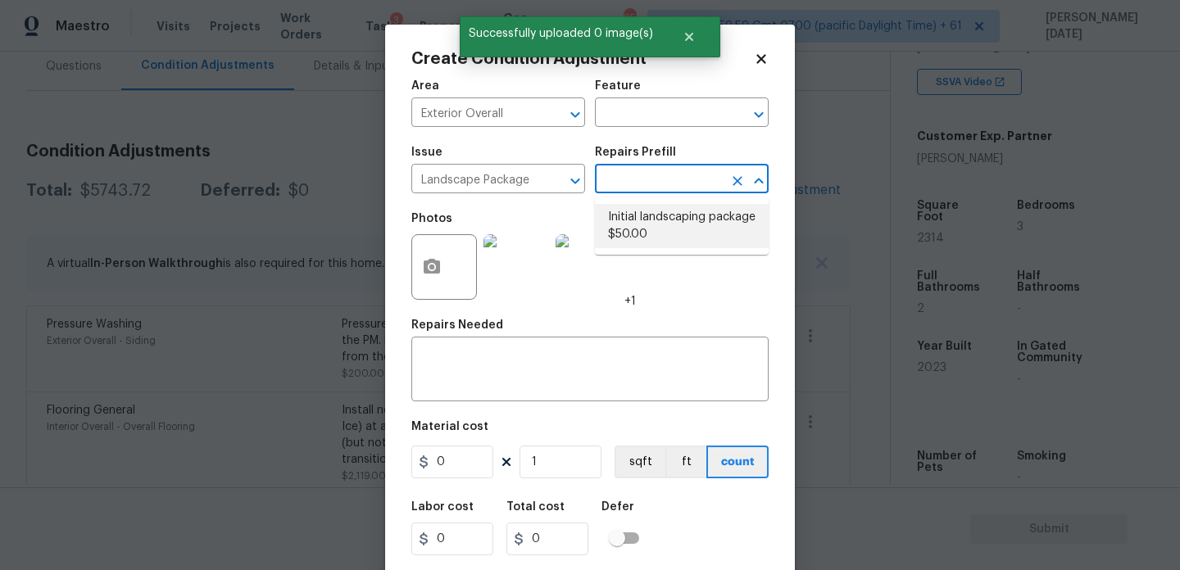
click at [656, 225] on li "Initial landscaping package $50.00" at bounding box center [682, 226] width 174 height 44
type input "Home Readiness Packages"
type textarea "Mowing of grass up to 6" in height. Mow, edge along driveways & sidewalks, trim…"
type input "50"
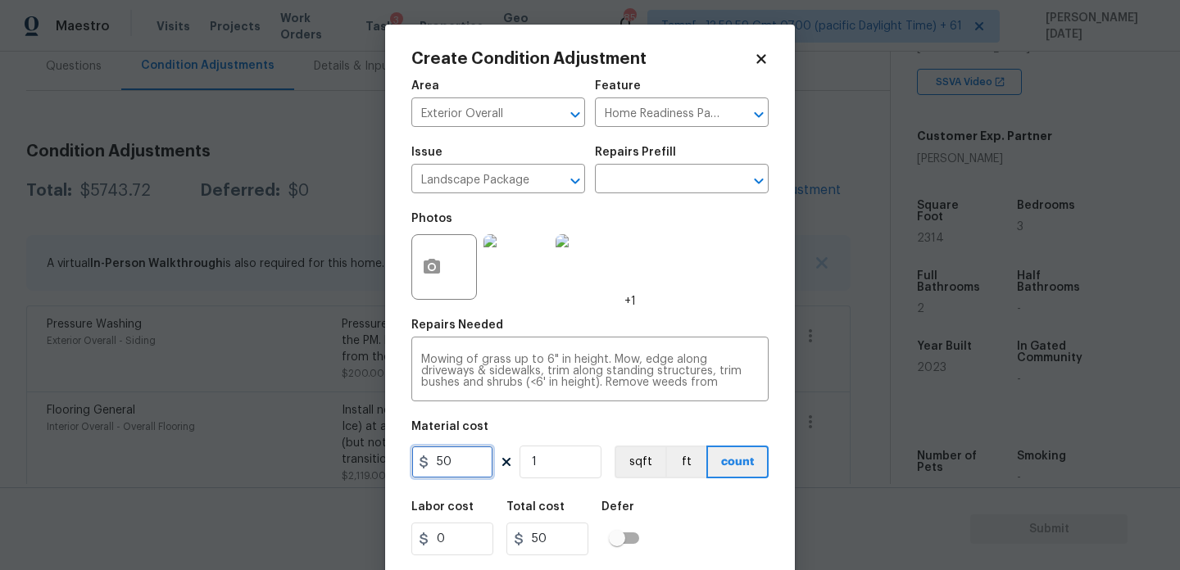
drag, startPoint x: 462, startPoint y: 461, endPoint x: 316, endPoint y: 453, distance: 146.9
click at [316, 453] on div "Create Condition Adjustment Area Exterior Overall ​ Feature Home Readiness Pack…" at bounding box center [590, 285] width 1180 height 570
type input "300"
click at [692, 307] on div "Photos +1" at bounding box center [589, 256] width 357 height 107
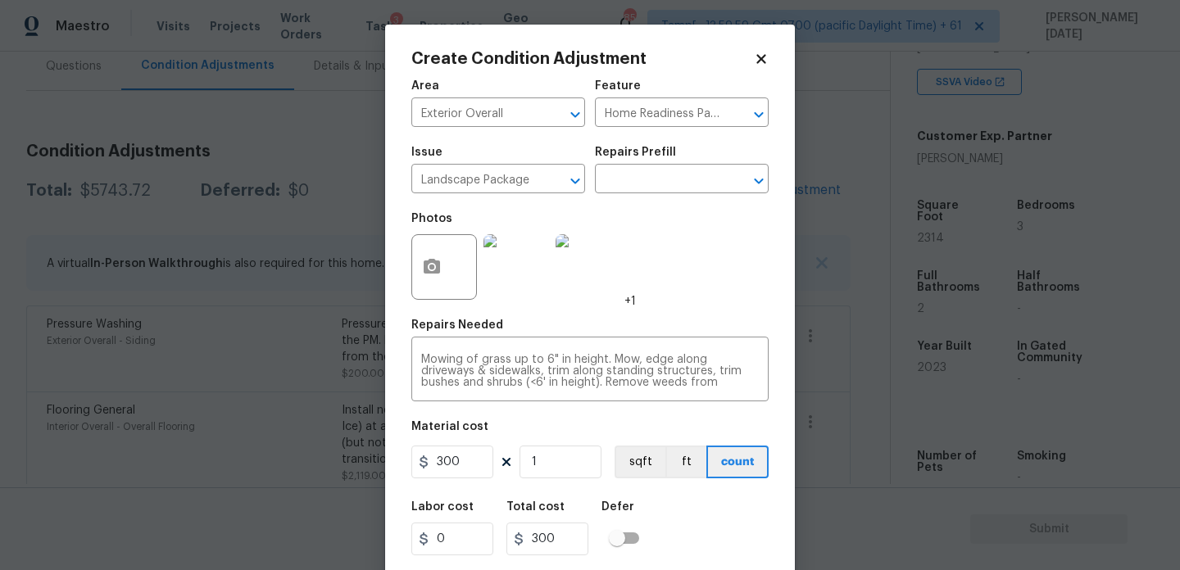
scroll to position [42, 0]
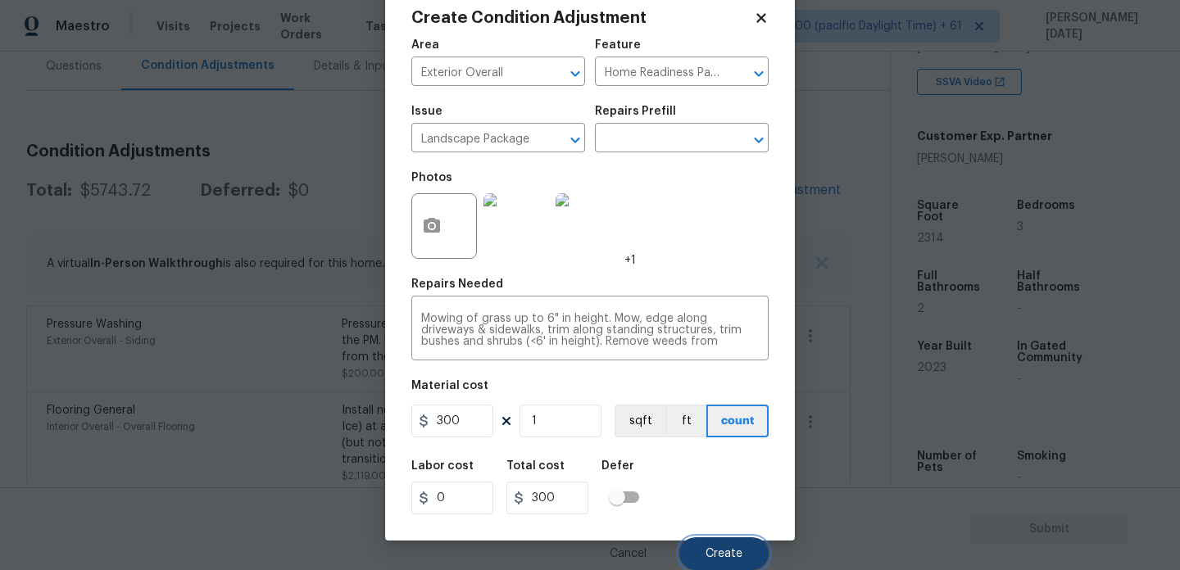
click at [726, 552] on span "Create" at bounding box center [724, 554] width 37 height 12
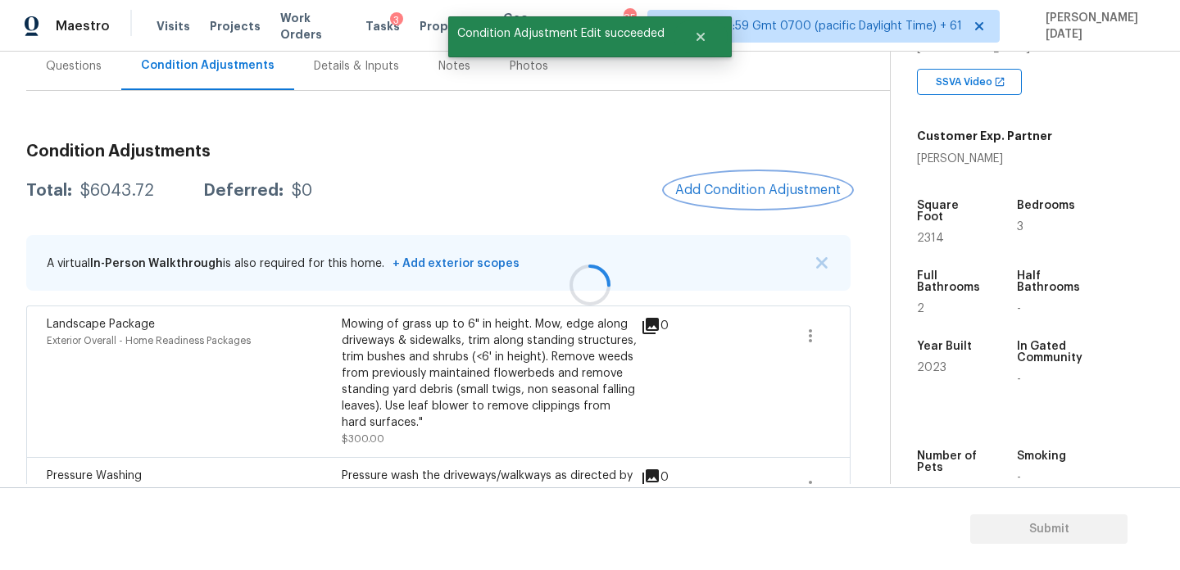
scroll to position [0, 0]
click at [749, 180] on button "Add Condition Adjustment" at bounding box center [757, 190] width 185 height 34
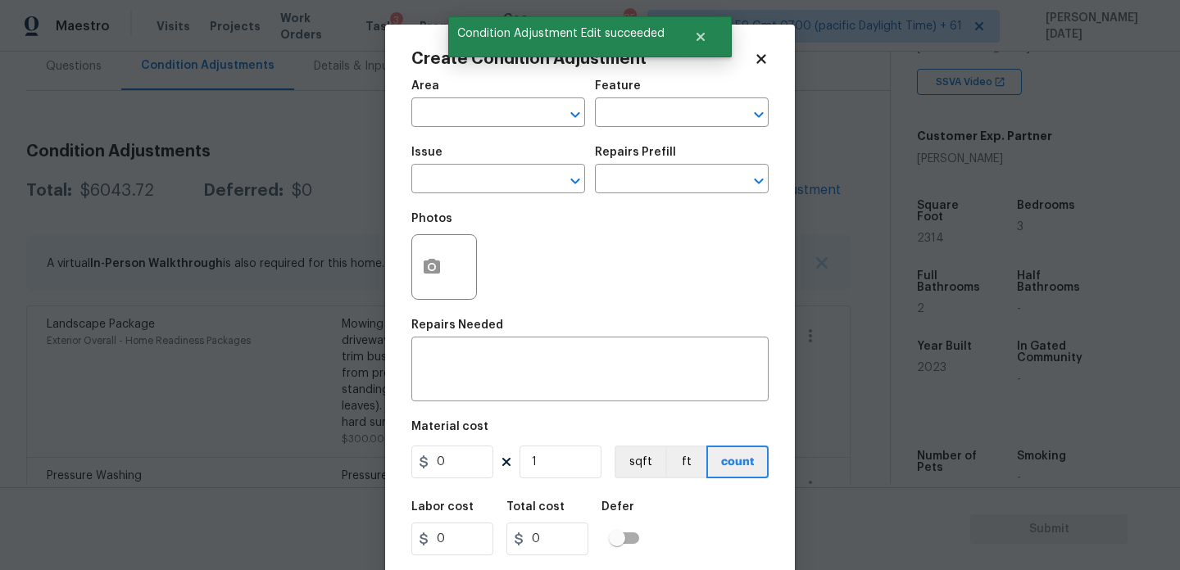
click at [409, 111] on div "Create Condition Adjustment Area ​ Feature ​ Issue ​ Repairs Prefill ​ Photos R…" at bounding box center [590, 303] width 410 height 557
click at [433, 117] on input "text" at bounding box center [475, 114] width 128 height 25
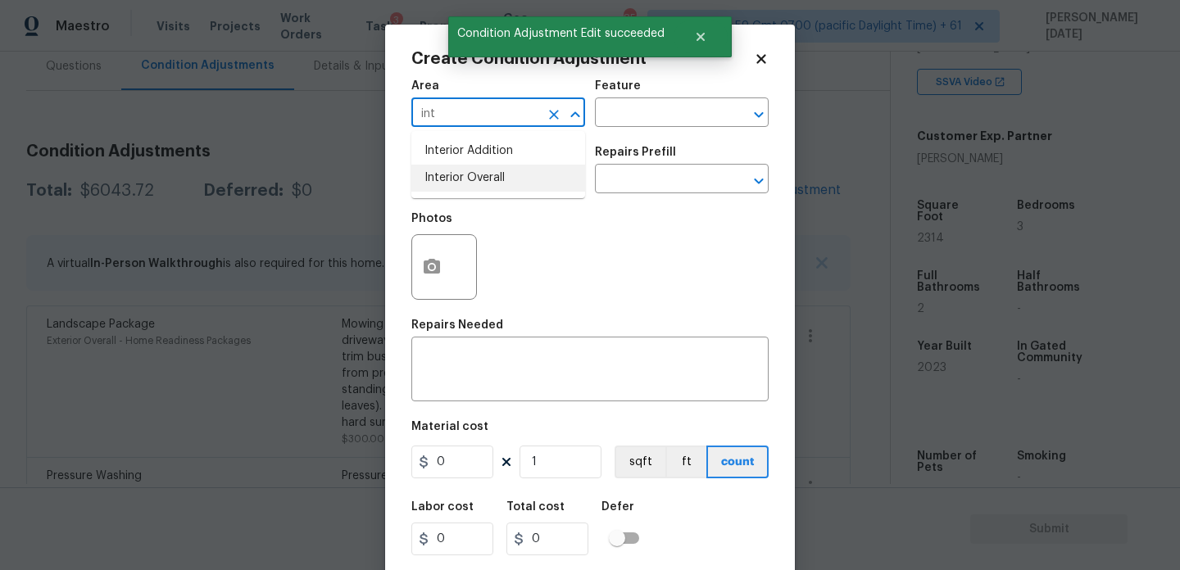
click at [468, 191] on li "Interior Overall" at bounding box center [498, 178] width 174 height 27
type input "Interior Overall"
click at [468, 191] on input "text" at bounding box center [475, 180] width 128 height 25
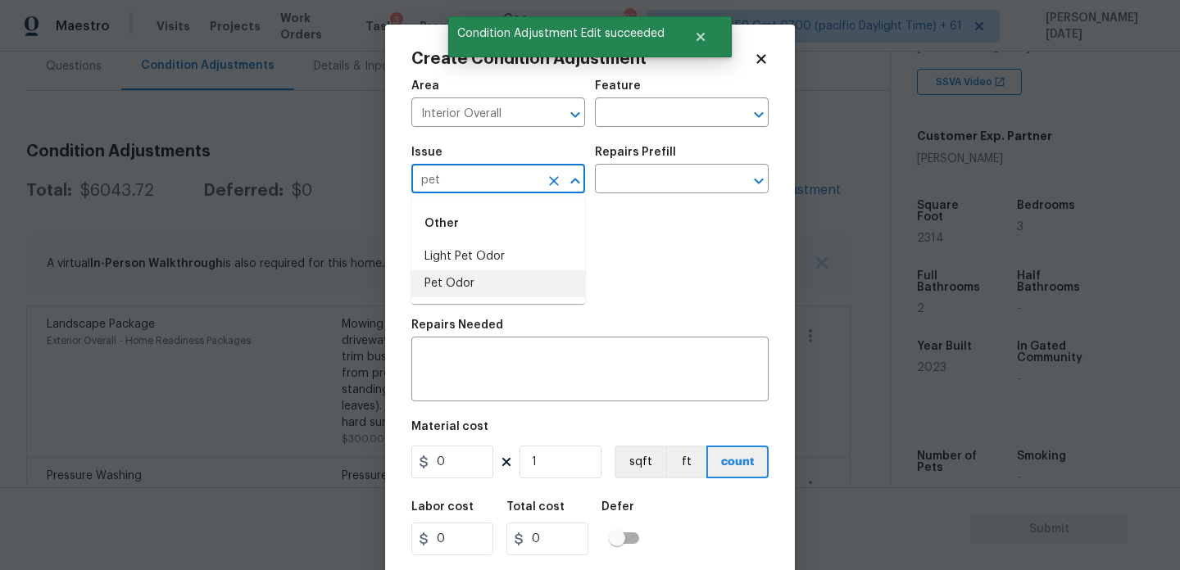
click at [497, 275] on li "Pet Odor" at bounding box center [498, 283] width 174 height 27
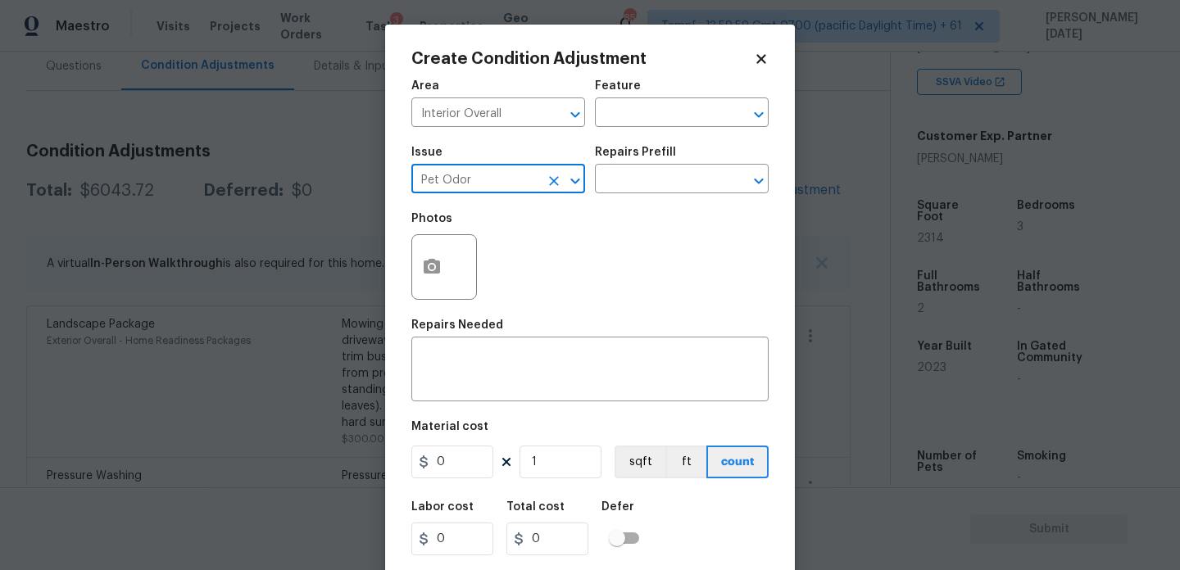
type input "Pet Odor"
click at [655, 166] on div "Repairs Prefill" at bounding box center [682, 157] width 174 height 21
click at [653, 188] on input "text" at bounding box center [659, 180] width 128 height 25
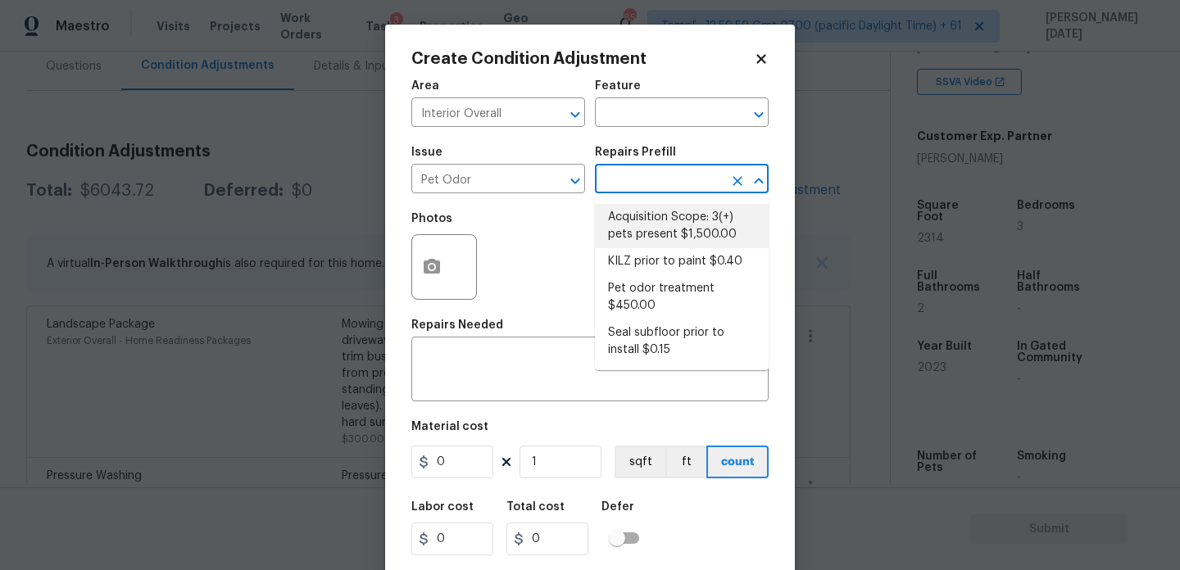
click at [656, 223] on li "Acquisition Scope: 3(+) pets present $1,500.00" at bounding box center [682, 226] width 174 height 44
type textarea "Acquisition Scope: 3(+) pets present"
type input "1500"
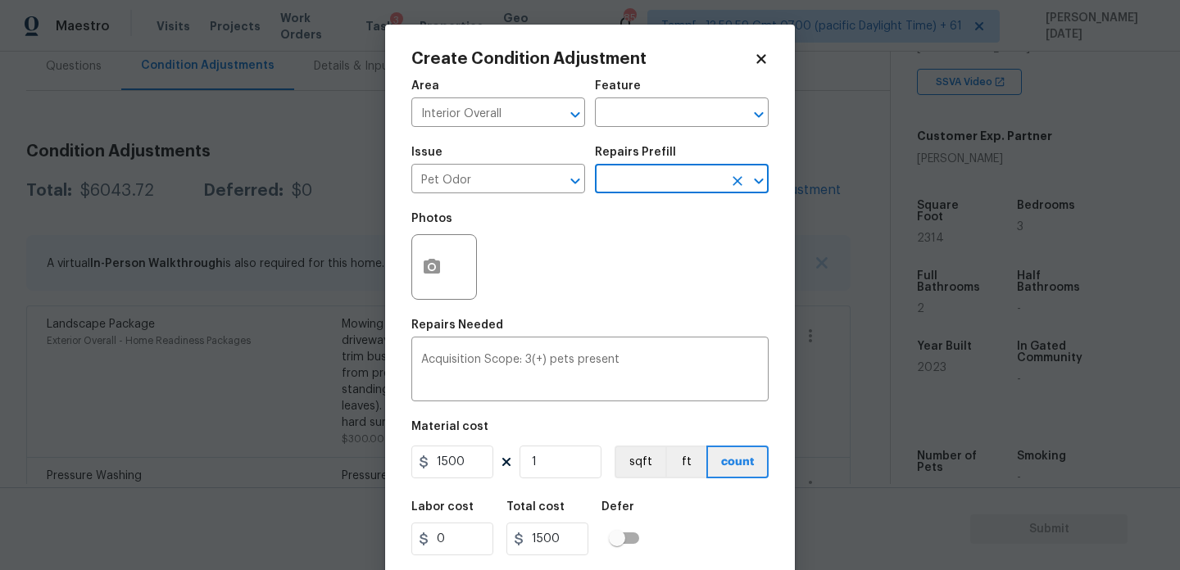
scroll to position [42, 0]
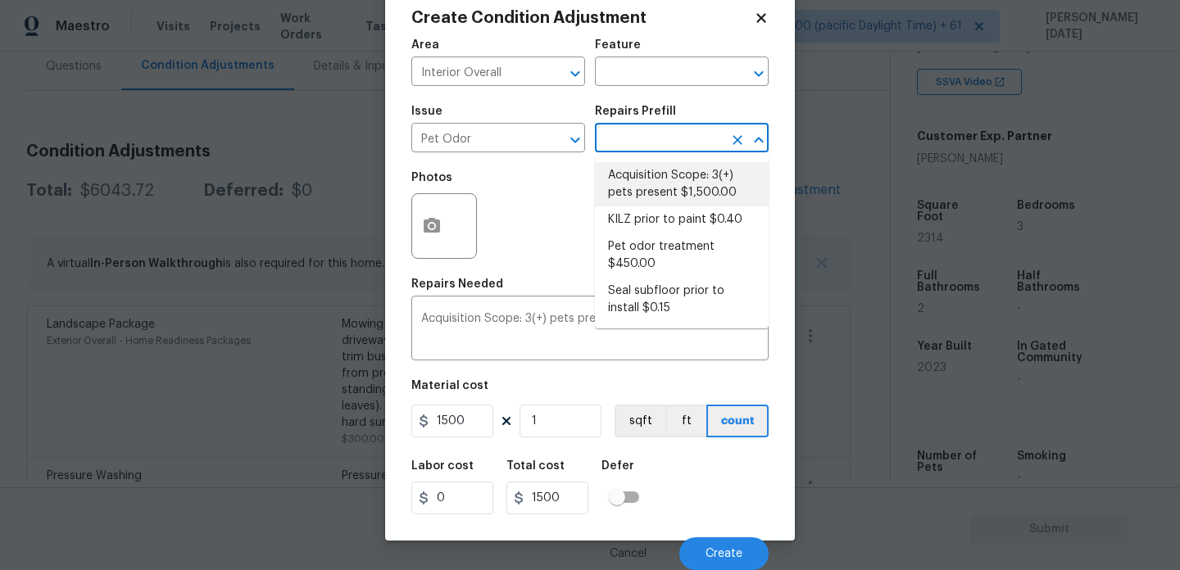
click at [680, 179] on li "Acquisition Scope: 3(+) pets present $1,500.00" at bounding box center [682, 184] width 174 height 44
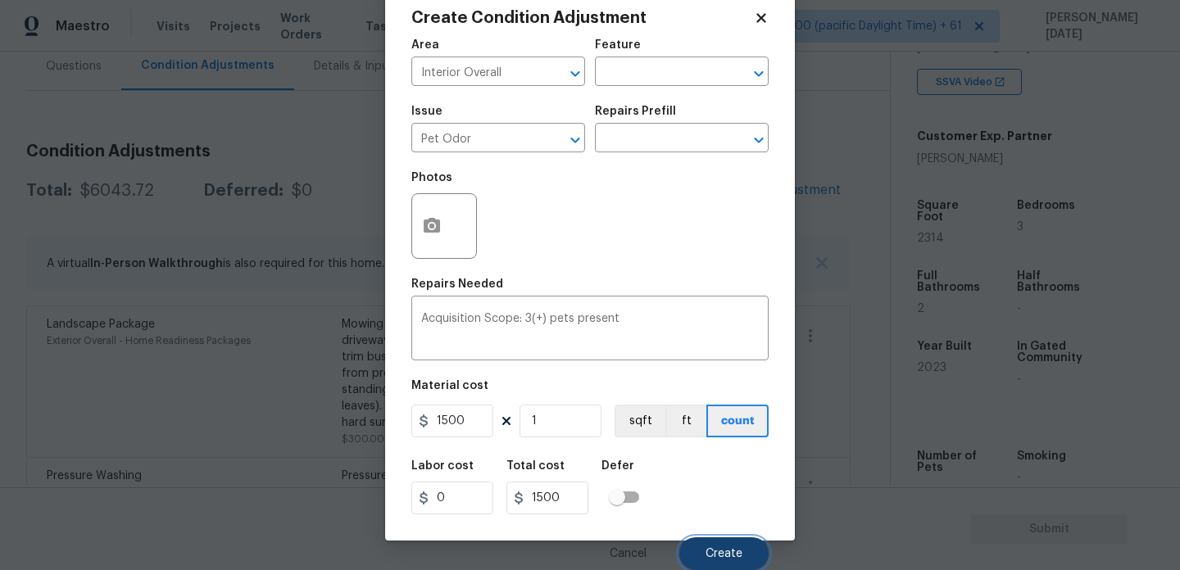
click at [737, 561] on button "Create" at bounding box center [723, 554] width 89 height 33
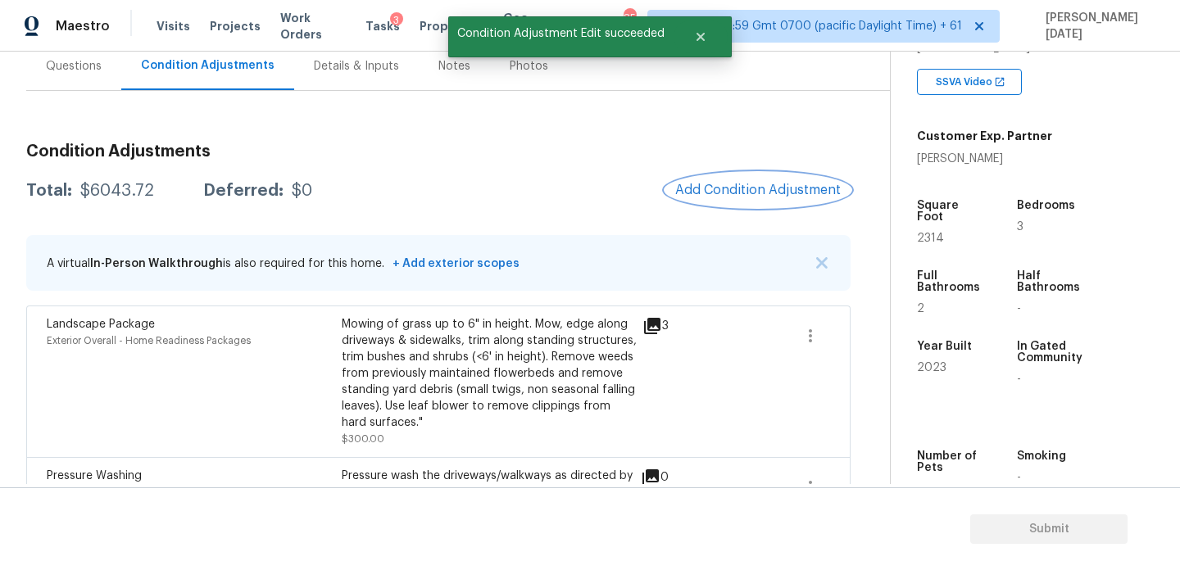
scroll to position [0, 0]
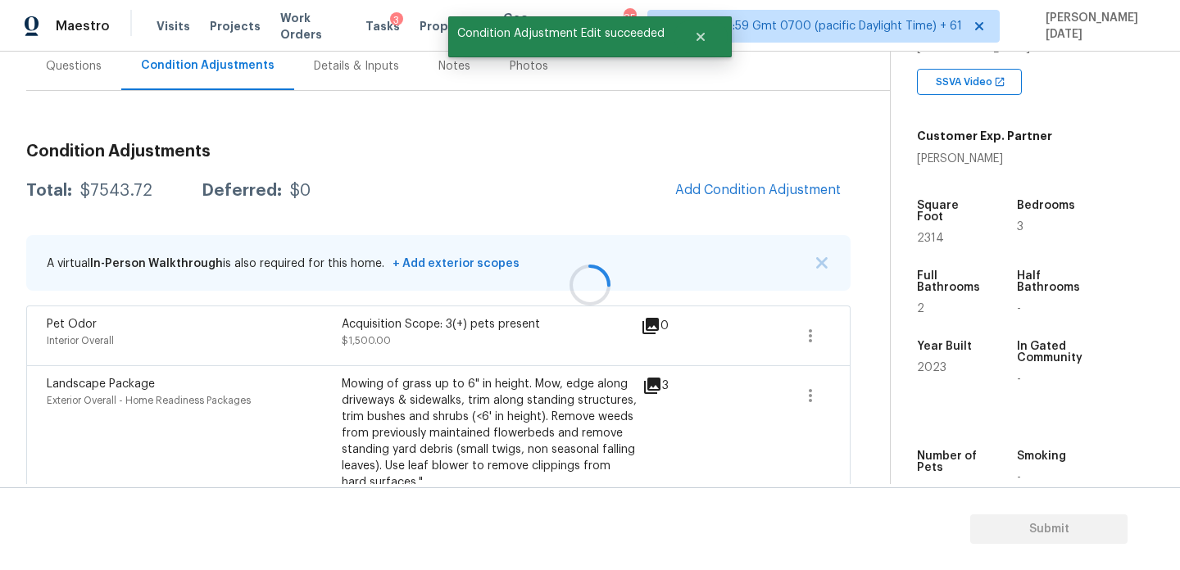
click at [753, 170] on div "Condition Adjustments Total: $7543.72 Deferred: $0 Add Condition Adjustment A v…" at bounding box center [438, 452] width 824 height 645
click at [742, 199] on button "Add Condition Adjustment" at bounding box center [757, 190] width 185 height 34
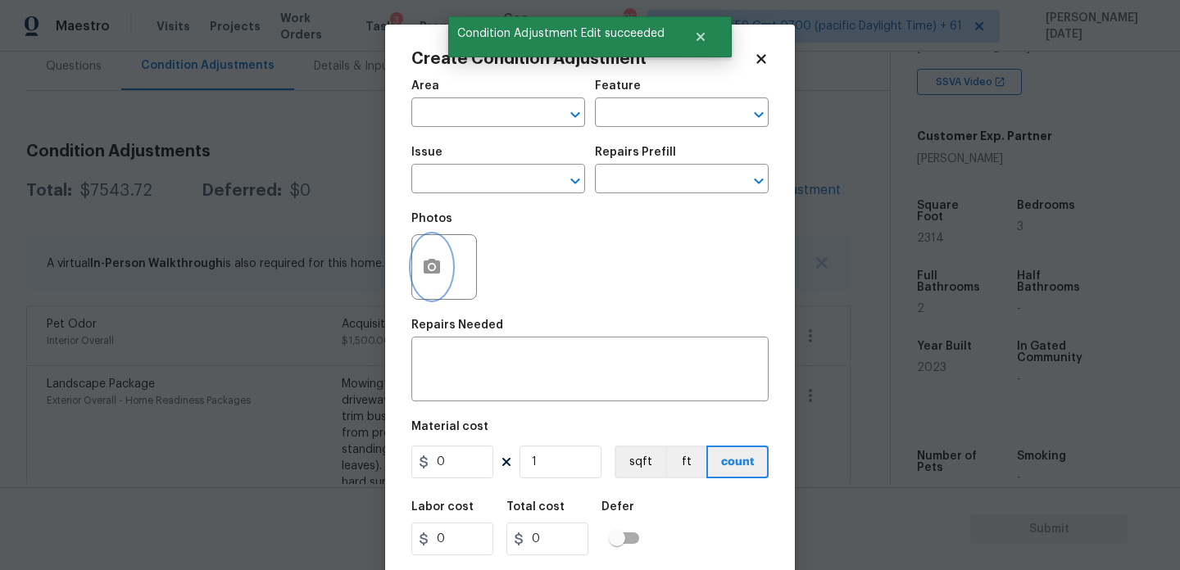
click at [432, 274] on icon "button" at bounding box center [432, 266] width 16 height 15
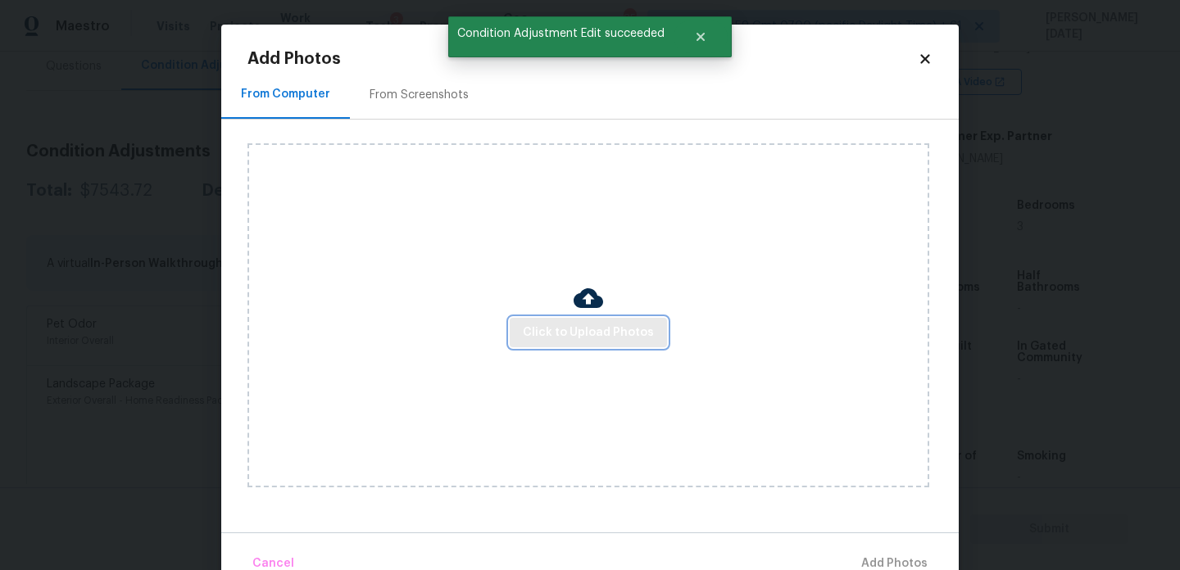
click at [614, 320] on button "Click to Upload Photos" at bounding box center [588, 333] width 157 height 30
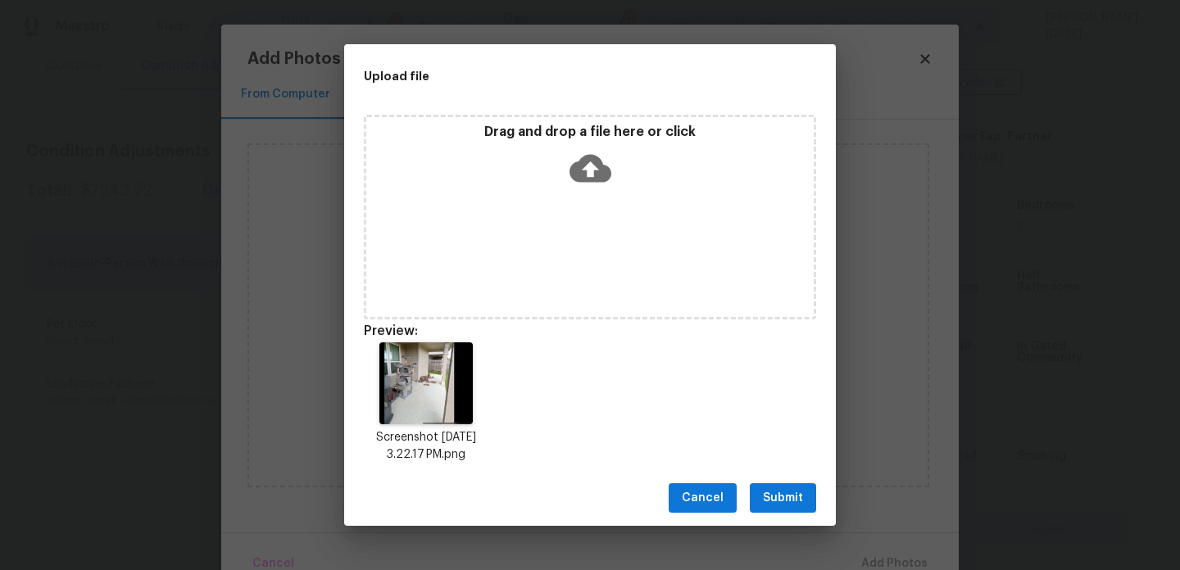
click at [770, 489] on span "Submit" at bounding box center [783, 498] width 40 height 20
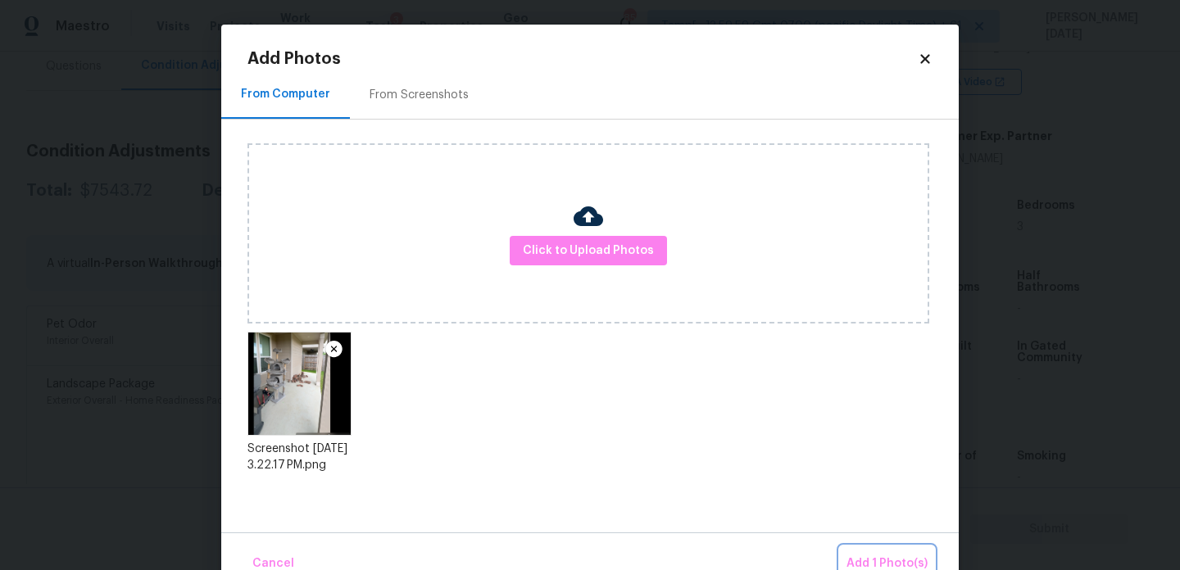
click at [878, 556] on span "Add 1 Photo(s)" at bounding box center [887, 564] width 81 height 20
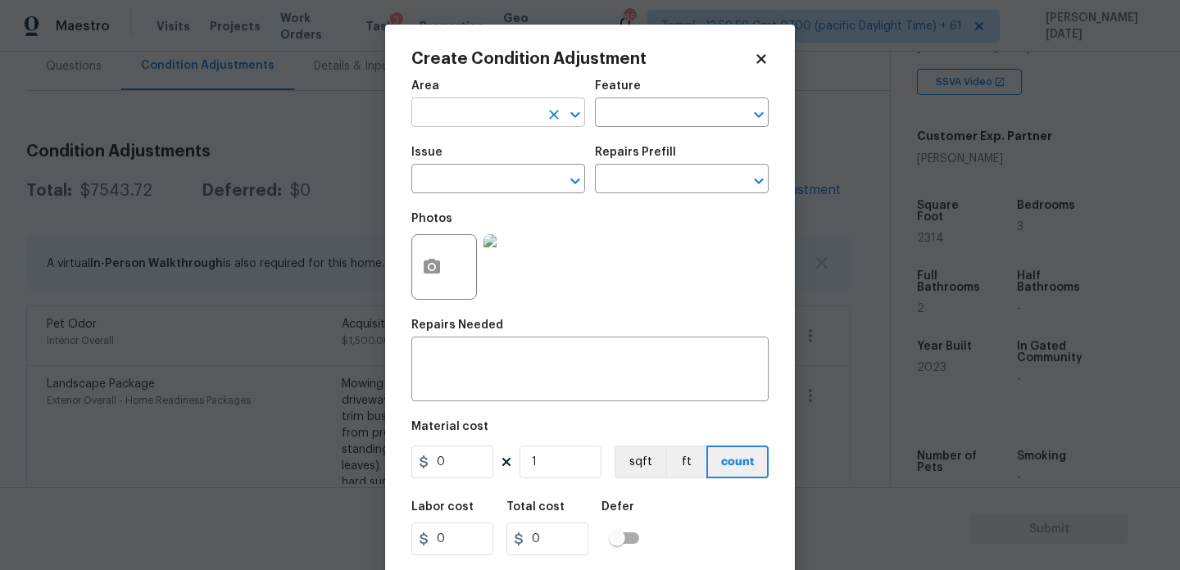
click at [472, 102] on input "text" at bounding box center [475, 114] width 128 height 25
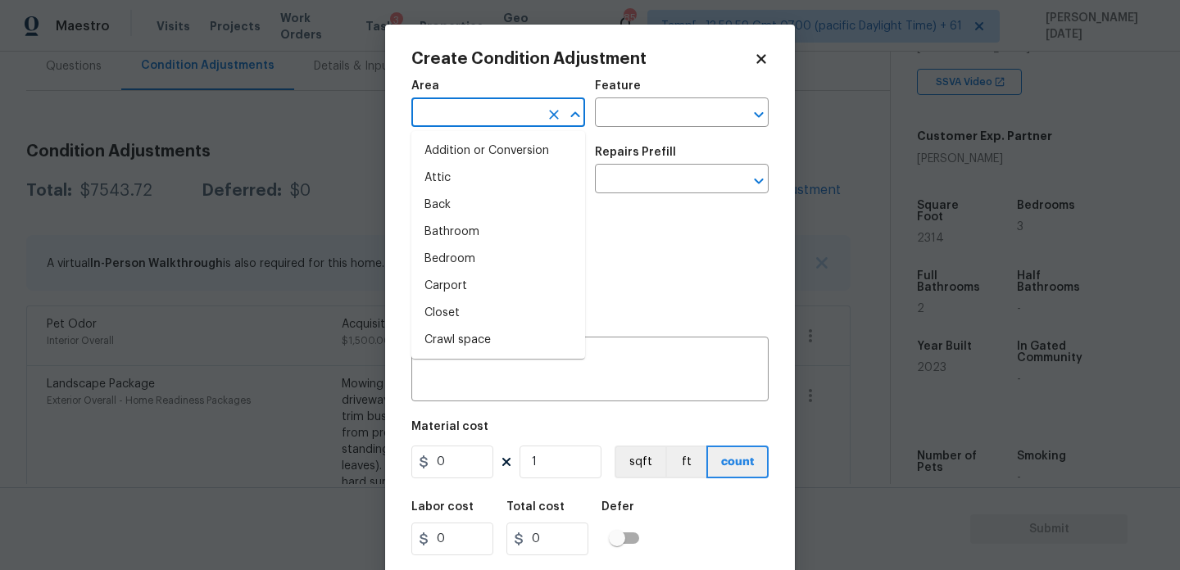
click at [472, 102] on input "text" at bounding box center [475, 114] width 128 height 25
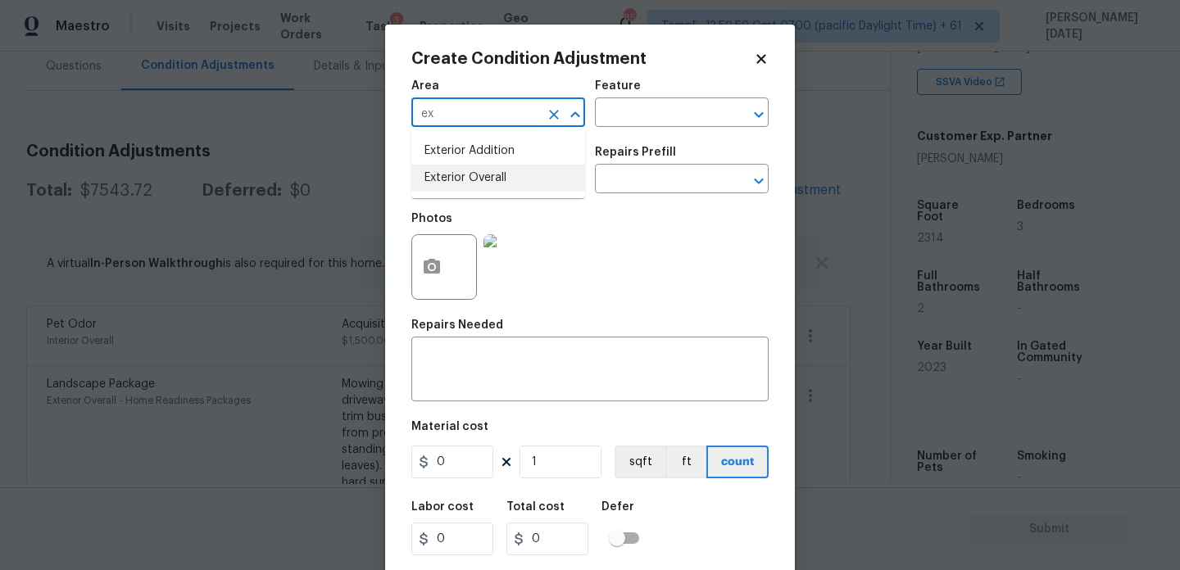
click at [470, 168] on li "Exterior Overall" at bounding box center [498, 178] width 174 height 27
type input "Exterior Overall"
click at [470, 168] on input "text" at bounding box center [475, 180] width 128 height 25
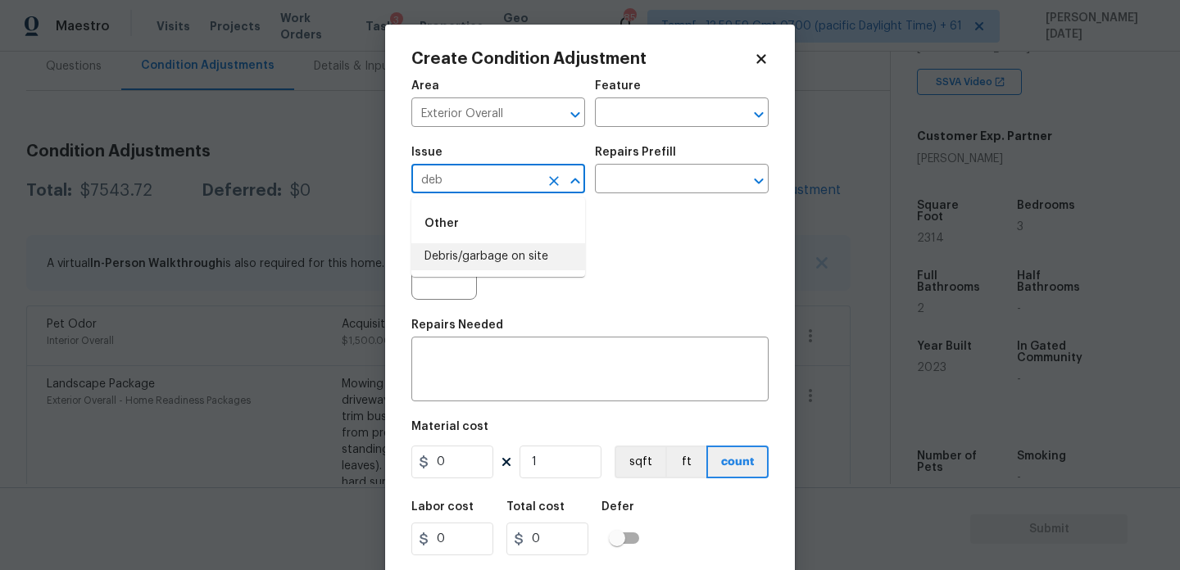
click at [497, 248] on li "Debris/garbage on site" at bounding box center [498, 256] width 174 height 27
type input "Debris/garbage on site"
click at [657, 181] on input "text" at bounding box center [659, 180] width 128 height 25
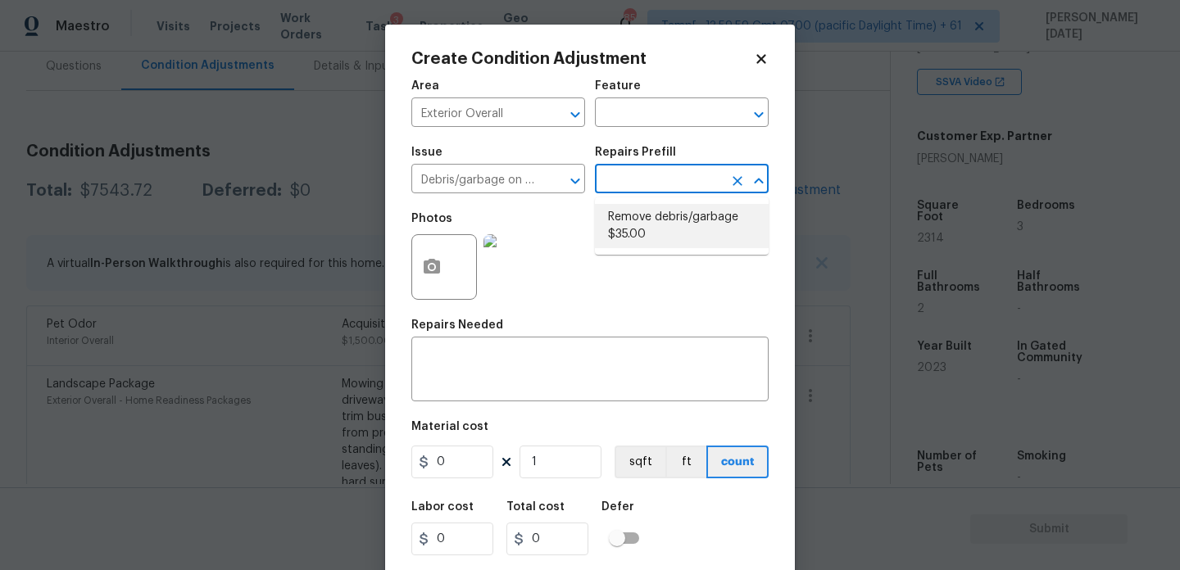
click at [662, 220] on li "Remove debris/garbage $35.00" at bounding box center [682, 226] width 174 height 44
type textarea "Remove, haul off, and properly dispose of any debris left by seller to offsite …"
type input "35"
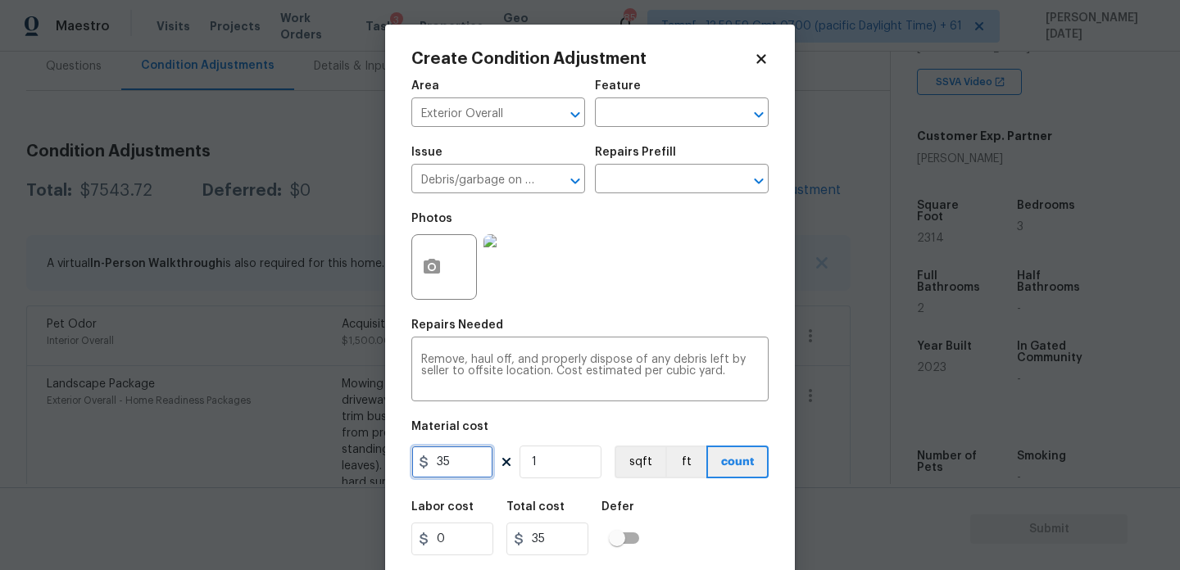
drag, startPoint x: 446, startPoint y: 471, endPoint x: 402, endPoint y: 466, distance: 44.5
click at [402, 466] on div "Create Condition Adjustment Area Exterior Overall ​ Feature ​ Issue Debris/garb…" at bounding box center [590, 303] width 410 height 557
type input "200"
click at [686, 305] on div "Photos" at bounding box center [589, 256] width 357 height 107
type input "200"
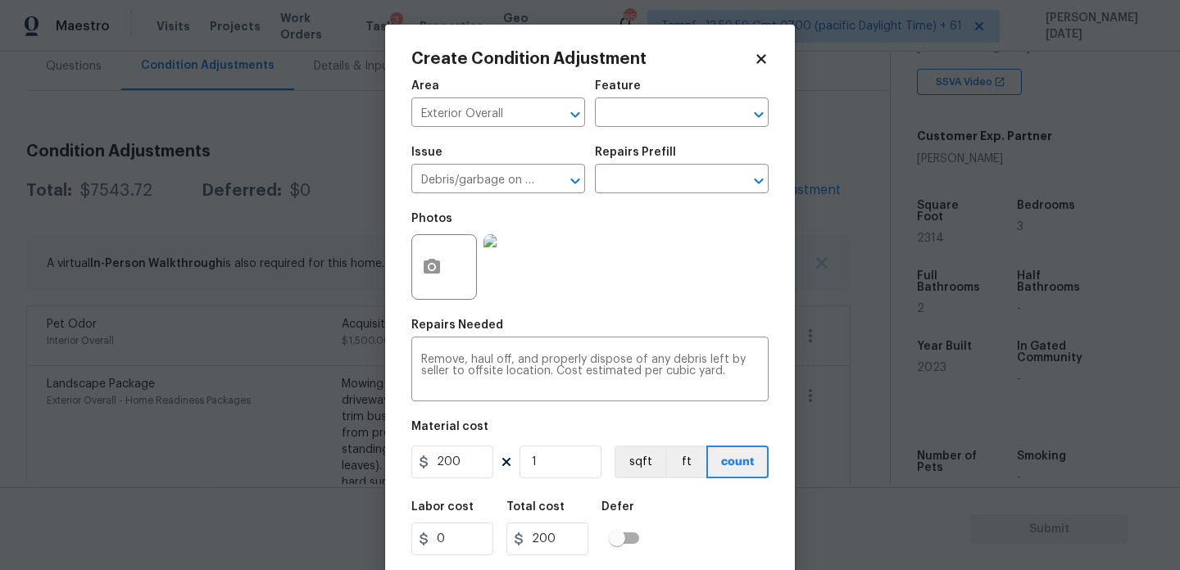
scroll to position [42, 0]
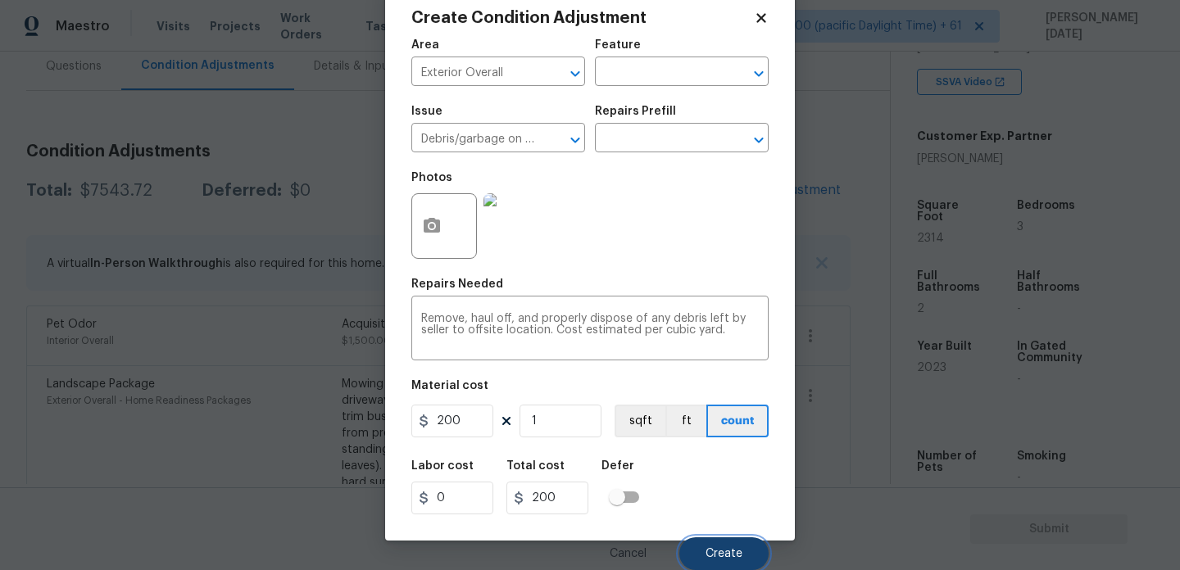
click at [711, 556] on span "Create" at bounding box center [724, 554] width 37 height 12
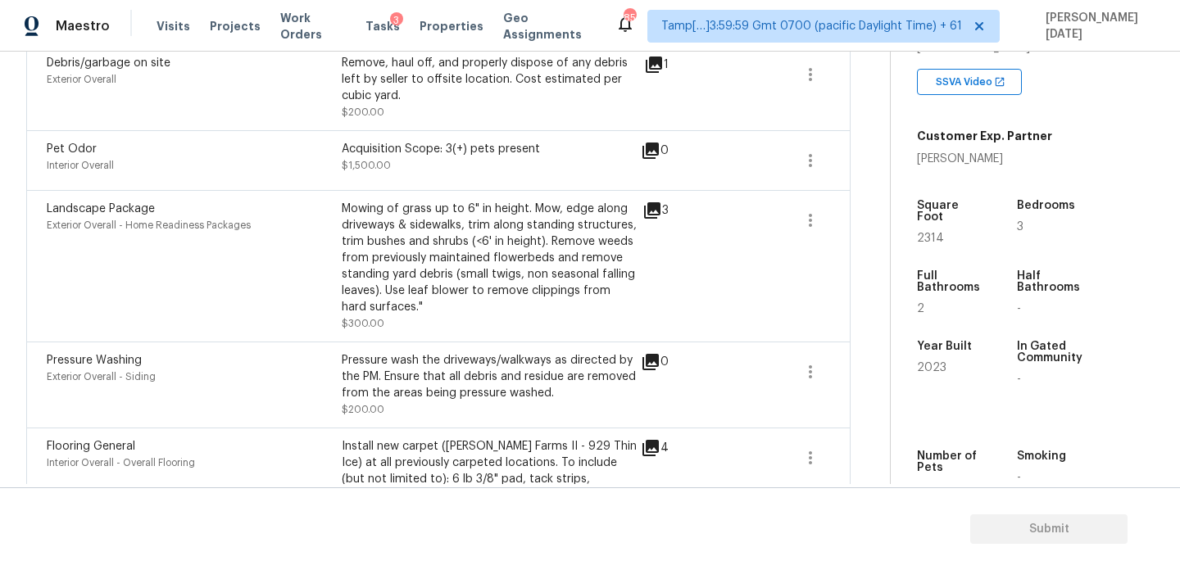
scroll to position [542, 0]
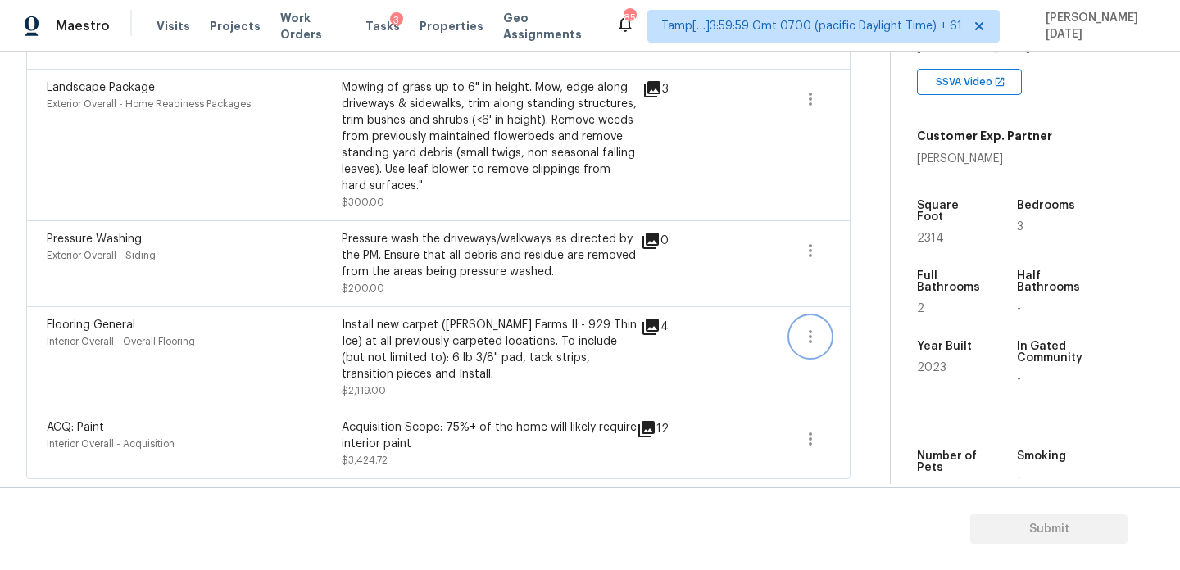
click at [806, 338] on icon "button" at bounding box center [811, 337] width 20 height 20
click at [880, 340] on div "Edit" at bounding box center [902, 333] width 128 height 16
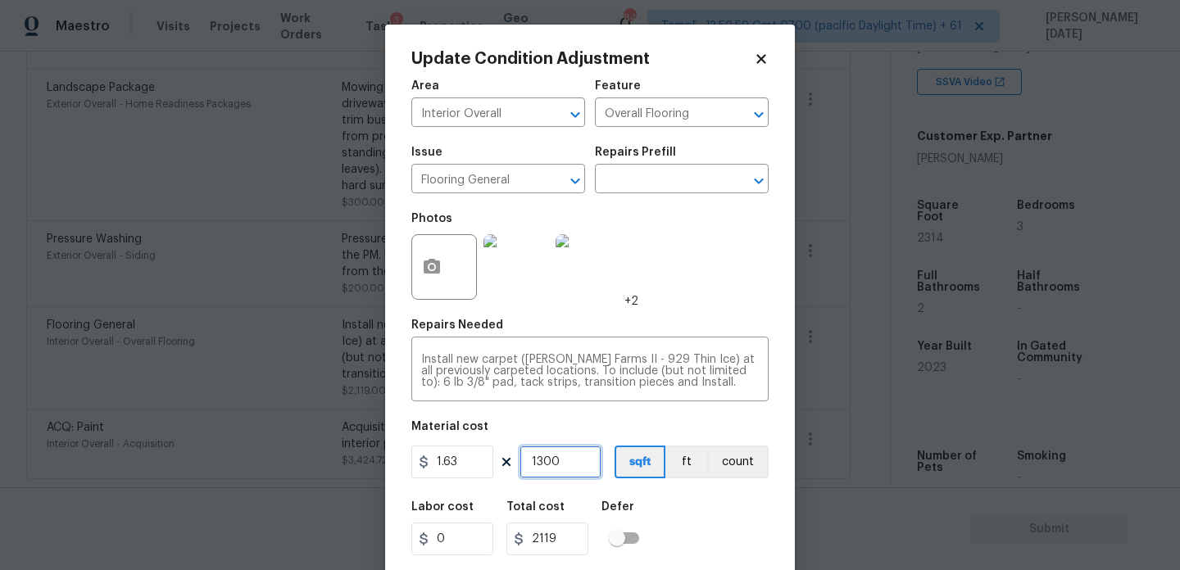
click at [568, 465] on input "1300" at bounding box center [561, 462] width 82 height 33
type input "130"
type input "211.9"
type input "13"
type input "21.19"
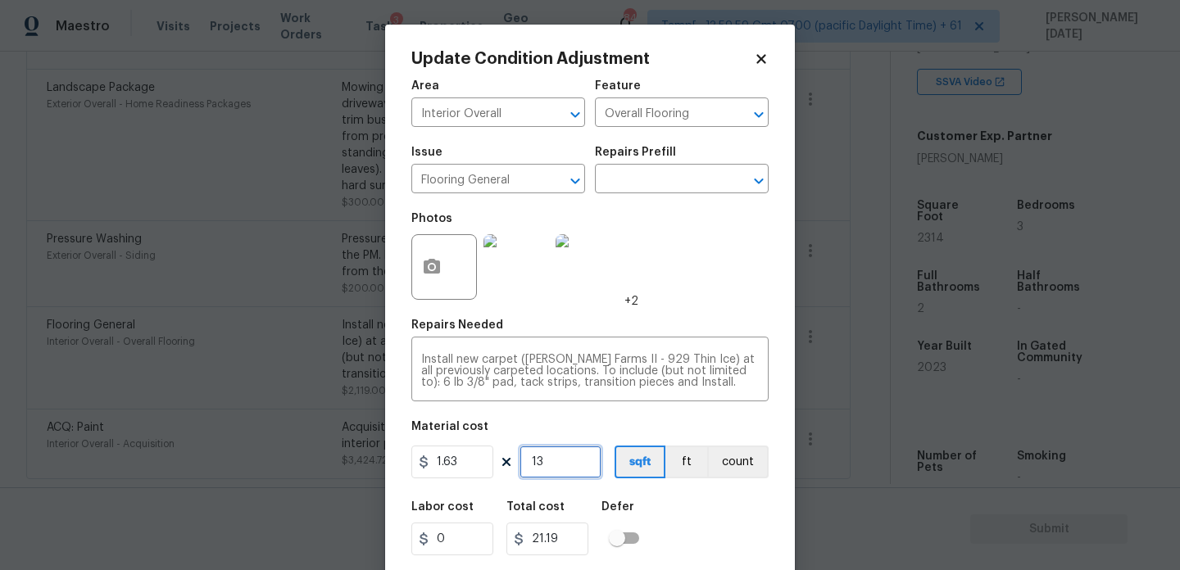
type input "1"
type input "1.63"
type input "12"
type input "19.56"
type input "120"
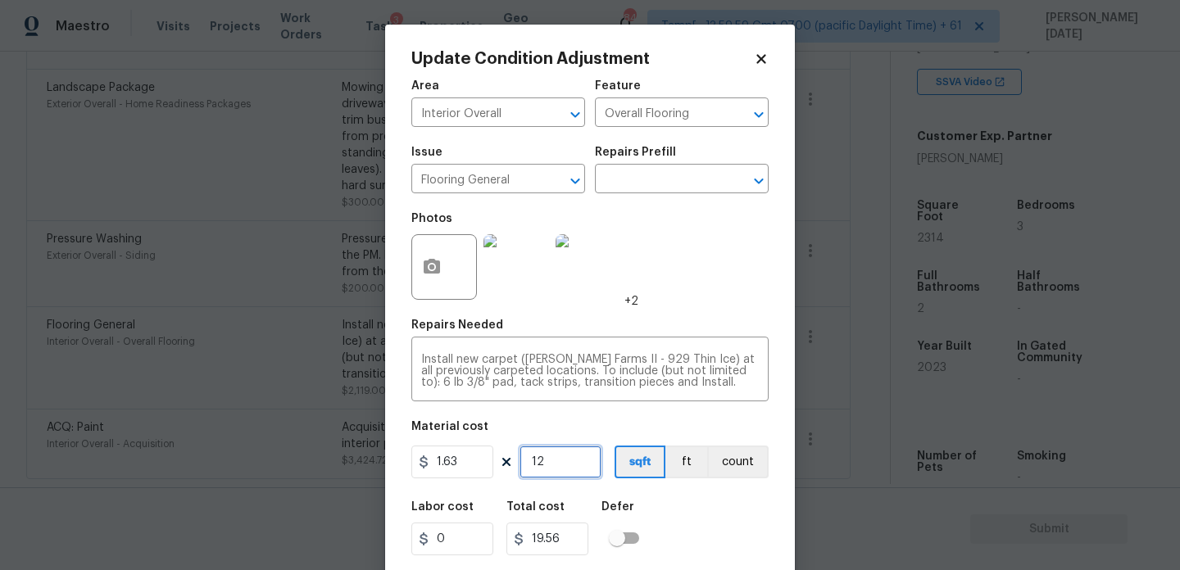
type input "195.6"
type input "1200"
type input "1956"
type input "1200"
click at [693, 315] on div "Area Interior Overall ​ Feature Overall Flooring ​ Issue Flooring General ​ Rep…" at bounding box center [589, 340] width 357 height 541
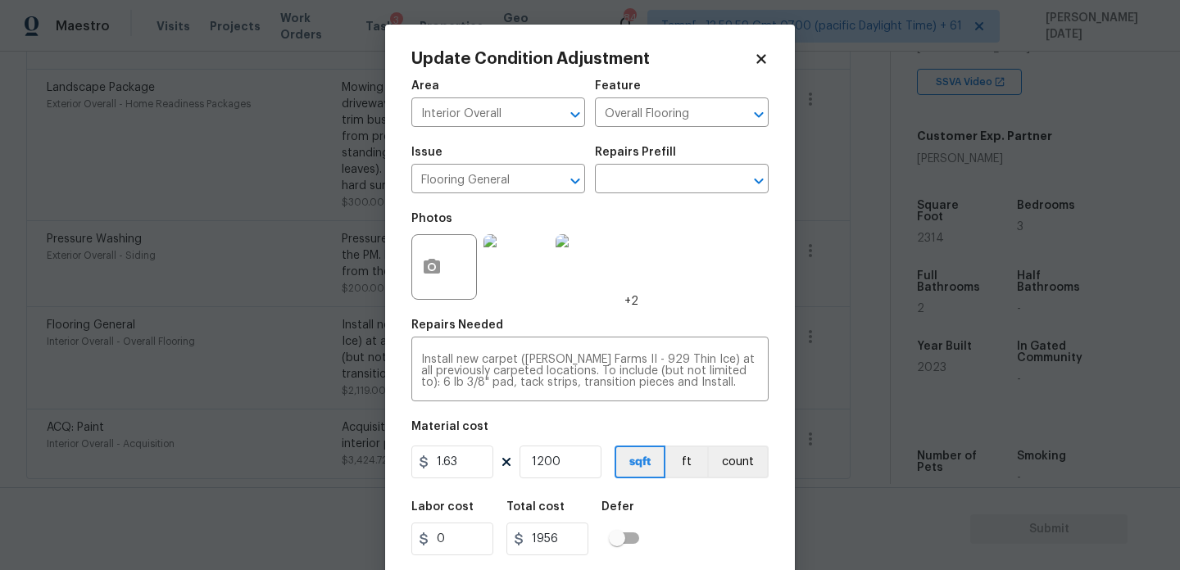
scroll to position [42, 0]
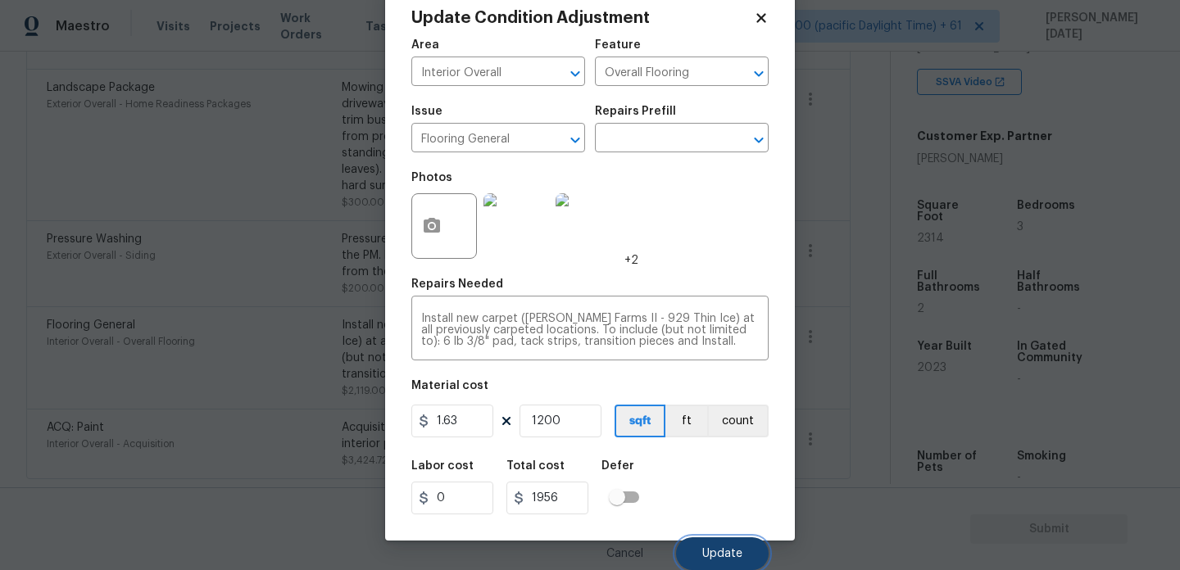
click at [711, 558] on span "Update" at bounding box center [722, 554] width 40 height 12
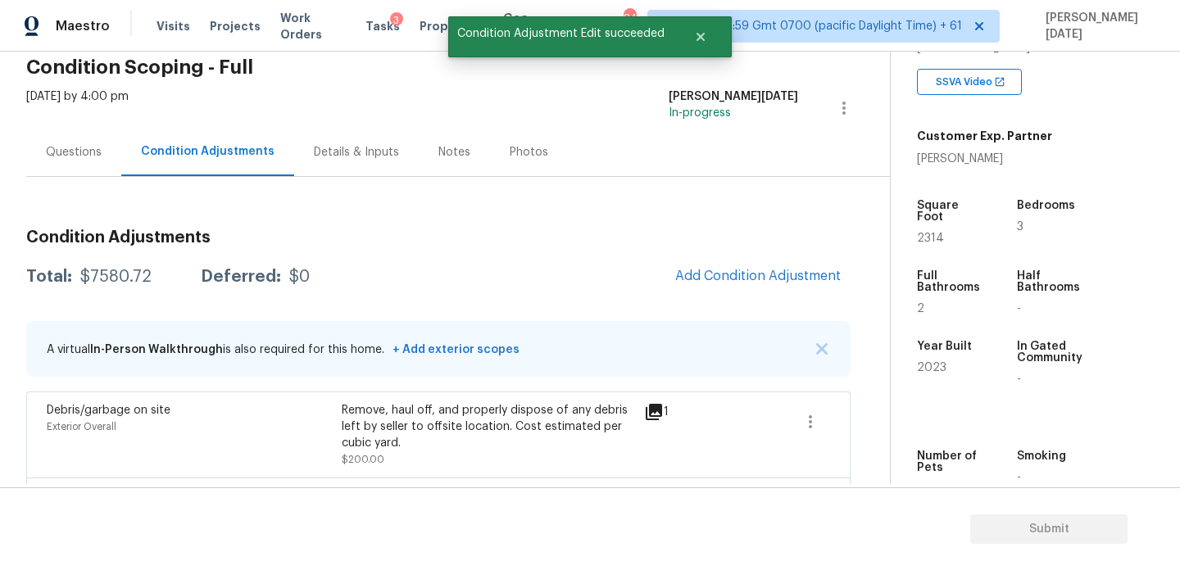
scroll to position [70, 0]
click at [64, 138] on div "Questions" at bounding box center [73, 153] width 95 height 48
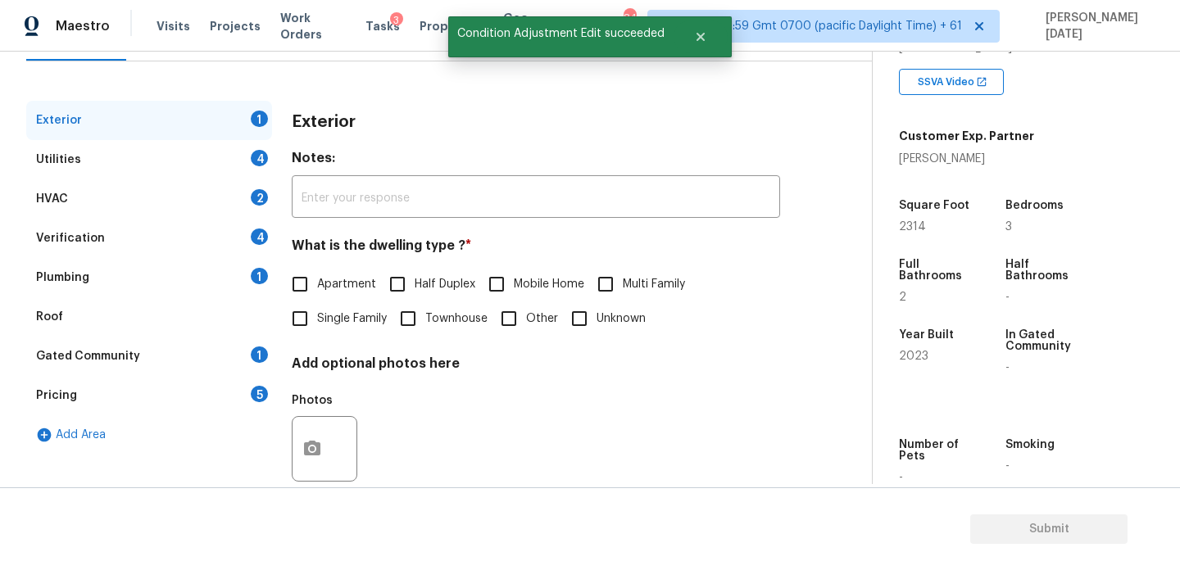
scroll to position [219, 0]
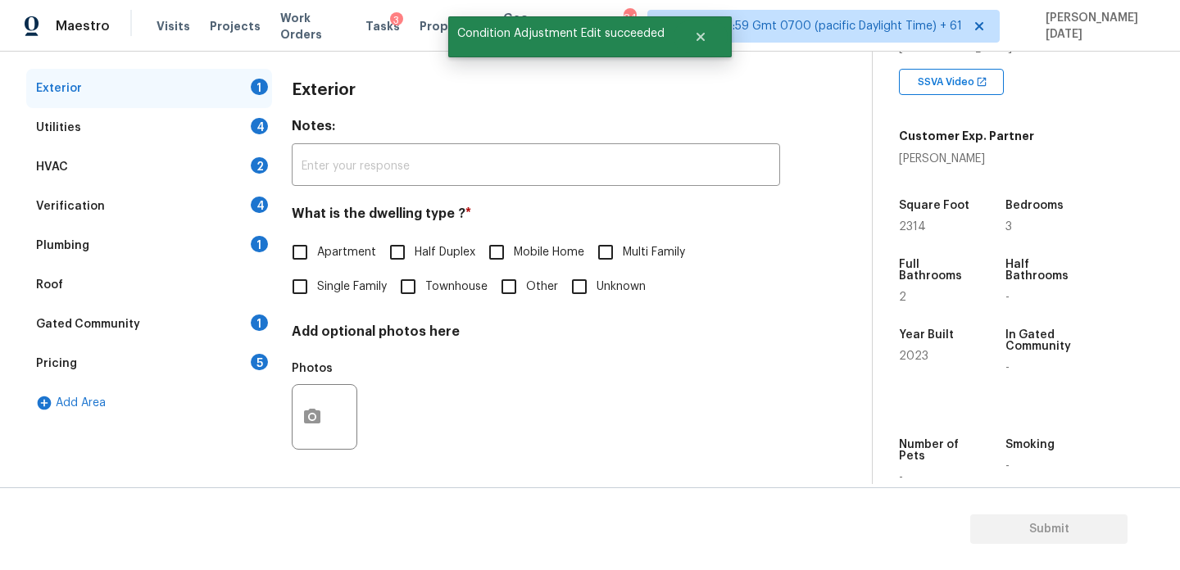
click at [319, 283] on span "Single Family" at bounding box center [352, 287] width 70 height 17
click at [317, 283] on input "Single Family" at bounding box center [300, 287] width 34 height 34
checkbox input "true"
click at [252, 134] on div "Utilities 4" at bounding box center [149, 127] width 246 height 39
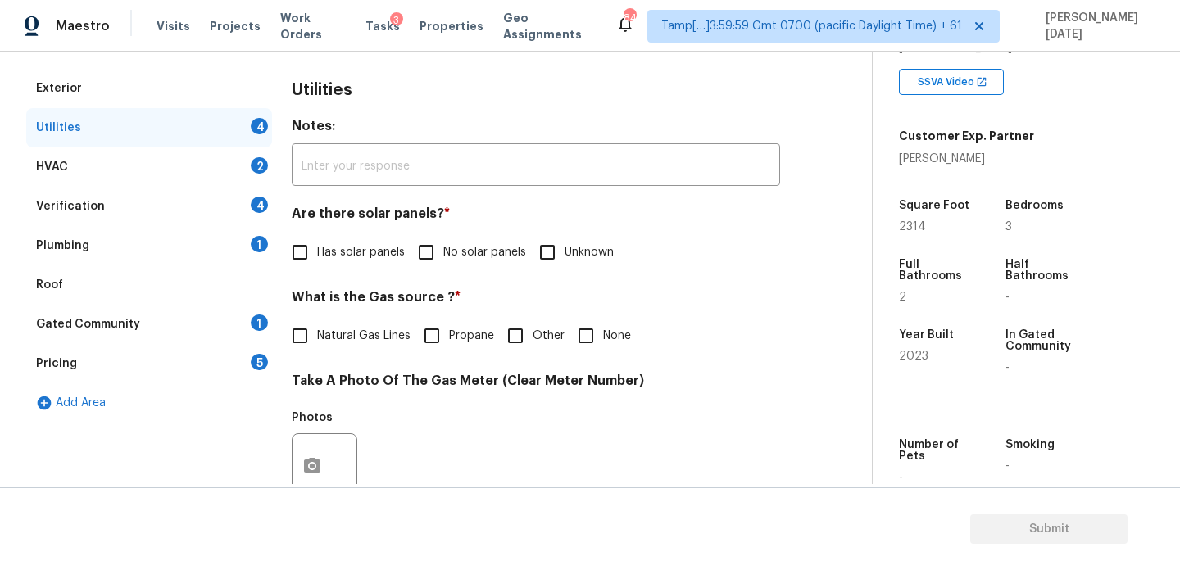
click at [429, 252] on input "No solar panels" at bounding box center [426, 252] width 34 height 34
checkbox input "true"
click at [329, 348] on label "Natural Gas Lines" at bounding box center [347, 336] width 128 height 34
click at [317, 348] on input "Natural Gas Lines" at bounding box center [300, 336] width 34 height 34
checkbox input "true"
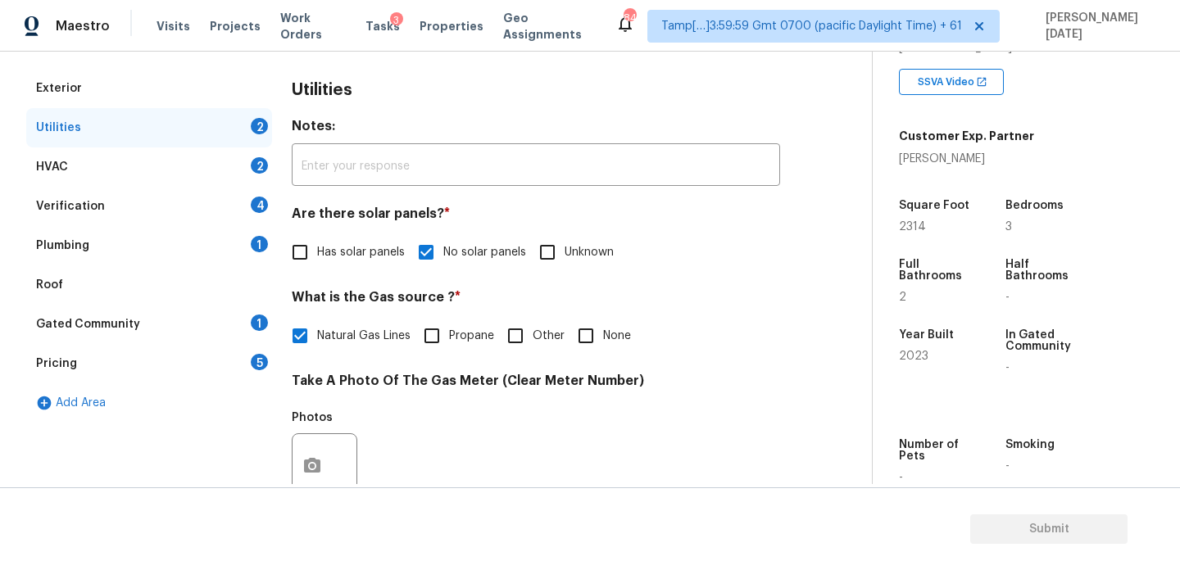
scroll to position [663, 0]
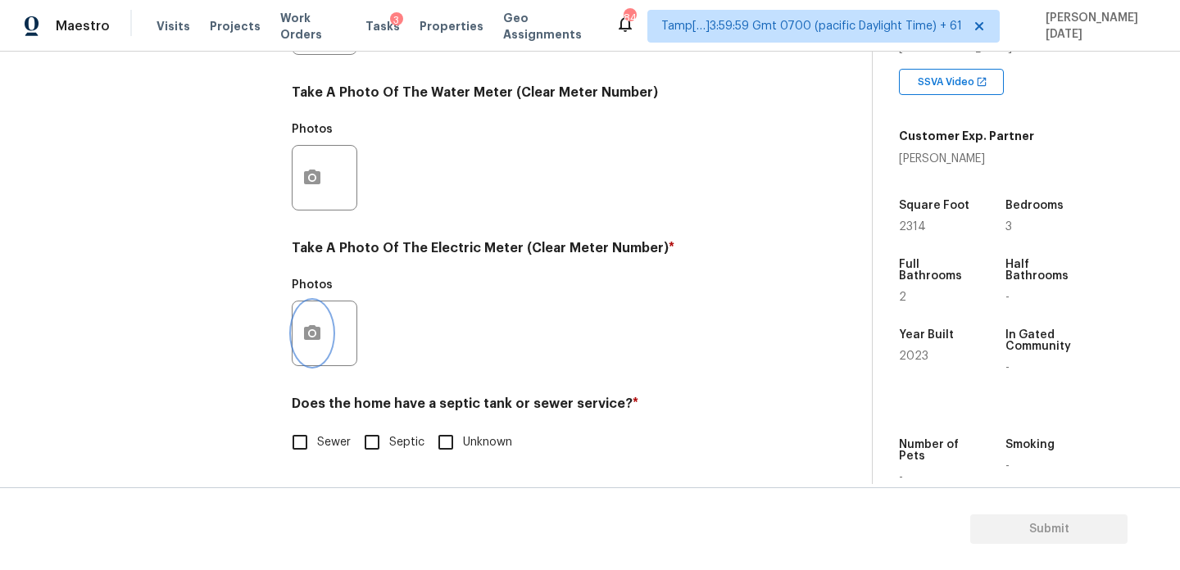
click at [325, 334] on button "button" at bounding box center [312, 334] width 39 height 64
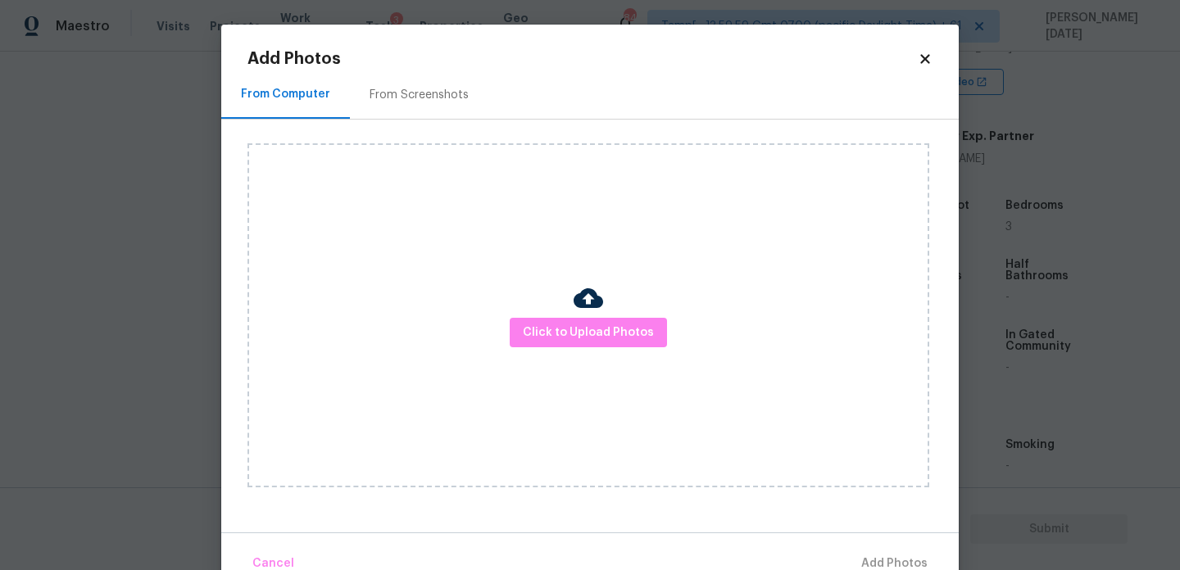
click at [568, 352] on div "Click to Upload Photos" at bounding box center [588, 315] width 682 height 344
click at [602, 328] on span "Click to Upload Photos" at bounding box center [588, 333] width 131 height 20
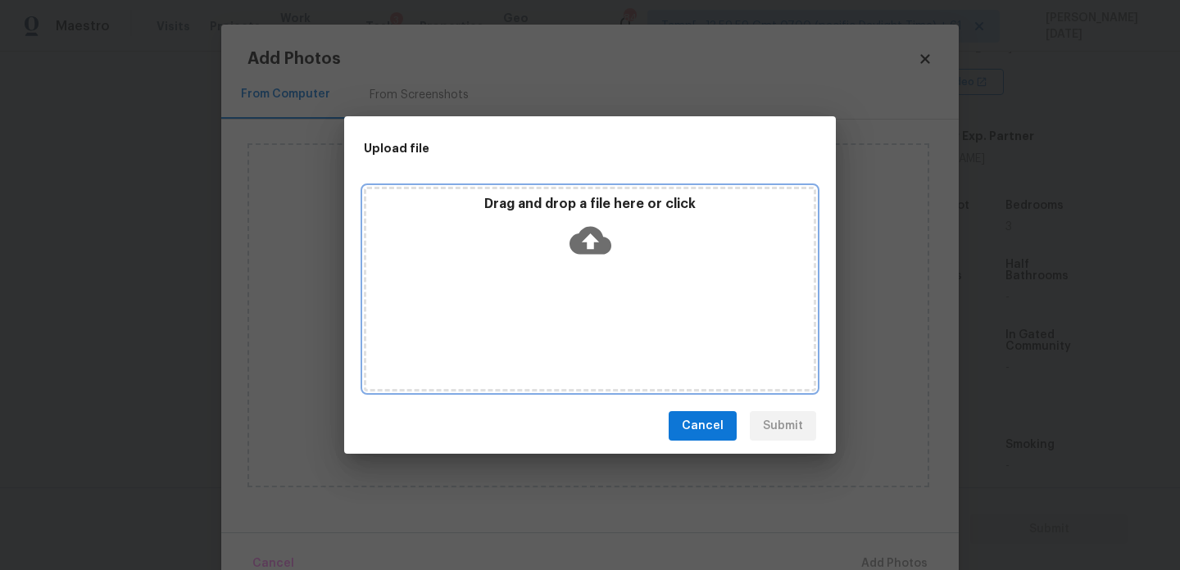
click at [602, 328] on div "Drag and drop a file here or click" at bounding box center [590, 289] width 452 height 205
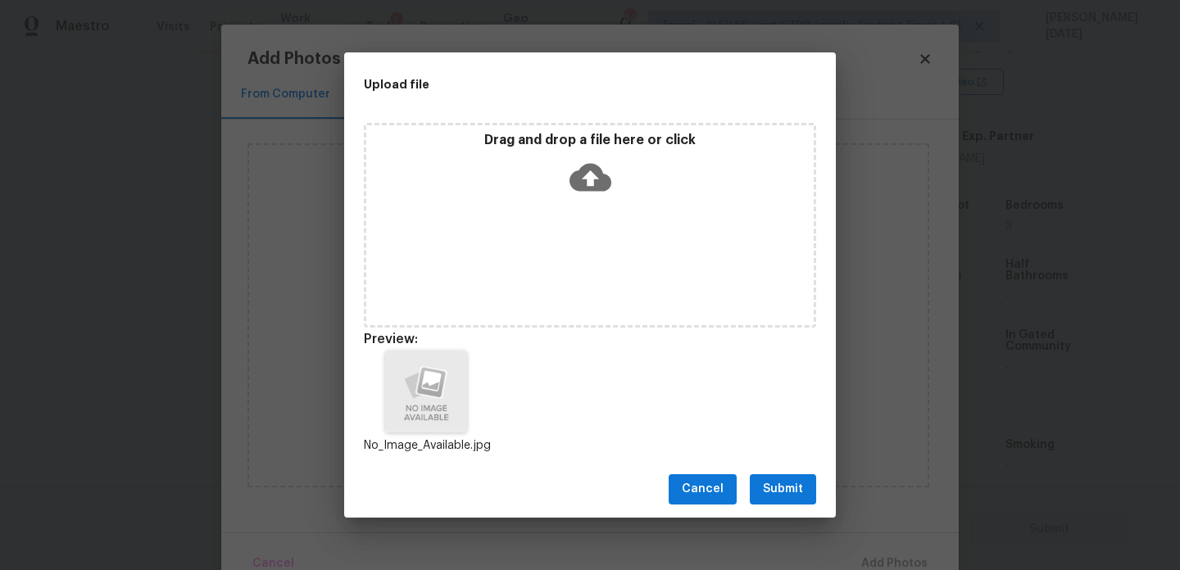
click at [787, 468] on div "Cancel Submit" at bounding box center [590, 489] width 492 height 57
click at [788, 497] on span "Submit" at bounding box center [783, 489] width 40 height 20
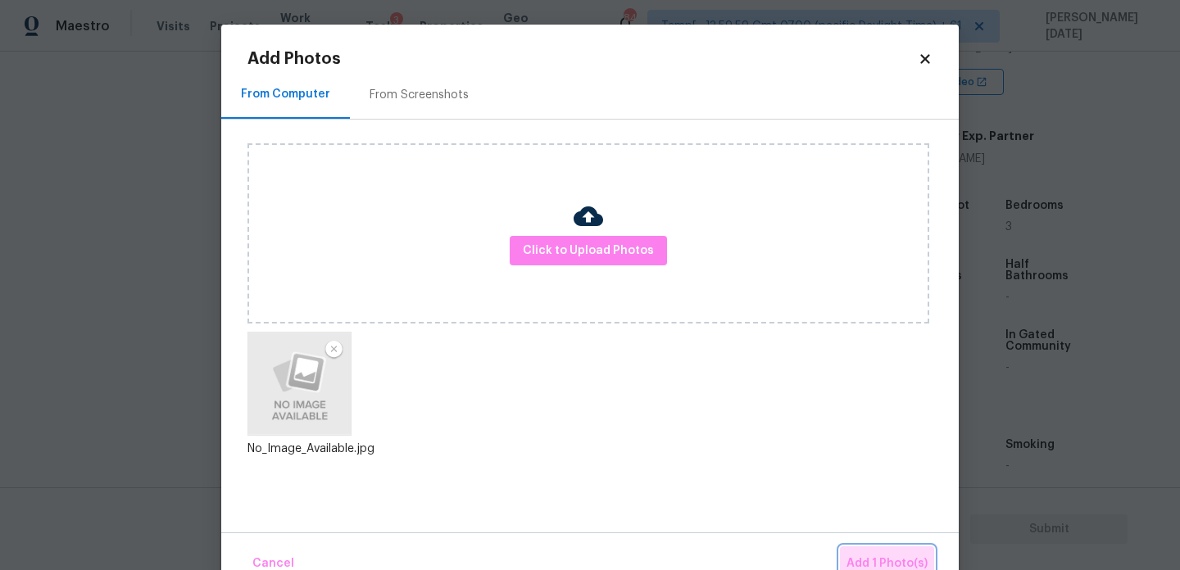
click at [887, 562] on span "Add 1 Photo(s)" at bounding box center [887, 564] width 81 height 20
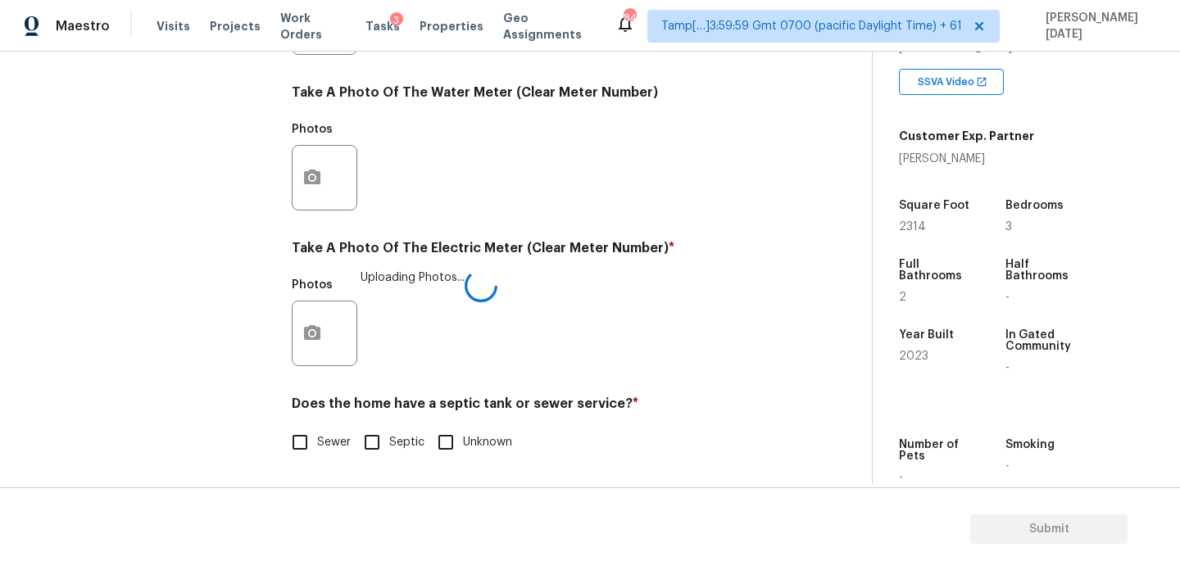
click at [311, 433] on input "Sewer" at bounding box center [300, 442] width 34 height 34
checkbox input "true"
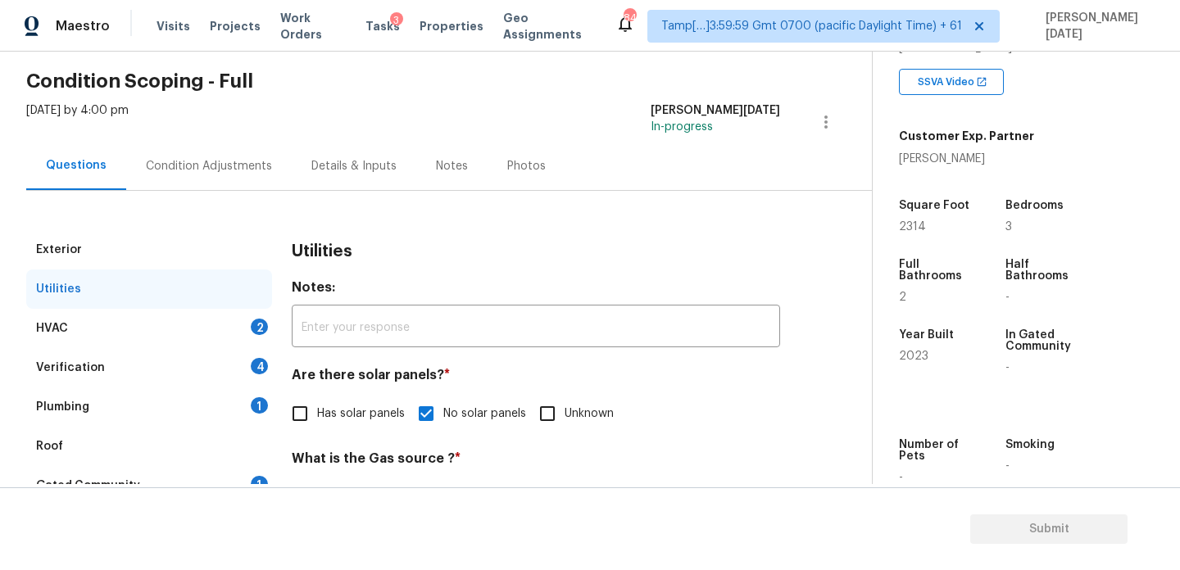
click at [239, 311] on div "HVAC 2" at bounding box center [149, 328] width 246 height 39
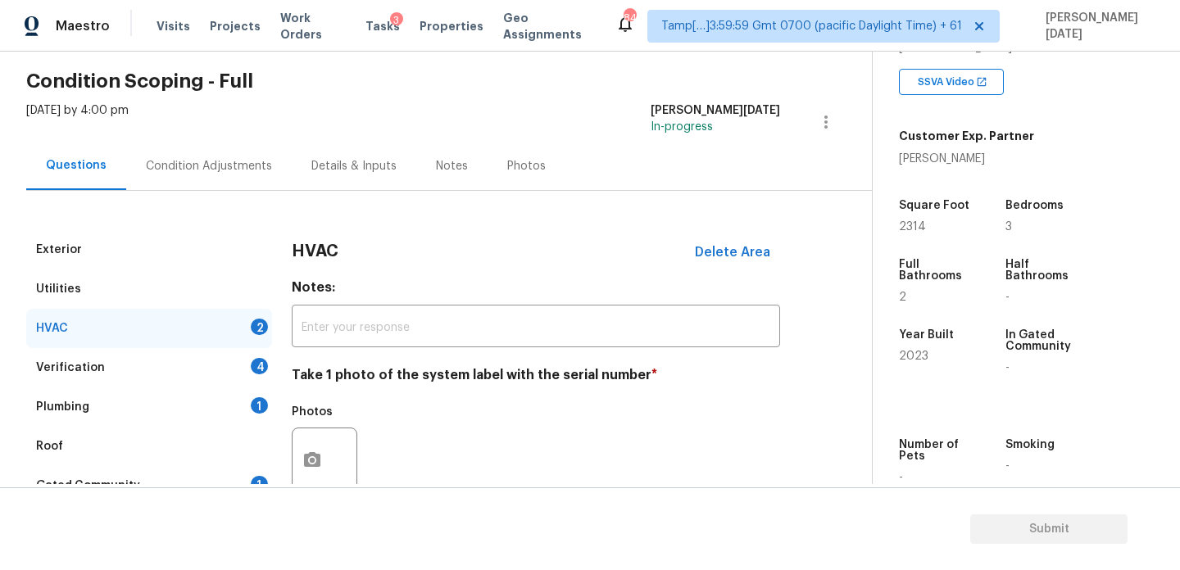
scroll to position [273, 0]
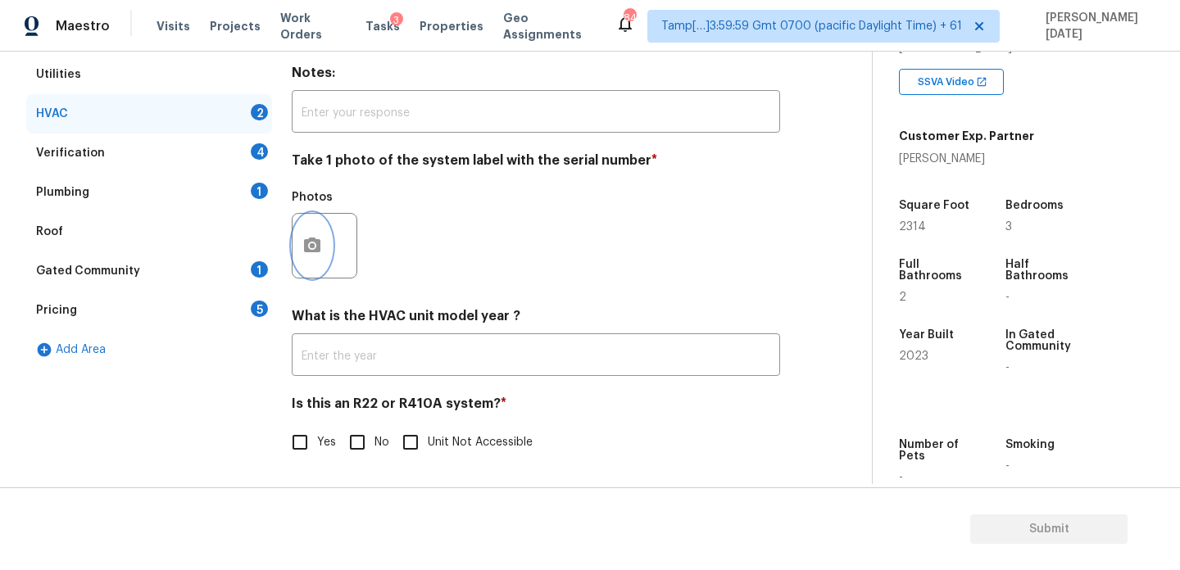
click at [302, 239] on button "button" at bounding box center [312, 246] width 39 height 64
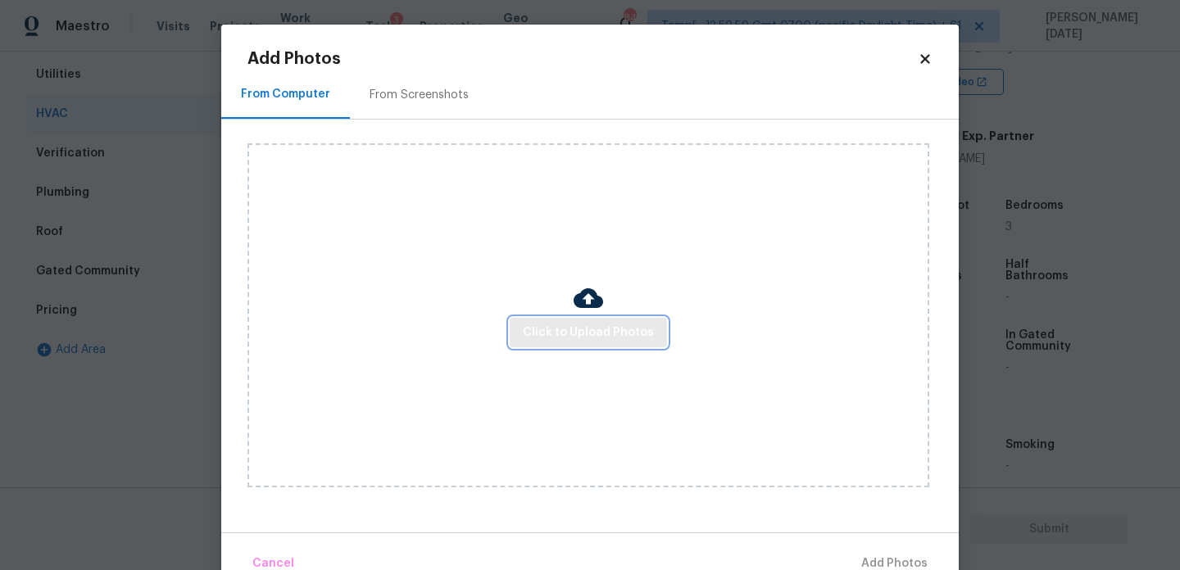
click at [567, 339] on span "Click to Upload Photos" at bounding box center [588, 333] width 131 height 20
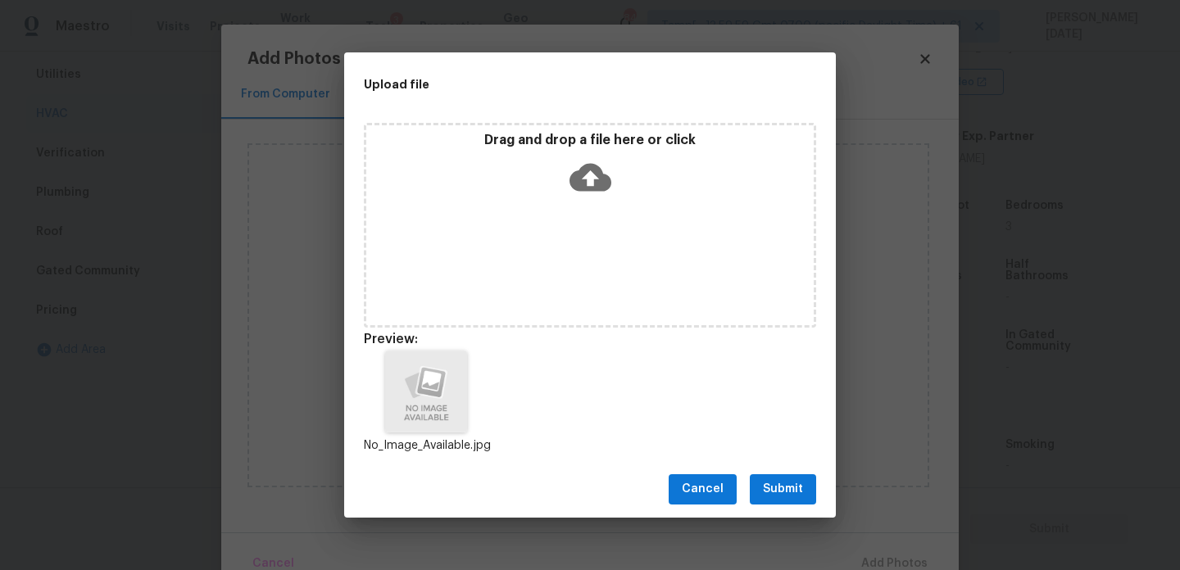
click at [792, 492] on span "Submit" at bounding box center [783, 489] width 40 height 20
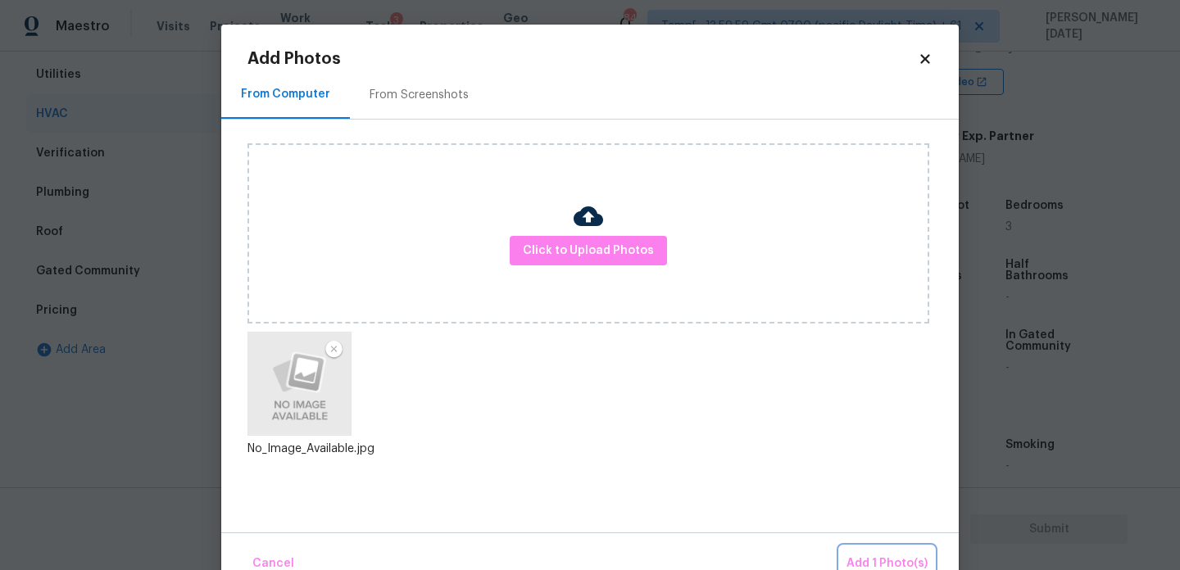
click at [889, 547] on button "Add 1 Photo(s)" at bounding box center [887, 564] width 94 height 35
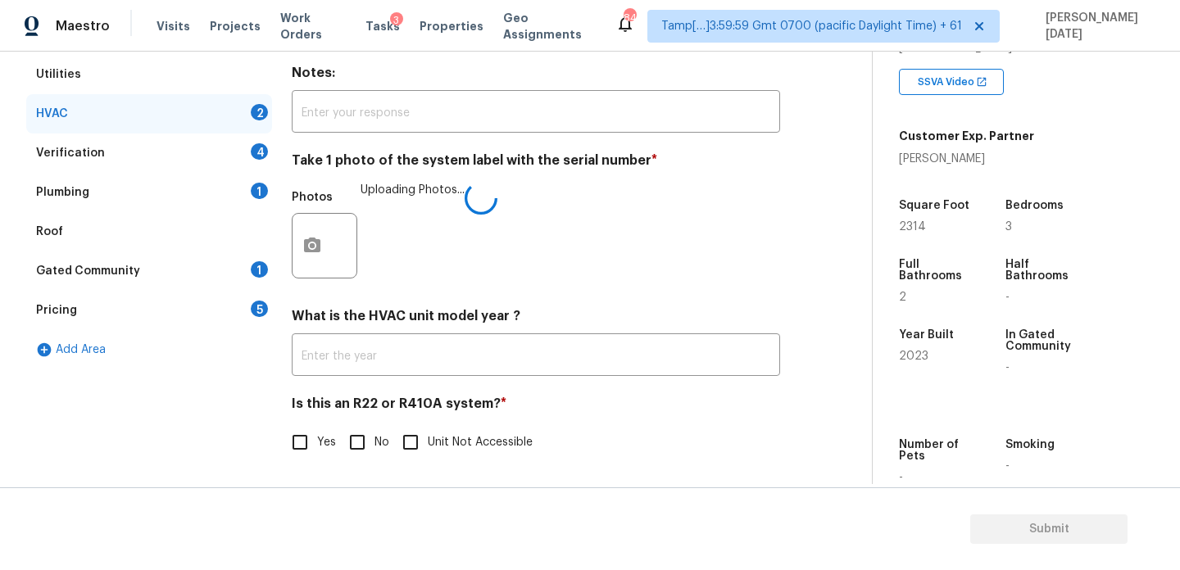
click at [379, 460] on div "HVAC Delete Area Notes: ​ Take 1 photo of the system label with the serial numb…" at bounding box center [536, 248] width 488 height 464
click at [360, 452] on input "No" at bounding box center [357, 443] width 34 height 34
checkbox input "true"
click at [221, 155] on div "Verification 4" at bounding box center [149, 153] width 246 height 39
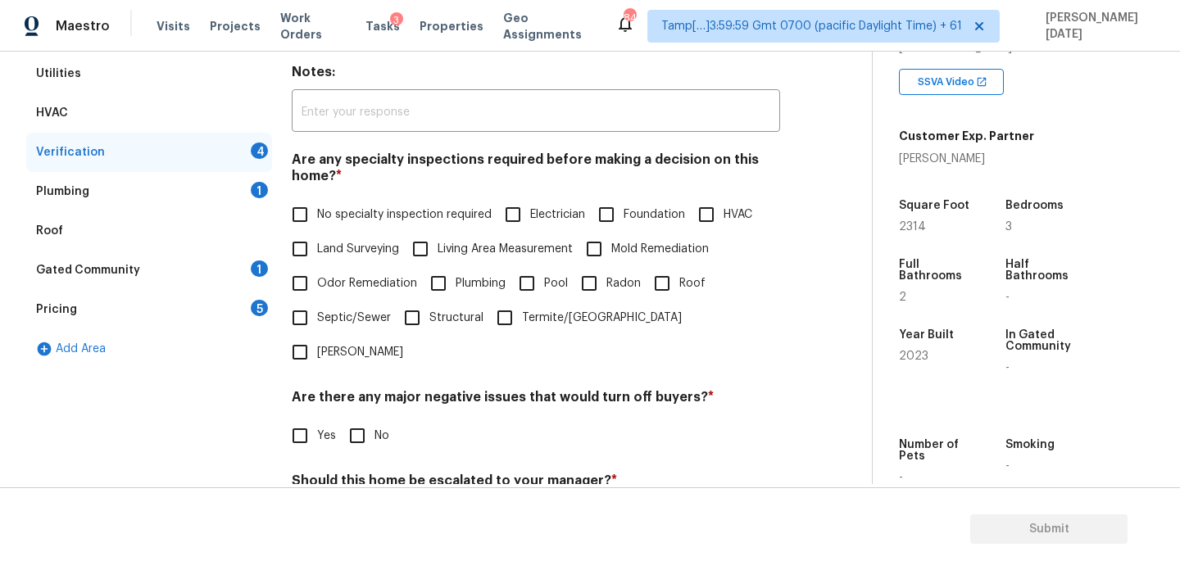
click at [335, 208] on span "No specialty inspection required" at bounding box center [404, 215] width 175 height 17
click at [317, 208] on input "No specialty inspection required" at bounding box center [300, 214] width 34 height 34
checkbox input "true"
click at [369, 419] on input "No" at bounding box center [357, 436] width 34 height 34
checkbox input "true"
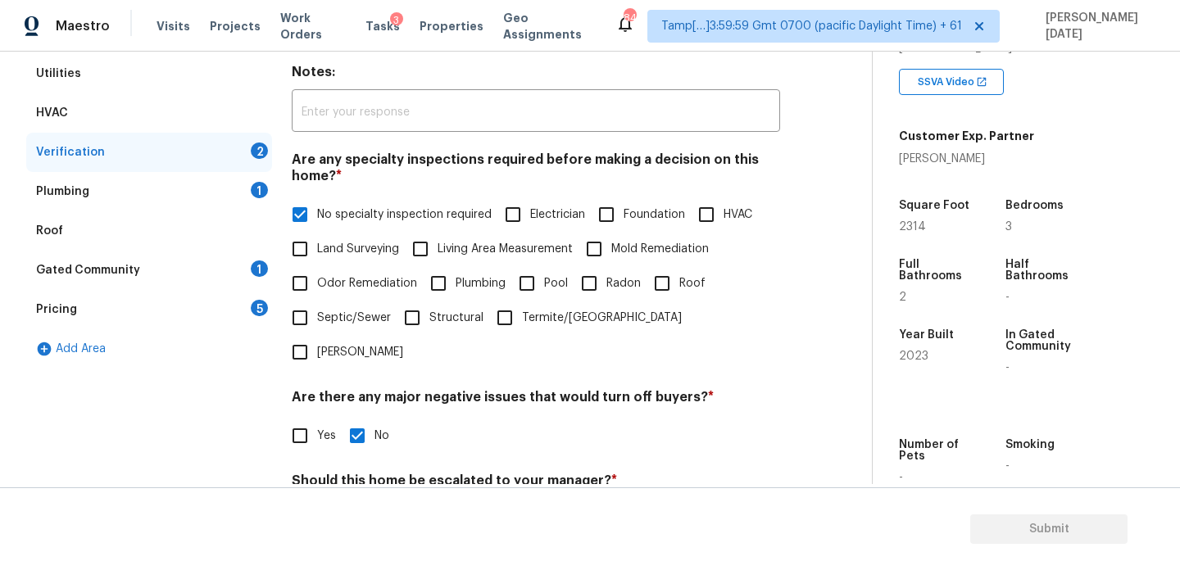
scroll to position [415, 0]
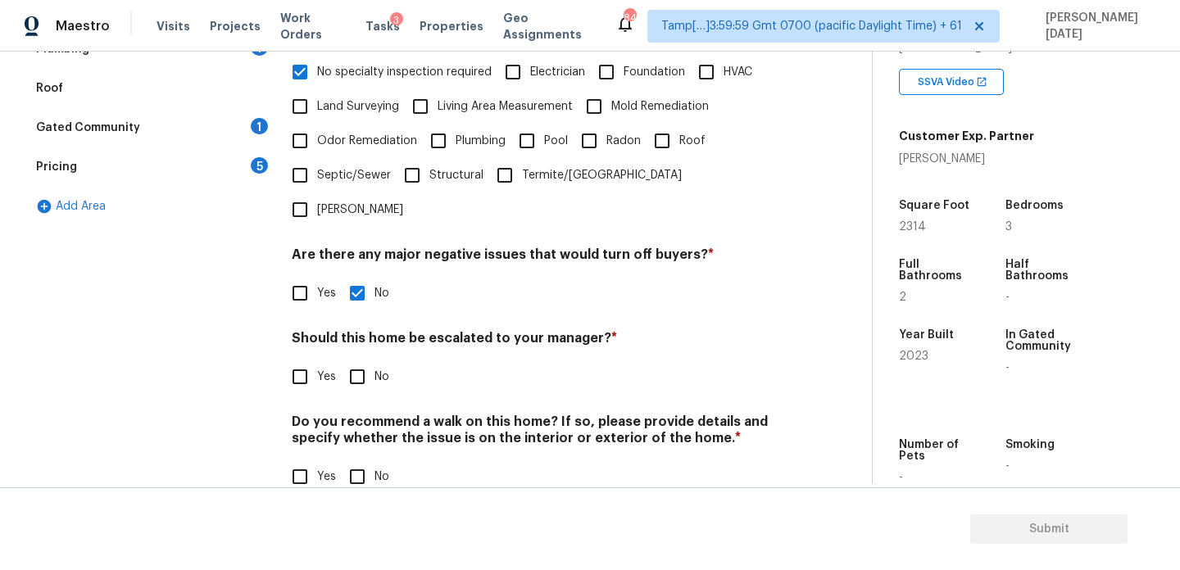
click at [370, 363] on div "Verification Notes: ​ Are any specialty inspections required before making a de…" at bounding box center [536, 193] width 488 height 642
click at [361, 460] on input "No" at bounding box center [357, 477] width 34 height 34
checkbox input "true"
click at [357, 330] on h4 "Should this home be escalated to your manager? *" at bounding box center [536, 341] width 488 height 23
click at [352, 365] on div "Verification Notes: ​ Are any specialty inspections required before making a de…" at bounding box center [536, 193] width 488 height 642
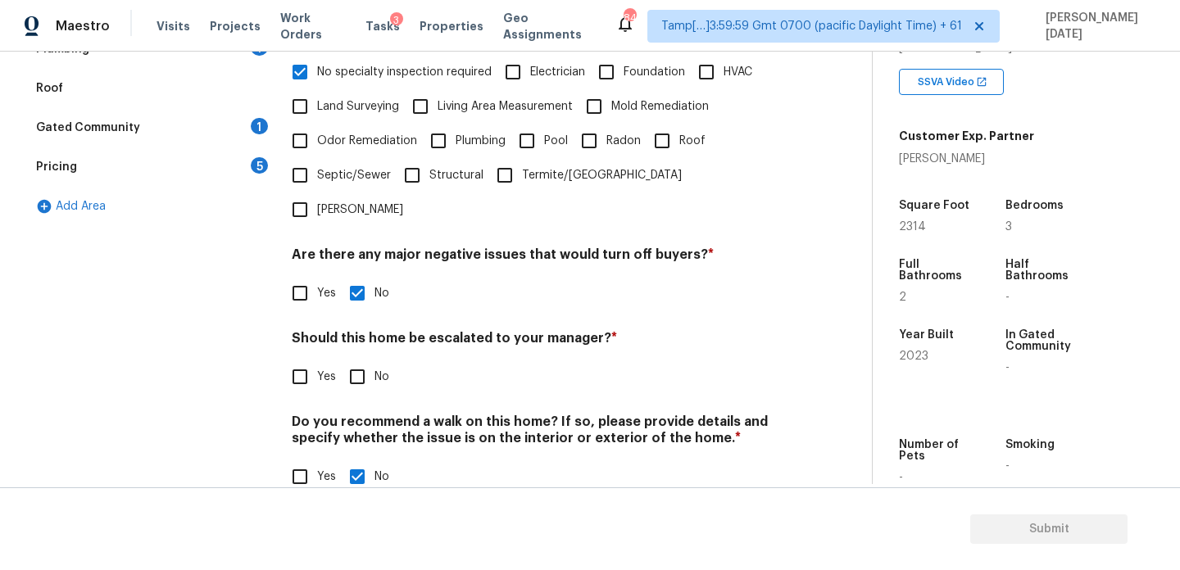
click at [365, 360] on input "No" at bounding box center [357, 377] width 34 height 34
checkbox input "true"
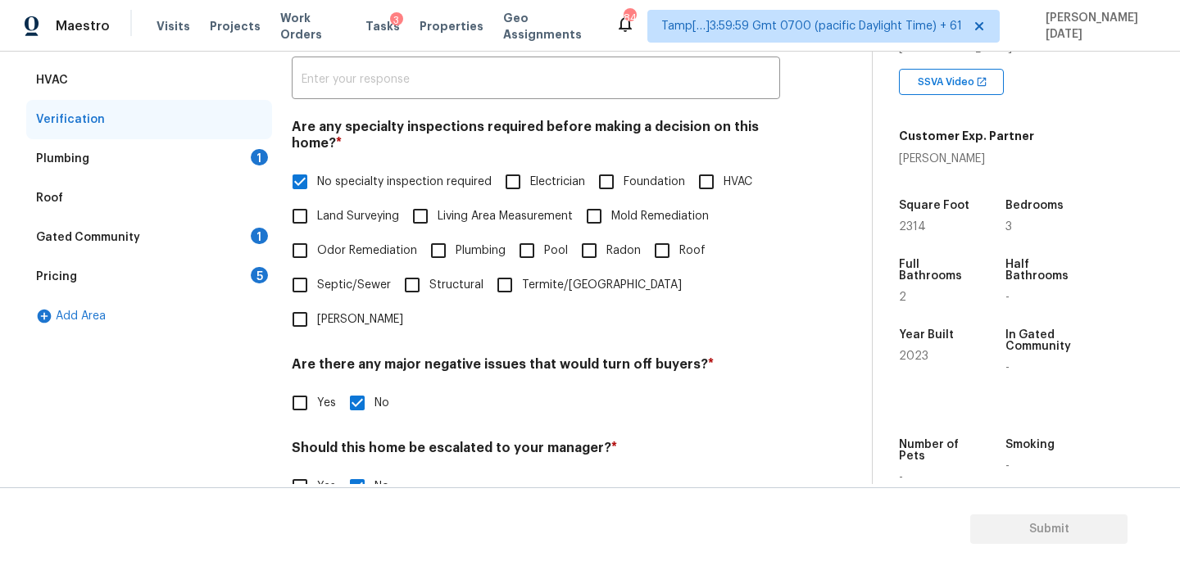
click at [252, 174] on div "Plumbing 1" at bounding box center [149, 158] width 246 height 39
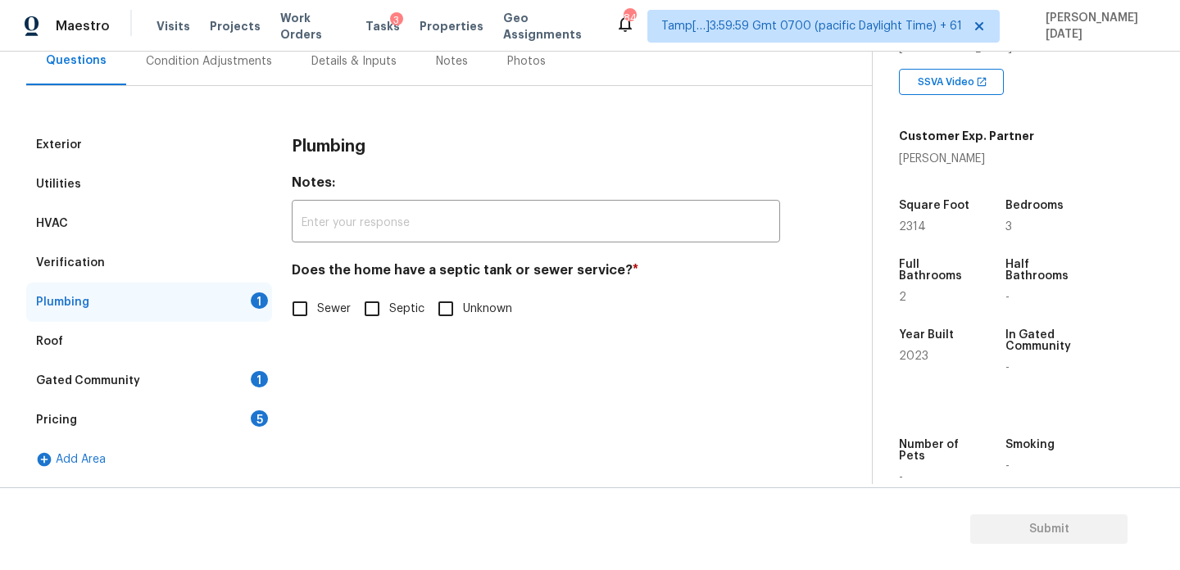
scroll to position [162, 0]
click at [299, 294] on input "Sewer" at bounding box center [300, 309] width 34 height 34
checkbox input "true"
click at [258, 367] on div "Gated Community 1" at bounding box center [149, 380] width 246 height 39
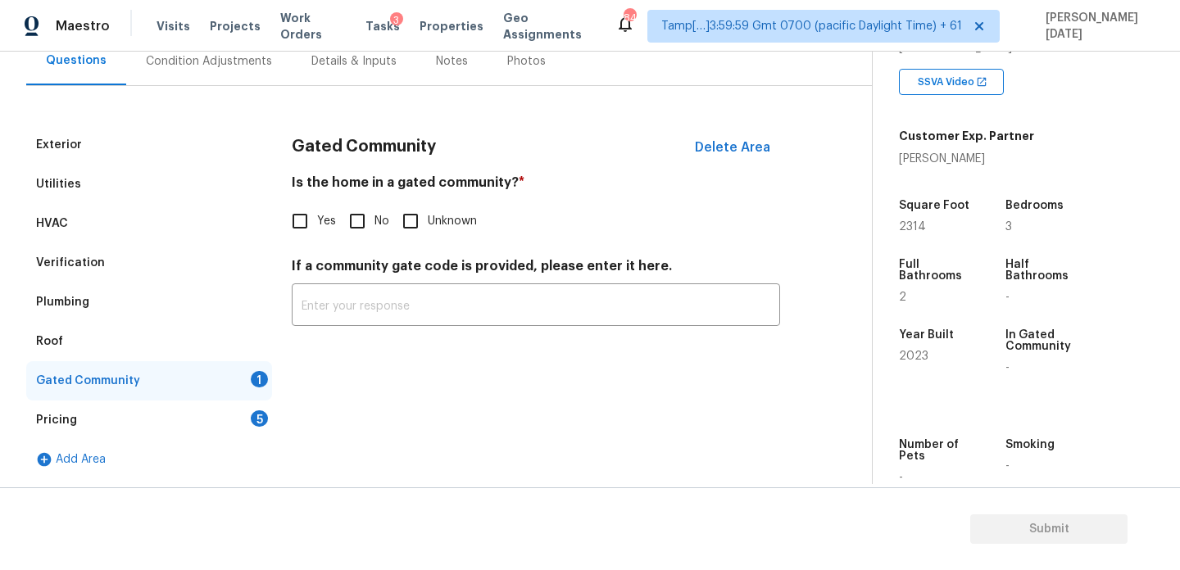
click at [368, 223] on input "No" at bounding box center [357, 221] width 34 height 34
checkbox input "true"
click at [238, 425] on div "Pricing 5" at bounding box center [149, 420] width 246 height 39
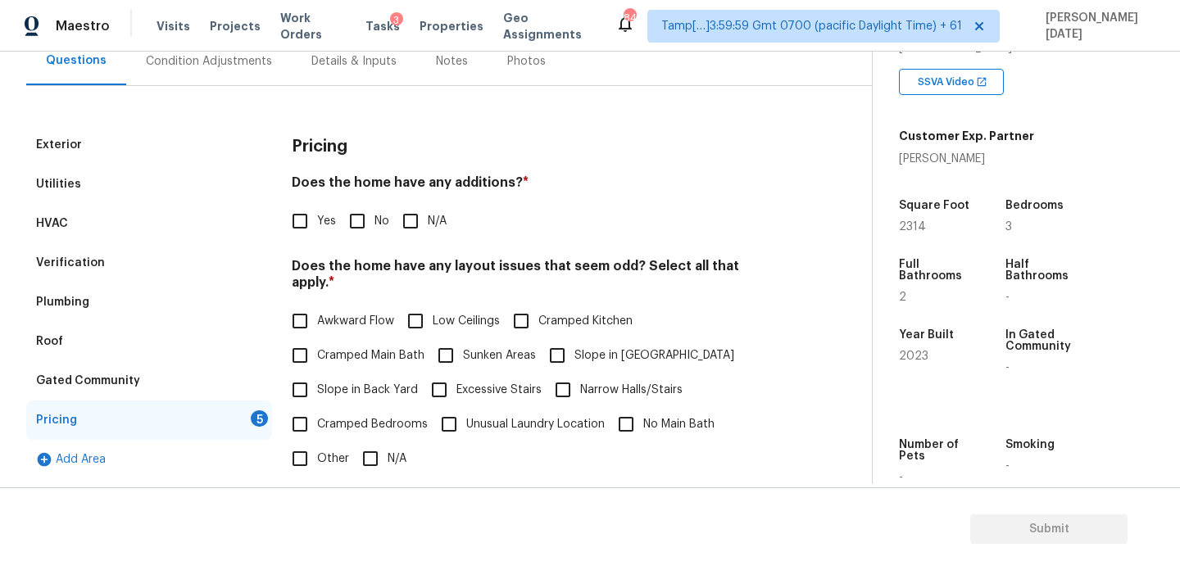
click at [360, 231] on input "No" at bounding box center [357, 221] width 34 height 34
checkbox input "true"
click at [373, 442] on input "N/A" at bounding box center [370, 459] width 34 height 34
checkbox input "true"
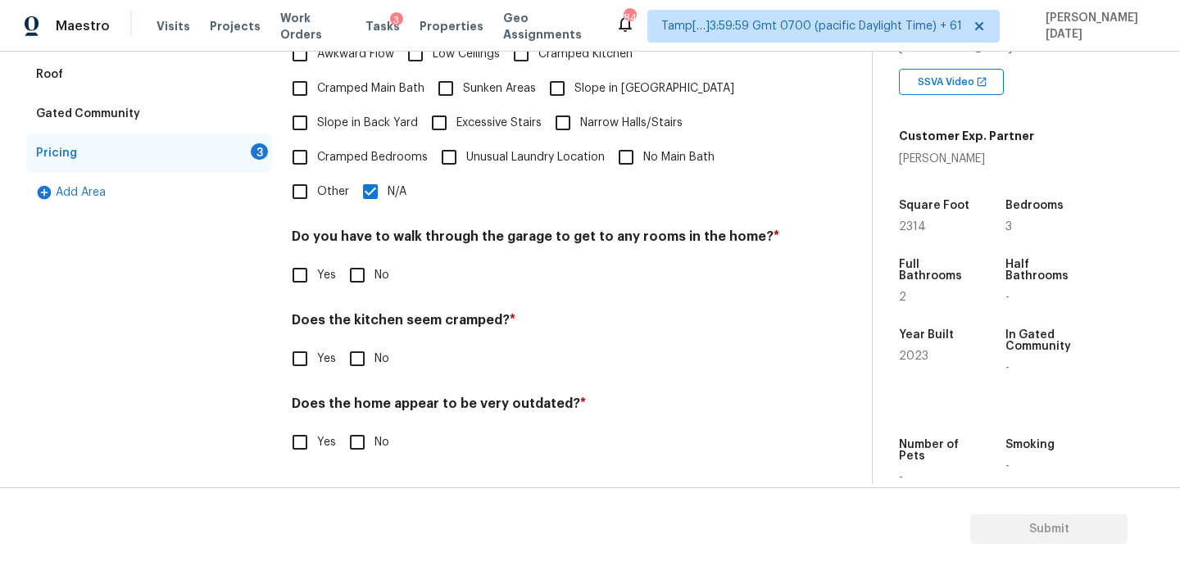
scroll to position [413, 0]
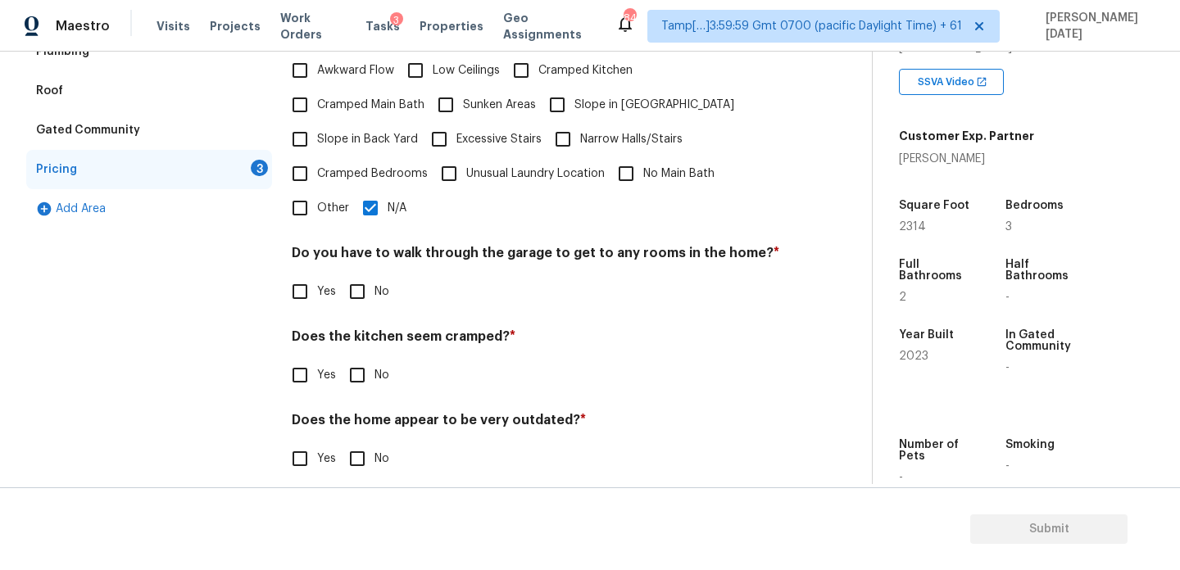
click at [362, 276] on input "No" at bounding box center [357, 292] width 34 height 34
checkbox input "true"
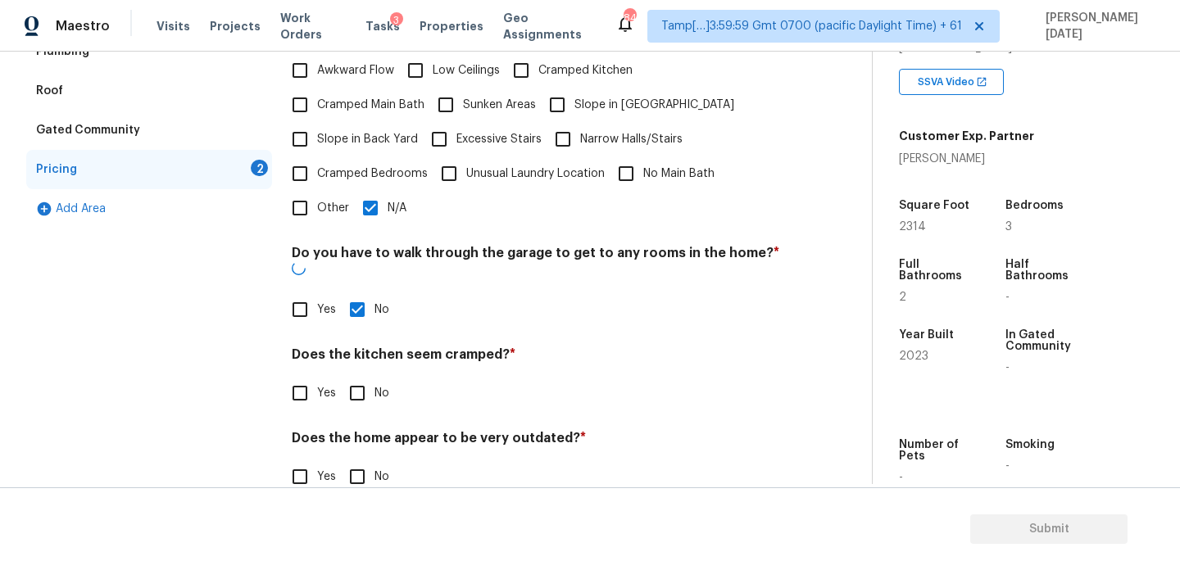
click at [362, 376] on input "No" at bounding box center [357, 393] width 34 height 34
checkbox input "true"
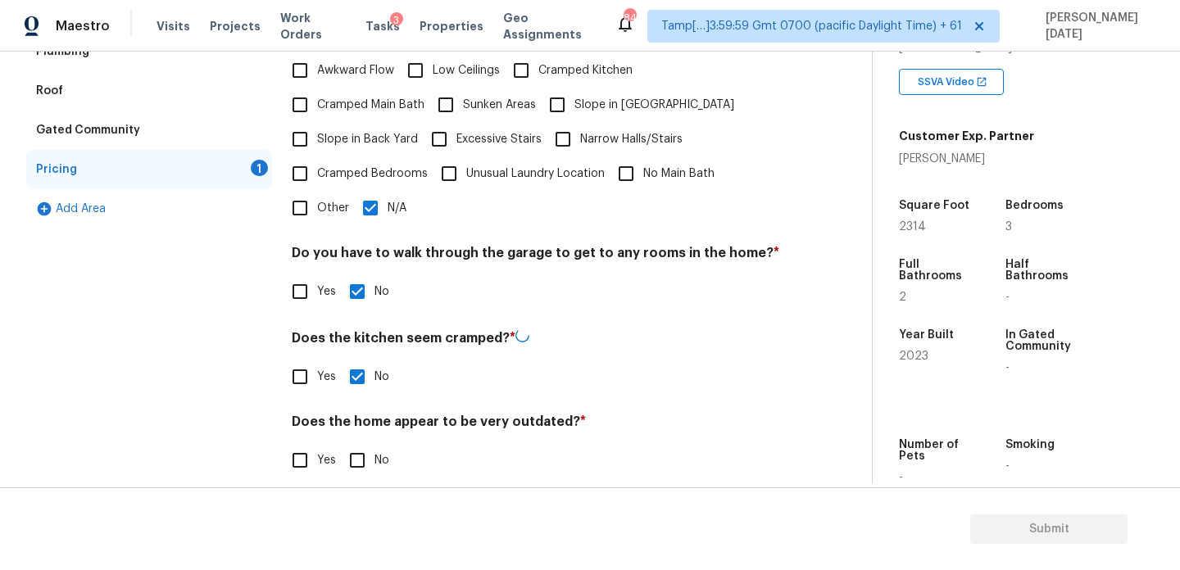
click at [356, 443] on input "No" at bounding box center [357, 460] width 34 height 34
checkbox input "true"
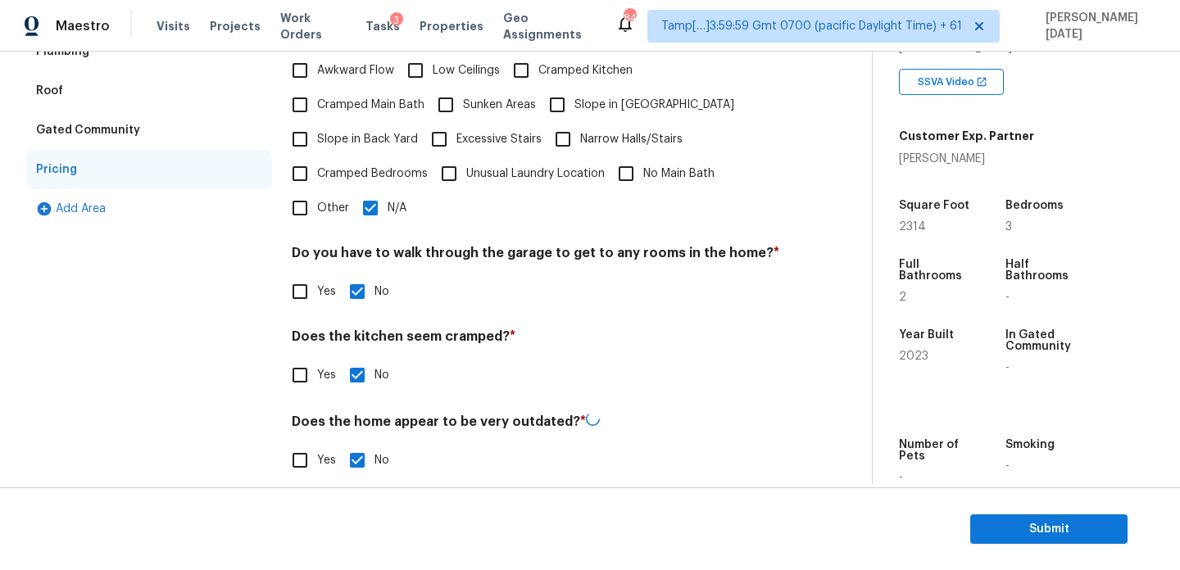
scroll to position [0, 0]
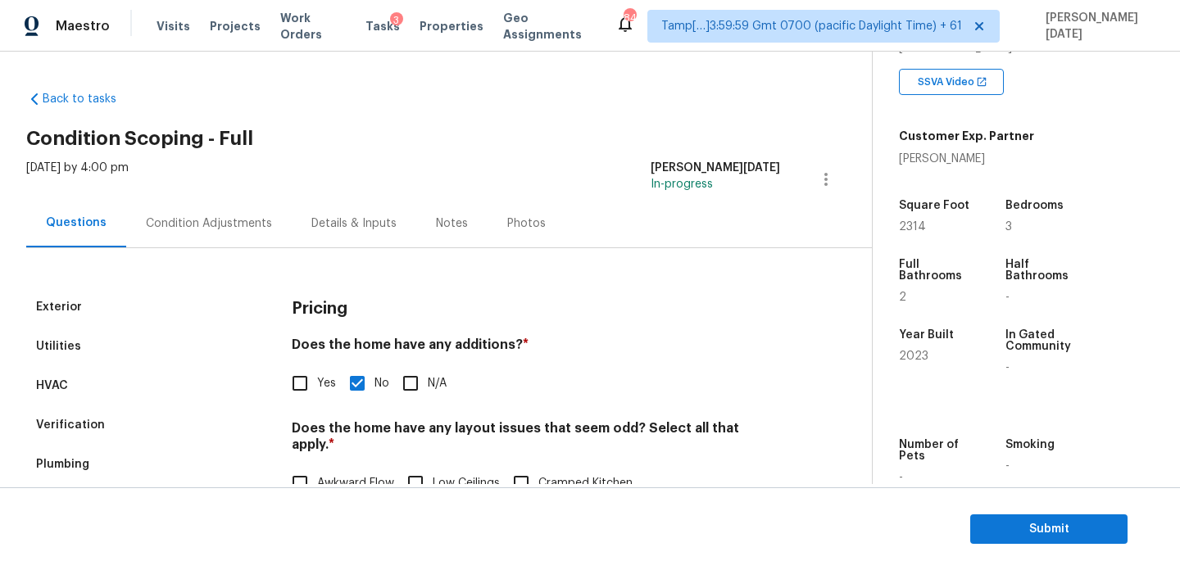
click at [201, 217] on div "Condition Adjustments" at bounding box center [209, 224] width 126 height 16
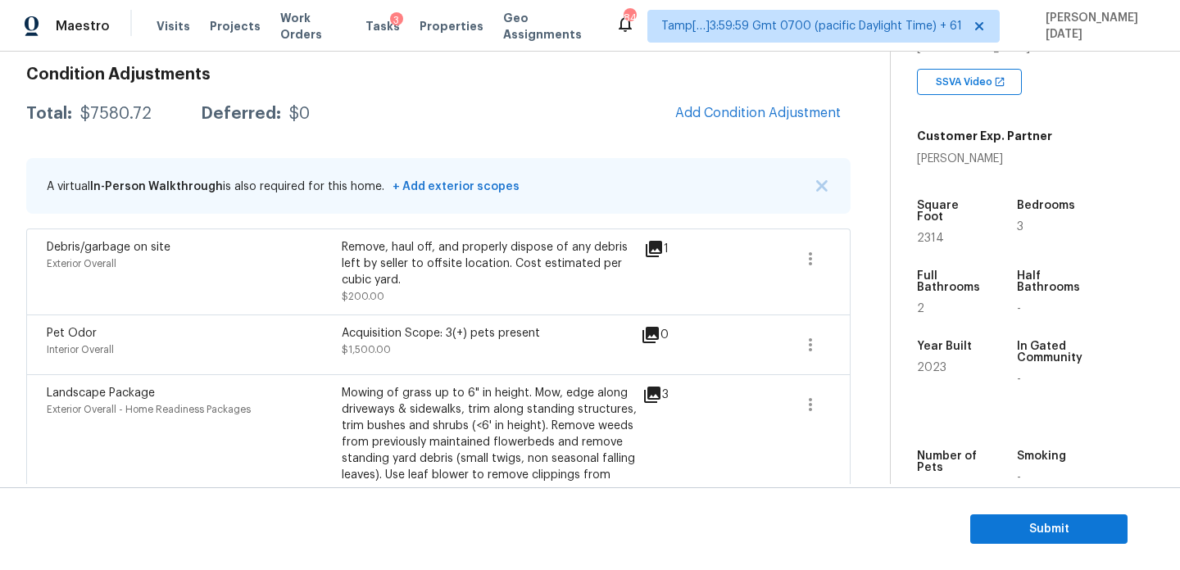
scroll to position [229, 0]
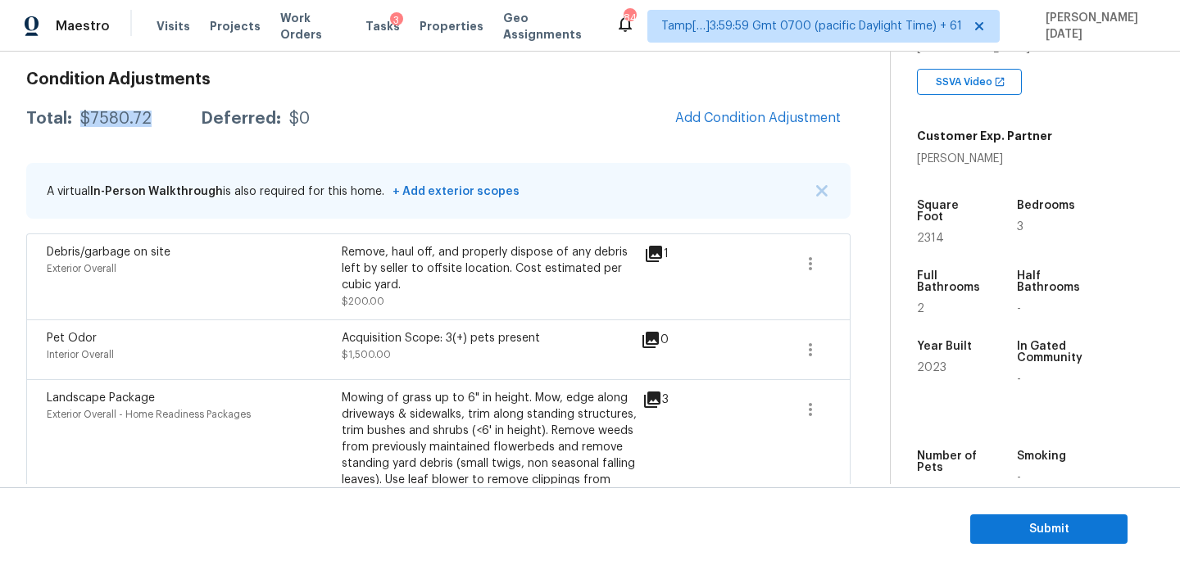
drag, startPoint x: 79, startPoint y: 119, endPoint x: 163, endPoint y: 118, distance: 83.6
click at [163, 118] on div "Total: $7580.72 Deferred: $0" at bounding box center [168, 119] width 284 height 16
copy div "$7580.72"
click at [497, 339] on div "Acquisition Scope: 3(+) pets present" at bounding box center [489, 338] width 295 height 16
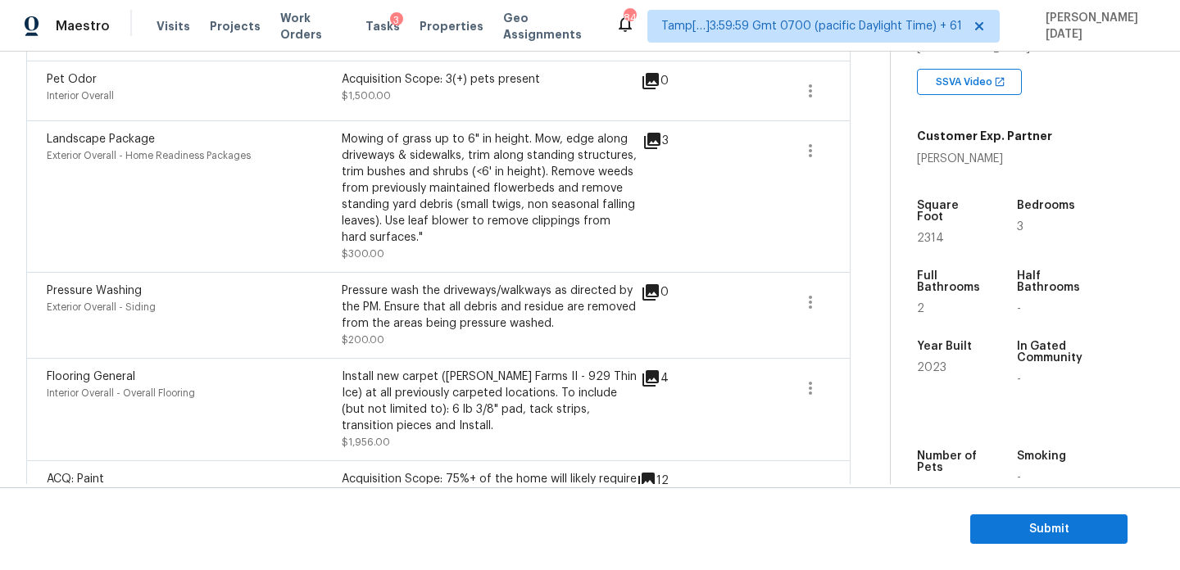
scroll to position [542, 0]
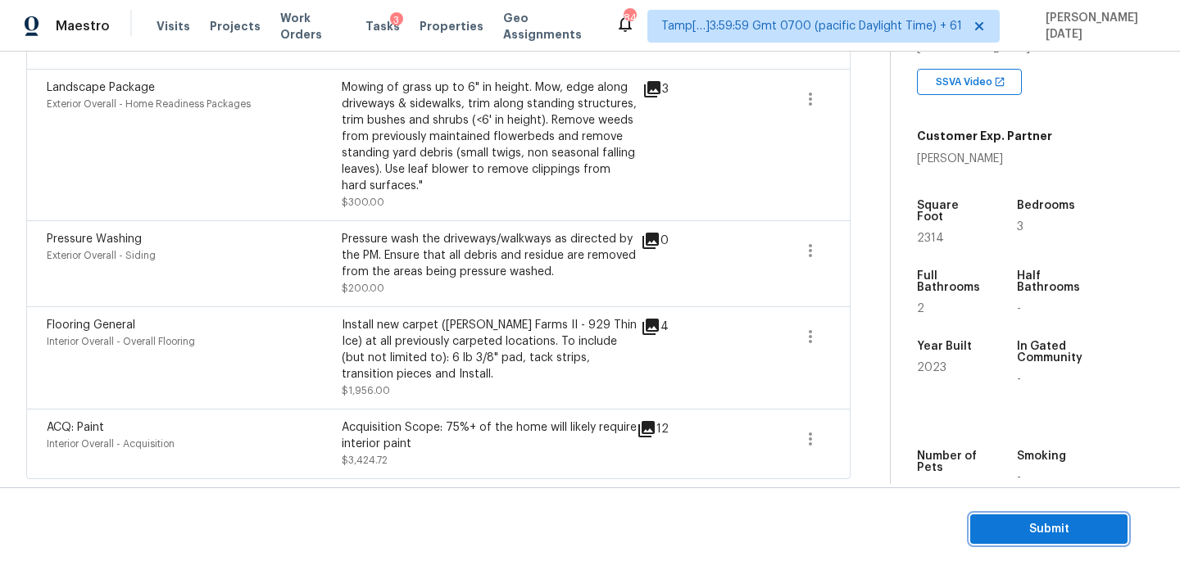
click at [992, 524] on span "Submit" at bounding box center [1048, 530] width 131 height 20
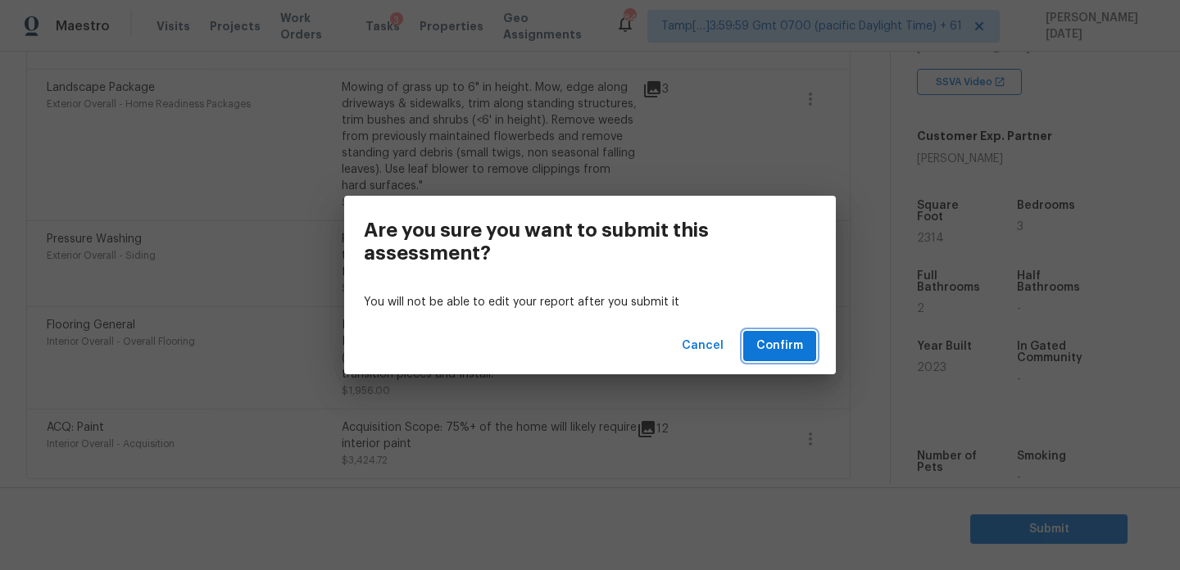
click at [782, 340] on span "Confirm" at bounding box center [779, 346] width 47 height 20
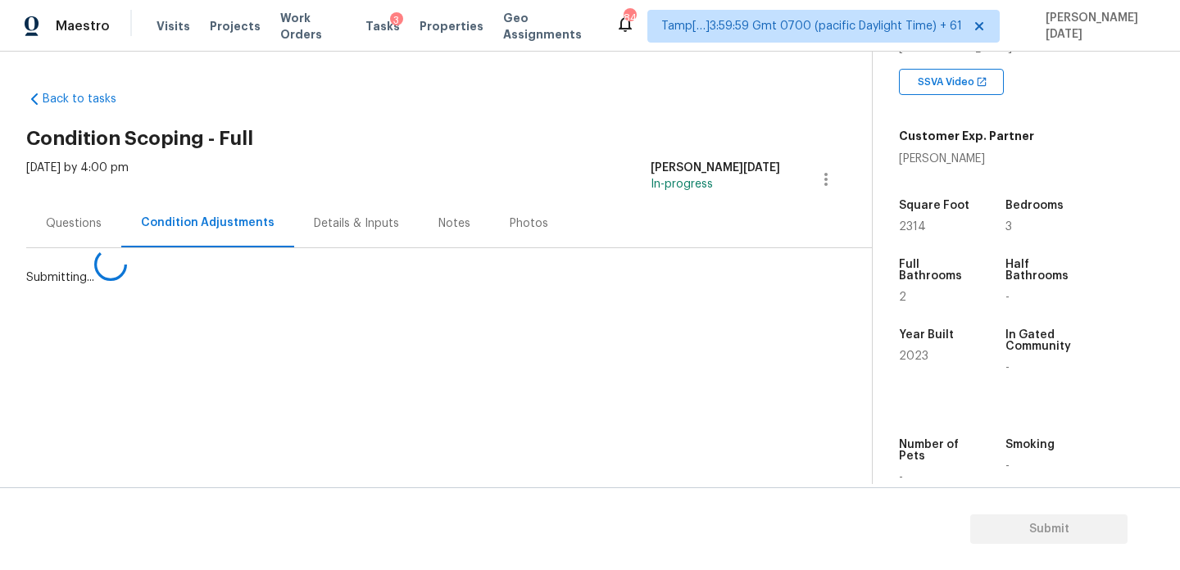
scroll to position [0, 0]
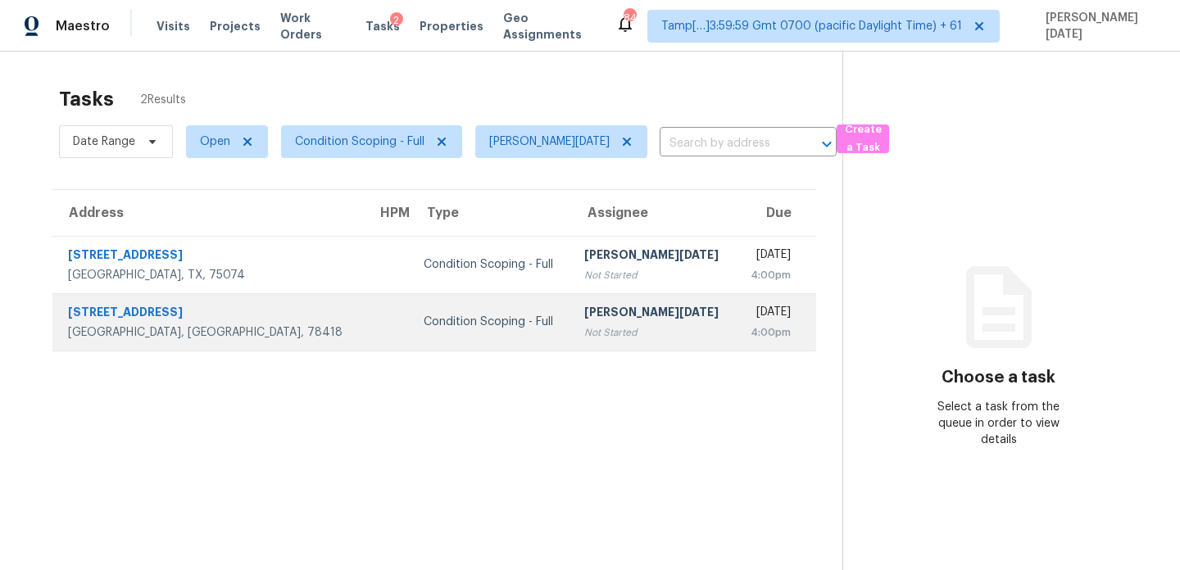
click at [499, 302] on td "Condition Scoping - Full" at bounding box center [491, 321] width 160 height 57
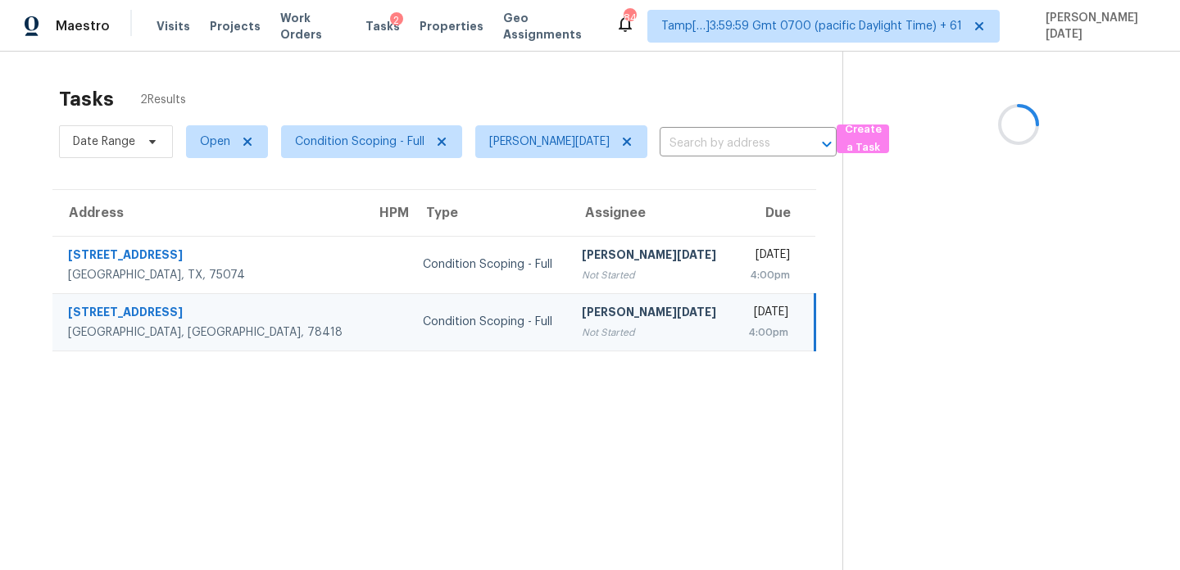
click at [499, 302] on td "Condition Scoping - Full" at bounding box center [489, 321] width 159 height 57
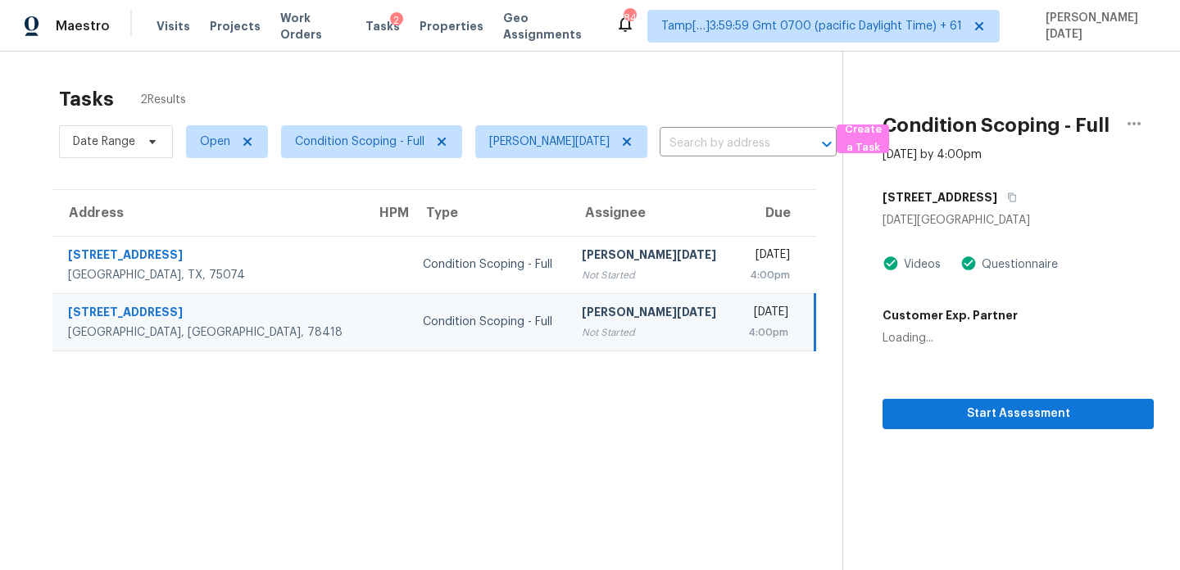
click at [499, 302] on td "Condition Scoping - Full" at bounding box center [489, 321] width 159 height 57
click at [924, 412] on span "Start Assessment" at bounding box center [1018, 414] width 245 height 20
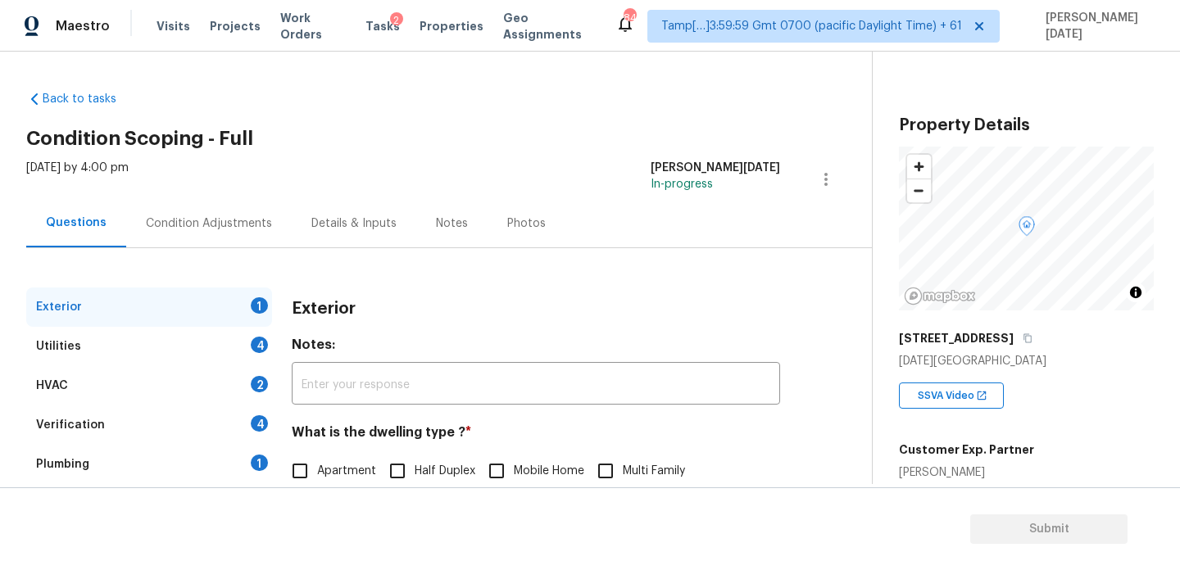
click at [374, 33] on div "Tasks 2" at bounding box center [382, 26] width 34 height 17
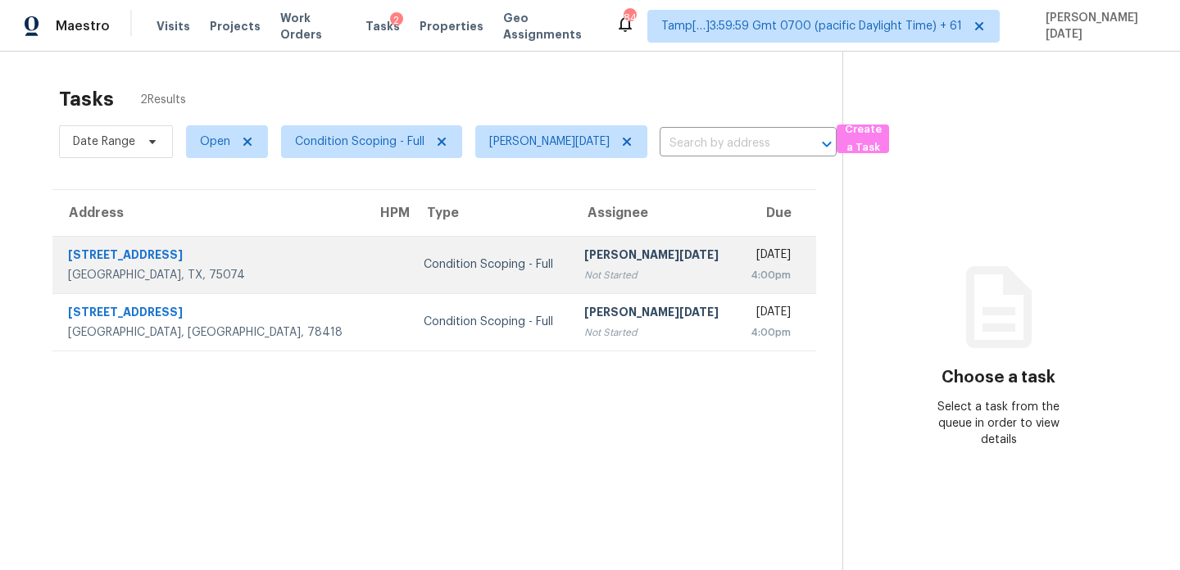
click at [584, 256] on div "[PERSON_NAME][DATE]" at bounding box center [653, 257] width 138 height 20
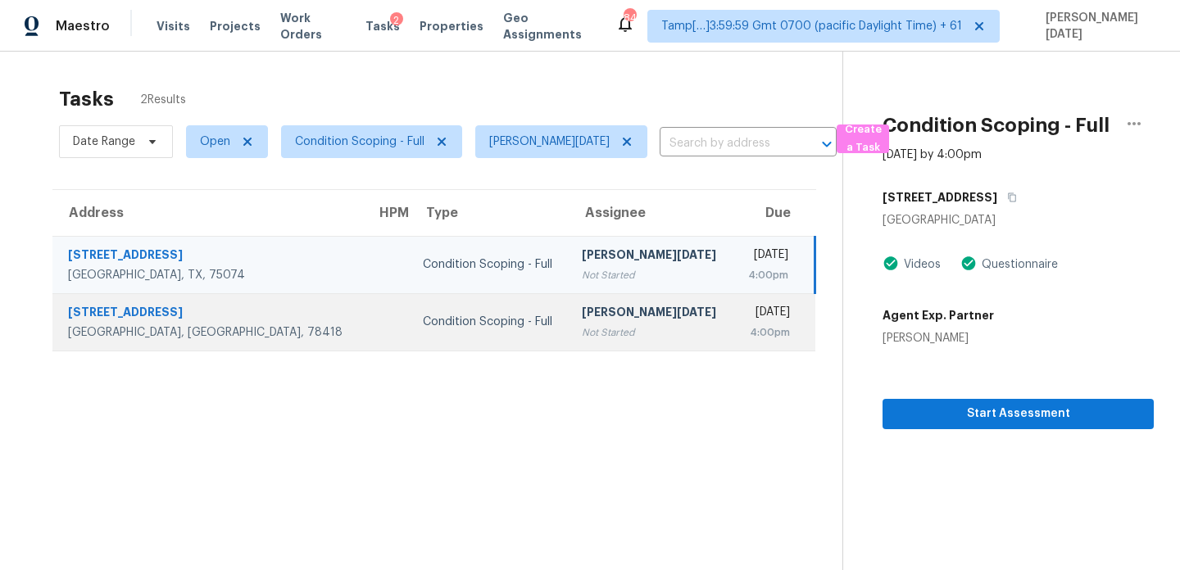
click at [747, 334] on div "4:00pm" at bounding box center [768, 333] width 43 height 16
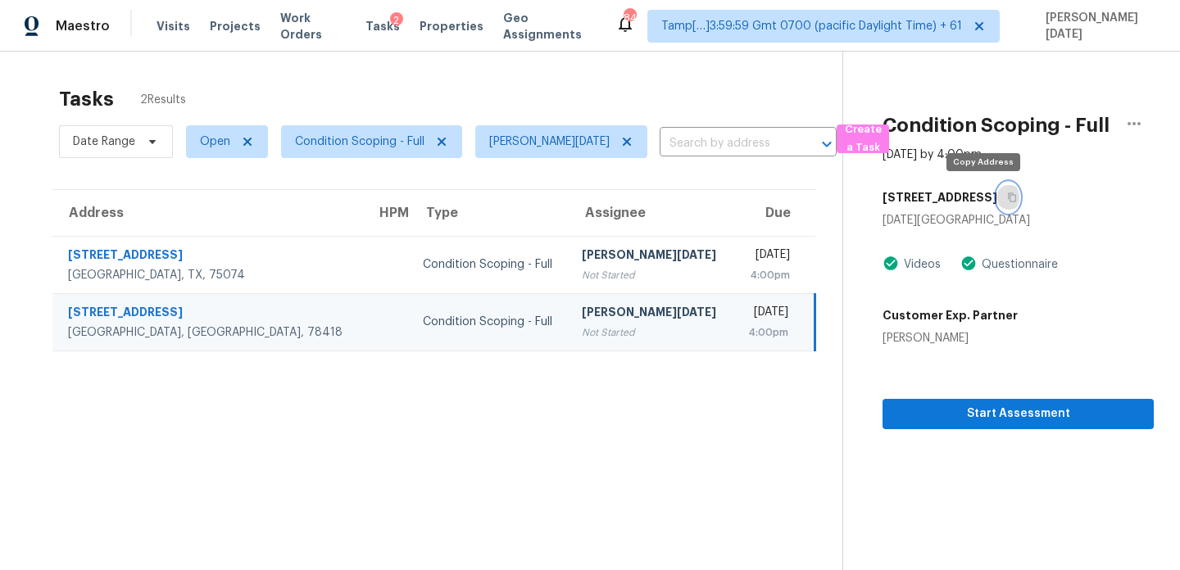
click at [1007, 198] on icon "button" at bounding box center [1012, 198] width 10 height 10
click at [497, 220] on th "Type" at bounding box center [489, 213] width 159 height 46
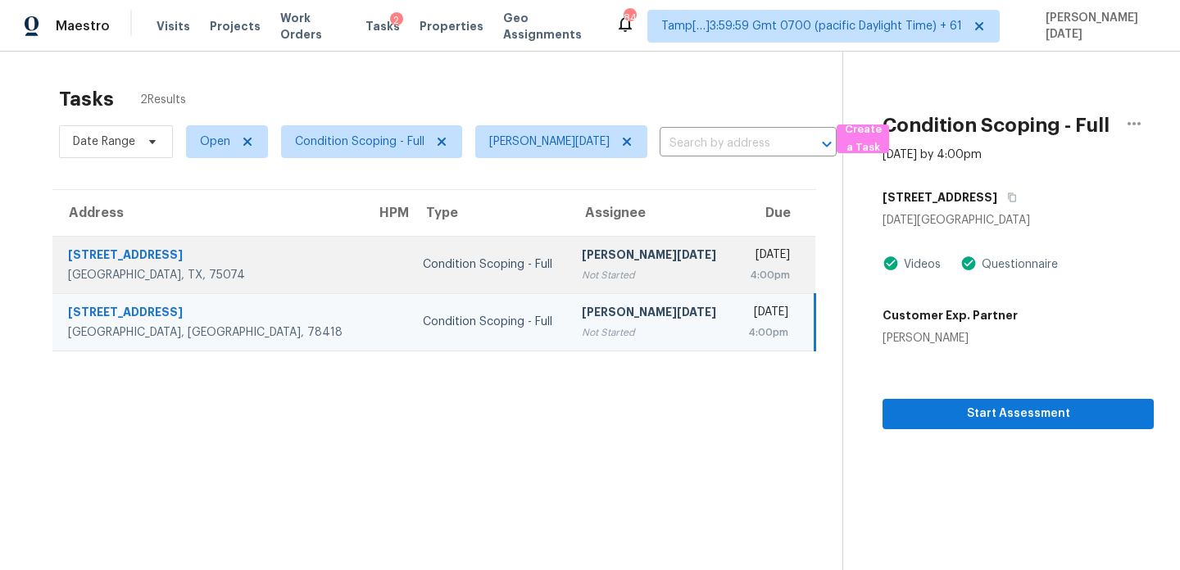
click at [499, 262] on td "Condition Scoping - Full" at bounding box center [489, 264] width 159 height 57
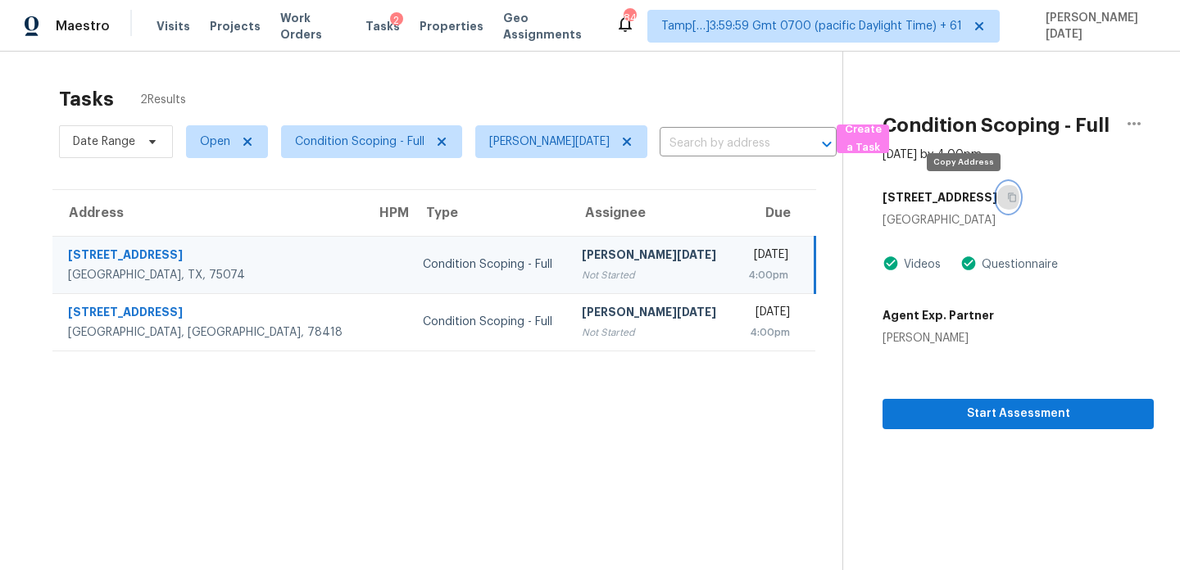
click at [1009, 202] on icon "button" at bounding box center [1013, 197] width 8 height 9
click at [569, 249] on td "[PERSON_NAME][DATE] Not Started" at bounding box center [651, 264] width 165 height 57
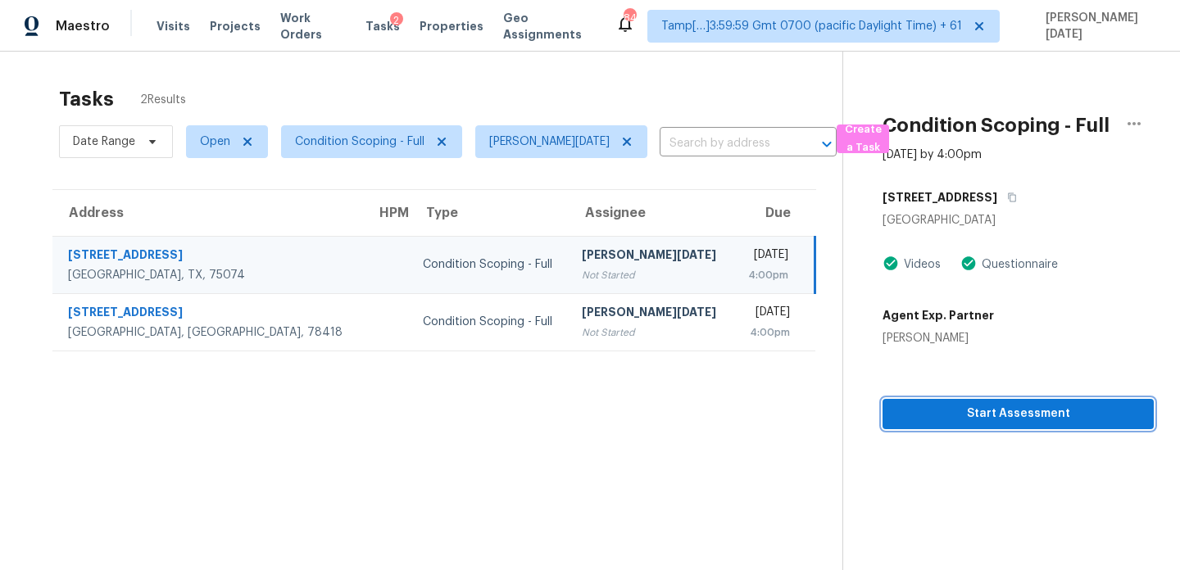
click at [924, 419] on span "Start Assessment" at bounding box center [1018, 414] width 245 height 20
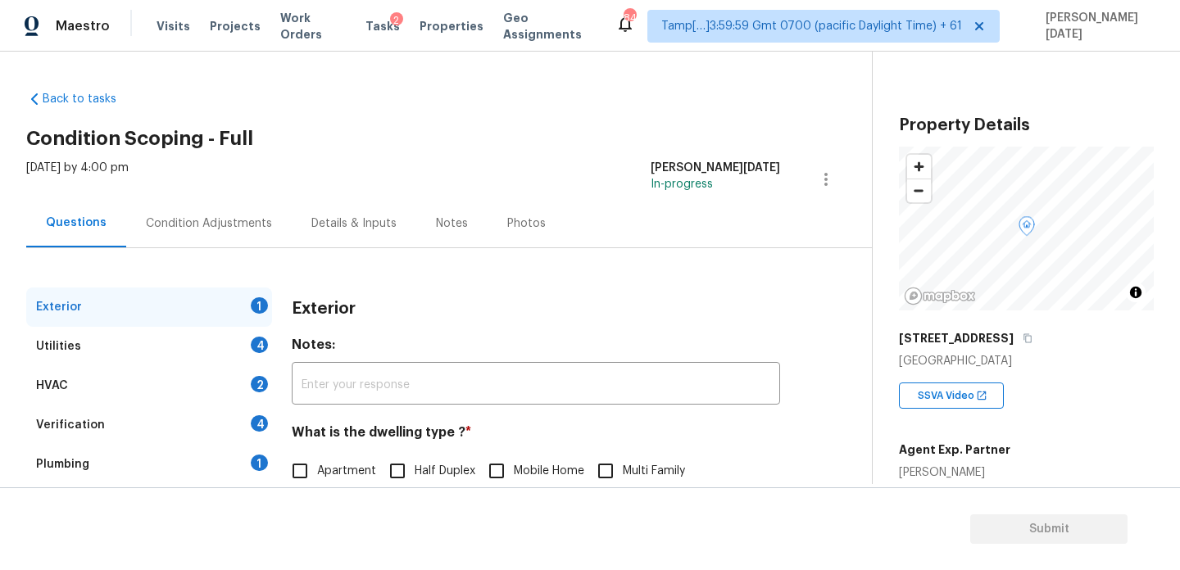
click at [206, 241] on div "Condition Adjustments" at bounding box center [209, 223] width 166 height 48
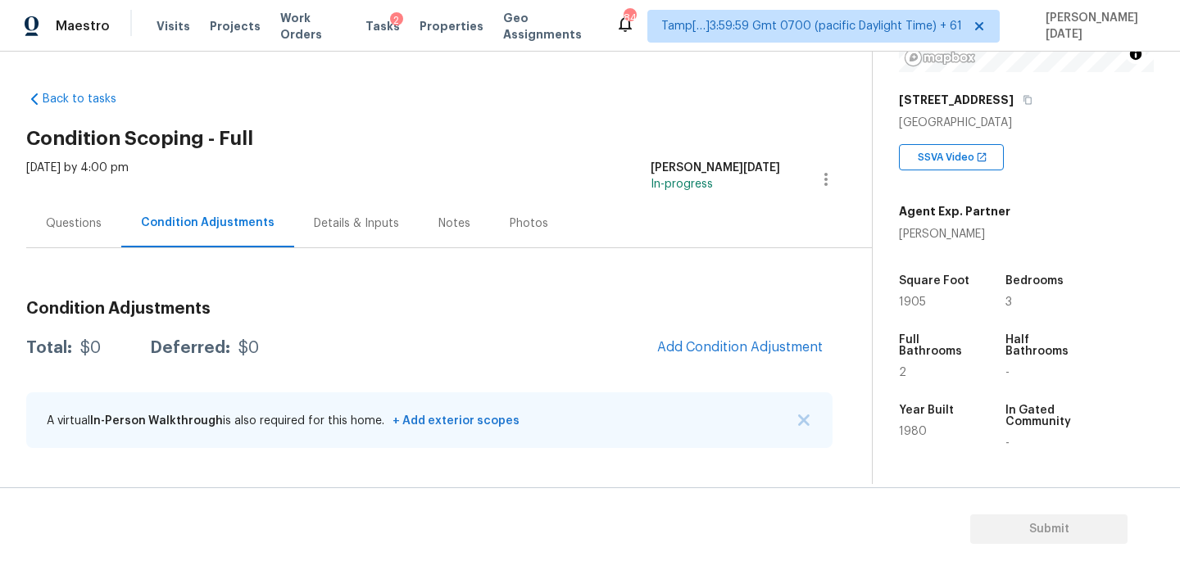
scroll to position [251, 0]
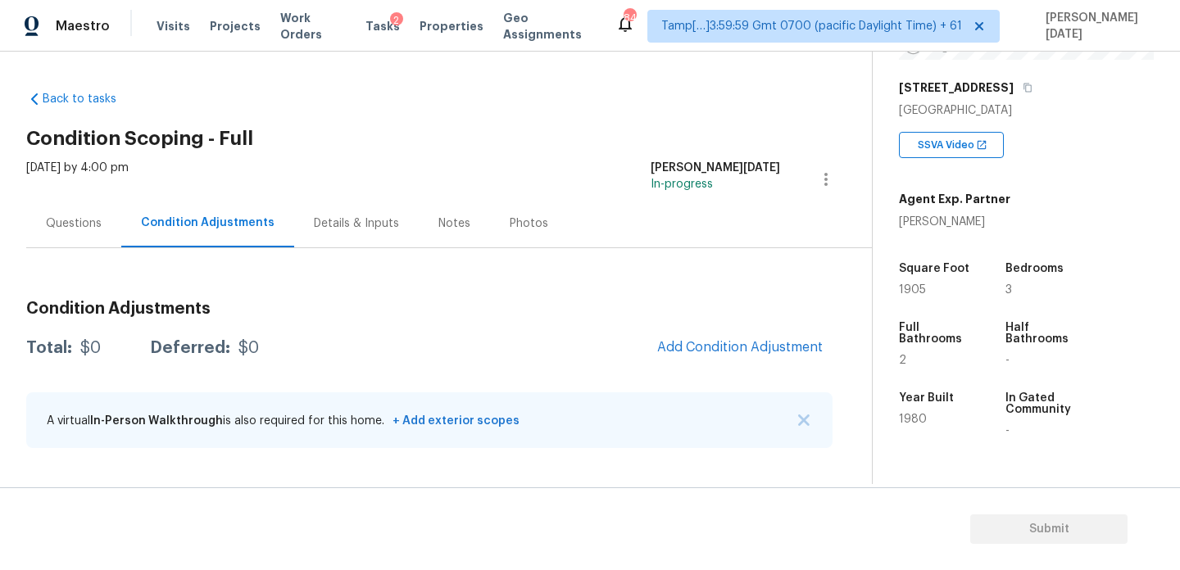
click at [615, 235] on div "Questions Condition Adjustments Details & Inputs Notes Photos" at bounding box center [449, 223] width 846 height 49
click at [729, 334] on button "Add Condition Adjustment" at bounding box center [739, 347] width 185 height 34
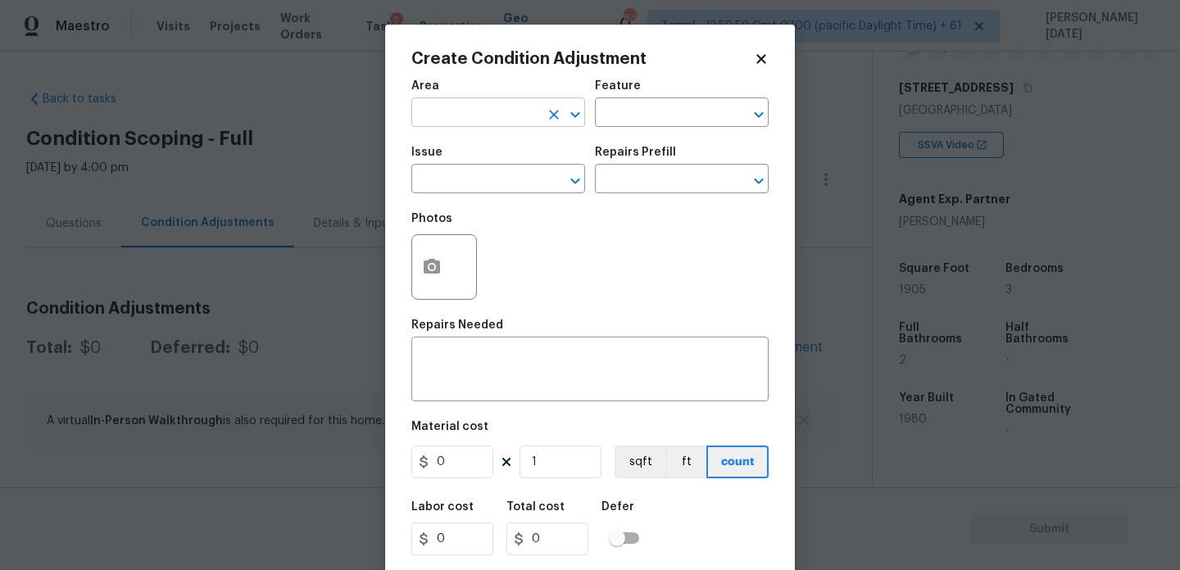
click at [466, 107] on input "text" at bounding box center [475, 114] width 128 height 25
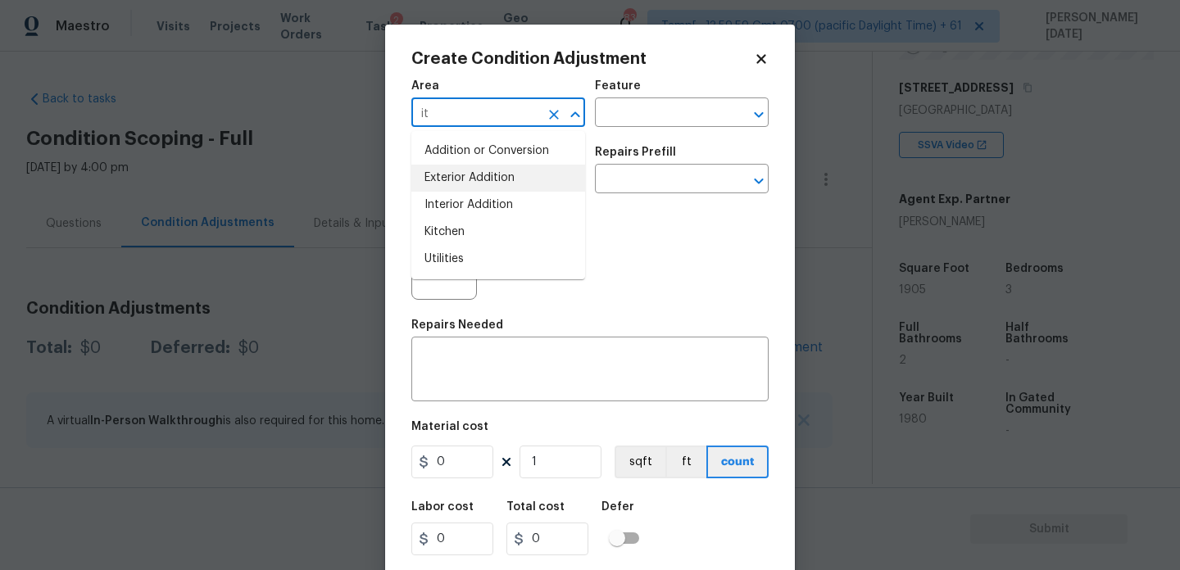
type input "i"
click at [503, 176] on li "Interior Overall" at bounding box center [498, 178] width 174 height 27
type input "Interior Overall"
click at [503, 176] on input "text" at bounding box center [475, 180] width 128 height 25
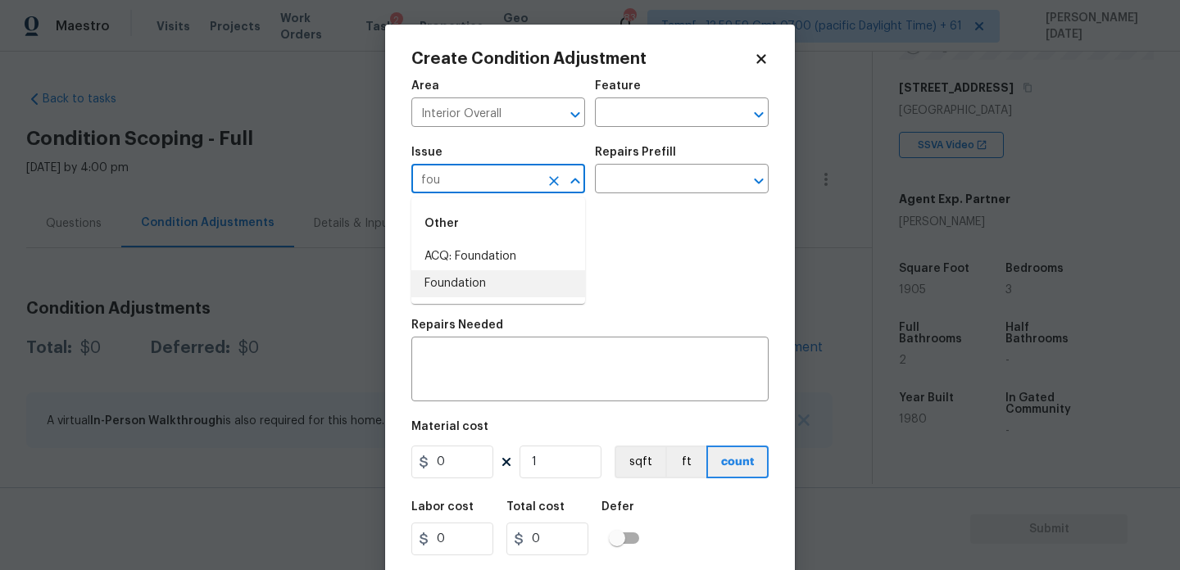
click at [504, 275] on li "Foundation" at bounding box center [498, 283] width 174 height 27
type input "Foundation"
click at [554, 179] on icon "Clear" at bounding box center [554, 181] width 10 height 10
click at [532, 247] on li "ACQ: Foundation" at bounding box center [498, 256] width 174 height 27
type input "ACQ: Foundation"
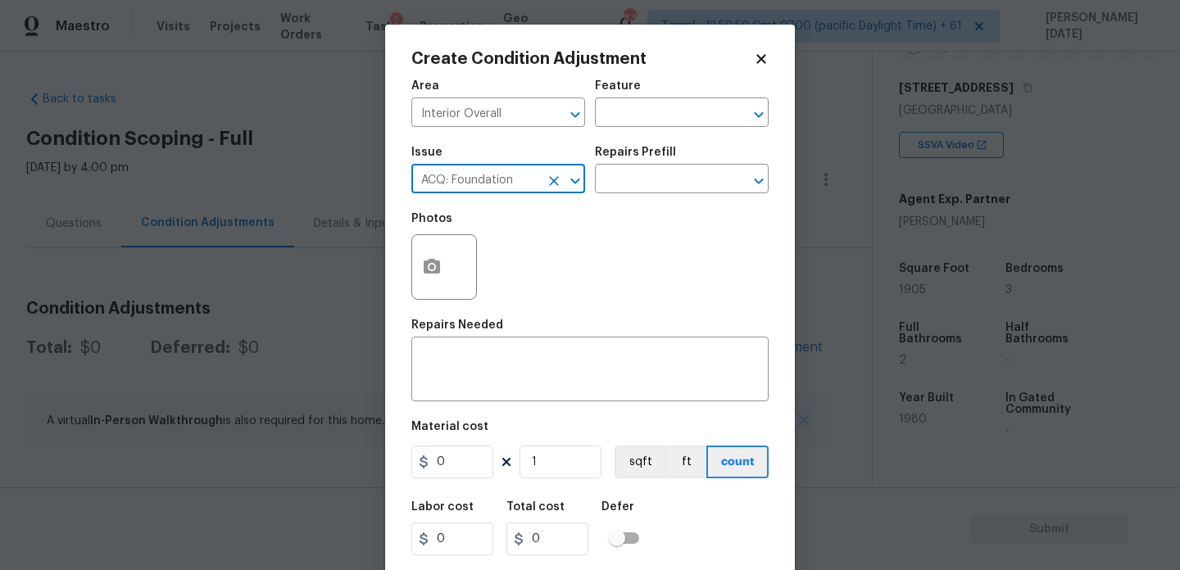
click at [611, 209] on div "Photos" at bounding box center [589, 256] width 357 height 107
click at [643, 193] on input "text" at bounding box center [659, 180] width 128 height 25
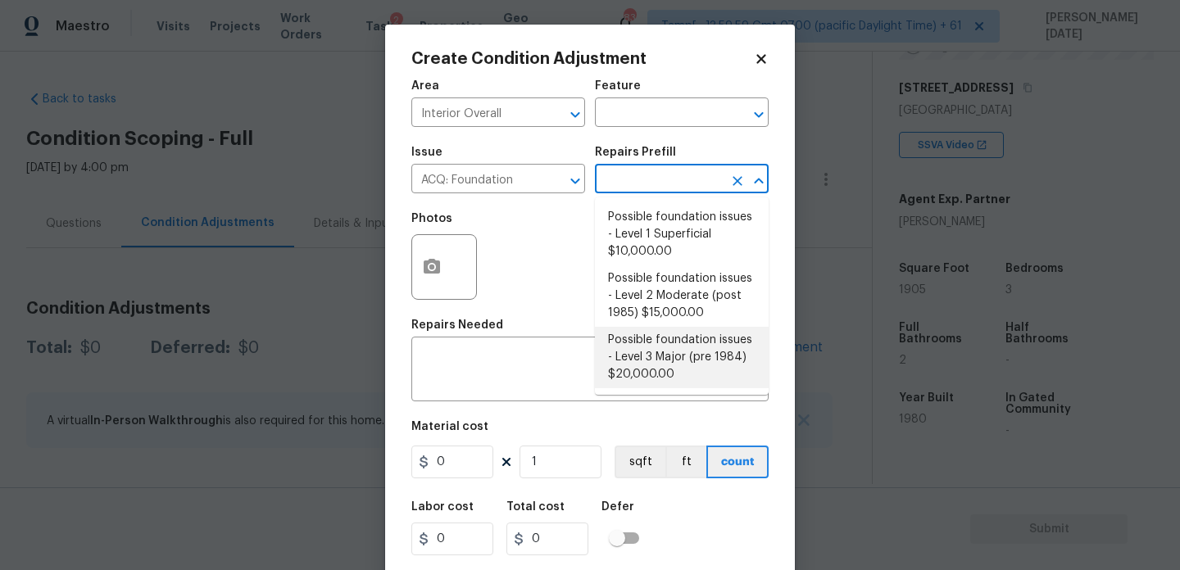
click at [674, 356] on li "Possible foundation issues - Level 3 Major (pre 1984) $20,000.00" at bounding box center [682, 357] width 174 height 61
type input "Acquisition"
type textarea "Possible foundation issues - Level 3 Major: Disclaimer: This is NOT a technical…"
type input "20000"
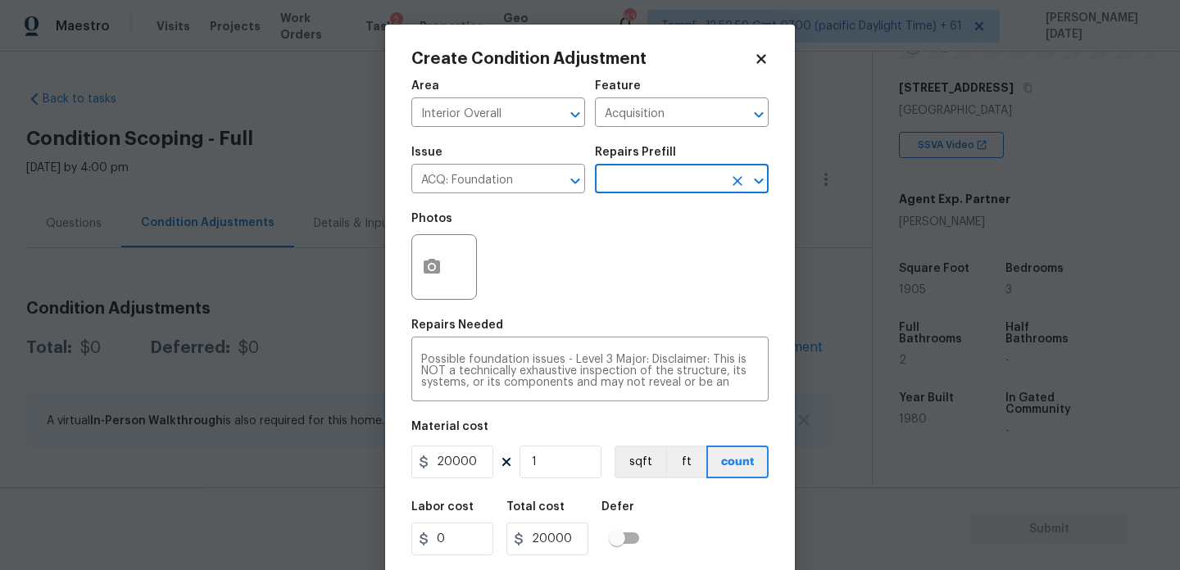
scroll to position [42, 0]
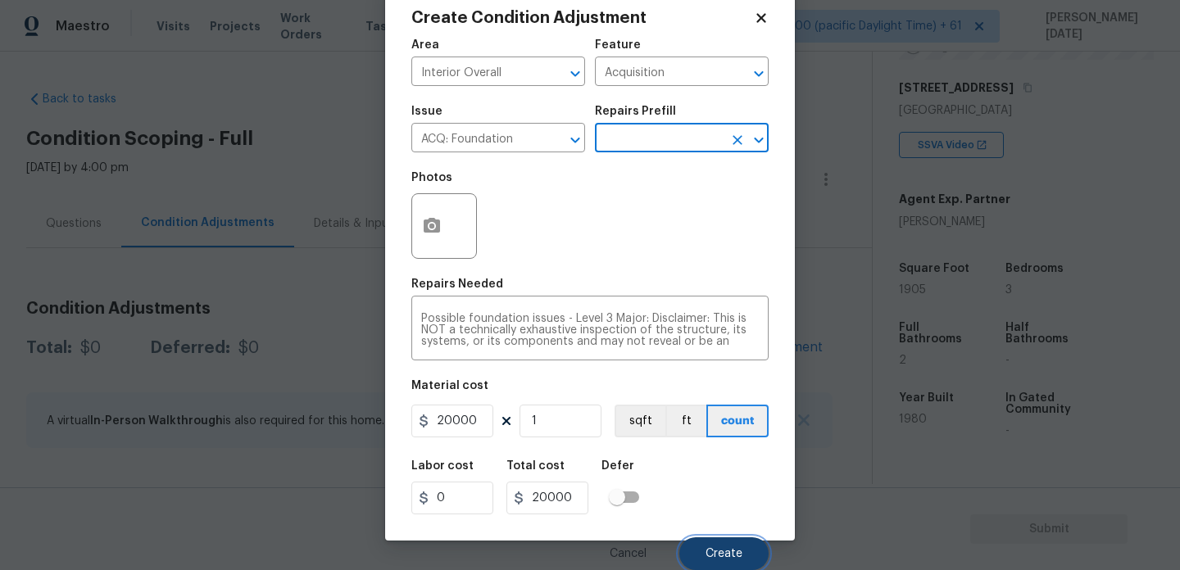
click at [697, 545] on button "Create" at bounding box center [723, 554] width 89 height 33
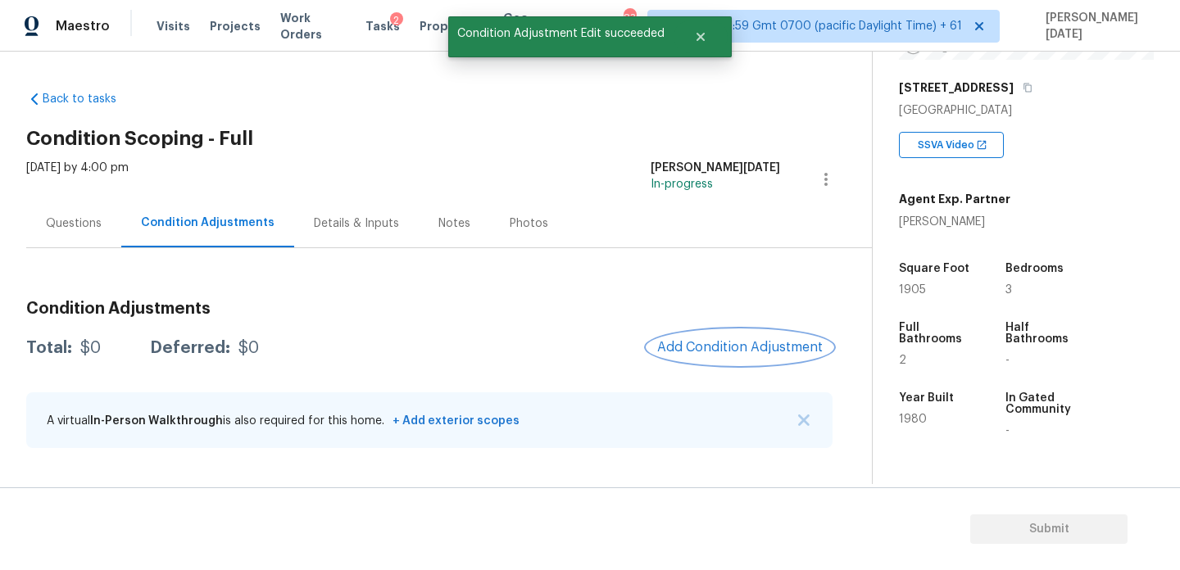
scroll to position [0, 0]
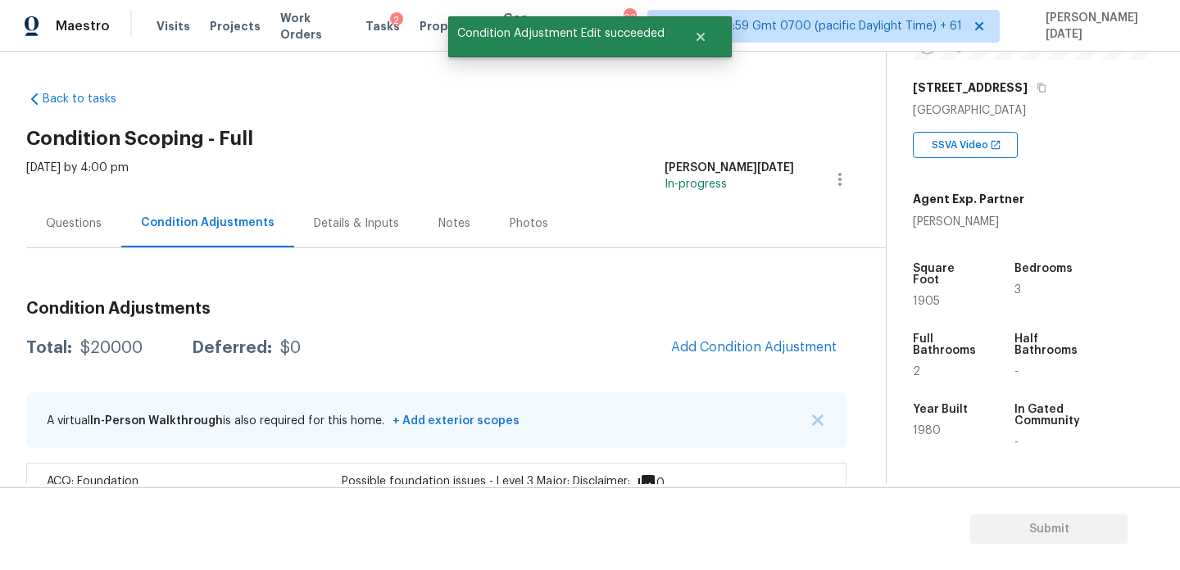
click at [915, 296] on span "1905" at bounding box center [926, 301] width 27 height 11
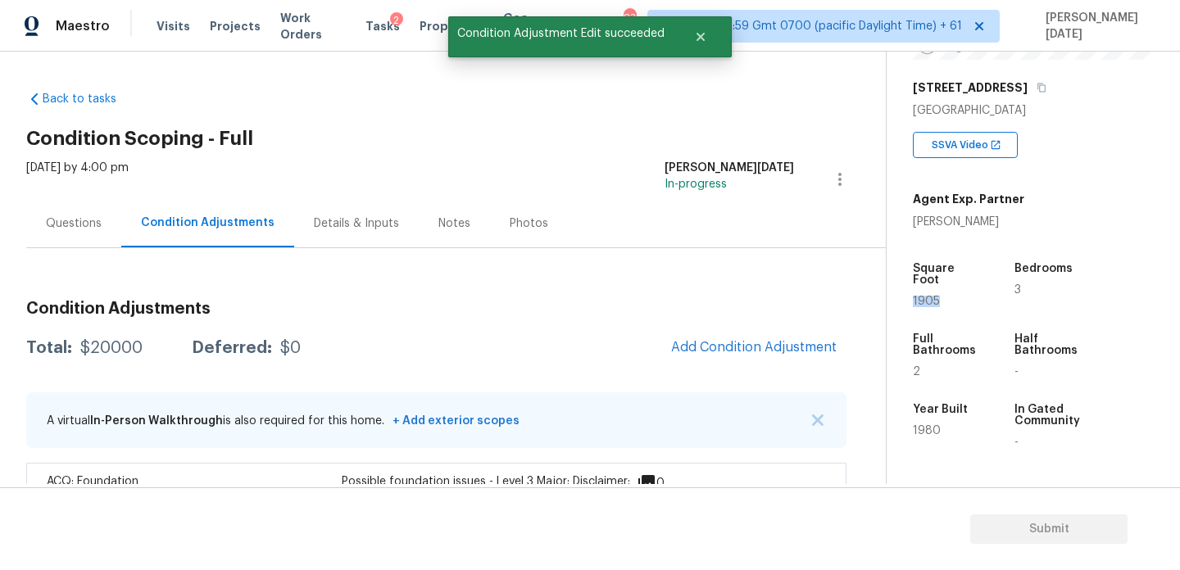
copy span "1905"
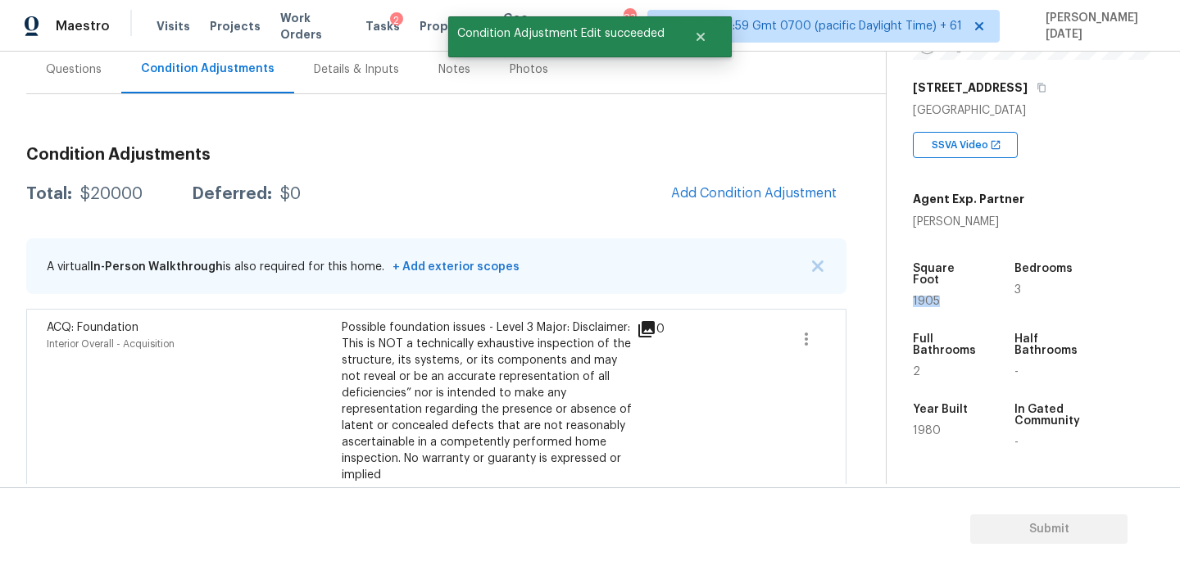
scroll to position [185, 0]
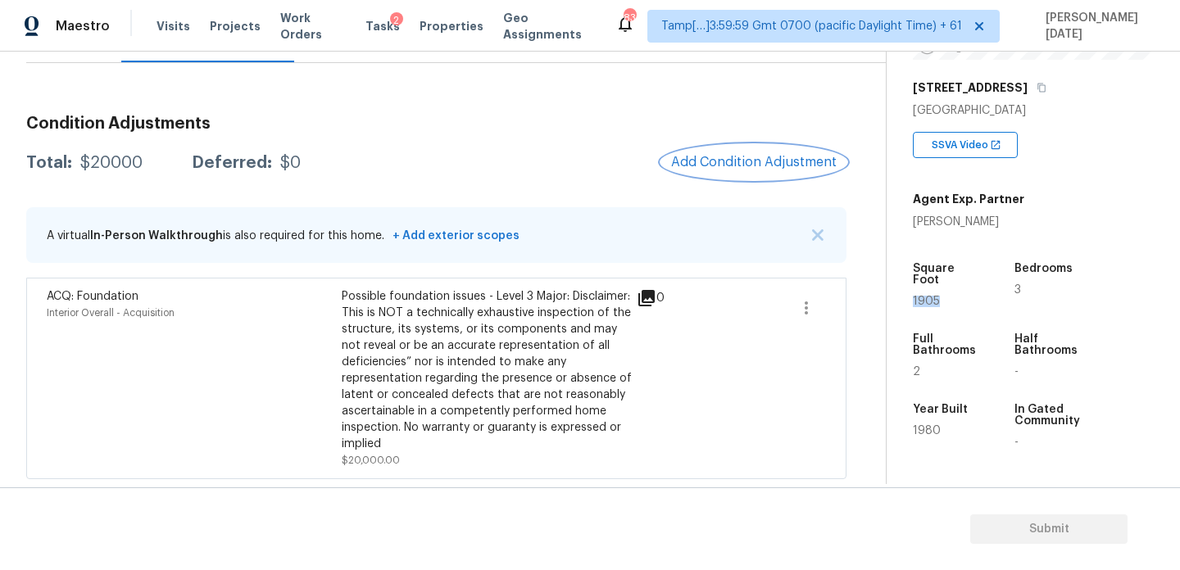
click at [696, 158] on span "Add Condition Adjustment" at bounding box center [754, 162] width 166 height 15
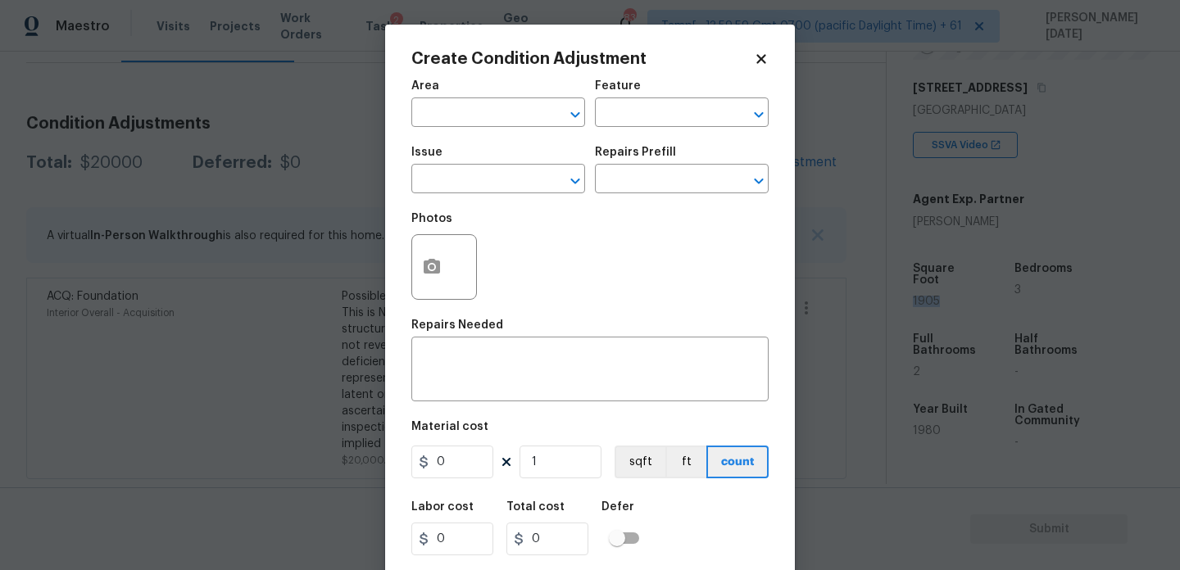
click at [468, 129] on span "Area ​" at bounding box center [498, 103] width 174 height 66
click at [444, 123] on input "text" at bounding box center [475, 114] width 128 height 25
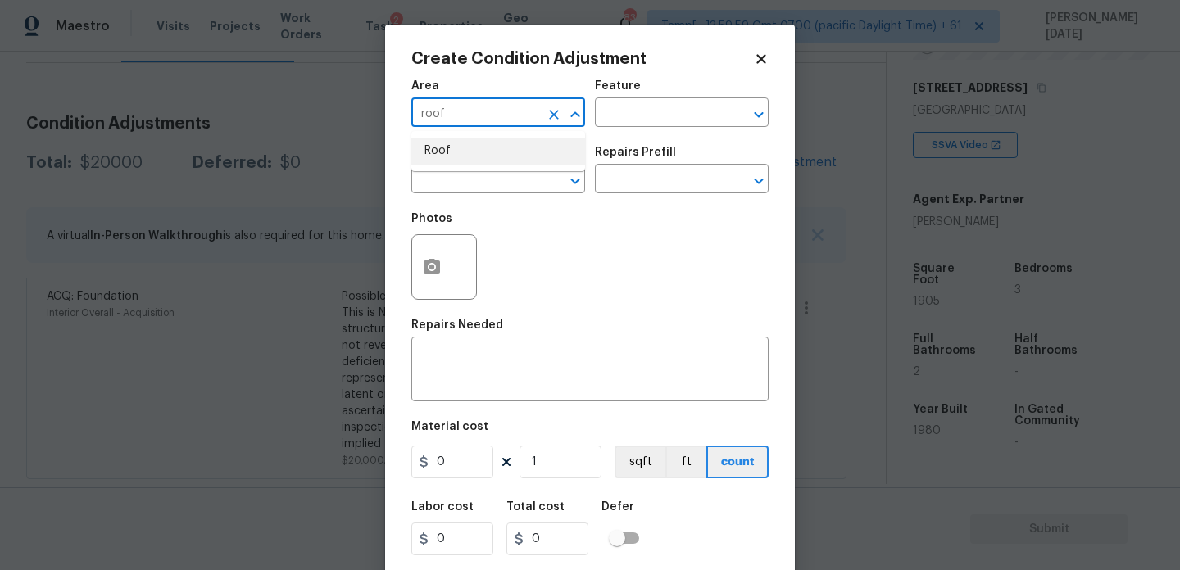
click at [447, 150] on li "Roof" at bounding box center [498, 151] width 174 height 27
type input "Roof"
click at [447, 166] on div "Issue" at bounding box center [498, 157] width 174 height 21
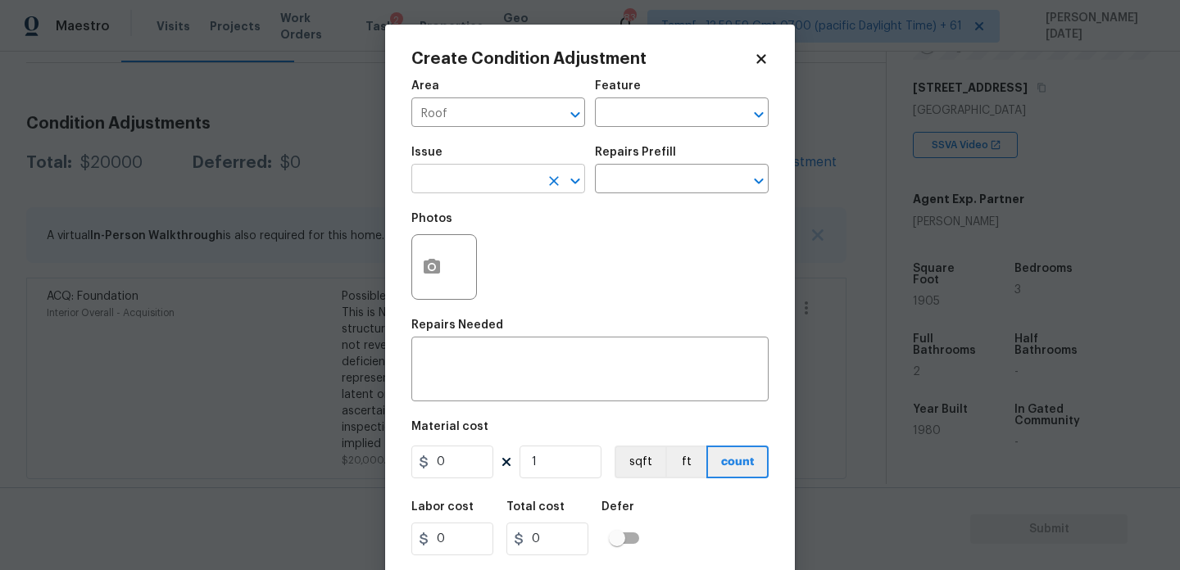
click at [447, 175] on input "text" at bounding box center [475, 180] width 128 height 25
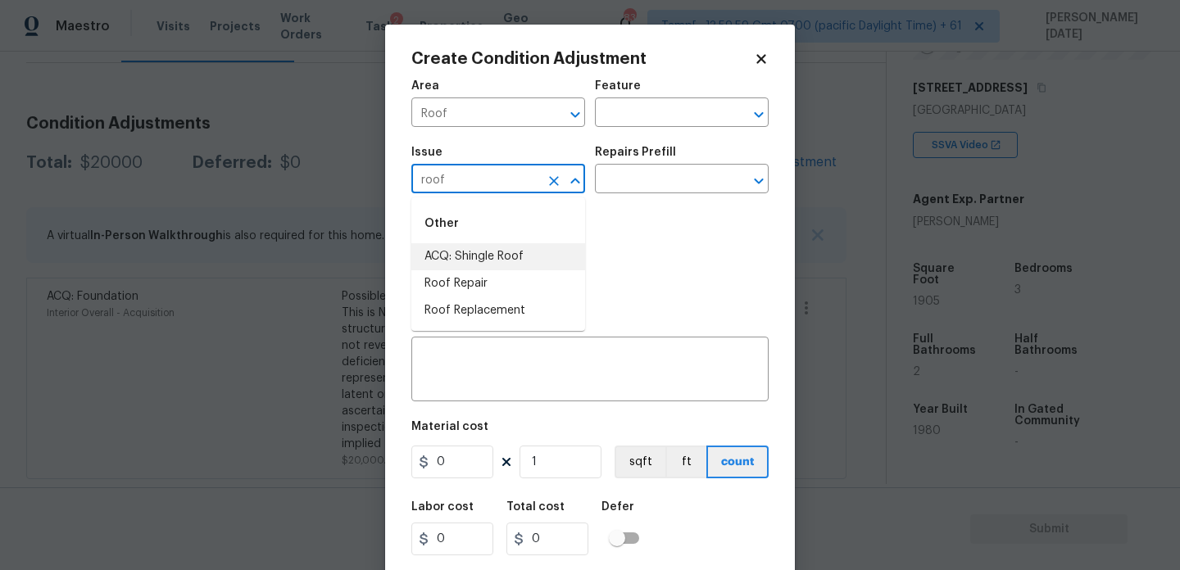
click at [466, 252] on li "ACQ: Shingle Roof" at bounding box center [498, 256] width 174 height 27
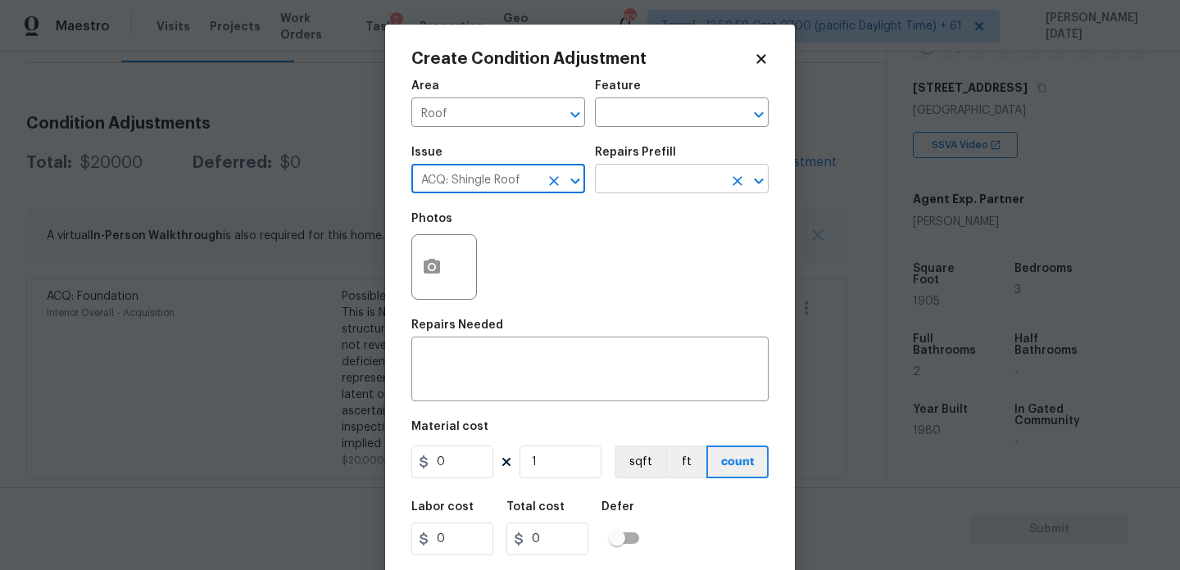
type input "ACQ: Shingle Roof"
click at [630, 187] on input "text" at bounding box center [659, 180] width 128 height 25
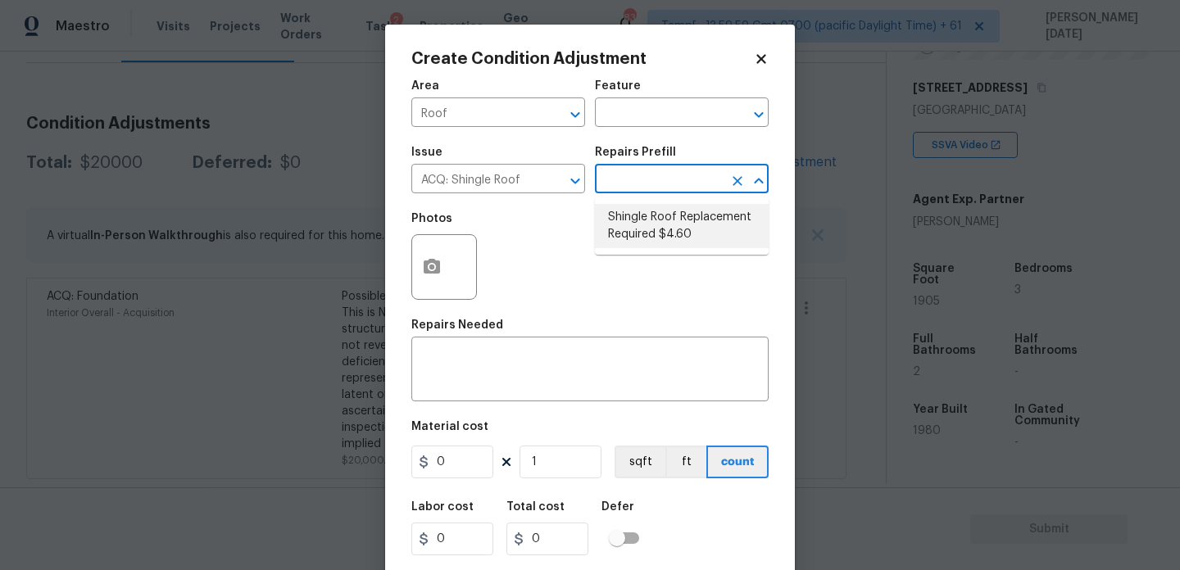
click at [638, 222] on li "Shingle Roof Replacement Required $4.60" at bounding box center [682, 226] width 174 height 44
type input "Acquisition"
type textarea "Acquisition Scope: Shingle Roof Replacement Required."
type input "4.6"
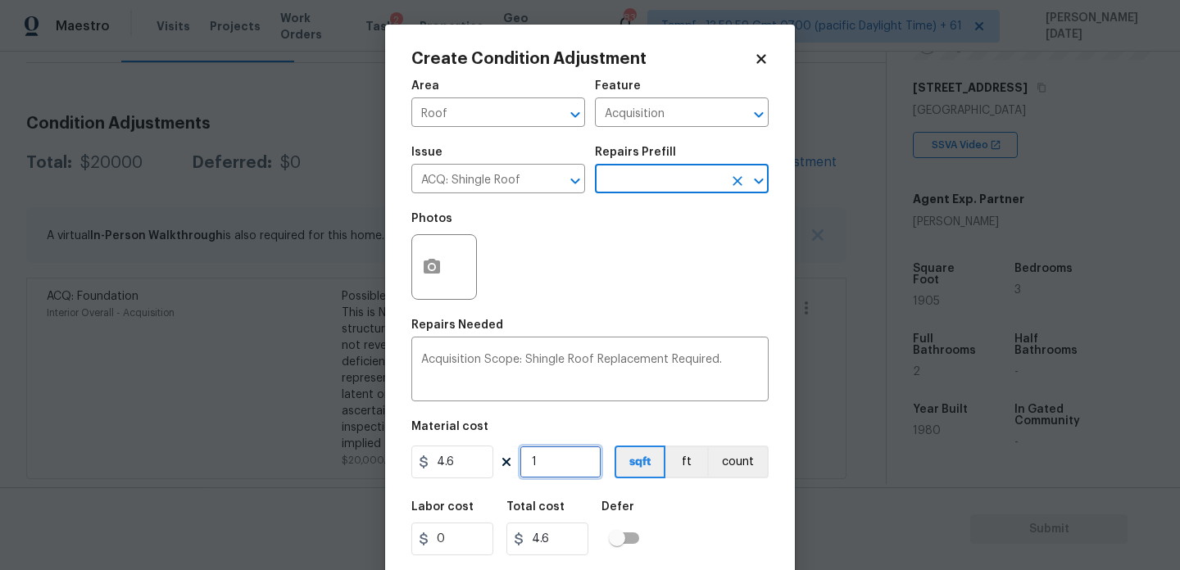
click at [559, 474] on input "1" at bounding box center [561, 462] width 82 height 33
type input "0"
paste input "1905"
type input "1905"
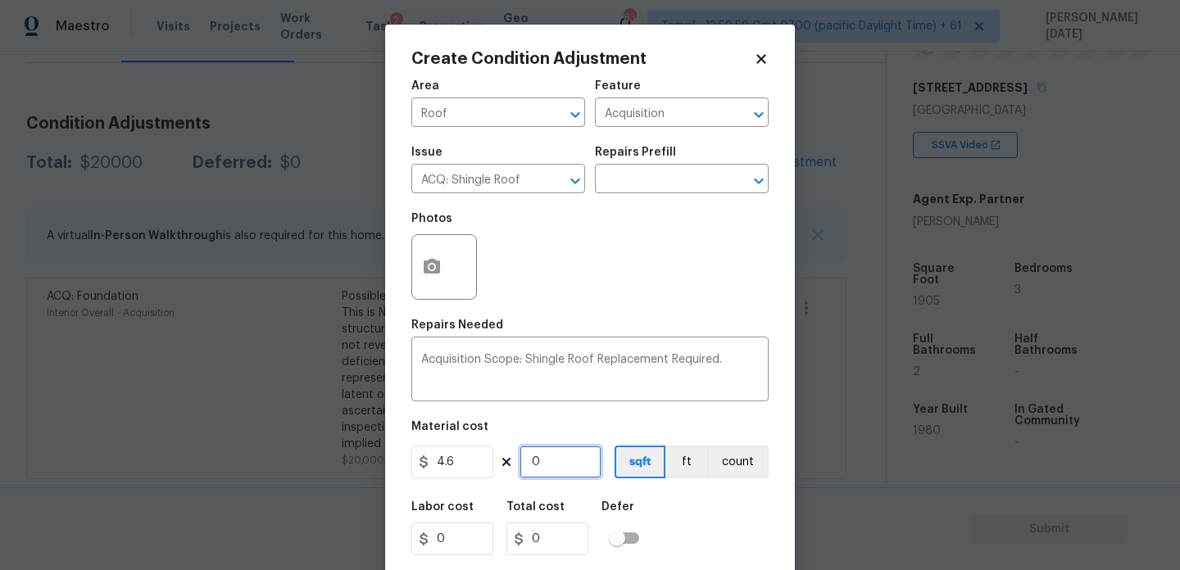
type input "8763"
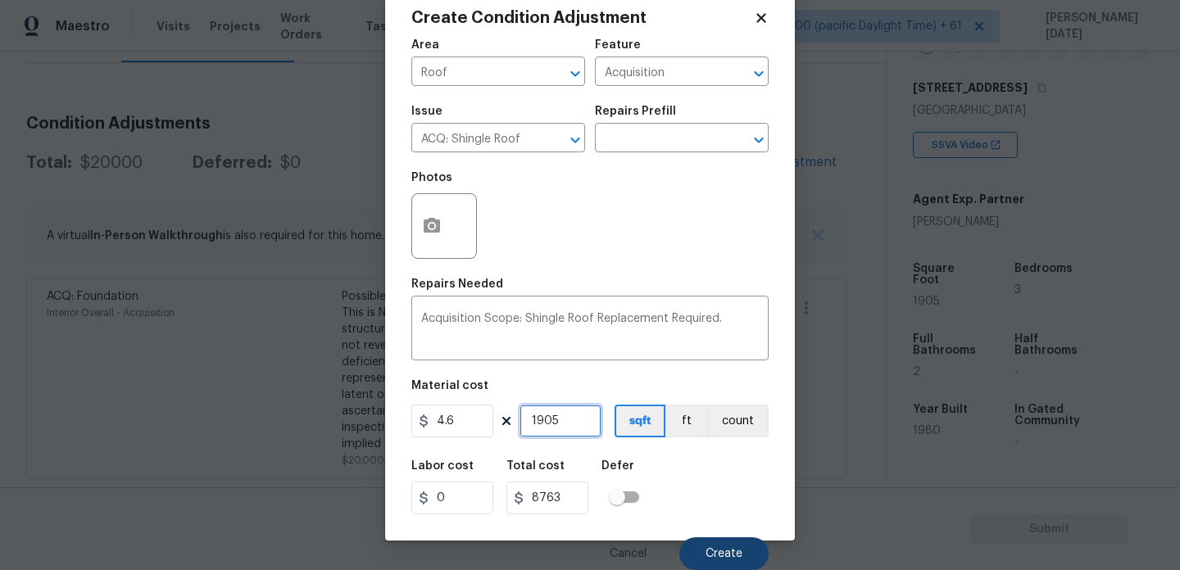
type input "1905"
click at [711, 552] on span "Create" at bounding box center [724, 554] width 37 height 12
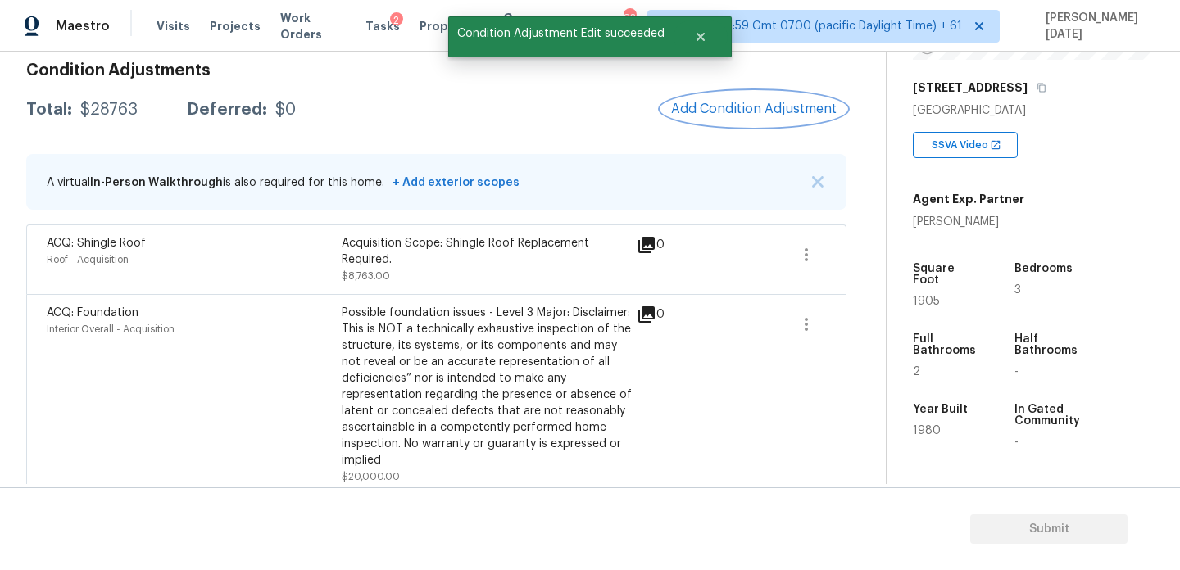
scroll to position [256, 0]
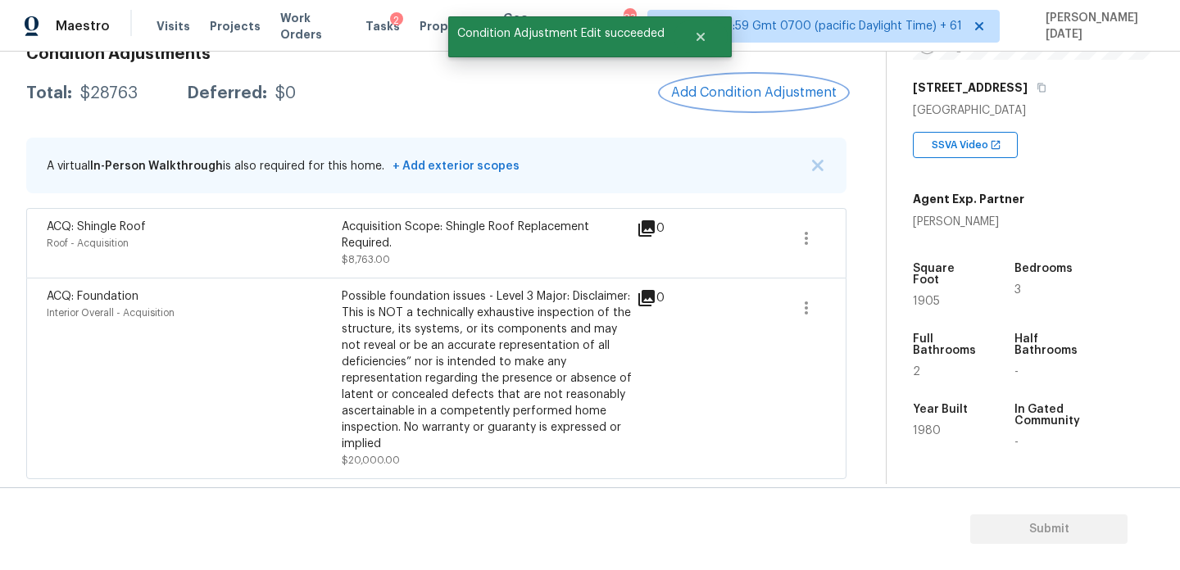
click at [752, 98] on span "Add Condition Adjustment" at bounding box center [754, 92] width 166 height 15
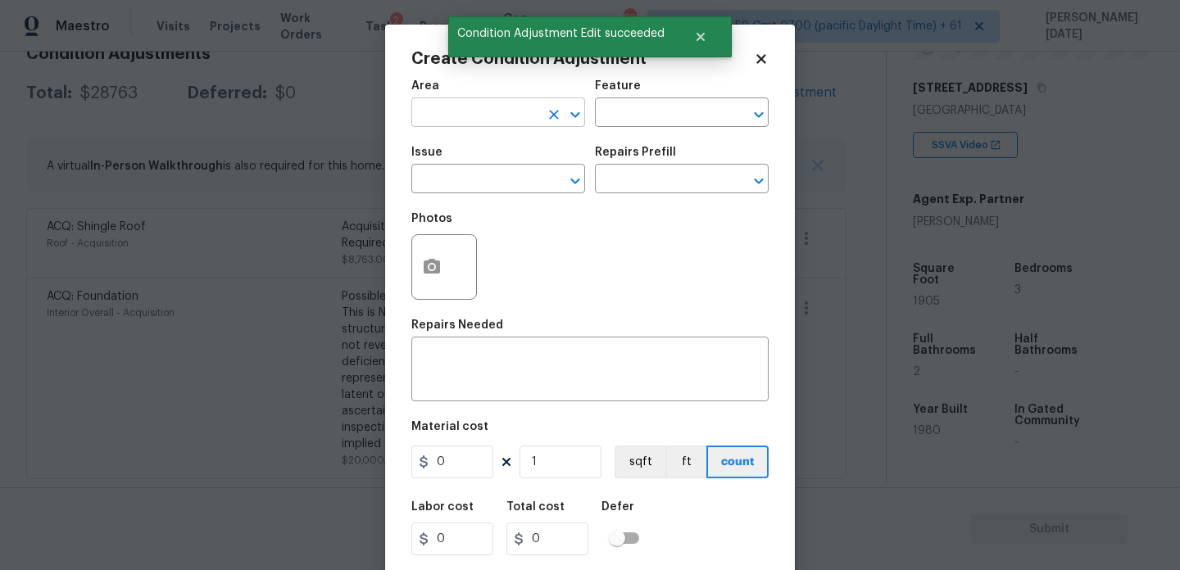
click at [457, 123] on input "text" at bounding box center [475, 114] width 128 height 25
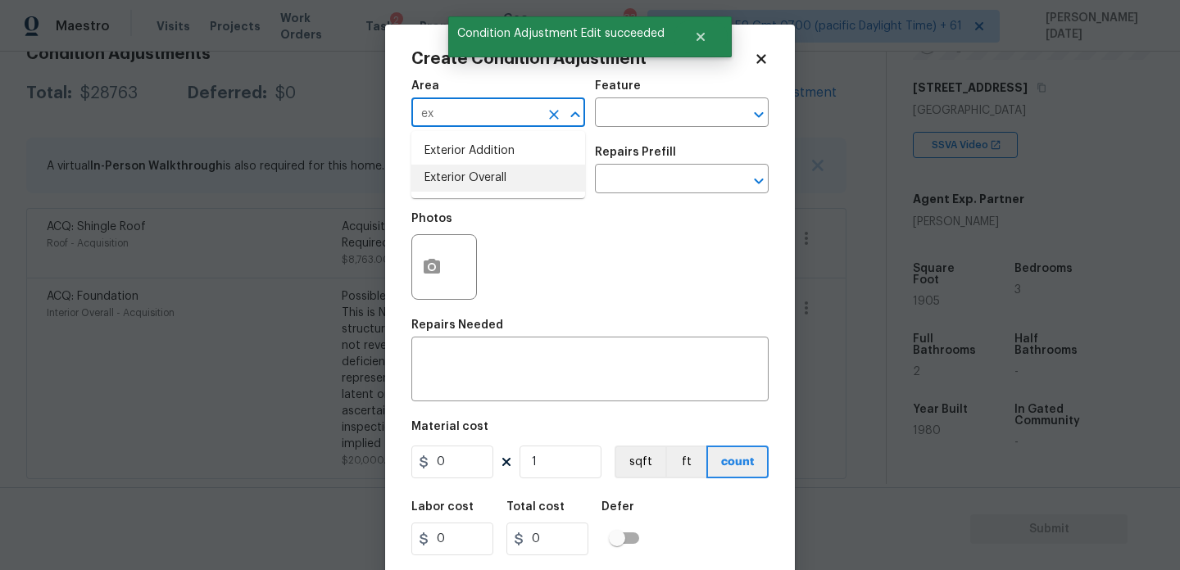
click at [465, 184] on li "Exterior Overall" at bounding box center [498, 178] width 174 height 27
type input "Exterior Overall"
click at [465, 184] on input "text" at bounding box center [475, 180] width 128 height 25
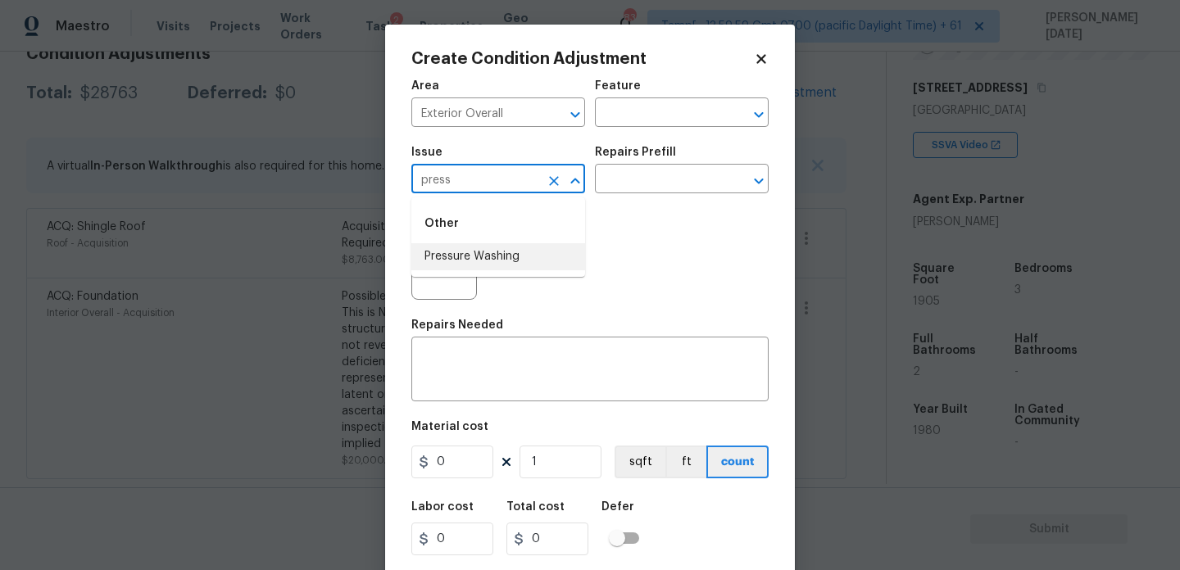
click at [485, 264] on li "Pressure Washing" at bounding box center [498, 256] width 174 height 27
type input "Pressure Washing"
click at [624, 188] on input "text" at bounding box center [659, 180] width 128 height 25
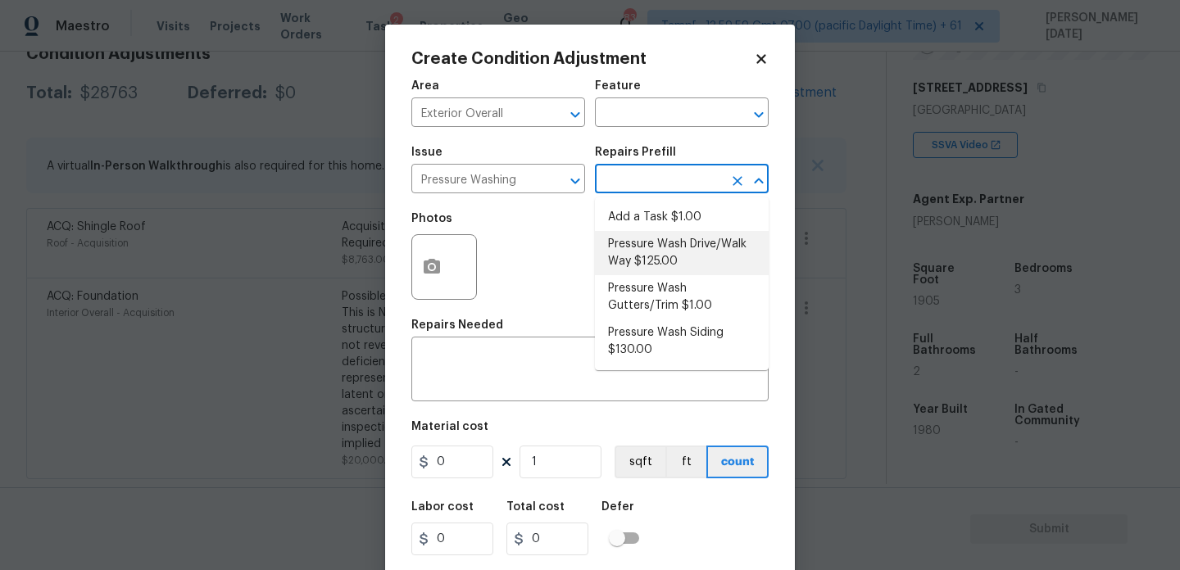
click at [654, 253] on li "Pressure Wash Drive/Walk Way $125.00" at bounding box center [682, 253] width 174 height 44
type input "Siding"
type textarea "Pressure wash the driveways/walkways as directed by the PM. Ensure that all deb…"
type input "125"
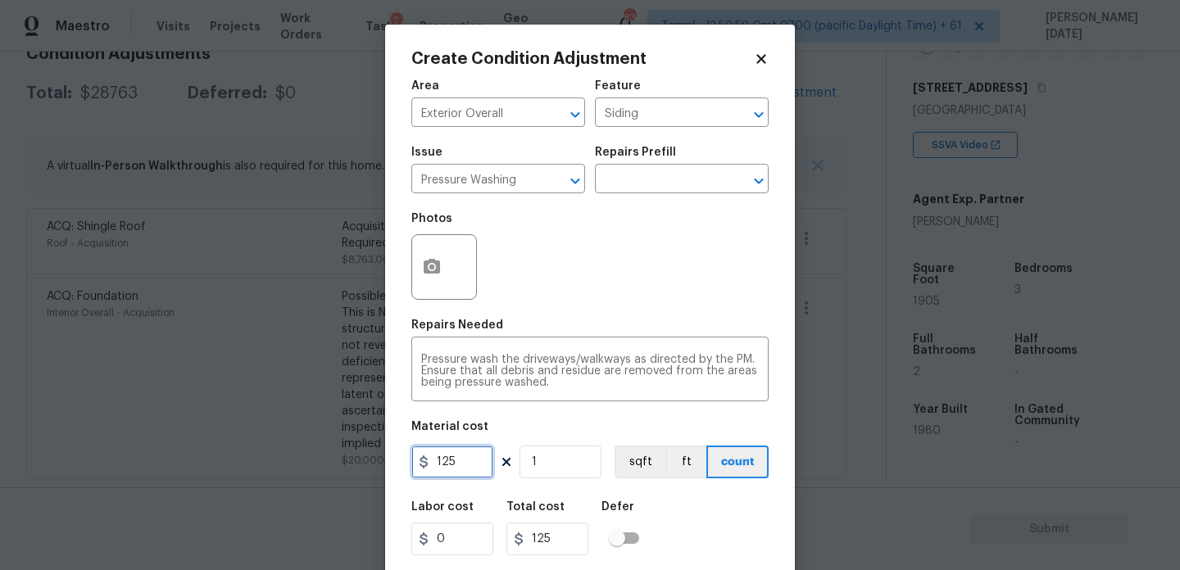
drag, startPoint x: 478, startPoint y: 468, endPoint x: 388, endPoint y: 466, distance: 90.2
click at [388, 466] on div "Create Condition Adjustment Area Exterior Overall ​ Feature Siding ​ Issue Pres…" at bounding box center [590, 303] width 410 height 557
type input "200"
click at [588, 337] on div "Repairs Needed" at bounding box center [589, 330] width 357 height 21
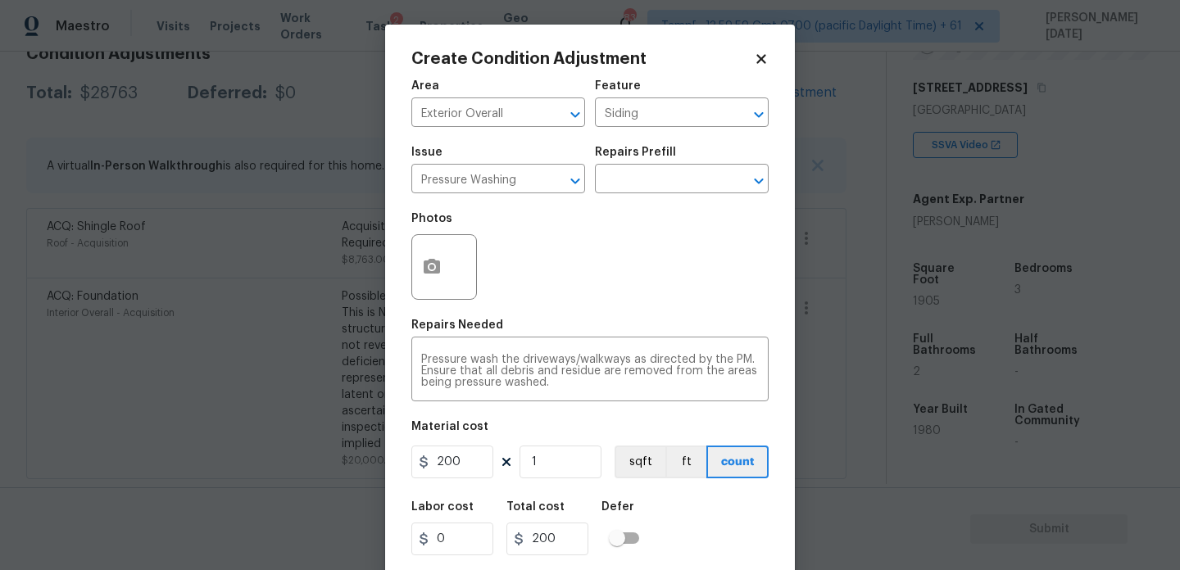
scroll to position [42, 0]
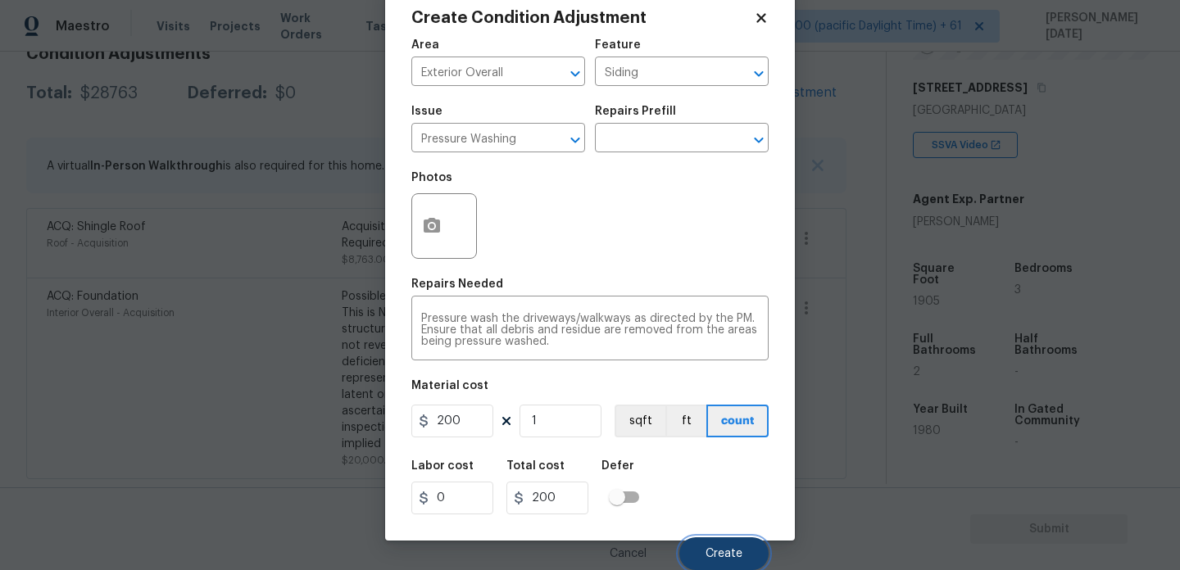
click at [703, 540] on button "Create" at bounding box center [723, 554] width 89 height 33
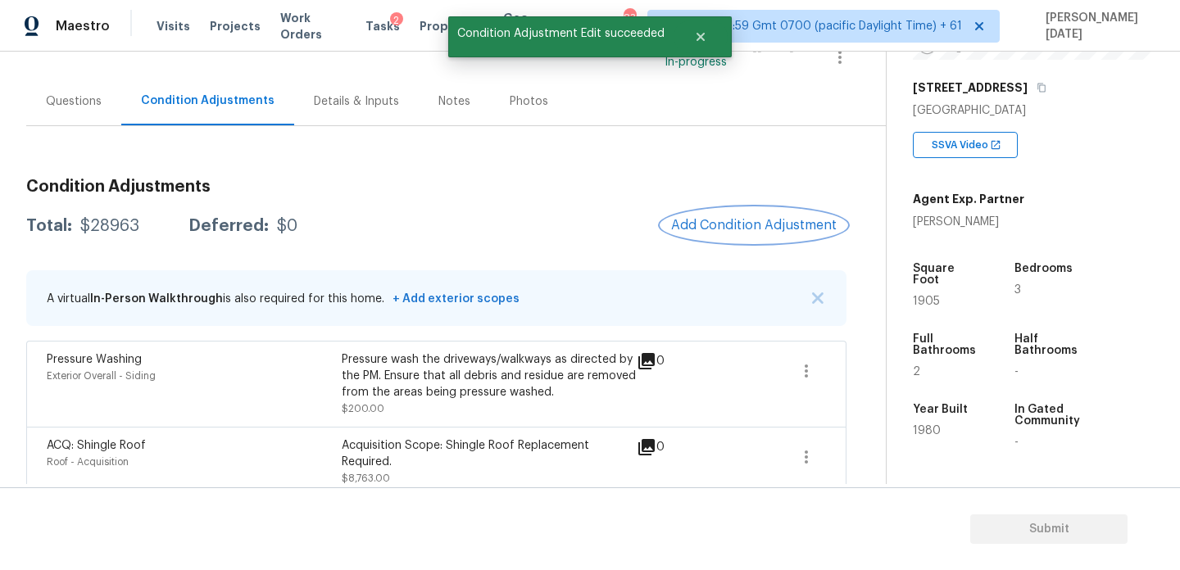
scroll to position [110, 0]
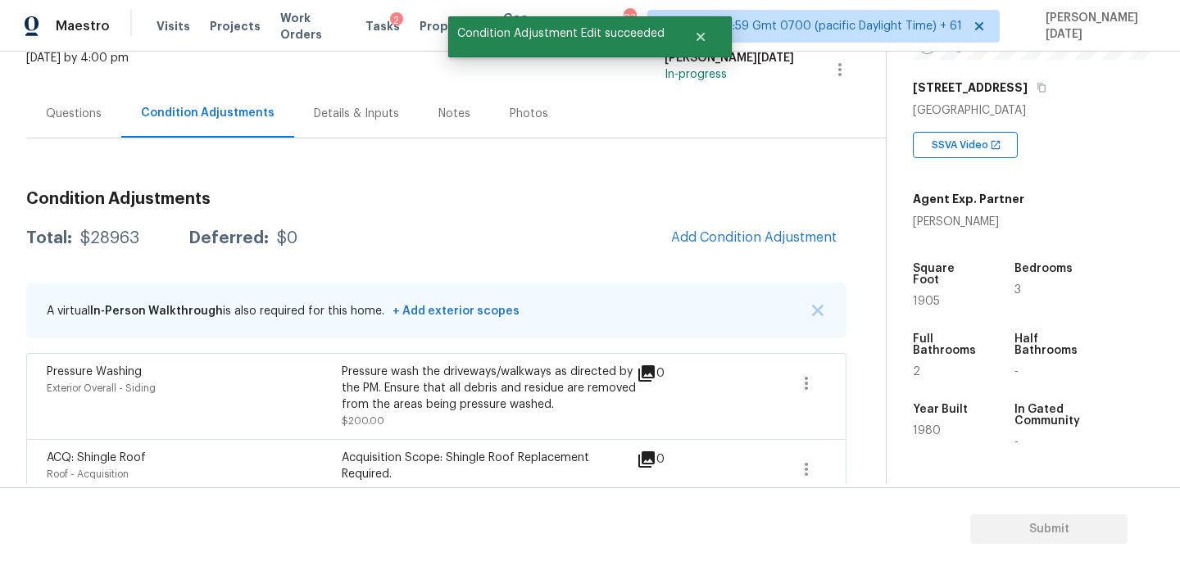
click at [753, 255] on span "Add Condition Adjustment" at bounding box center [753, 238] width 185 height 36
click at [713, 241] on span "Add Condition Adjustment" at bounding box center [754, 237] width 166 height 15
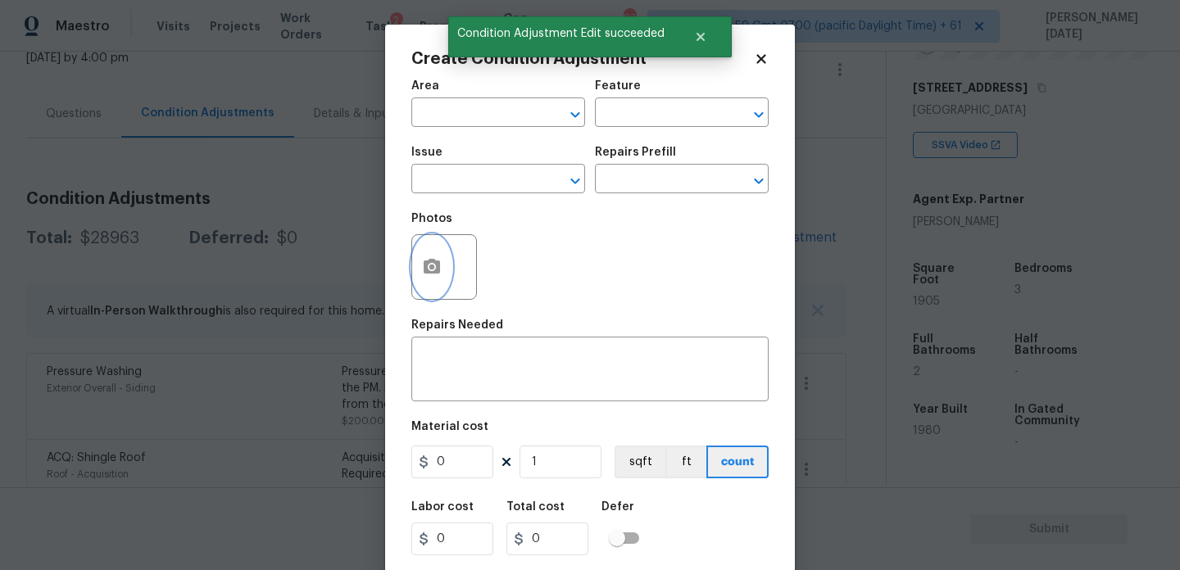
click at [429, 250] on button "button" at bounding box center [431, 267] width 39 height 64
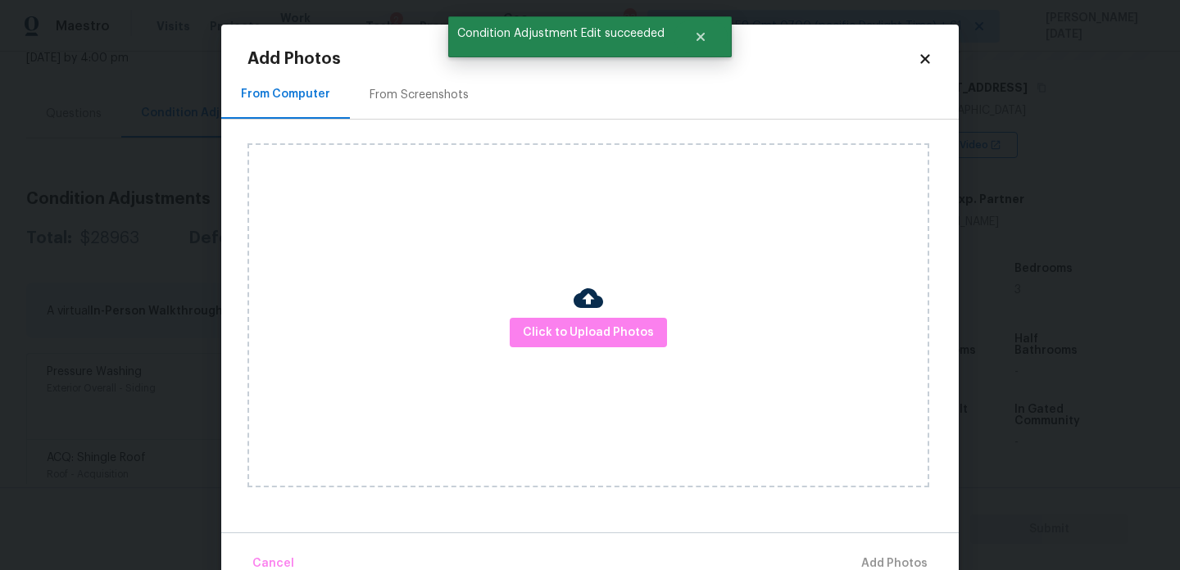
click at [405, 109] on div "From Screenshots" at bounding box center [419, 94] width 138 height 48
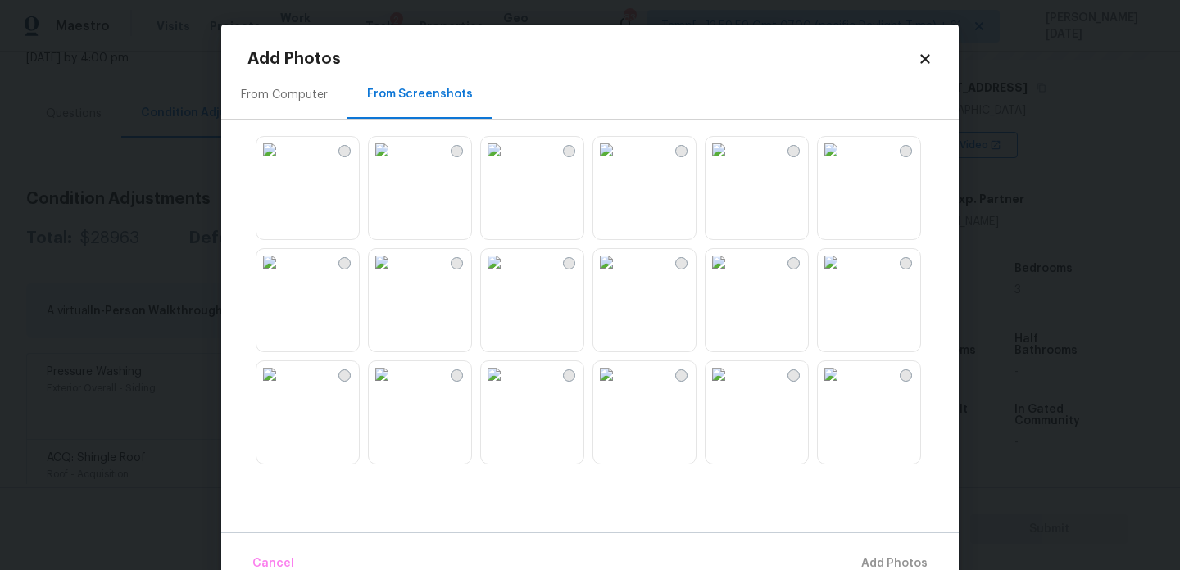
click at [732, 275] on img at bounding box center [719, 262] width 26 height 26
click at [507, 388] on img at bounding box center [494, 374] width 26 height 26
click at [283, 388] on img at bounding box center [270, 374] width 26 height 26
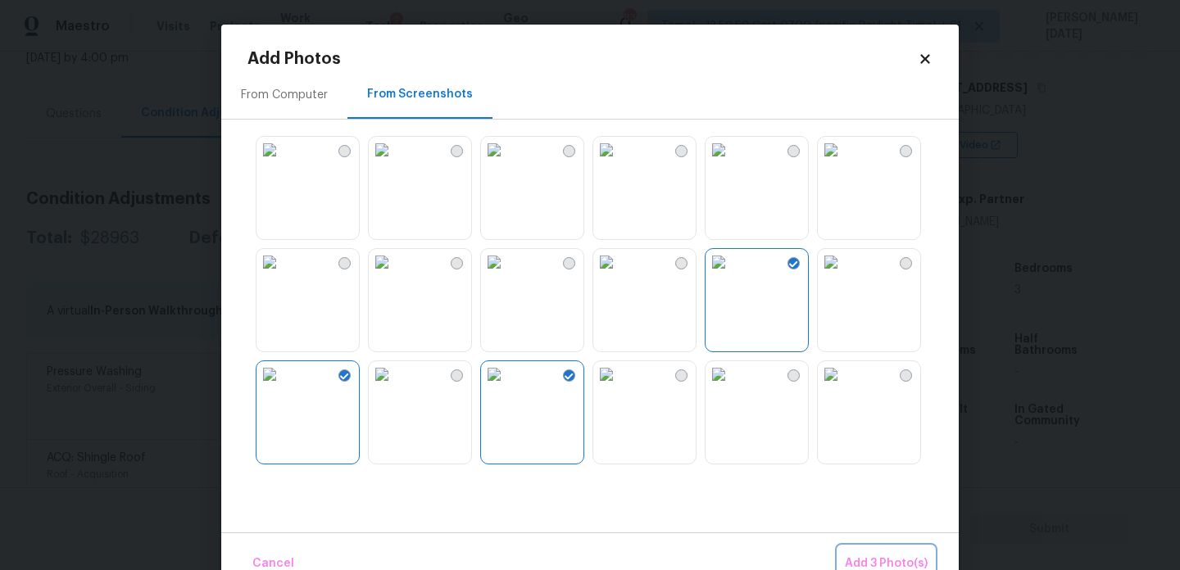
click at [886, 556] on span "Add 3 Photo(s)" at bounding box center [886, 564] width 83 height 20
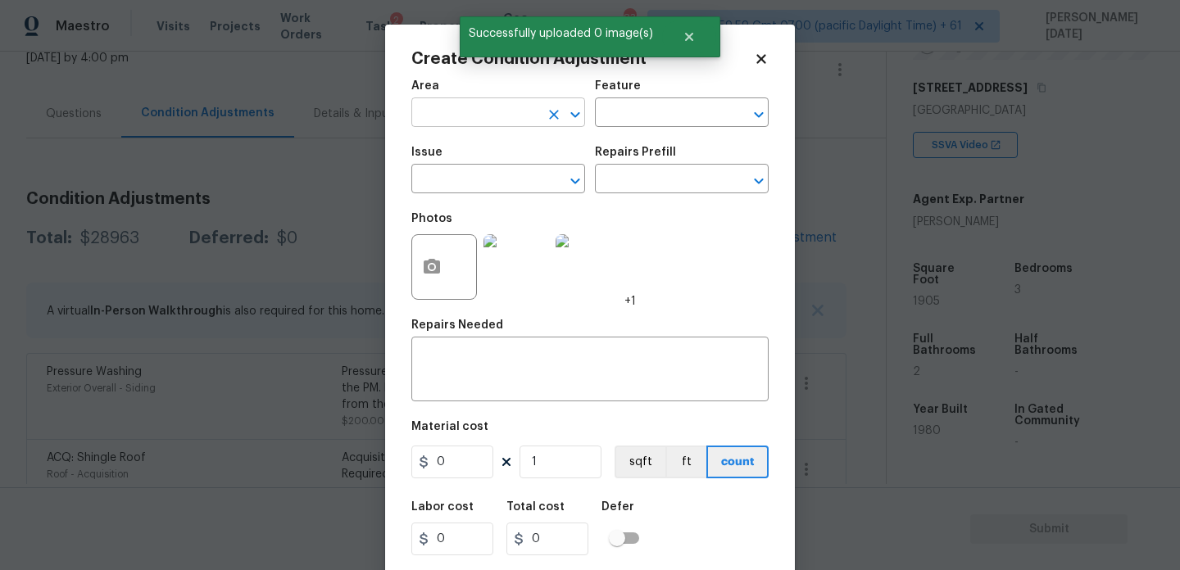
click at [447, 103] on input "text" at bounding box center [475, 114] width 128 height 25
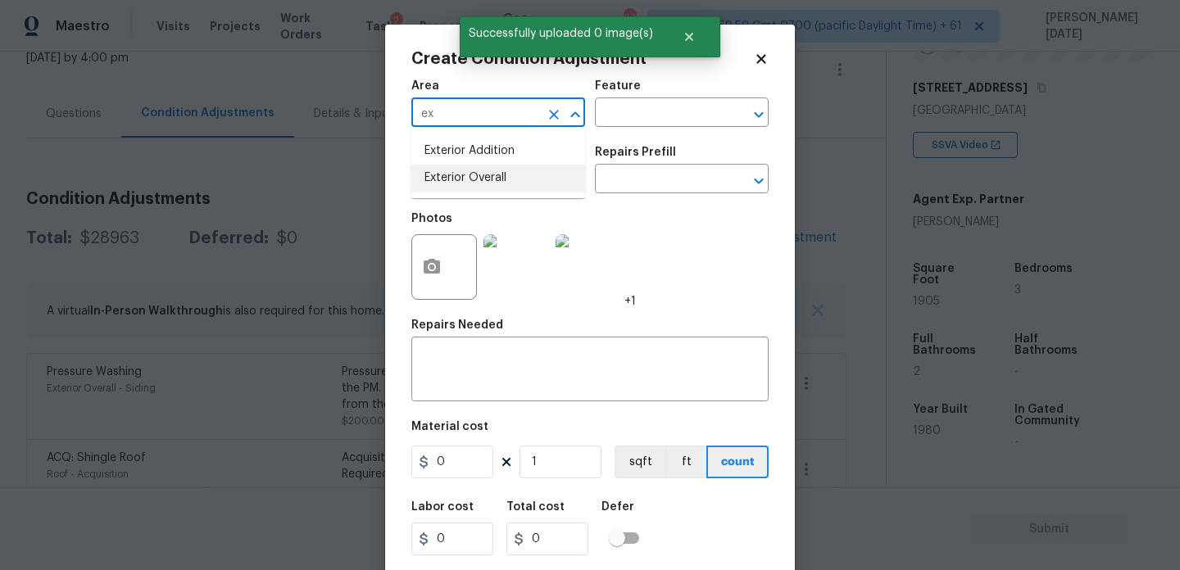
click at [464, 186] on li "Exterior Overall" at bounding box center [498, 178] width 174 height 27
type input "Exterior Overall"
click at [464, 186] on input "text" at bounding box center [475, 180] width 128 height 25
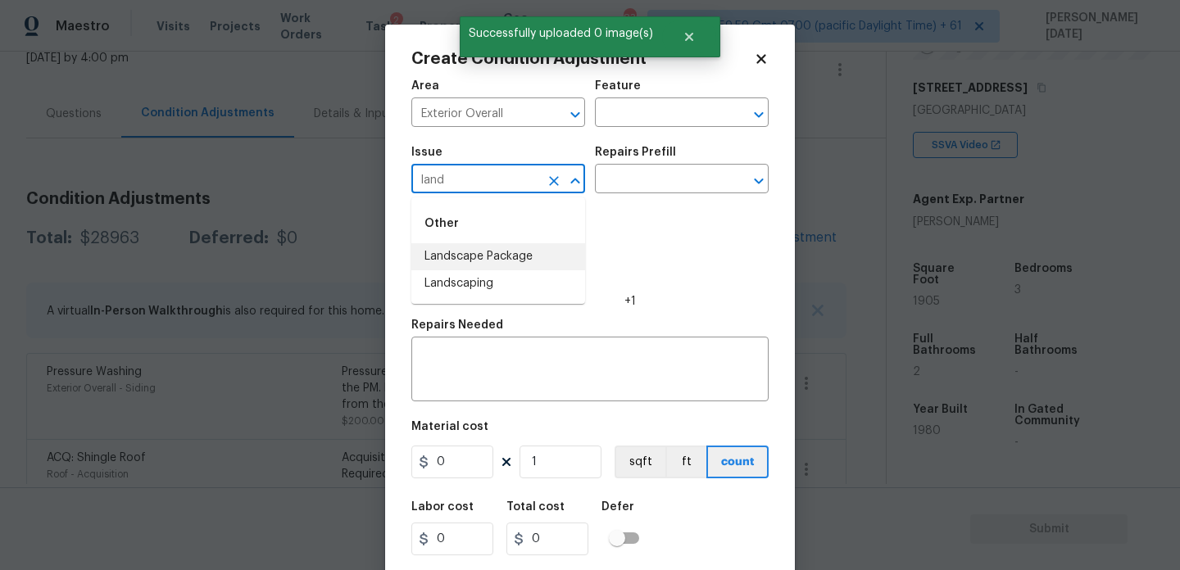
click at [489, 251] on li "Landscape Package" at bounding box center [498, 256] width 174 height 27
type input "Landscape Package"
click at [650, 178] on input "text" at bounding box center [659, 180] width 128 height 25
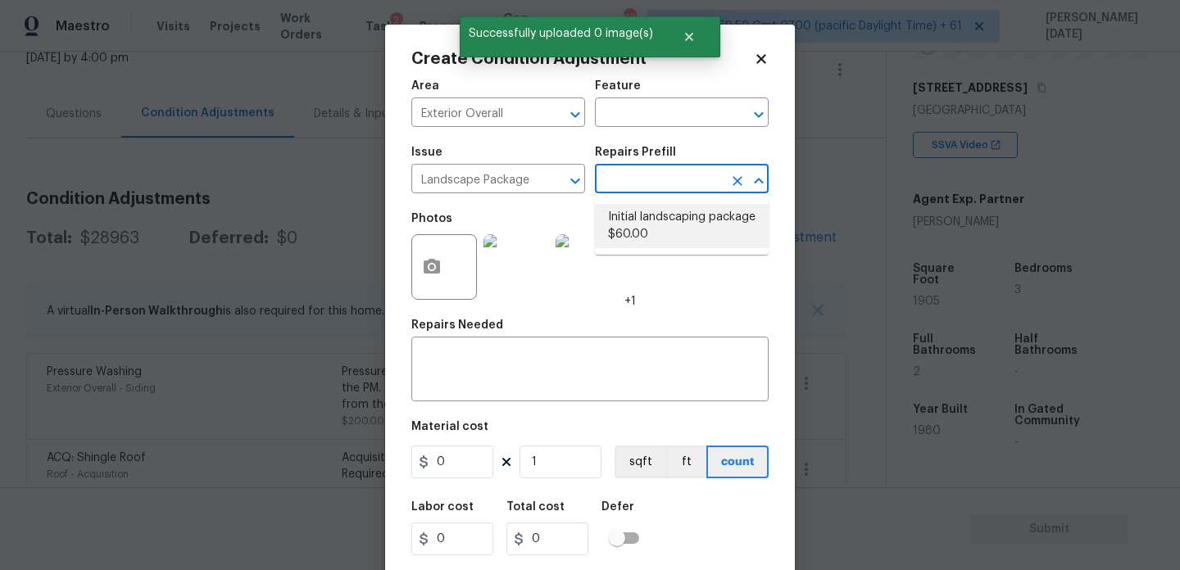
click at [650, 216] on li "Initial landscaping package $60.00" at bounding box center [682, 226] width 174 height 44
type input "Home Readiness Packages"
type textarea "Mowing of grass up to 6" in height. Mow, edge along driveways & sidewalks, trim…"
type input "60"
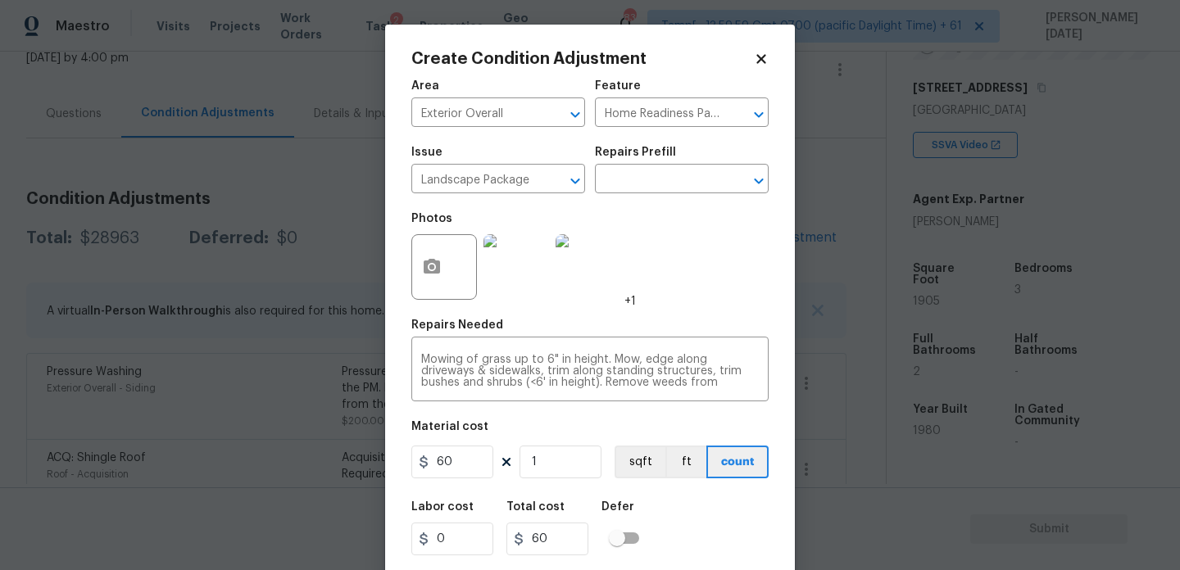
drag, startPoint x: 462, startPoint y: 479, endPoint x: 372, endPoint y: 479, distance: 90.1
click at [372, 479] on div "Create Condition Adjustment Area Exterior Overall ​ Feature Home Readiness Pack…" at bounding box center [590, 285] width 1180 height 570
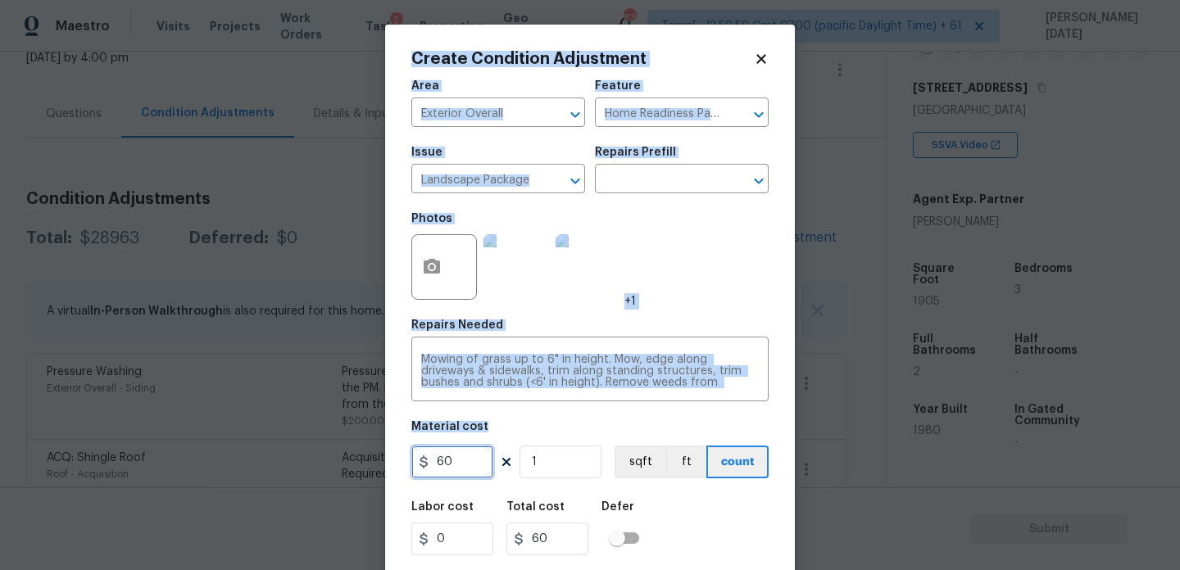
click at [424, 472] on input "60" at bounding box center [452, 462] width 82 height 33
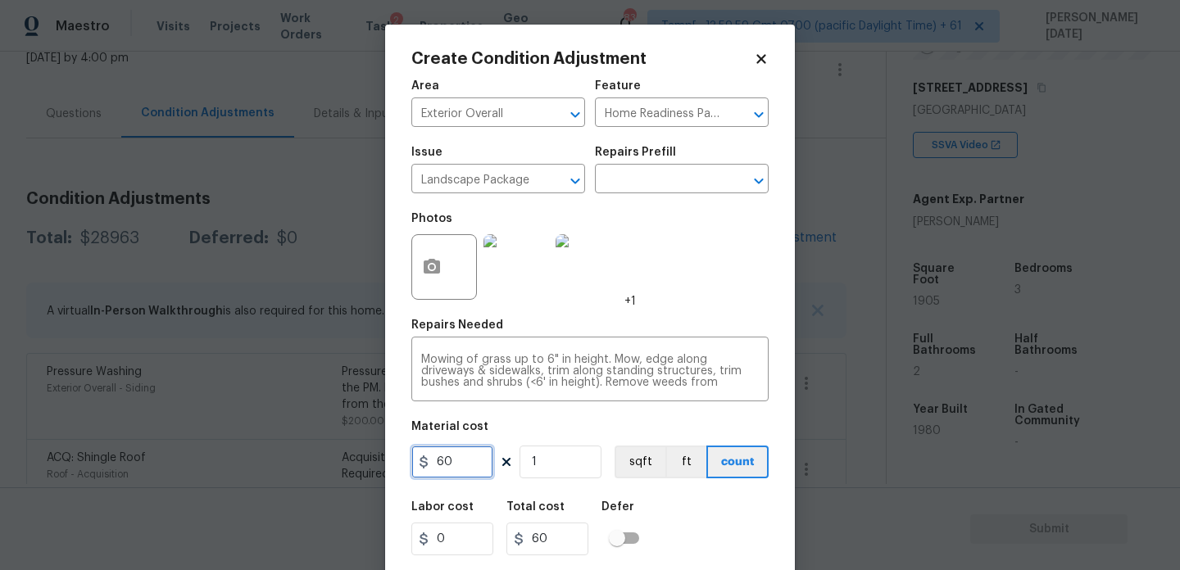
drag, startPoint x: 456, startPoint y: 470, endPoint x: 300, endPoint y: 452, distance: 156.7
click at [338, 470] on div "Create Condition Adjustment Area Exterior Overall ​ Feature Home Readiness Pack…" at bounding box center [590, 285] width 1180 height 570
type input "750"
click at [680, 242] on div "Photos +1" at bounding box center [589, 256] width 357 height 107
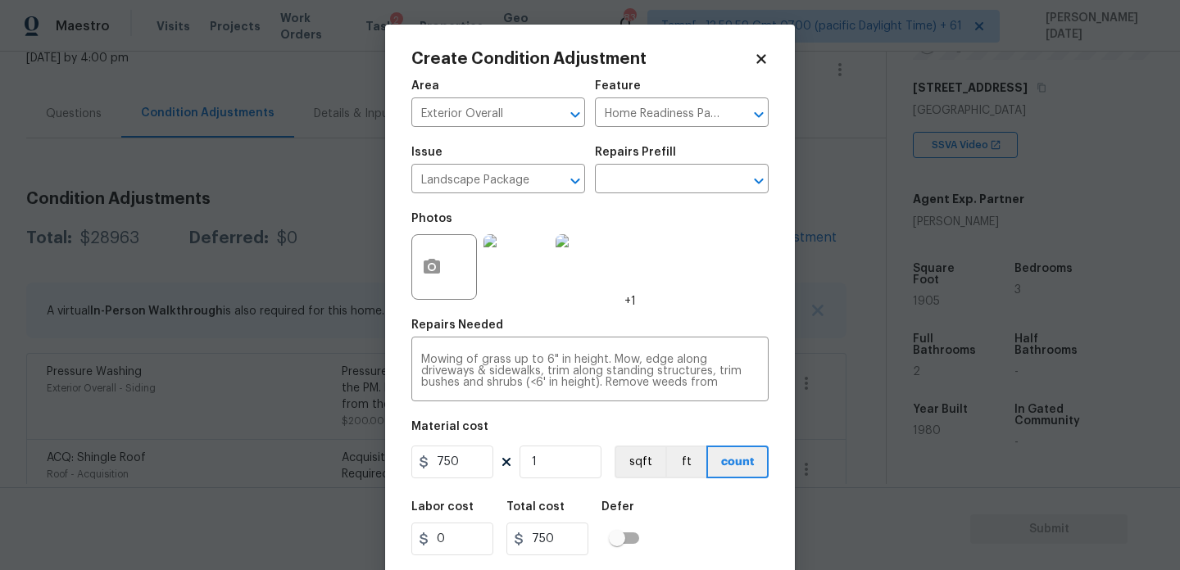
scroll to position [42, 0]
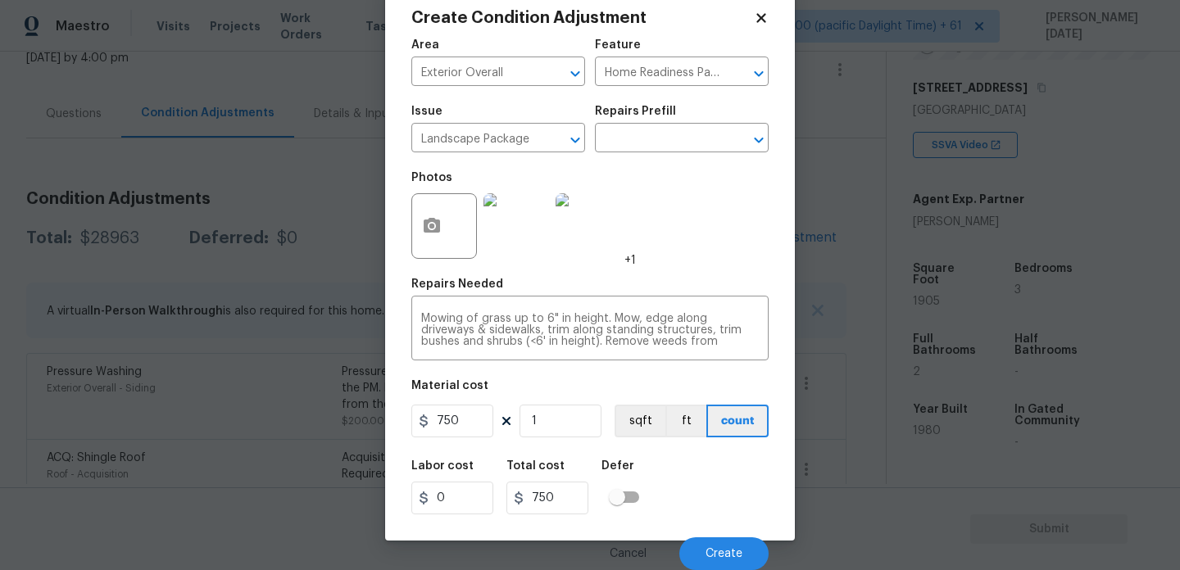
click at [698, 529] on div "Cancel Create" at bounding box center [589, 547] width 357 height 46
click at [710, 556] on span "Create" at bounding box center [724, 554] width 37 height 12
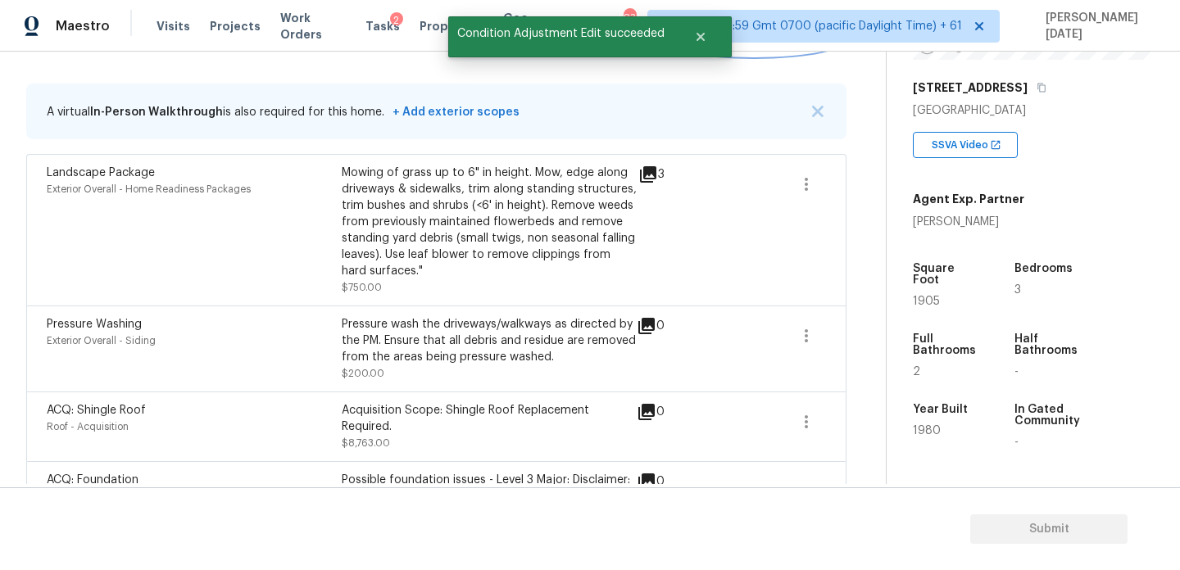
scroll to position [140, 0]
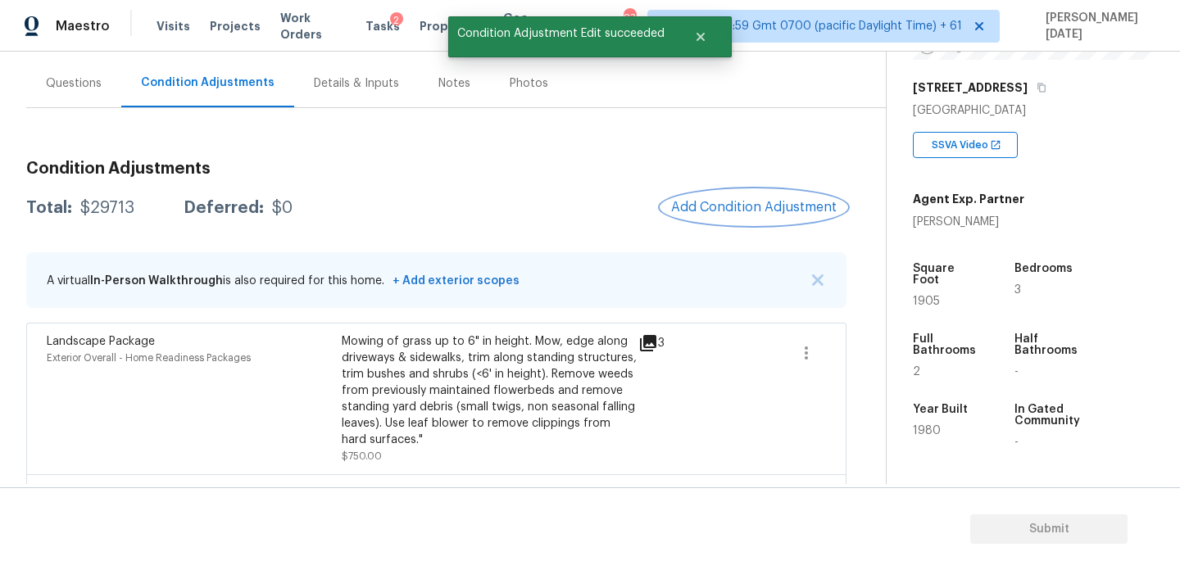
click at [749, 198] on button "Add Condition Adjustment" at bounding box center [753, 207] width 185 height 34
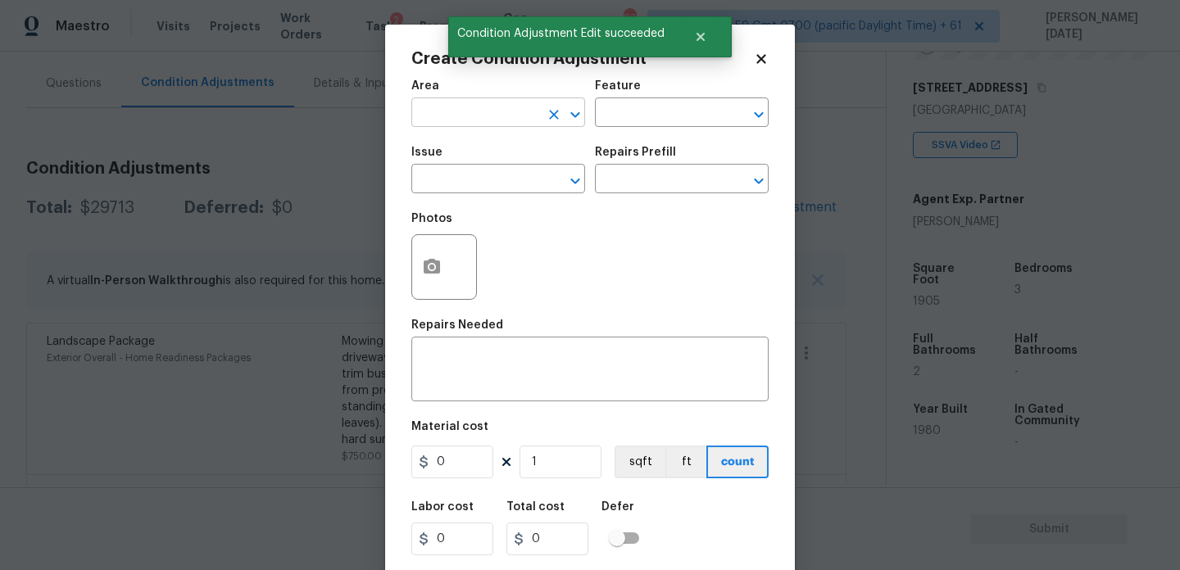
click at [435, 110] on input "text" at bounding box center [475, 114] width 128 height 25
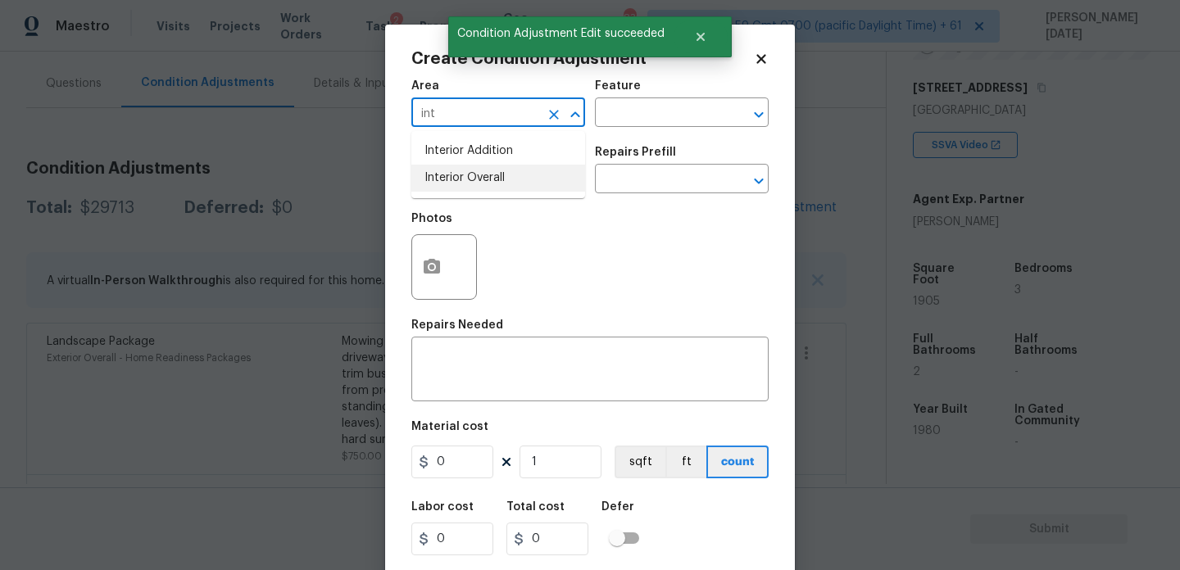
click at [455, 177] on li "Interior Overall" at bounding box center [498, 178] width 174 height 27
type input "Interior Overall"
click at [455, 177] on input "text" at bounding box center [475, 180] width 128 height 25
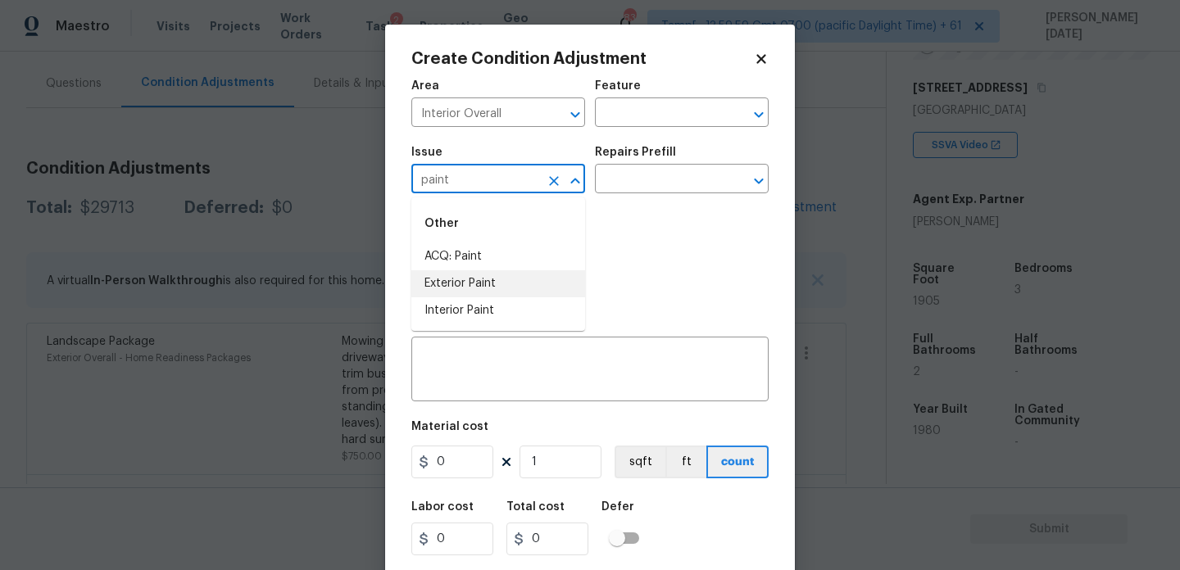
click at [464, 275] on li "Exterior Paint" at bounding box center [498, 283] width 174 height 27
type input "Exterior Paint"
click at [549, 184] on icon "Clear" at bounding box center [554, 181] width 10 height 10
click at [538, 250] on li "ACQ: Paint" at bounding box center [498, 256] width 174 height 27
type input "ACQ: Paint"
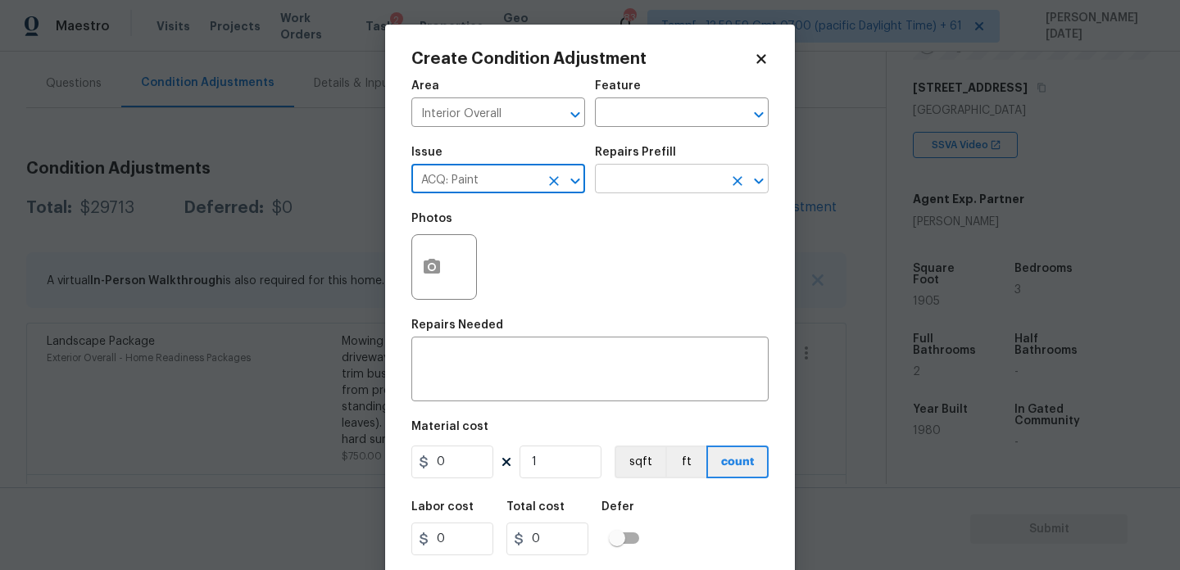
click at [647, 187] on input "text" at bounding box center [659, 180] width 128 height 25
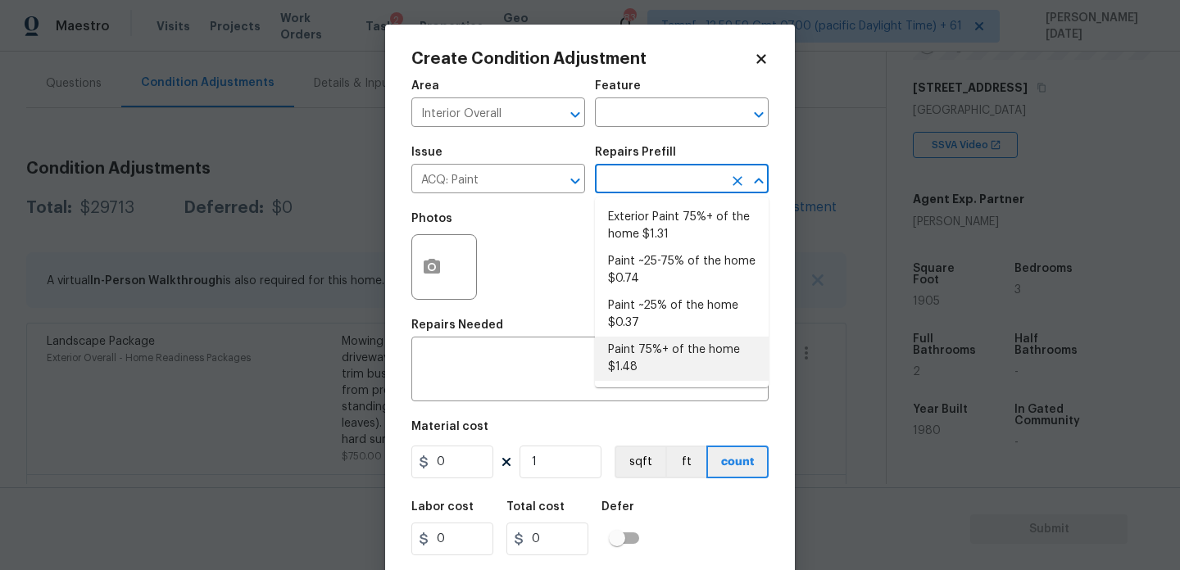
click at [666, 350] on li "Paint 75%+ of the home $1.48" at bounding box center [682, 359] width 174 height 44
type input "Acquisition"
type textarea "Acquisition Scope: 75%+ of the home will likely require interior paint"
type input "1.48"
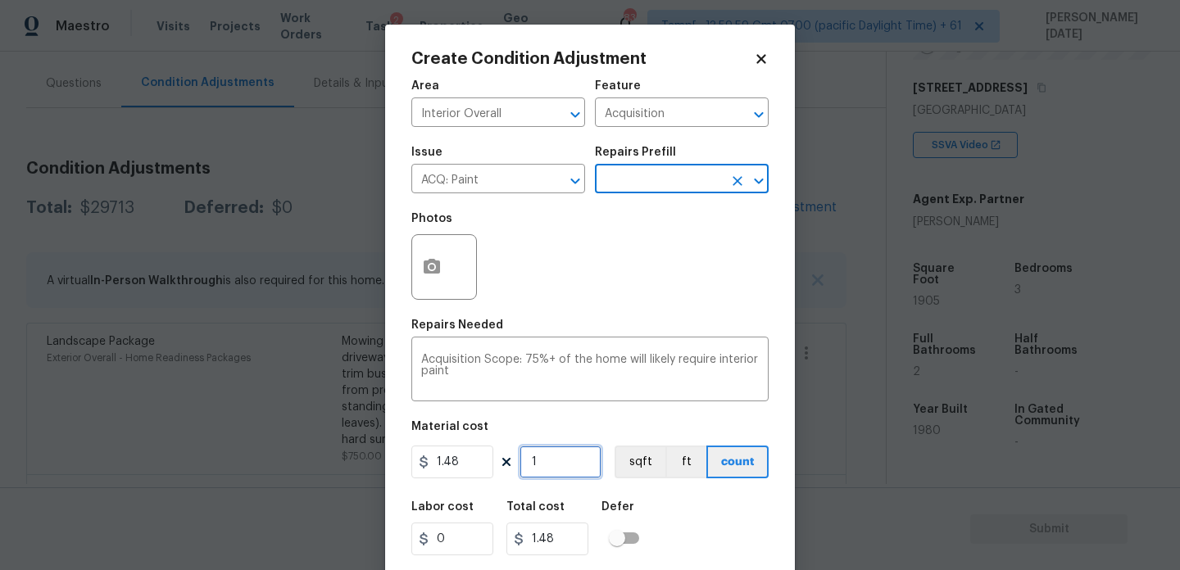
click at [570, 460] on input "1" at bounding box center [561, 462] width 82 height 33
type input "0"
paste input "1905"
type input "1905"
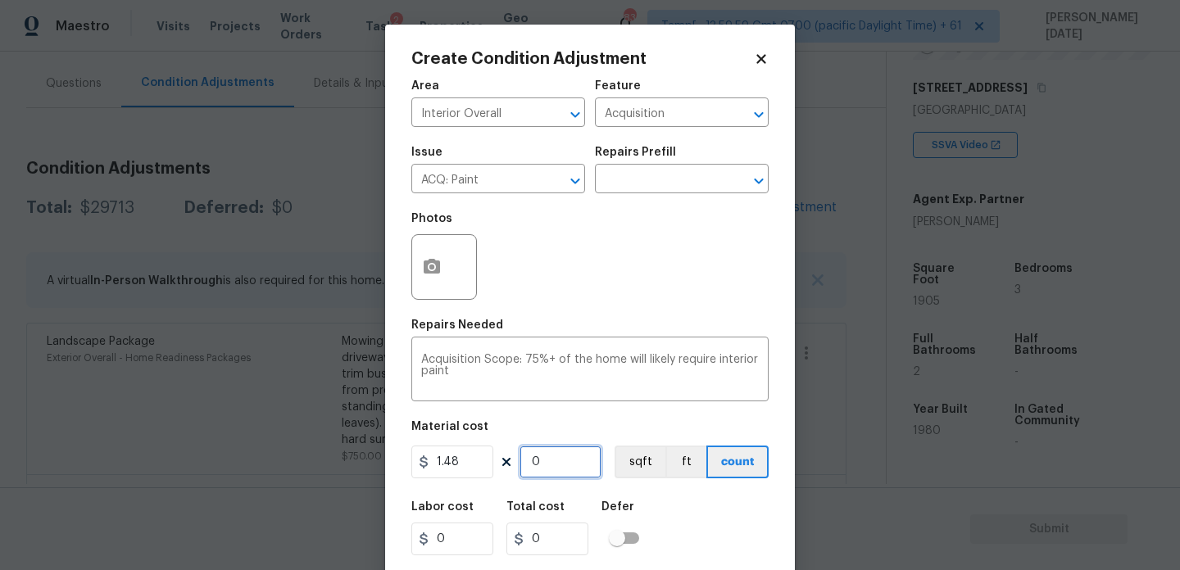
type input "2819.4"
type input "1905"
click at [424, 267] on icon "button" at bounding box center [432, 266] width 16 height 15
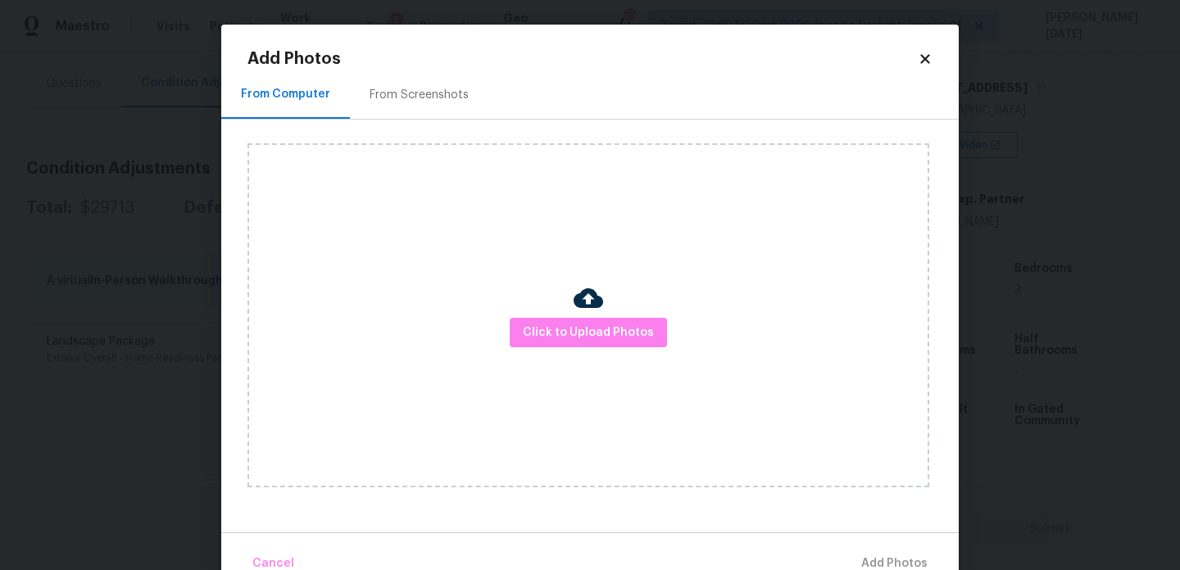
click at [424, 89] on div "From Screenshots" at bounding box center [419, 95] width 99 height 16
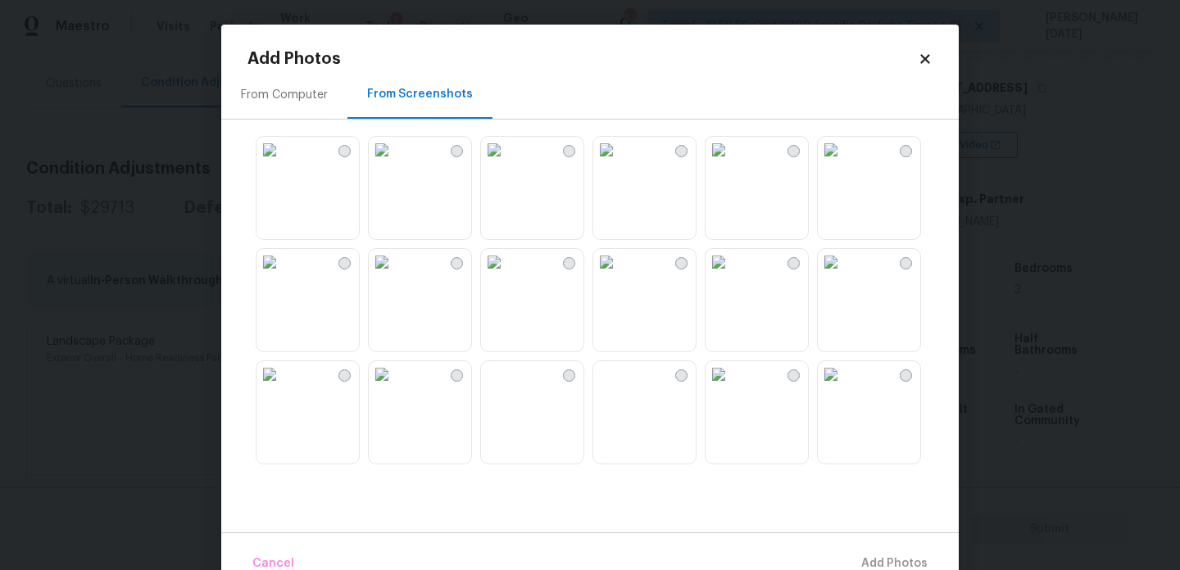
click at [620, 163] on img at bounding box center [606, 150] width 26 height 26
click at [507, 275] on img at bounding box center [494, 262] width 26 height 26
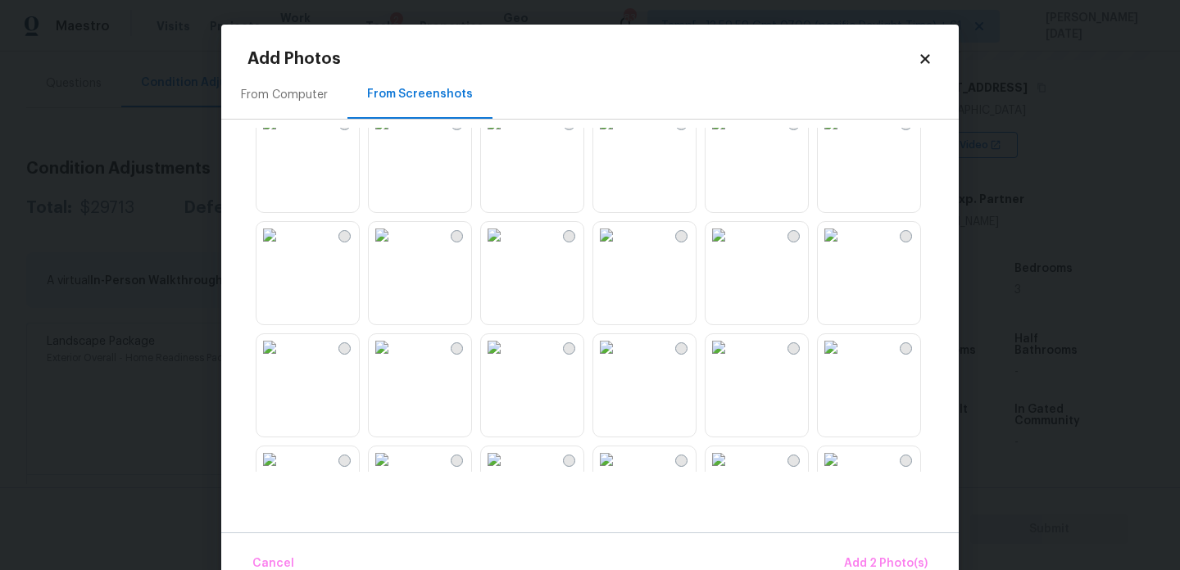
click at [620, 248] on img at bounding box center [606, 235] width 26 height 26
click at [488, 248] on img at bounding box center [494, 235] width 26 height 26
click at [507, 248] on img at bounding box center [494, 235] width 26 height 26
click at [507, 361] on img at bounding box center [494, 347] width 26 height 26
click at [538, 218] on div at bounding box center [602, 300] width 711 height 344
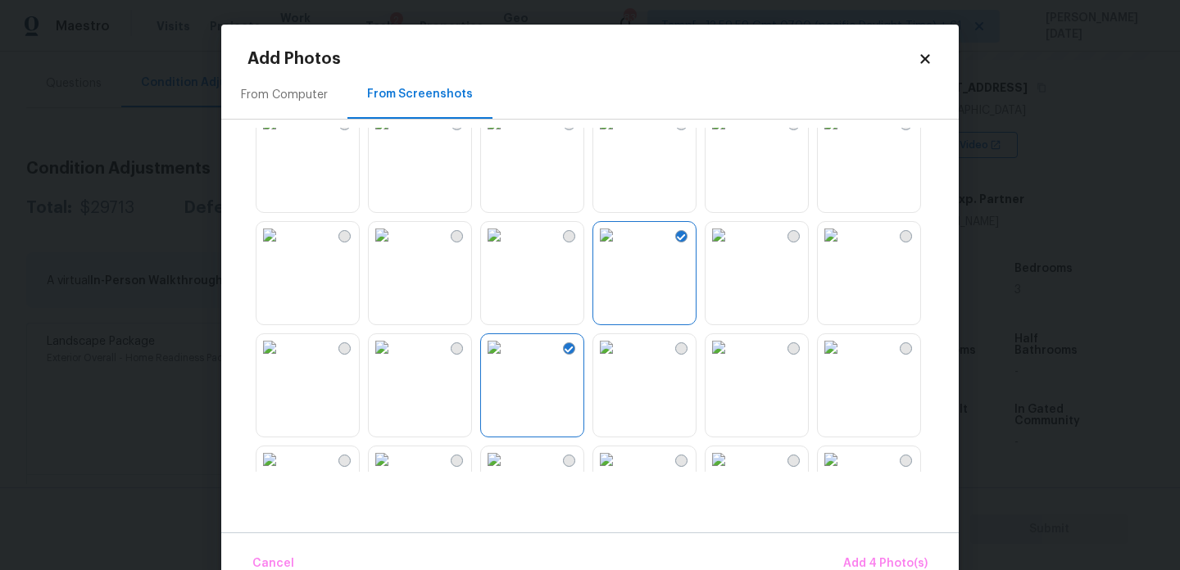
click at [507, 248] on img at bounding box center [494, 235] width 26 height 26
click at [395, 248] on img at bounding box center [382, 235] width 26 height 26
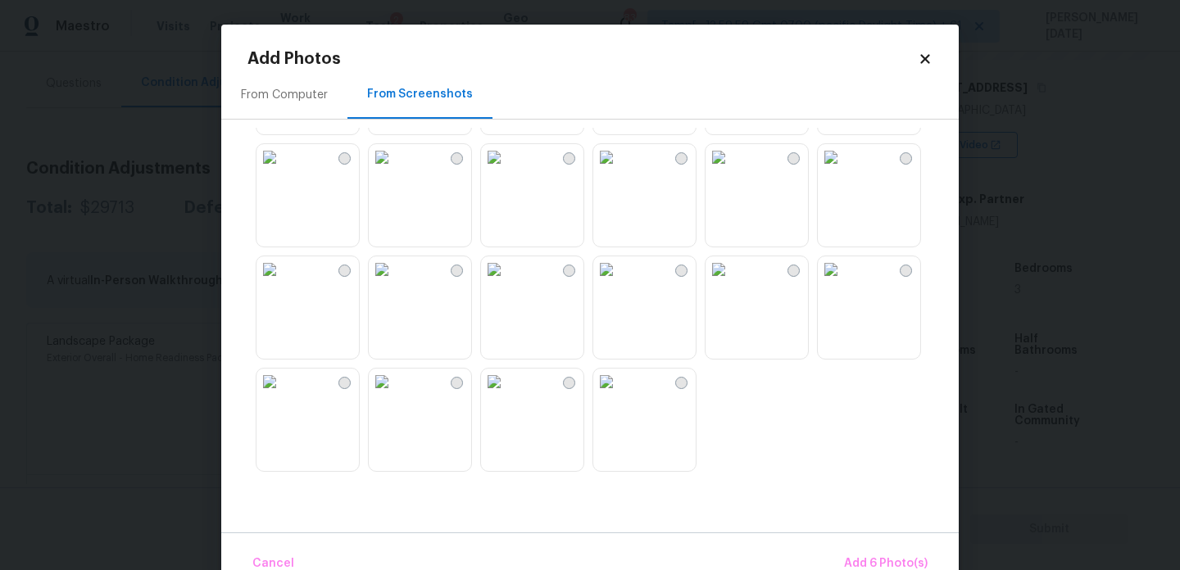
click at [507, 159] on img at bounding box center [494, 157] width 26 height 26
click at [395, 283] on img at bounding box center [382, 270] width 26 height 26
click at [507, 395] on img at bounding box center [494, 382] width 26 height 26
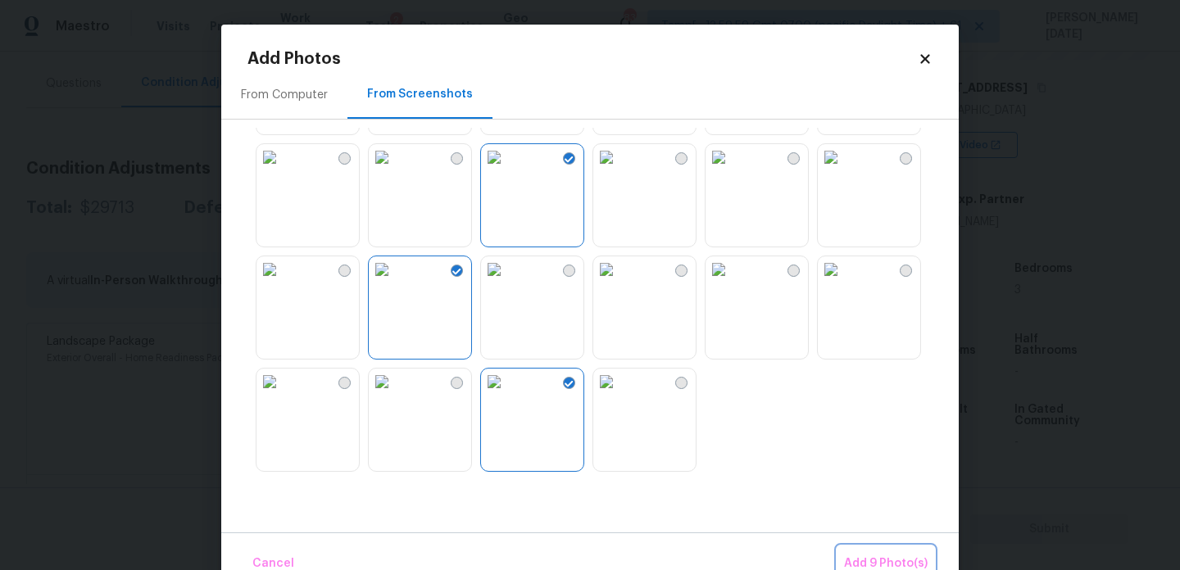
click at [860, 554] on span "Add 9 Photo(s)" at bounding box center [886, 564] width 84 height 20
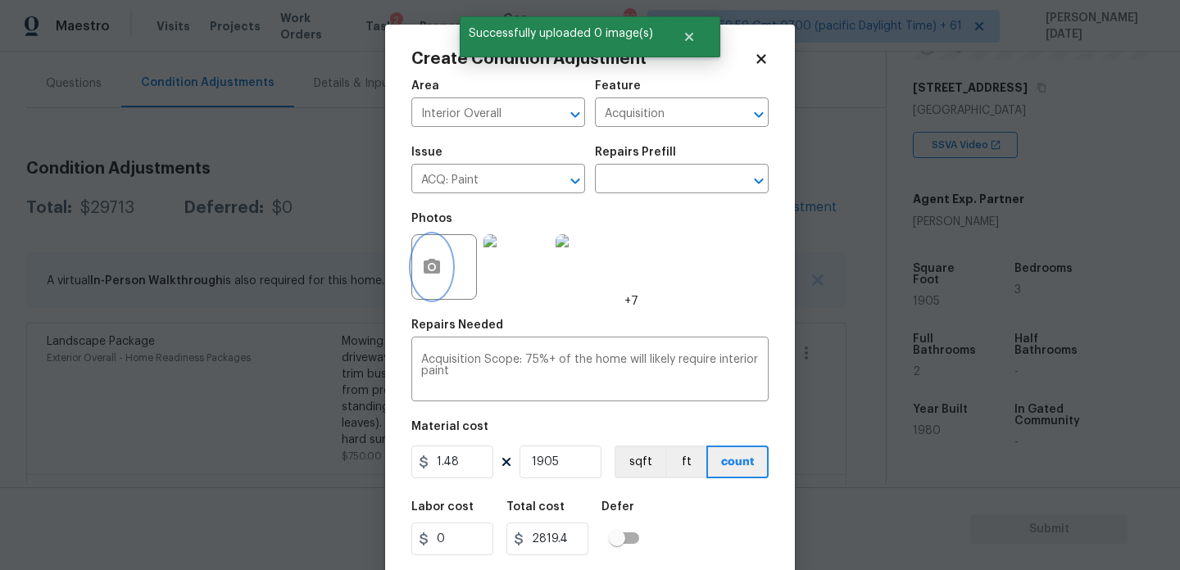
scroll to position [42, 0]
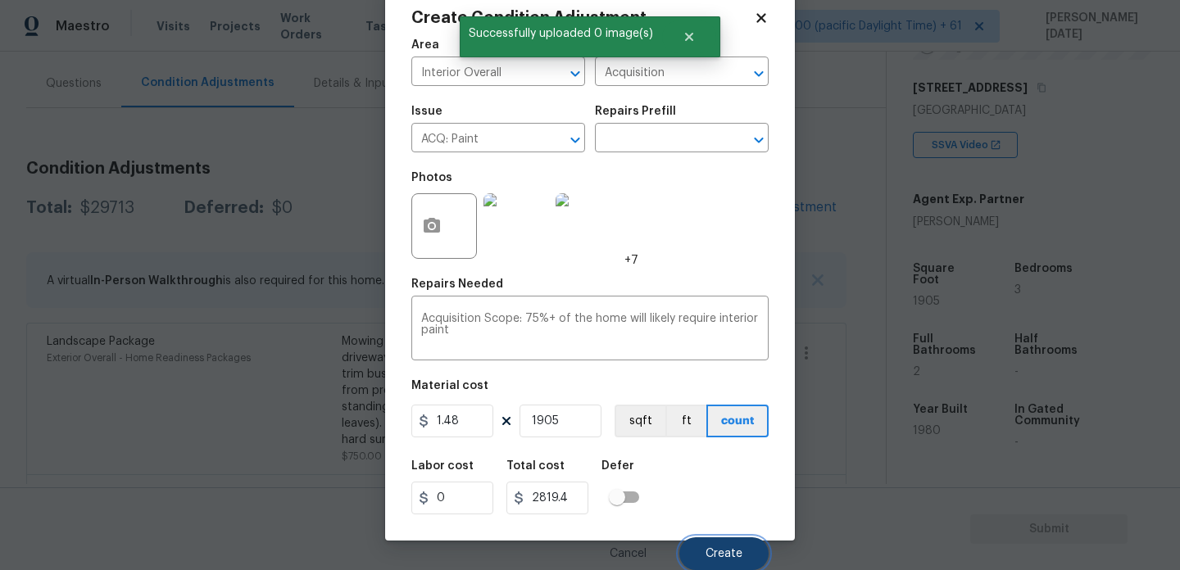
click at [710, 553] on span "Create" at bounding box center [724, 554] width 37 height 12
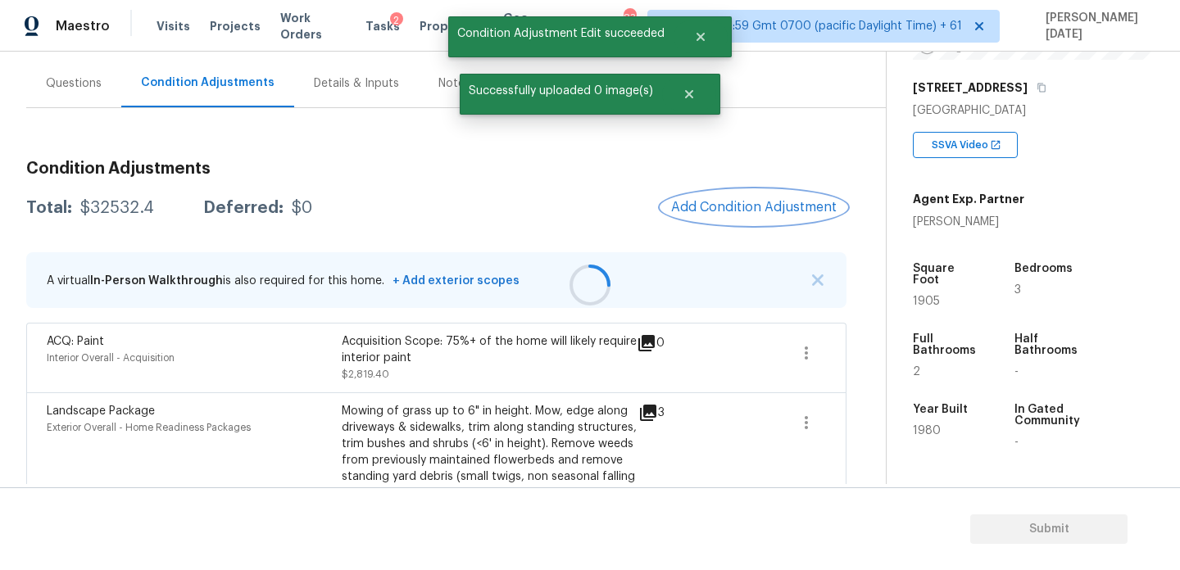
scroll to position [0, 0]
click at [739, 202] on span "Add Condition Adjustment" at bounding box center [754, 207] width 166 height 15
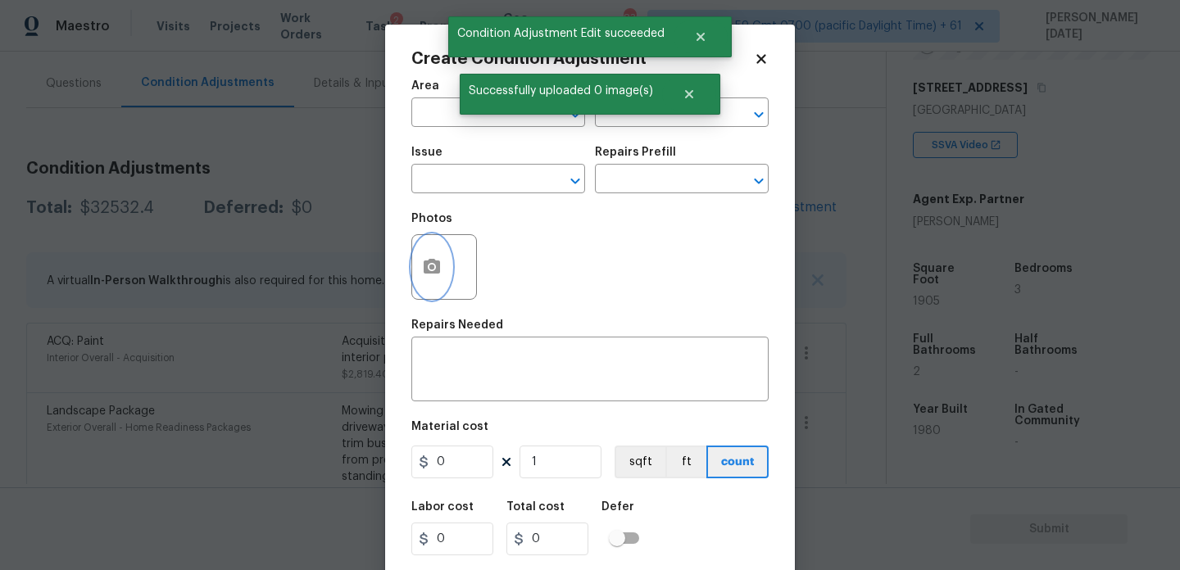
click at [443, 271] on button "button" at bounding box center [431, 267] width 39 height 64
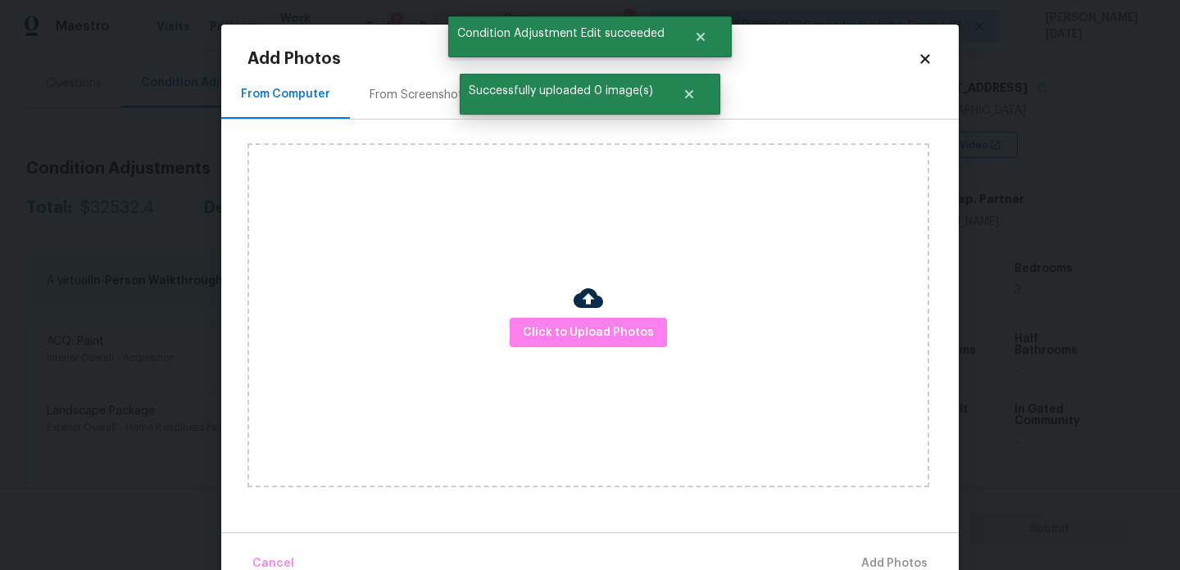
click at [395, 101] on div "From Screenshots" at bounding box center [419, 95] width 99 height 16
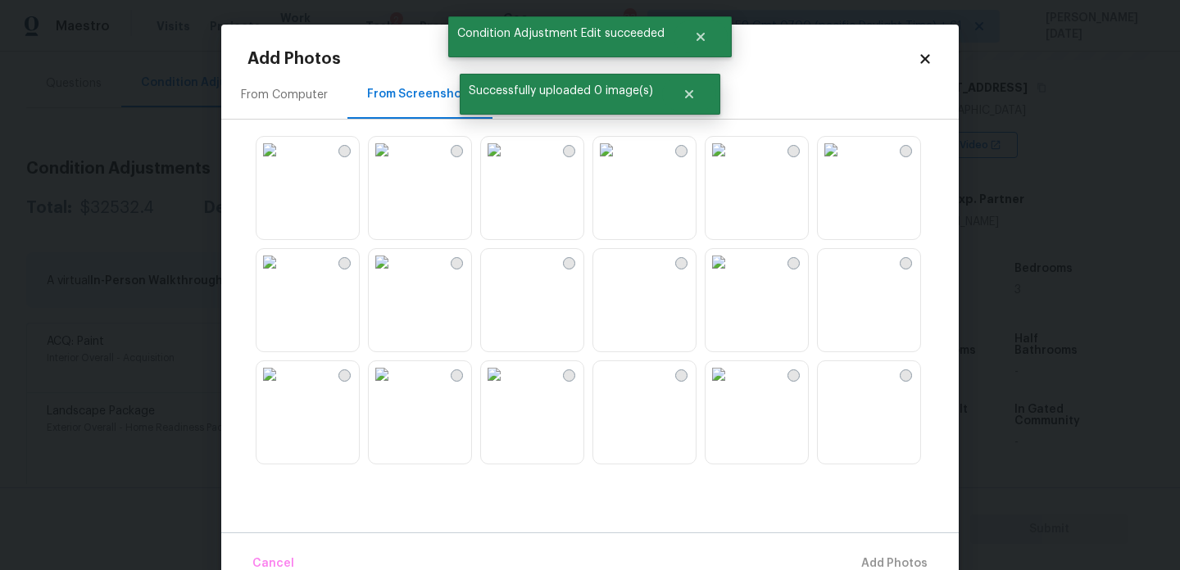
click at [620, 163] on img at bounding box center [606, 150] width 26 height 26
click at [283, 275] on img at bounding box center [270, 262] width 26 height 26
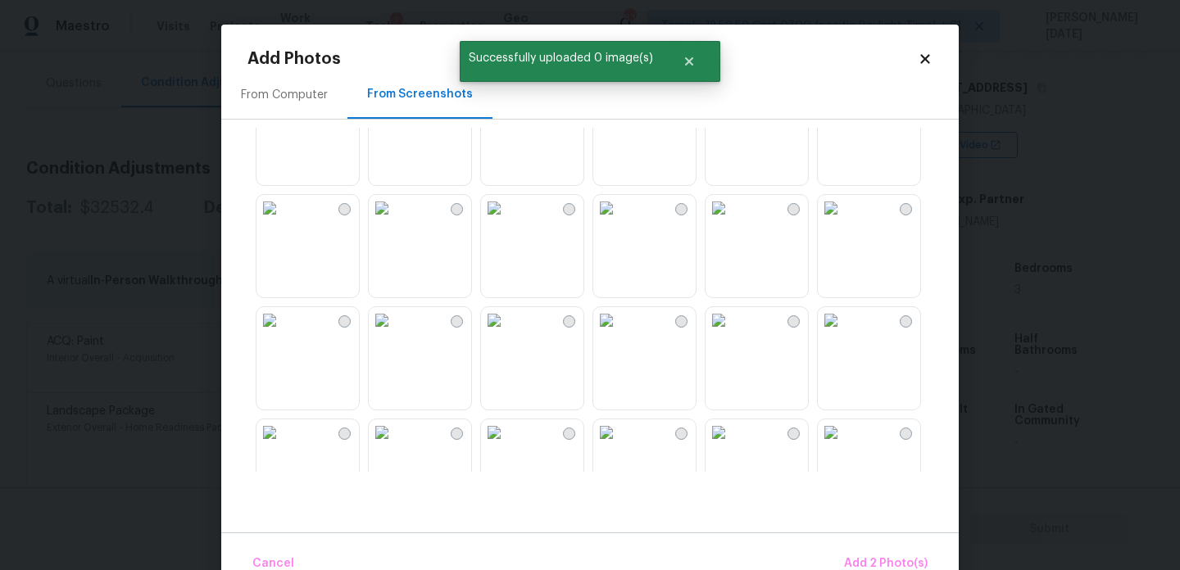
scroll to position [504, 0]
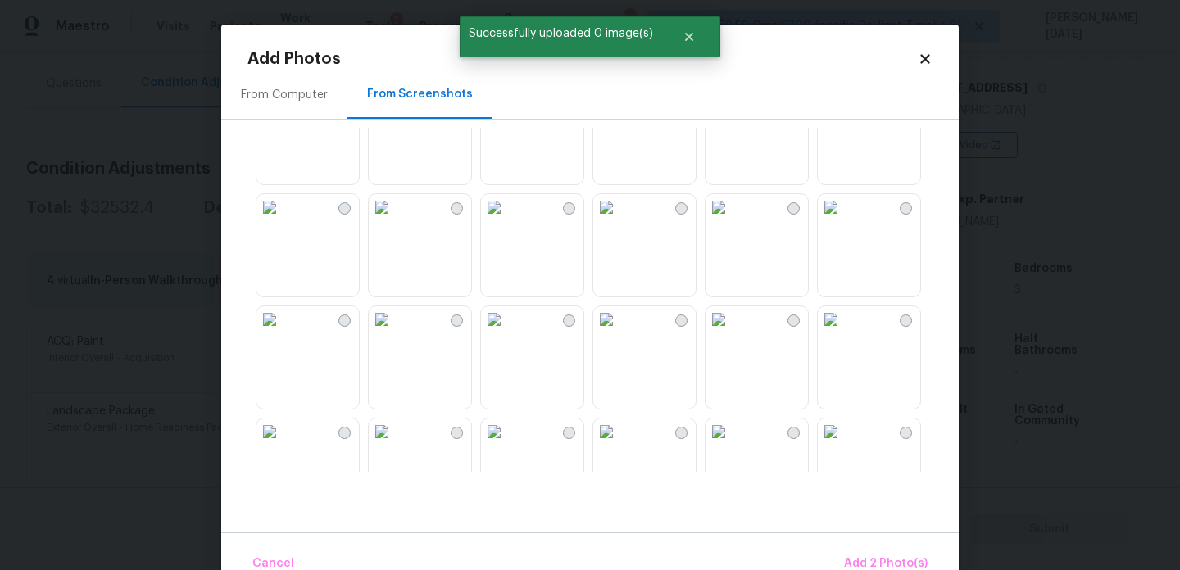
click at [507, 220] on img at bounding box center [494, 207] width 26 height 26
click at [507, 333] on img at bounding box center [494, 319] width 26 height 26
click at [732, 333] on img at bounding box center [719, 319] width 26 height 26
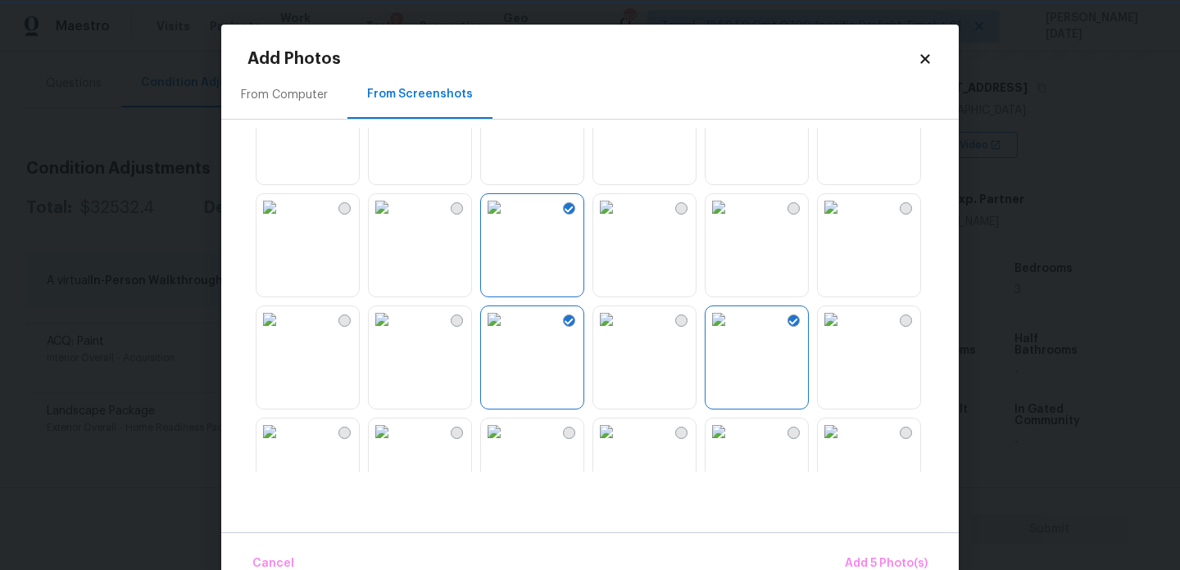
scroll to position [1565, 0]
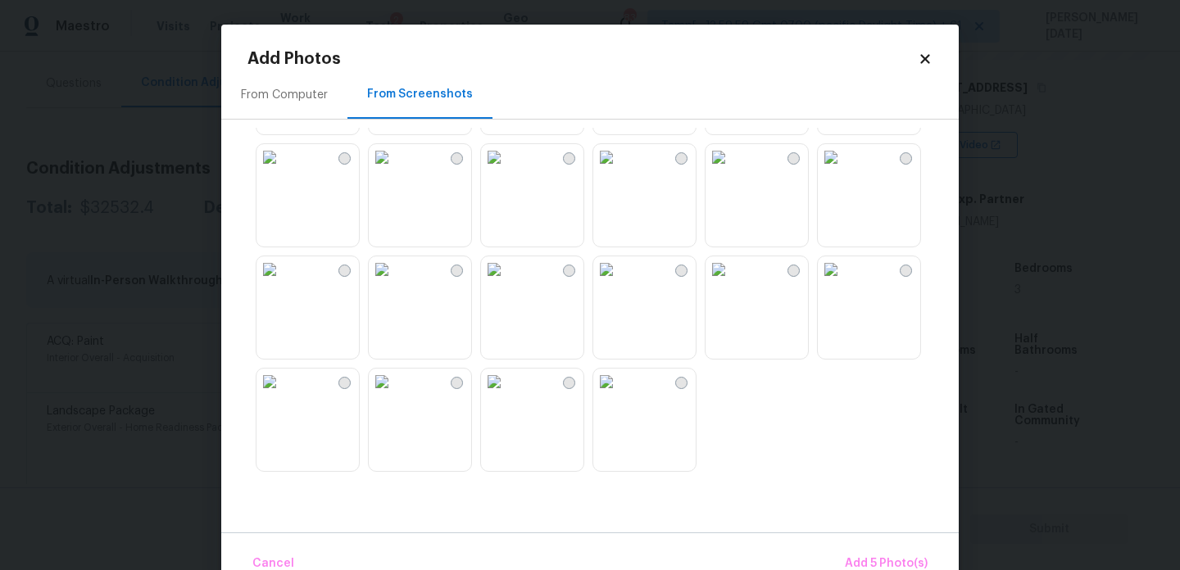
click at [507, 170] on img at bounding box center [494, 157] width 26 height 26
click at [283, 283] on img at bounding box center [270, 270] width 26 height 26
click at [283, 395] on img at bounding box center [270, 382] width 26 height 26
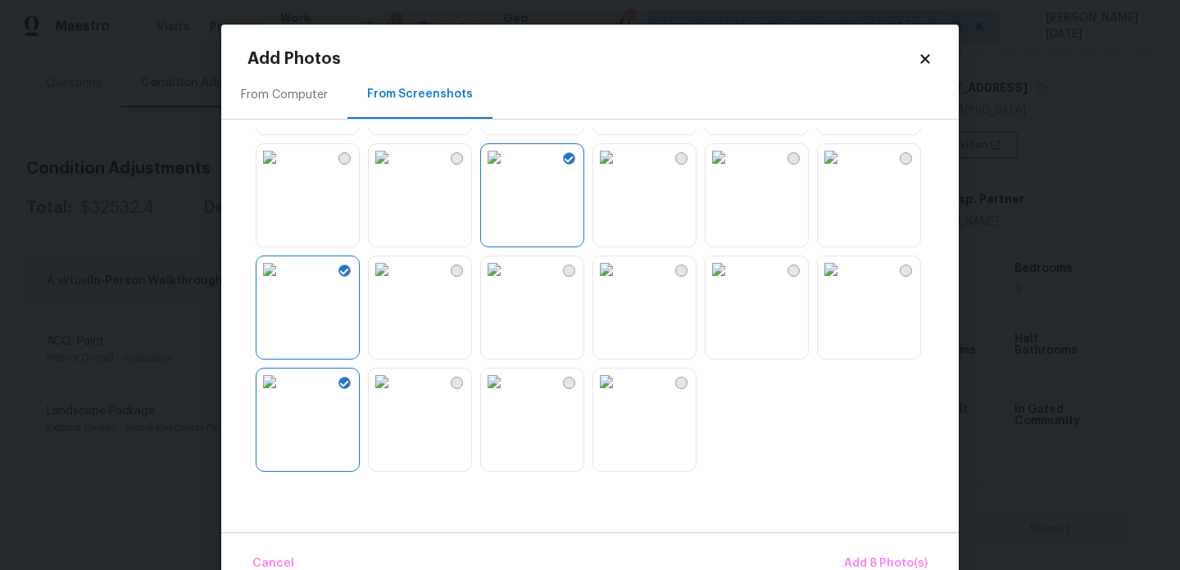
click at [507, 395] on img at bounding box center [494, 382] width 26 height 26
click at [865, 559] on span "Add 9 Photo(s)" at bounding box center [886, 564] width 84 height 20
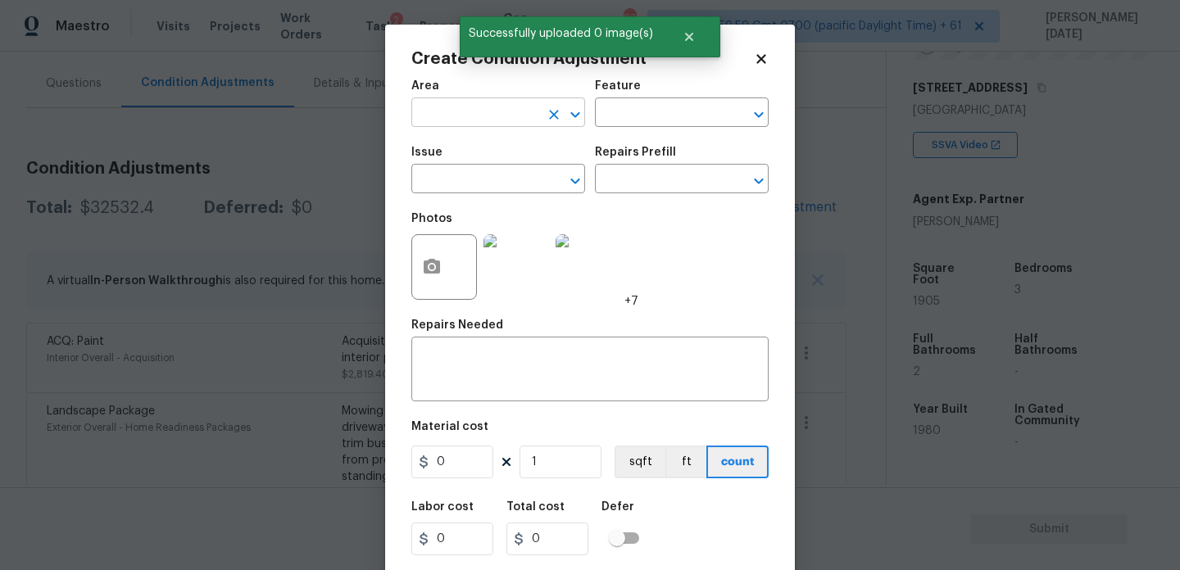
click at [460, 107] on input "text" at bounding box center [475, 114] width 128 height 25
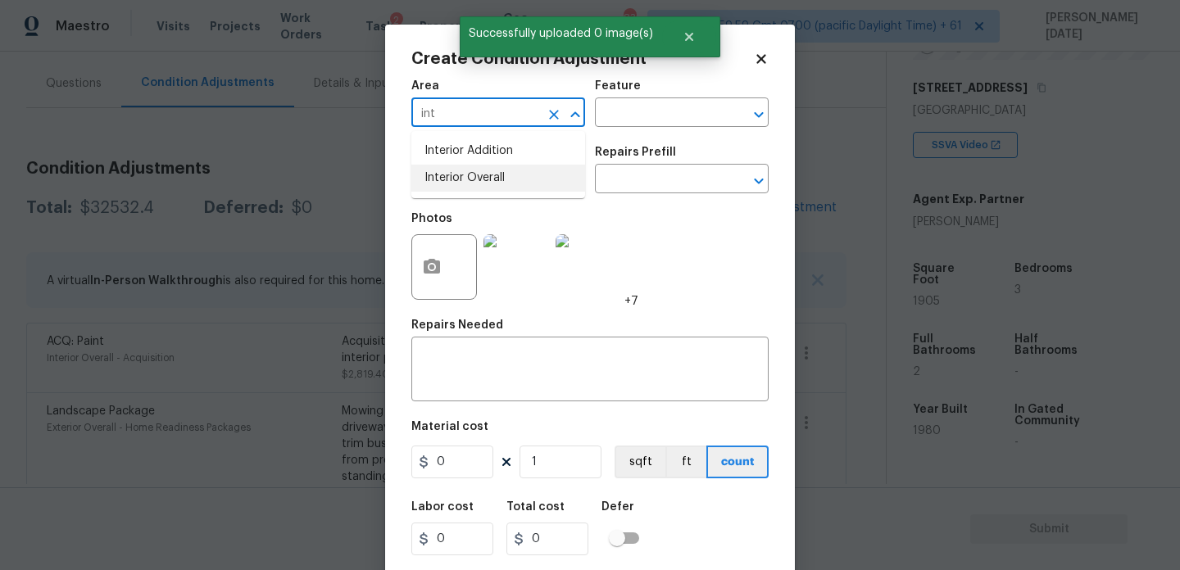
click at [476, 174] on li "Interior Overall" at bounding box center [498, 178] width 174 height 27
type input "Interior Overall"
click at [476, 174] on input "text" at bounding box center [475, 180] width 128 height 25
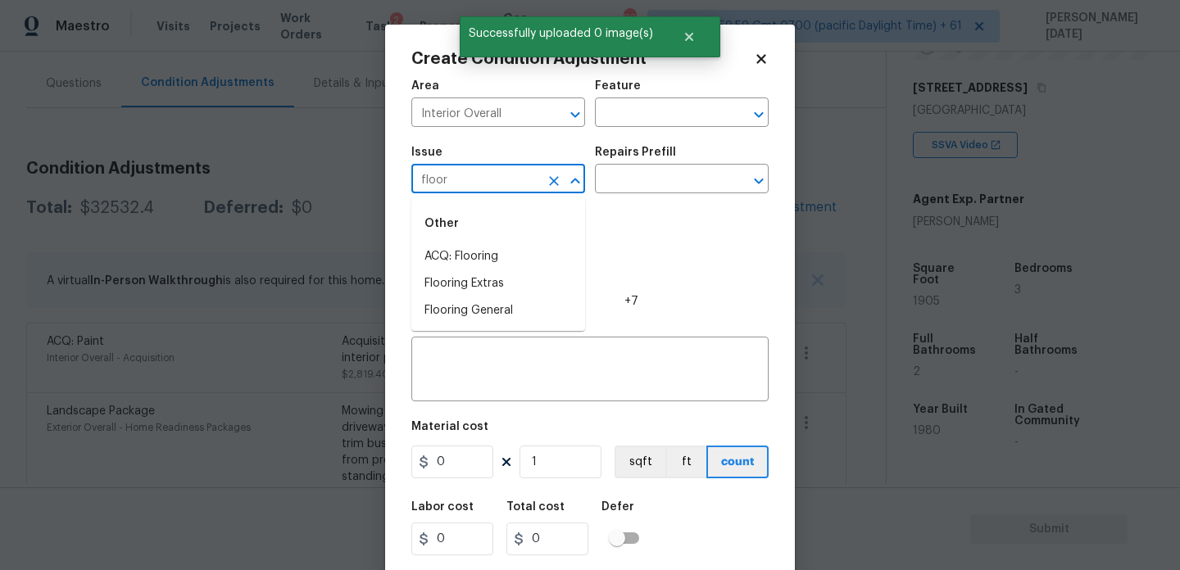
click at [482, 249] on li "ACQ: Flooring" at bounding box center [498, 256] width 174 height 27
type input "ACQ: Flooring"
click at [620, 196] on div "Issue ACQ: Flooring ​ Repairs Prefill ​" at bounding box center [589, 170] width 357 height 66
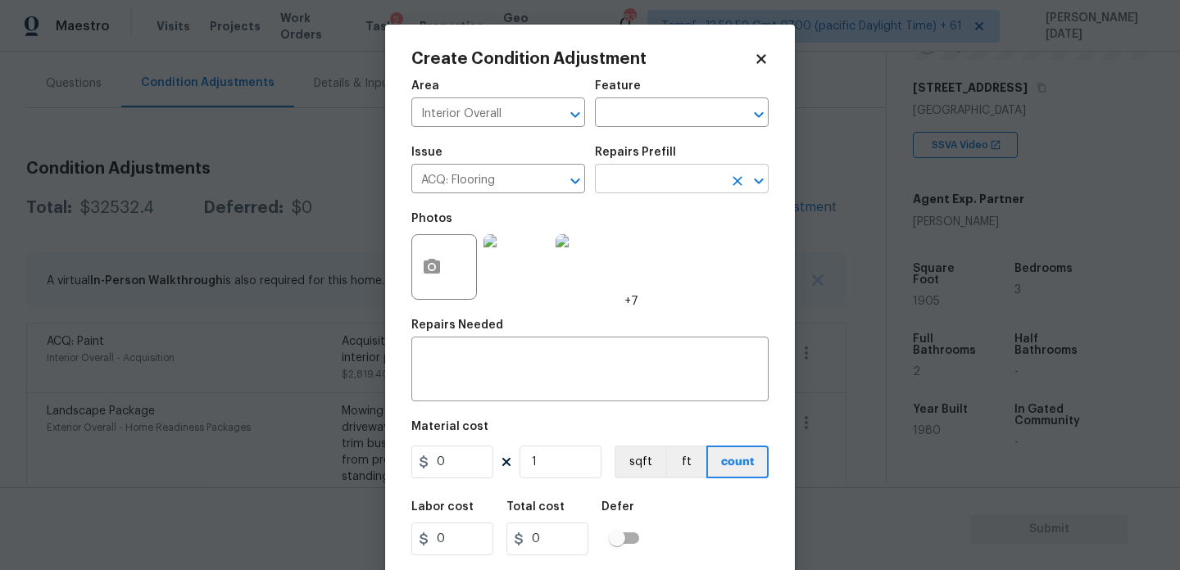
click at [657, 182] on input "text" at bounding box center [659, 180] width 128 height 25
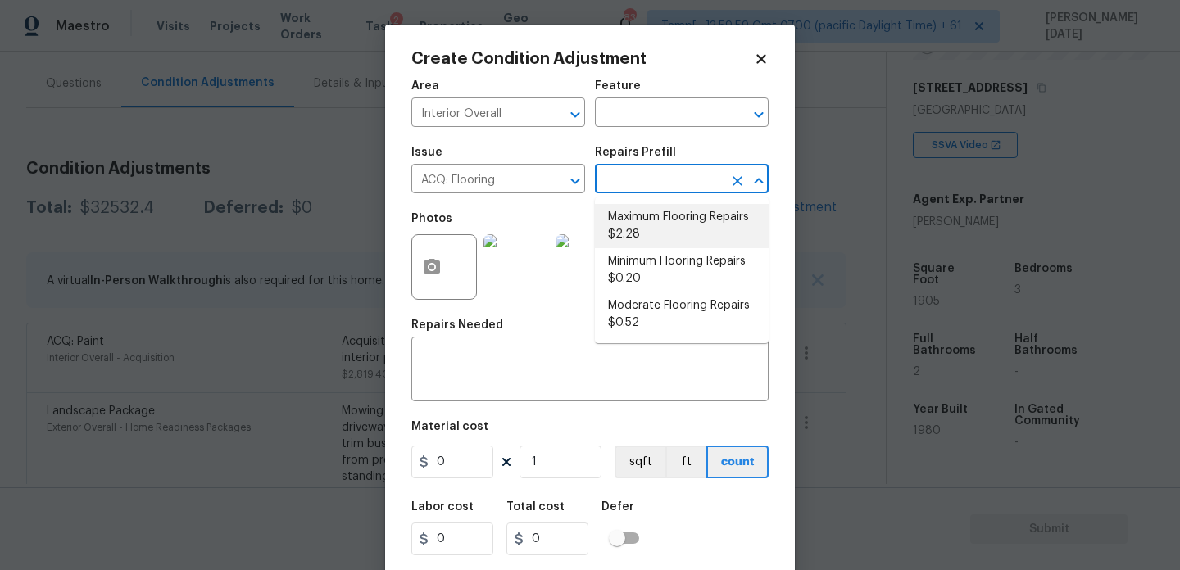
click at [657, 222] on li "Maximum Flooring Repairs $2.28" at bounding box center [682, 226] width 174 height 44
type input "Acquisition"
type textarea "Acquisition Scope: Maximum flooring repairs"
type input "2.28"
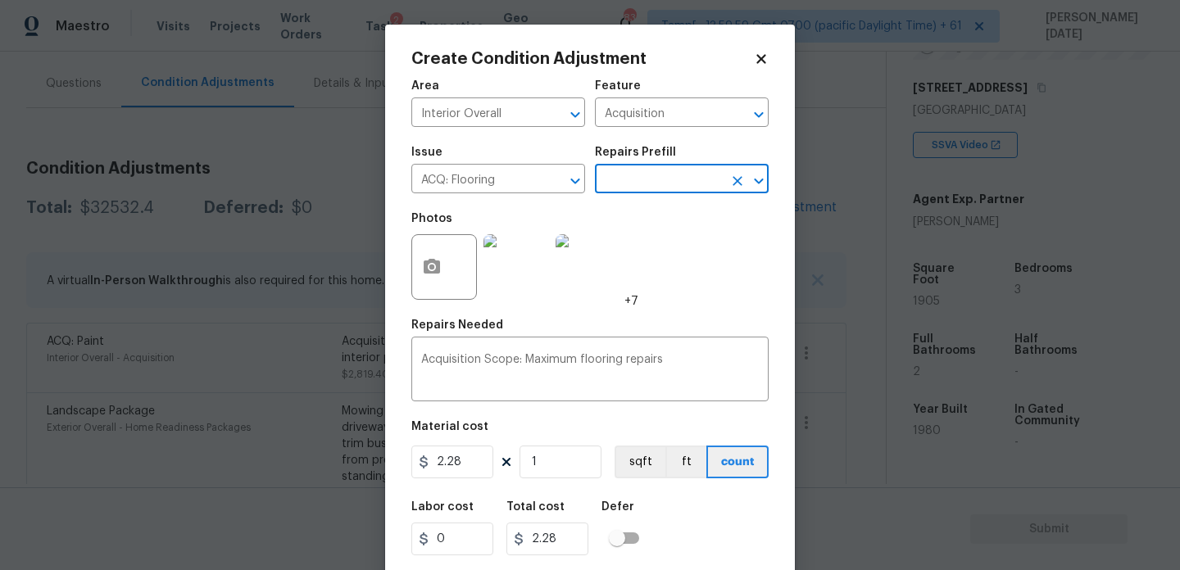
click at [565, 443] on div "Material cost" at bounding box center [589, 431] width 357 height 21
click at [565, 469] on input "1" at bounding box center [561, 462] width 82 height 33
type input "0"
paste input "1905"
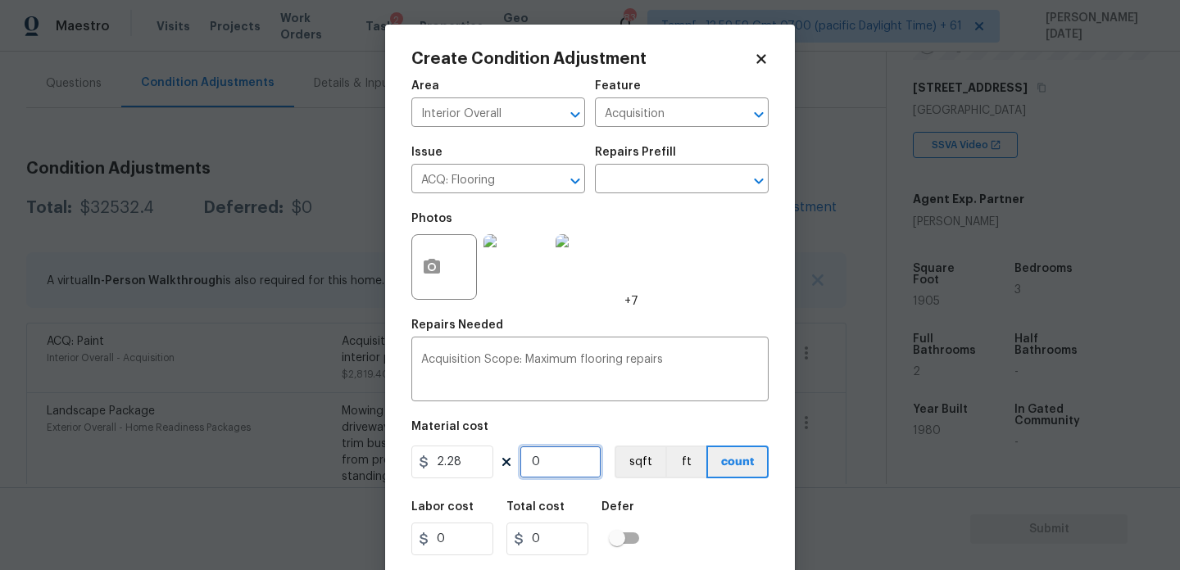
type input "1905"
type input "4343.4"
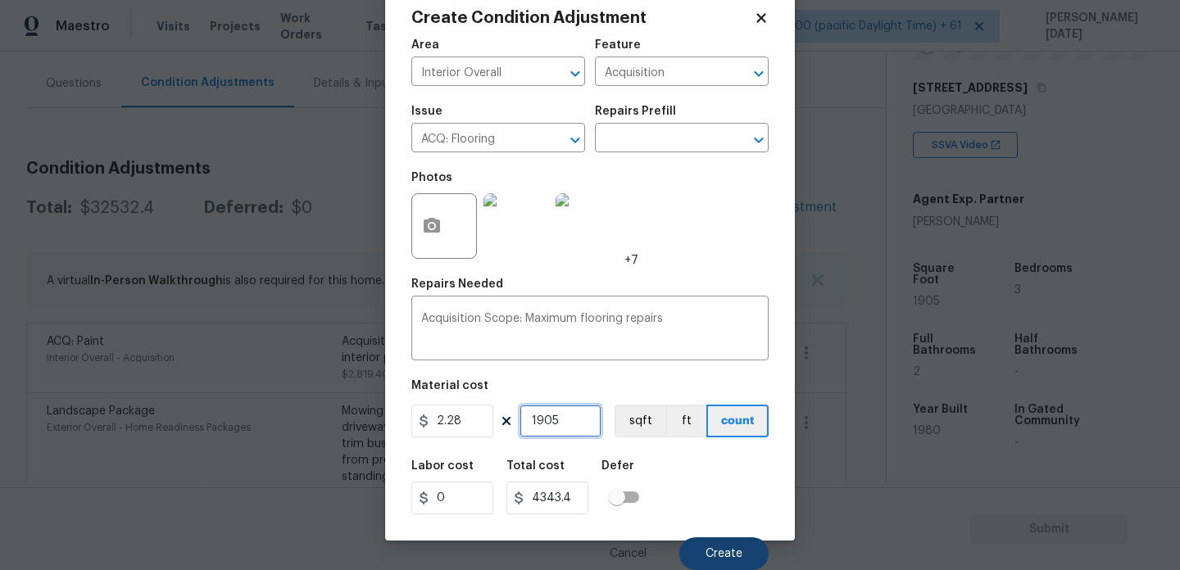
type input "1905"
click at [733, 551] on span "Create" at bounding box center [724, 554] width 37 height 12
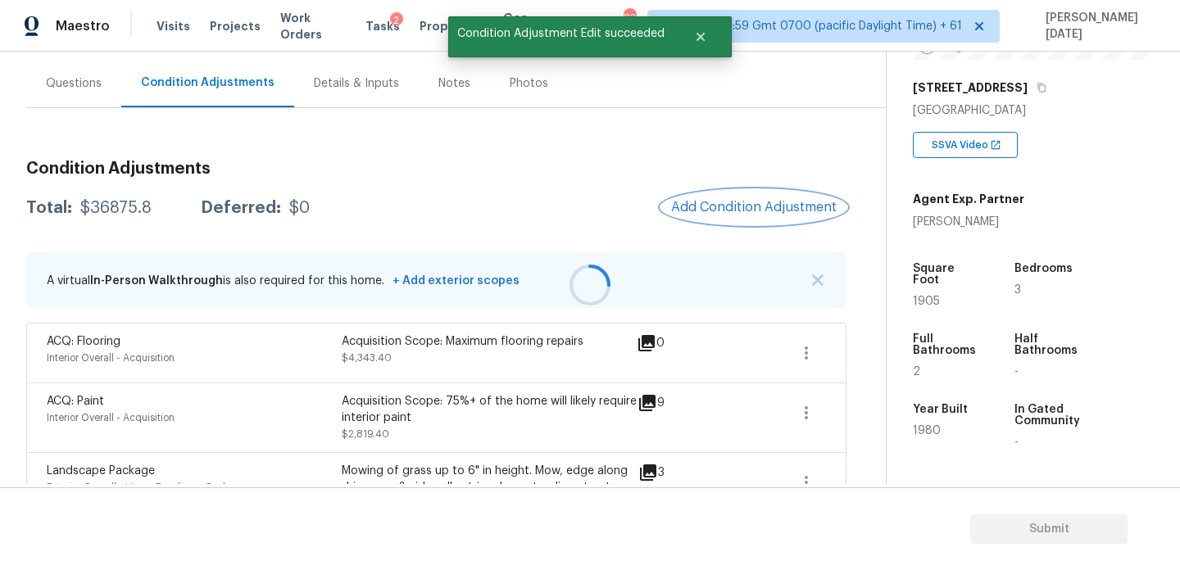
scroll to position [0, 0]
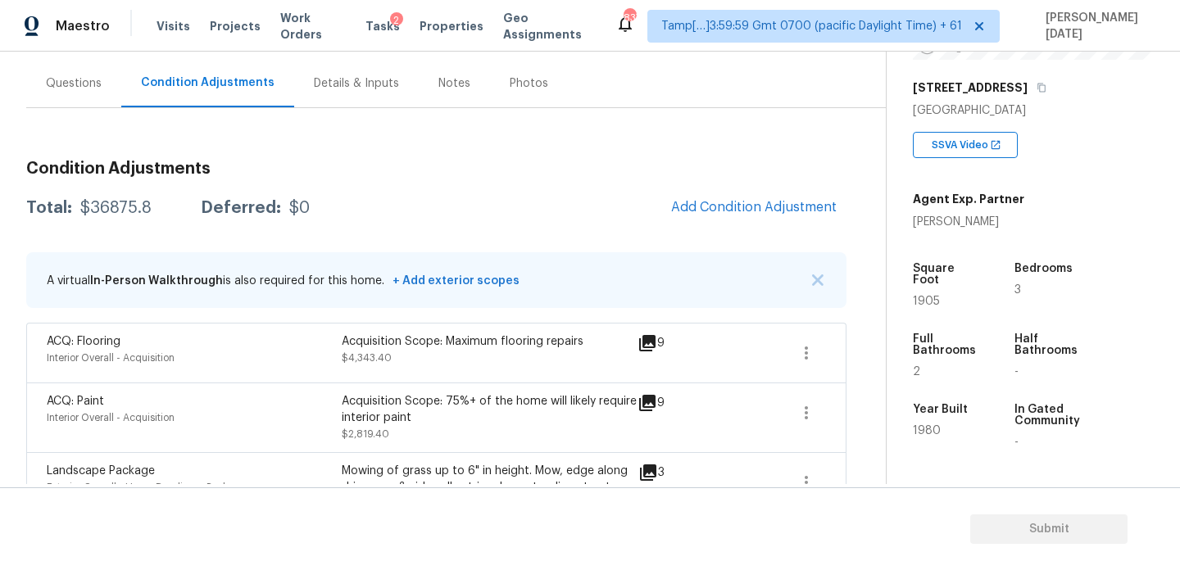
click at [73, 92] on div "Questions" at bounding box center [73, 83] width 95 height 48
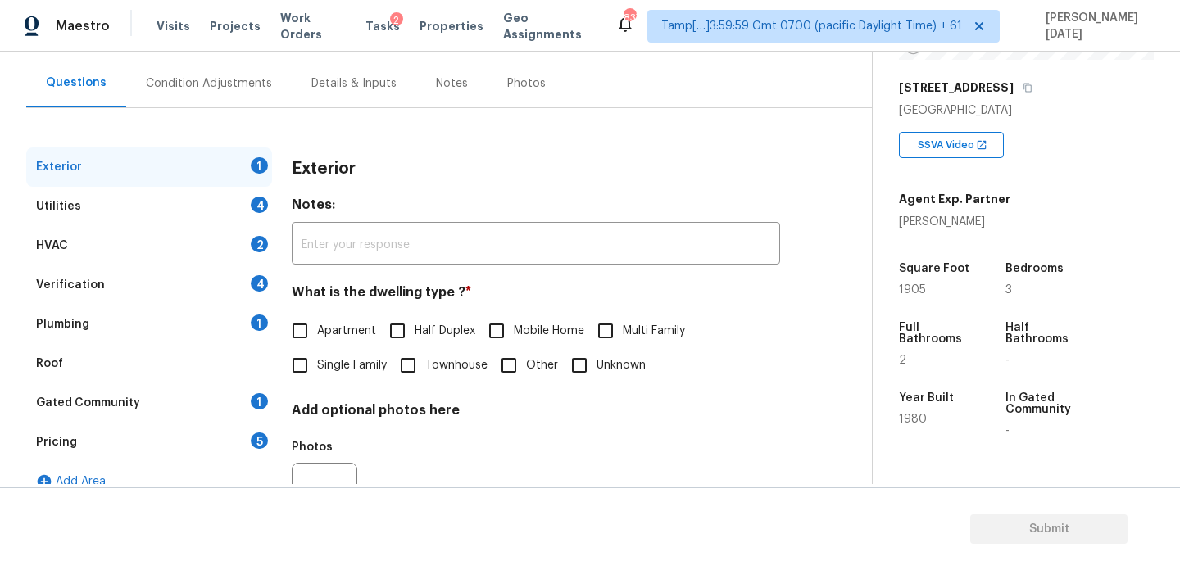
click at [134, 431] on div "Pricing 5" at bounding box center [149, 442] width 246 height 39
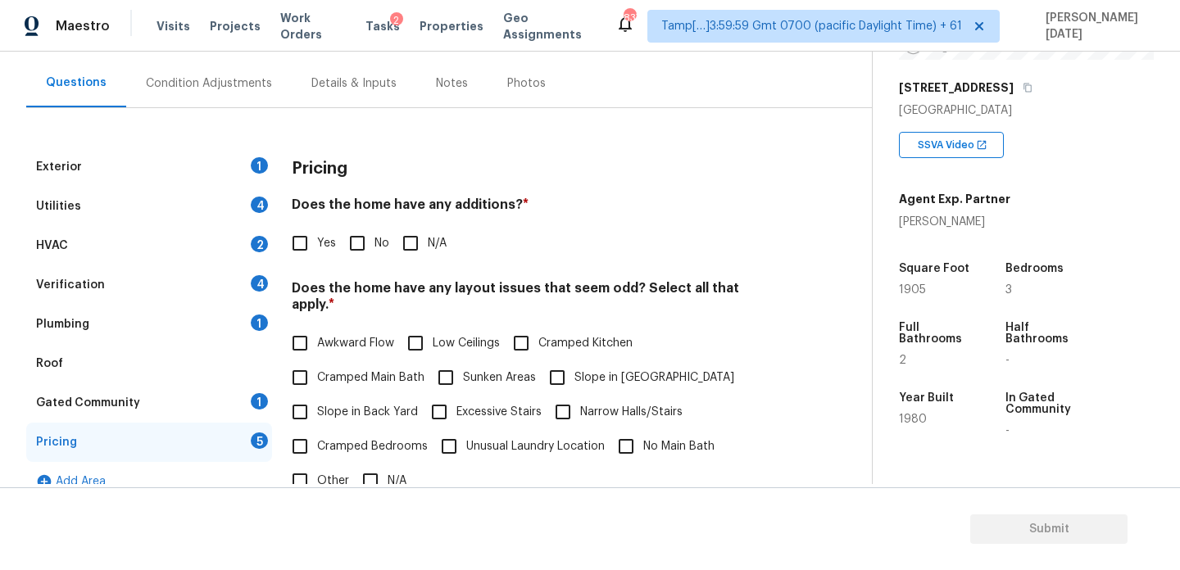
click at [152, 446] on div "Pricing 5" at bounding box center [149, 442] width 246 height 39
click at [298, 478] on input "Other" at bounding box center [300, 481] width 34 height 34
checkbox input "true"
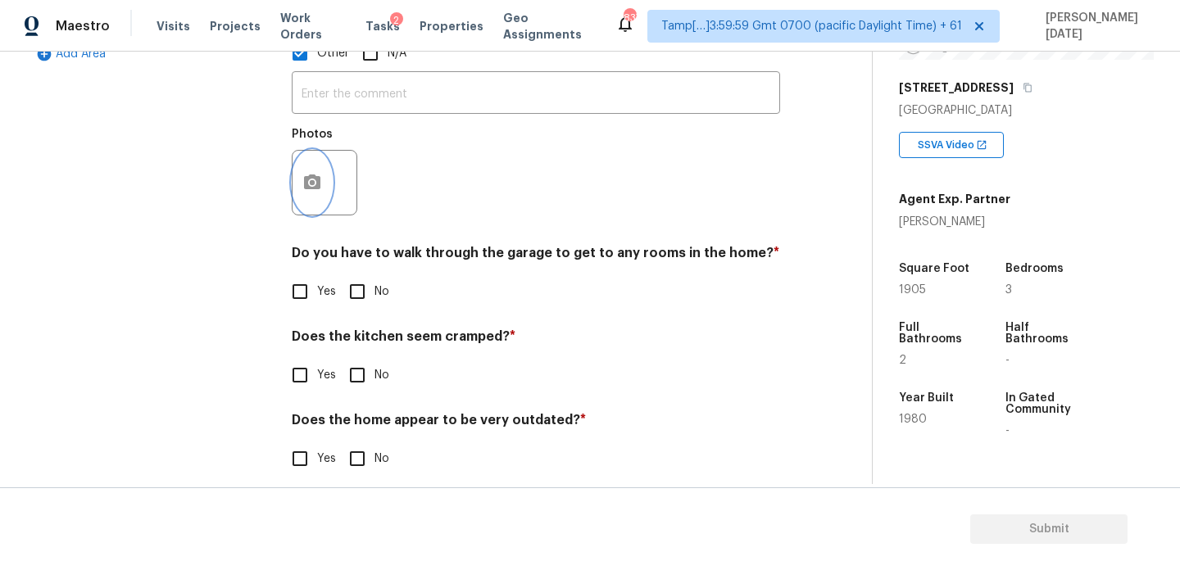
click at [301, 184] on button "button" at bounding box center [312, 183] width 39 height 64
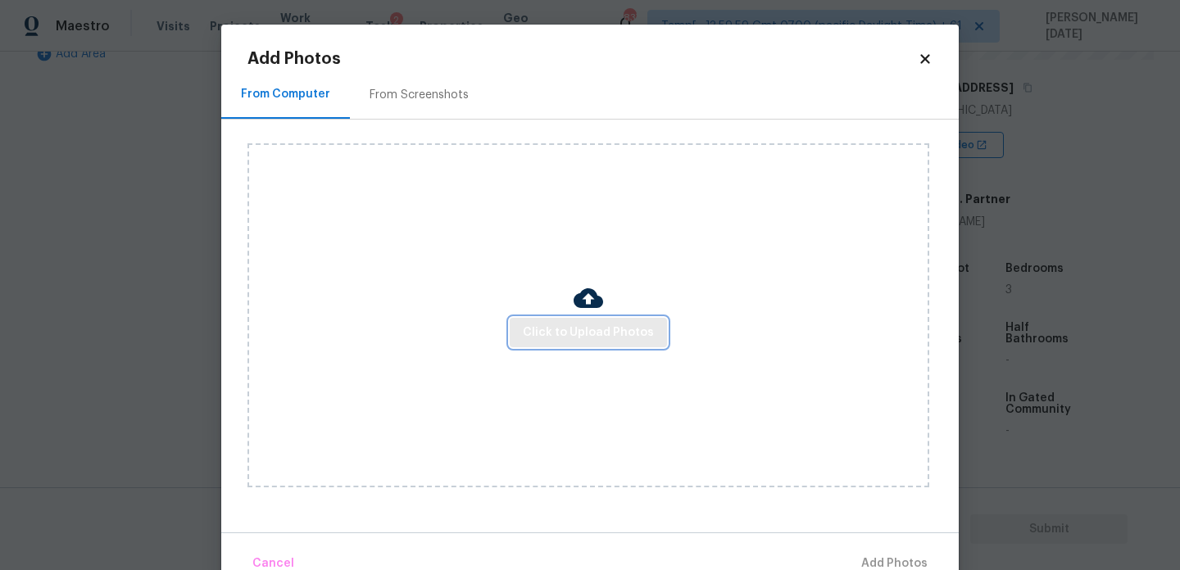
click at [544, 320] on button "Click to Upload Photos" at bounding box center [588, 333] width 157 height 30
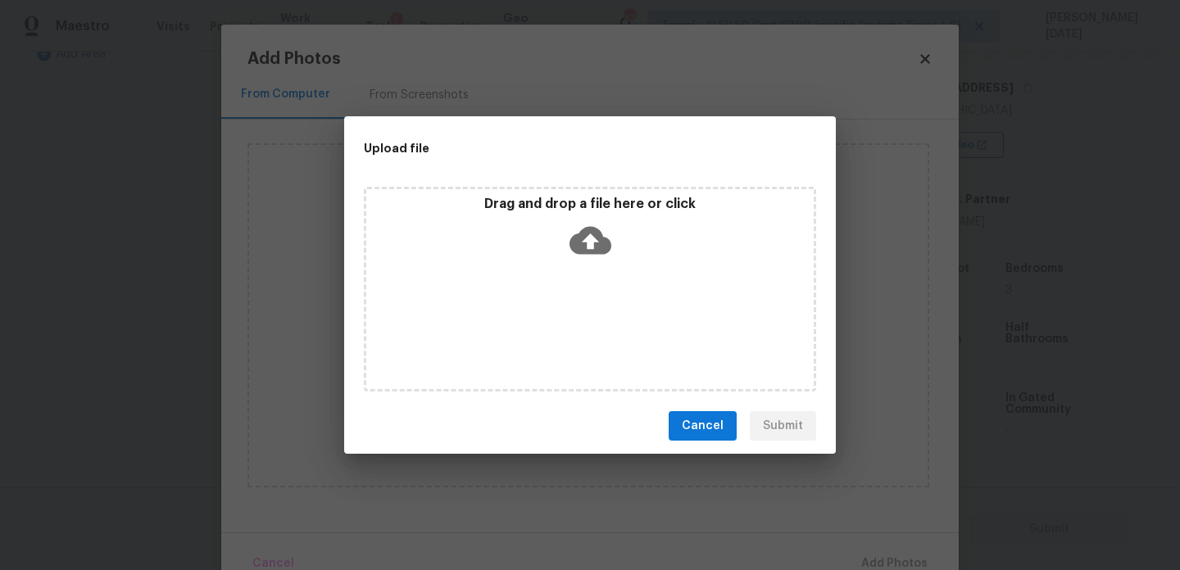
click at [544, 320] on div "Drag and drop a file here or click" at bounding box center [590, 289] width 452 height 205
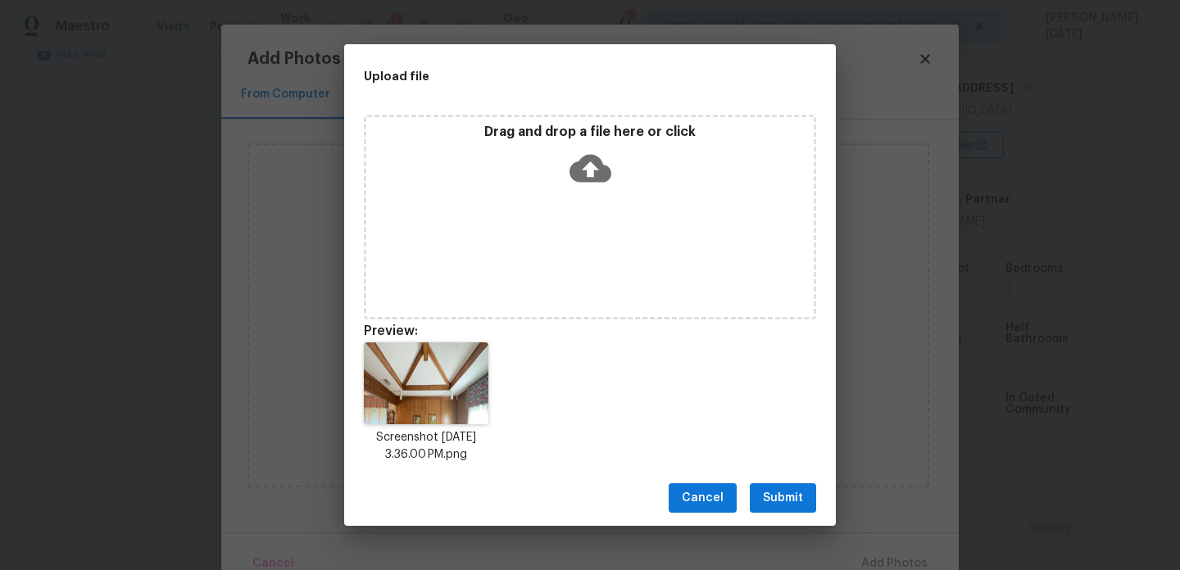
click at [788, 474] on div "Cancel Submit" at bounding box center [590, 498] width 492 height 57
click at [783, 492] on span "Submit" at bounding box center [783, 498] width 40 height 20
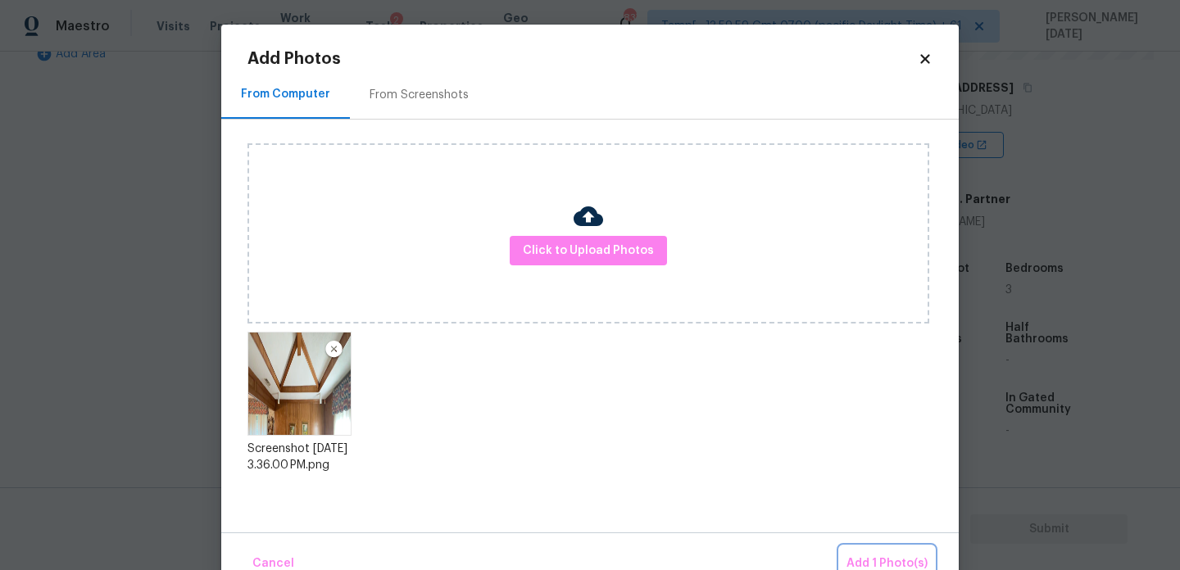
click at [856, 554] on span "Add 1 Photo(s)" at bounding box center [887, 564] width 81 height 20
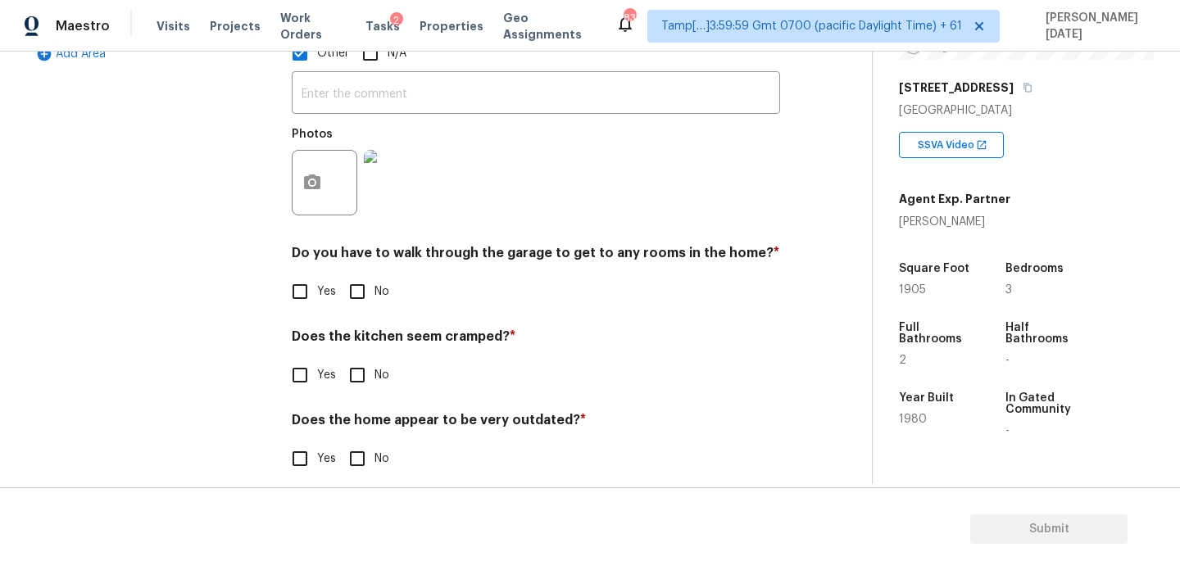
click at [353, 290] on input "No" at bounding box center [357, 292] width 34 height 34
checkbox input "true"
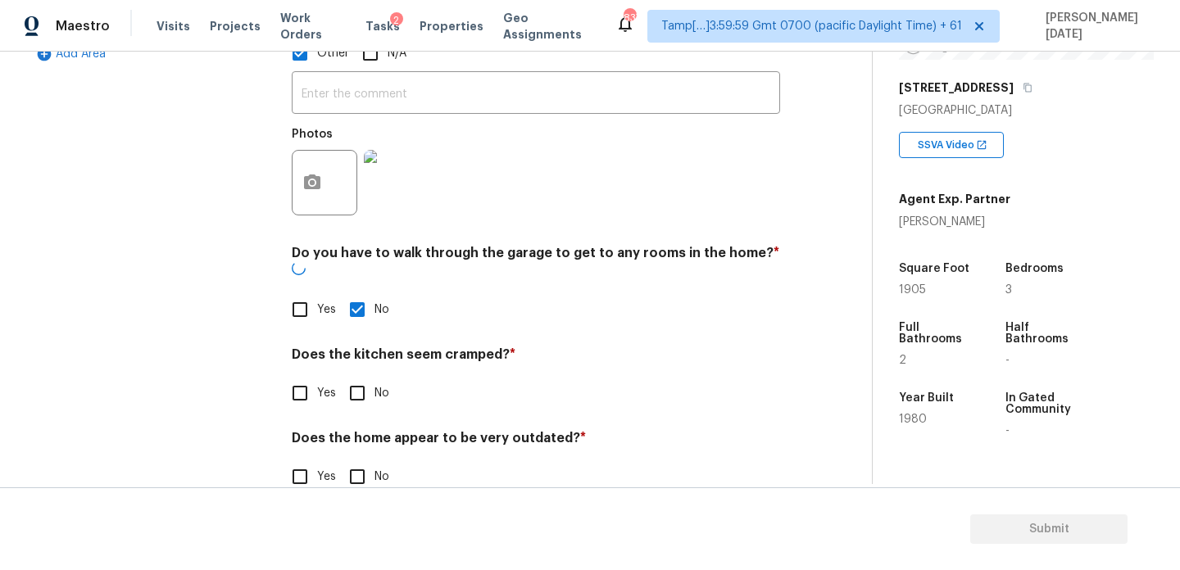
click at [359, 376] on input "No" at bounding box center [357, 393] width 34 height 34
checkbox input "true"
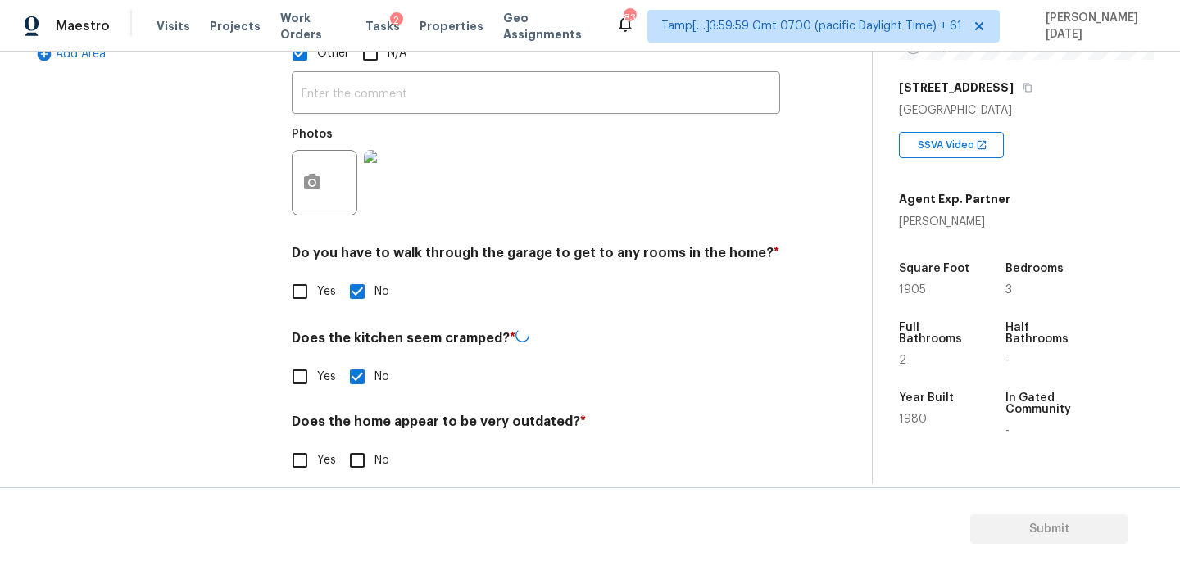
click at [358, 447] on input "No" at bounding box center [357, 460] width 34 height 34
checkbox input "true"
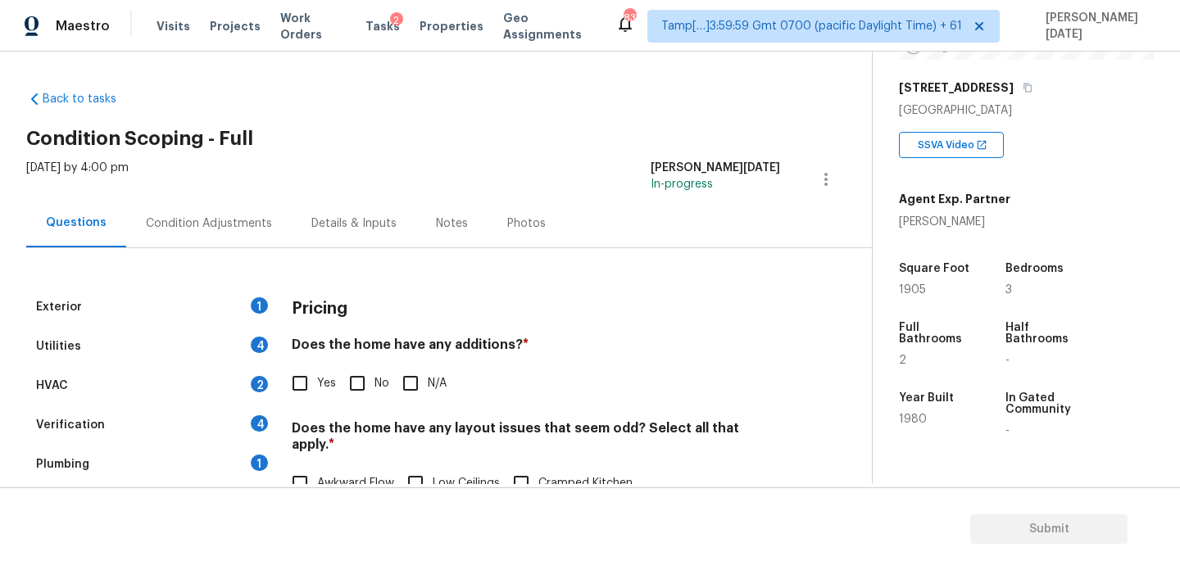
click at [219, 223] on div "Condition Adjustments" at bounding box center [209, 224] width 126 height 16
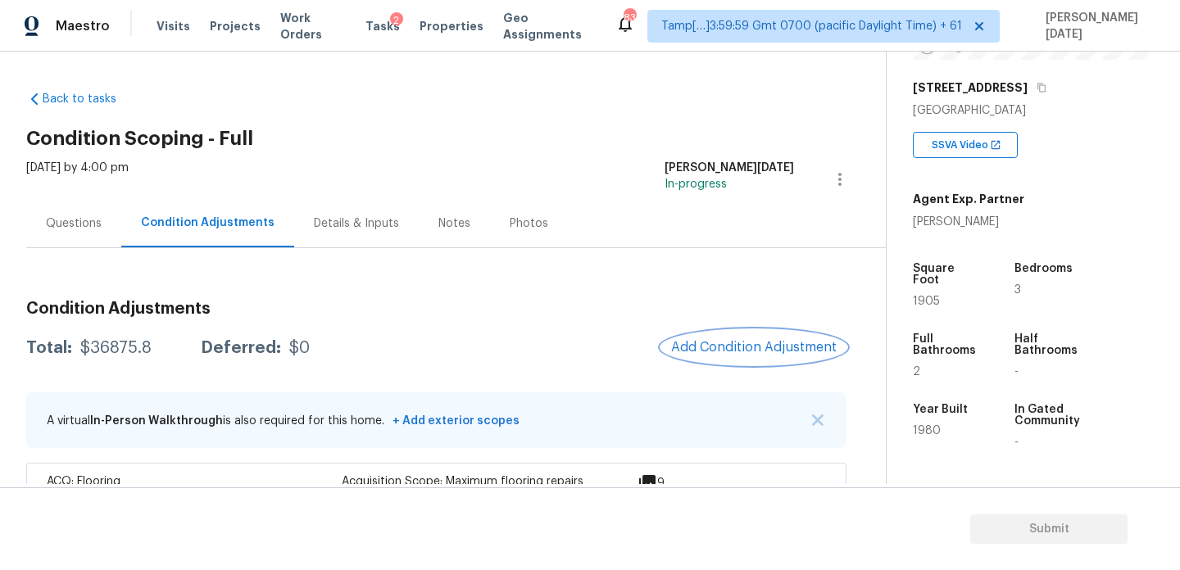
click at [720, 340] on span "Add Condition Adjustment" at bounding box center [754, 347] width 166 height 15
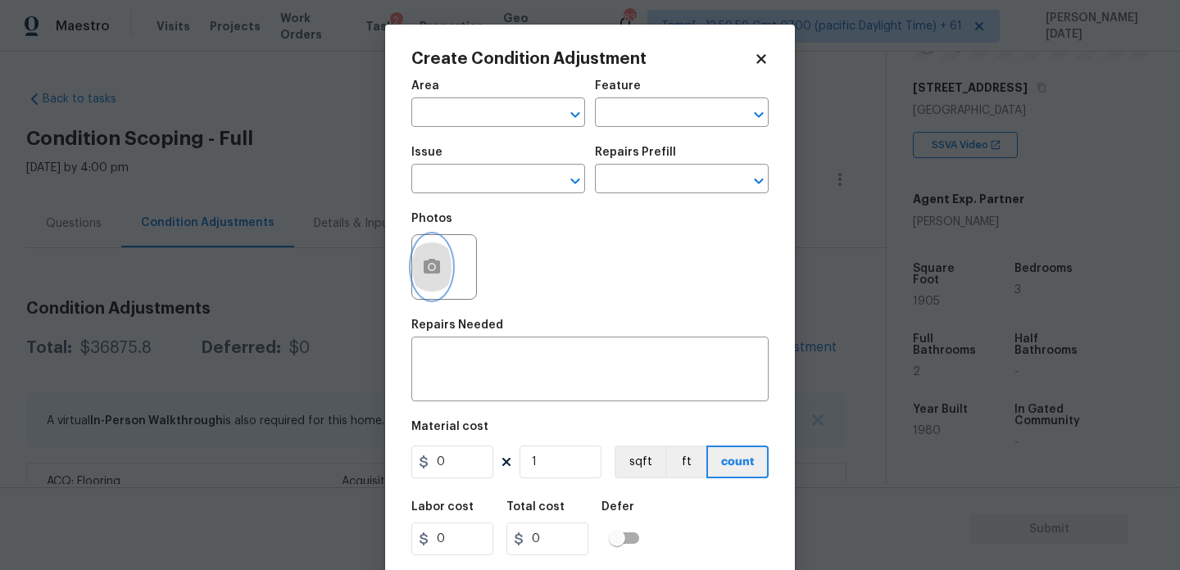
click at [429, 267] on icon "button" at bounding box center [432, 267] width 20 height 20
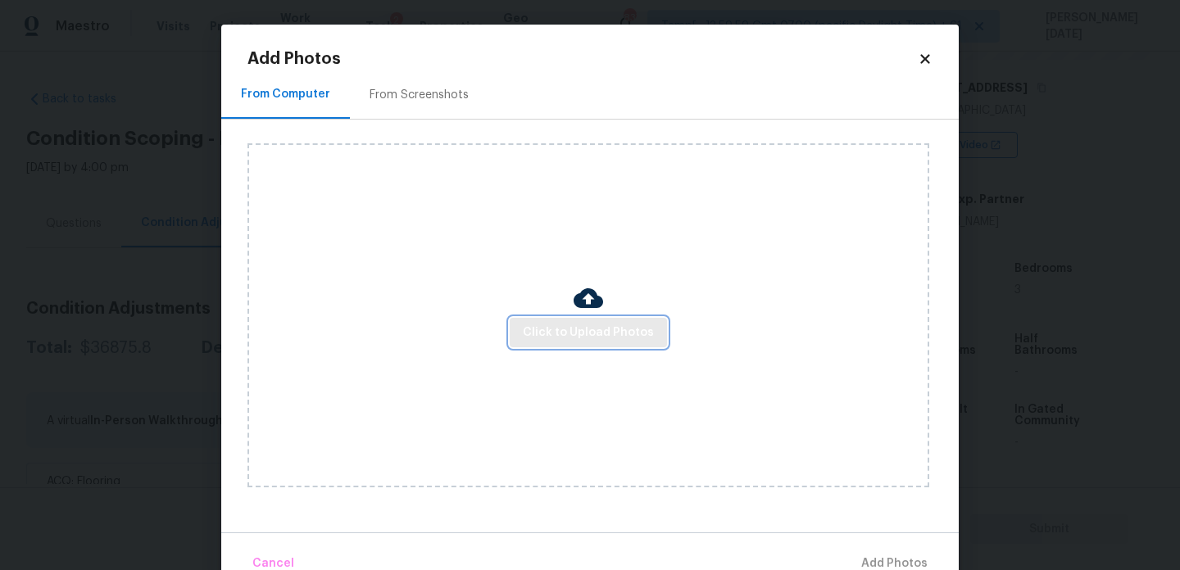
click at [581, 329] on span "Click to Upload Photos" at bounding box center [588, 333] width 131 height 20
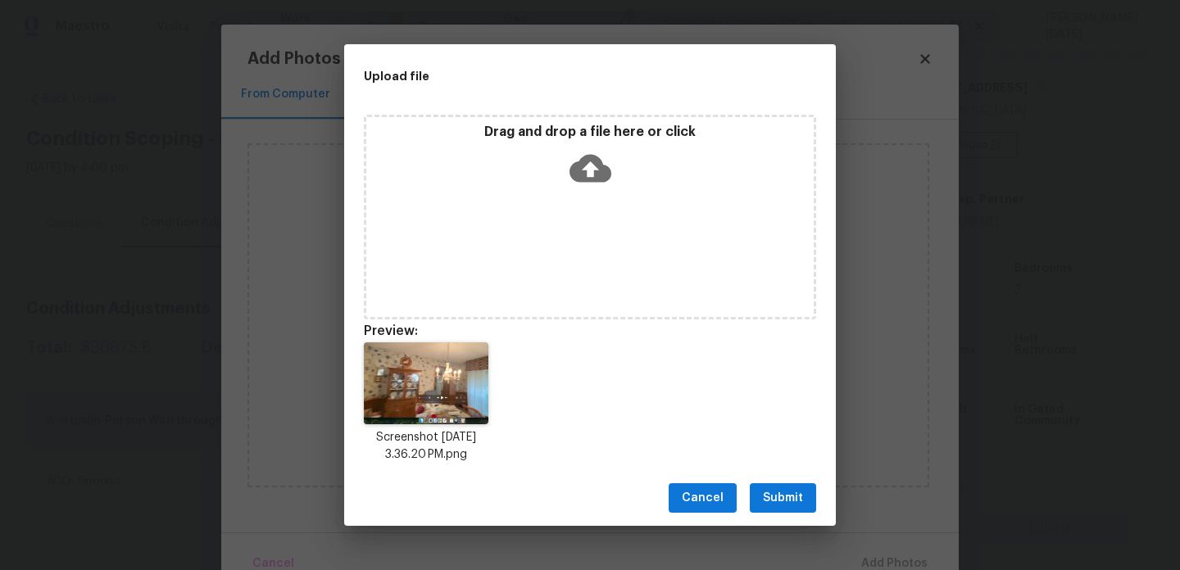
click at [774, 497] on span "Submit" at bounding box center [783, 498] width 40 height 20
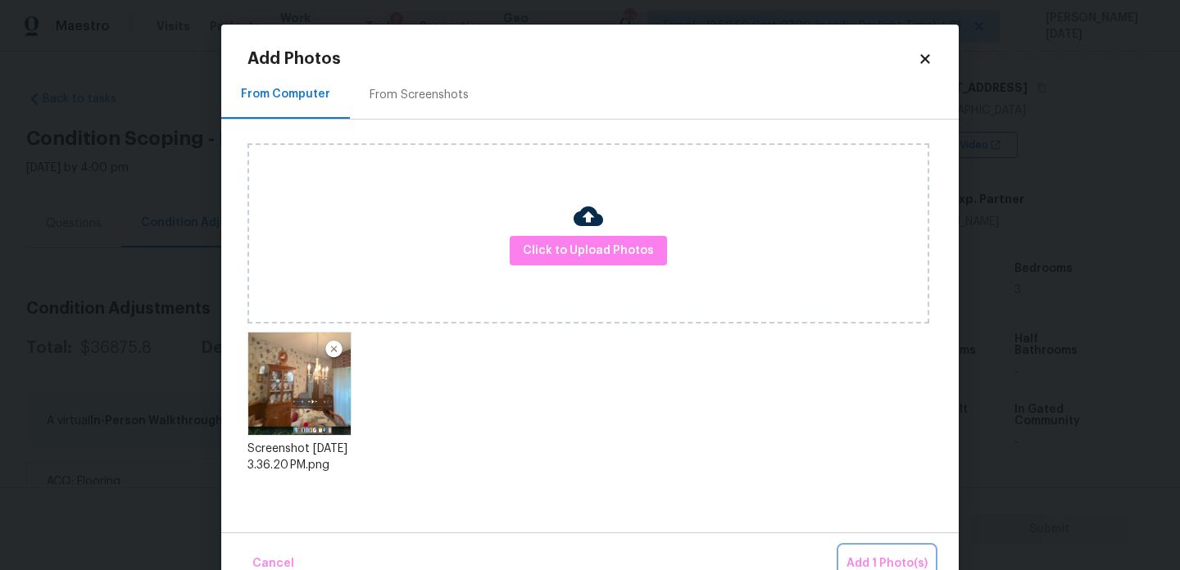
click at [848, 547] on button "Add 1 Photo(s)" at bounding box center [887, 564] width 94 height 35
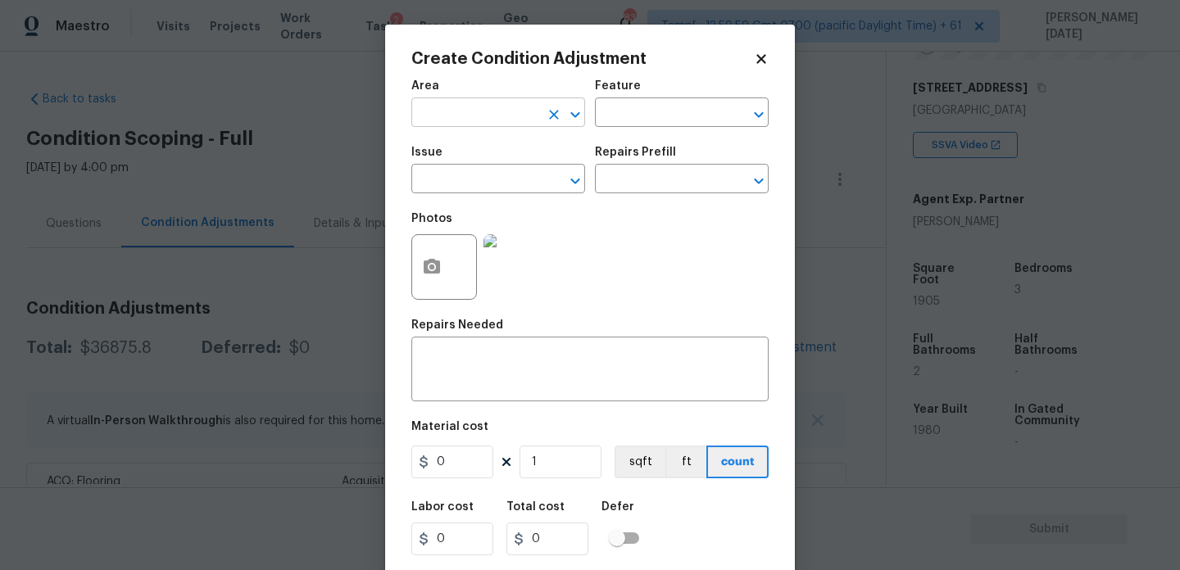
click at [428, 114] on input "text" at bounding box center [475, 114] width 128 height 25
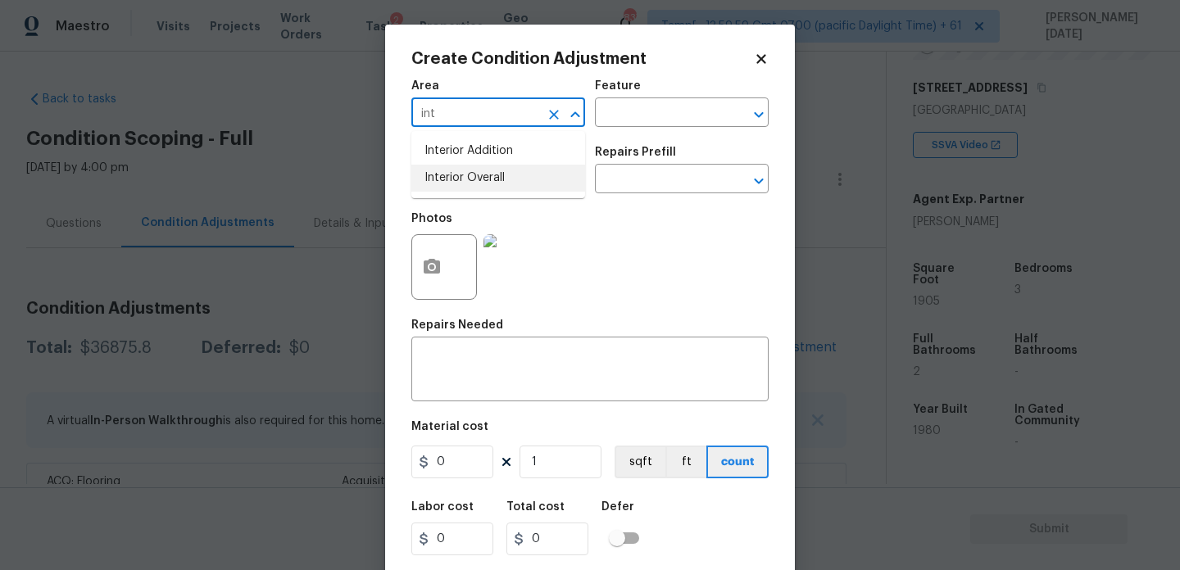
click at [467, 178] on li "Interior Overall" at bounding box center [498, 178] width 174 height 27
type input "Interior Overall"
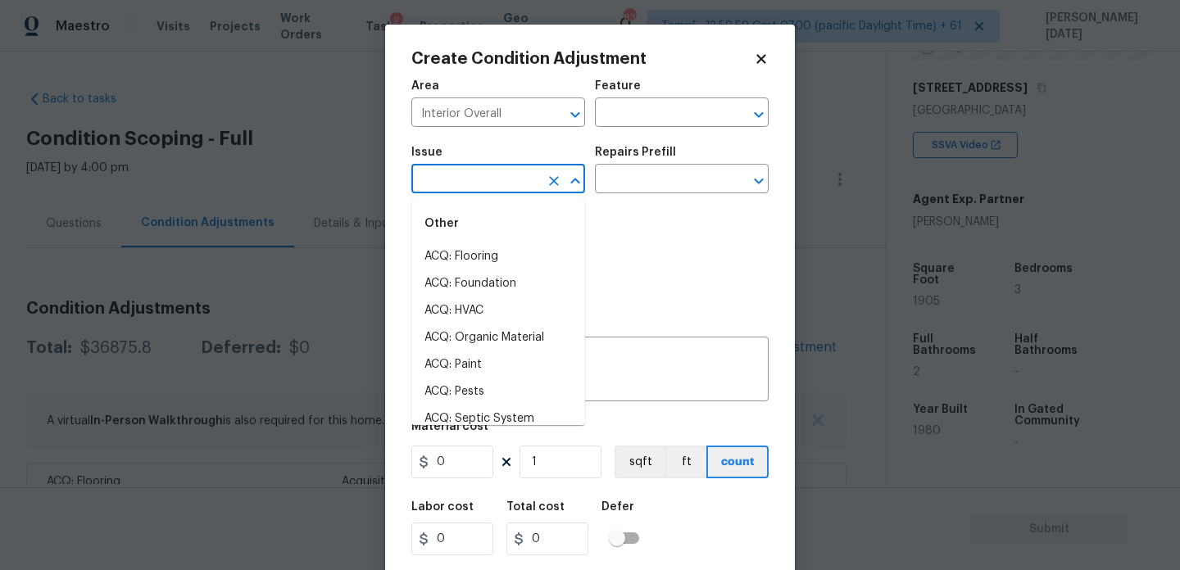
click at [467, 178] on input "text" at bounding box center [475, 180] width 128 height 25
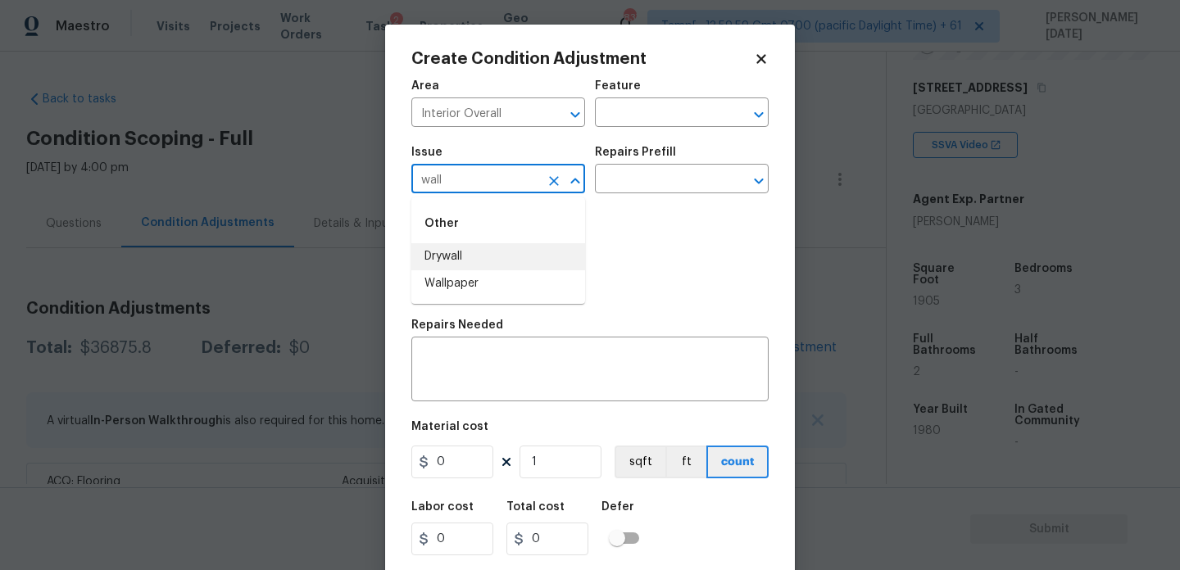
click at [474, 291] on li "Wallpaper" at bounding box center [498, 283] width 174 height 27
type input "Wallpaper"
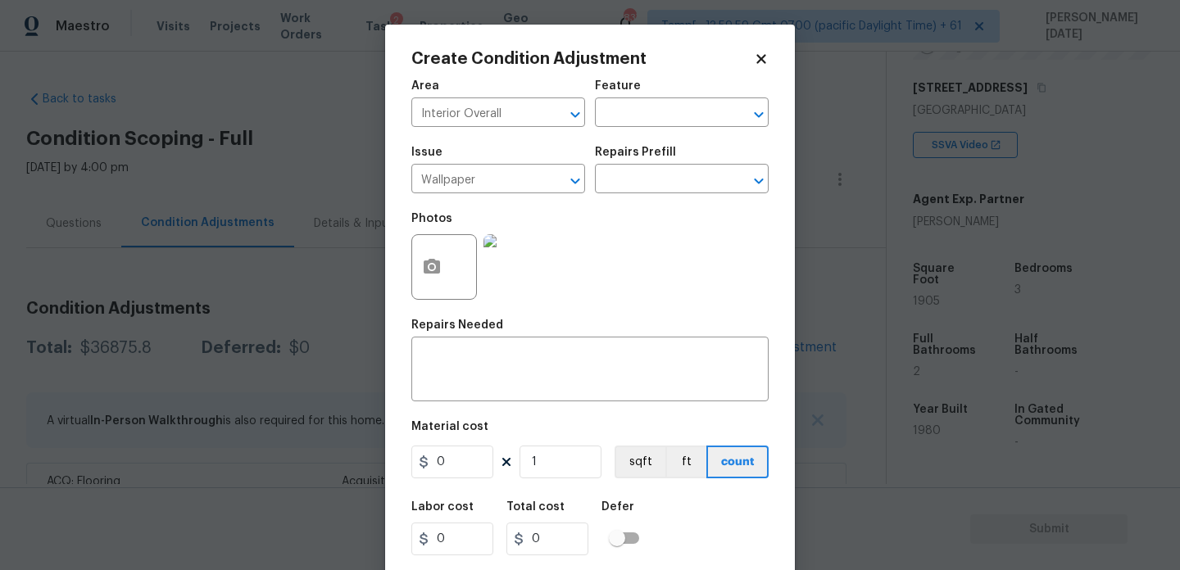
click at [646, 199] on div "Issue Wallpaper ​ Repairs Prefill ​" at bounding box center [589, 170] width 357 height 66
click at [662, 190] on input "text" at bounding box center [659, 180] width 128 height 25
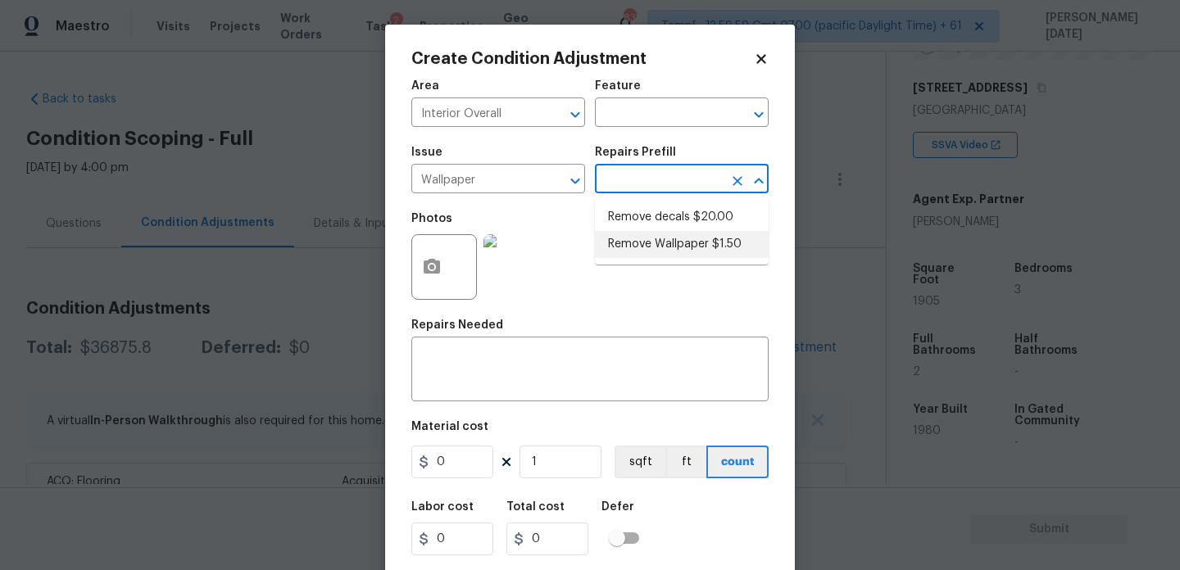
click at [664, 252] on li "Remove Wallpaper $1.50" at bounding box center [682, 244] width 174 height 27
type input "Walls and Ceiling"
type textarea "Remove wallpaper and texture walls to best match existing conditions"
type input "1.5"
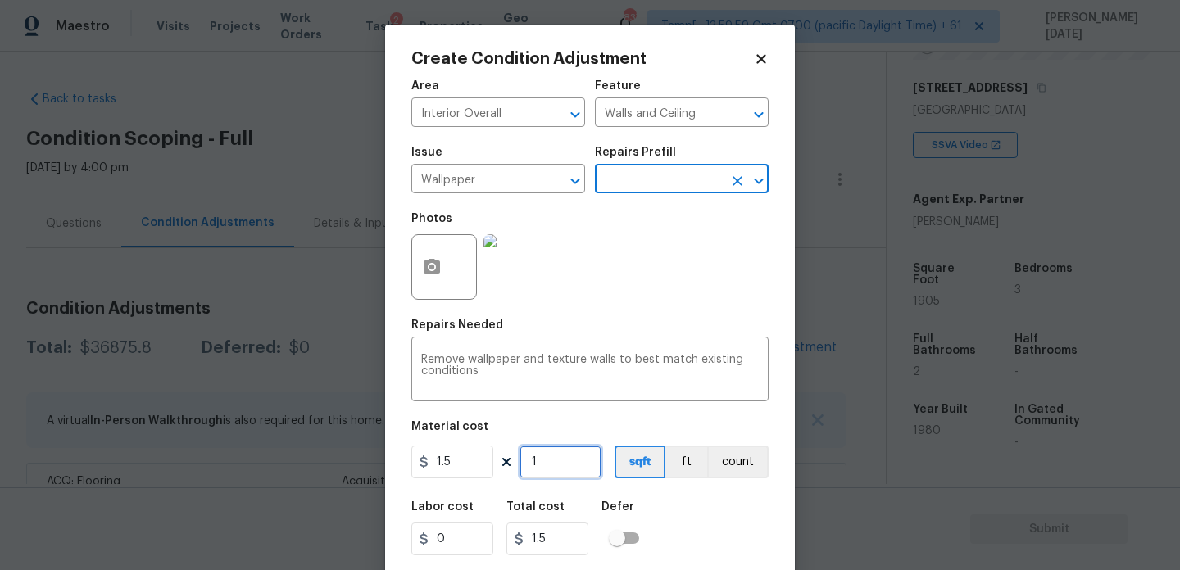
click at [571, 451] on input "1" at bounding box center [561, 462] width 82 height 33
type input "0"
type input "3"
type input "4.5"
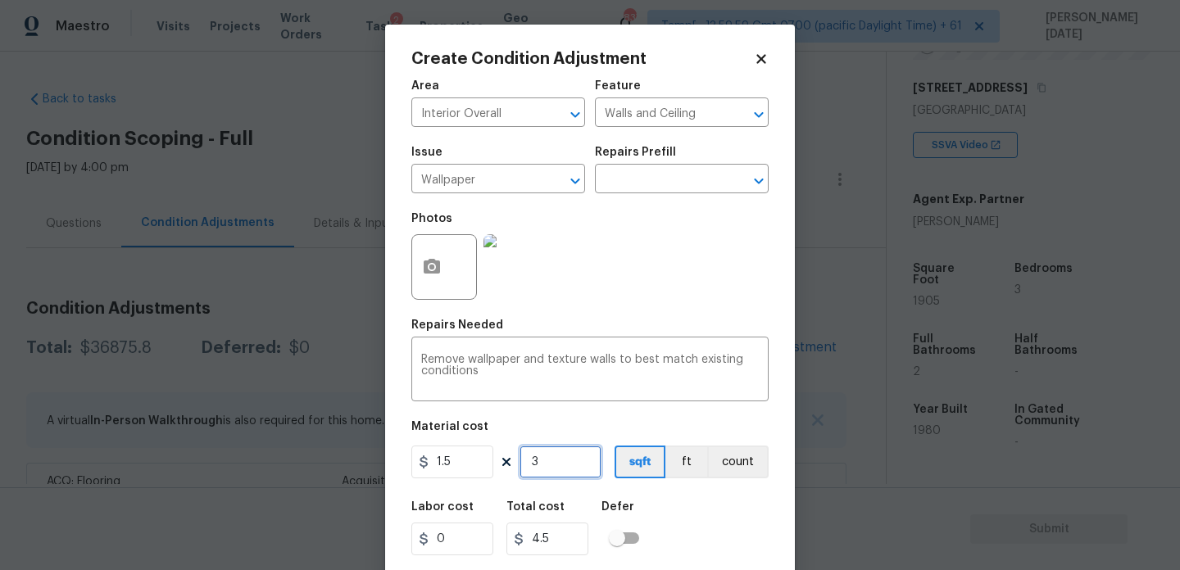
type input "30"
type input "45"
type input "300"
type input "450"
type input "300"
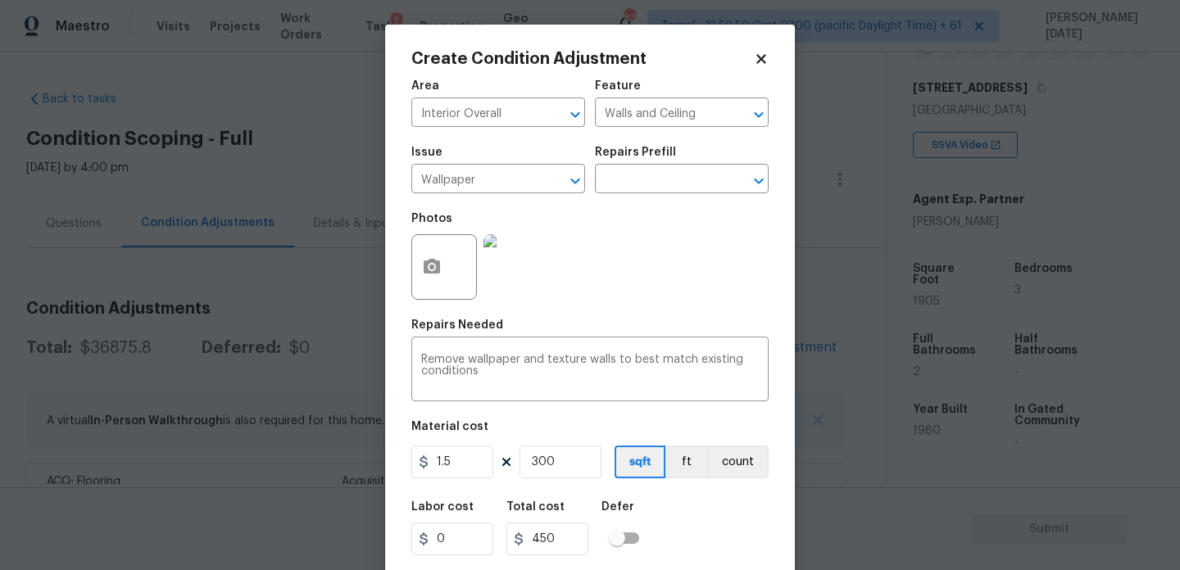
click at [707, 285] on div "Photos" at bounding box center [589, 256] width 357 height 107
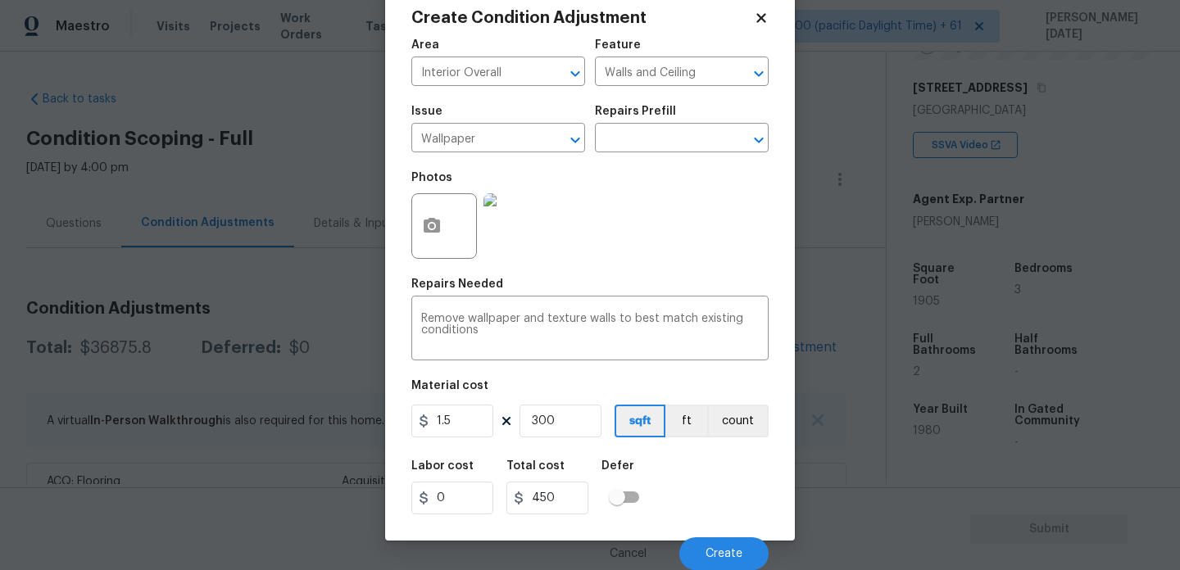
click at [661, 119] on div "Repairs Prefill" at bounding box center [682, 116] width 174 height 21
click at [661, 154] on div "Issue Wallpaper ​ Repairs Prefill ​" at bounding box center [589, 129] width 357 height 66
click at [680, 139] on input "text" at bounding box center [659, 139] width 128 height 25
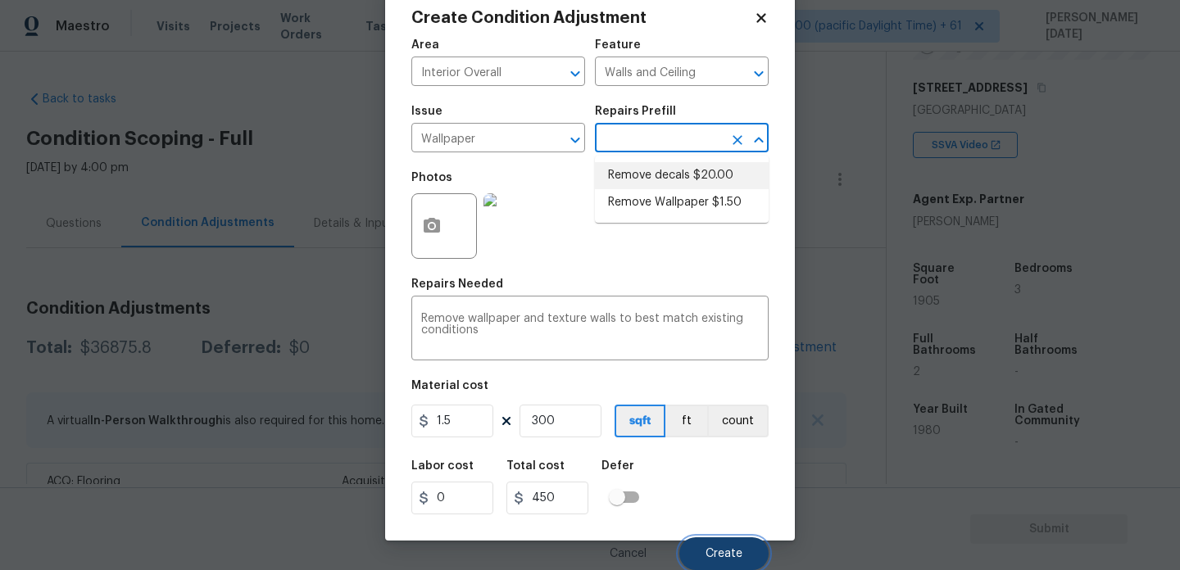
click at [727, 552] on span "Create" at bounding box center [724, 554] width 37 height 12
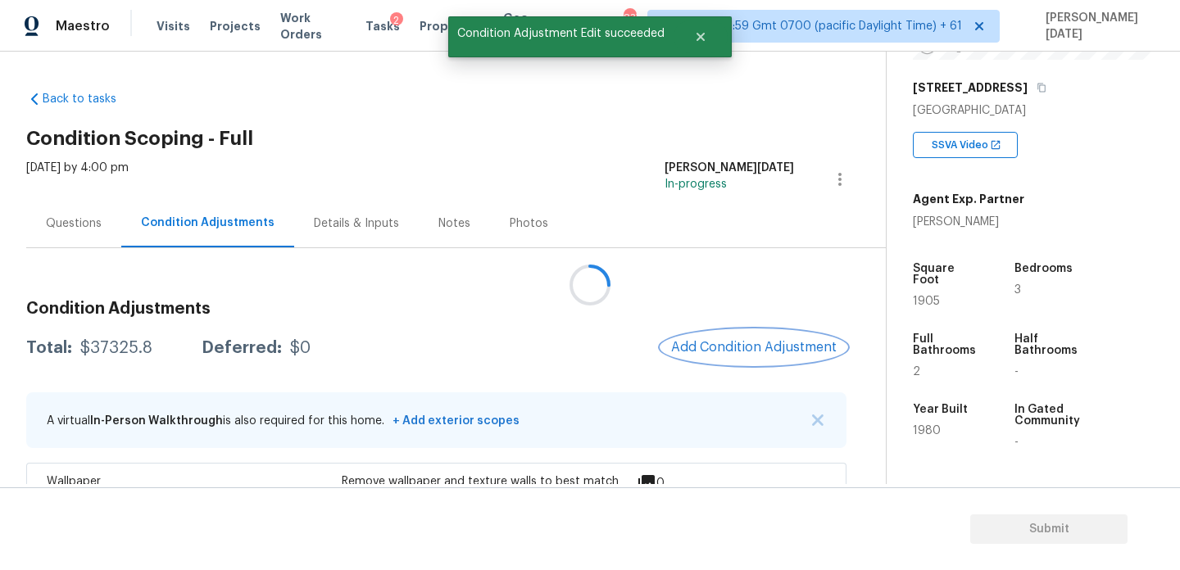
scroll to position [0, 0]
click at [721, 347] on span "Add Condition Adjustment" at bounding box center [754, 347] width 166 height 15
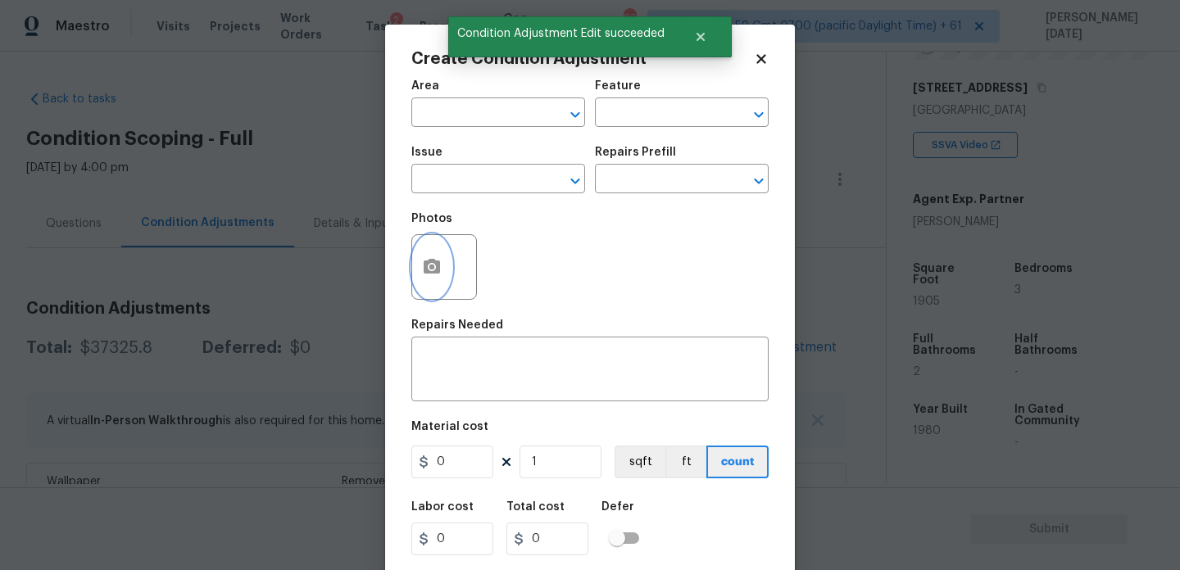
click at [424, 261] on icon "button" at bounding box center [432, 266] width 16 height 15
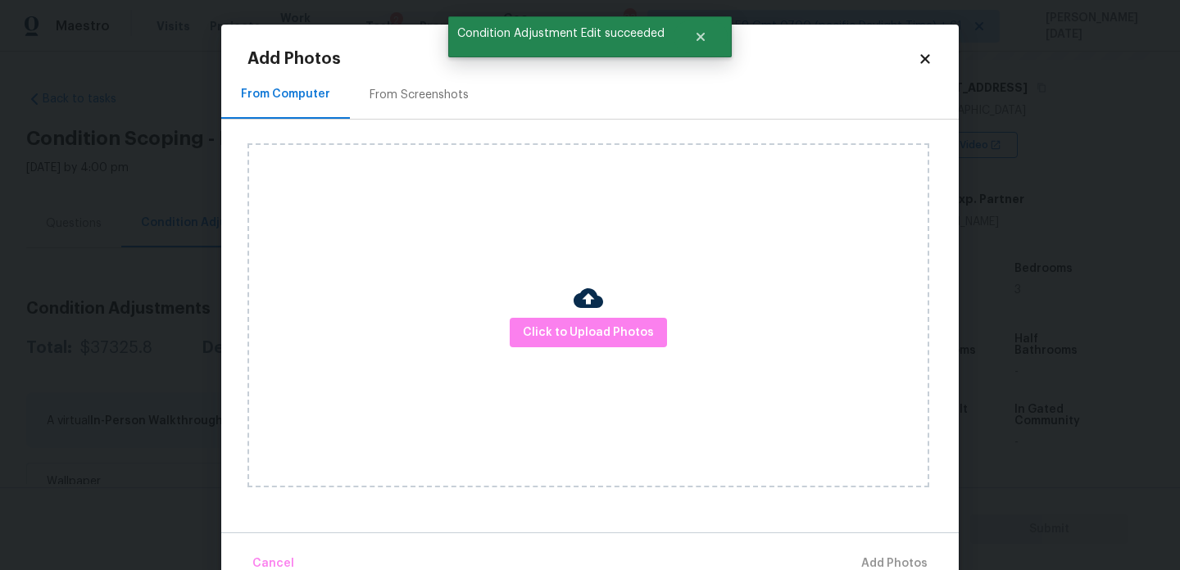
click at [585, 357] on div "Click to Upload Photos" at bounding box center [588, 315] width 682 height 344
click at [596, 338] on span "Click to Upload Photos" at bounding box center [588, 333] width 131 height 20
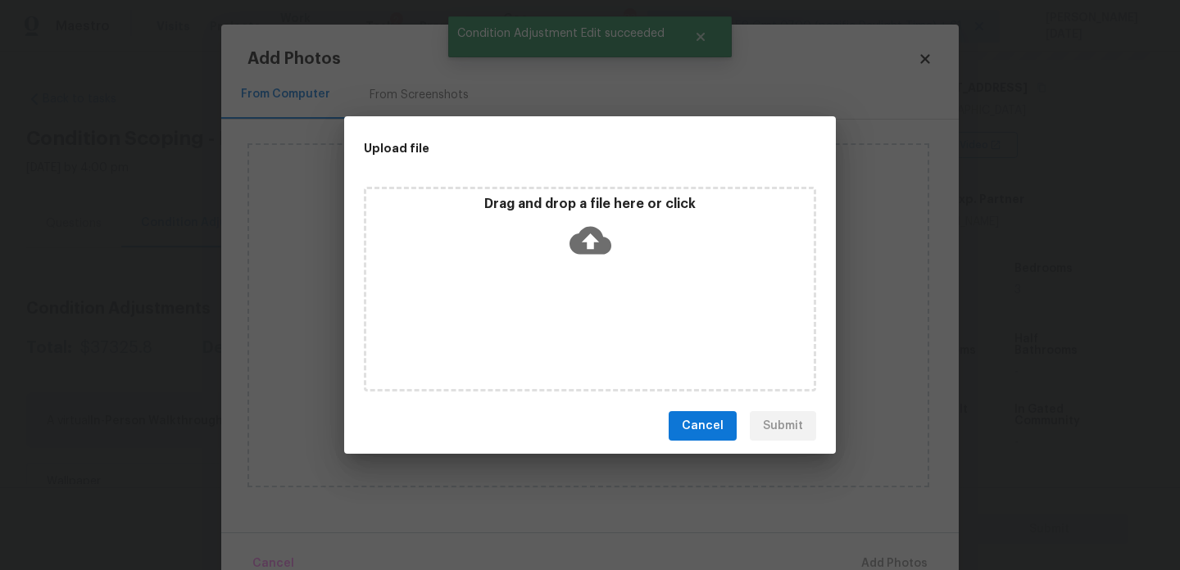
click at [596, 338] on div "Drag and drop a file here or click" at bounding box center [590, 289] width 452 height 205
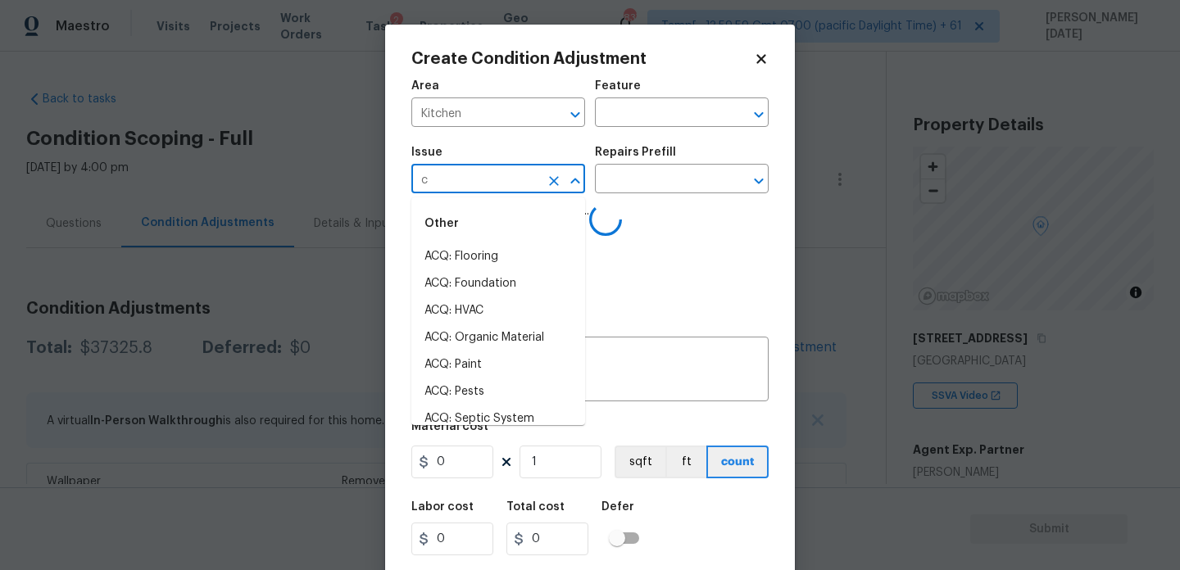
type input "ca"
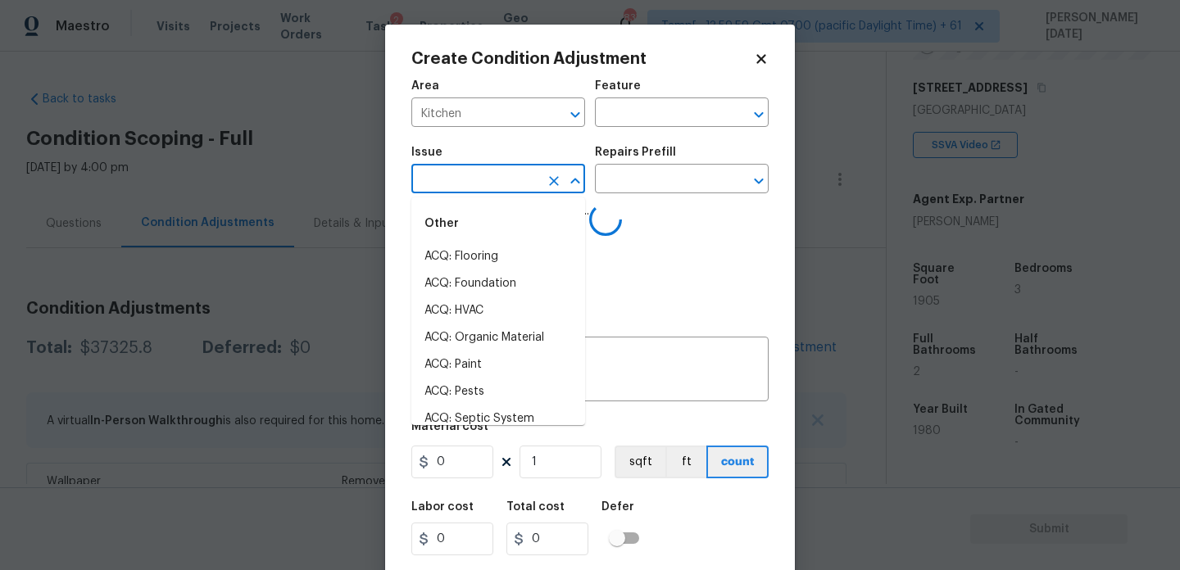
type input "b"
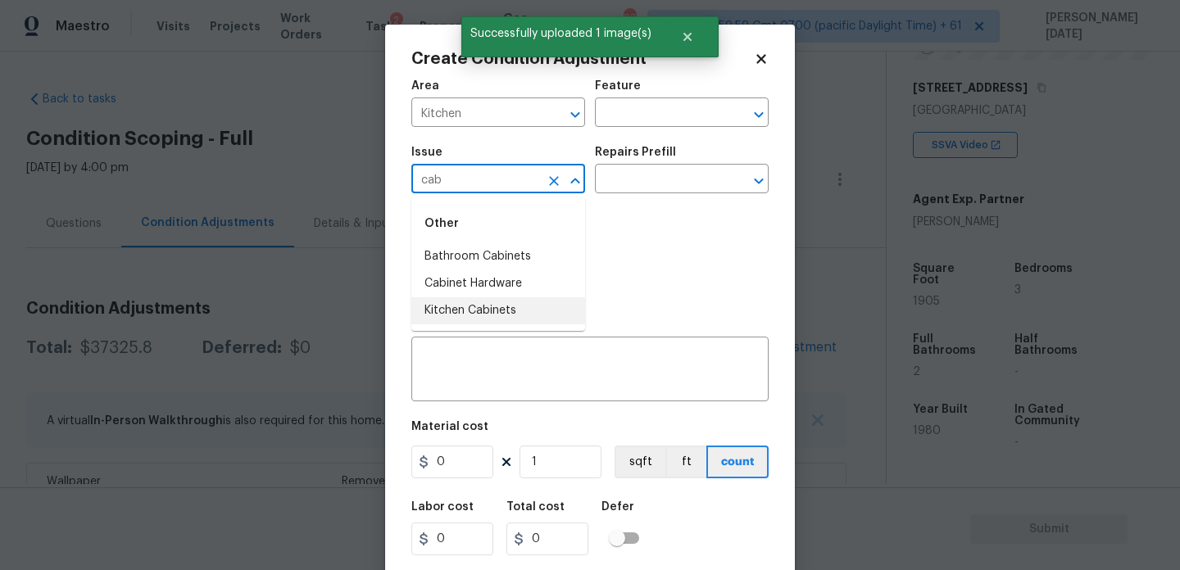
click at [496, 311] on li "Kitchen Cabinets" at bounding box center [498, 310] width 174 height 27
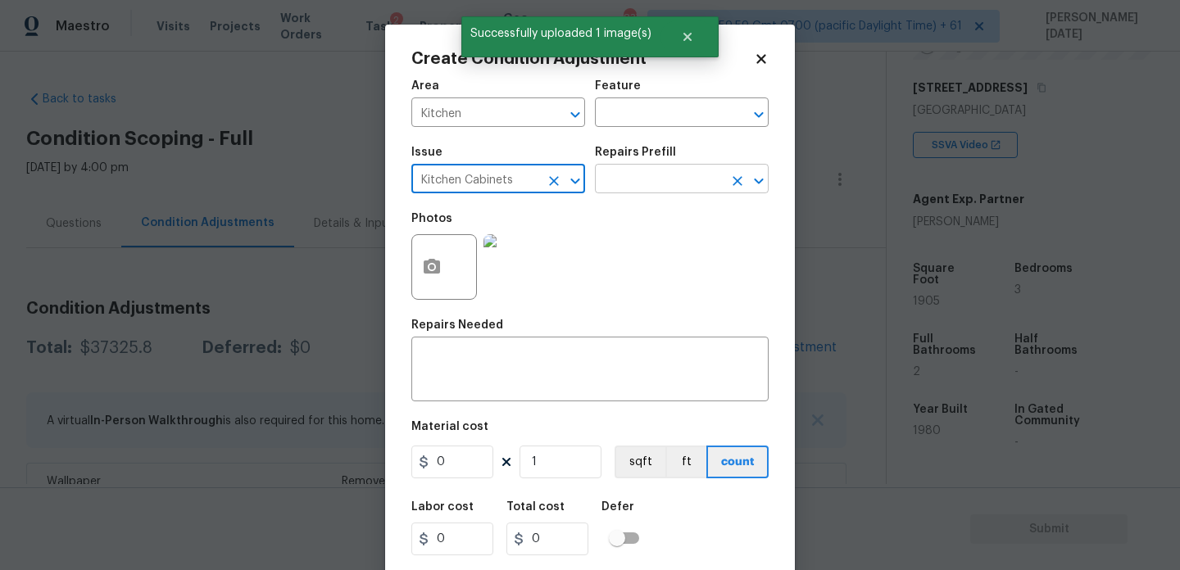
type input "Kitchen Cabinets"
click at [611, 188] on input "text" at bounding box center [659, 180] width 128 height 25
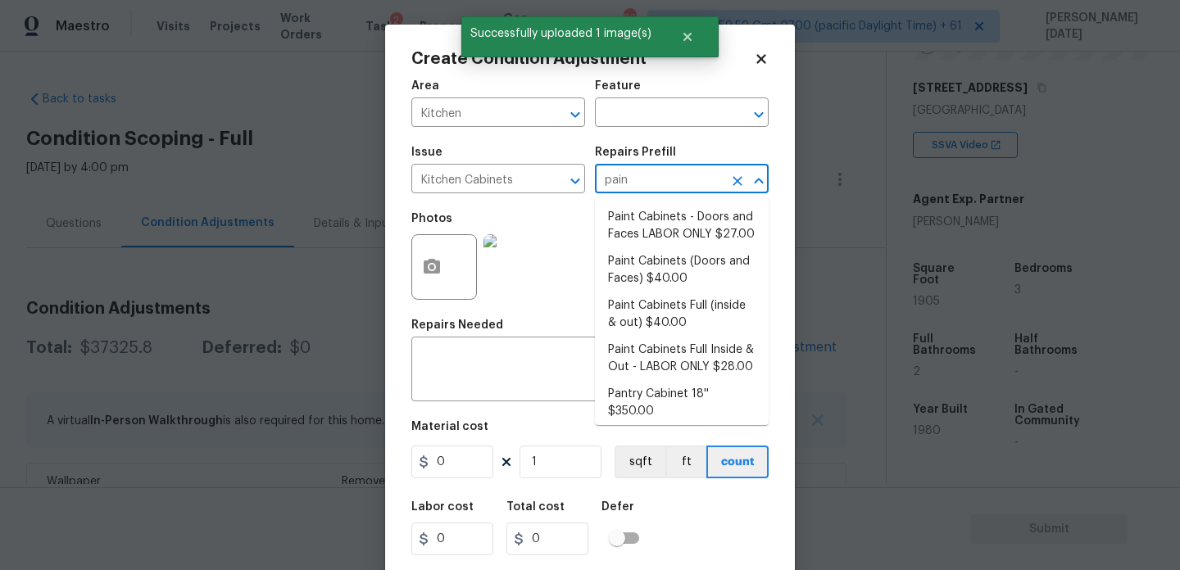
type input "paint"
click at [641, 217] on li "Paint Cabinets - Doors and Faces LABOR ONLY $27.00" at bounding box center [682, 226] width 174 height 44
type input "Cabinets"
type input "27"
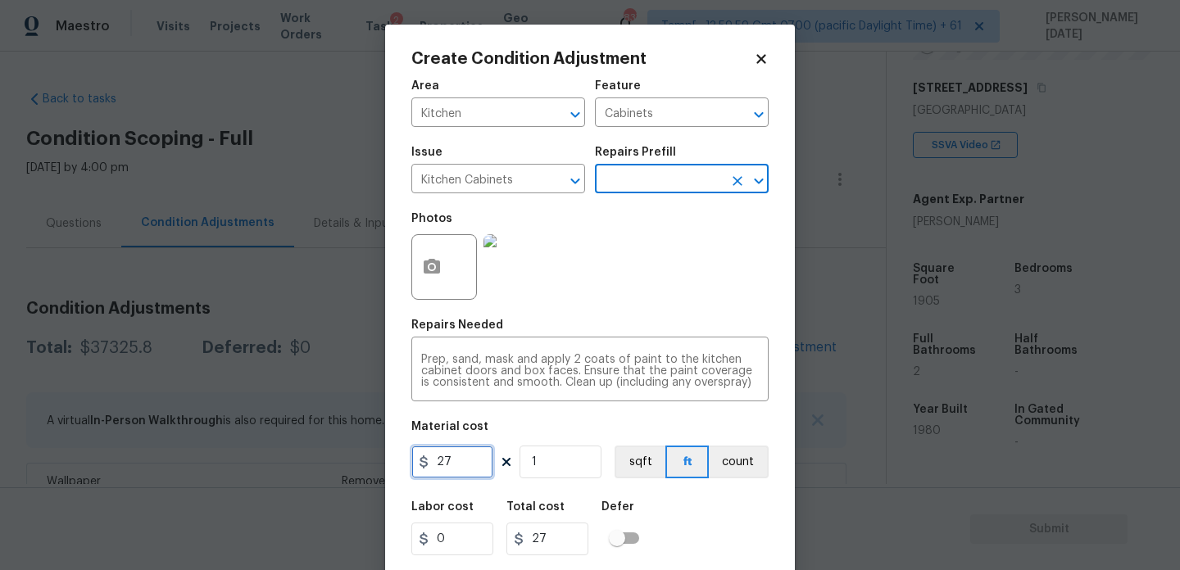
drag, startPoint x: 474, startPoint y: 460, endPoint x: 287, endPoint y: 459, distance: 186.8
click at [287, 459] on div "Create Condition Adjustment Area Kitchen ​ Feature Cabinets ​ Issue Kitchen Cab…" at bounding box center [590, 285] width 1180 height 570
type input "1200"
click at [674, 241] on div "Photos" at bounding box center [589, 256] width 357 height 107
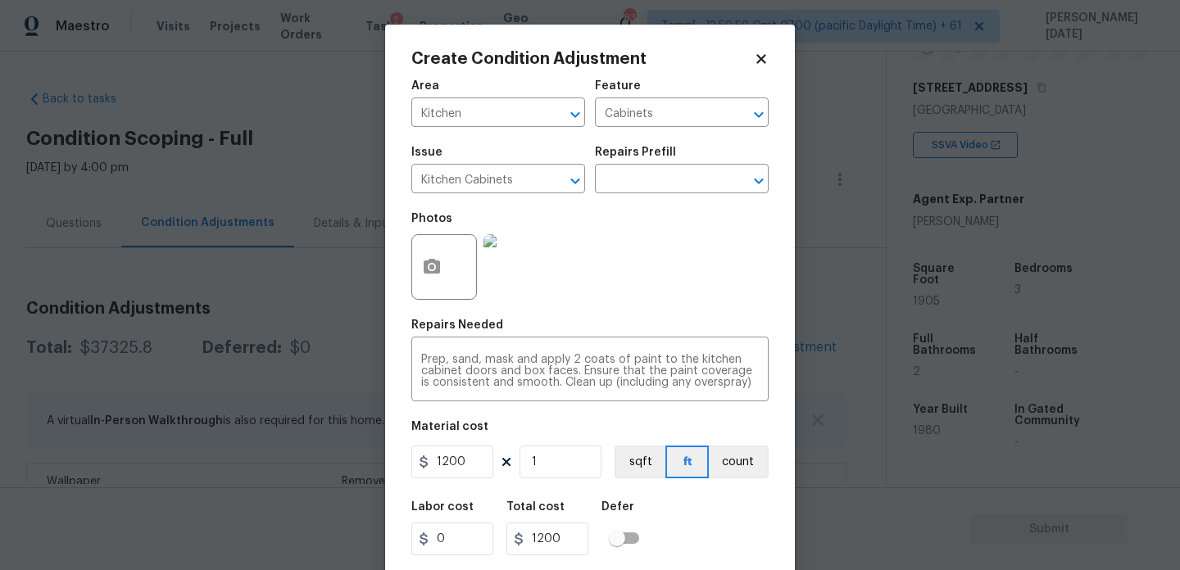
scroll to position [42, 0]
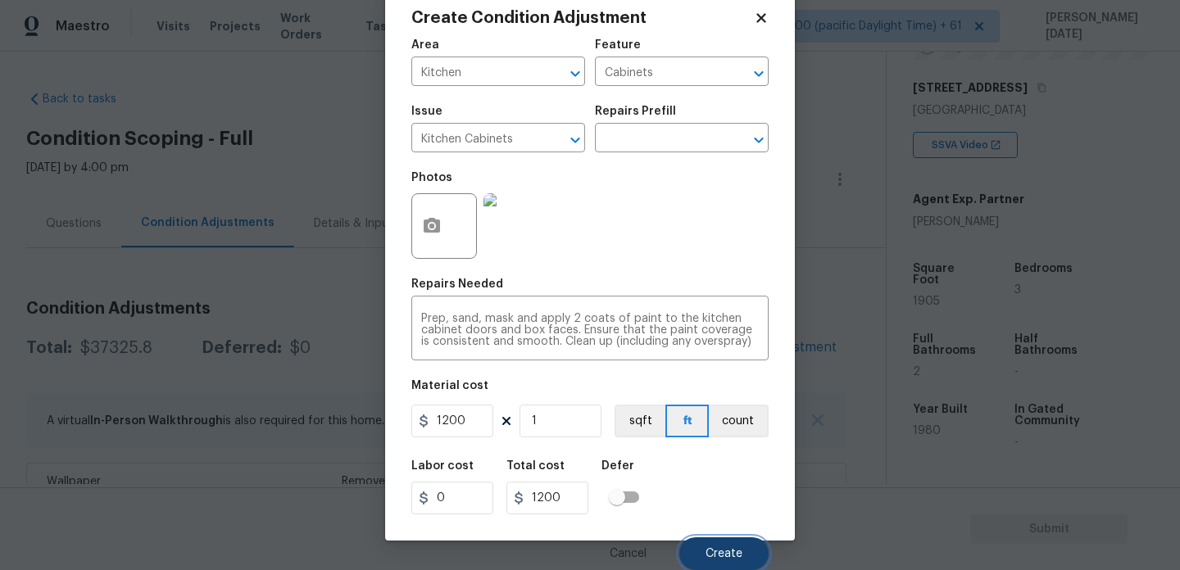
click at [718, 557] on span "Create" at bounding box center [724, 554] width 37 height 12
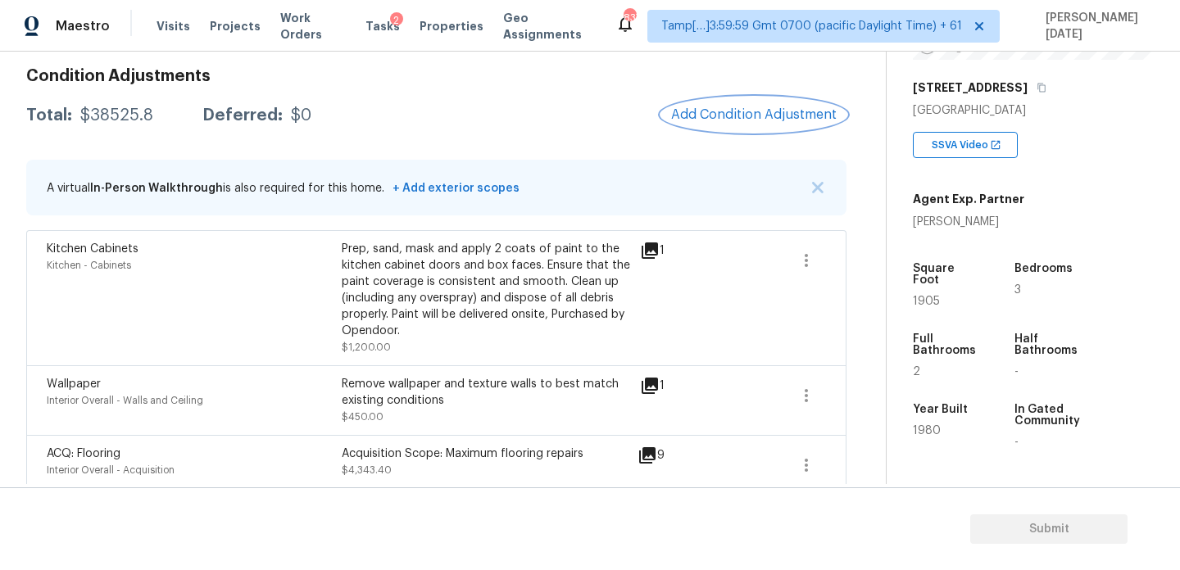
scroll to position [263, 0]
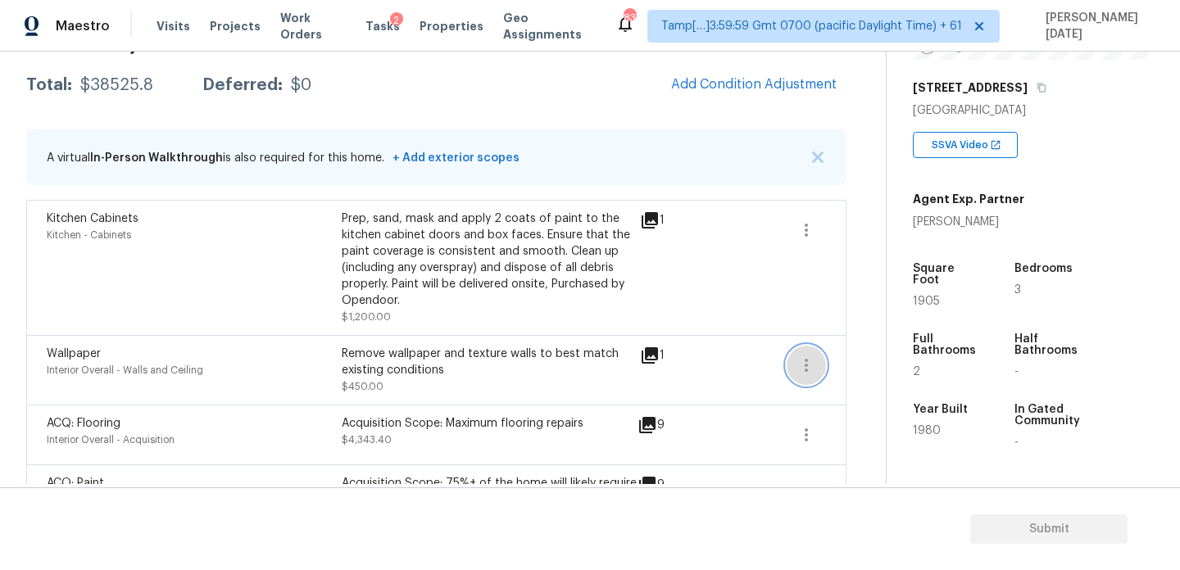
click at [787, 365] on button "button" at bounding box center [806, 365] width 39 height 39
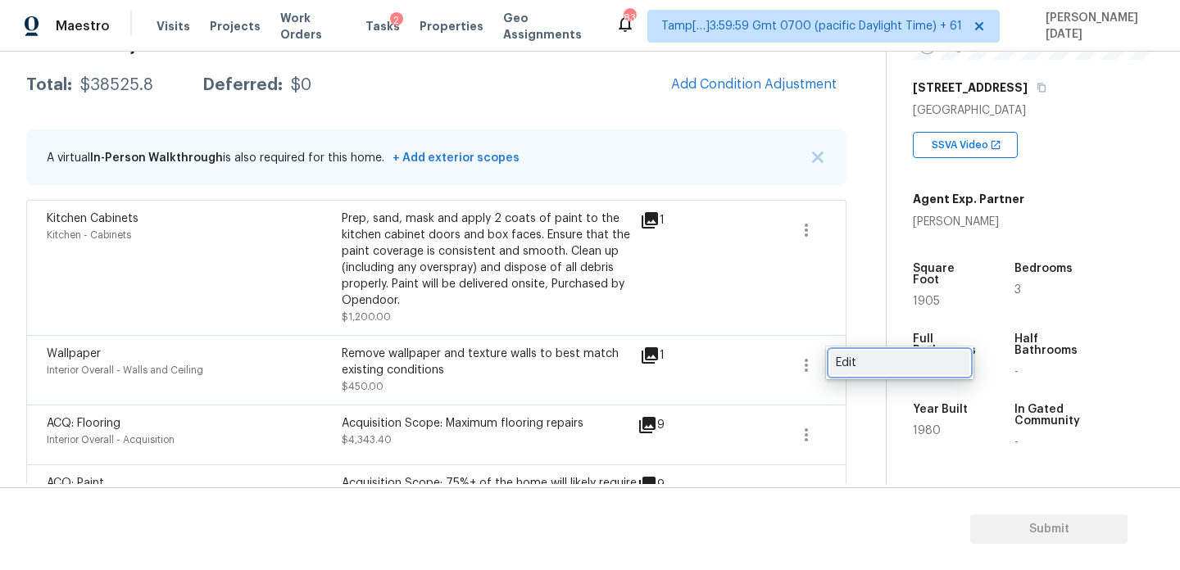
click at [883, 357] on div "Edit" at bounding box center [900, 363] width 128 height 16
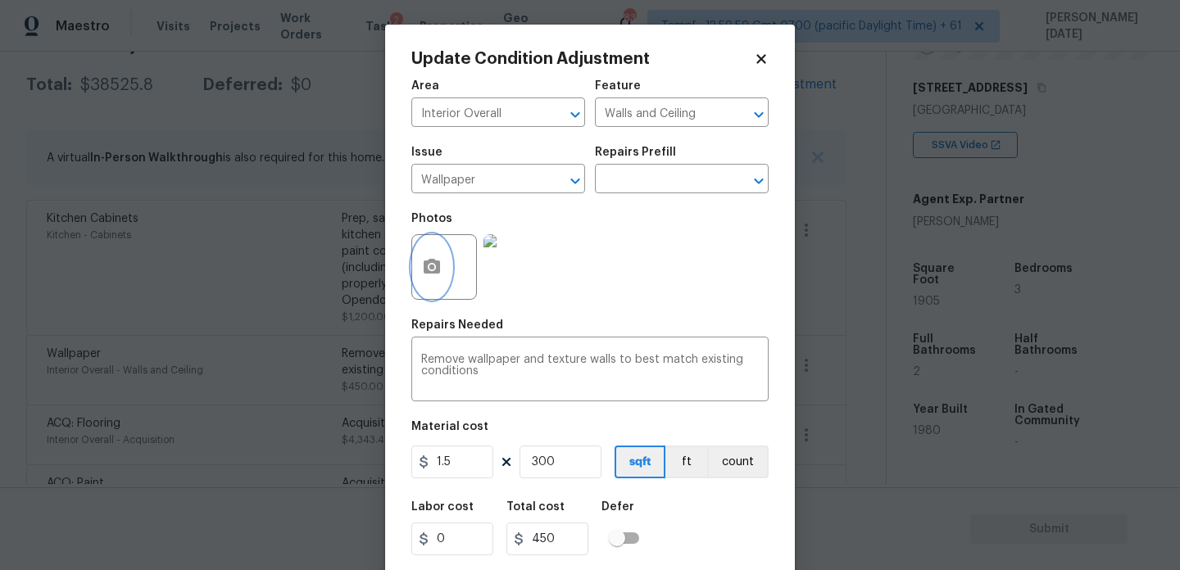
click at [424, 274] on icon "button" at bounding box center [432, 266] width 16 height 15
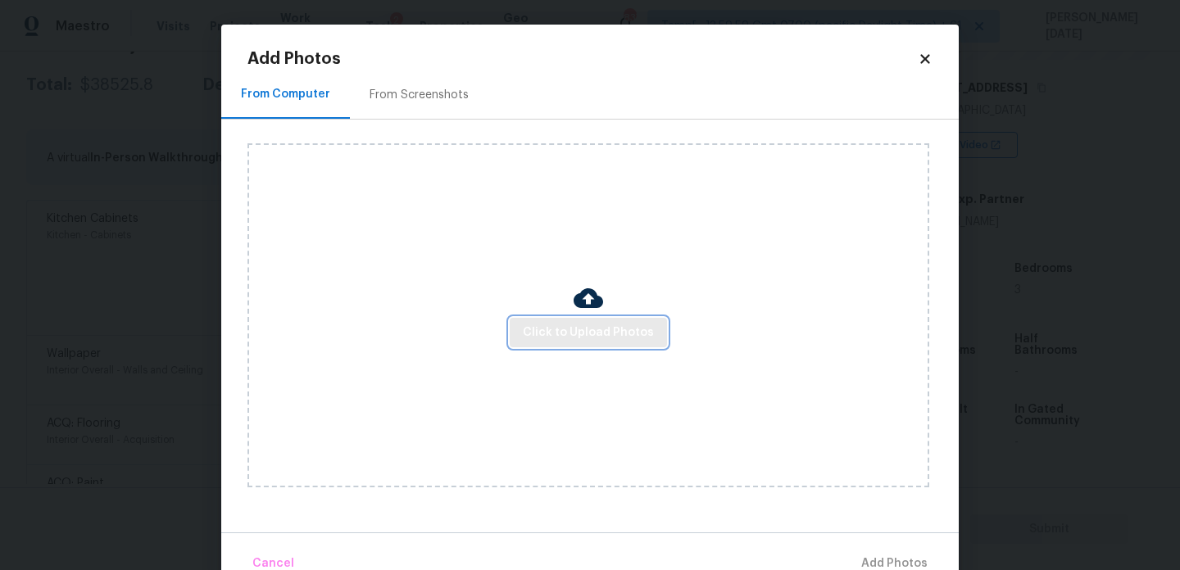
click at [574, 326] on span "Click to Upload Photos" at bounding box center [588, 333] width 131 height 20
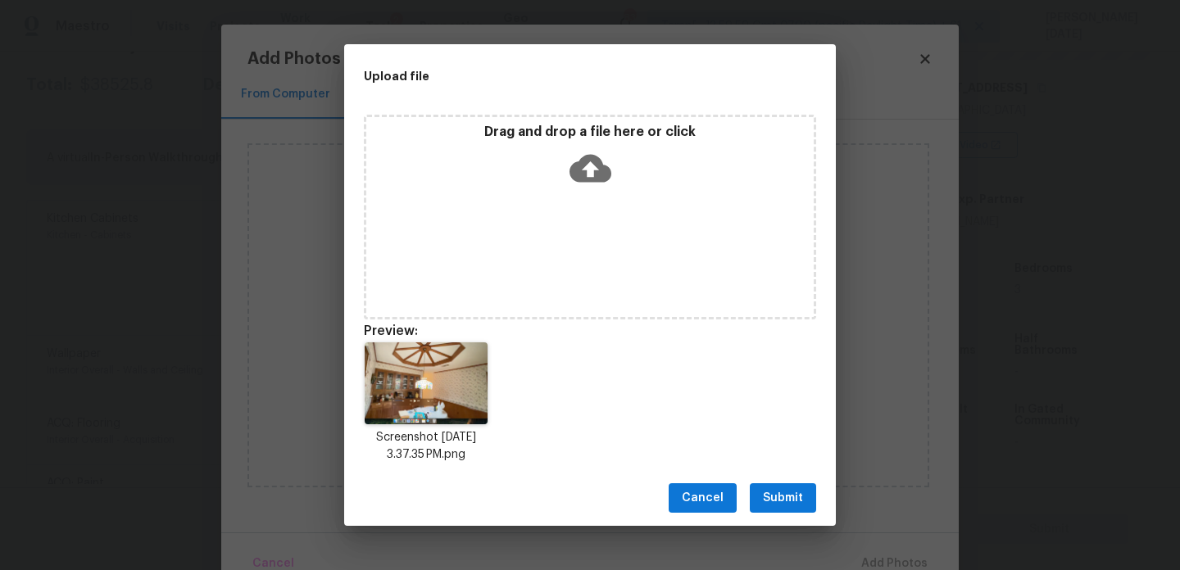
click at [775, 493] on span "Submit" at bounding box center [783, 498] width 40 height 20
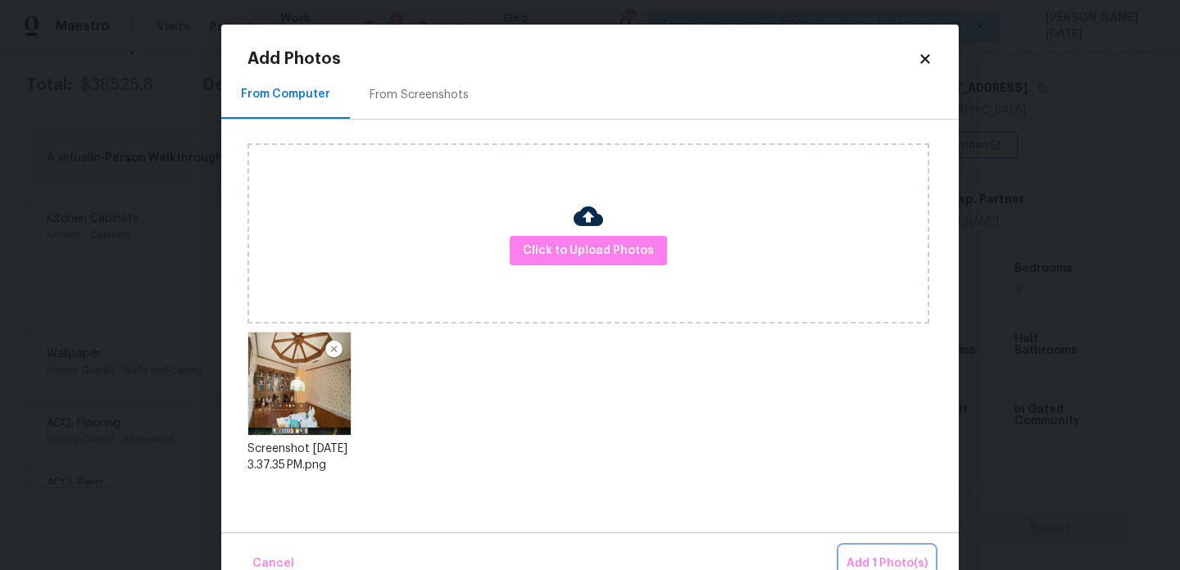
click at [877, 557] on span "Add 1 Photo(s)" at bounding box center [887, 564] width 81 height 20
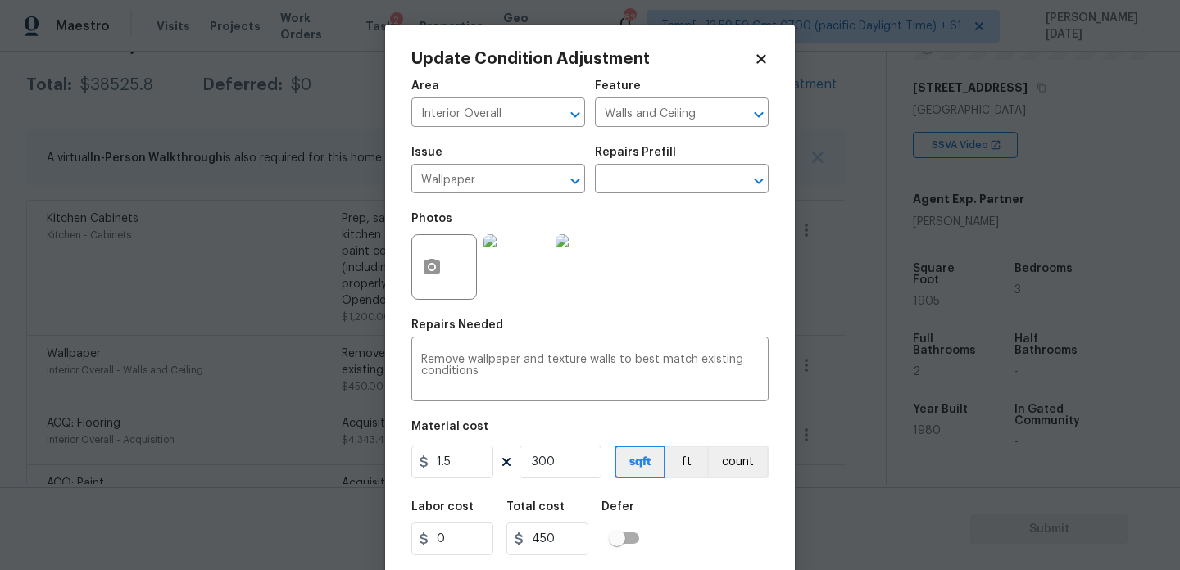
scroll to position [42, 0]
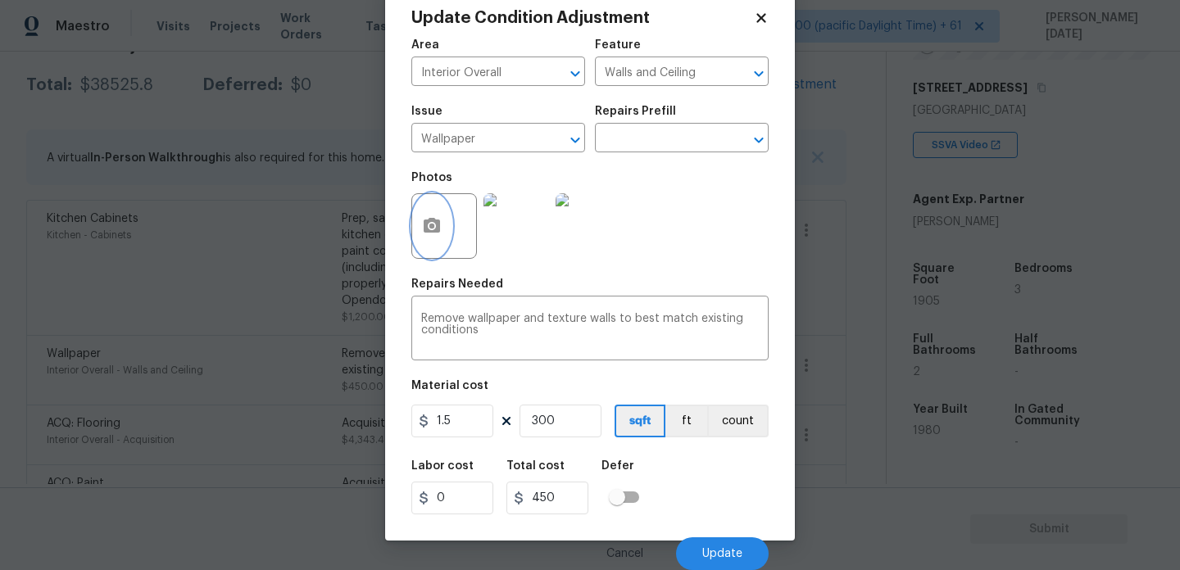
click at [424, 223] on icon "button" at bounding box center [432, 225] width 16 height 15
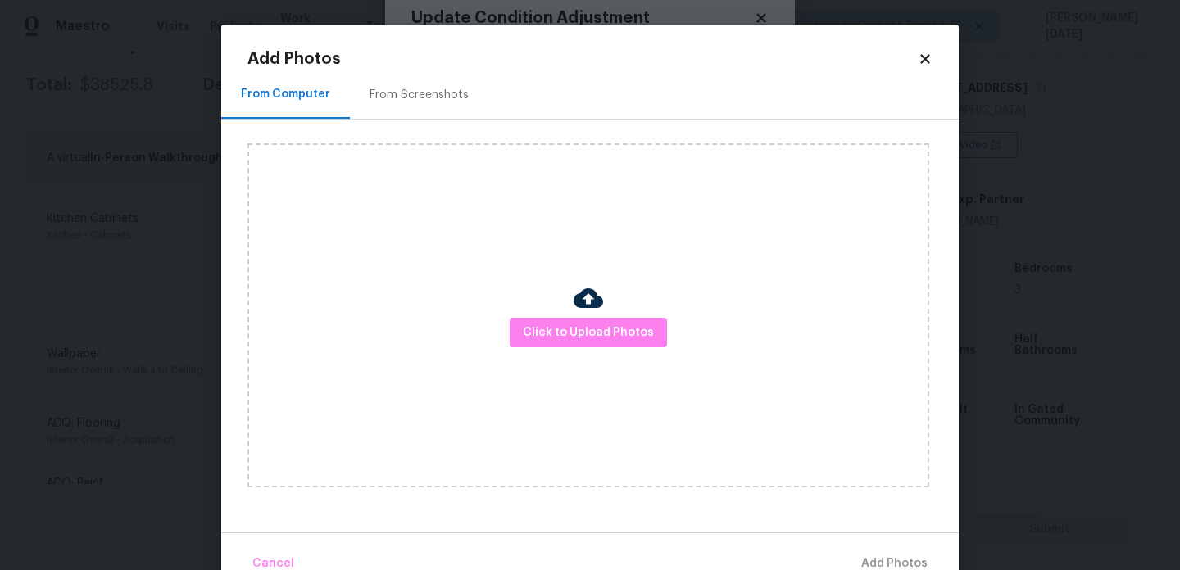
click at [535, 302] on div "Click to Upload Photos" at bounding box center [588, 315] width 682 height 344
click at [549, 325] on span "Click to Upload Photos" at bounding box center [588, 333] width 131 height 20
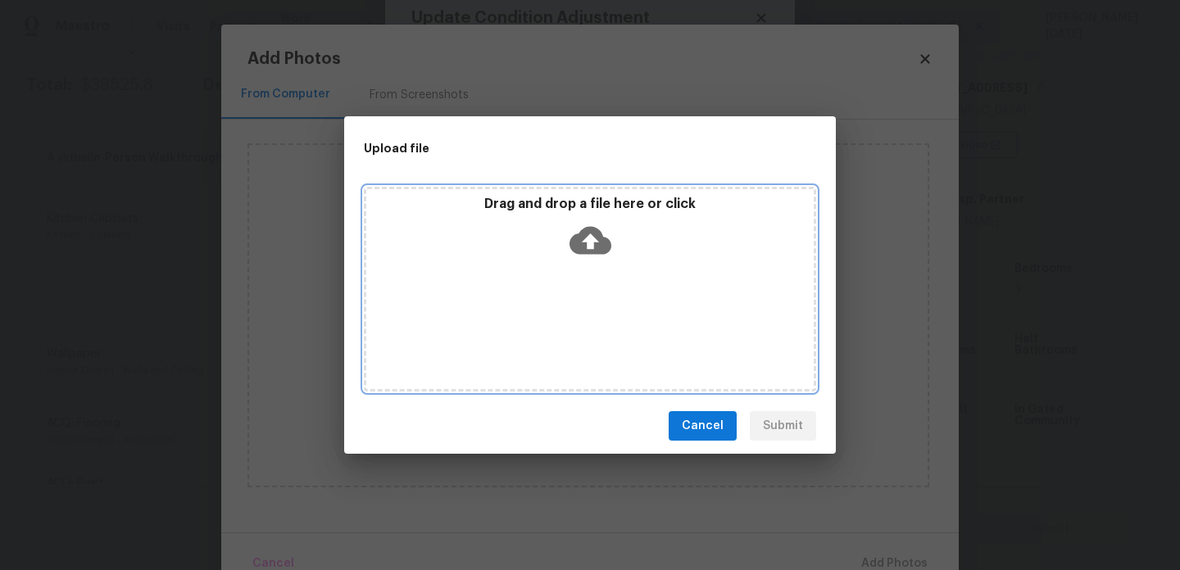
click at [549, 325] on div "Drag and drop a file here or click" at bounding box center [590, 289] width 452 height 205
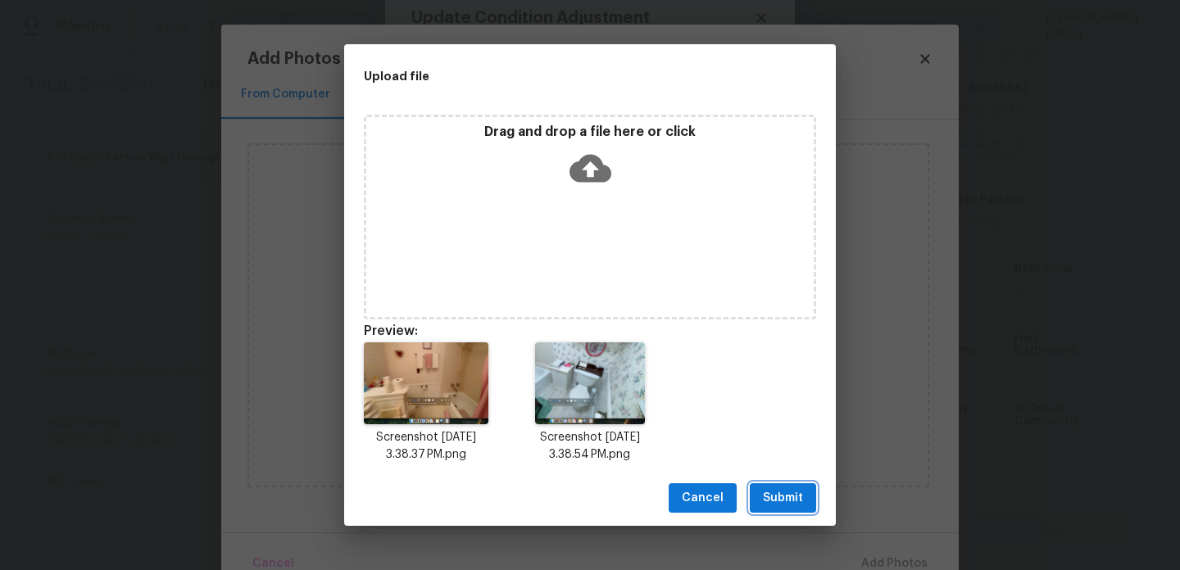
click at [788, 491] on span "Submit" at bounding box center [783, 498] width 40 height 20
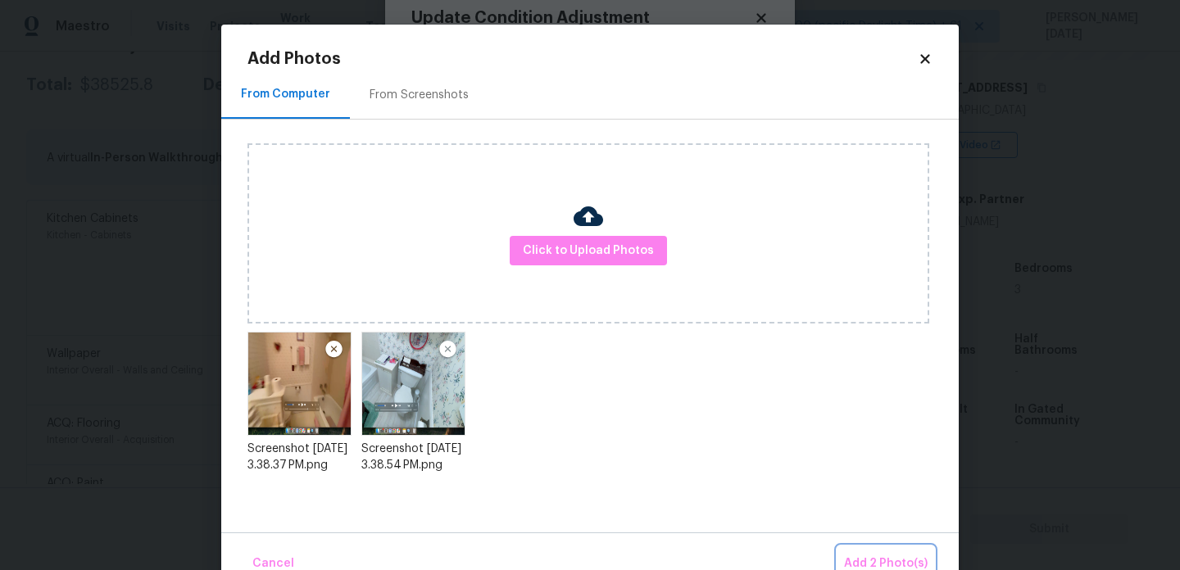
click at [882, 562] on span "Add 2 Photo(s)" at bounding box center [886, 564] width 84 height 20
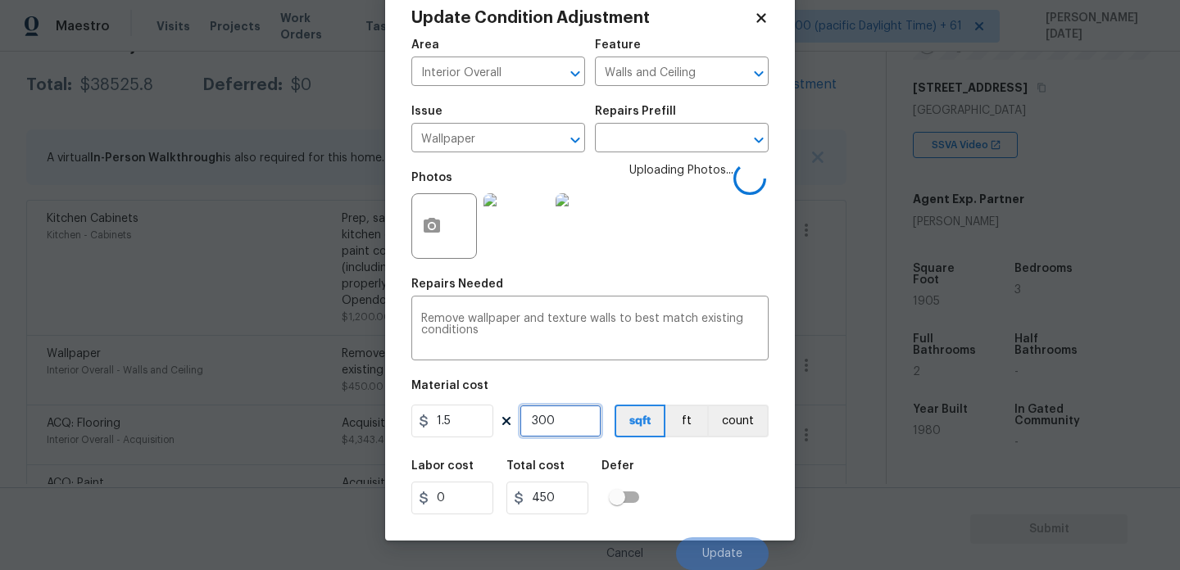
drag, startPoint x: 574, startPoint y: 421, endPoint x: 463, endPoint y: 415, distance: 111.6
click at [463, 421] on div "1.5 300 sqft ft count" at bounding box center [589, 421] width 357 height 33
type input "0"
type input "8"
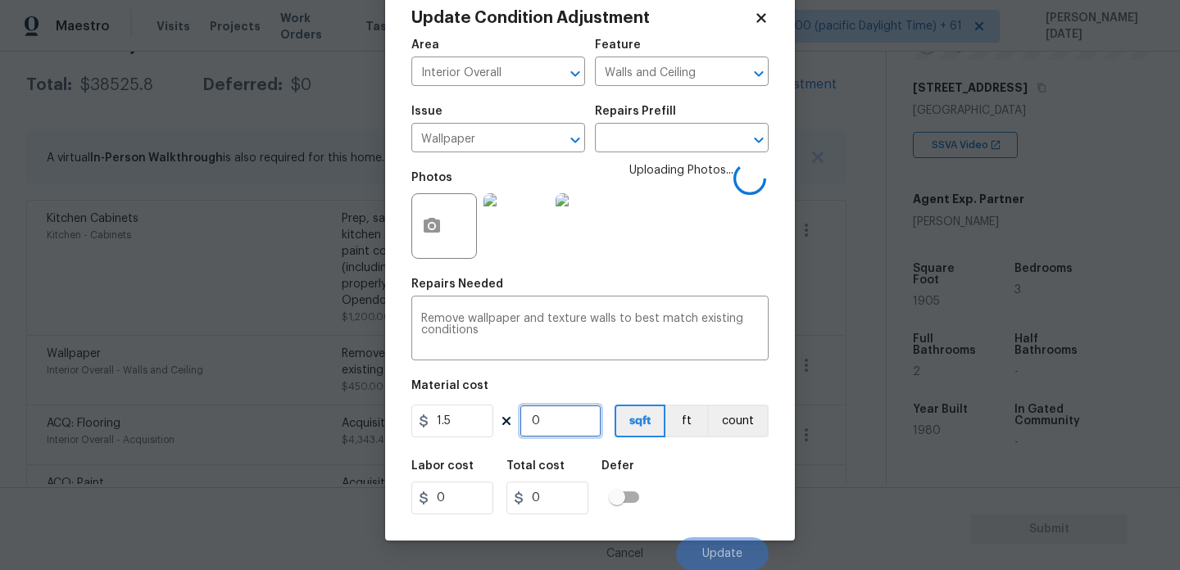
type input "12"
type input "80"
type input "120"
type input "800"
type input "1200"
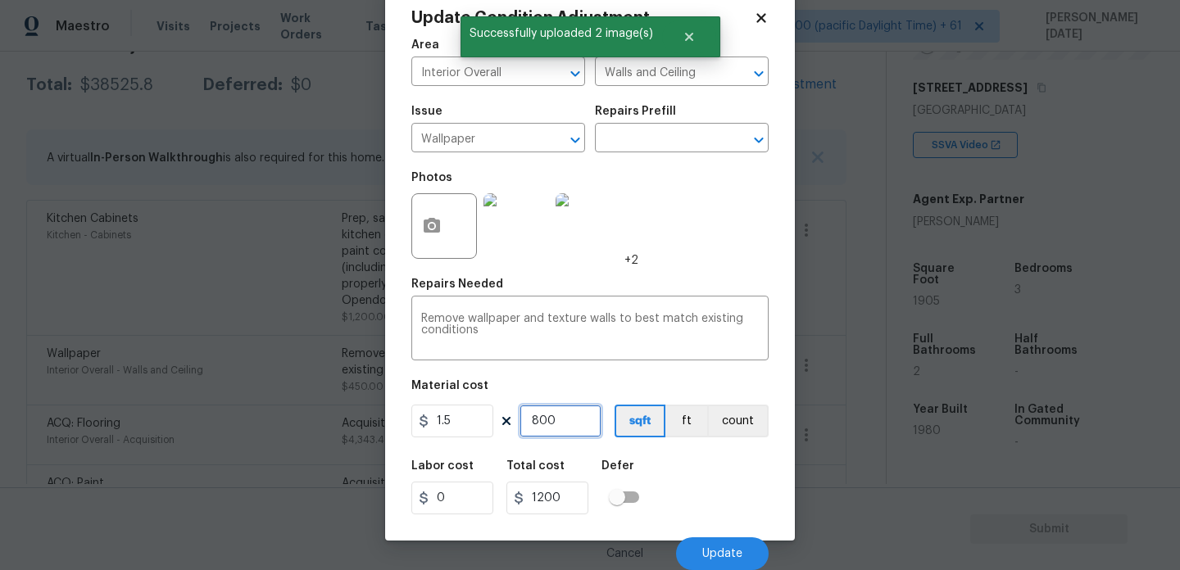
type input "800"
click at [668, 231] on div "Photos +2" at bounding box center [589, 215] width 357 height 107
click at [717, 559] on span "Update" at bounding box center [722, 554] width 40 height 12
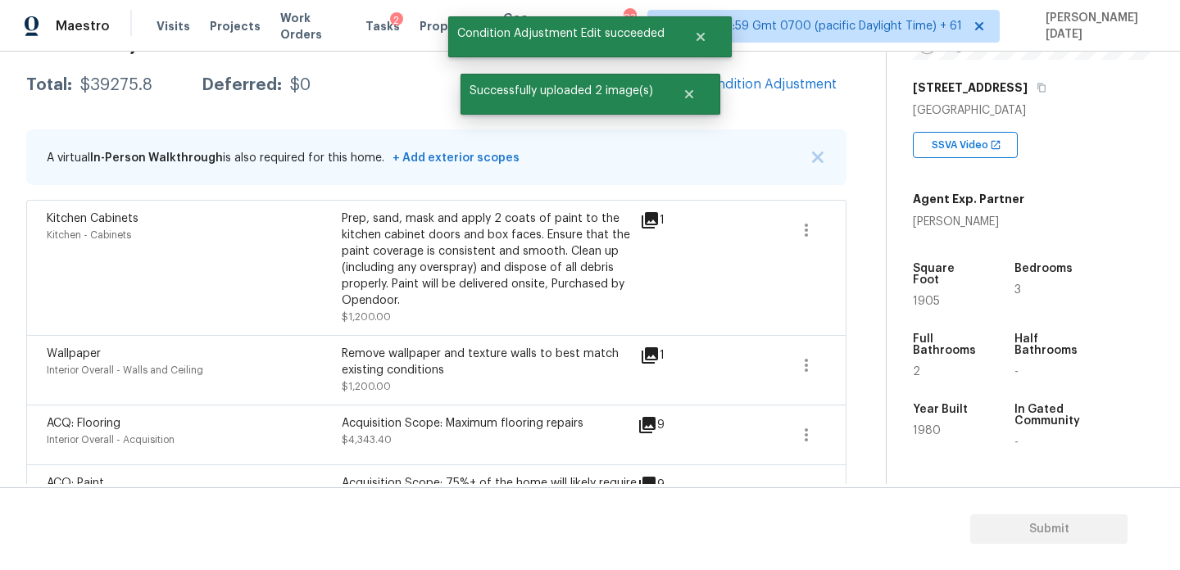
scroll to position [0, 0]
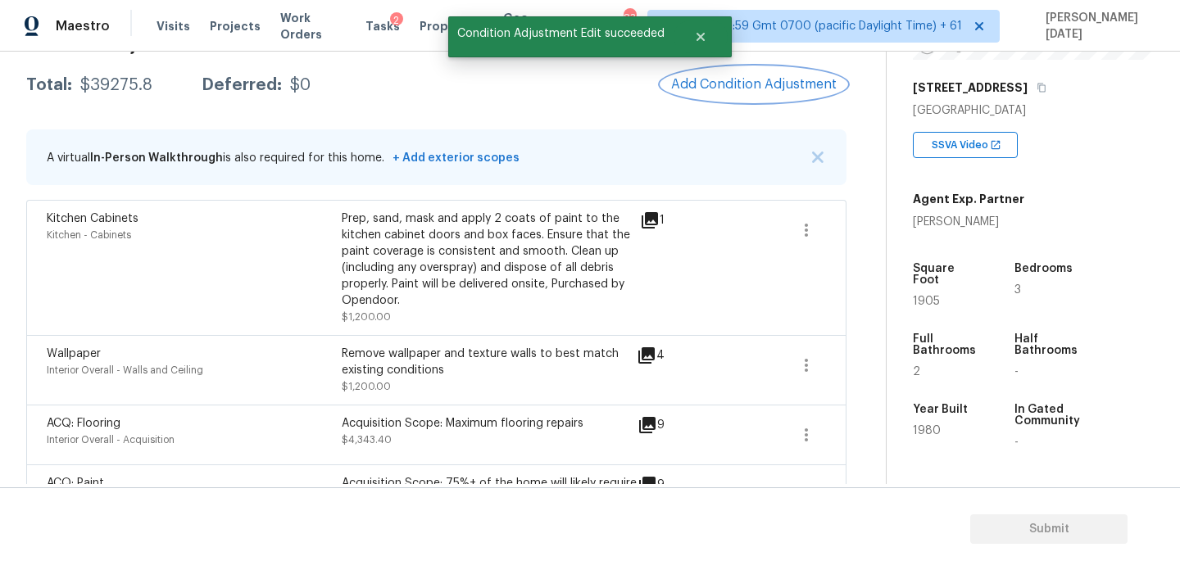
click at [715, 89] on span "Add Condition Adjustment" at bounding box center [754, 84] width 166 height 15
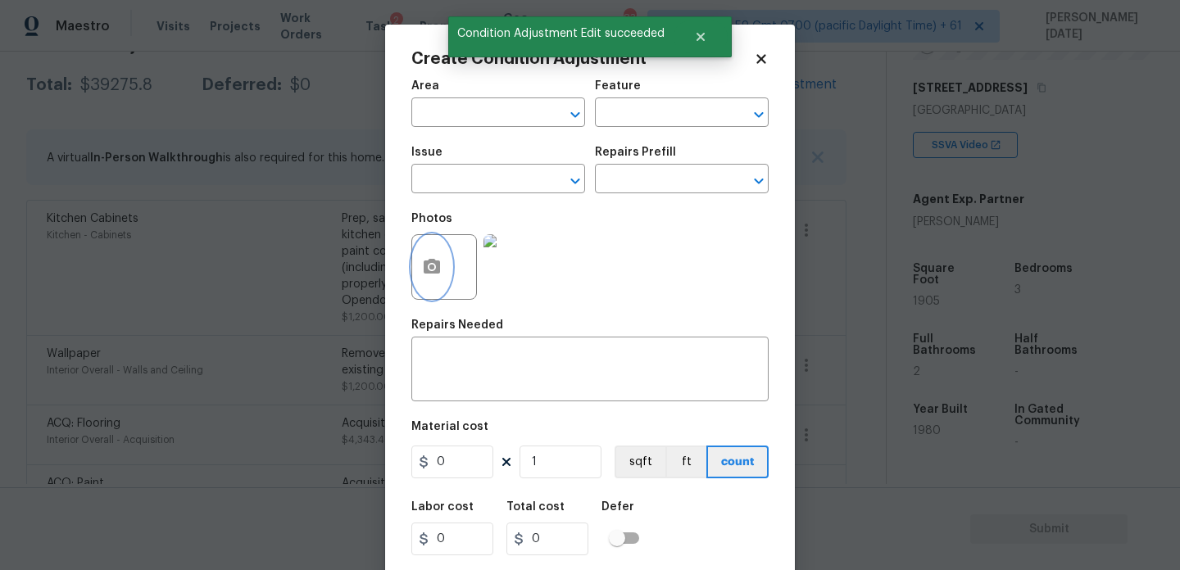
click at [437, 270] on icon "button" at bounding box center [432, 266] width 16 height 15
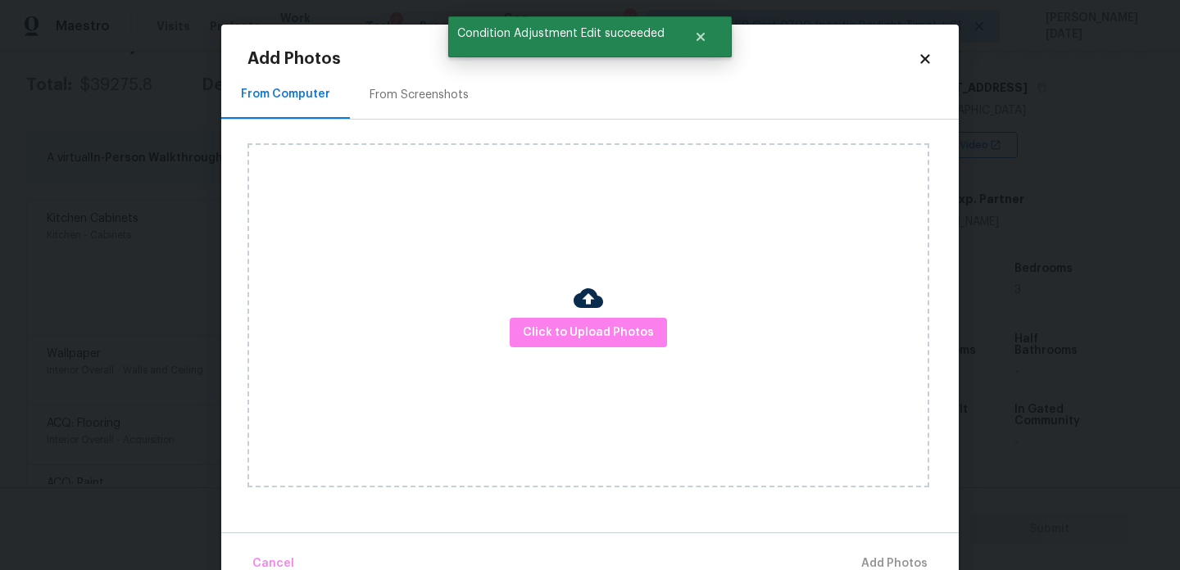
click at [524, 316] on div "Click to Upload Photos" at bounding box center [588, 315] width 682 height 344
click at [547, 330] on span "Click to Upload Photos" at bounding box center [588, 333] width 131 height 20
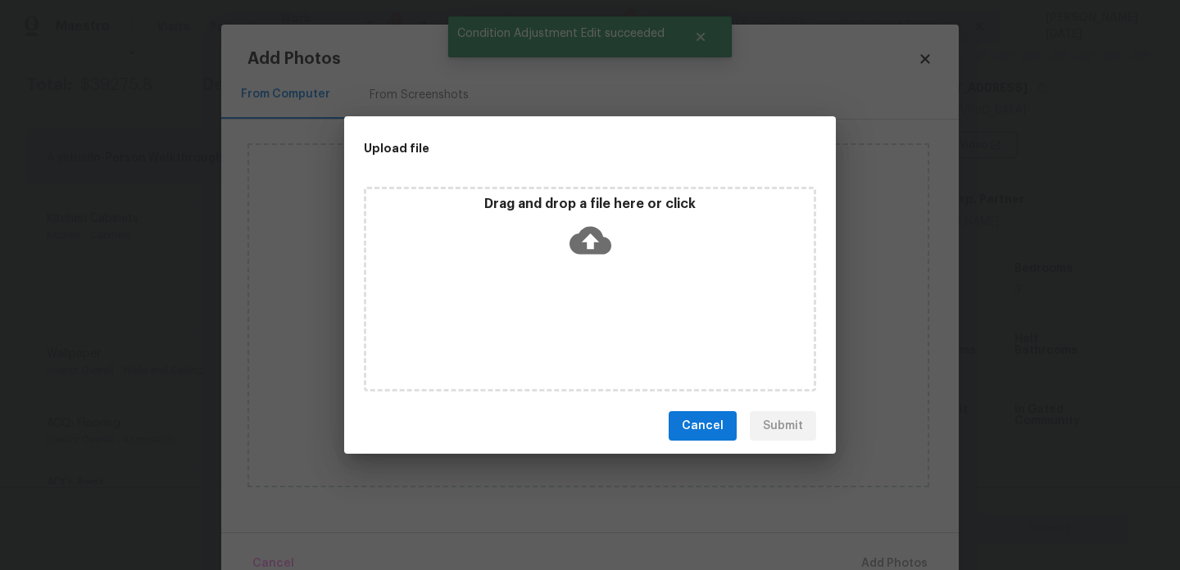
click at [547, 330] on div "Drag and drop a file here or click" at bounding box center [590, 289] width 452 height 205
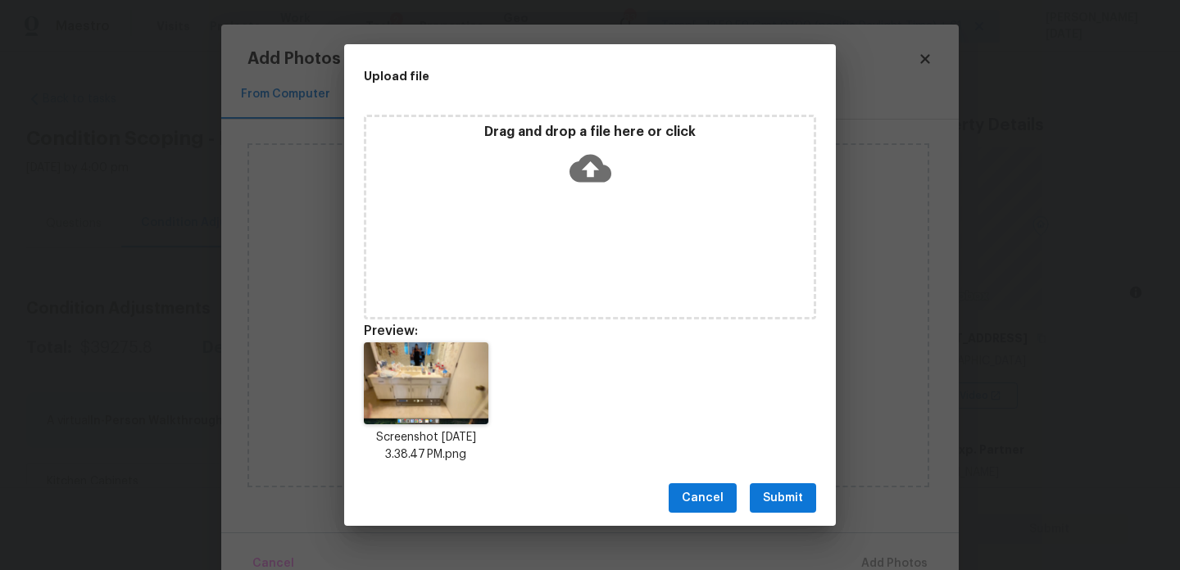
scroll to position [251, 0]
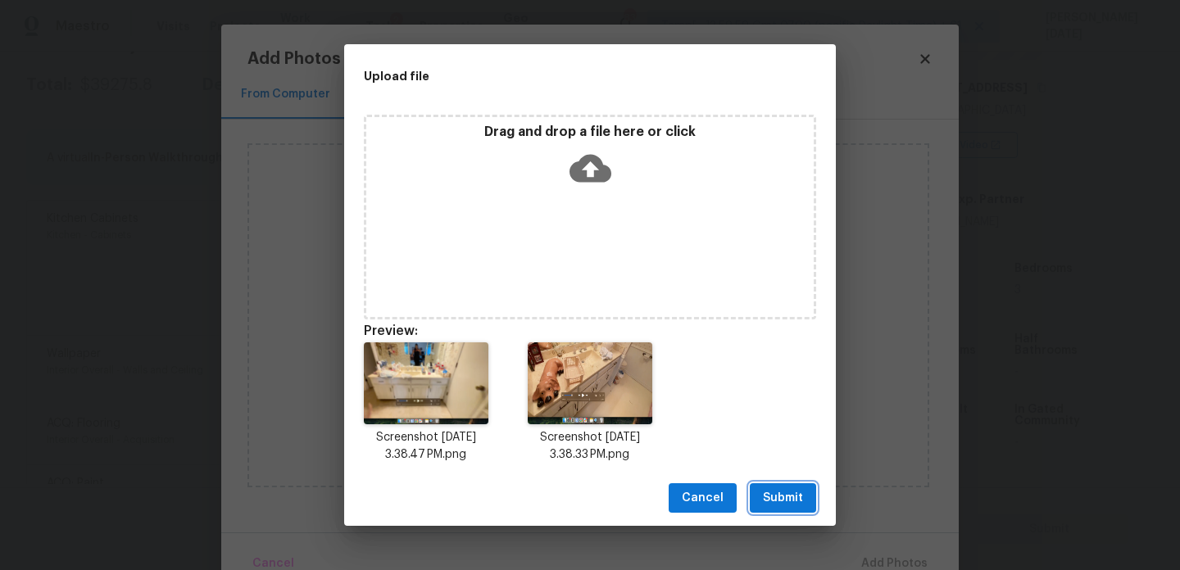
click at [803, 503] on button "Submit" at bounding box center [783, 499] width 66 height 30
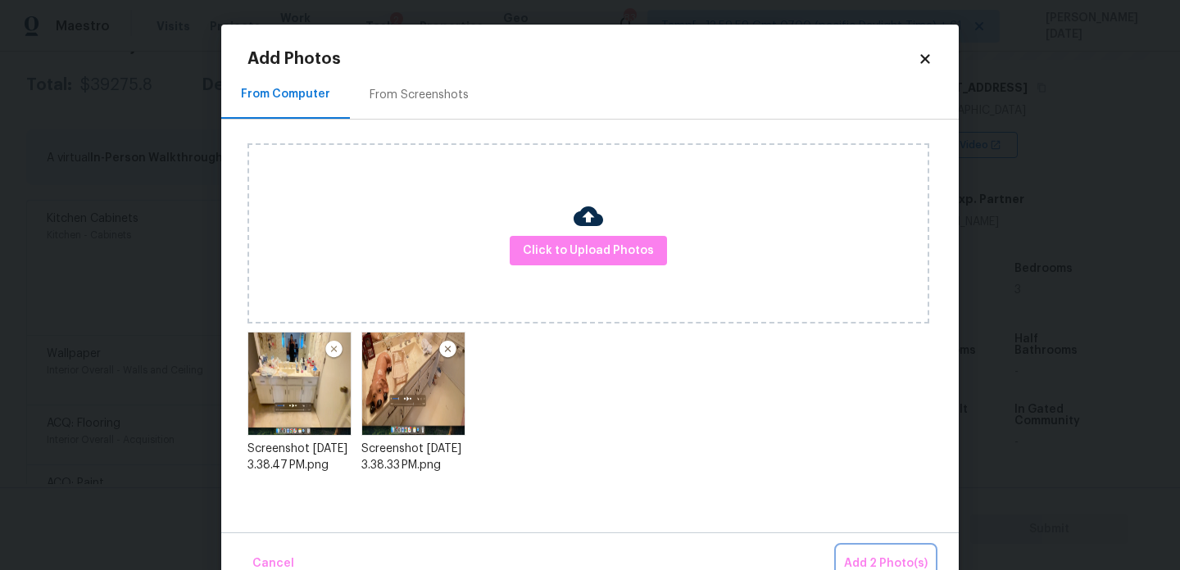
click at [870, 556] on span "Add 2 Photo(s)" at bounding box center [886, 564] width 84 height 20
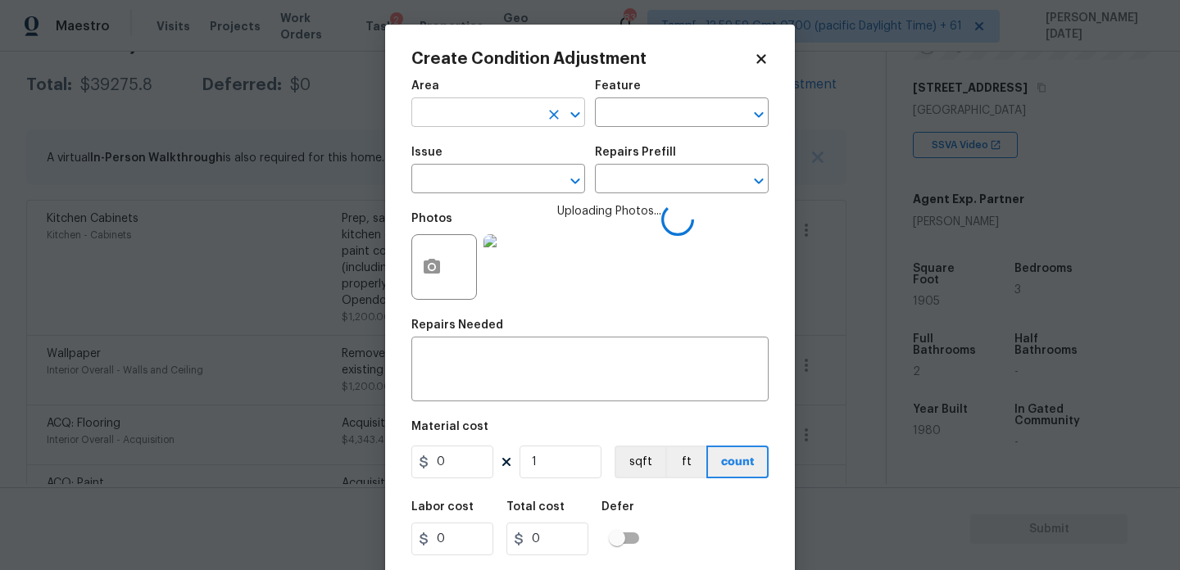
click at [463, 121] on input "text" at bounding box center [475, 114] width 128 height 25
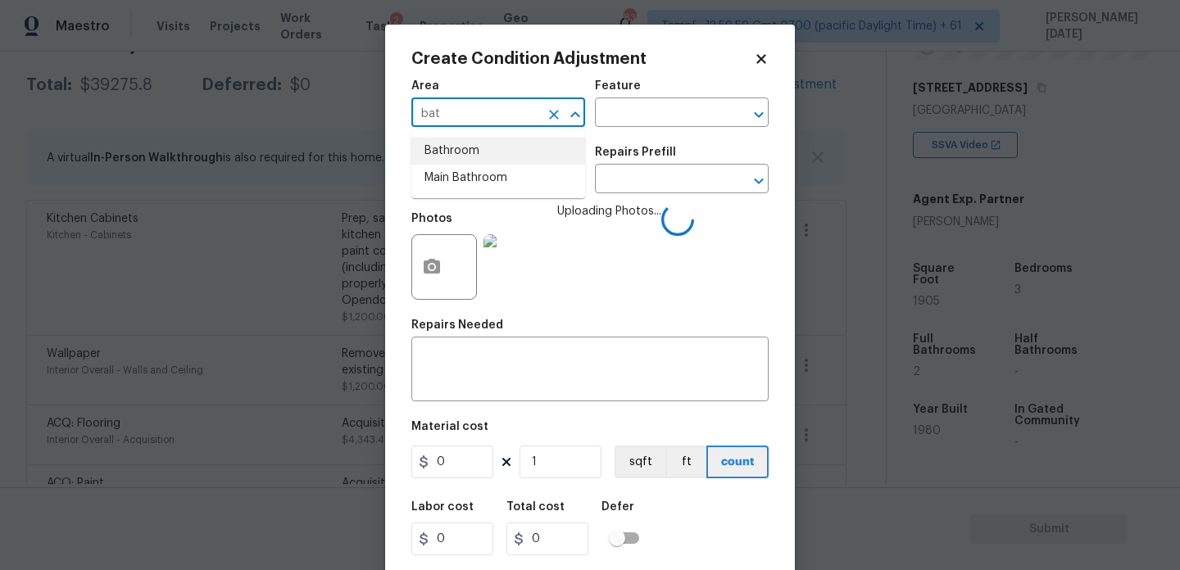
click at [465, 155] on li "Bathroom" at bounding box center [498, 151] width 174 height 27
type input "Bathroom"
click at [461, 180] on input "text" at bounding box center [475, 180] width 128 height 25
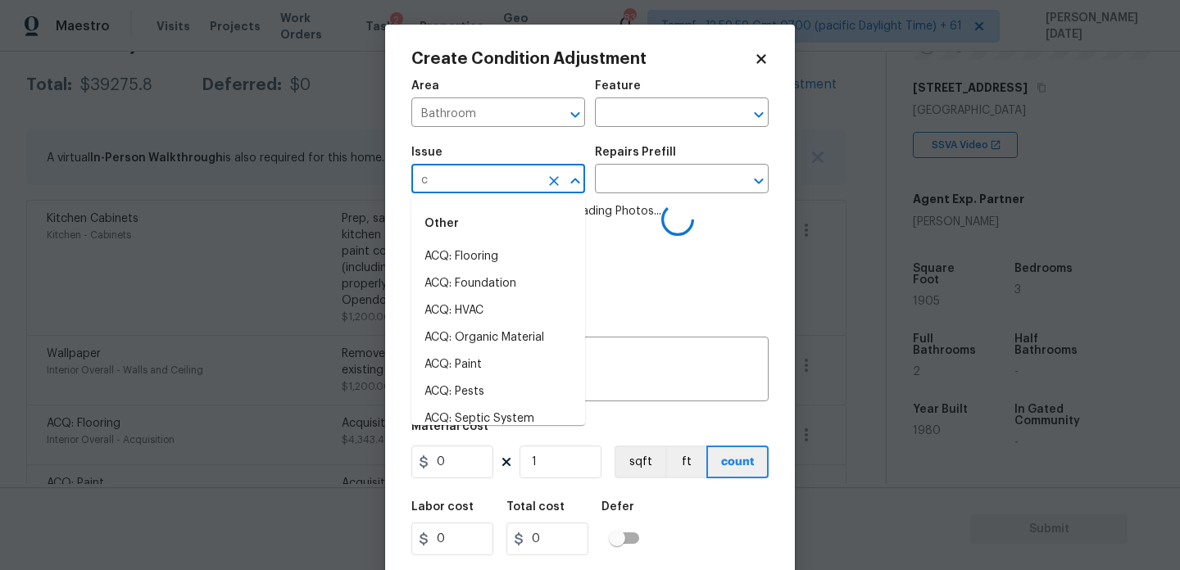
type input "ca"
type input "b"
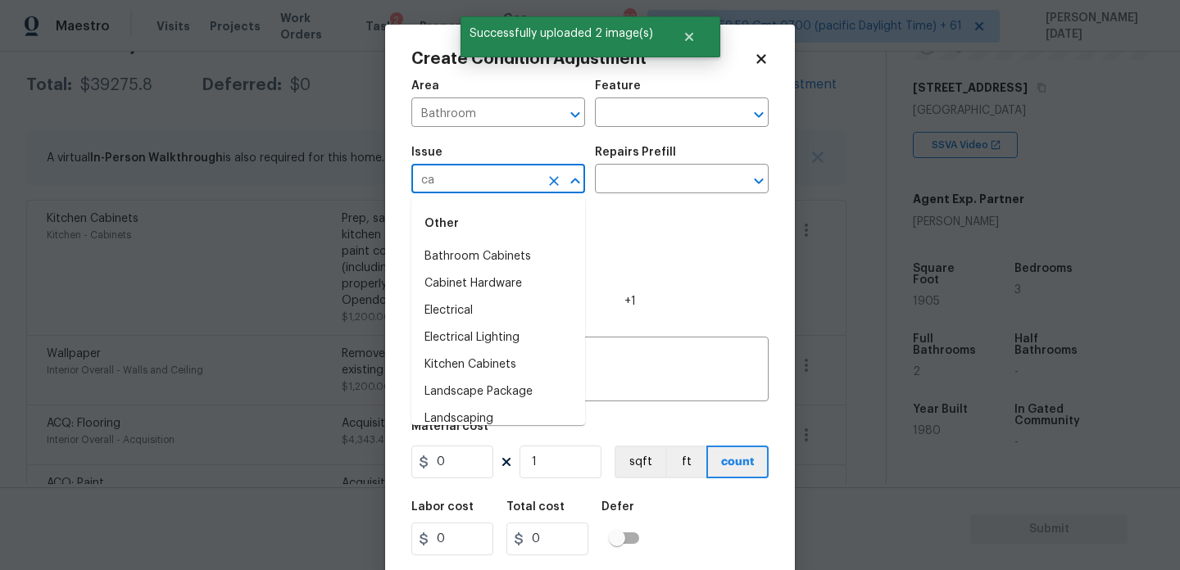
type input "cab"
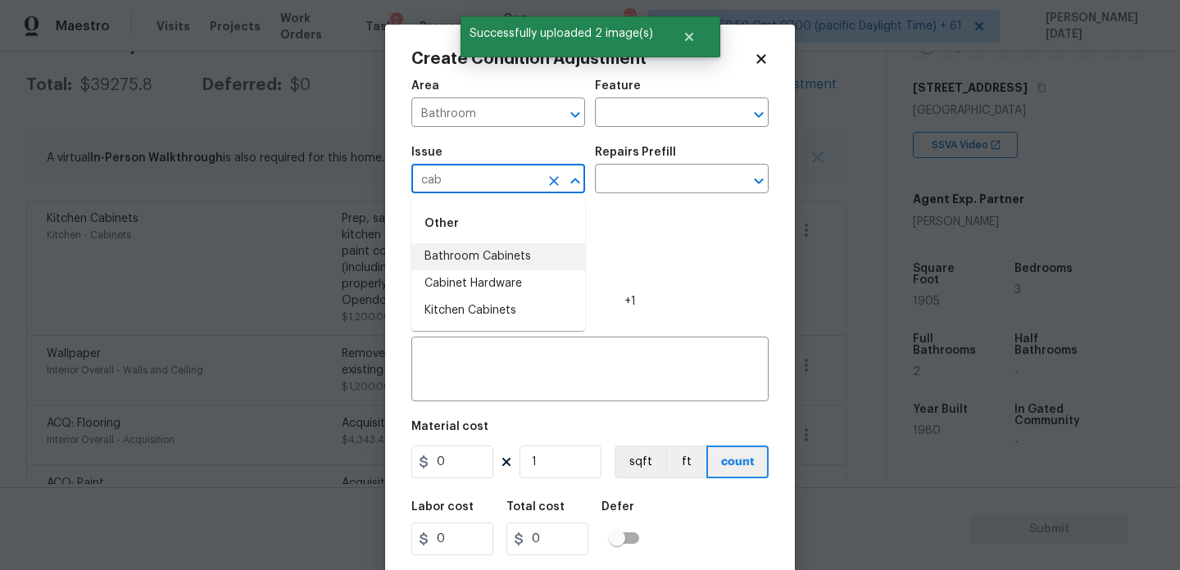
click at [507, 253] on li "Bathroom Cabinets" at bounding box center [498, 256] width 174 height 27
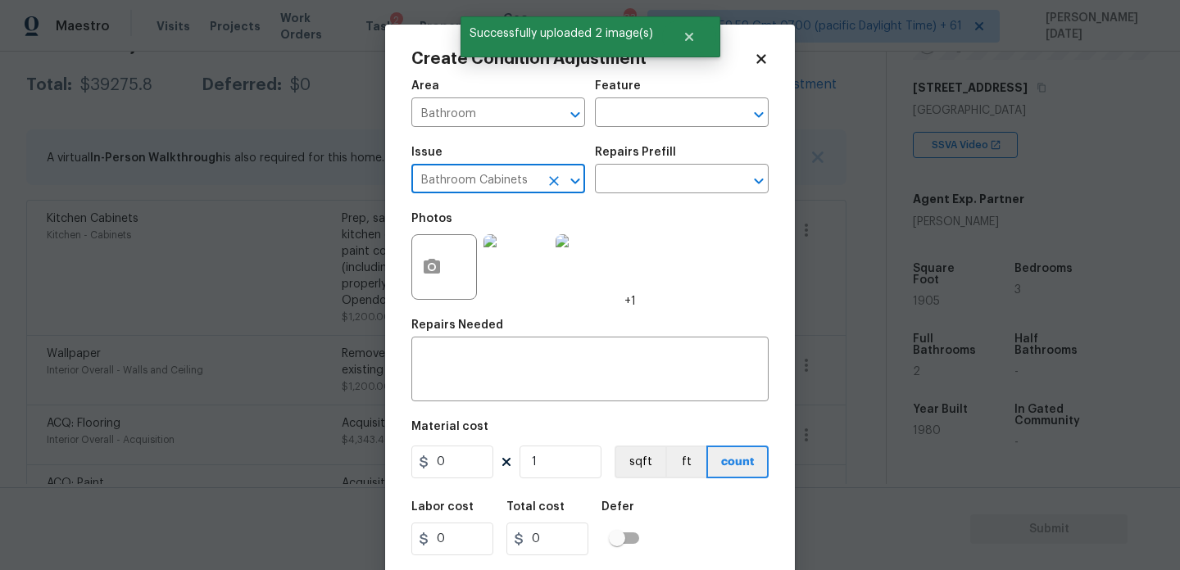
type input "Bathroom Cabinets"
click at [610, 197] on div "Issue Bathroom Cabinets ​ Repairs Prefill ​" at bounding box center [589, 170] width 357 height 66
click at [624, 186] on input "text" at bounding box center [659, 180] width 128 height 25
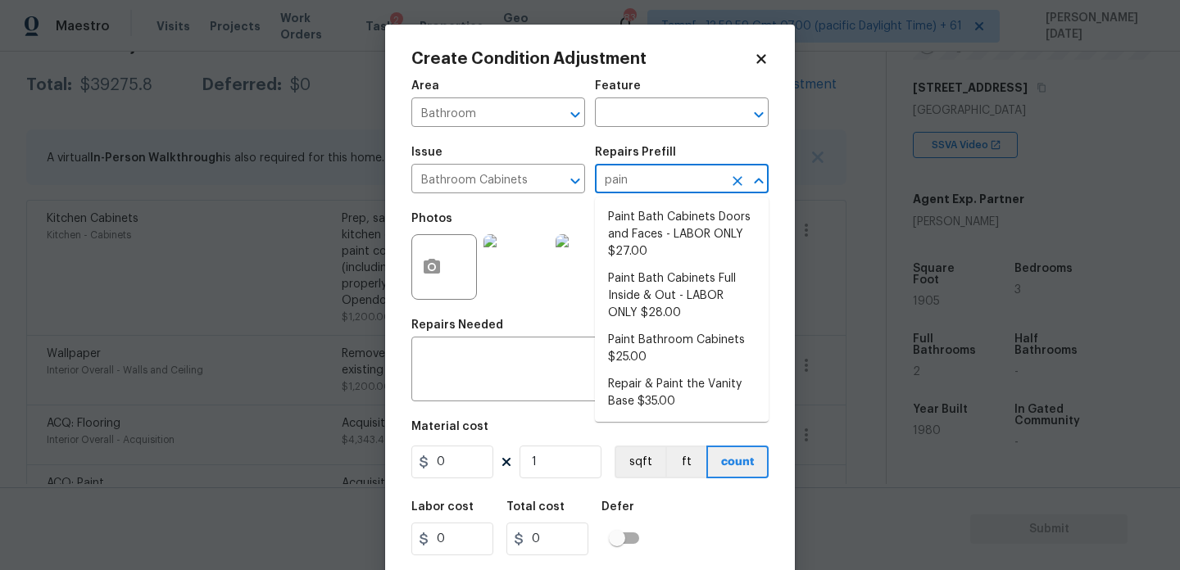
type input "paint"
click at [645, 222] on li "Paint Bath Cabinets Doors and Faces - LABOR ONLY $27.00" at bounding box center [682, 234] width 174 height 61
type input "Cabinets"
type input "27"
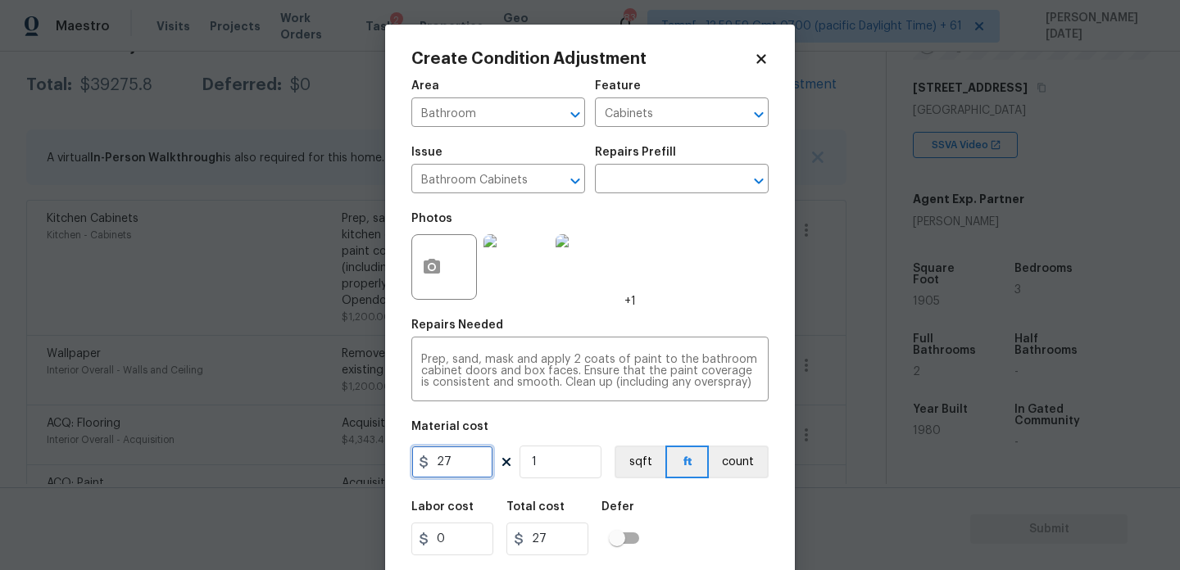
drag, startPoint x: 484, startPoint y: 453, endPoint x: 335, endPoint y: 453, distance: 148.3
click at [335, 453] on div "Create Condition Adjustment Area Bathroom ​ Feature Cabinets ​ Issue Bathroom C…" at bounding box center [590, 285] width 1180 height 570
type input "1000"
click at [715, 300] on div "Photos +1" at bounding box center [589, 256] width 357 height 107
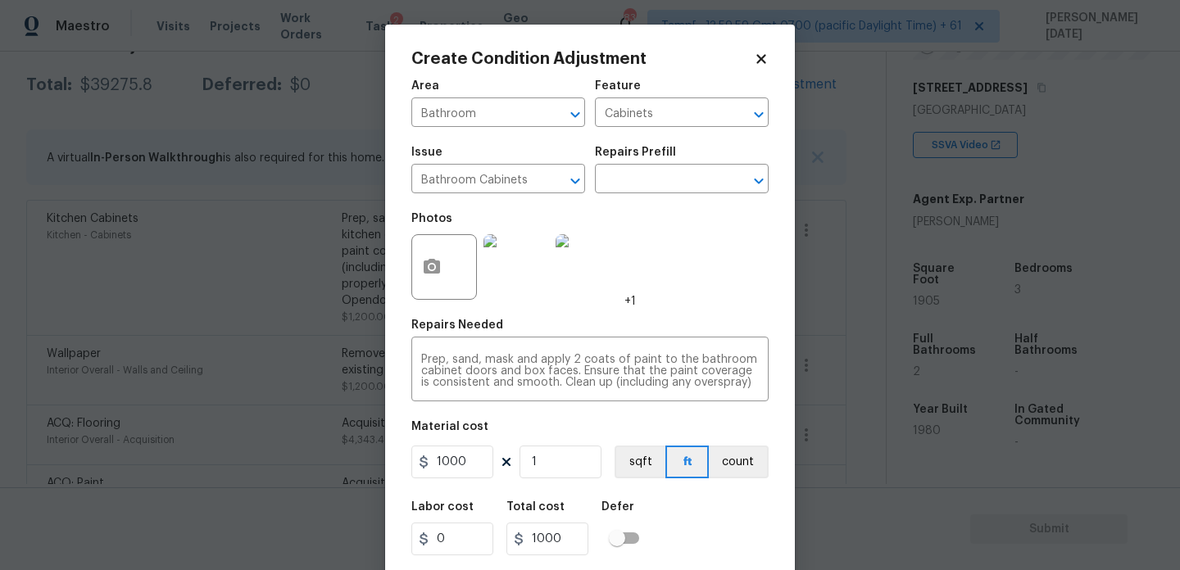
scroll to position [42, 0]
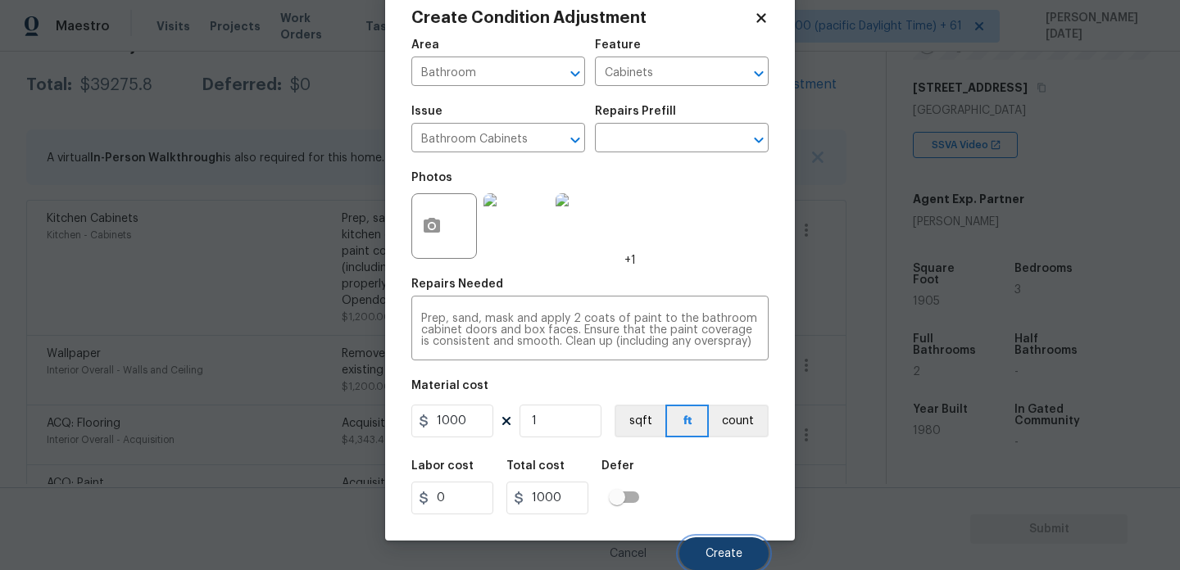
click at [715, 555] on span "Create" at bounding box center [724, 554] width 37 height 12
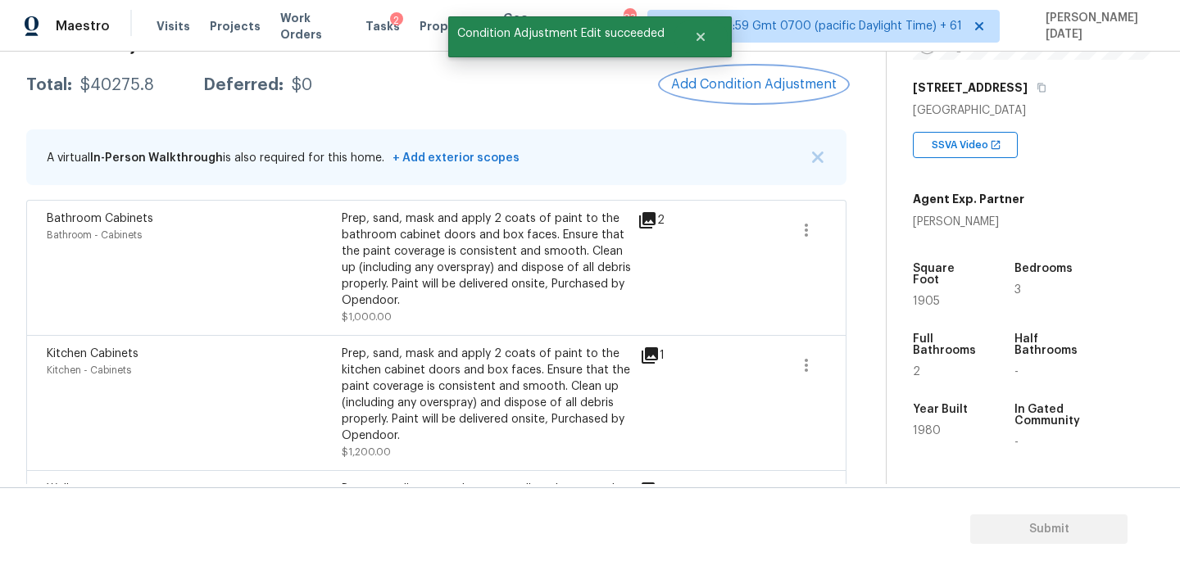
scroll to position [965, 0]
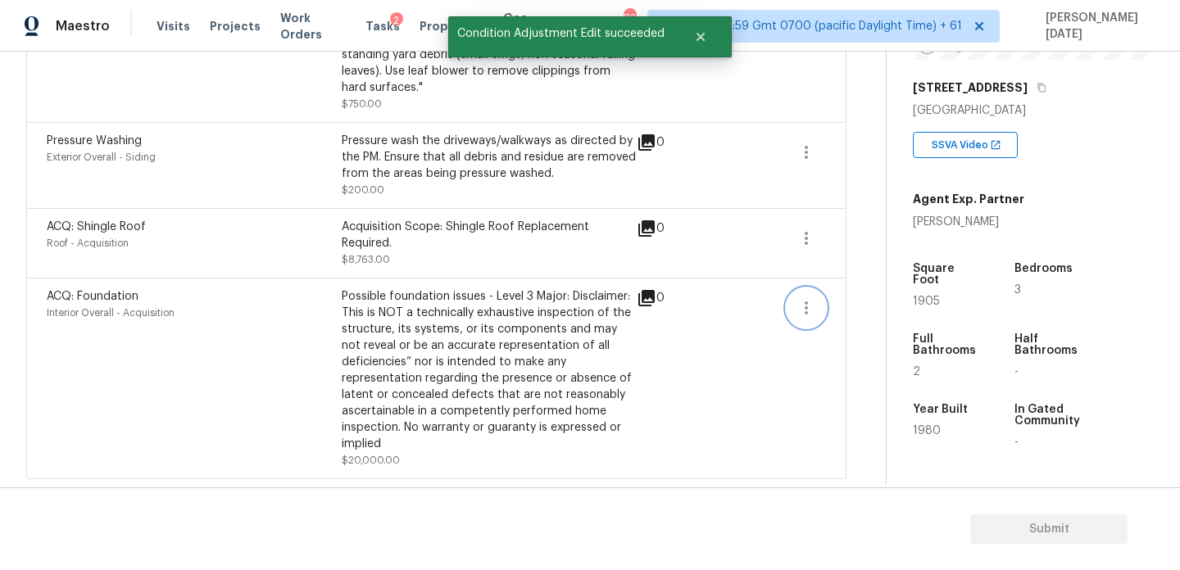
click at [806, 311] on icon "button" at bounding box center [806, 308] width 3 height 13
click at [878, 306] on div "Edit" at bounding box center [900, 305] width 128 height 16
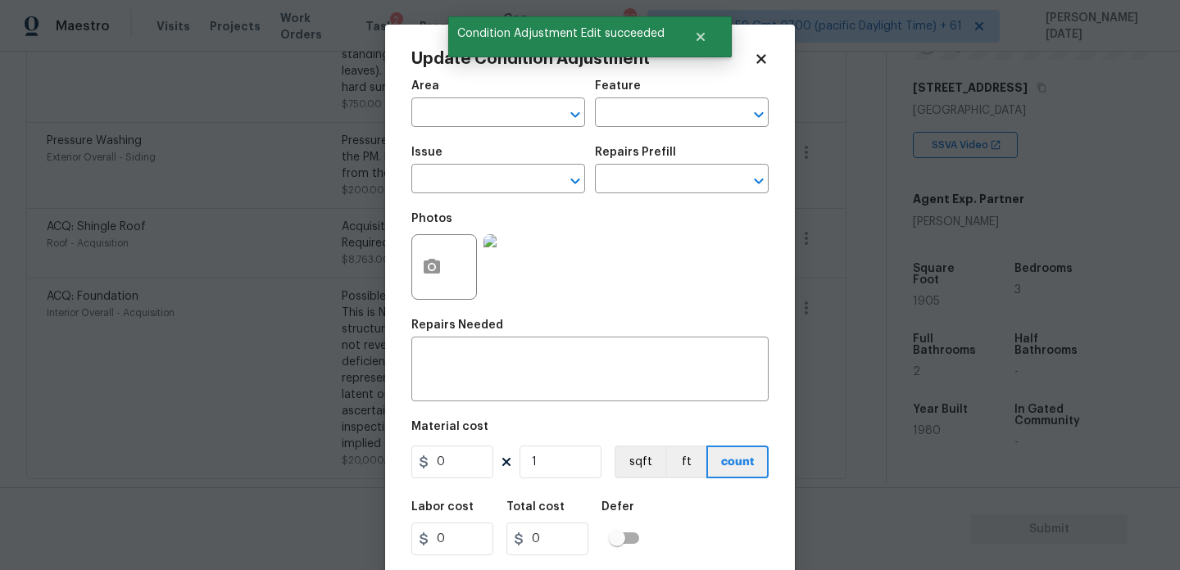
type textarea "Possible foundation issues - Level 3 Major: Disclaimer: This is NOT a technical…"
type input "20000"
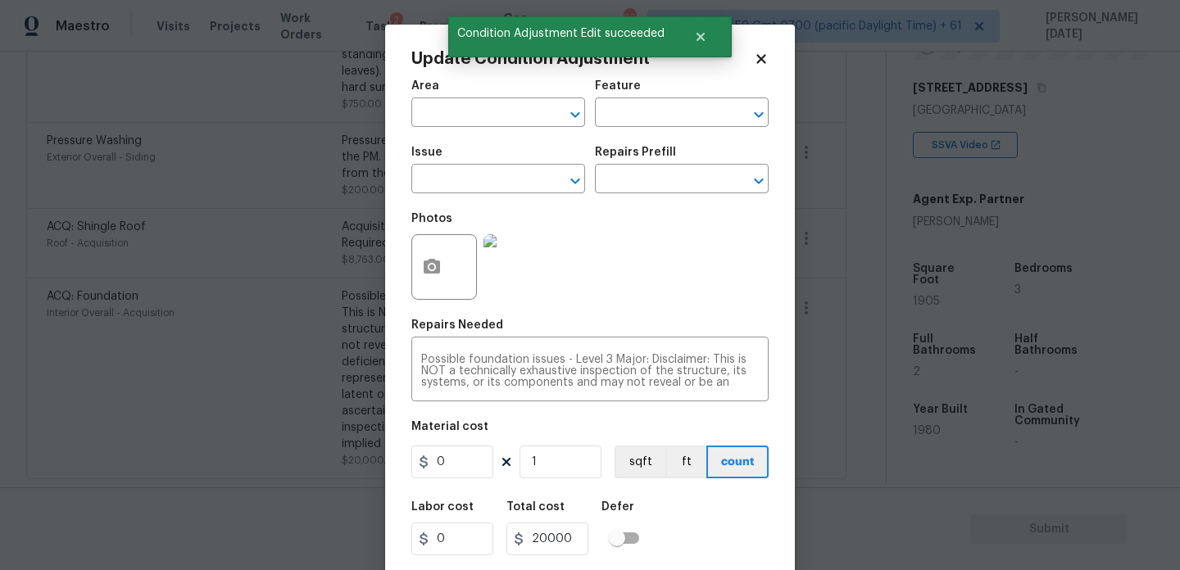
type input "Interior Overall"
type input "Acquisition"
type input "ACQ: Foundation"
type input "20000"
click at [663, 183] on input "text" at bounding box center [659, 180] width 128 height 25
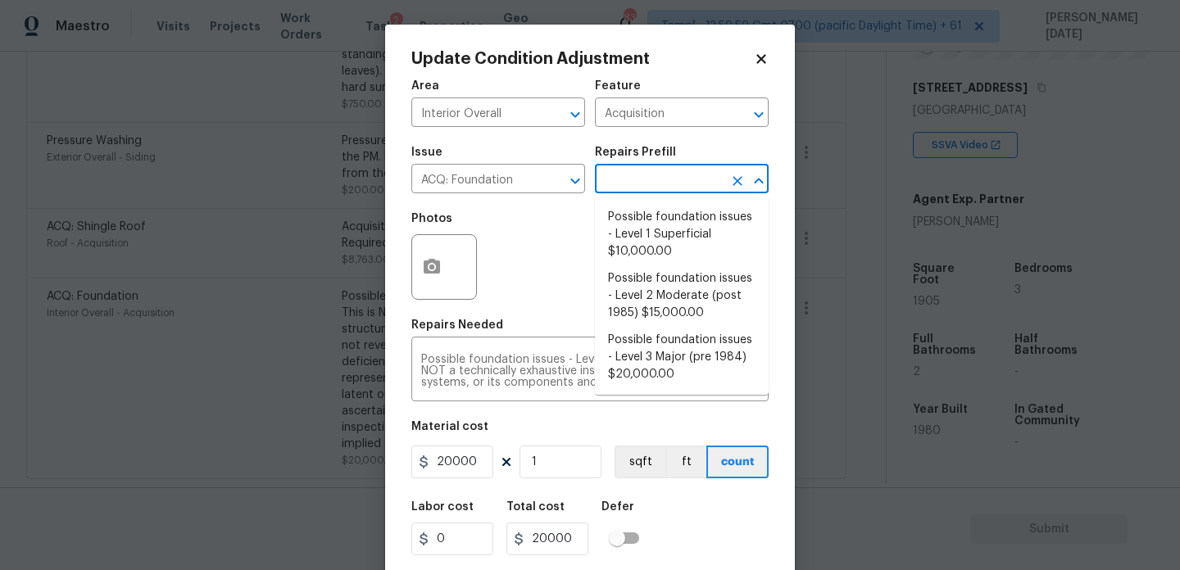
click at [534, 244] on div "Photos" at bounding box center [589, 256] width 357 height 107
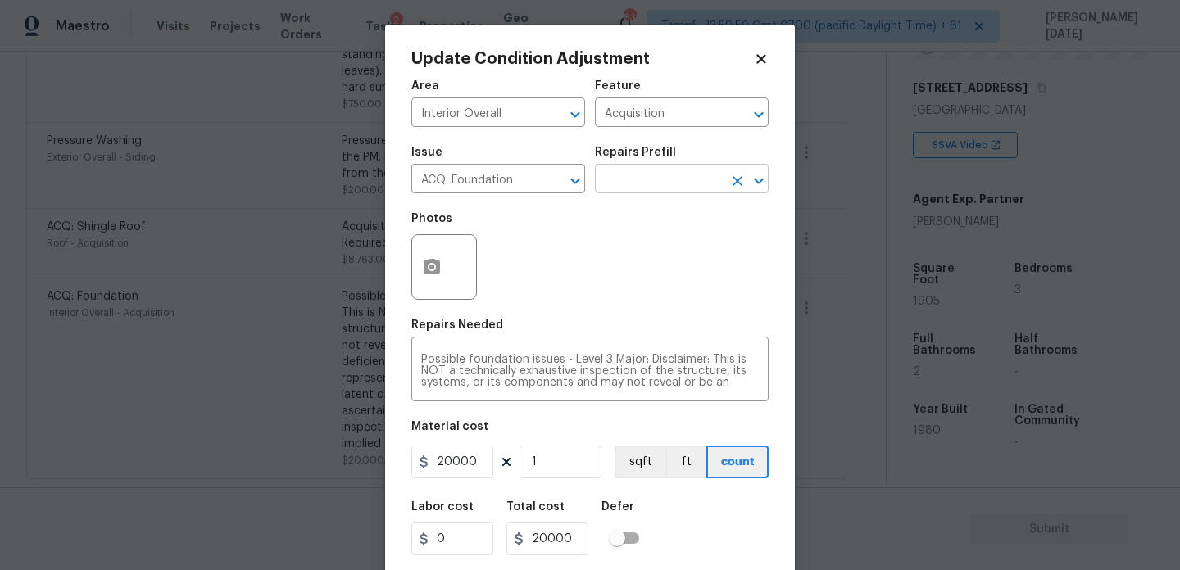
click at [636, 176] on input "text" at bounding box center [659, 180] width 128 height 25
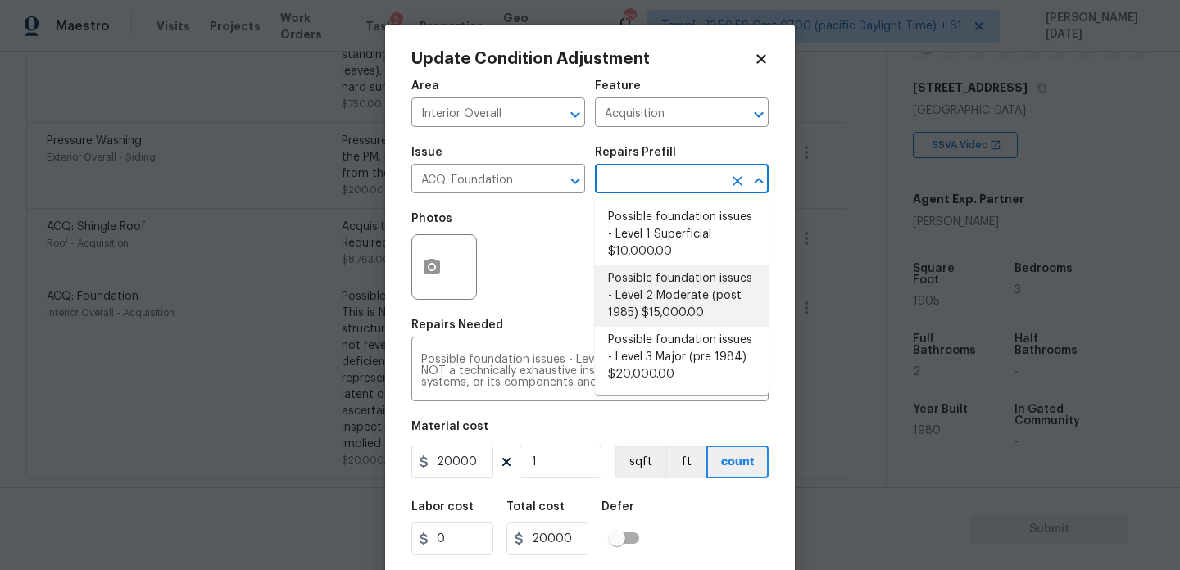
click at [641, 271] on li "Possible foundation issues - Level 2 Moderate (post 1985) $15,000.00" at bounding box center [682, 296] width 174 height 61
type textarea "Possible foundation issues - Level 2 Moderate: Disclaimer: This is NOT a techni…"
type input "15000"
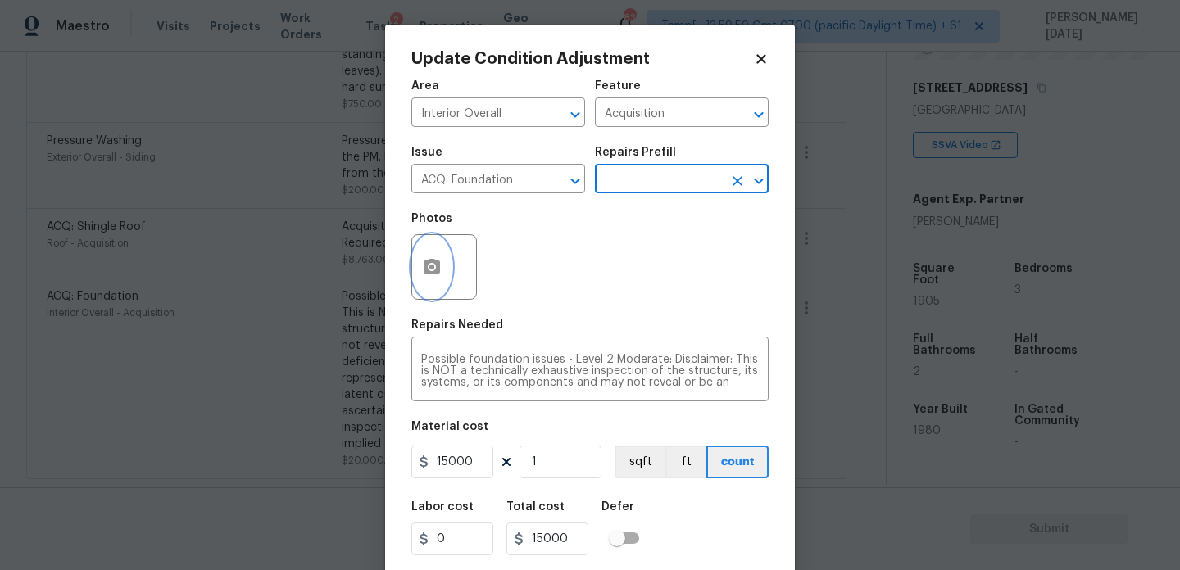
click at [441, 275] on icon "button" at bounding box center [432, 267] width 20 height 20
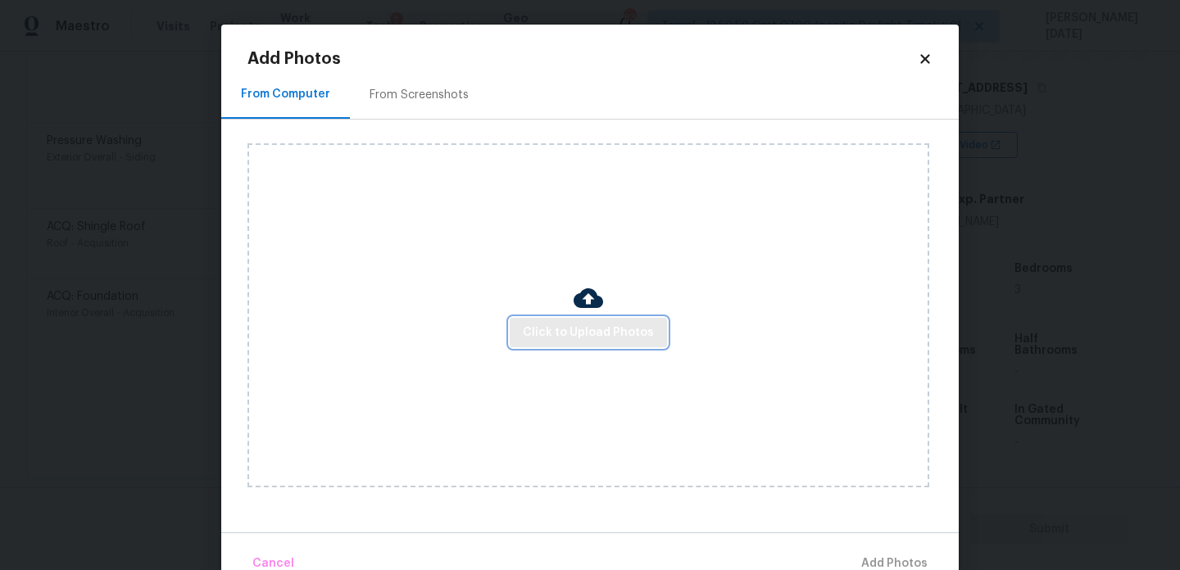
click at [554, 325] on span "Click to Upload Photos" at bounding box center [588, 333] width 131 height 20
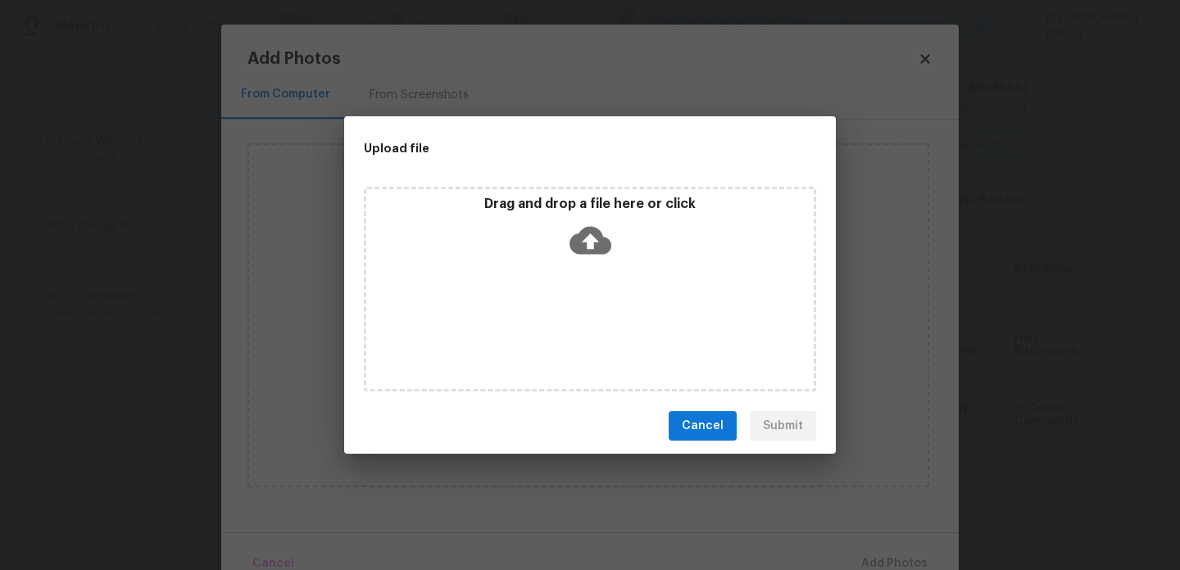
click at [554, 325] on div "Drag and drop a file here or click" at bounding box center [590, 289] width 452 height 205
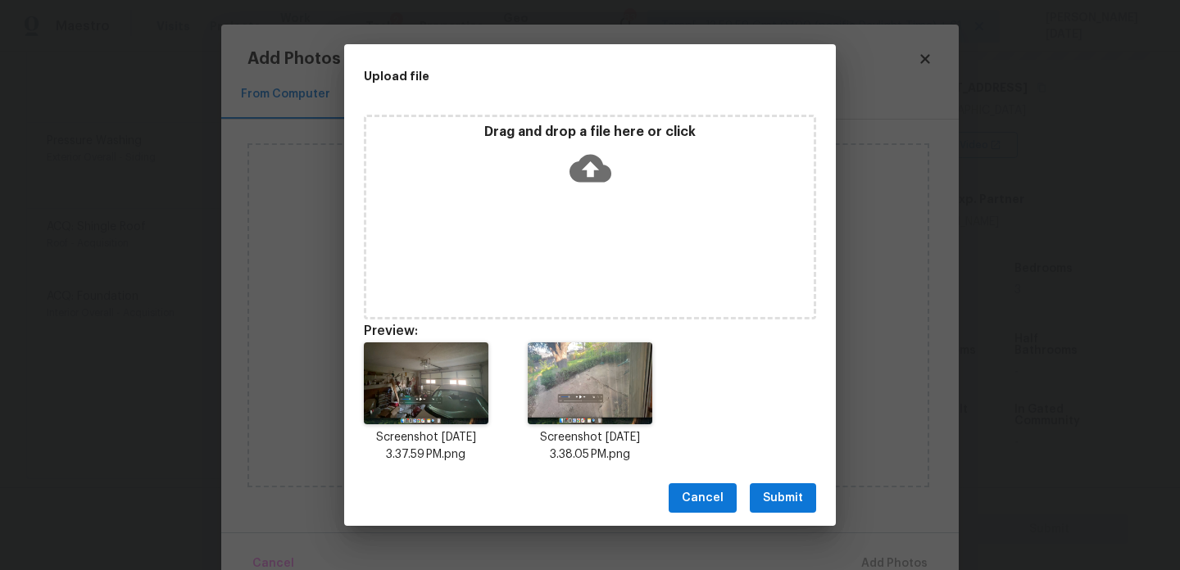
scroll to position [13, 0]
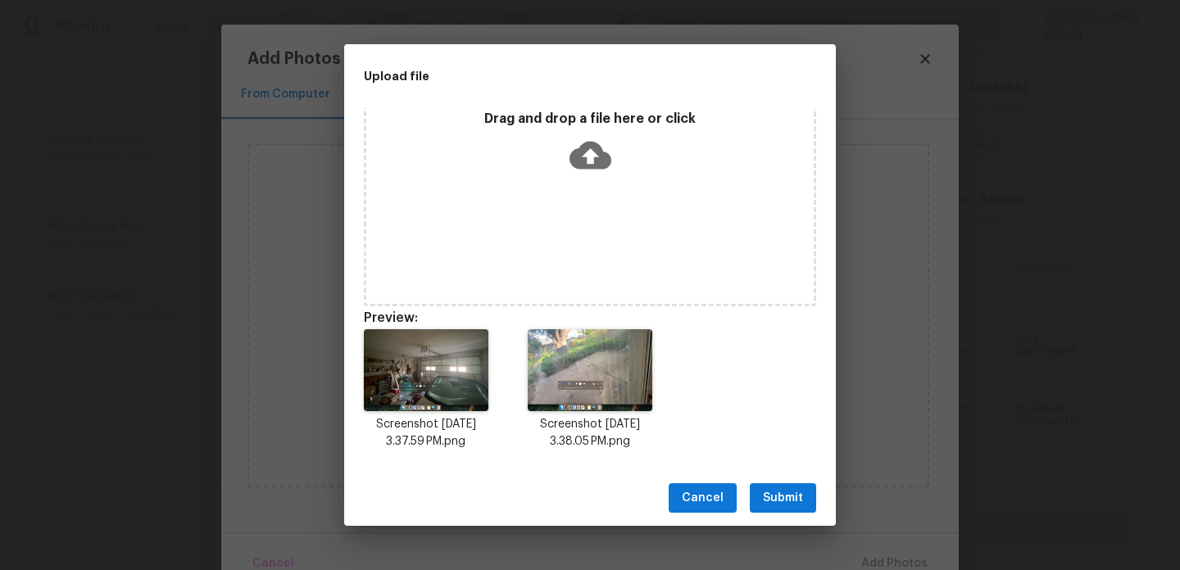
click at [773, 497] on span "Submit" at bounding box center [783, 498] width 40 height 20
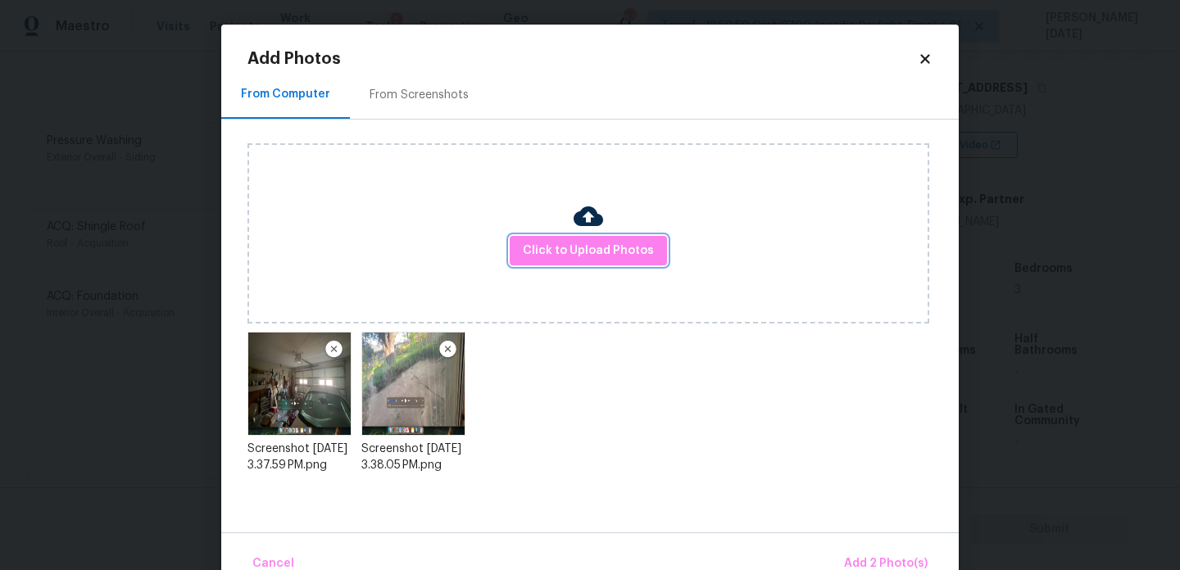
scroll to position [0, 0]
click at [865, 548] on button "Add 2 Photo(s)" at bounding box center [886, 564] width 97 height 35
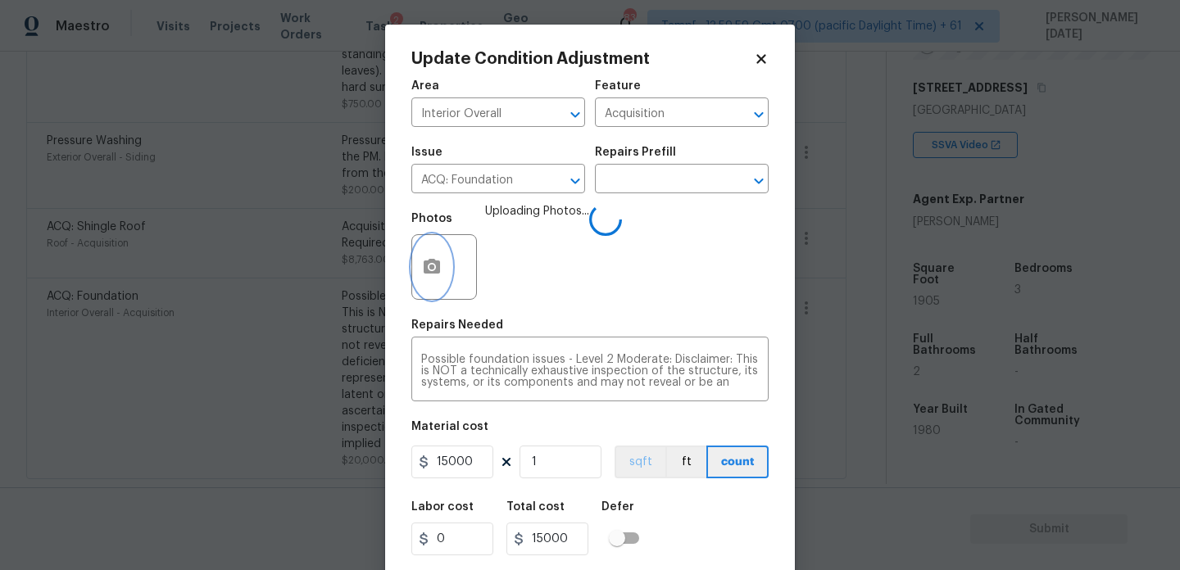
scroll to position [42, 0]
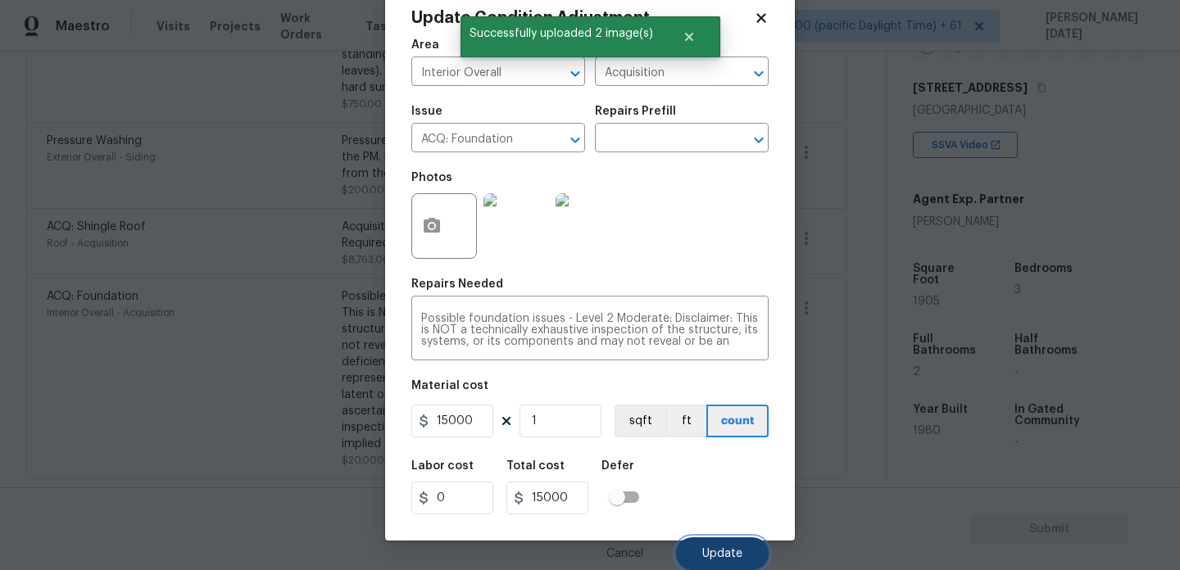
click at [722, 563] on button "Update" at bounding box center [722, 554] width 93 height 33
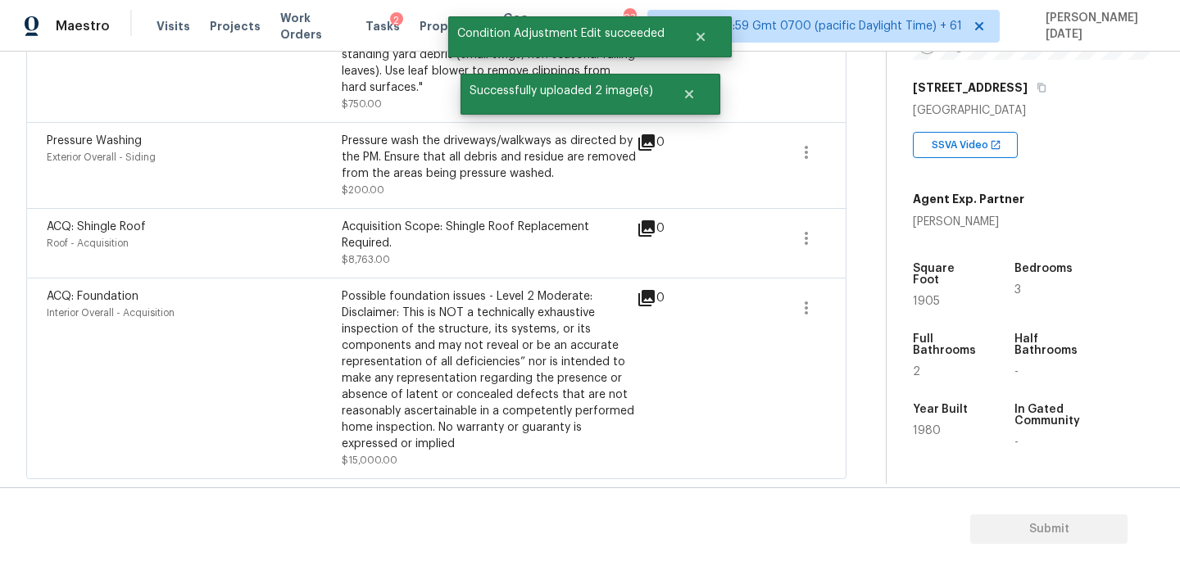
scroll to position [0, 0]
click at [924, 296] on span "1905" at bounding box center [926, 301] width 27 height 11
copy span "1905"
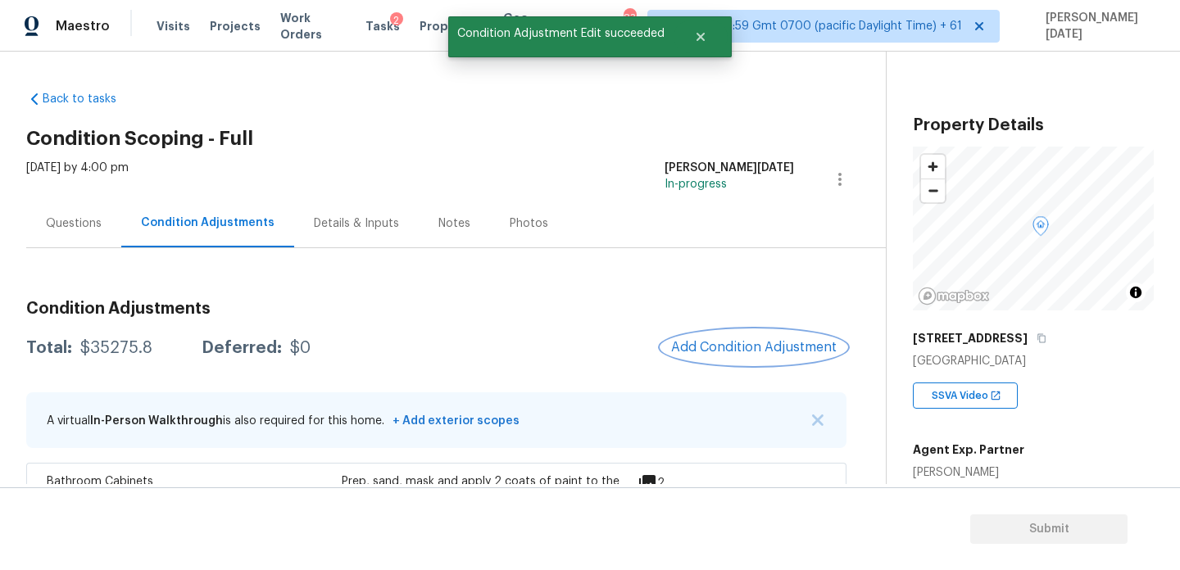
click at [701, 338] on button "Add Condition Adjustment" at bounding box center [753, 347] width 185 height 34
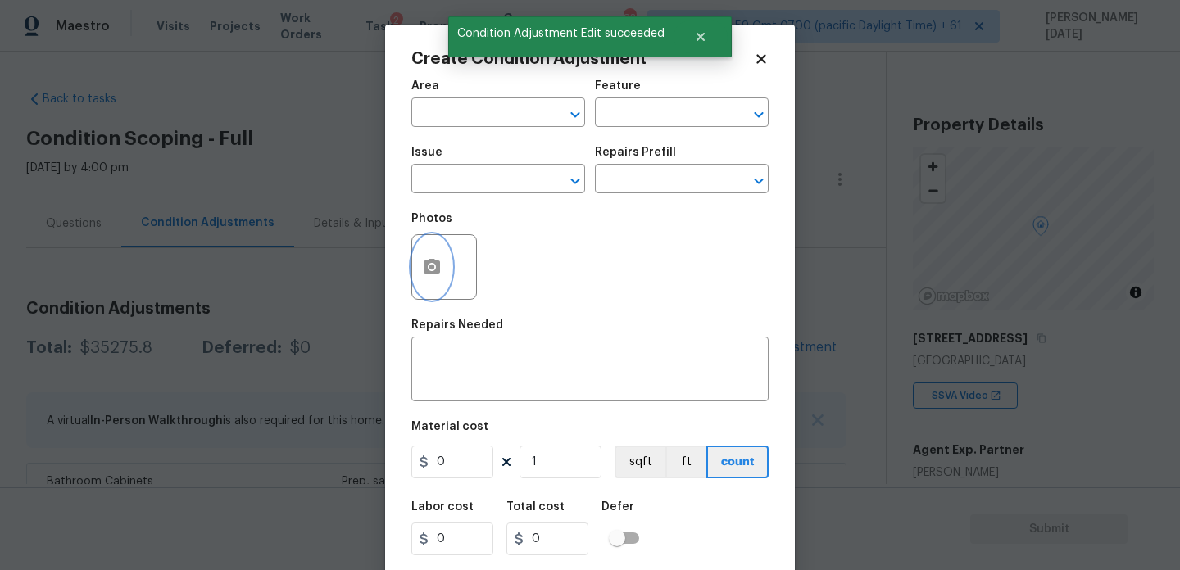
click at [435, 252] on button "button" at bounding box center [431, 267] width 39 height 64
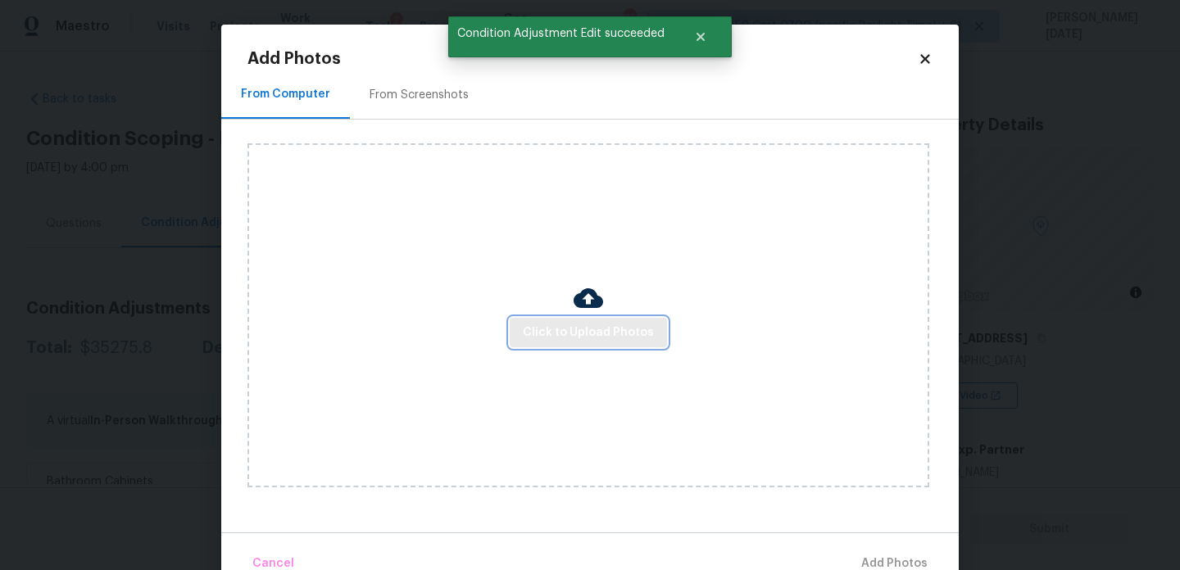
click at [528, 324] on span "Click to Upload Photos" at bounding box center [588, 333] width 131 height 20
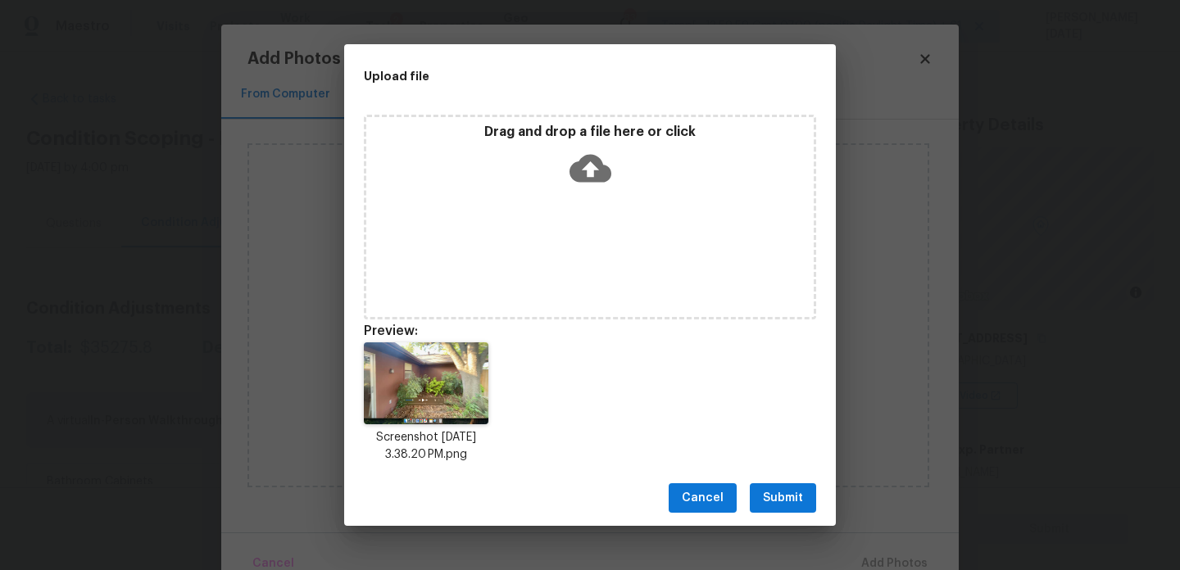
click at [774, 511] on button "Submit" at bounding box center [783, 499] width 66 height 30
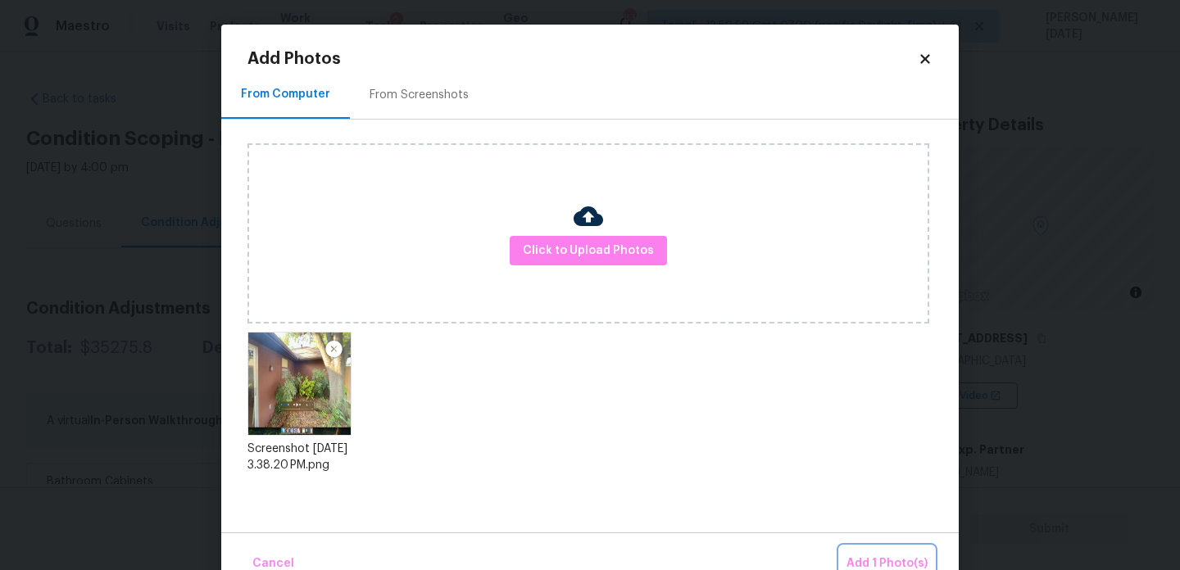
click at [871, 555] on span "Add 1 Photo(s)" at bounding box center [887, 564] width 81 height 20
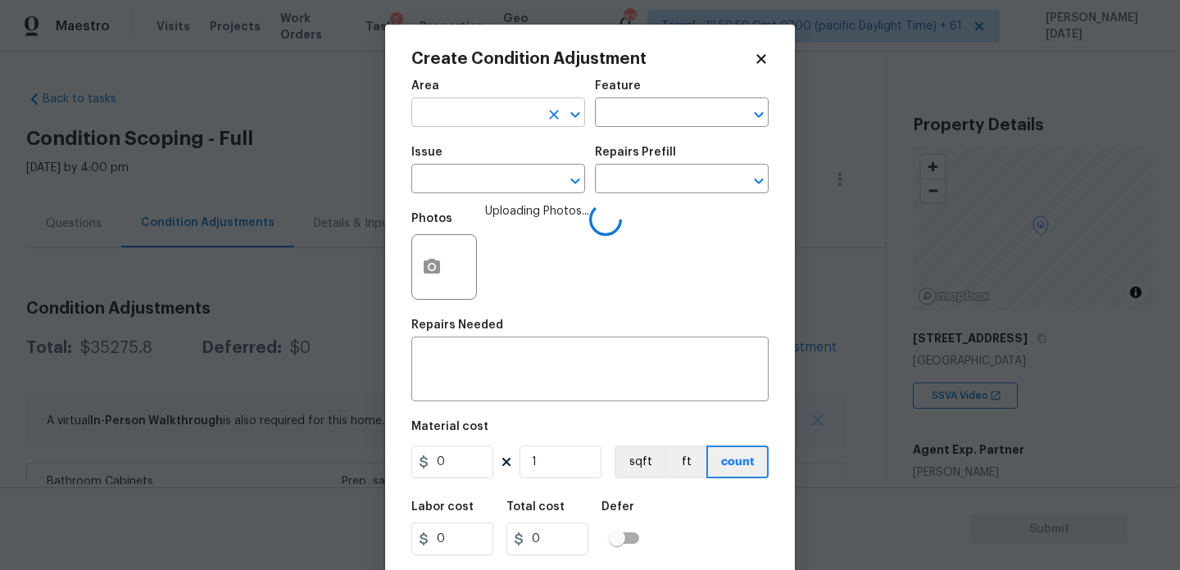
click at [468, 119] on input "text" at bounding box center [475, 114] width 128 height 25
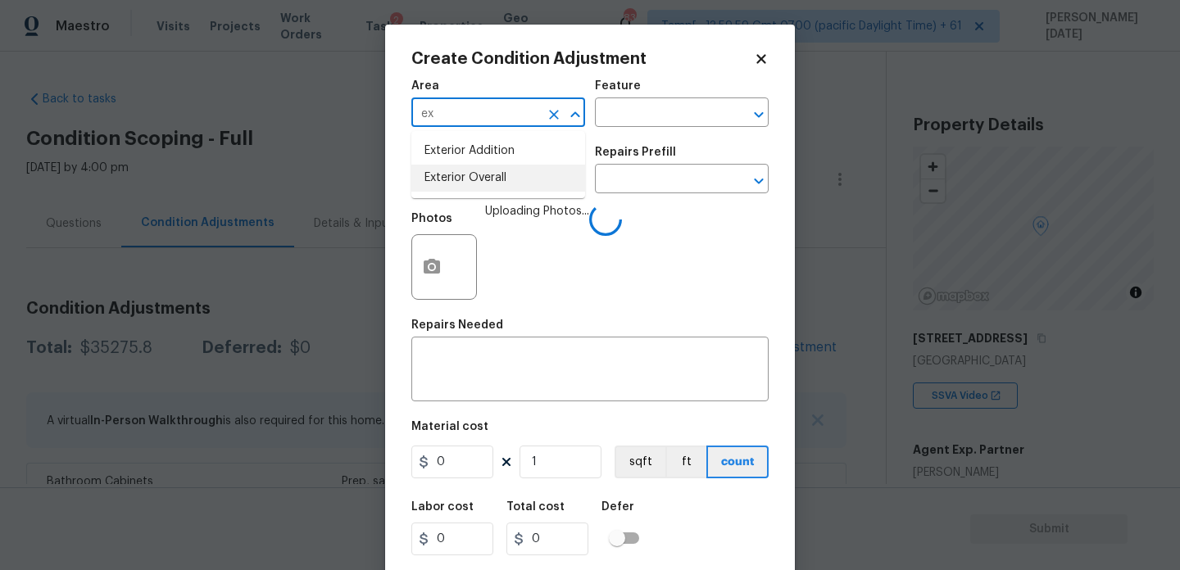
click at [469, 184] on li "Exterior Overall" at bounding box center [498, 178] width 174 height 27
type input "Exterior Overall"
click at [469, 184] on input "text" at bounding box center [475, 180] width 128 height 25
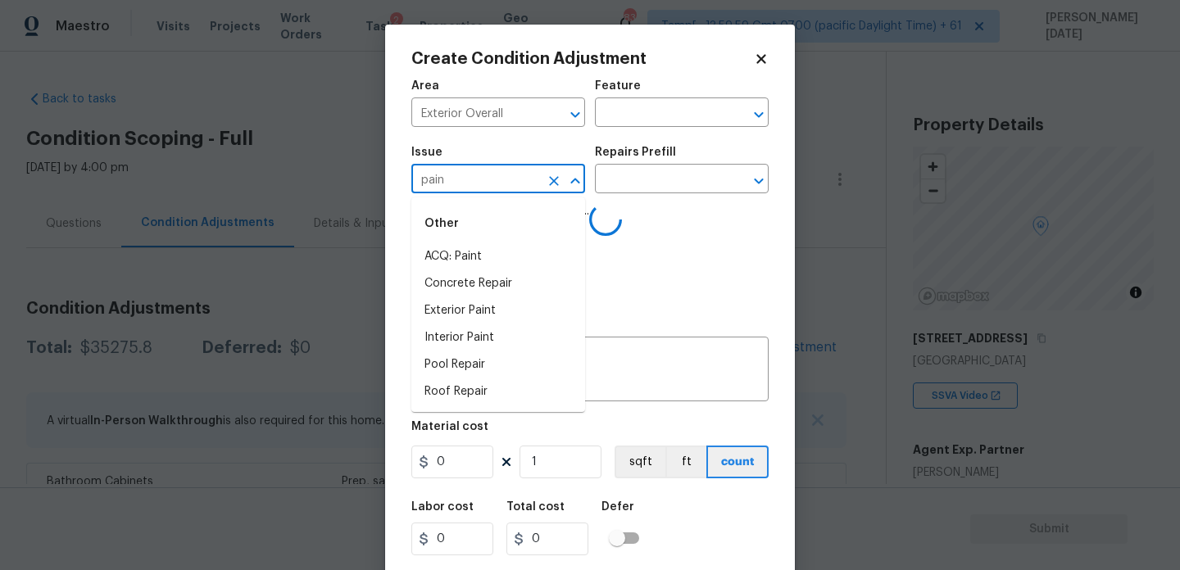
type input "paint"
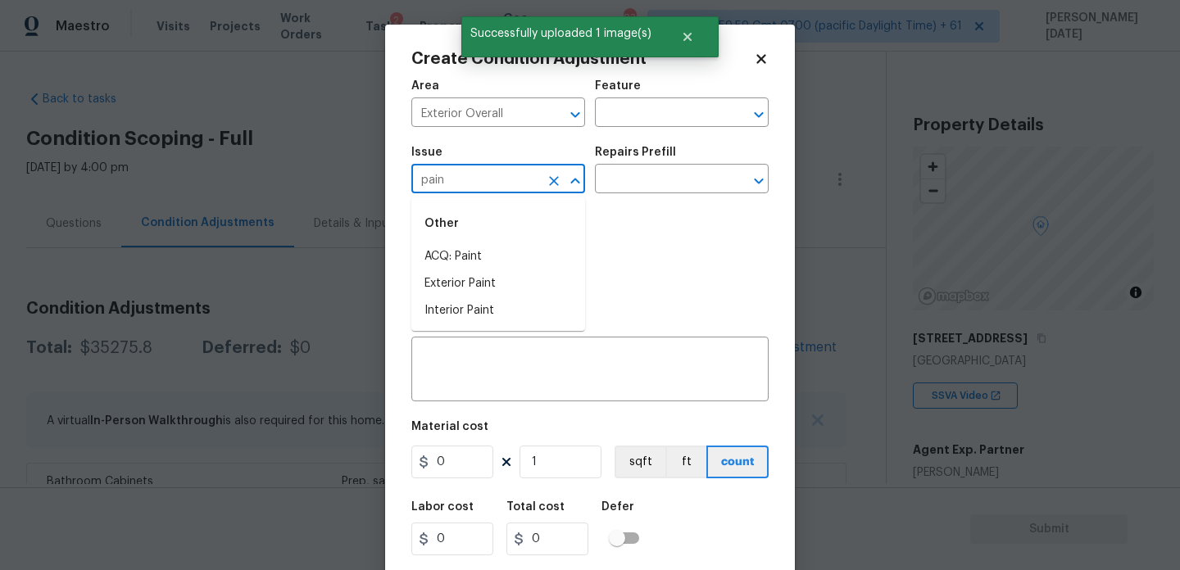
type input "paint"
click at [500, 270] on li "Exterior Paint" at bounding box center [498, 283] width 174 height 27
type input "Exterior Paint"
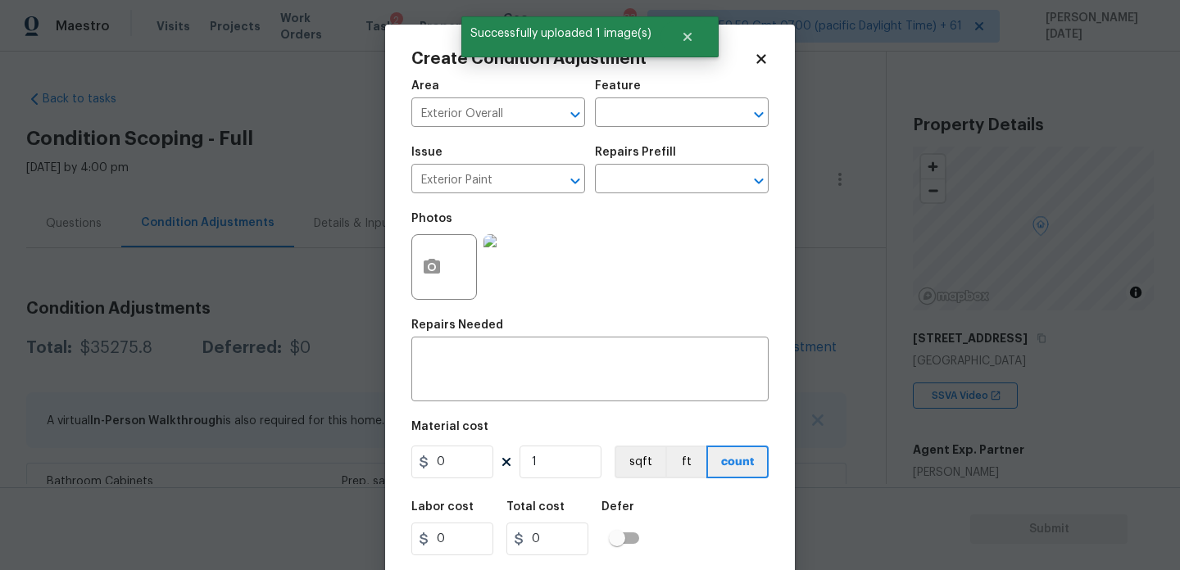
click at [624, 214] on div "Photos" at bounding box center [589, 256] width 357 height 107
click at [673, 179] on input "text" at bounding box center [659, 180] width 128 height 25
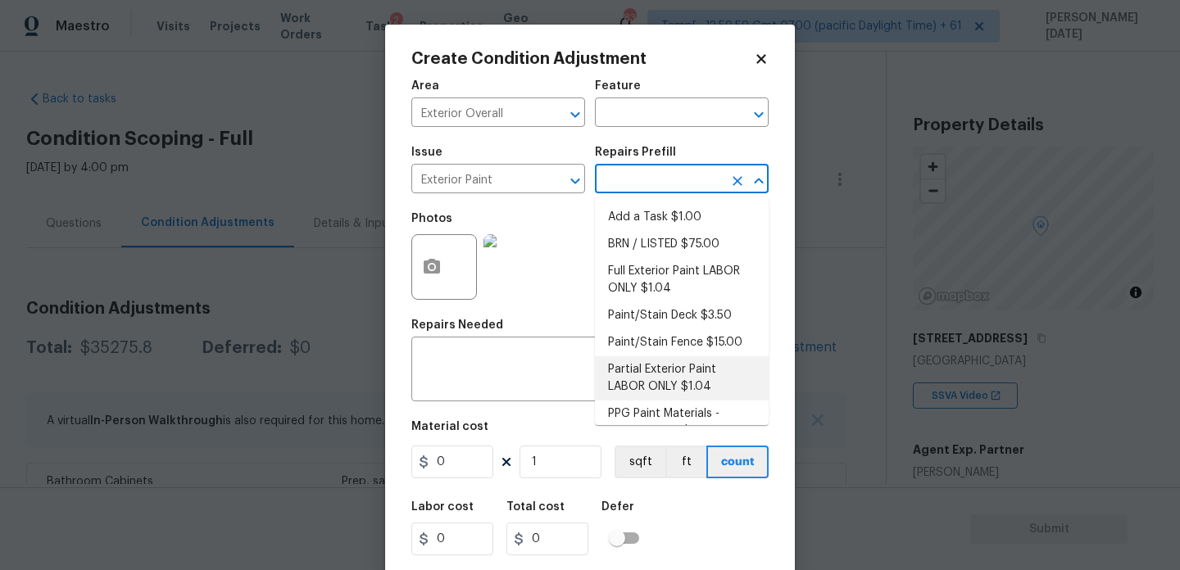
click at [671, 374] on li "Partial Exterior Paint LABOR ONLY $1.04" at bounding box center [682, 378] width 174 height 44
type input "Overall Paint"
type textarea "Partial Exterior Paint - Prep, mask and paint the exterior of the home in the a…"
type input "1.04"
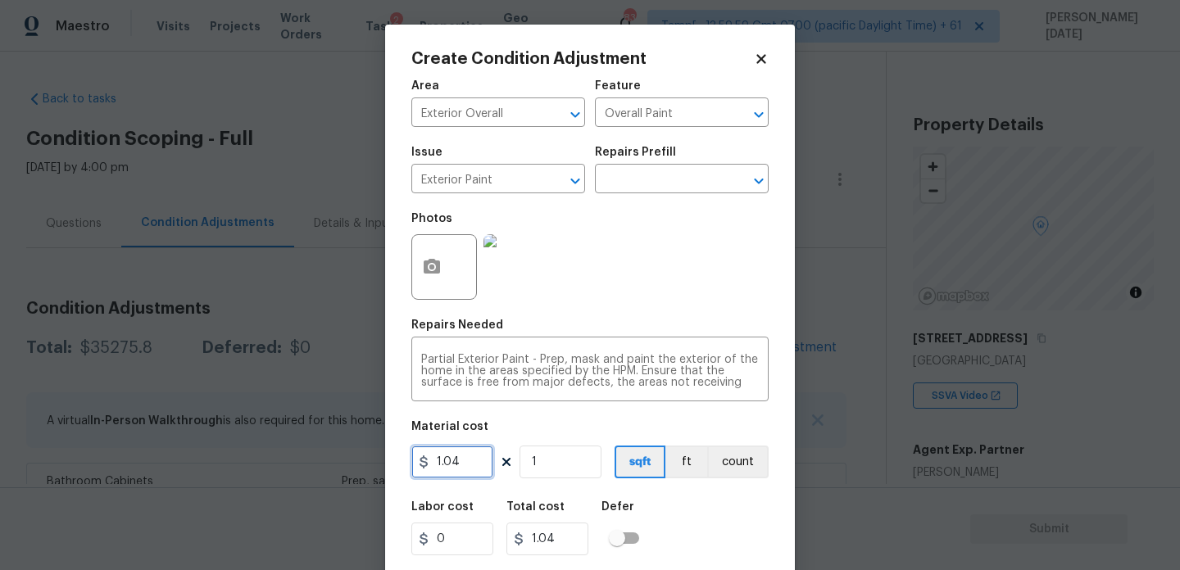
drag, startPoint x: 472, startPoint y: 470, endPoint x: 423, endPoint y: 470, distance: 49.2
click at [423, 470] on input "1.04" at bounding box center [452, 462] width 82 height 33
type input "0.65"
click at [565, 464] on input "1" at bounding box center [561, 462] width 82 height 33
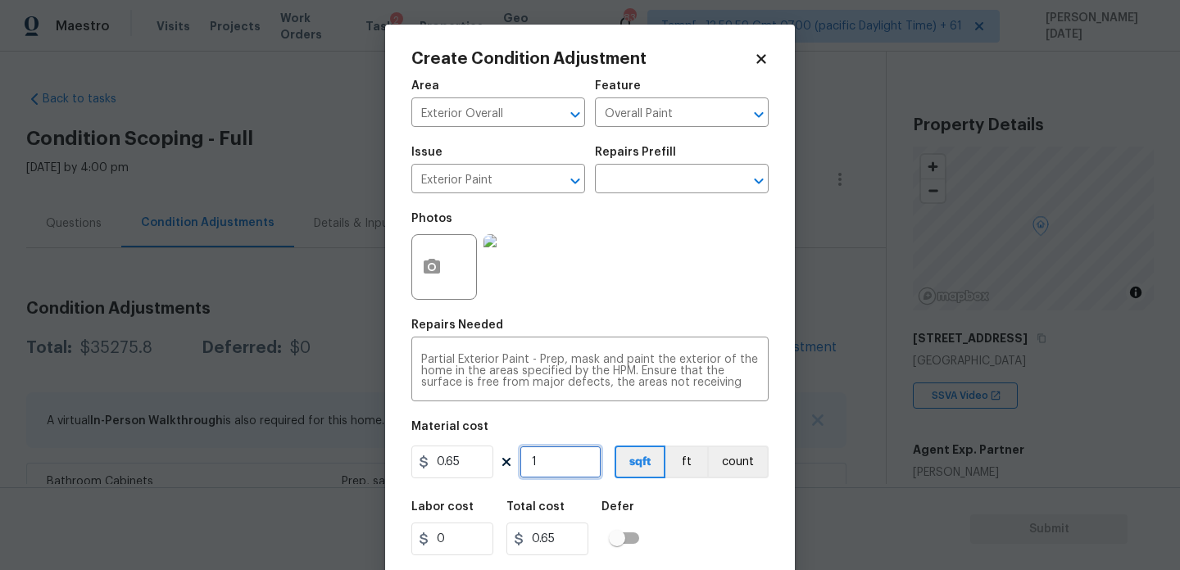
type input "0"
paste input "1905"
type input "1905"
type input "1238.25"
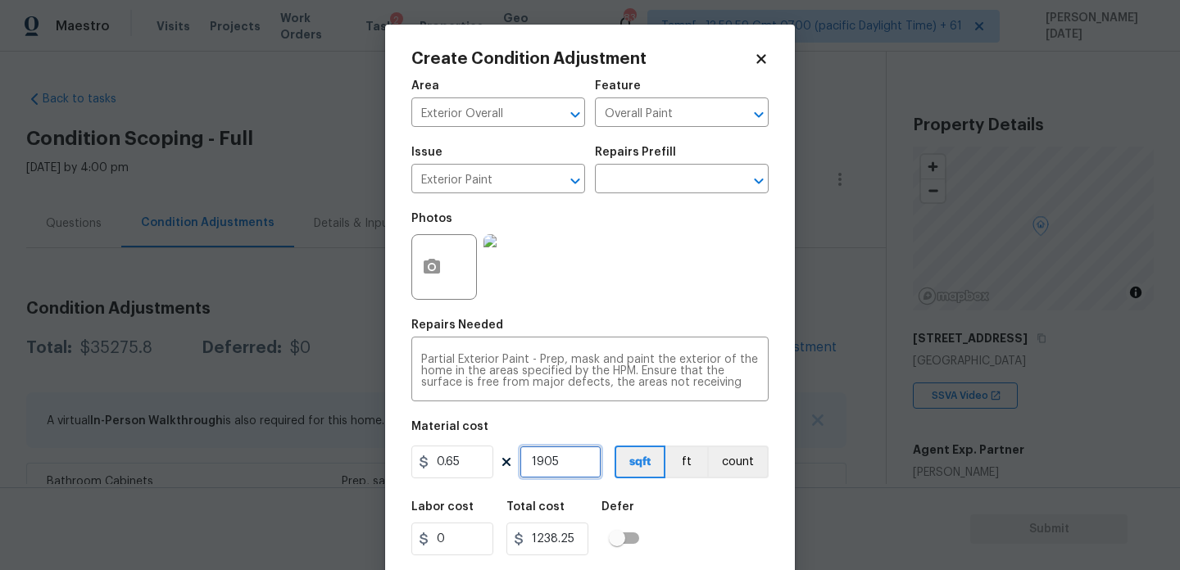
scroll to position [42, 0]
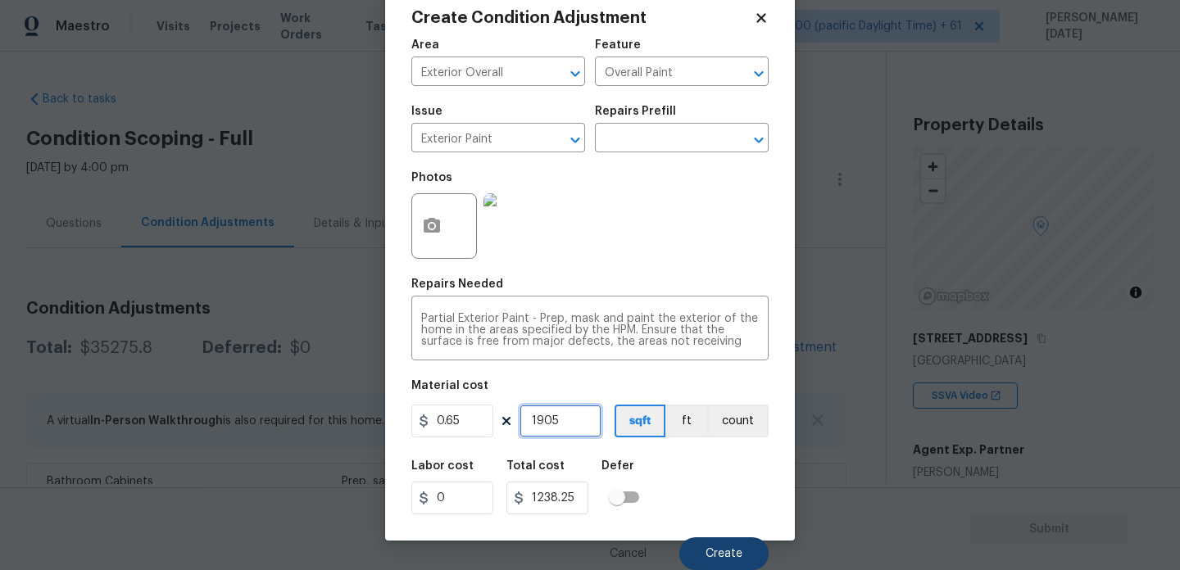
type input "1905"
click at [720, 548] on span "Create" at bounding box center [724, 554] width 37 height 12
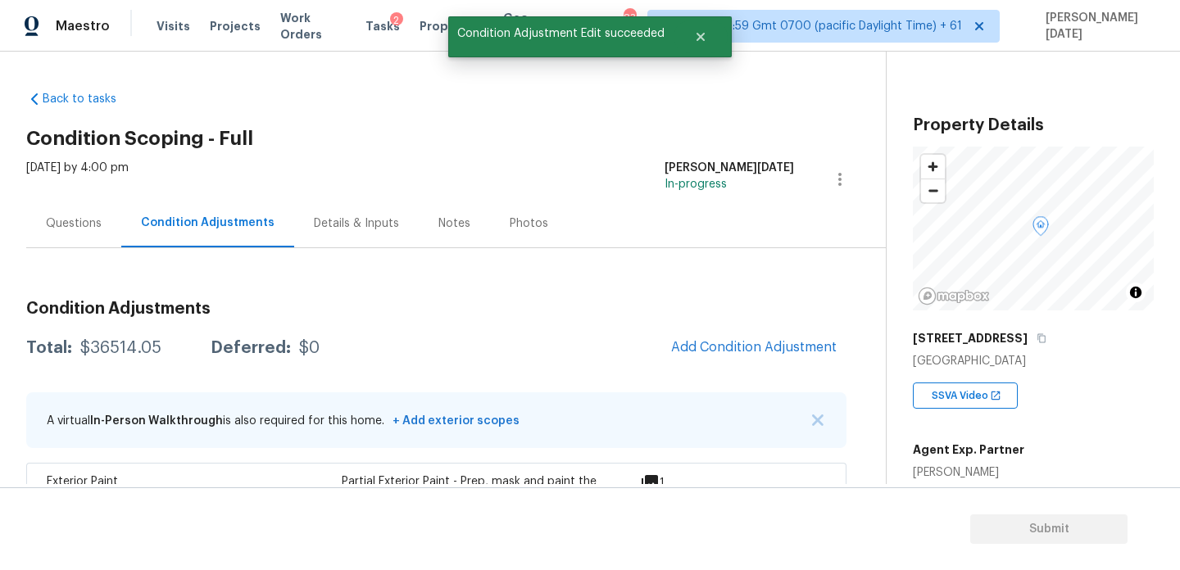
scroll to position [195, 0]
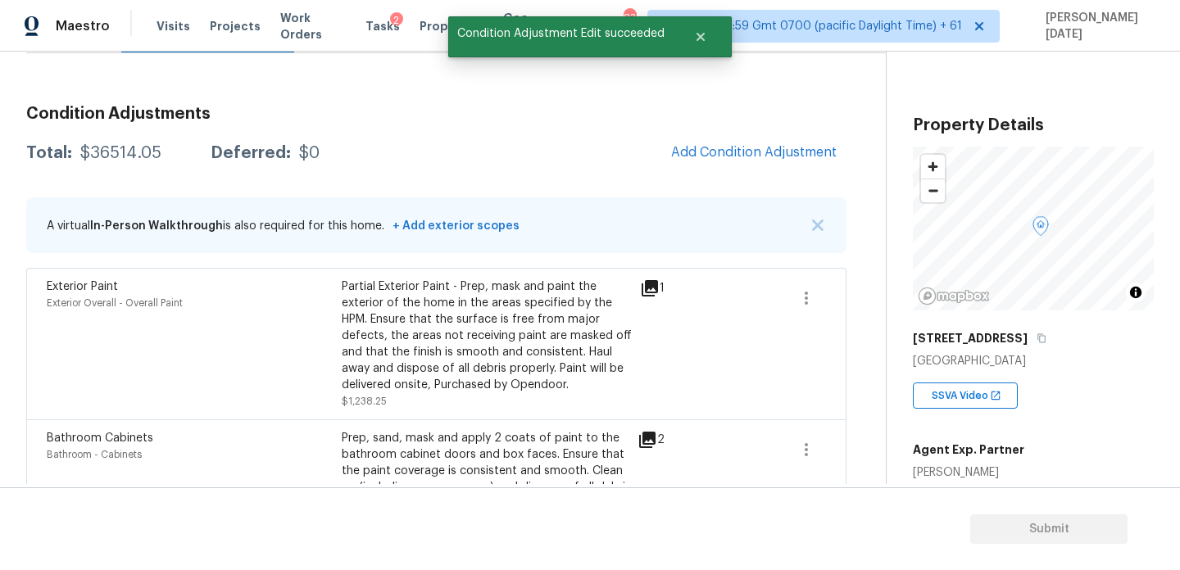
click at [731, 155] on span "Add Condition Adjustment" at bounding box center [754, 152] width 166 height 15
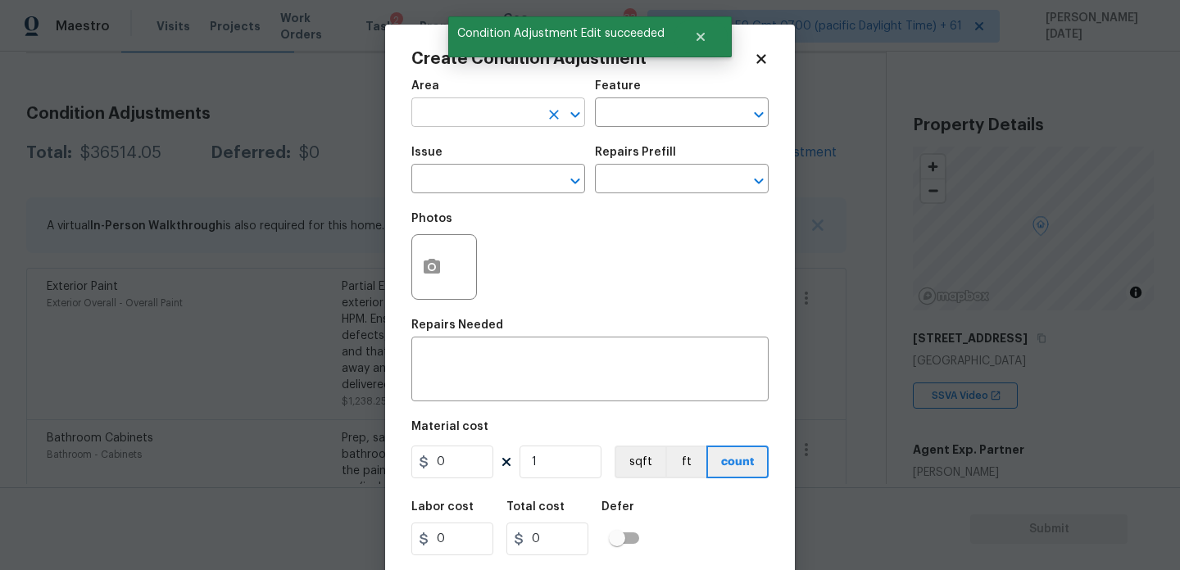
click at [449, 121] on input "text" at bounding box center [475, 114] width 128 height 25
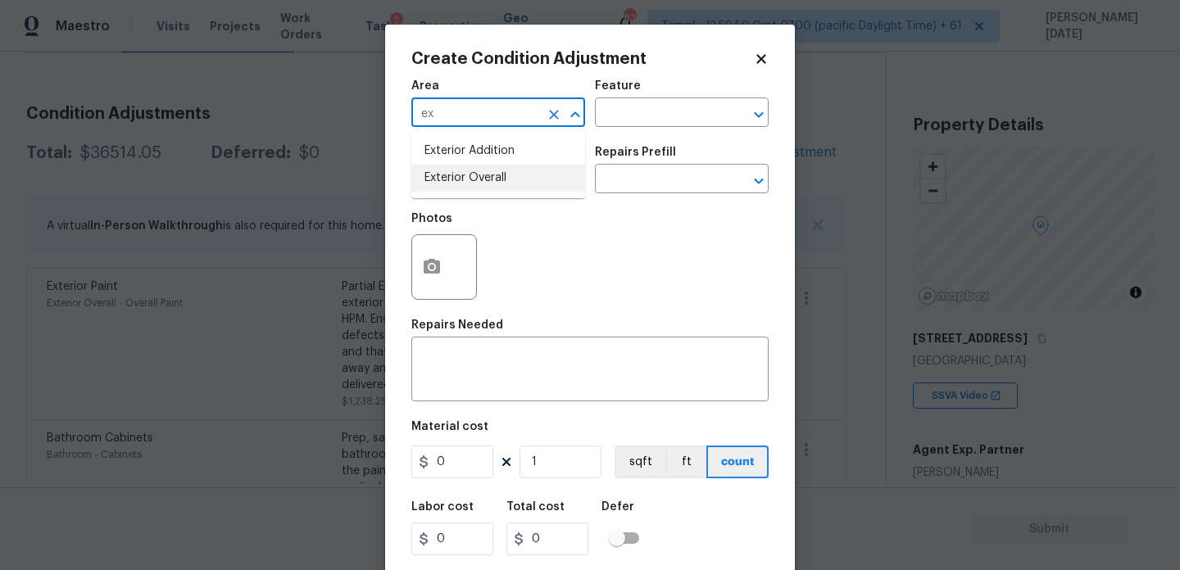
click at [470, 180] on li "Exterior Overall" at bounding box center [498, 178] width 174 height 27
type input "Exterior Overall"
click at [470, 180] on input "text" at bounding box center [475, 180] width 128 height 25
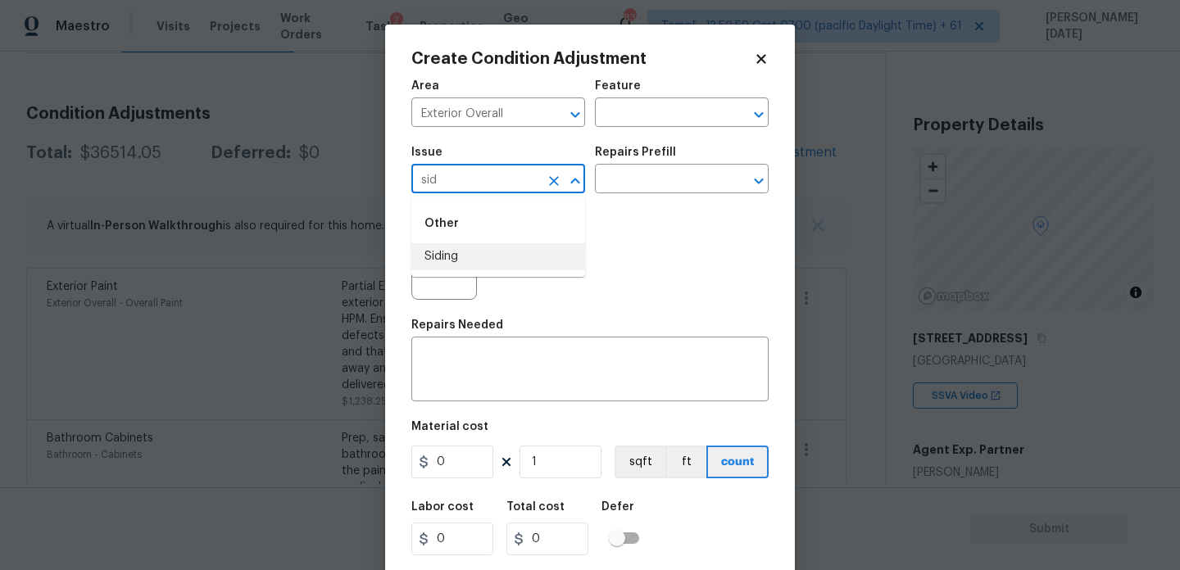
click at [470, 245] on li "Siding" at bounding box center [498, 256] width 174 height 27
type input "Siding"
click at [624, 135] on div "Area Exterior Overall ​ Feature ​" at bounding box center [589, 103] width 357 height 66
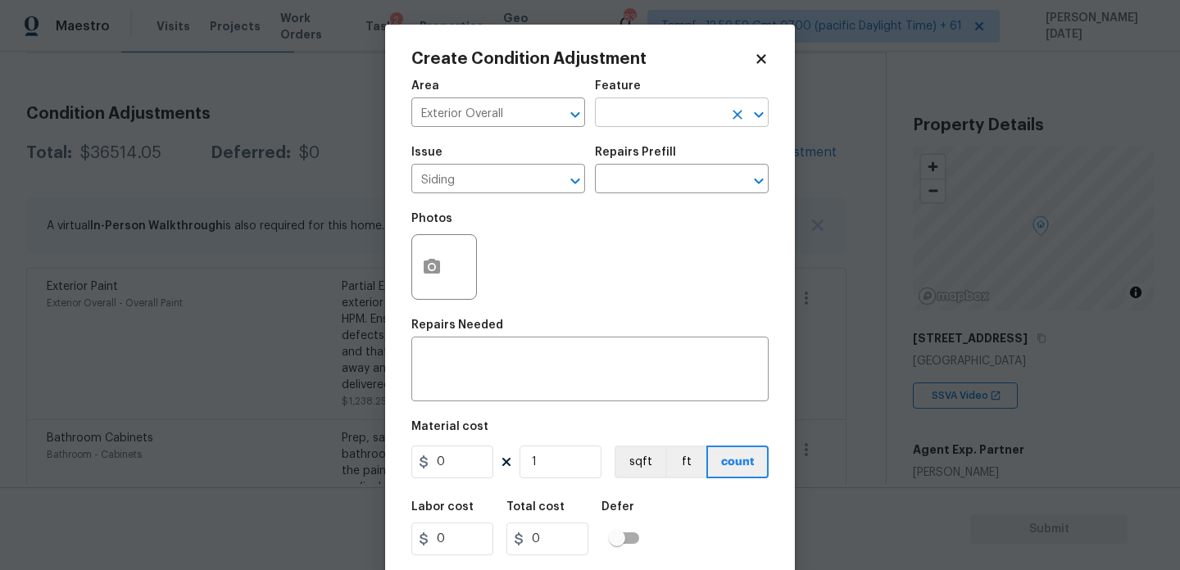
click at [643, 120] on input "text" at bounding box center [659, 114] width 128 height 25
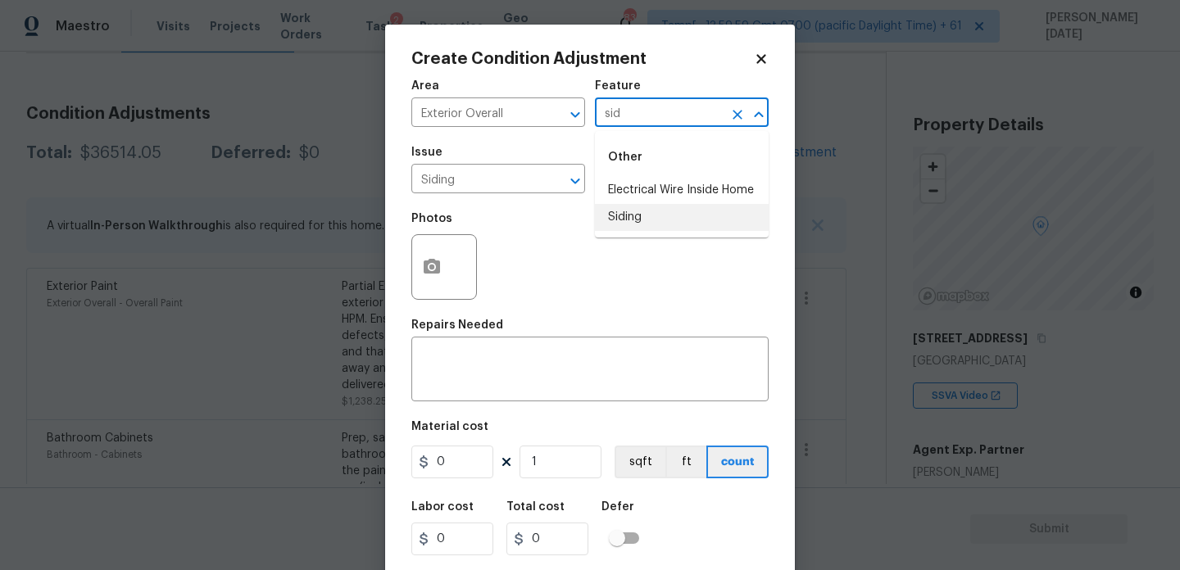
click at [636, 218] on li "Siding" at bounding box center [682, 217] width 174 height 27
type input "Siding"
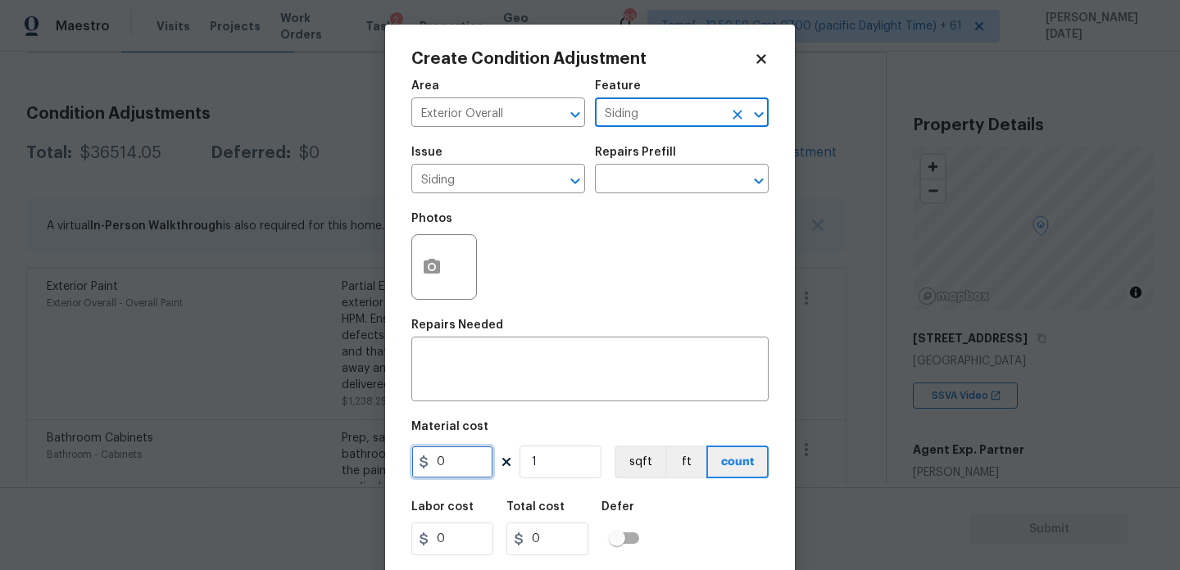
click at [467, 469] on input "0" at bounding box center [452, 462] width 82 height 33
type input "1000"
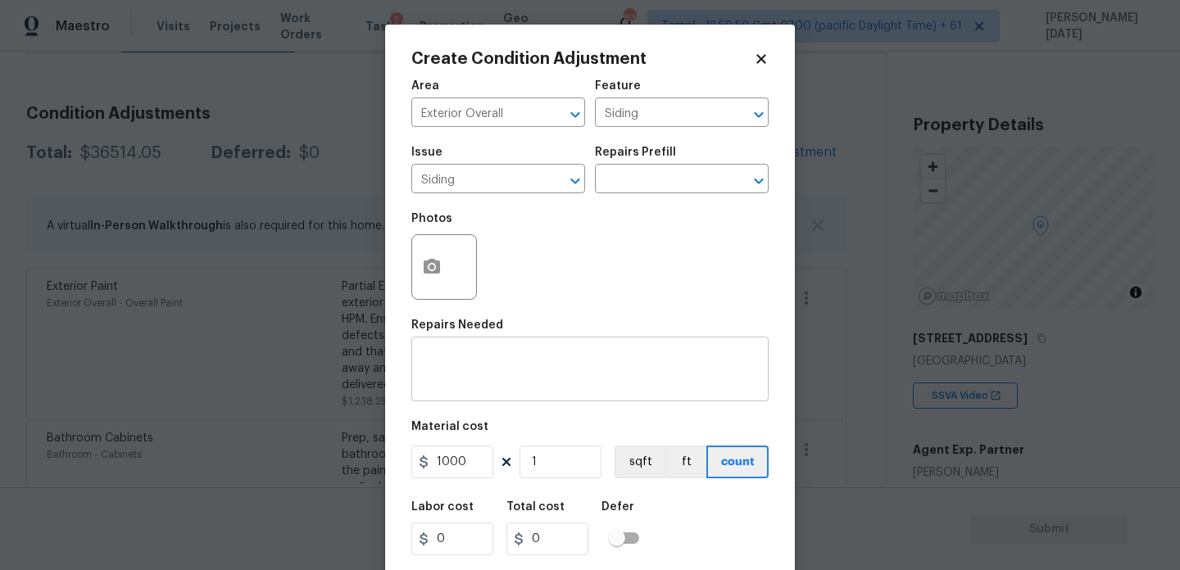
type input "1000"
click at [506, 347] on div "x ​" at bounding box center [589, 371] width 357 height 61
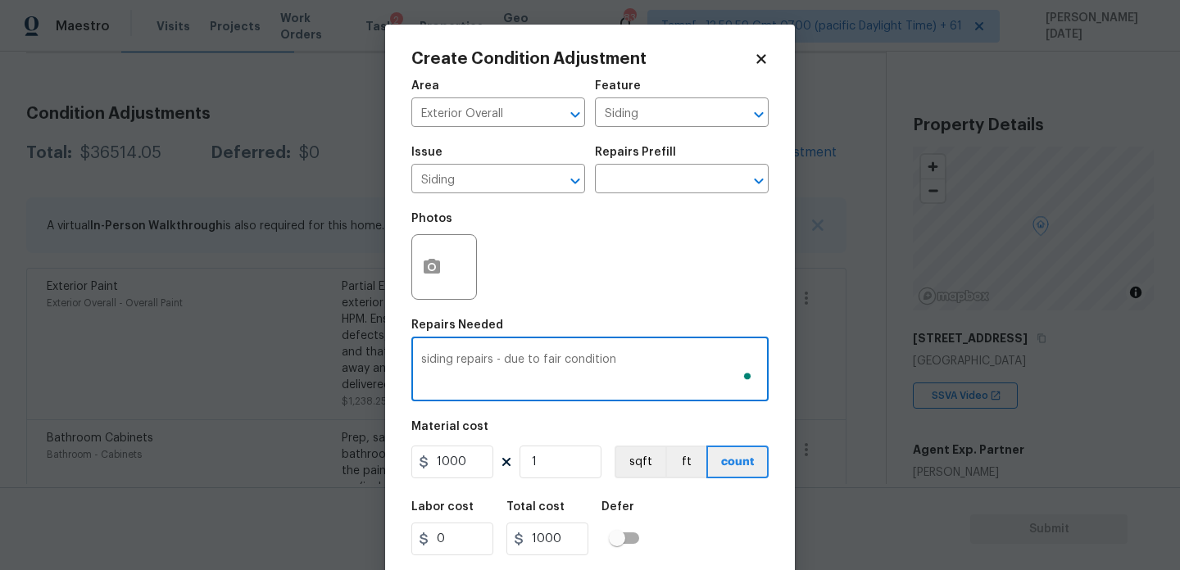
type textarea "siding repairs - due to fair condition"
click at [583, 284] on div "Photos" at bounding box center [589, 256] width 357 height 107
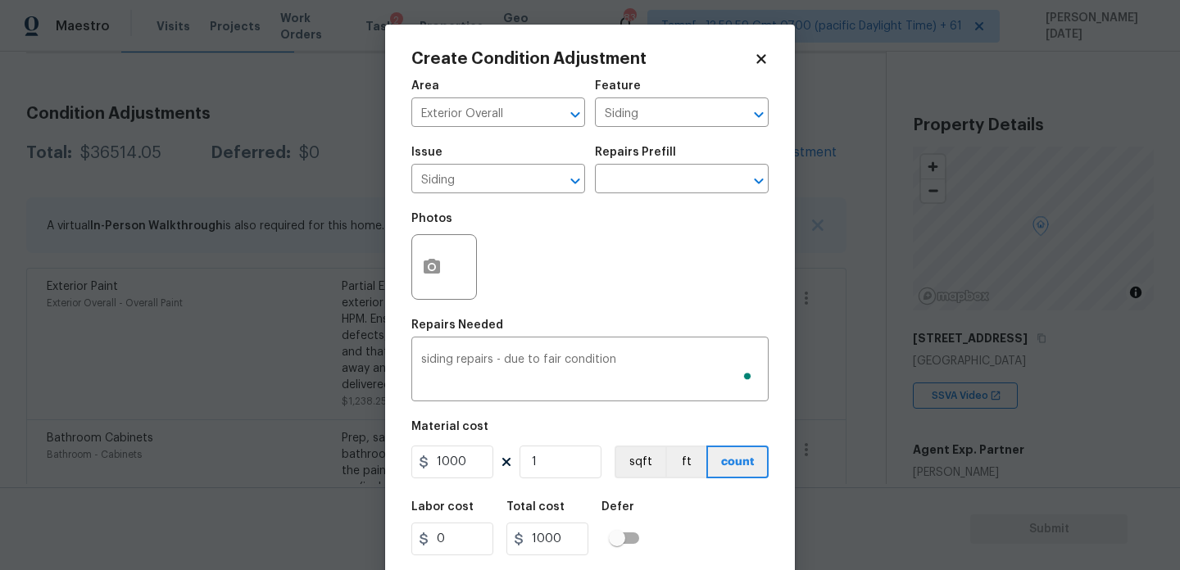
scroll to position [42, 0]
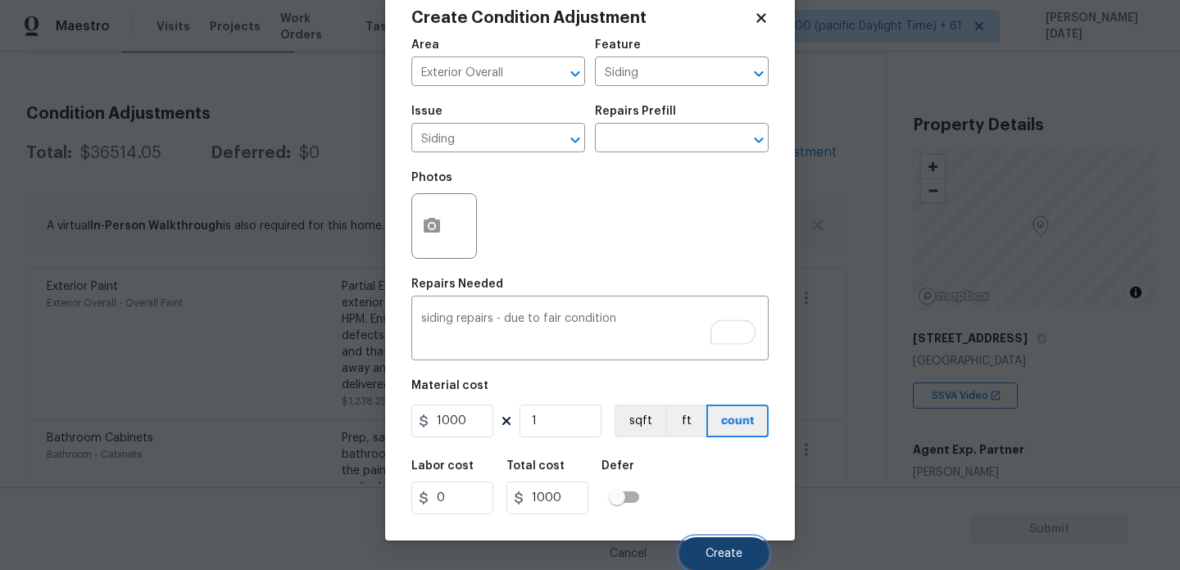
click at [714, 551] on span "Create" at bounding box center [724, 554] width 37 height 12
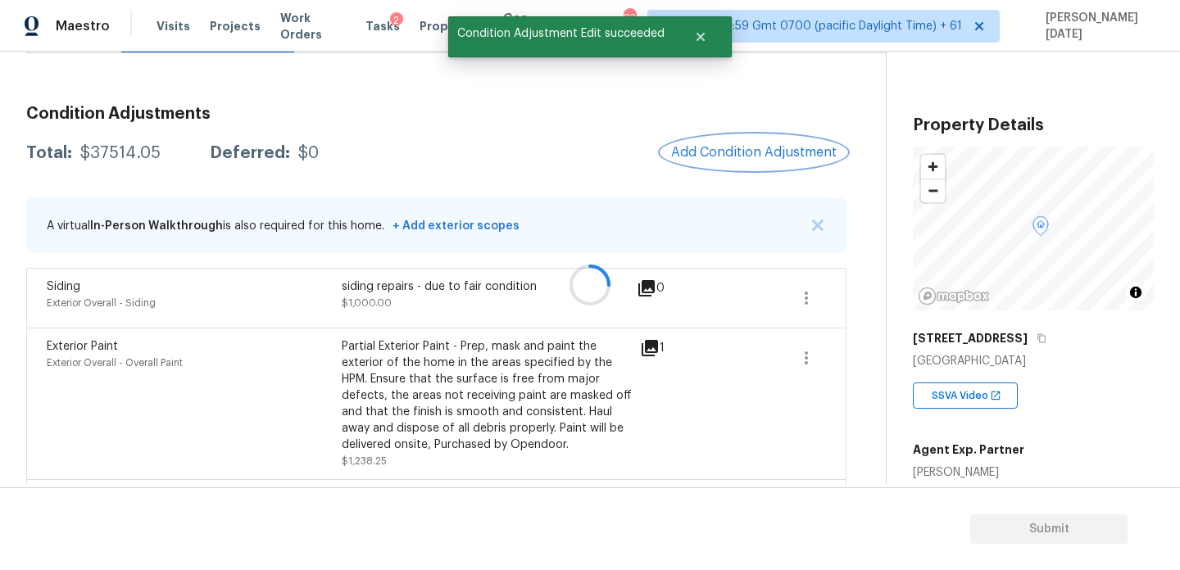
scroll to position [0, 0]
drag, startPoint x: 83, startPoint y: 152, endPoint x: 157, endPoint y: 152, distance: 74.6
click at [157, 152] on div "Total: $37514.05 Deferred: $0" at bounding box center [172, 153] width 293 height 16
drag, startPoint x: 80, startPoint y: 154, endPoint x: 161, endPoint y: 154, distance: 80.3
click at [161, 154] on div "Total: $37514.05 Deferred: $0" at bounding box center [172, 153] width 293 height 16
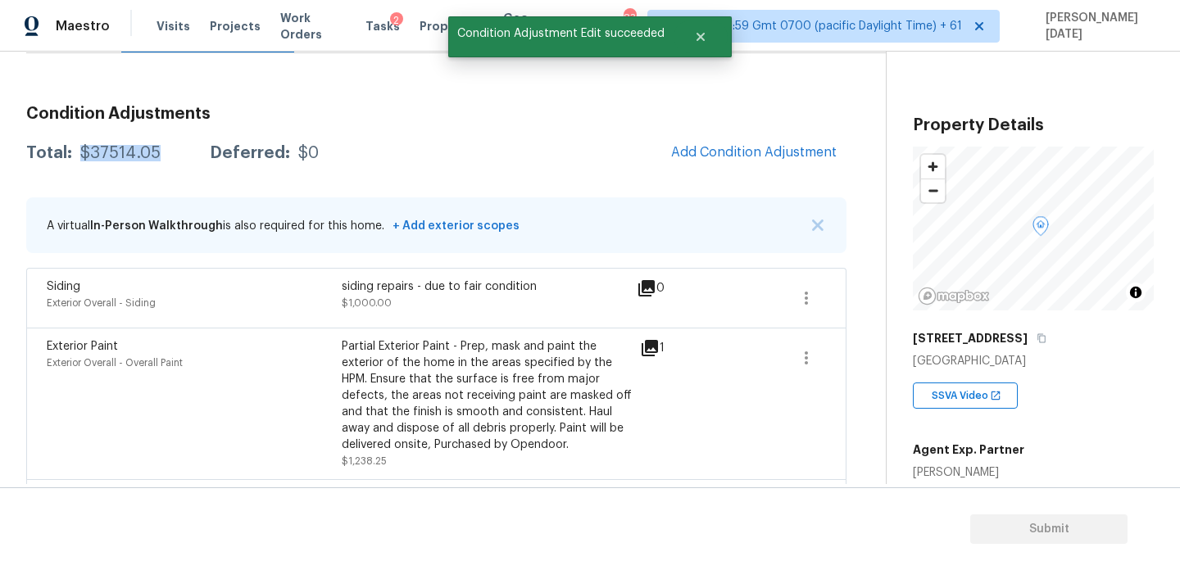
copy div "$37514.05"
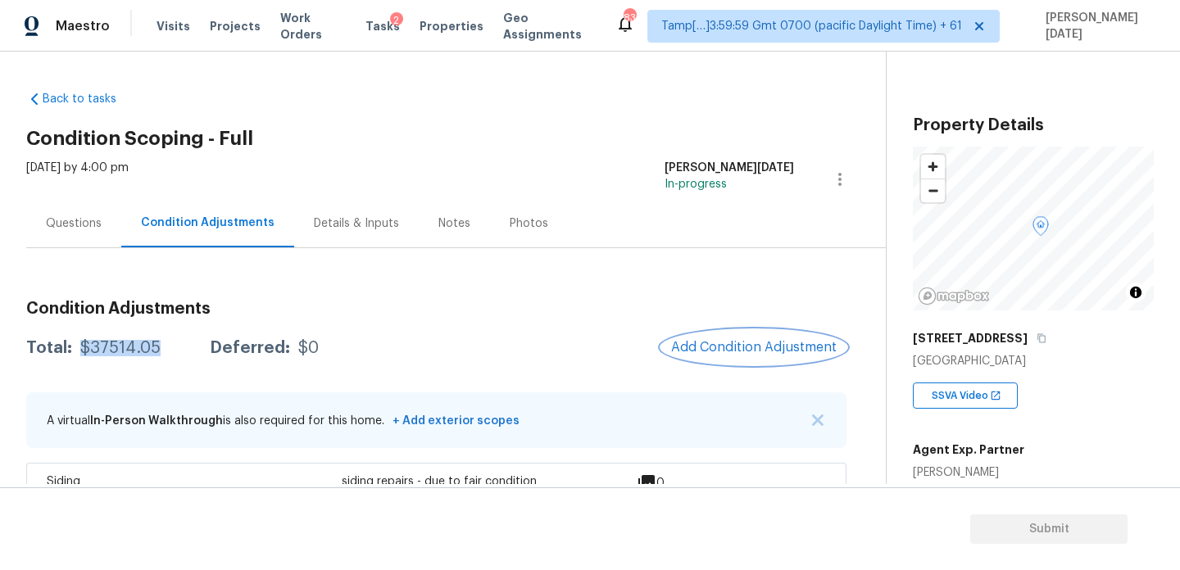
click at [725, 356] on button "Add Condition Adjustment" at bounding box center [753, 347] width 185 height 34
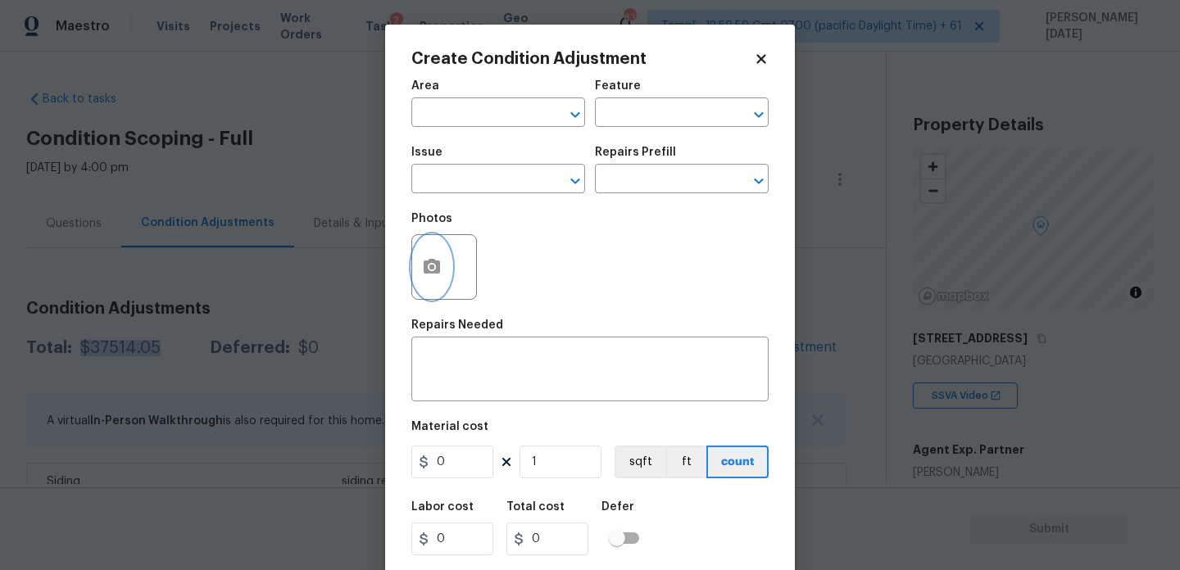
click at [412, 267] on button "button" at bounding box center [431, 267] width 39 height 64
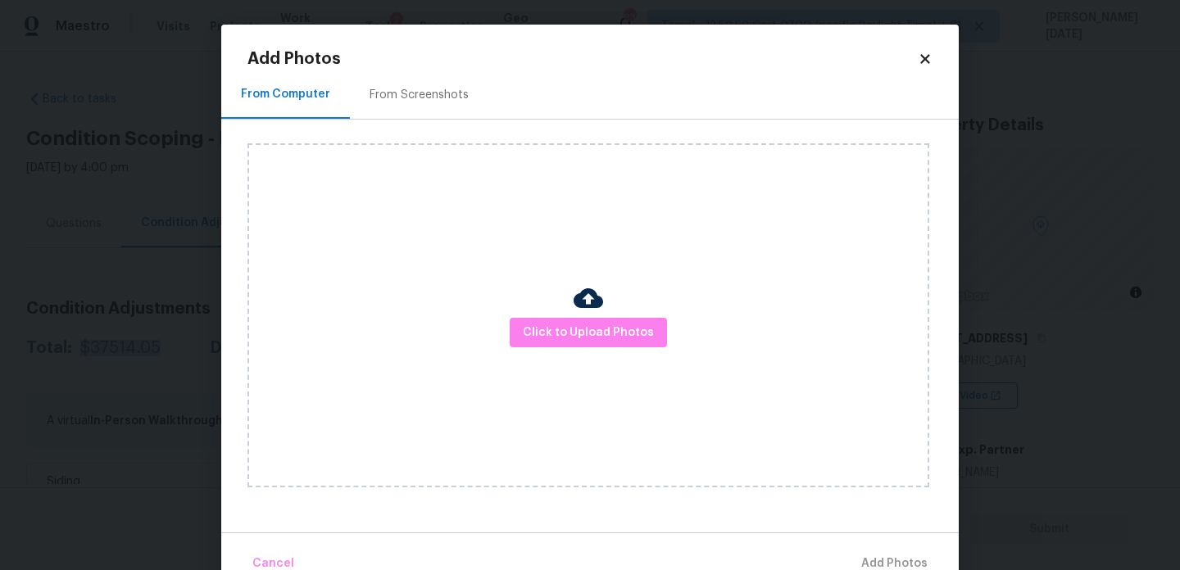
click at [561, 356] on div "Click to Upload Photos" at bounding box center [588, 315] width 682 height 344
click at [573, 343] on button "Click to Upload Photos" at bounding box center [588, 333] width 157 height 30
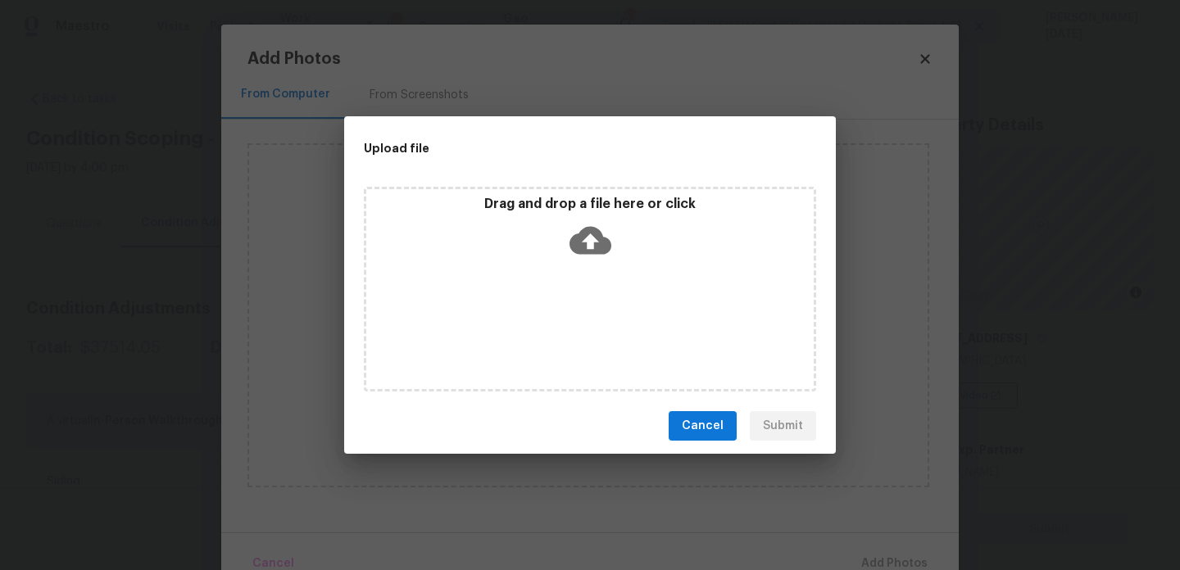
click at [573, 343] on div "Drag and drop a file here or click" at bounding box center [590, 289] width 452 height 205
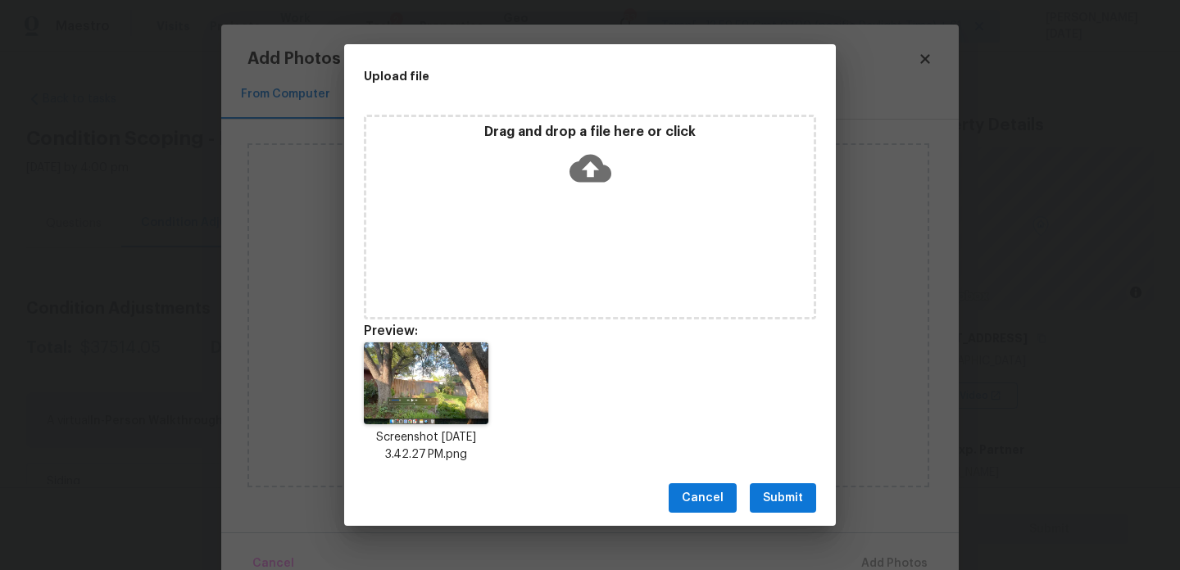
click at [802, 497] on span "Submit" at bounding box center [783, 498] width 40 height 20
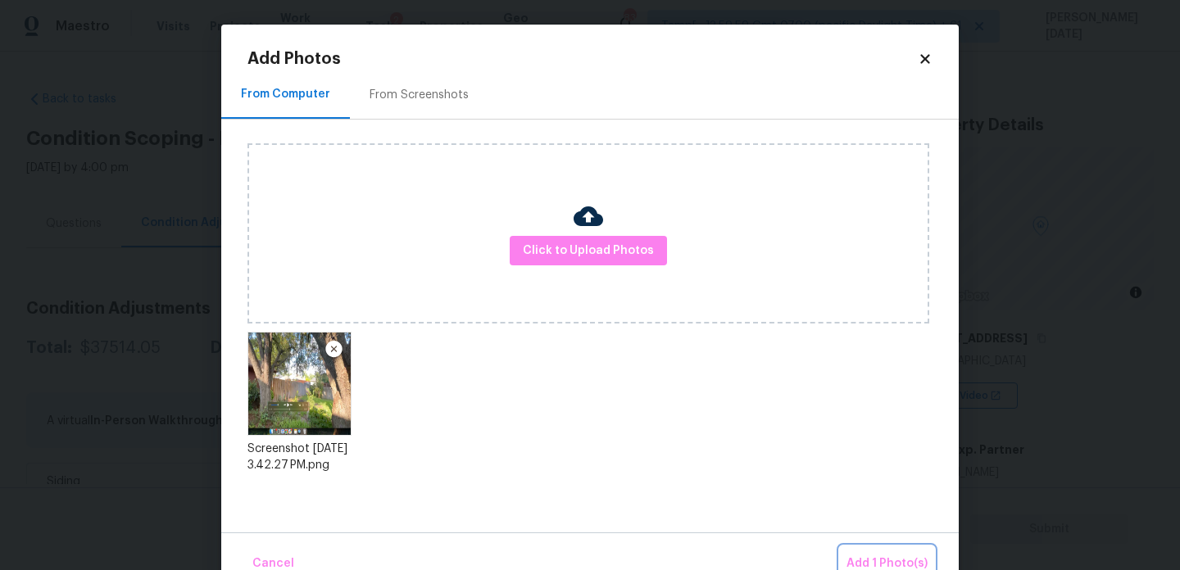
click at [867, 550] on button "Add 1 Photo(s)" at bounding box center [887, 564] width 94 height 35
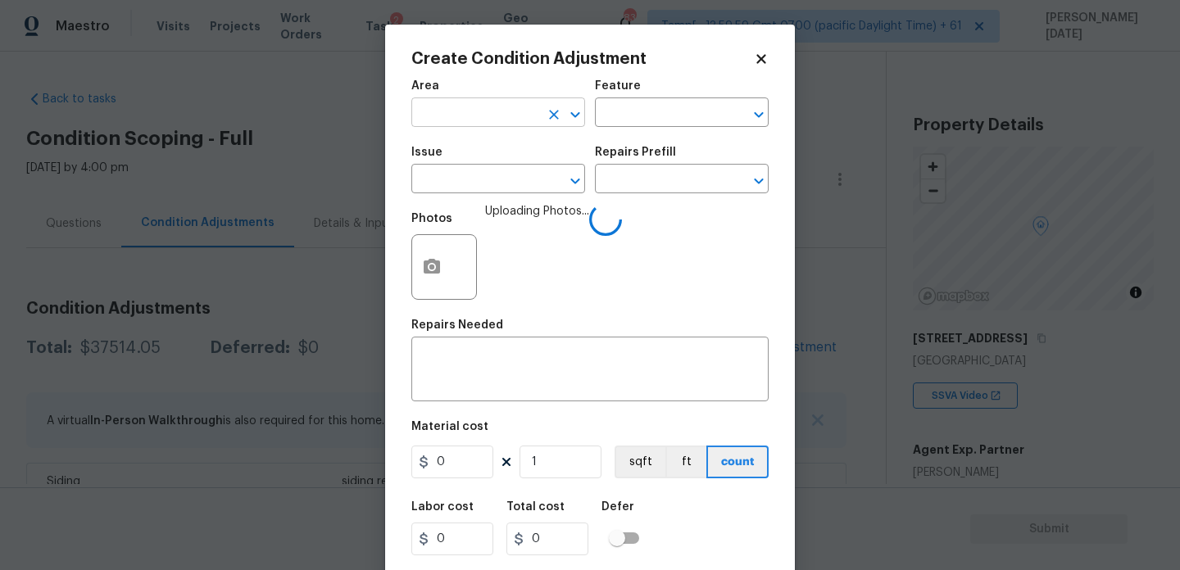
click at [488, 115] on input "text" at bounding box center [475, 114] width 128 height 25
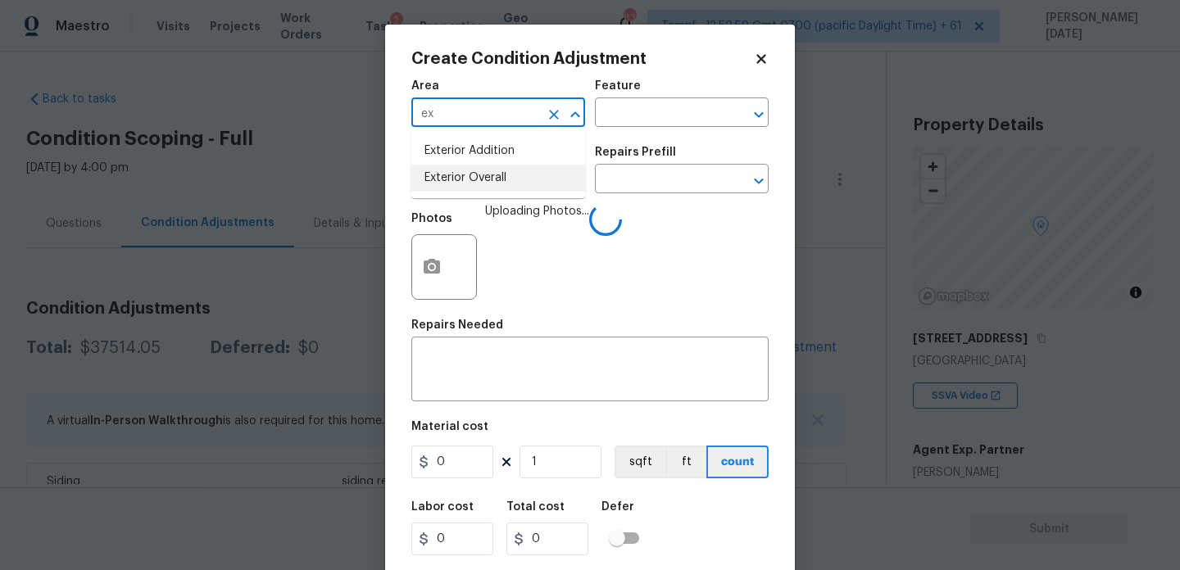
click at [482, 182] on li "Exterior Overall" at bounding box center [498, 178] width 174 height 27
type input "Exterior Overall"
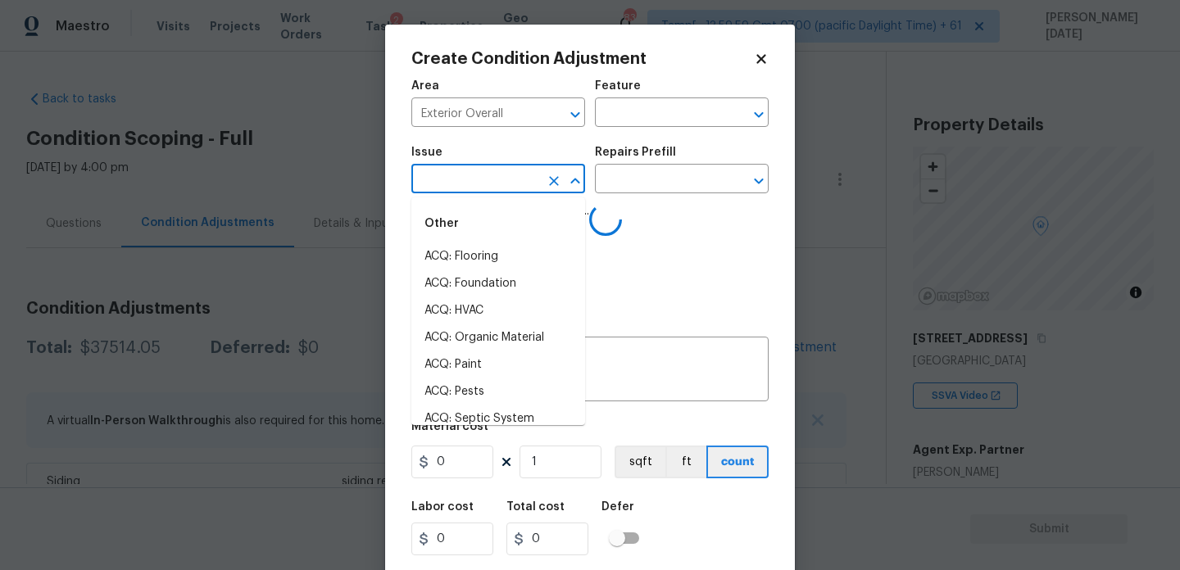
click at [482, 182] on input "text" at bounding box center [475, 180] width 128 height 25
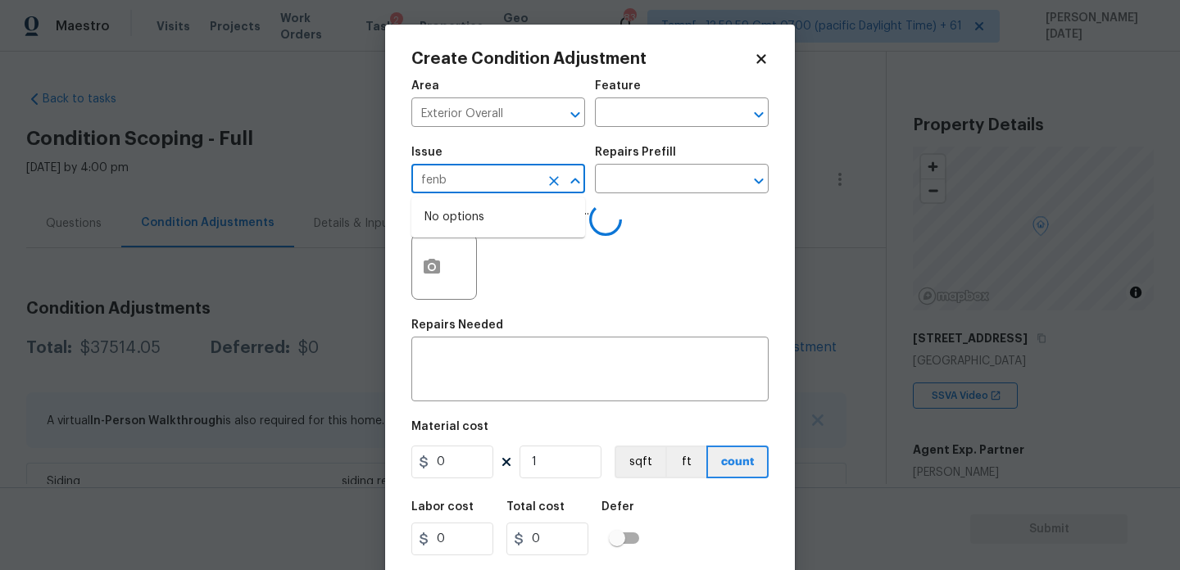
type input "fen"
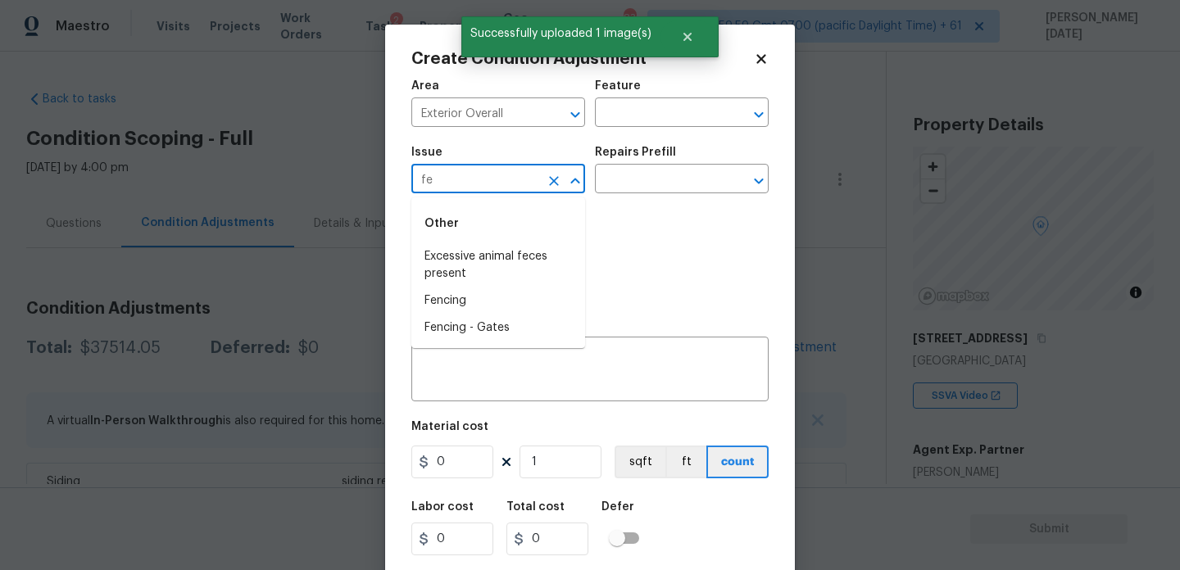
type input "fen"
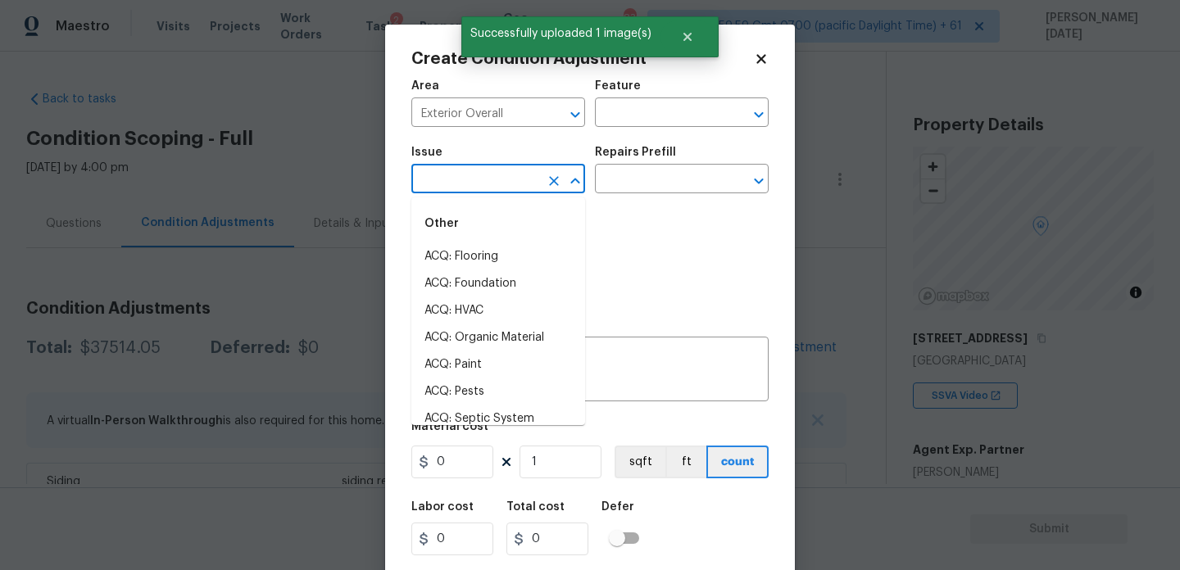
click at [474, 254] on li "ACQ: Flooring" at bounding box center [498, 256] width 174 height 27
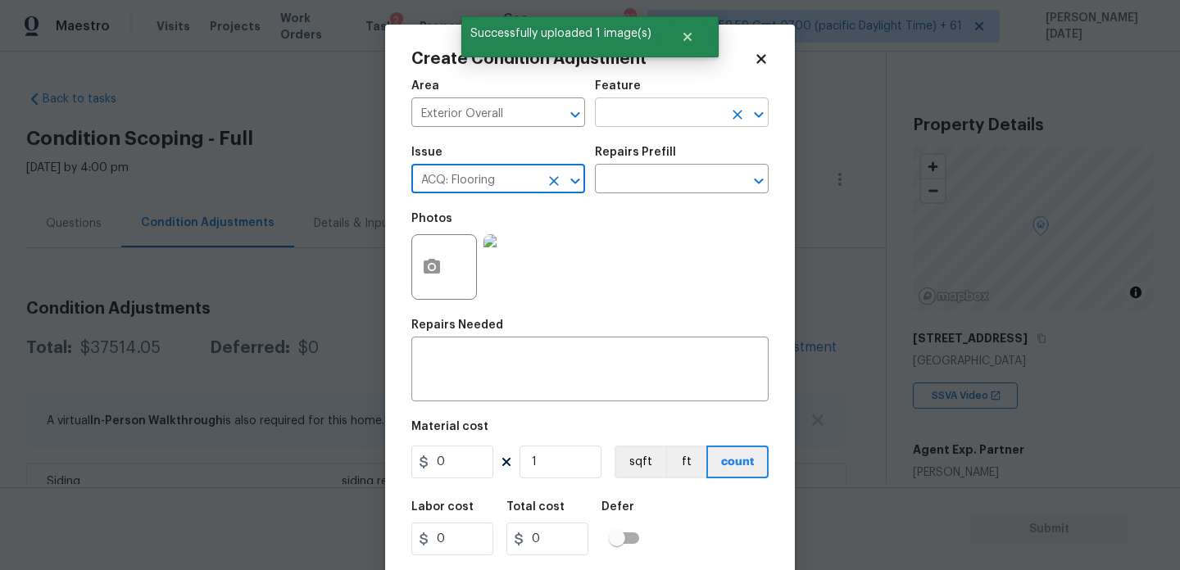
type input "ACQ: Flooring"
click at [612, 126] on input "text" at bounding box center [659, 114] width 128 height 25
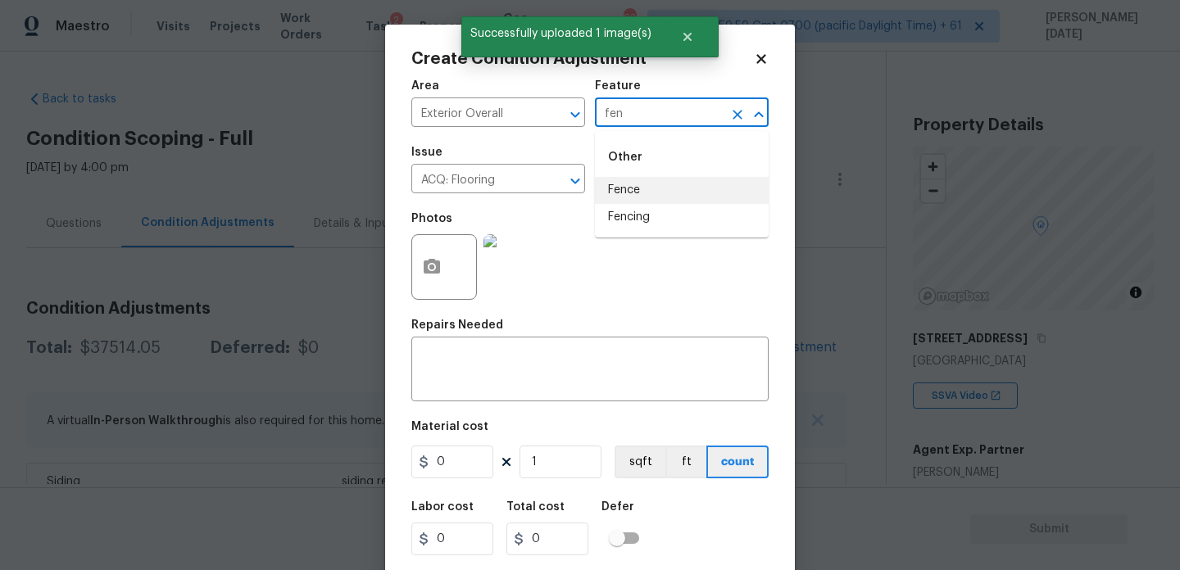
click at [631, 188] on li "Fence" at bounding box center [682, 190] width 174 height 27
type input "Fence"
click at [535, 185] on input "ACQ: Flooring" at bounding box center [475, 180] width 128 height 25
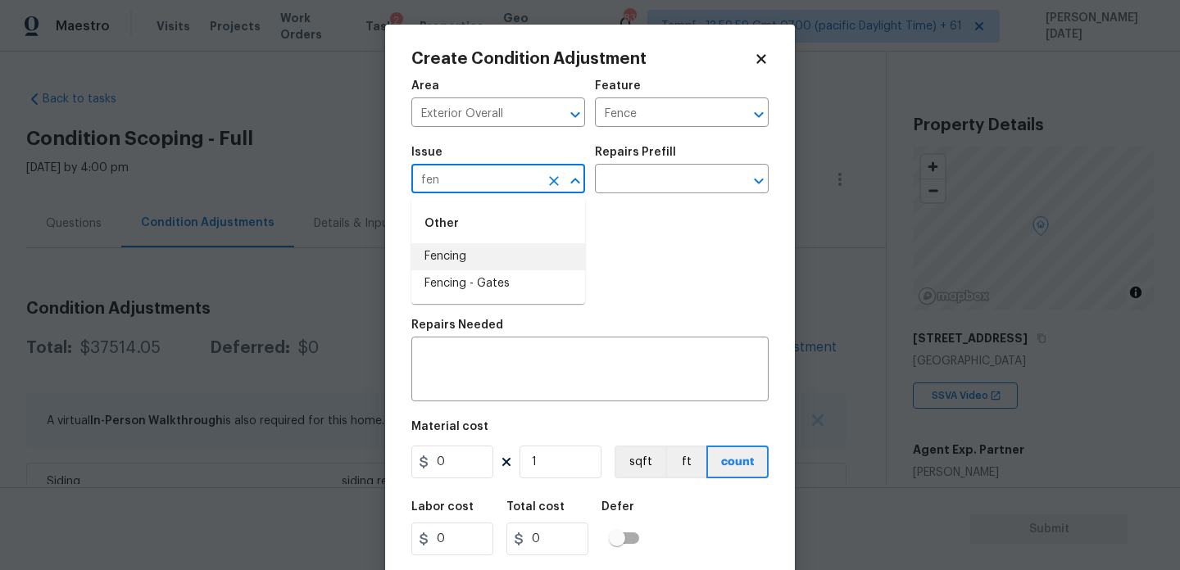
click at [536, 253] on li "Fencing" at bounding box center [498, 256] width 174 height 27
type input "Fencing"
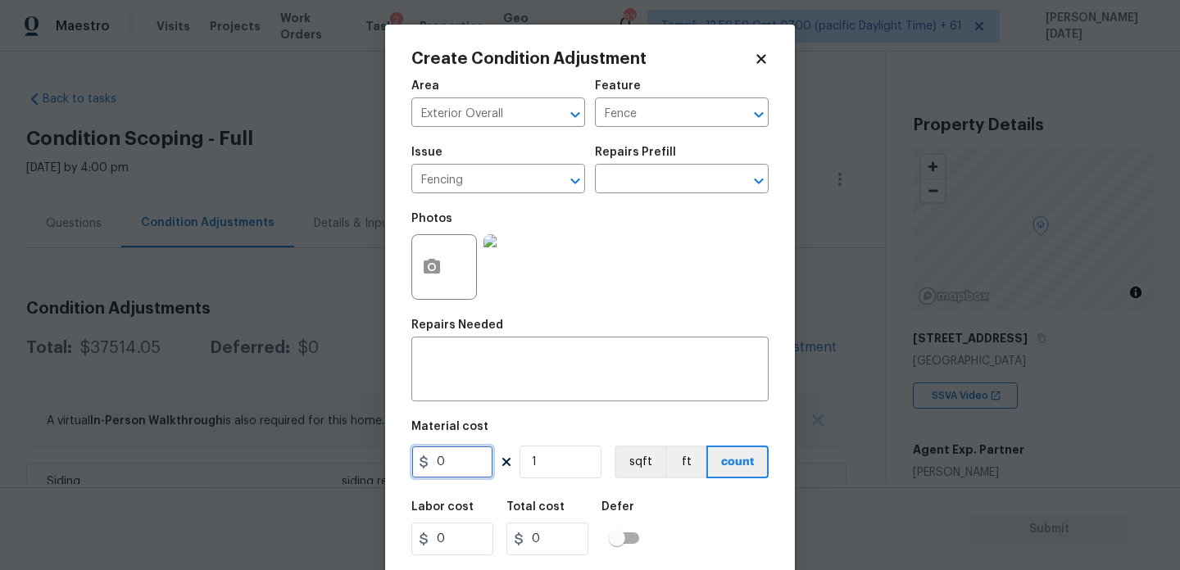
click at [465, 466] on input "0" at bounding box center [452, 462] width 82 height 33
type input "800"
click at [497, 370] on textarea at bounding box center [590, 371] width 338 height 34
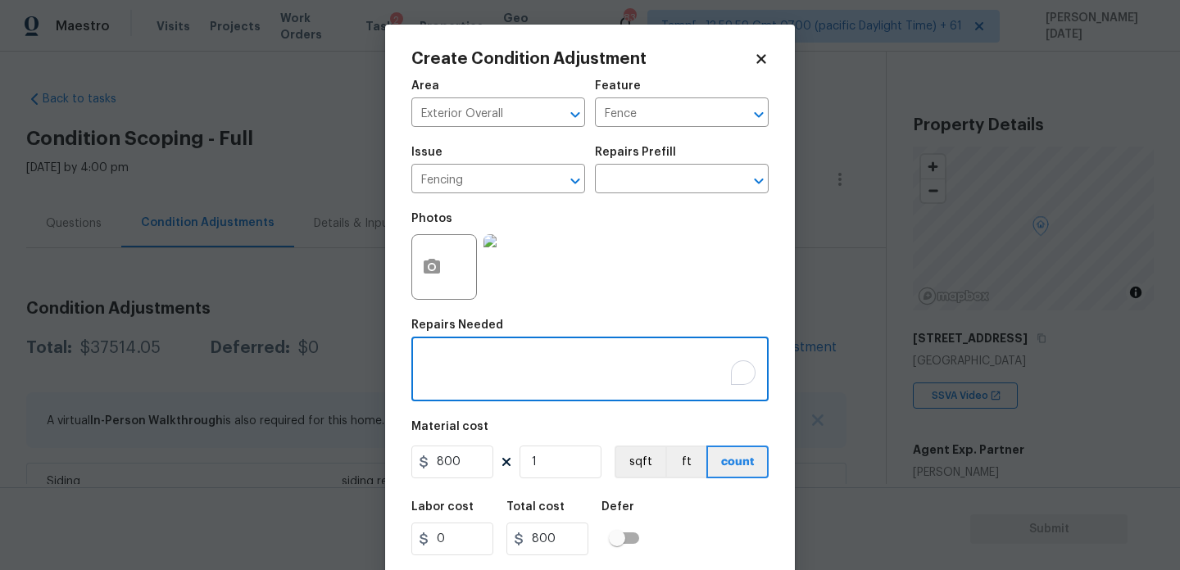
type input "800"
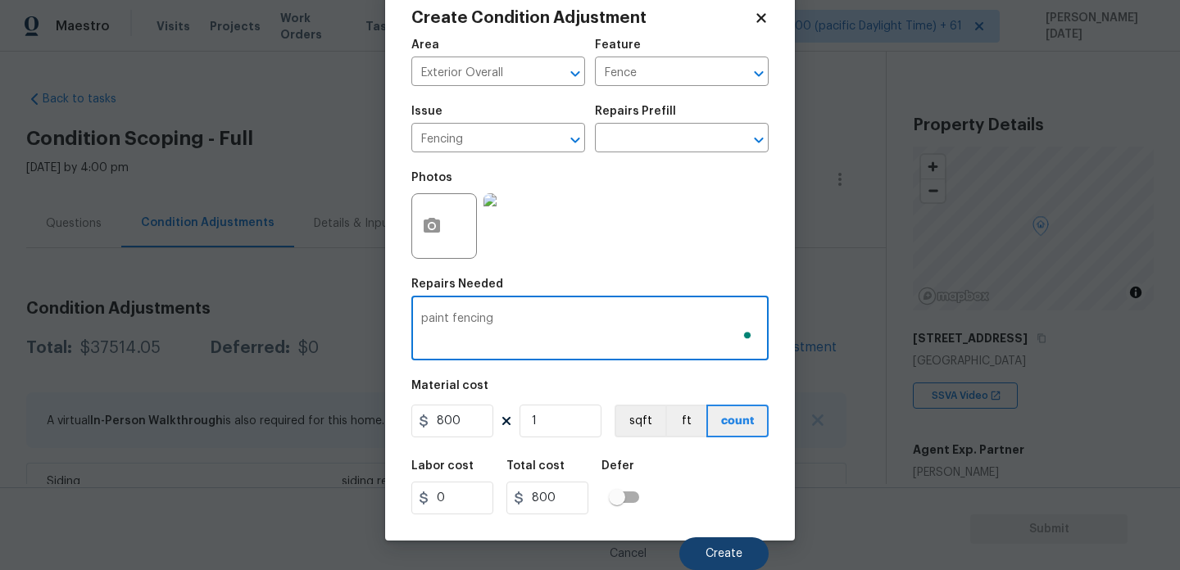
type textarea "paint fencing"
click at [715, 556] on span "Create" at bounding box center [724, 554] width 37 height 12
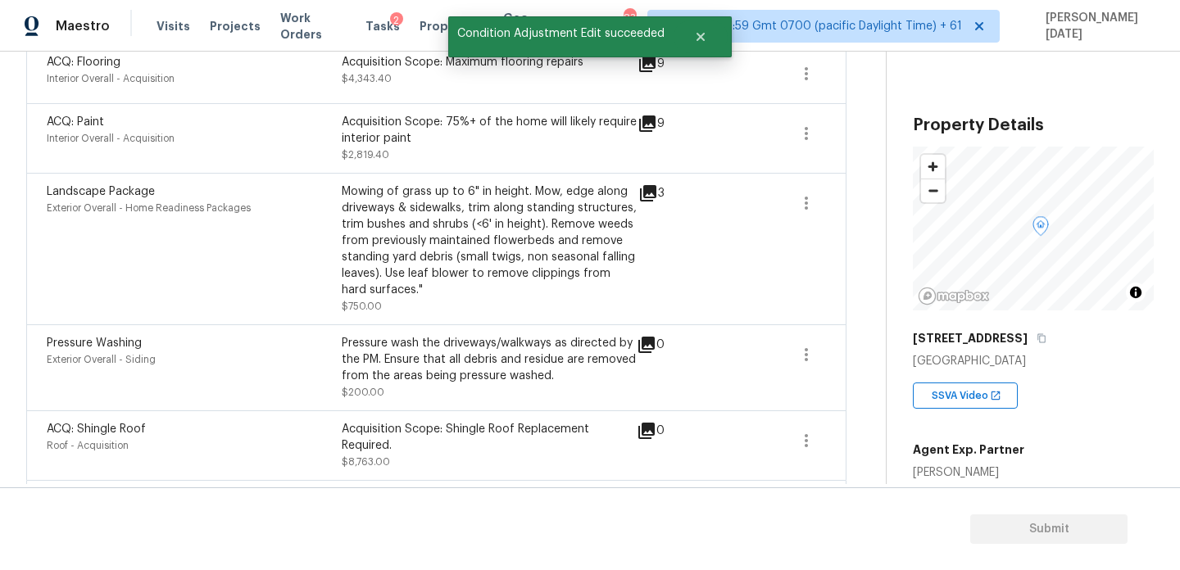
scroll to position [1025, 0]
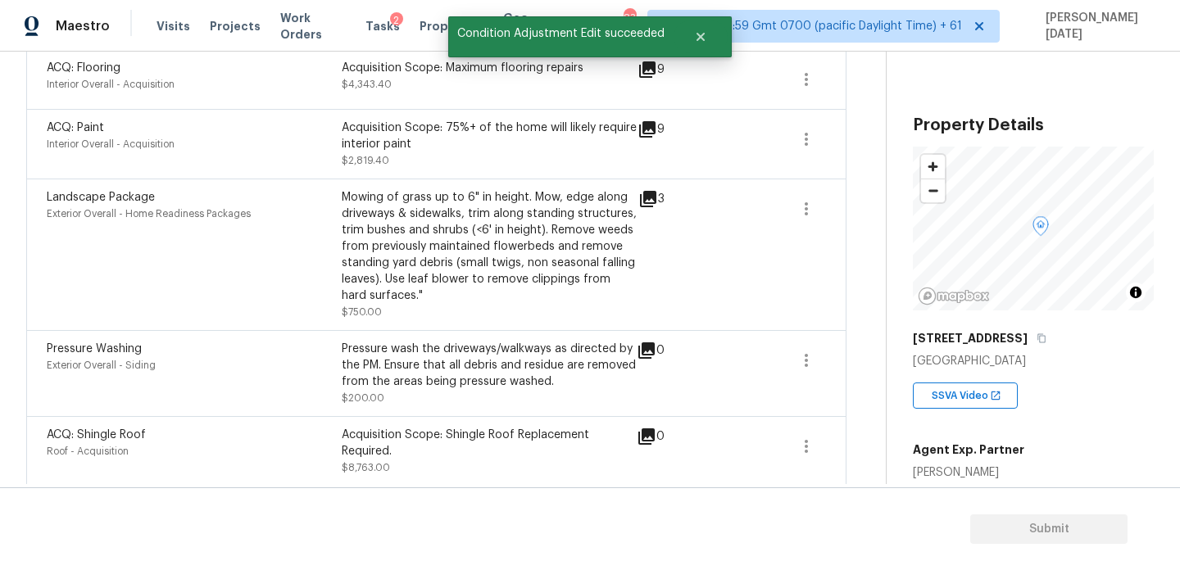
click at [655, 202] on icon at bounding box center [648, 199] width 16 height 16
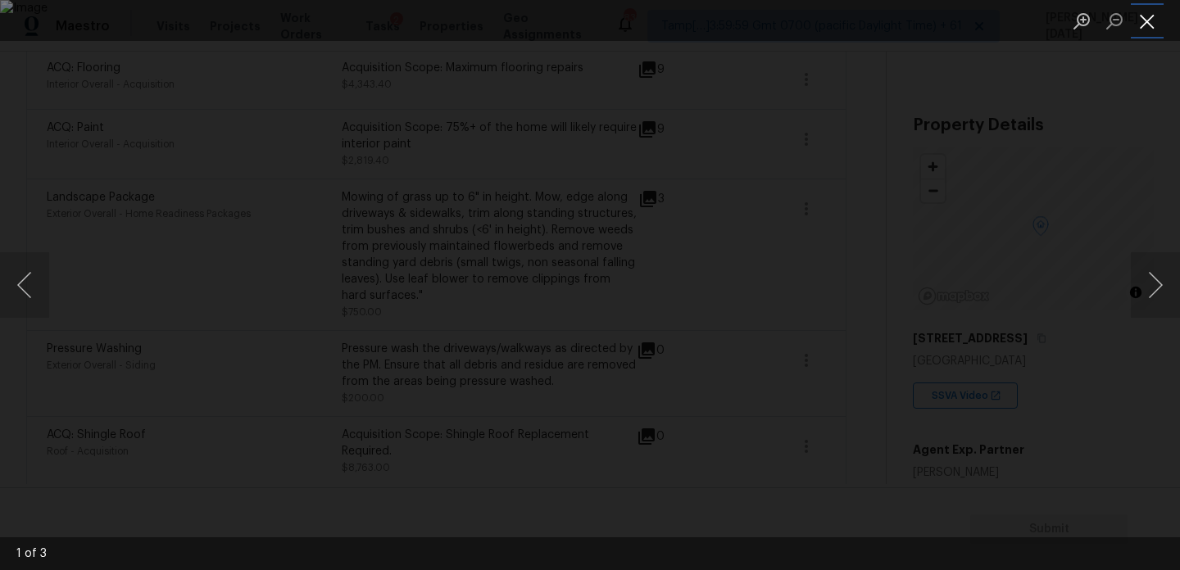
click at [1150, 10] on button "Close lightbox" at bounding box center [1147, 21] width 33 height 29
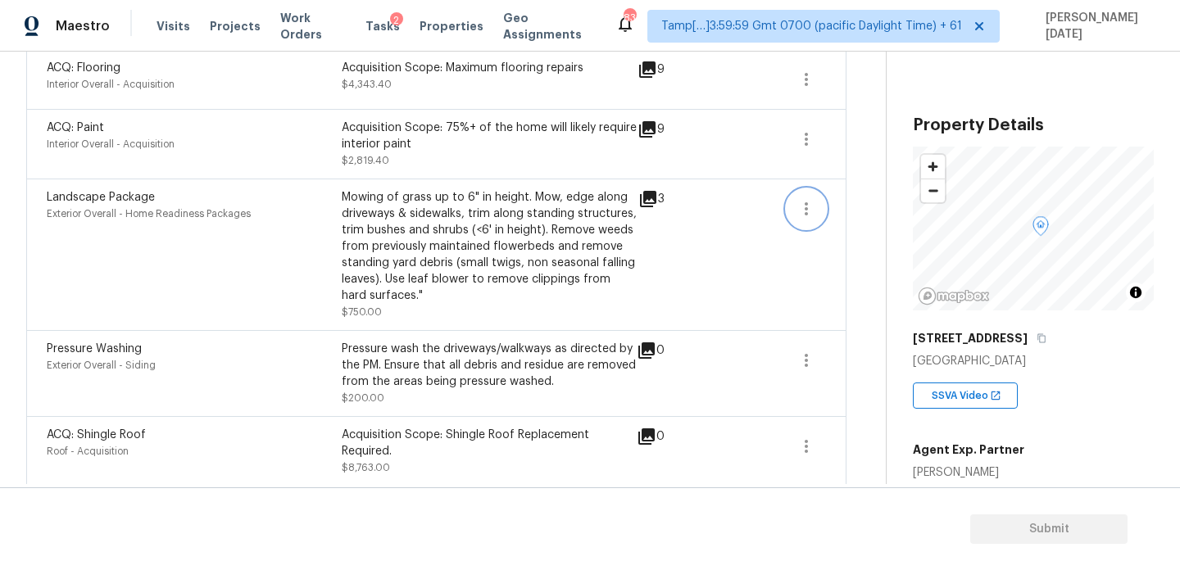
click at [818, 209] on button "button" at bounding box center [806, 208] width 39 height 39
click at [860, 210] on div "Edit" at bounding box center [900, 207] width 128 height 16
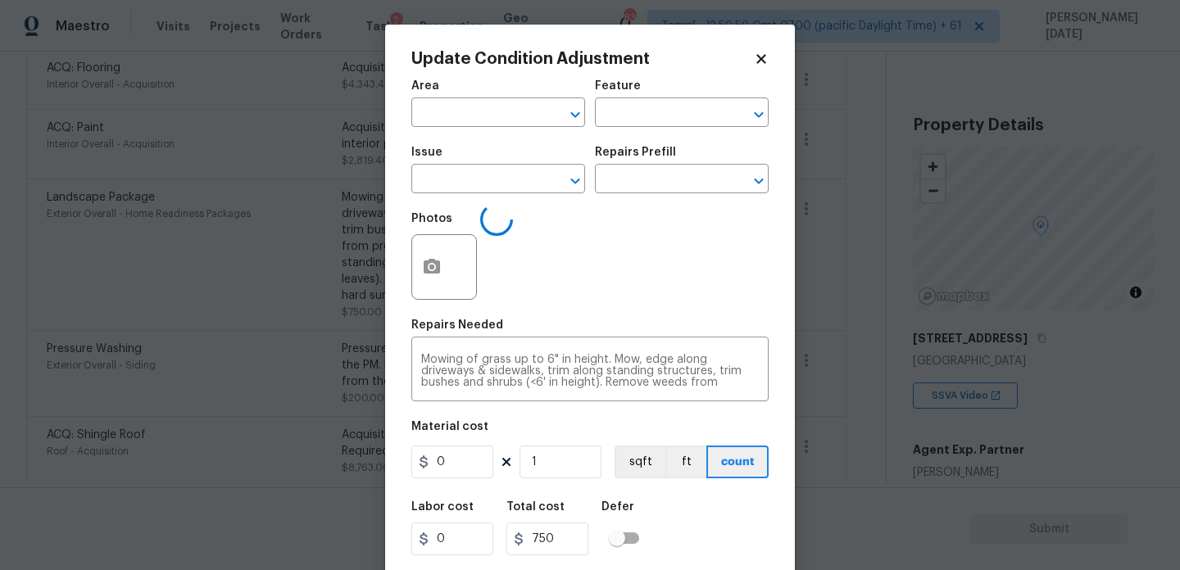
type input "Exterior Overall"
type input "Home Readiness Packages"
type input "Landscape Package"
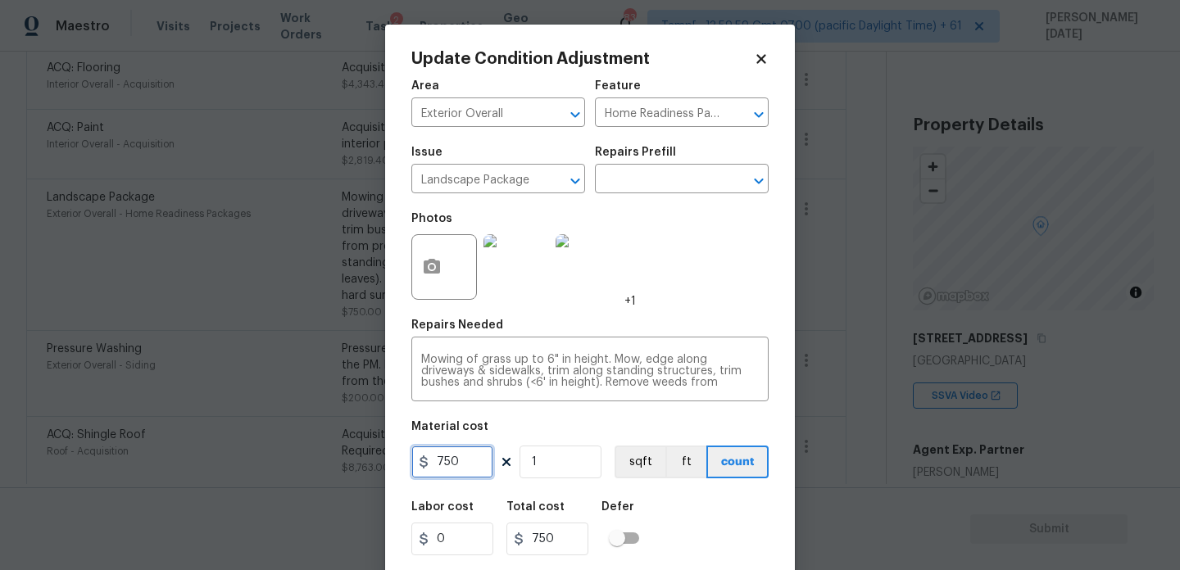
drag, startPoint x: 486, startPoint y: 465, endPoint x: 342, endPoint y: 465, distance: 144.2
click at [342, 465] on div "Update Condition Adjustment Area Exterior Overall ​ Feature Home Readiness Pack…" at bounding box center [590, 285] width 1180 height 570
type input "2000"
click at [746, 281] on div "Photos +1" at bounding box center [589, 256] width 357 height 107
type input "2000"
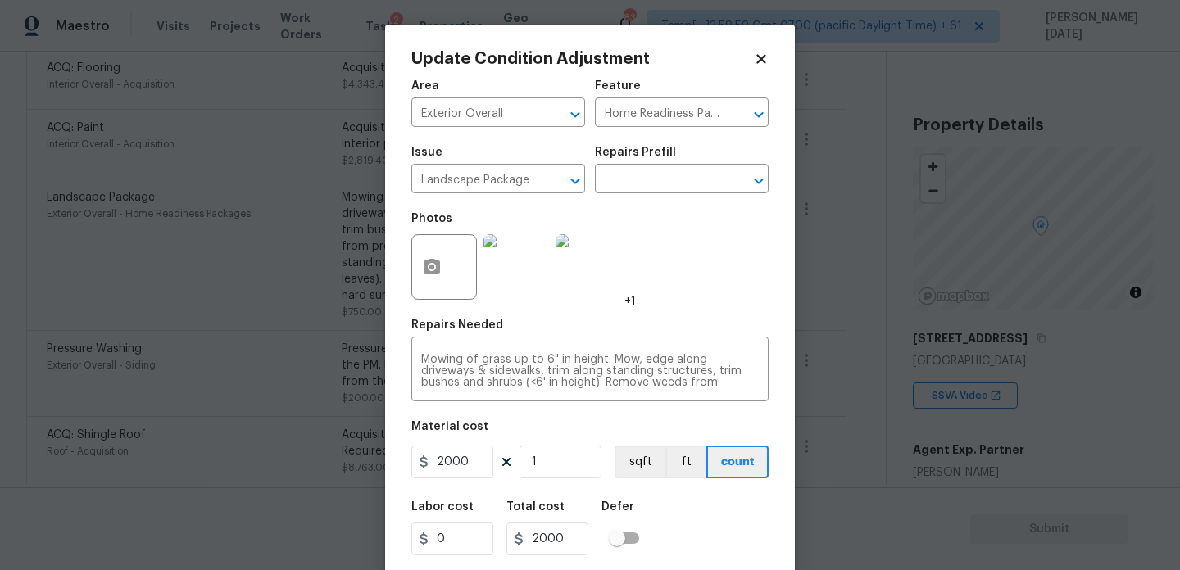
scroll to position [42, 0]
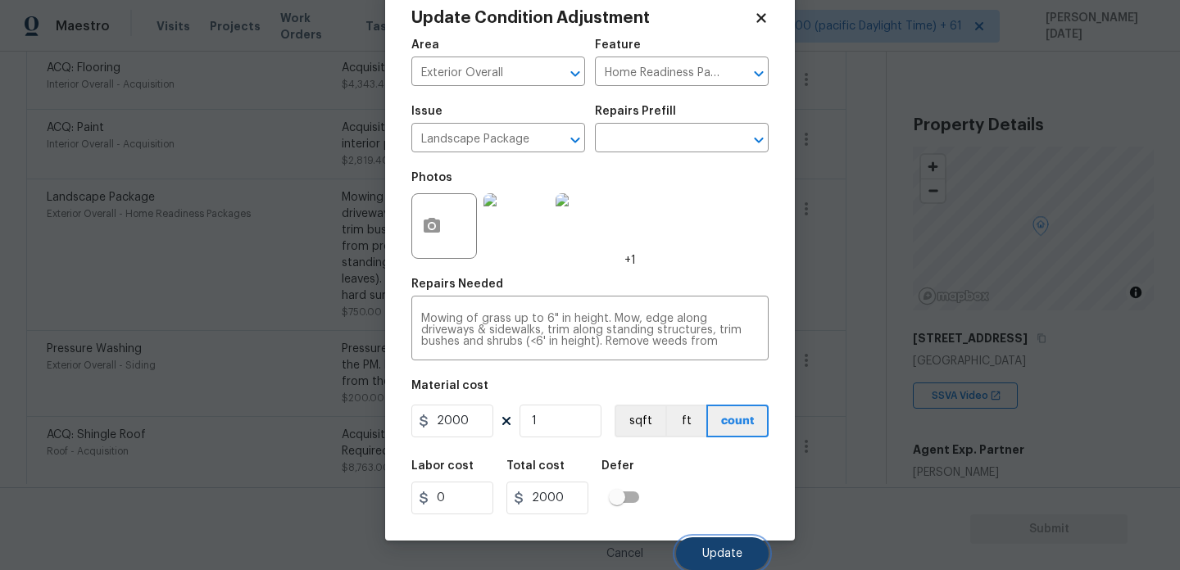
click at [720, 543] on button "Update" at bounding box center [722, 554] width 93 height 33
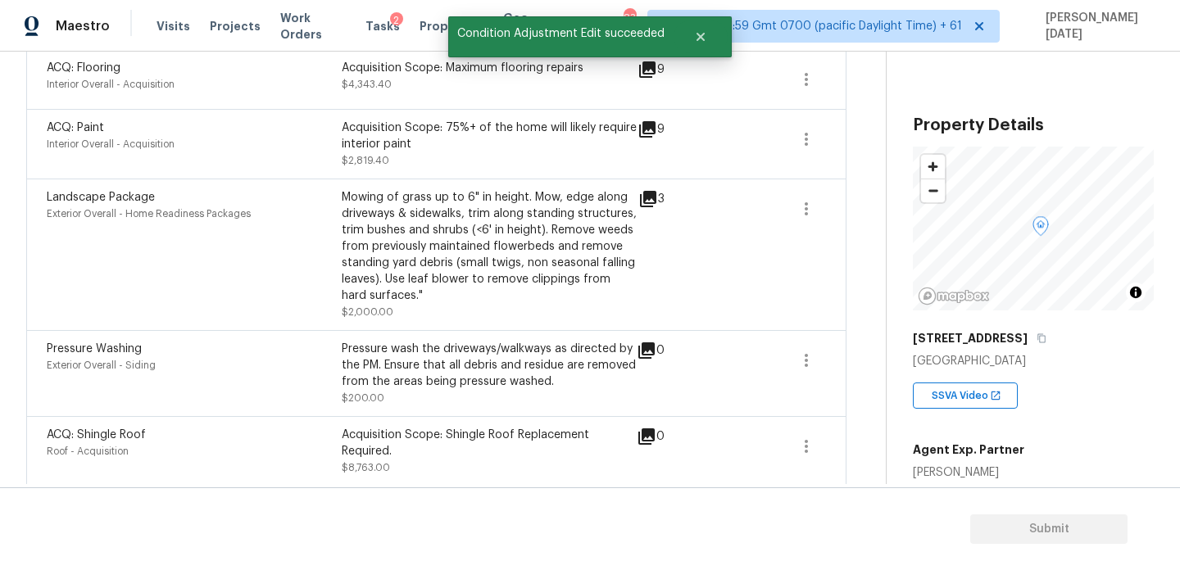
scroll to position [0, 0]
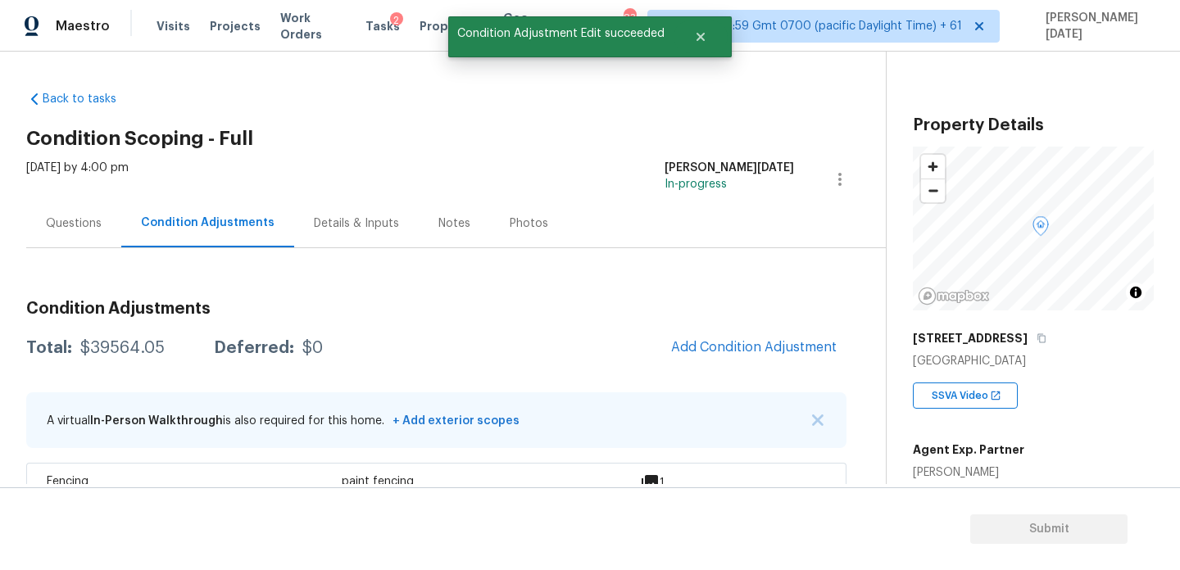
click at [71, 228] on div "Questions" at bounding box center [74, 224] width 56 height 16
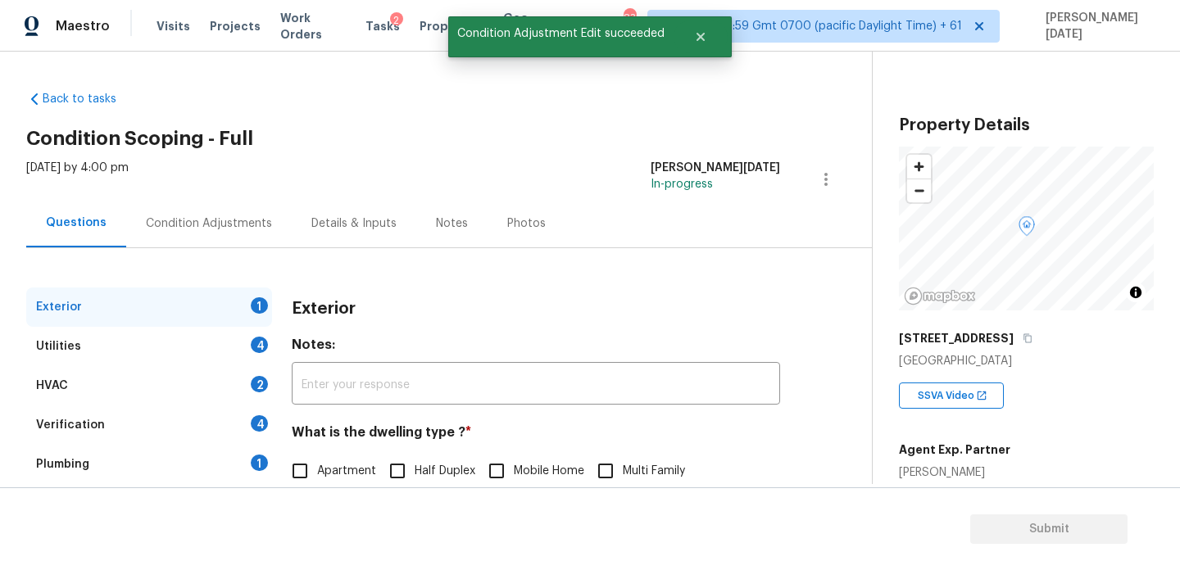
scroll to position [219, 0]
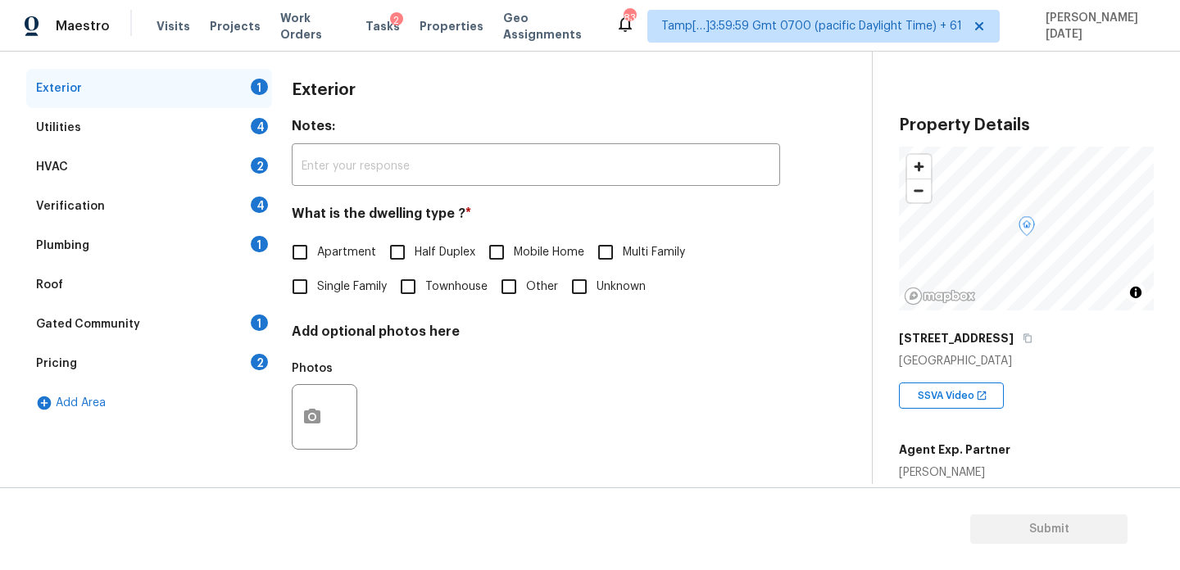
click at [310, 291] on input "Single Family" at bounding box center [300, 287] width 34 height 34
checkbox input "true"
click at [265, 125] on div "4" at bounding box center [259, 126] width 17 height 16
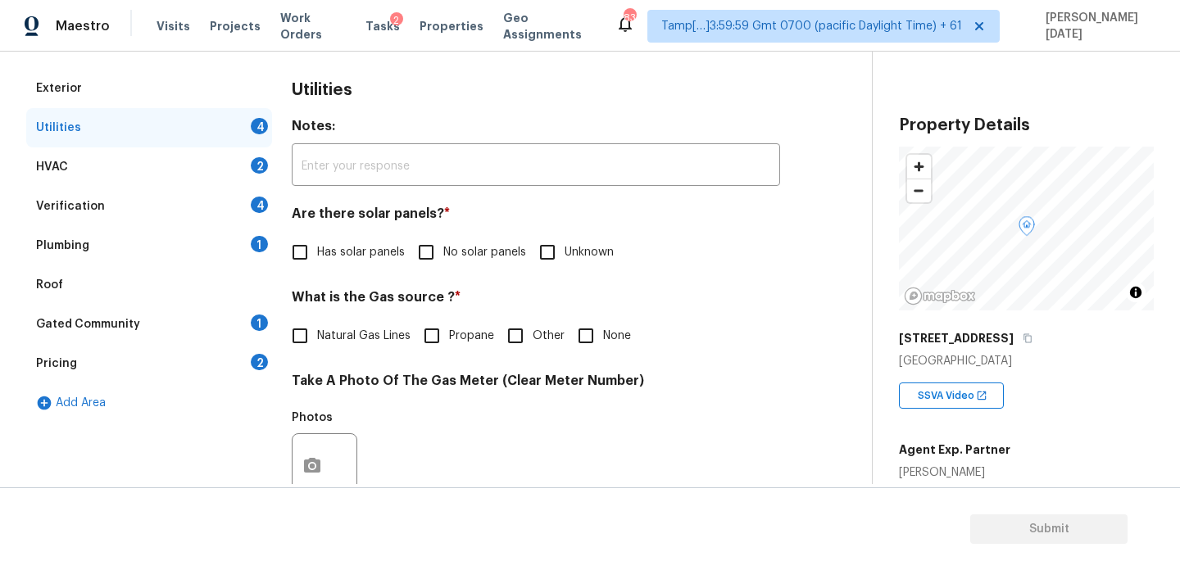
click at [423, 253] on input "No solar panels" at bounding box center [426, 252] width 34 height 34
checkbox input "true"
click at [332, 335] on span "Natural Gas Lines" at bounding box center [363, 337] width 93 height 17
click at [317, 335] on input "Natural Gas Lines" at bounding box center [300, 337] width 34 height 34
checkbox input "true"
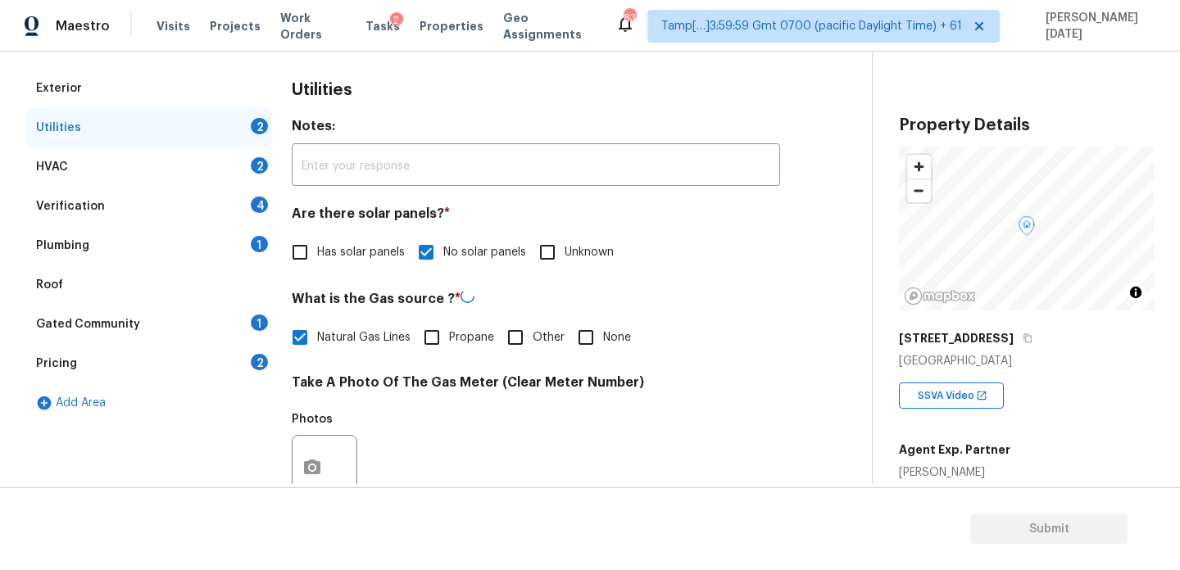
scroll to position [663, 0]
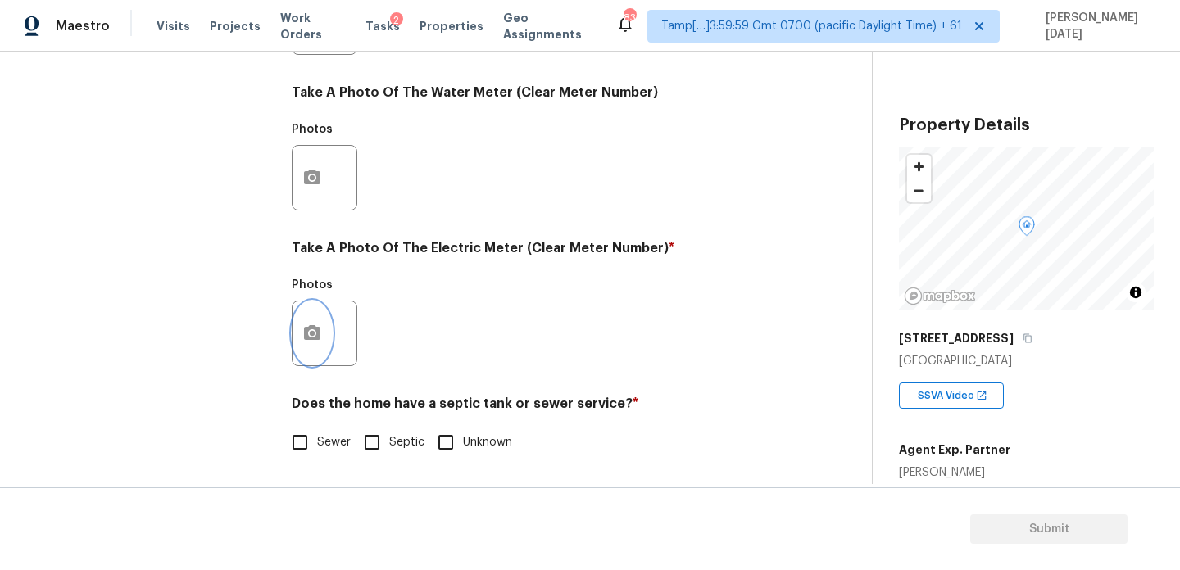
click at [323, 341] on button "button" at bounding box center [312, 334] width 39 height 64
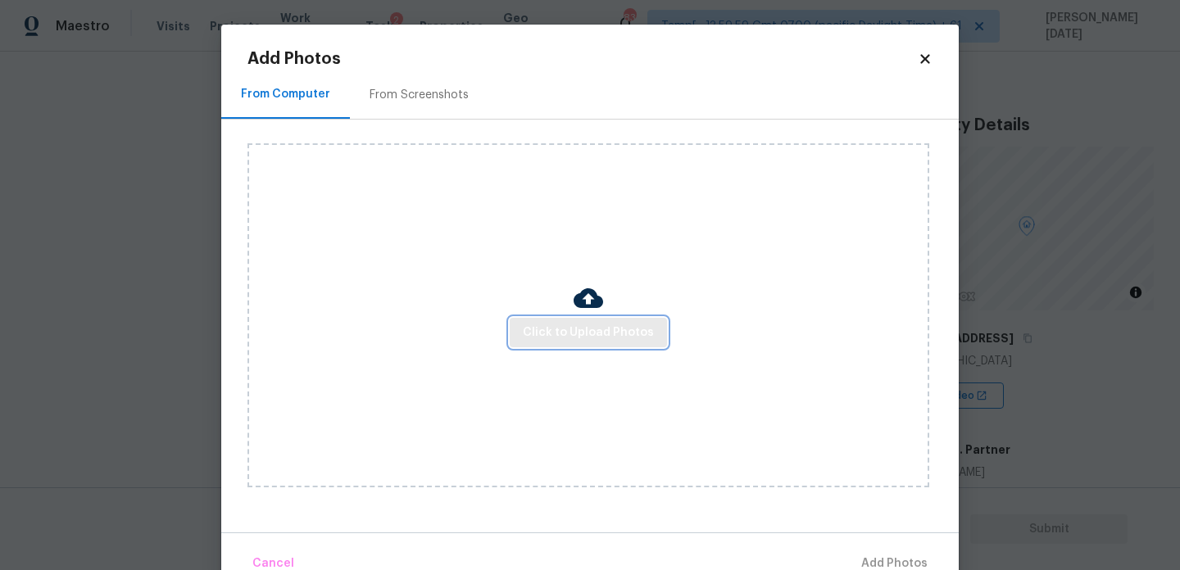
click at [579, 333] on span "Click to Upload Photos" at bounding box center [588, 333] width 131 height 20
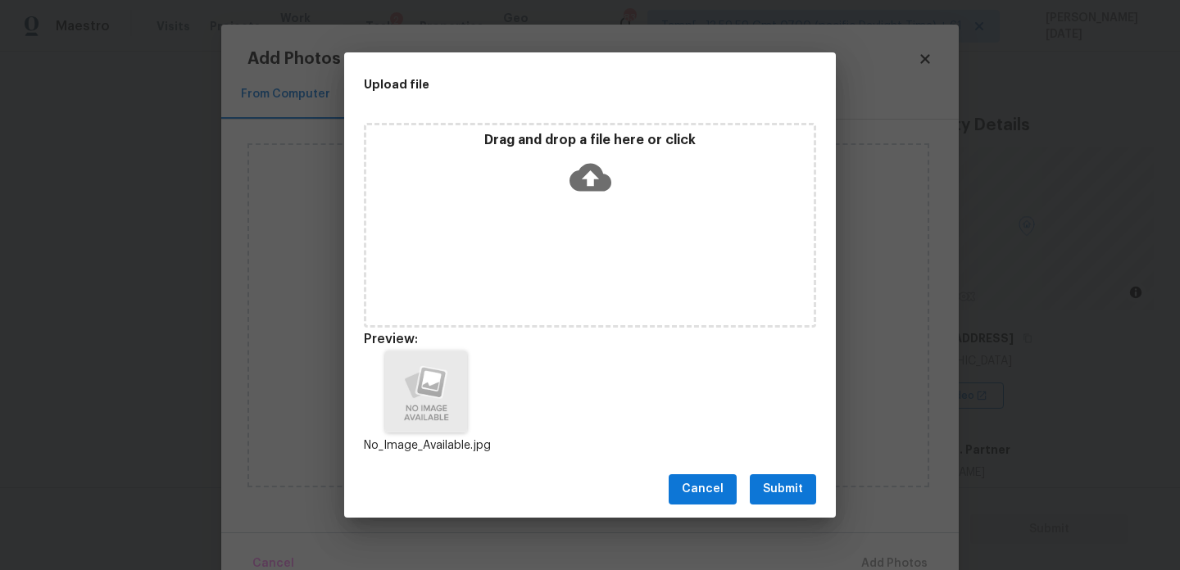
click at [761, 479] on button "Submit" at bounding box center [783, 489] width 66 height 30
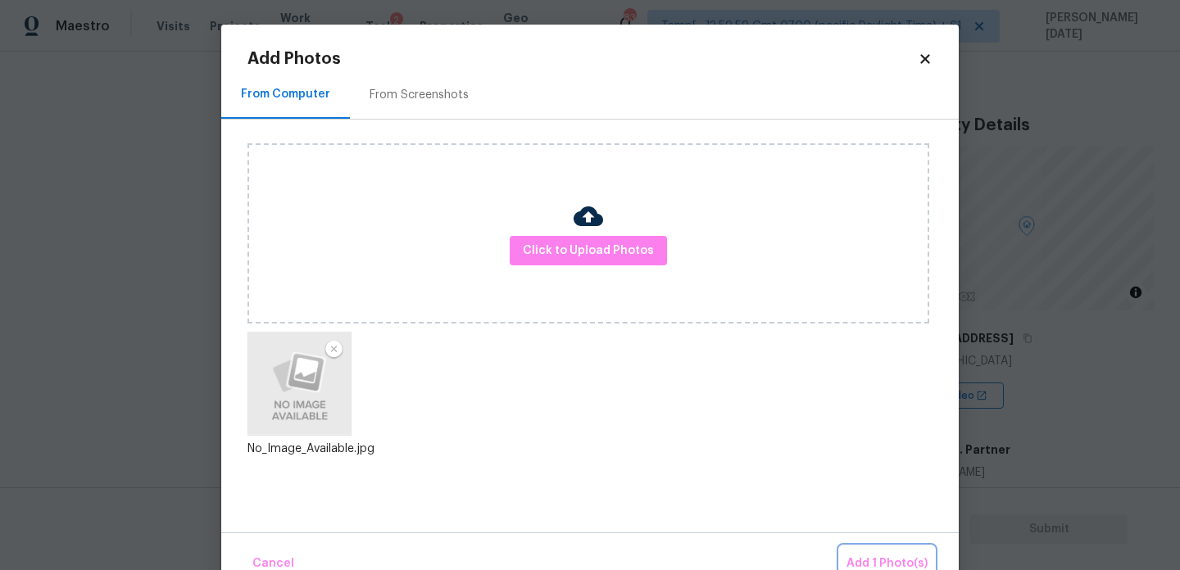
click at [875, 553] on button "Add 1 Photo(s)" at bounding box center [887, 564] width 94 height 35
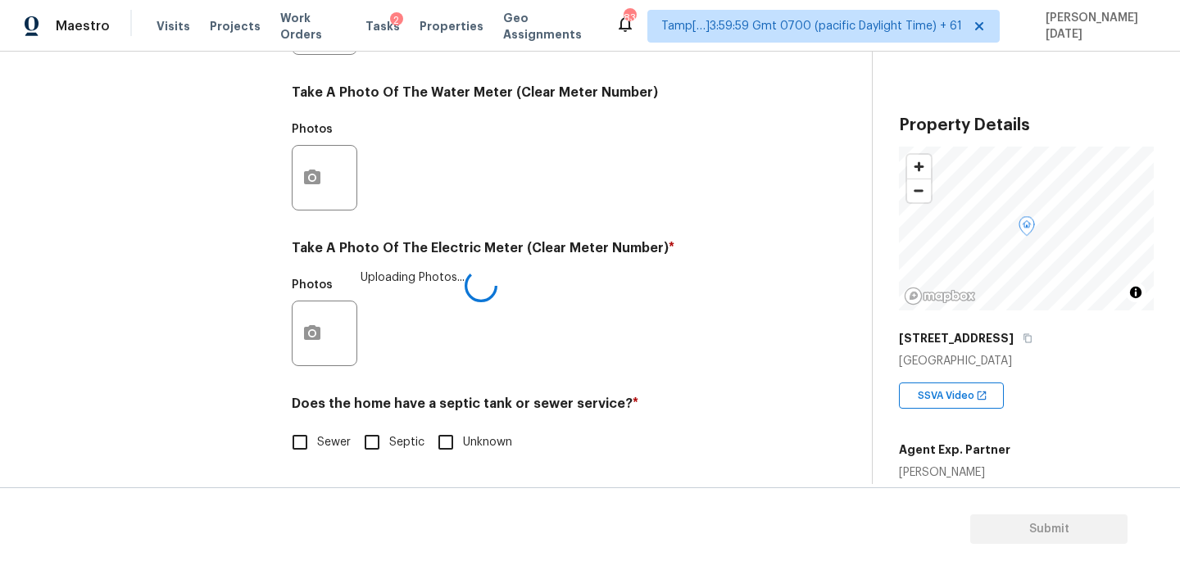
click at [281, 450] on div "Exterior Utilities 2 HVAC 2 Verification 4 Plumbing 1 Roof Gated Community 1 Pr…" at bounding box center [429, 52] width 806 height 855
click at [310, 443] on input "Sewer" at bounding box center [300, 442] width 34 height 34
checkbox input "true"
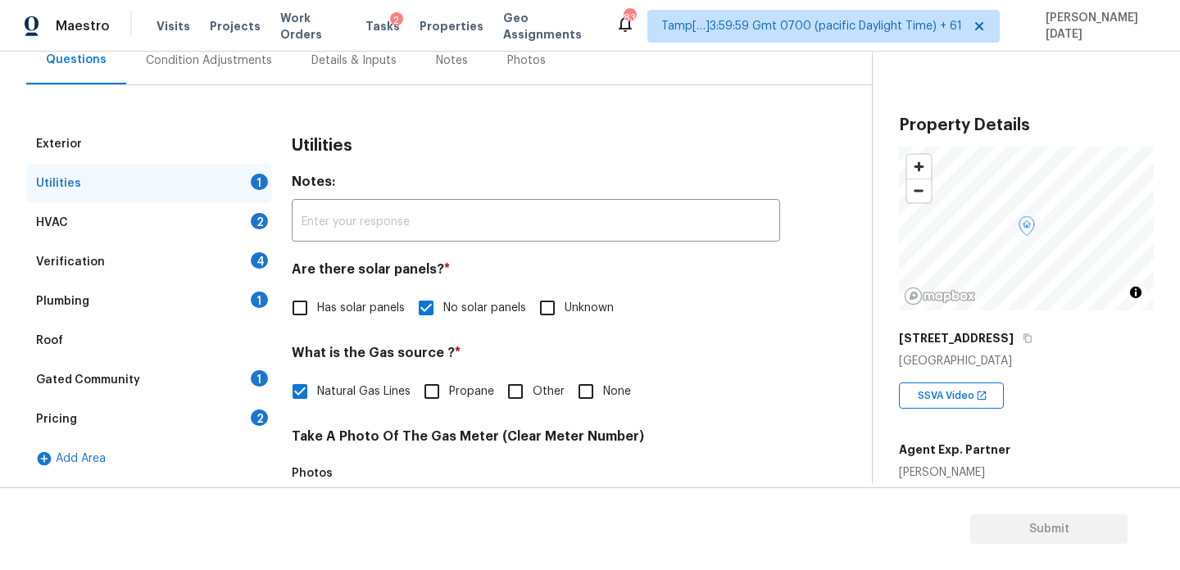
scroll to position [79, 0]
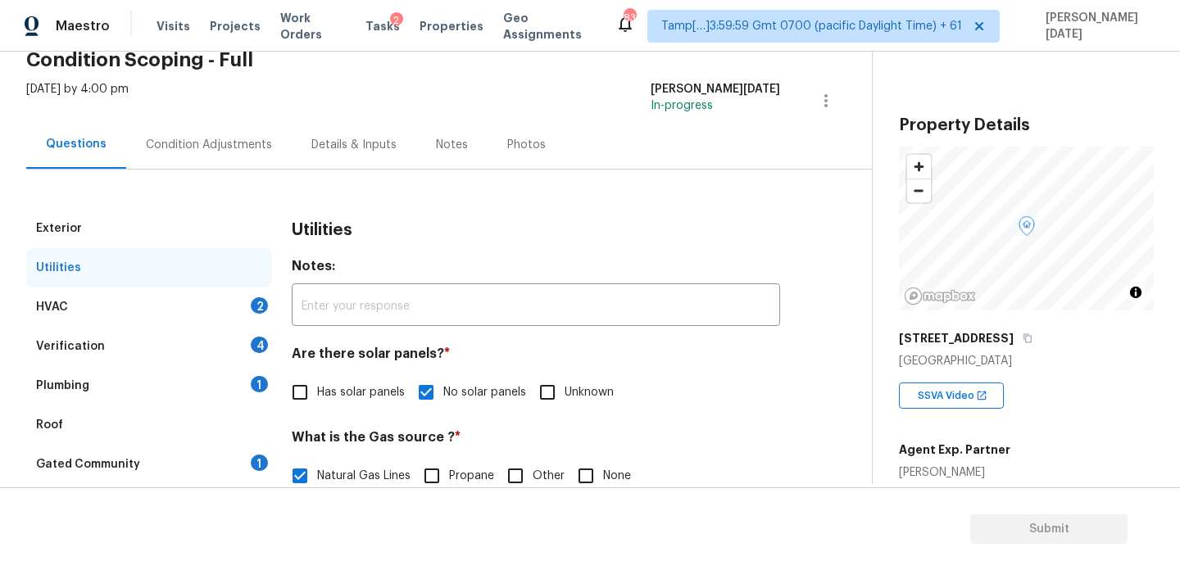
click at [256, 307] on div "2" at bounding box center [259, 305] width 17 height 16
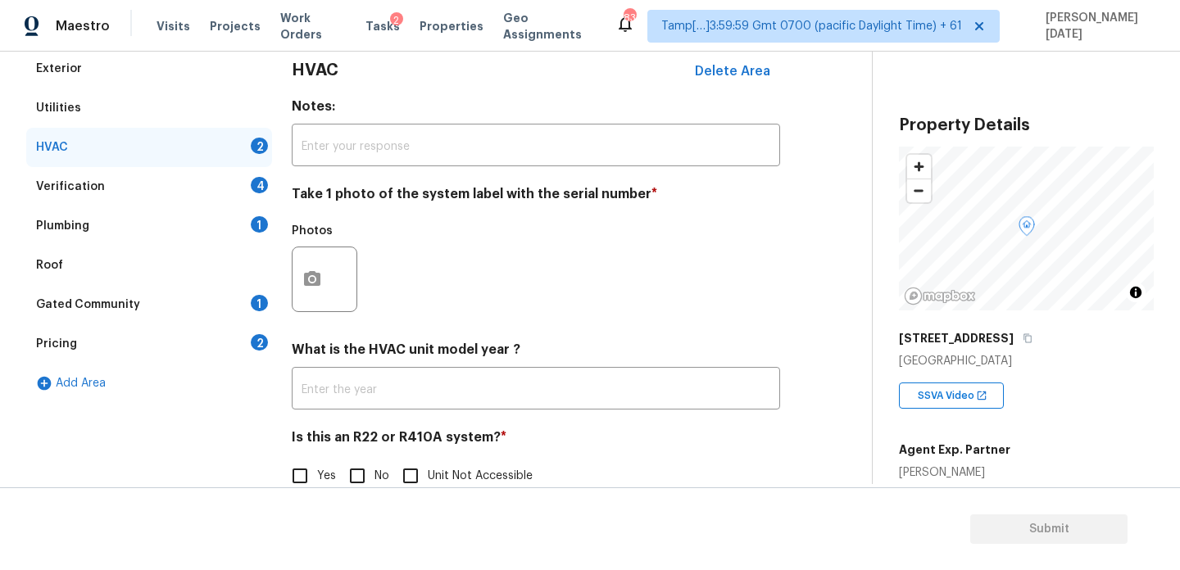
scroll to position [247, 0]
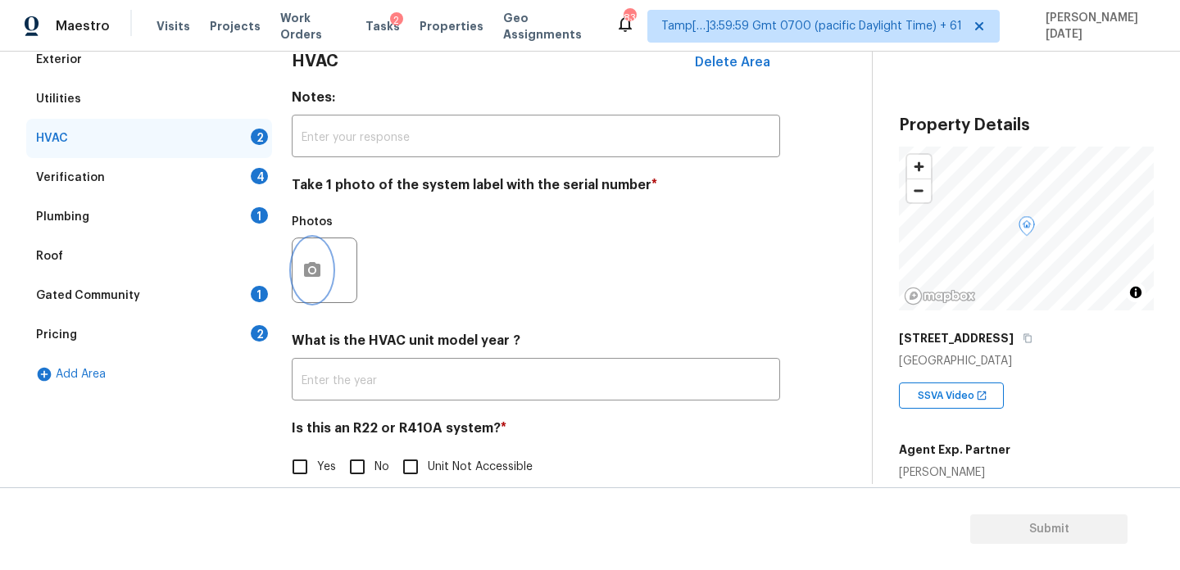
click at [321, 289] on button "button" at bounding box center [312, 270] width 39 height 64
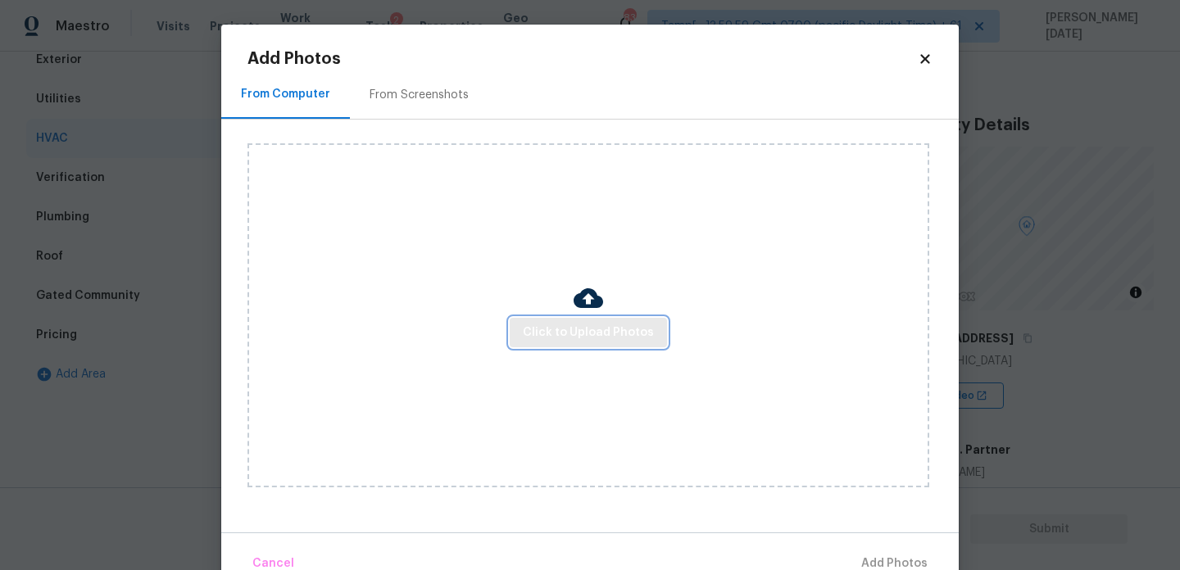
click at [556, 345] on button "Click to Upload Photos" at bounding box center [588, 333] width 157 height 30
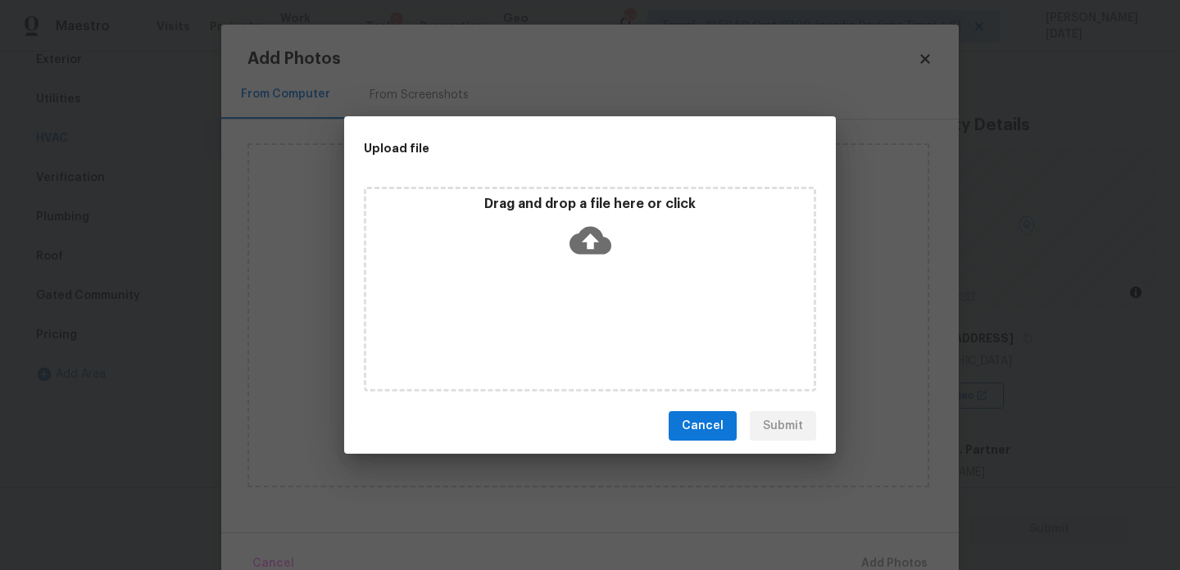
click at [556, 345] on div "Drag and drop a file here or click" at bounding box center [590, 289] width 452 height 205
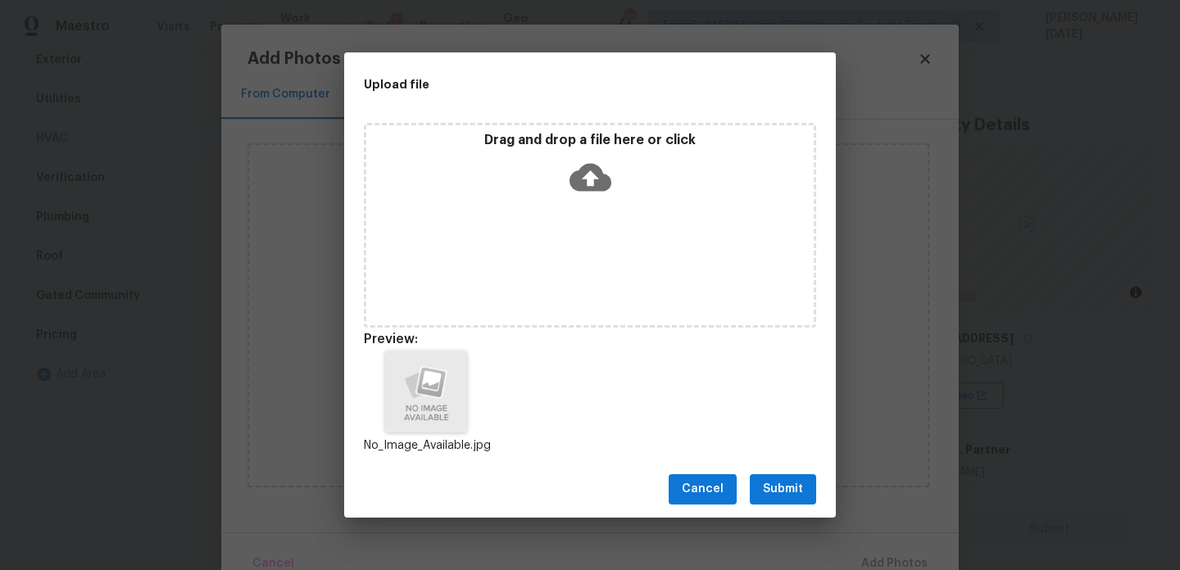
click at [768, 476] on button "Submit" at bounding box center [783, 489] width 66 height 30
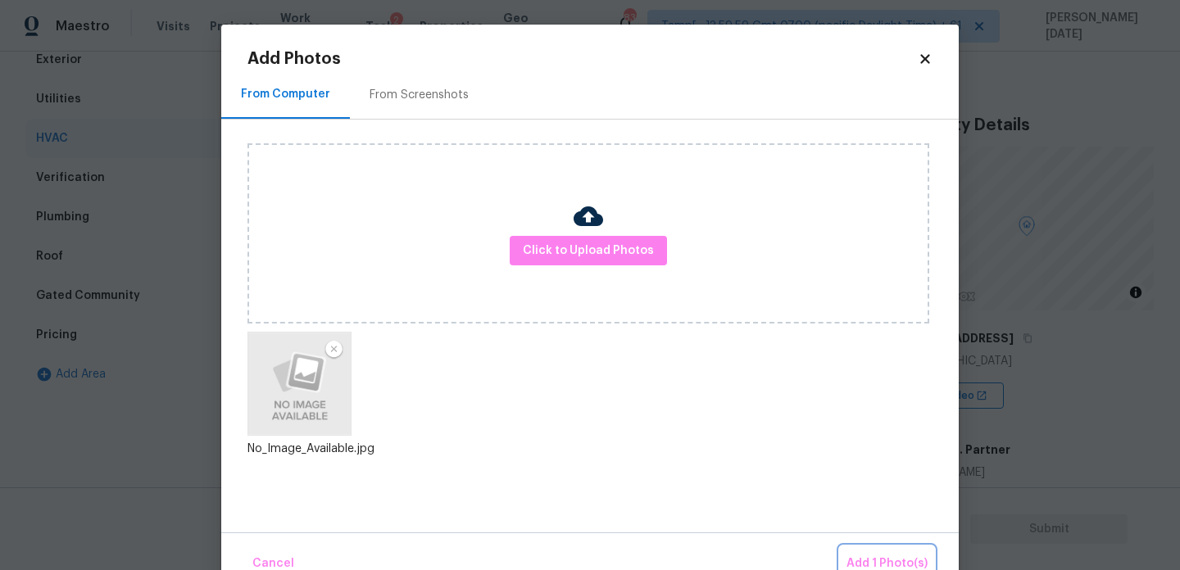
click at [878, 550] on button "Add 1 Photo(s)" at bounding box center [887, 564] width 94 height 35
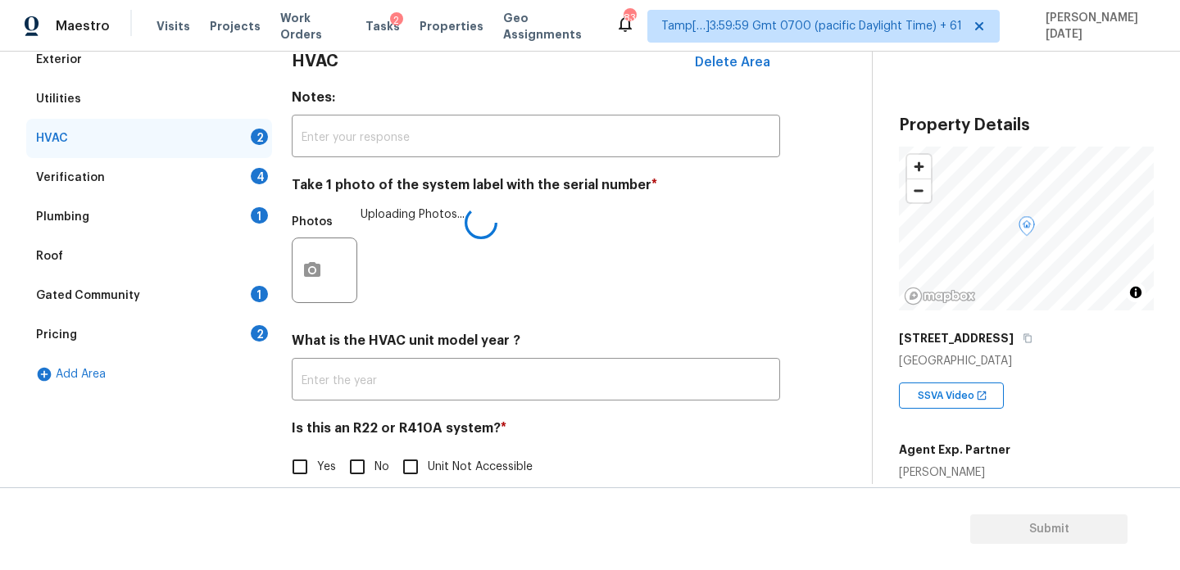
click at [370, 462] on input "No" at bounding box center [357, 467] width 34 height 34
checkbox input "true"
click at [251, 182] on div "Verification 4" at bounding box center [149, 177] width 246 height 39
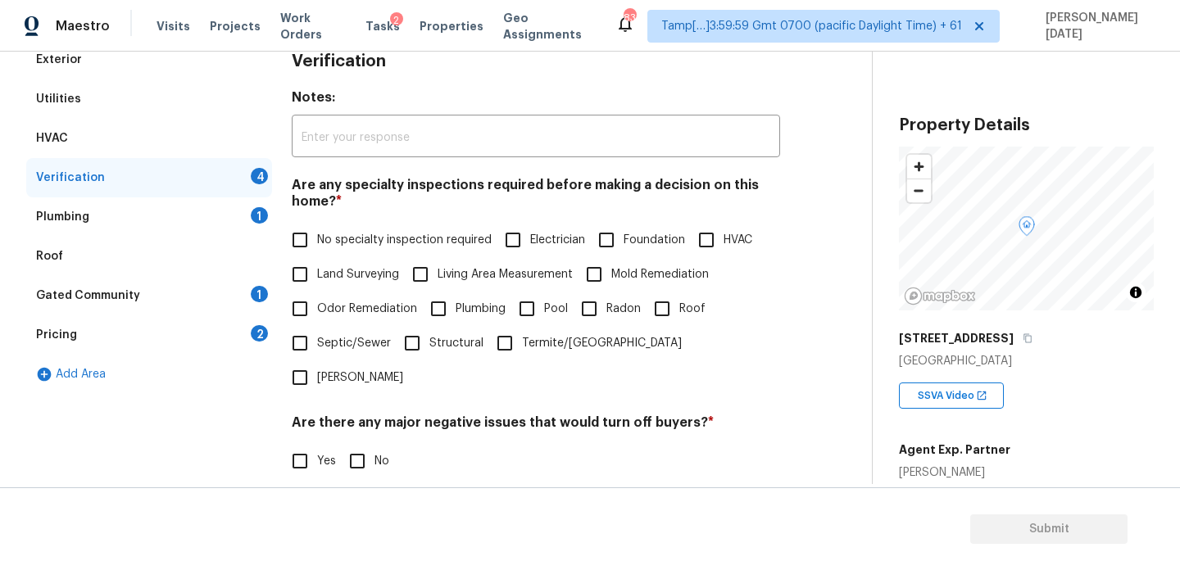
click at [251, 182] on div "Verification 4" at bounding box center [149, 177] width 246 height 39
click at [320, 243] on span "No specialty inspection required" at bounding box center [404, 240] width 175 height 17
click at [317, 243] on input "No specialty inspection required" at bounding box center [300, 240] width 34 height 34
checkbox input "true"
click at [359, 446] on div "Verification Notes: ​ Are any specialty inspections required before making a de…" at bounding box center [536, 361] width 488 height 642
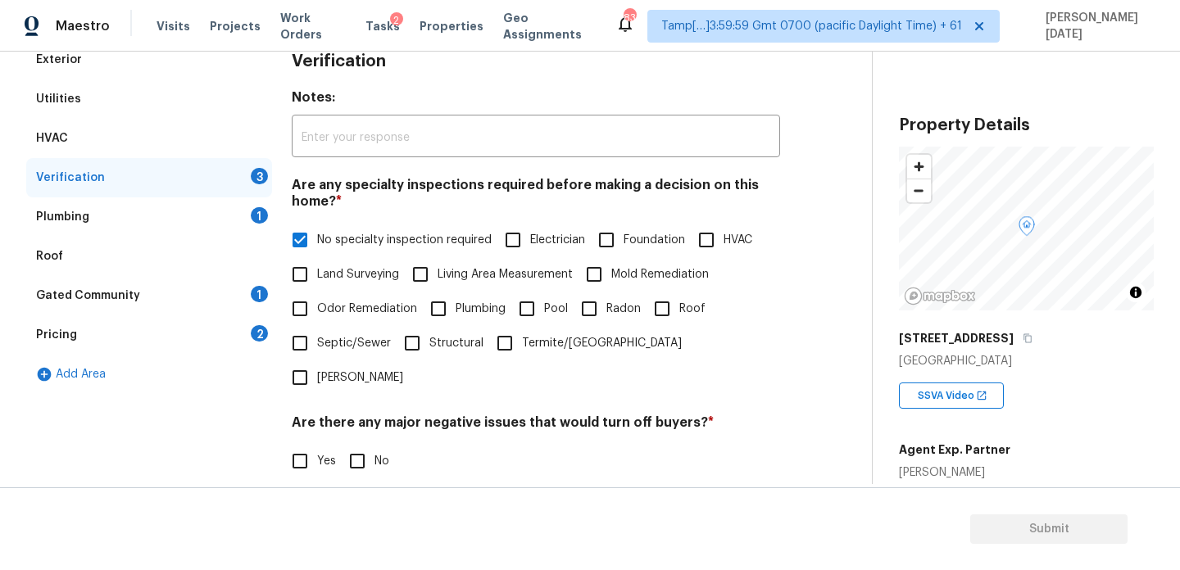
scroll to position [415, 0]
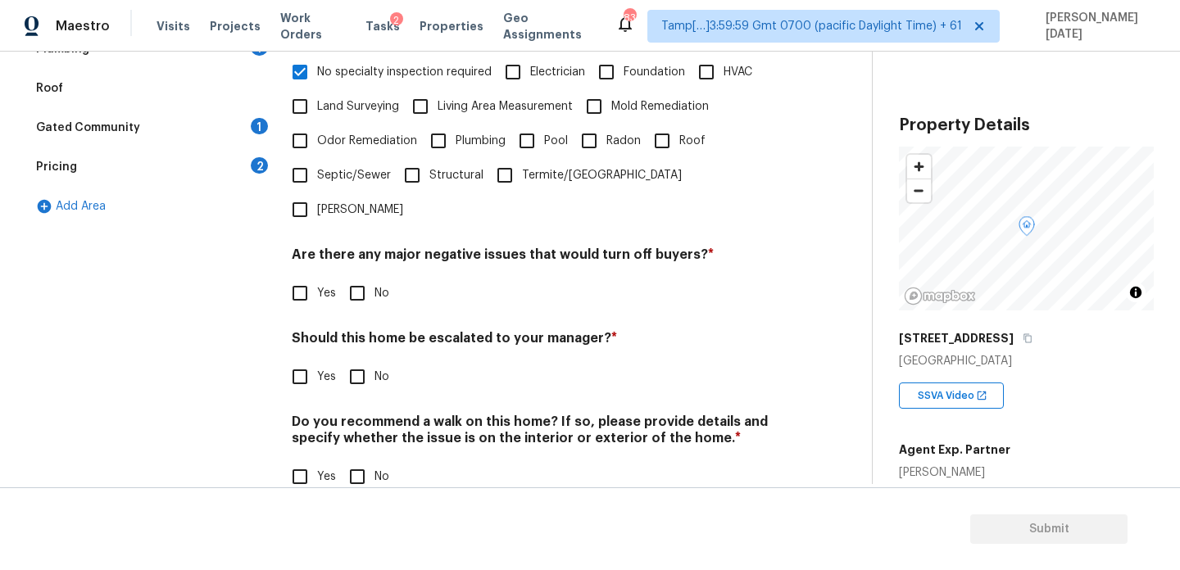
click at [357, 460] on input "No" at bounding box center [357, 477] width 34 height 34
checkbox input "true"
click at [359, 288] on div "Verification Notes: ​ Are any specialty inspections required before making a de…" at bounding box center [536, 193] width 488 height 643
click at [361, 276] on input "No" at bounding box center [357, 293] width 34 height 34
checkbox input "true"
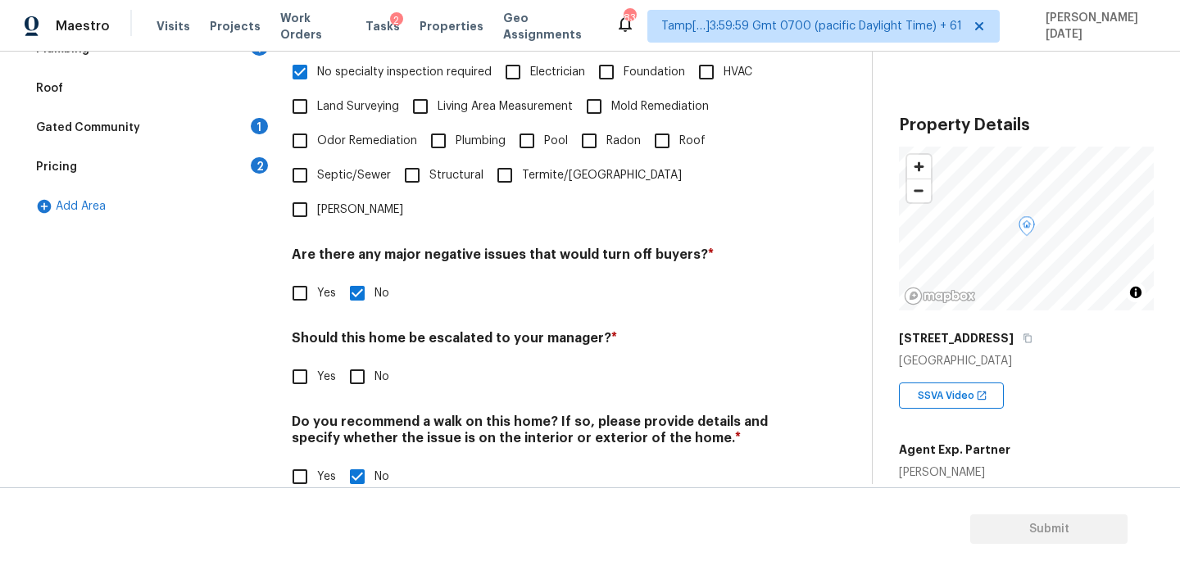
scroll to position [0, 0]
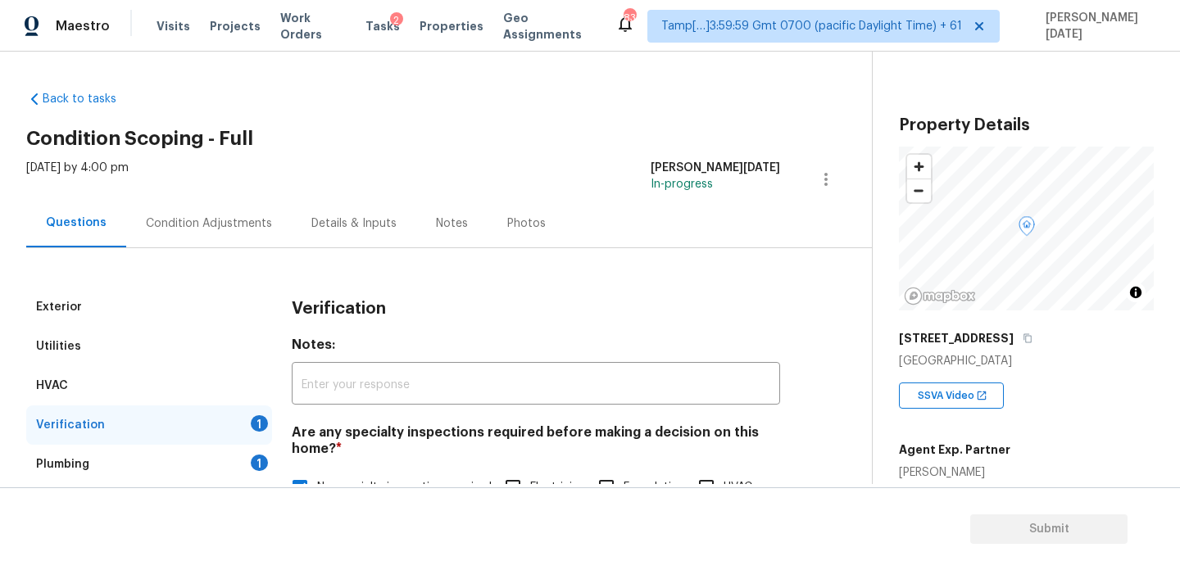
click at [216, 212] on div "Condition Adjustments" at bounding box center [209, 223] width 166 height 48
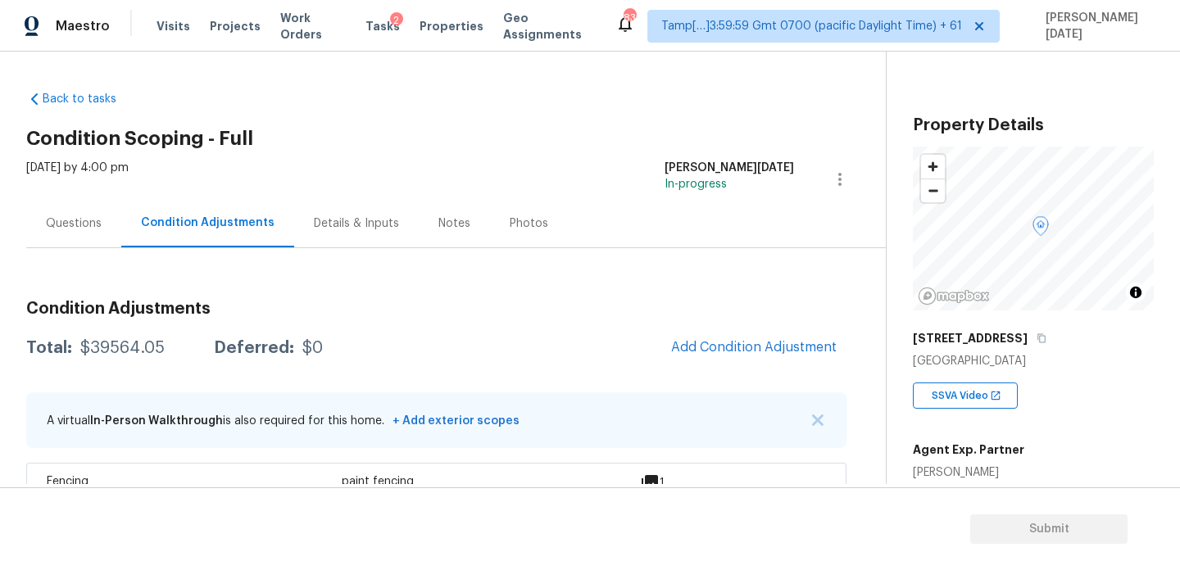
click at [701, 330] on span "Add Condition Adjustment" at bounding box center [753, 348] width 185 height 36
click at [682, 336] on button "Add Condition Adjustment" at bounding box center [753, 347] width 185 height 34
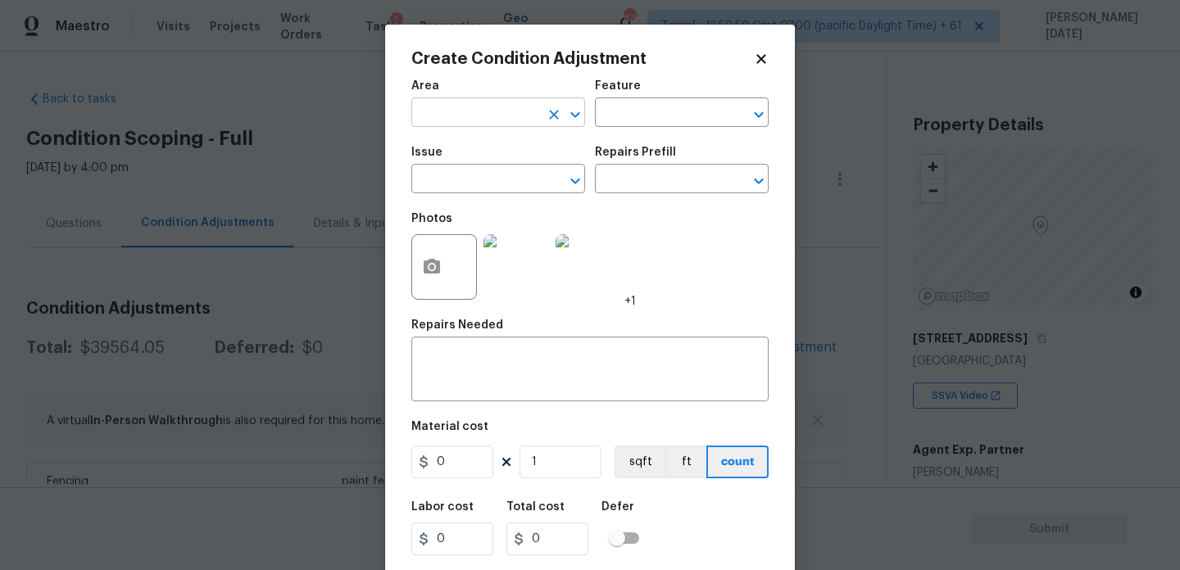
click at [453, 125] on input "text" at bounding box center [475, 114] width 128 height 25
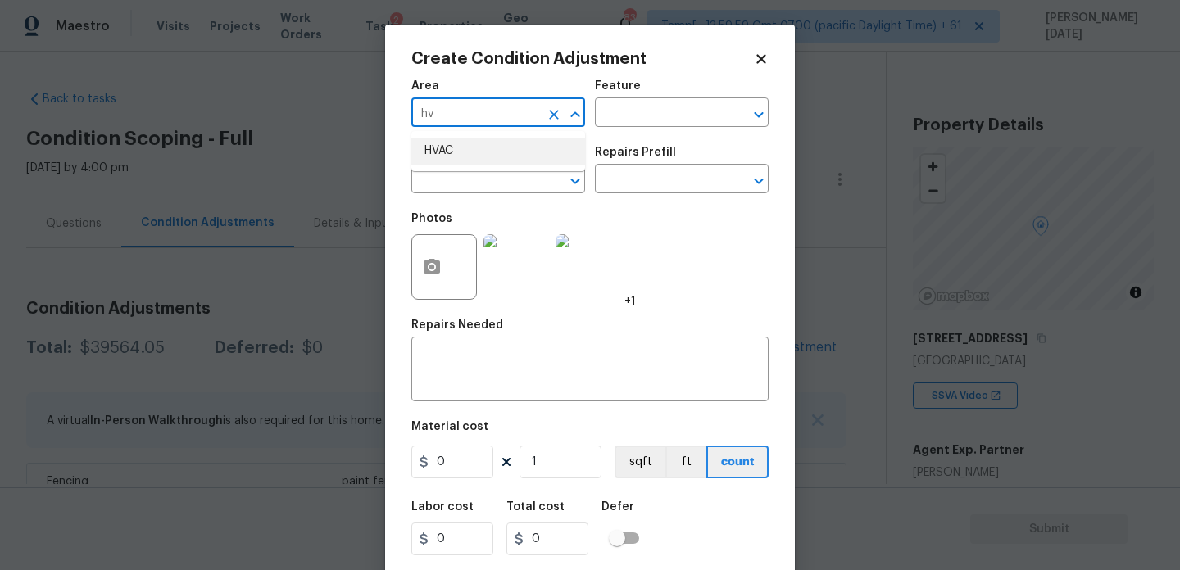
click at [462, 150] on li "HVAC" at bounding box center [498, 151] width 174 height 27
type input "HVAC"
click at [461, 159] on div "Issue" at bounding box center [498, 157] width 174 height 21
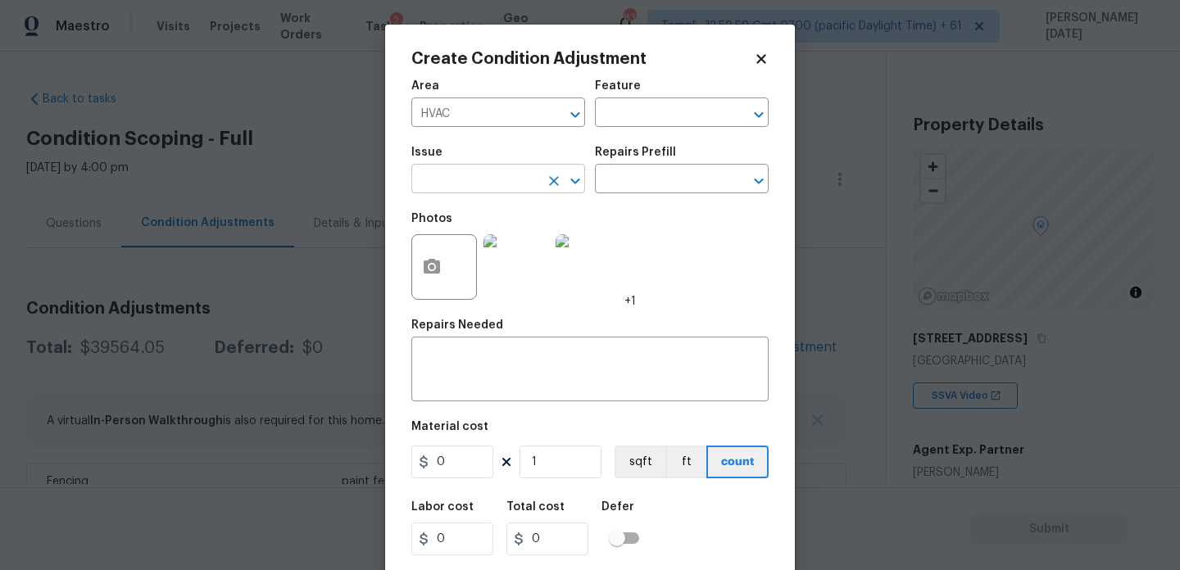
click at [459, 174] on input "text" at bounding box center [475, 180] width 128 height 25
type input "j"
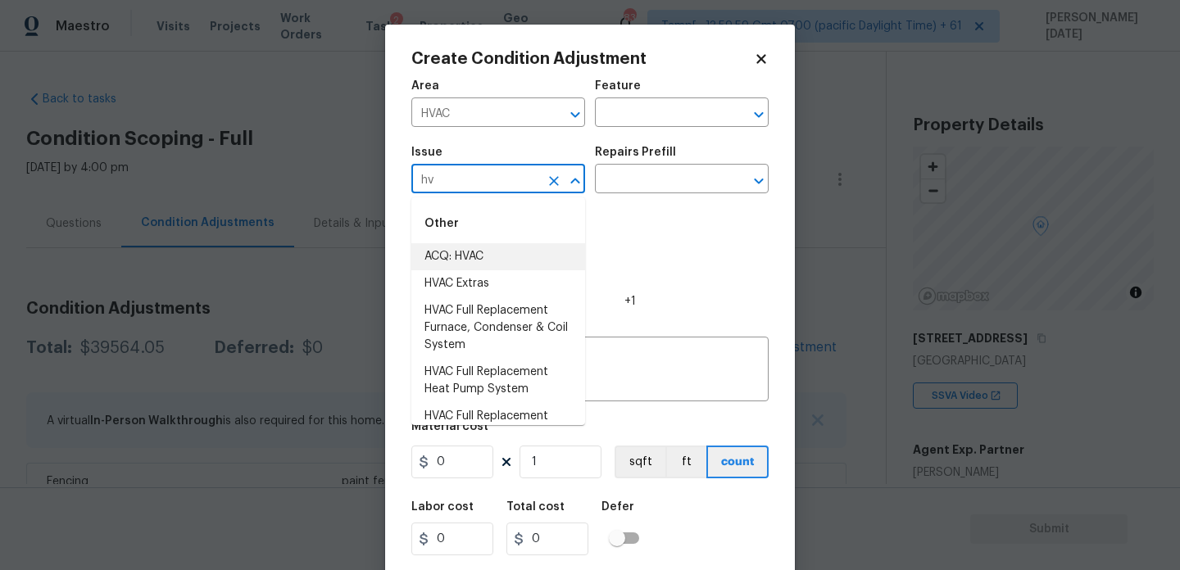
click at [490, 266] on li "ACQ: HVAC" at bounding box center [498, 256] width 174 height 27
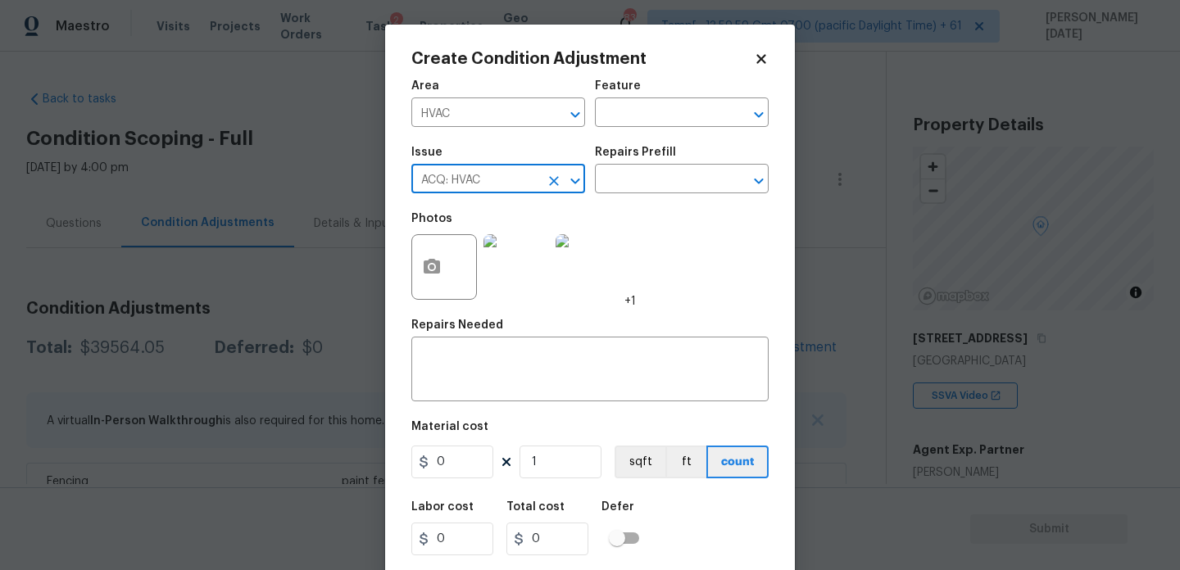
type input "ACQ: HVAC"
click at [700, 196] on div "Issue ACQ: HVAC ​ Repairs Prefill ​" at bounding box center [589, 170] width 357 height 66
click at [674, 188] on input "text" at bounding box center [659, 180] width 128 height 25
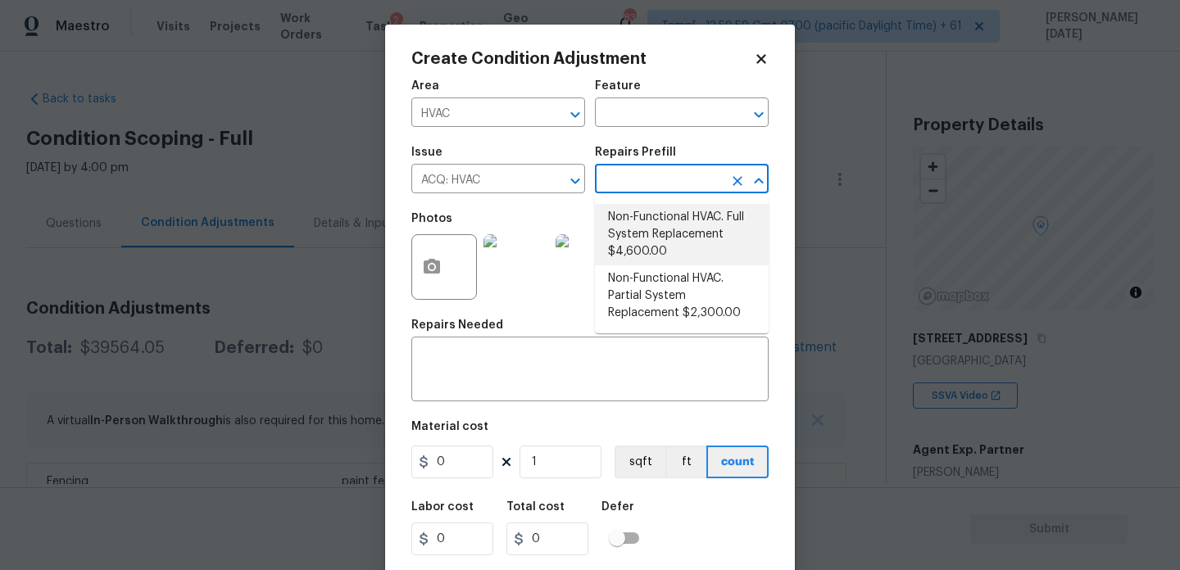
click at [675, 234] on li "Non-Functional HVAC. Full System Replacement $4,600.00" at bounding box center [682, 234] width 174 height 61
type input "Acquisition"
type textarea "Acquisition Scope: Full System Replacement"
type input "4600"
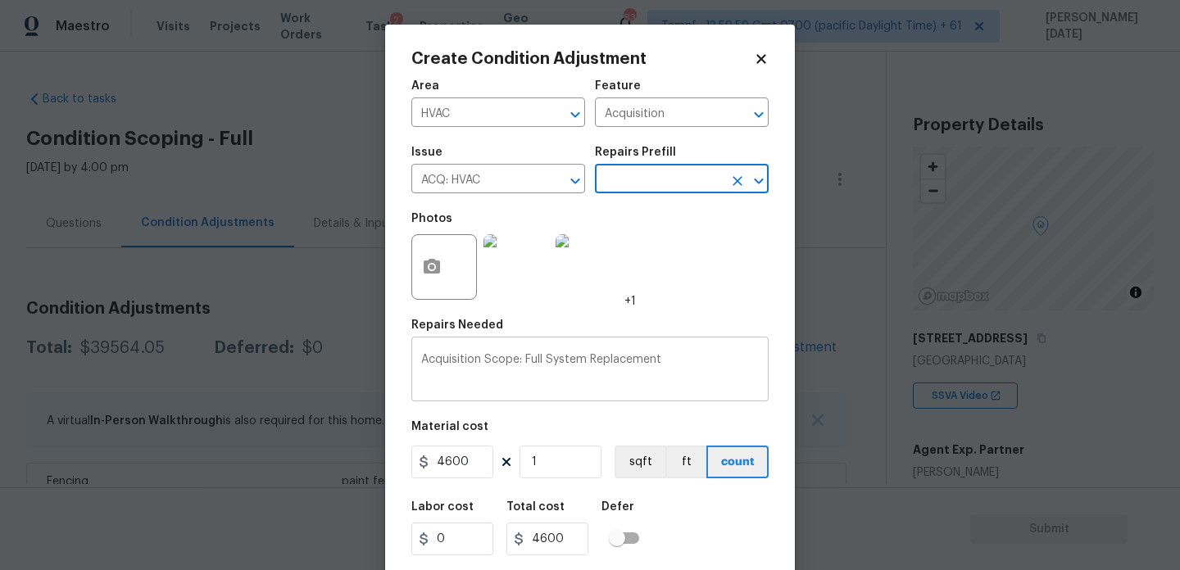
scroll to position [42, 0]
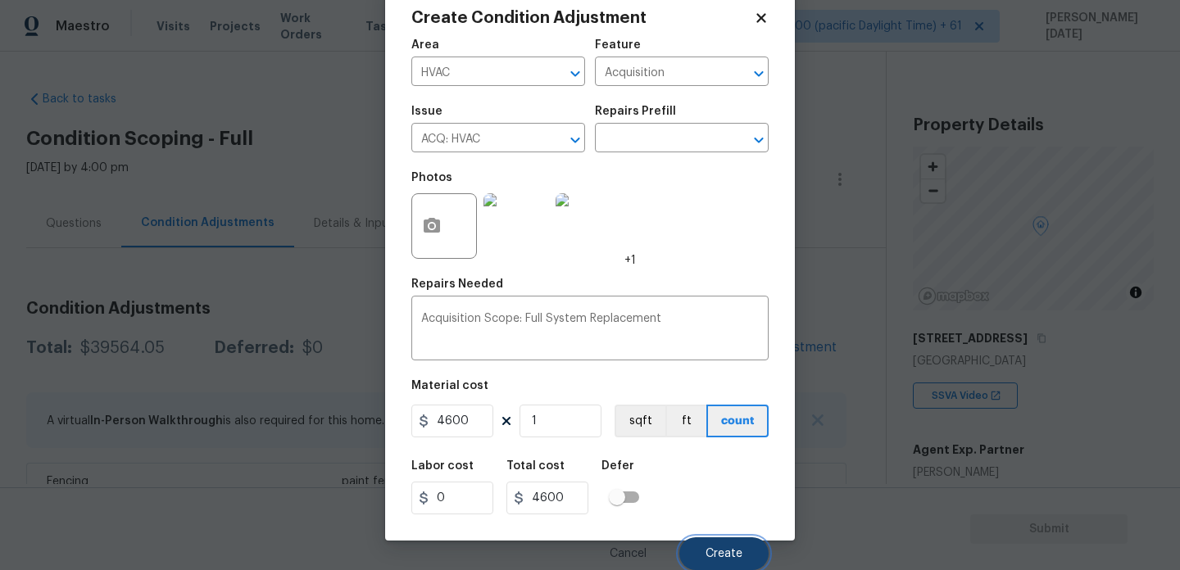
click at [703, 543] on button "Create" at bounding box center [723, 554] width 89 height 33
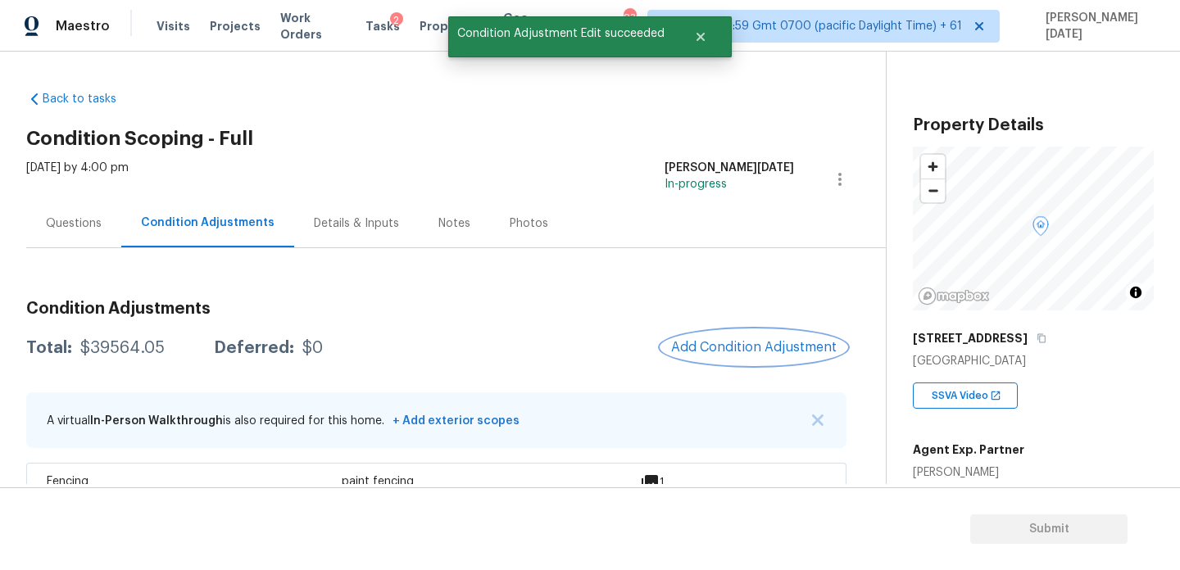
scroll to position [0, 0]
click at [91, 228] on div "Questions" at bounding box center [74, 224] width 56 height 16
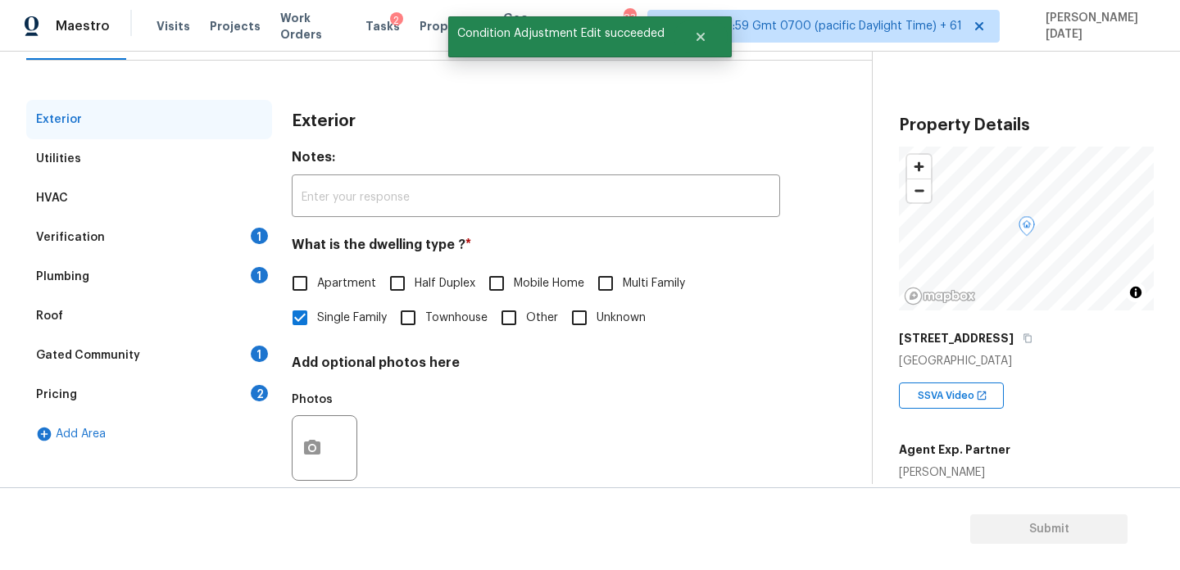
scroll to position [219, 0]
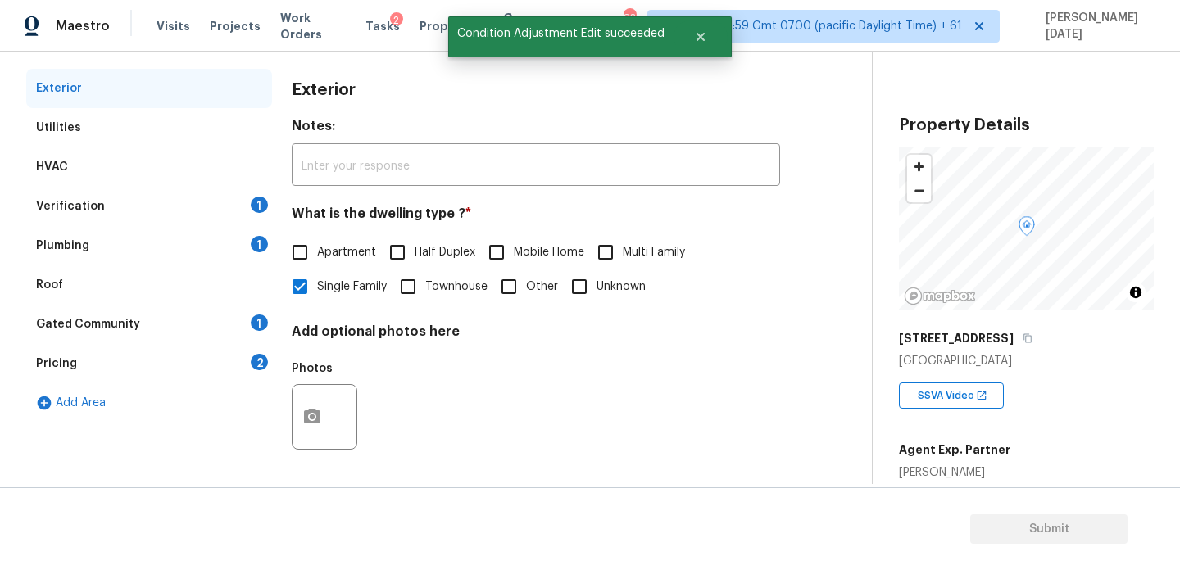
click at [243, 198] on div "Verification 1" at bounding box center [149, 206] width 246 height 39
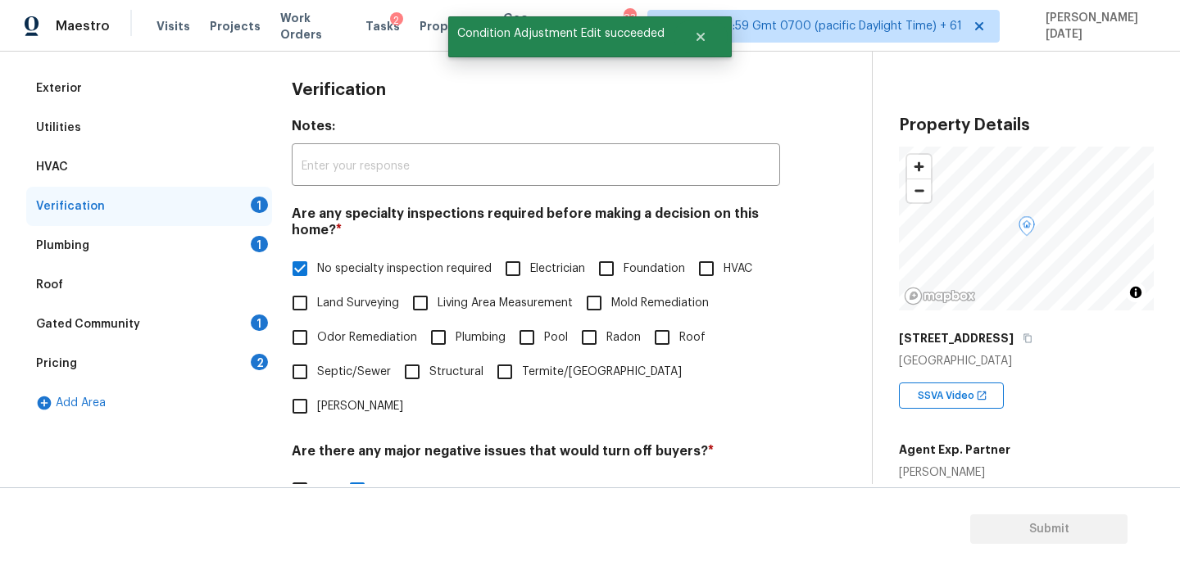
scroll to position [415, 0]
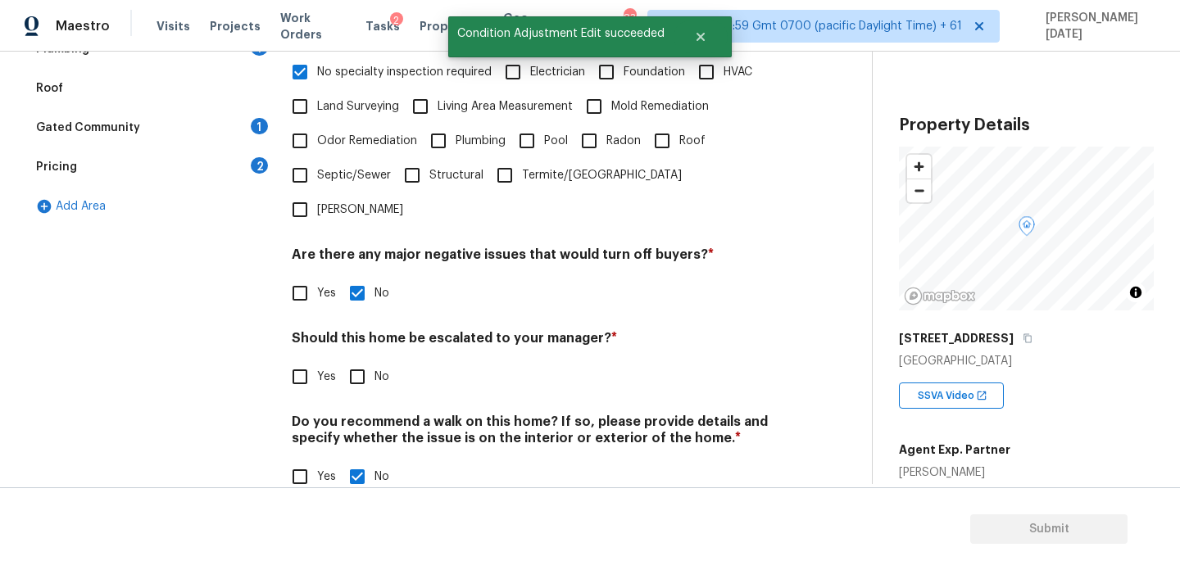
click at [292, 360] on input "Yes" at bounding box center [300, 377] width 34 height 34
checkbox input "true"
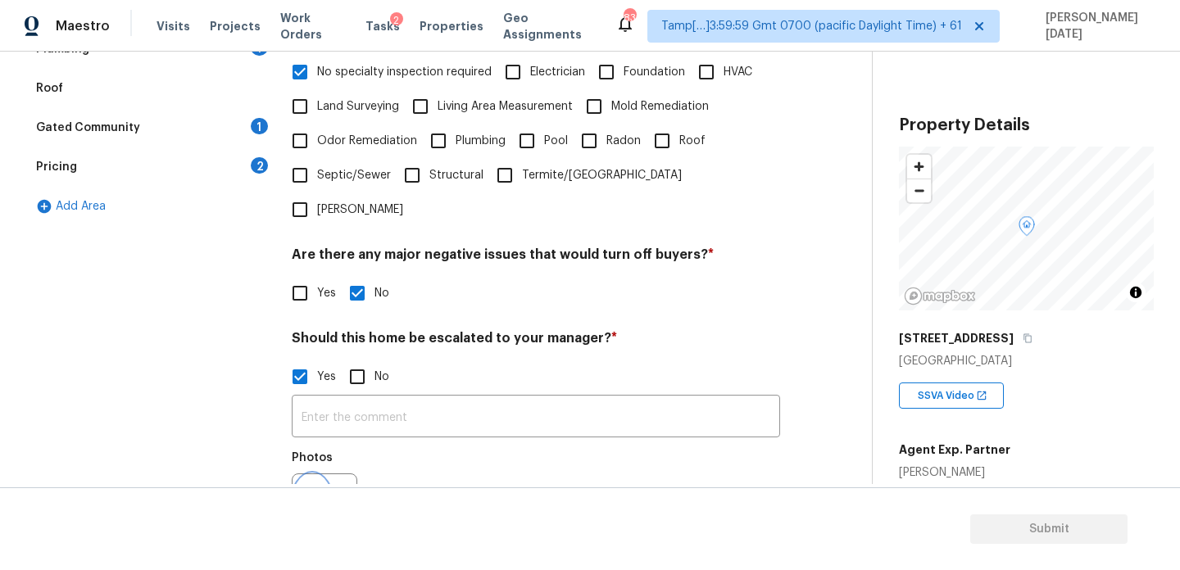
click at [323, 474] on button "button" at bounding box center [312, 506] width 39 height 64
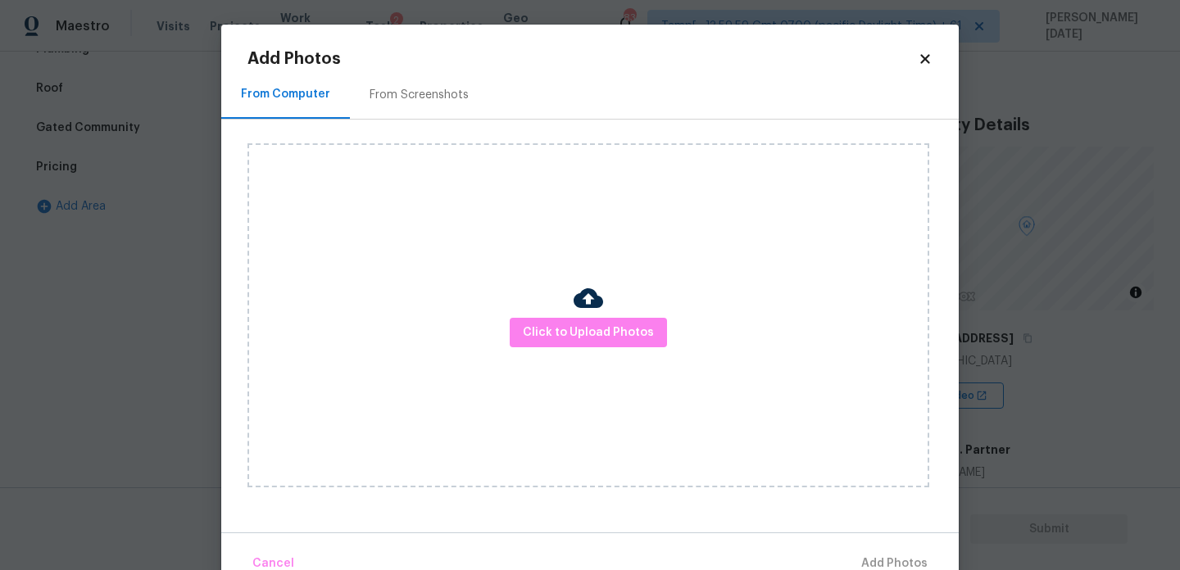
scroll to position [36, 0]
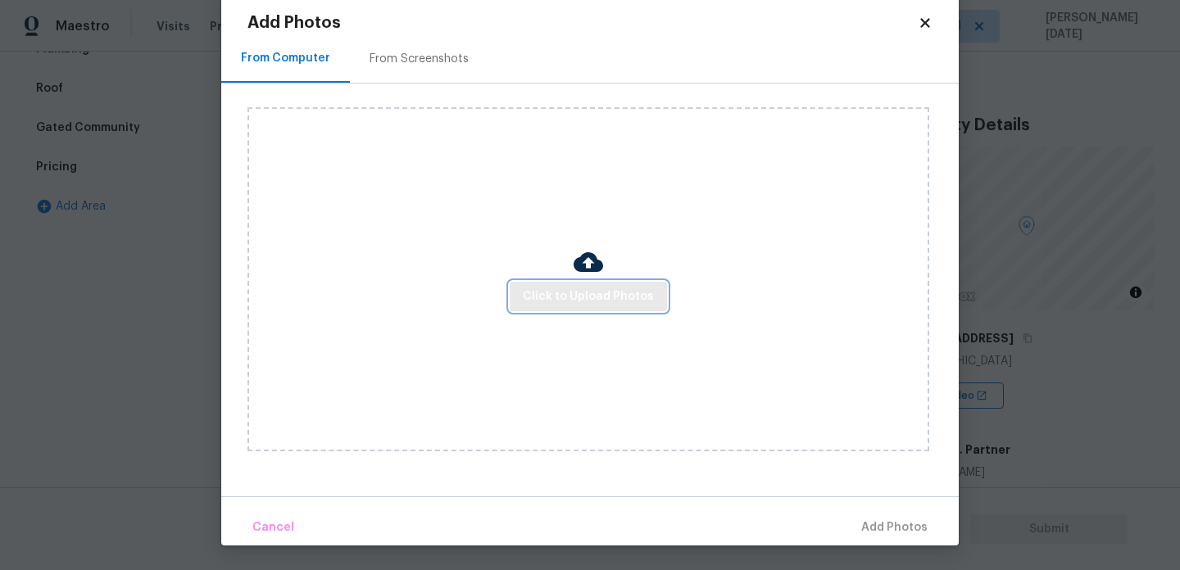
click at [582, 299] on span "Click to Upload Photos" at bounding box center [588, 297] width 131 height 20
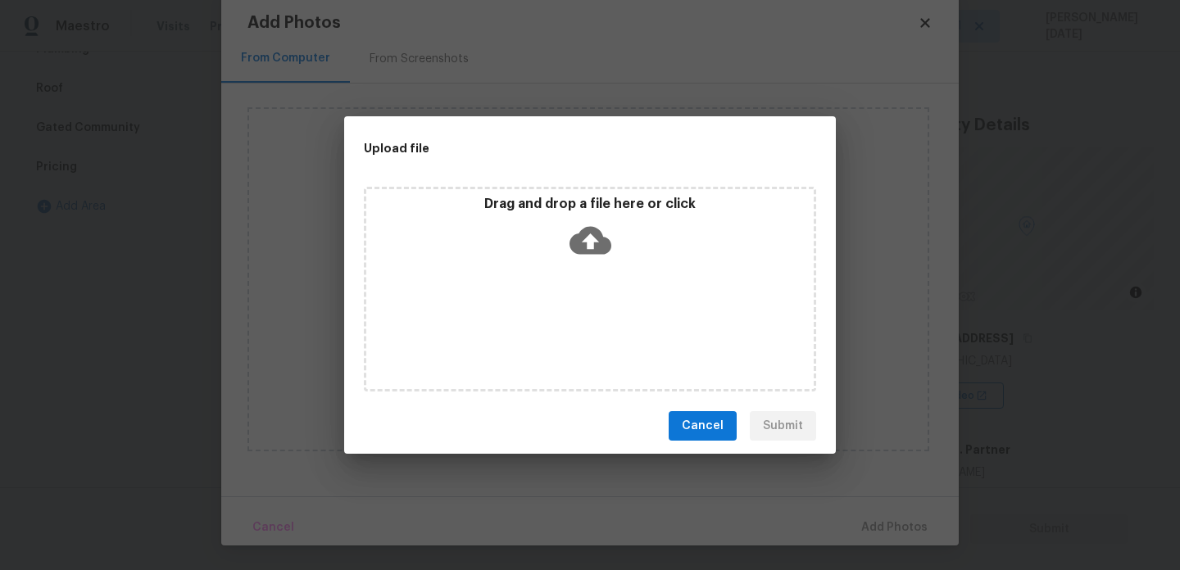
click at [582, 299] on div "Drag and drop a file here or click" at bounding box center [590, 289] width 452 height 205
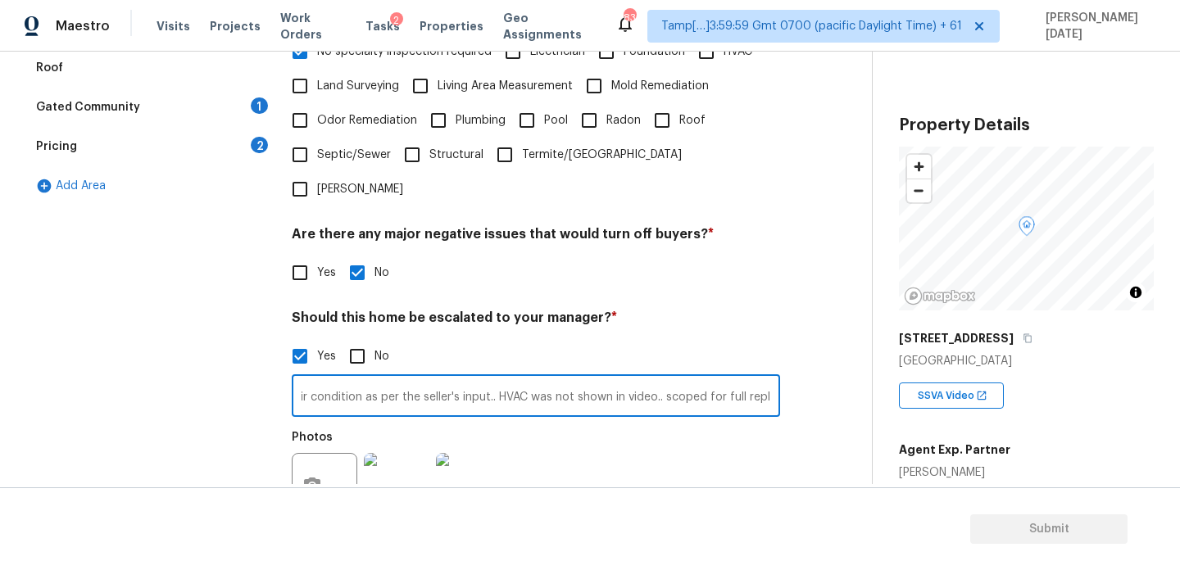
scroll to position [0, 165]
click at [552, 428] on div "Photos" at bounding box center [536, 475] width 488 height 107
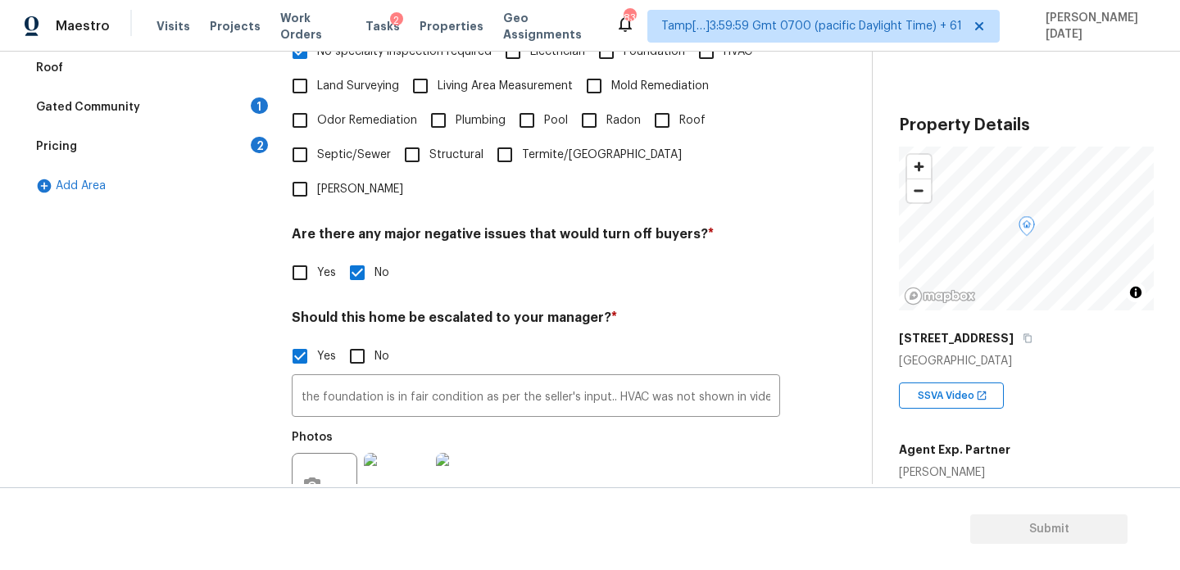
scroll to position [571, 0]
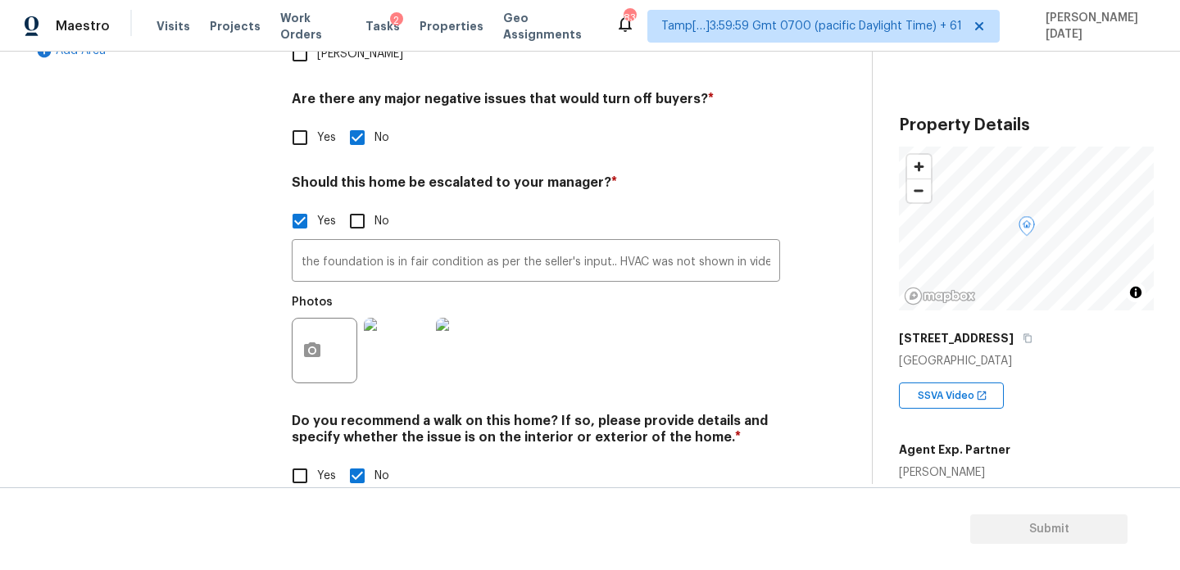
click at [422, 352] on div at bounding box center [397, 350] width 72 height 85
click at [413, 323] on img at bounding box center [397, 351] width 66 height 66
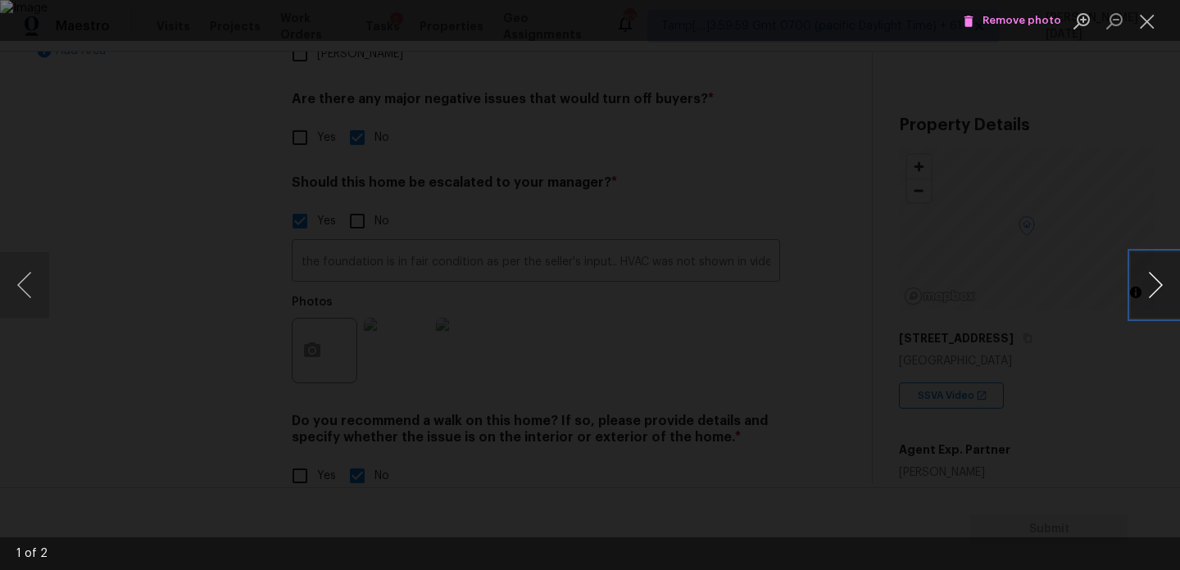
click at [1138, 295] on button "Next image" at bounding box center [1155, 285] width 49 height 66
click at [1148, 32] on button "Close lightbox" at bounding box center [1147, 21] width 33 height 29
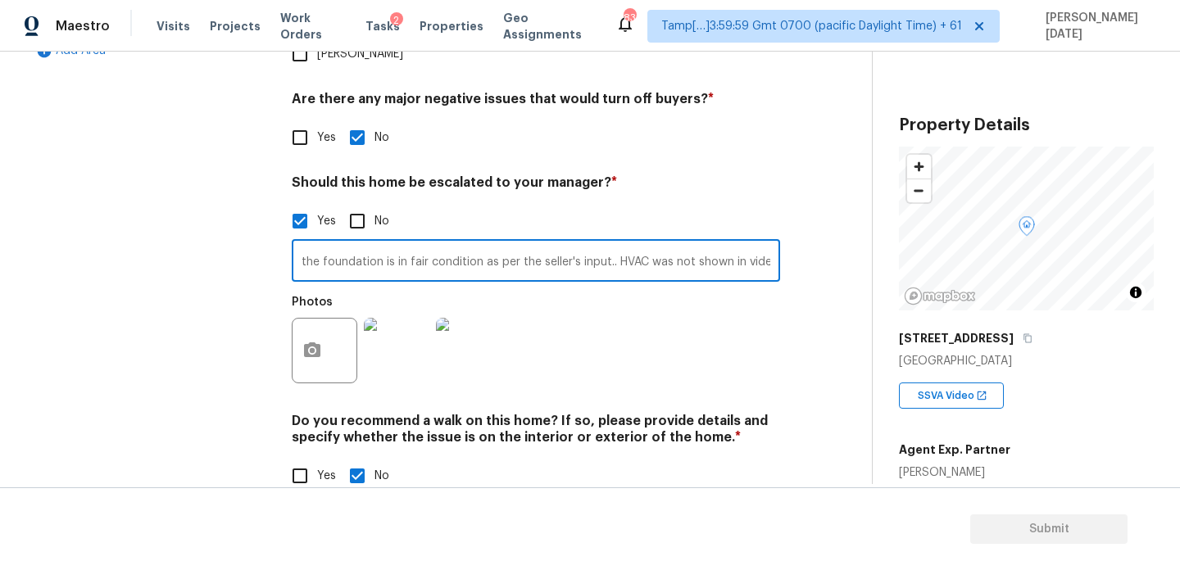
click at [296, 243] on input "the foundation is in fair condition as per the seller's input.. HVAC was not sh…" at bounding box center [536, 262] width 488 height 39
type input "@2: 41 and @3: 03 - the foundation is in fair condition as per the seller's inp…"
click at [693, 334] on div "Photos" at bounding box center [536, 340] width 488 height 107
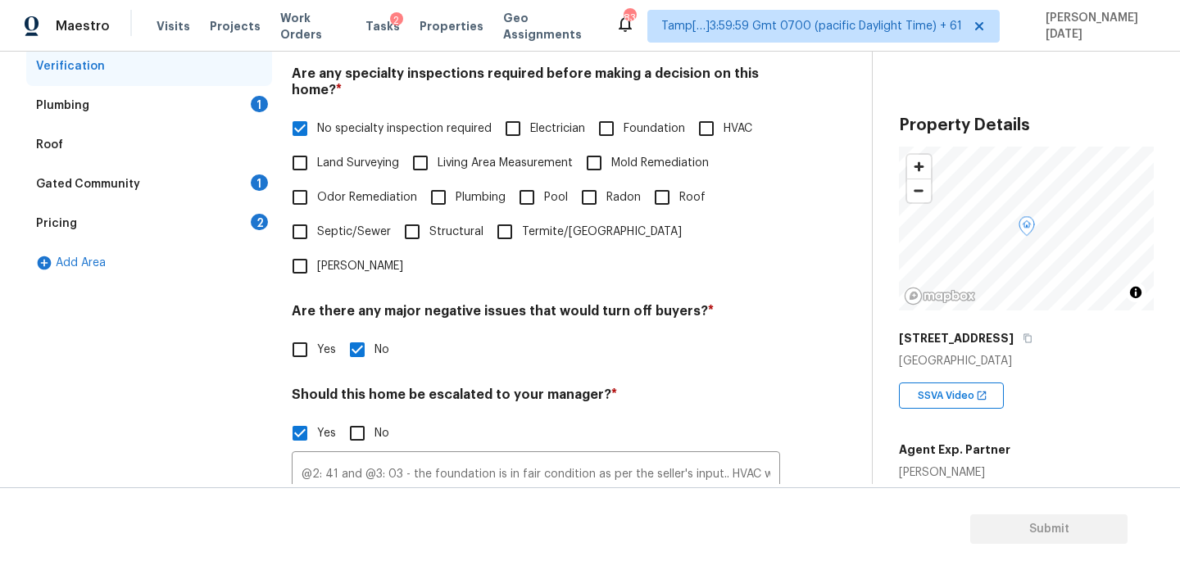
click at [252, 102] on div "1" at bounding box center [259, 104] width 17 height 16
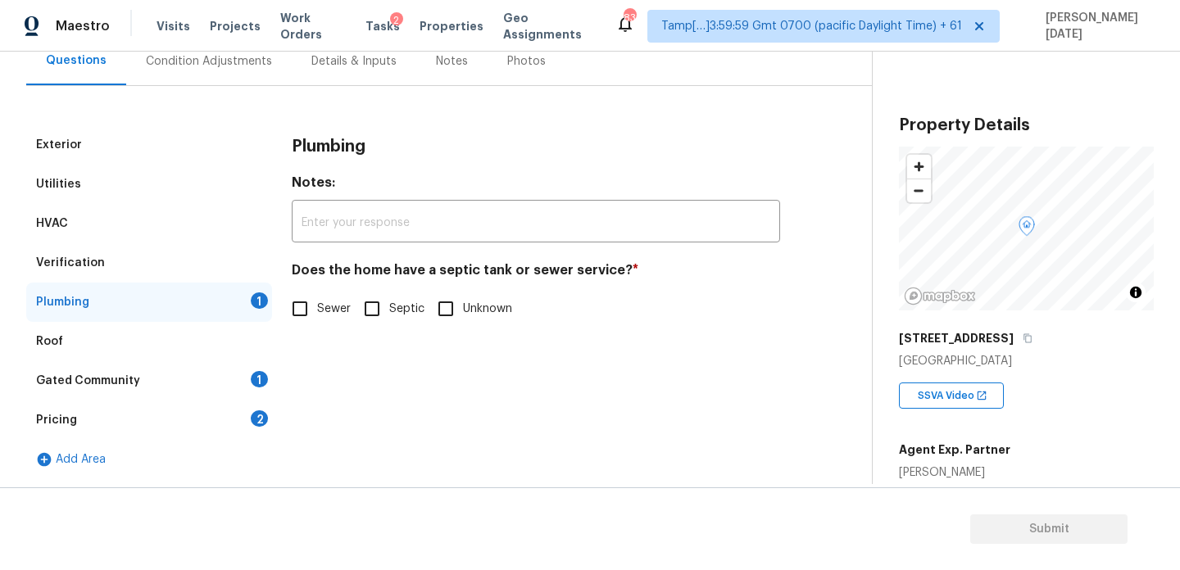
click at [304, 291] on div "Does the home have a septic tank or sewer service? * Sewer Septic Unknown" at bounding box center [536, 294] width 488 height 64
click at [305, 318] on input "Sewer" at bounding box center [300, 309] width 34 height 34
checkbox input "true"
click at [230, 377] on div "Gated Community 1" at bounding box center [149, 380] width 246 height 39
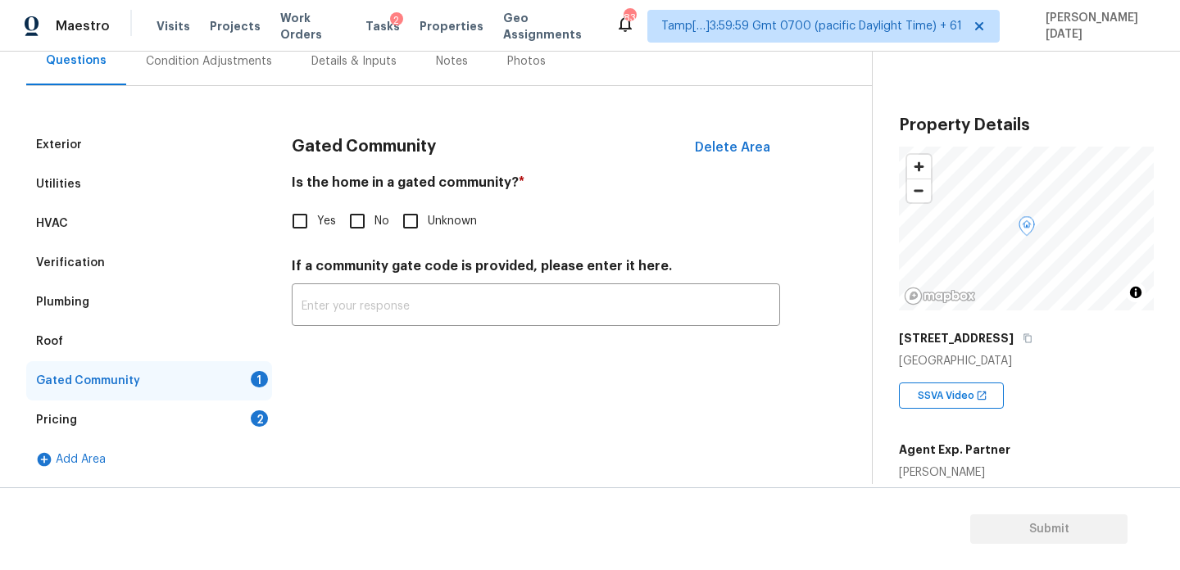
click at [361, 222] on input "No" at bounding box center [357, 221] width 34 height 34
checkbox input "true"
click at [244, 420] on div "Pricing 2" at bounding box center [149, 420] width 246 height 39
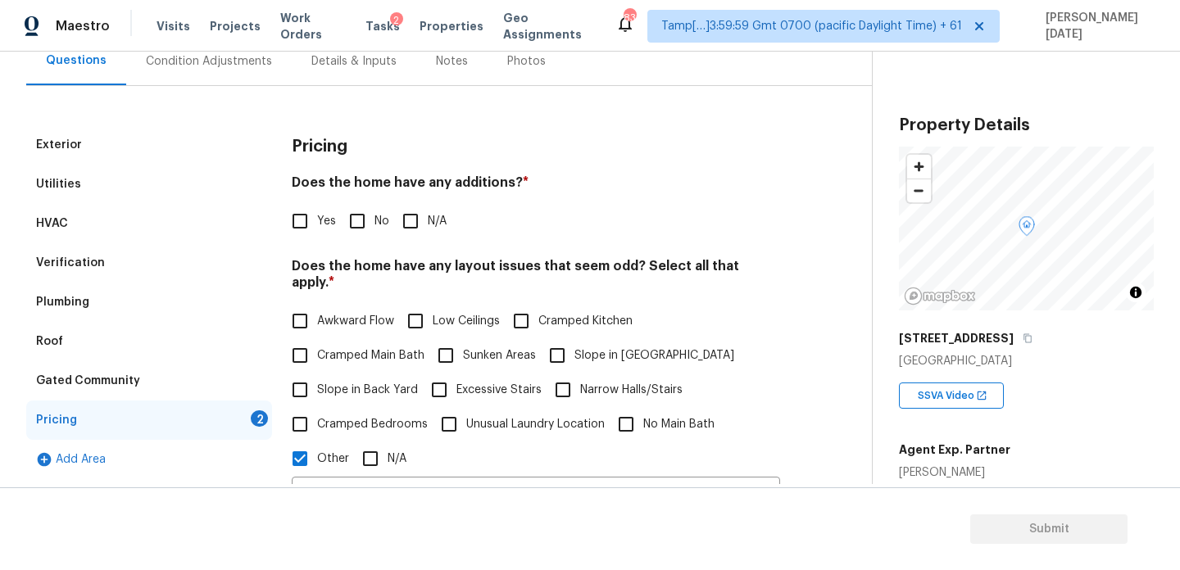
click at [365, 238] on input "No" at bounding box center [357, 221] width 34 height 34
checkbox input "true"
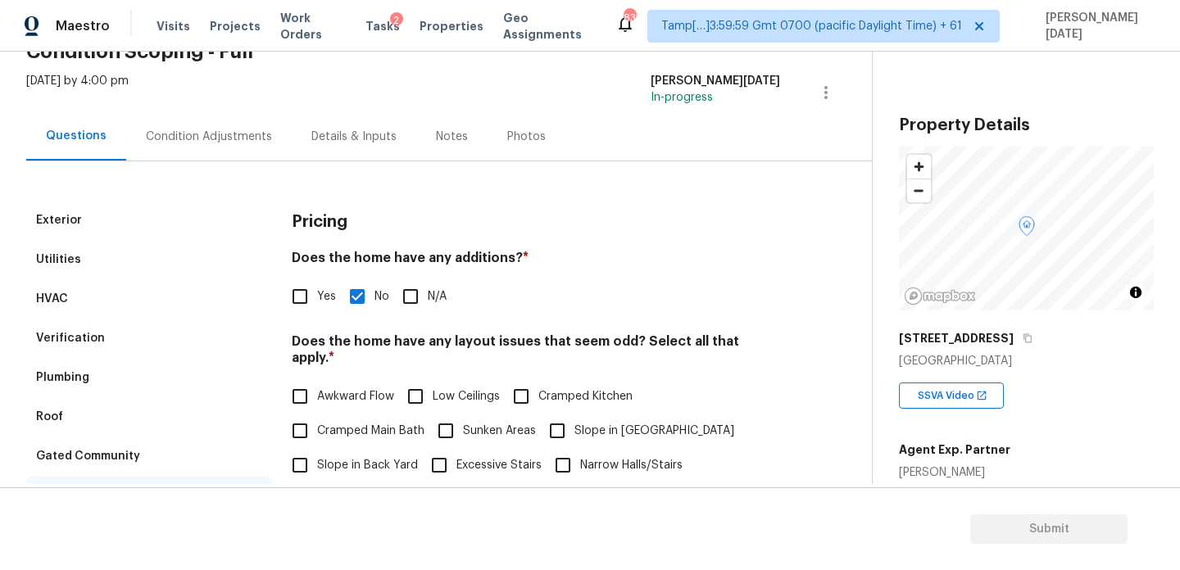
scroll to position [58, 0]
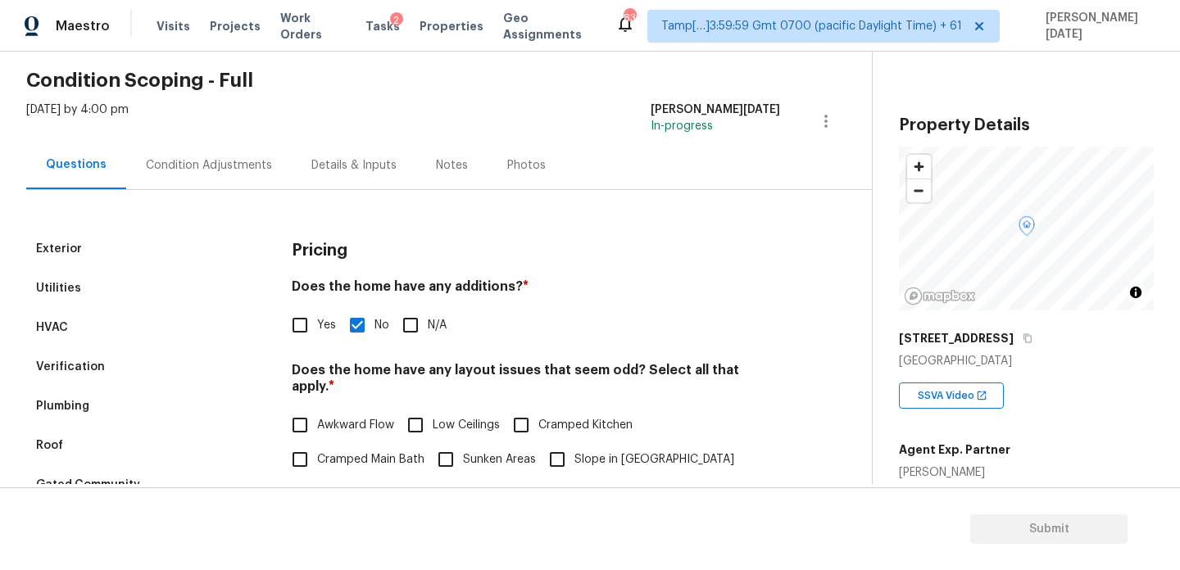
click at [501, 280] on h4 "Does the home have any additions? *" at bounding box center [536, 290] width 488 height 23
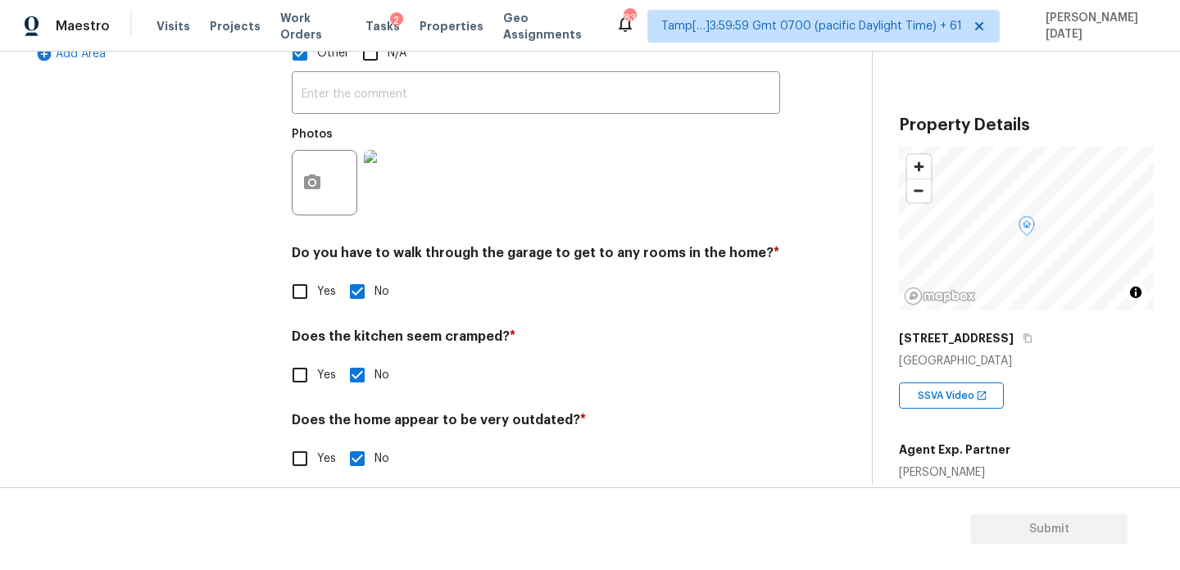
click at [586, 329] on h4 "Does the kitchen seem cramped? *" at bounding box center [536, 340] width 488 height 23
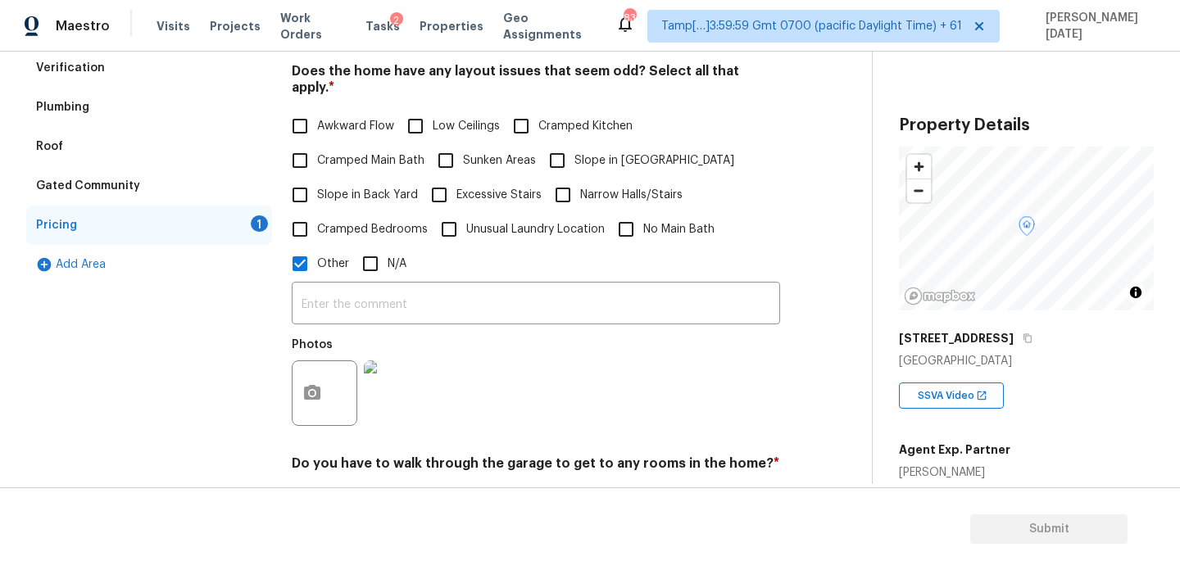
click at [158, 176] on div "Gated Community" at bounding box center [149, 185] width 246 height 39
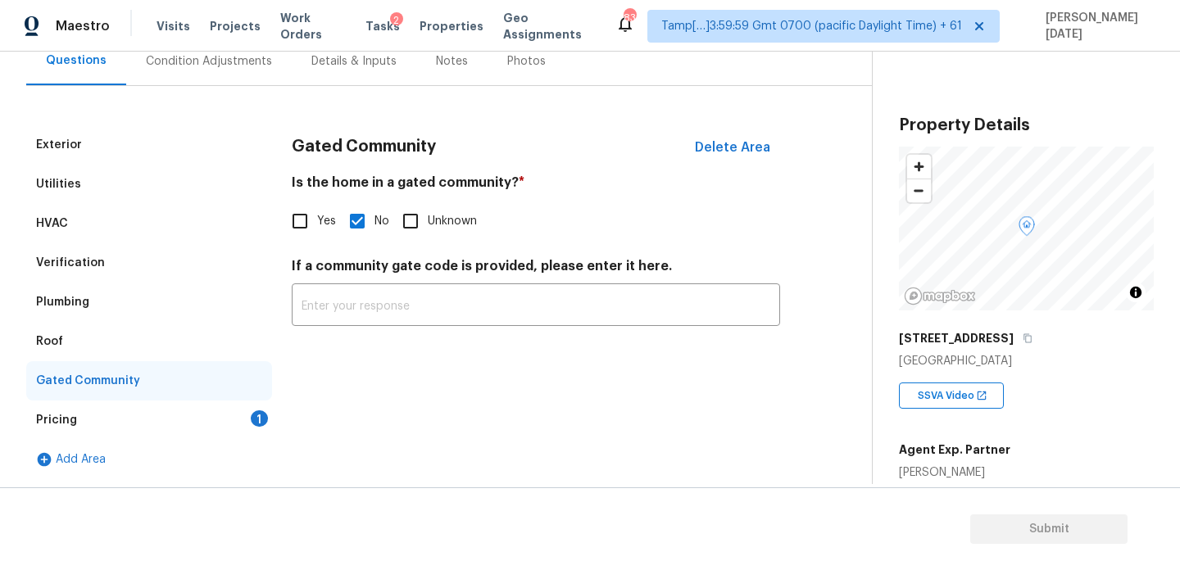
click at [146, 419] on div "Pricing 1" at bounding box center [149, 420] width 246 height 39
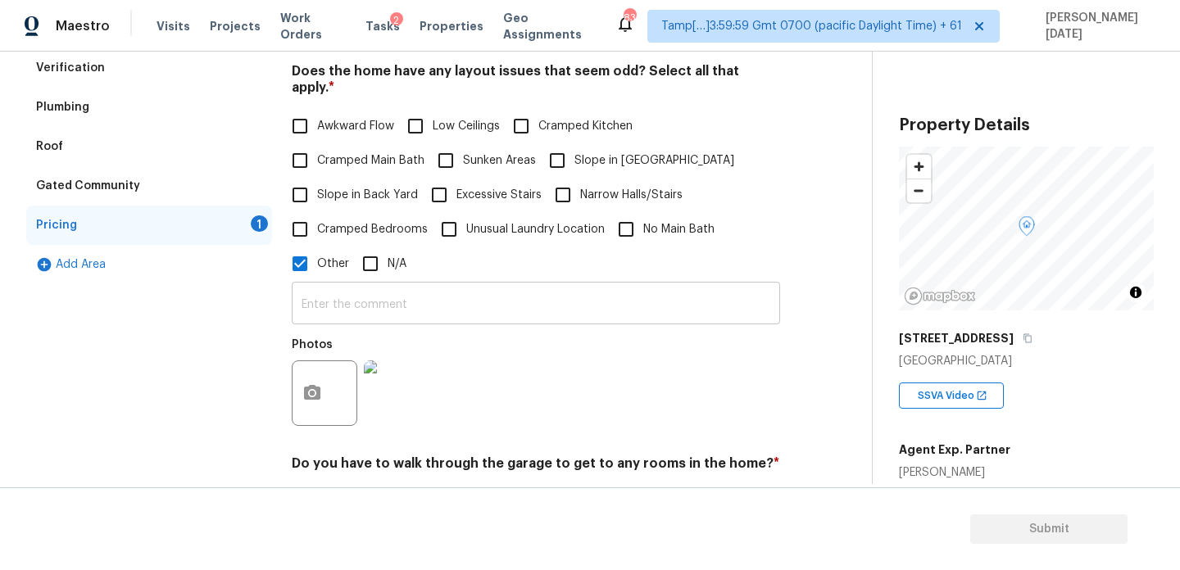
click at [387, 296] on input "text" at bounding box center [536, 305] width 488 height 39
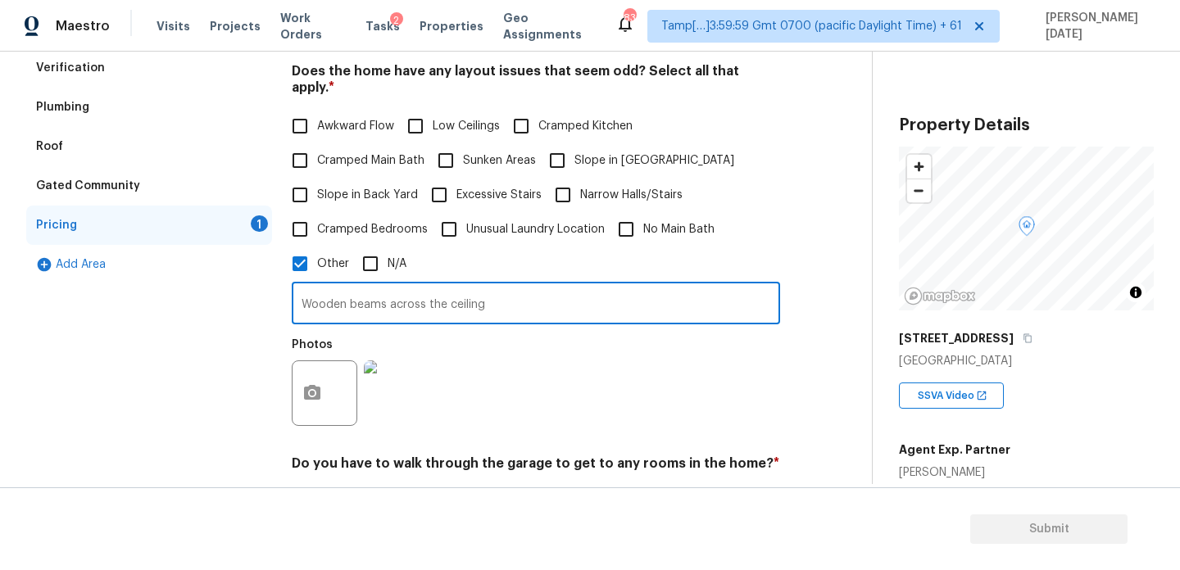
type input "Wooden beams across the ceiling"
click at [555, 359] on div "Photos" at bounding box center [536, 382] width 488 height 107
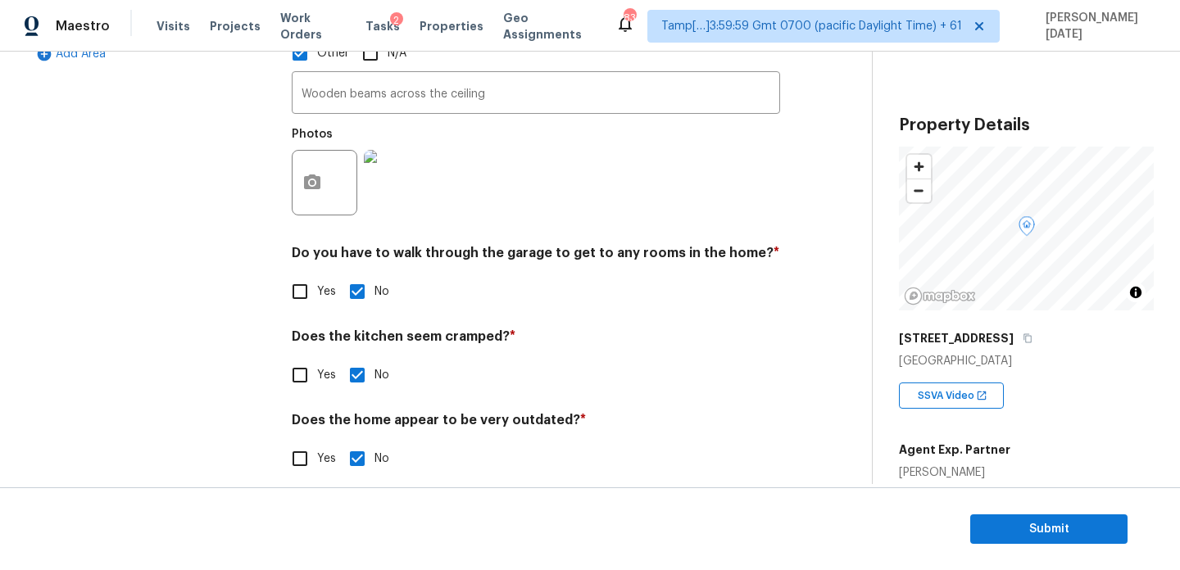
scroll to position [1, 0]
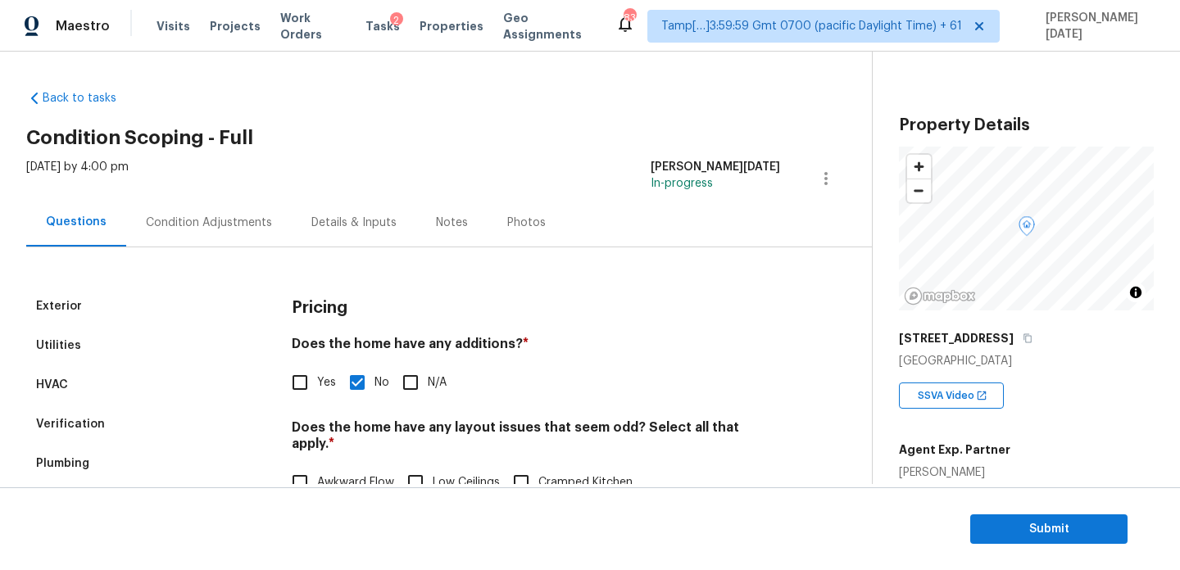
click at [257, 235] on div "Condition Adjustments" at bounding box center [209, 222] width 166 height 48
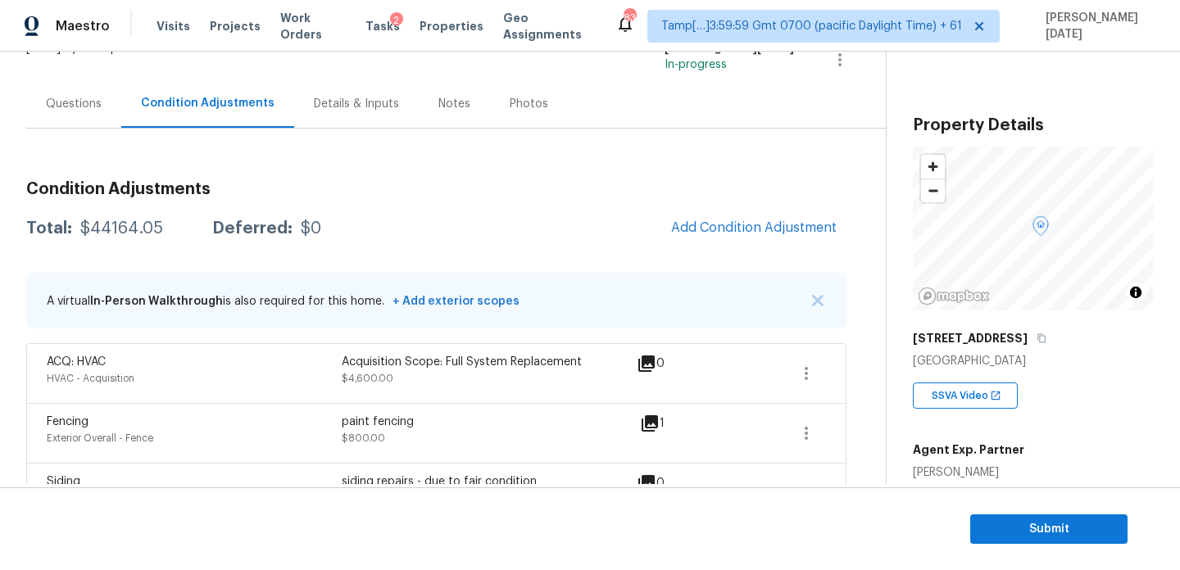
scroll to position [113, 0]
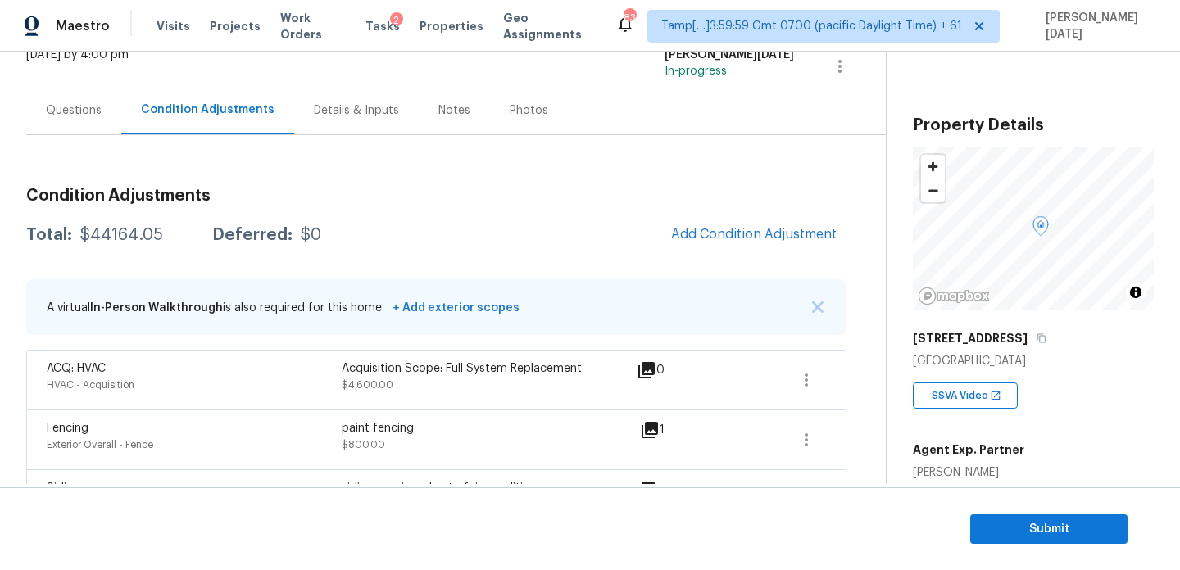
click at [93, 120] on div "Questions" at bounding box center [73, 110] width 95 height 48
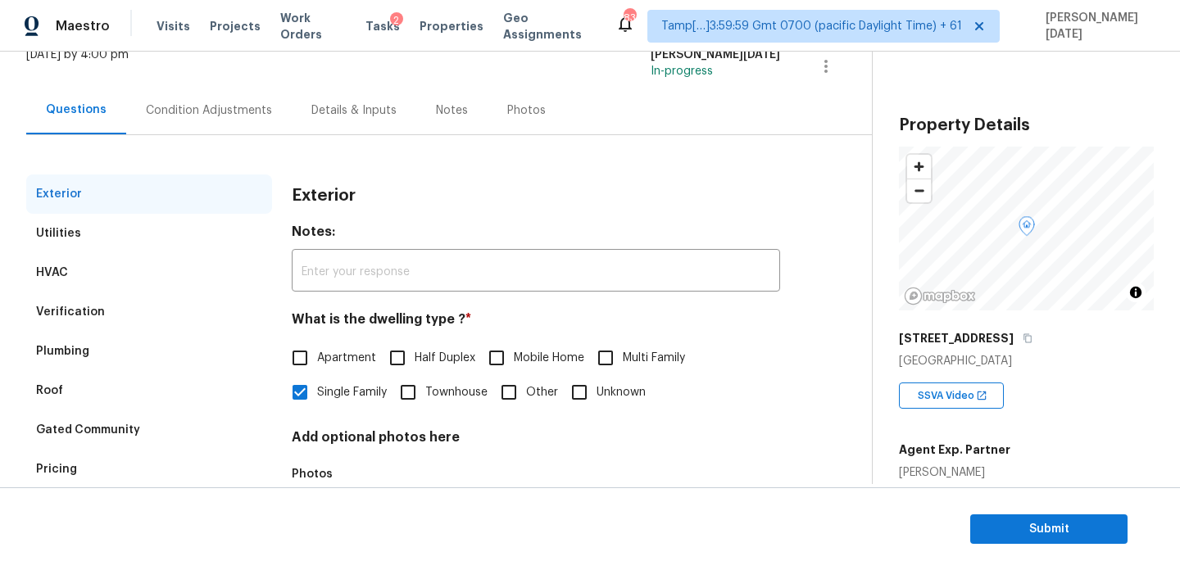
click at [116, 318] on div "Verification" at bounding box center [149, 312] width 246 height 39
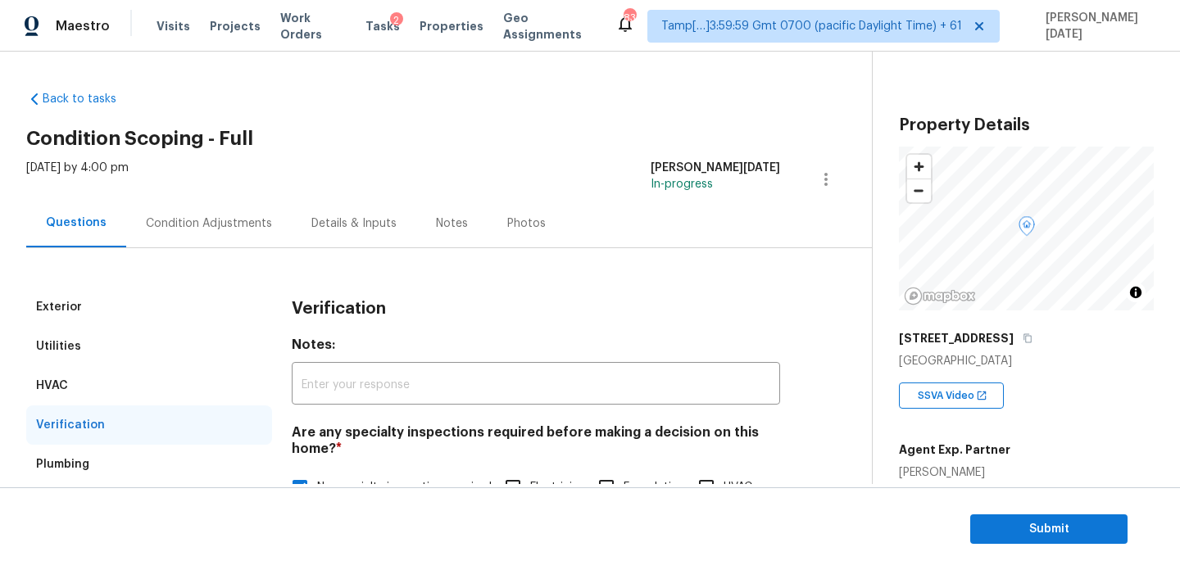
click at [114, 343] on div "Utilities" at bounding box center [149, 346] width 246 height 39
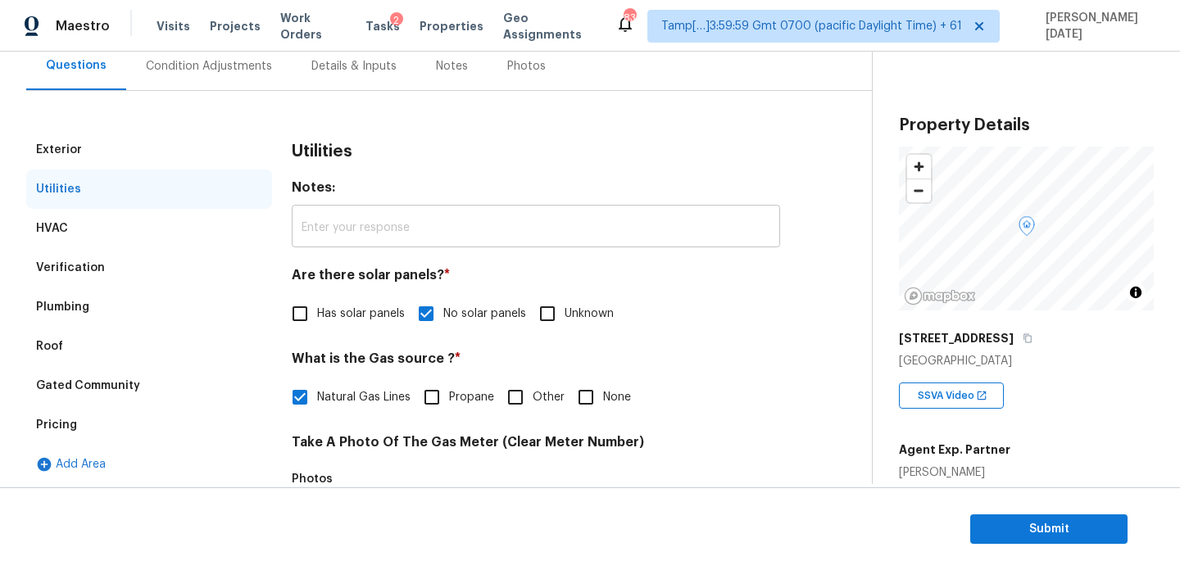
scroll to position [136, 0]
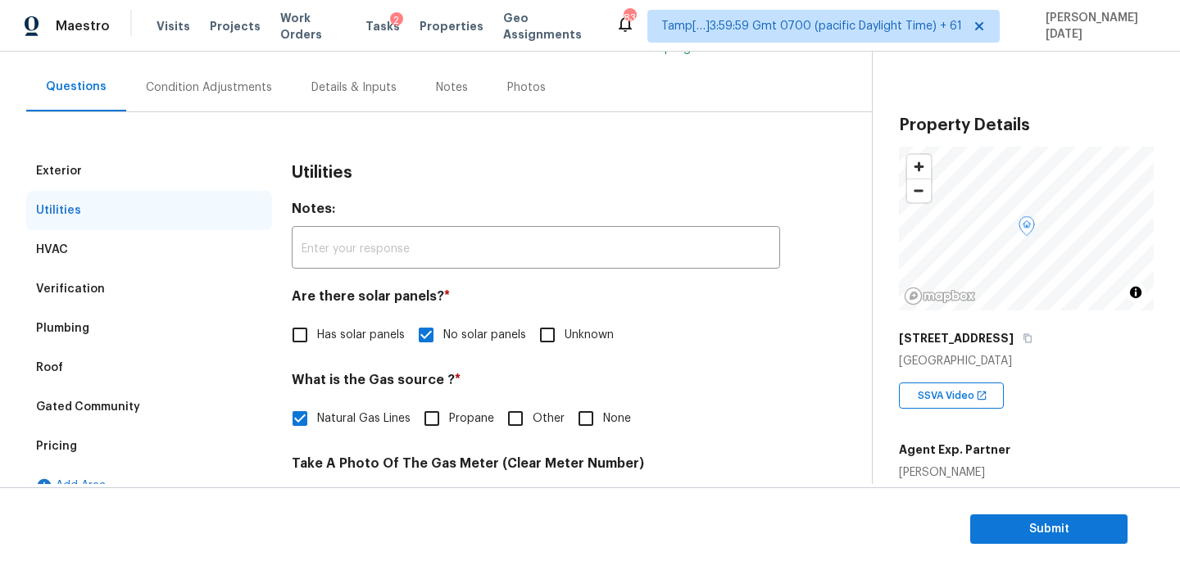
click at [55, 285] on div "Verification" at bounding box center [70, 289] width 69 height 16
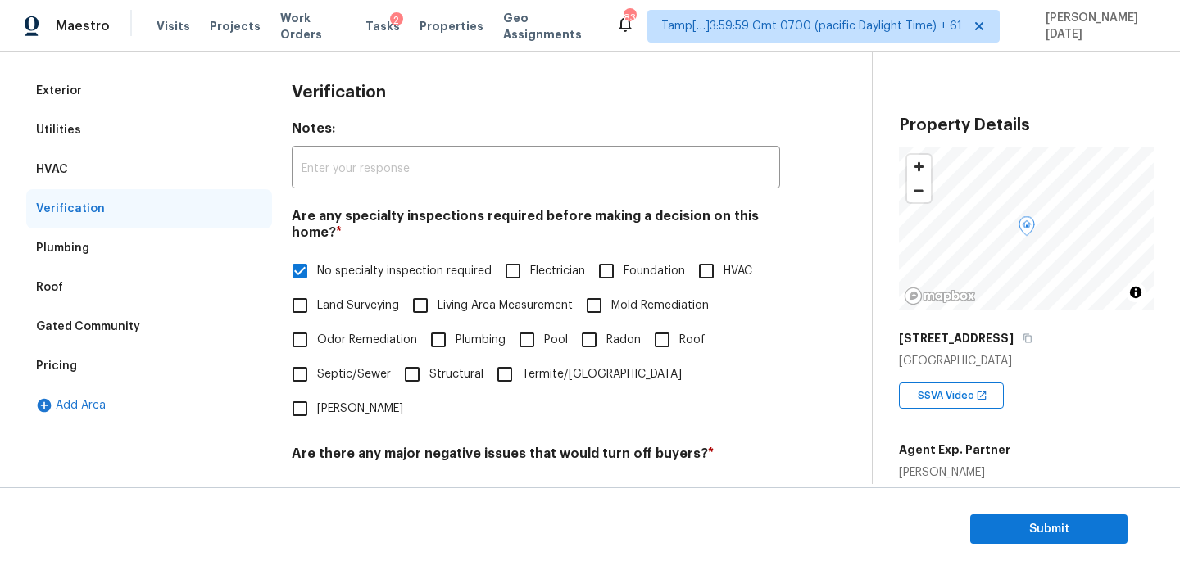
scroll to position [0, 0]
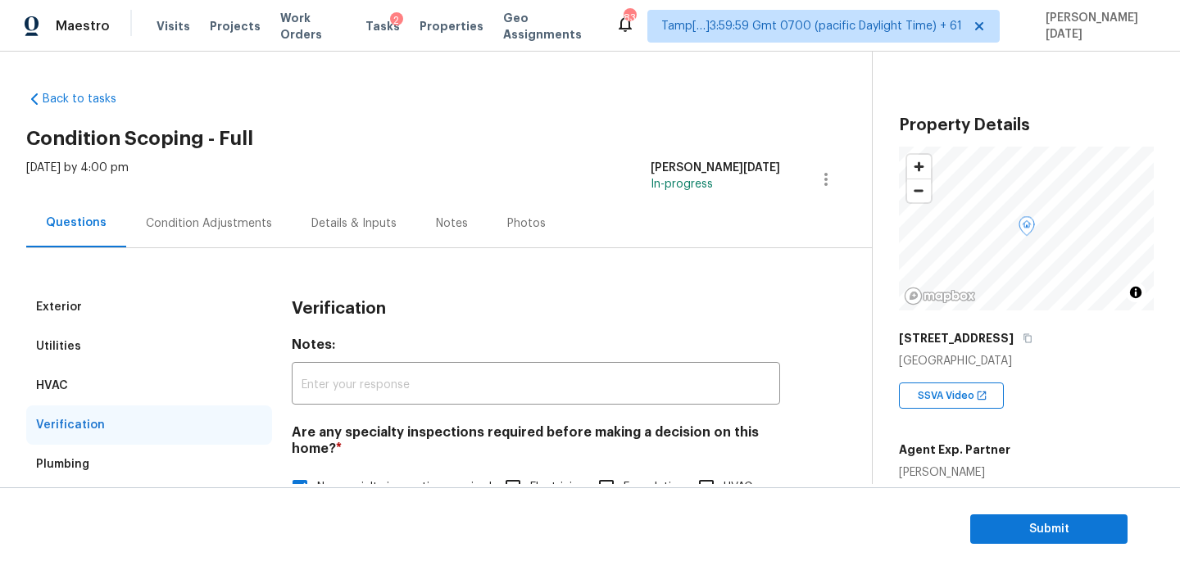
click at [243, 232] on div "Condition Adjustments" at bounding box center [209, 223] width 166 height 48
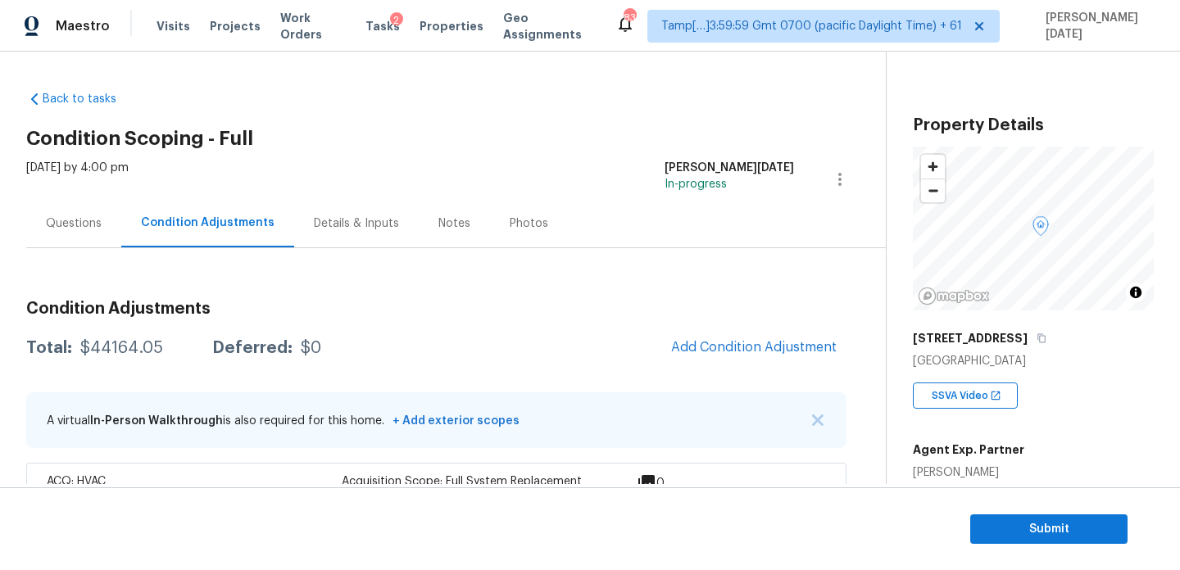
click at [39, 224] on div "Questions" at bounding box center [73, 223] width 95 height 48
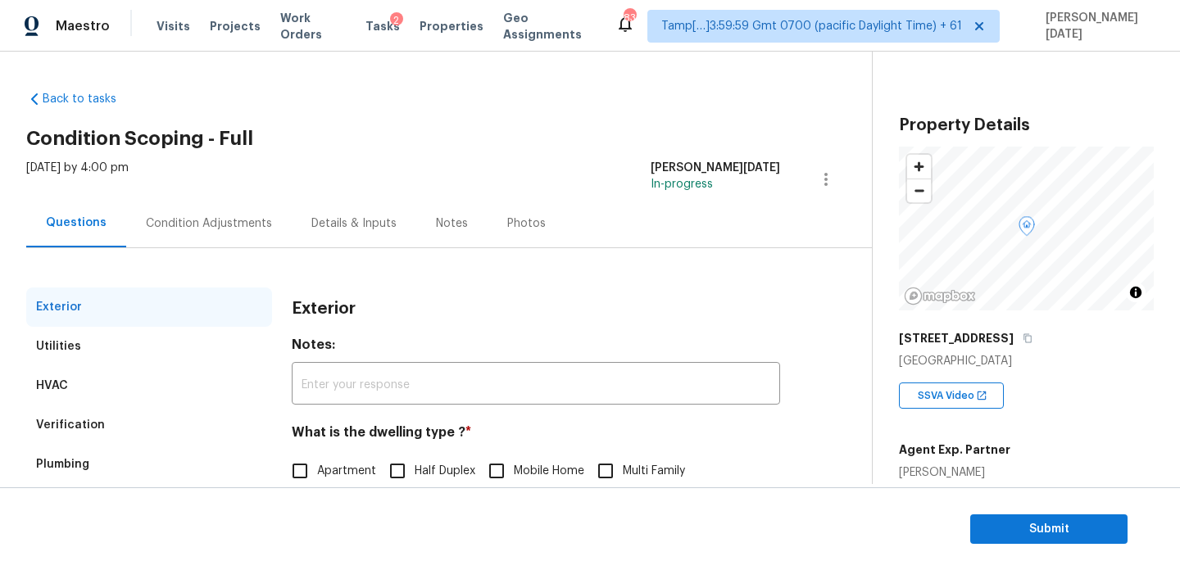
scroll to position [219, 0]
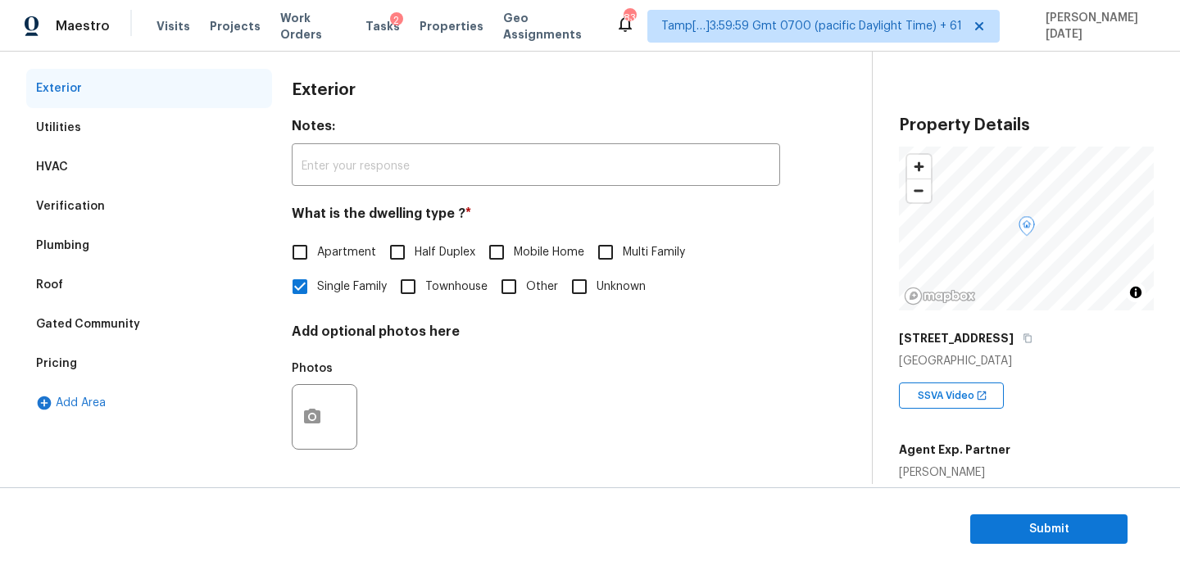
click at [78, 212] on div "Verification" at bounding box center [70, 206] width 69 height 16
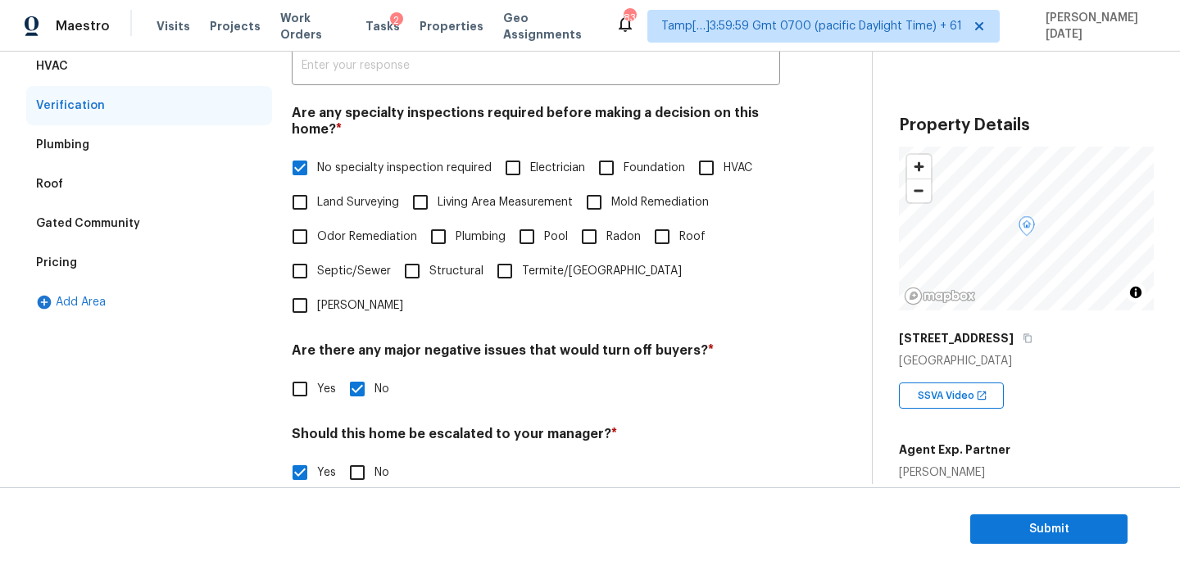
scroll to position [0, 0]
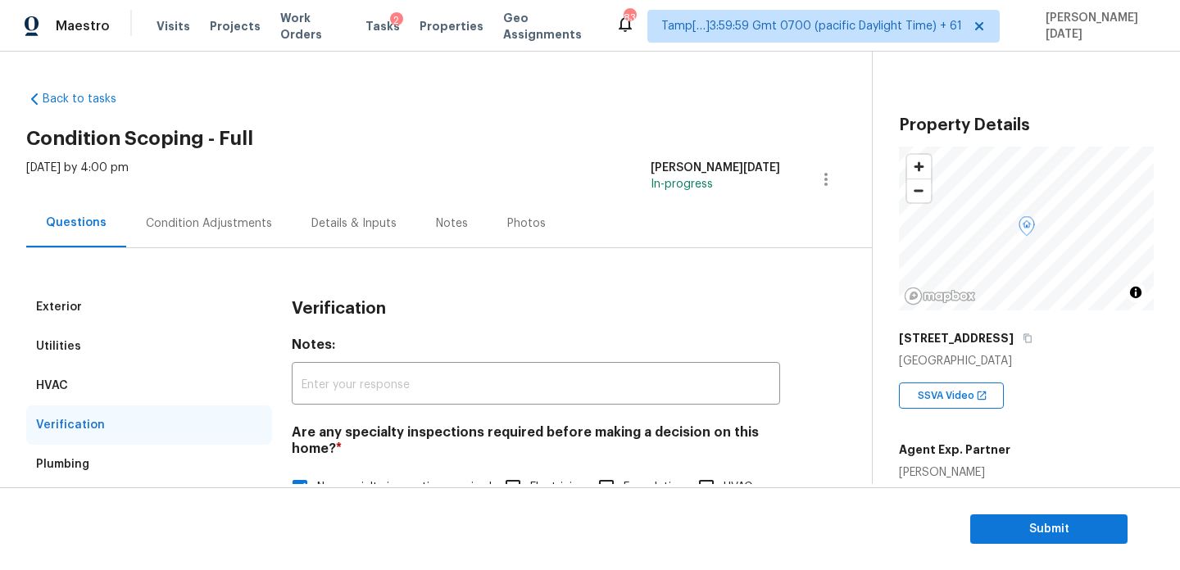
click at [240, 237] on div "Condition Adjustments" at bounding box center [209, 223] width 166 height 48
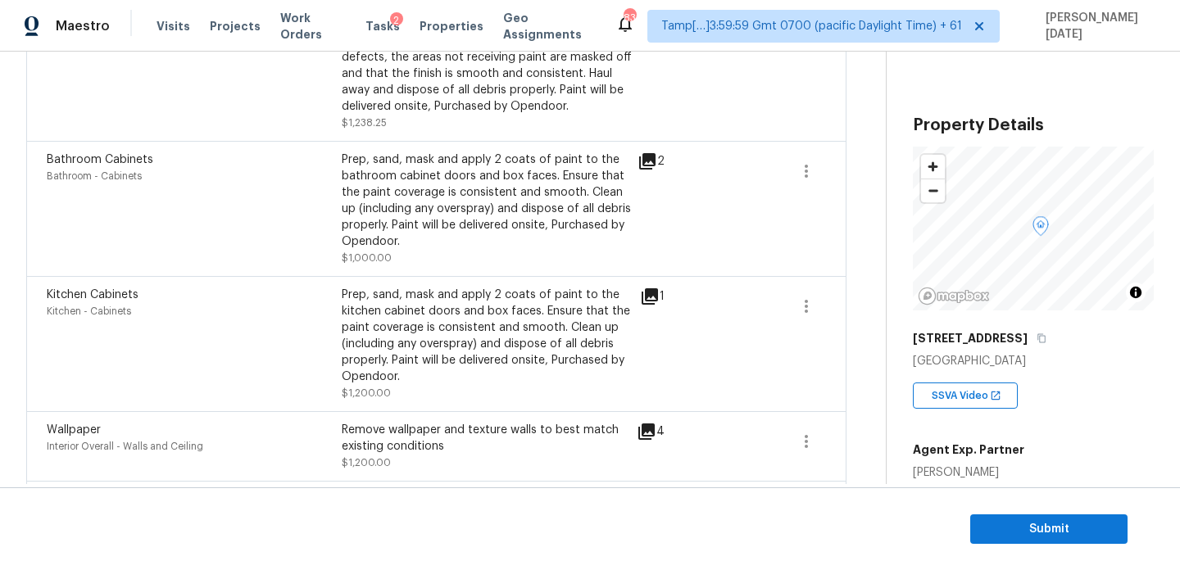
scroll to position [1296, 0]
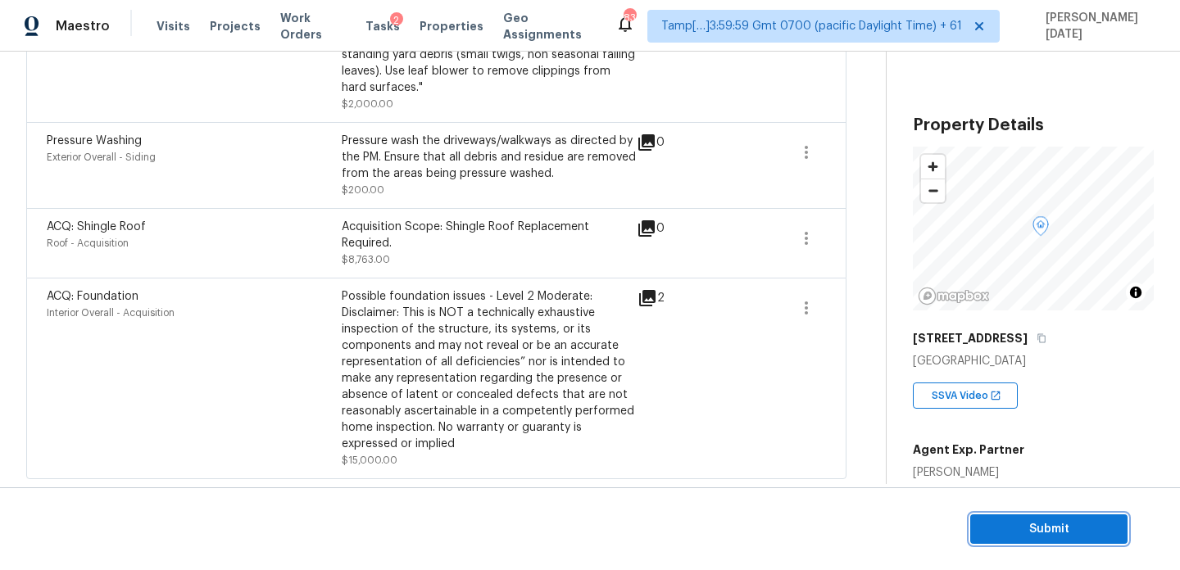
click at [1004, 516] on button "Submit" at bounding box center [1048, 530] width 157 height 30
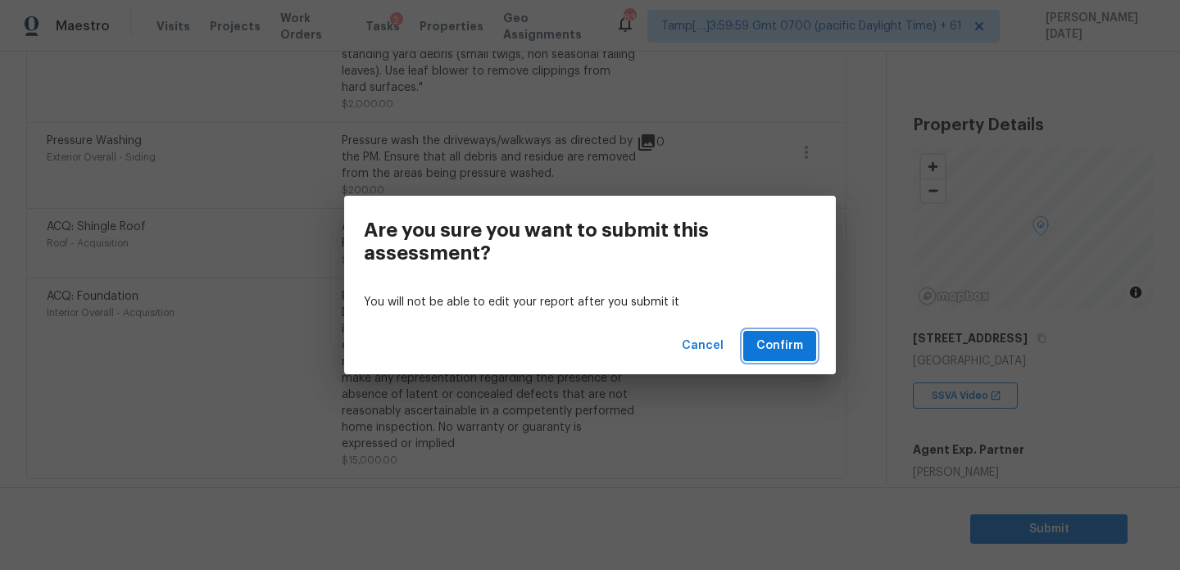
click at [791, 343] on span "Confirm" at bounding box center [779, 346] width 47 height 20
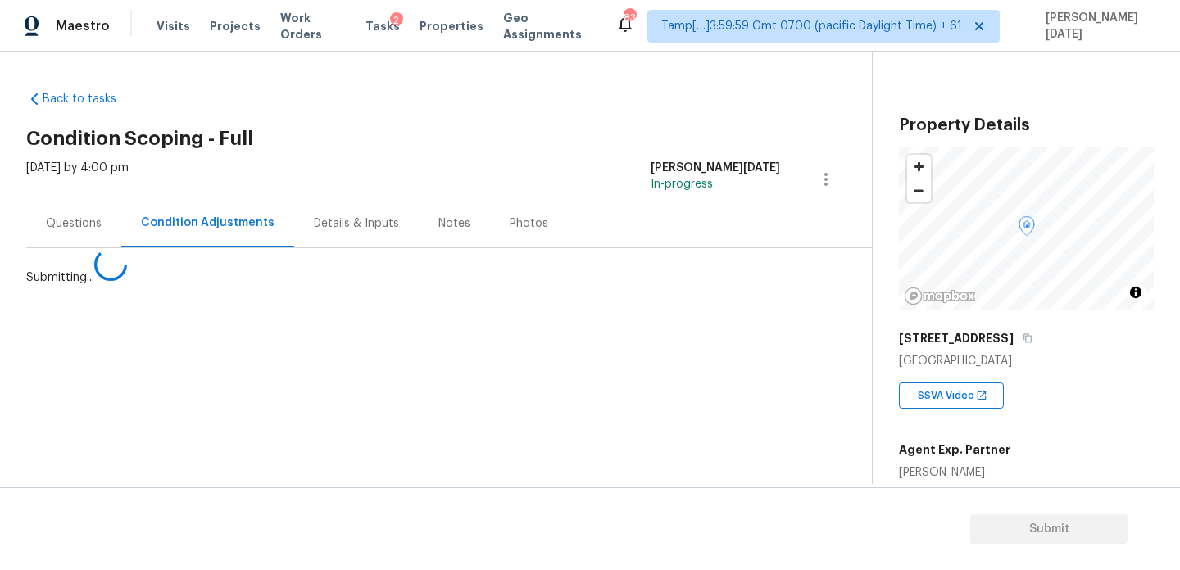
scroll to position [0, 0]
